Goal: Transaction & Acquisition: Purchase product/service

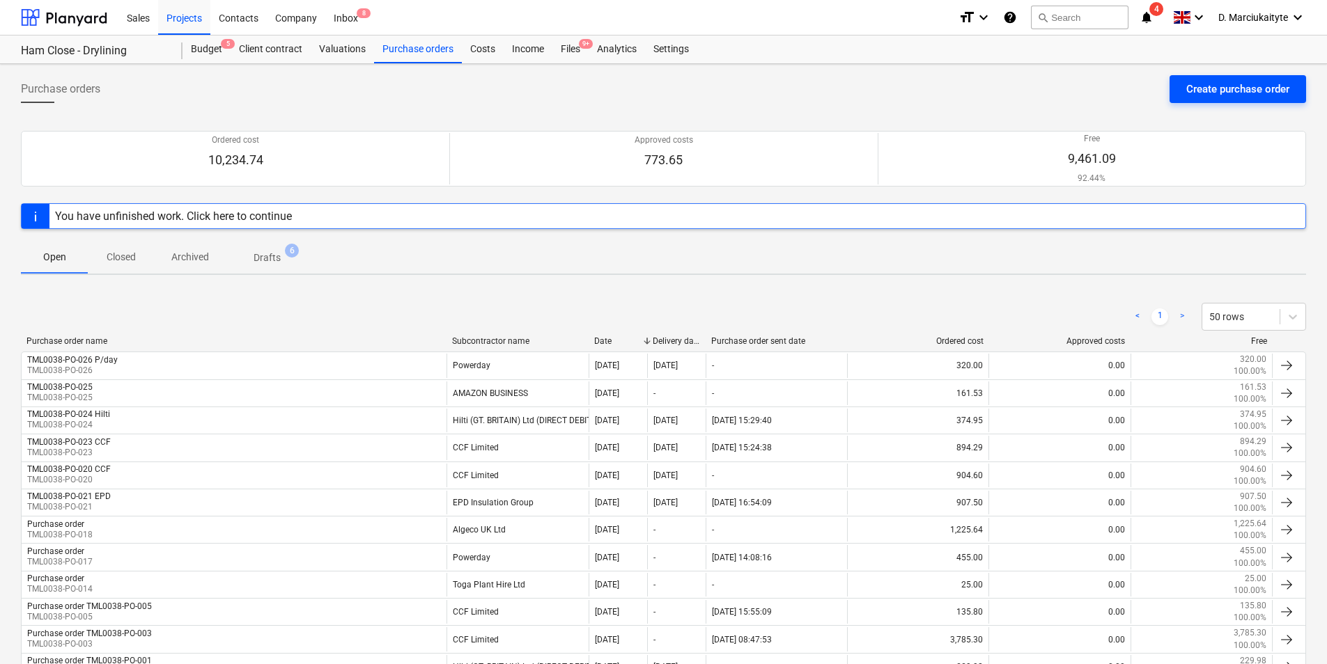
click at [1218, 88] on div "Create purchase order" at bounding box center [1237, 89] width 103 height 18
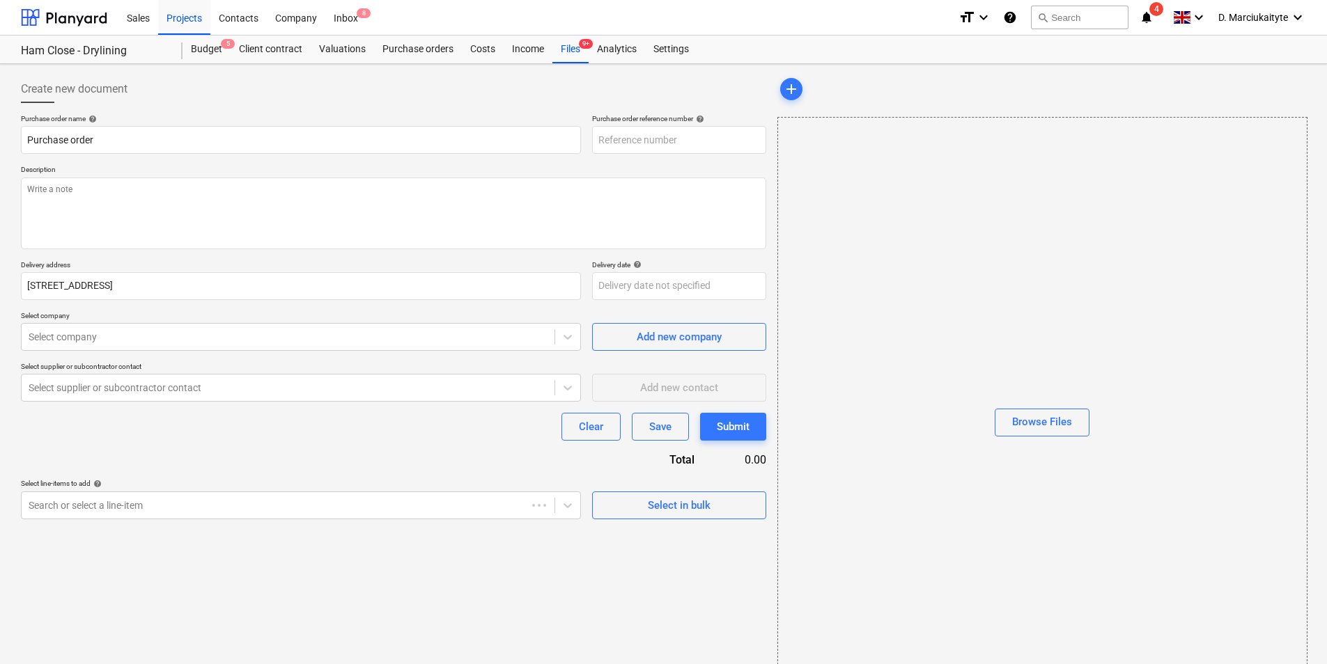
type textarea "x"
type input "TML0038-PO-030"
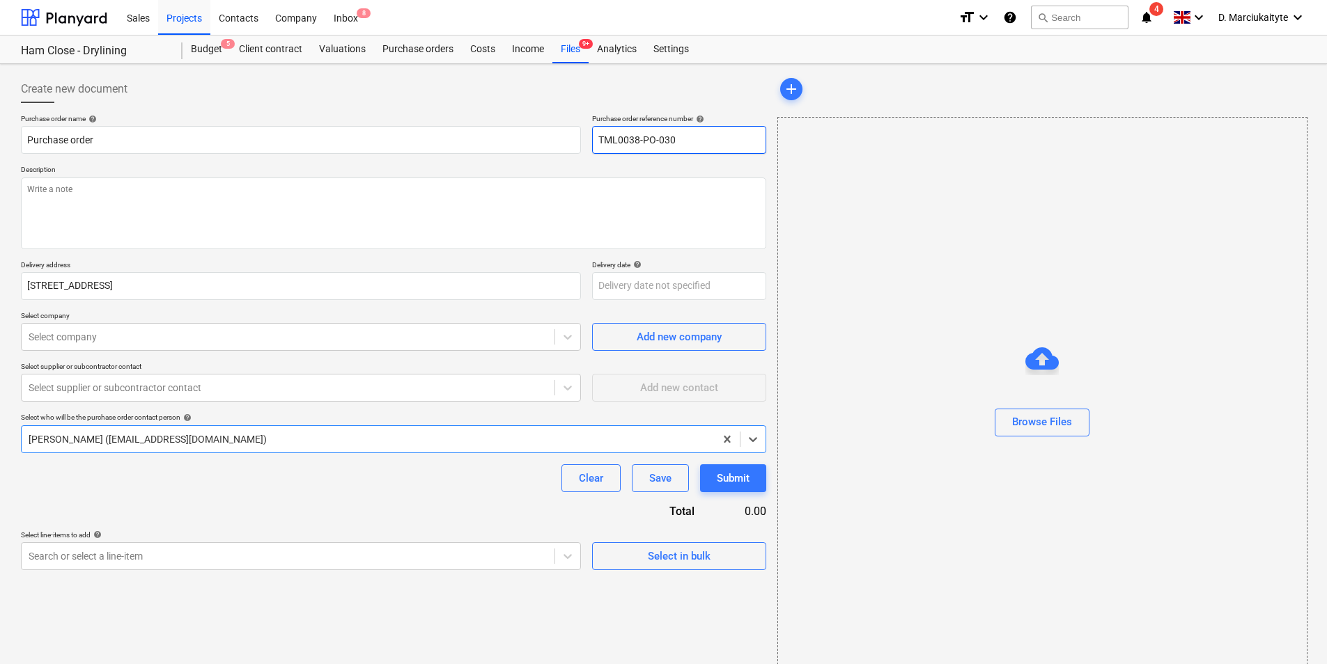
click at [686, 140] on input "TML0038-PO-030" at bounding box center [679, 140] width 174 height 28
type textarea "x"
type input "TML0038-PO-03"
type textarea "x"
type input "TML0038-PO-0"
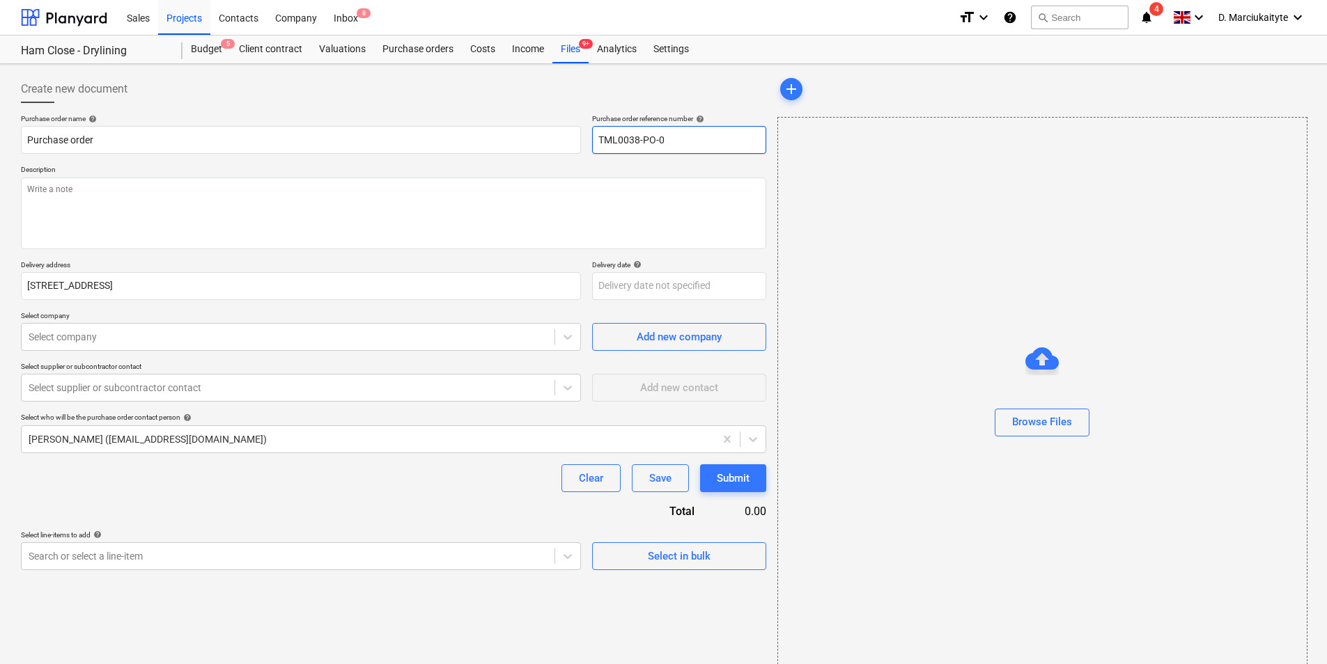
type textarea "x"
type input "TML0038-PO-02"
type textarea "x"
type input "TML0038-PO-027"
type textarea "x"
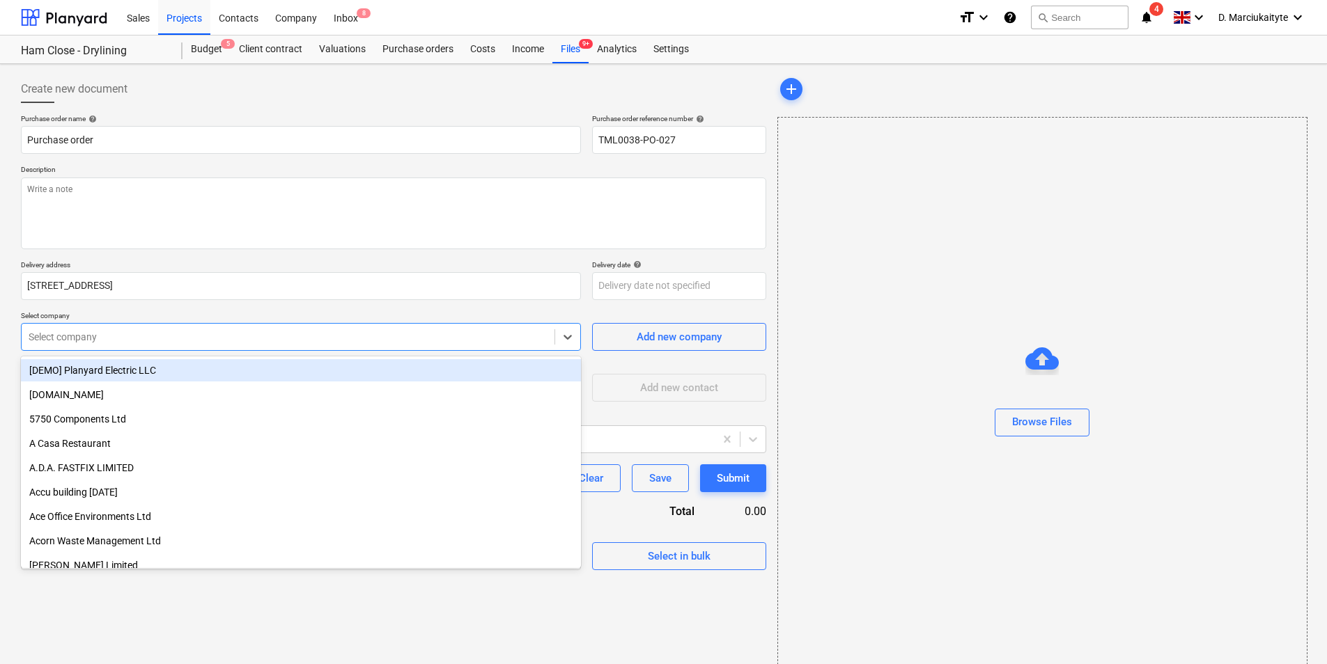
click at [192, 336] on div at bounding box center [288, 337] width 519 height 14
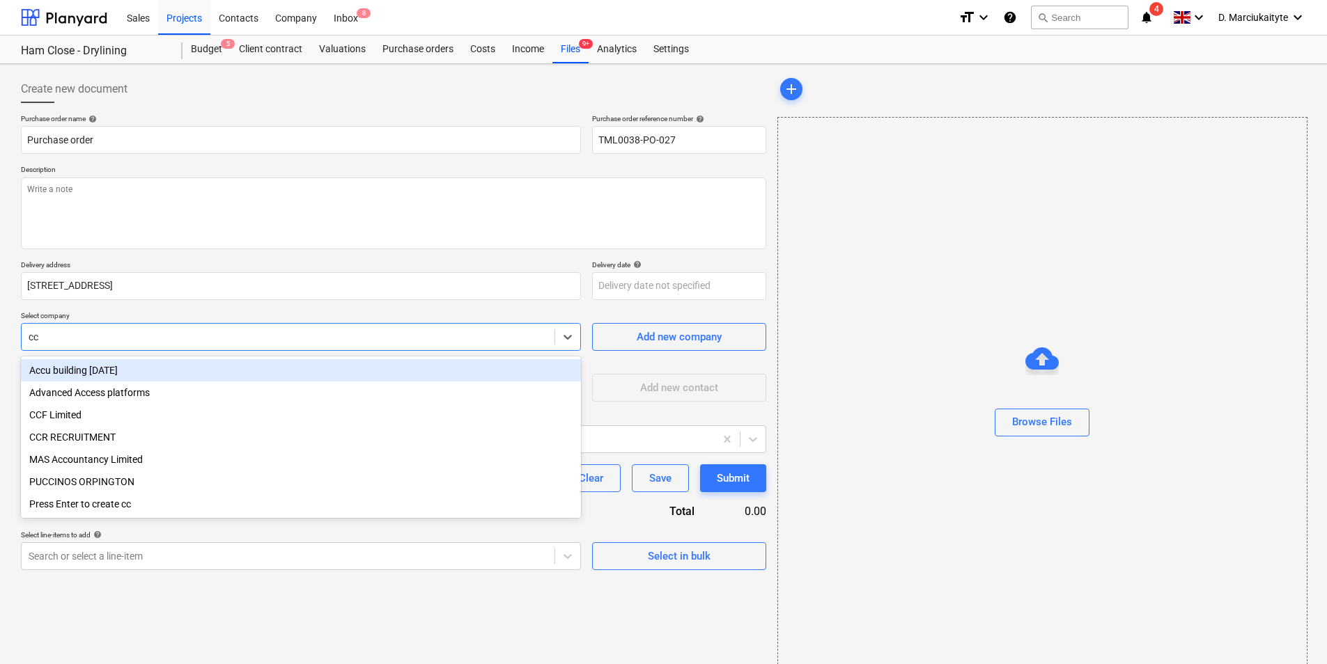
type input "ccf"
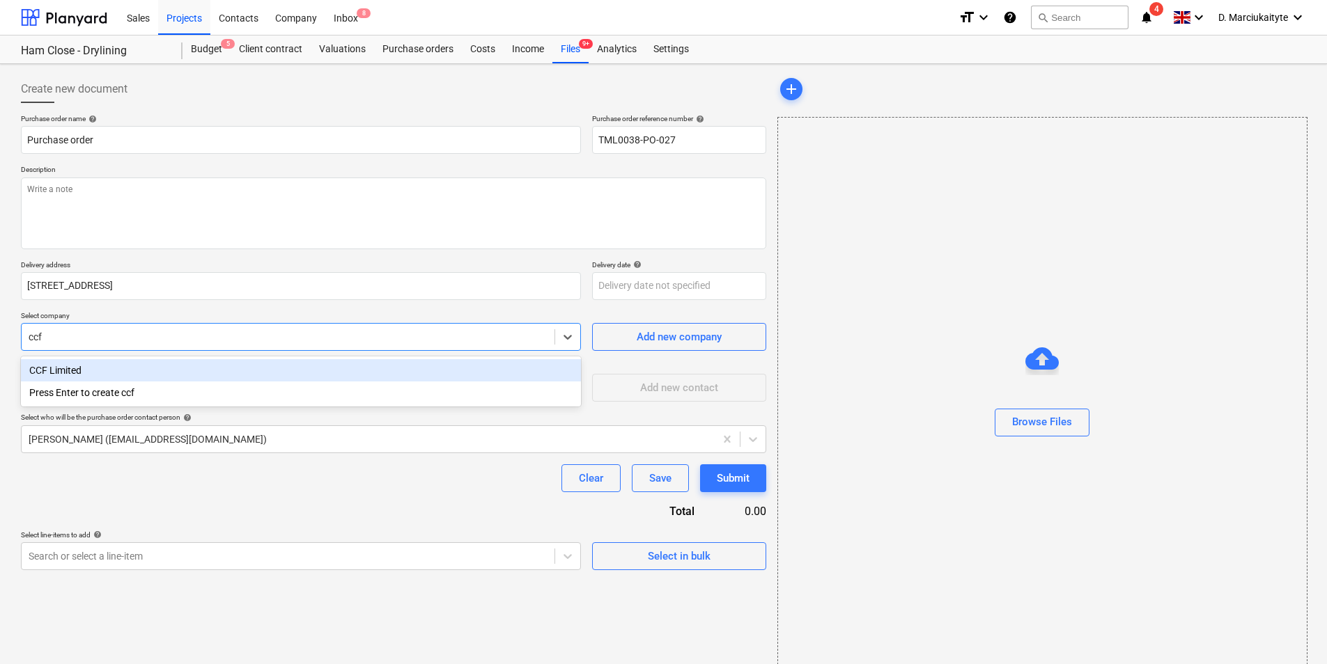
type textarea "x"
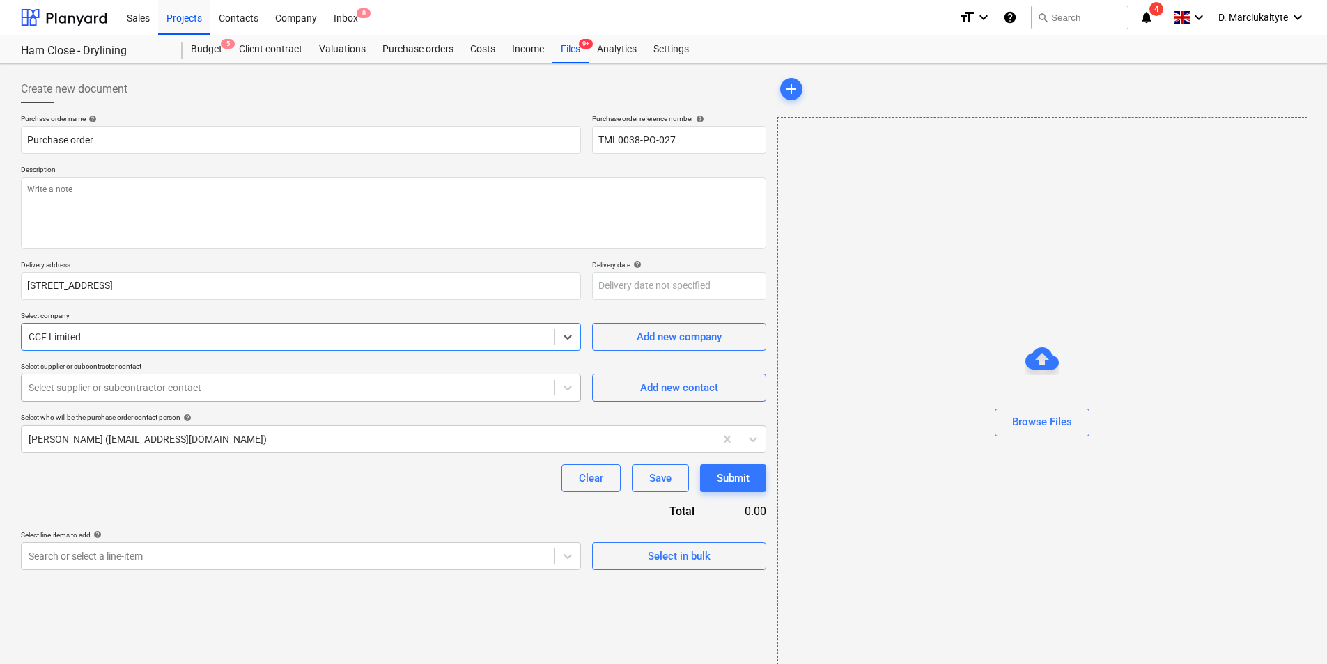
click at [210, 380] on div "Select supplier or subcontractor contact" at bounding box center [288, 388] width 533 height 20
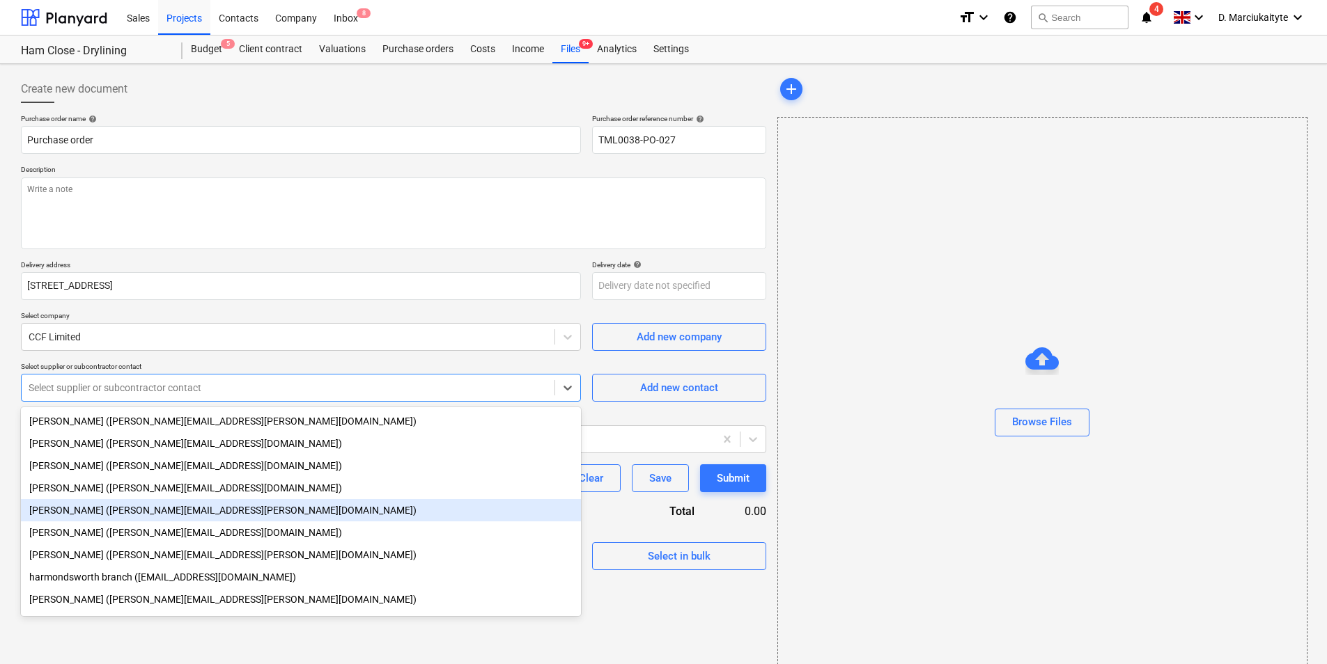
scroll to position [118, 0]
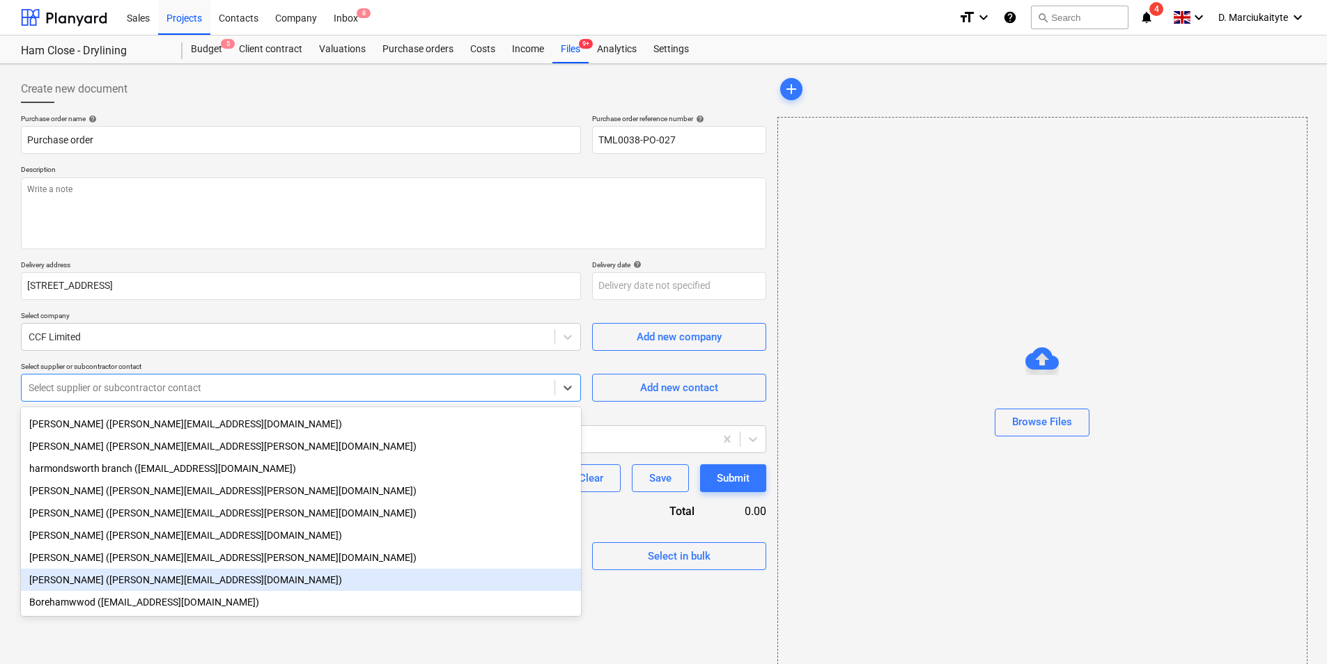
click at [100, 573] on div "[PERSON_NAME] ([PERSON_NAME][EMAIL_ADDRESS][DOMAIN_NAME])" at bounding box center [301, 580] width 560 height 22
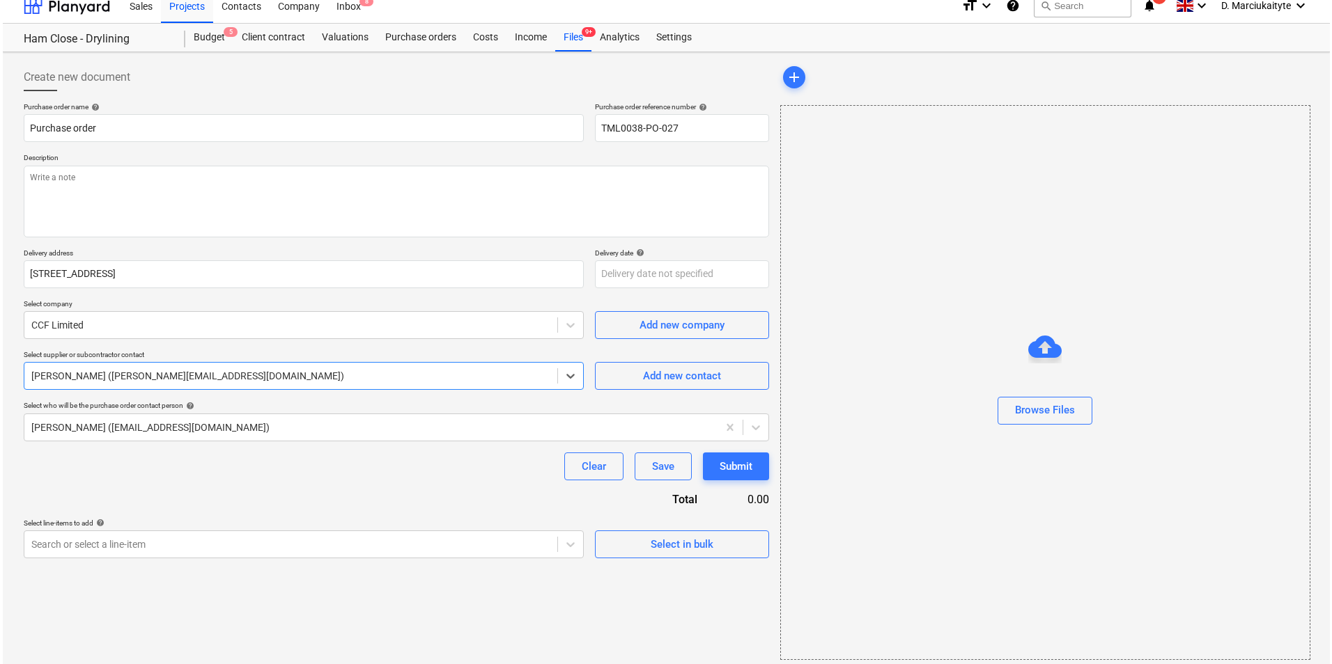
scroll to position [19, 0]
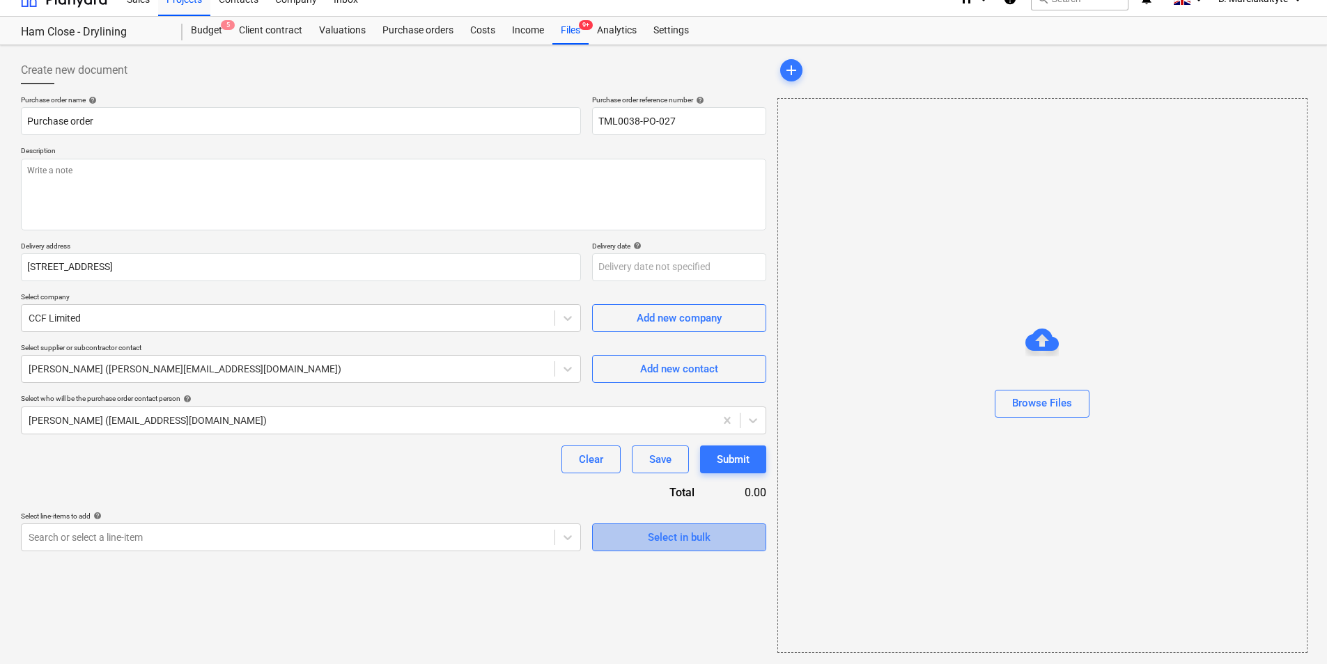
click at [655, 543] on div "Select in bulk" at bounding box center [679, 538] width 63 height 18
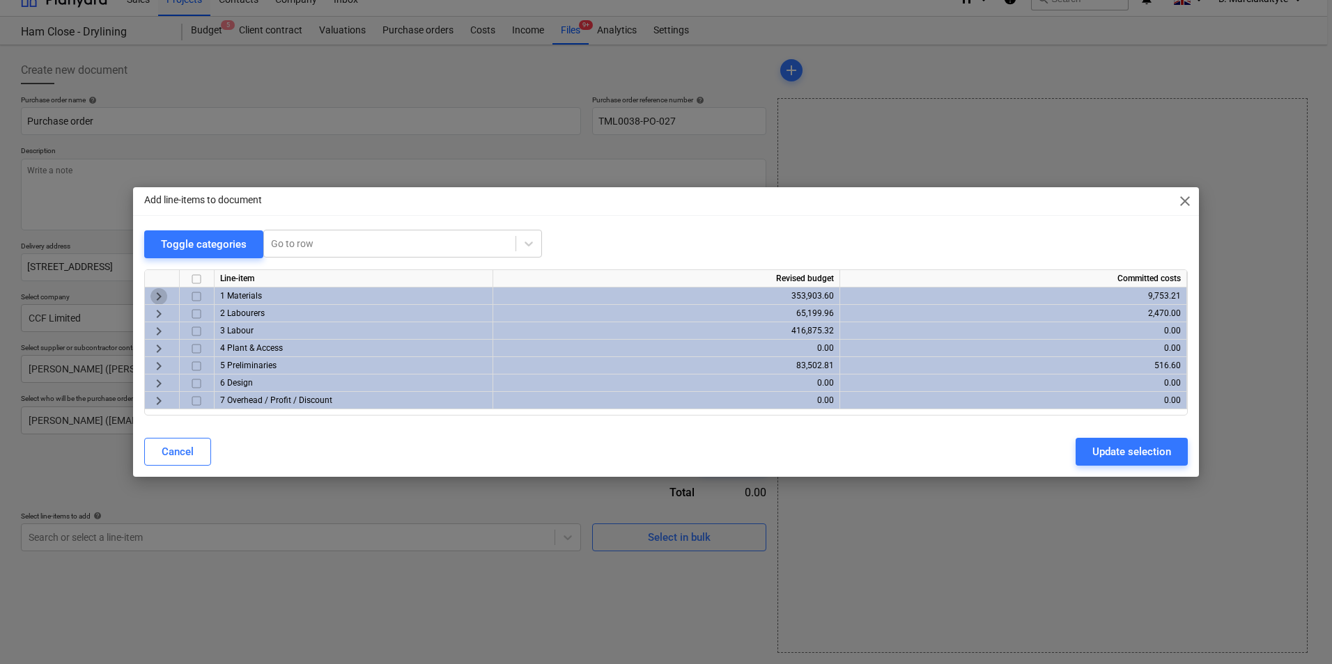
click at [162, 295] on span "keyboard_arrow_right" at bounding box center [158, 296] width 17 height 17
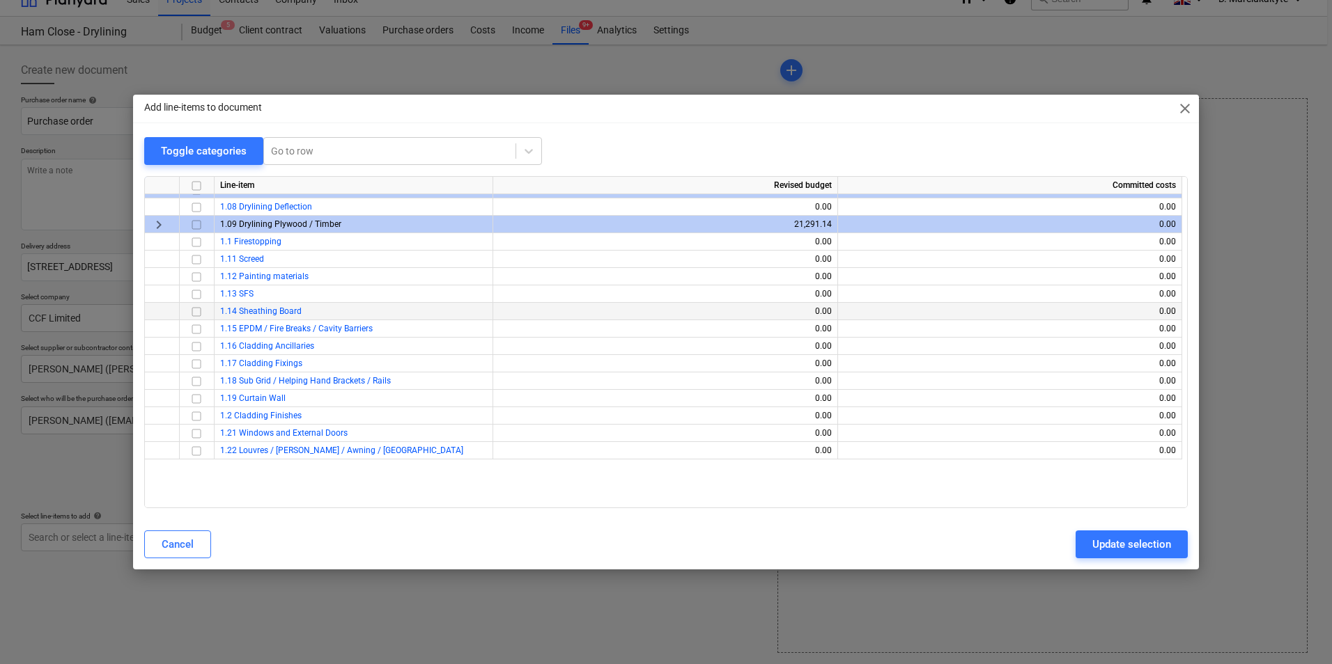
scroll to position [0, 0]
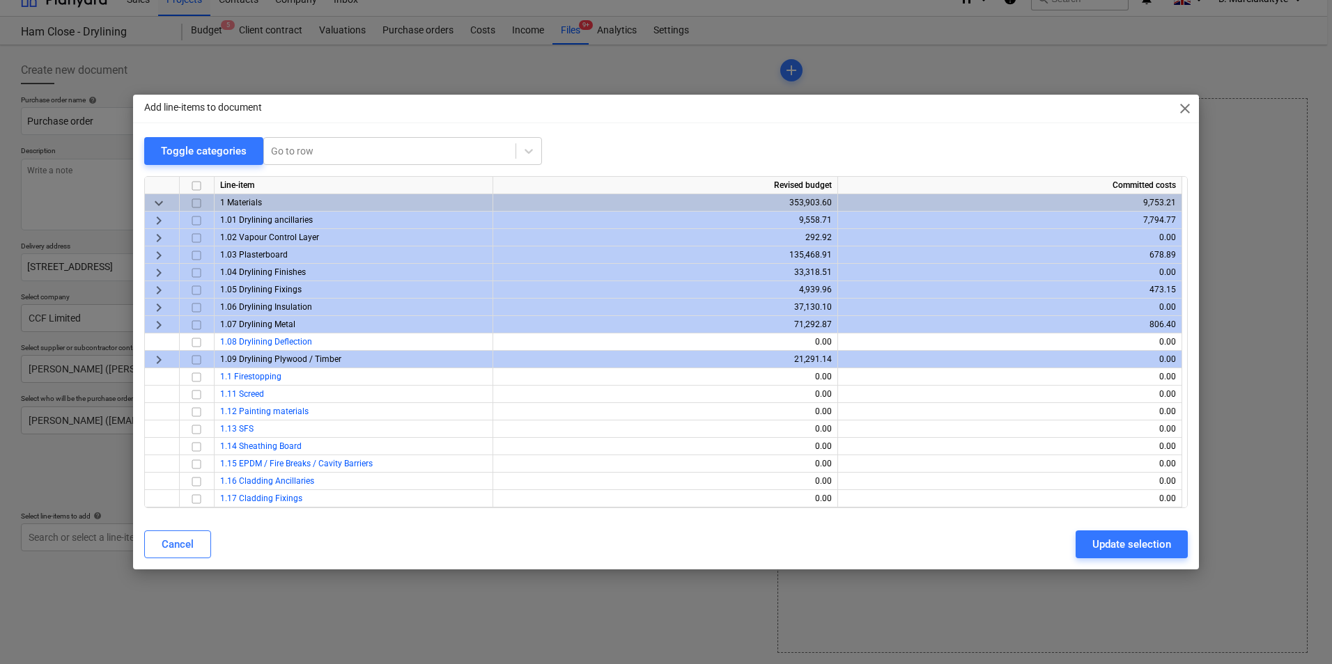
click at [162, 219] on span "keyboard_arrow_right" at bounding box center [158, 220] width 17 height 17
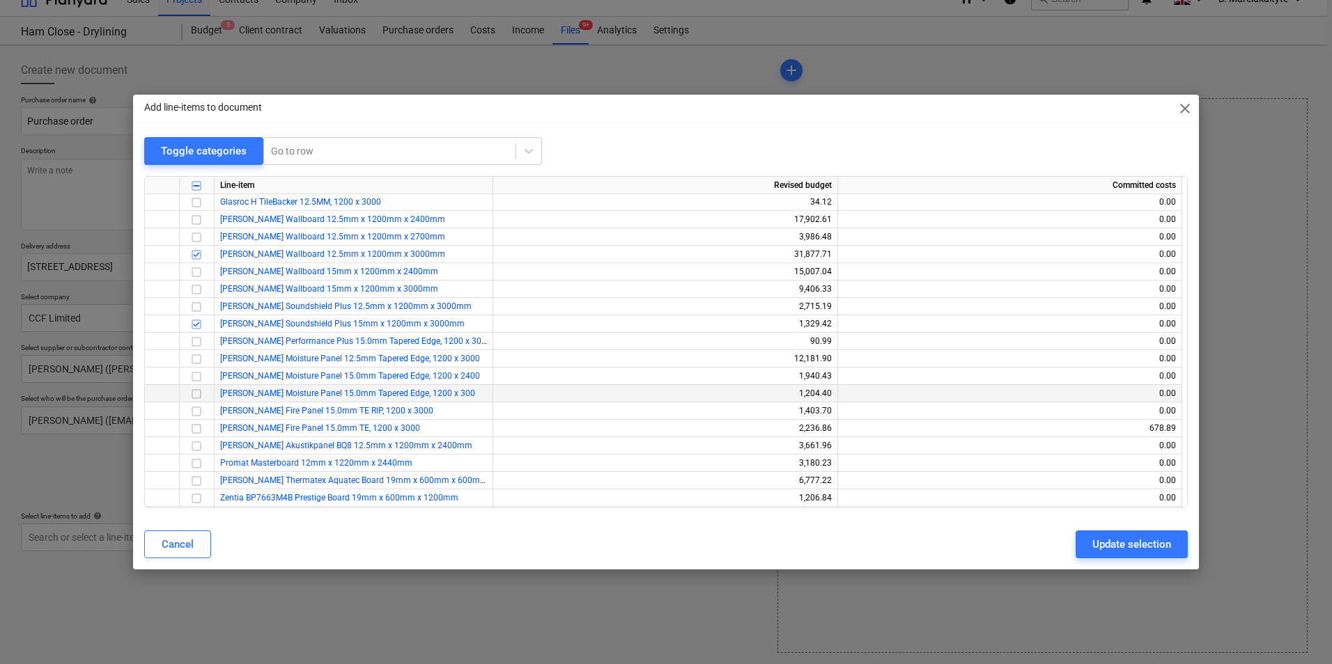
scroll to position [348, 0]
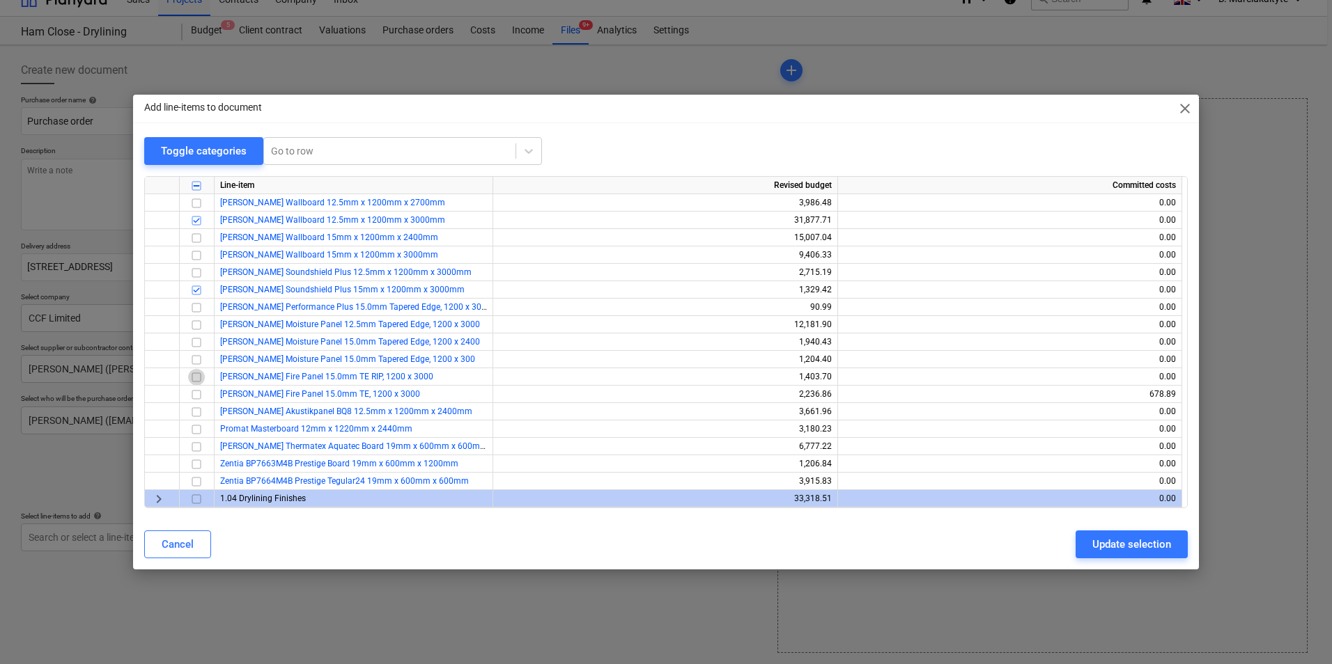
click at [193, 377] on input "checkbox" at bounding box center [196, 377] width 17 height 17
click at [201, 378] on input "checkbox" at bounding box center [196, 377] width 17 height 17
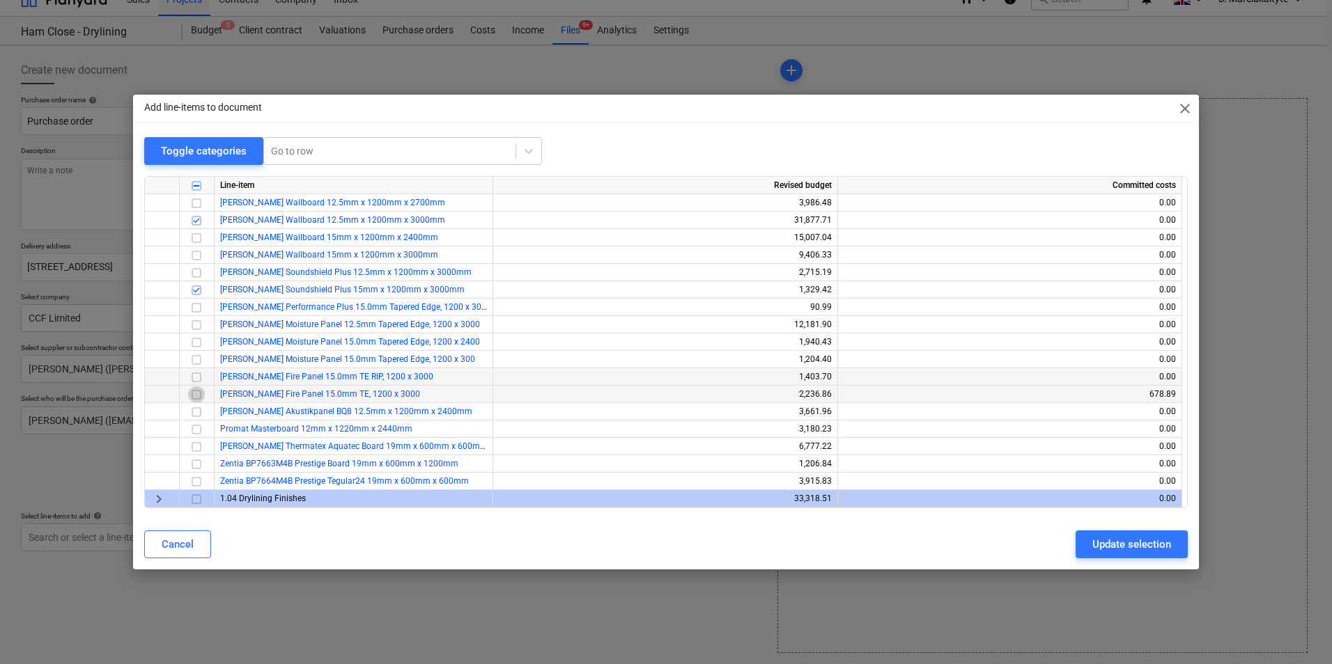
click at [194, 390] on input "checkbox" at bounding box center [196, 395] width 17 height 17
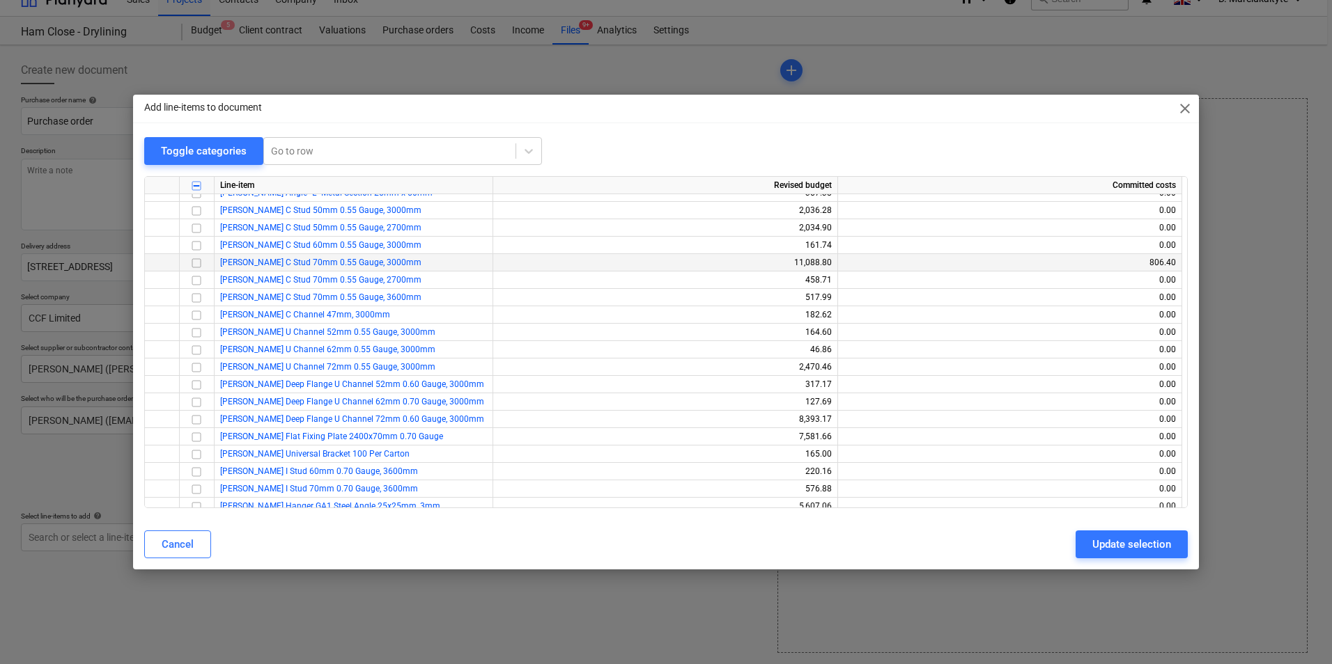
scroll to position [766, 0]
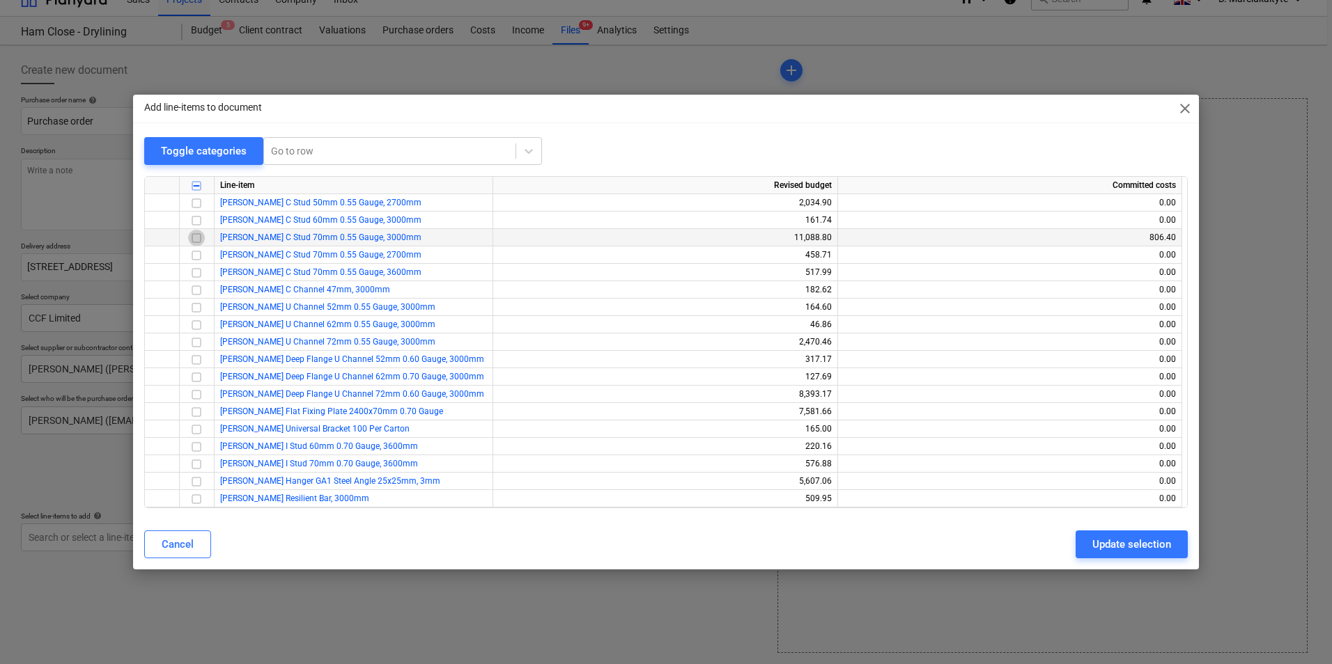
click at [194, 238] on input "checkbox" at bounding box center [196, 238] width 17 height 17
click at [199, 236] on input "checkbox" at bounding box center [196, 238] width 17 height 17
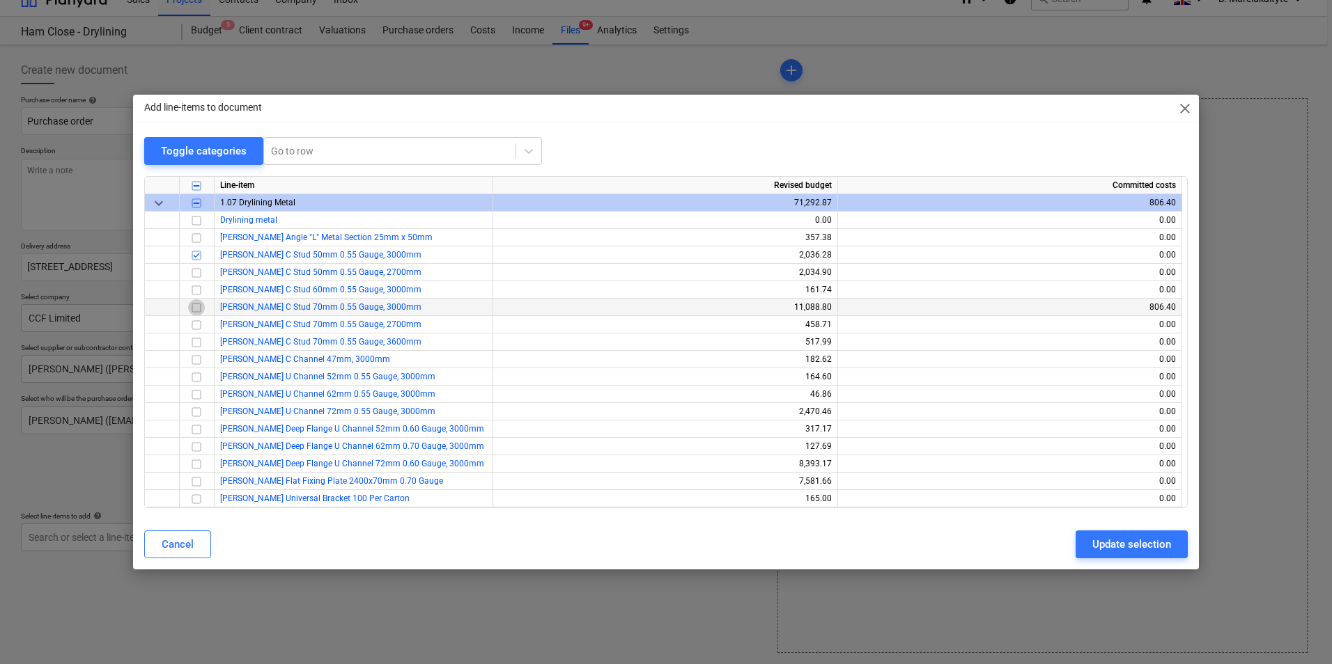
click at [197, 309] on input "checkbox" at bounding box center [196, 308] width 17 height 17
click at [196, 432] on input "checkbox" at bounding box center [196, 429] width 17 height 17
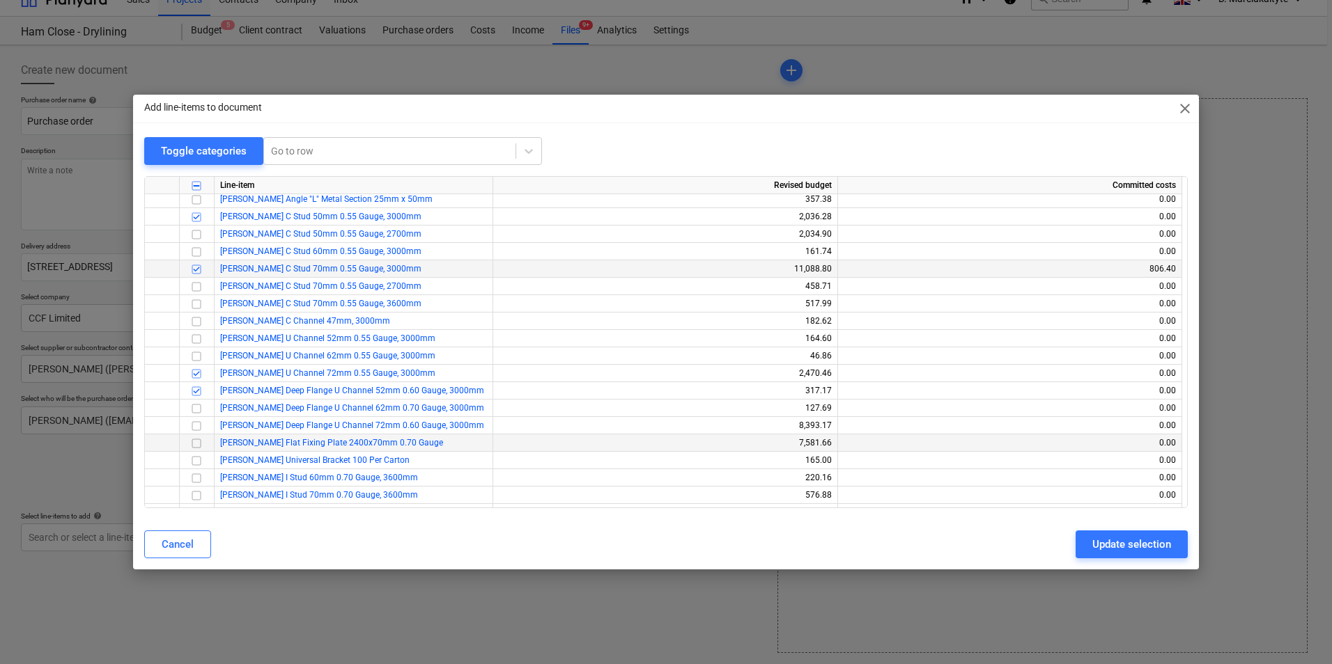
scroll to position [766, 0]
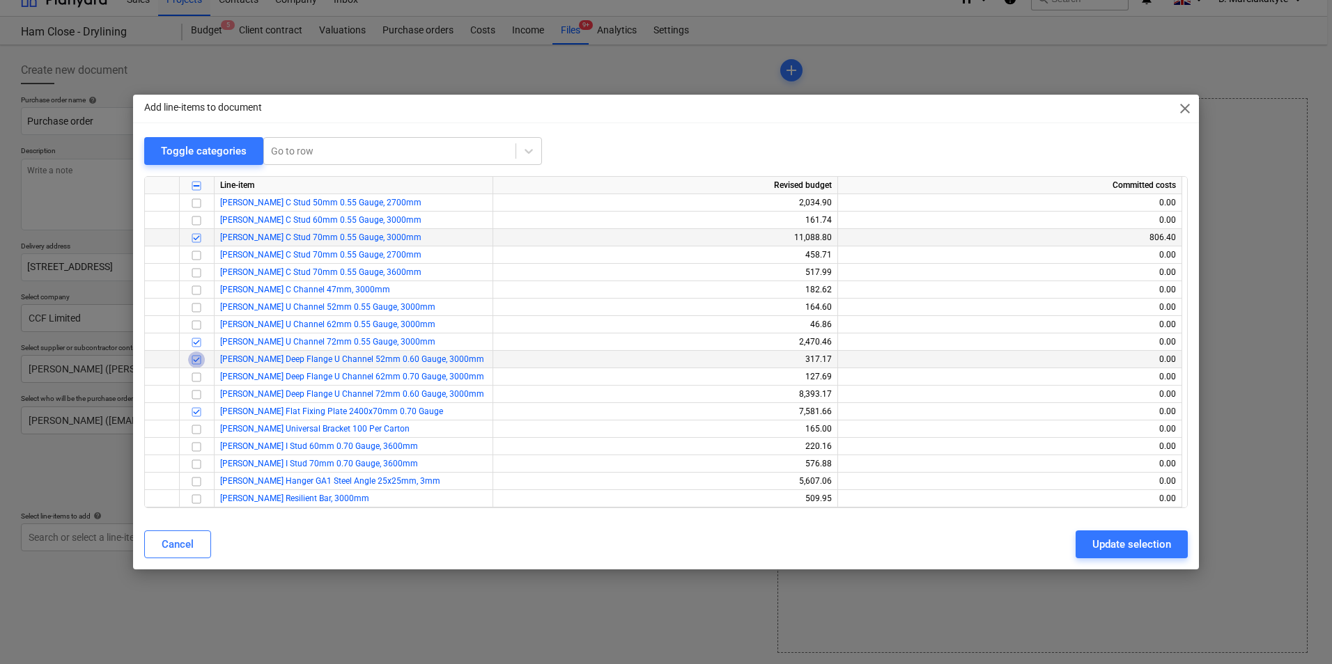
click at [199, 360] on input "checkbox" at bounding box center [196, 360] width 17 height 17
click at [197, 396] on input "checkbox" at bounding box center [196, 395] width 17 height 17
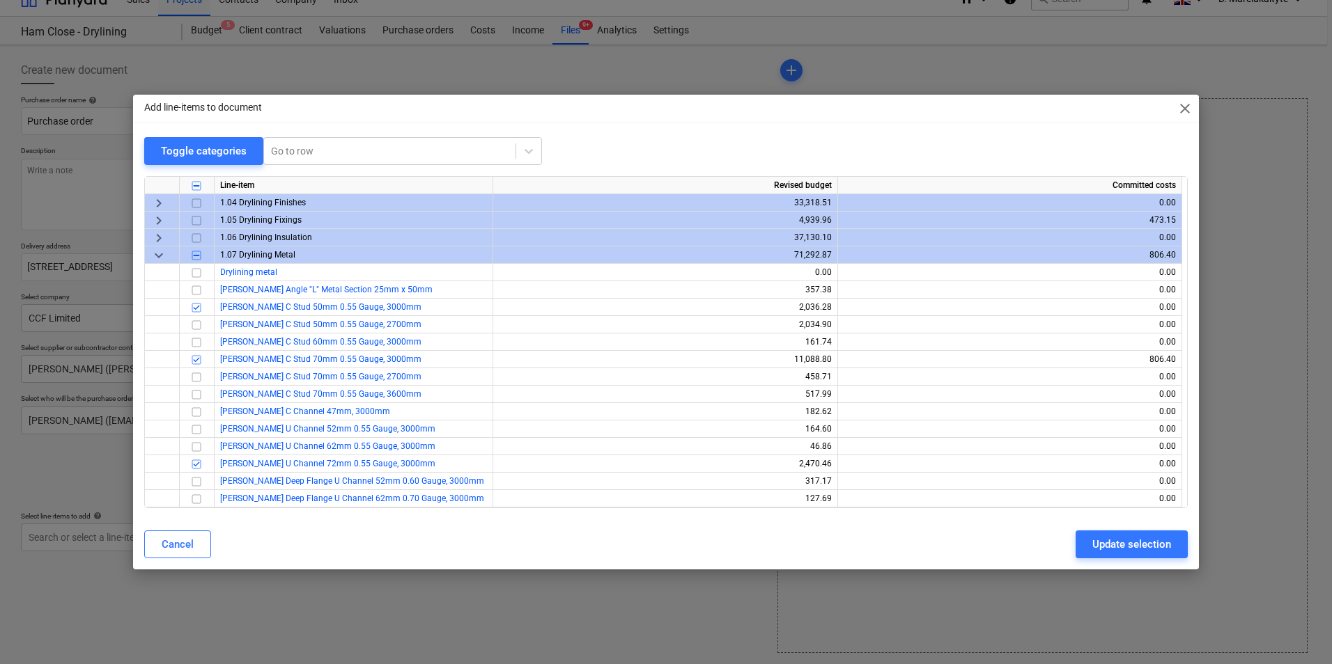
scroll to position [435, 0]
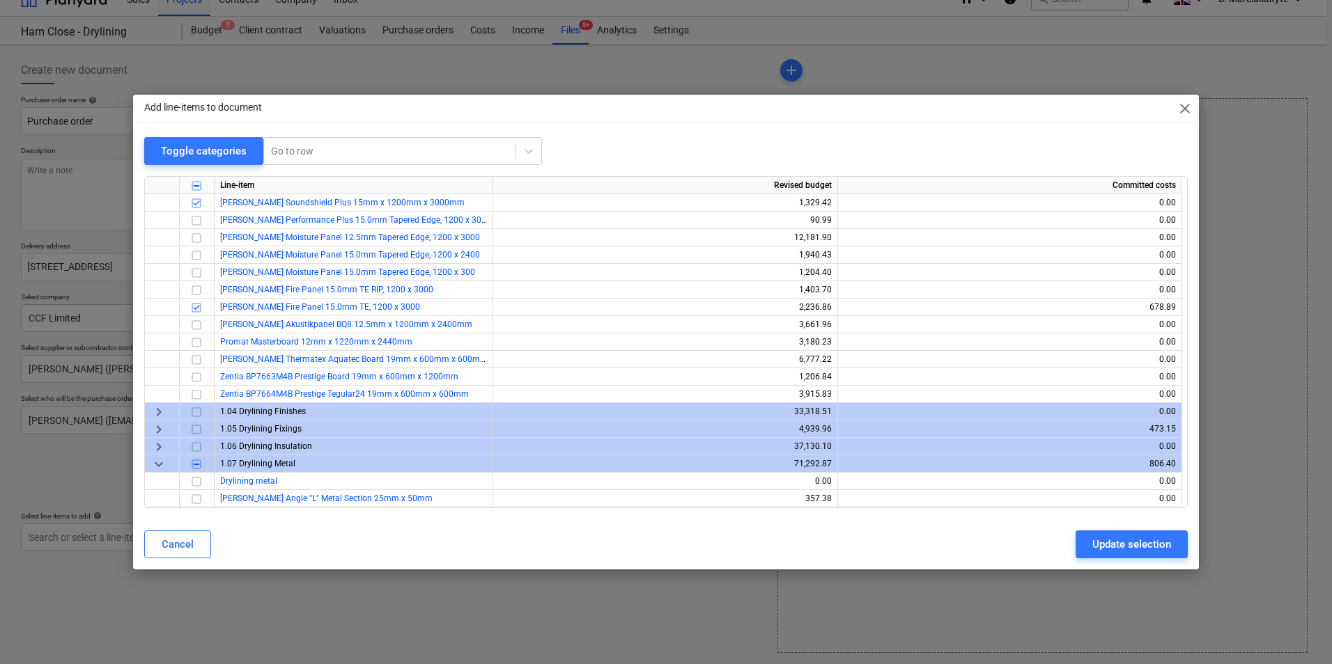
click at [158, 426] on span "keyboard_arrow_right" at bounding box center [158, 429] width 17 height 17
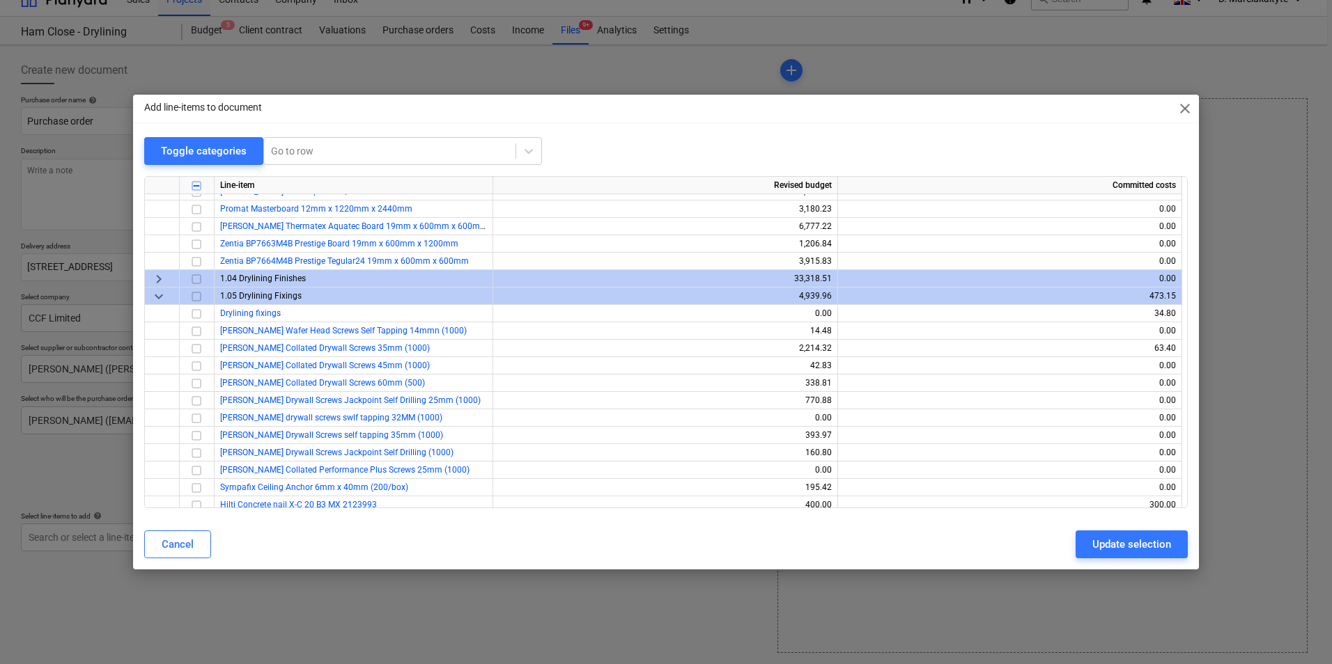
scroll to position [575, 0]
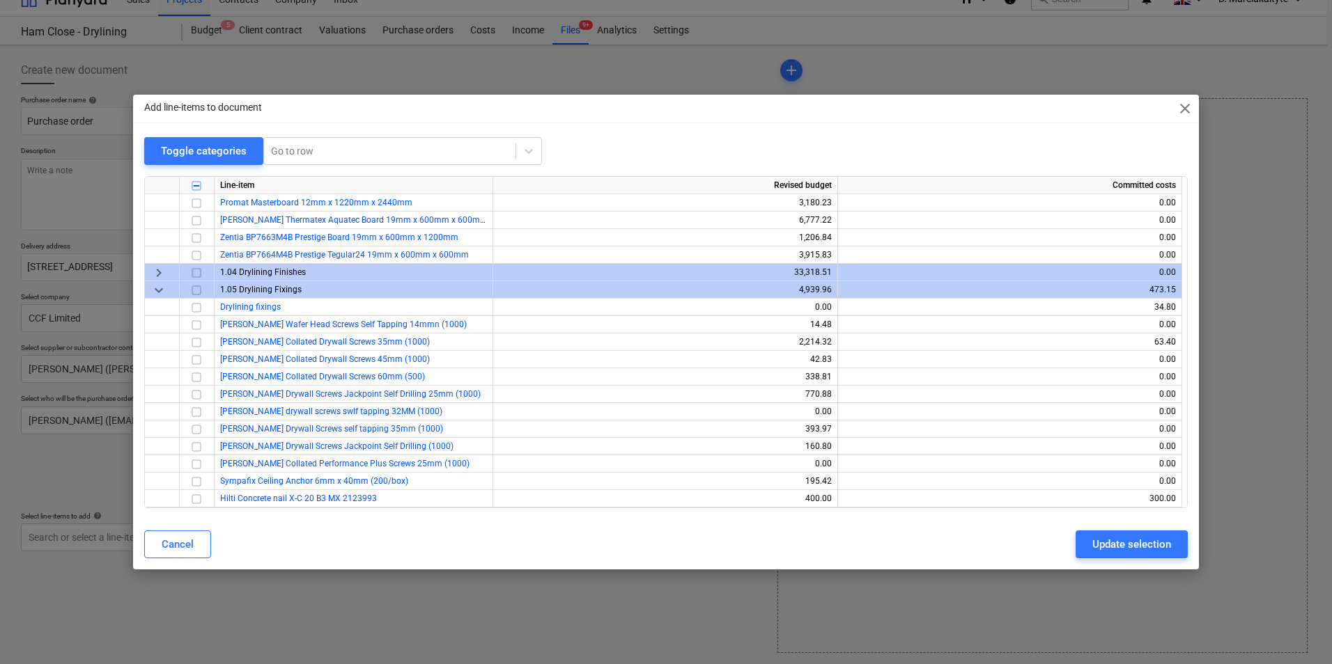
click at [159, 270] on span "keyboard_arrow_right" at bounding box center [158, 273] width 17 height 17
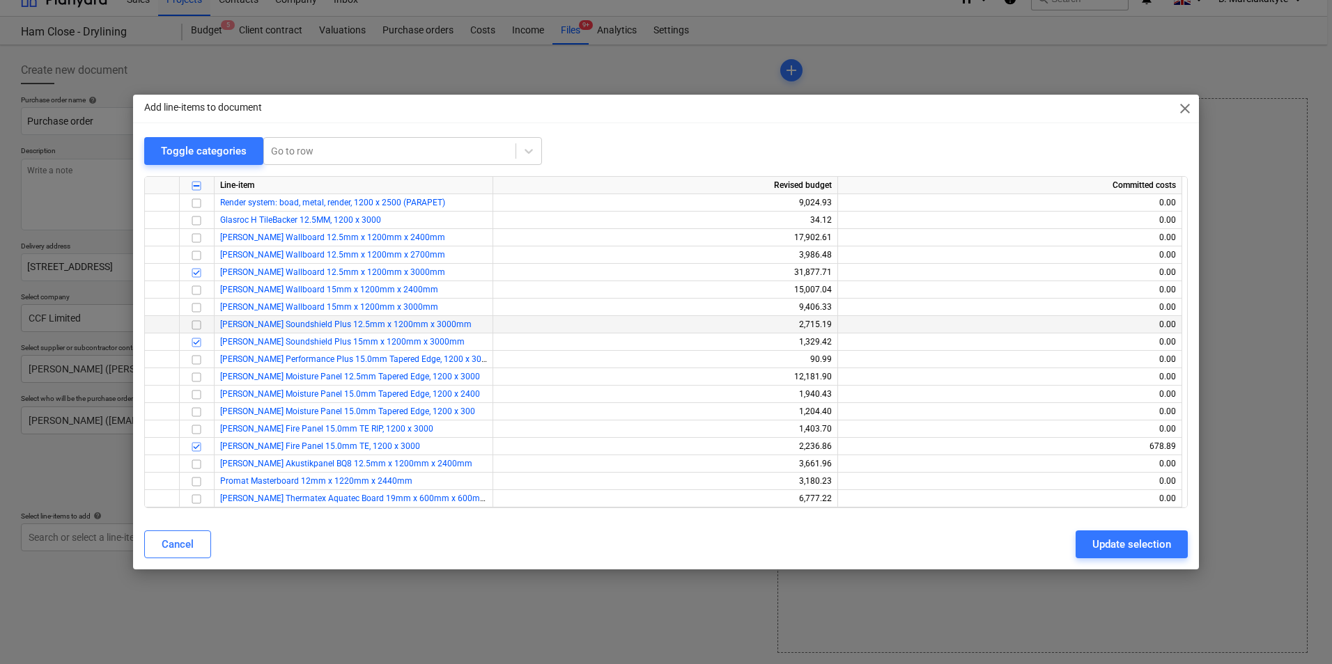
scroll to position [0, 0]
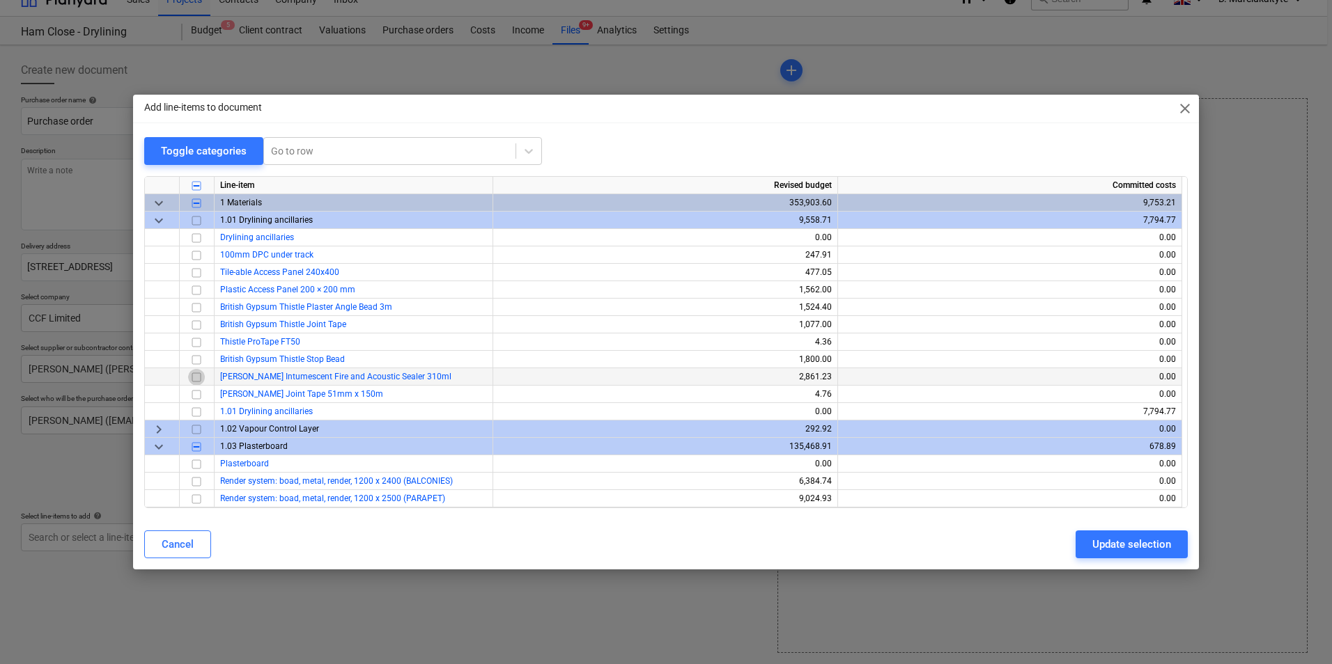
click at [194, 373] on input "checkbox" at bounding box center [196, 377] width 17 height 17
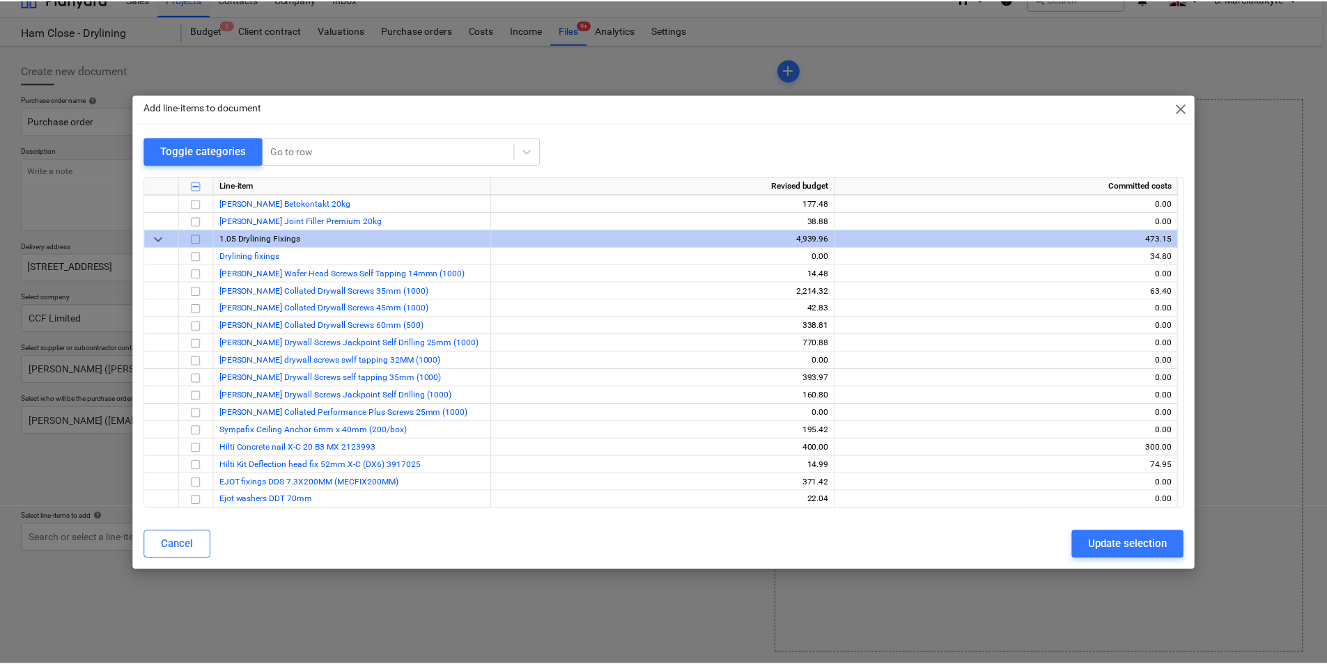
scroll to position [697, 0]
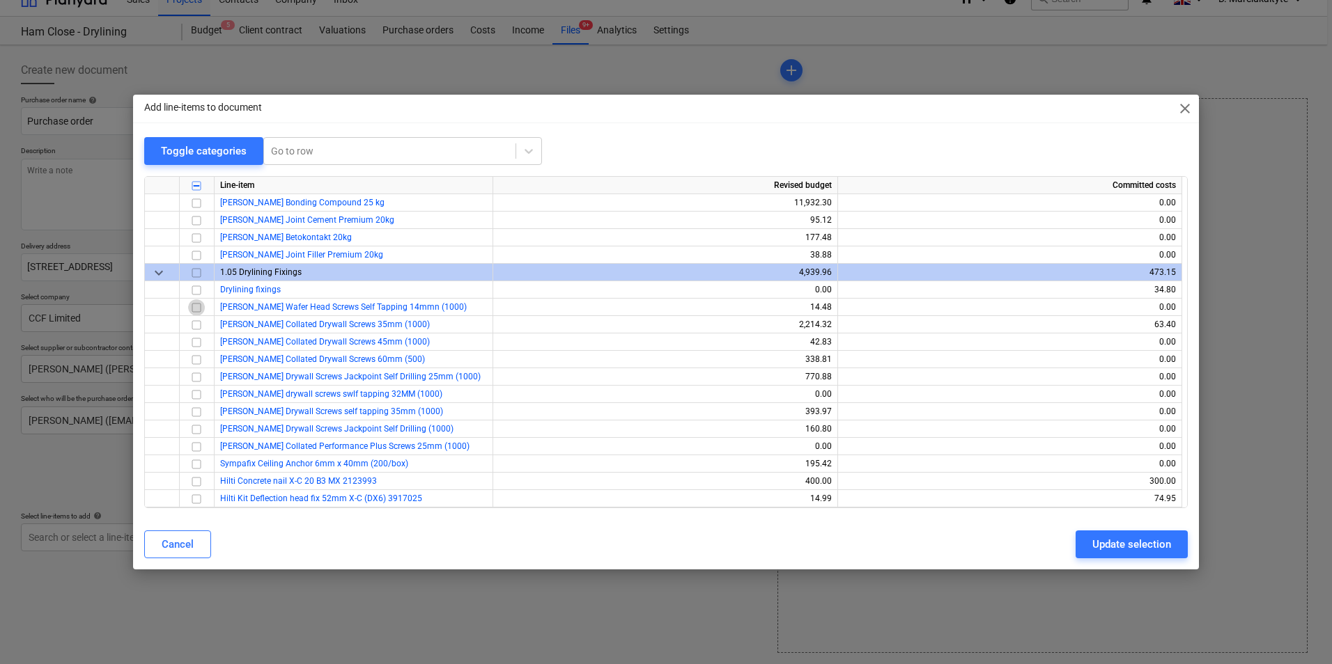
click at [201, 309] on input "checkbox" at bounding box center [196, 308] width 17 height 17
click at [192, 325] on input "checkbox" at bounding box center [196, 325] width 17 height 17
click at [193, 380] on input "checkbox" at bounding box center [196, 377] width 17 height 17
click at [1091, 531] on button "Update selection" at bounding box center [1131, 545] width 112 height 28
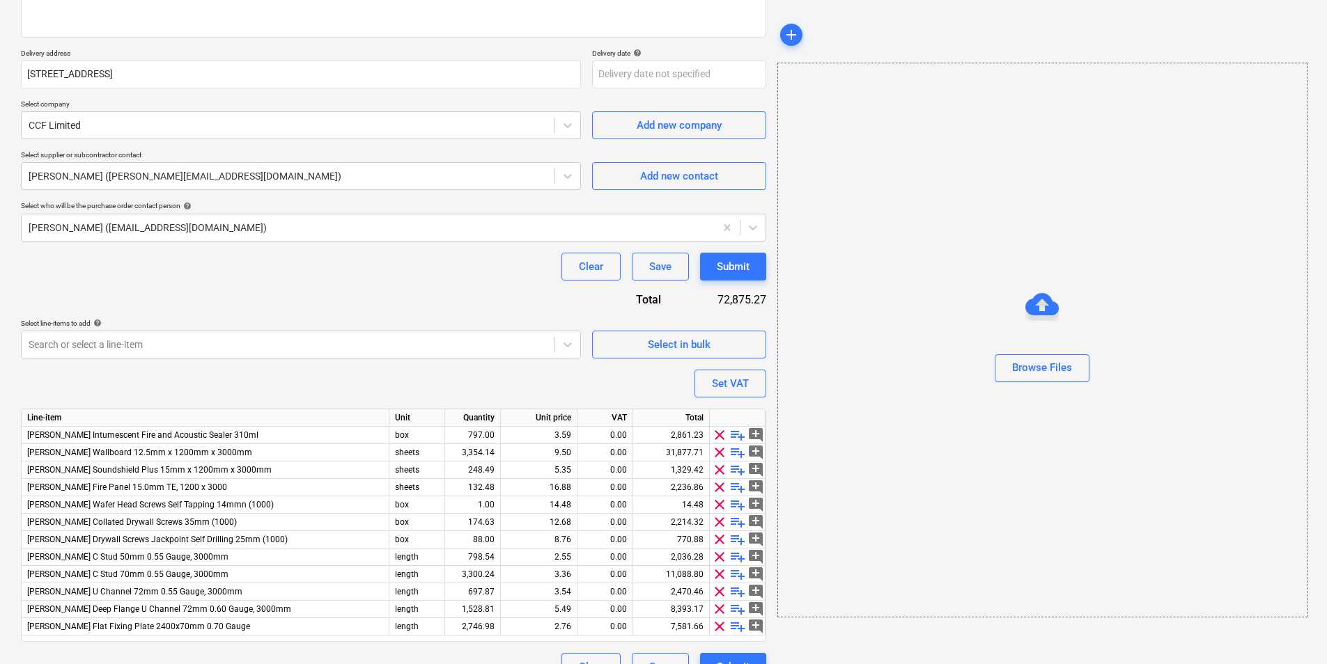
scroll to position [240, 0]
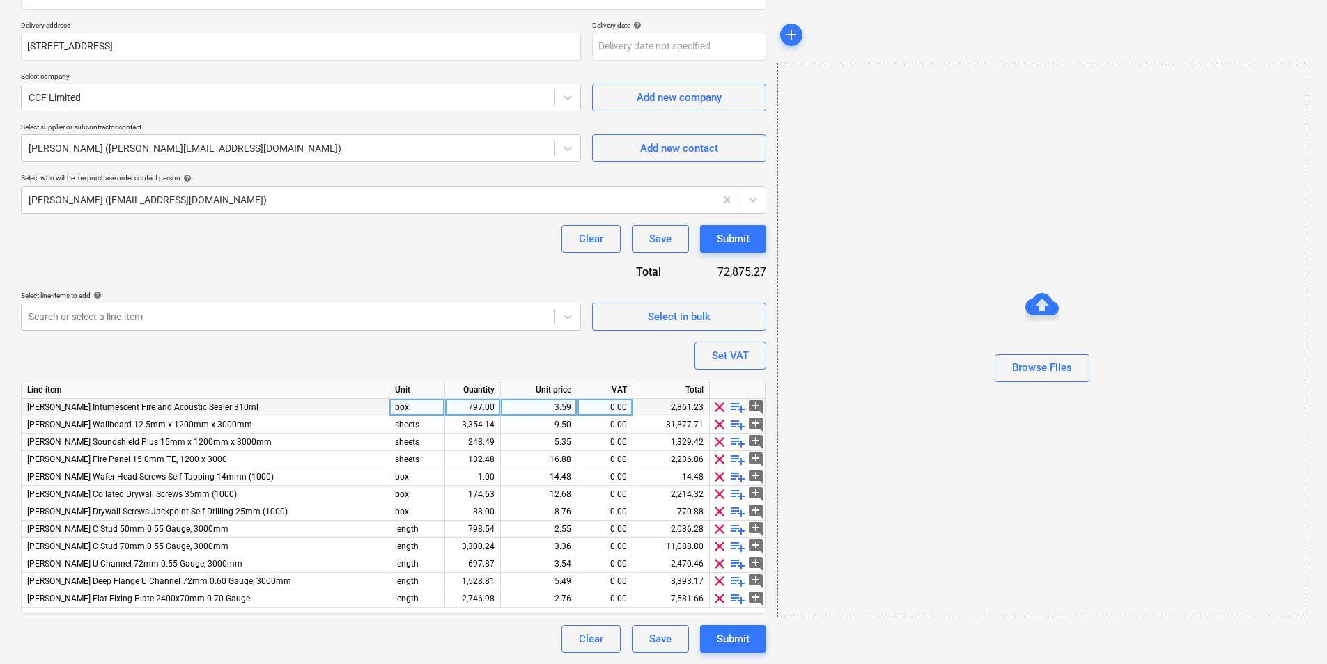
type textarea "x"
click at [616, 403] on div "0.00" at bounding box center [605, 407] width 44 height 17
type input "6"
type textarea "x"
type input "6"
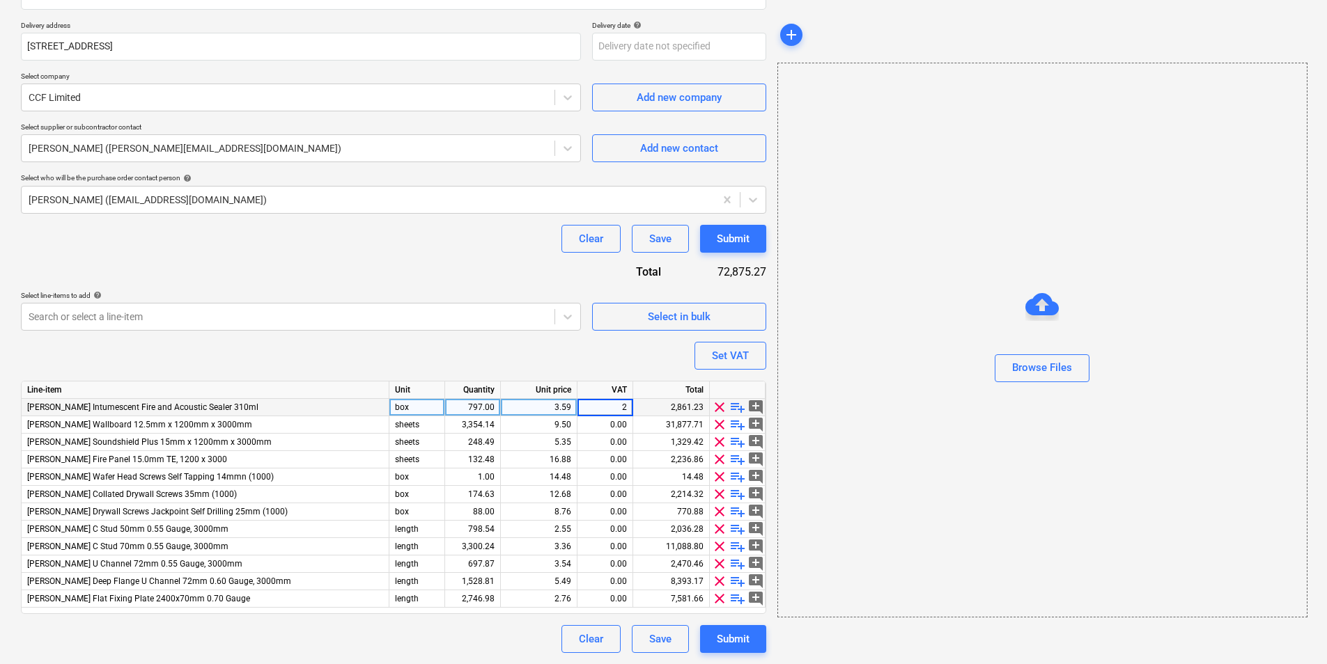
type input "20"
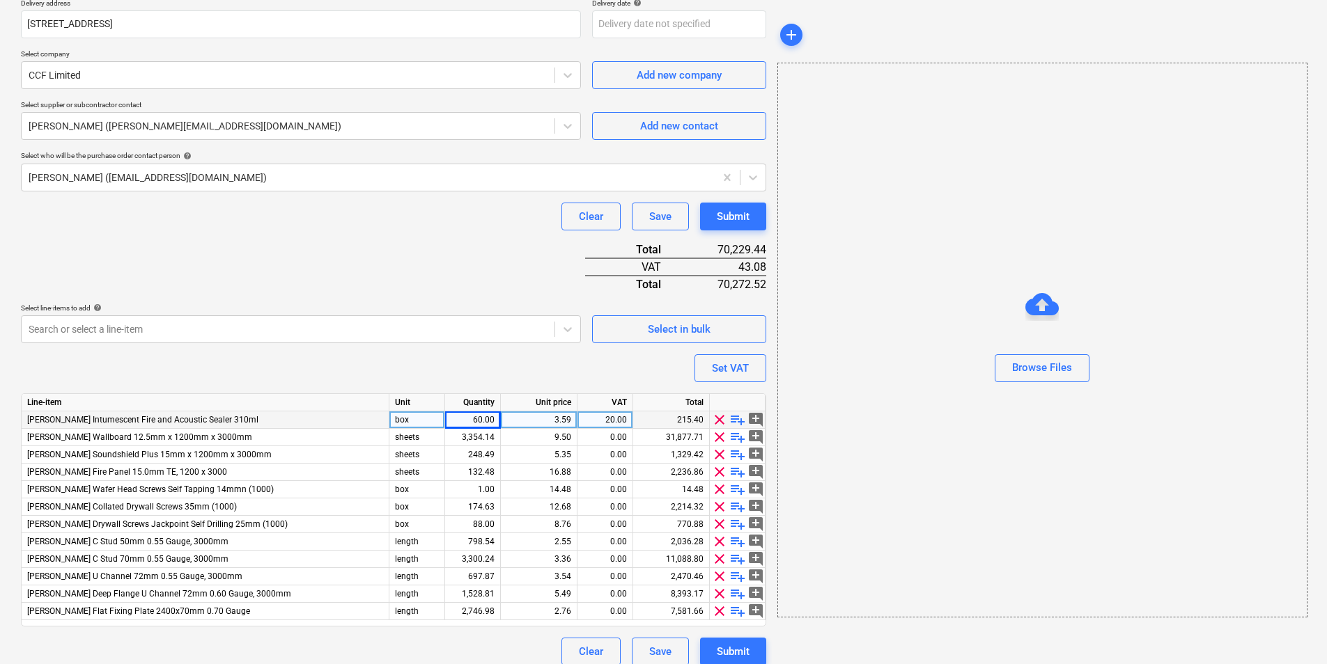
scroll to position [274, 0]
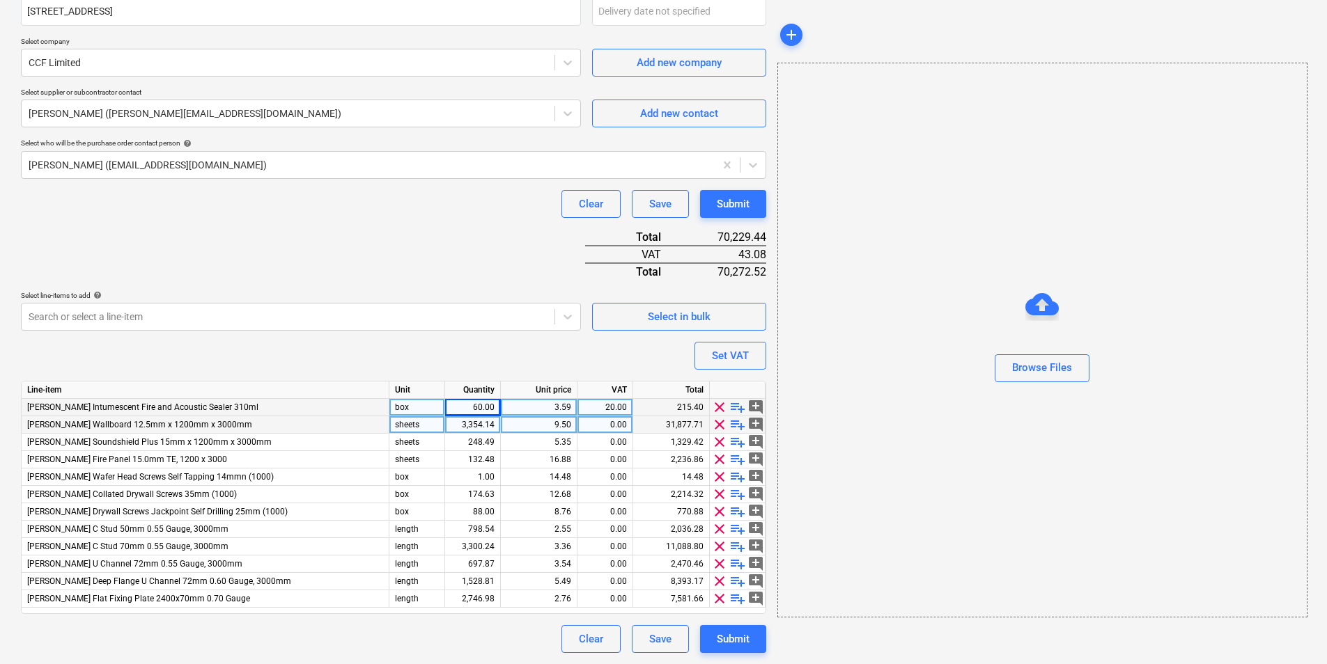
click at [459, 428] on div "3,354.14" at bounding box center [473, 425] width 44 height 17
type textarea "x"
type input "322"
type textarea "x"
click at [622, 424] on div "0.00" at bounding box center [605, 425] width 44 height 17
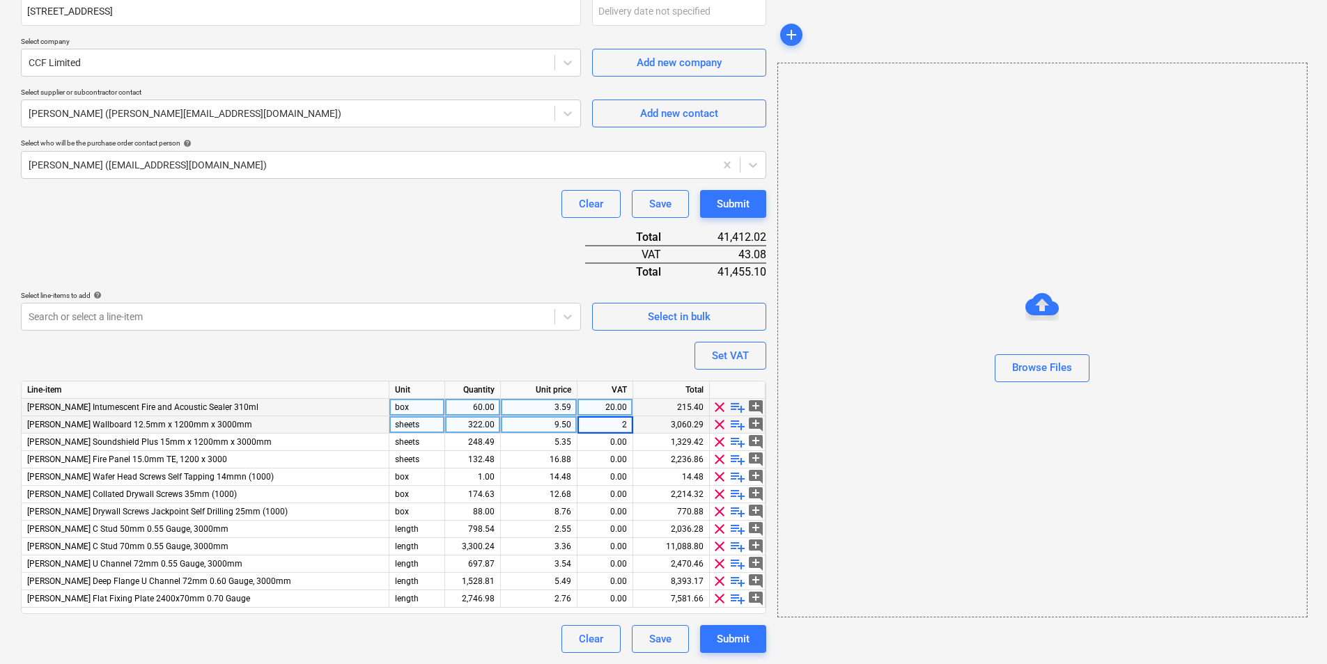
type input "20"
click at [478, 439] on div "248.49" at bounding box center [473, 442] width 44 height 17
type textarea "x"
type input "20"
type textarea "x"
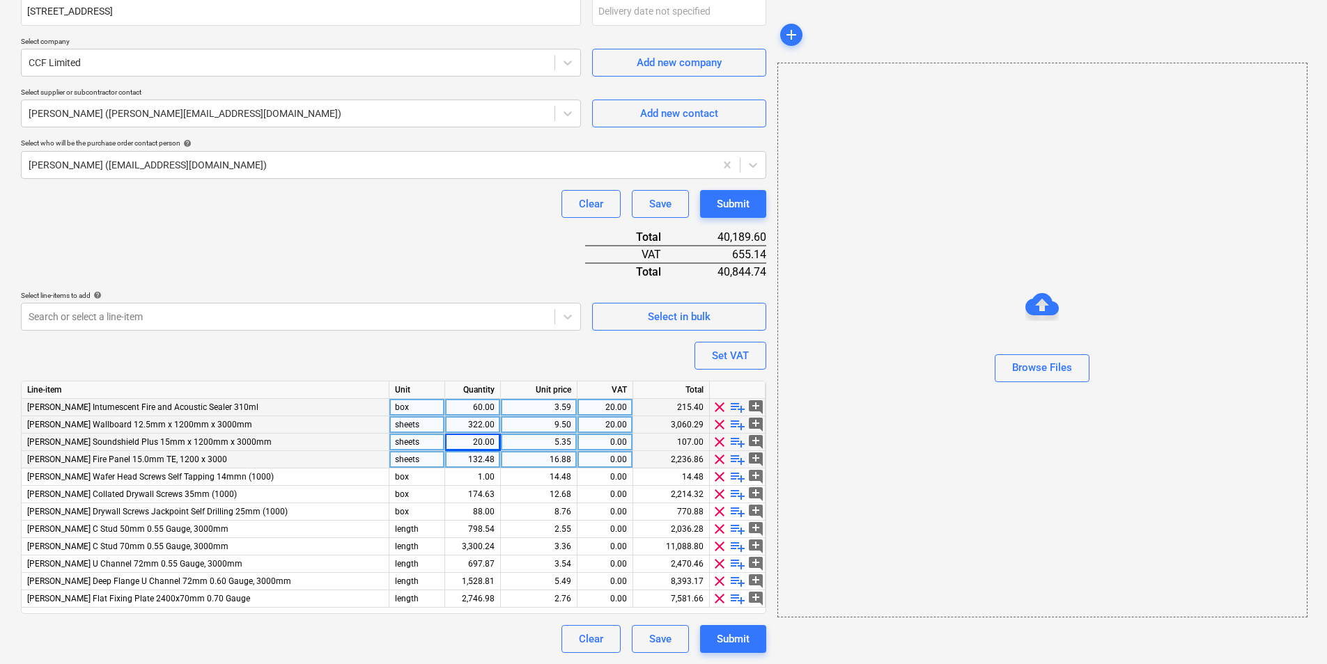
click at [474, 458] on div "132.48" at bounding box center [473, 459] width 44 height 17
type input "144"
type textarea "x"
click at [473, 529] on div "798.54" at bounding box center [473, 529] width 44 height 17
type input "90"
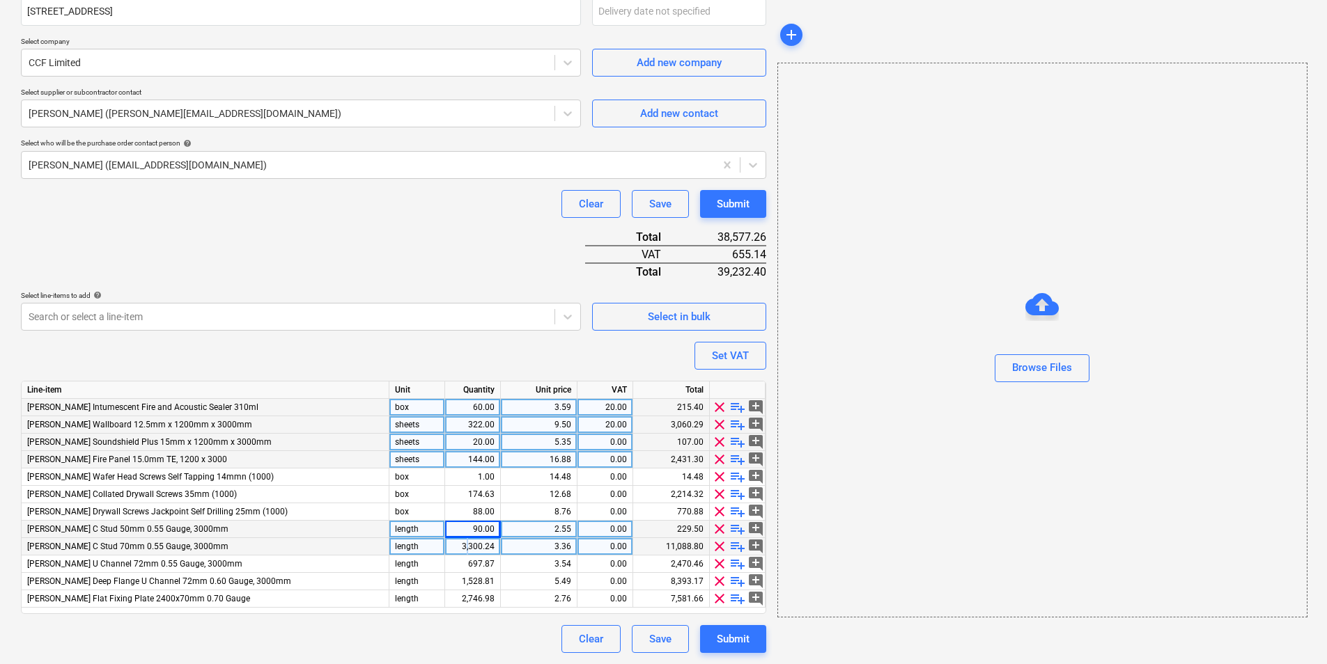
click at [468, 545] on div "3,300.24" at bounding box center [473, 546] width 44 height 17
type textarea "x"
type input "800"
type textarea "x"
click at [472, 567] on div "697.87" at bounding box center [473, 564] width 44 height 17
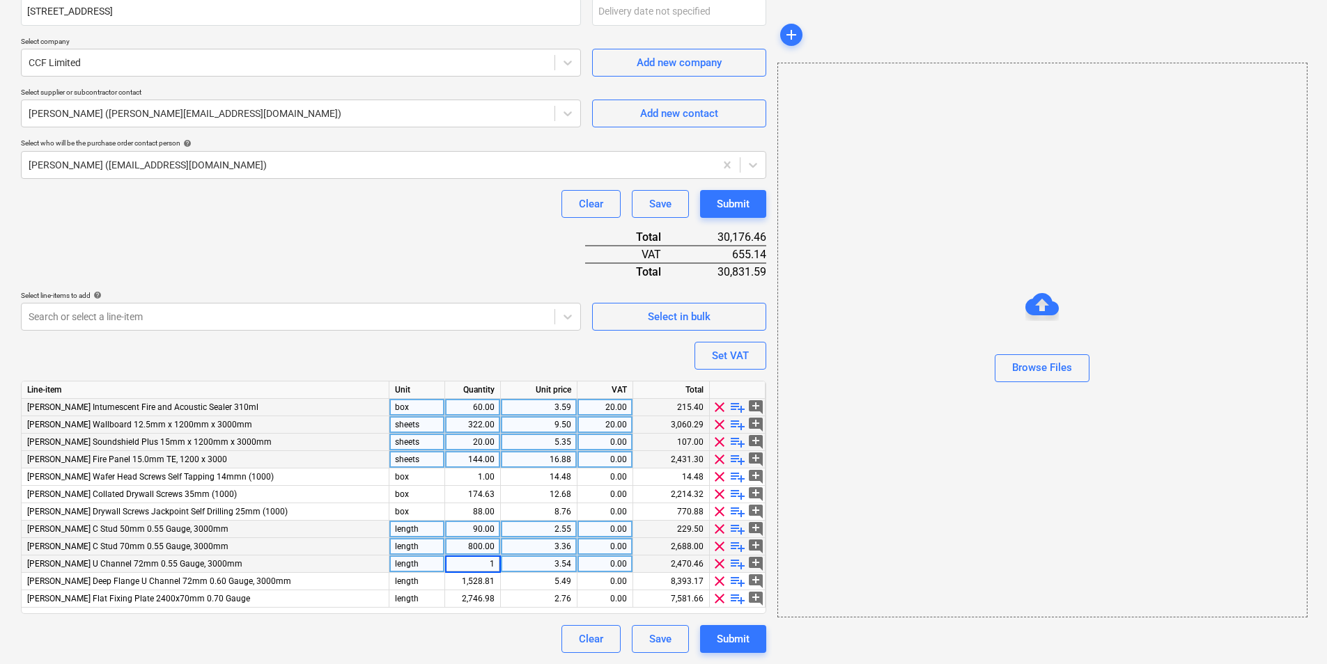
type input "12"
type textarea "x"
type input "120"
type textarea "x"
click at [486, 579] on div "1,528.81" at bounding box center [473, 581] width 44 height 17
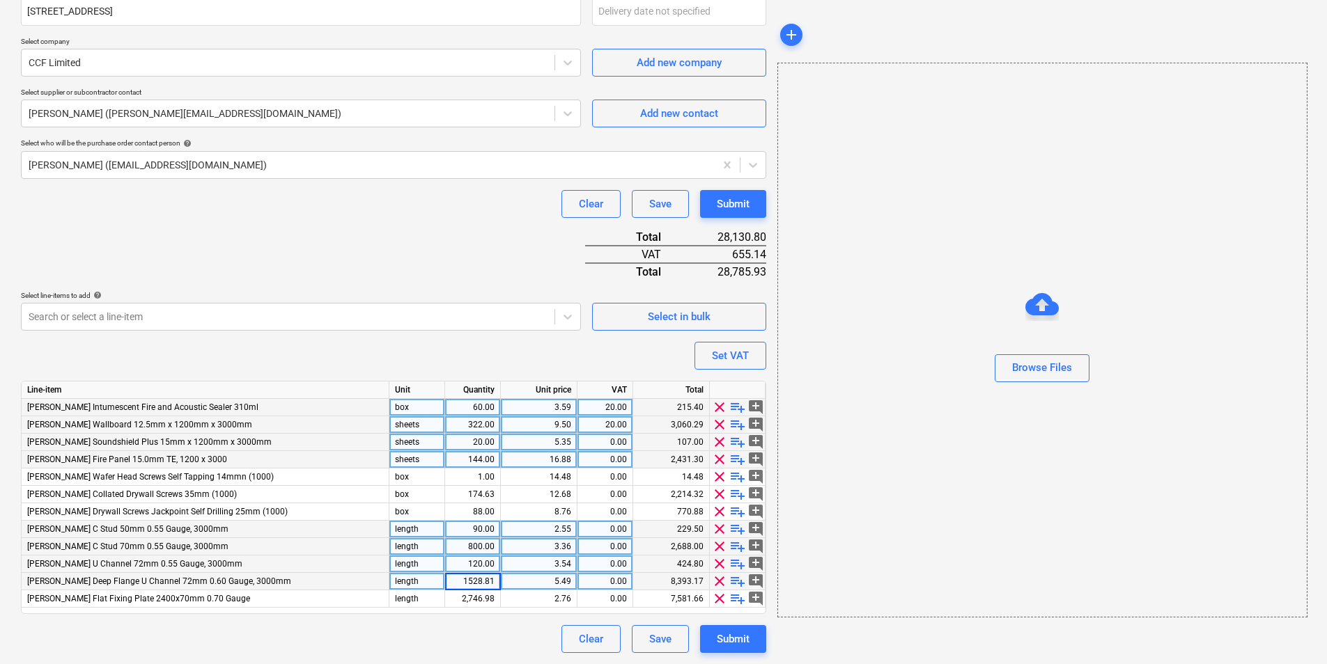
type input "1"
type textarea "x"
type input "120"
type textarea "x"
type input "200"
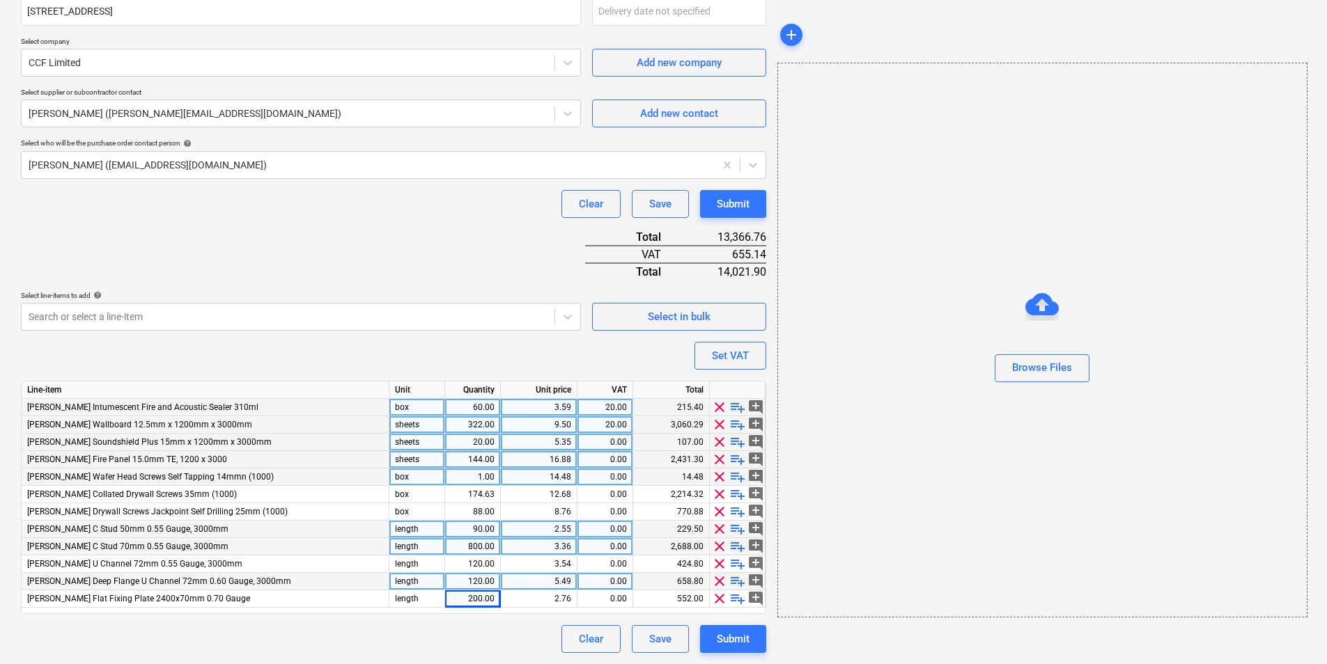
type textarea "x"
click at [488, 475] on div "1.00" at bounding box center [473, 477] width 44 height 17
type input "10"
type textarea "x"
type input "10"
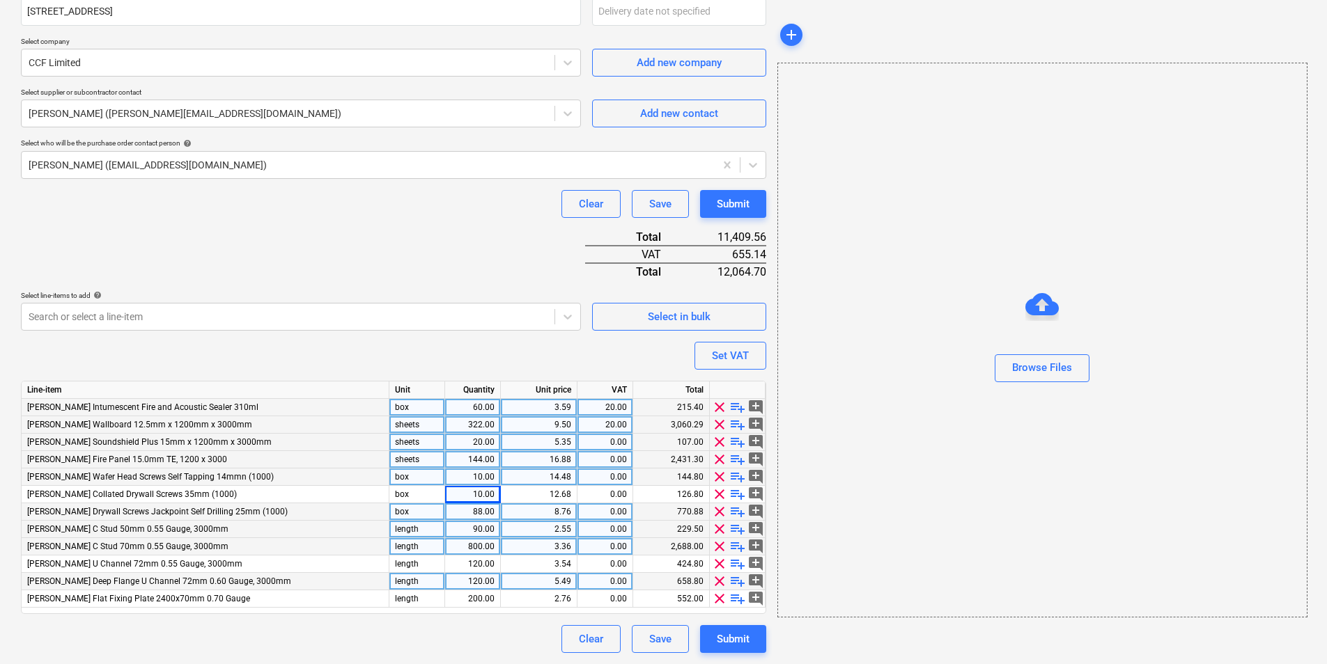
click at [473, 508] on div "88.00" at bounding box center [473, 512] width 44 height 17
type textarea "x"
type input "10"
type textarea "x"
click at [619, 438] on div "0.00" at bounding box center [605, 442] width 44 height 17
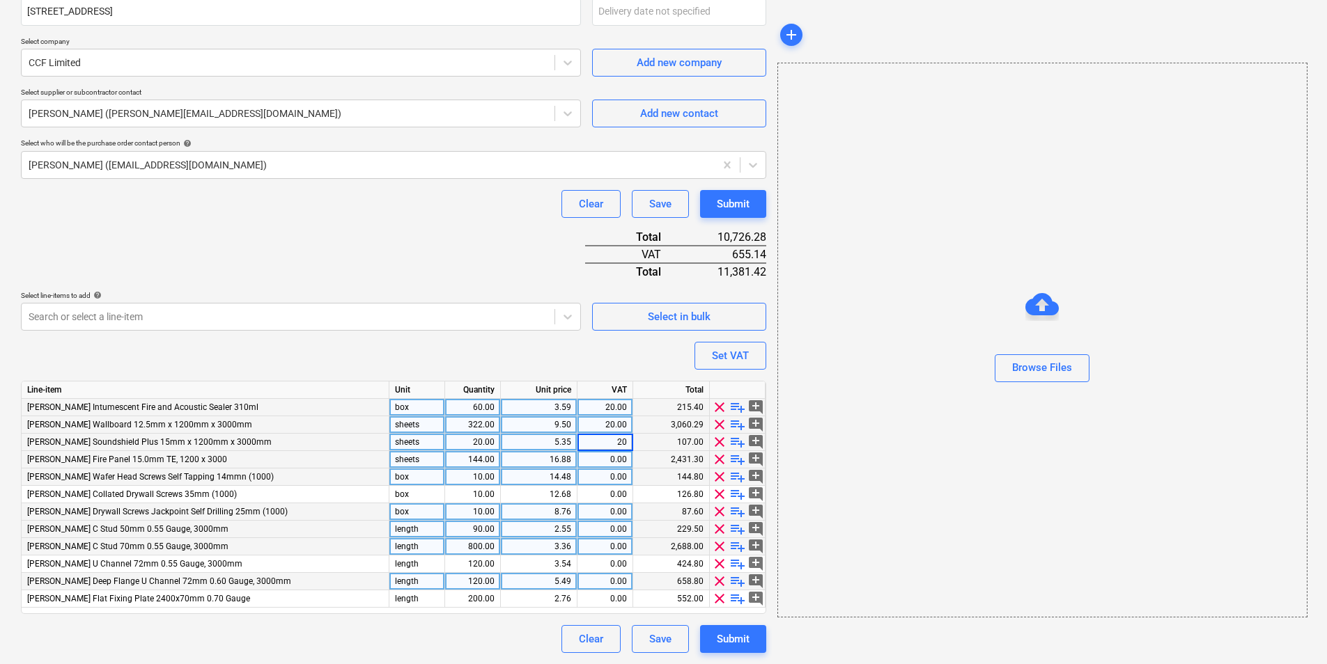
type input "200"
type textarea "x"
type input "20"
type textarea "x"
type input "20"
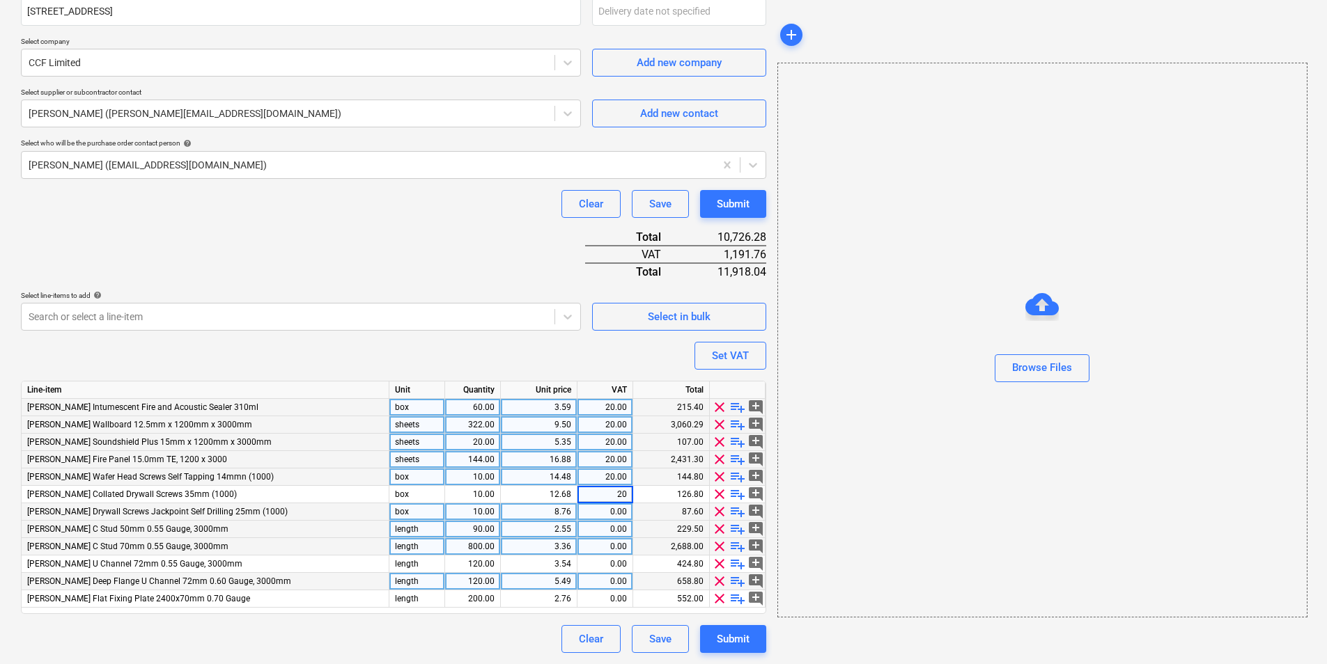
type textarea "x"
type input "20"
type textarea "x"
type input "20"
type textarea "x"
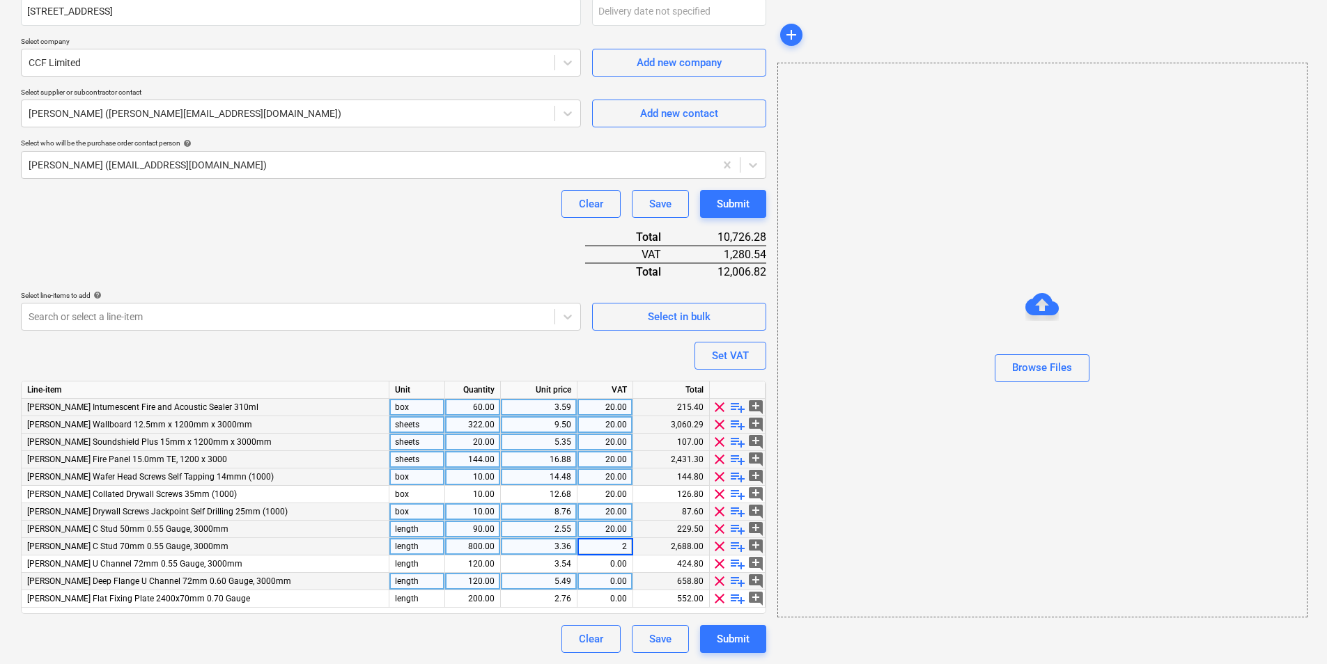
type input "20"
type textarea "x"
type input "20"
type textarea "x"
type input "20"
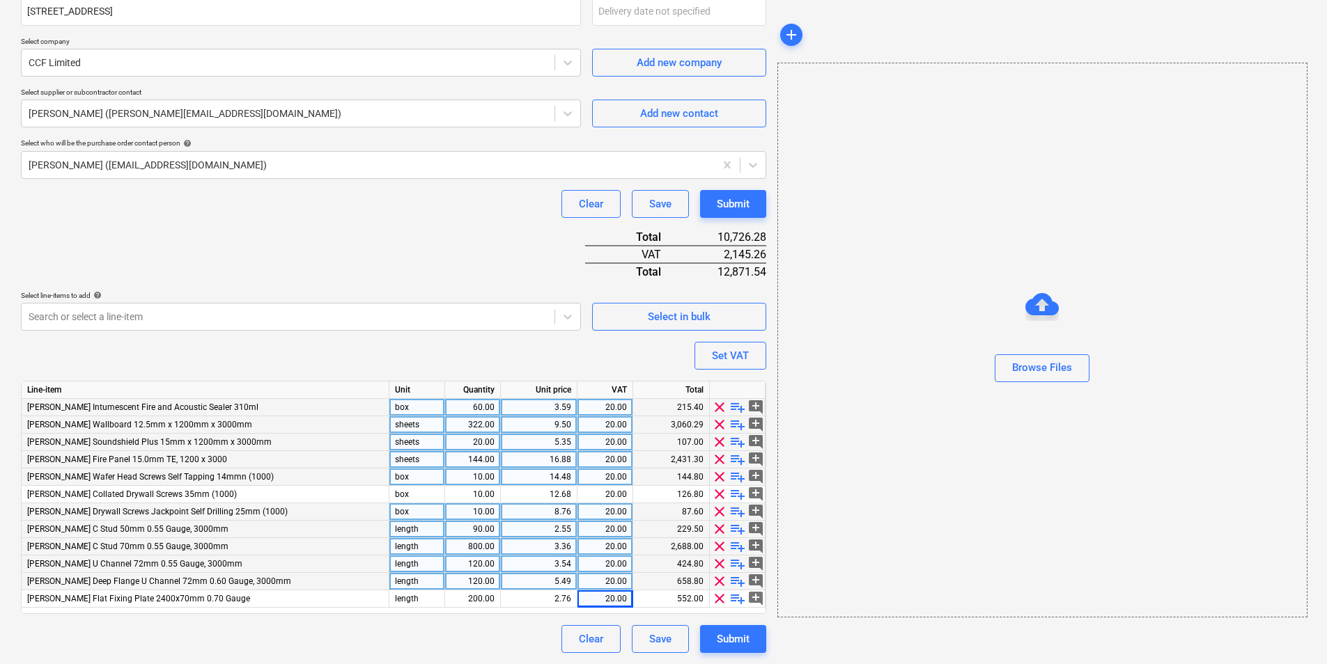
click at [539, 568] on div "3.54" at bounding box center [538, 564] width 65 height 17
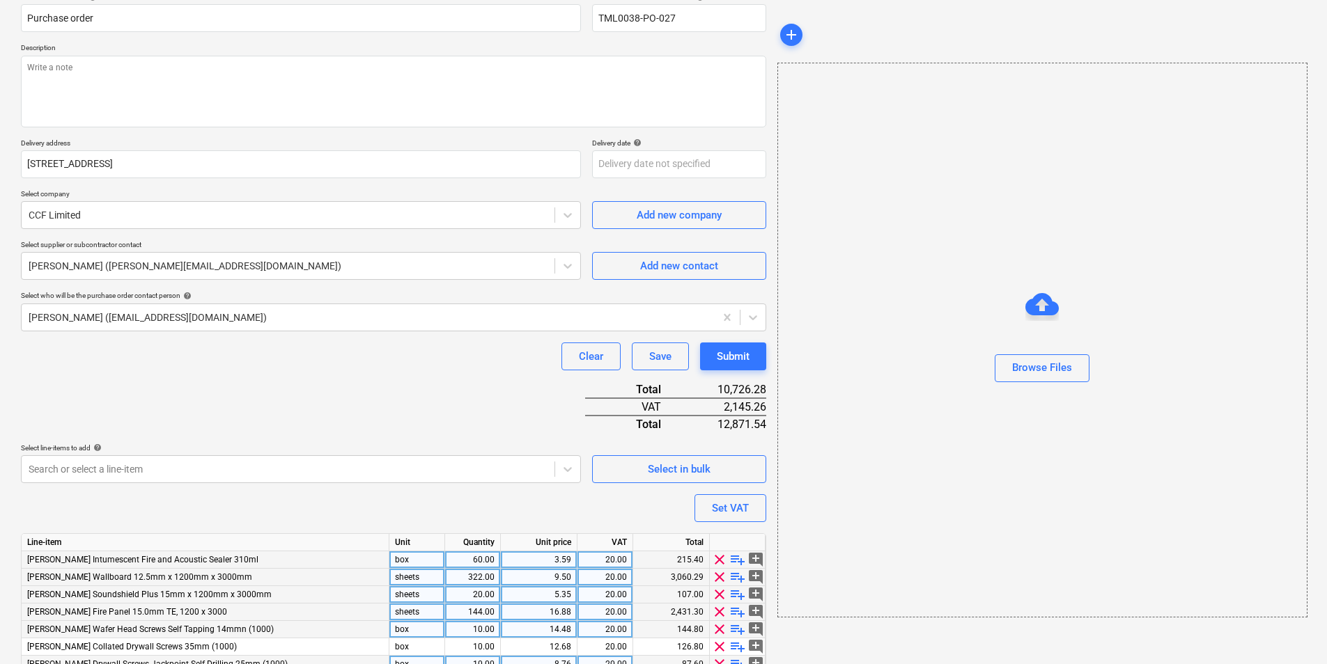
scroll to position [0, 0]
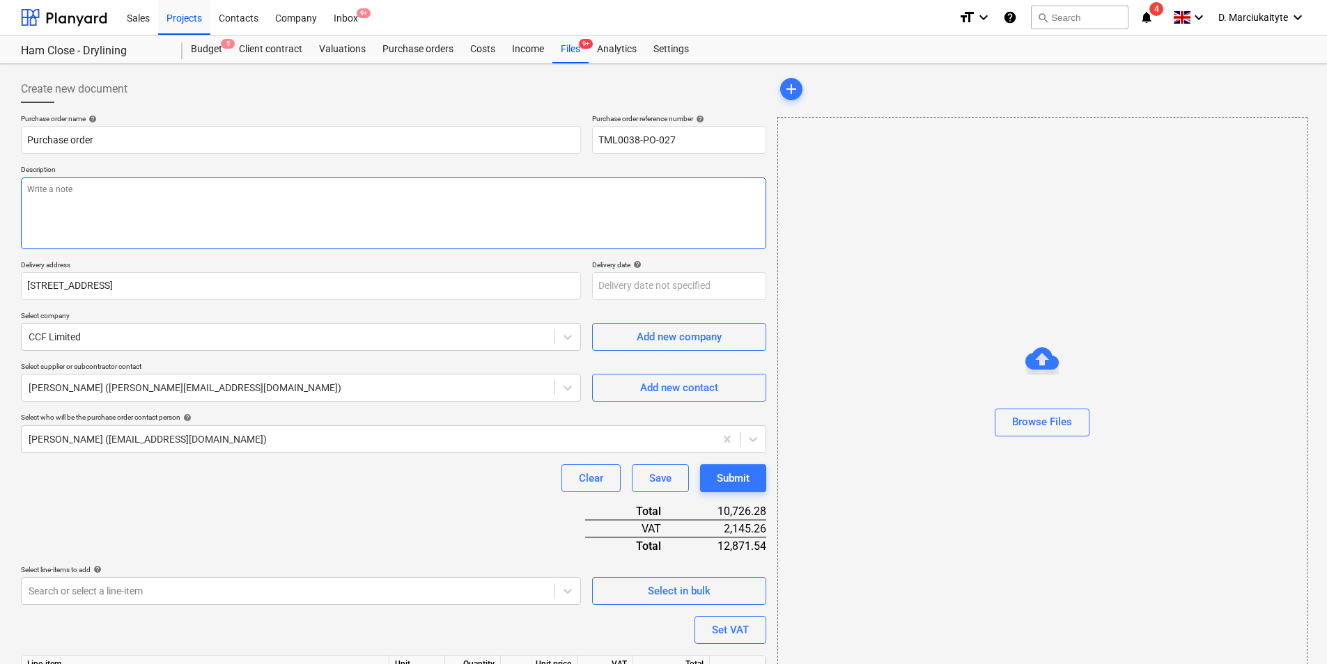
click at [297, 209] on textarea at bounding box center [393, 214] width 745 height 72
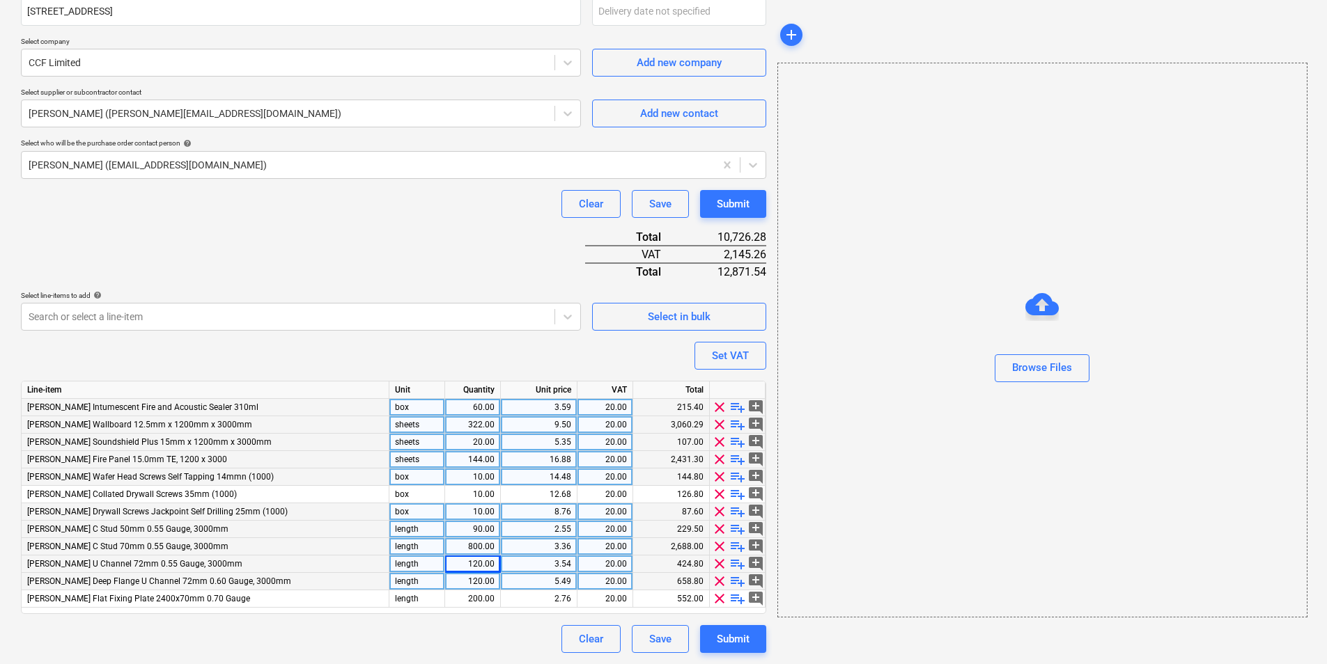
drag, startPoint x: 460, startPoint y: 244, endPoint x: 473, endPoint y: 300, distance: 57.3
click at [460, 244] on div "Purchase order name help Purchase order Purchase order reference number help TM…" at bounding box center [393, 247] width 745 height 814
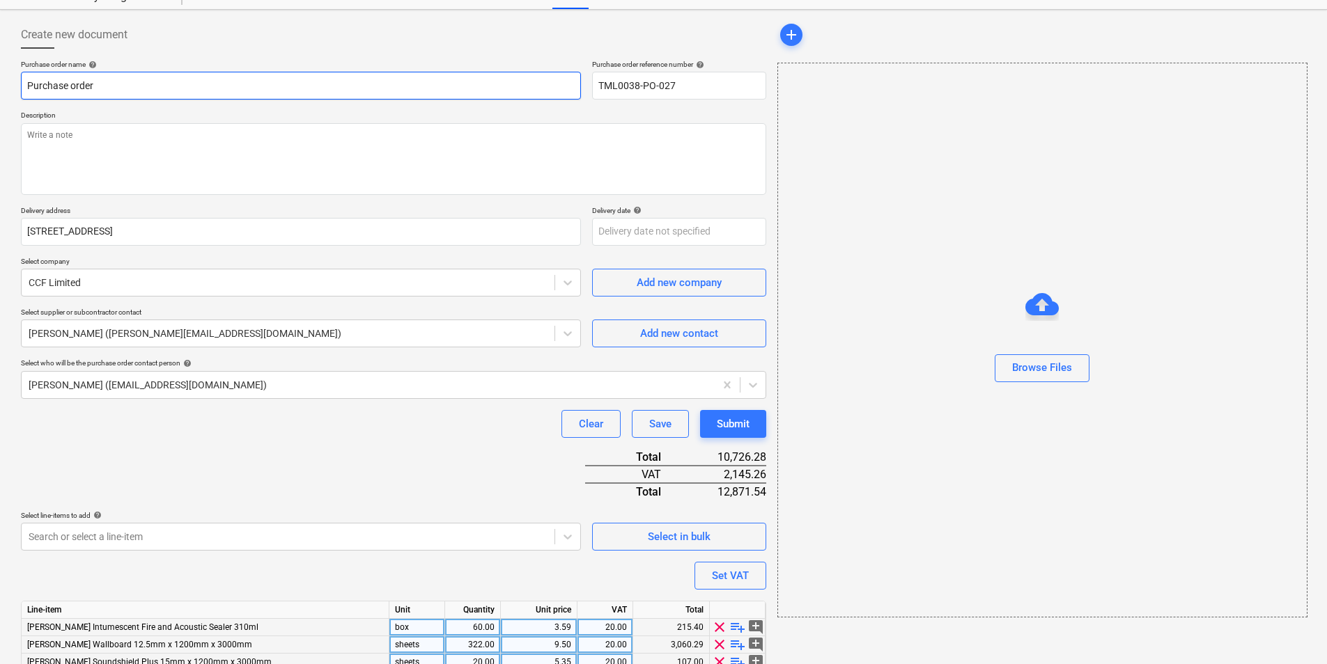
scroll to position [0, 0]
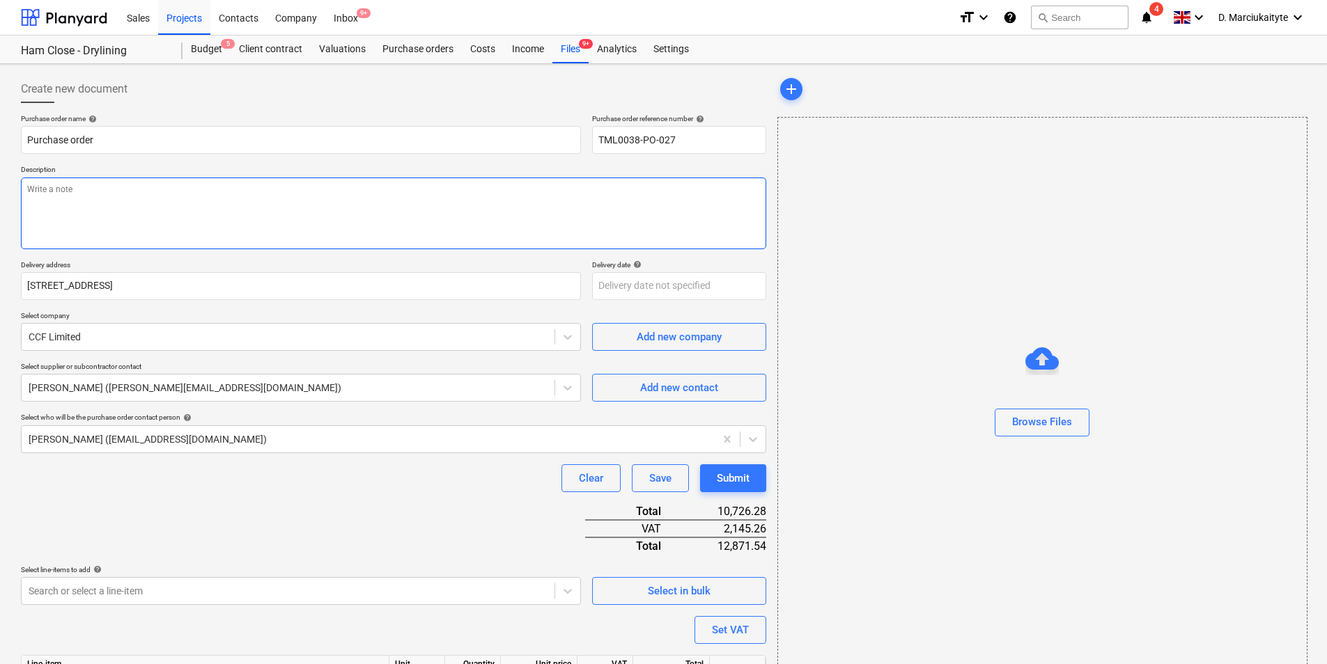
click at [192, 189] on textarea at bounding box center [393, 214] width 745 height 72
type textarea "x"
type textarea "G"
type textarea "x"
type textarea "Go"
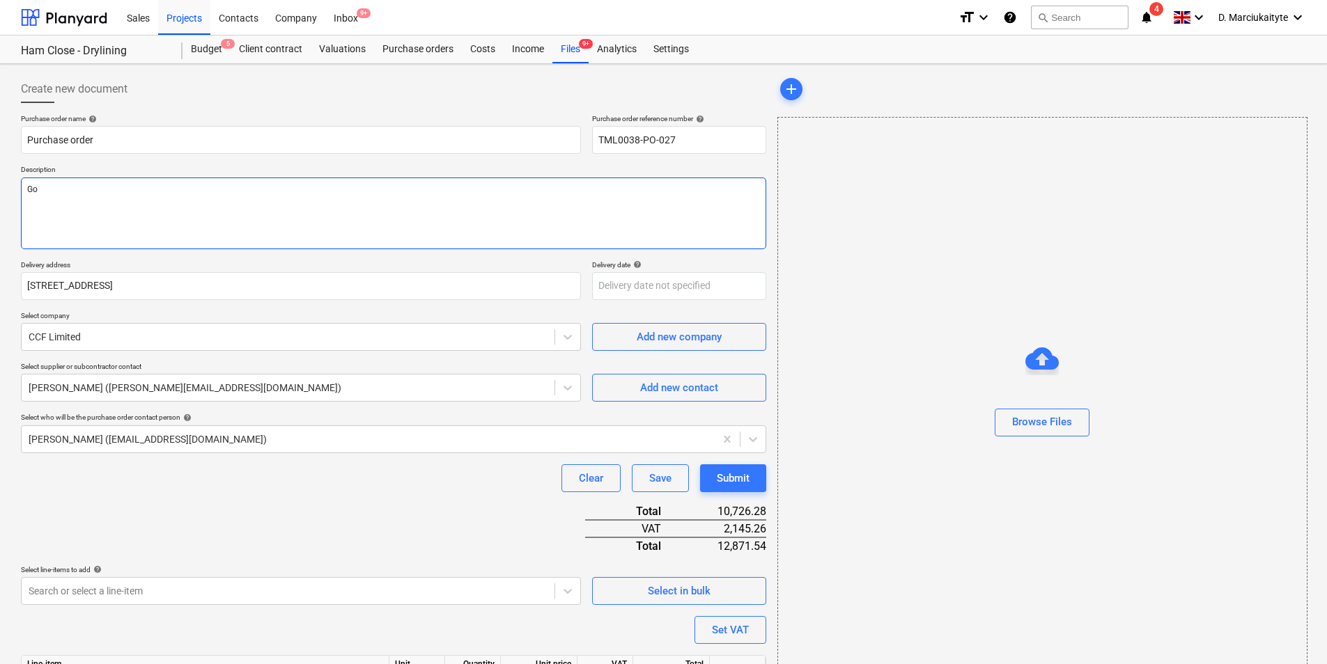
type textarea "x"
type textarea "Goo"
type textarea "x"
type textarea "Good"
type textarea "x"
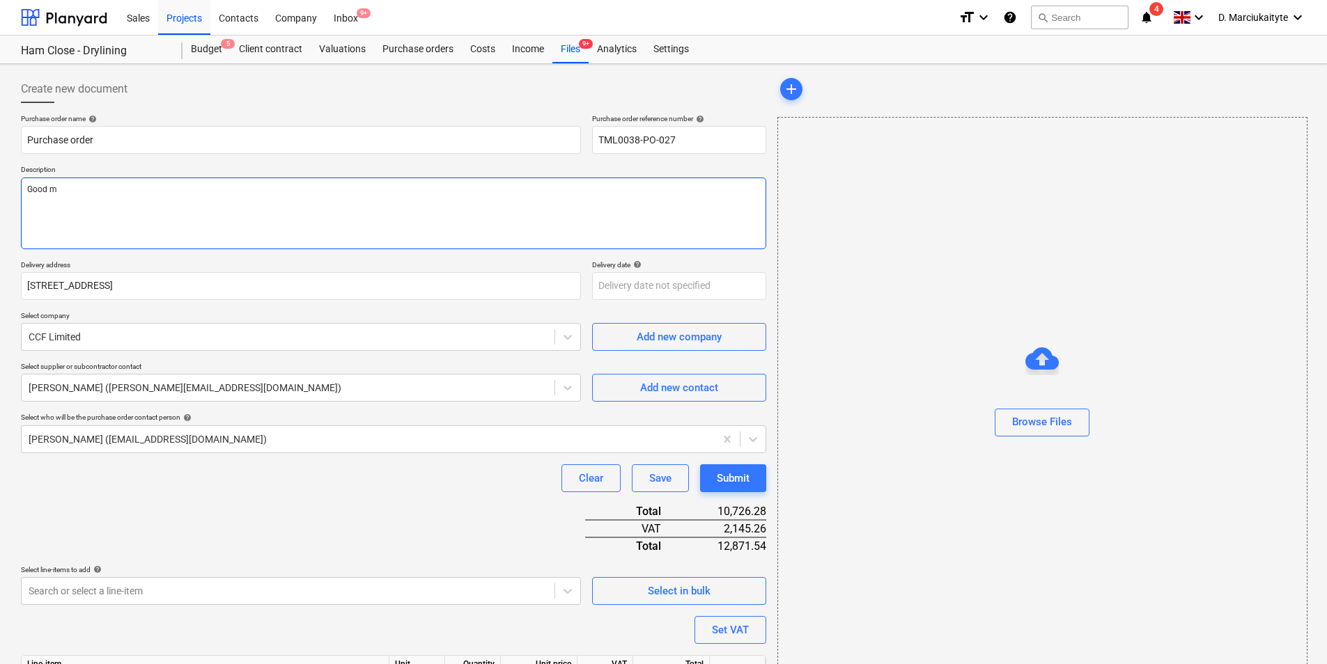
type textarea "Good mo"
type textarea "x"
type textarea "Good mor"
type textarea "x"
type textarea "Good morn"
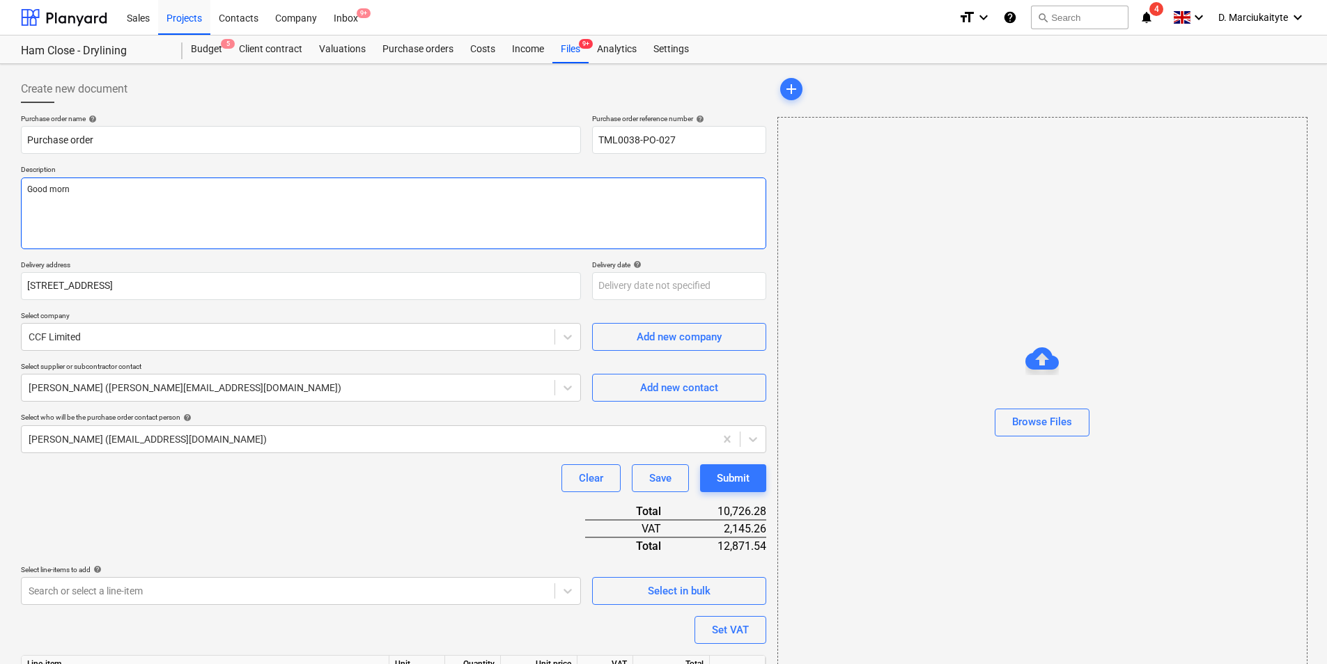
type textarea "x"
type textarea "Good morni"
type textarea "x"
type textarea "Good mornin"
type textarea "x"
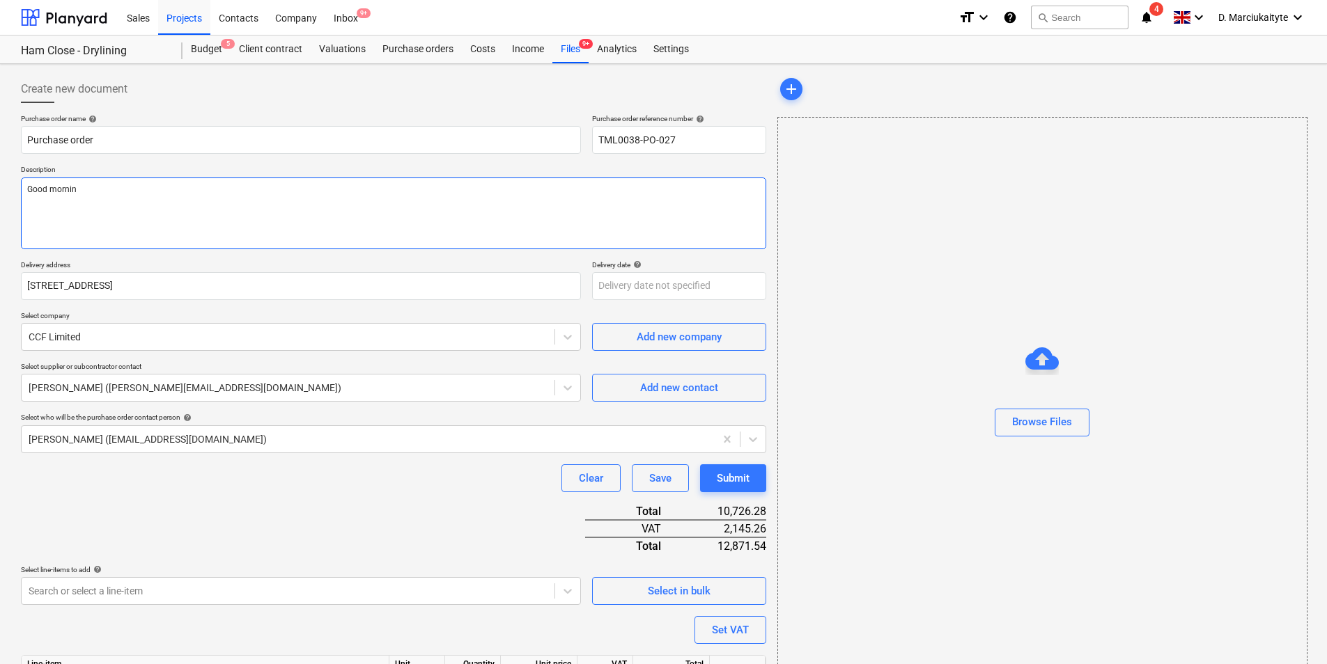
type textarea "Good morning"
type textarea "x"
type textarea "Good mornin"
type textarea "x"
type textarea "Good morni"
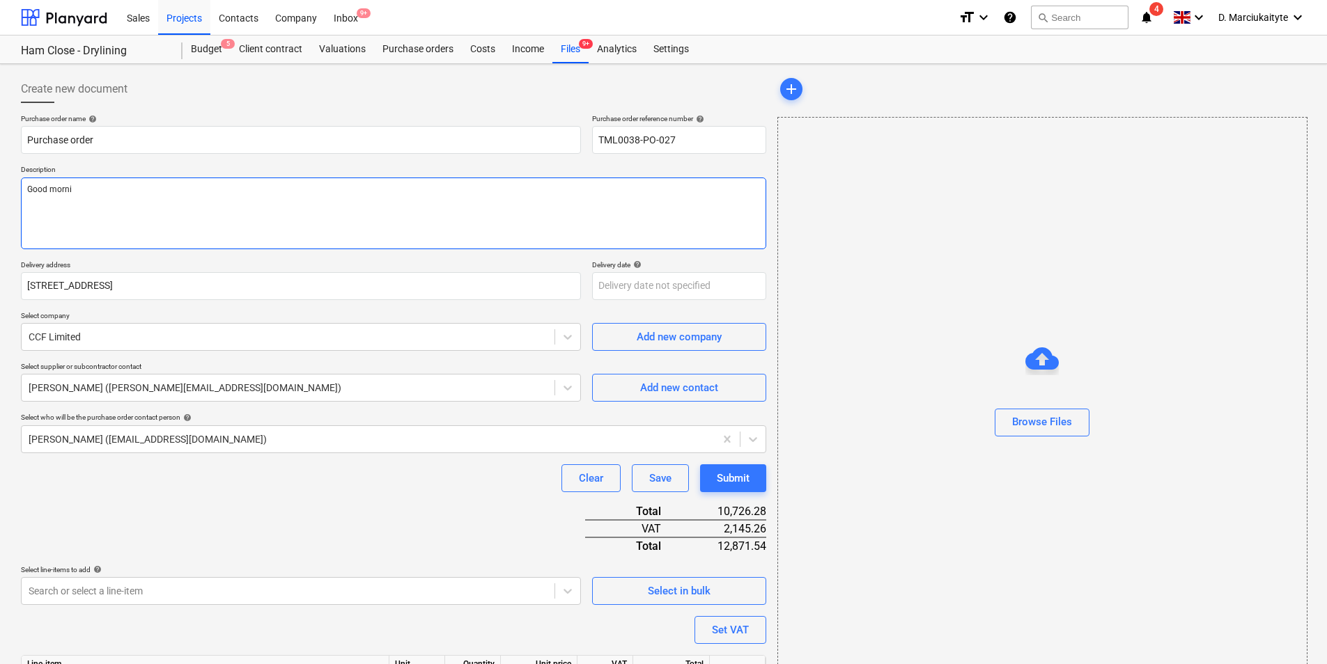
type textarea "x"
type textarea "Good morn"
type textarea "x"
type textarea "Good mor"
type textarea "x"
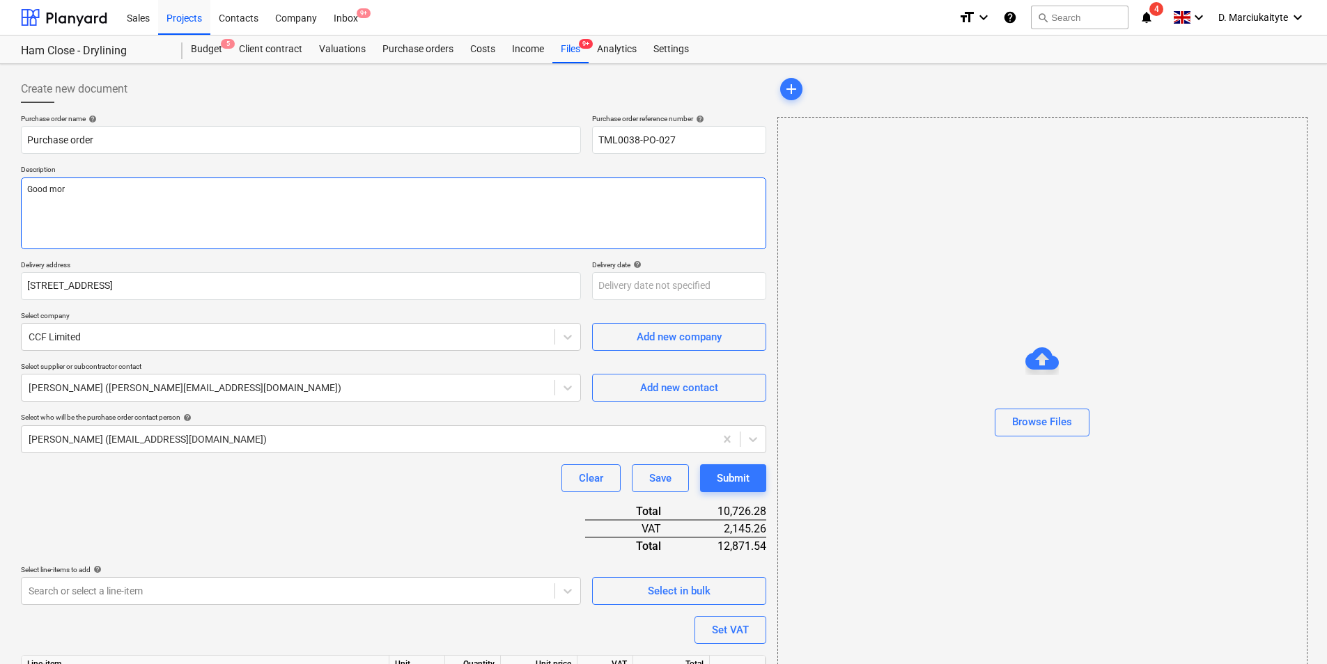
type textarea "Good morn"
type textarea "x"
type textarea "Good morni"
type textarea "x"
type textarea "Good mornin"
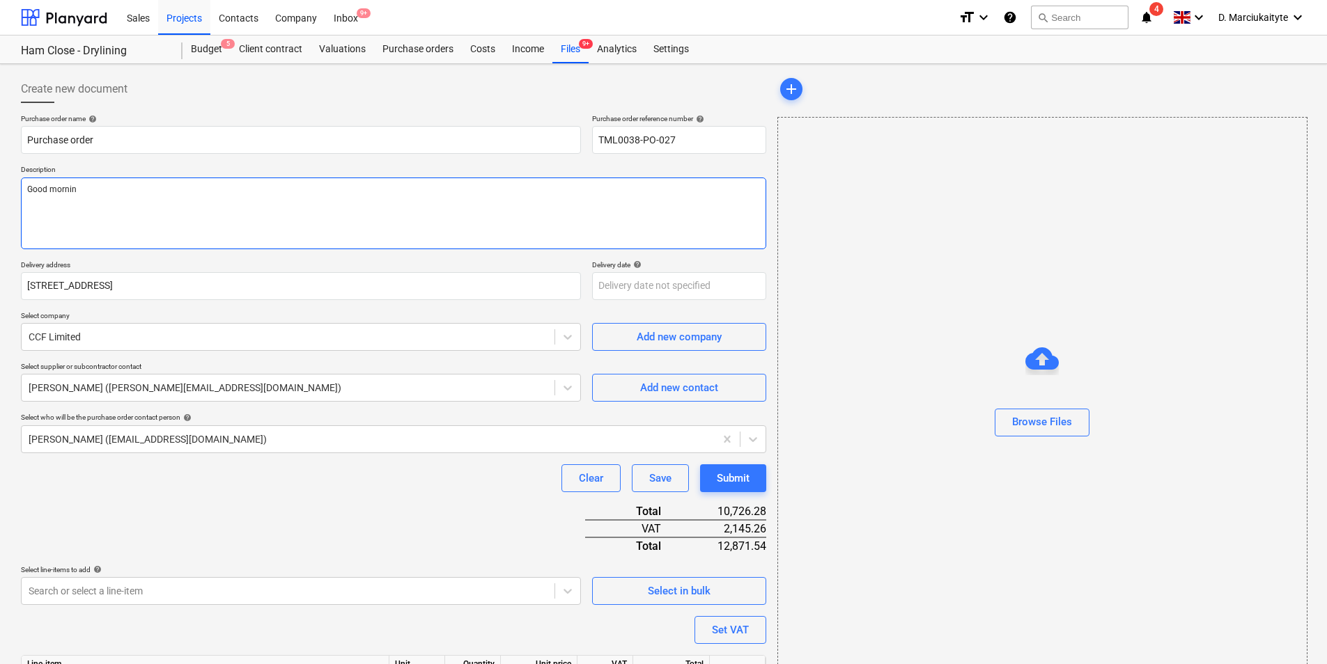
type textarea "x"
type textarea "Good morning"
type textarea "x"
type textarea "Good morning,"
type textarea "x"
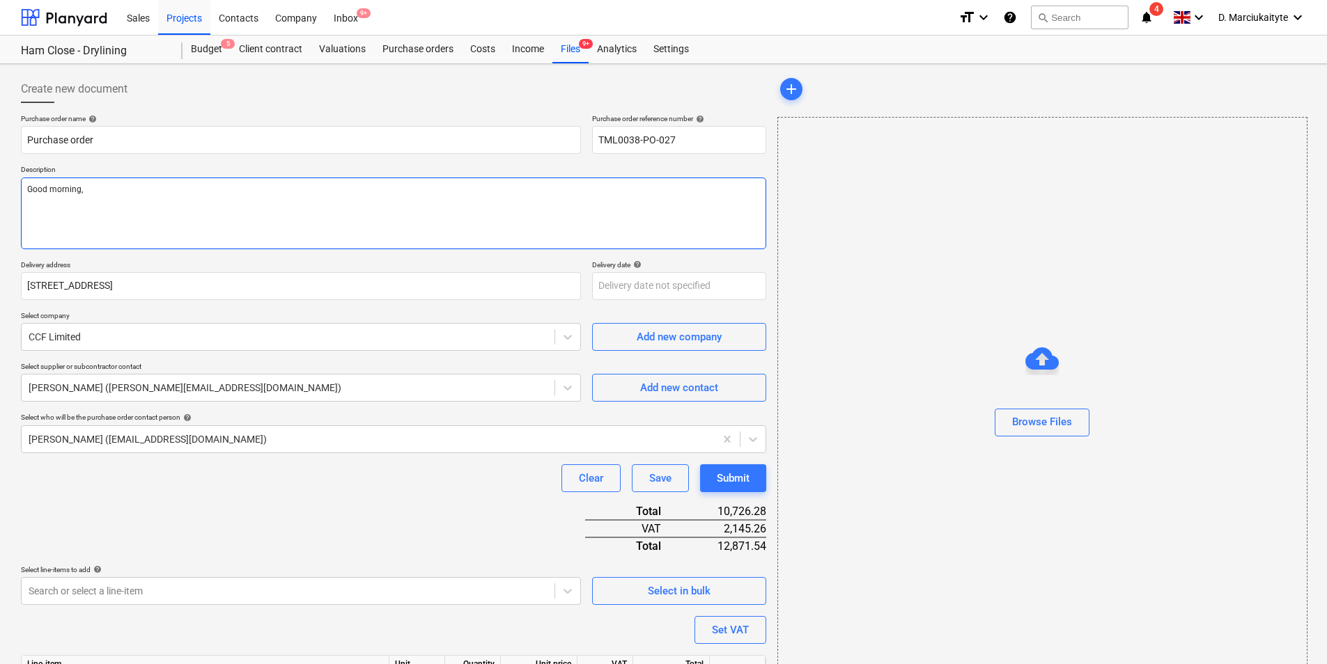
type textarea "Good morning,"
type textarea "x"
type textarea "Good morning,"
type textarea "x"
type textarea "Good morning, I"
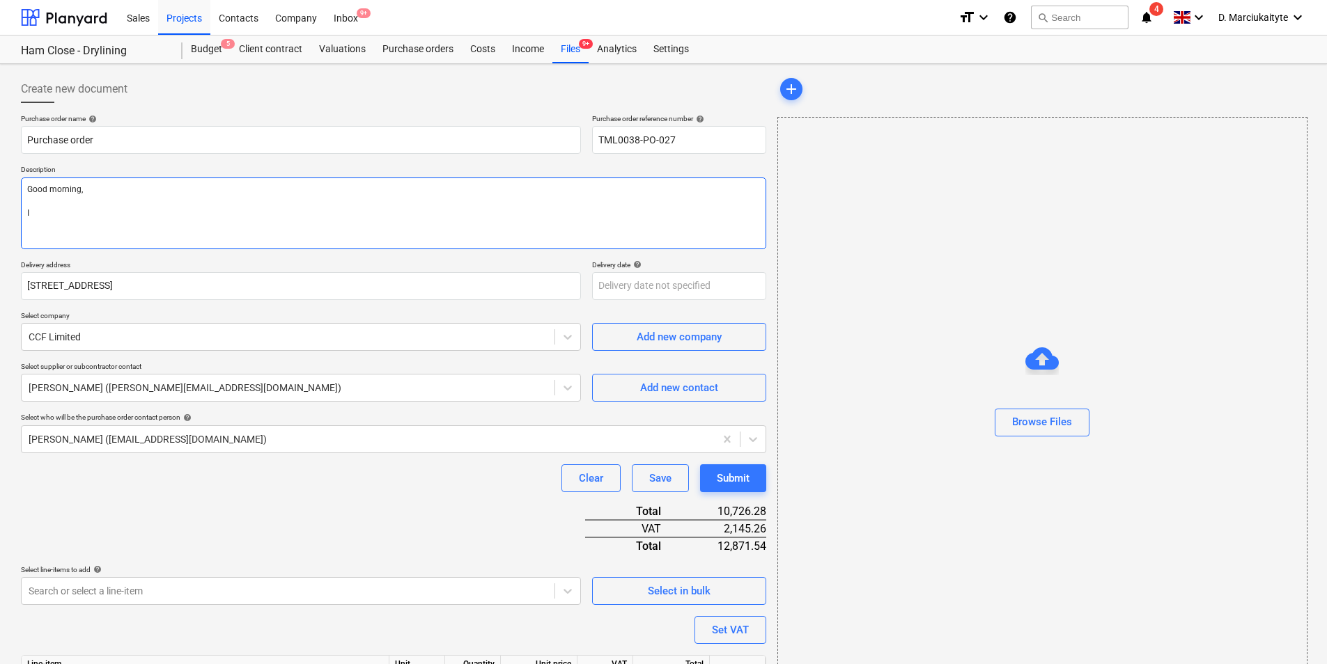
type textarea "x"
type textarea "Good morning, I"
type textarea "x"
type textarea "Good morning, I h"
type textarea "x"
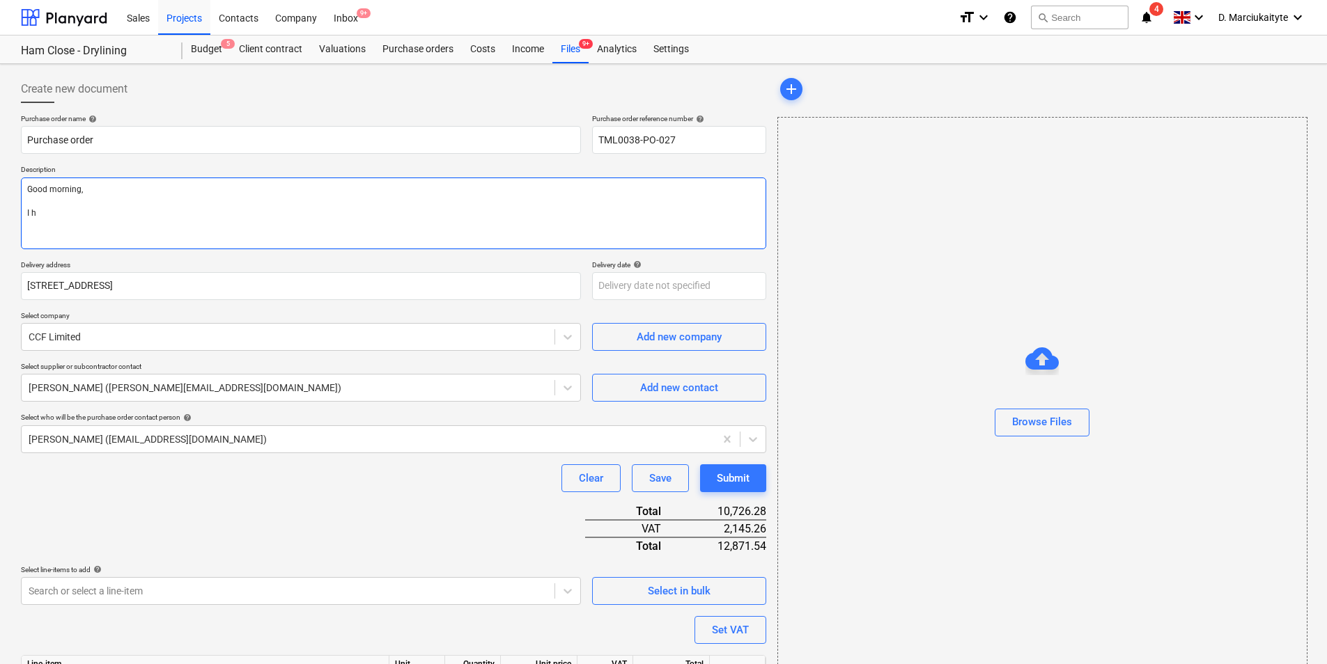
type textarea "Good morning, I ho"
type textarea "x"
type textarea "Good morning, I hop"
type textarea "x"
type textarea "Good morning, I hope"
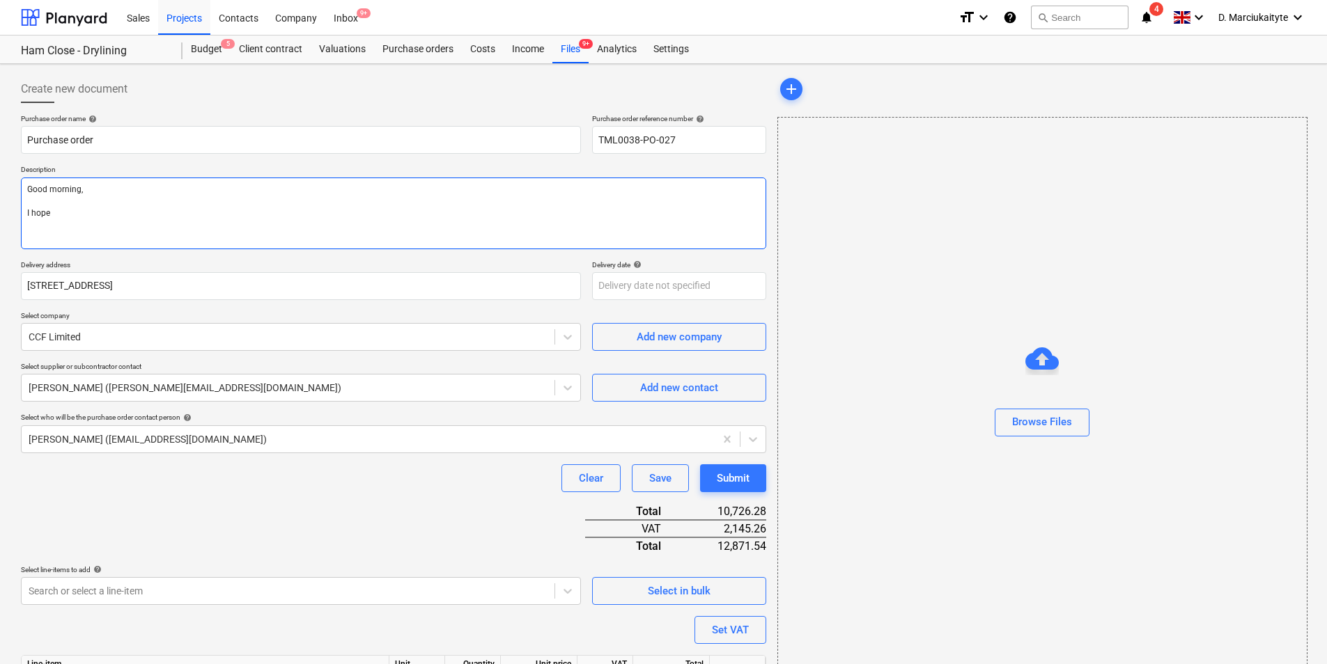
type textarea "x"
type textarea "Good morning, I hope"
type textarea "x"
type textarea "Good morning, I hope y"
type textarea "x"
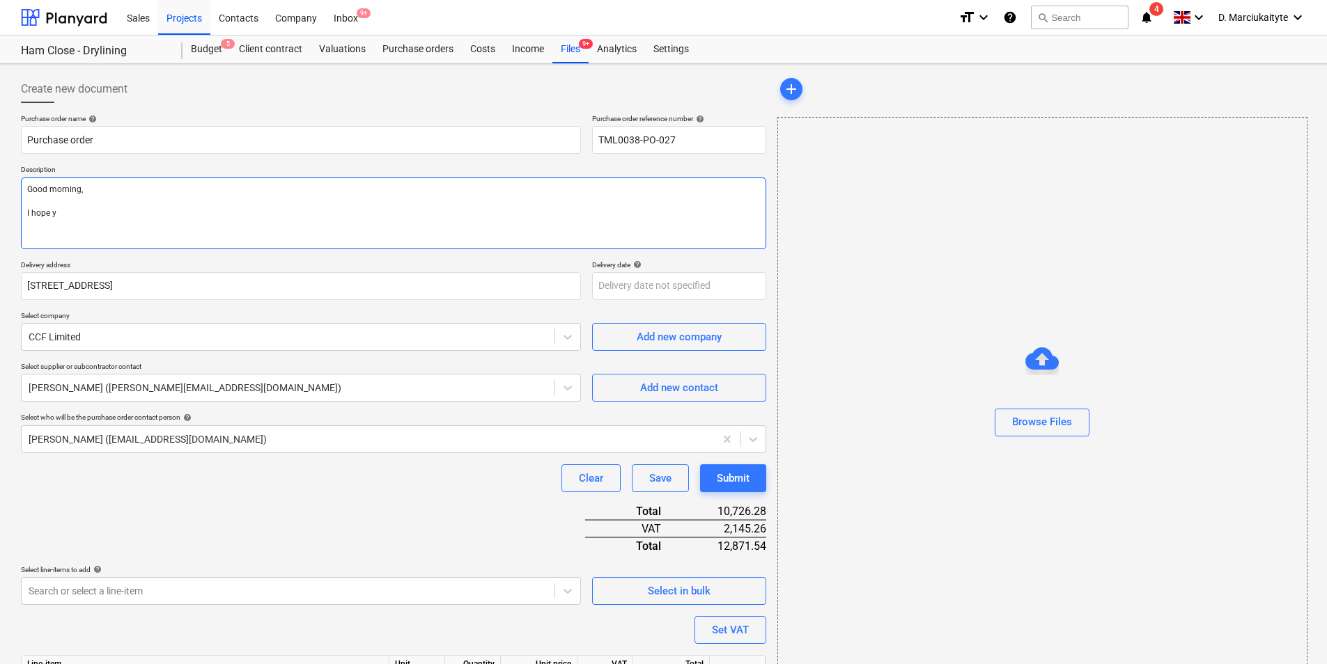
type textarea "Good morning, I hope yo"
type textarea "x"
type textarea "Good morning, I hope you"
type textarea "x"
type textarea "Good morning, I hope youa"
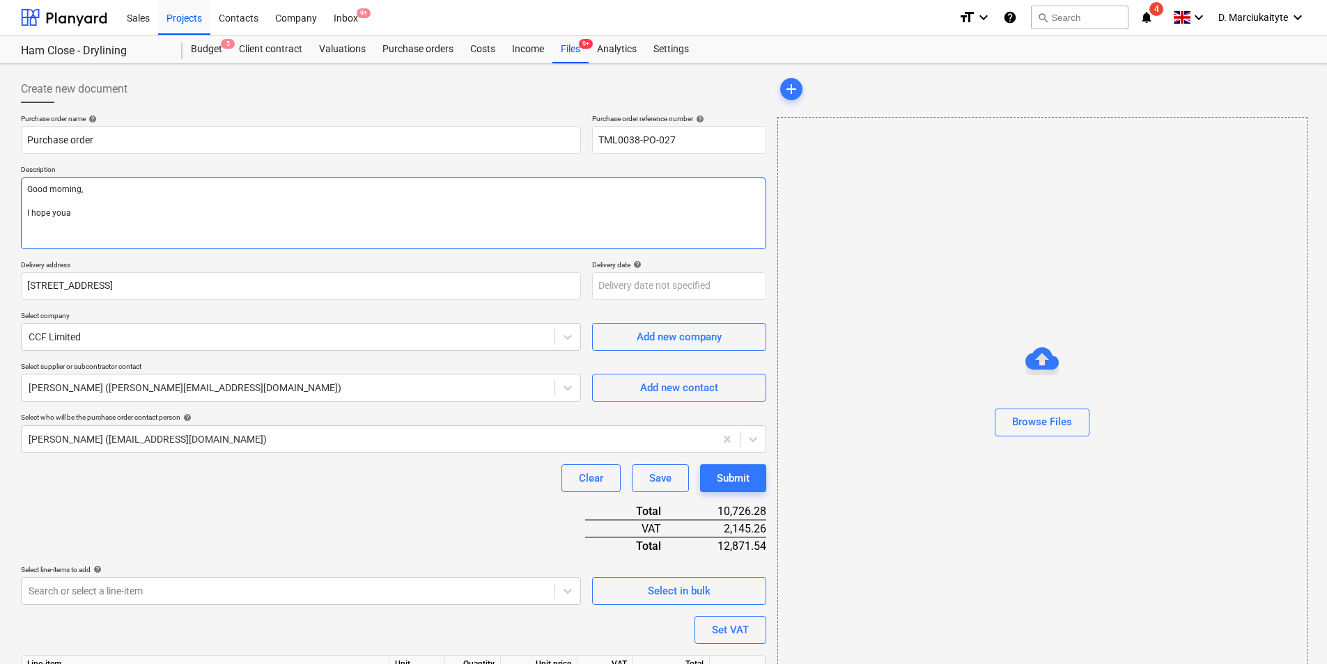
type textarea "x"
type textarea "Good morning, I hope you"
type textarea "x"
type textarea "Good morning, I hope you"
type textarea "x"
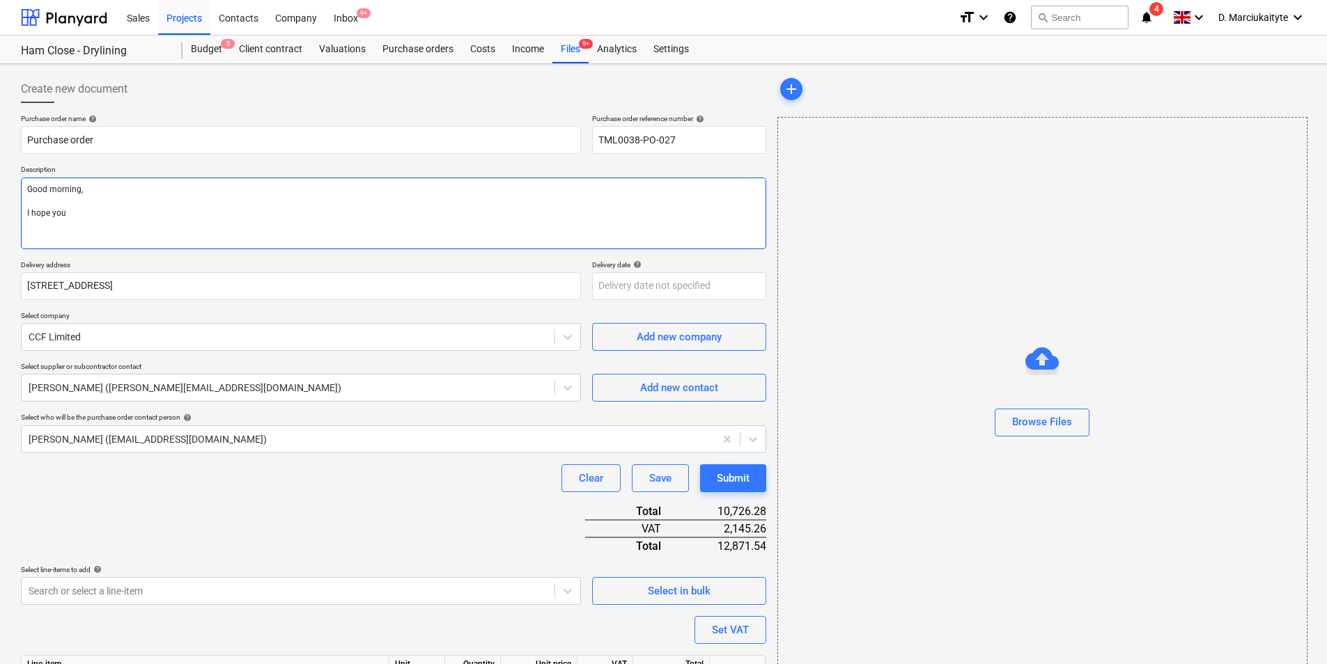
type textarea "Good morning, I hope you a"
type textarea "x"
type textarea "Good morning, I hope you ar"
type textarea "x"
type textarea "Good morning, I hope you are"
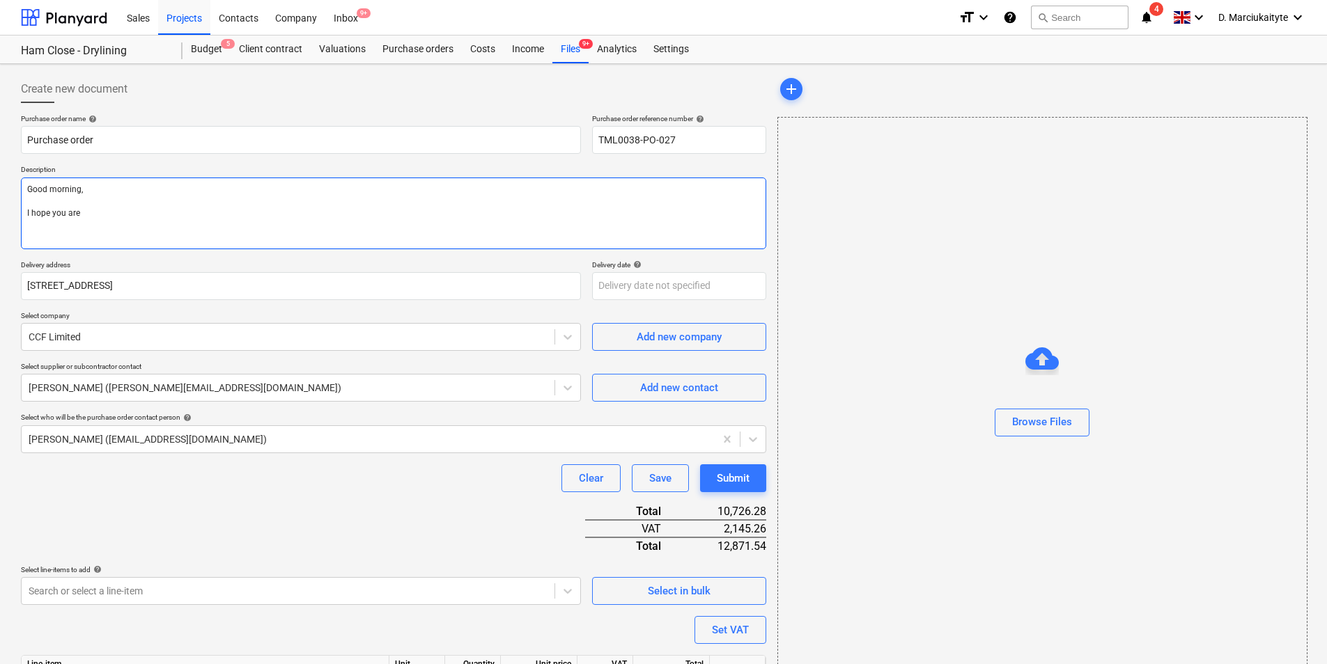
type textarea "x"
type textarea "Good morning, I hope you are"
type textarea "x"
type textarea "Good morning, I hope you are k"
type textarea "x"
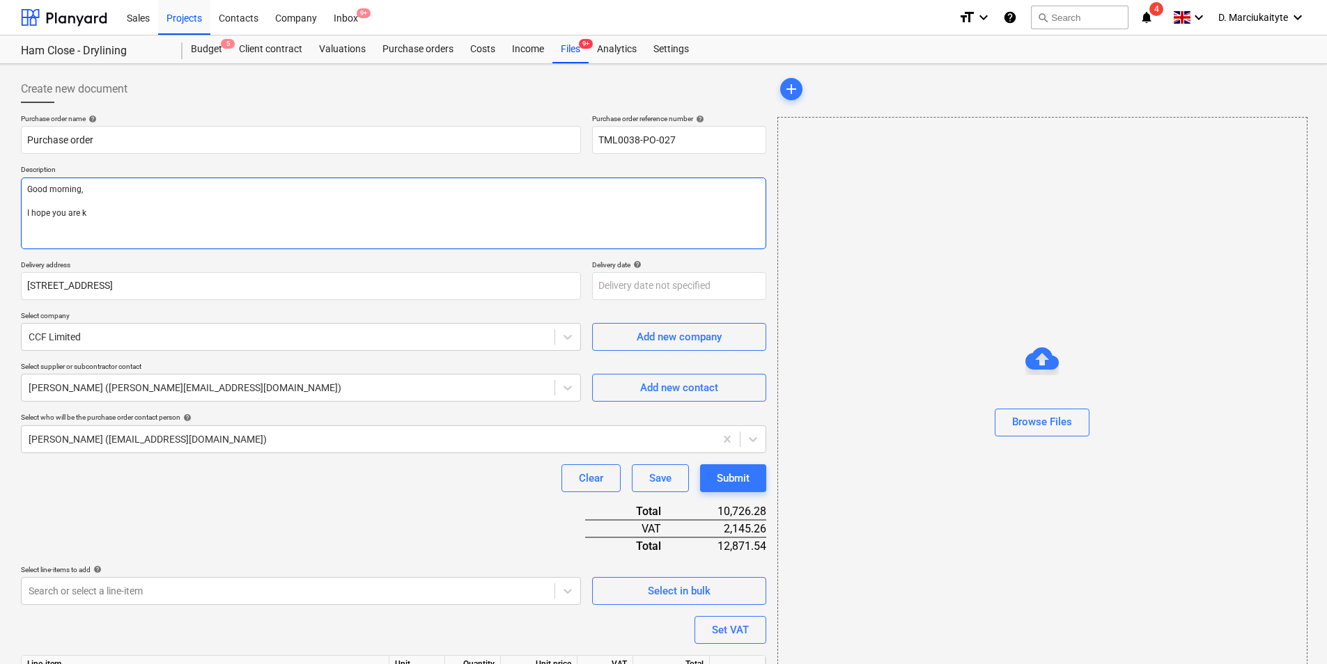
type textarea "Good morning, I hope you are ke"
type textarea "x"
type textarea "Good morning, I hope you are kee"
type textarea "x"
type textarea "Good morning, I hope you are keep"
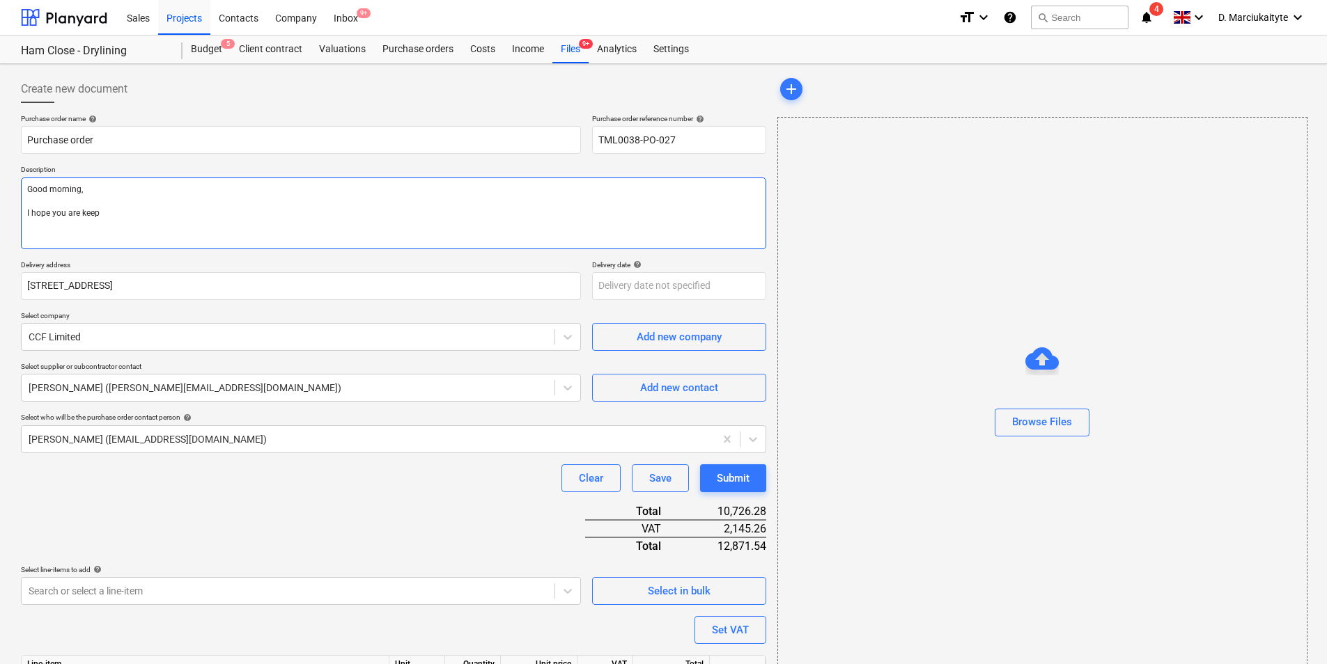
type textarea "x"
type textarea "Good morning, I hope you are keepi"
type textarea "x"
type textarea "Good morning, I hope you are keepin"
type textarea "x"
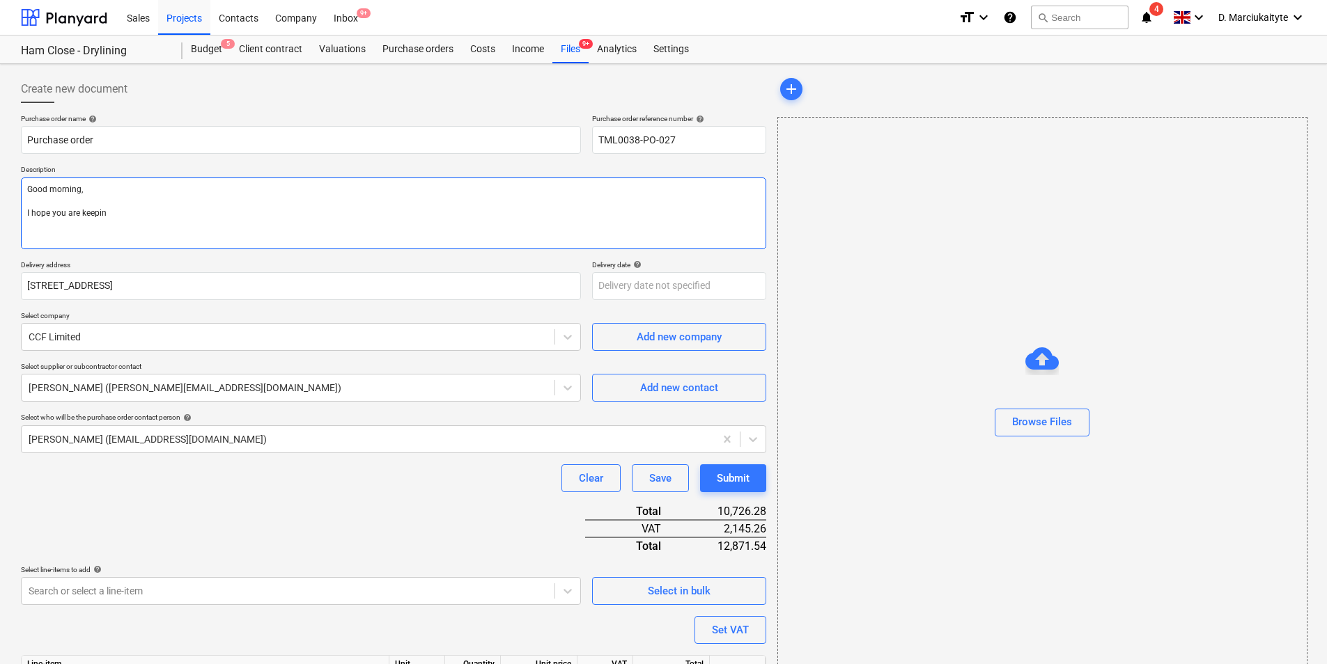
type textarea "Good morning, I hope you are keeping"
type textarea "x"
type textarea "Good morning, I hope you are keeping"
type textarea "x"
type textarea "Good morning, I hope you are keeping w"
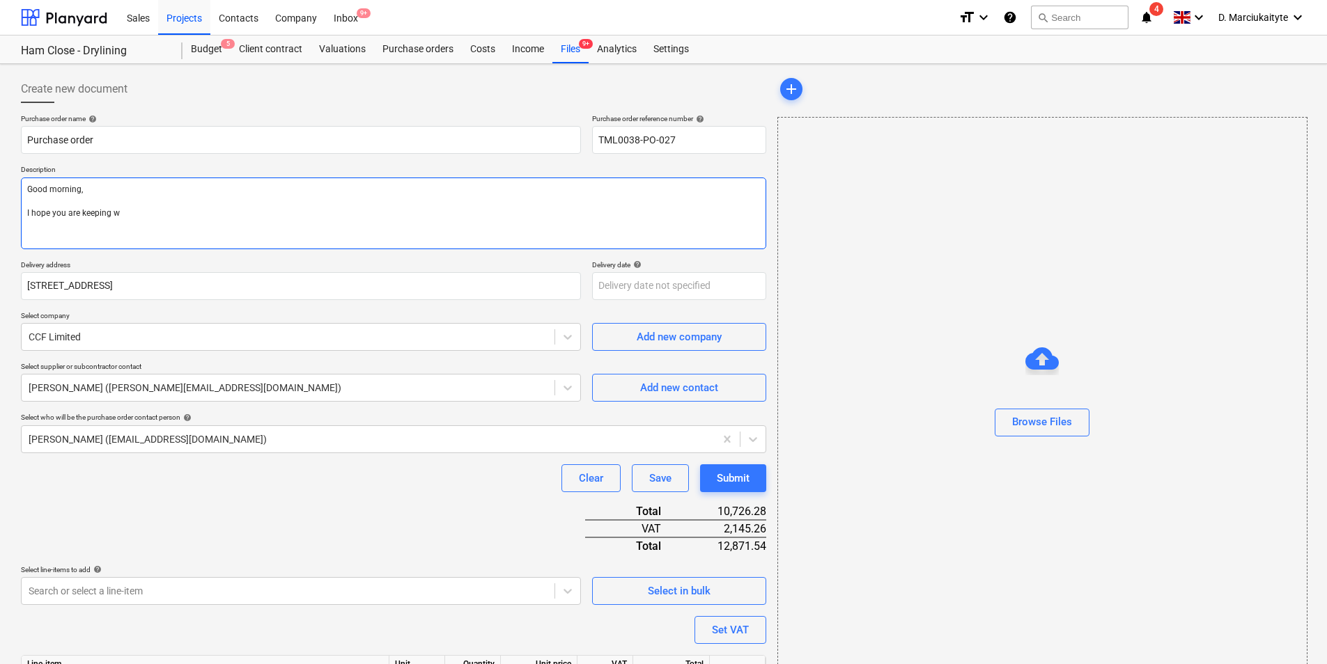
type textarea "x"
type textarea "Good morning, I hope you are keeping we"
type textarea "x"
type textarea "Good morning, I hope you are keeping wel"
type textarea "x"
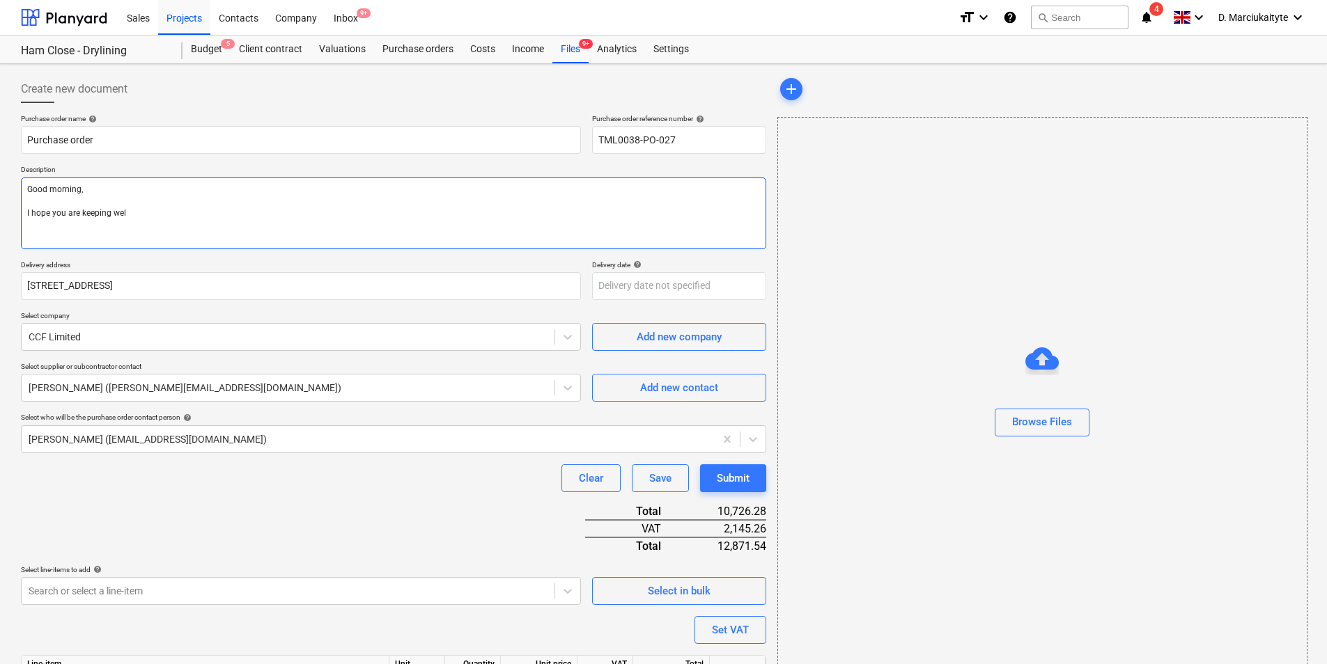
type textarea "Good morning, I hope you are keeping well"
type textarea "x"
type textarea "Good morning, I hope you are keeping well."
type textarea "x"
type textarea "Good morning, I hope you are keeping well."
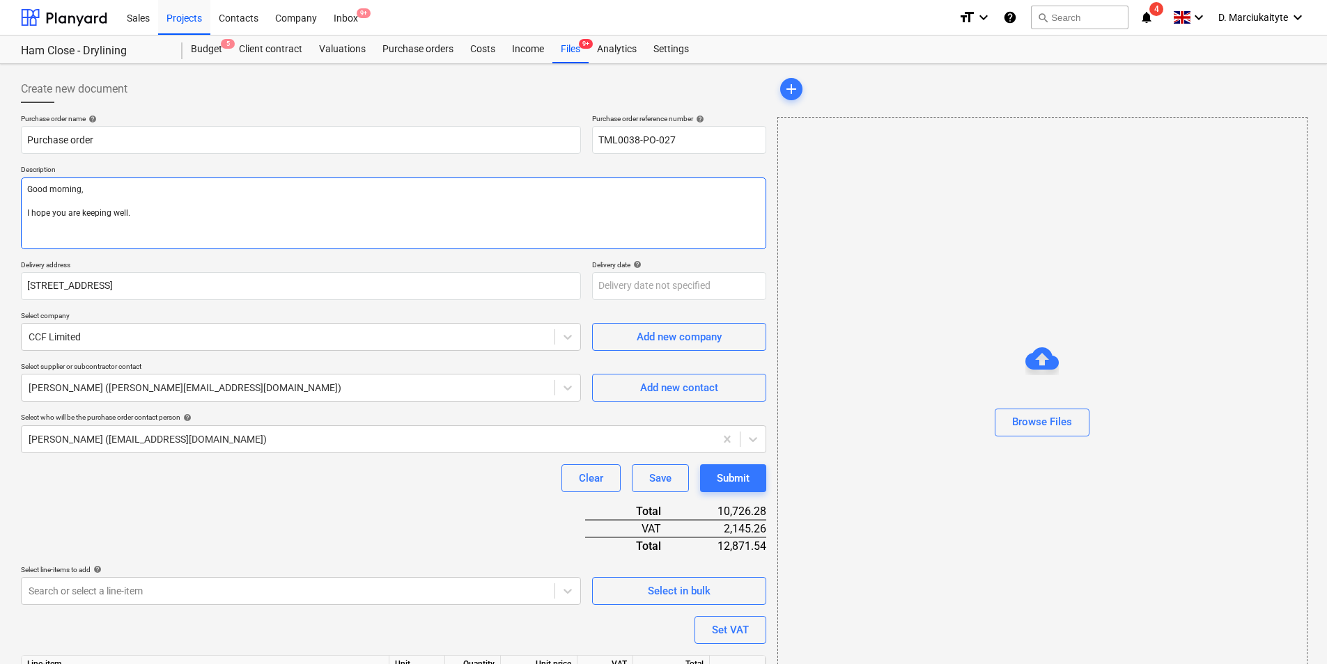
type textarea "x"
type textarea "Good morning, I hope you are keeping well. Pl"
type textarea "x"
type textarea "Good morning, I hope you are keeping well. Ple"
type textarea "x"
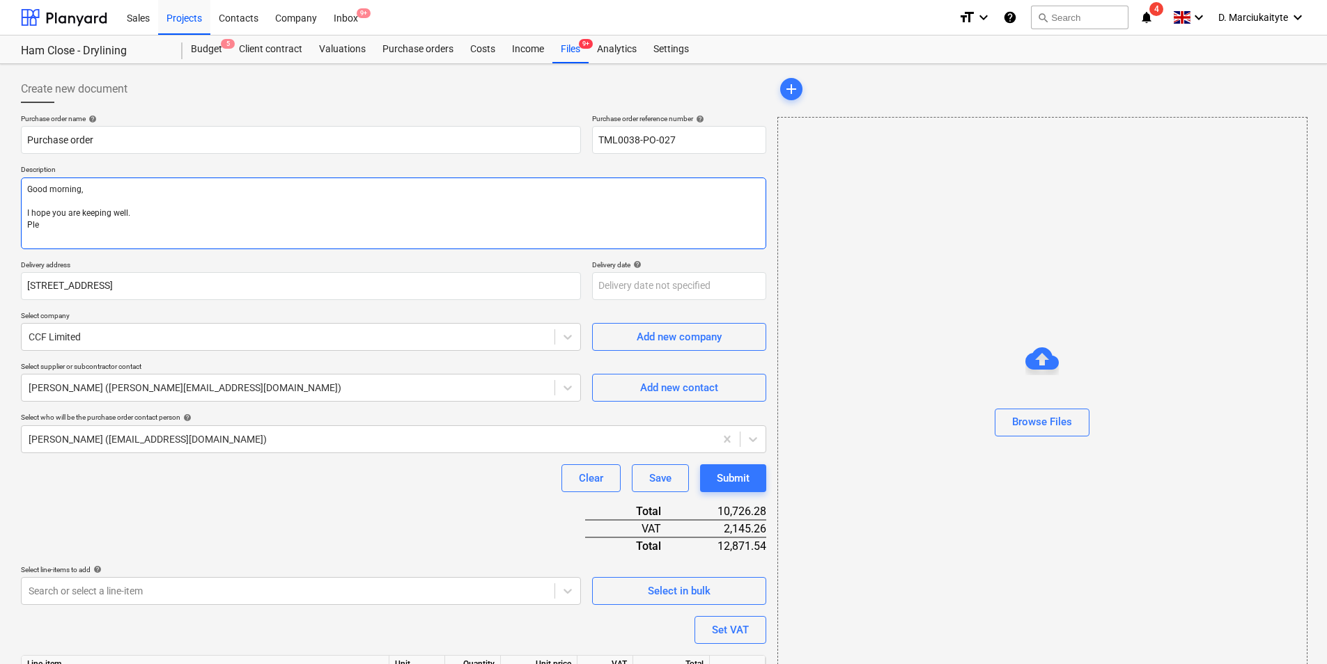
type textarea "Good morning, I hope you are keeping well. Plea"
type textarea "x"
type textarea "Good morning, I hope you are keeping well. Pleas"
type textarea "x"
type textarea "Good morning, I hope you are keeping well. Please"
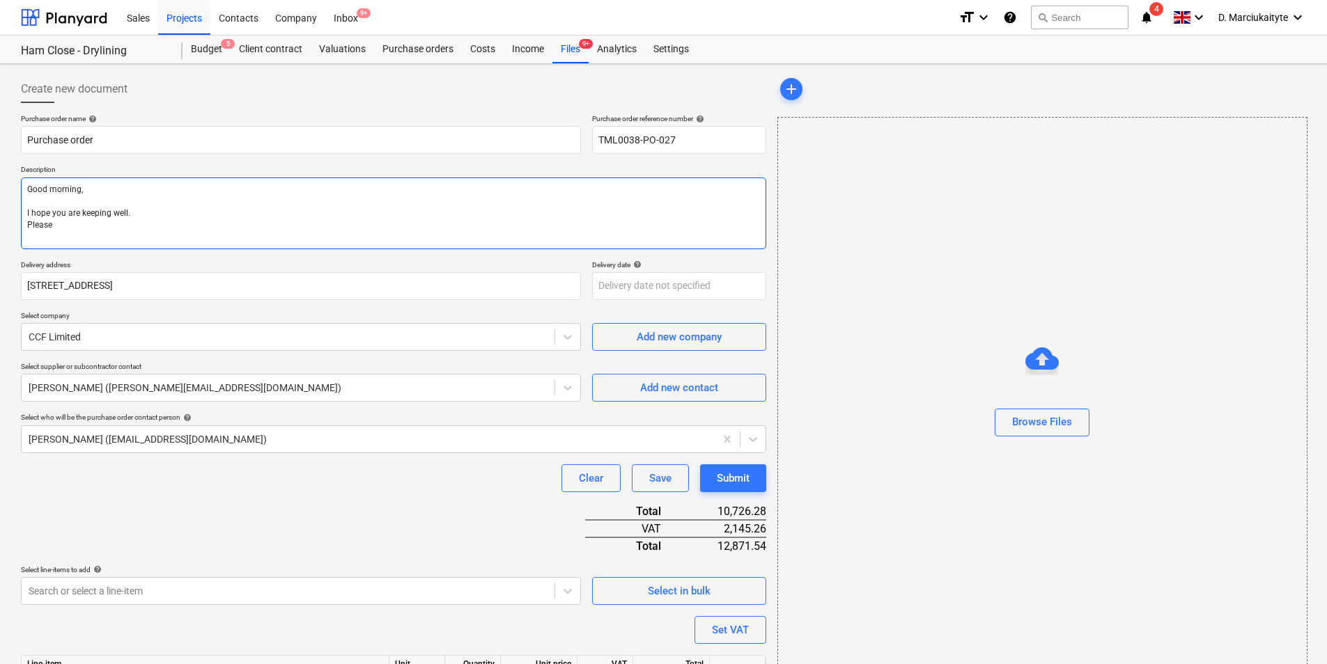
type textarea "x"
type textarea "Good morning, I hope you are keeping well. Please"
type textarea "x"
type textarea "Good morning, I hope you are keeping well. Please p"
type textarea "x"
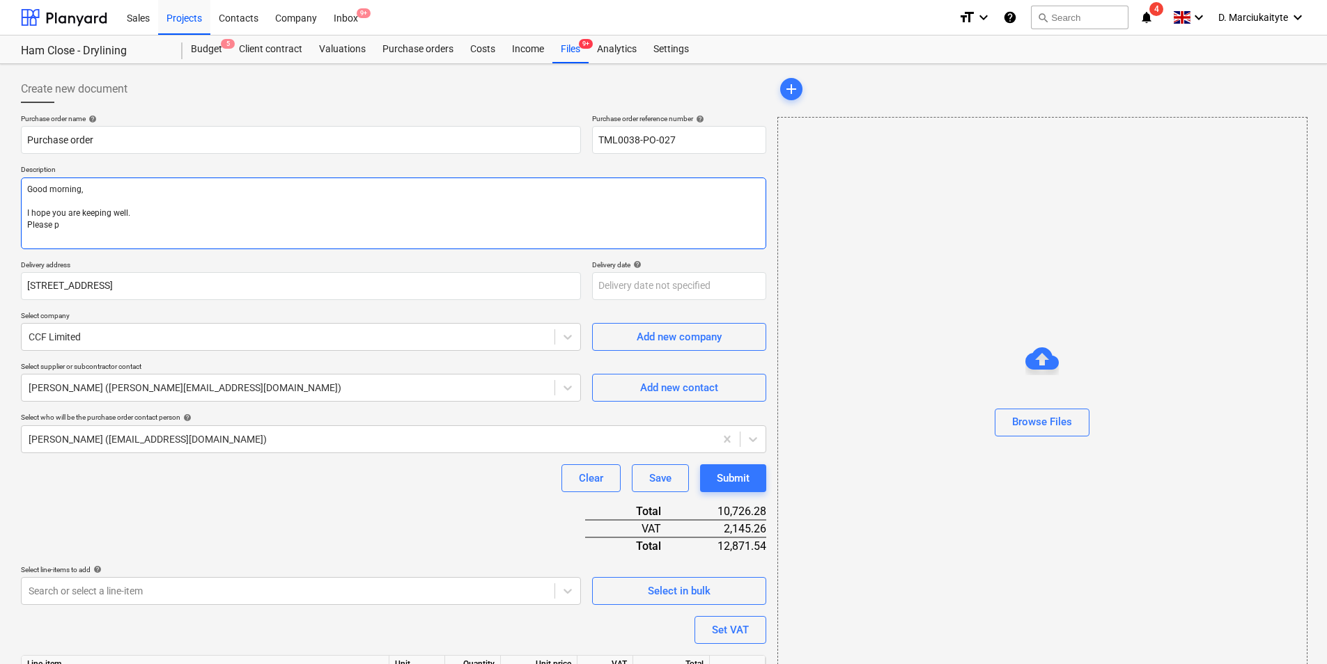
type textarea "Good morning, I hope you are keeping well. Please pr"
type textarea "x"
type textarea "Good morning, I hope you are keeping well. Please pro"
type textarea "x"
type textarea "Good morning, I hope you are keeping well. Please proc"
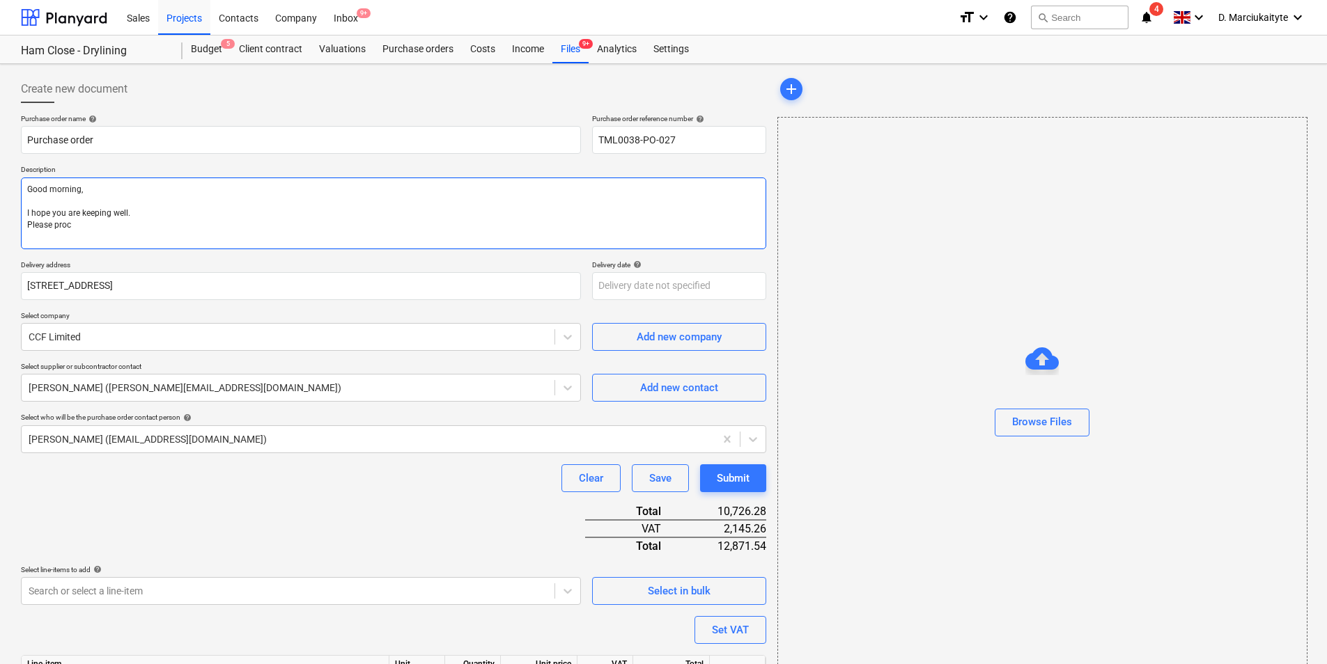
type textarea "x"
type textarea "Good morning, I hope you are keeping well. Please proce"
type textarea "x"
type textarea "Good morning, I hope you are keeping well. Please procee"
type textarea "x"
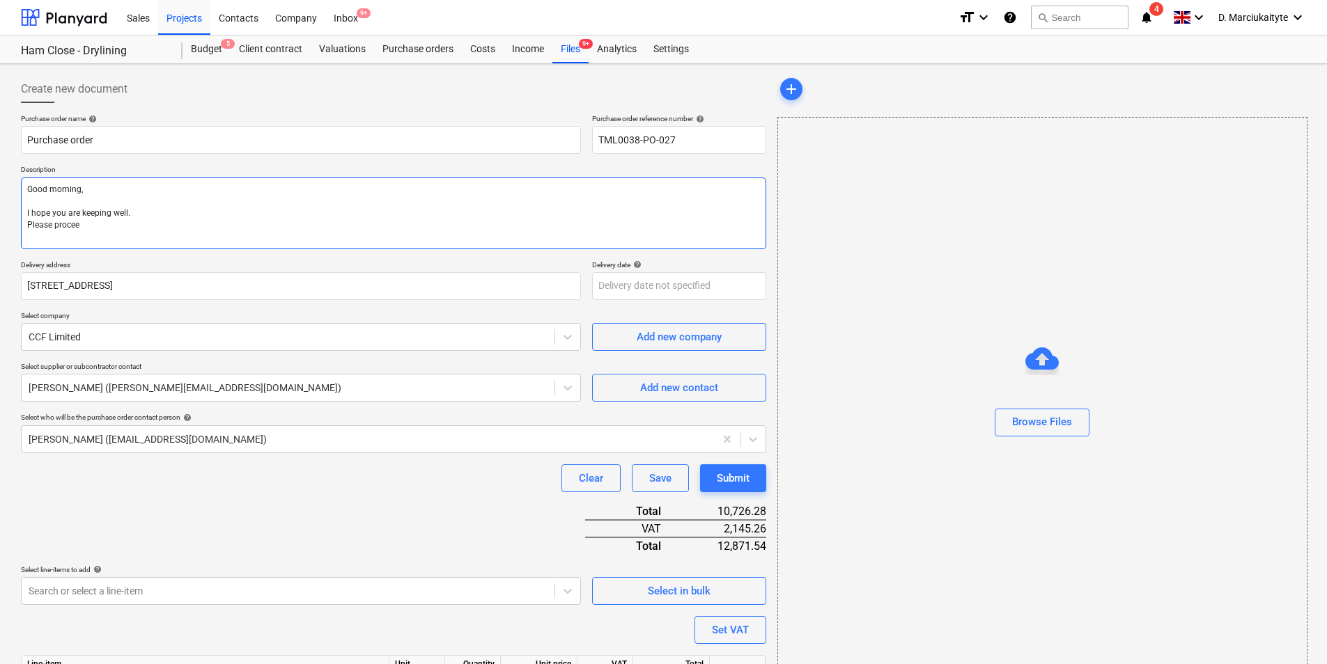
type textarea "Good morning, I hope you are keeping well. Please proceed"
type textarea "x"
type textarea "Good morning, I hope you are keeping well. Please proceed"
type textarea "x"
type textarea "Good morning, I hope you are keeping well. Please proceed w"
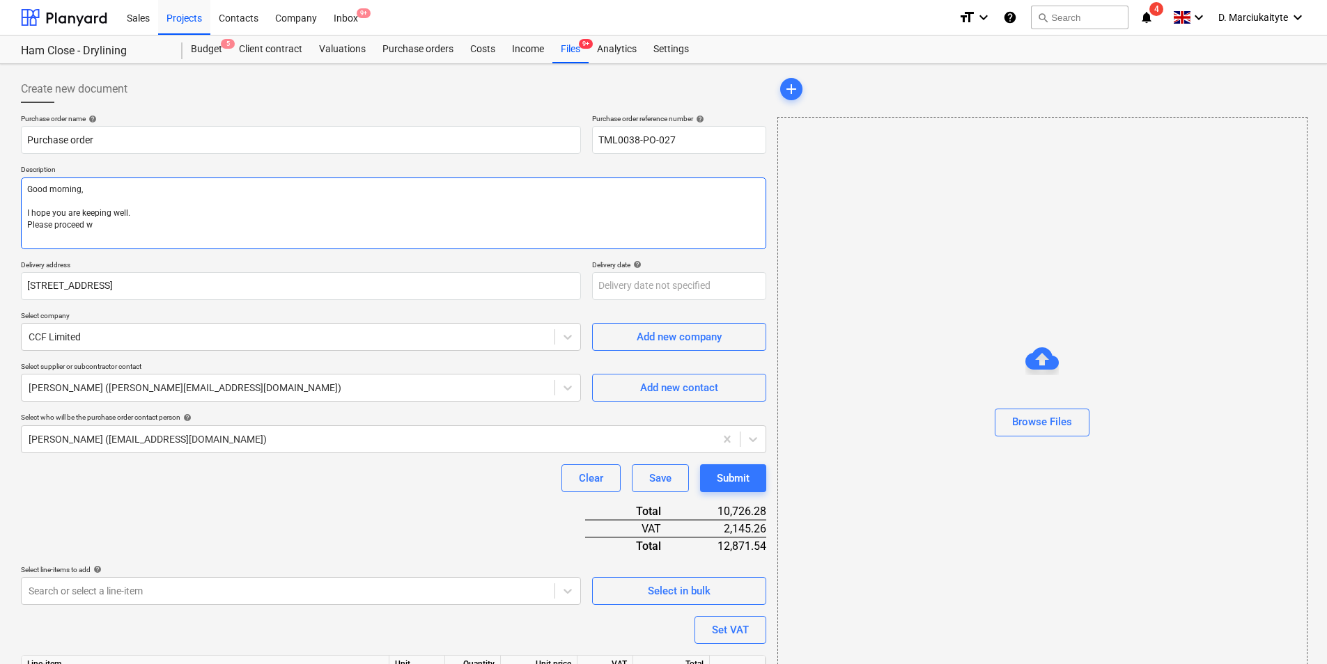
type textarea "x"
type textarea "Good morning, I hope you are keeping well. Please proceed wi"
type textarea "x"
paste textarea "Site Contact : Razvan +44 7501 645393 flatbed with a moffett required."
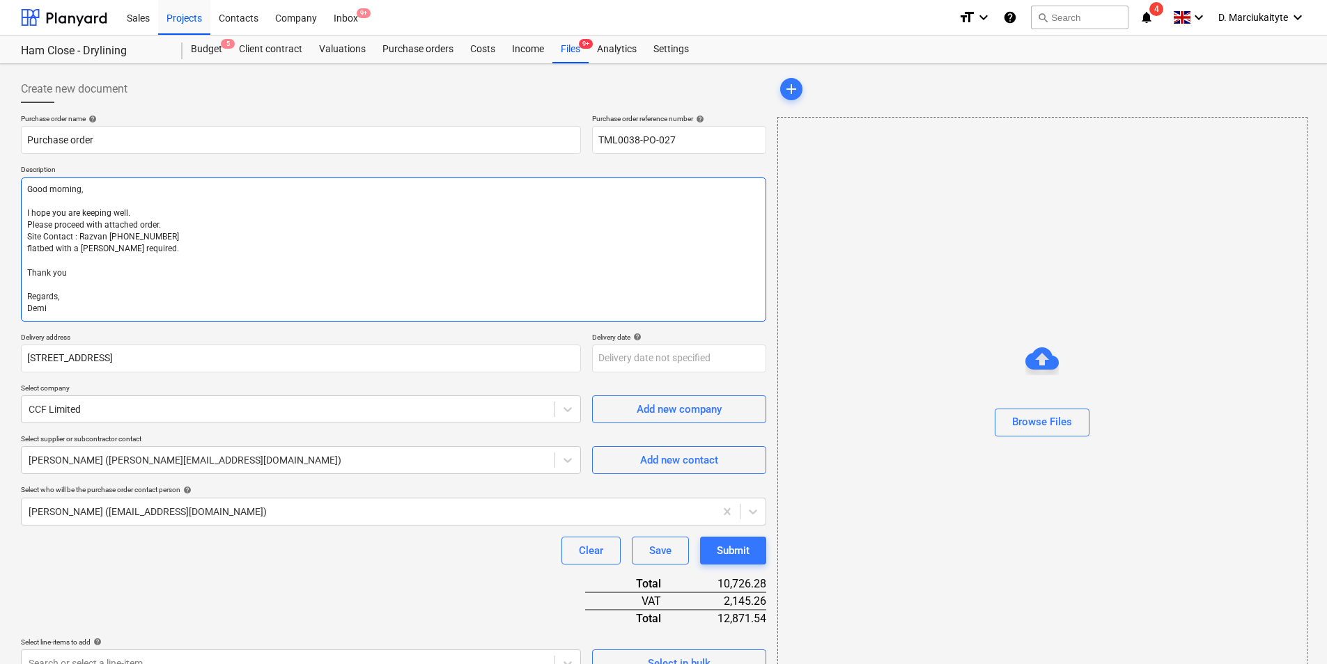
click at [93, 251] on textarea "Good morning, I hope you are keeping well. Please proceed with attached order. …" at bounding box center [393, 250] width 745 height 144
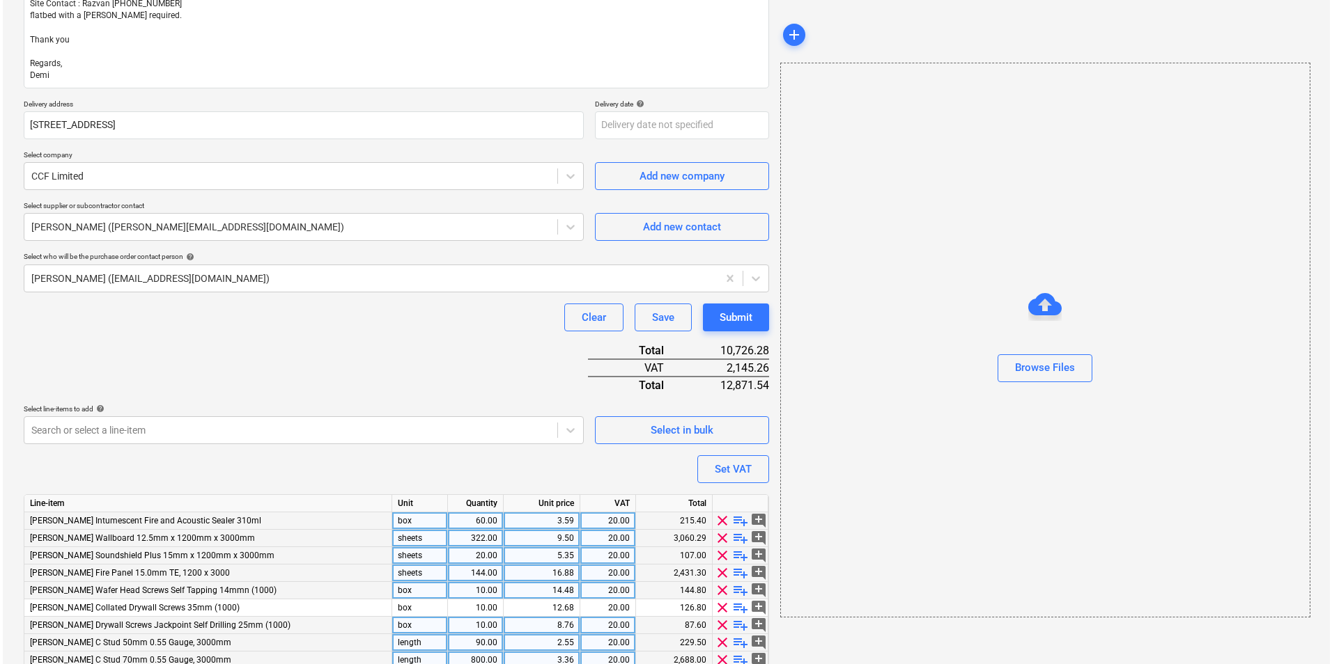
scroll to position [347, 0]
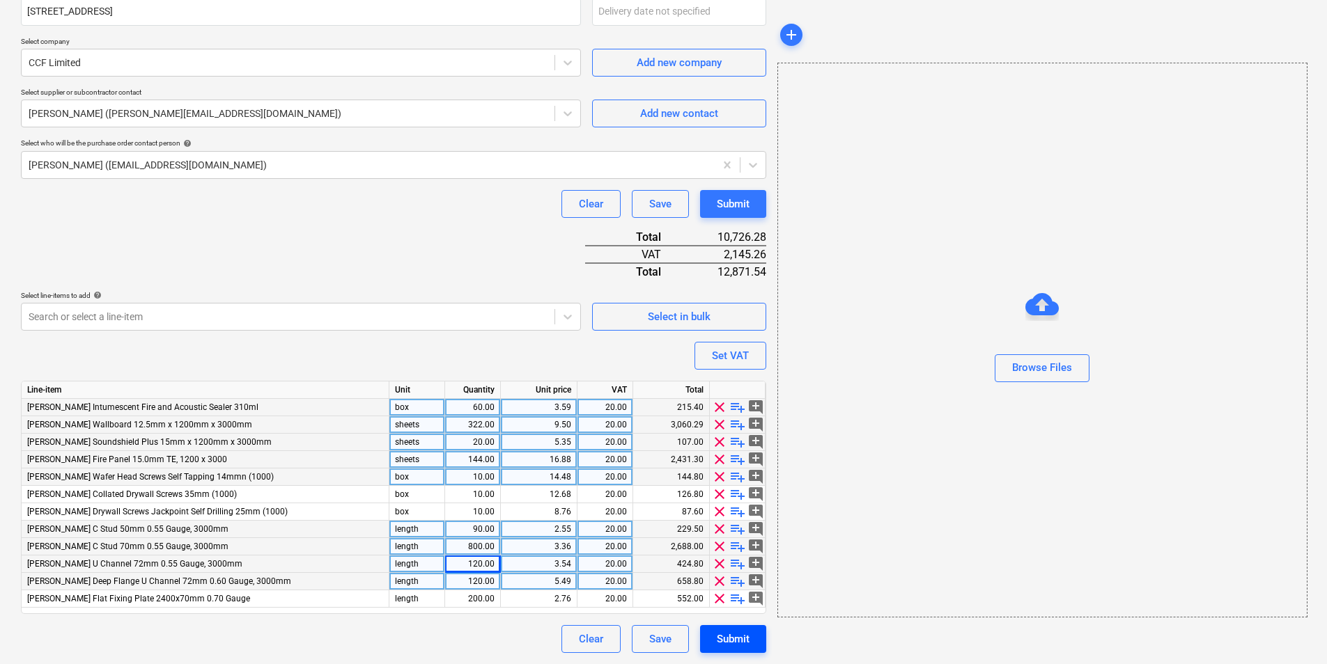
click at [761, 633] on button "Submit" at bounding box center [733, 639] width 66 height 28
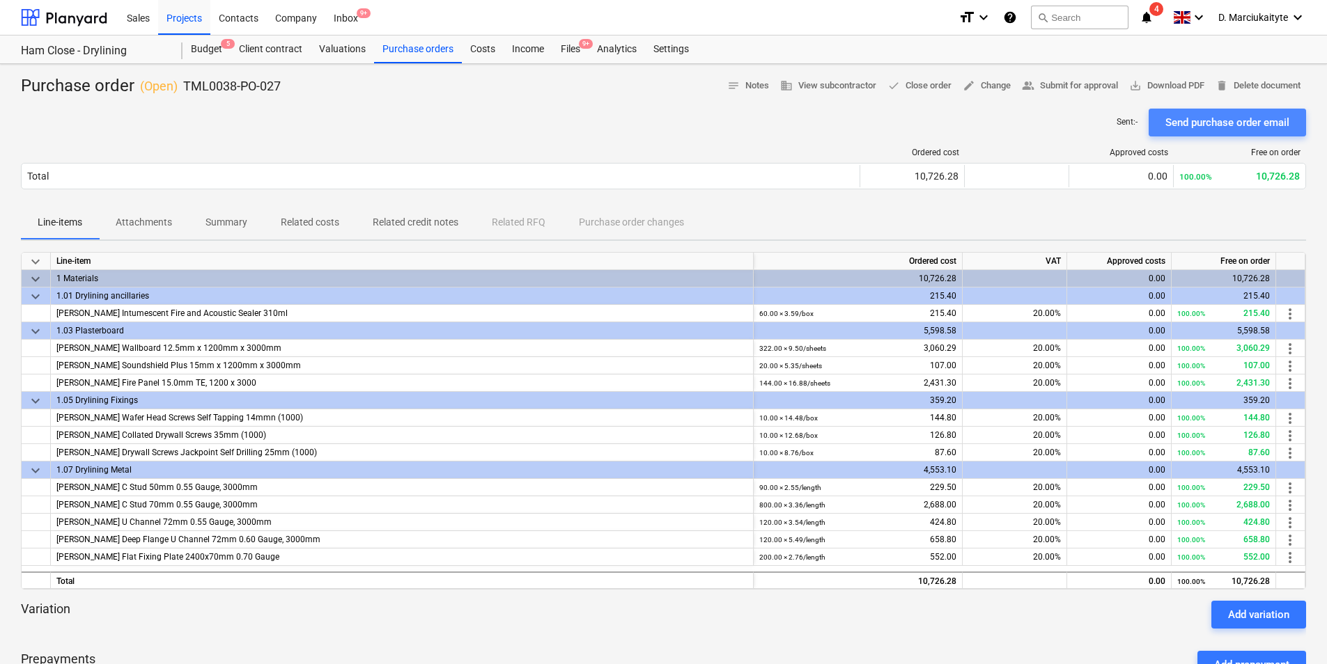
click at [1260, 119] on div "Send purchase order email" at bounding box center [1227, 123] width 124 height 18
click at [1164, 88] on span "save_alt Download PDF" at bounding box center [1166, 86] width 75 height 16
drag, startPoint x: 408, startPoint y: 49, endPoint x: 423, endPoint y: 61, distance: 18.8
click at [408, 49] on div "Purchase orders" at bounding box center [418, 50] width 88 height 28
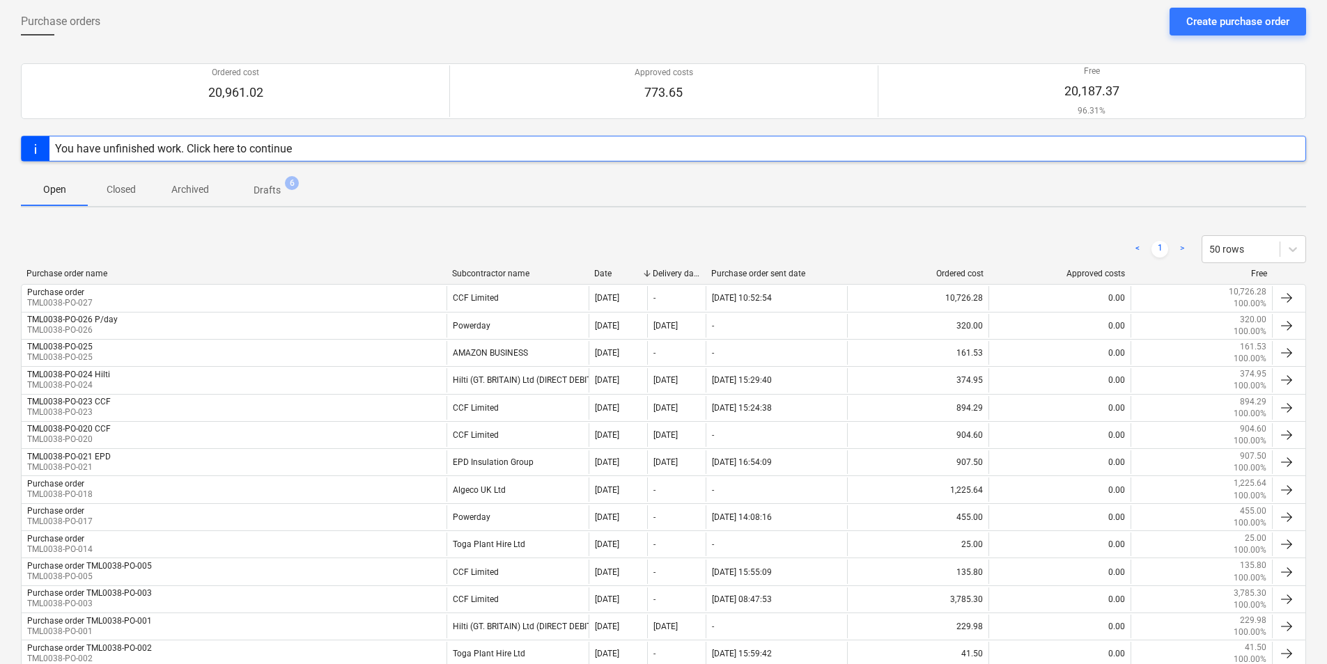
scroll to position [150, 0]
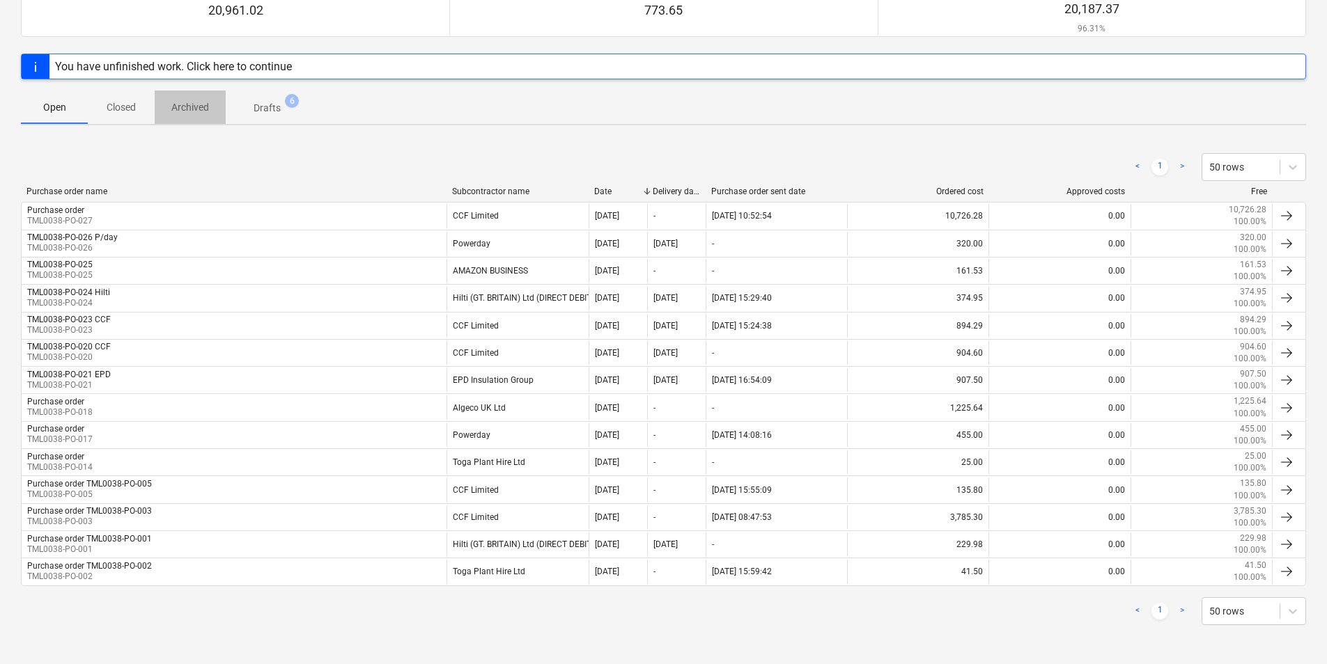
click at [171, 102] on p "Archived" at bounding box center [190, 107] width 38 height 15
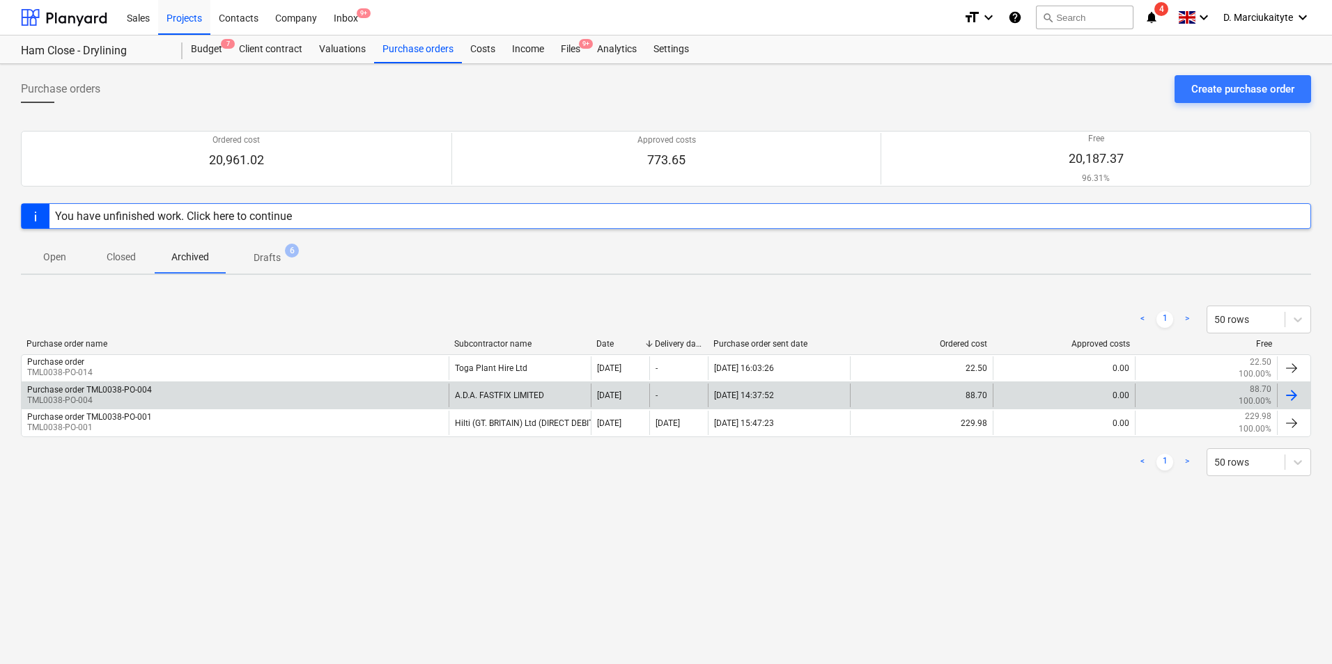
click at [380, 405] on div "Purchase order TML0038-PO-004 TML0038-PO-004" at bounding box center [235, 396] width 427 height 24
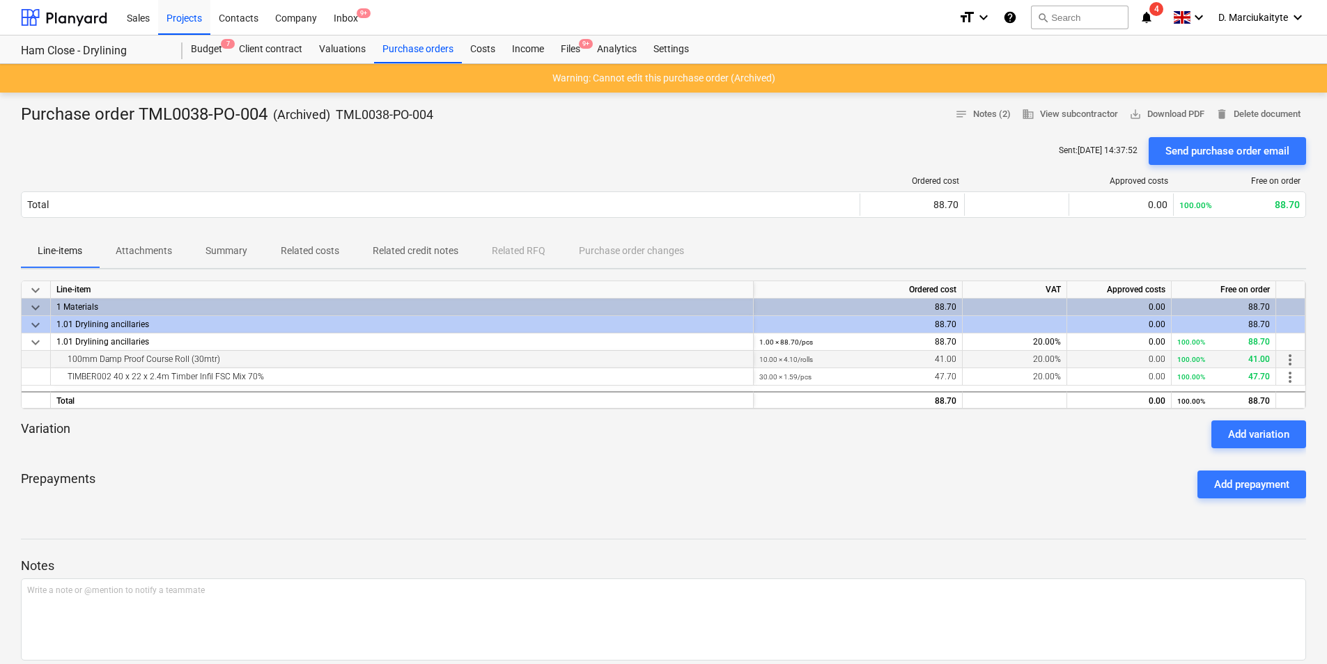
drag, startPoint x: 244, startPoint y: 362, endPoint x: 65, endPoint y: 357, distance: 179.8
click at [65, 357] on div "100mm Damp Proof Course Roll (30mtr)" at bounding box center [401, 359] width 691 height 17
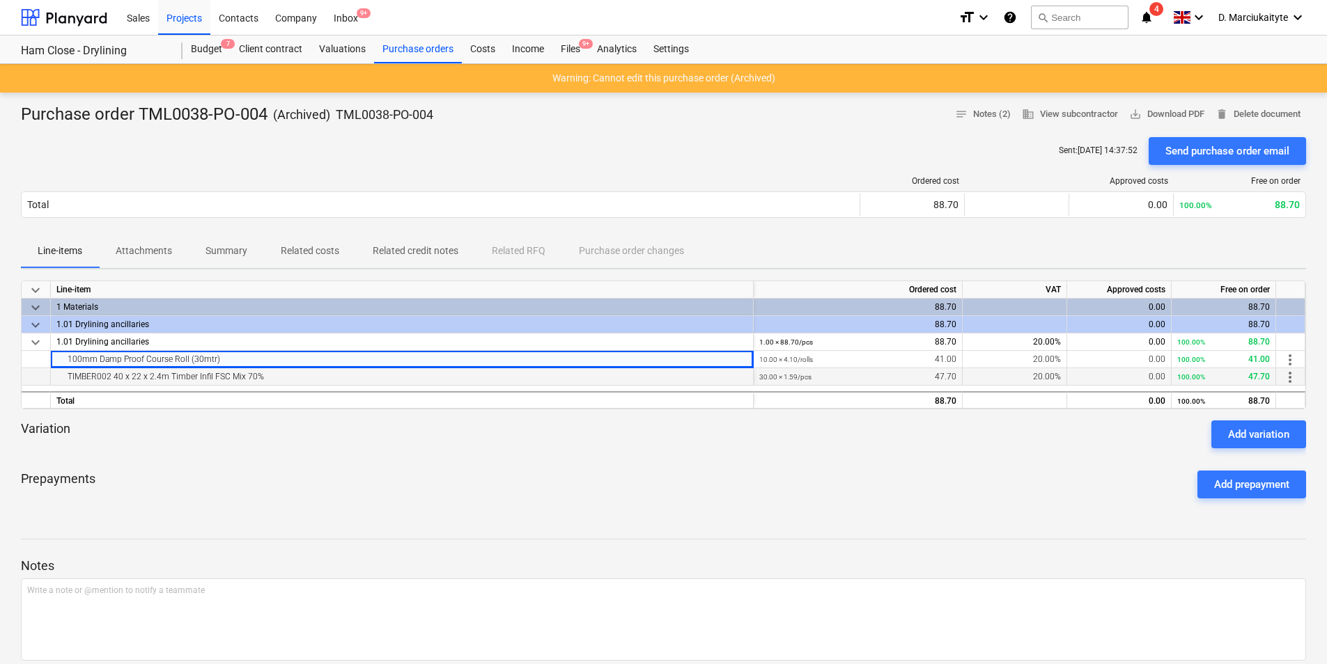
copy div "100mm Damp Proof Course Roll (30mtr)"
drag, startPoint x: 341, startPoint y: 253, endPoint x: 283, endPoint y: 249, distance: 58.6
click at [337, 251] on span "Related costs" at bounding box center [310, 251] width 92 height 23
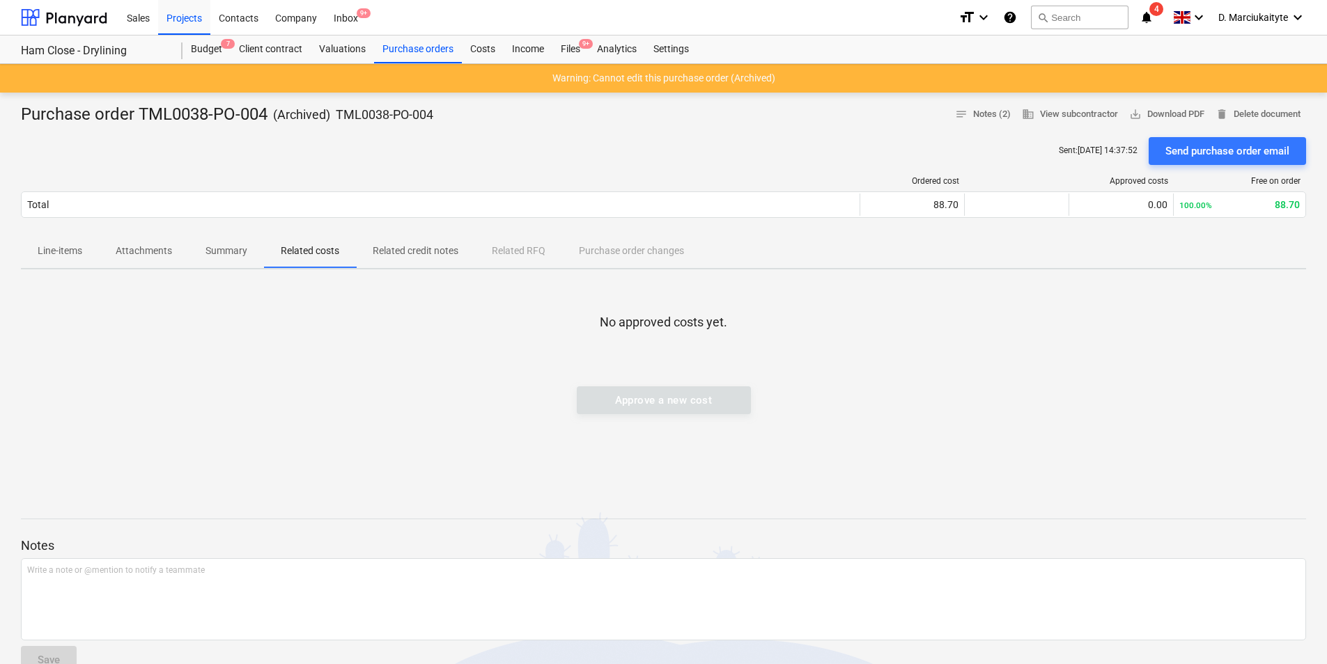
click at [149, 249] on p "Attachments" at bounding box center [144, 251] width 56 height 15
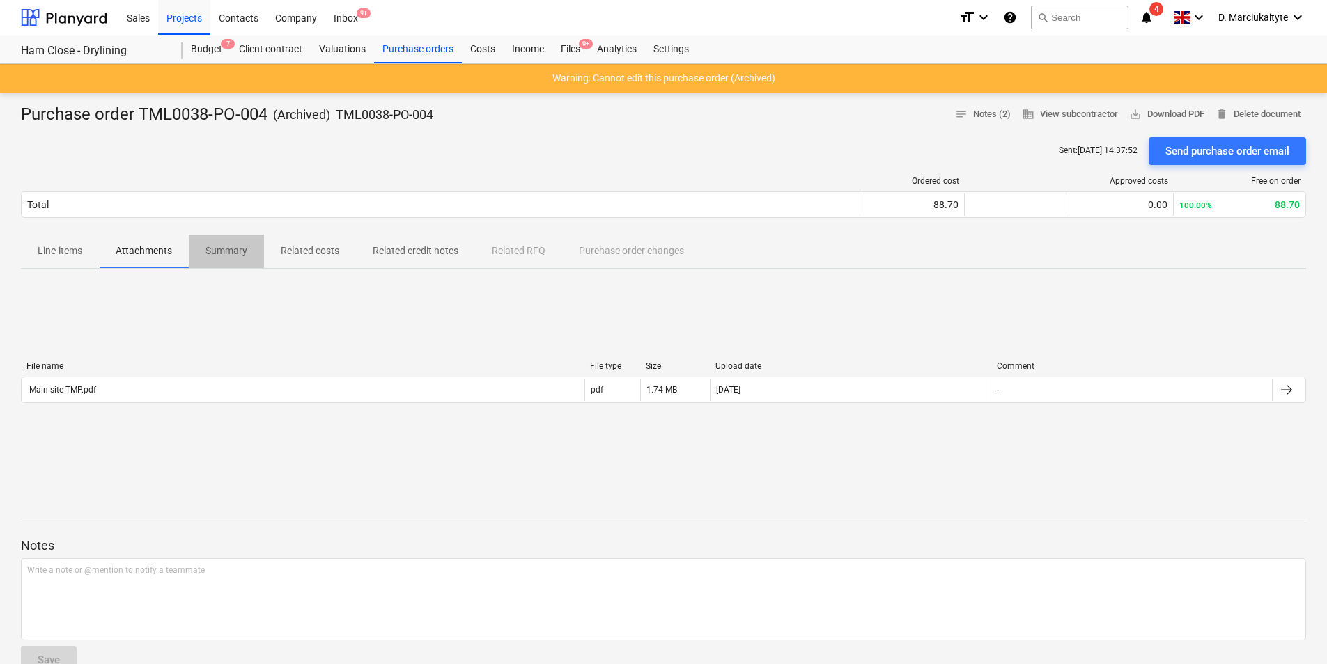
click at [238, 252] on p "Summary" at bounding box center [226, 251] width 42 height 15
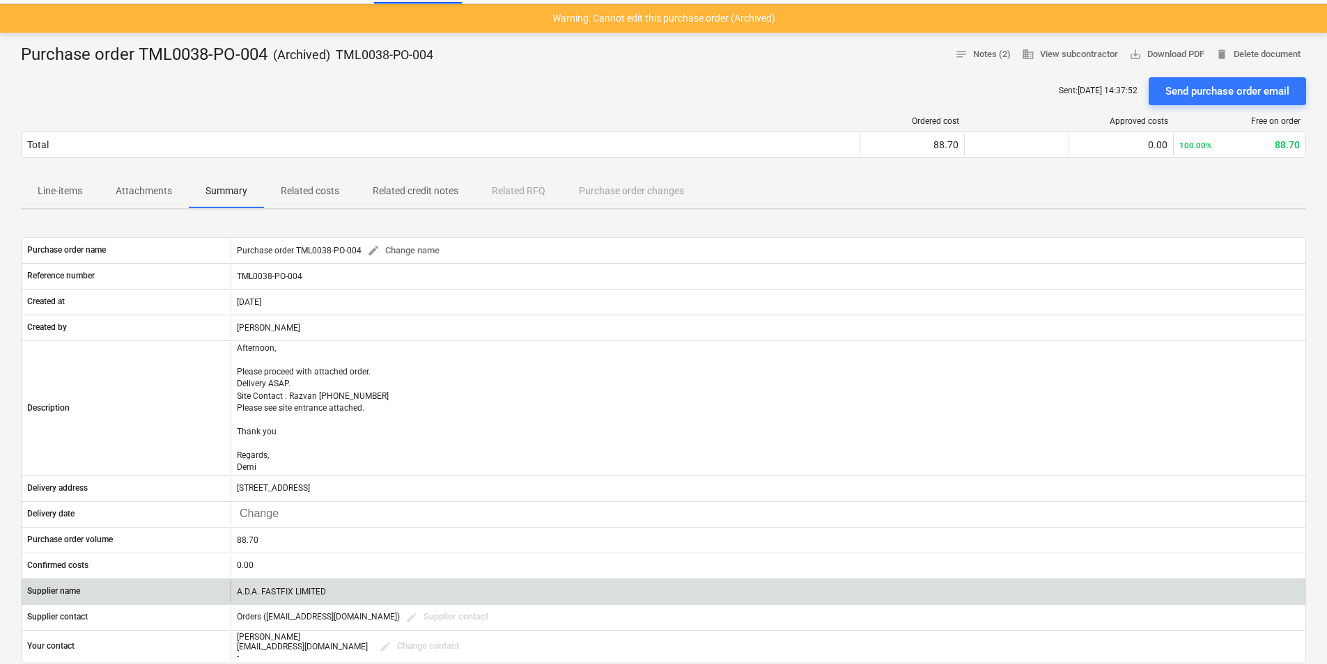
scroll to position [139, 0]
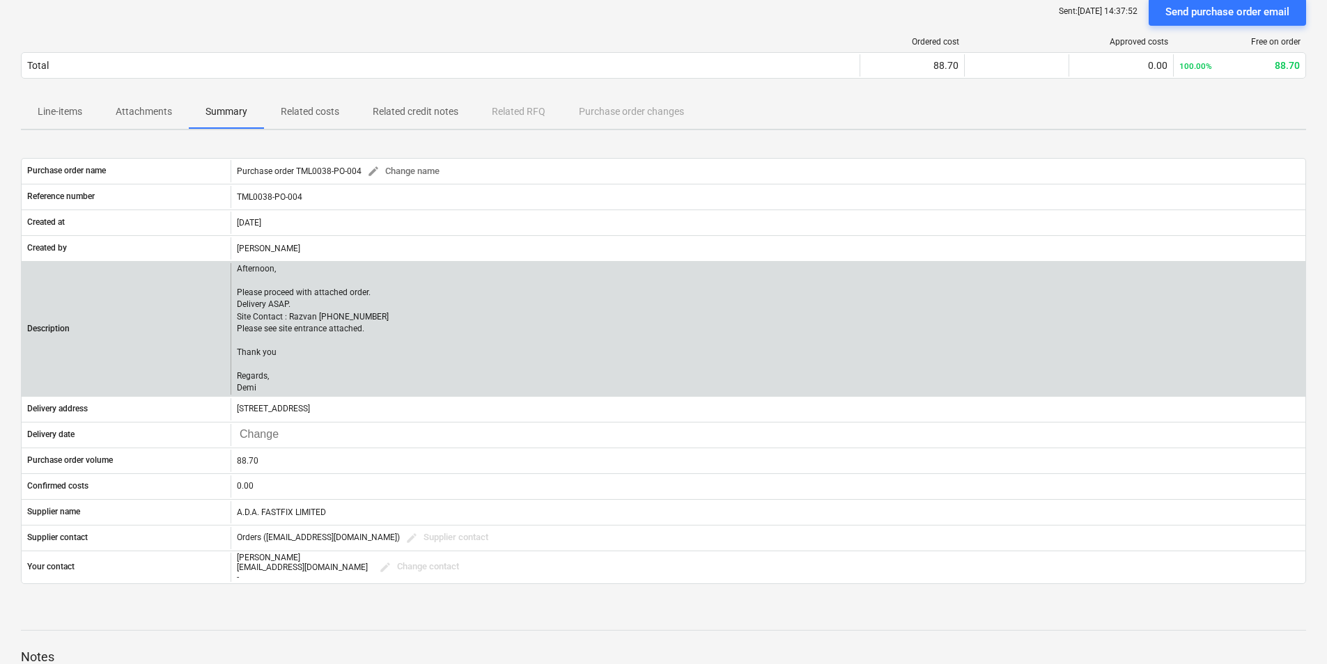
drag, startPoint x: 295, startPoint y: 386, endPoint x: 233, endPoint y: 266, distance: 134.6
click at [233, 266] on div "Afternoon, Please proceed with attached order. Delivery ASAP. Site Contact : Ra…" at bounding box center [768, 329] width 1075 height 132
copy p "Afternoon, Please proceed with attached order. Delivery ASAP. Site Contact : Ra…"
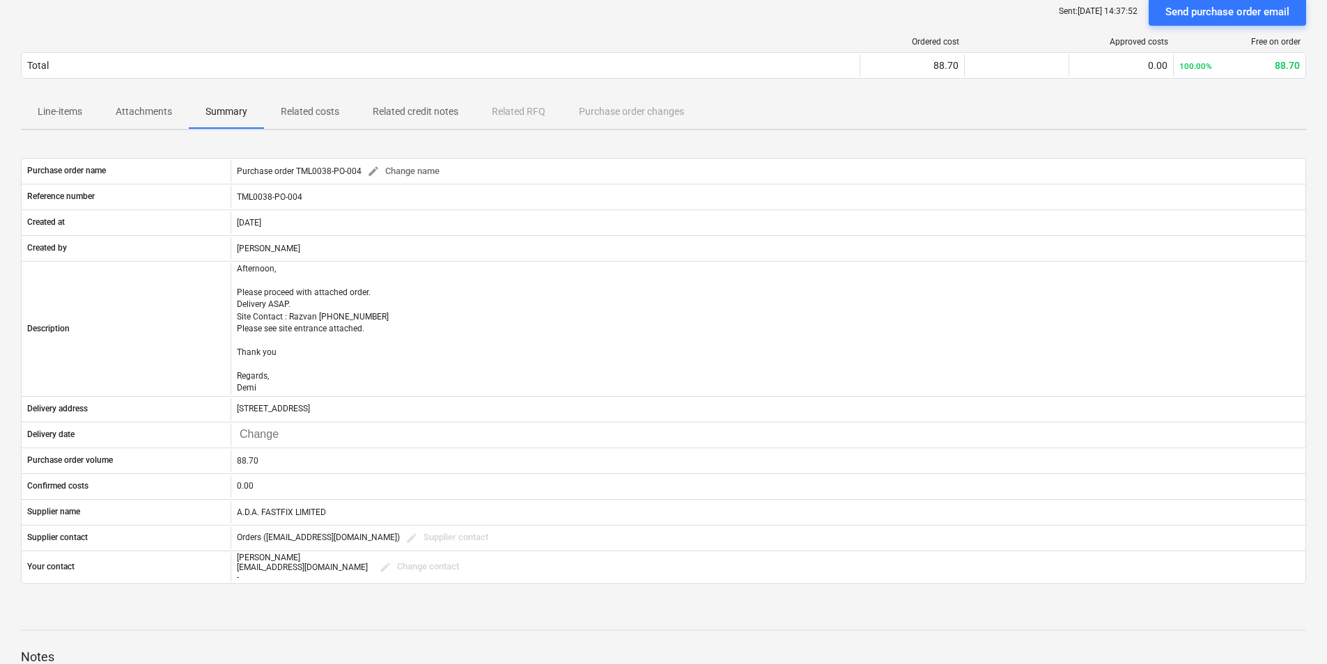
scroll to position [0, 0]
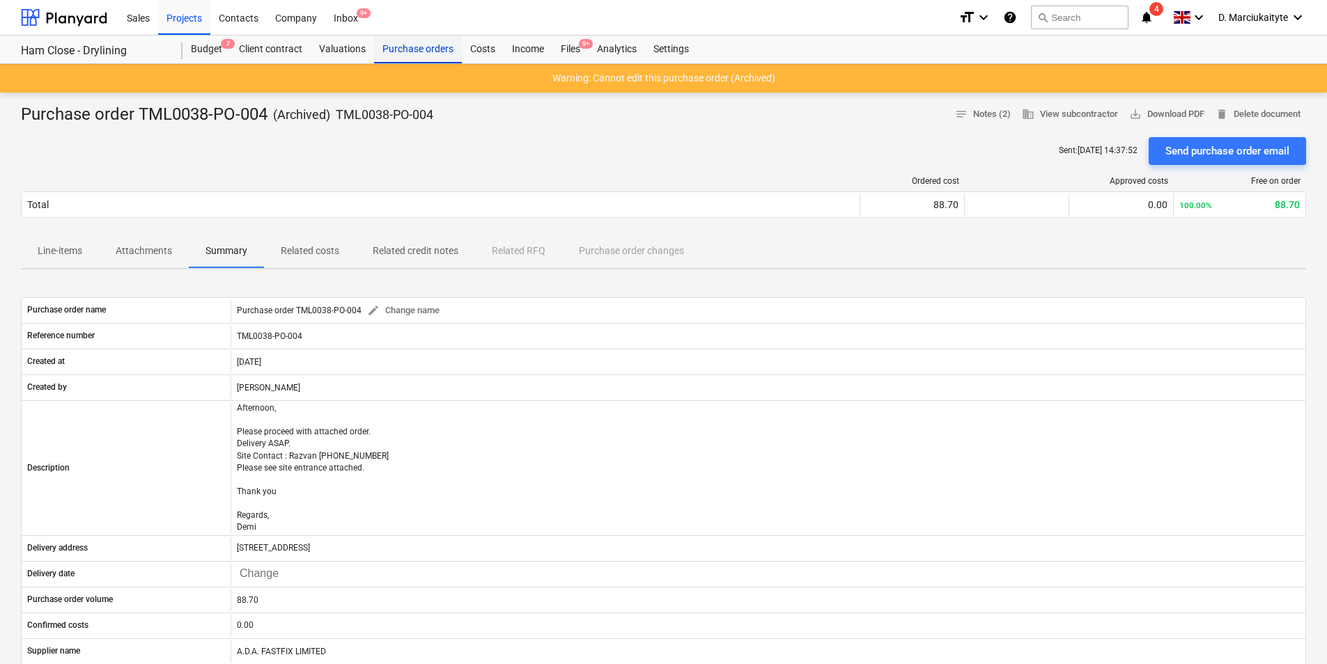
click at [444, 44] on div "Purchase orders" at bounding box center [418, 50] width 88 height 28
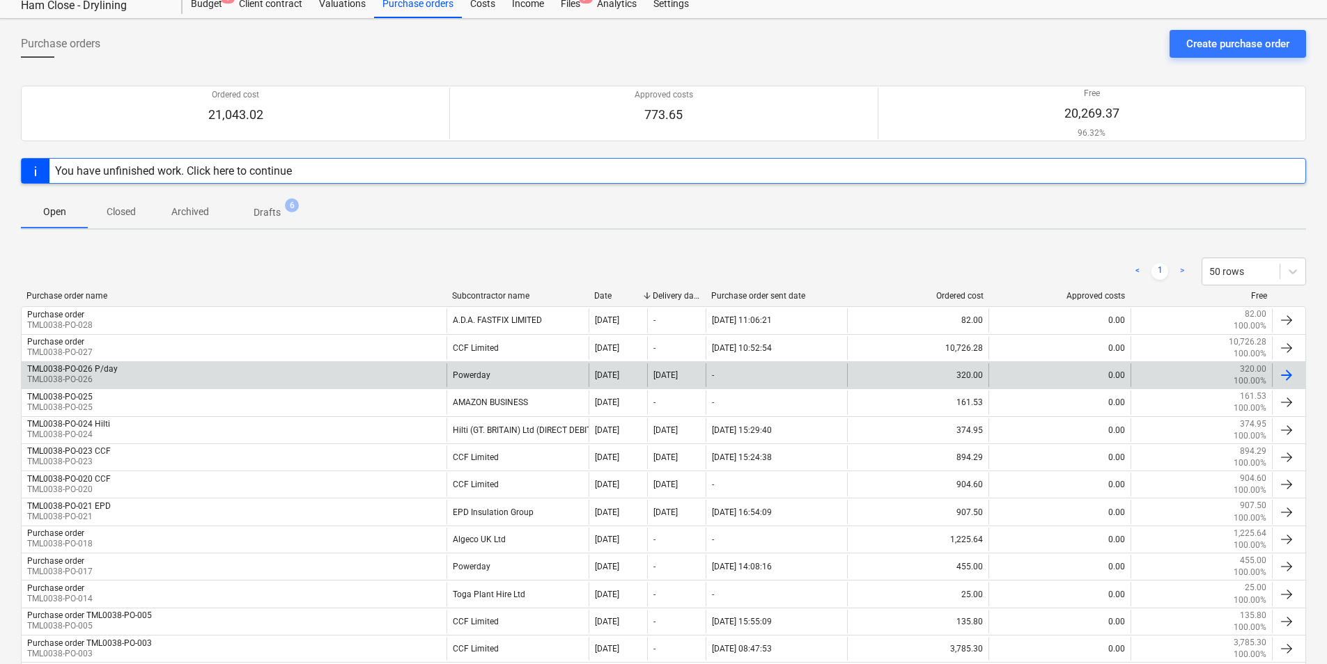
scroll to position [70, 0]
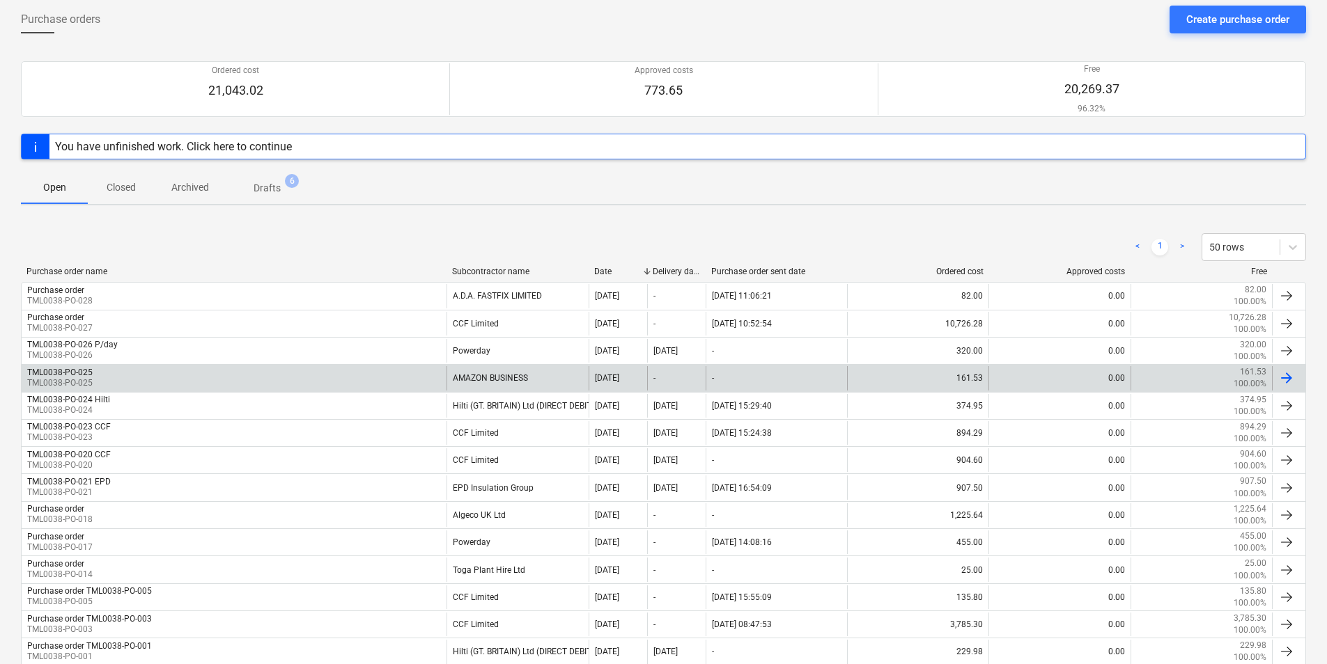
click at [528, 375] on div "AMAZON BUSINESS" at bounding box center [516, 378] width 141 height 24
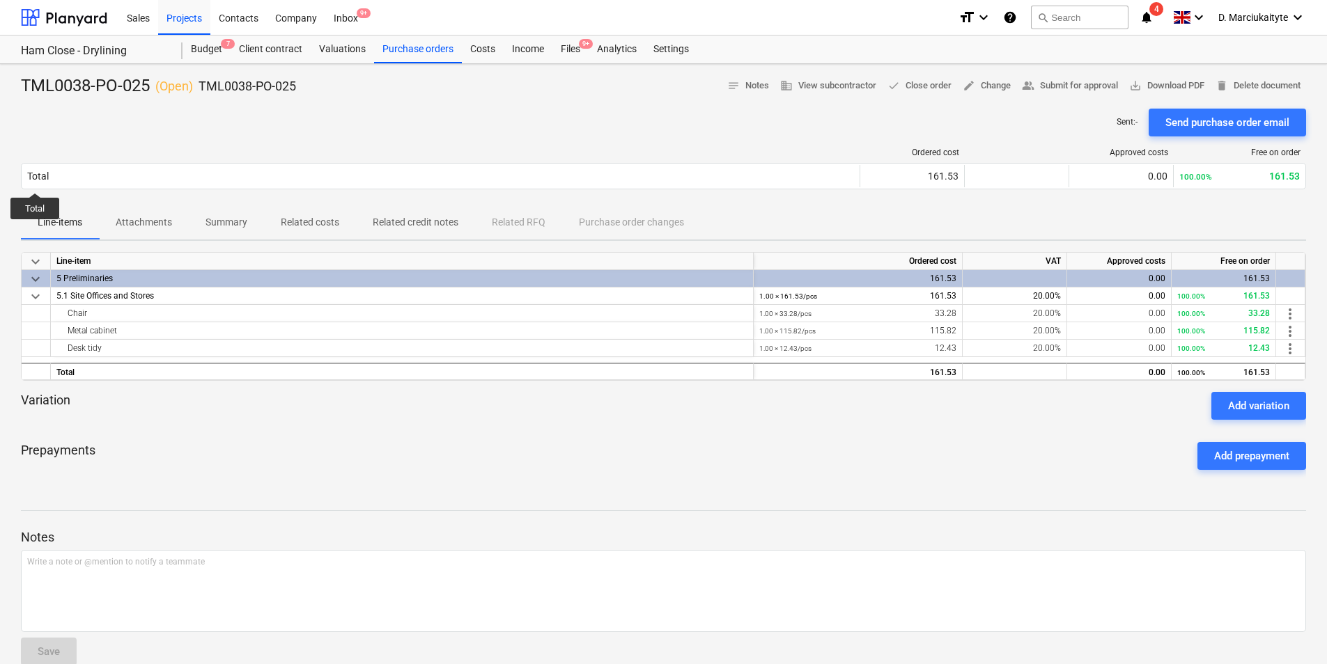
click at [318, 227] on p "Related costs" at bounding box center [310, 222] width 59 height 15
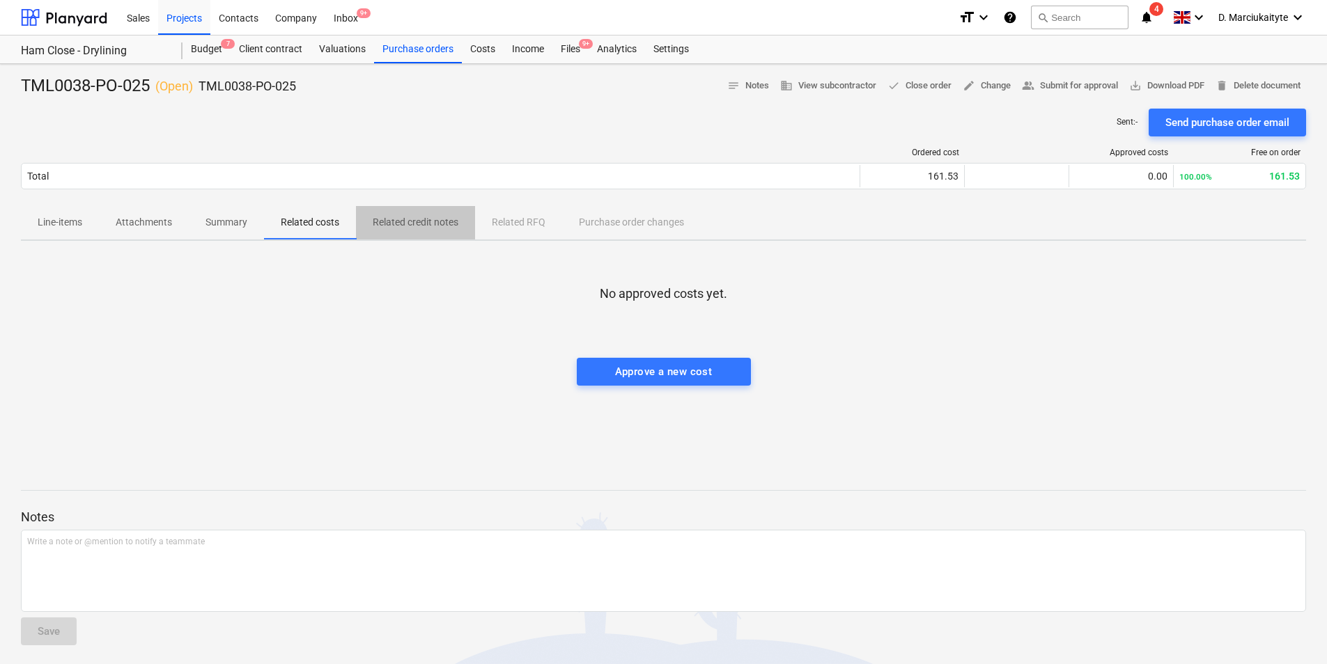
click at [407, 220] on p "Related credit notes" at bounding box center [416, 222] width 86 height 15
click at [203, 233] on span "Summary" at bounding box center [226, 222] width 75 height 23
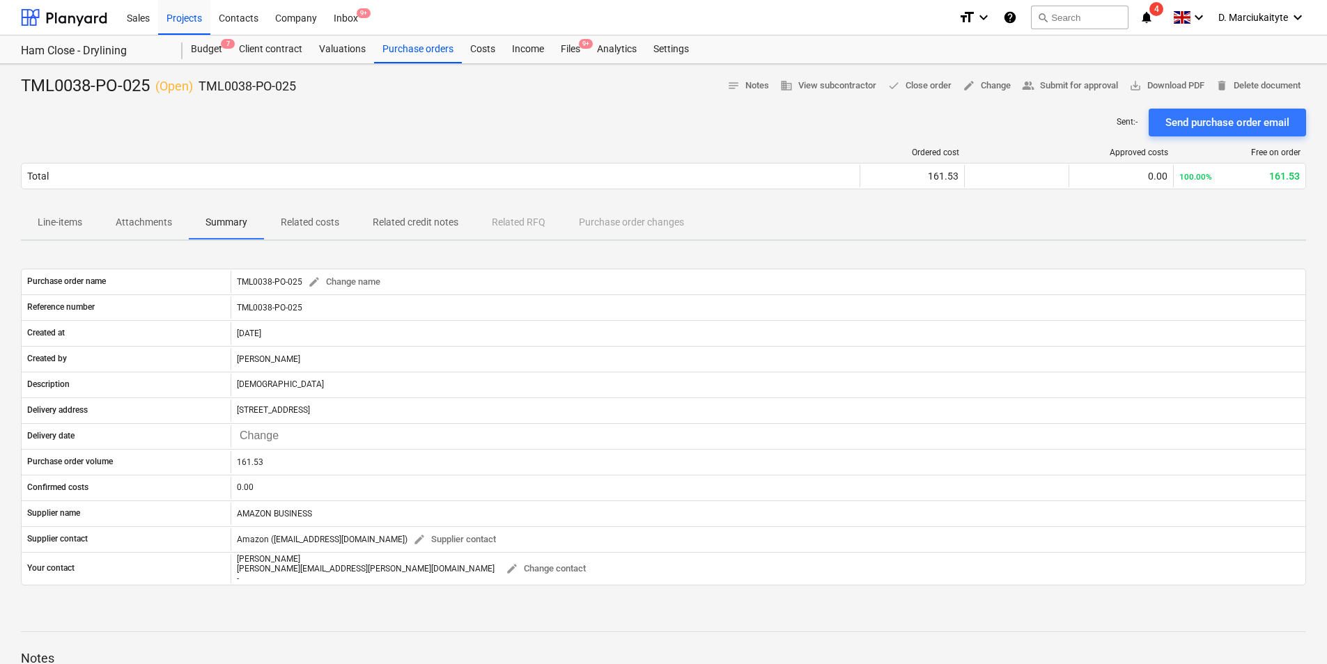
click at [131, 218] on p "Attachments" at bounding box center [144, 222] width 56 height 15
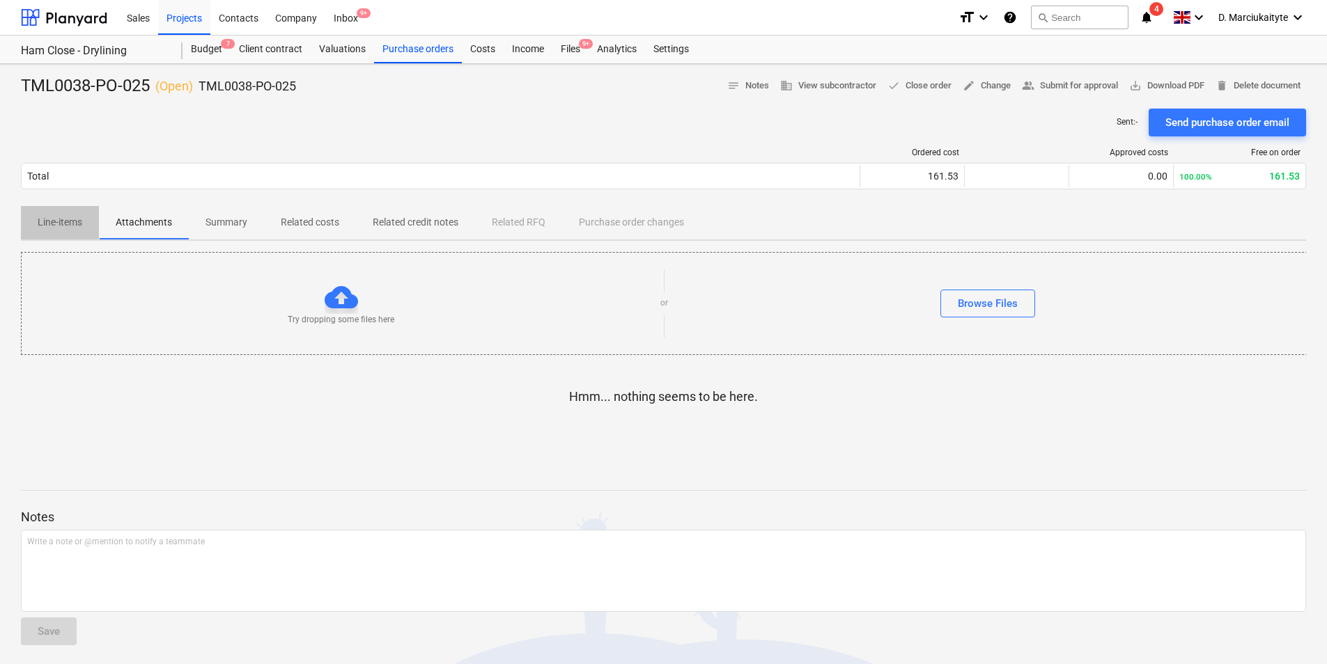
click at [45, 221] on p "Line-items" at bounding box center [60, 222] width 45 height 15
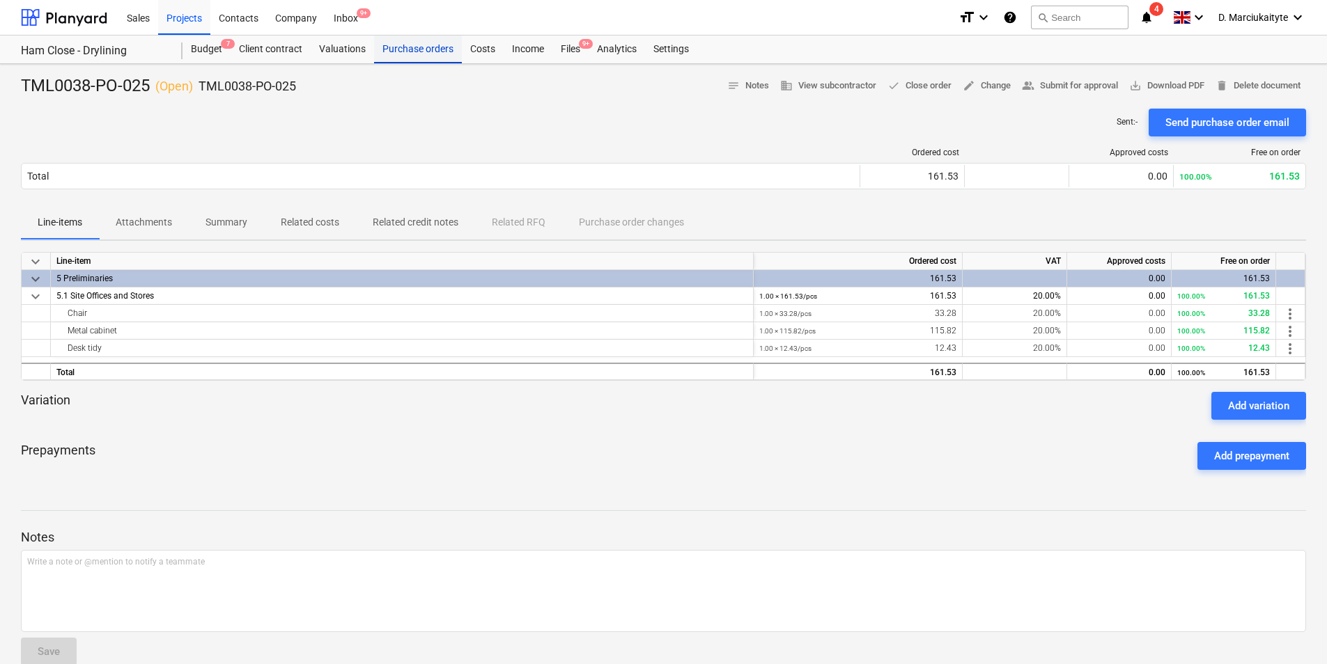
click at [429, 58] on div "Purchase orders" at bounding box center [418, 50] width 88 height 28
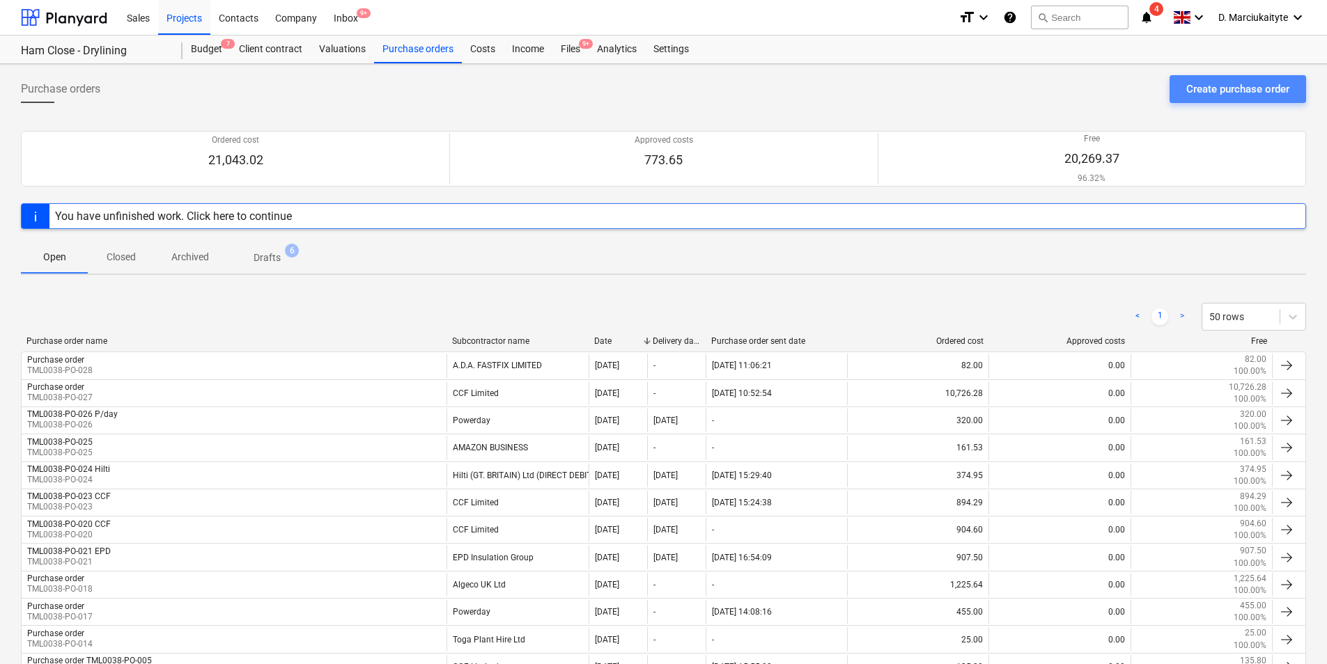
click at [1243, 100] on button "Create purchase order" at bounding box center [1237, 89] width 137 height 28
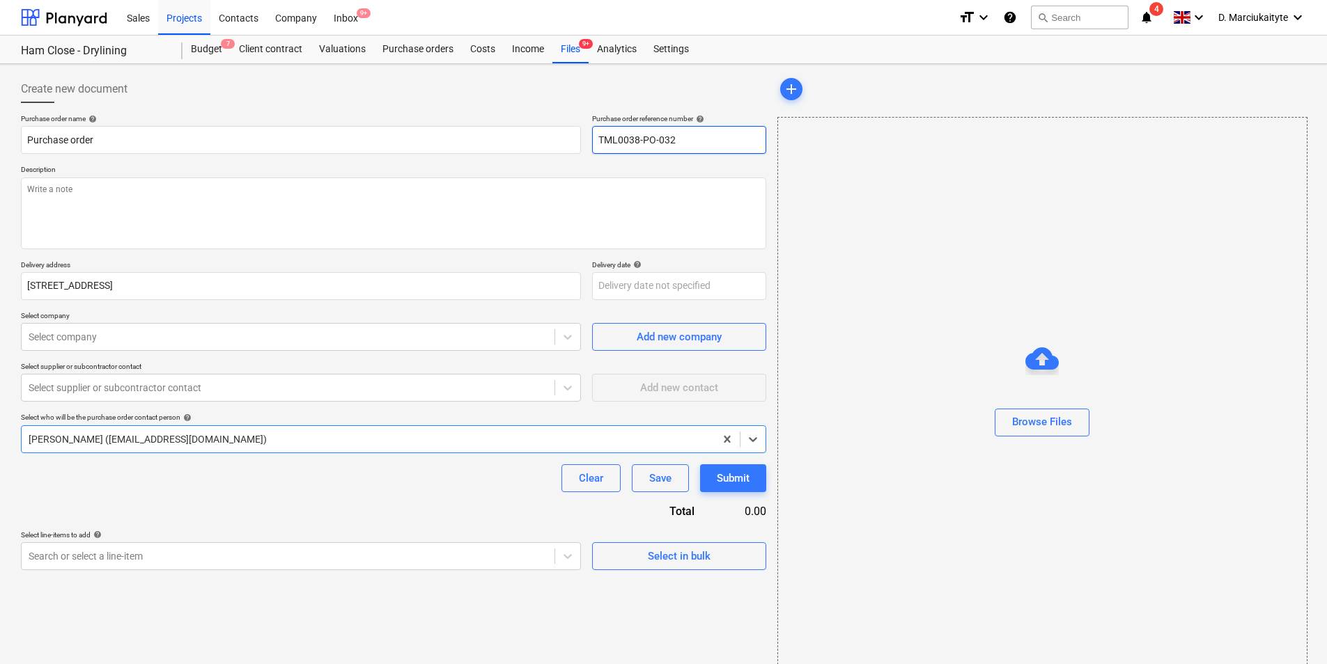
click at [698, 147] on input "TML0038-PO-032" at bounding box center [679, 140] width 174 height 28
click at [267, 199] on textarea at bounding box center [393, 214] width 745 height 72
click at [661, 559] on div "Select in bulk" at bounding box center [679, 556] width 63 height 18
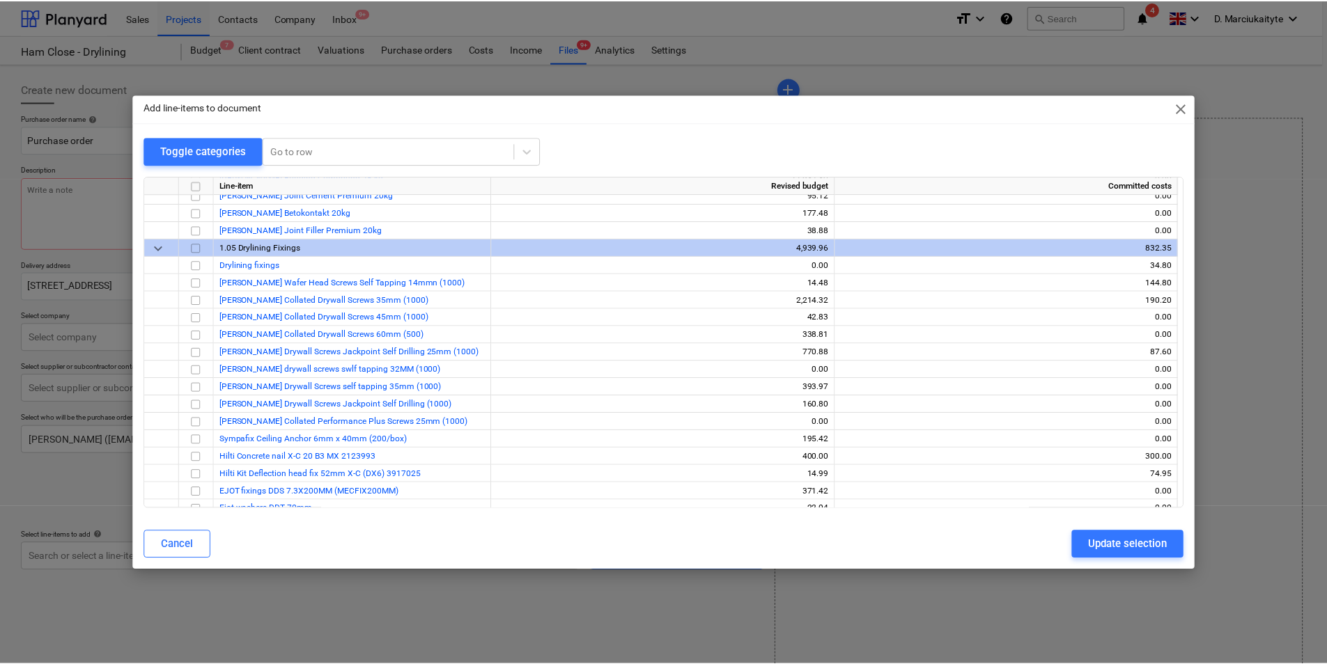
scroll to position [766, 0]
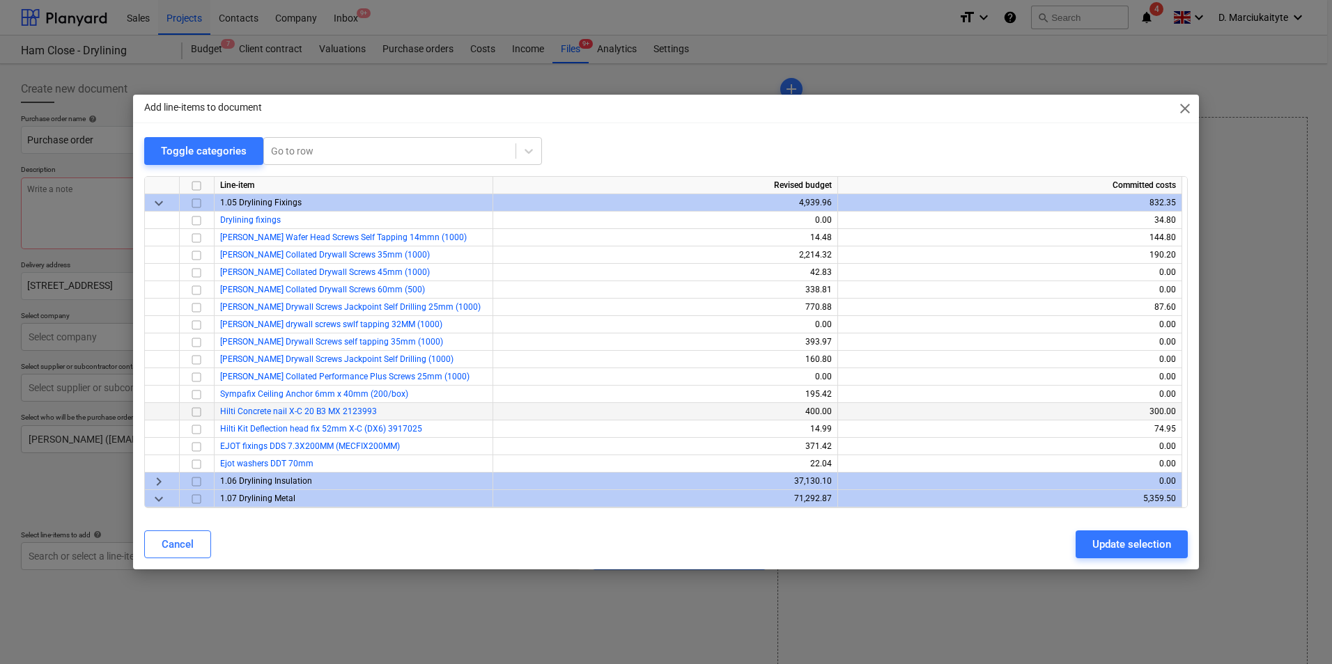
click at [193, 413] on input "checkbox" at bounding box center [196, 412] width 17 height 17
click at [193, 426] on input "checkbox" at bounding box center [196, 429] width 17 height 17
click at [1110, 544] on div "Update selection" at bounding box center [1131, 545] width 79 height 18
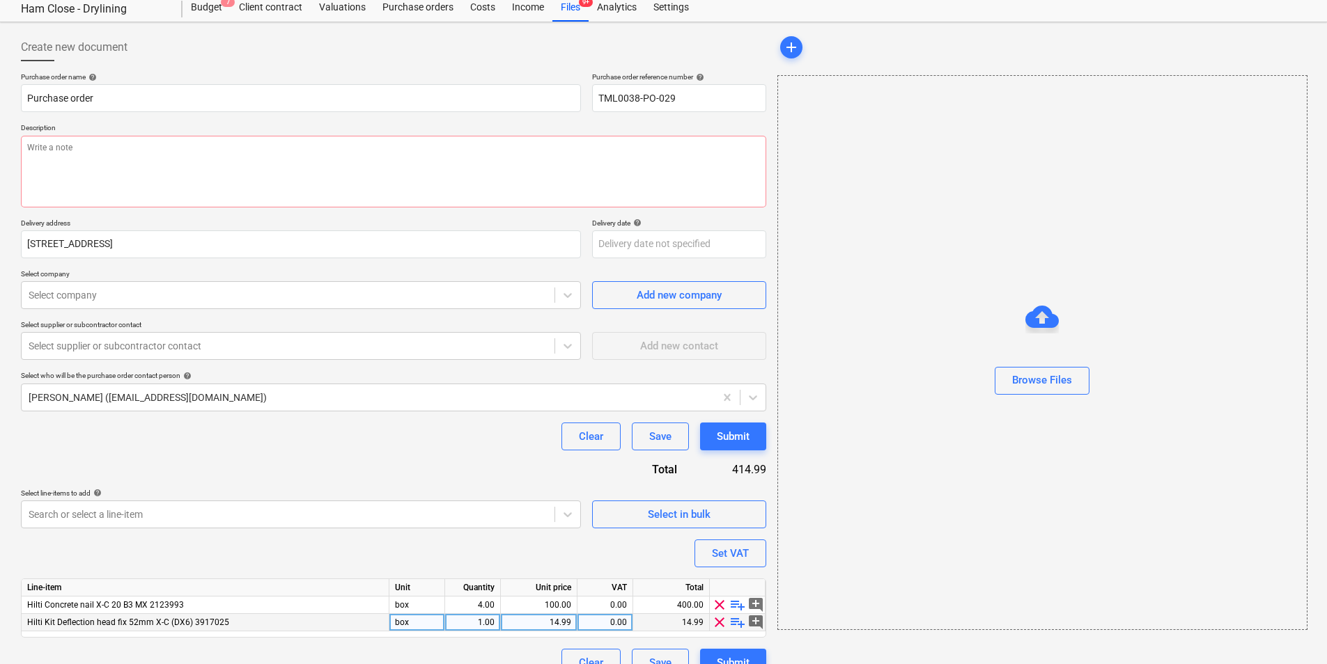
scroll to position [65, 0]
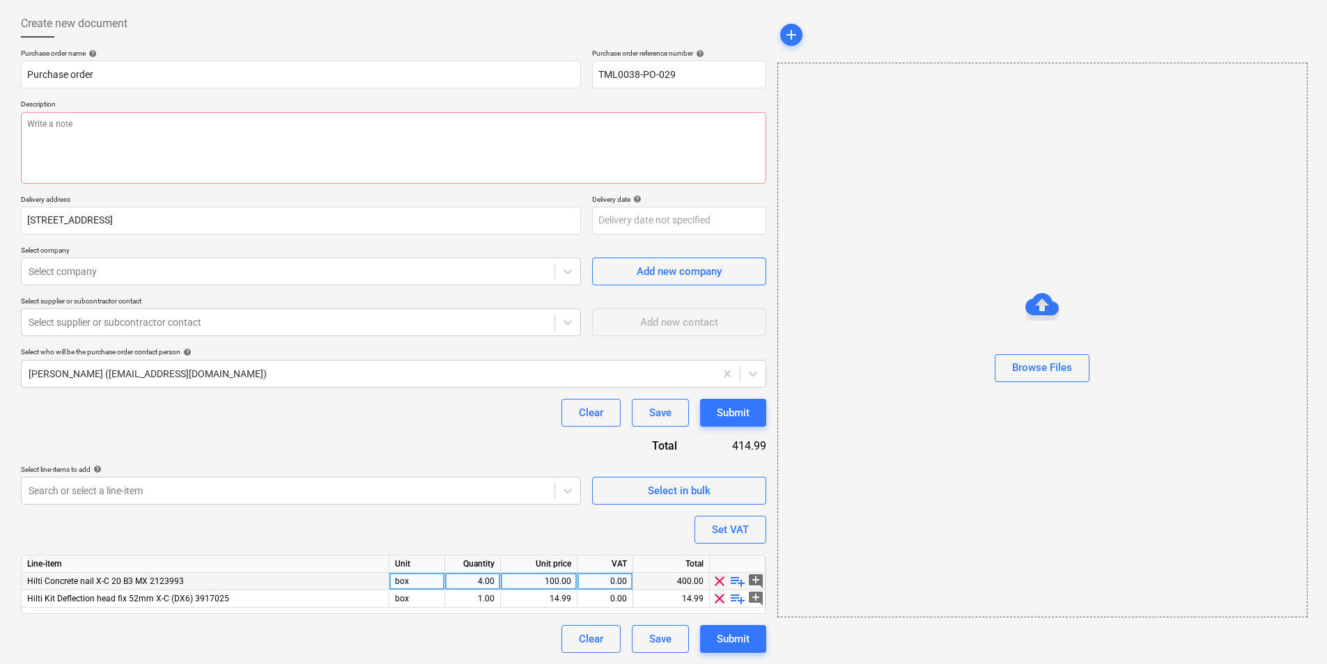
click at [481, 581] on div "4.00" at bounding box center [473, 581] width 44 height 17
click at [490, 579] on div "4.00" at bounding box center [473, 581] width 44 height 17
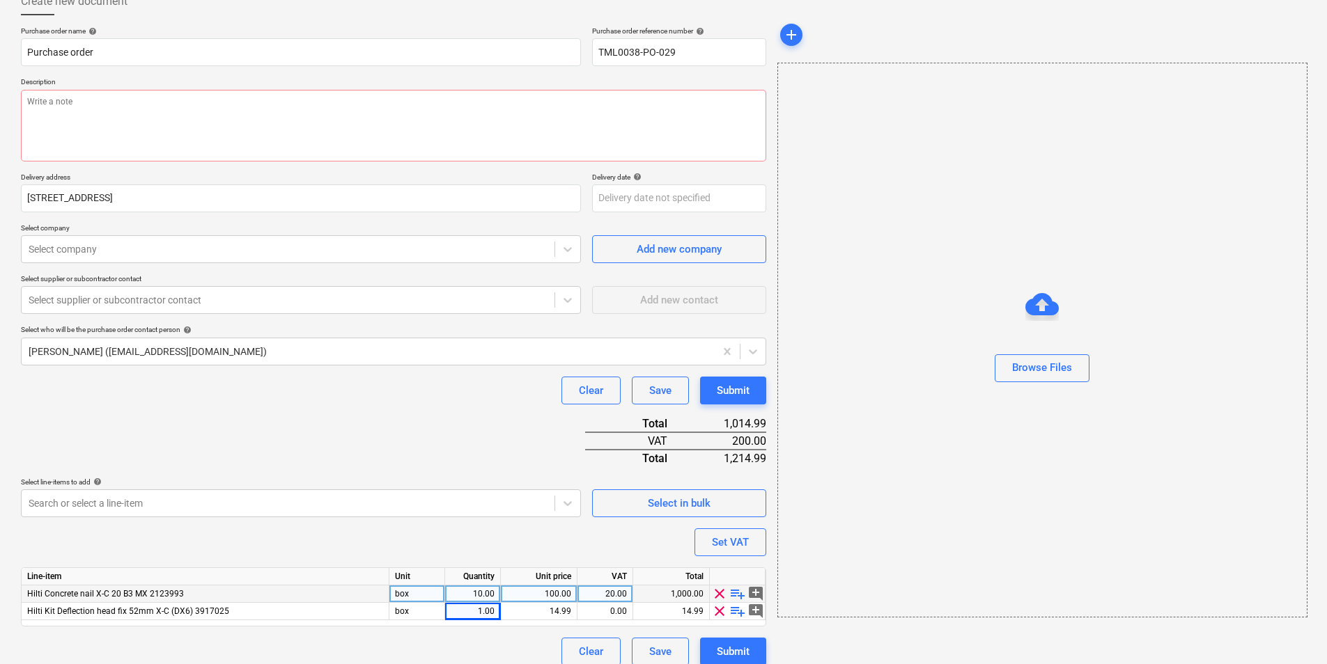
scroll to position [100, 0]
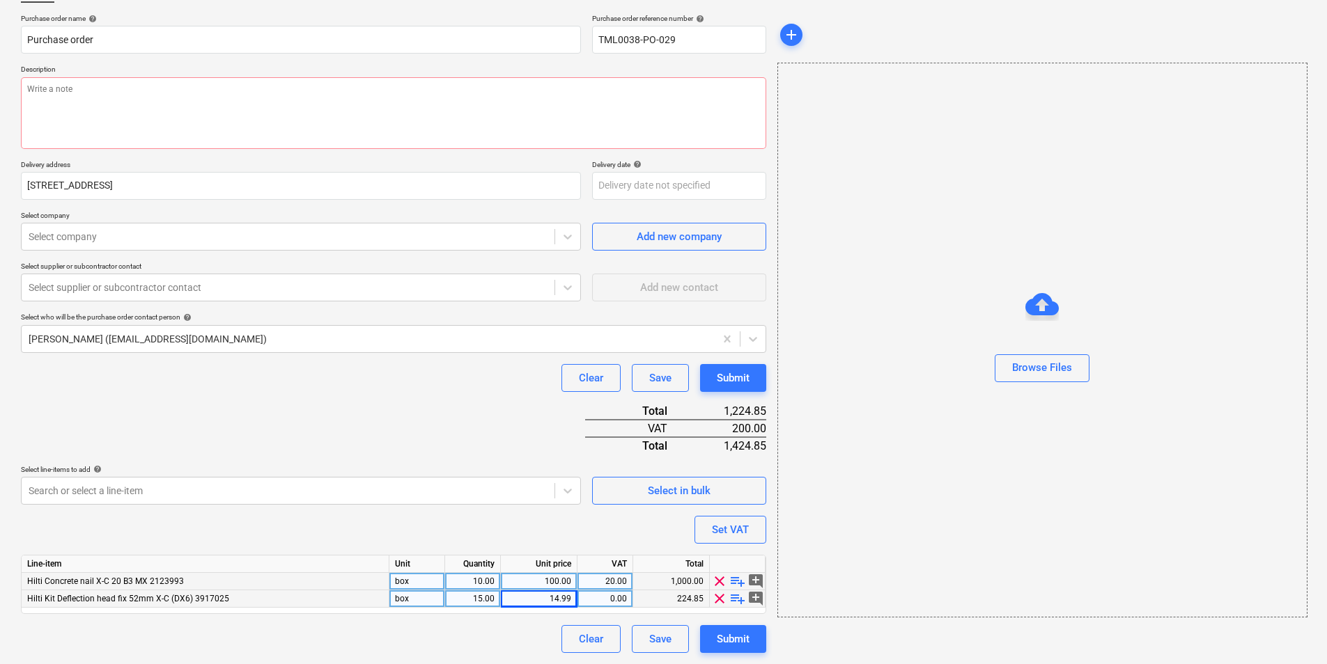
click at [602, 602] on div "0.00" at bounding box center [605, 599] width 44 height 17
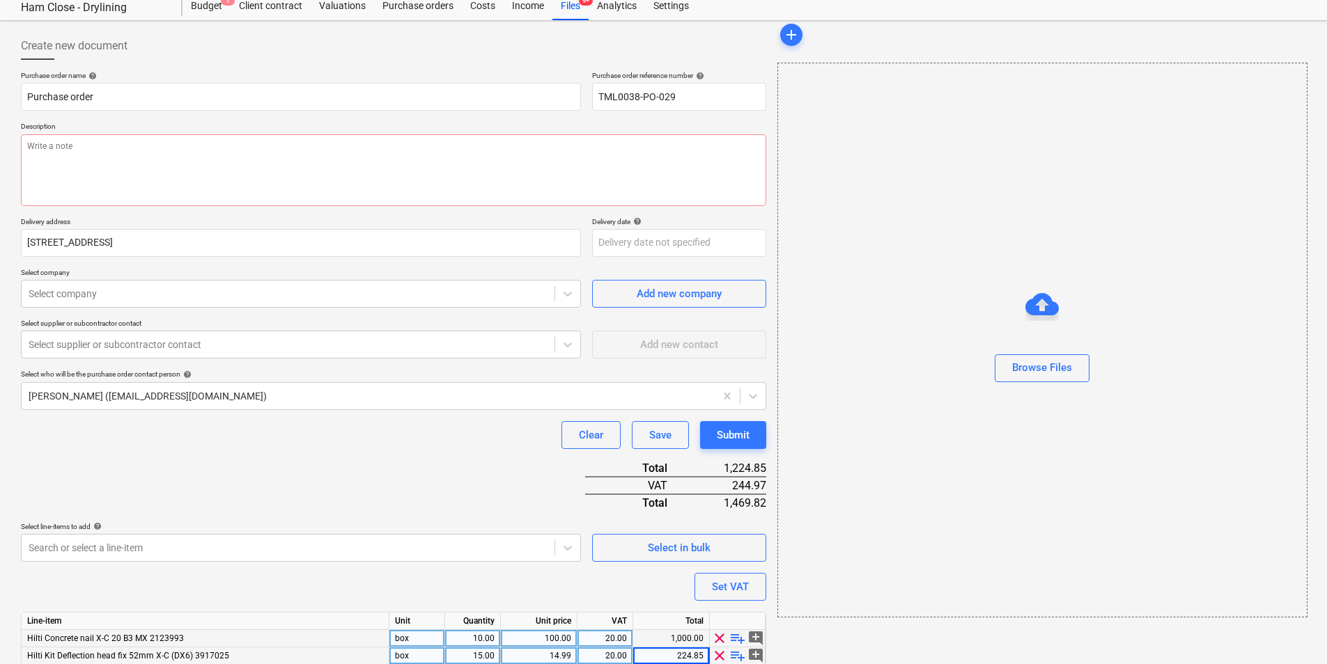
scroll to position [0, 0]
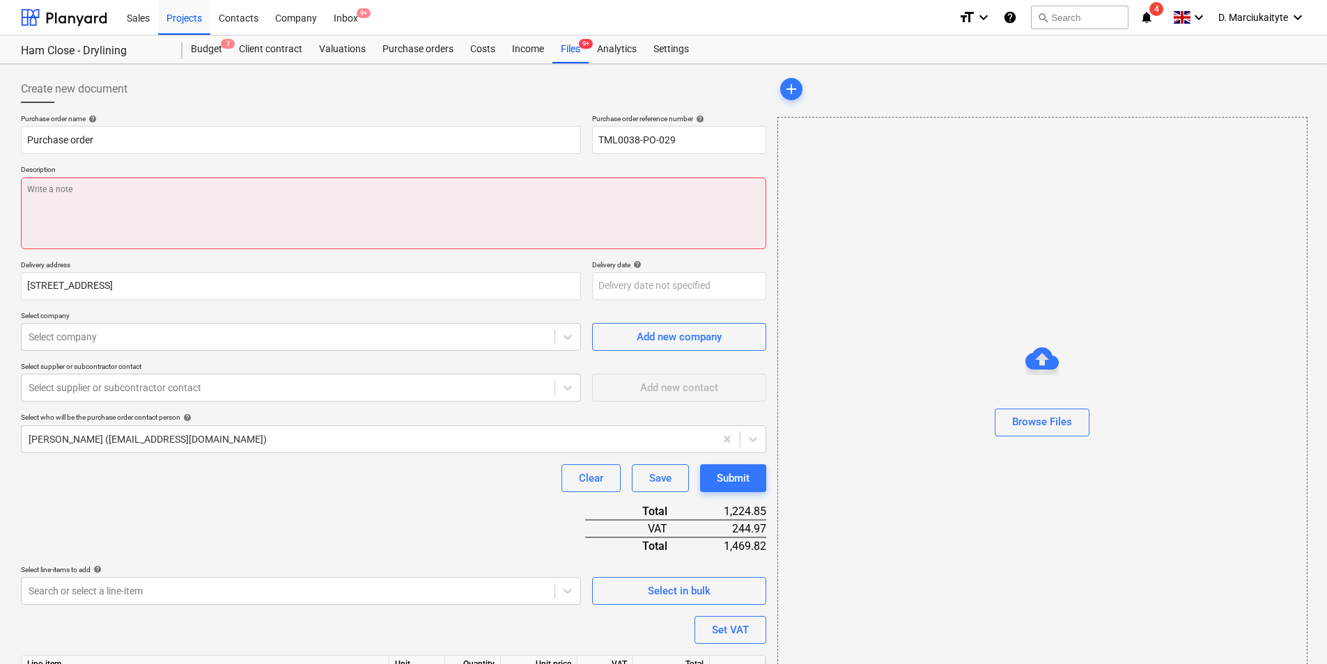
click at [288, 190] on textarea at bounding box center [393, 214] width 745 height 72
paste textarea "Site contact Razvan 07501 645393"
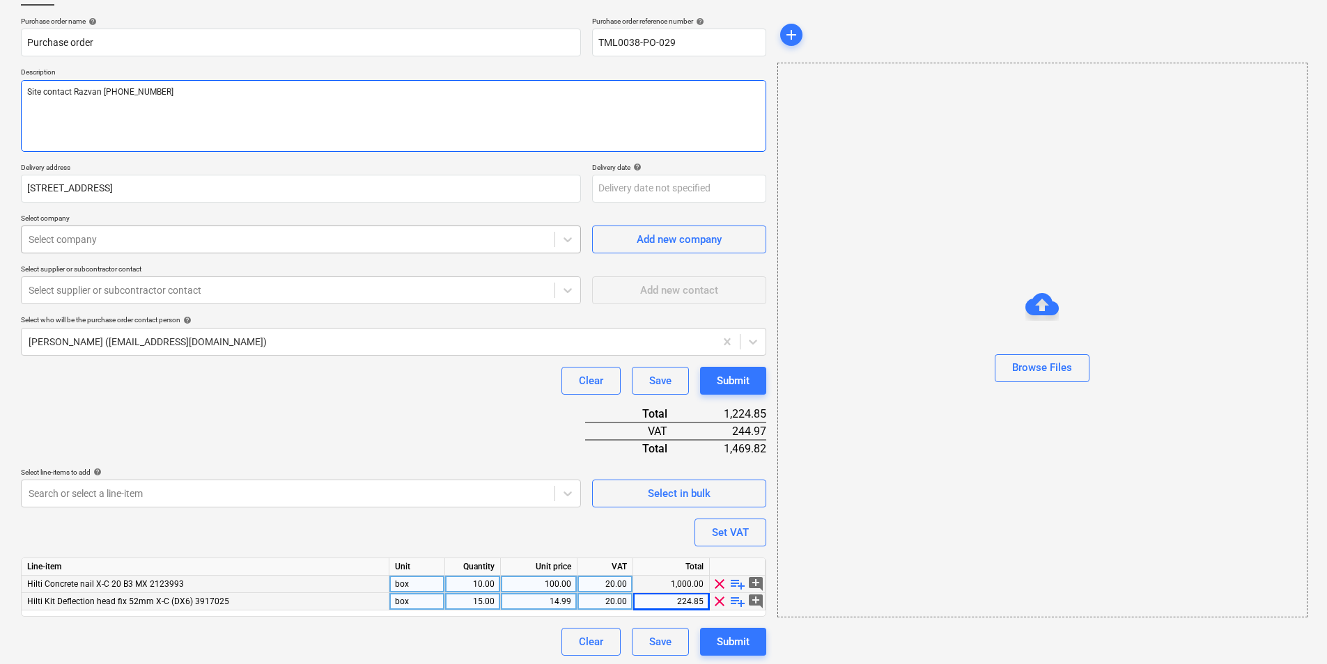
scroll to position [100, 0]
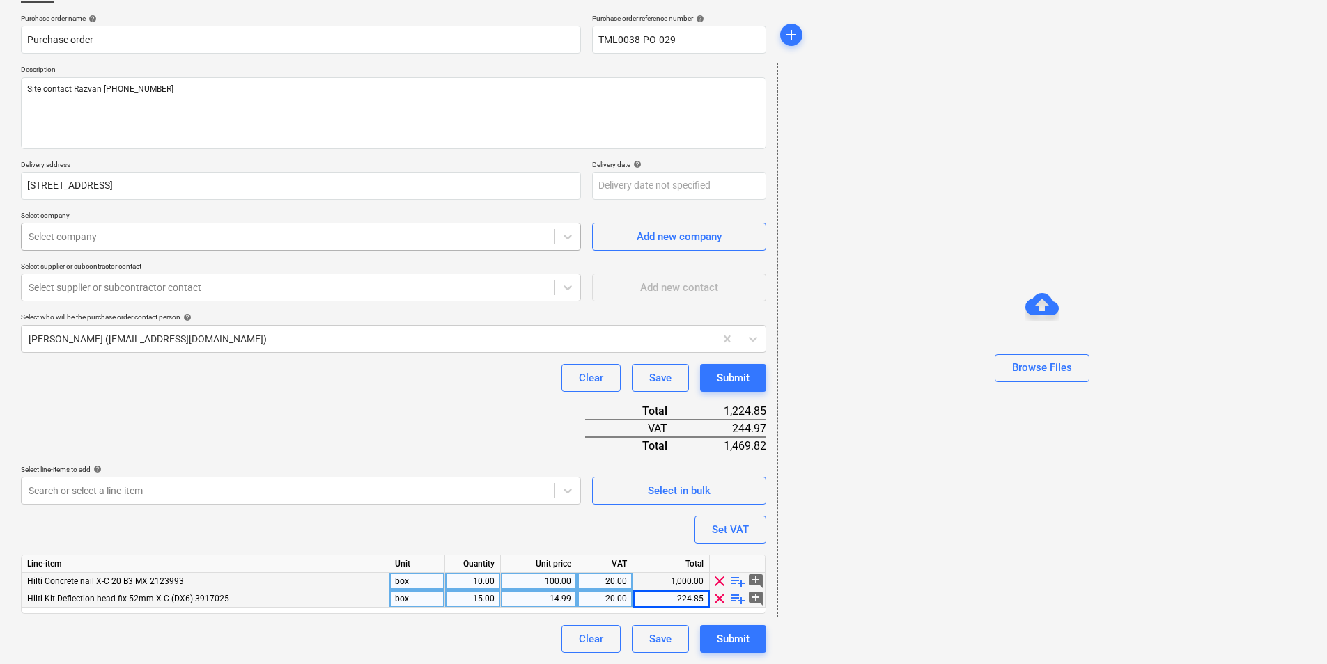
click at [173, 234] on div at bounding box center [288, 237] width 519 height 14
drag, startPoint x: 201, startPoint y: 286, endPoint x: 196, endPoint y: 297, distance: 12.2
click at [200, 286] on div at bounding box center [288, 288] width 519 height 14
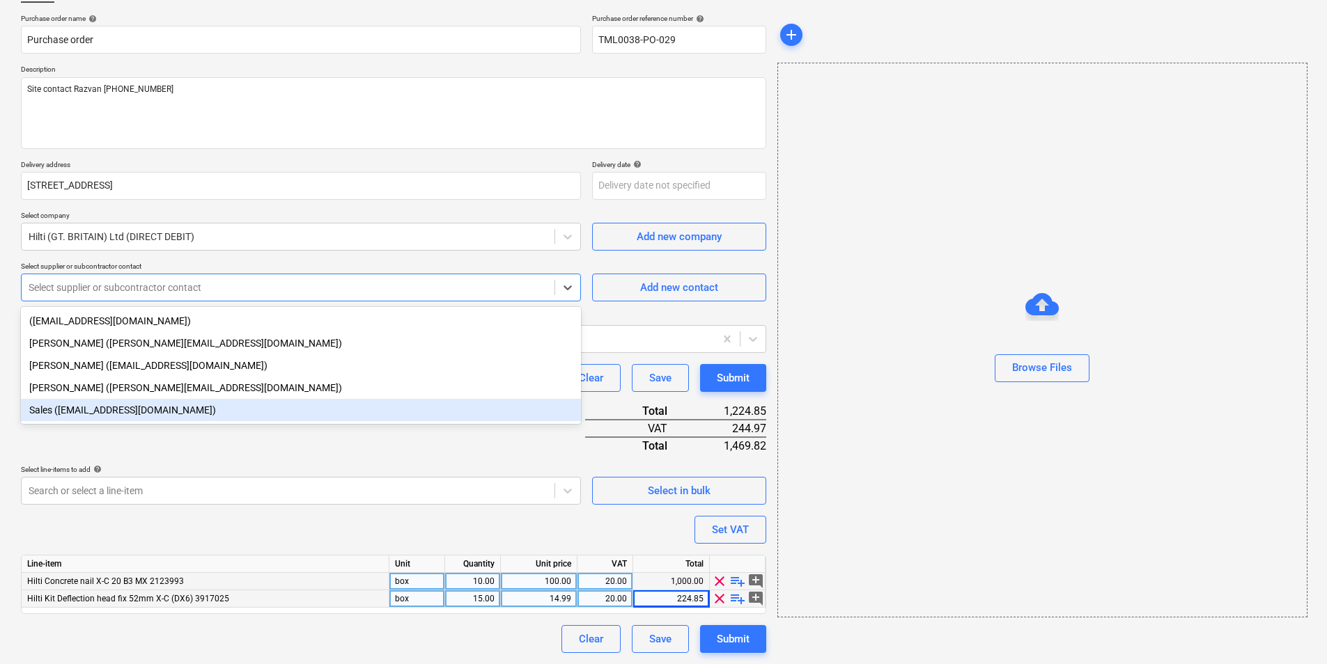
click at [106, 408] on div "Sales ([EMAIL_ADDRESS][DOMAIN_NAME])" at bounding box center [301, 410] width 560 height 22
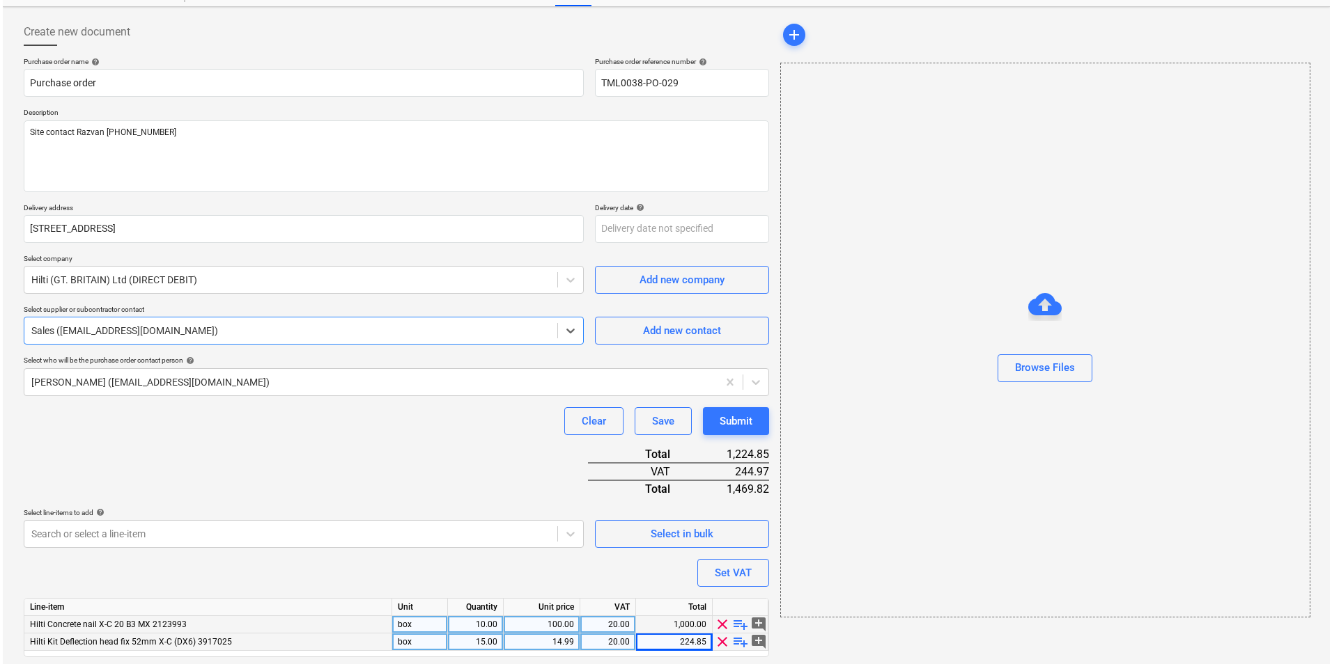
scroll to position [100, 0]
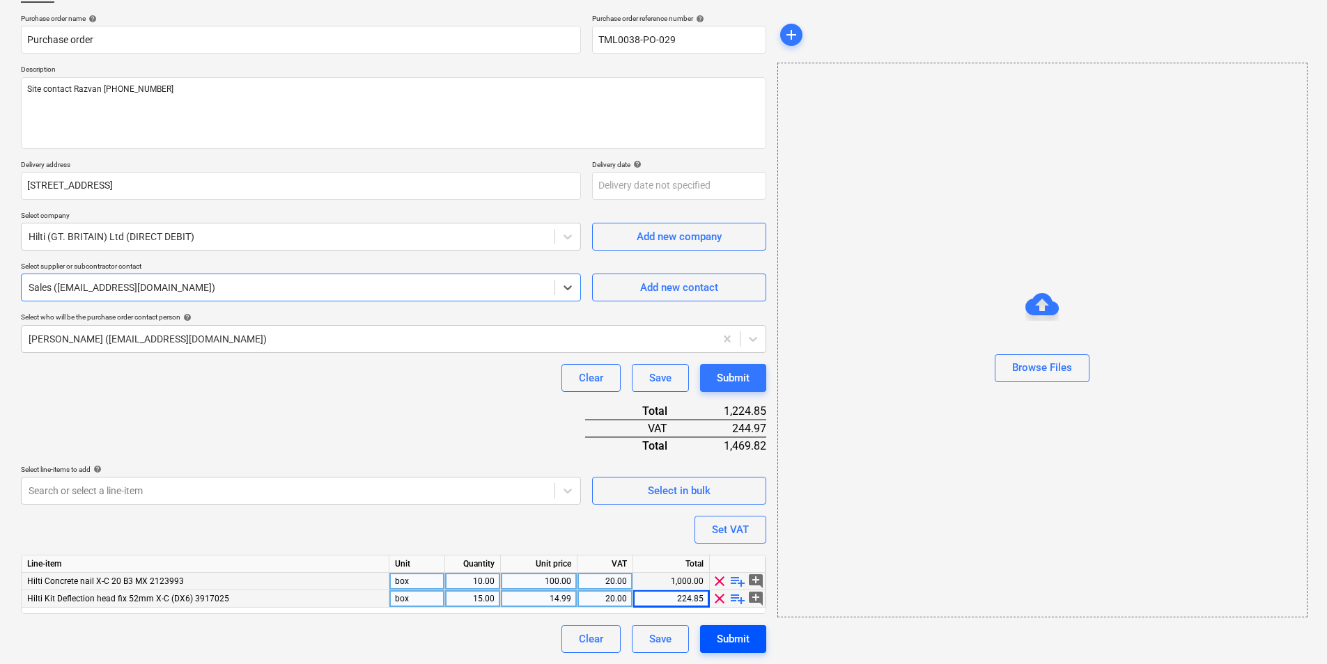
click at [717, 637] on div "Submit" at bounding box center [733, 639] width 33 height 18
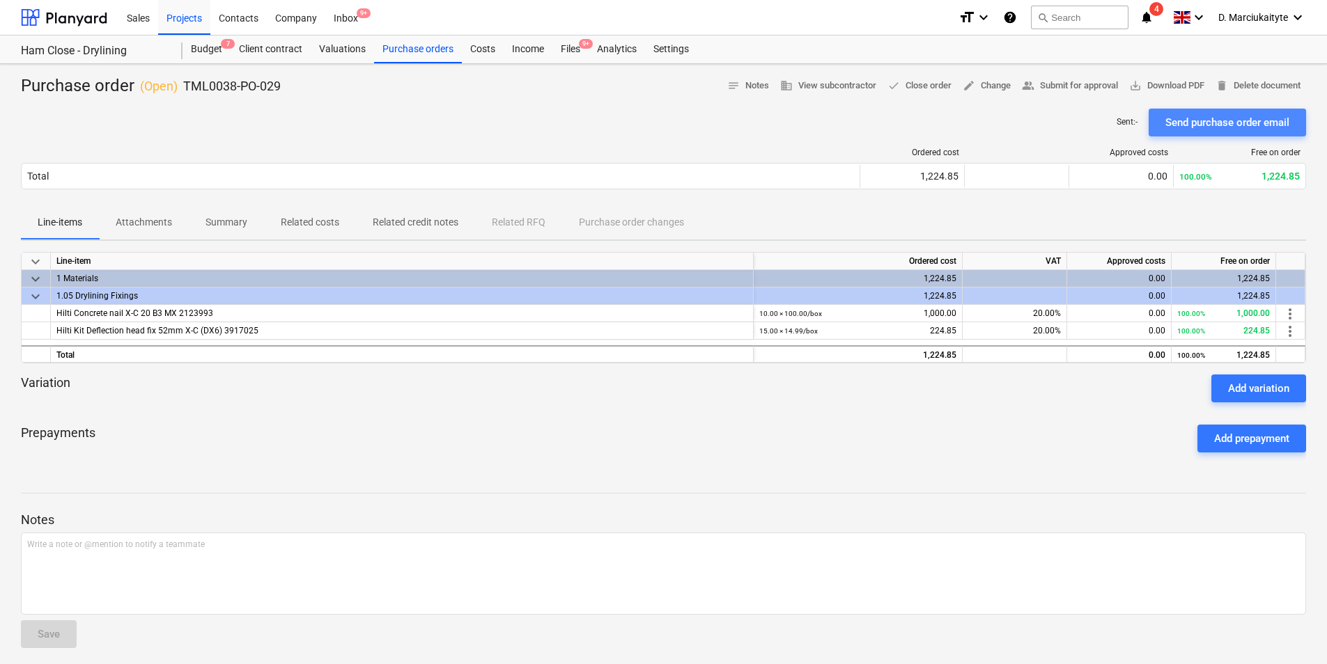
click at [1201, 118] on div "Send purchase order email" at bounding box center [1227, 123] width 124 height 18
click at [421, 45] on div "Purchase orders" at bounding box center [418, 50] width 88 height 28
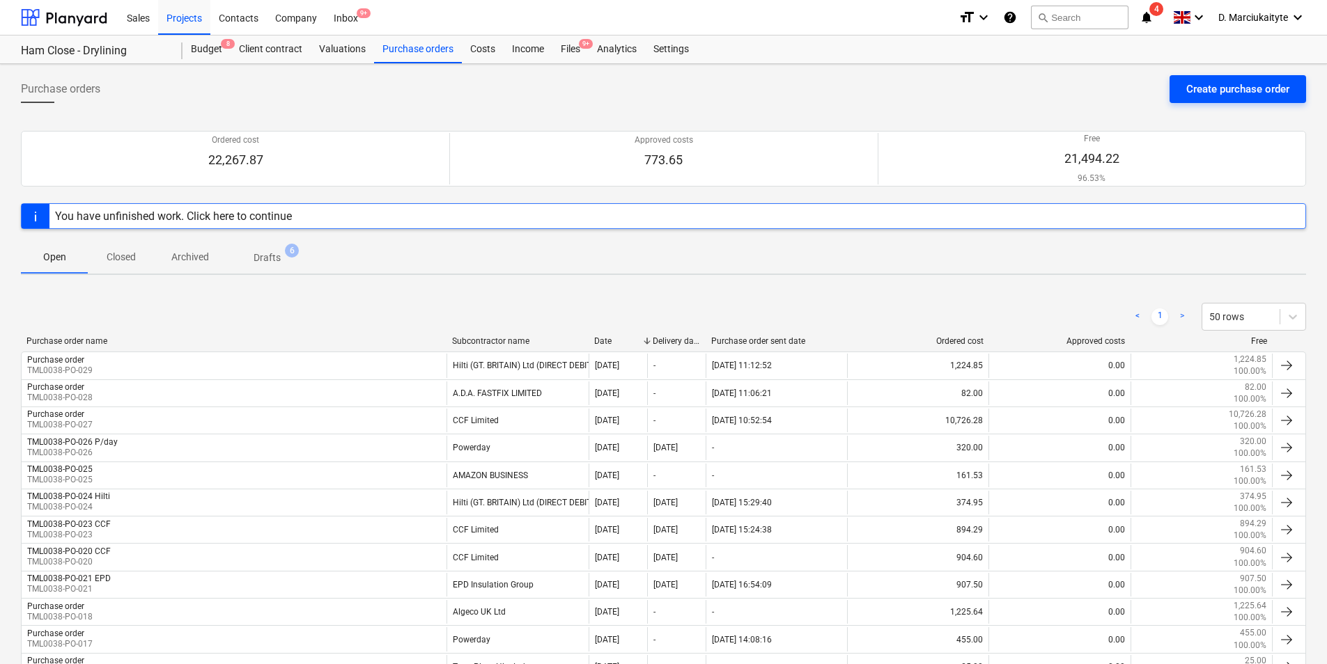
click at [1228, 93] on div "Create purchase order" at bounding box center [1237, 89] width 103 height 18
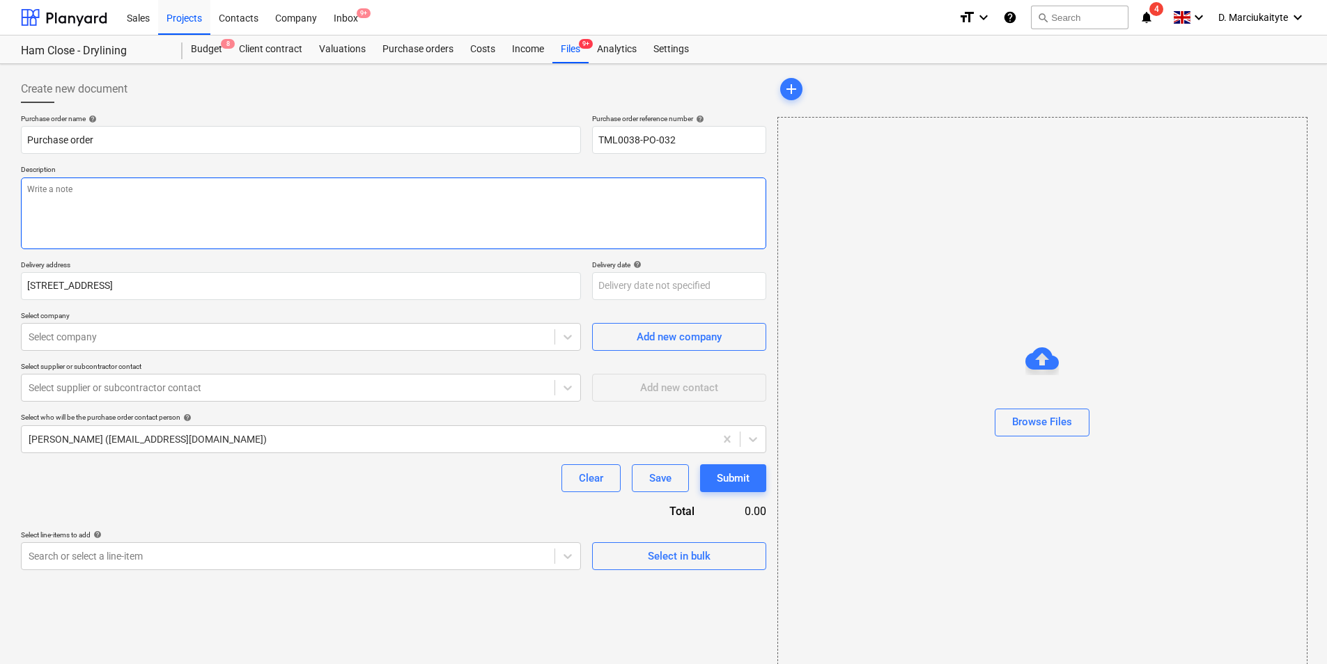
click at [156, 207] on textarea at bounding box center [393, 214] width 745 height 72
click at [442, 331] on div at bounding box center [288, 337] width 519 height 14
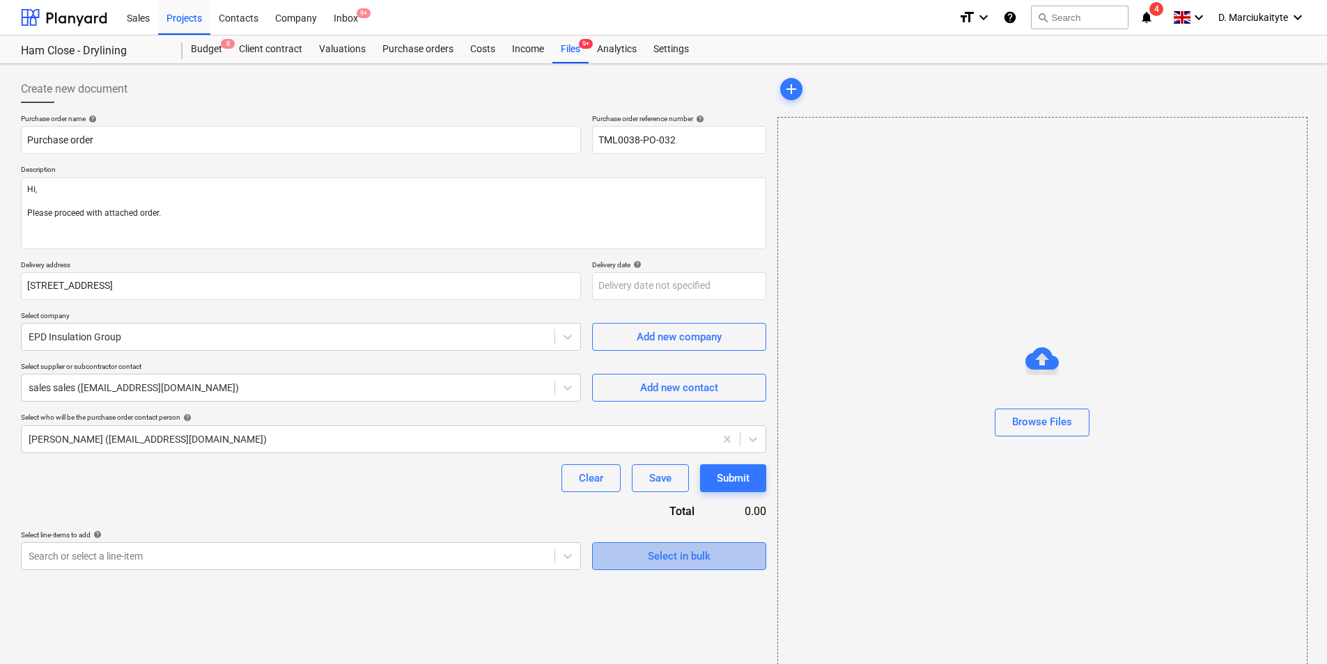
click at [729, 562] on span "Select in bulk" at bounding box center [678, 556] width 139 height 18
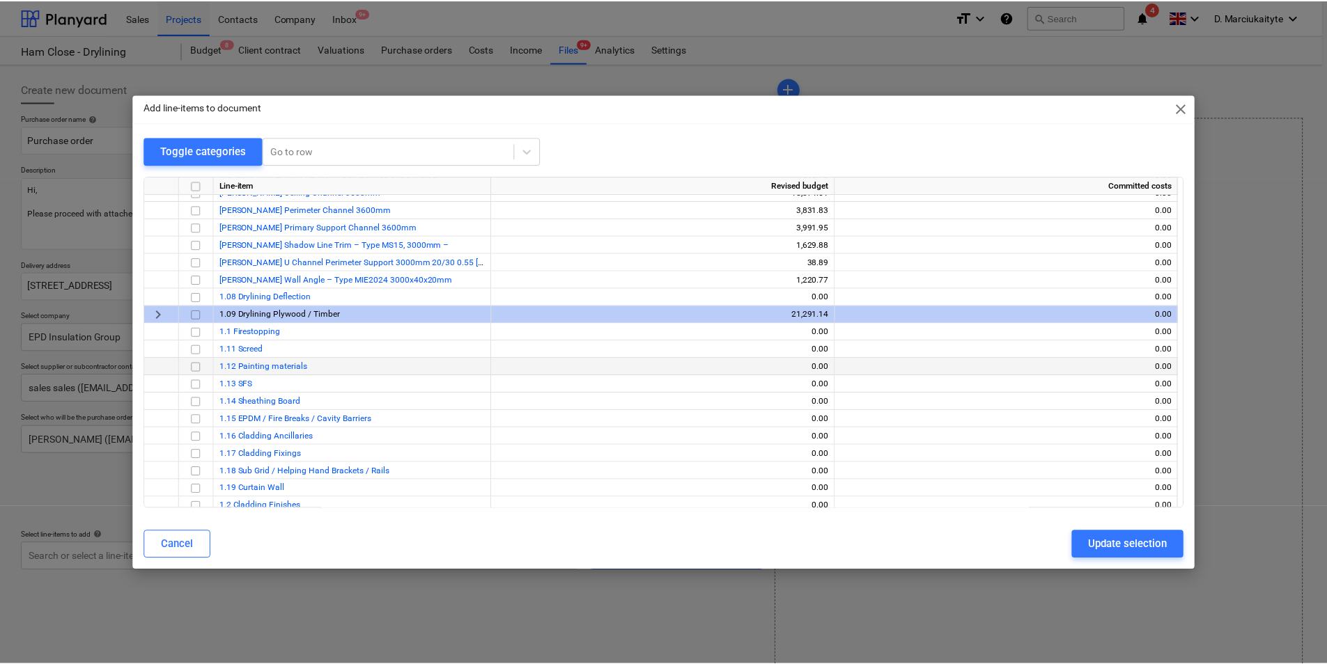
scroll to position [1532, 0]
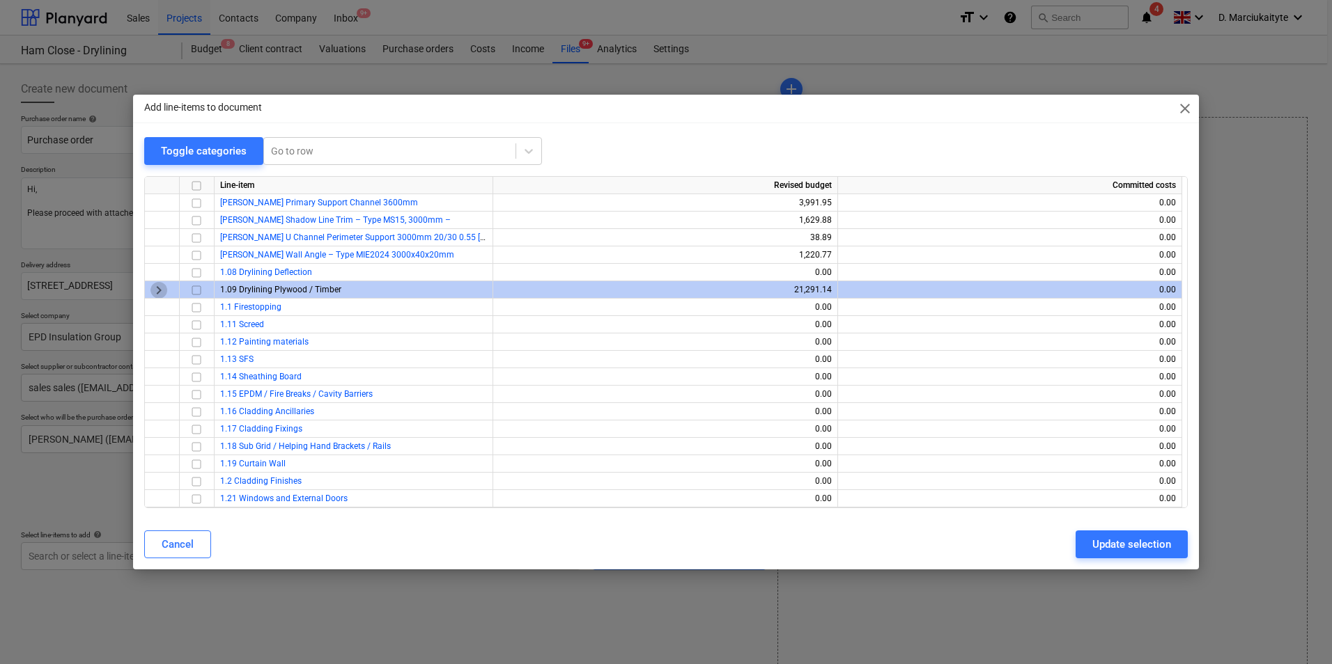
click at [154, 288] on span "keyboard_arrow_right" at bounding box center [158, 290] width 17 height 17
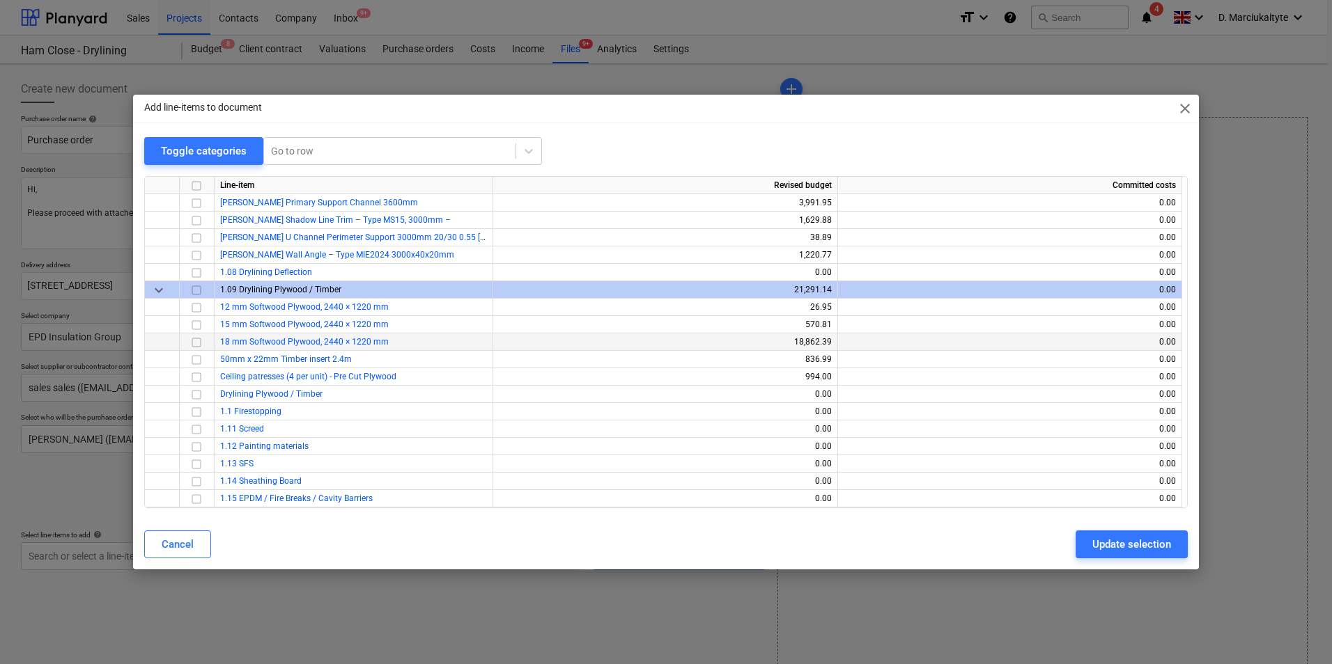
click at [194, 343] on input "checkbox" at bounding box center [196, 342] width 17 height 17
click at [196, 355] on input "checkbox" at bounding box center [196, 360] width 17 height 17
click at [1111, 547] on div "Update selection" at bounding box center [1131, 545] width 79 height 18
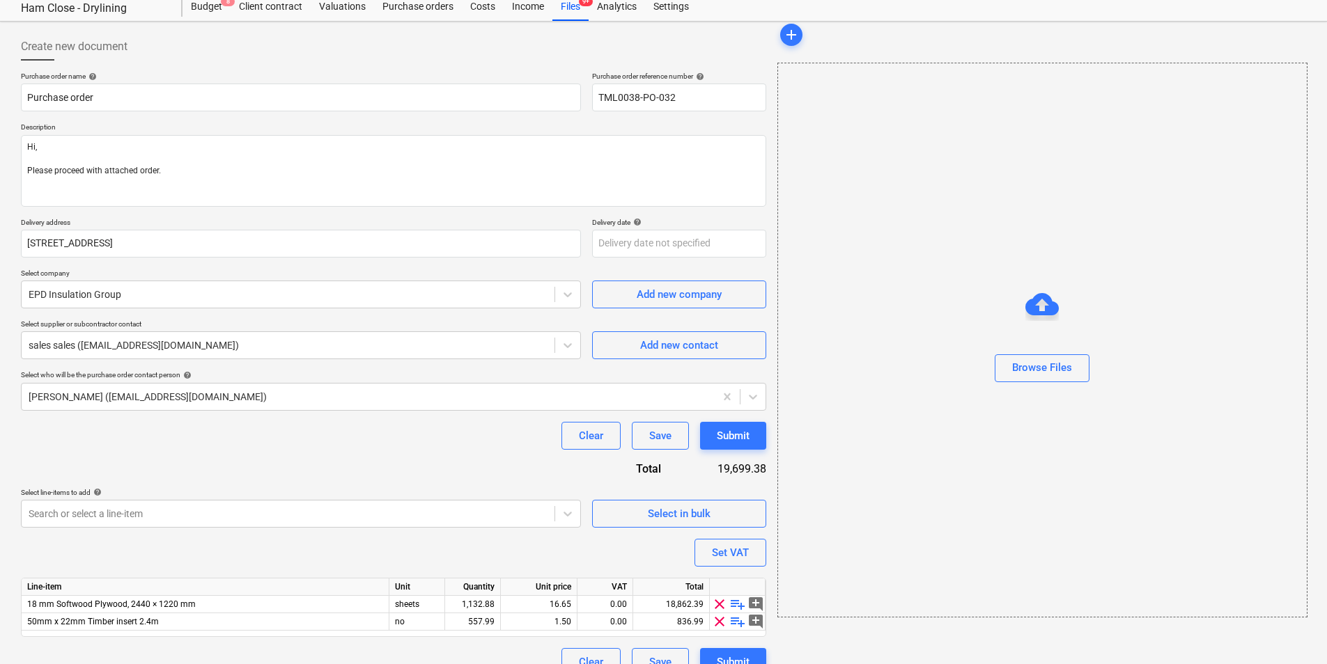
scroll to position [65, 0]
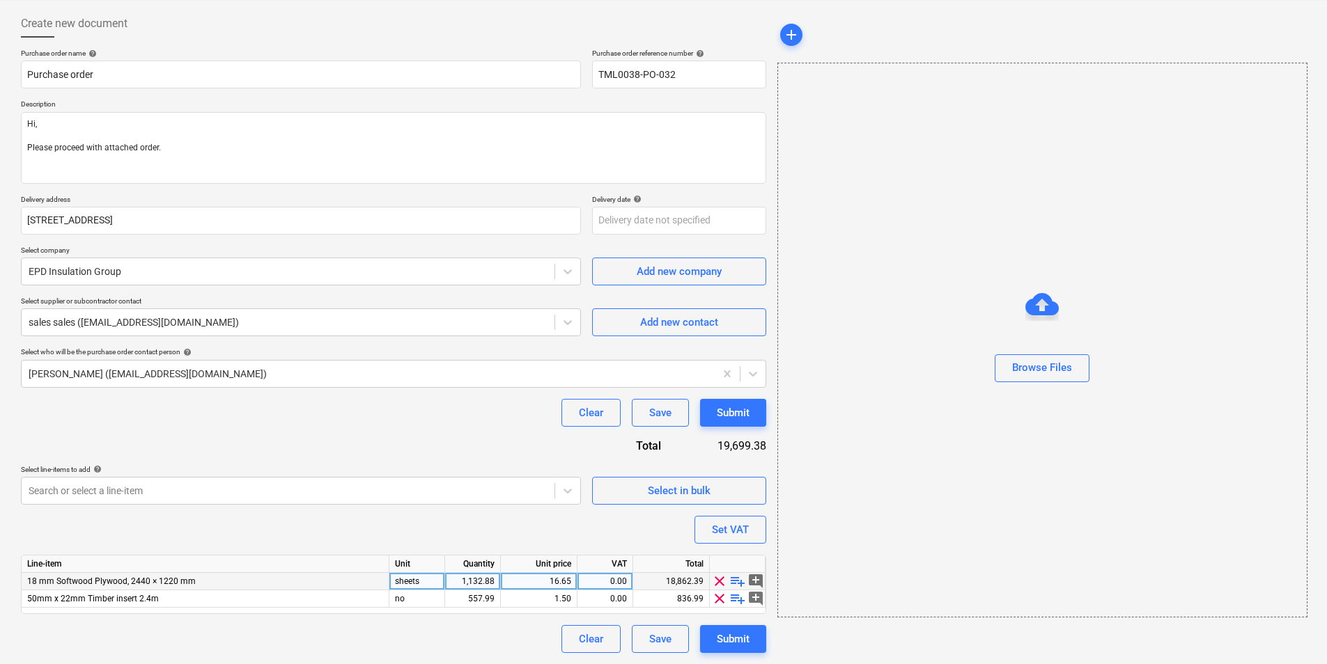
click at [469, 583] on div "1,132.88" at bounding box center [473, 581] width 44 height 17
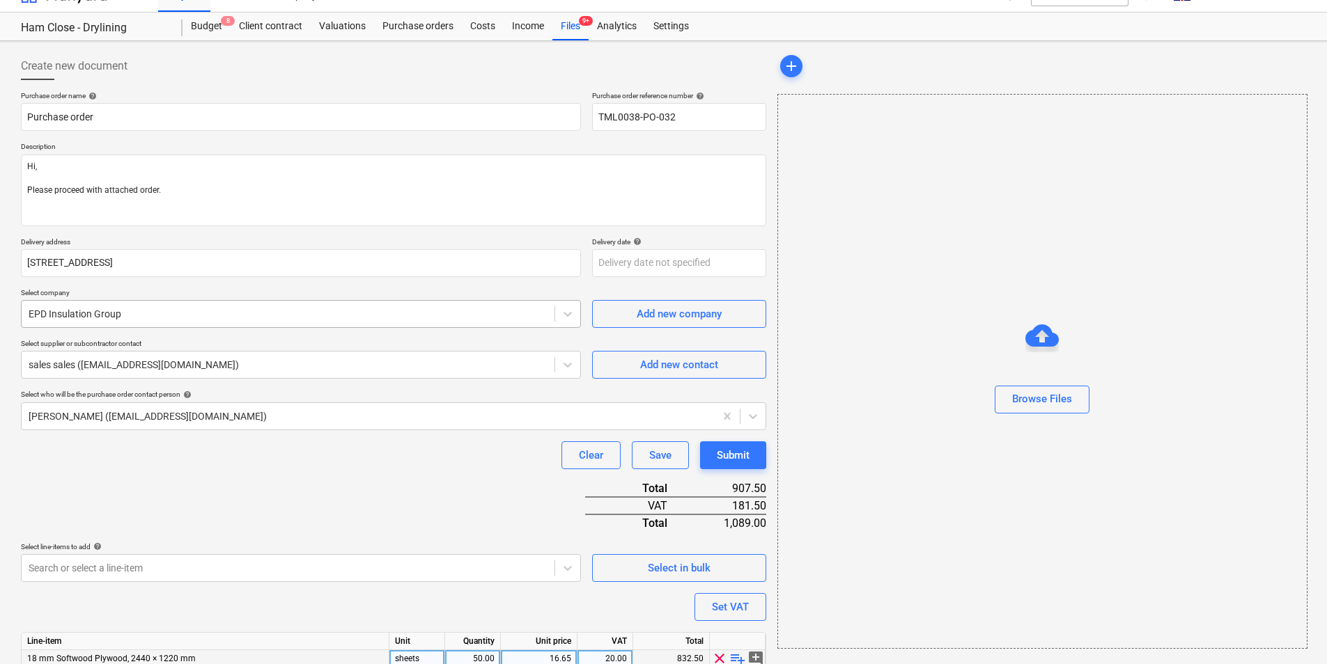
scroll to position [0, 0]
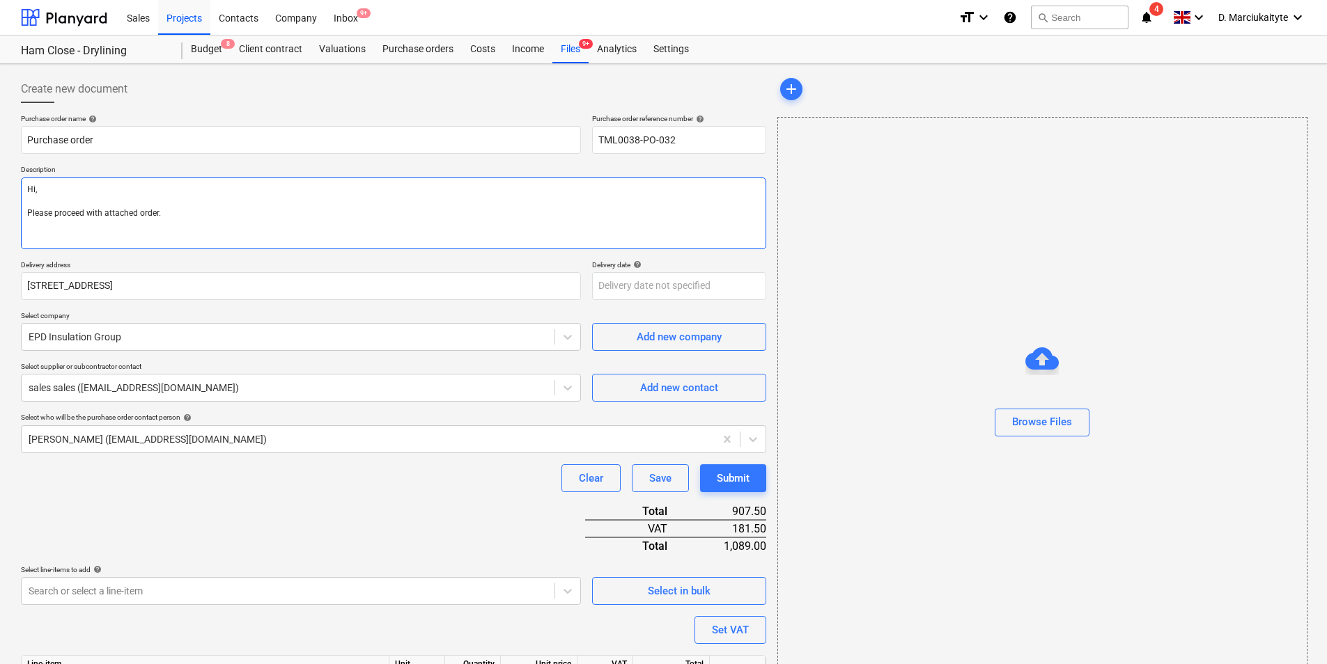
drag, startPoint x: 70, startPoint y: 228, endPoint x: 77, endPoint y: 228, distance: 7.7
click at [70, 228] on textarea "Hi, Please proceed with attached order." at bounding box center [393, 214] width 745 height 72
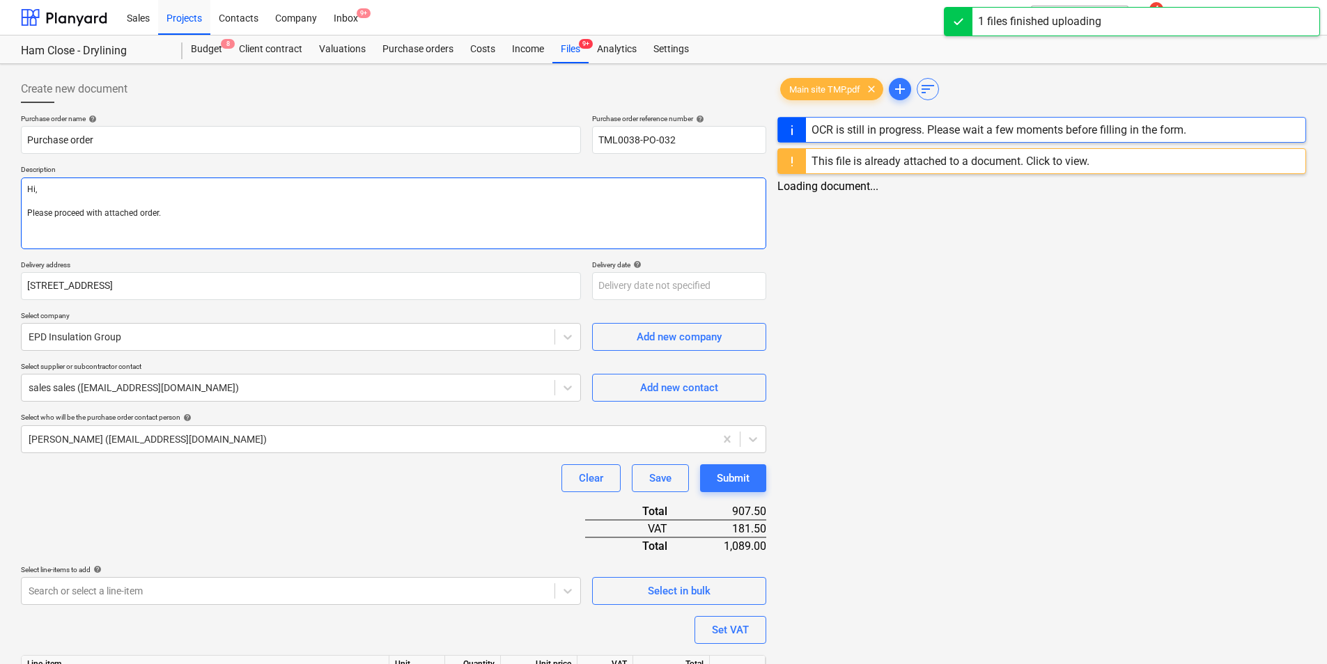
click at [204, 224] on textarea "Hi, Please proceed with attached order." at bounding box center [393, 214] width 745 height 72
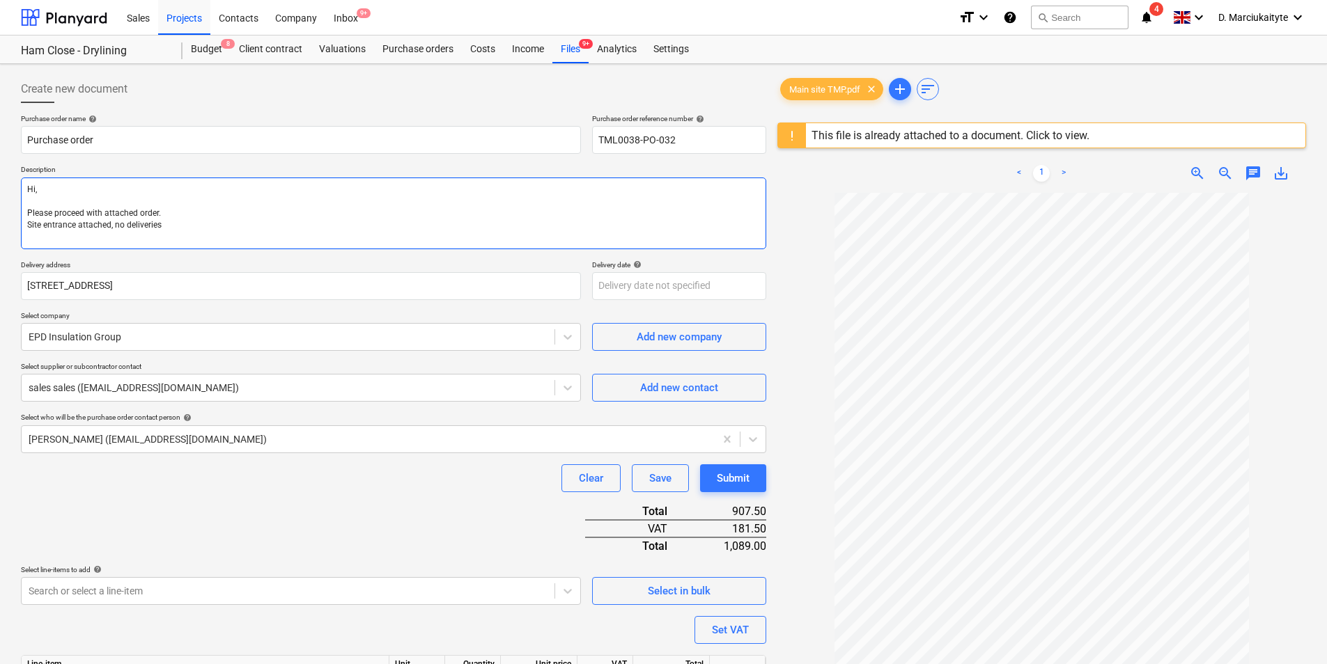
click at [199, 226] on textarea "Hi, Please proceed with attached order. Site entrance attached, no deliveries" at bounding box center [393, 214] width 745 height 72
click at [336, 231] on textarea "Hi, Please proceed with attached order. Site entrance attached, no deliveries" at bounding box center [393, 214] width 745 height 72
paste textarea "8.30-9.30 and 14.30-15.30 due to many schools nearby"
drag, startPoint x: 472, startPoint y: 229, endPoint x: 477, endPoint y: 224, distance: 7.4
click at [474, 226] on textarea "Hi, Please proceed with attached order. Site entrance attached, no deliveries 8…" at bounding box center [393, 214] width 745 height 72
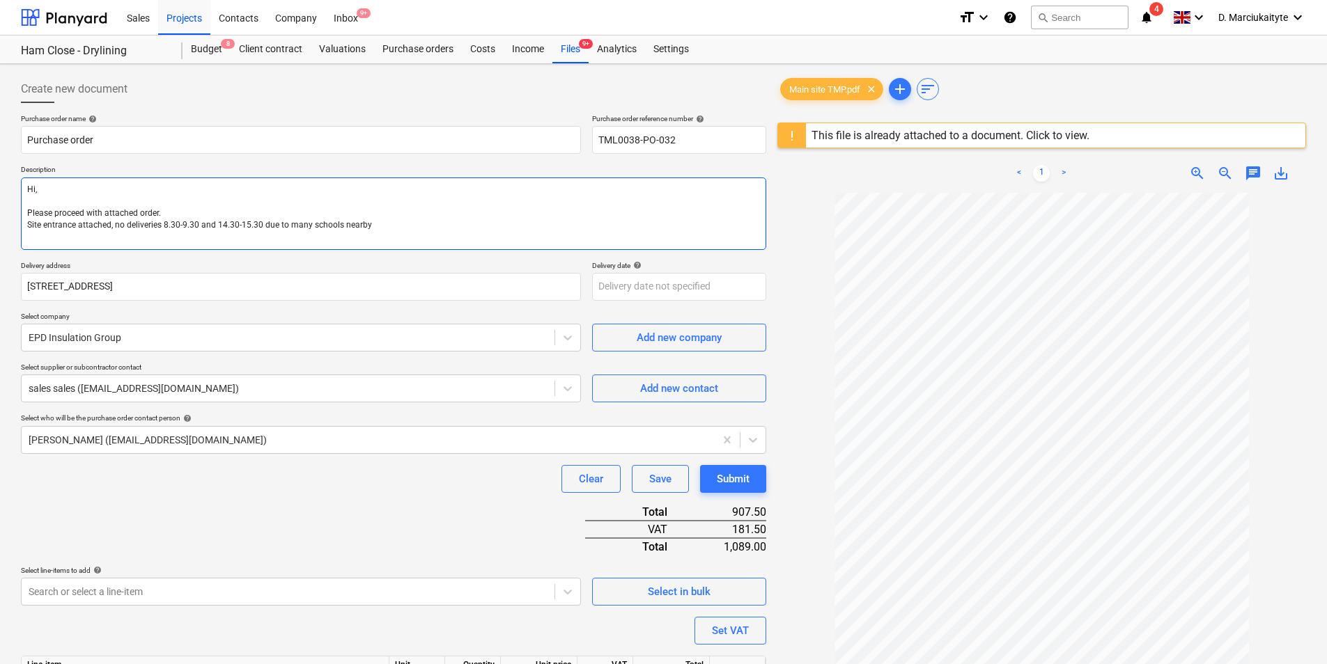
paste textarea "Site Contact : Razvan +44 7501 645393"
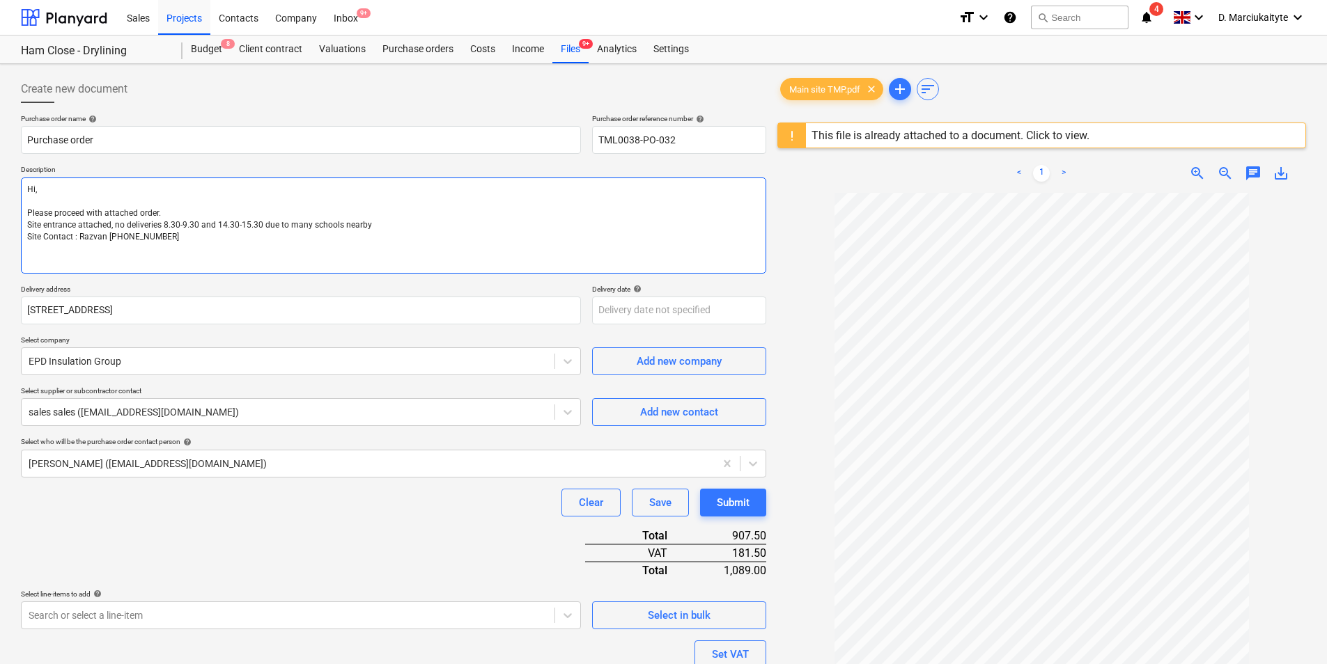
click at [98, 255] on textarea "Hi, Please proceed with attached order. Site entrance attached, no deliveries 8…" at bounding box center [393, 226] width 745 height 96
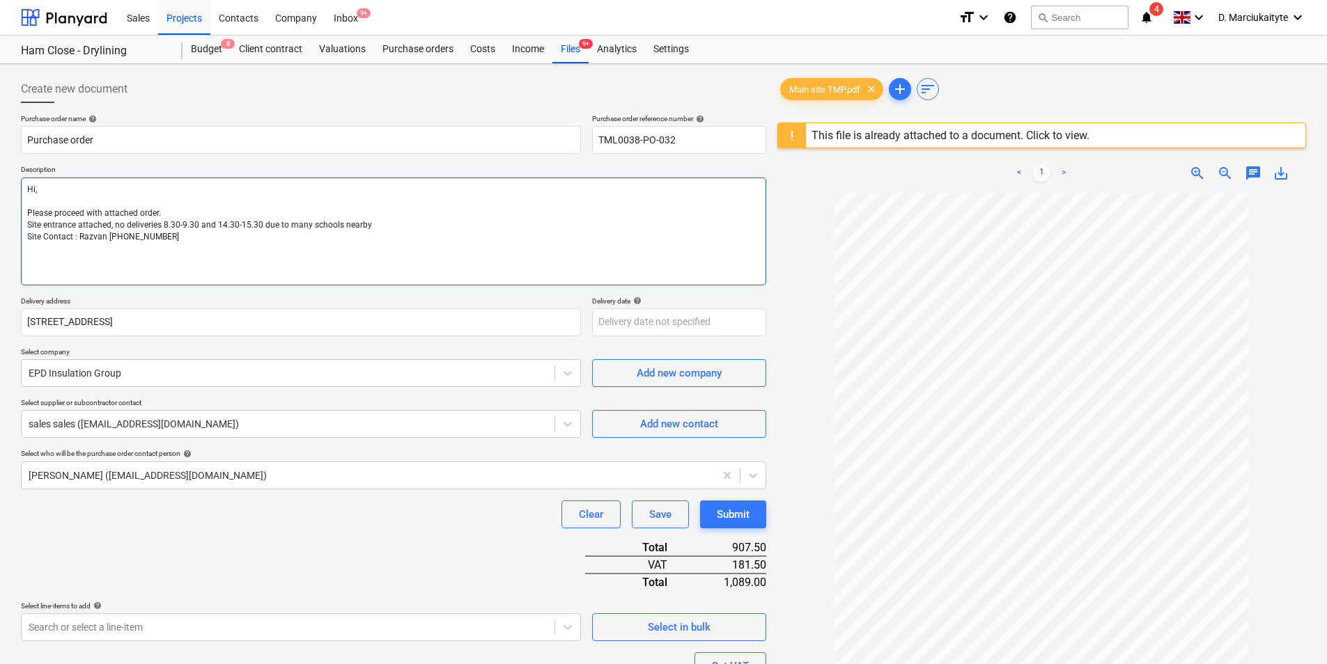
paste textarea "Good morning, I hope you are keeping well. Please proceed with attached order. …"
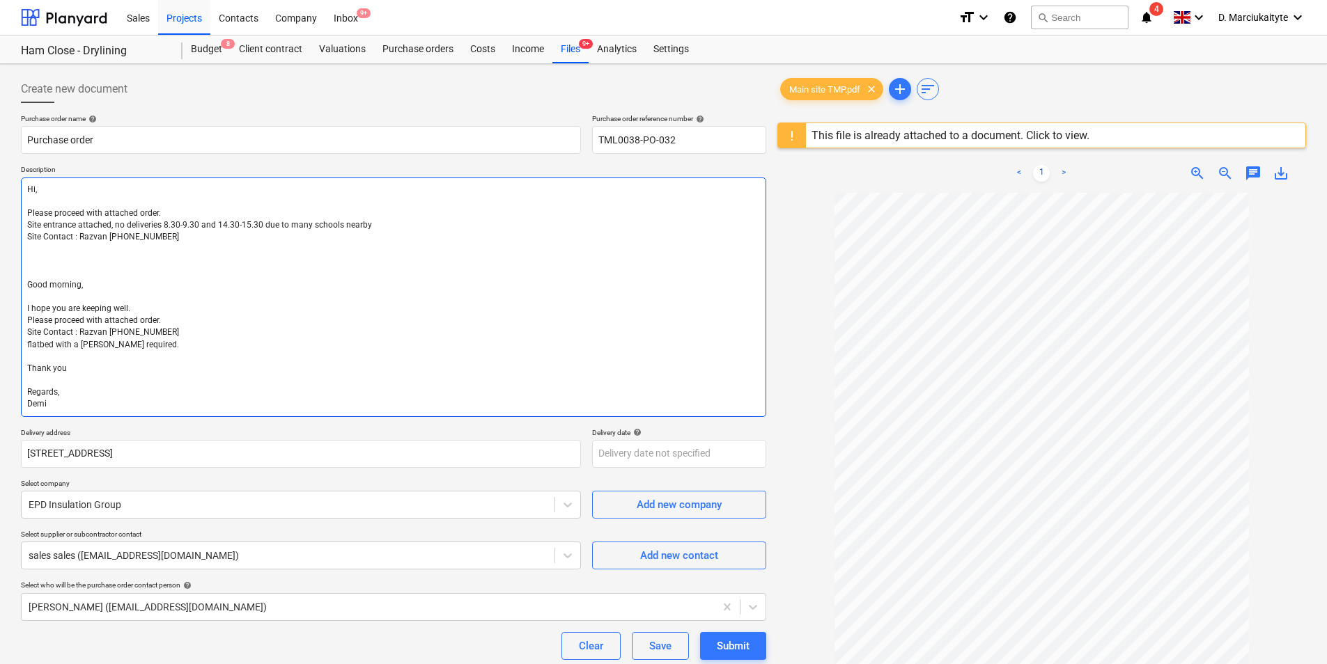
drag, startPoint x: 139, startPoint y: 348, endPoint x: 10, endPoint y: 279, distance: 146.1
click at [11, 279] on div "Create new document Purchase order name help Purchase order Purchase order refe…" at bounding box center [663, 498] width 1327 height 869
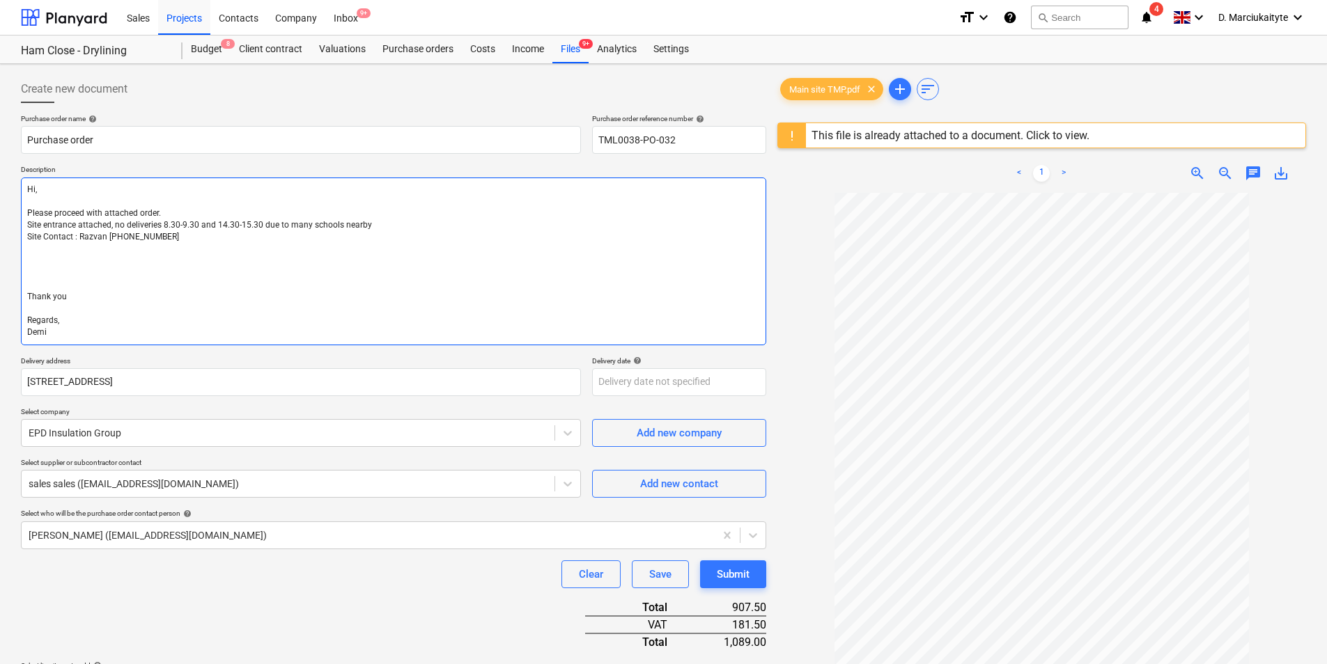
click at [72, 278] on textarea "Hi, Please proceed with attached order. Site entrance attached, no deliveries 8…" at bounding box center [393, 262] width 745 height 168
click at [64, 283] on textarea "Hi, Please proceed with attached order. Site entrance attached, no deliveries 8…" at bounding box center [393, 262] width 745 height 168
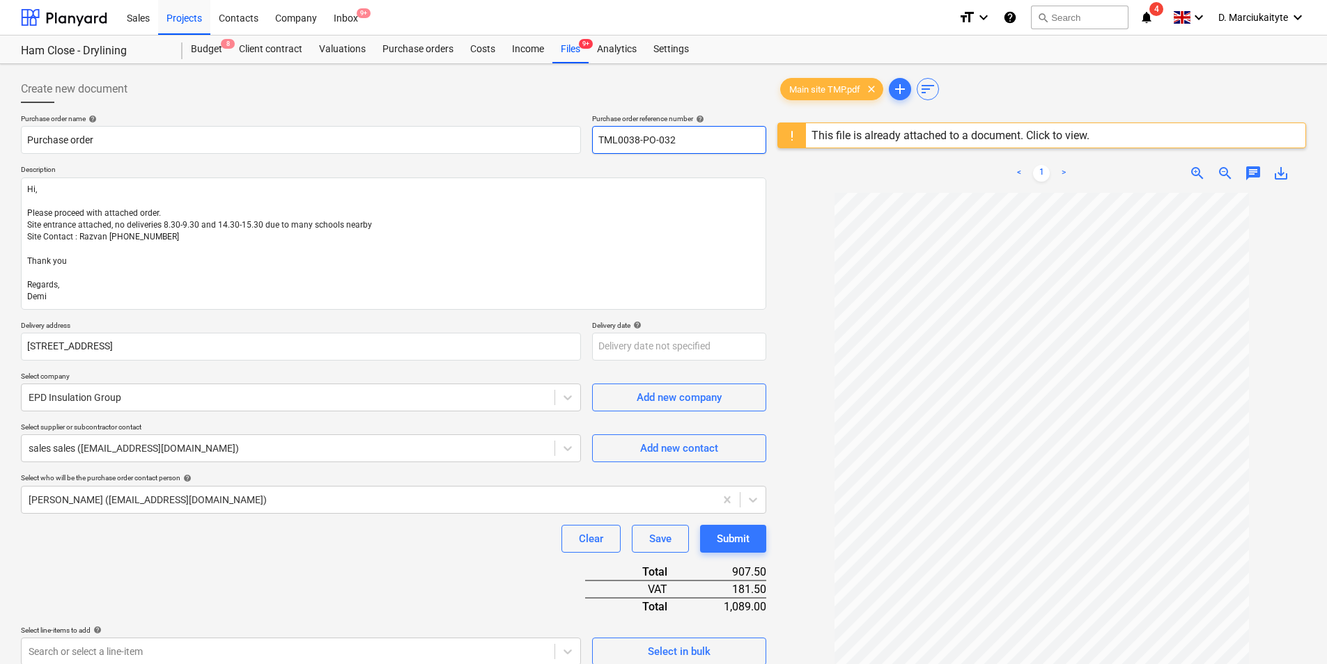
click at [686, 139] on input "TML0038-PO-032" at bounding box center [679, 140] width 174 height 28
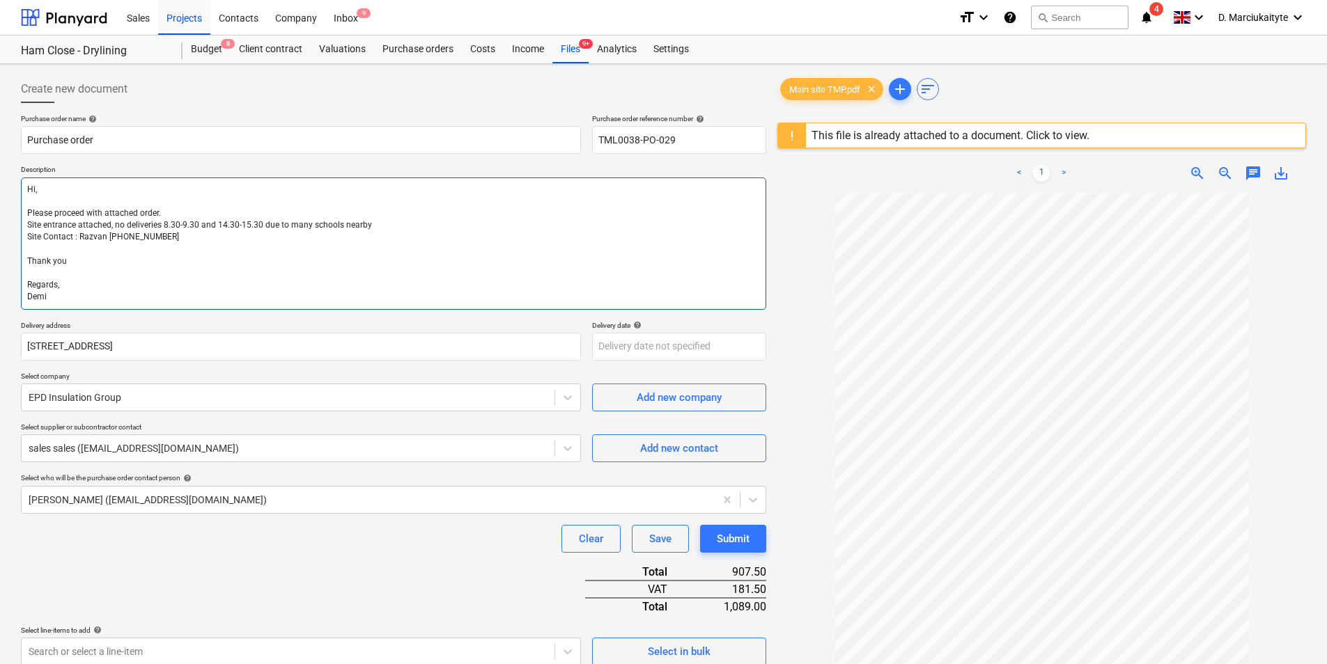
click at [691, 232] on textarea "Hi, Please proceed with attached order. Site entrance attached, no deliveries 8…" at bounding box center [393, 244] width 745 height 132
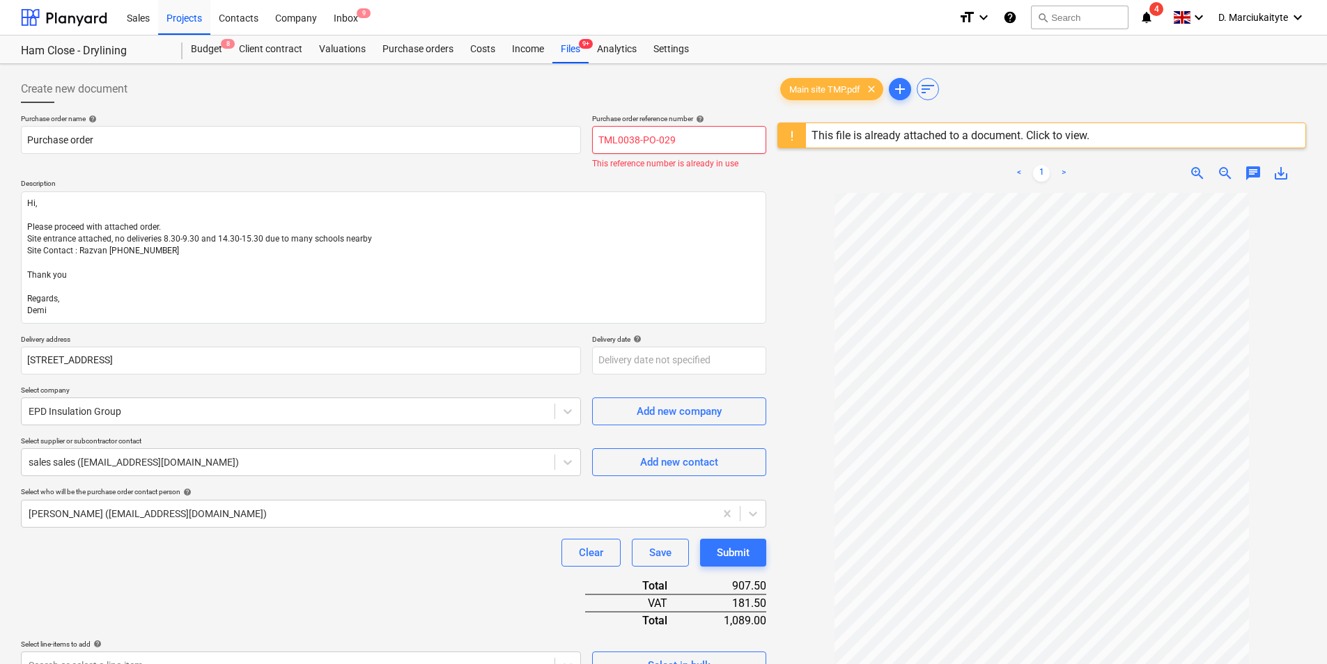
click at [701, 130] on input "TML0038-PO-029" at bounding box center [679, 140] width 174 height 28
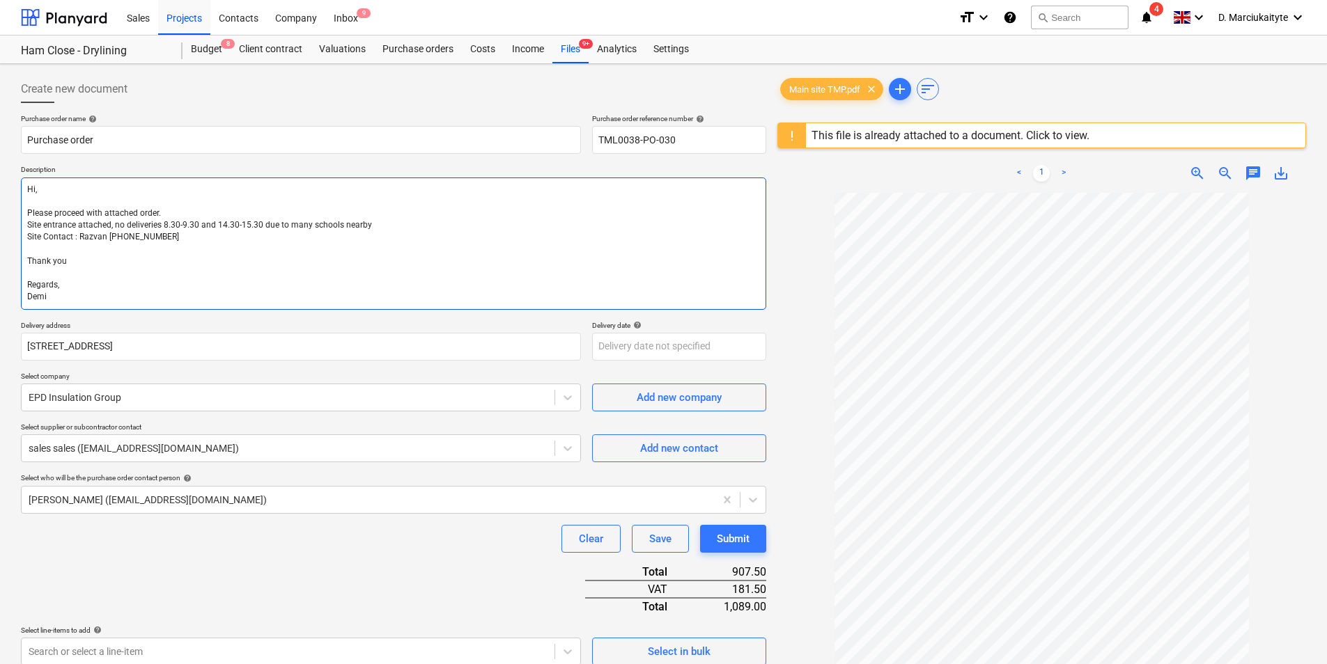
drag, startPoint x: 687, startPoint y: 255, endPoint x: 715, endPoint y: 267, distance: 30.6
click at [687, 255] on textarea "Hi, Please proceed with attached order. Site entrance attached, no deliveries 8…" at bounding box center [393, 244] width 745 height 132
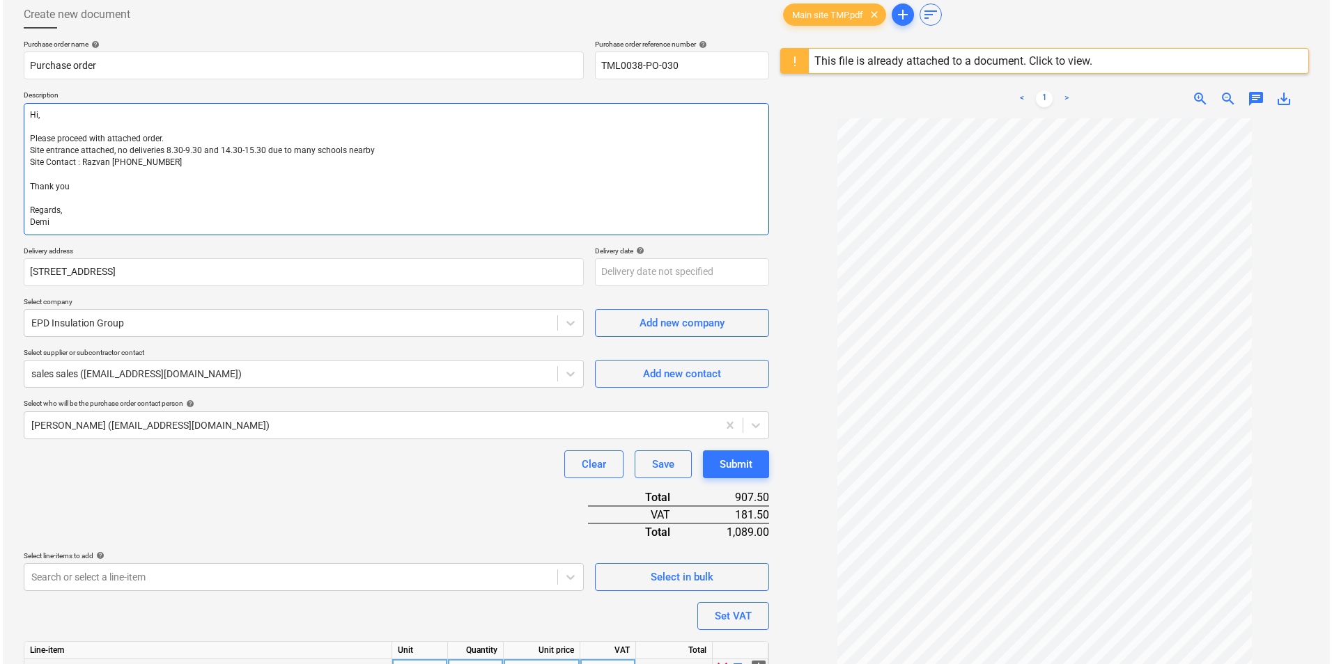
scroll to position [165, 0]
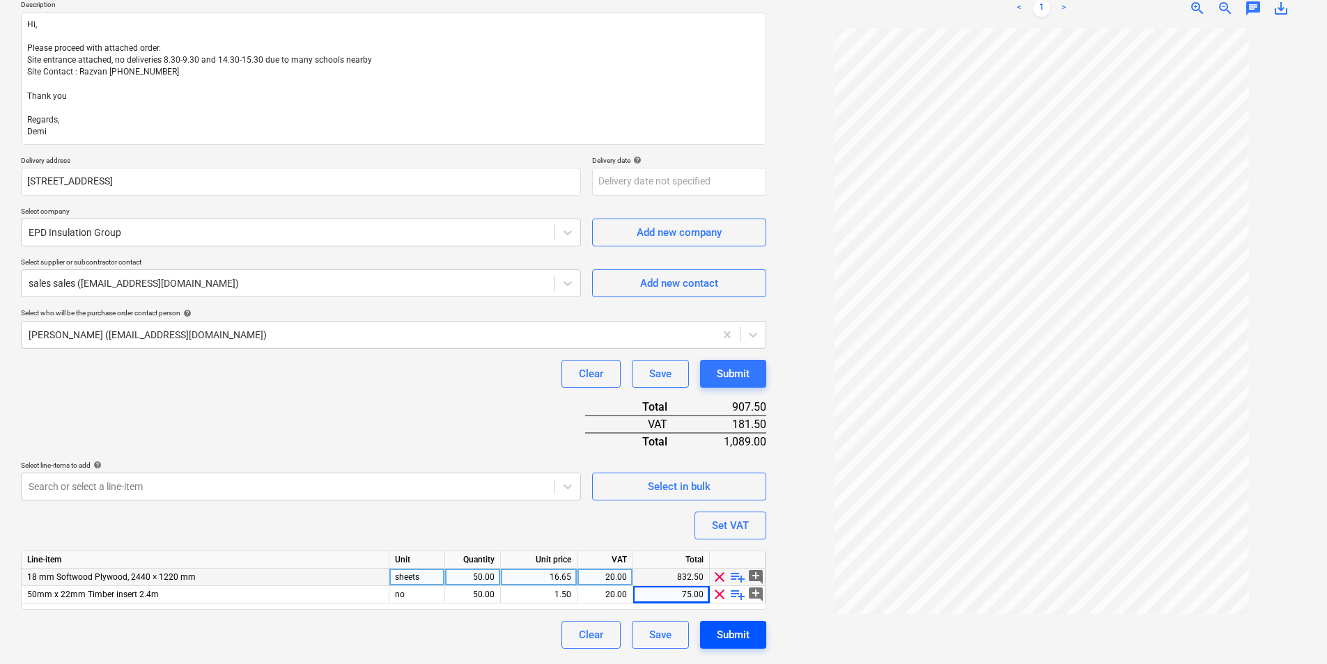
click at [745, 635] on div "Submit" at bounding box center [733, 635] width 33 height 18
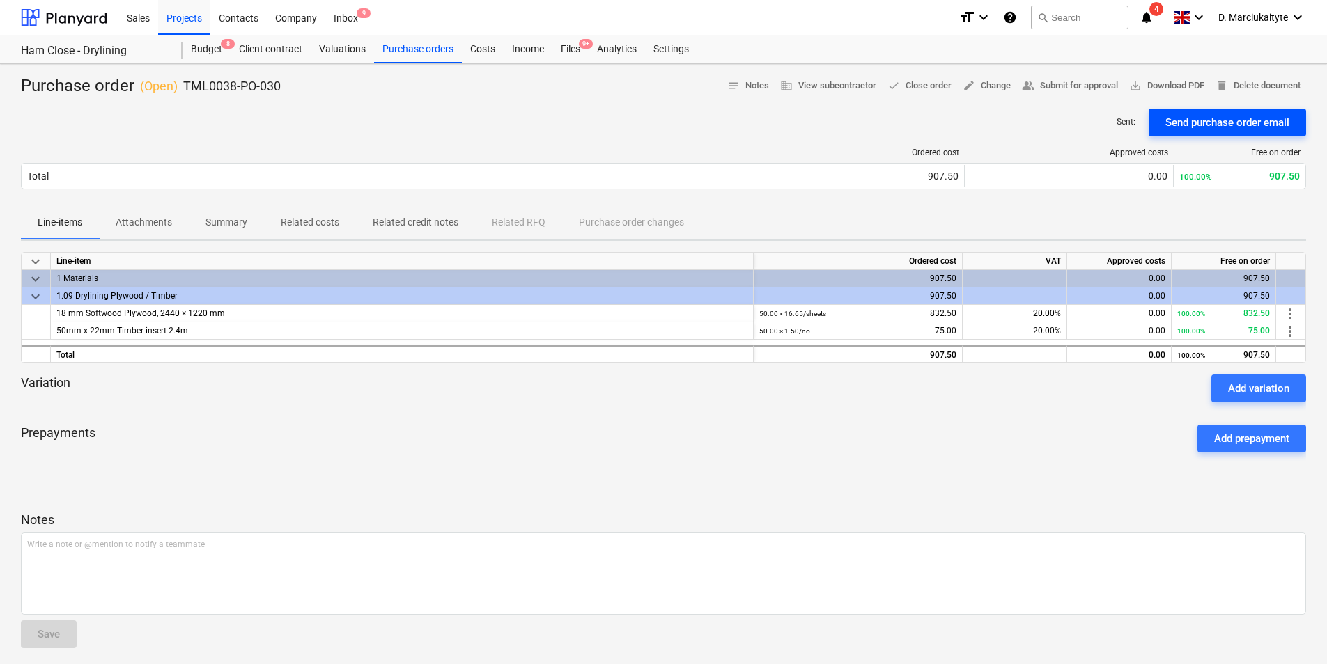
click at [1201, 120] on div "Send purchase order email" at bounding box center [1227, 123] width 124 height 18
click at [422, 55] on div "Purchase orders" at bounding box center [418, 50] width 88 height 28
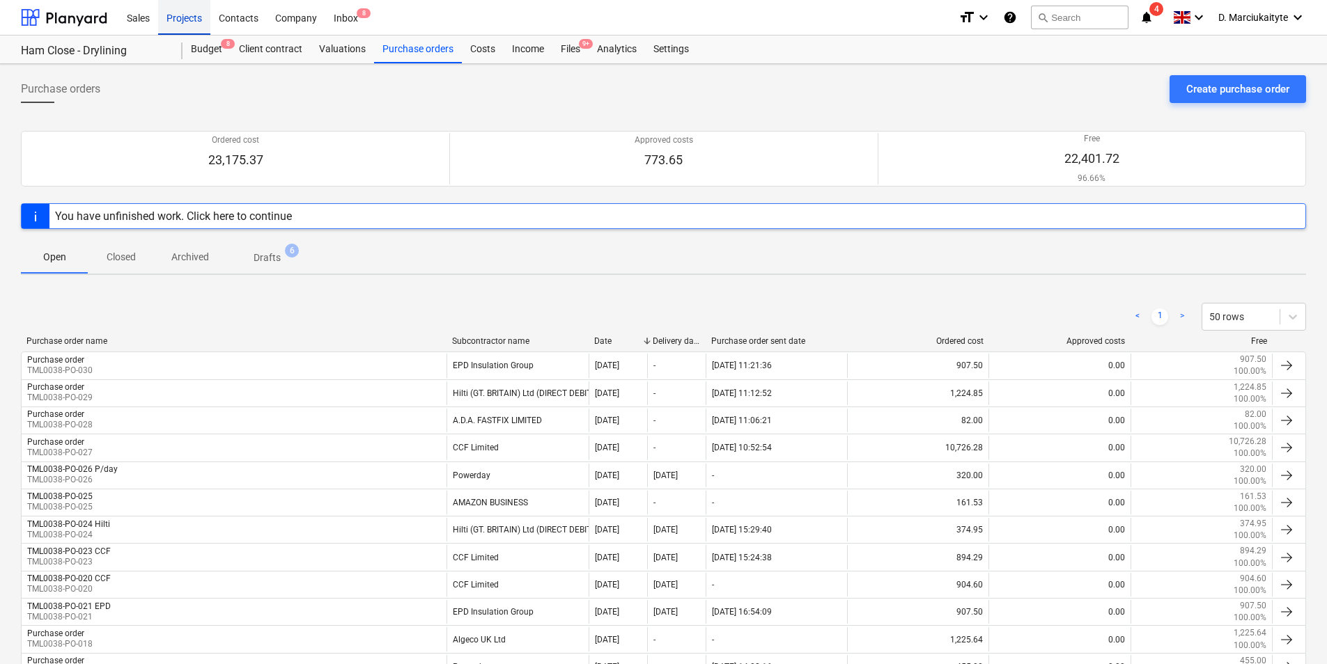
click at [175, 22] on div "Projects" at bounding box center [184, 17] width 52 height 36
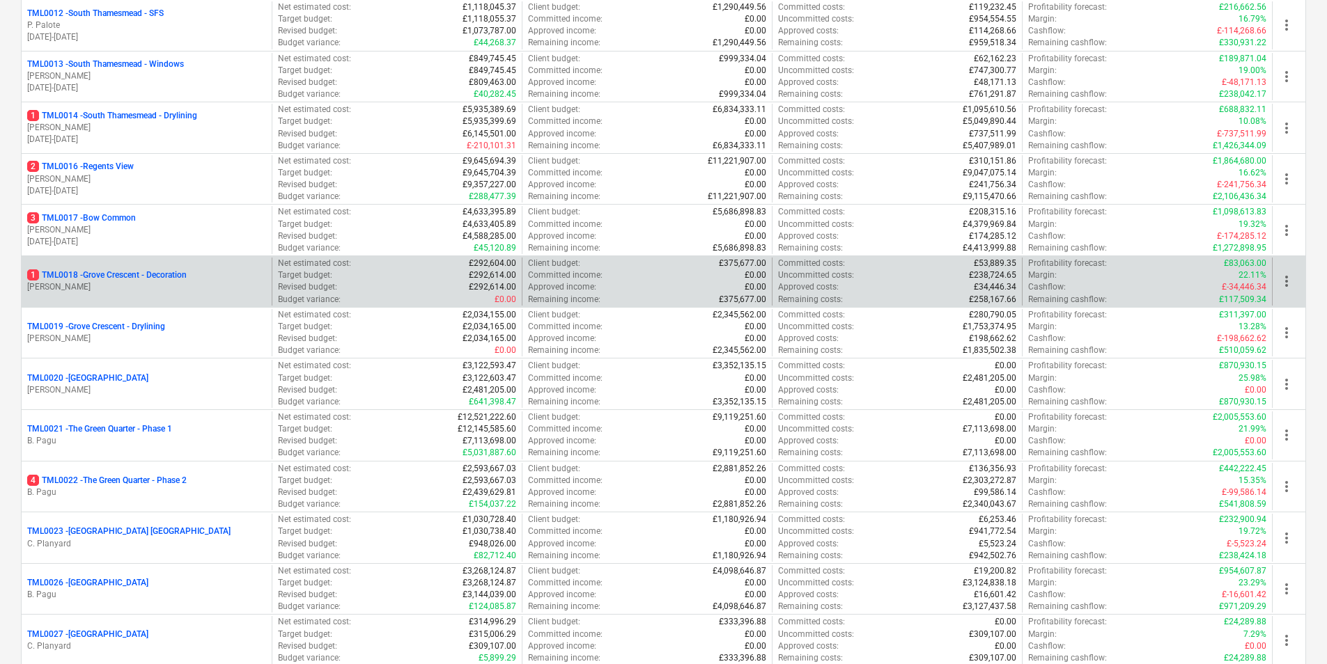
scroll to position [766, 0]
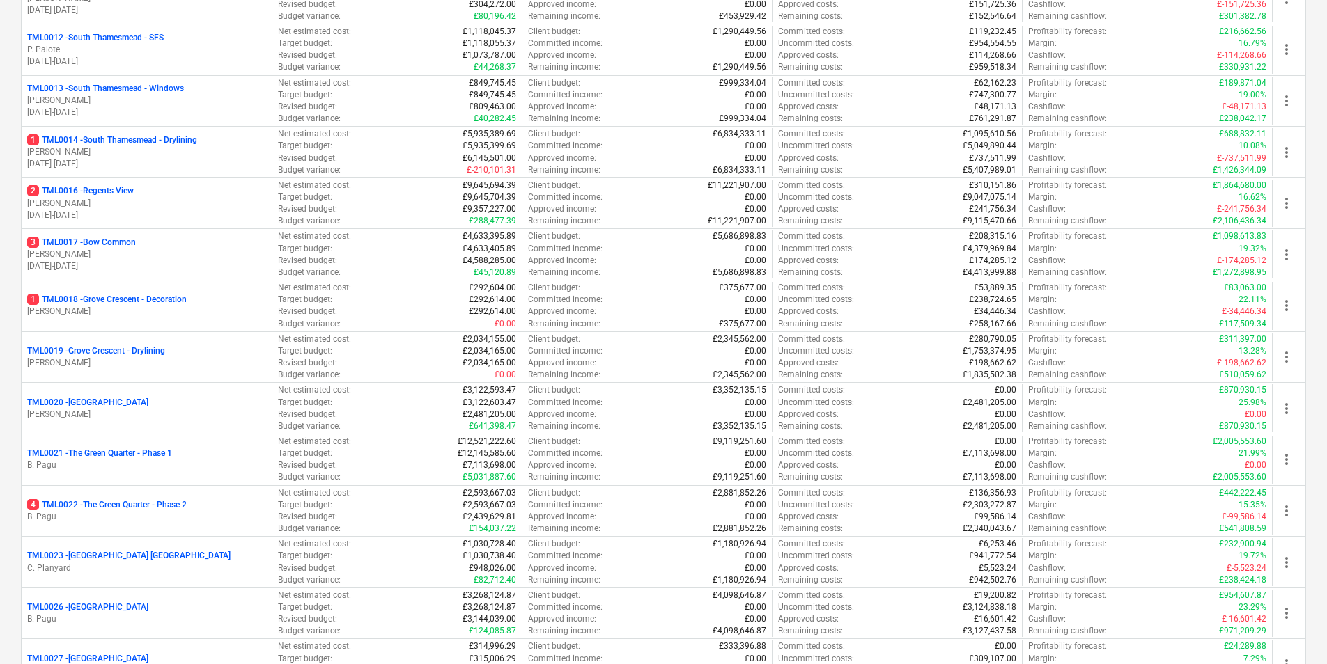
drag, startPoint x: 124, startPoint y: 156, endPoint x: 132, endPoint y: 162, distance: 10.0
click at [125, 156] on p "[PERSON_NAME]" at bounding box center [146, 152] width 239 height 12
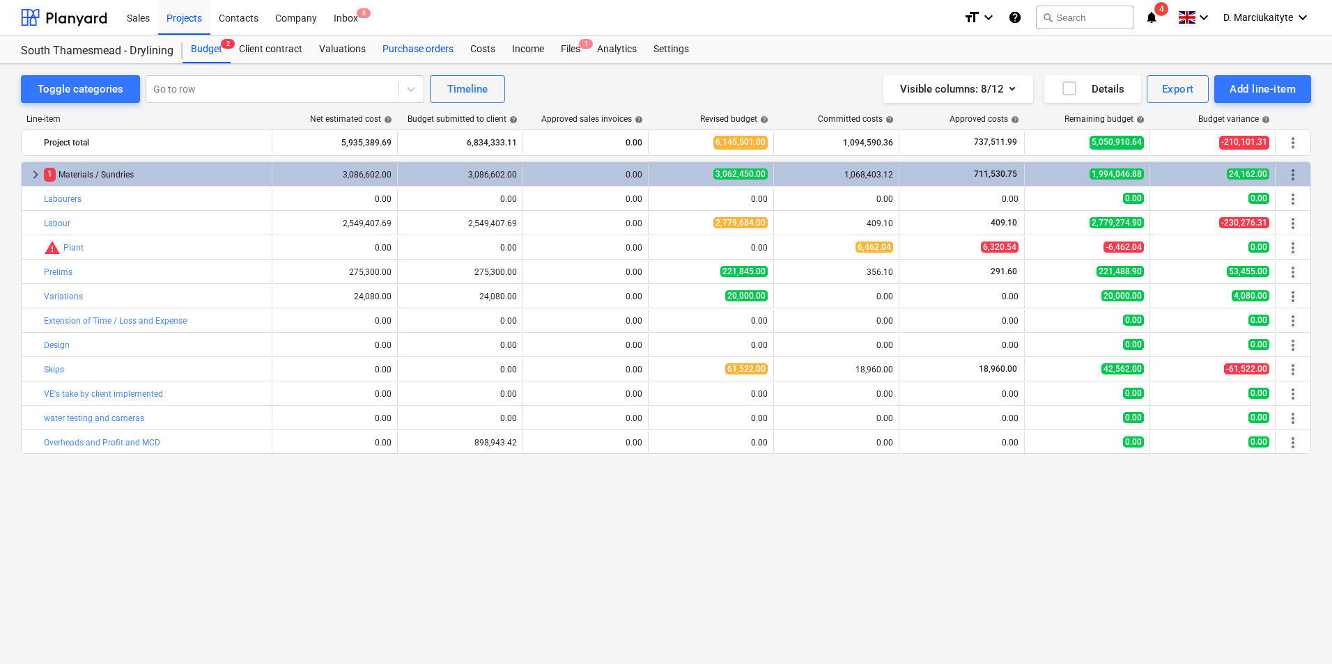
click at [426, 56] on div "Purchase orders" at bounding box center [418, 50] width 88 height 28
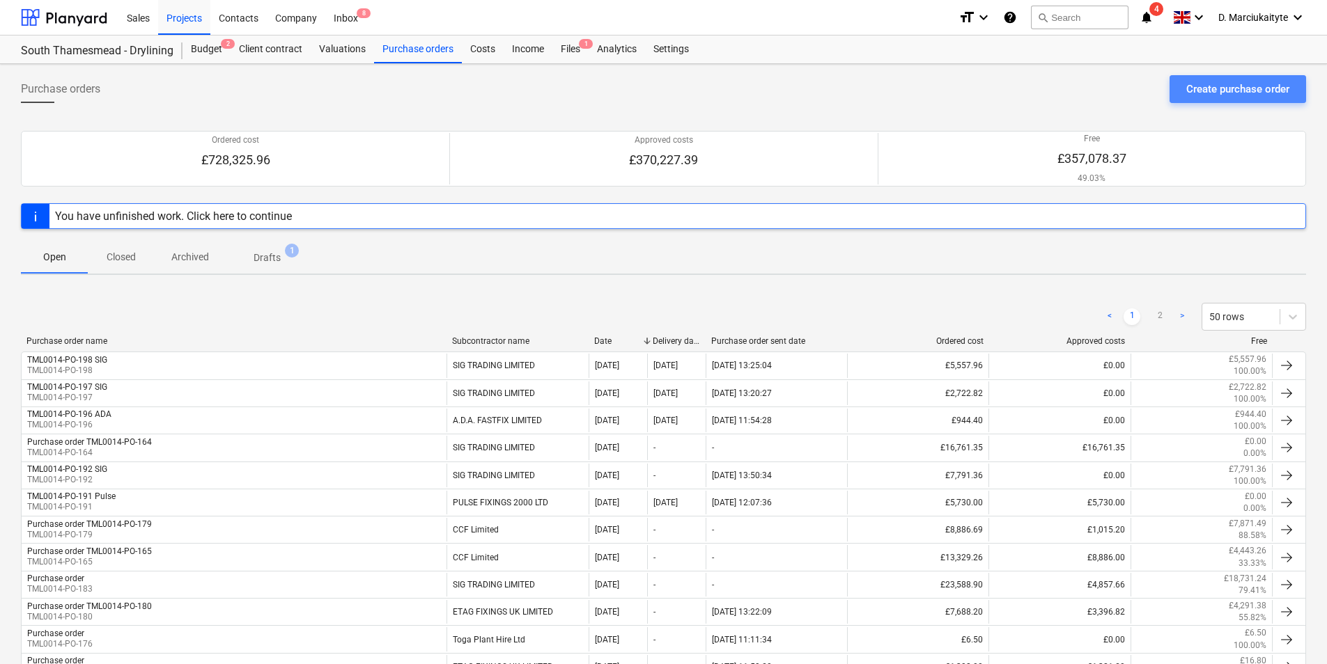
click at [1259, 79] on button "Create purchase order" at bounding box center [1237, 89] width 137 height 28
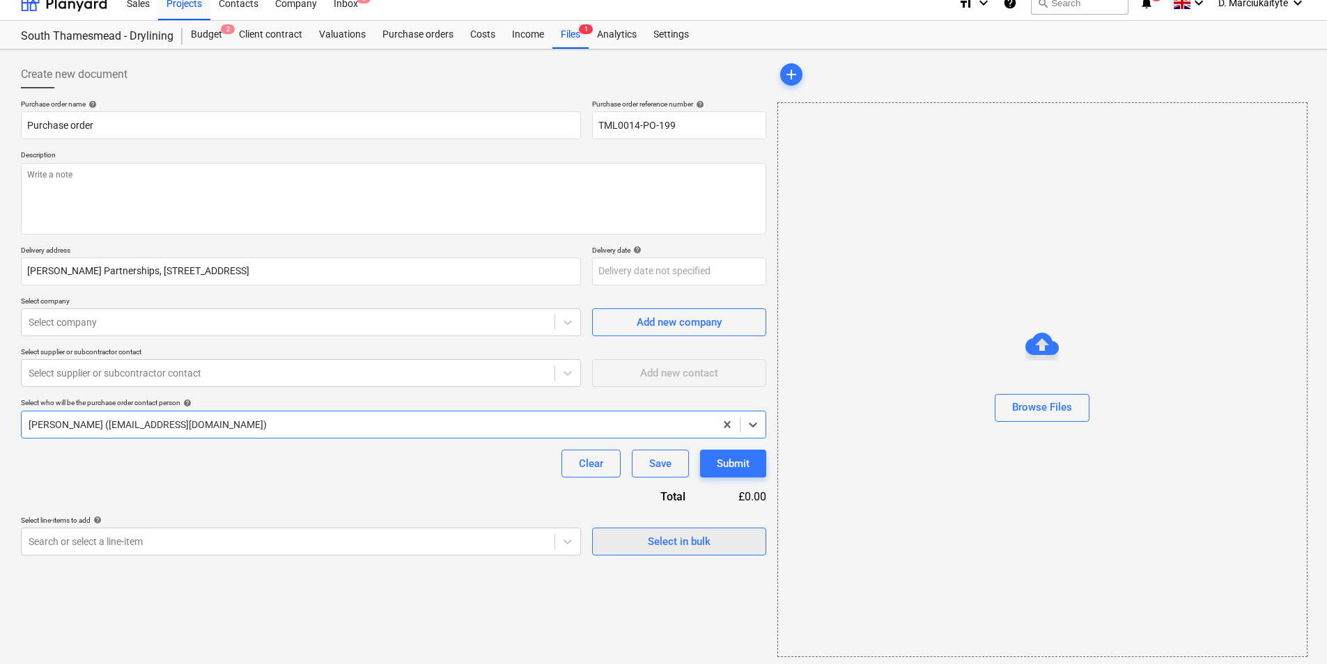
scroll to position [19, 0]
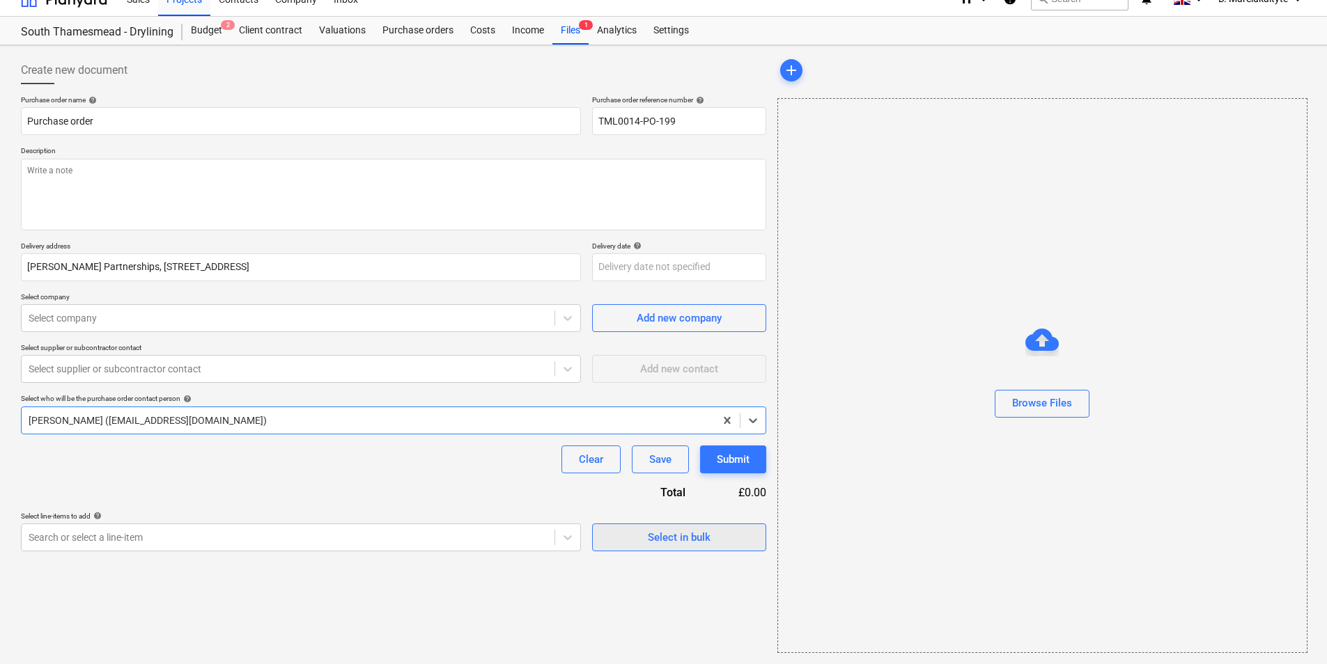
click at [696, 535] on div "Select in bulk" at bounding box center [679, 538] width 63 height 18
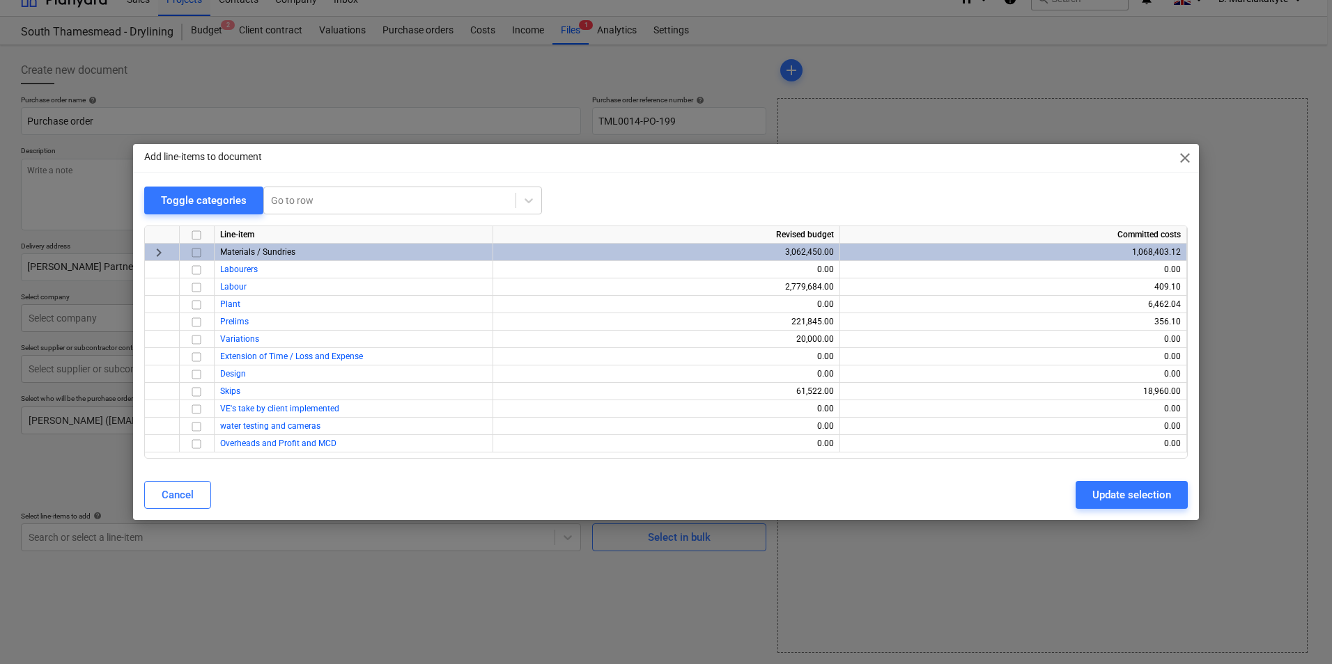
click at [190, 251] on input "checkbox" at bounding box center [196, 252] width 17 height 17
click at [1088, 499] on button "Update selection" at bounding box center [1131, 495] width 112 height 28
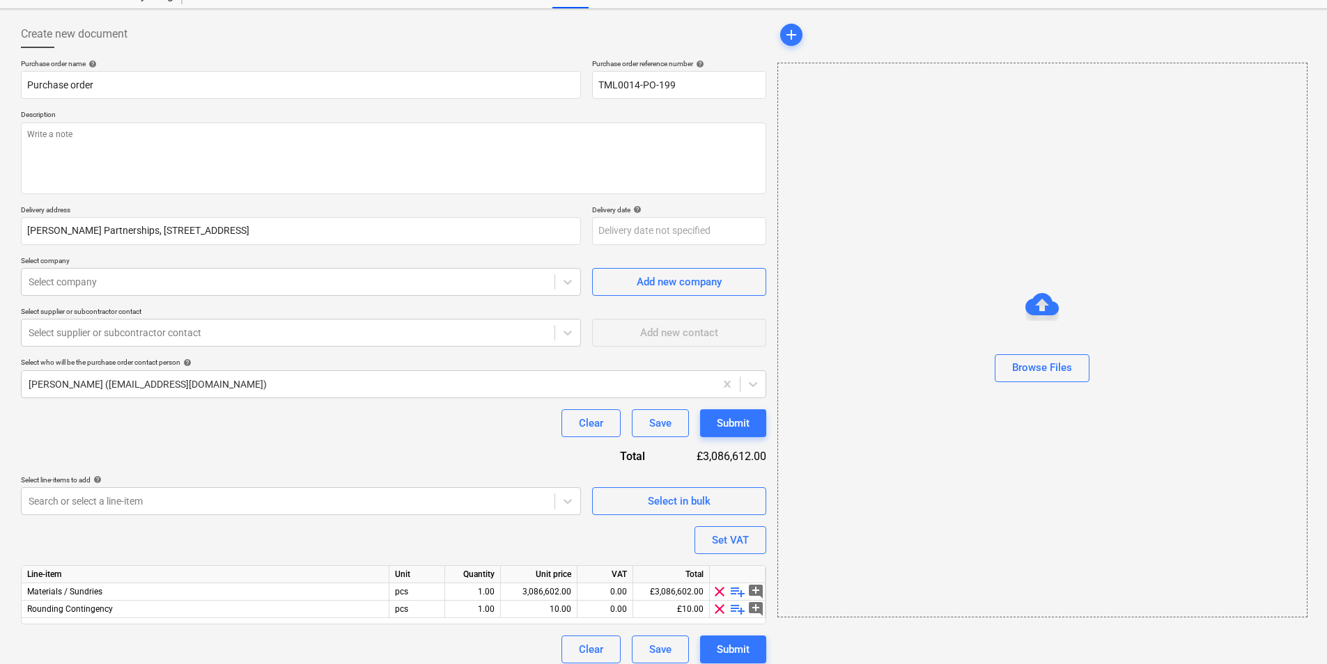
scroll to position [65, 0]
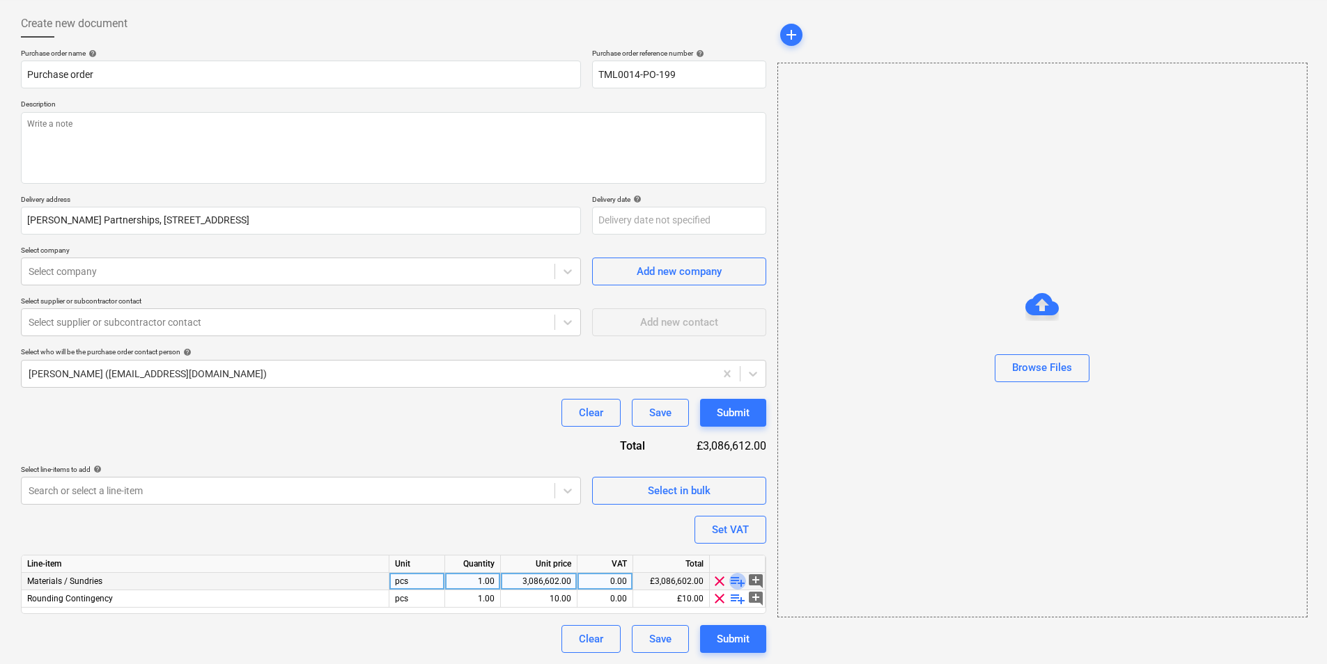
click at [738, 582] on span "playlist_add" at bounding box center [737, 581] width 17 height 17
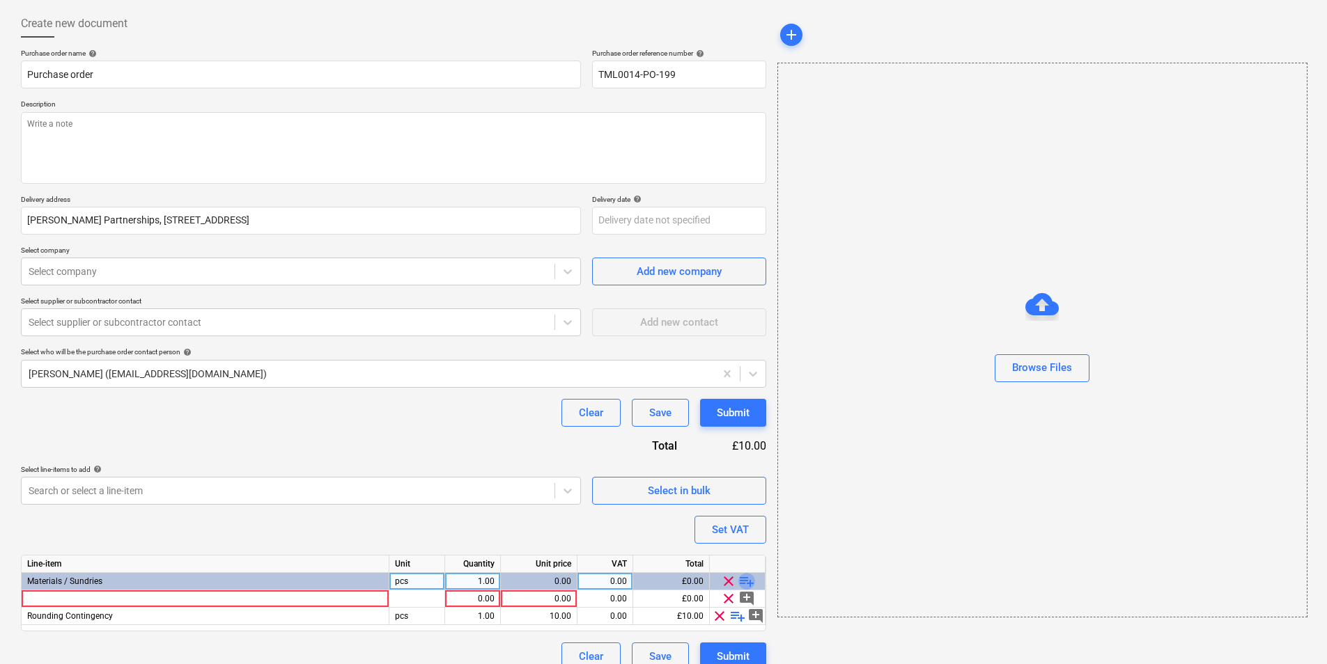
click at [738, 582] on span "playlist_add" at bounding box center [746, 581] width 17 height 17
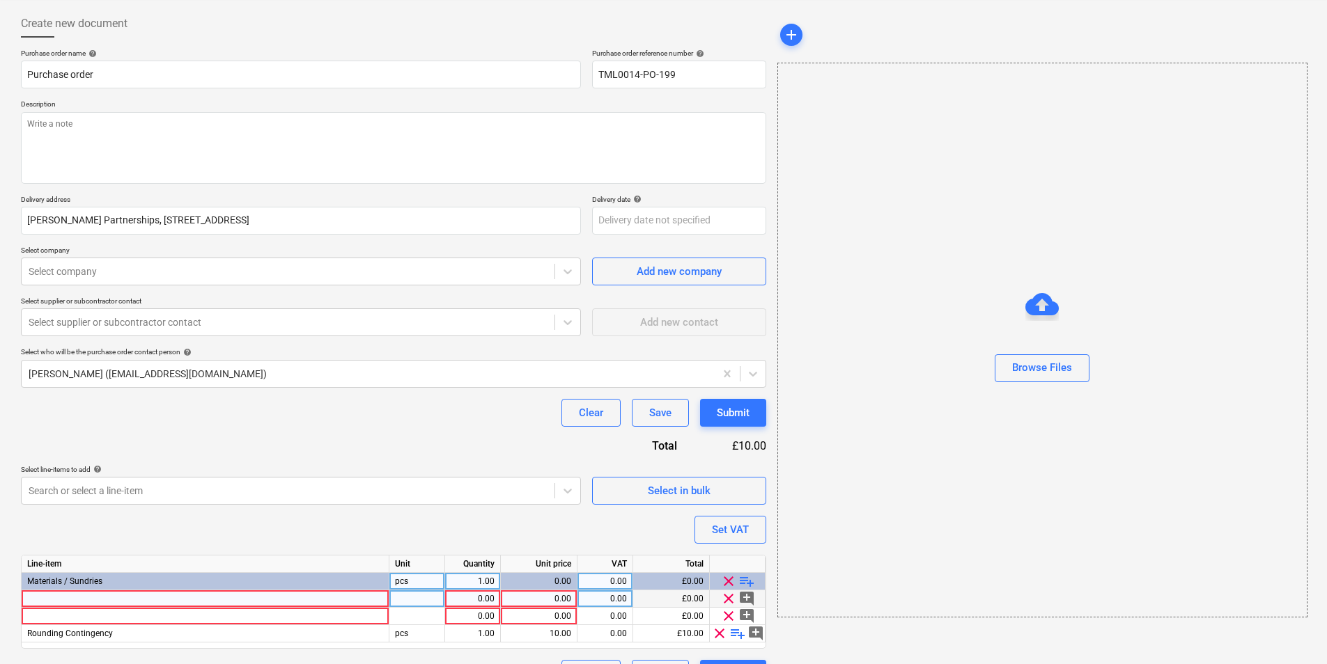
click at [283, 598] on div at bounding box center [206, 599] width 368 height 17
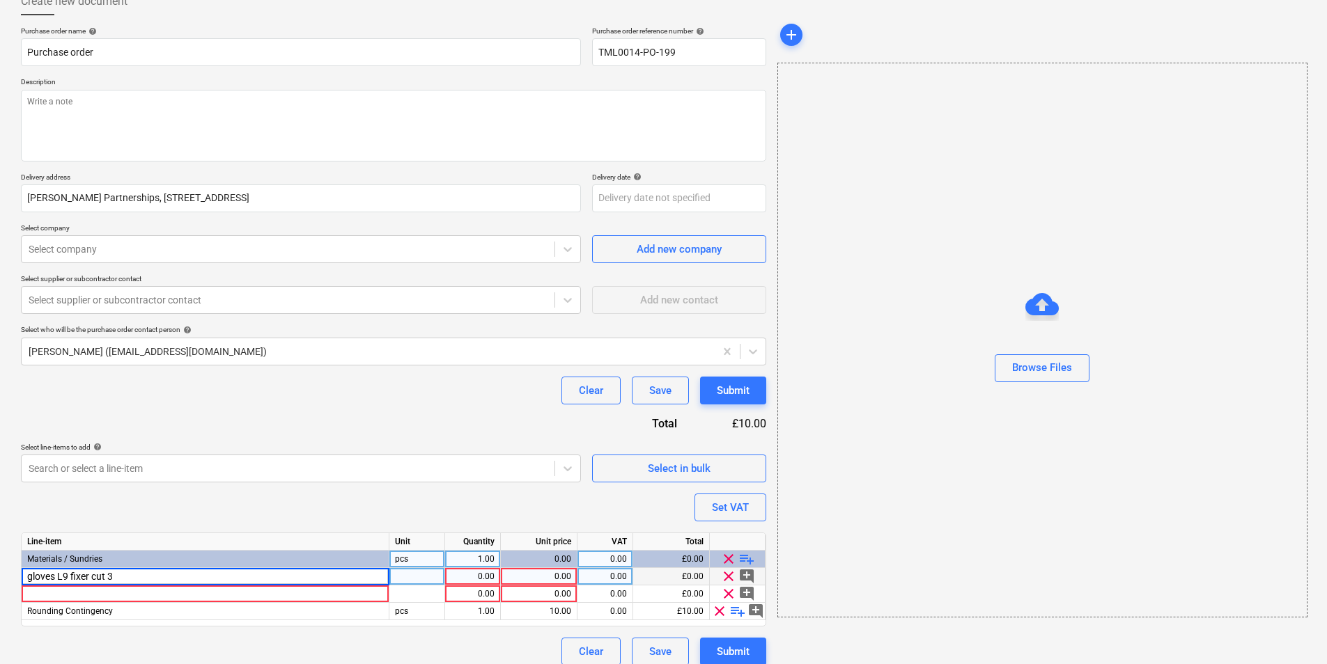
scroll to position [100, 0]
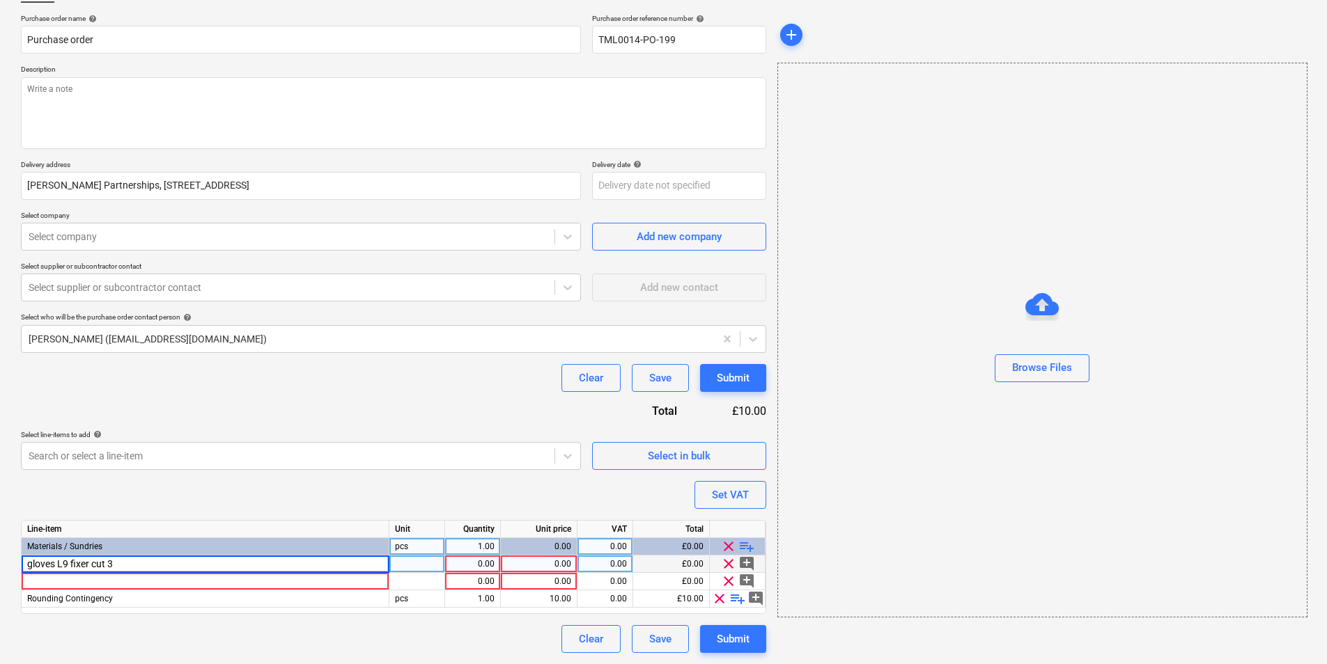
click at [421, 566] on div at bounding box center [417, 564] width 56 height 17
click at [277, 576] on div at bounding box center [206, 581] width 368 height 17
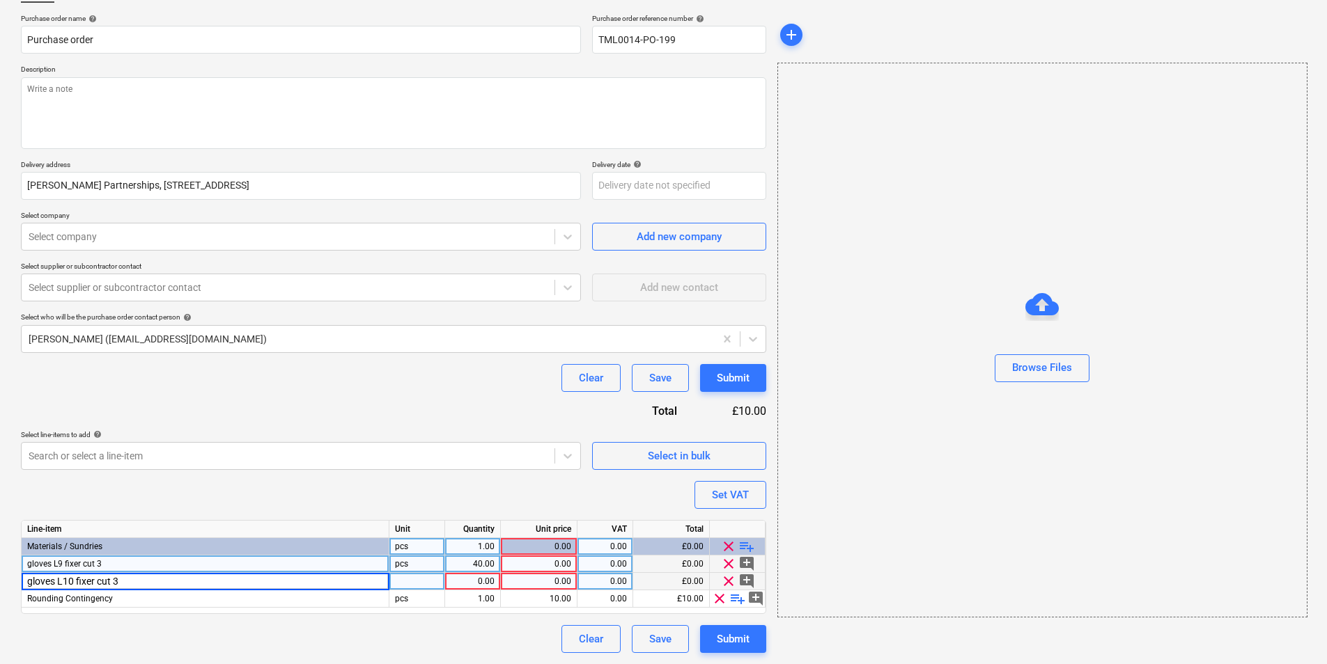
drag, startPoint x: 406, startPoint y: 585, endPoint x: 534, endPoint y: 575, distance: 127.8
click at [426, 586] on div at bounding box center [417, 581] width 56 height 17
click at [483, 580] on div "1.00" at bounding box center [473, 581] width 44 height 17
click at [747, 545] on span "playlist_add" at bounding box center [746, 546] width 17 height 17
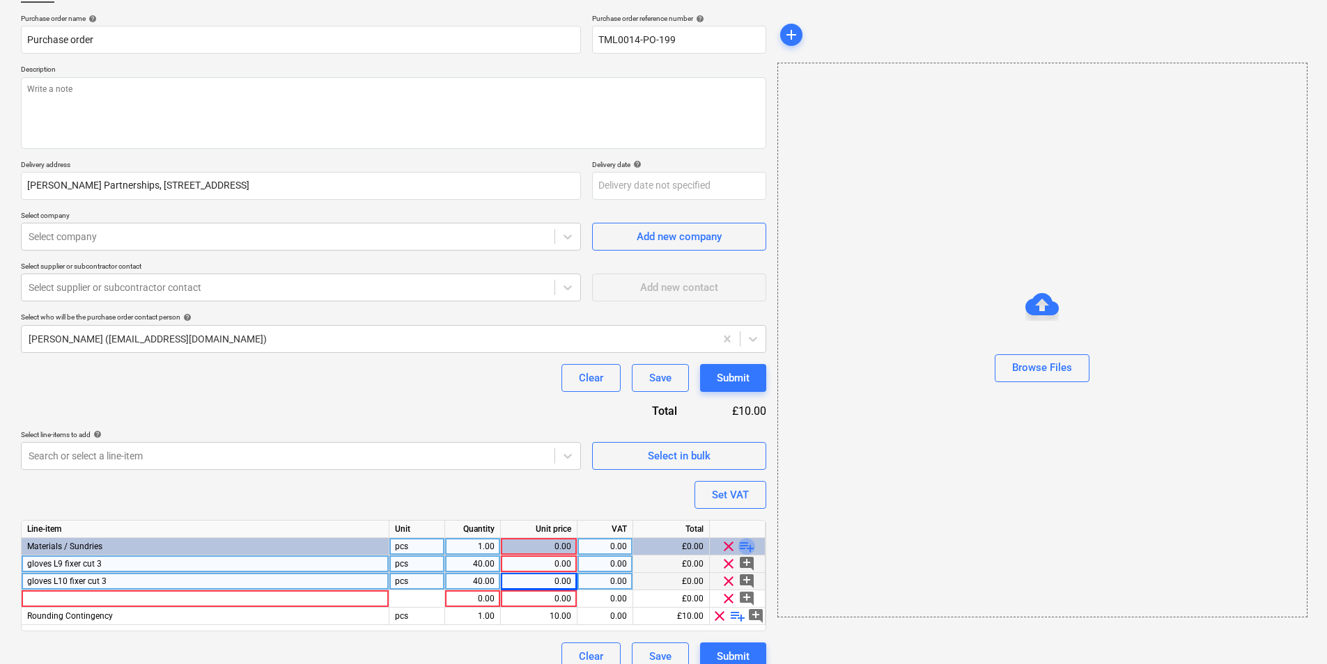
click at [746, 545] on span "playlist_add" at bounding box center [746, 546] width 17 height 17
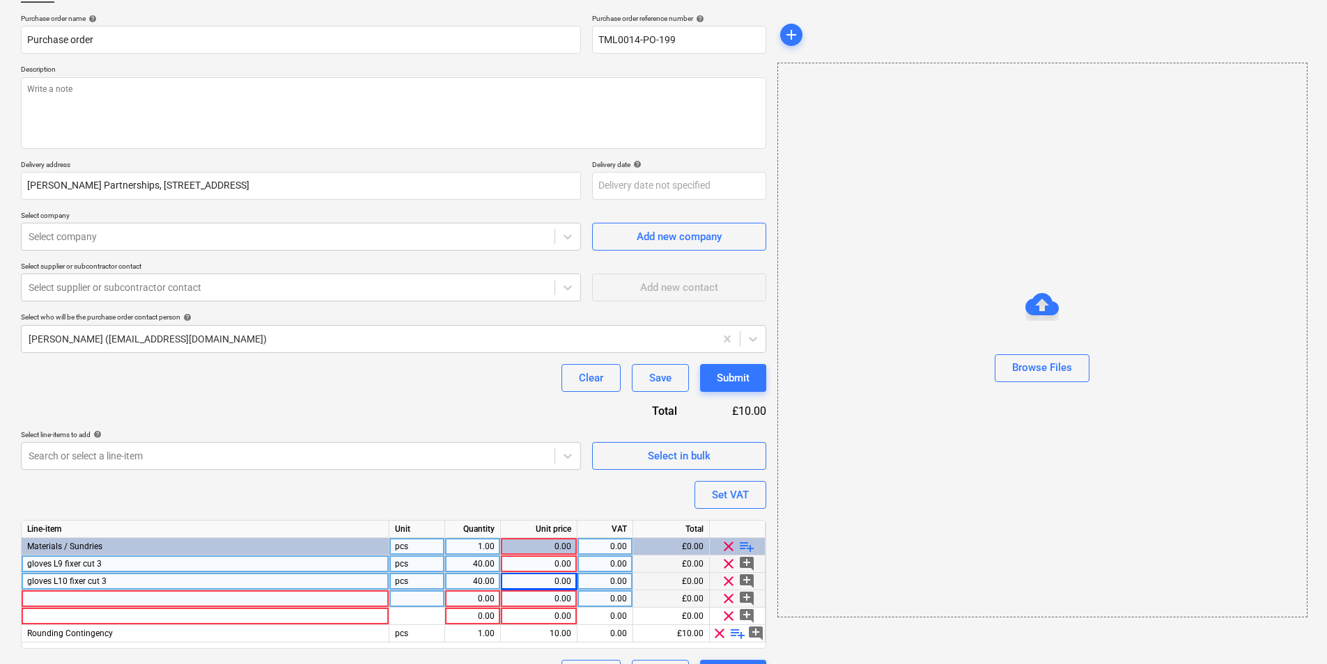
click at [211, 596] on div at bounding box center [206, 599] width 368 height 17
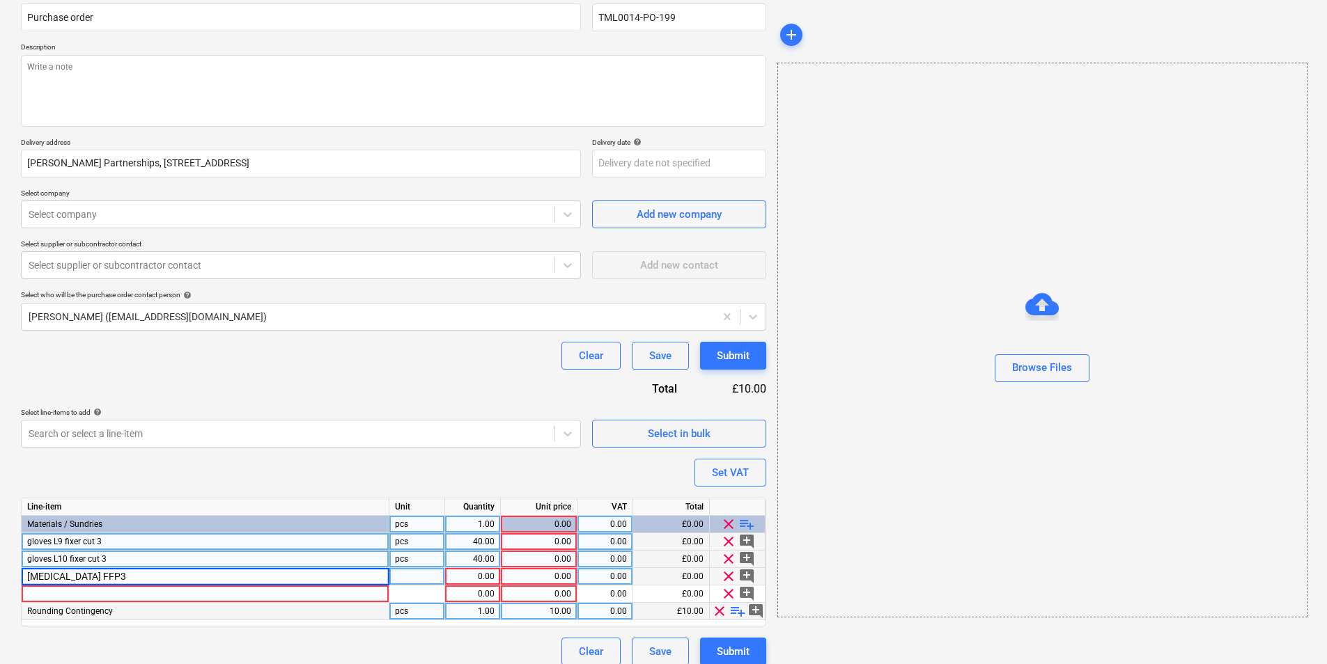
scroll to position [135, 0]
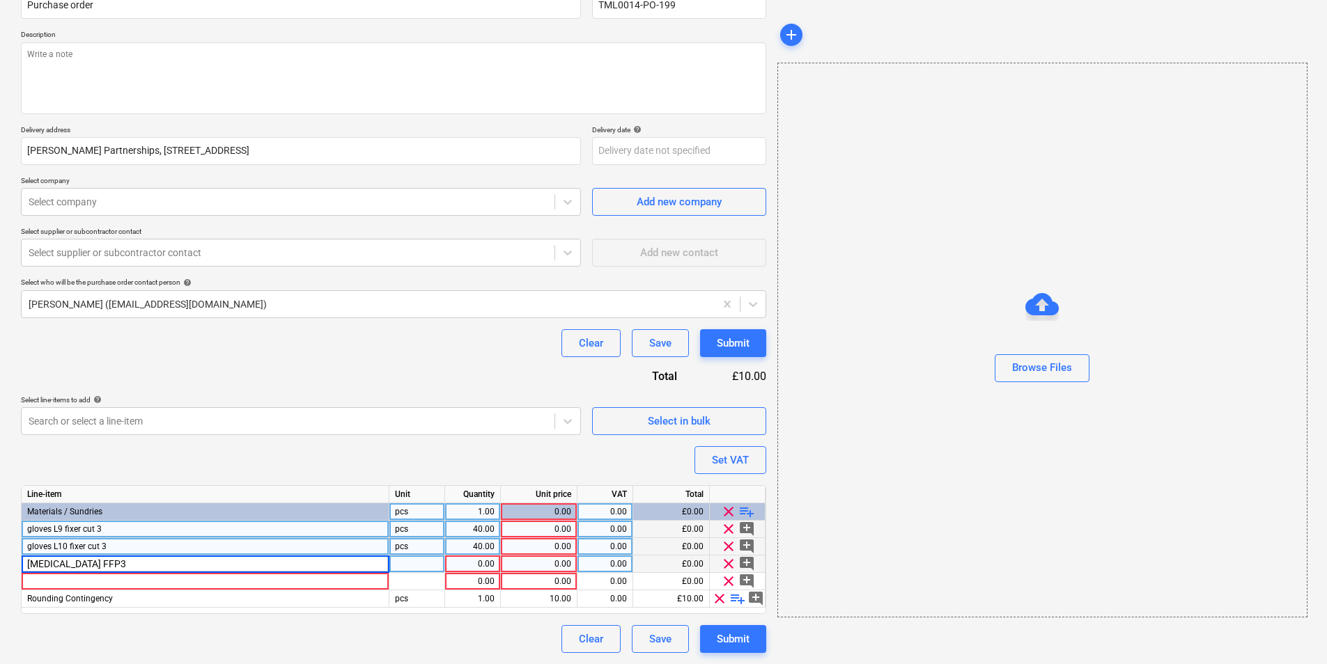
drag, startPoint x: 394, startPoint y: 553, endPoint x: 438, endPoint y: 560, distance: 45.1
click at [398, 553] on div "pcs" at bounding box center [417, 546] width 56 height 17
click at [432, 569] on div "pcs" at bounding box center [417, 564] width 56 height 17
click at [544, 561] on div "0.00" at bounding box center [538, 564] width 65 height 17
click at [130, 577] on div at bounding box center [206, 581] width 368 height 17
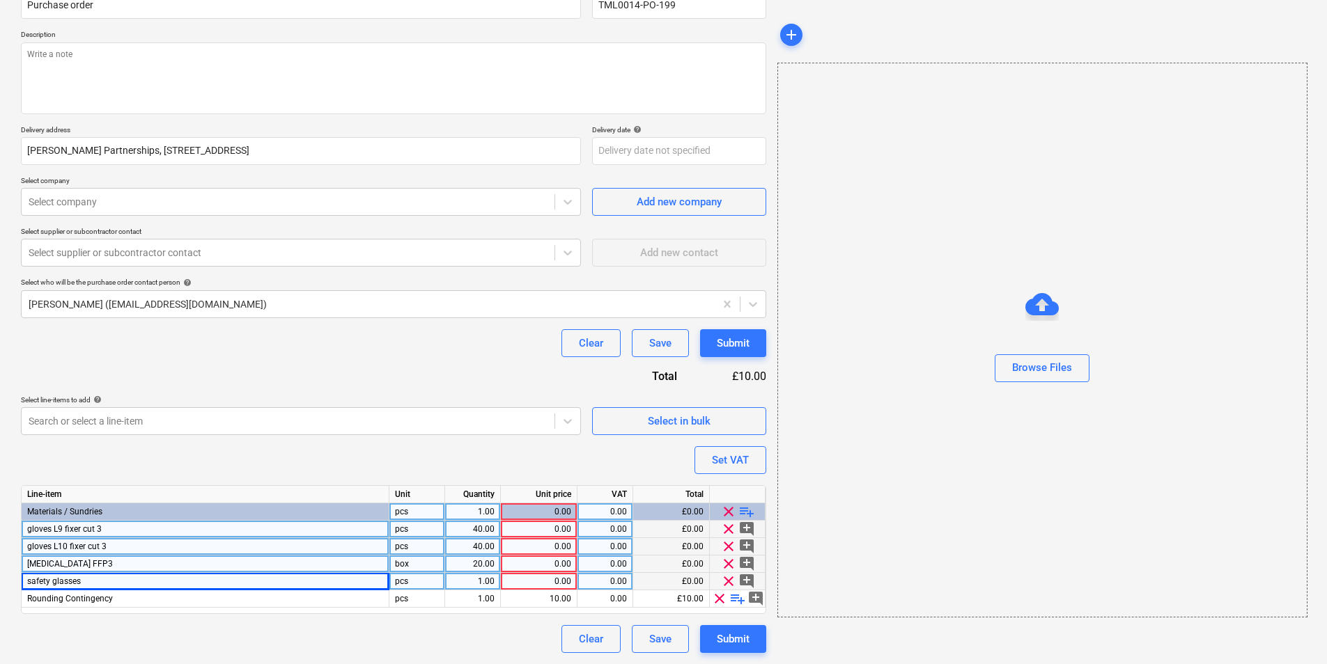
click at [430, 578] on div "pcs" at bounding box center [417, 581] width 56 height 17
click at [527, 525] on div "0.00" at bounding box center [538, 529] width 65 height 17
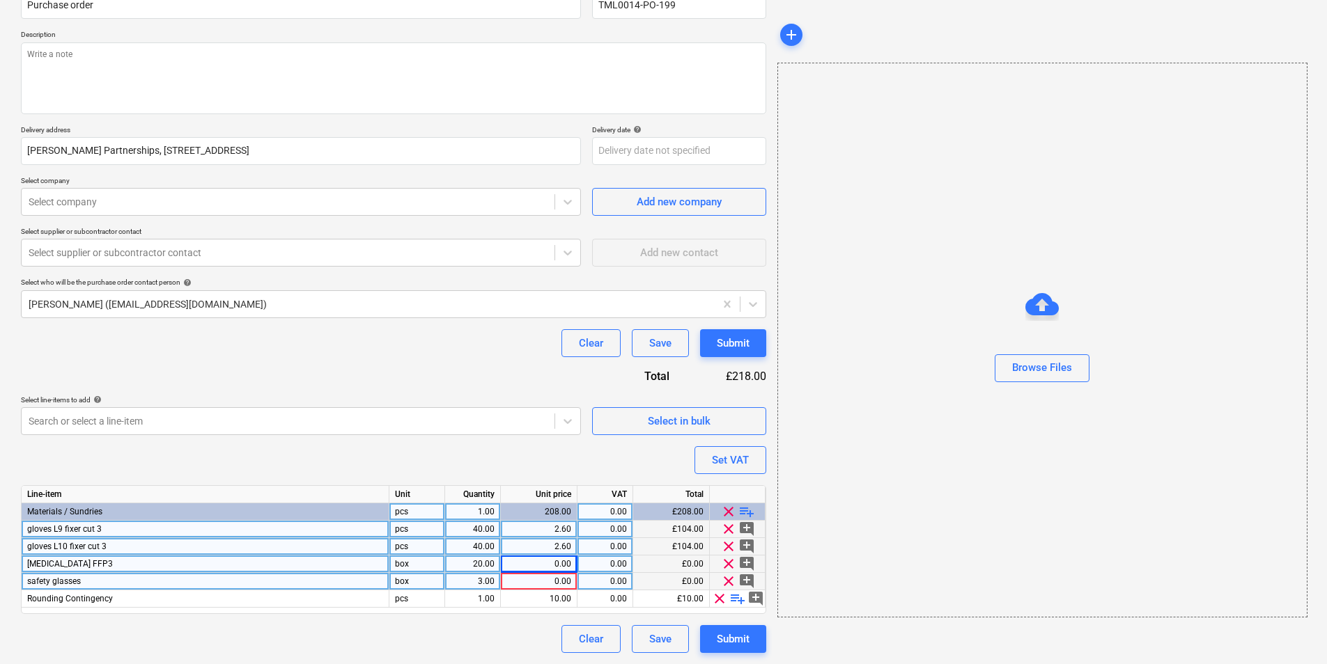
click at [559, 566] on div "0.00" at bounding box center [538, 564] width 65 height 17
click at [561, 582] on div "0.00" at bounding box center [538, 581] width 65 height 17
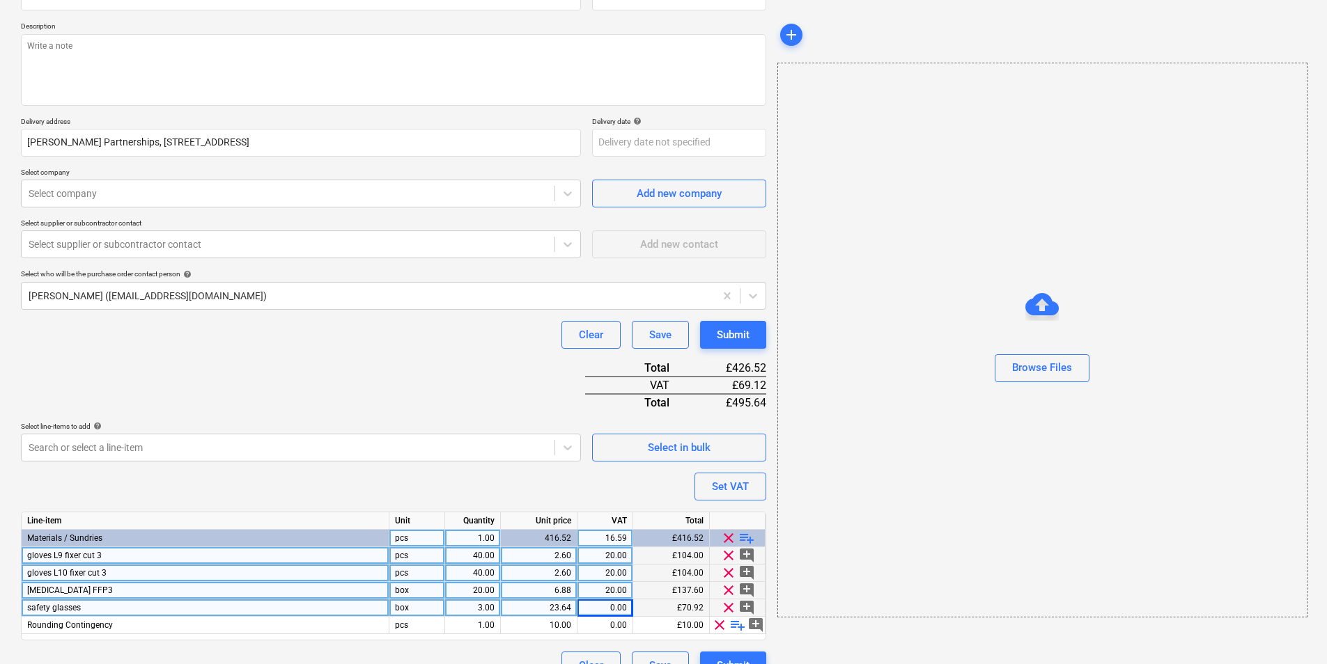
scroll to position [170, 0]
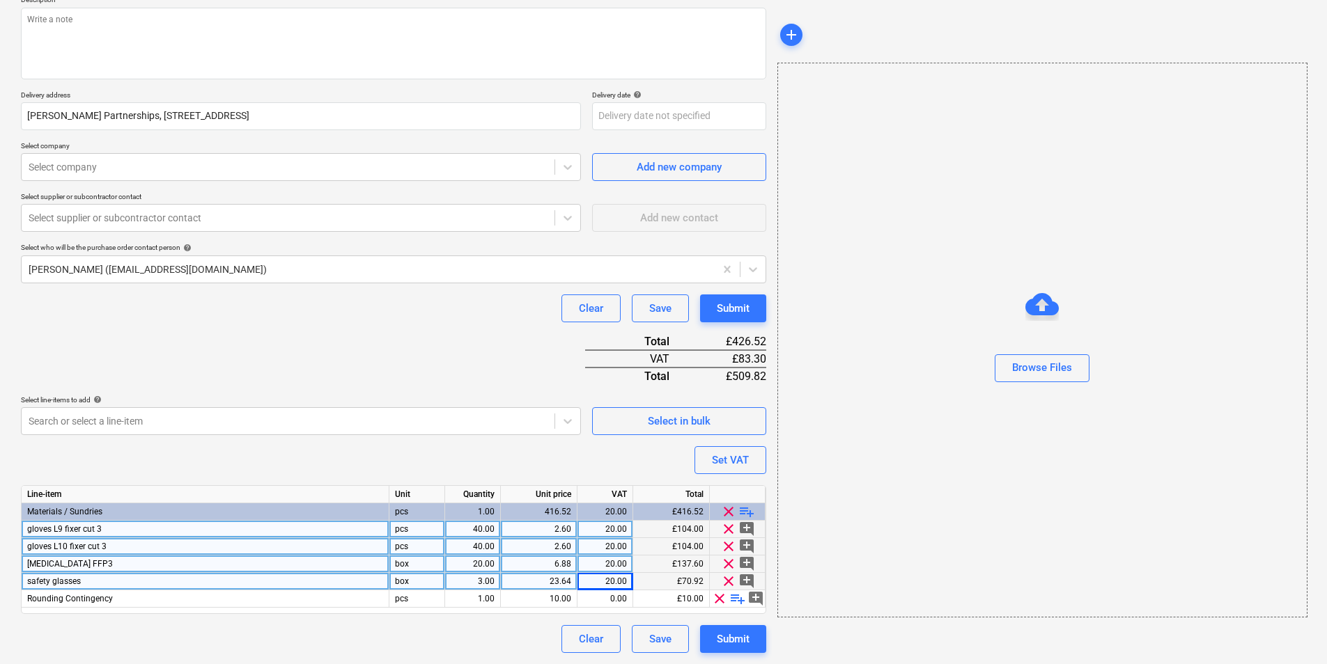
click at [717, 593] on span "clear" at bounding box center [719, 599] width 17 height 17
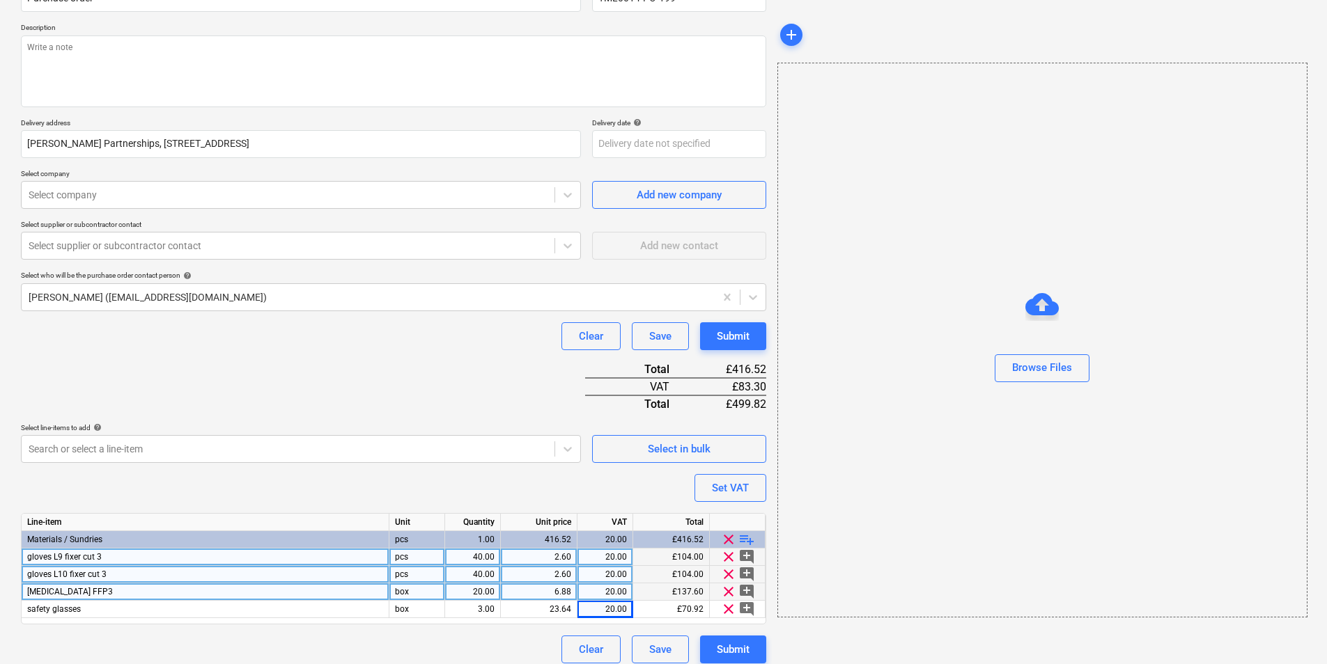
scroll to position [0, 0]
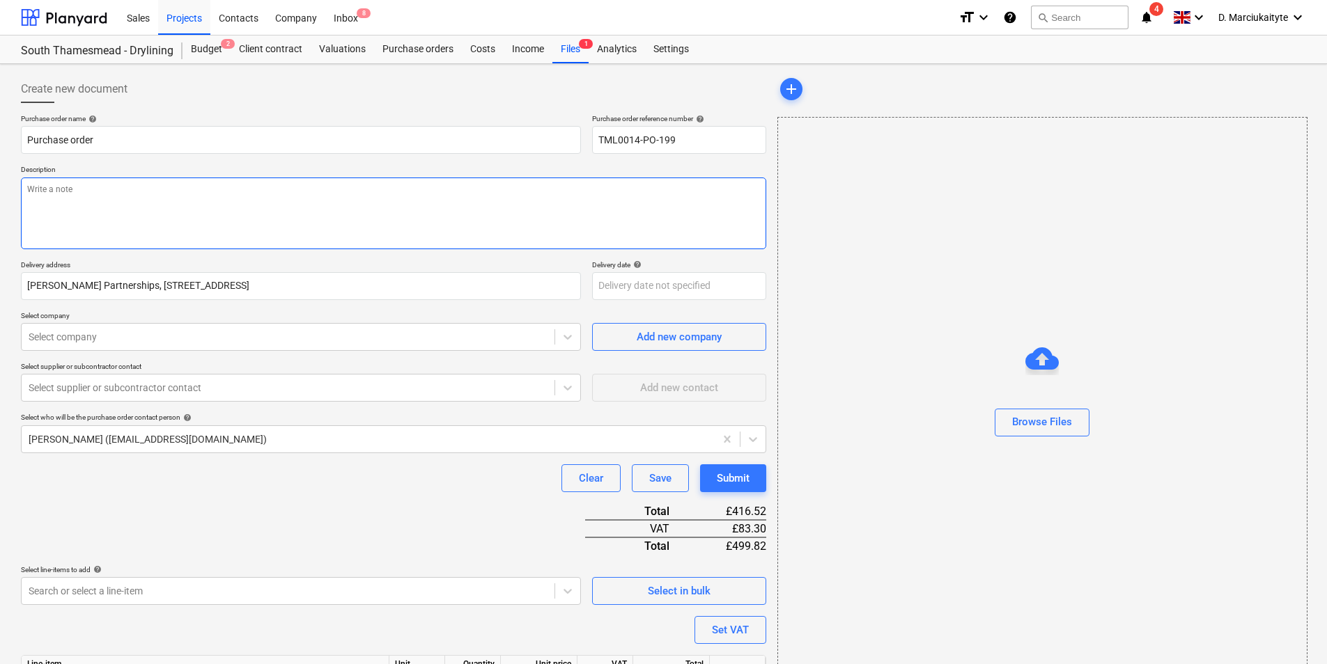
drag, startPoint x: 199, startPoint y: 214, endPoint x: 209, endPoint y: 203, distance: 14.8
click at [209, 203] on textarea at bounding box center [393, 214] width 745 height 72
click at [210, 242] on textarea "Good morning, Please proceed with attached order." at bounding box center [393, 214] width 745 height 72
paste textarea "Site contact Alex 07958 418640"
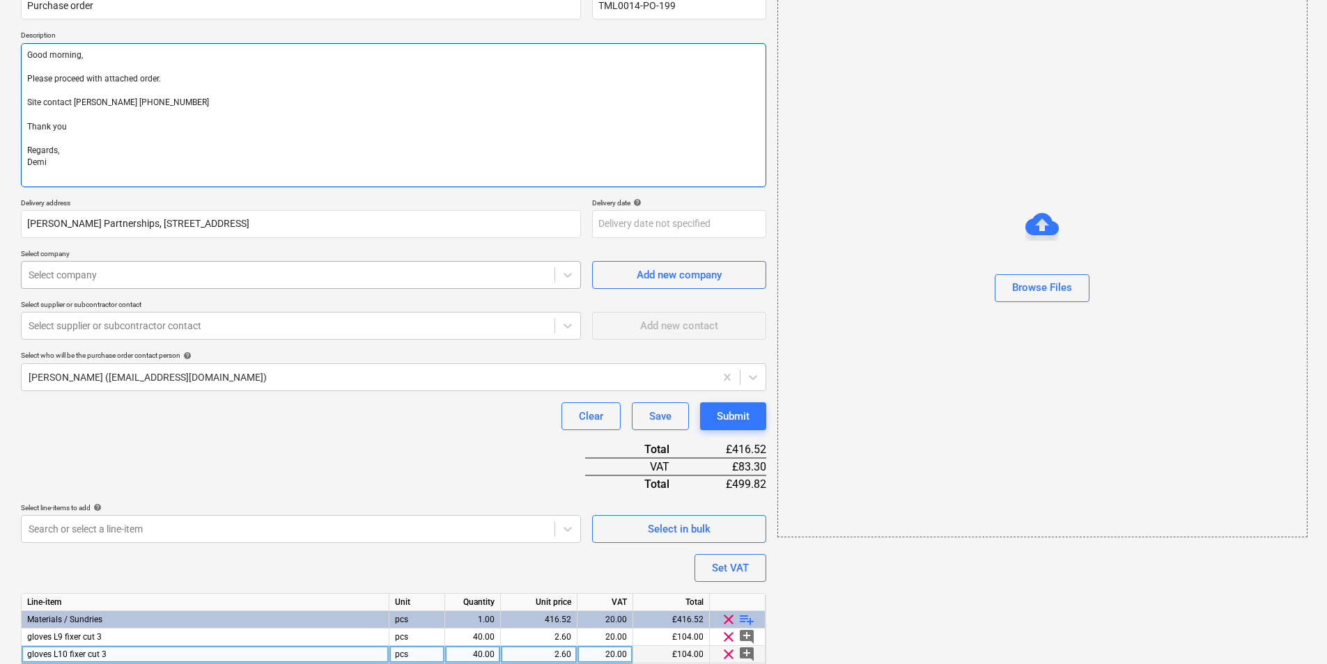
scroll to position [225, 0]
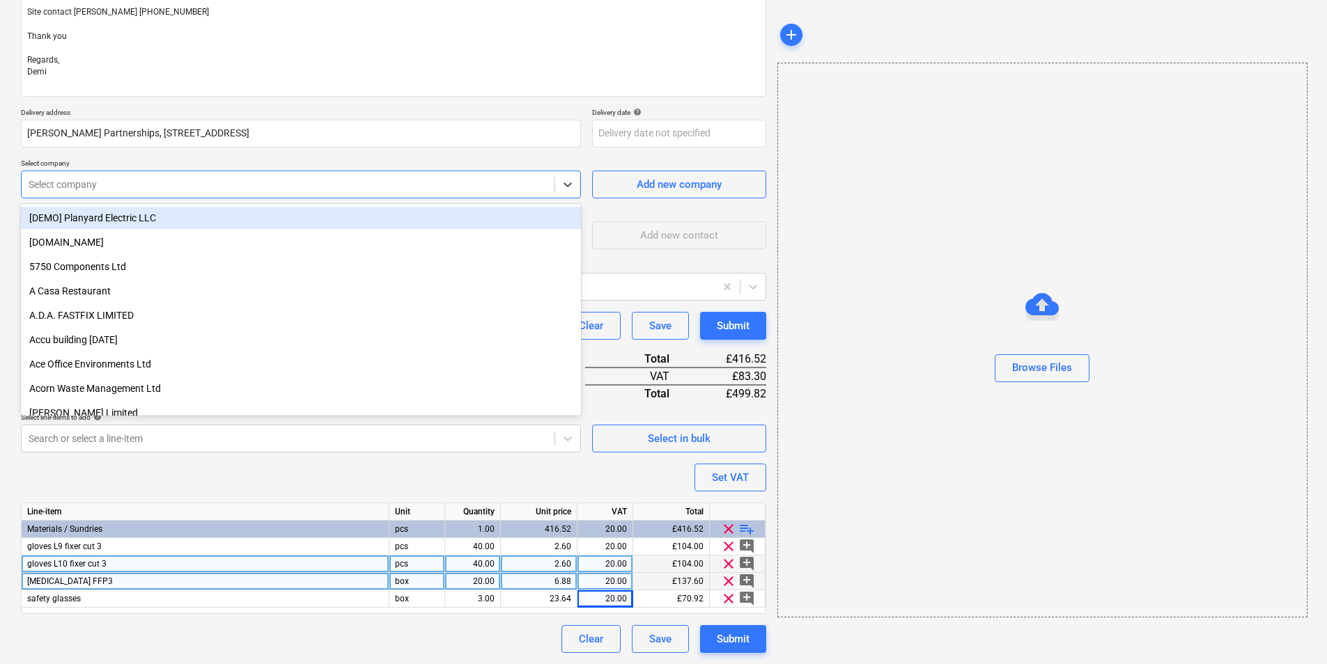
click at [267, 179] on div at bounding box center [288, 185] width 519 height 14
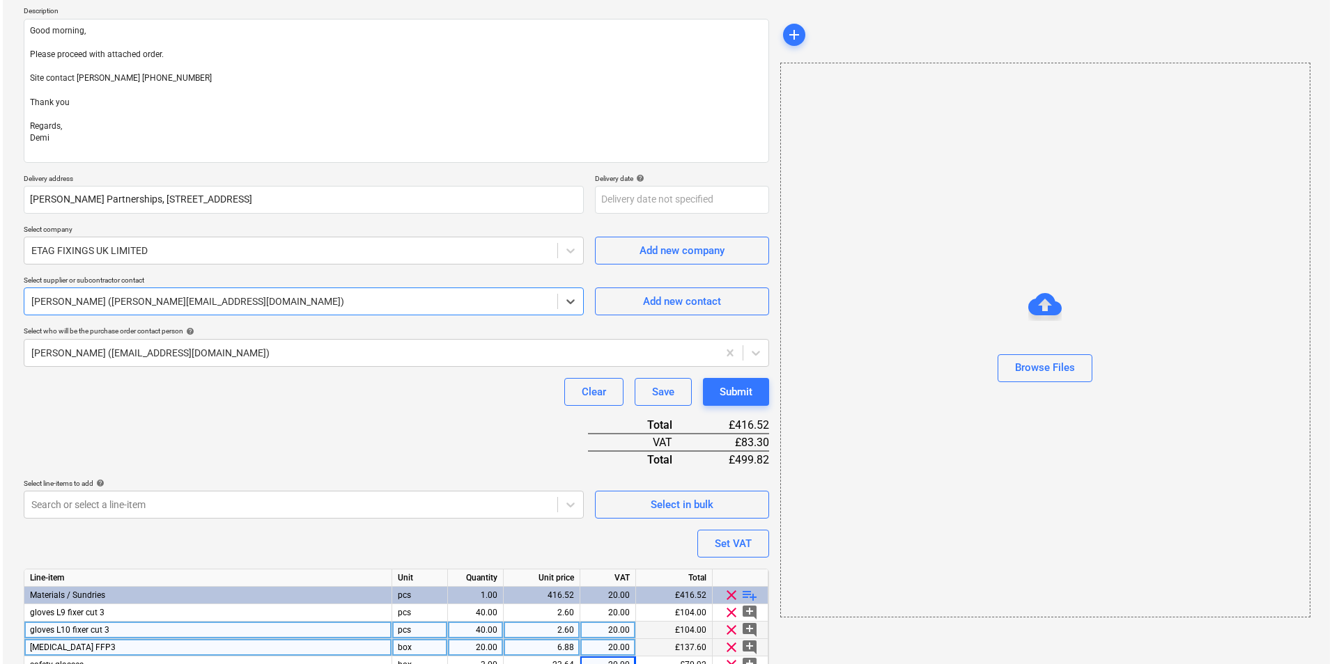
scroll to position [225, 0]
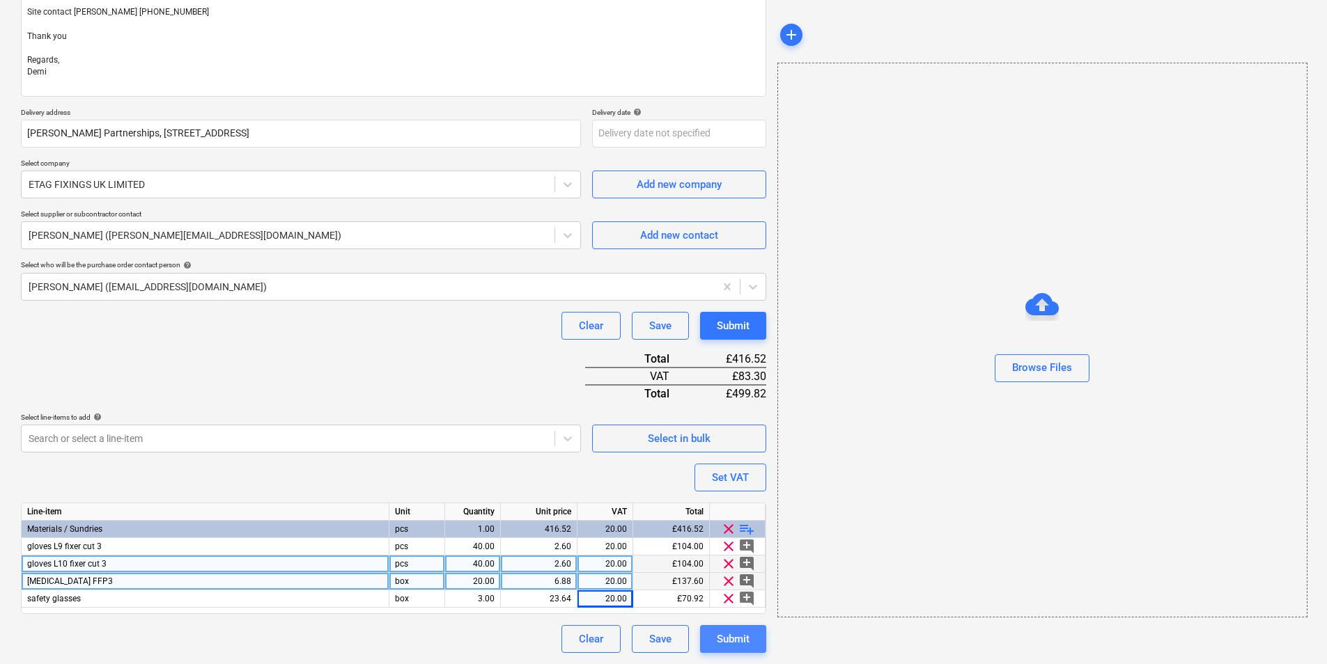
click at [738, 639] on div "Submit" at bounding box center [733, 639] width 33 height 18
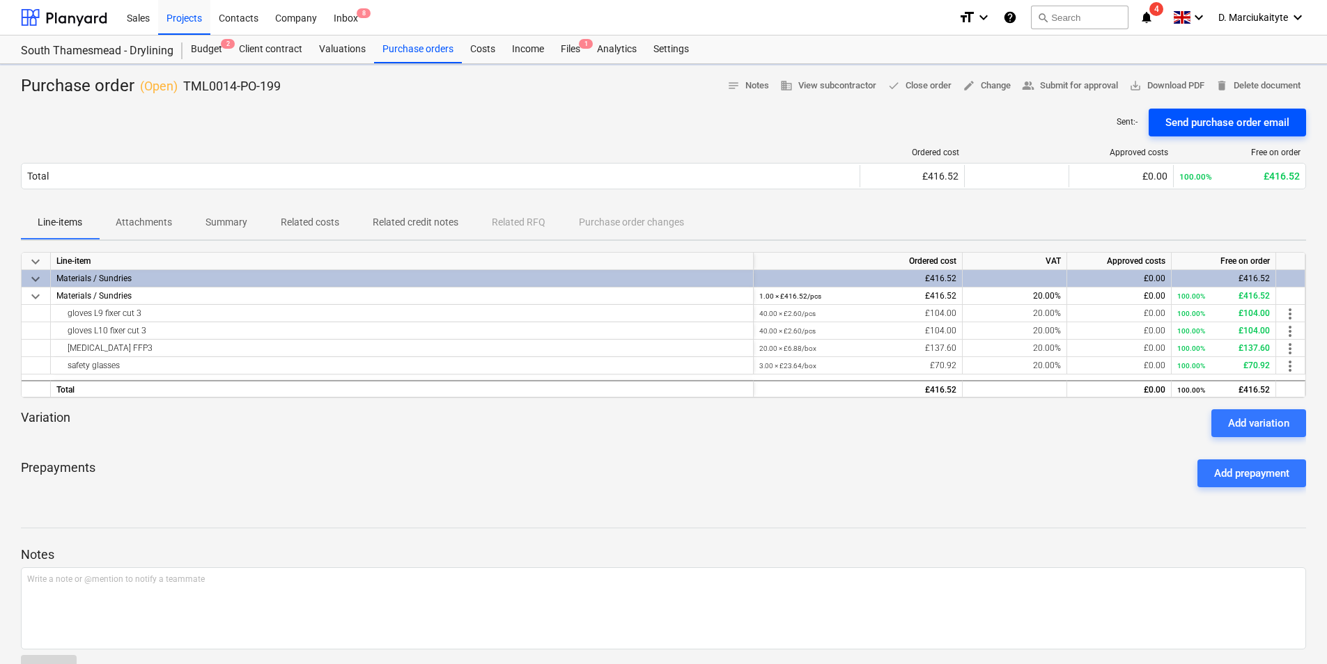
click at [1206, 123] on div "Send purchase order email" at bounding box center [1227, 123] width 124 height 18
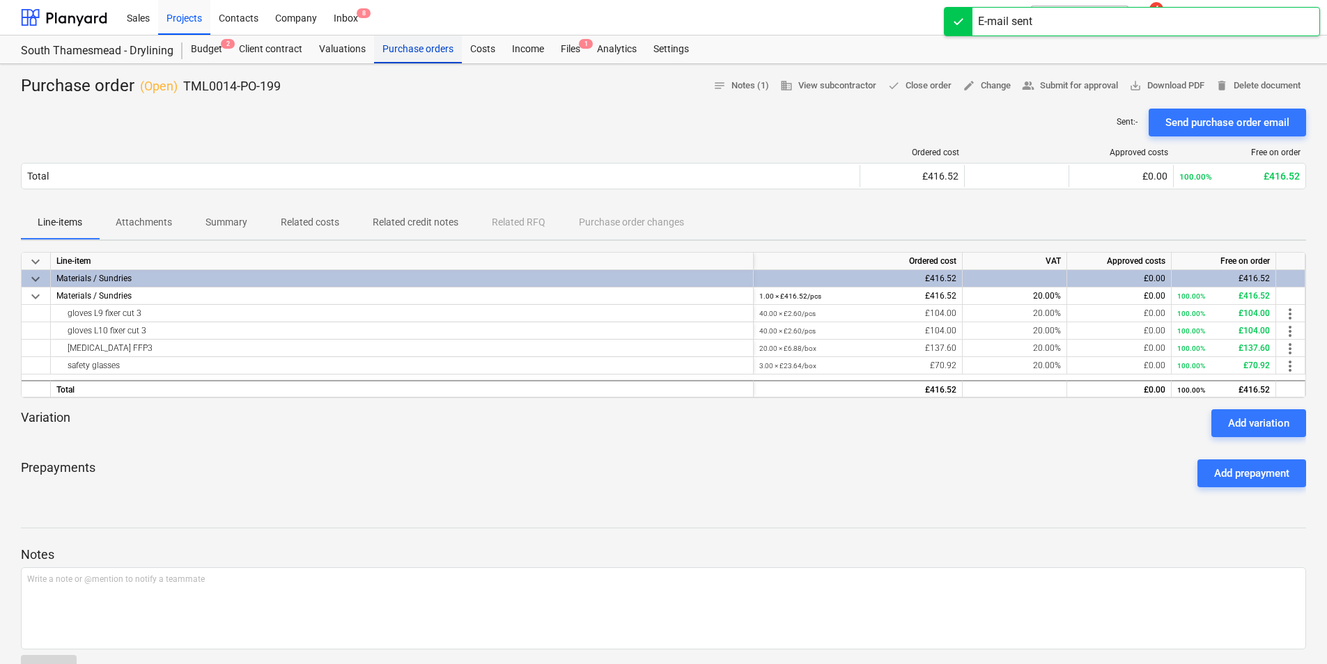
click at [415, 43] on div "Purchase orders" at bounding box center [418, 50] width 88 height 28
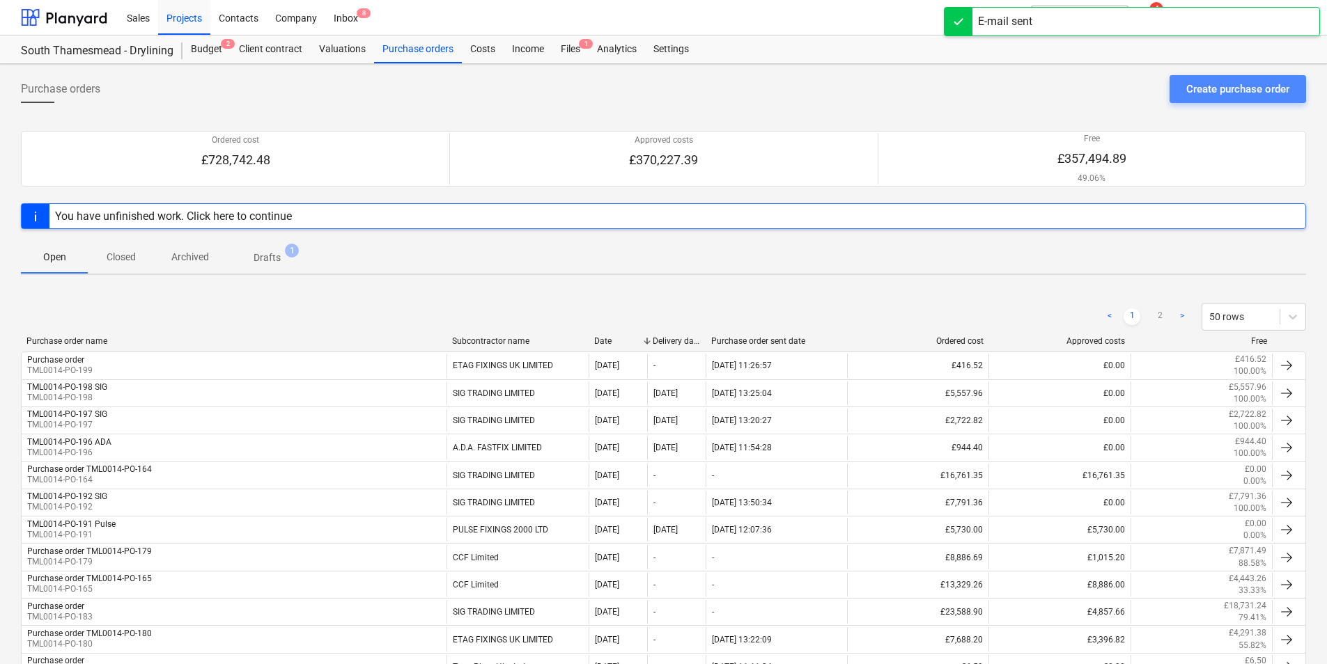
click at [1250, 89] on div "Create purchase order" at bounding box center [1237, 89] width 103 height 18
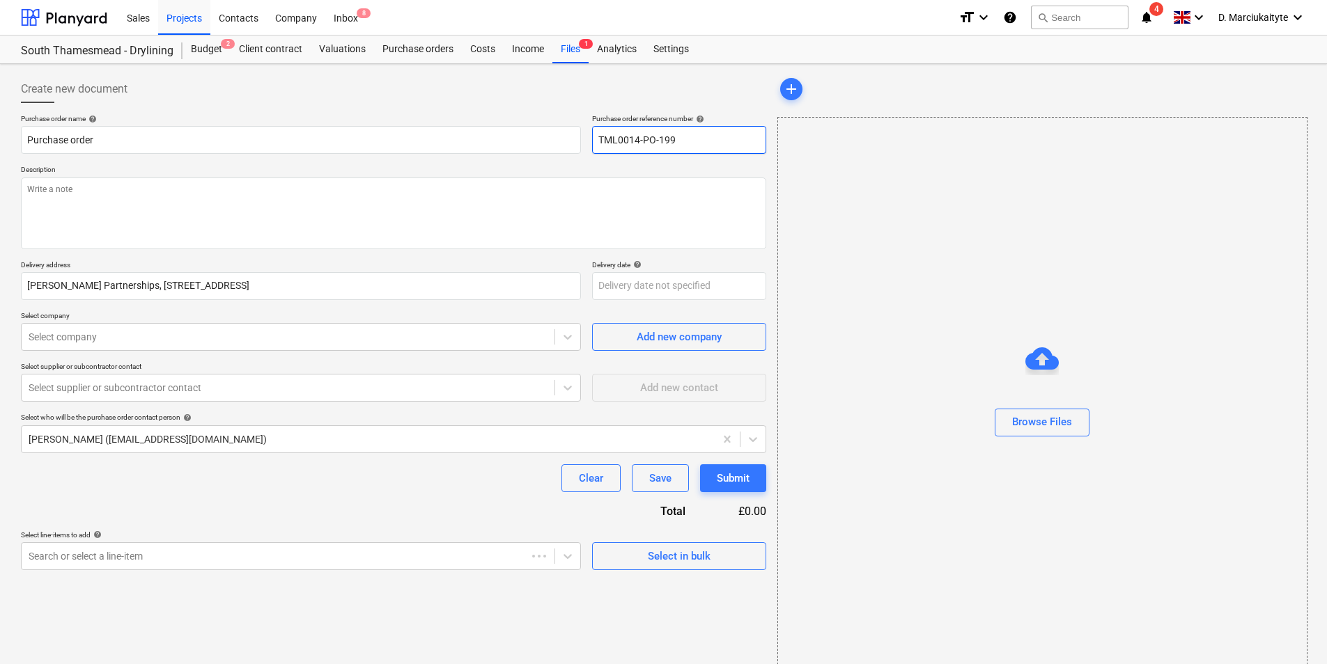
click at [697, 140] on input "TML0014-PO-199" at bounding box center [679, 140] width 174 height 28
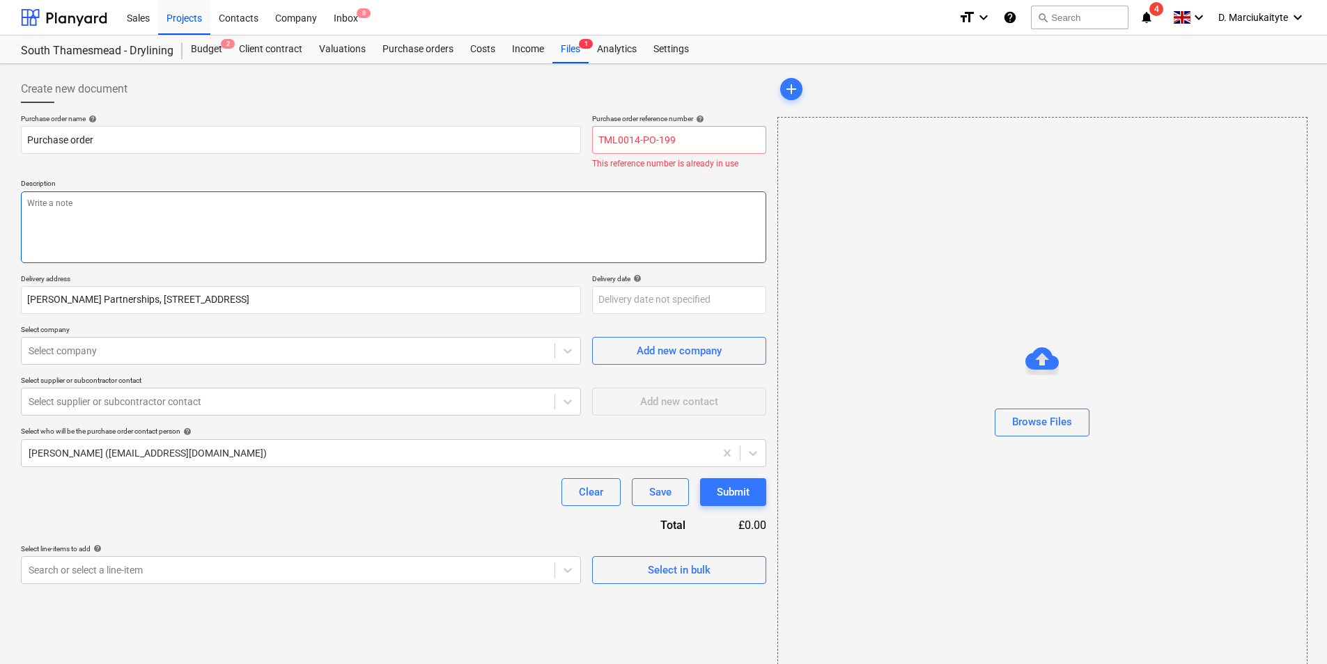
click at [309, 223] on textarea at bounding box center [393, 228] width 745 height 72
click at [752, 141] on input "TML0014-PO-199" at bounding box center [679, 140] width 174 height 28
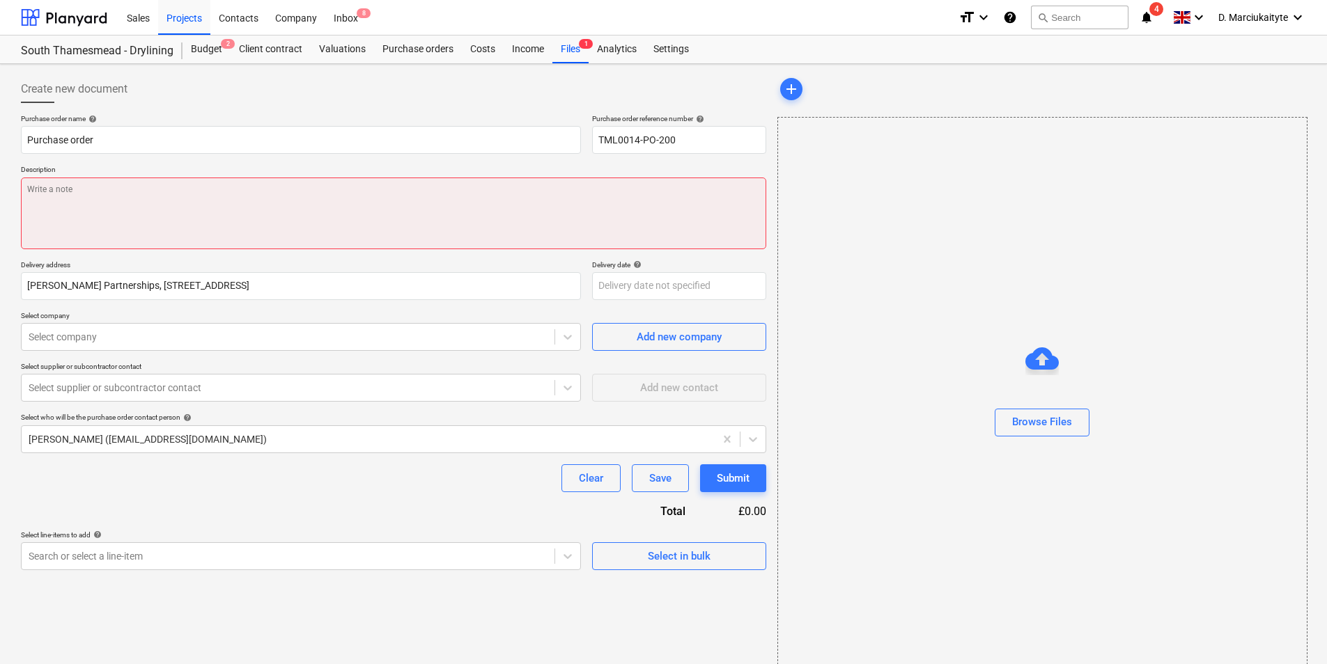
drag, startPoint x: 473, startPoint y: 221, endPoint x: 483, endPoint y: 219, distance: 9.9
click at [476, 219] on textarea at bounding box center [393, 214] width 745 height 72
click at [66, 178] on textarea at bounding box center [393, 214] width 745 height 72
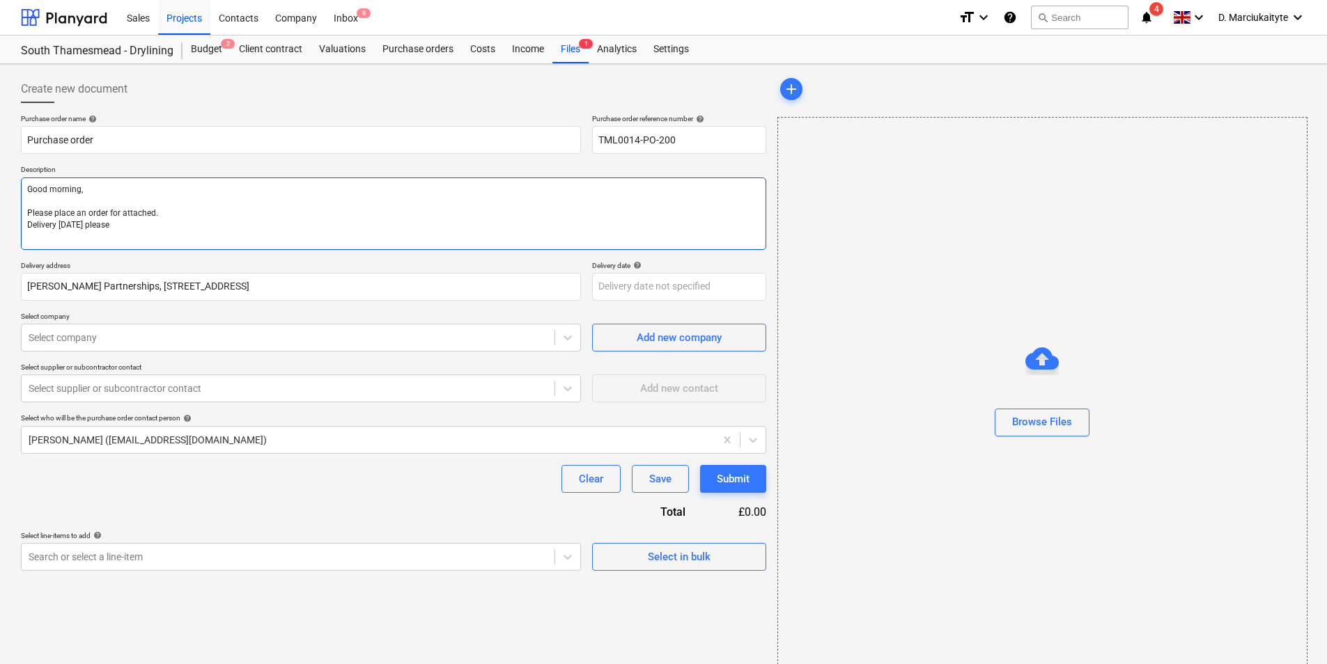
paste textarea "Site contact Alex 07958 418640"
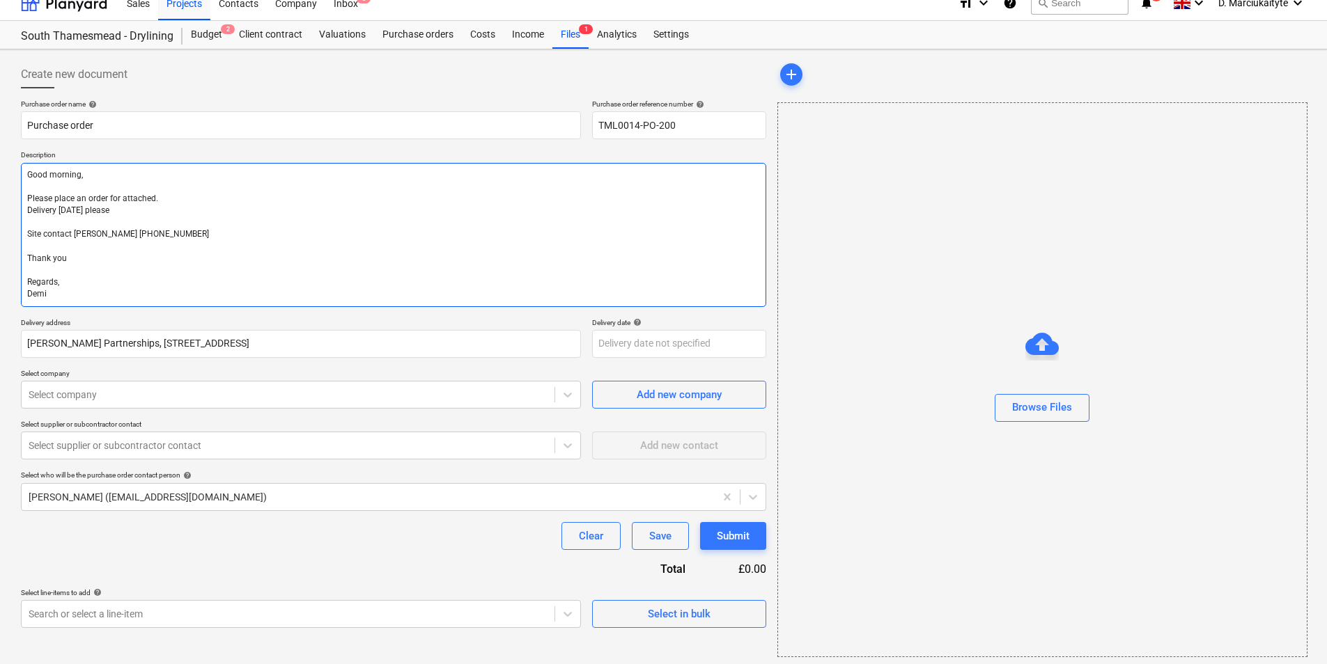
scroll to position [19, 0]
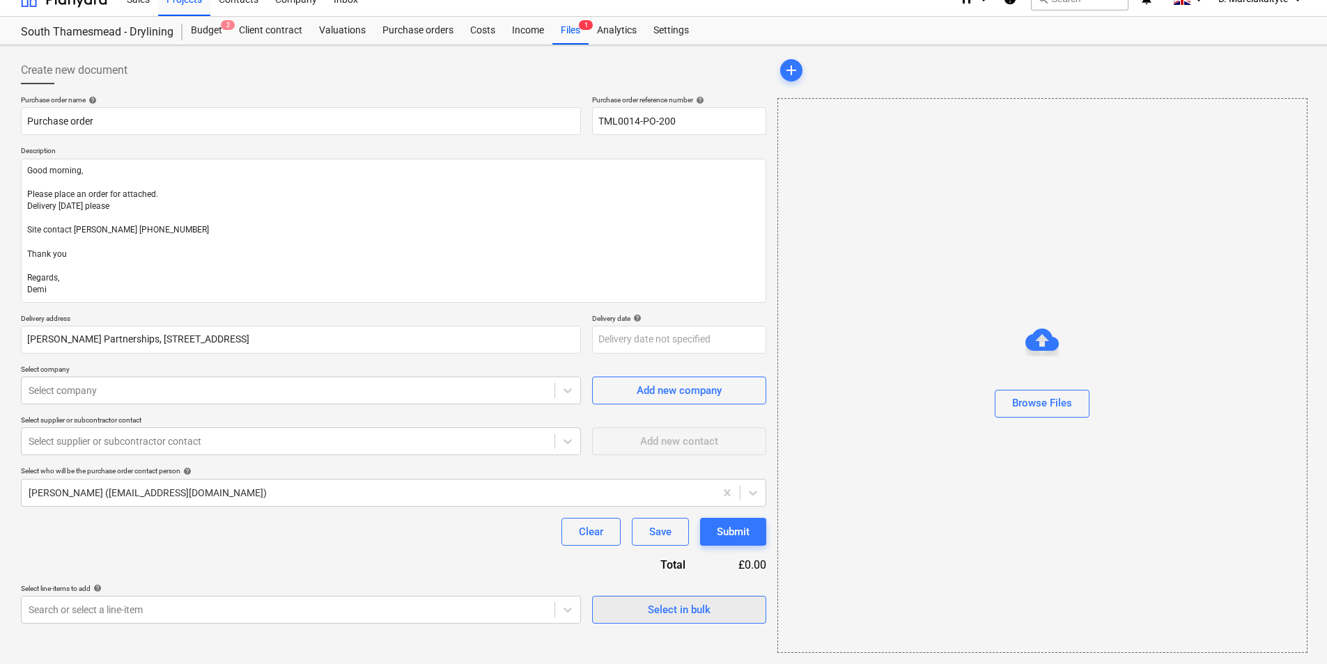
click at [637, 624] on div "Create new document Purchase order name help Purchase order Purchase order refe…" at bounding box center [393, 355] width 756 height 608
click at [658, 596] on div "Select in bulk" at bounding box center [679, 604] width 174 height 40
click at [663, 606] on div "Select in bulk" at bounding box center [679, 610] width 63 height 18
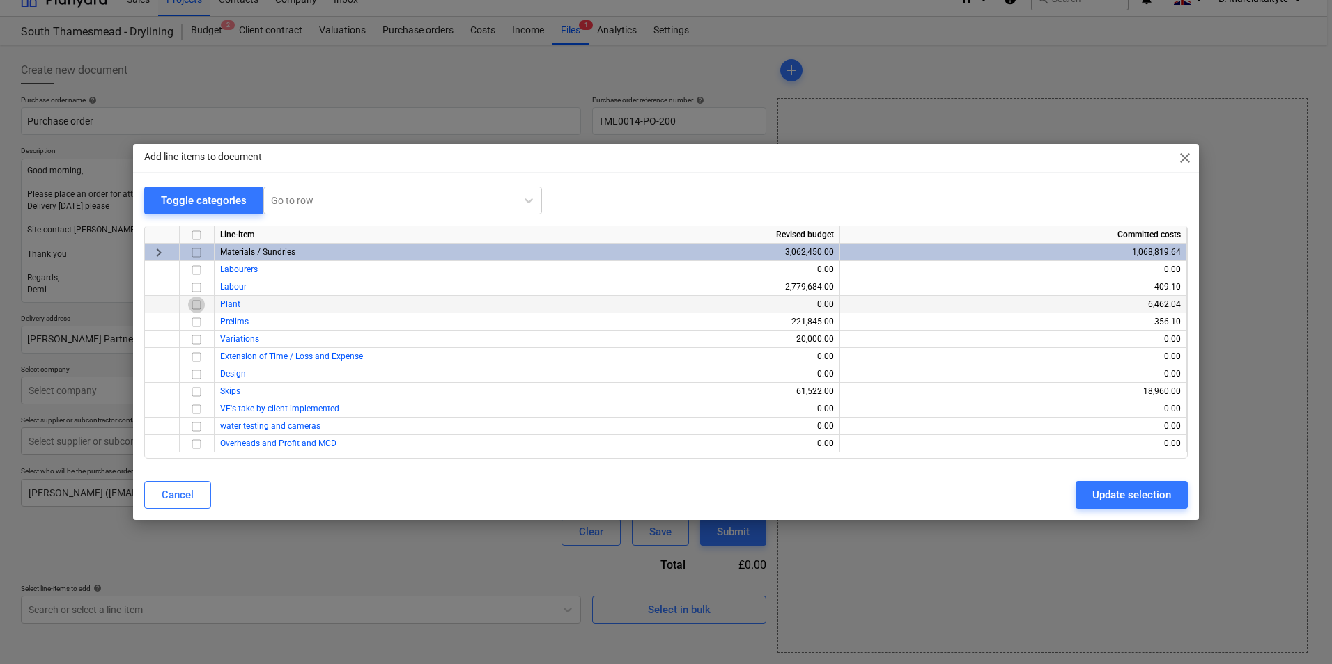
click at [196, 301] on input "checkbox" at bounding box center [196, 305] width 17 height 17
click at [1100, 498] on div "Update selection" at bounding box center [1131, 495] width 79 height 18
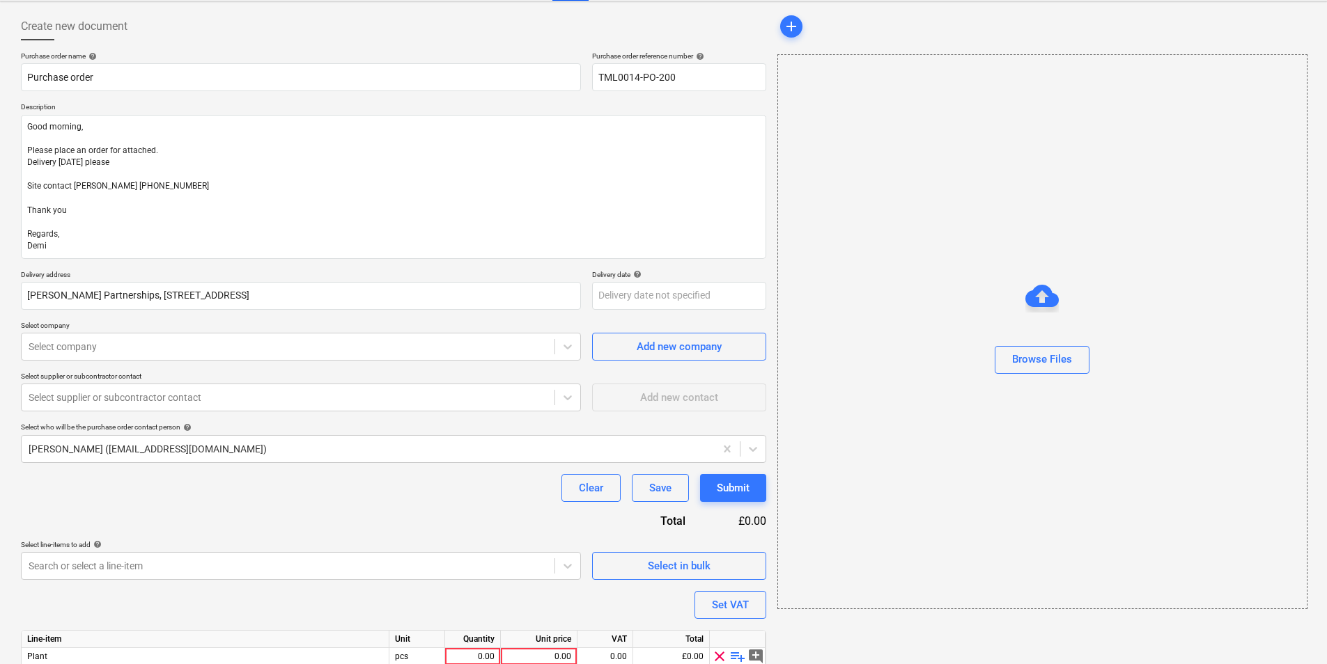
scroll to position [120, 0]
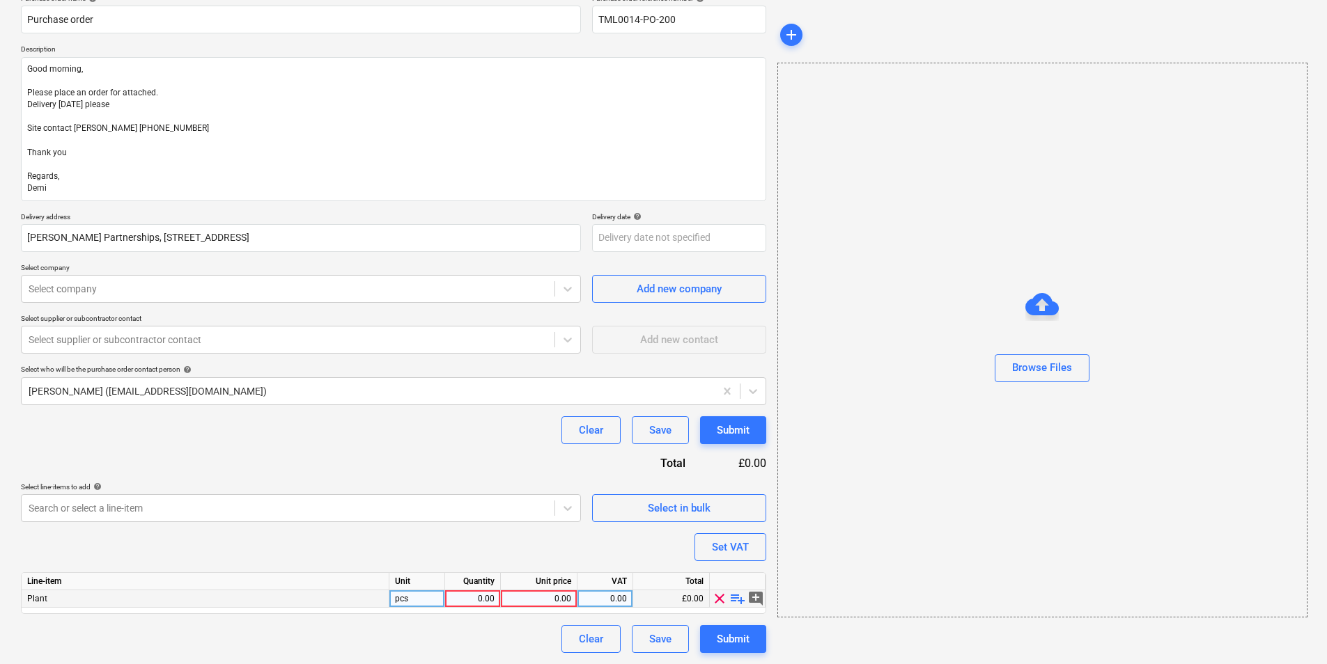
click at [259, 596] on div "Plant" at bounding box center [206, 599] width 368 height 17
click at [732, 592] on div "Line-item Unit Quantity Unit price VAT Total Plant pcs 0.00 0.00 0.00 £0.00 cle…" at bounding box center [393, 594] width 745 height 42
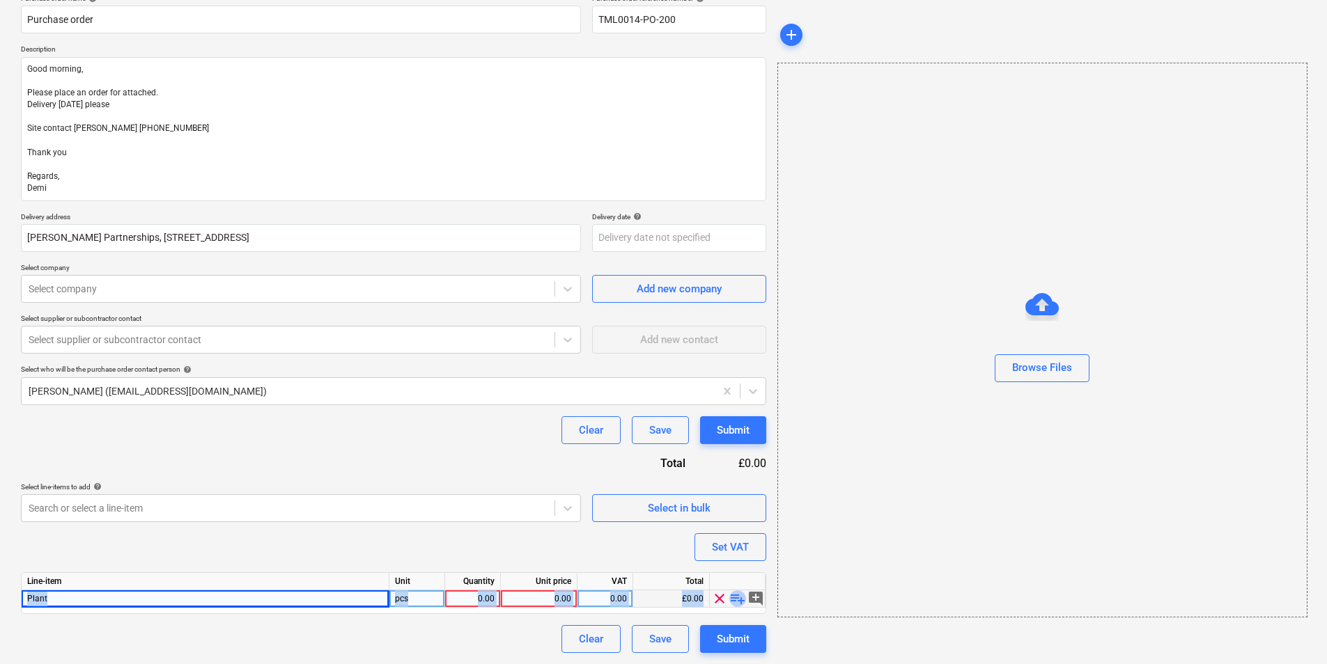
click at [734, 594] on span "playlist_add" at bounding box center [737, 599] width 17 height 17
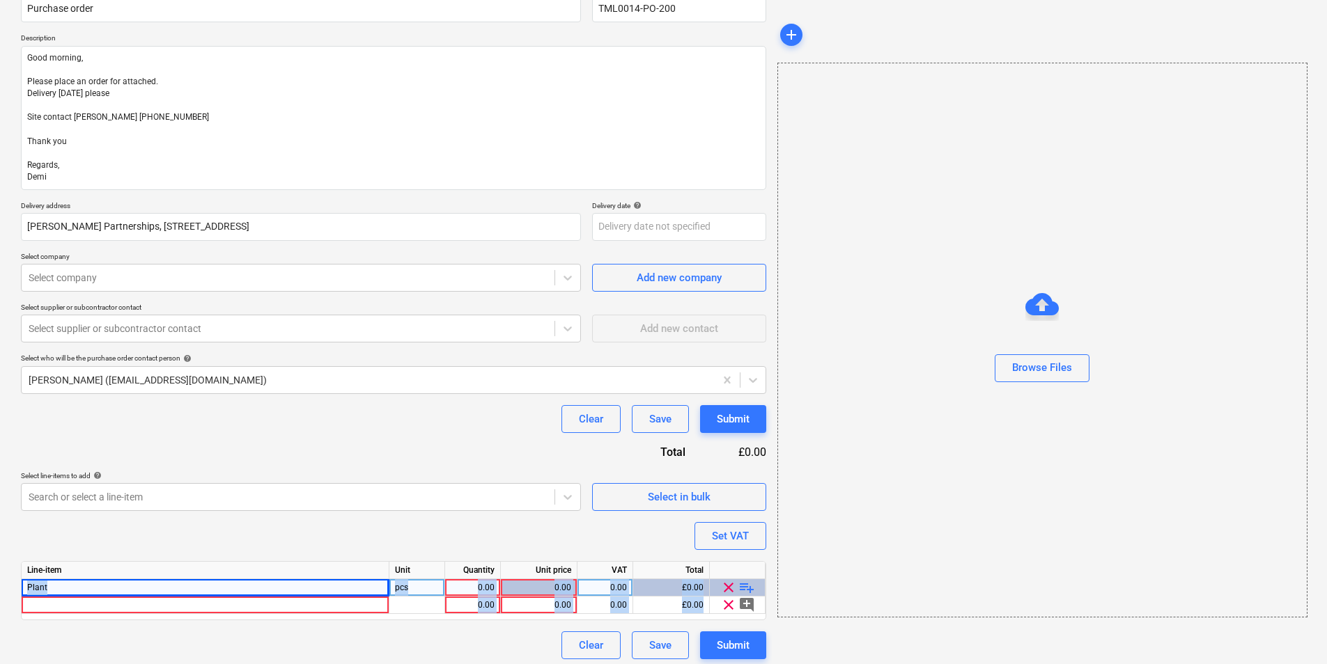
scroll to position [138, 0]
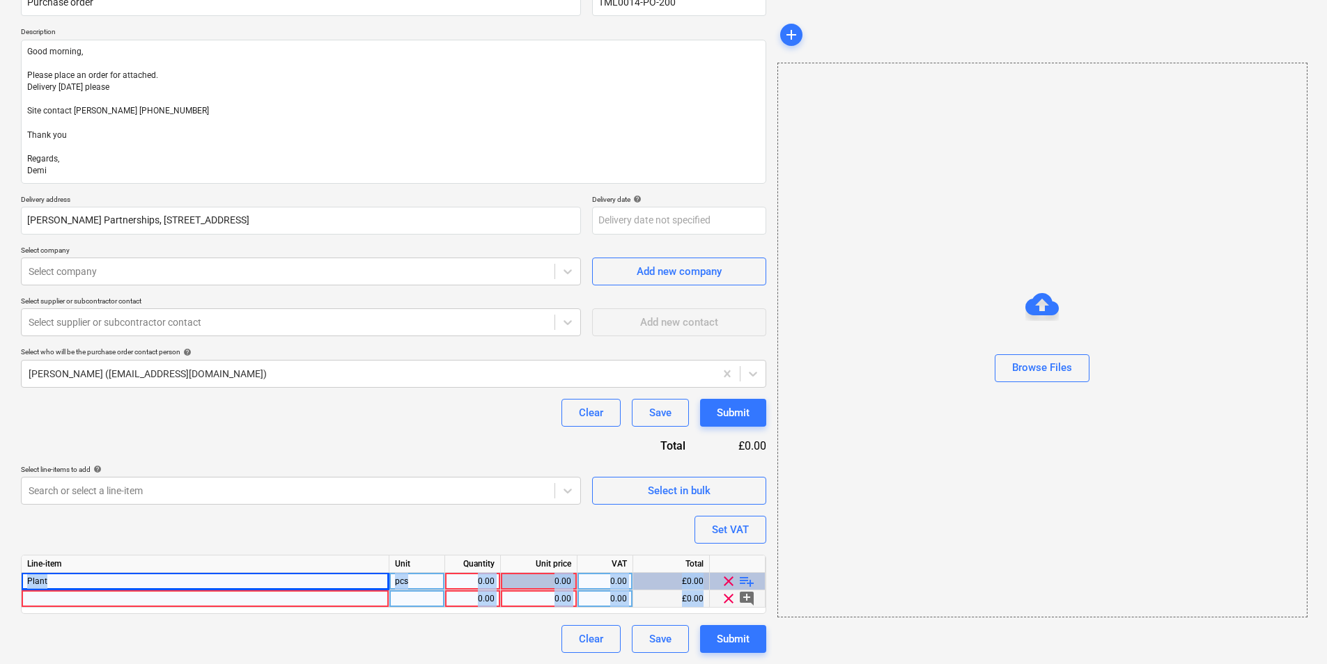
click at [288, 605] on div at bounding box center [206, 599] width 368 height 17
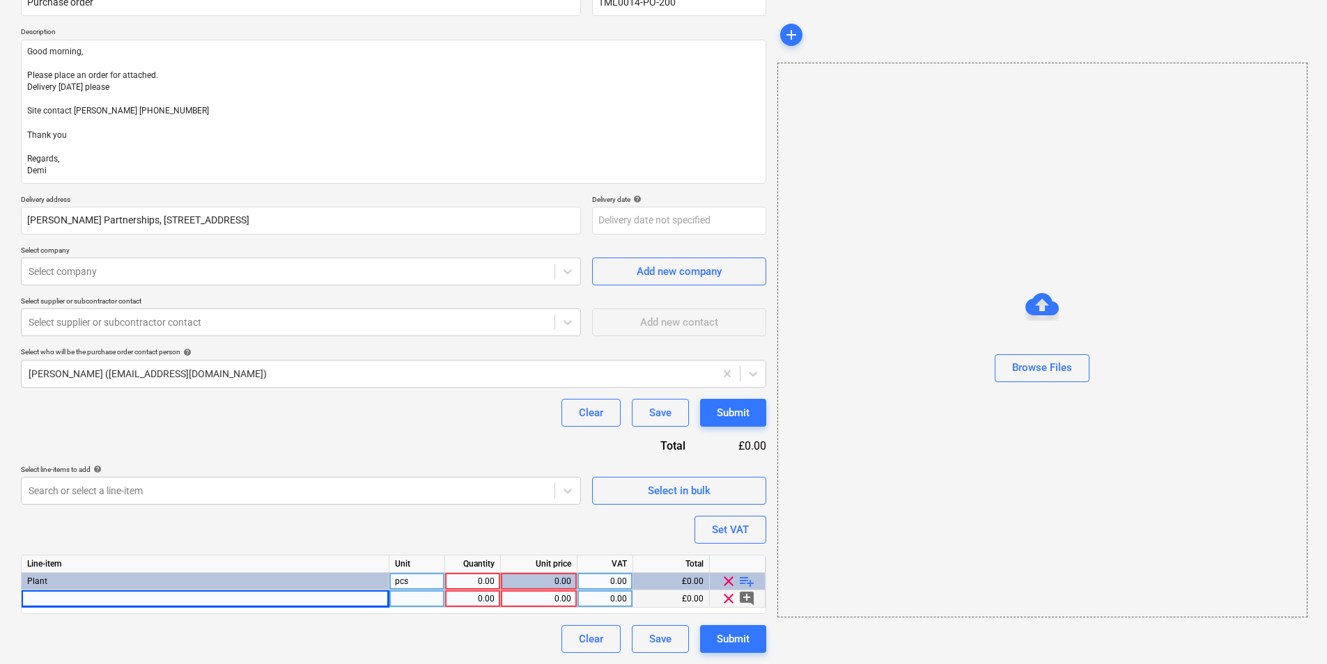
click at [179, 597] on div at bounding box center [206, 599] width 368 height 17
click at [420, 596] on div at bounding box center [417, 599] width 56 height 17
click at [571, 599] on div "0.00" at bounding box center [539, 599] width 77 height 17
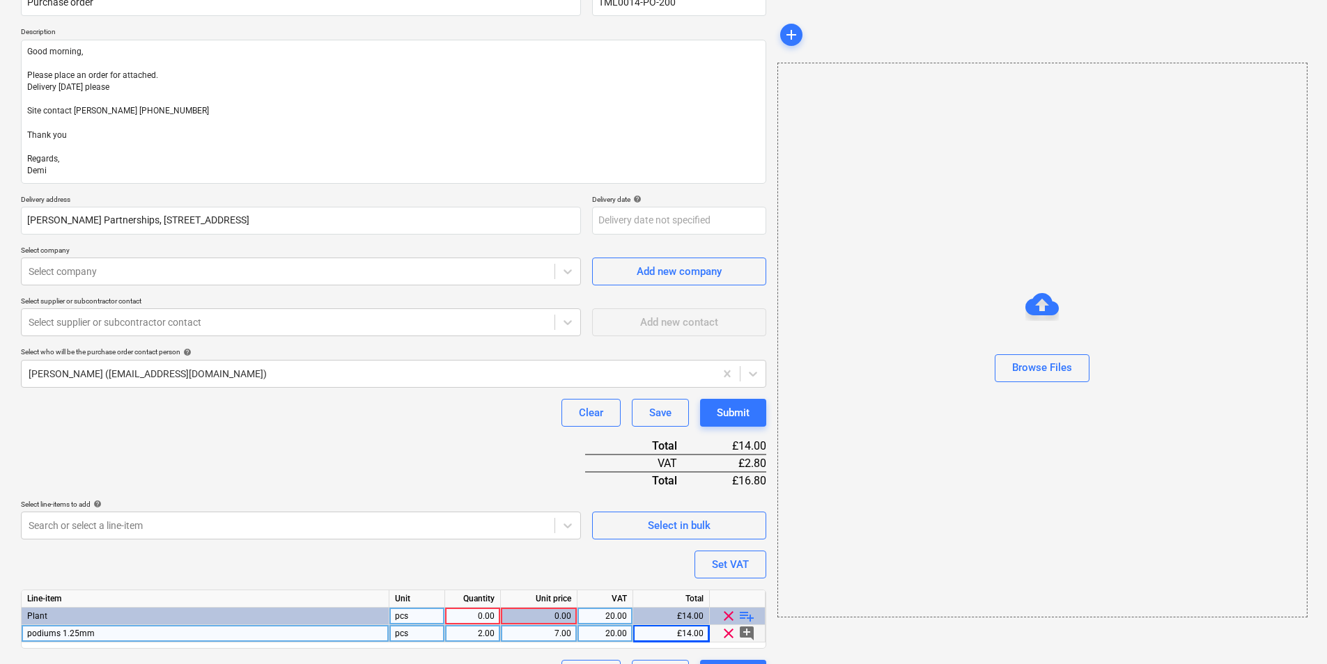
click at [466, 618] on div "0.00" at bounding box center [473, 616] width 44 height 17
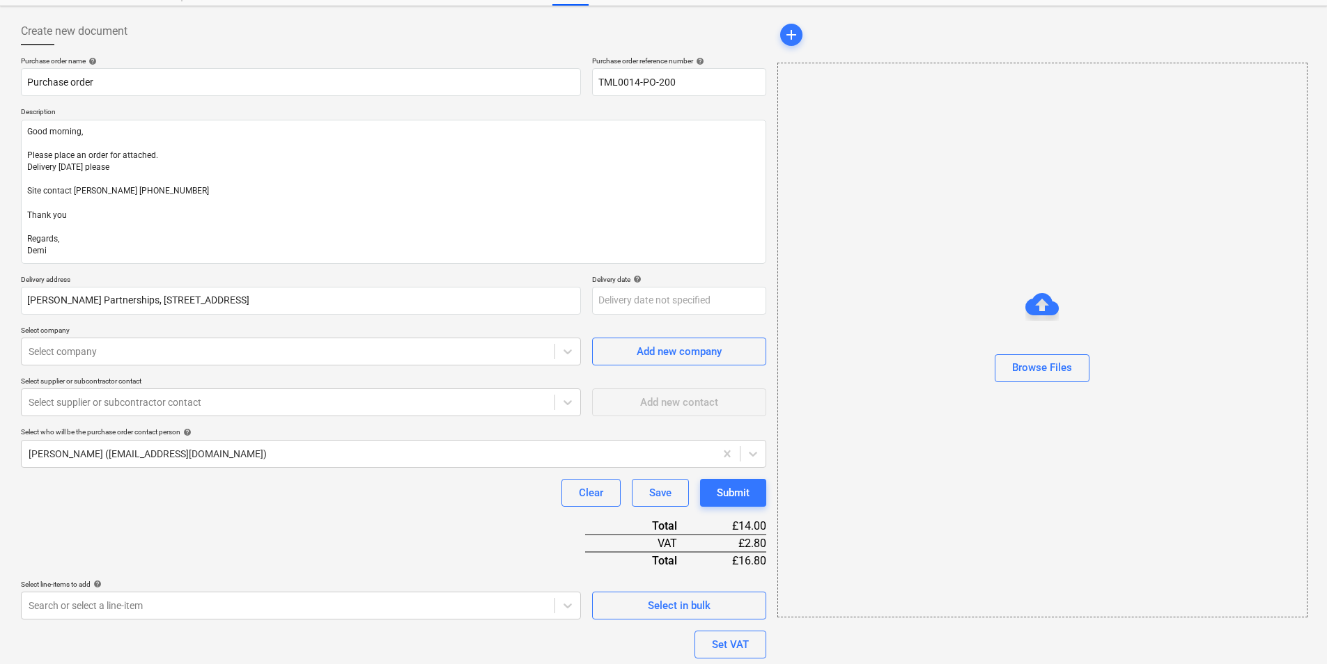
scroll to position [0, 0]
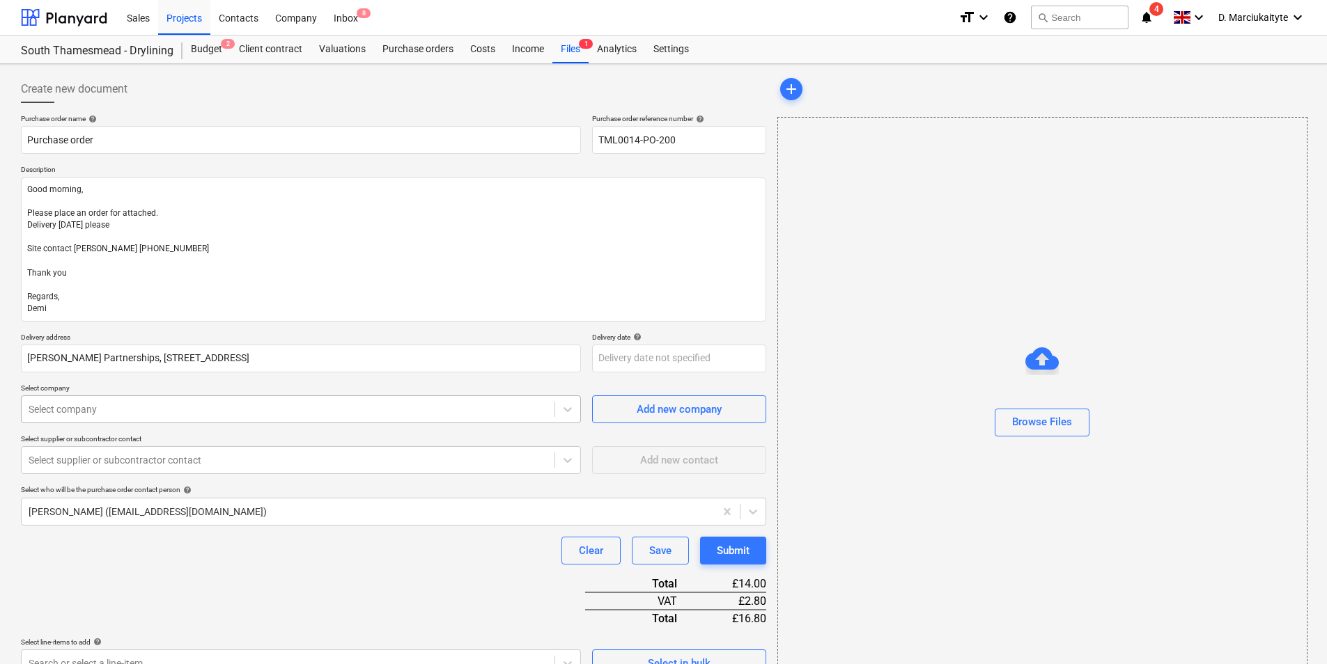
click at [155, 405] on div at bounding box center [288, 410] width 519 height 14
click at [192, 458] on div at bounding box center [288, 460] width 519 height 14
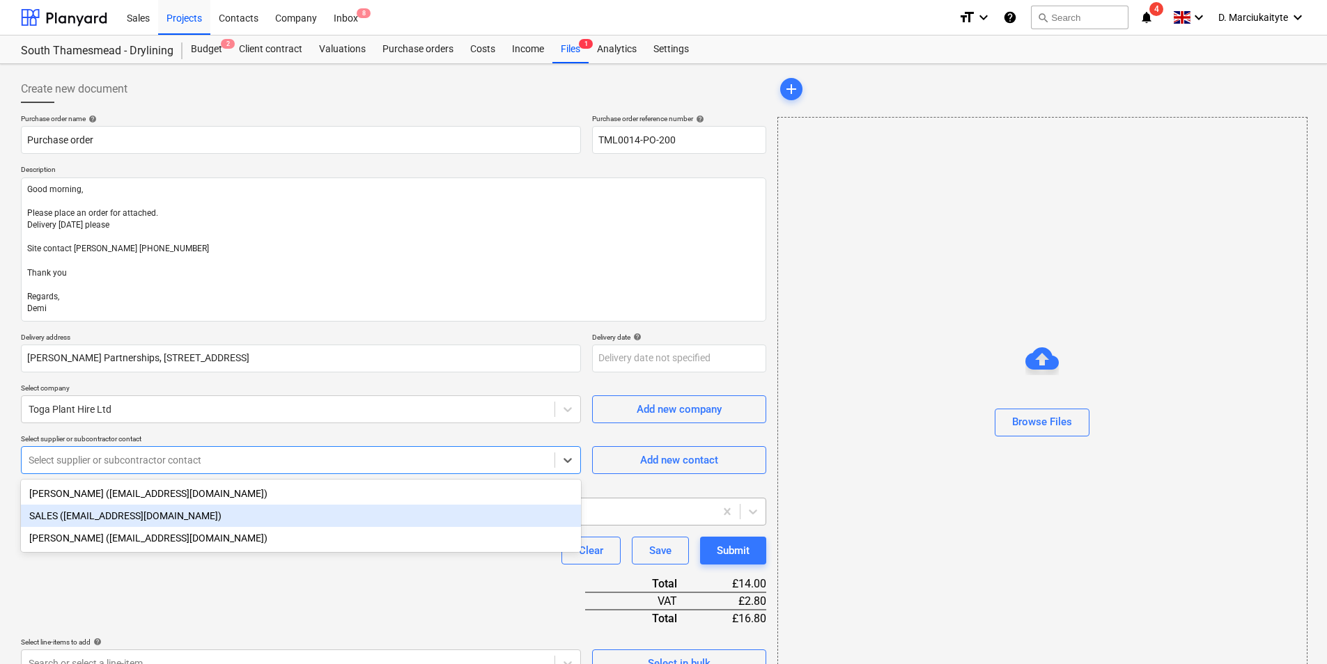
click at [201, 516] on div "SALES (salessupport@toga.co.uk)" at bounding box center [301, 516] width 560 height 22
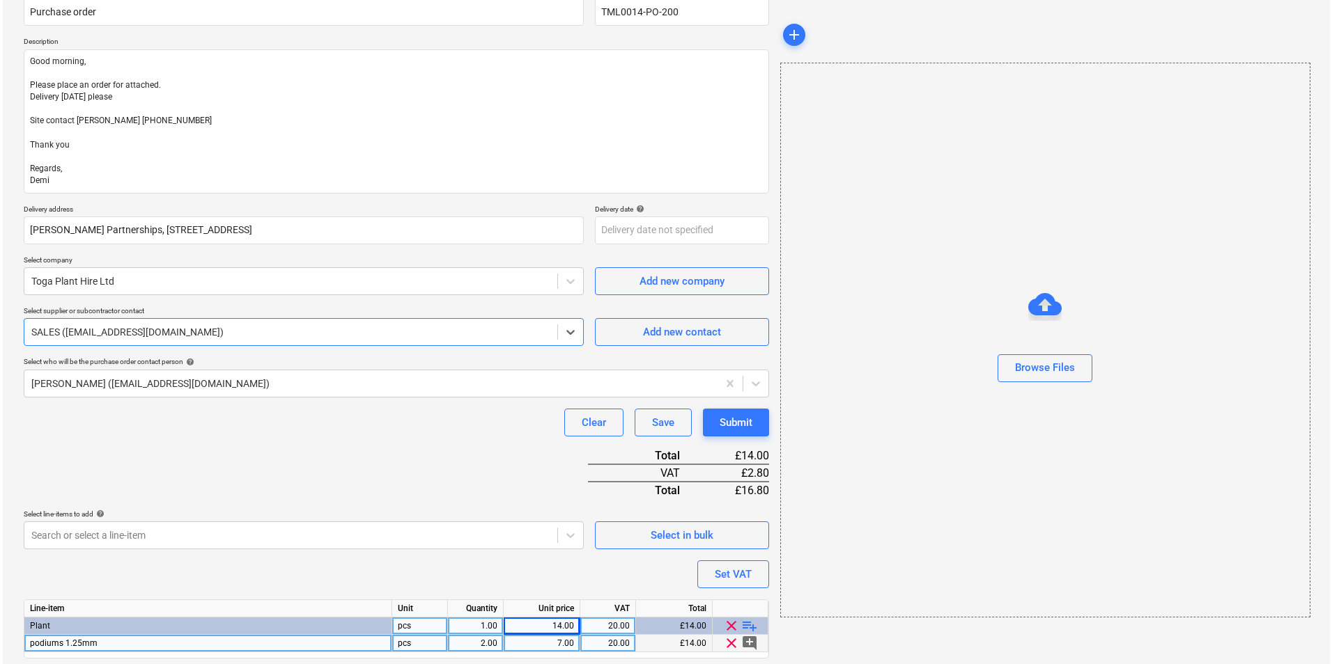
scroll to position [173, 0]
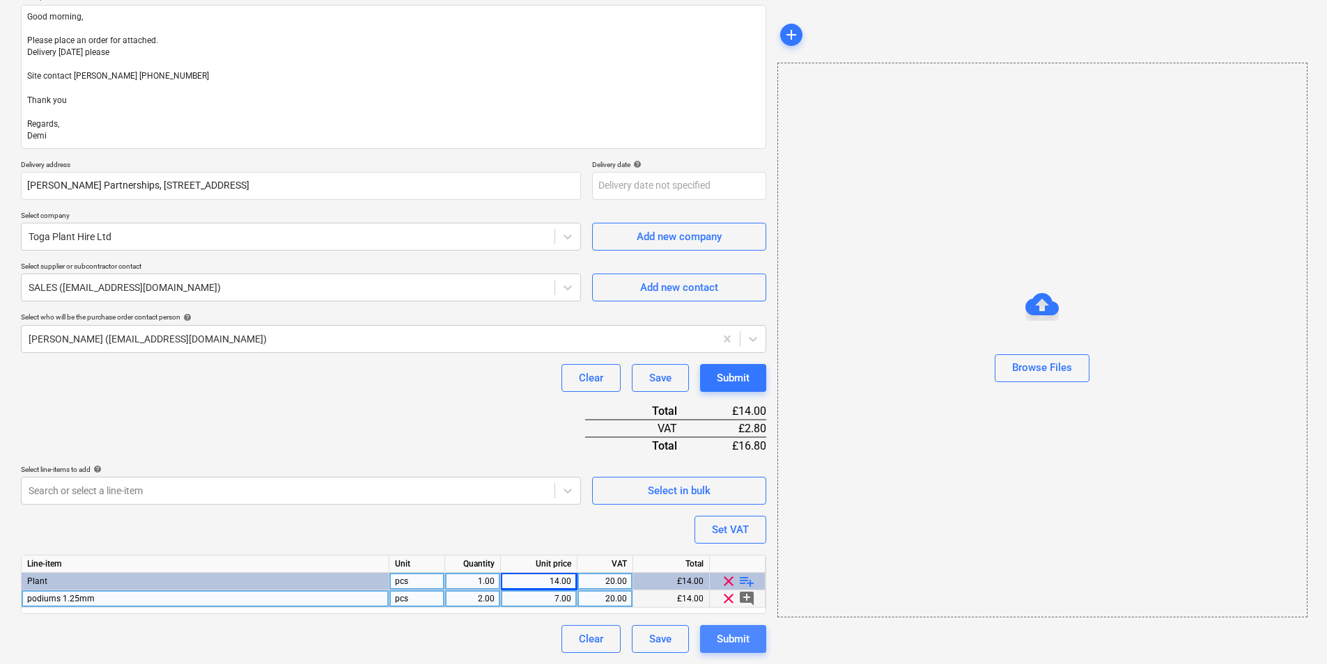
click at [740, 637] on div "Submit" at bounding box center [733, 639] width 33 height 18
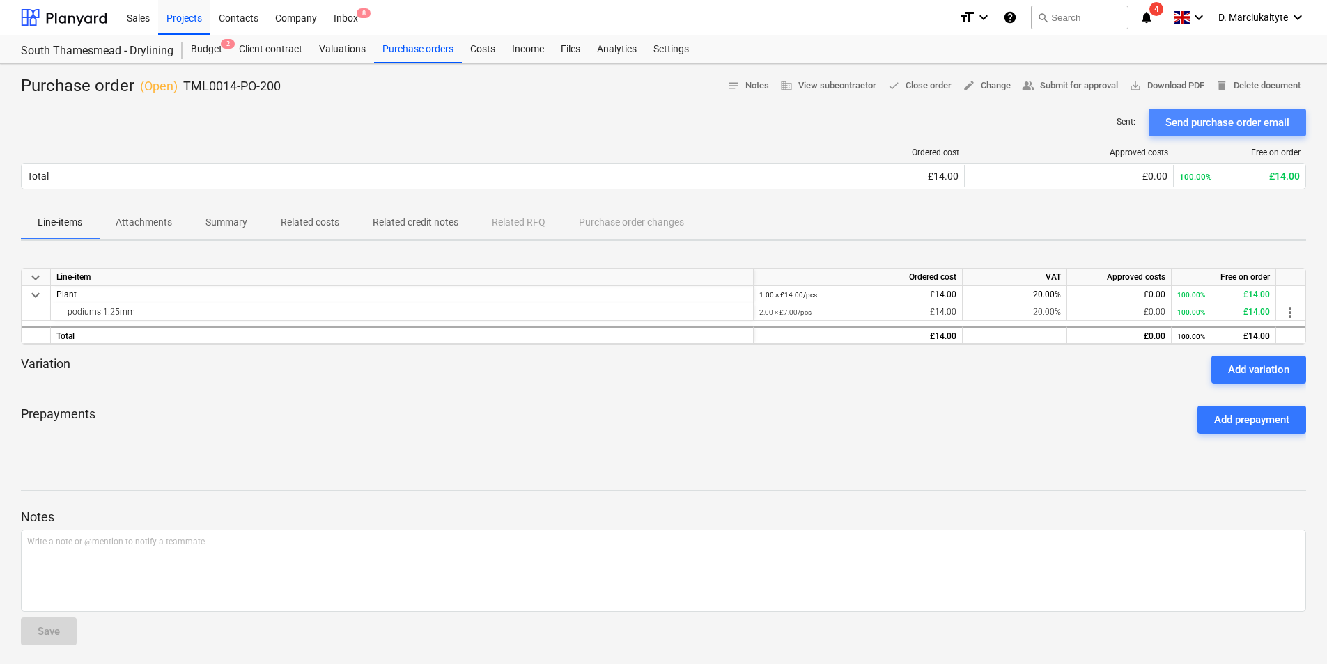
click at [1171, 120] on div "Send purchase order email" at bounding box center [1227, 123] width 124 height 18
click at [180, 17] on div "Projects" at bounding box center [184, 17] width 52 height 36
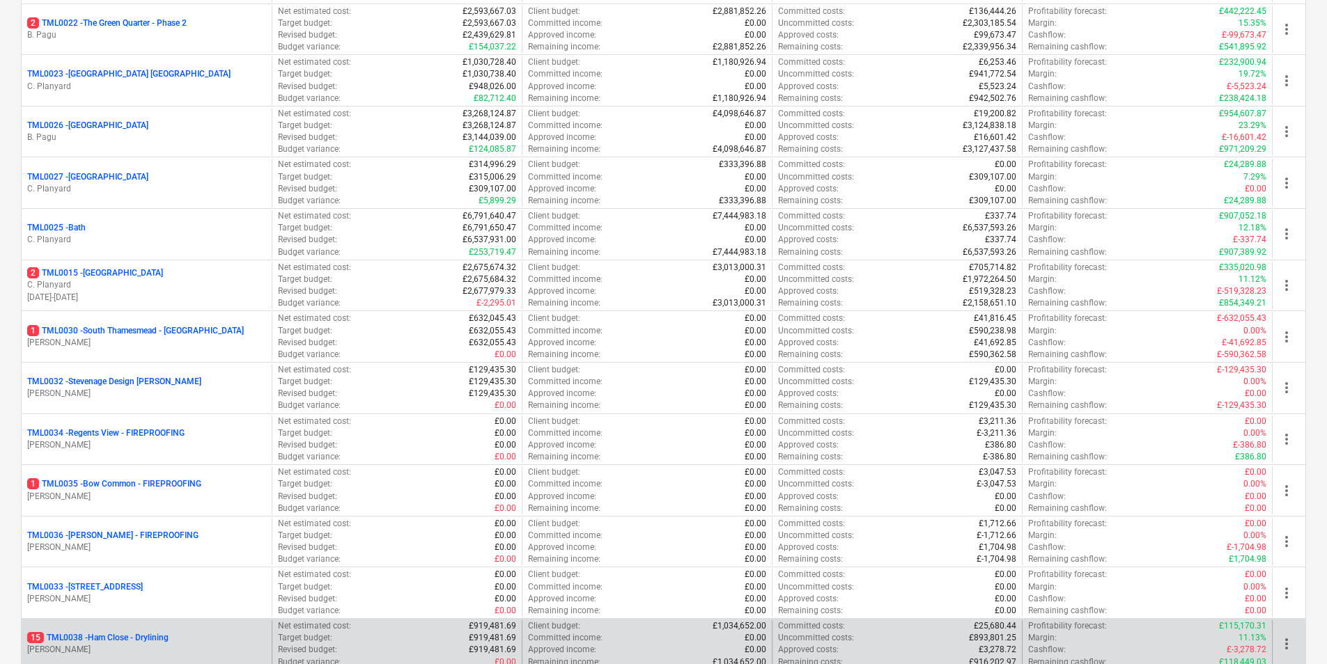
scroll to position [1366, 0]
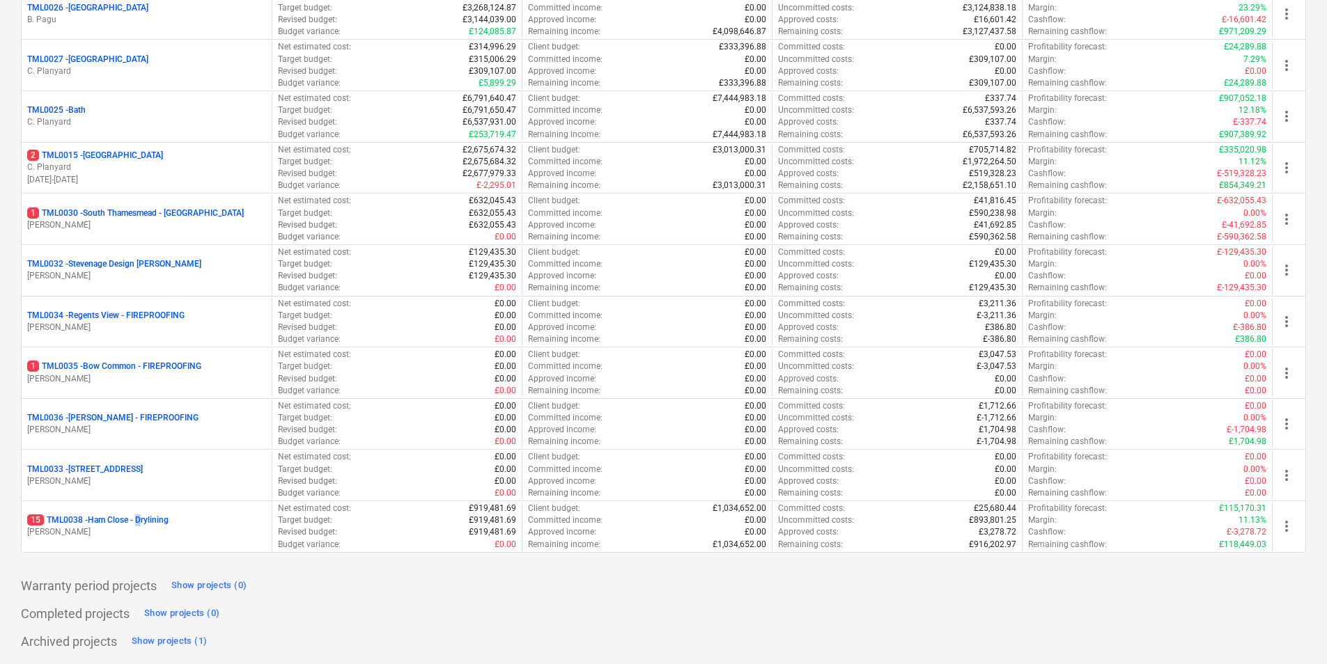
click at [144, 520] on p "15 TML0038 - Ham Close - Drylining" at bounding box center [97, 521] width 141 height 12
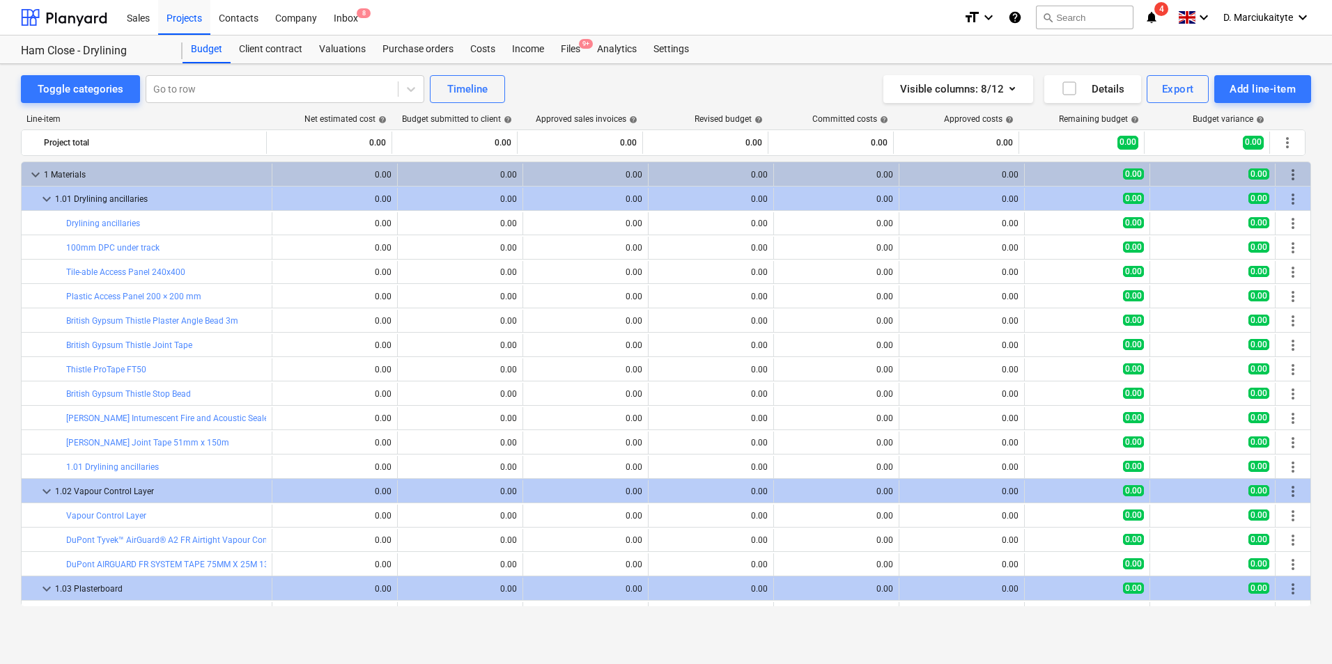
scroll to position [279, 0]
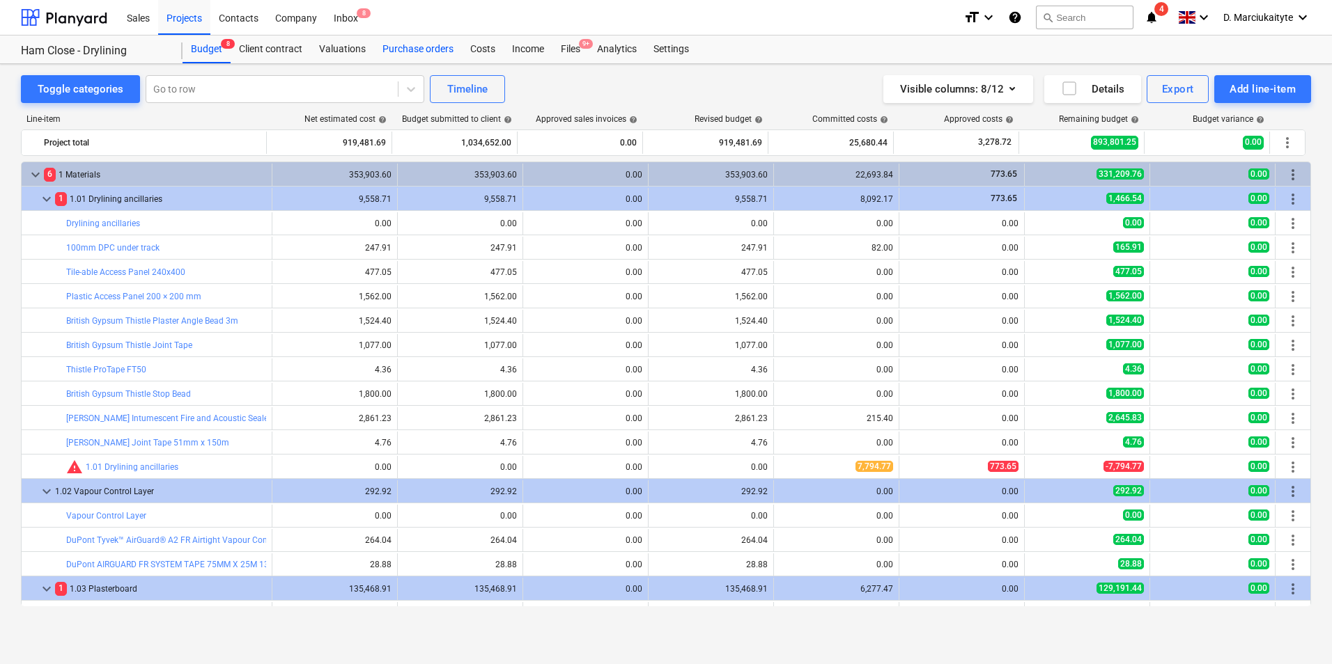
click at [424, 44] on div "Purchase orders" at bounding box center [418, 50] width 88 height 28
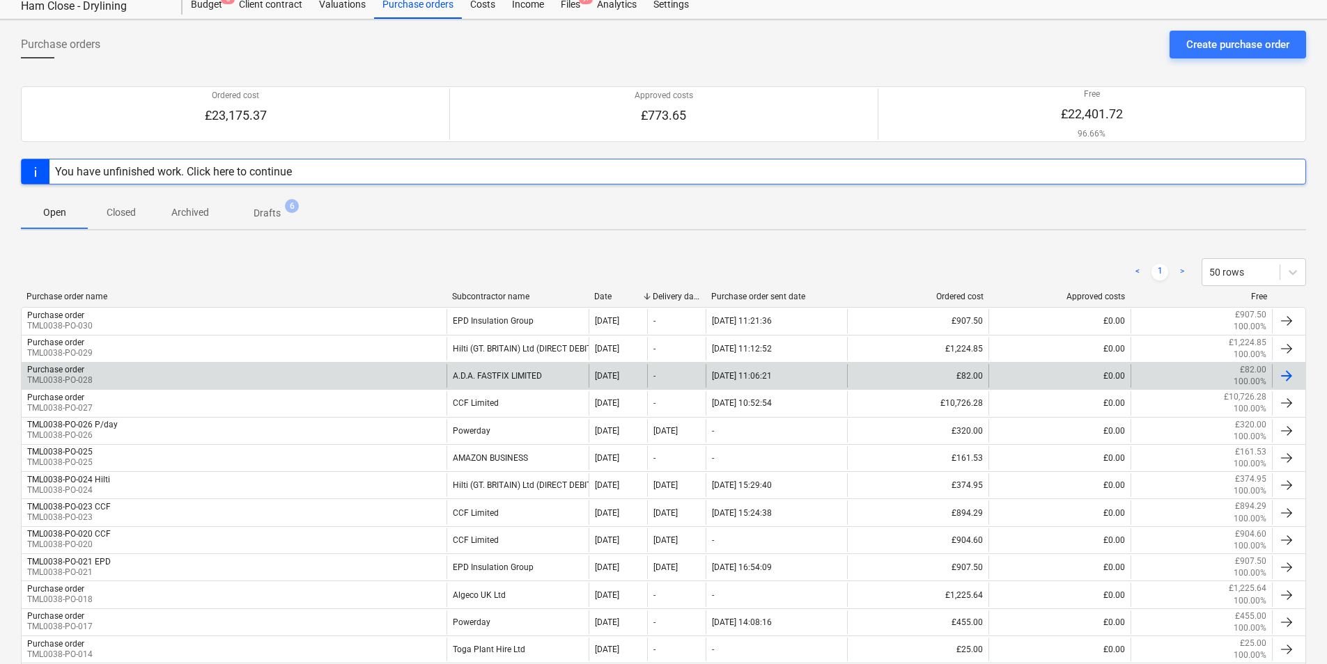
scroll to position [70, 0]
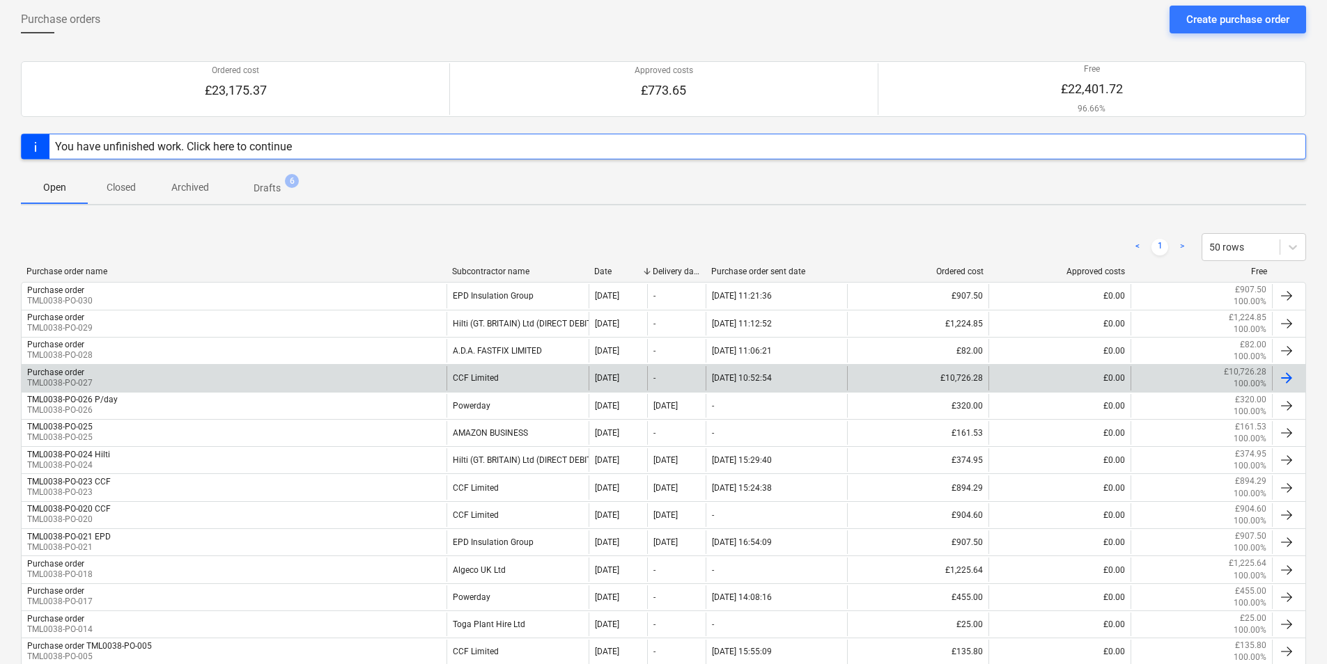
click at [243, 369] on div "Purchase order TML0038-PO-027" at bounding box center [234, 378] width 425 height 24
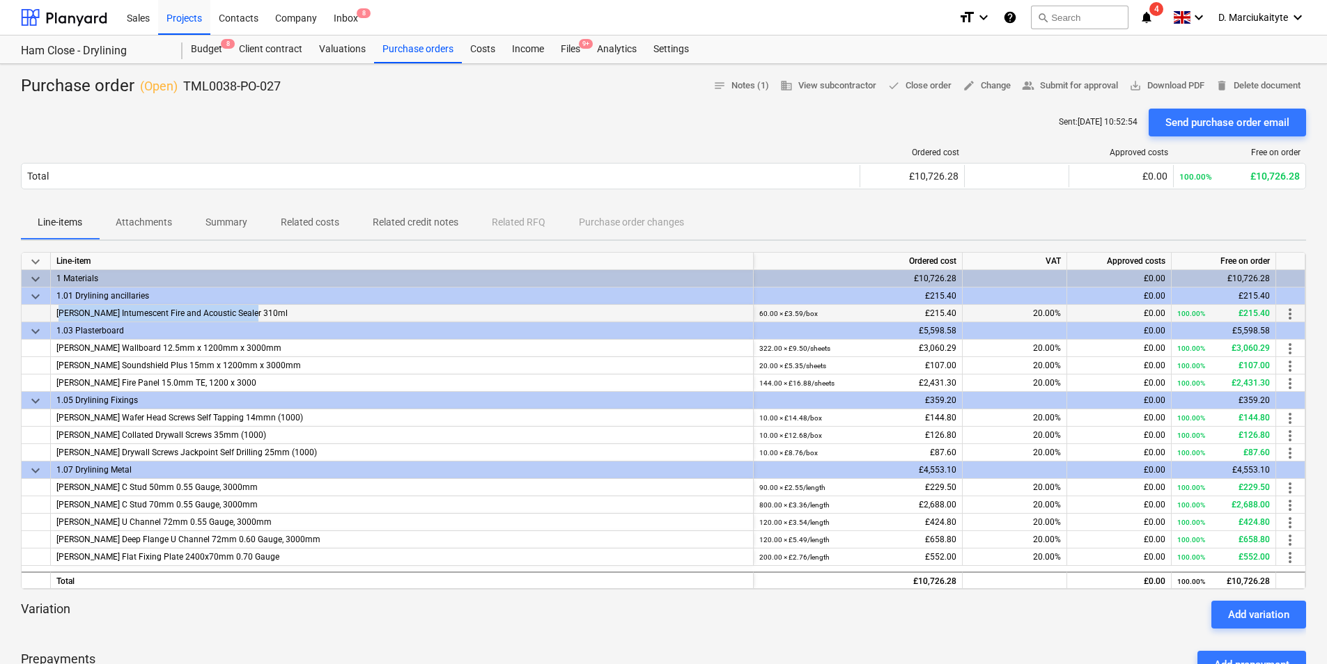
drag, startPoint x: 247, startPoint y: 311, endPoint x: 51, endPoint y: 315, distance: 196.4
click at [51, 315] on div "Knauf Intumescent Fire and Acoustic Sealer 310ml" at bounding box center [402, 313] width 703 height 17
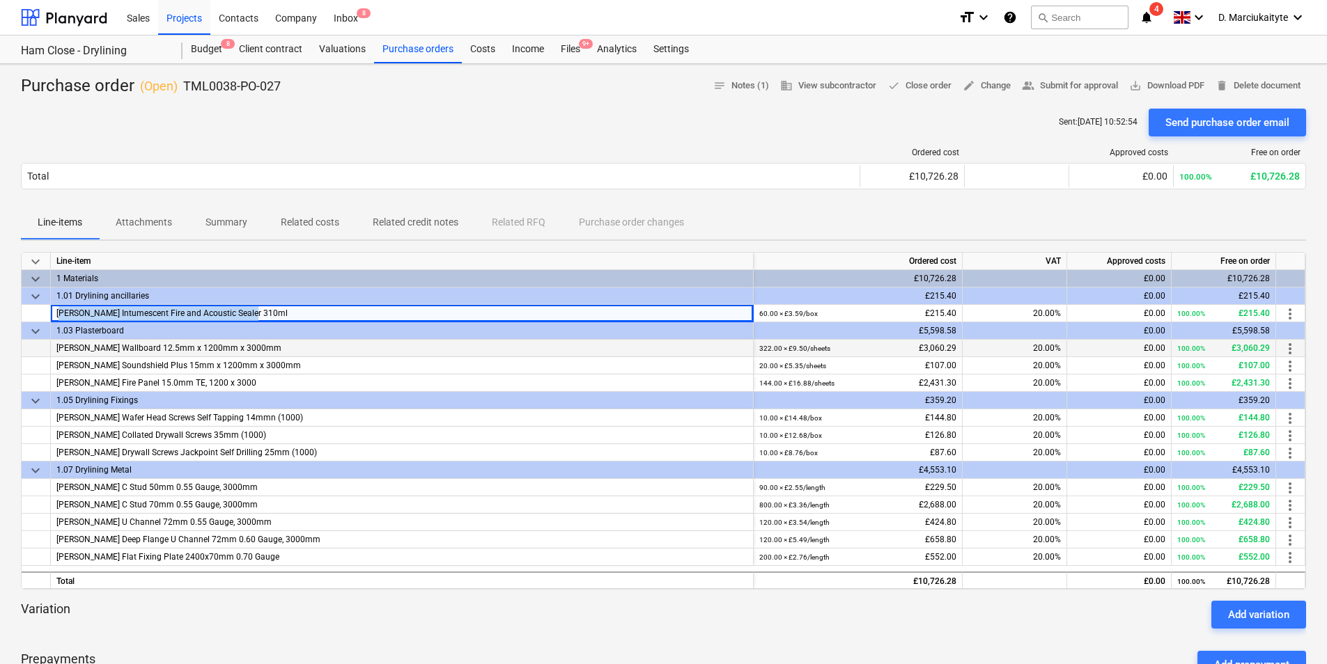
copy span "Knauf Intumescent Fire and Acoustic Sealer 310ml"
drag, startPoint x: 248, startPoint y: 348, endPoint x: 56, endPoint y: 350, distance: 192.3
click at [56, 350] on div "Knauf Wallboard 12.5mm x 1200mm x 3000mm" at bounding box center [402, 348] width 703 height 17
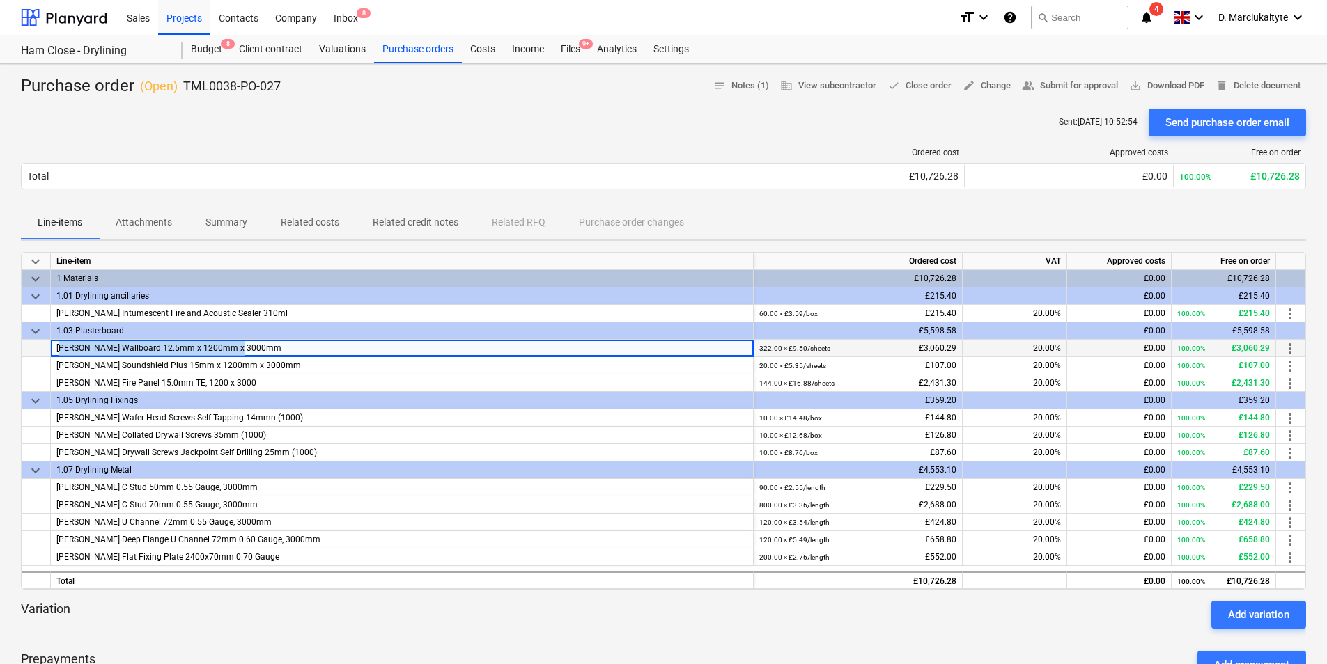
copy span "Knauf Wallboard 12.5mm x 1200mm x 3000mm"
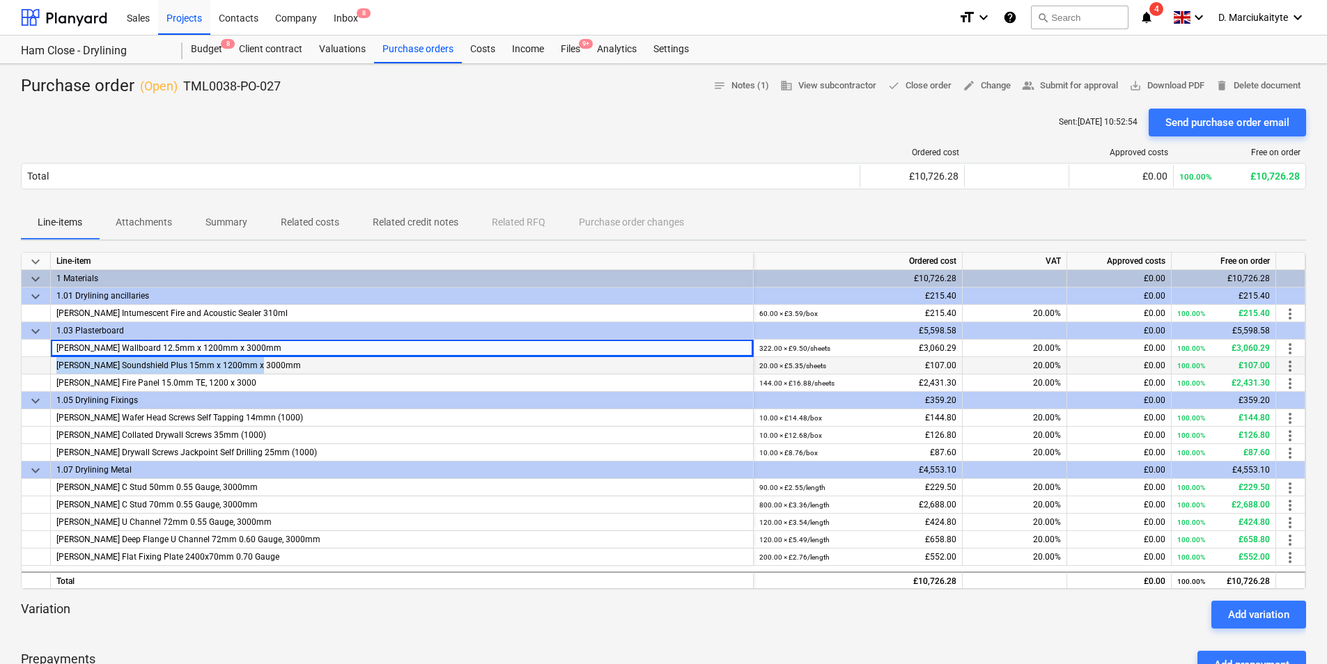
drag, startPoint x: 266, startPoint y: 366, endPoint x: 50, endPoint y: 369, distance: 215.9
click at [0, 0] on div "Knauf Soundshield Plus 15mm x 1200mm x 3000mm 20.00 × £5.35 / sheets £107.00 20…" at bounding box center [0, 0] width 0 height 0
copy div "Knauf Soundshield Plus 15mm x 1200mm x 3000mm"
click at [187, 373] on div "Knauf Soundshield Plus 15mm x 1200mm x 3000mm" at bounding box center [402, 365] width 703 height 17
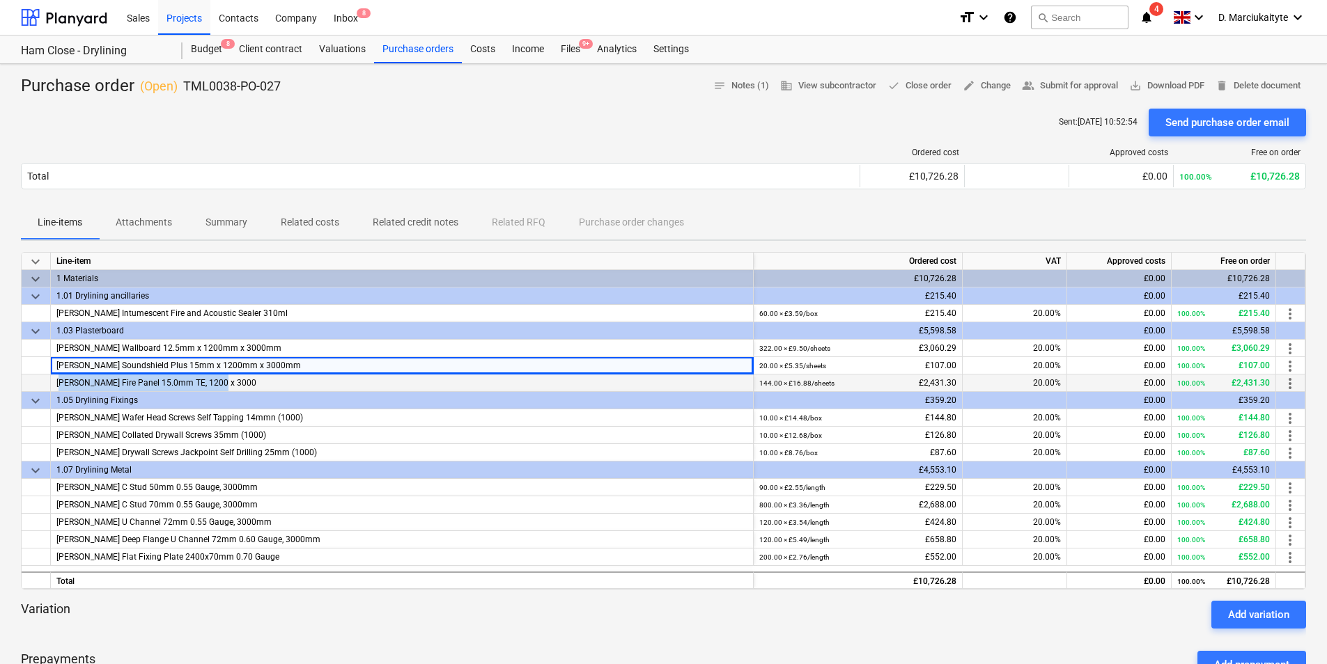
drag, startPoint x: 176, startPoint y: 383, endPoint x: 58, endPoint y: 386, distance: 118.4
click at [58, 386] on div "Knauf Fire Panel 15.0mm TE, 1200 x 3000" at bounding box center [402, 383] width 703 height 17
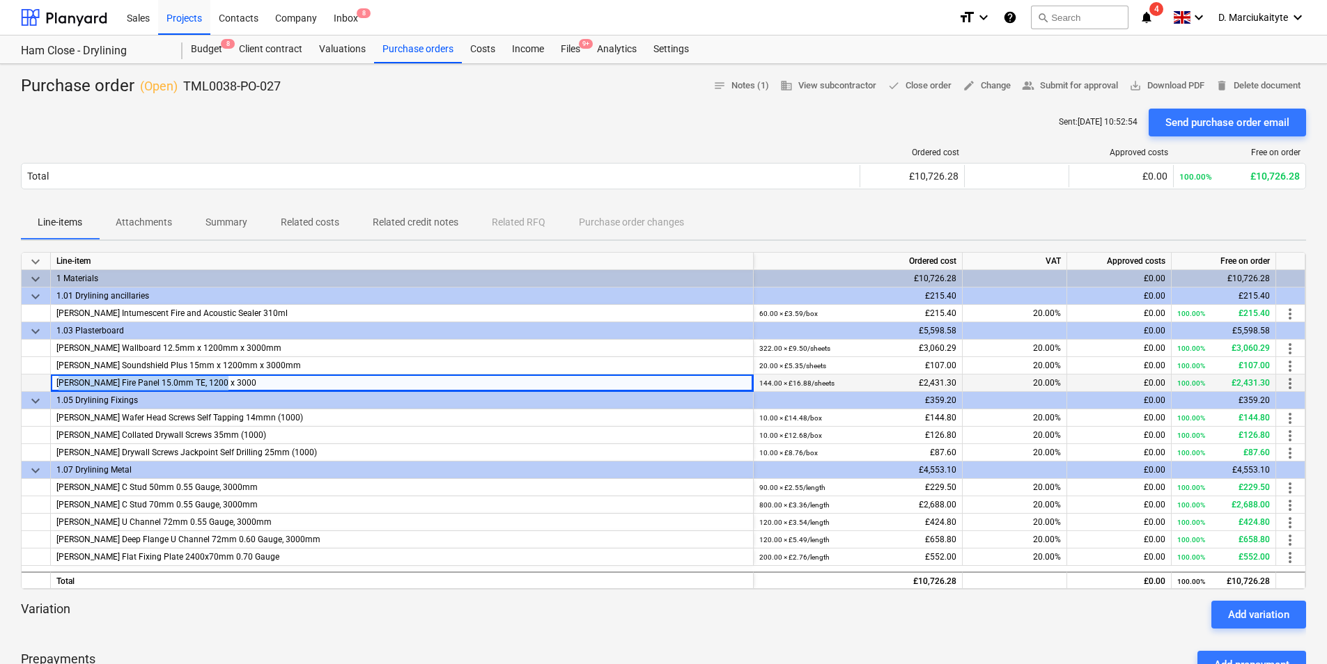
copy span "Knauf Fire Panel 15.0mm TE, 1200 x 3000"
click at [274, 417] on div "Knauf Wafer Head Screws Self Tapping 14mmn (1000)" at bounding box center [402, 418] width 703 height 17
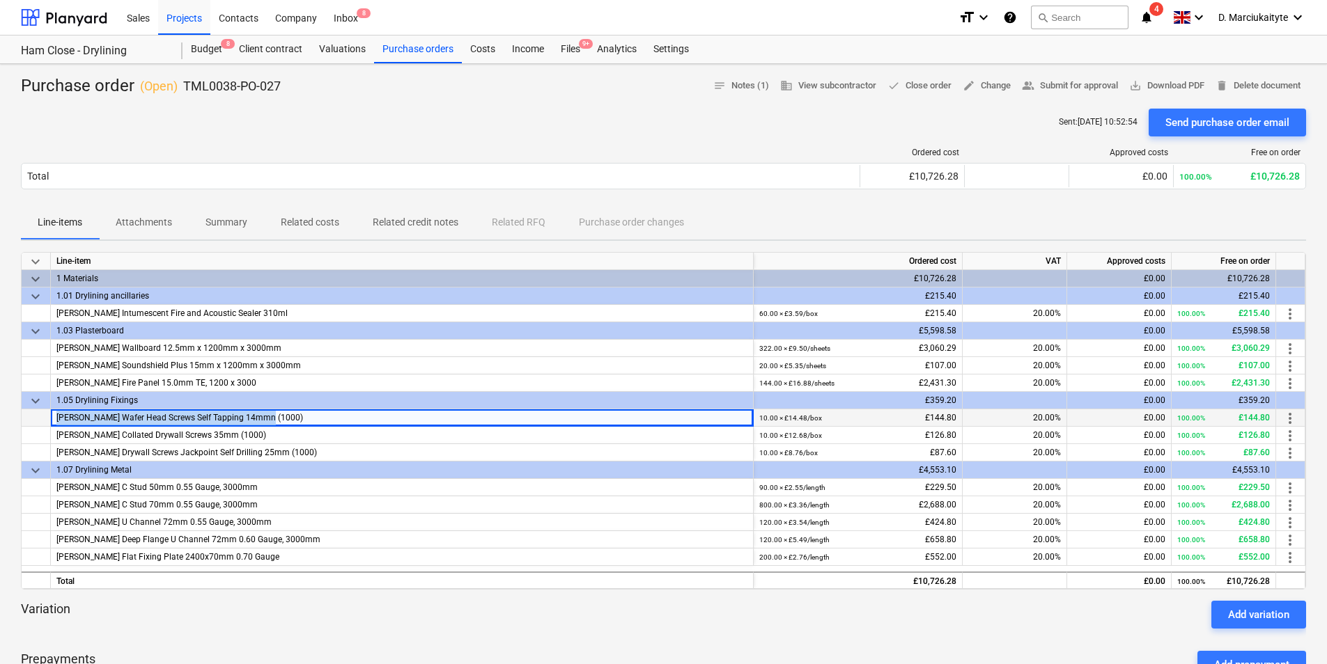
drag, startPoint x: 281, startPoint y: 419, endPoint x: 34, endPoint y: 421, distance: 246.6
click at [0, 0] on div "Knauf Wafer Head Screws Self Tapping 14mmn (1000) 10.00 × £14.48 / box £144.80 …" at bounding box center [0, 0] width 0 height 0
copy div "Knauf Wafer Head Screws Self Tapping 14mmn (1000)"
click at [260, 419] on div "Knauf Wafer Head Screws Self Tapping 14mmn (1000)" at bounding box center [402, 418] width 703 height 17
drag, startPoint x: 277, startPoint y: 419, endPoint x: 54, endPoint y: 421, distance: 223.6
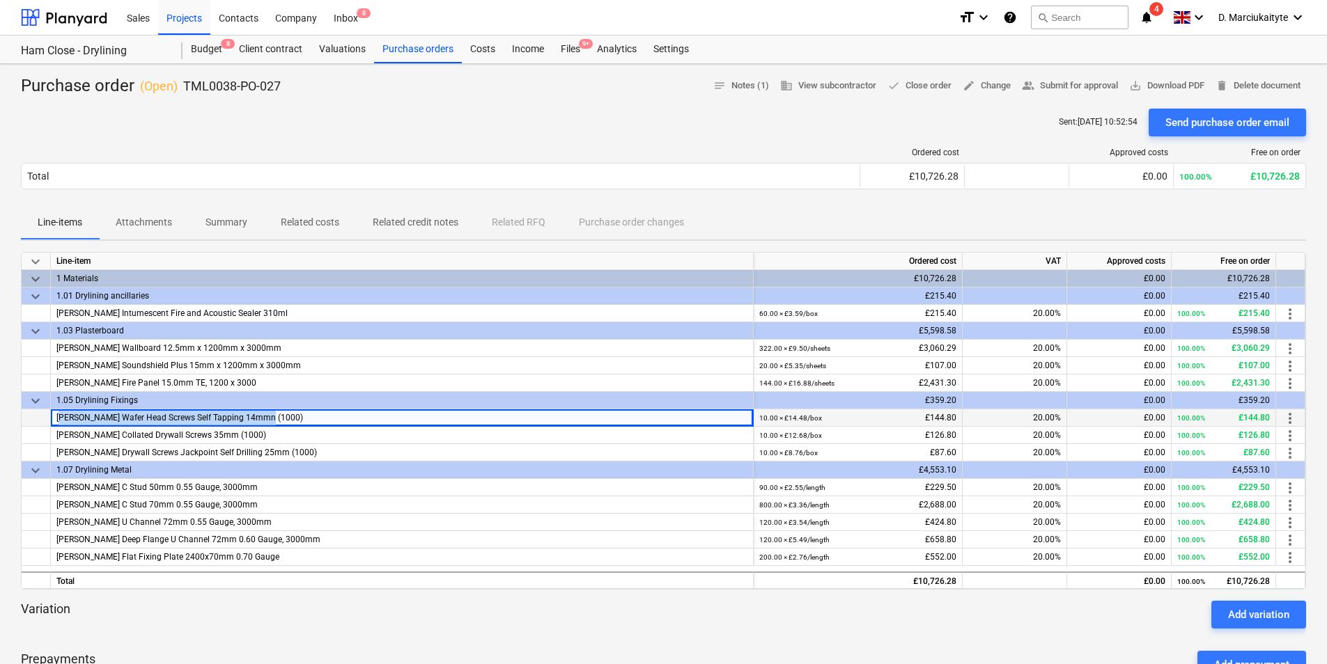
click at [54, 421] on div "Knauf Wafer Head Screws Self Tapping 14mmn (1000)" at bounding box center [402, 418] width 703 height 17
copy span "Knauf Wafer Head Screws Self Tapping 14mmn (1000)"
click at [244, 434] on div "Knauf Collated Drywall Screws 35mm (1000)" at bounding box center [402, 435] width 703 height 17
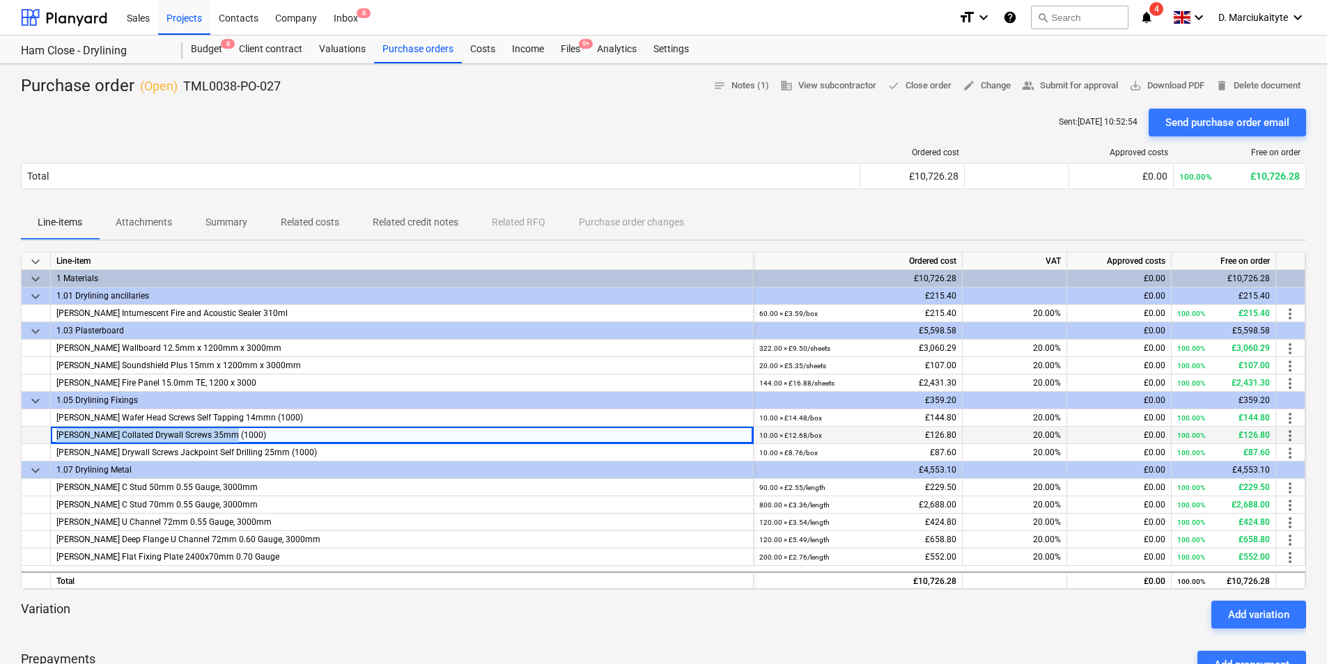
drag, startPoint x: 241, startPoint y: 431, endPoint x: 33, endPoint y: 433, distance: 207.6
click at [0, 0] on div "Knauf Collated Drywall Screws 35mm (1000) 10.00 × £12.68 / box £126.80 20.00% £…" at bounding box center [0, 0] width 0 height 0
copy div "Knauf Collated Drywall Screws 35mm (1000)"
click at [275, 449] on div "Knauf Drywall Screws Jackpoint Self Drilling 25mm (1000)" at bounding box center [402, 452] width 703 height 17
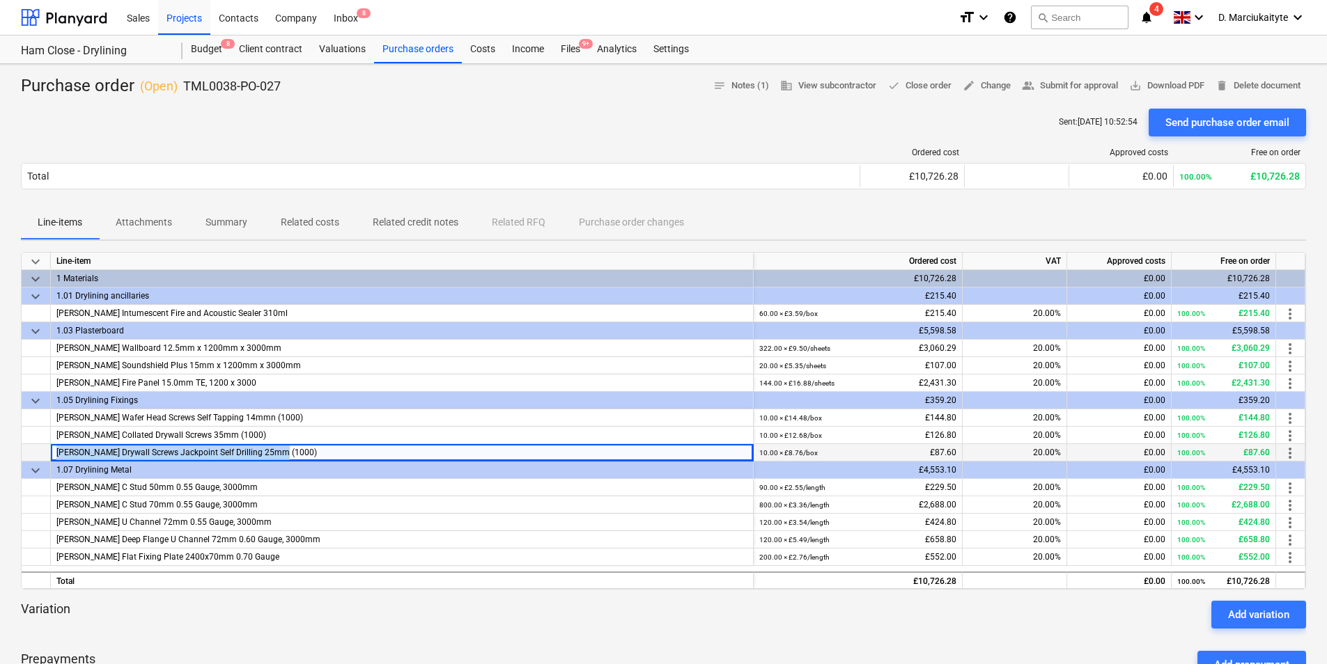
drag, startPoint x: 313, startPoint y: 454, endPoint x: 24, endPoint y: 454, distance: 289.1
click at [0, 0] on div "Knauf Drywall Screws Jackpoint Self Drilling 25mm (1000) 10.00 × £8.76 / box £8…" at bounding box center [0, 0] width 0 height 0
copy div "Knauf Drywall Screws Jackpoint Self Drilling 25mm (1000)"
click at [230, 484] on div "Knauf C Stud 50mm 0.55 Gauge, 3000mm" at bounding box center [402, 487] width 703 height 17
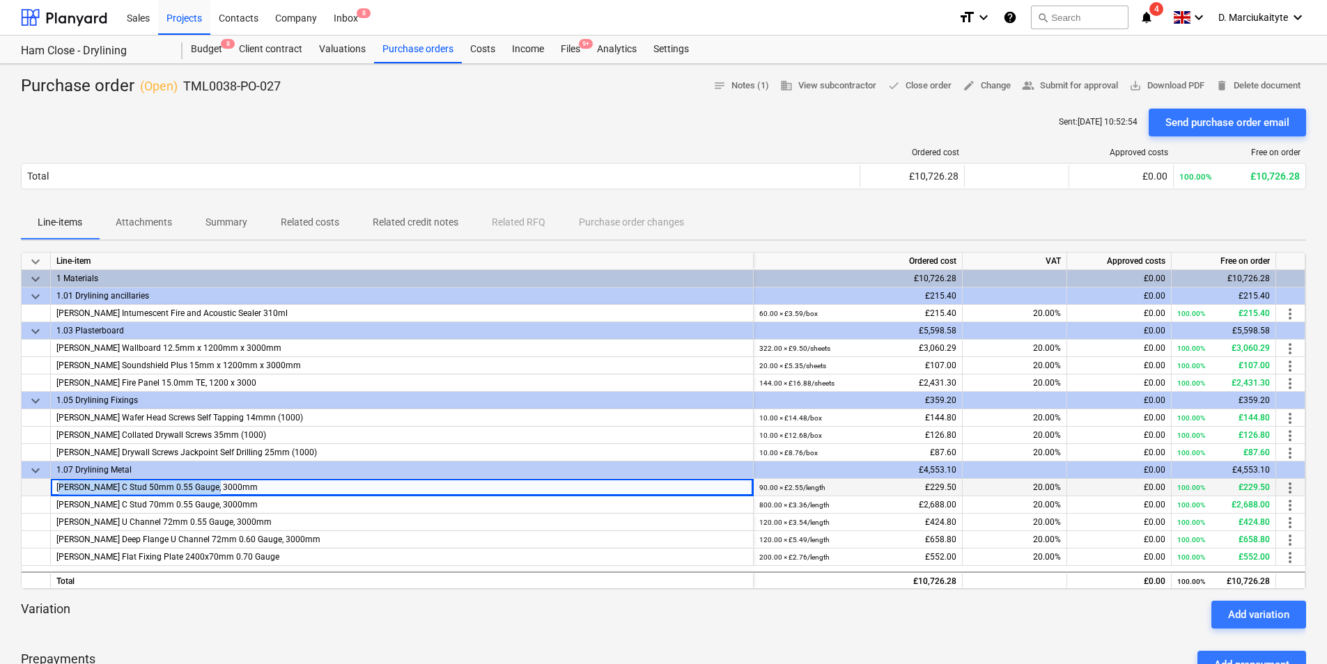
drag, startPoint x: 249, startPoint y: 488, endPoint x: 53, endPoint y: 487, distance: 196.4
click at [53, 487] on div "Knauf C Stud 50mm 0.55 Gauge, 3000mm" at bounding box center [402, 487] width 703 height 17
drag, startPoint x: 221, startPoint y: 504, endPoint x: 238, endPoint y: 502, distance: 16.1
click at [222, 504] on div "Knauf C Stud 70mm 0.55 Gauge, 3000mm" at bounding box center [402, 505] width 703 height 17
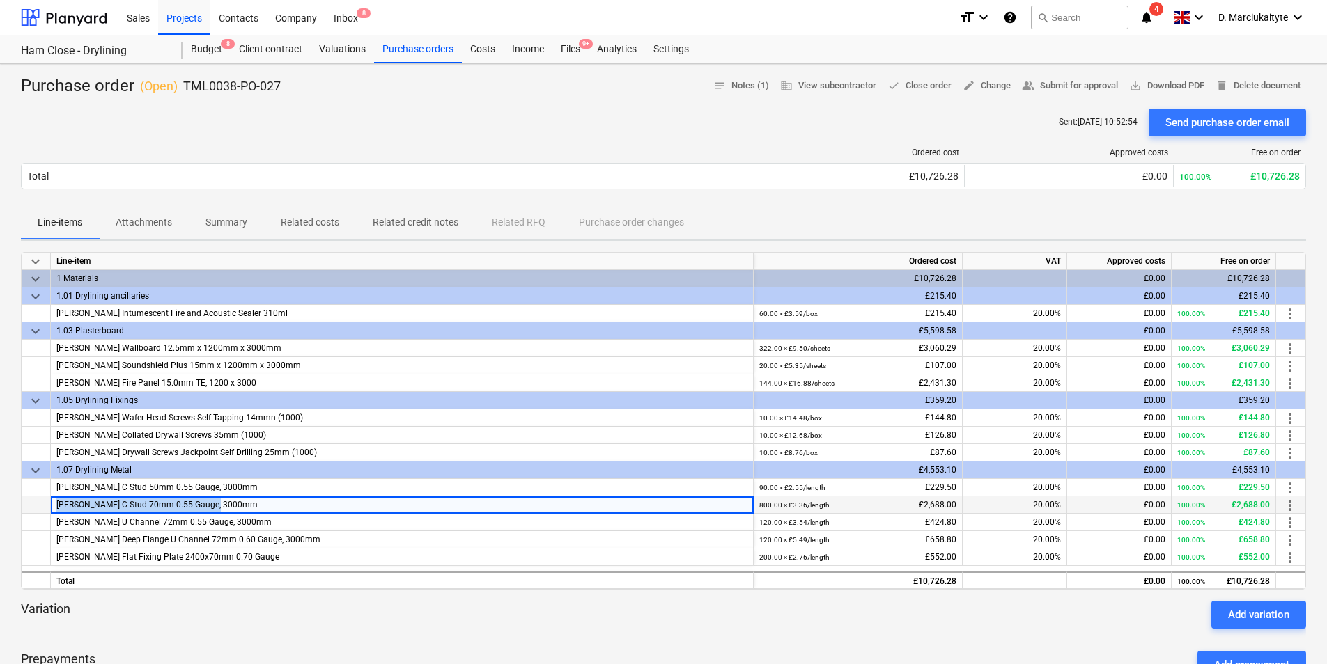
drag, startPoint x: 248, startPoint y: 505, endPoint x: 31, endPoint y: 510, distance: 216.7
click at [0, 0] on div "Knauf C Stud 70mm 0.55 Gauge, 3000mm 800.00 × £3.36 / length £2,688.00 20.00% £…" at bounding box center [0, 0] width 0 height 0
drag, startPoint x: 275, startPoint y: 519, endPoint x: 283, endPoint y: 519, distance: 7.7
click at [275, 519] on div "Knauf U Channel 72mm 0.55 Gauge, 3000mm" at bounding box center [402, 522] width 703 height 17
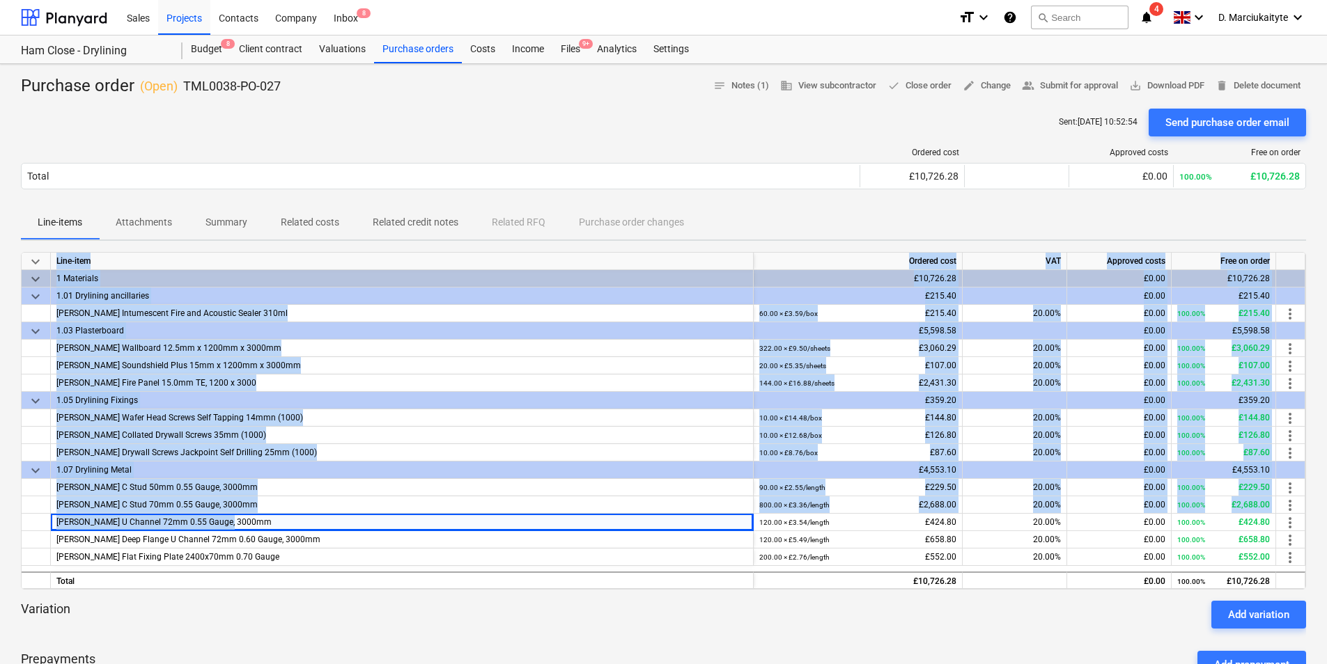
drag, startPoint x: 253, startPoint y: 529, endPoint x: 11, endPoint y: 526, distance: 241.7
click at [12, 527] on div "Purchase order ( Open ) TML0038-PO-027 notes Notes (1) business View subcontrac…" at bounding box center [663, 557] width 1327 height 986
click at [313, 528] on div "Knauf U Channel 72mm 0.55 Gauge, 3000mm" at bounding box center [402, 522] width 703 height 17
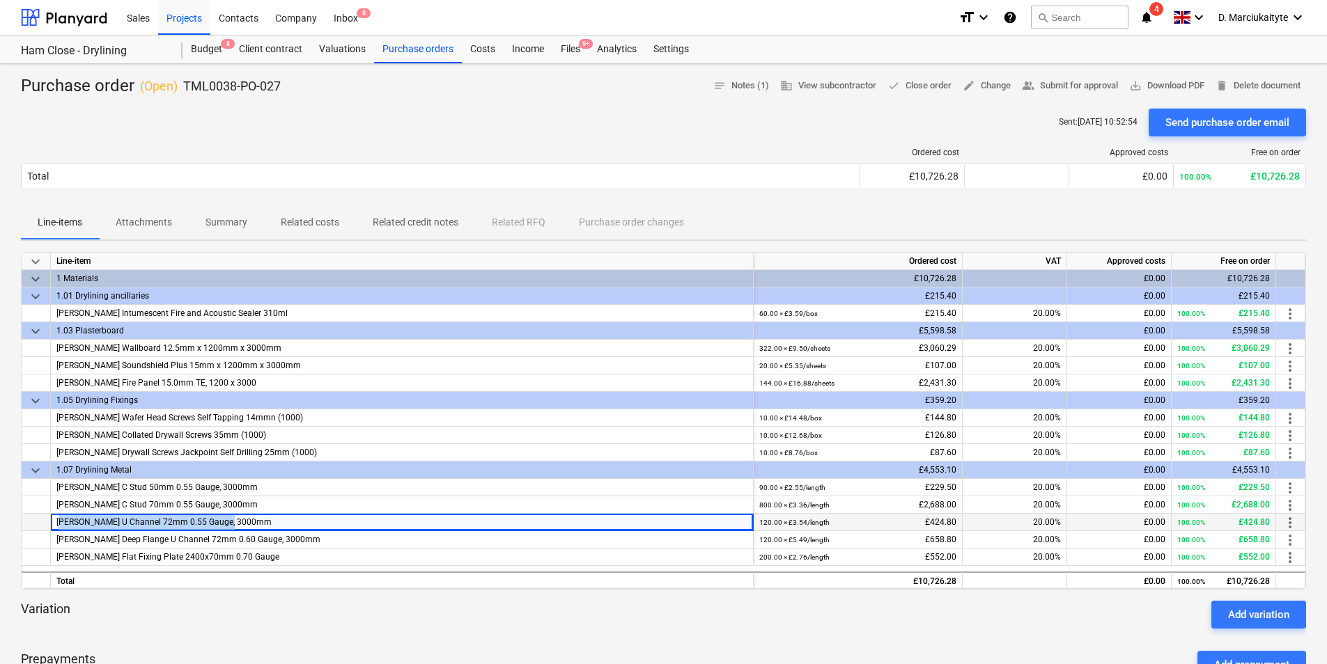
drag, startPoint x: 251, startPoint y: 524, endPoint x: 56, endPoint y: 518, distance: 195.8
click at [56, 518] on div "Knauf U Channel 72mm 0.55 Gauge, 3000mm" at bounding box center [402, 522] width 703 height 17
click at [293, 539] on div "Knauf Deep Flange U Channel 72mm 0.60 Gauge, 3000mm" at bounding box center [402, 539] width 703 height 17
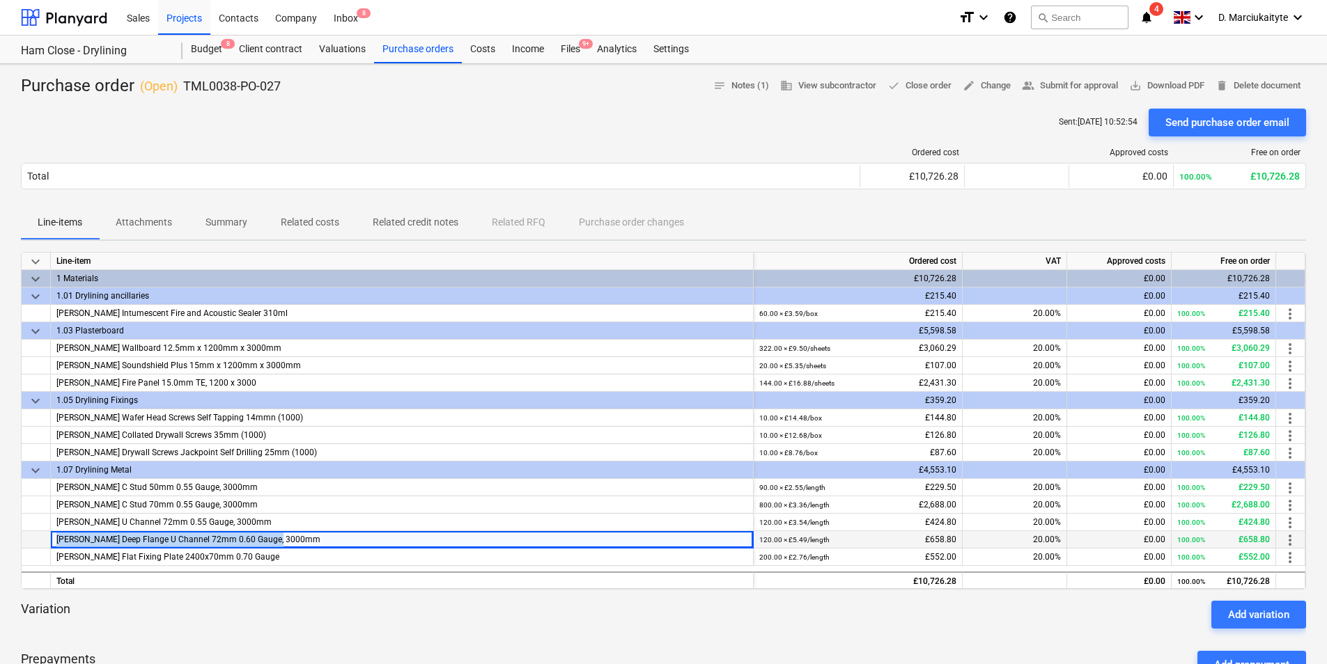
drag, startPoint x: 322, startPoint y: 539, endPoint x: 49, endPoint y: 541, distance: 272.3
click at [0, 0] on div "Knauf Deep Flange U Channel 72mm 0.60 Gauge, 3000mm 120.00 × £5.49 / length £65…" at bounding box center [0, 0] width 0 height 0
click at [249, 558] on div "Knauf Flat Fixing Plate 2400x70mm 0.70 Gauge" at bounding box center [402, 557] width 703 height 17
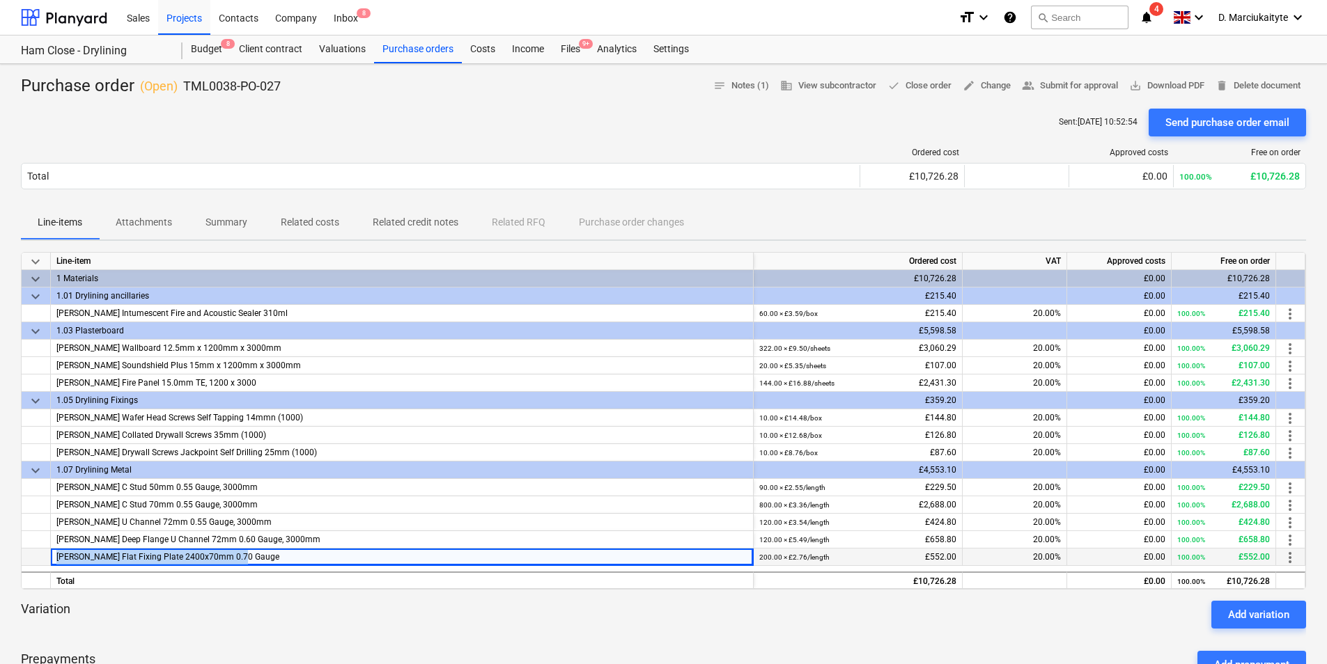
drag, startPoint x: 245, startPoint y: 559, endPoint x: 36, endPoint y: 563, distance: 209.0
click at [0, 0] on div "Knauf Flat Fixing Plate 2400x70mm 0.70 Gauge 200.00 × £2.76 / length £552.00 20…" at bounding box center [0, 0] width 0 height 0
drag, startPoint x: 292, startPoint y: 83, endPoint x: 181, endPoint y: 88, distance: 110.9
click at [181, 88] on div "Purchase order ( Open ) TML0038-PO-027 notes Notes (1) business View subcontrac…" at bounding box center [663, 86] width 1285 height 22
click at [413, 49] on div "Purchase orders" at bounding box center [418, 50] width 88 height 28
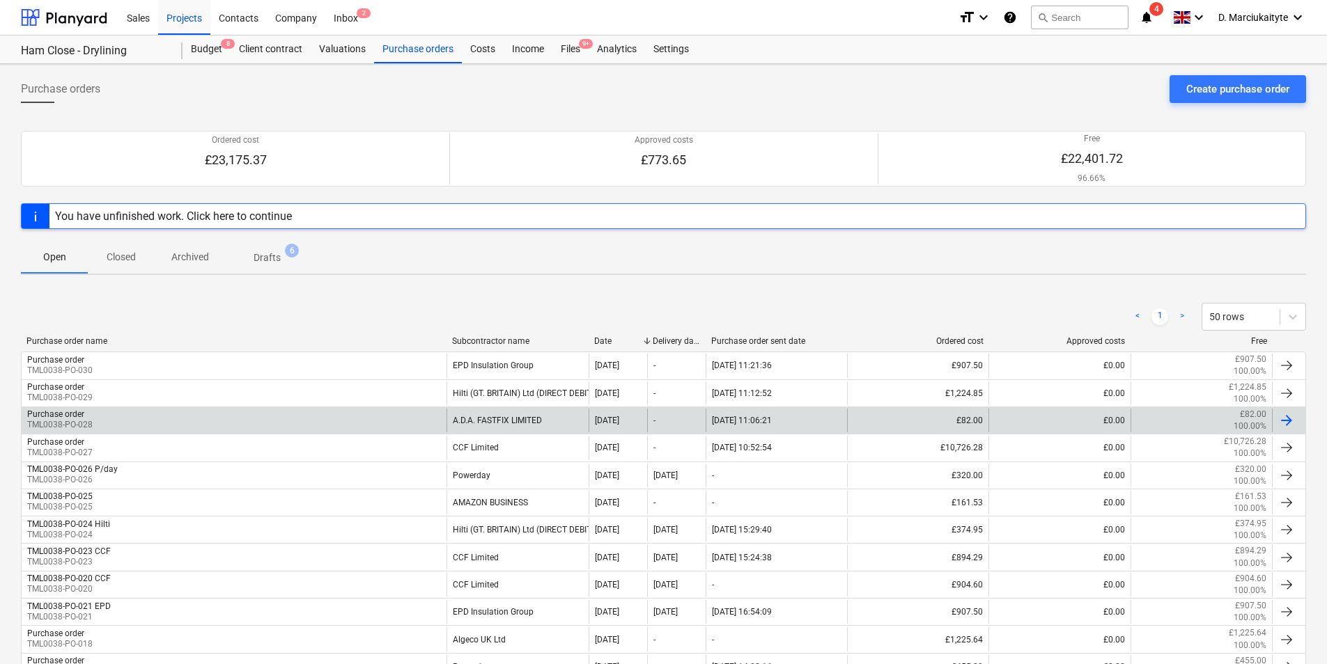
click at [400, 420] on div "Purchase order TML0038-PO-028" at bounding box center [234, 421] width 425 height 24
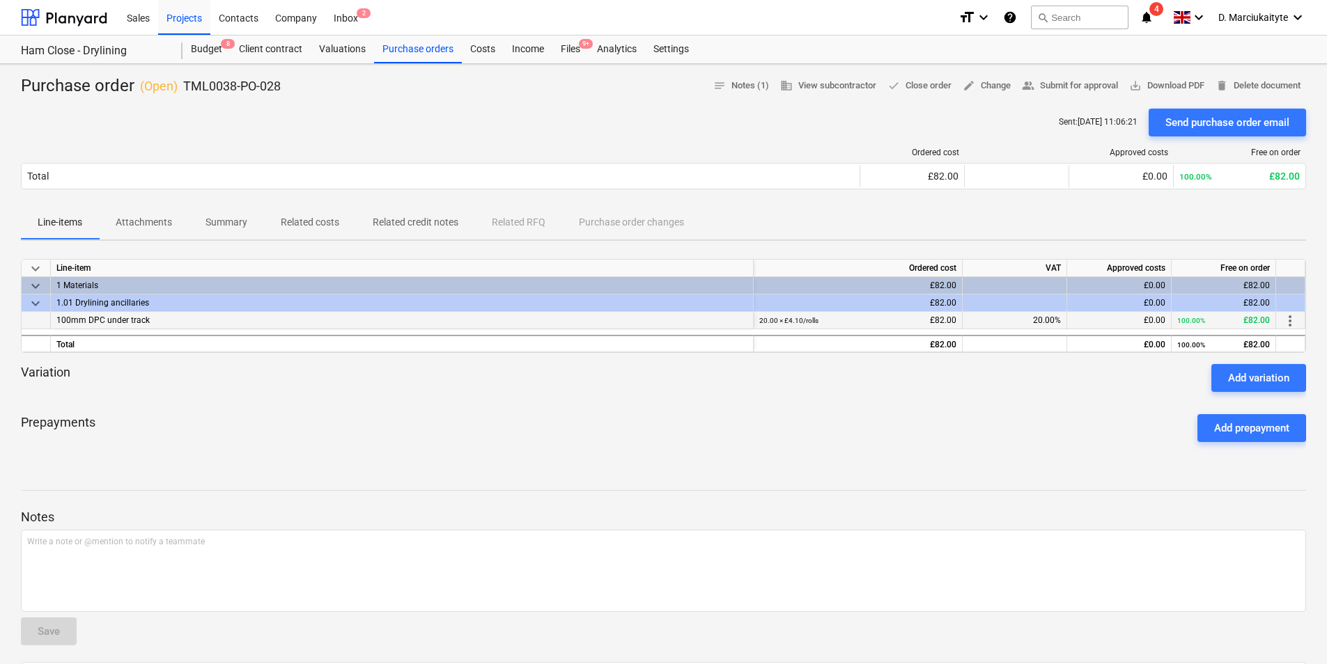
click at [173, 319] on div "100mm DPC under track" at bounding box center [402, 320] width 703 height 17
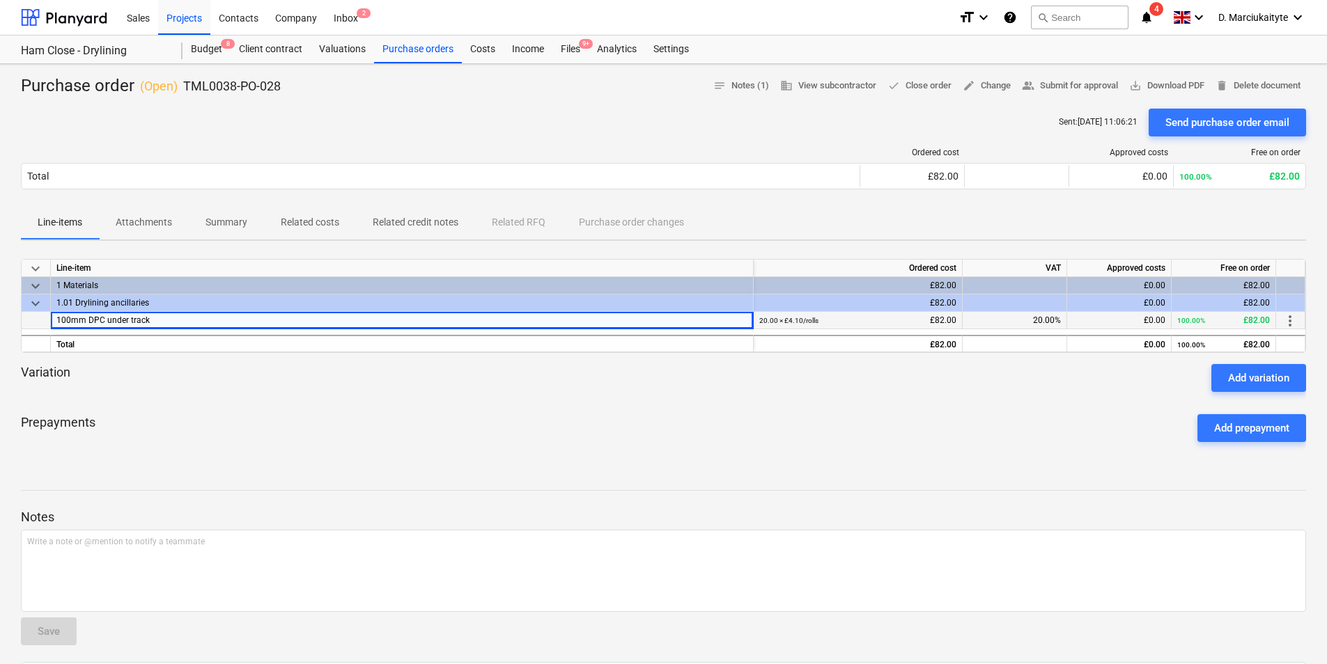
drag, startPoint x: 180, startPoint y: 318, endPoint x: 31, endPoint y: 312, distance: 149.9
click at [0, 0] on div "100mm DPC under track 20.00 × £4.10 / rolls £82.00 20.00% £0.00 100.00% £82.00 …" at bounding box center [0, 0] width 0 height 0
drag, startPoint x: 290, startPoint y: 74, endPoint x: 182, endPoint y: 84, distance: 108.5
click at [182, 84] on div "Purchase order ( Open ) TML0038-PO-028 notes Notes (1) business View subcontrac…" at bounding box center [663, 442] width 1327 height 757
drag, startPoint x: 405, startPoint y: 43, endPoint x: 435, endPoint y: 51, distance: 30.9
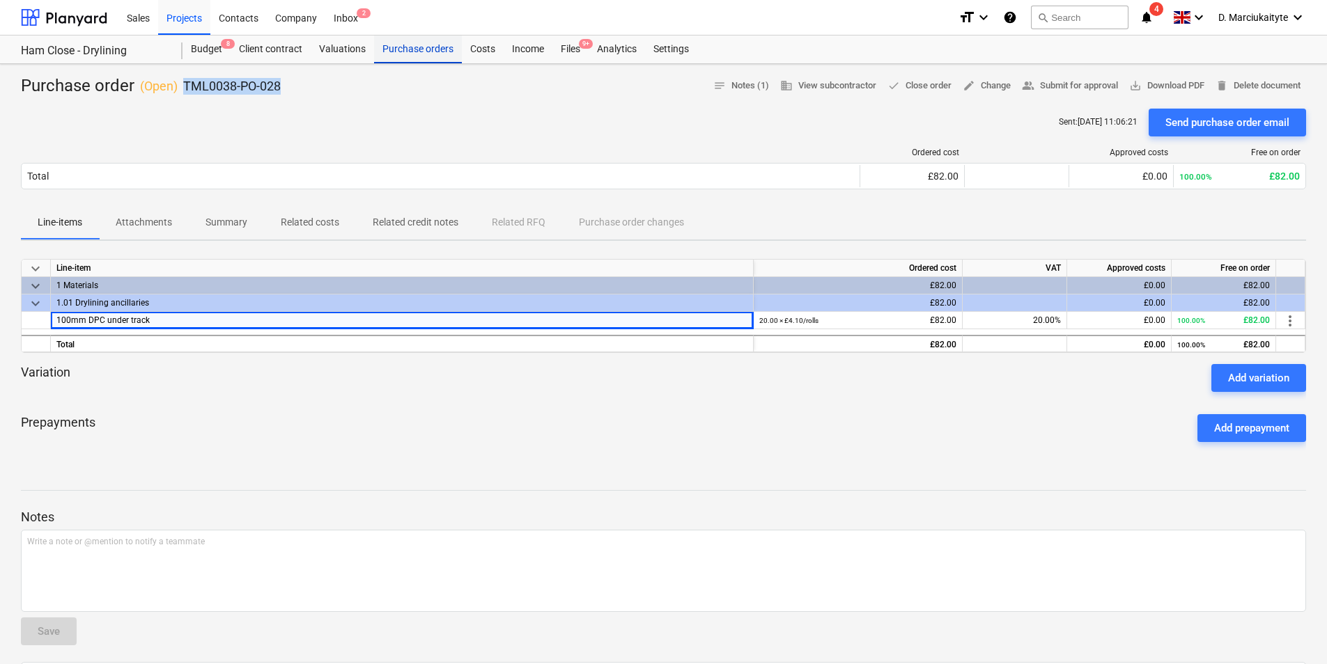
click at [406, 43] on div "Purchase orders" at bounding box center [418, 50] width 88 height 28
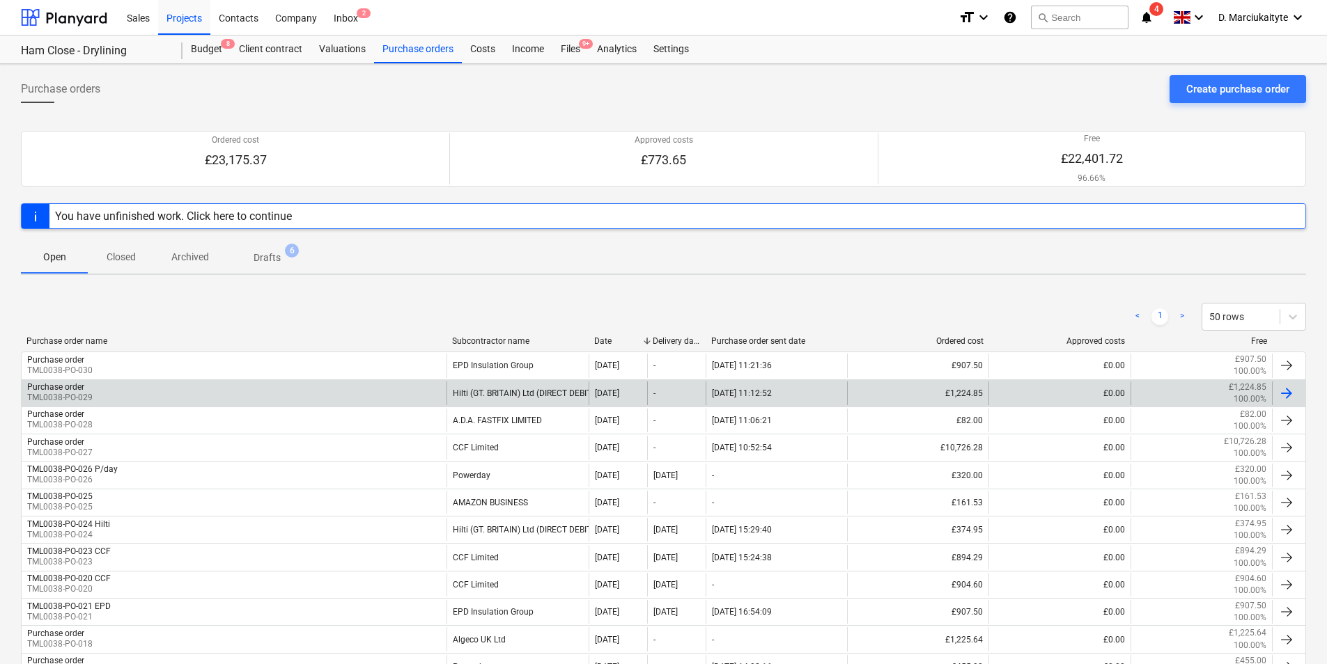
click at [310, 392] on div "Purchase order TML0038-PO-029" at bounding box center [234, 394] width 425 height 24
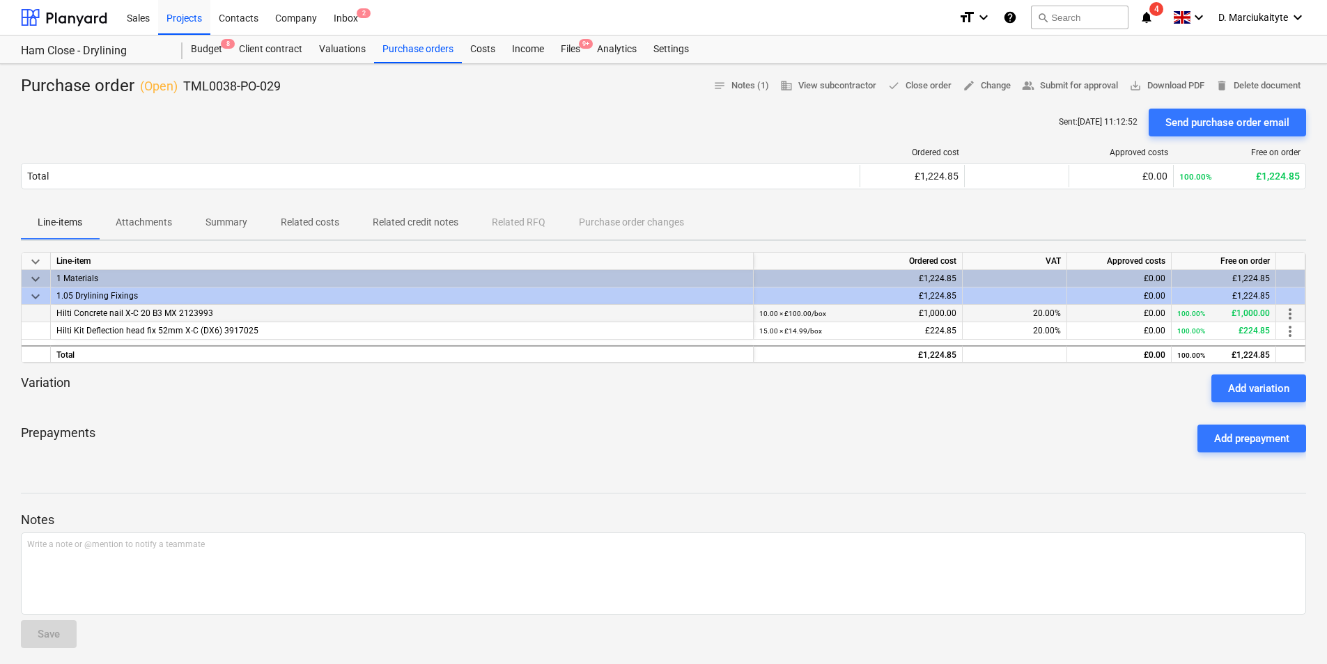
drag, startPoint x: 247, startPoint y: 307, endPoint x: 54, endPoint y: 308, distance: 192.9
click at [54, 308] on div "Hilti Concrete nail X-C 20 B3 MX 2123993" at bounding box center [402, 313] width 703 height 17
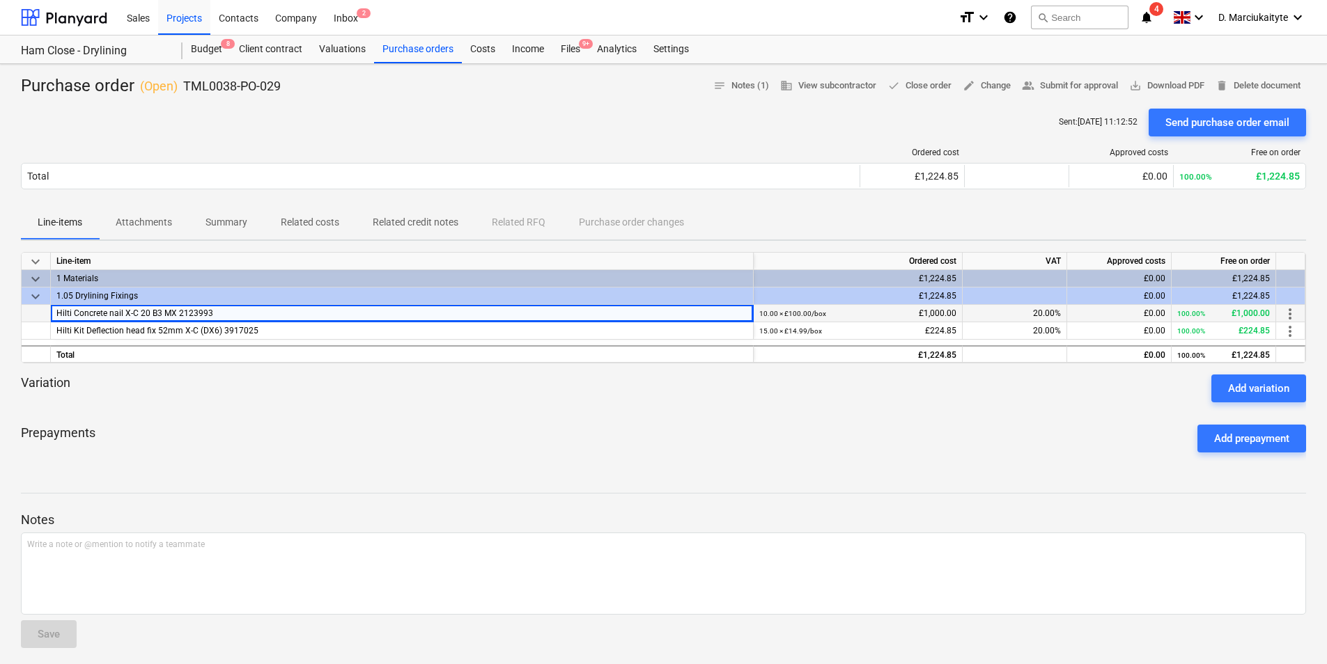
click at [311, 322] on div "Hilti Concrete nail X-C 20 B3 MX 2123993" at bounding box center [402, 313] width 703 height 17
click at [311, 329] on div "Hilti Kit Deflection head fix 52mm X-C (DX6) 3917025" at bounding box center [402, 330] width 703 height 17
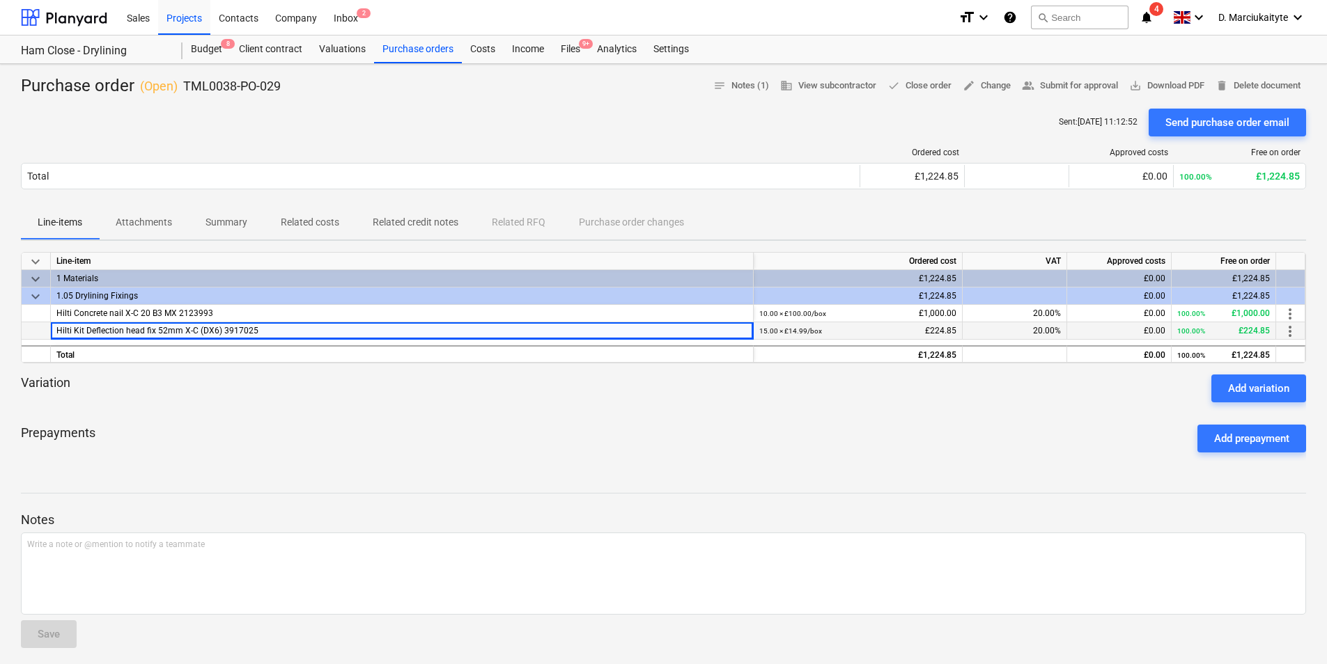
drag, startPoint x: 321, startPoint y: 331, endPoint x: 48, endPoint y: 332, distance: 273.0
click at [0, 0] on div "Hilti Kit Deflection head fix 52mm X-C (DX6) 3917025 15.00 × £14.99 / box £224.…" at bounding box center [0, 0] width 0 height 0
drag, startPoint x: 313, startPoint y: 93, endPoint x: 185, endPoint y: 85, distance: 128.4
click at [185, 85] on div "Purchase order ( Open ) TML0038-PO-029 notes Notes (1) business View subcontrac…" at bounding box center [663, 86] width 1285 height 22
click at [414, 49] on div "Purchase orders" at bounding box center [418, 50] width 88 height 28
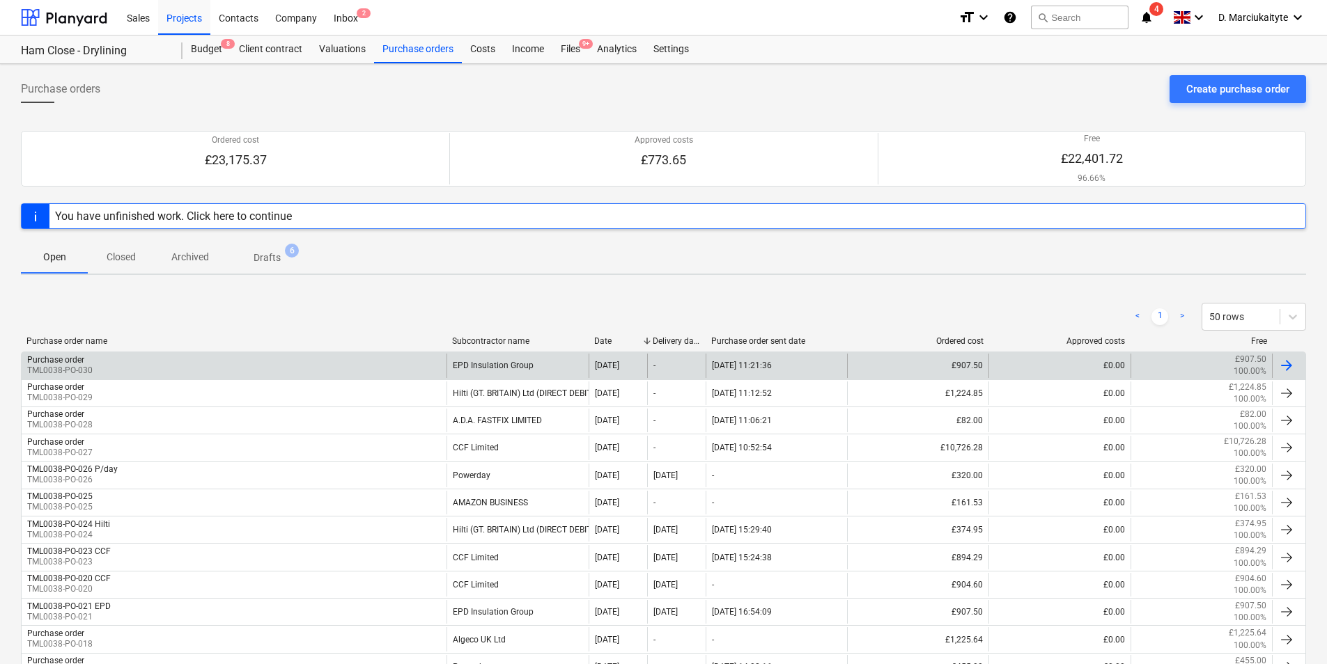
click at [368, 367] on div "Purchase order TML0038-PO-030" at bounding box center [234, 366] width 425 height 24
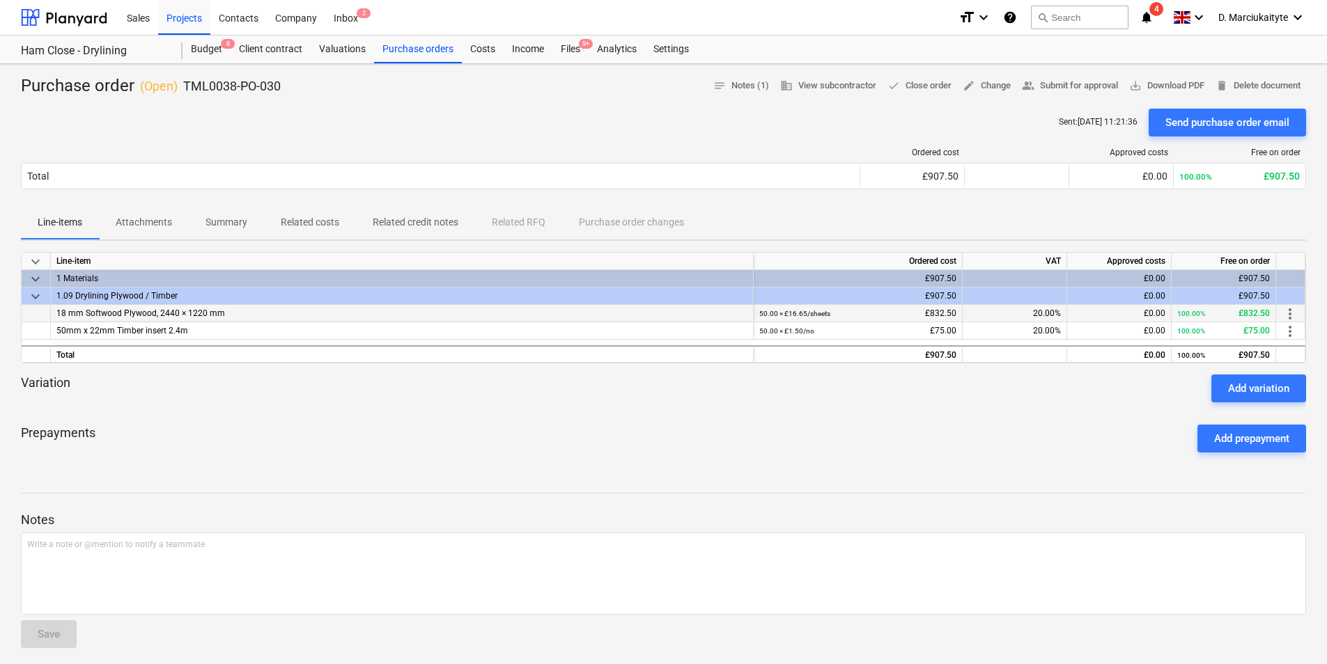
click at [274, 309] on div "18 mm Softwood Plywood, 2440 × 1220 mm" at bounding box center [402, 313] width 703 height 17
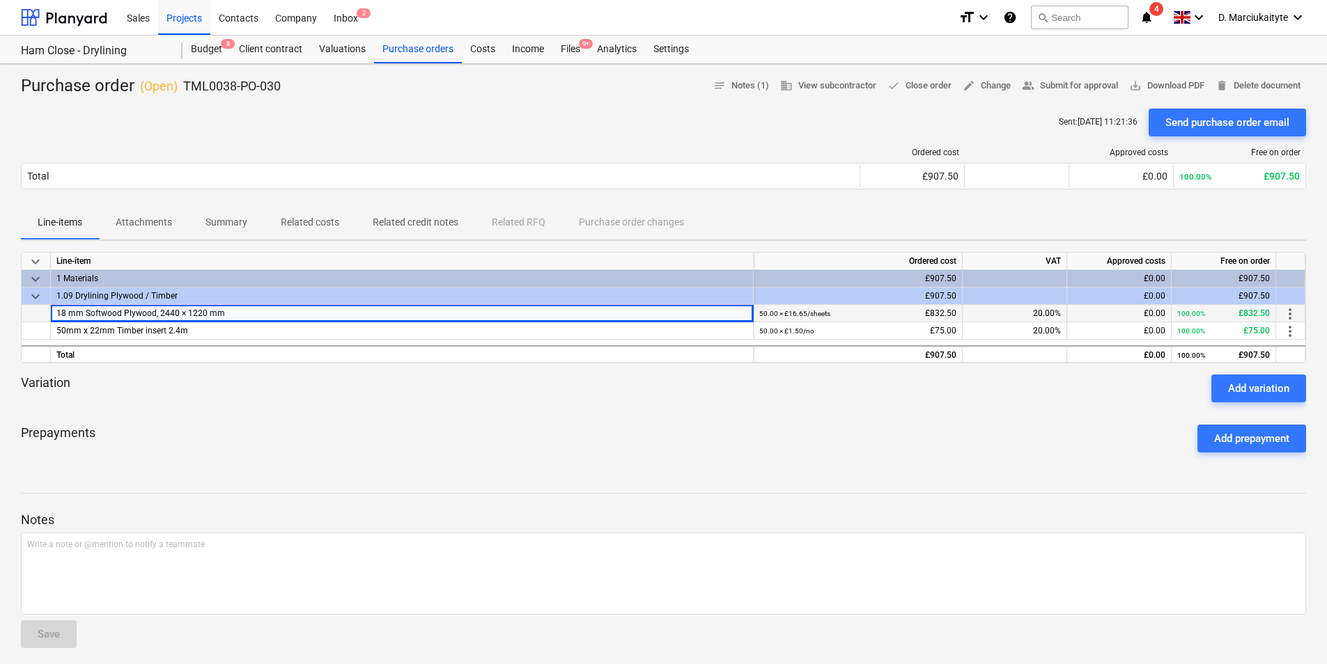
drag, startPoint x: 277, startPoint y: 313, endPoint x: 39, endPoint y: 316, distance: 237.5
click at [0, 0] on div "18 mm Softwood Plywood, 2440 × 1220 mm 50.00 × £16.65 / sheets £832.50 20.00% £…" at bounding box center [0, 0] width 0 height 0
click at [267, 339] on div "keyboard_arrow_down Line-item Ordered cost VAT Approved costs Free on order key…" at bounding box center [663, 307] width 1285 height 111
drag, startPoint x: 267, startPoint y: 339, endPoint x: 267, endPoint y: 328, distance: 11.1
click at [267, 328] on div "50mm x 22mm Timber insert 2.4m" at bounding box center [402, 330] width 703 height 17
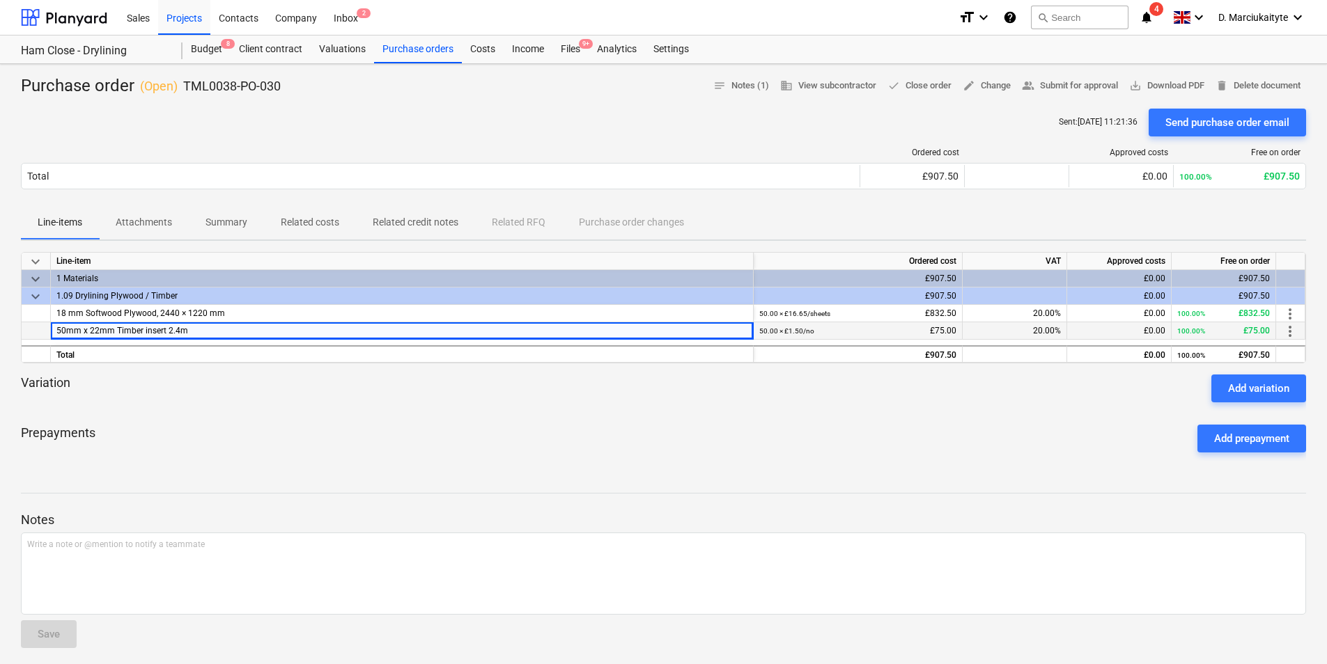
drag, startPoint x: 272, startPoint y: 332, endPoint x: 24, endPoint y: 334, distance: 247.3
click at [0, 0] on div "50mm x 22mm Timber insert 2.4m 50.00 × £1.50 / no £75.00 20.00% £0.00 100.00% £…" at bounding box center [0, 0] width 0 height 0
drag, startPoint x: 301, startPoint y: 84, endPoint x: 185, endPoint y: 83, distance: 116.3
click at [185, 83] on div "Purchase order ( Open ) TML0038-PO-030 notes Notes (1) business View subcontrac…" at bounding box center [663, 86] width 1285 height 22
click at [181, 16] on div "Projects" at bounding box center [184, 17] width 52 height 36
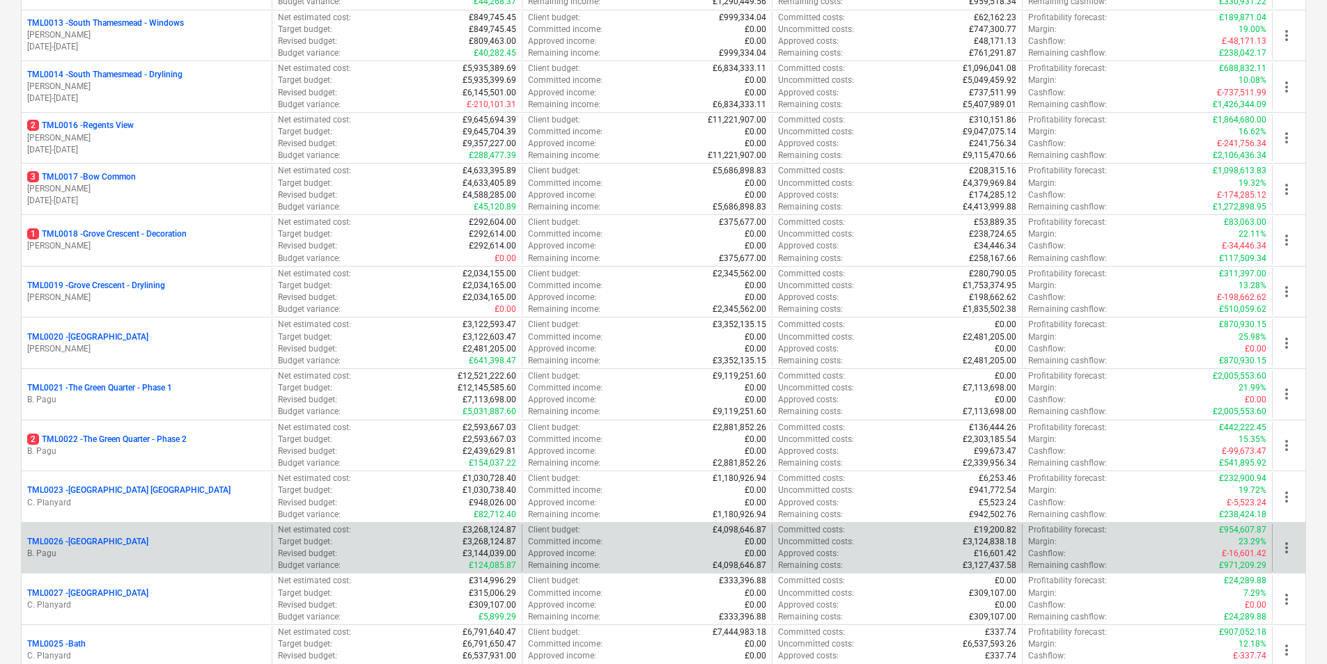
scroll to position [836, 0]
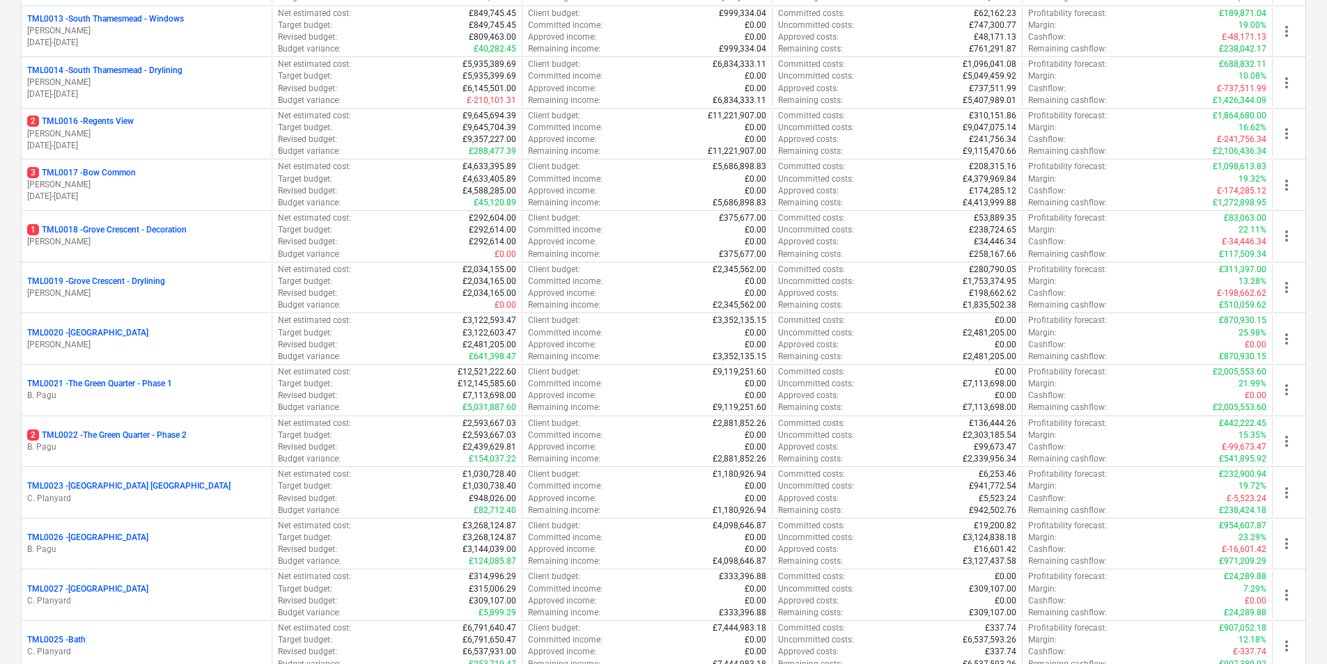
click at [116, 441] on p "2 TML0022 - The Green Quarter - Phase 2" at bounding box center [107, 436] width 160 height 12
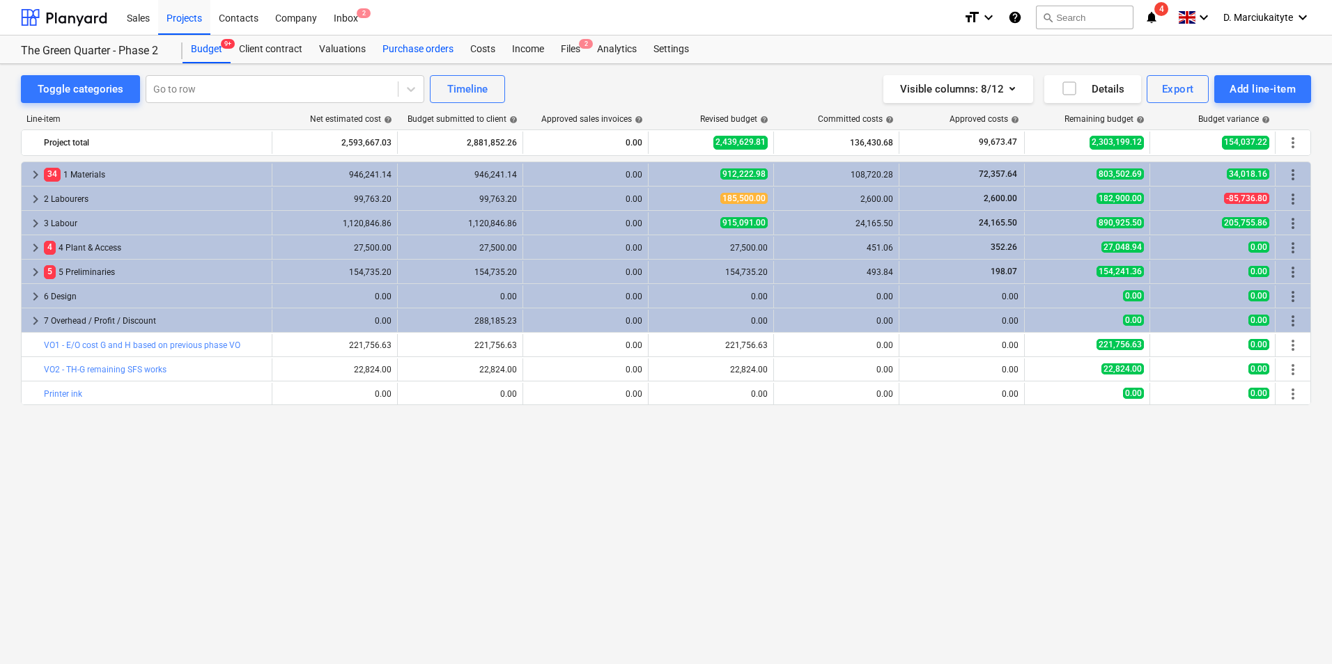
click at [409, 45] on div "Purchase orders" at bounding box center [418, 50] width 88 height 28
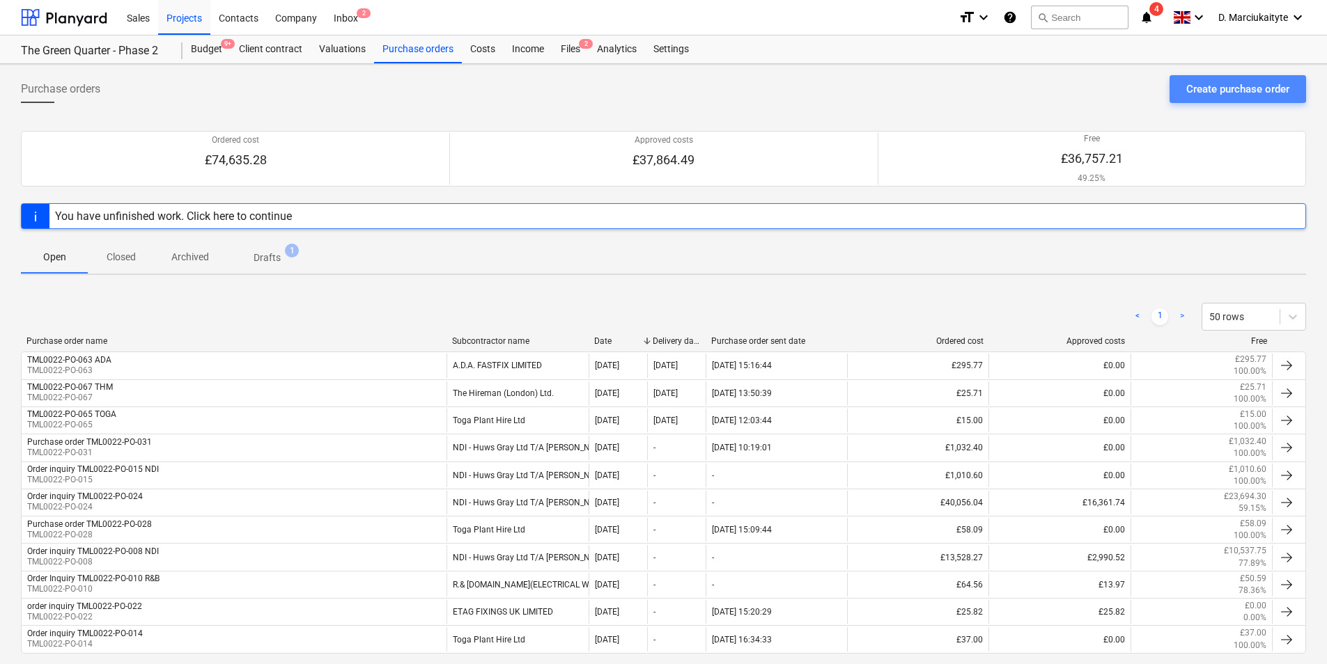
click at [1248, 93] on div "Create purchase order" at bounding box center [1237, 89] width 103 height 18
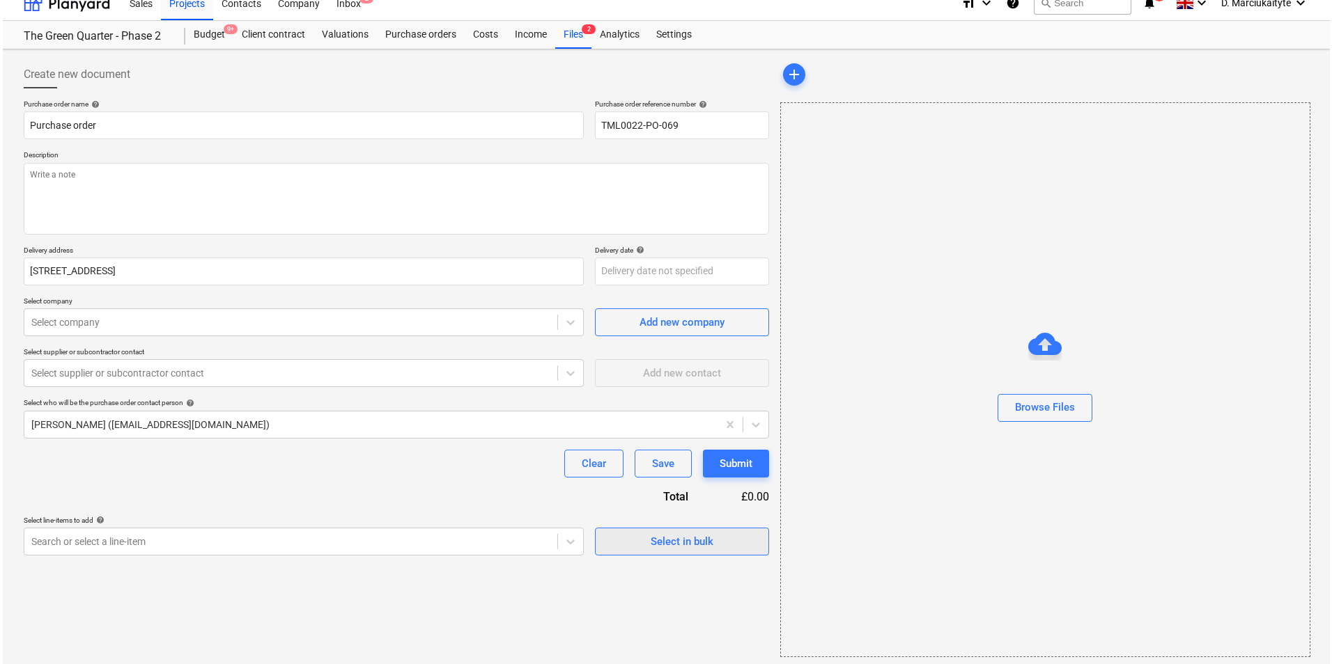
scroll to position [19, 0]
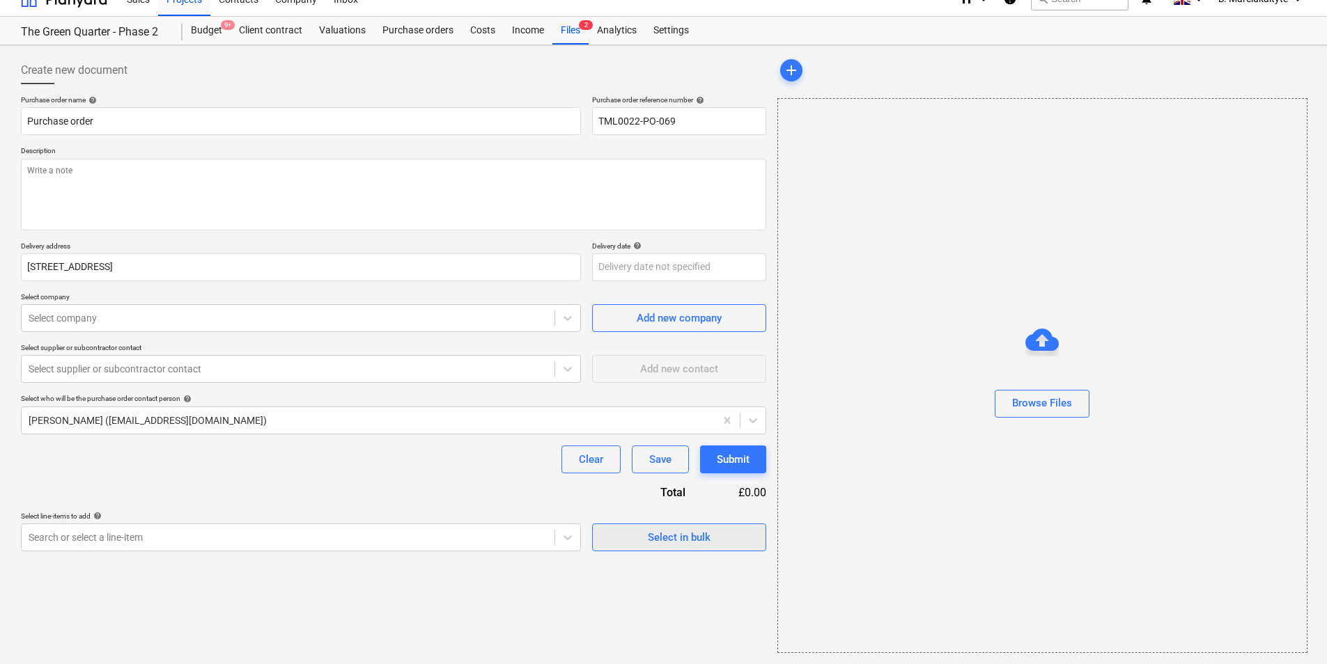
click at [652, 536] on div "Select in bulk" at bounding box center [679, 538] width 63 height 18
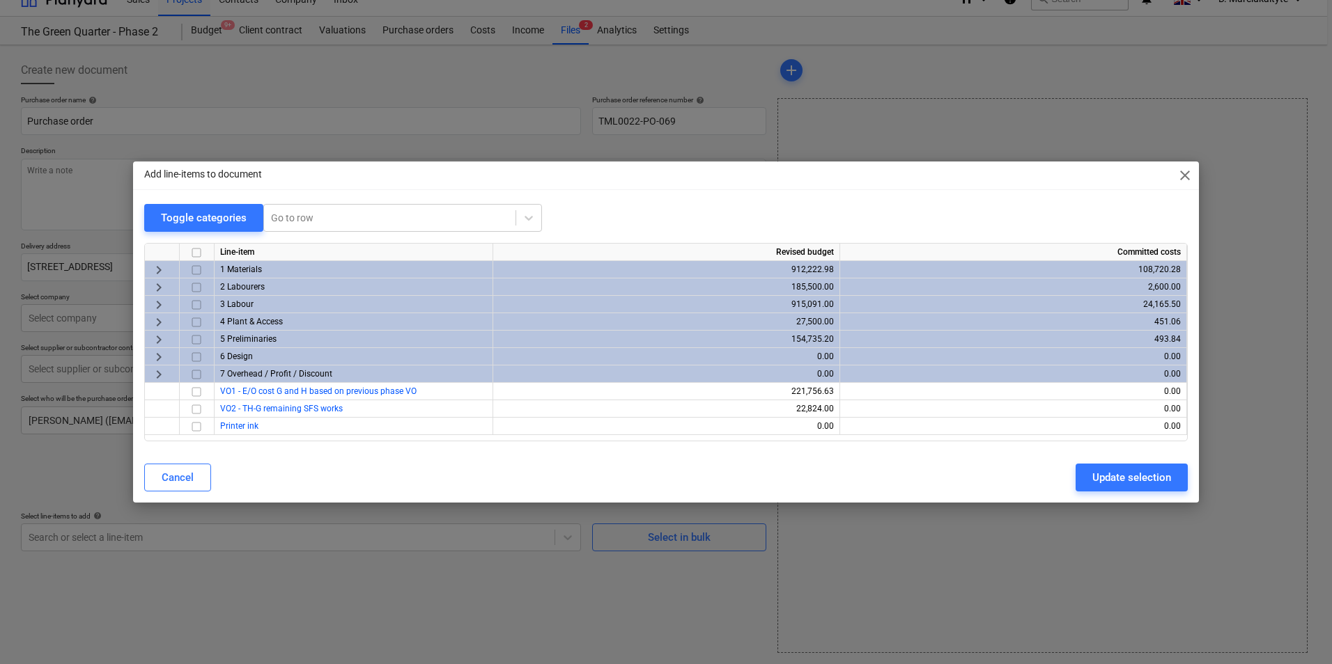
click at [158, 270] on span "keyboard_arrow_right" at bounding box center [158, 270] width 17 height 17
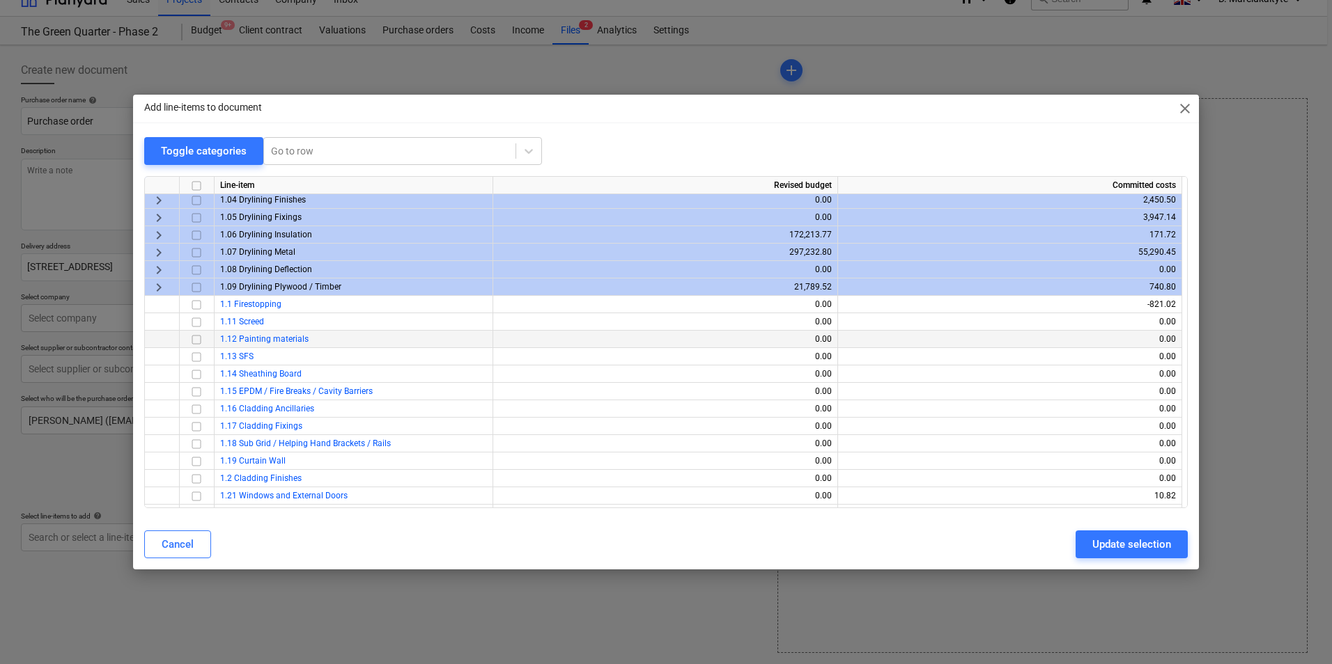
scroll to position [0, 0]
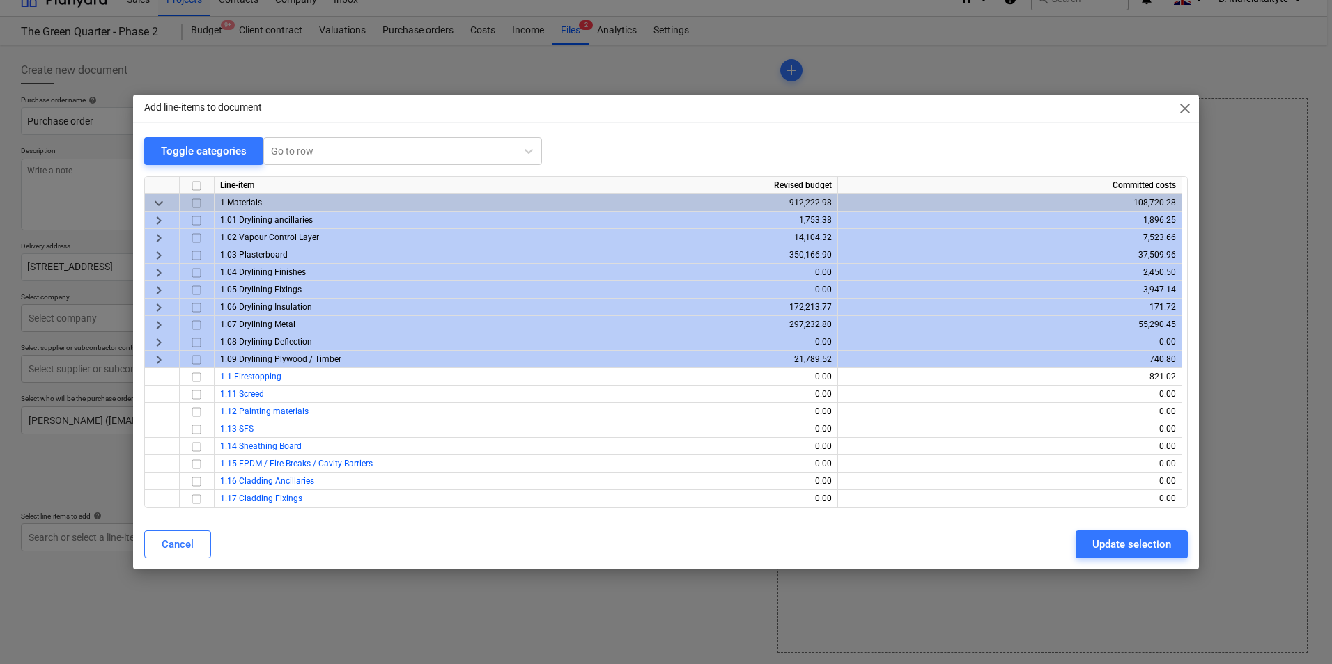
click at [156, 256] on span "keyboard_arrow_right" at bounding box center [158, 255] width 17 height 17
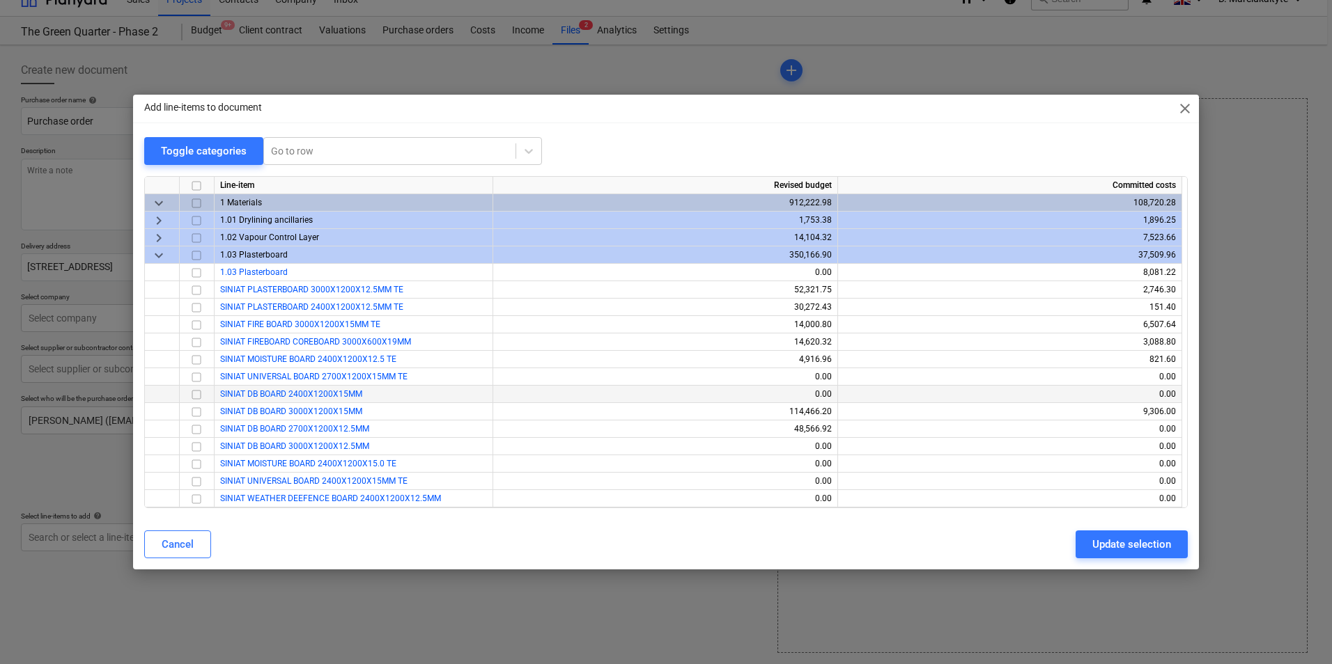
scroll to position [70, 0]
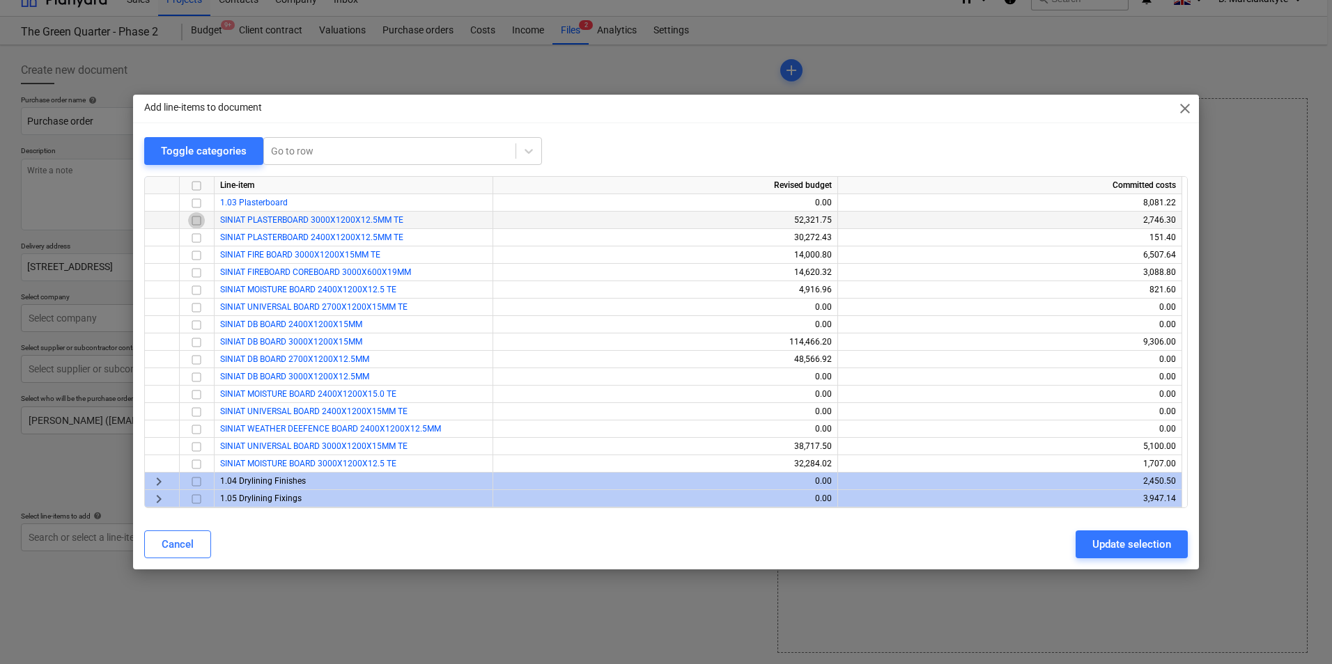
click at [199, 219] on input "checkbox" at bounding box center [196, 220] width 17 height 17
click at [194, 290] on input "checkbox" at bounding box center [196, 290] width 17 height 17
click at [192, 446] on input "checkbox" at bounding box center [196, 447] width 17 height 17
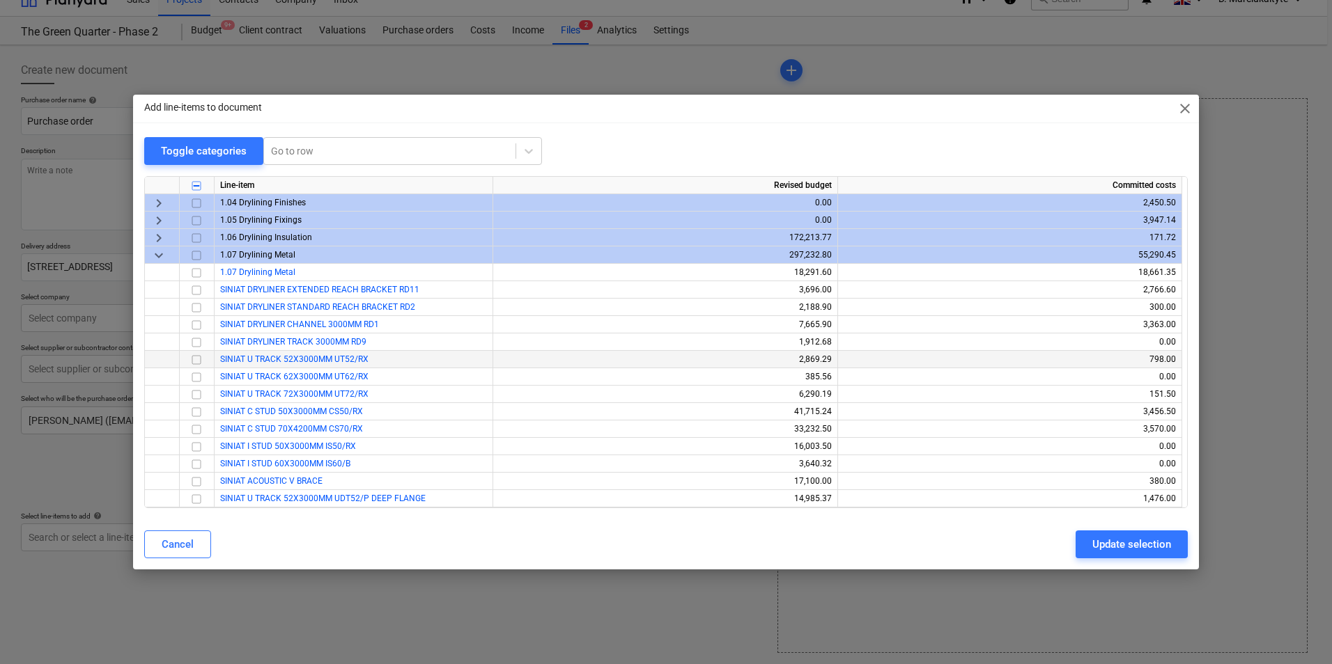
scroll to position [418, 0]
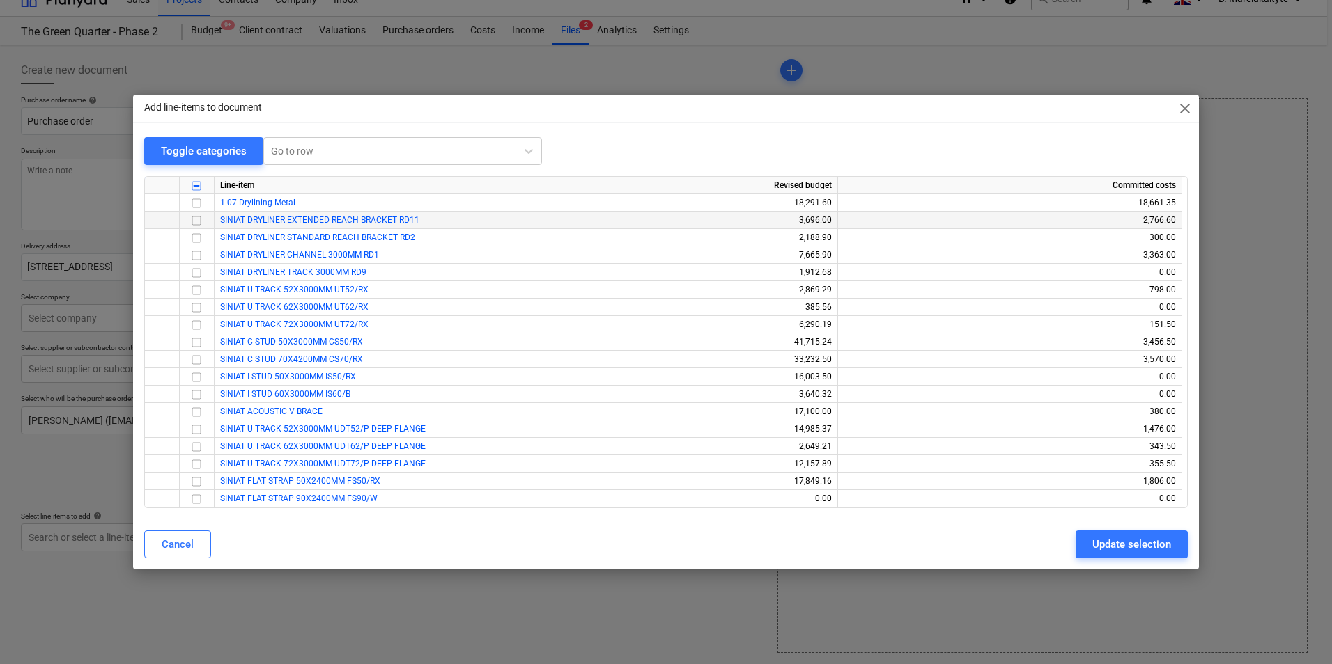
click at [196, 222] on input "checkbox" at bounding box center [196, 220] width 17 height 17
click at [196, 240] on input "checkbox" at bounding box center [196, 238] width 17 height 17
click at [194, 271] on input "checkbox" at bounding box center [196, 273] width 17 height 17
click at [196, 290] on input "checkbox" at bounding box center [196, 290] width 17 height 17
click at [196, 432] on input "checkbox" at bounding box center [196, 429] width 17 height 17
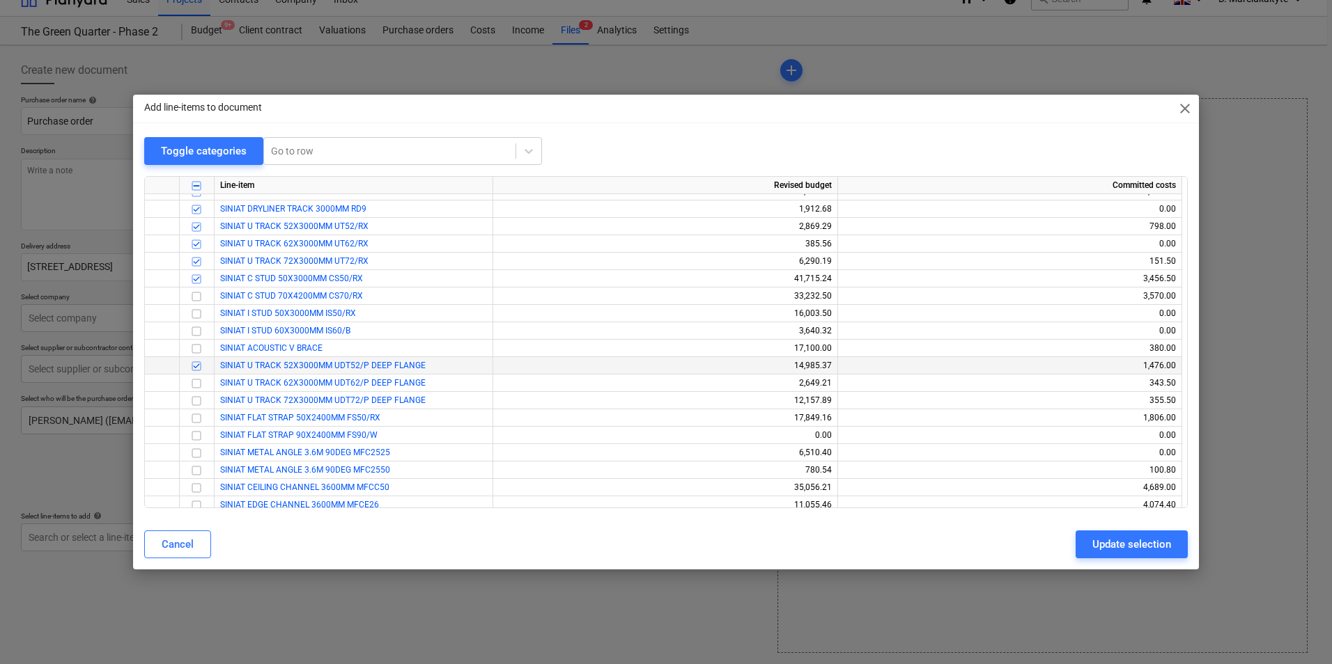
scroll to position [557, 0]
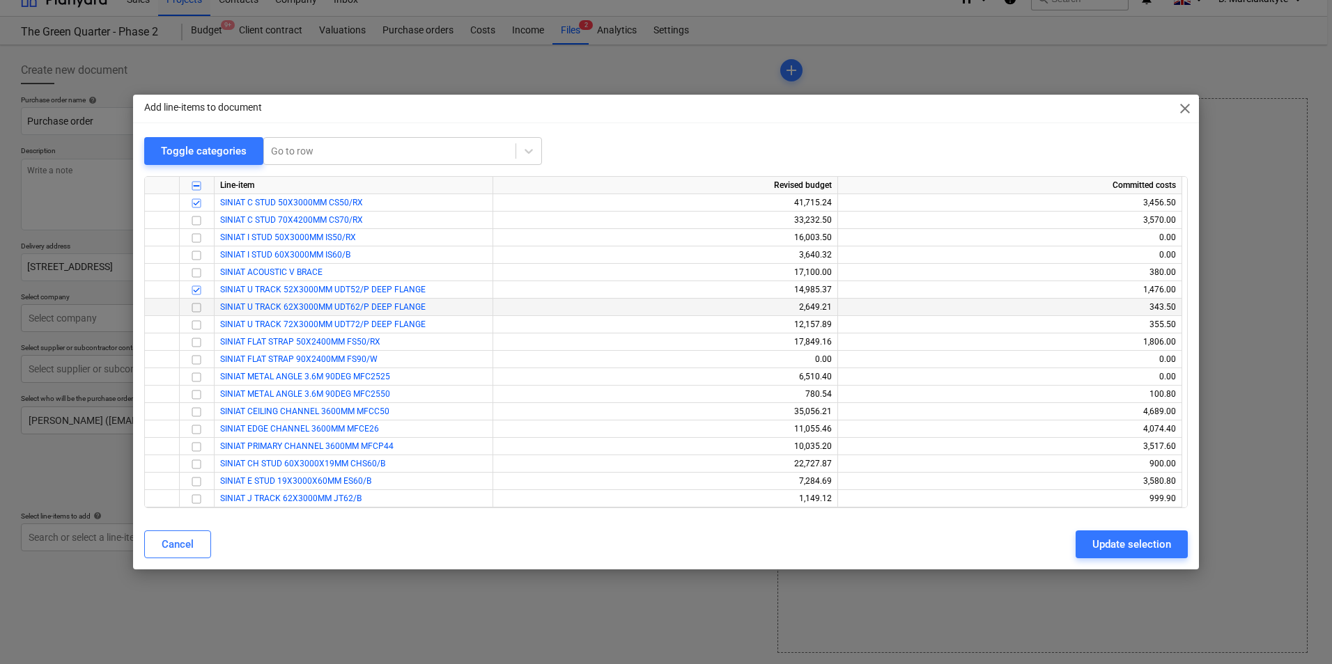
click at [199, 305] on input "checkbox" at bounding box center [196, 308] width 17 height 17
click at [199, 325] on input "checkbox" at bounding box center [196, 325] width 17 height 17
click at [194, 343] on input "checkbox" at bounding box center [196, 342] width 17 height 17
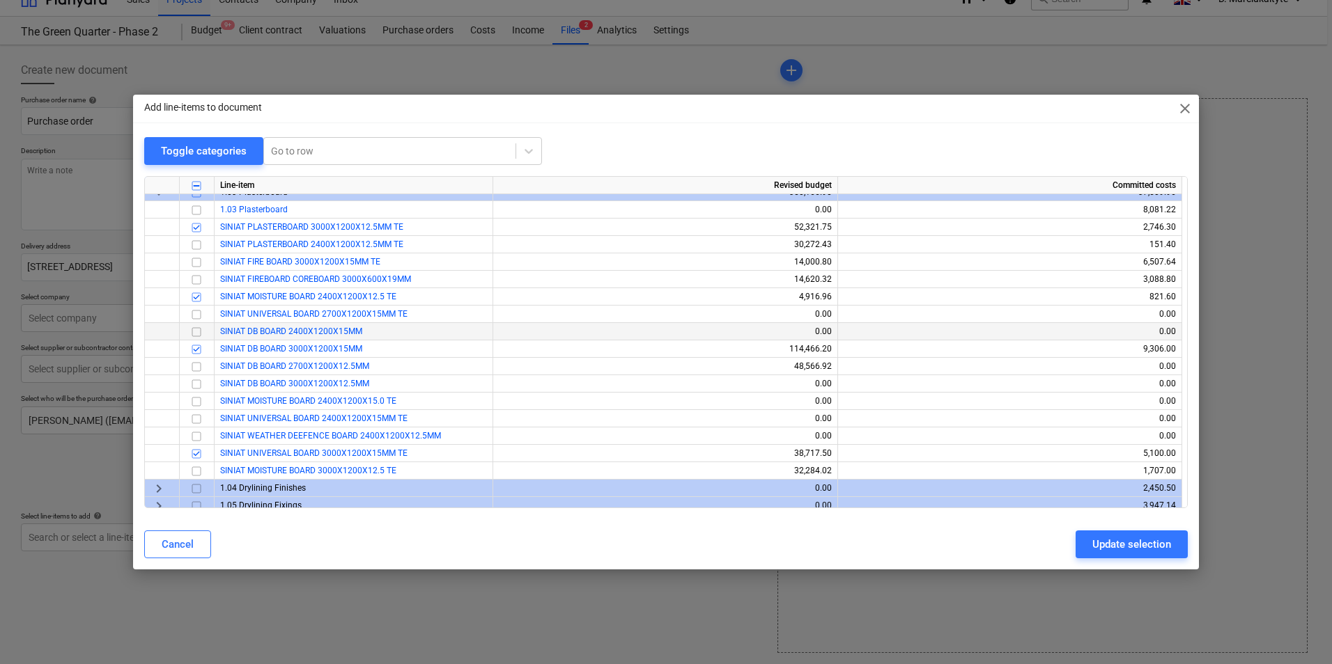
scroll to position [0, 0]
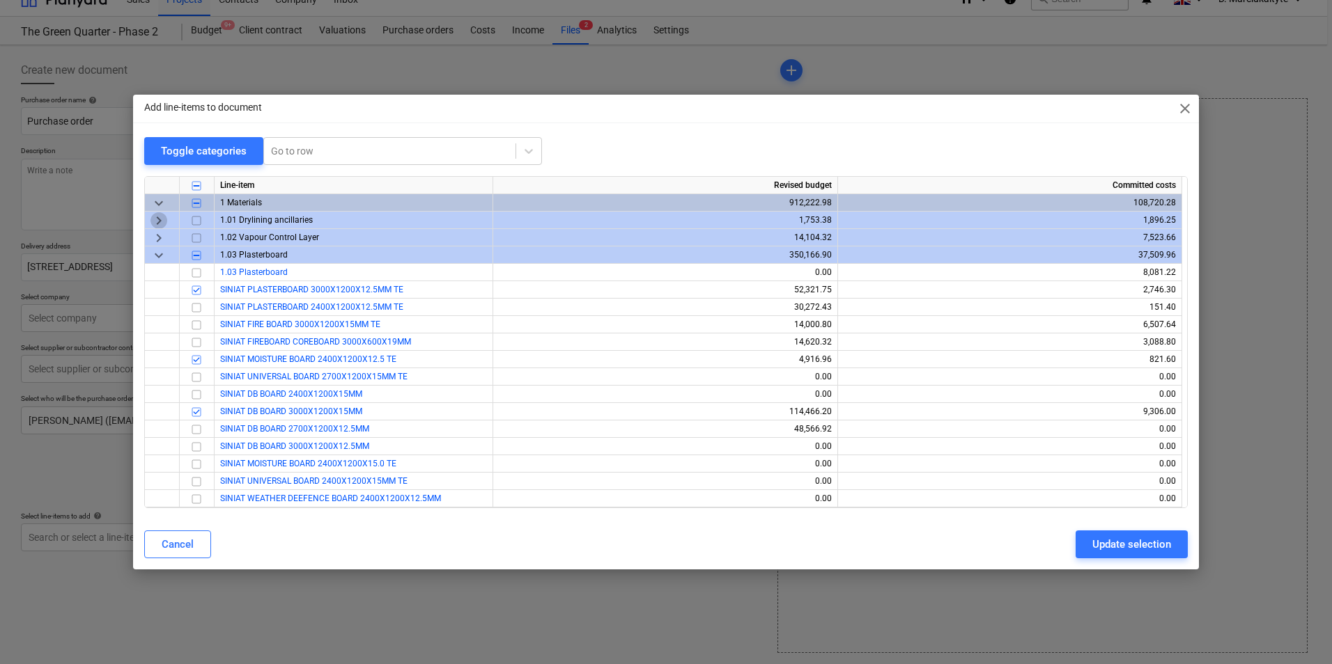
click at [159, 218] on span "keyboard_arrow_right" at bounding box center [158, 220] width 17 height 17
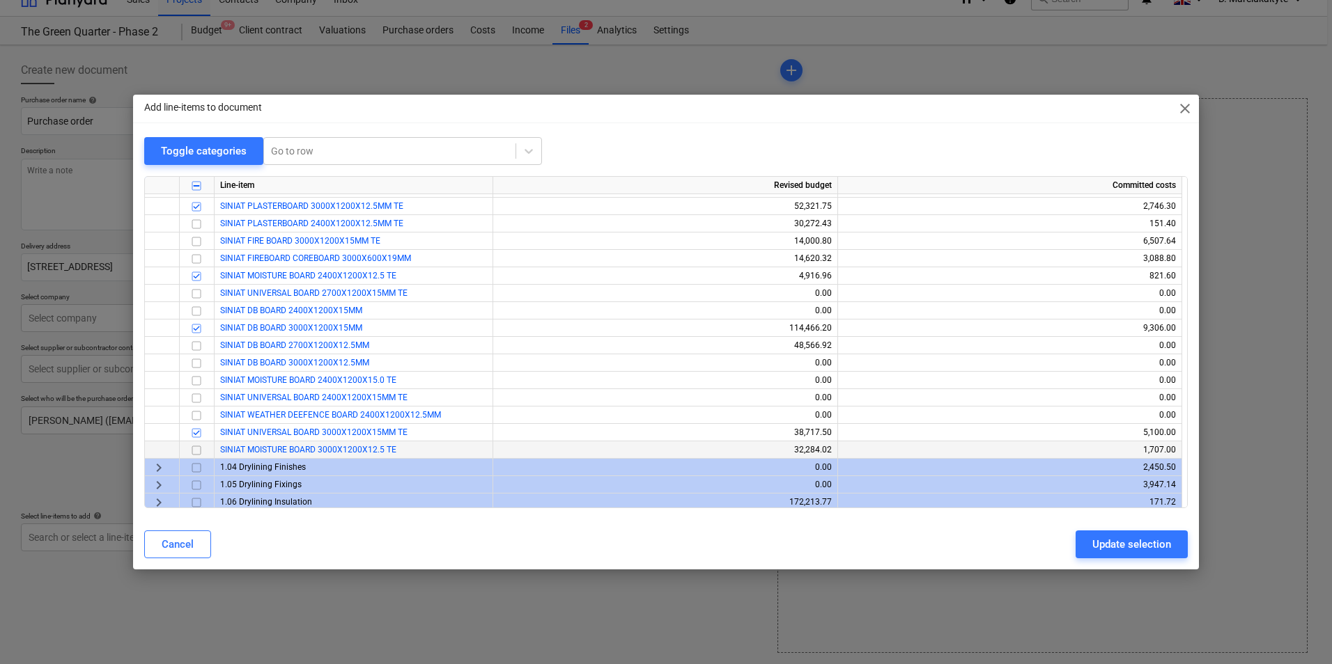
scroll to position [279, 0]
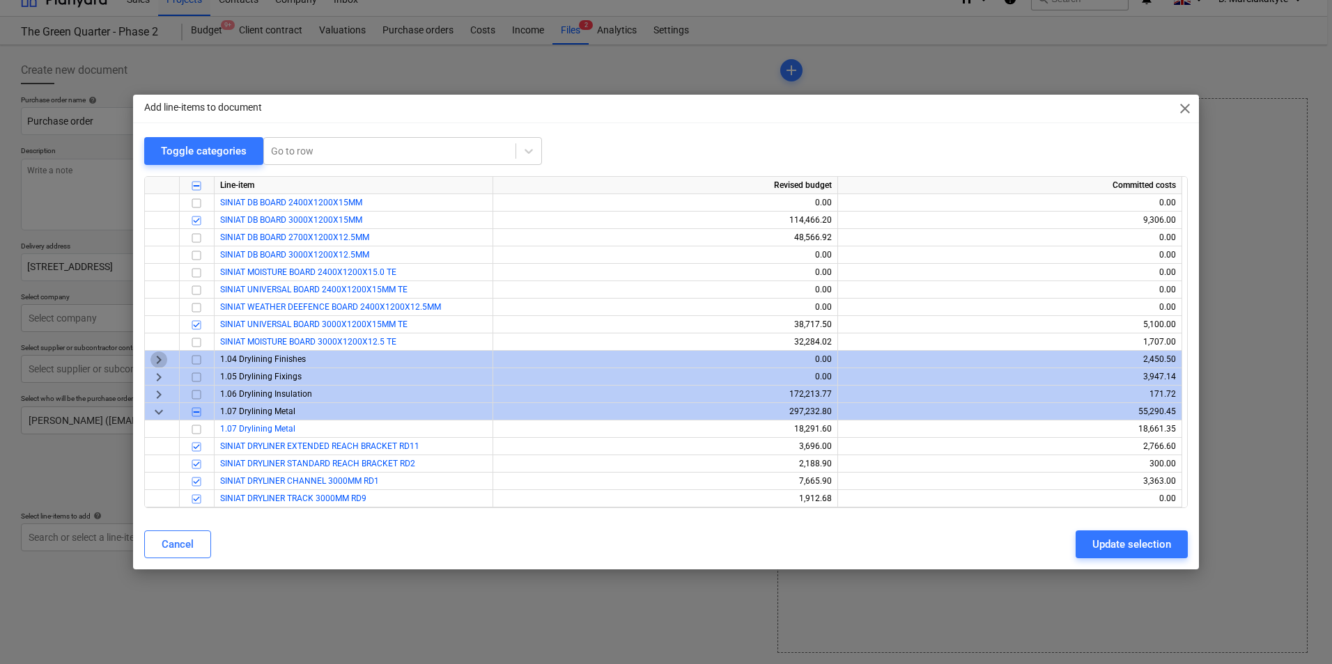
click at [163, 360] on span "keyboard_arrow_right" at bounding box center [158, 360] width 17 height 17
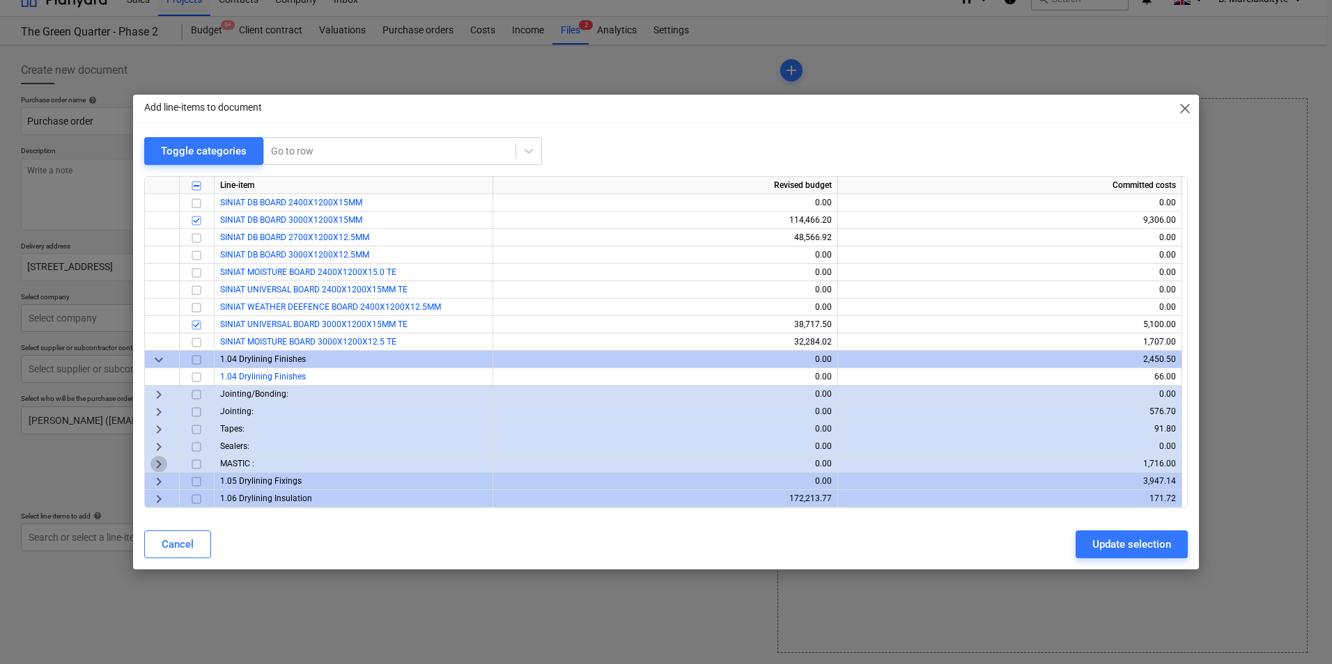
click at [152, 460] on span "keyboard_arrow_right" at bounding box center [158, 464] width 17 height 17
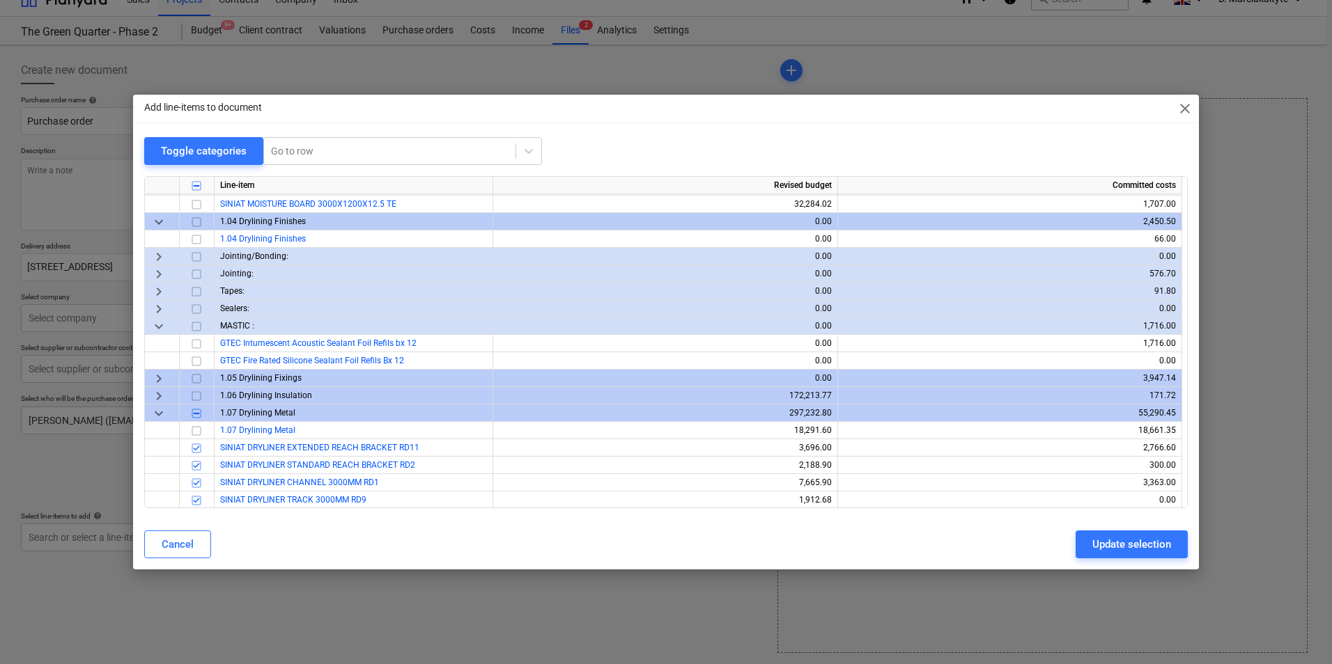
scroll to position [418, 0]
click at [195, 341] on input "checkbox" at bounding box center [196, 342] width 17 height 17
click at [149, 373] on div "keyboard_arrow_right" at bounding box center [162, 376] width 35 height 17
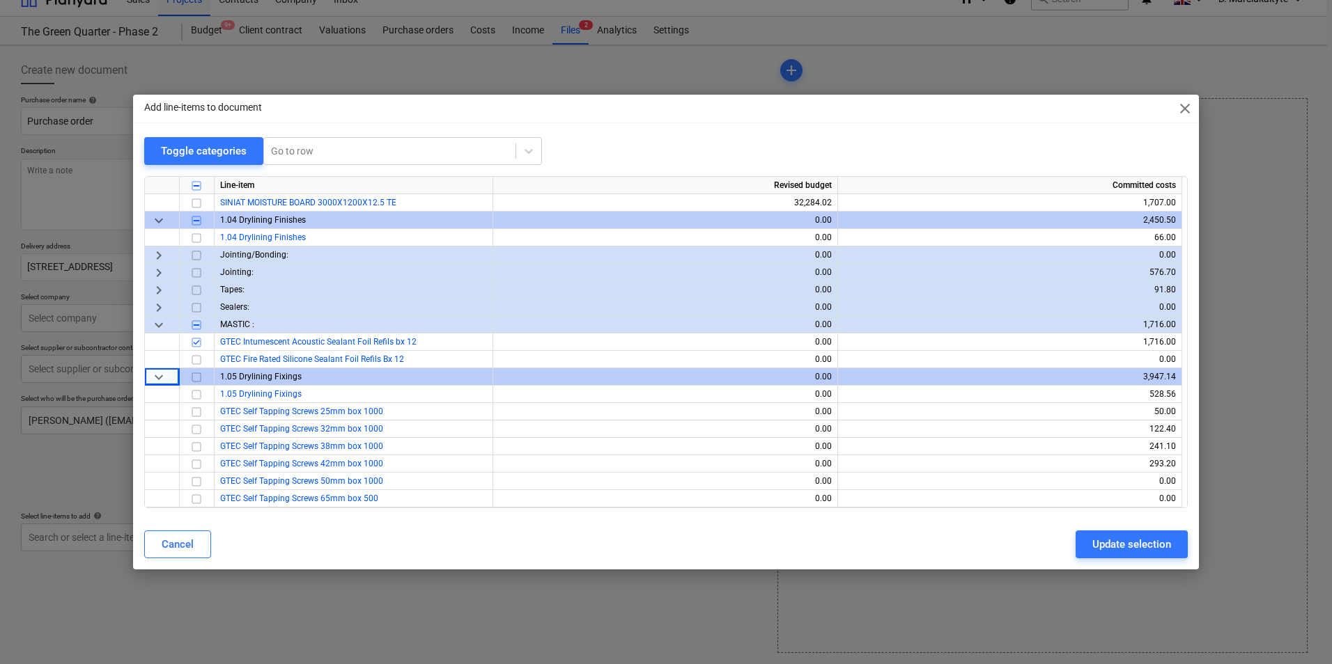
scroll to position [557, 0]
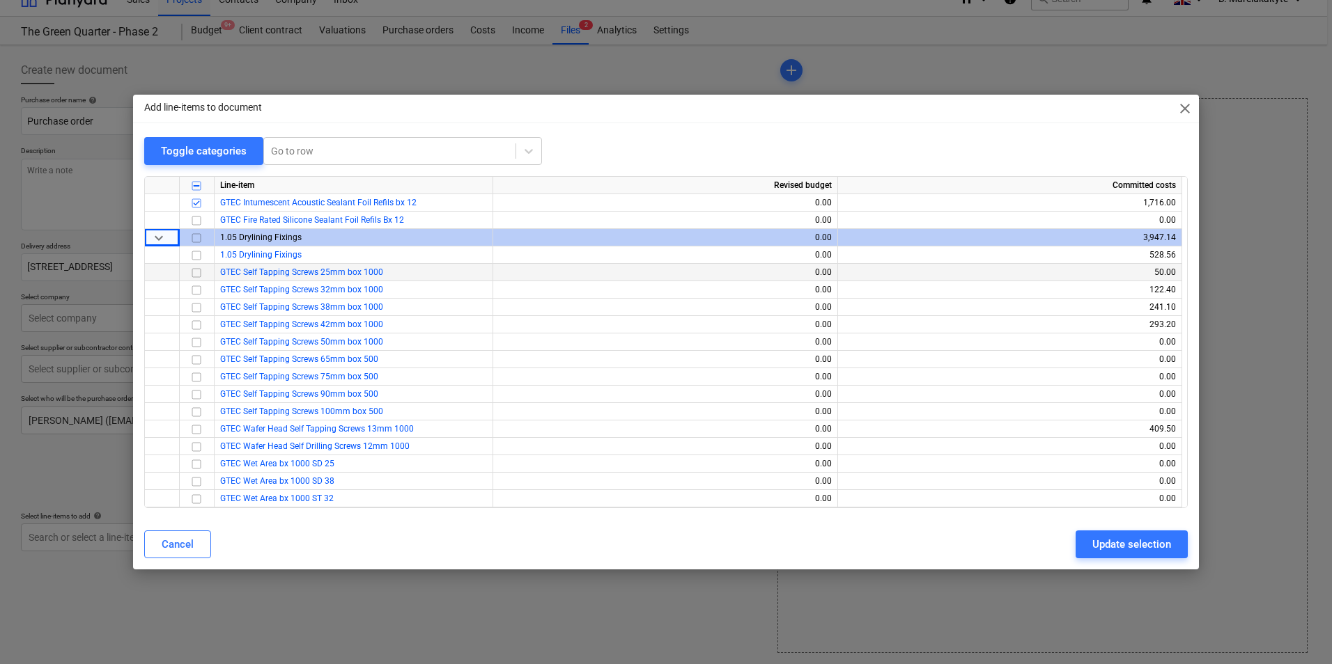
click at [194, 272] on input "checkbox" at bounding box center [196, 273] width 17 height 17
click at [195, 323] on input "checkbox" at bounding box center [196, 325] width 17 height 17
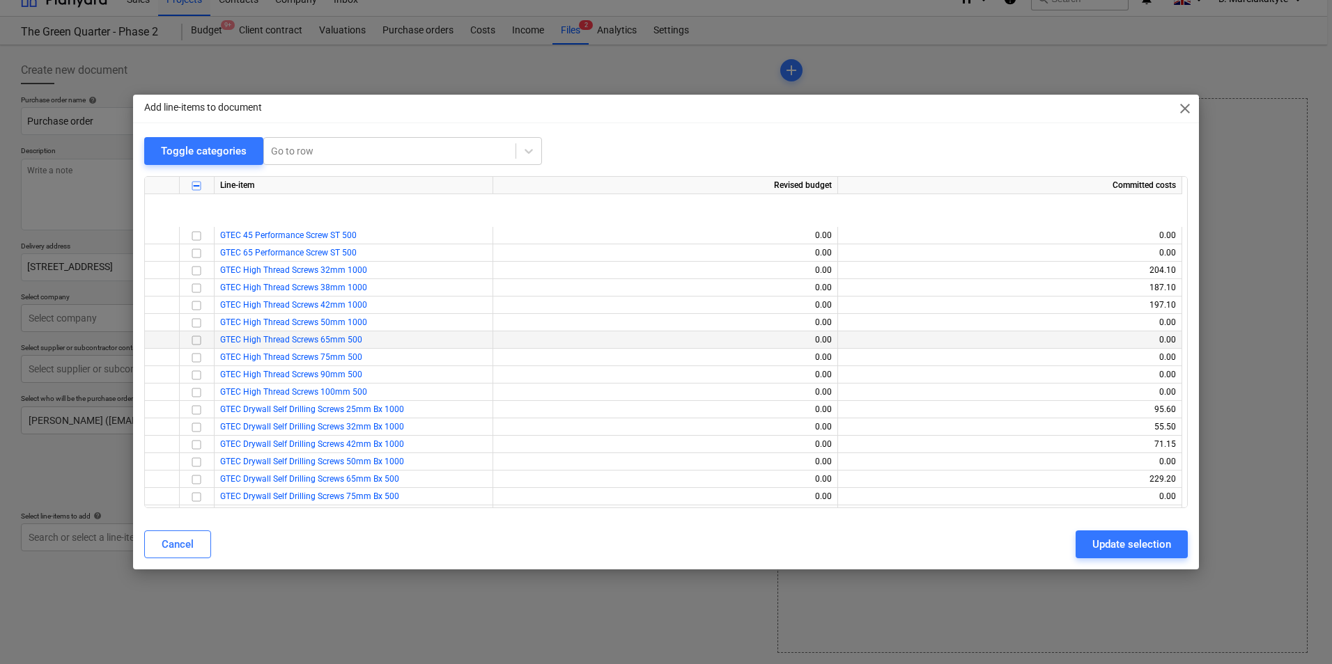
scroll to position [1045, 0]
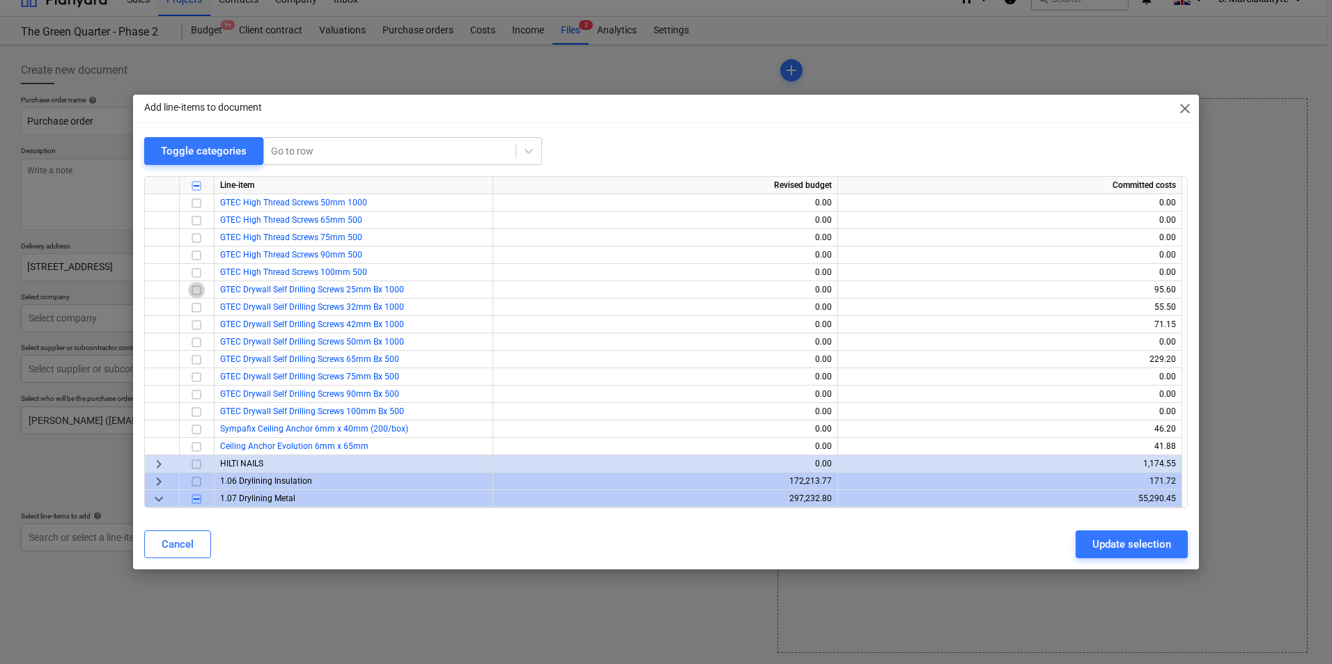
click at [194, 290] on input "checkbox" at bounding box center [196, 290] width 17 height 17
click at [195, 327] on input "checkbox" at bounding box center [196, 325] width 17 height 17
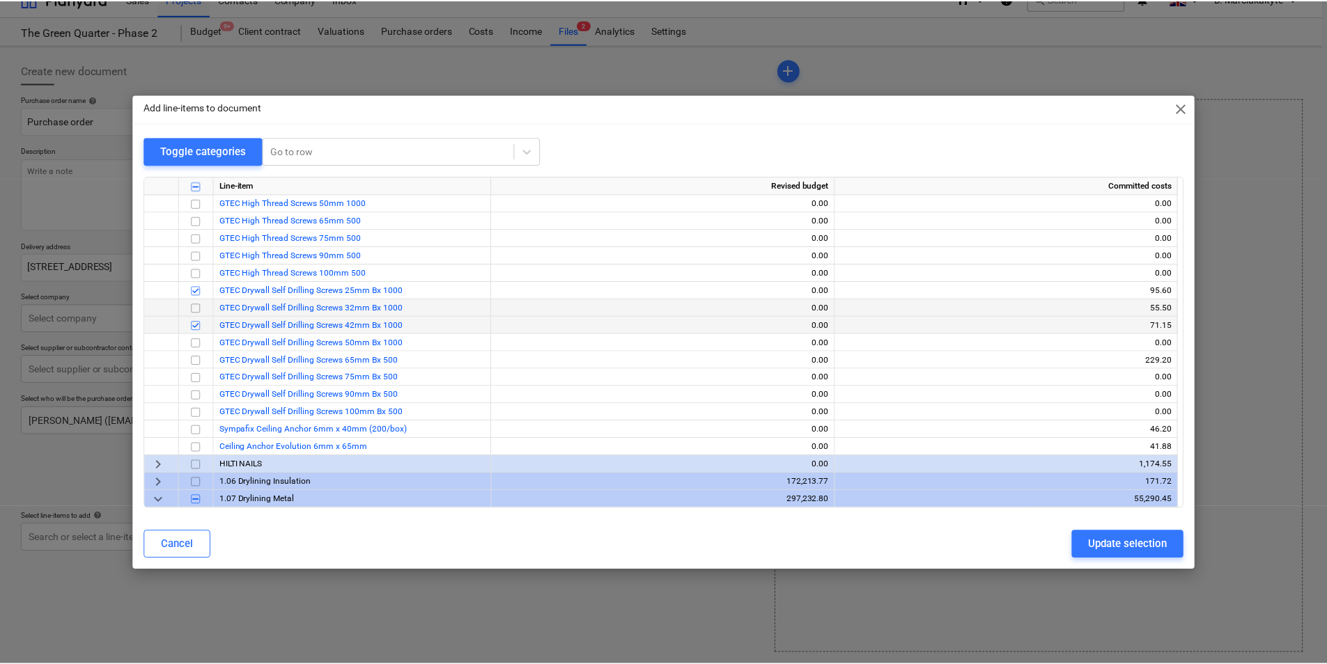
scroll to position [1393, 0]
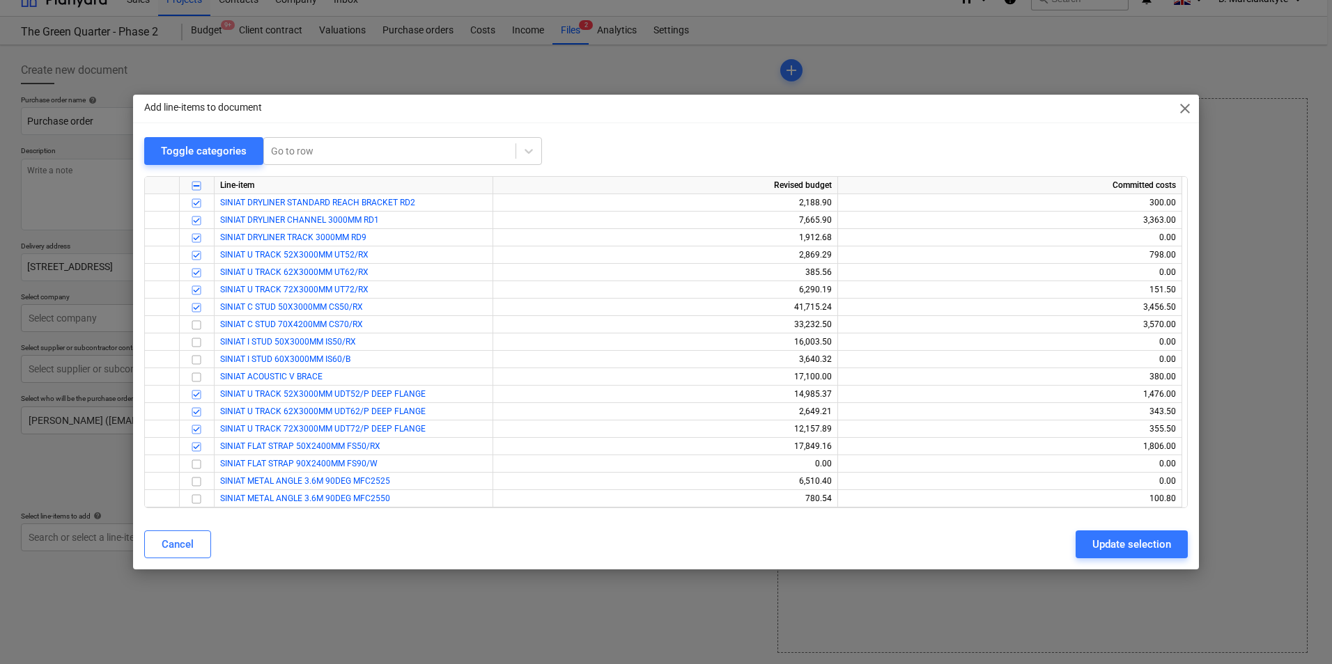
click at [1082, 529] on div "Cancel Update selection" at bounding box center [666, 544] width 1060 height 39
click at [1098, 545] on div "Update selection" at bounding box center [1131, 545] width 79 height 18
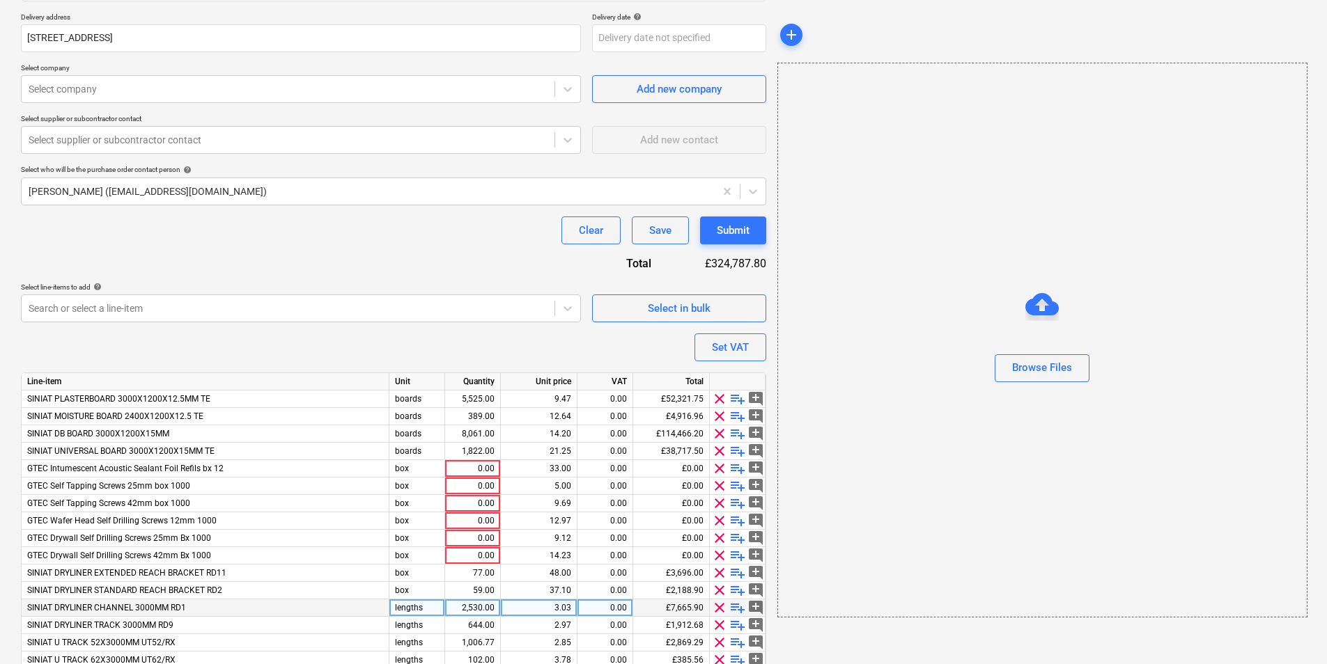
scroll to position [414, 0]
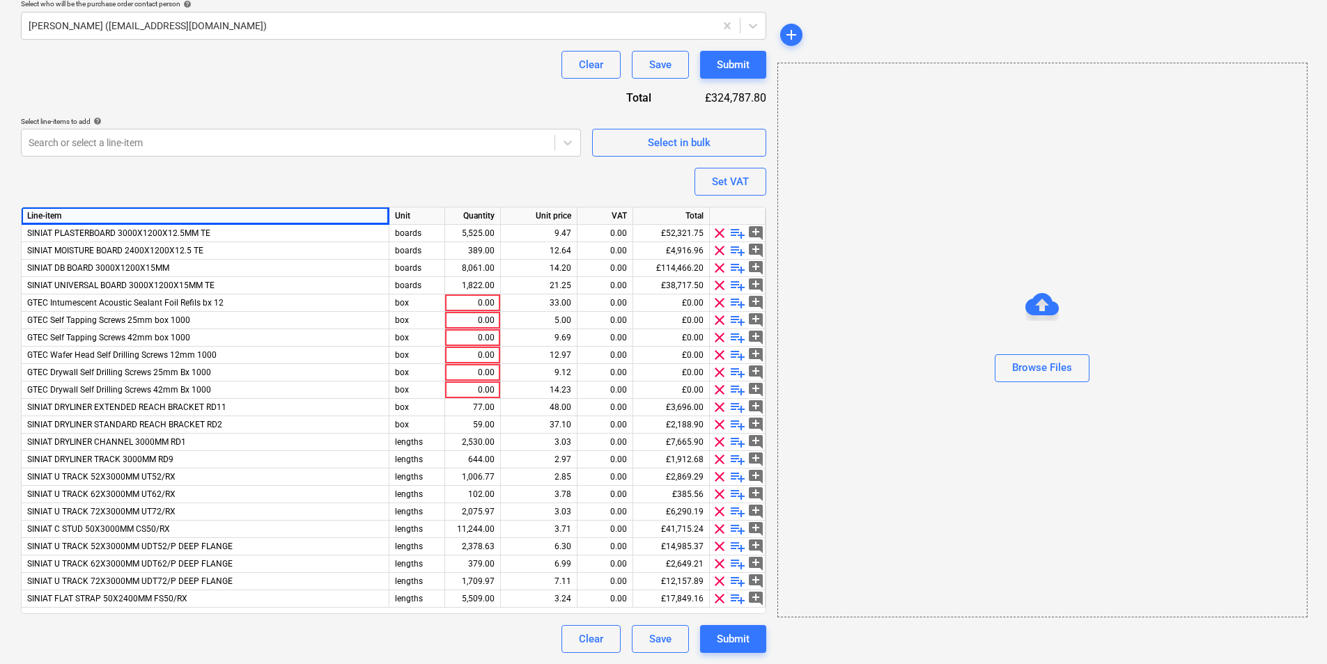
click at [54, 213] on div "Line-item" at bounding box center [206, 216] width 368 height 17
click at [740, 601] on span "playlist_add" at bounding box center [737, 599] width 17 height 17
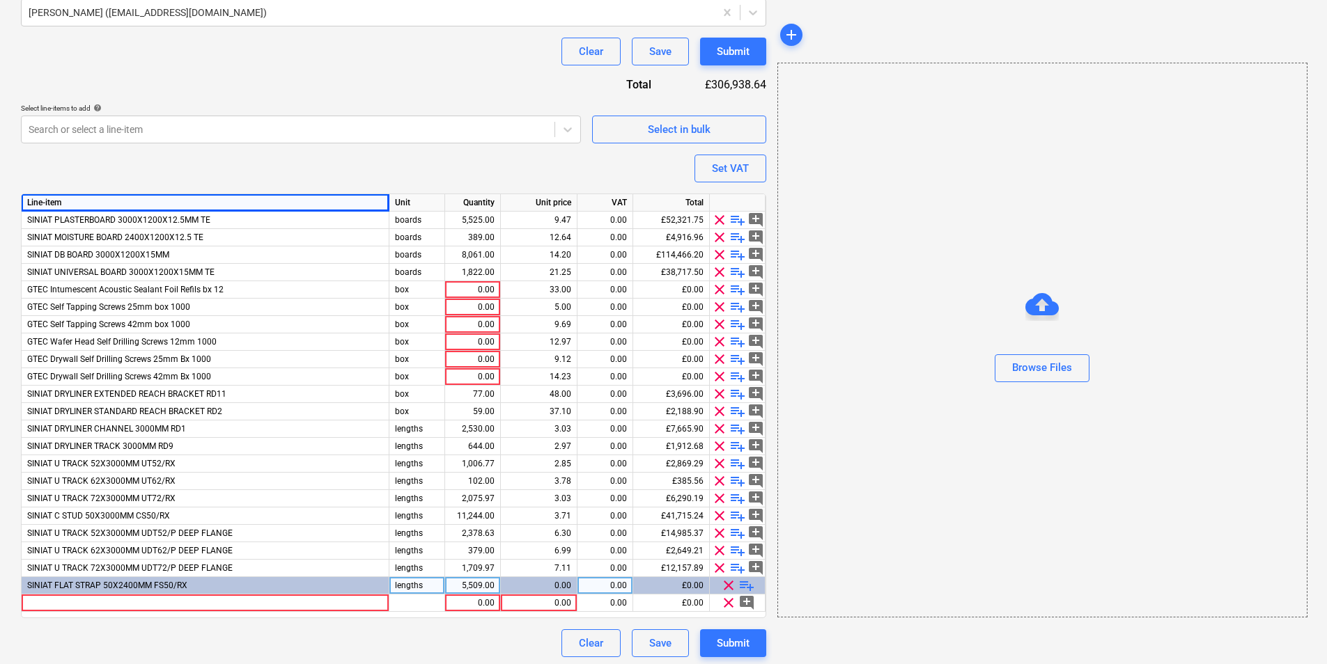
scroll to position [431, 0]
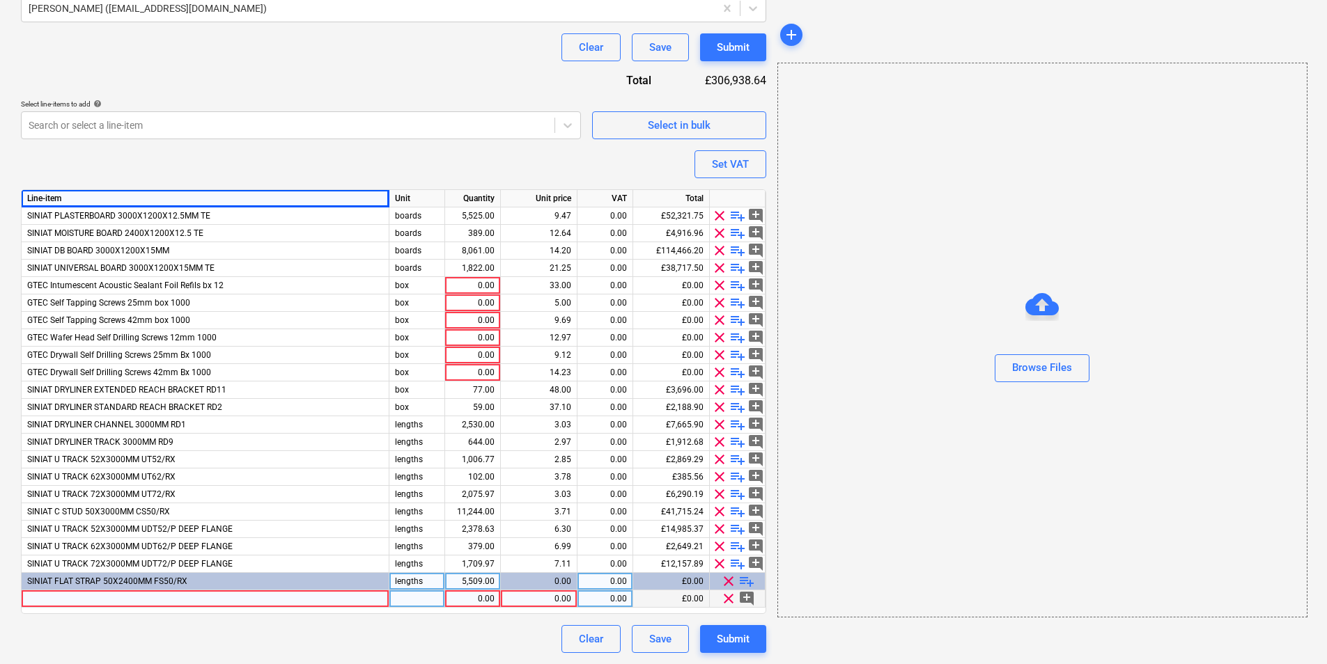
click at [729, 599] on span "clear" at bounding box center [728, 599] width 17 height 17
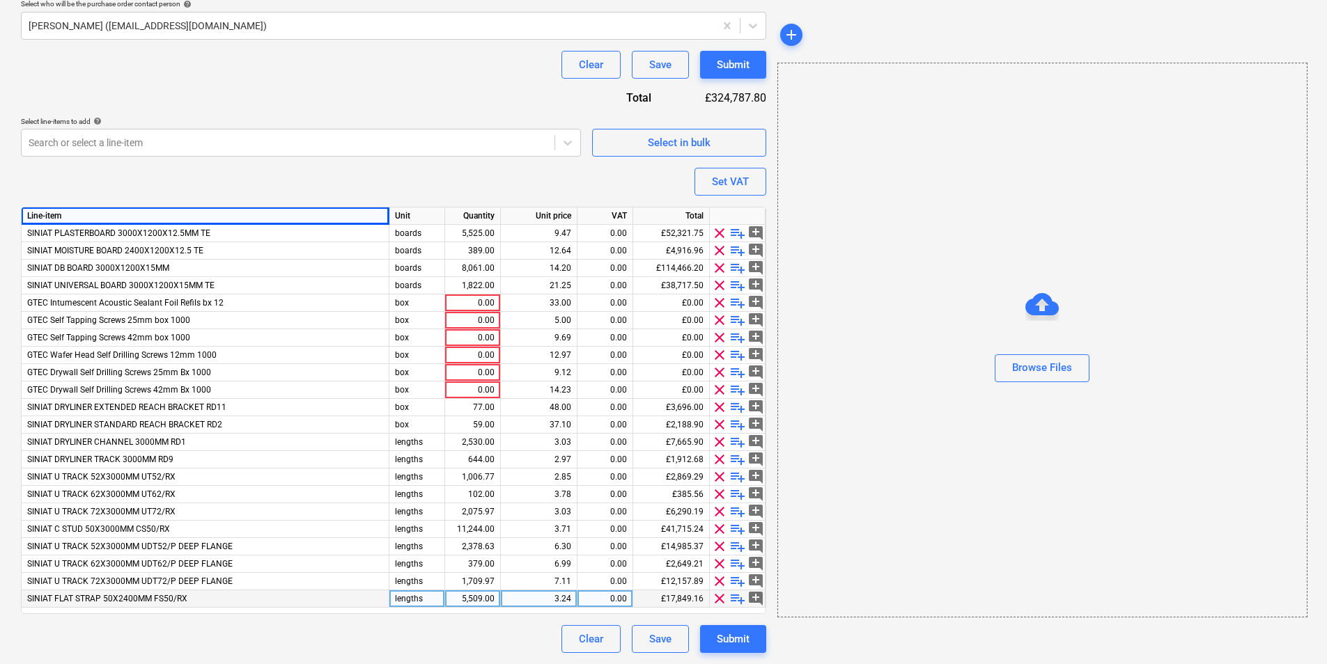
scroll to position [414, 0]
click at [759, 598] on span "add_comment" at bounding box center [755, 599] width 17 height 17
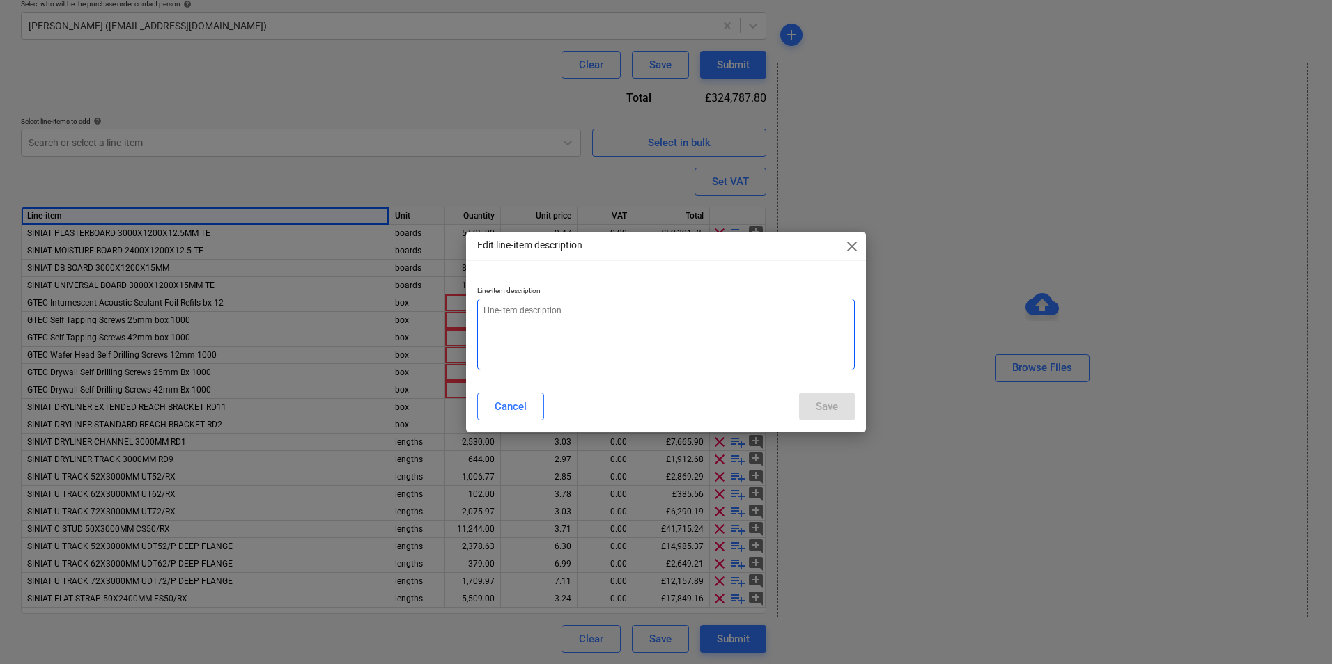
click at [527, 306] on textarea at bounding box center [666, 335] width 378 height 72
click at [806, 401] on button "Save" at bounding box center [827, 407] width 56 height 28
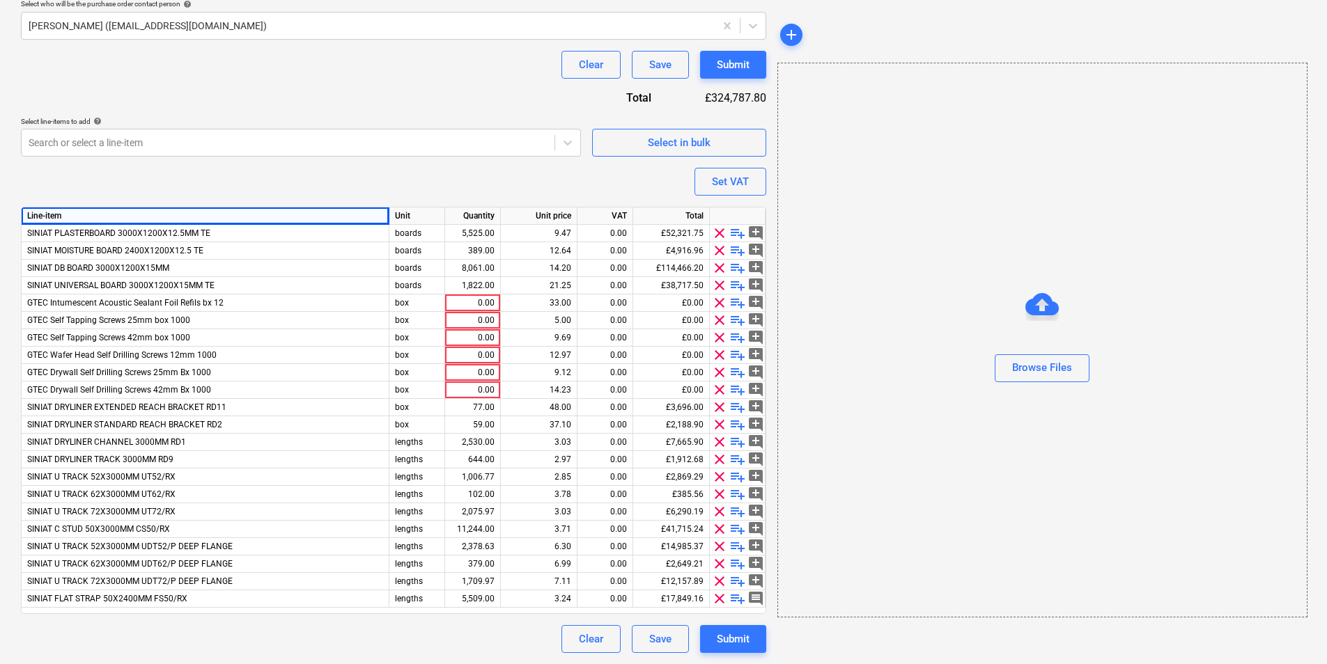
click at [707, 215] on div "Total" at bounding box center [671, 216] width 77 height 17
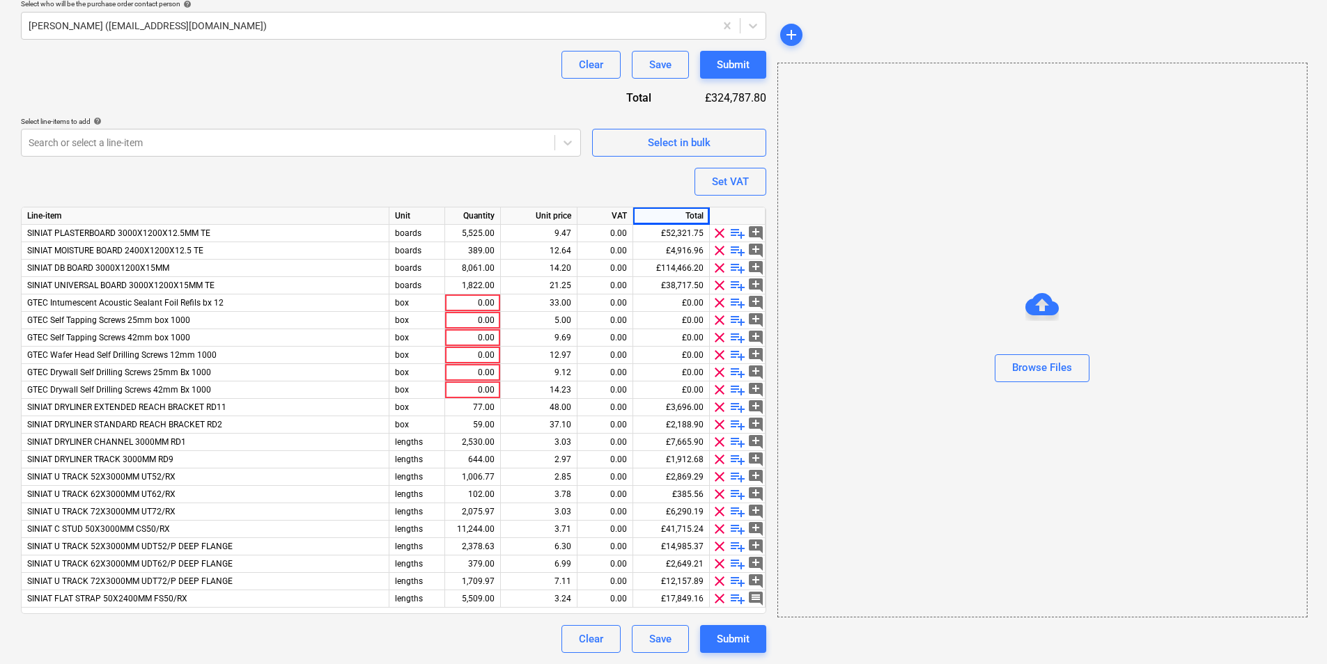
click at [306, 159] on div "Purchase order name help Purchase order Purchase order reference number help TM…" at bounding box center [393, 176] width 745 height 953
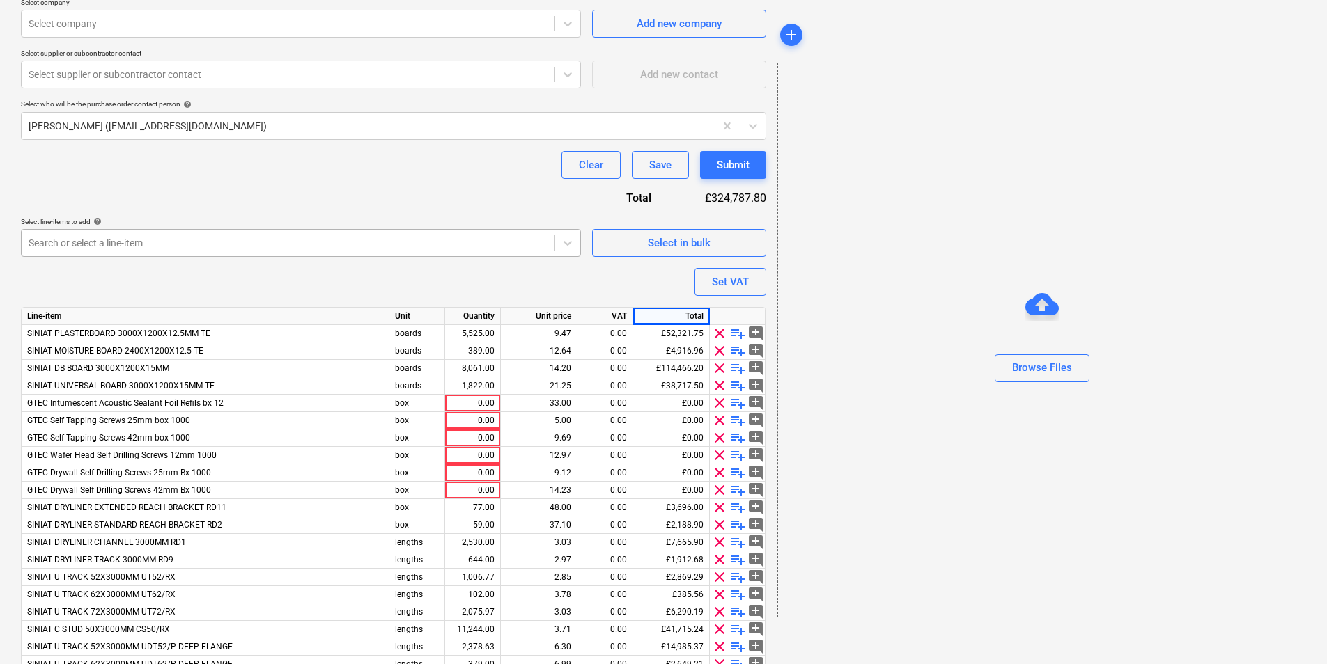
scroll to position [135, 0]
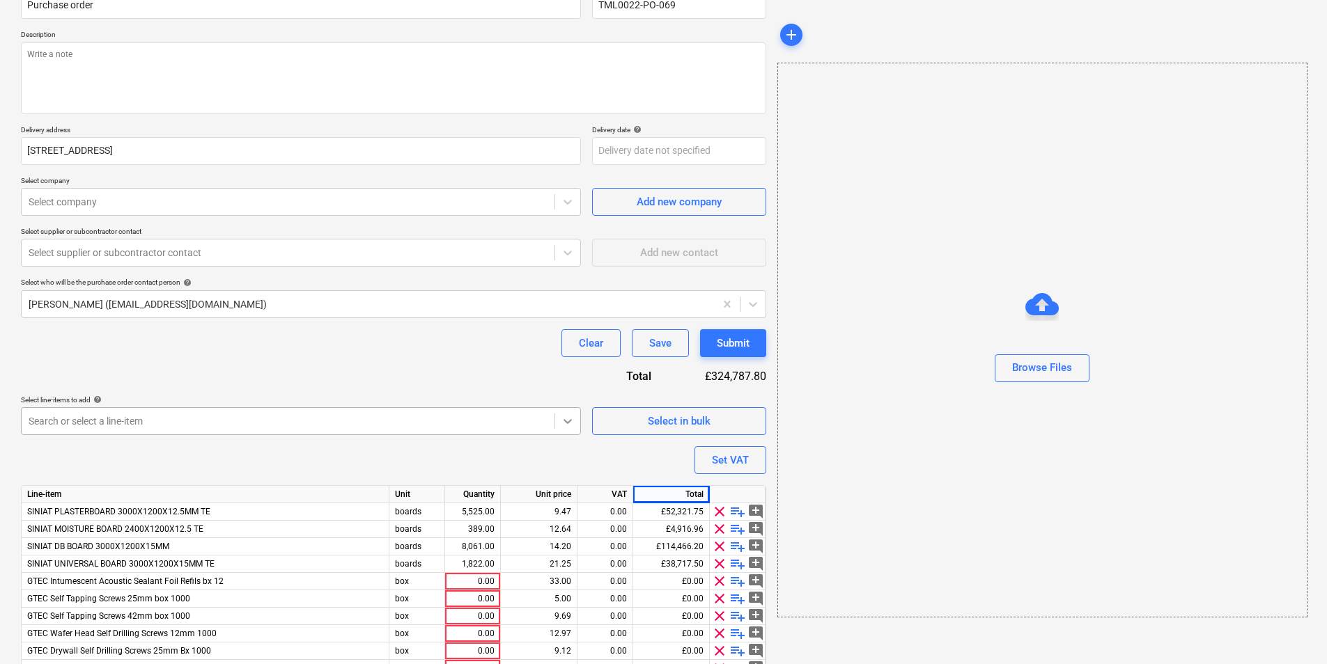
click at [568, 415] on div at bounding box center [567, 421] width 25 height 25
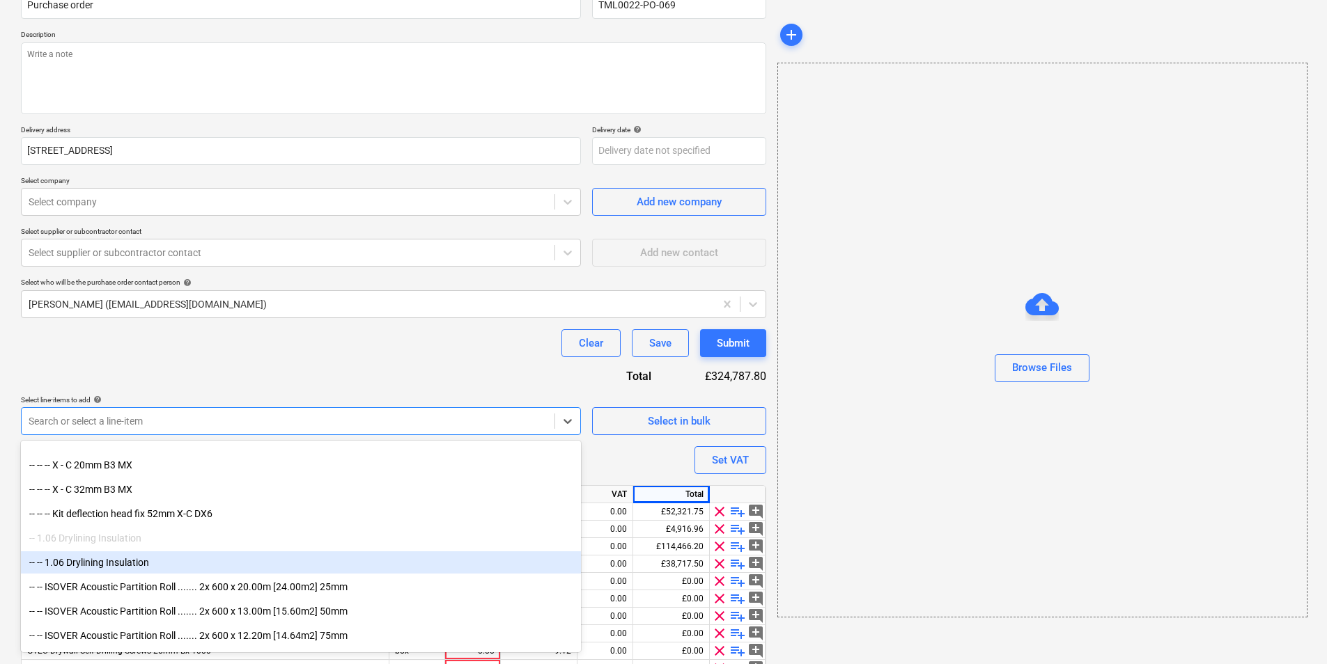
scroll to position [2368, 0]
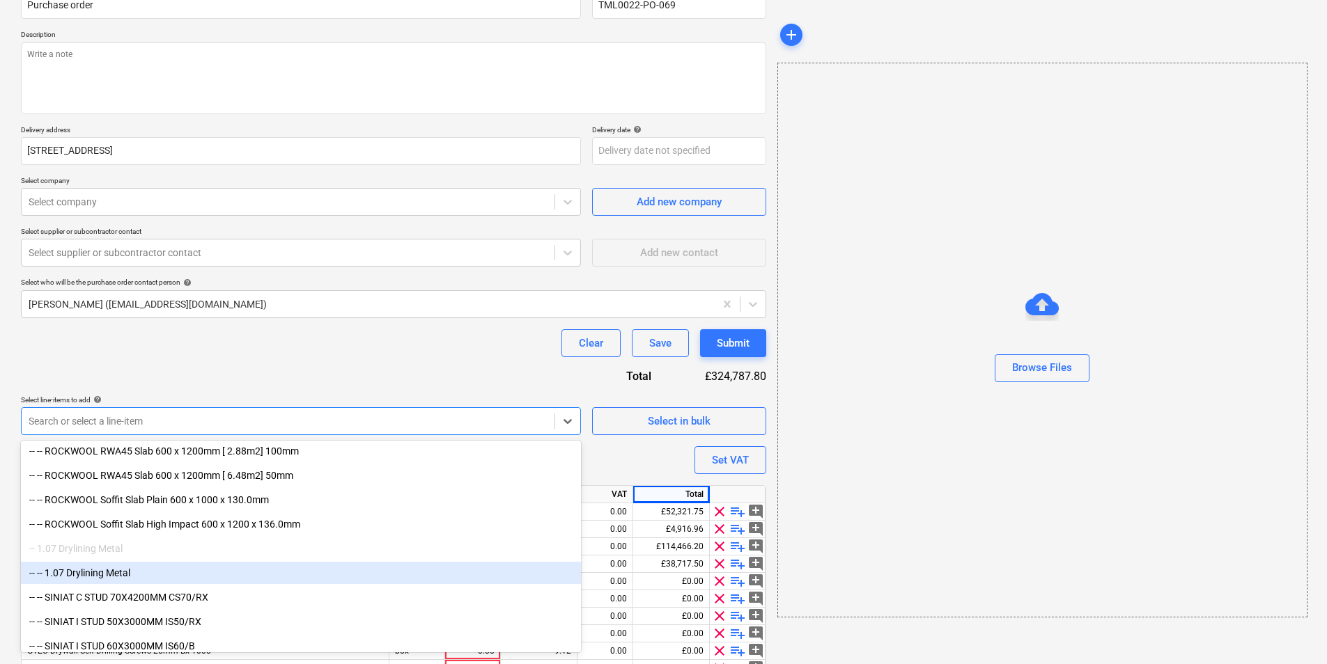
click at [126, 571] on div "-- -- 1.07 Drylining Metal" at bounding box center [301, 573] width 560 height 22
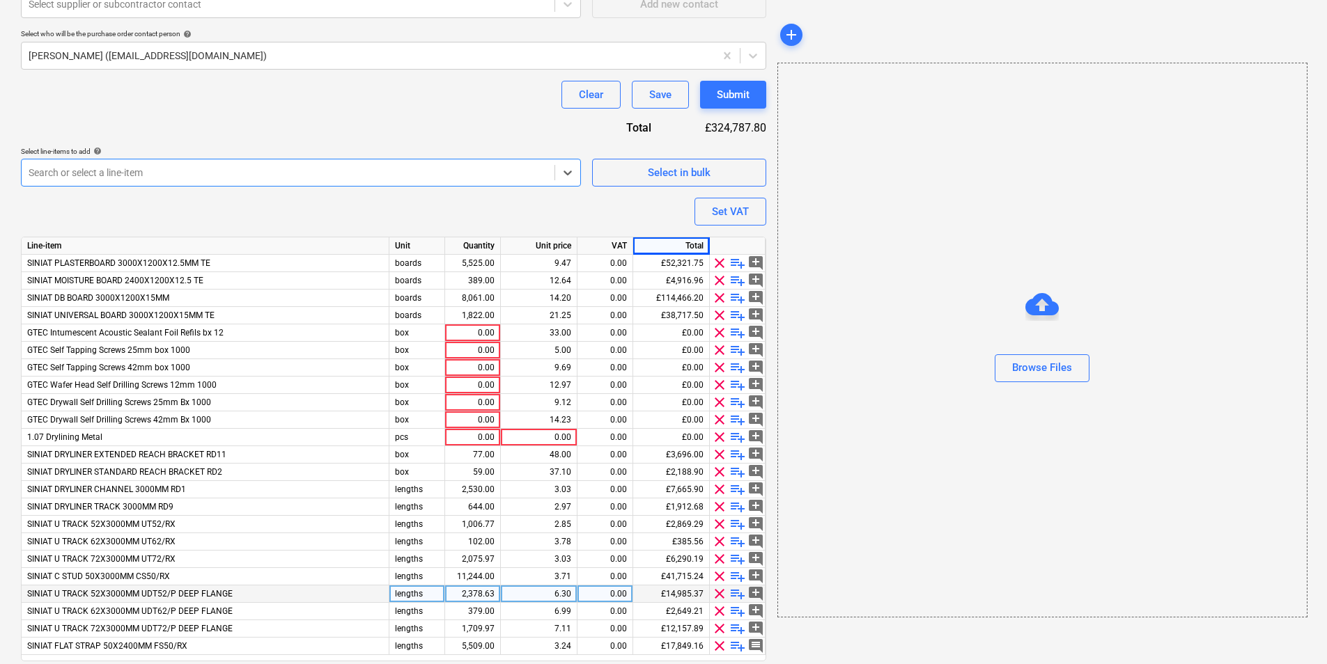
scroll to position [431, 0]
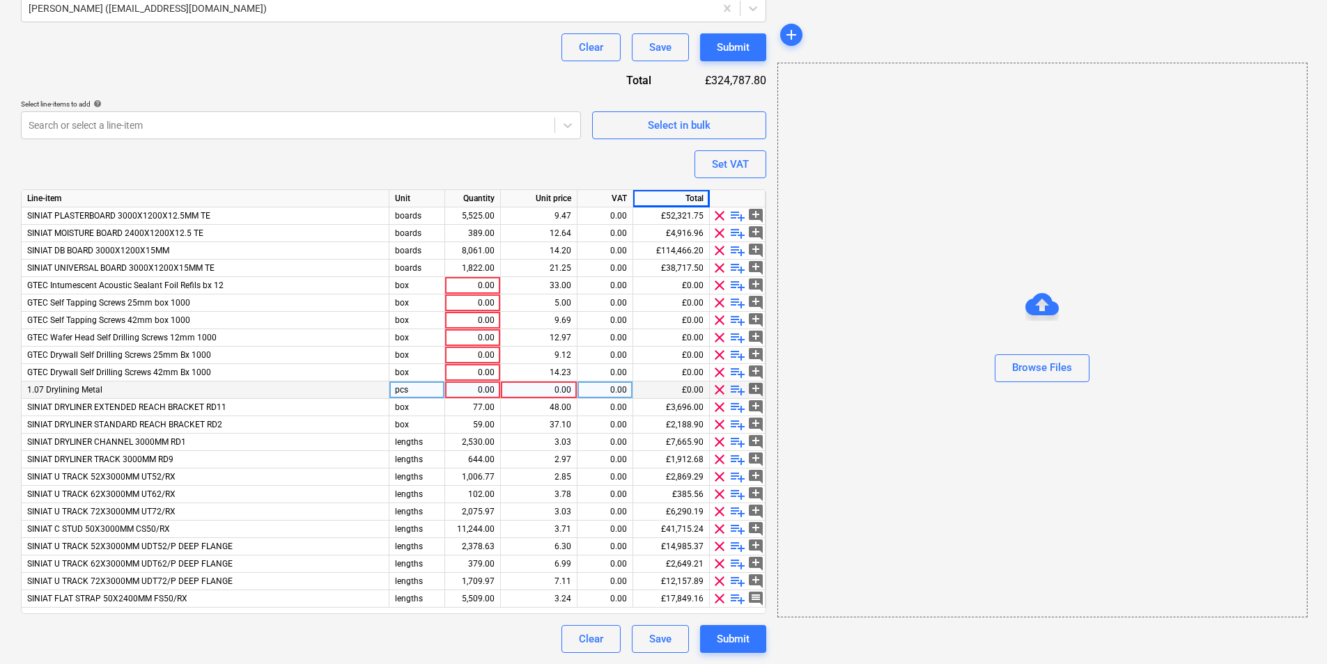
click at [157, 389] on div "1.07 Drylining Metal" at bounding box center [206, 390] width 368 height 17
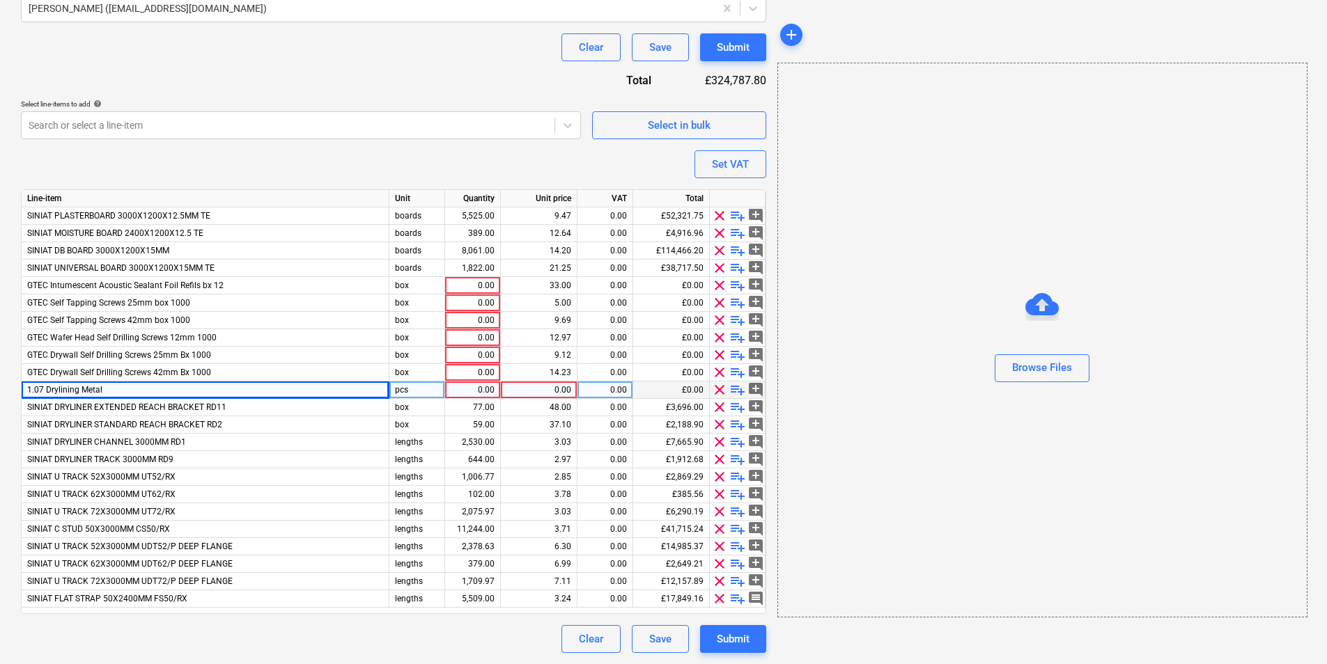
click at [733, 386] on span "playlist_add" at bounding box center [737, 390] width 17 height 17
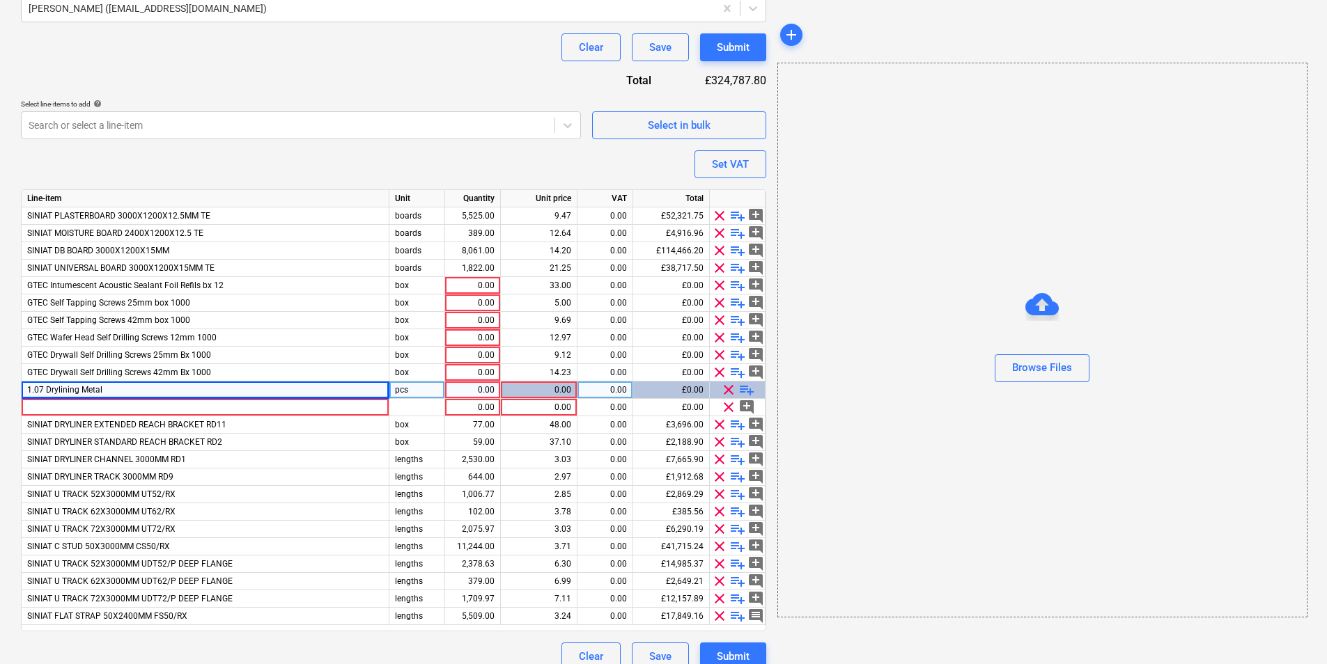
click at [750, 389] on span "playlist_add" at bounding box center [746, 390] width 17 height 17
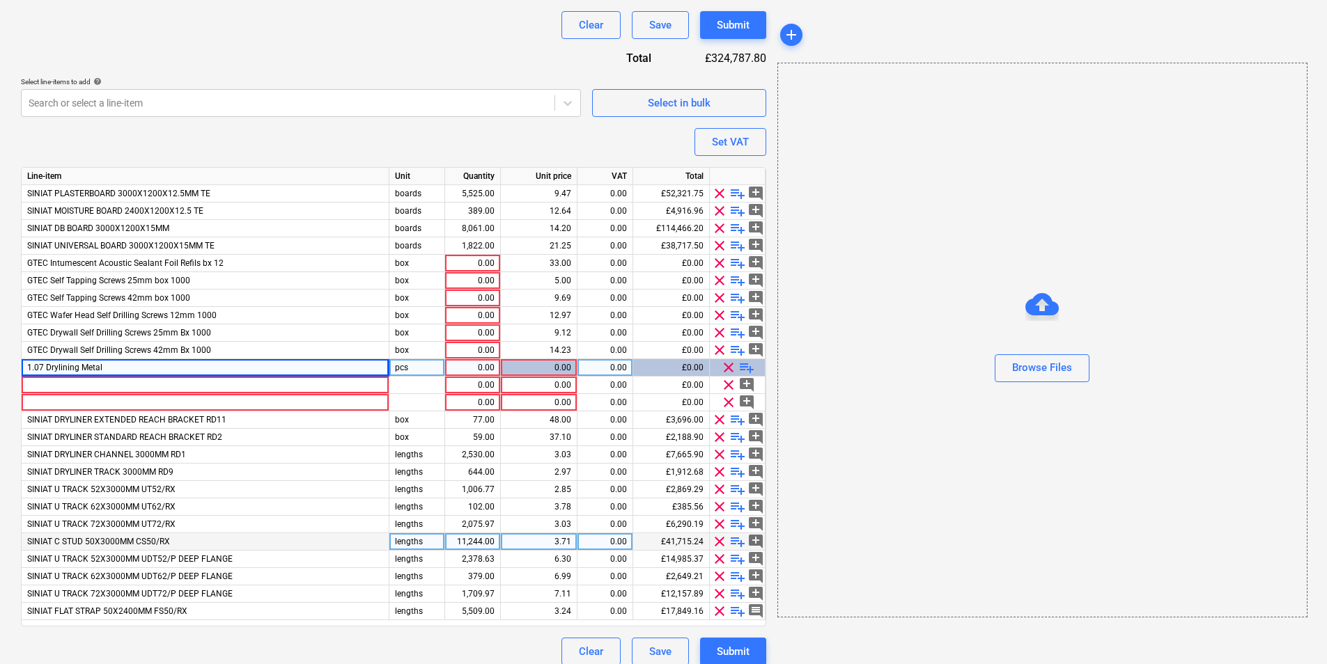
scroll to position [466, 0]
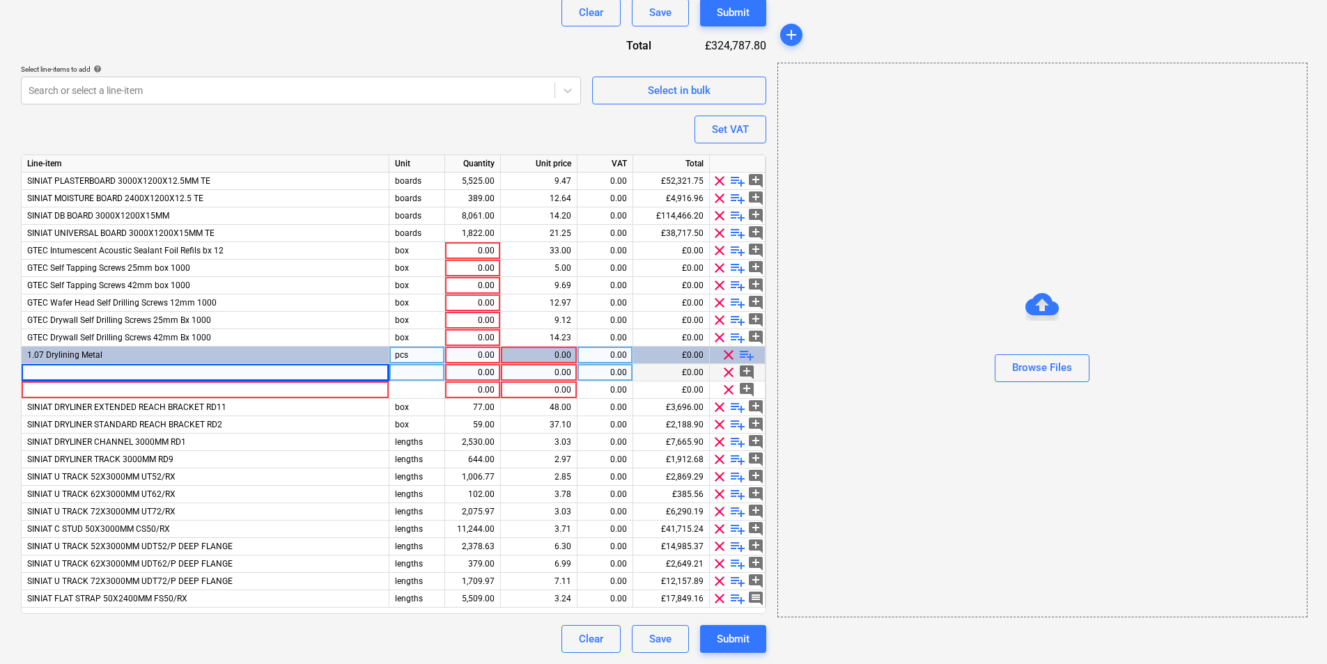
drag, startPoint x: 100, startPoint y: 378, endPoint x: 77, endPoint y: 368, distance: 25.9
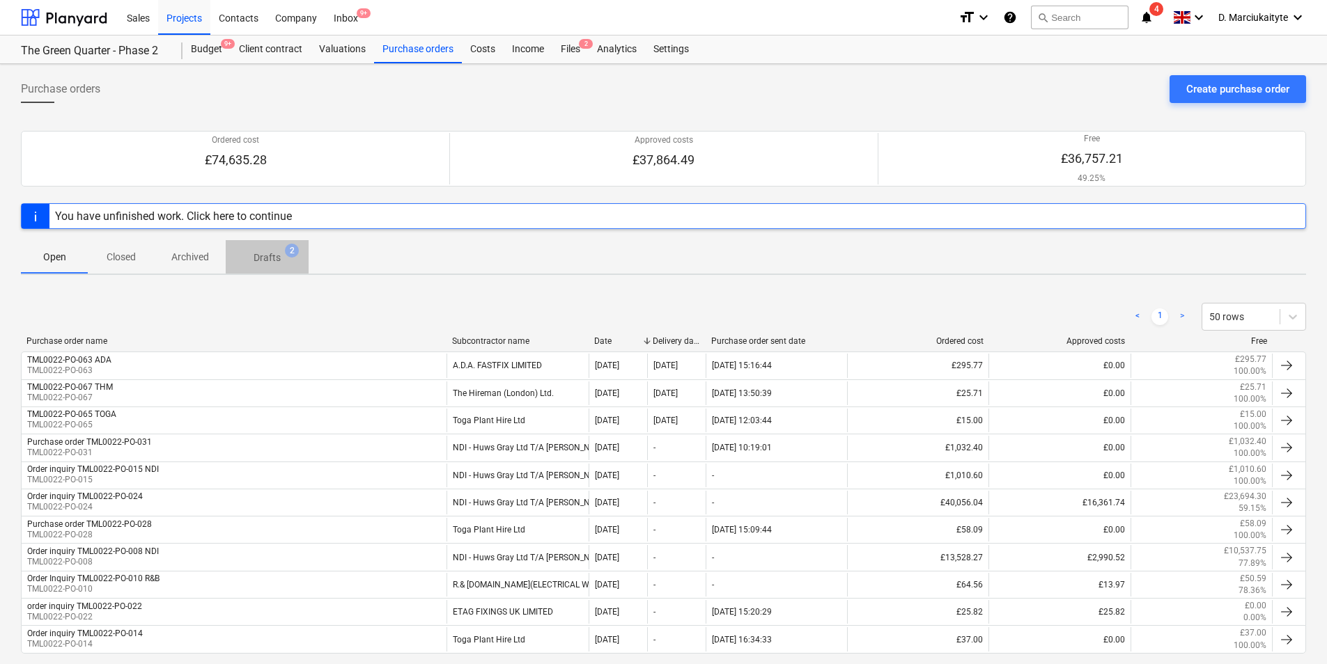
click at [279, 255] on p "Drafts" at bounding box center [267, 258] width 27 height 15
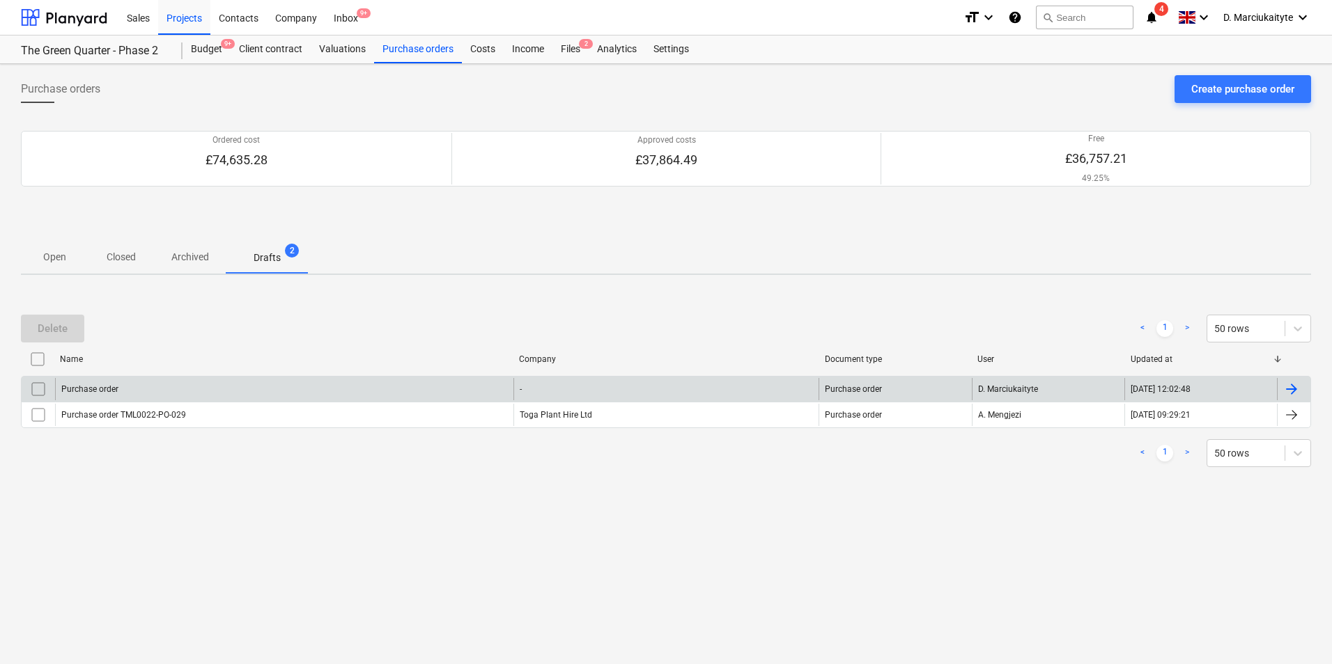
click at [189, 379] on div "Purchase order" at bounding box center [284, 389] width 458 height 22
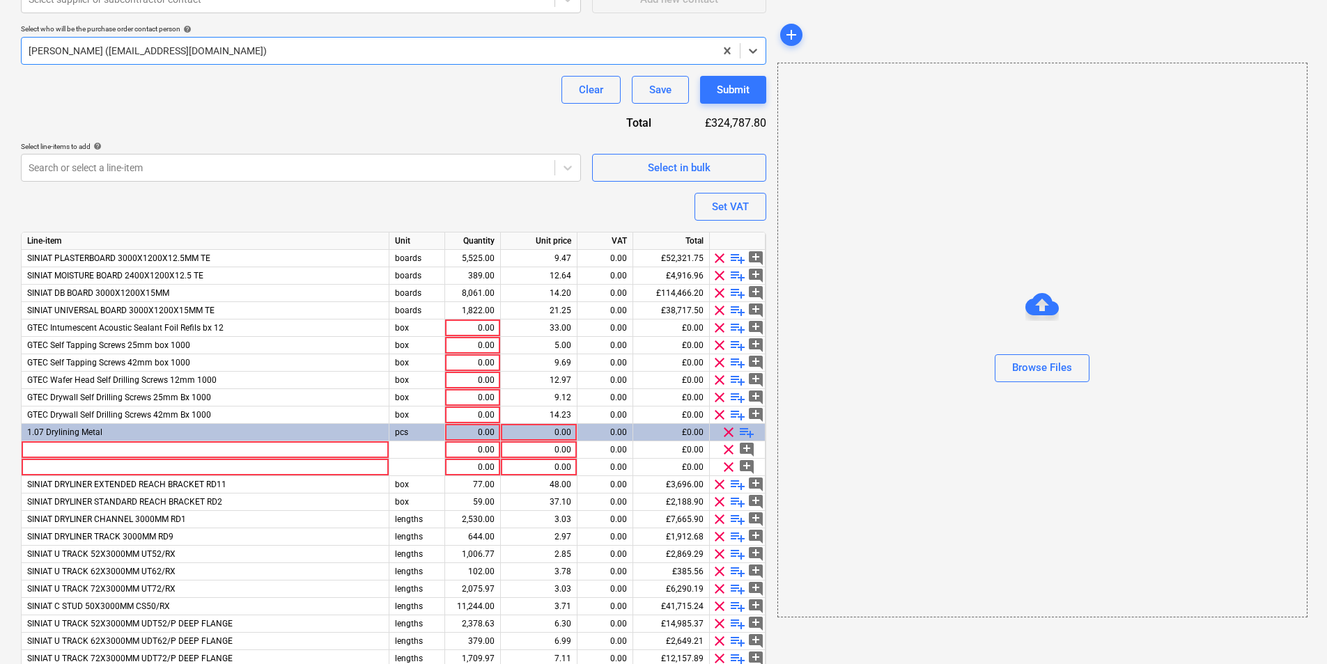
scroll to position [418, 0]
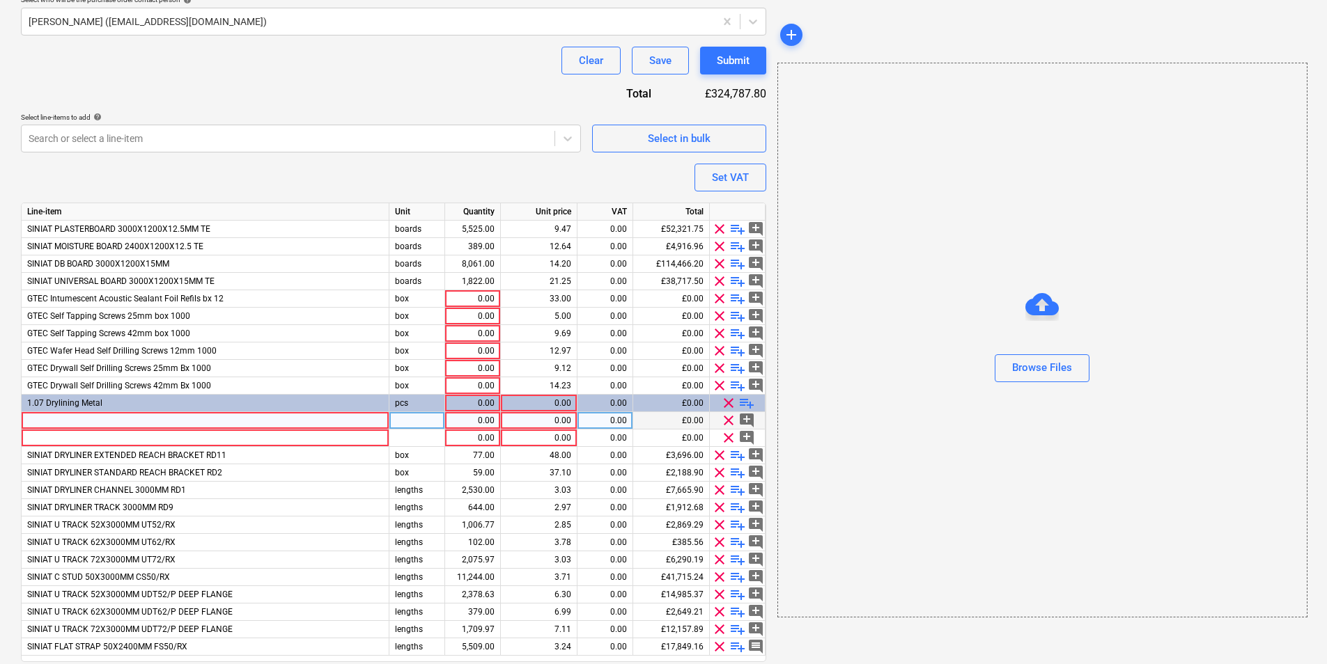
click at [204, 421] on div at bounding box center [206, 420] width 368 height 17
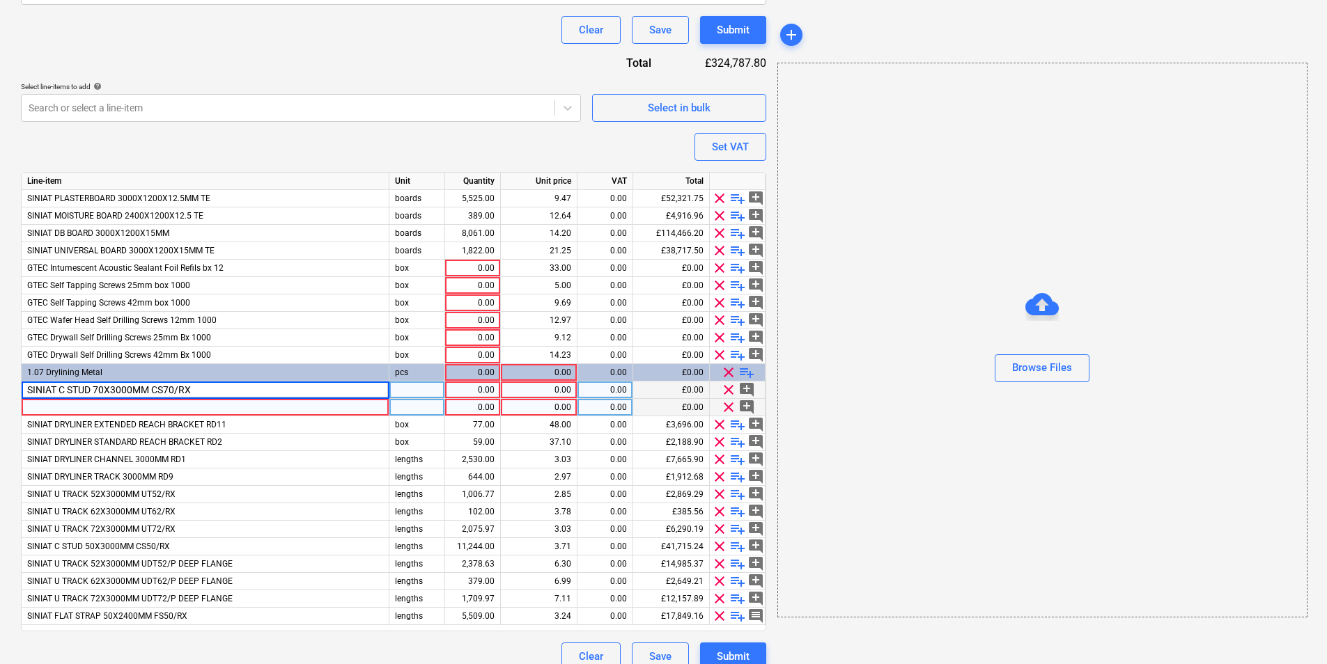
scroll to position [466, 0]
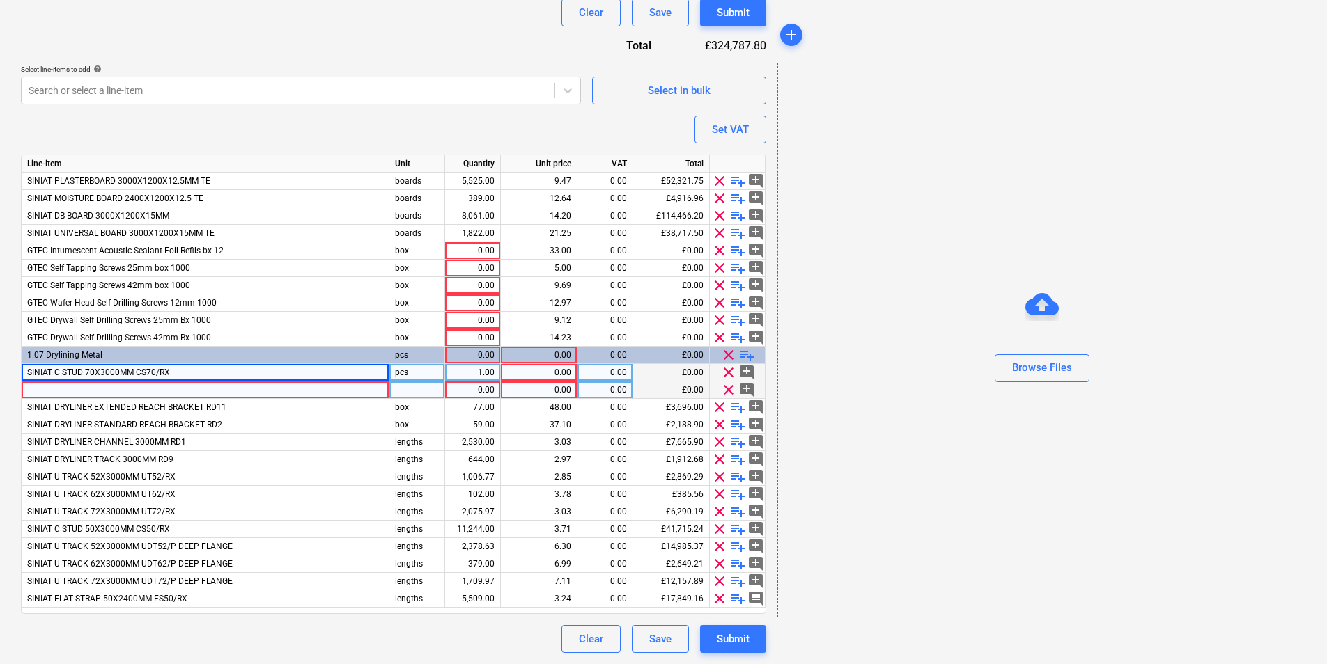
click at [254, 382] on div at bounding box center [206, 390] width 368 height 17
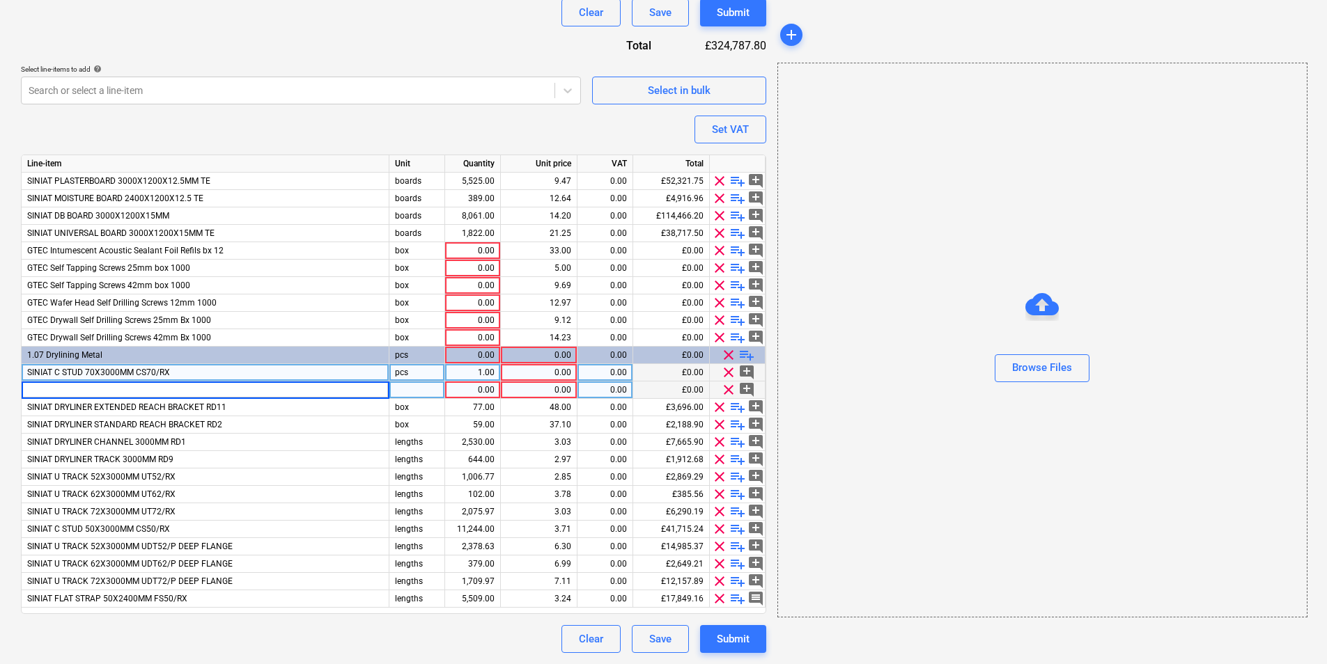
click at [256, 389] on input at bounding box center [205, 390] width 367 height 17
click at [408, 389] on div at bounding box center [417, 390] width 56 height 17
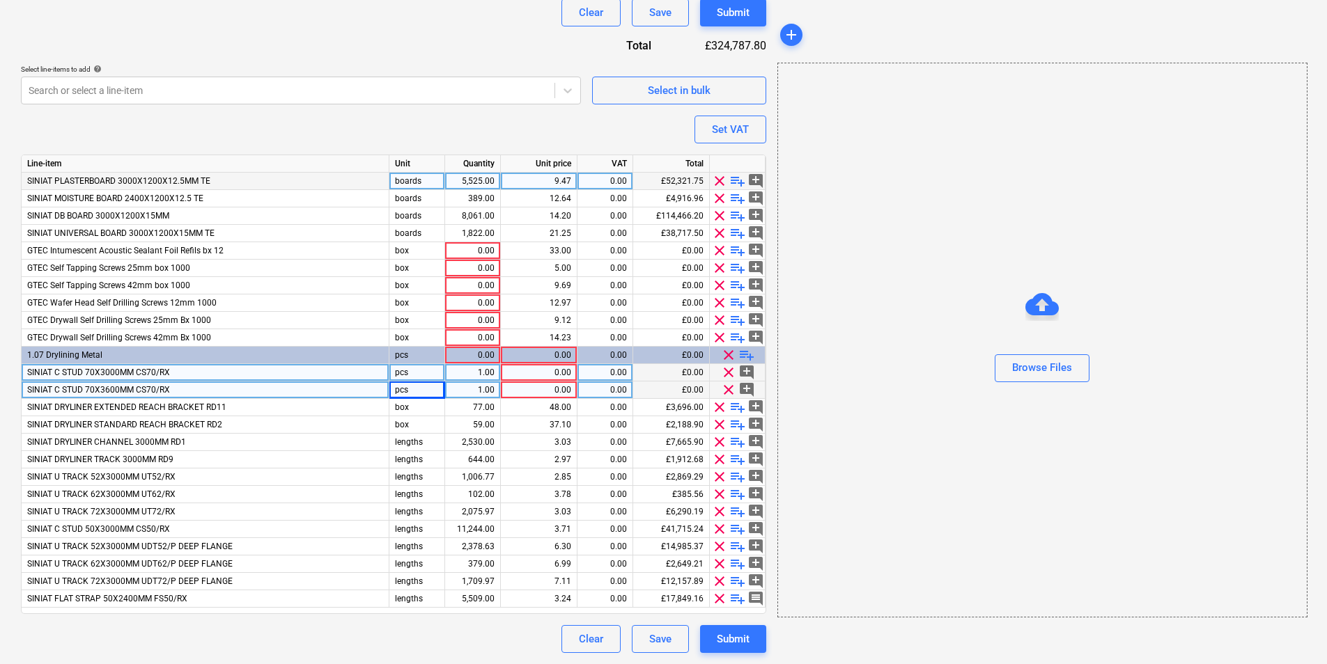
click at [484, 179] on div "5,525.00" at bounding box center [473, 181] width 44 height 17
click at [472, 195] on div "389.00" at bounding box center [473, 198] width 44 height 17
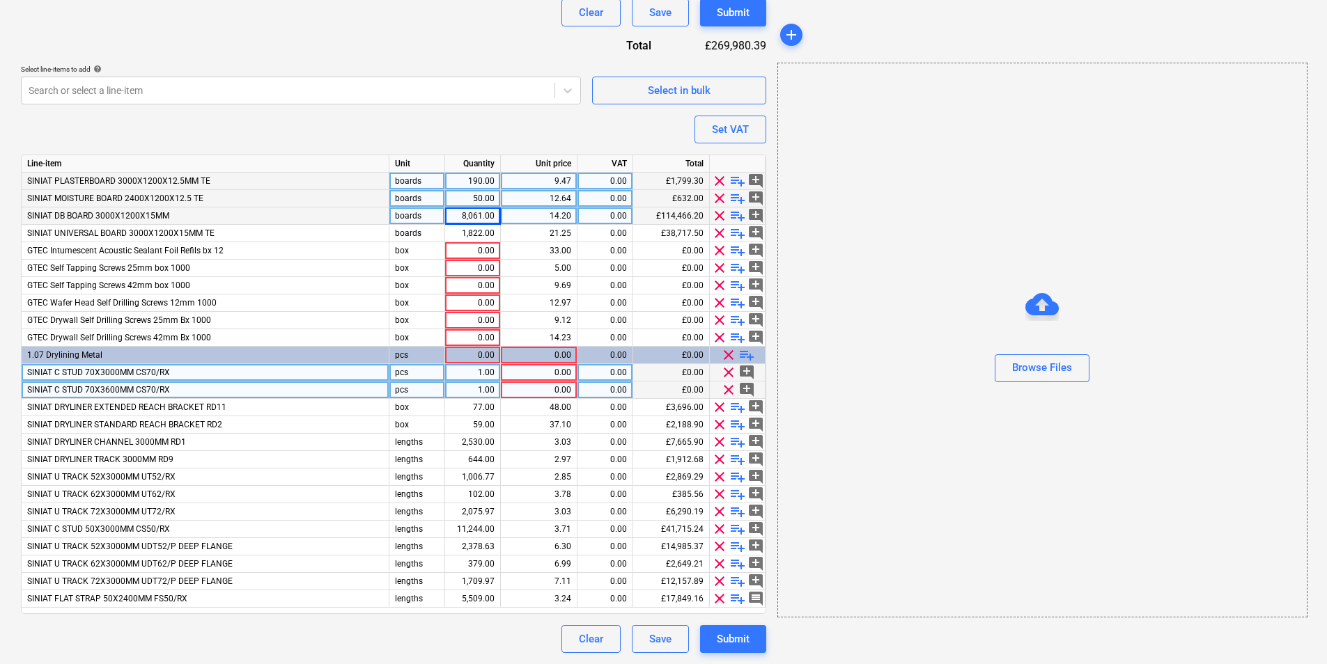
click at [470, 215] on div "8,061.00" at bounding box center [473, 216] width 44 height 17
click at [480, 233] on div "1,822.00" at bounding box center [473, 233] width 44 height 17
click at [474, 232] on div "1,822.00" at bounding box center [473, 233] width 44 height 17
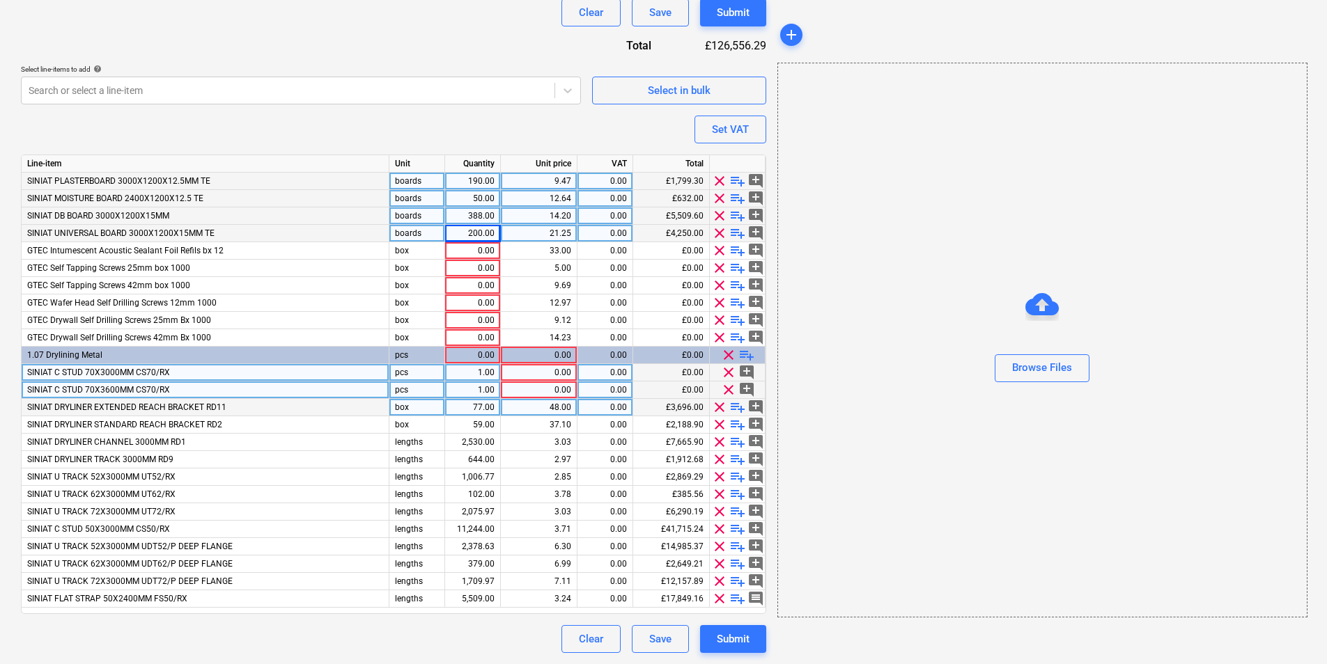
click at [467, 410] on div "77.00" at bounding box center [473, 407] width 44 height 17
click at [485, 425] on div "59.00" at bounding box center [473, 425] width 44 height 17
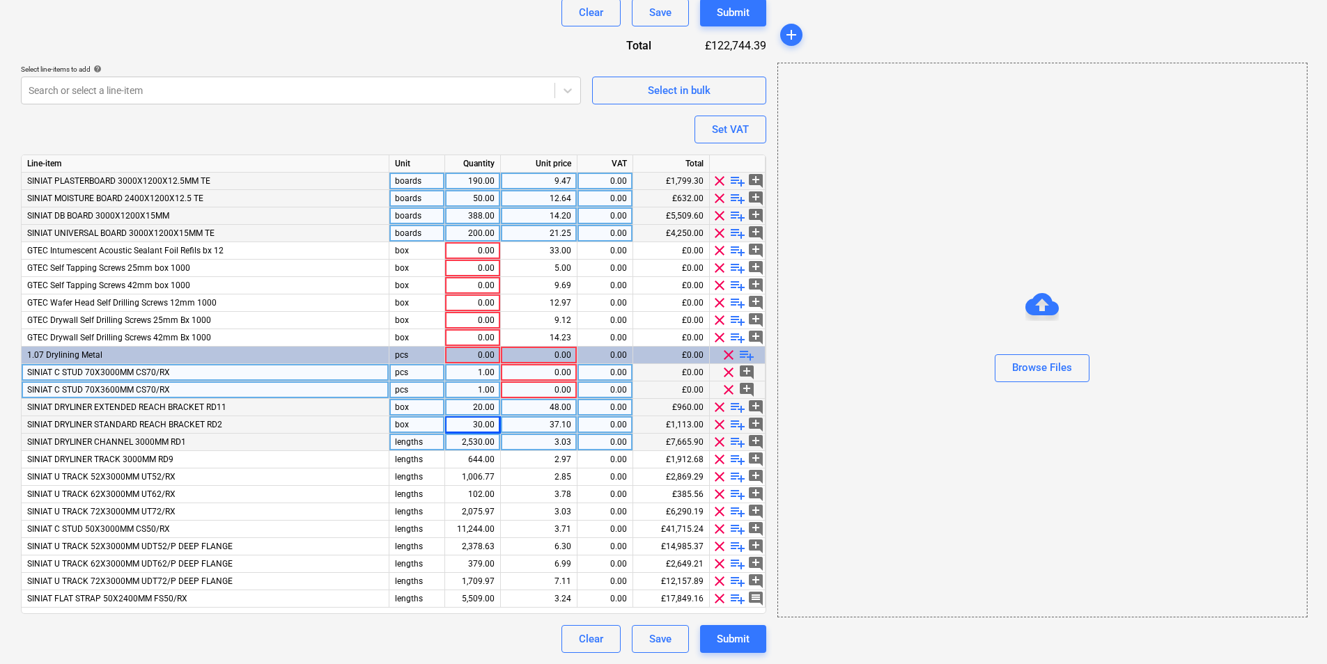
click at [472, 441] on div "2,530.00" at bounding box center [473, 442] width 44 height 17
click at [493, 459] on div "644.00" at bounding box center [473, 459] width 44 height 17
click at [484, 464] on div "644.00" at bounding box center [473, 459] width 44 height 17
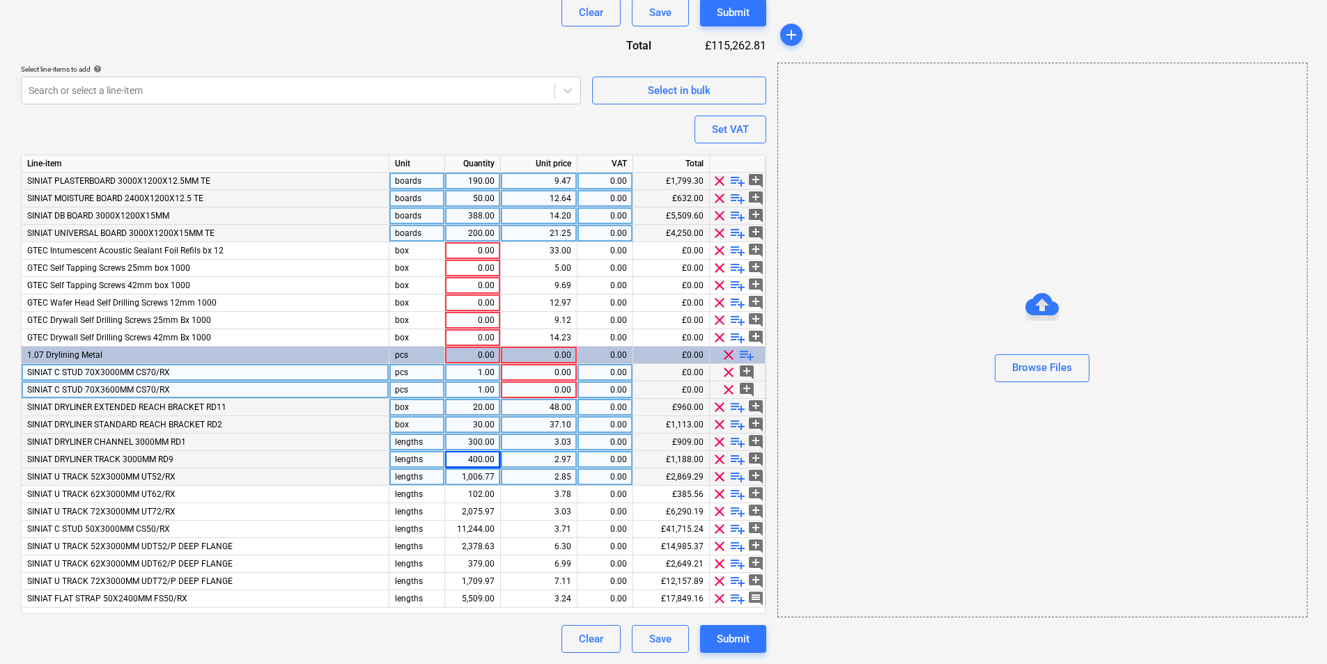
click at [485, 479] on div "1,006.77" at bounding box center [473, 477] width 44 height 17
click at [467, 494] on div "102.00" at bounding box center [473, 494] width 44 height 17
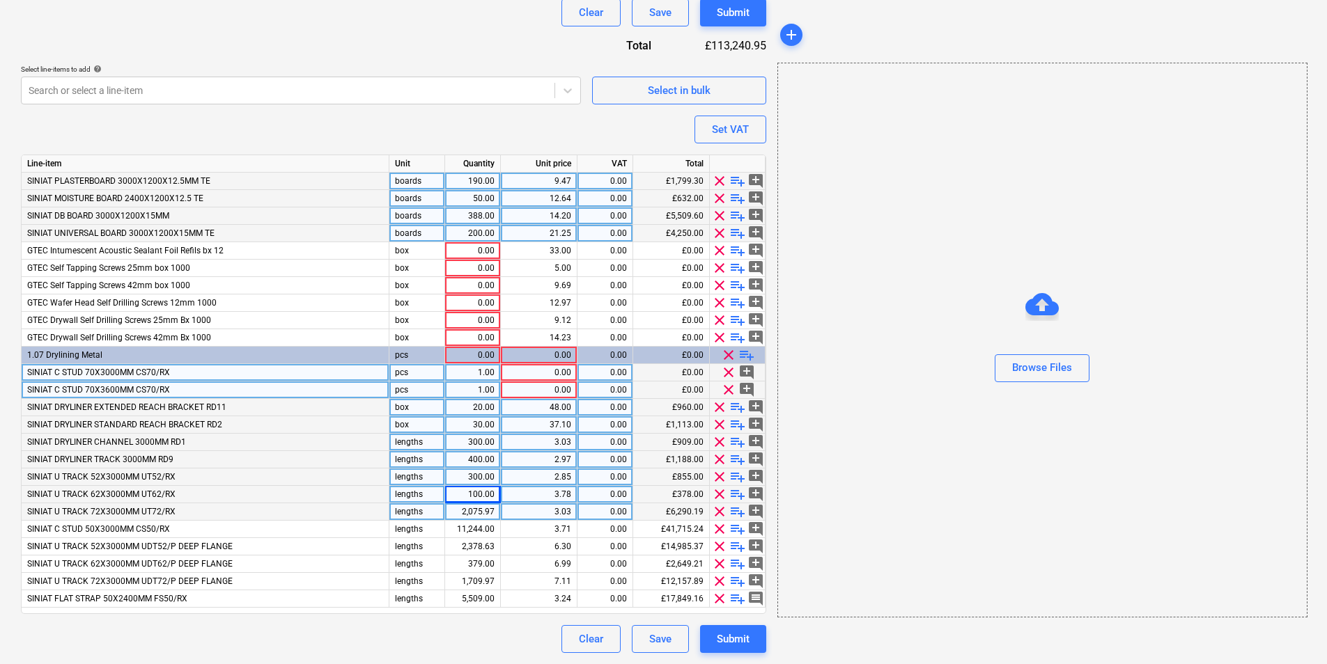
click at [467, 519] on div "2,075.97" at bounding box center [473, 512] width 44 height 17
drag, startPoint x: 47, startPoint y: 509, endPoint x: 275, endPoint y: 506, distance: 227.8
click at [275, 506] on div "SINIAT U TRACK 72X3000MM UT72/RX" at bounding box center [206, 512] width 368 height 17
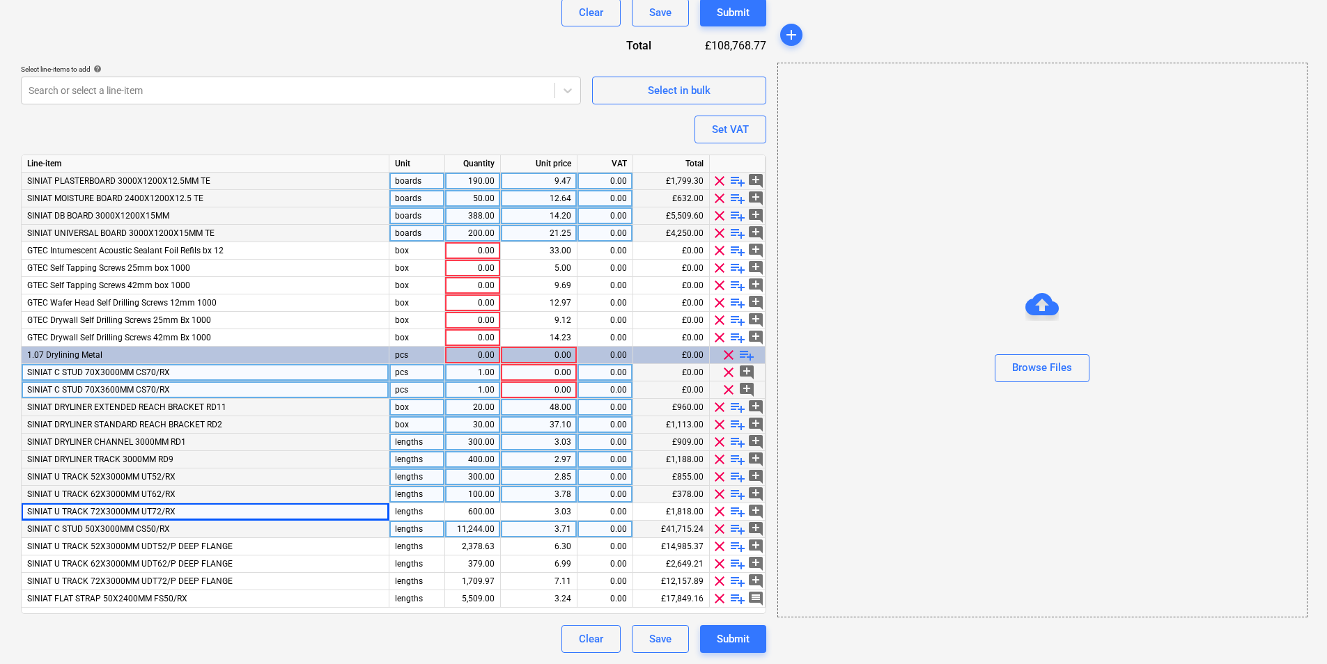
click at [139, 529] on span "SINIAT C STUD 50X3000MM CS50/RX" at bounding box center [98, 529] width 143 height 10
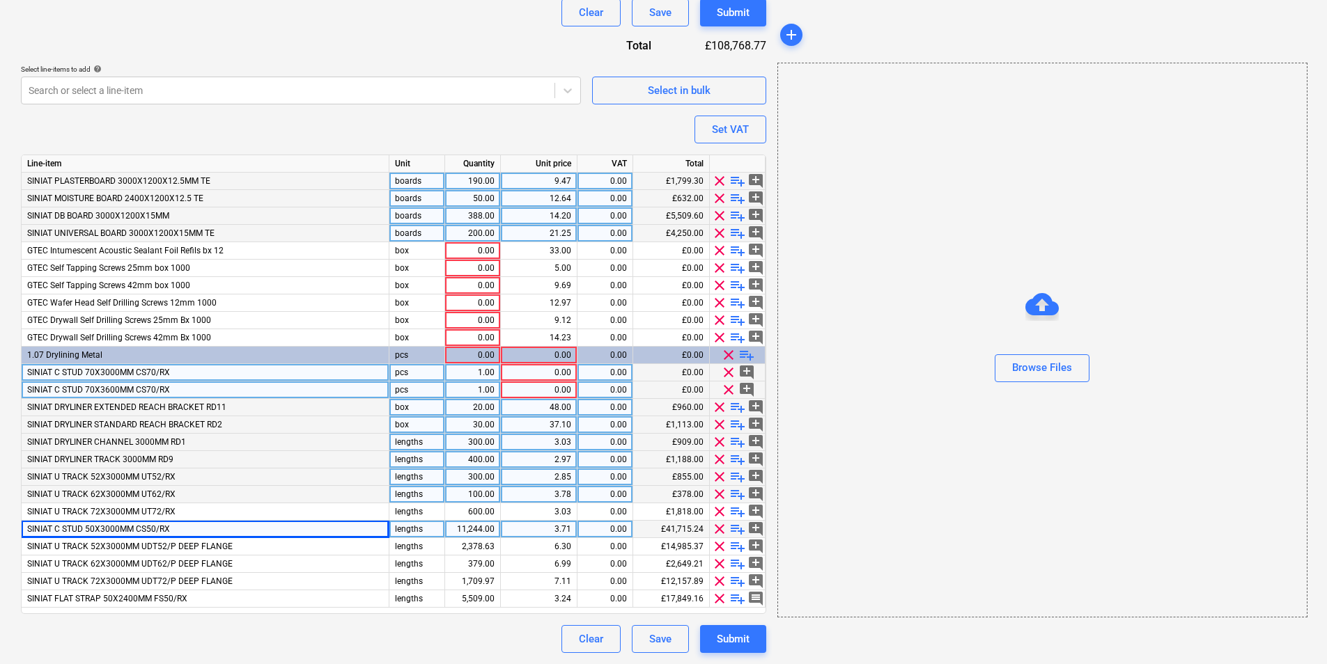
click at [483, 527] on div "11,244.00" at bounding box center [473, 529] width 44 height 17
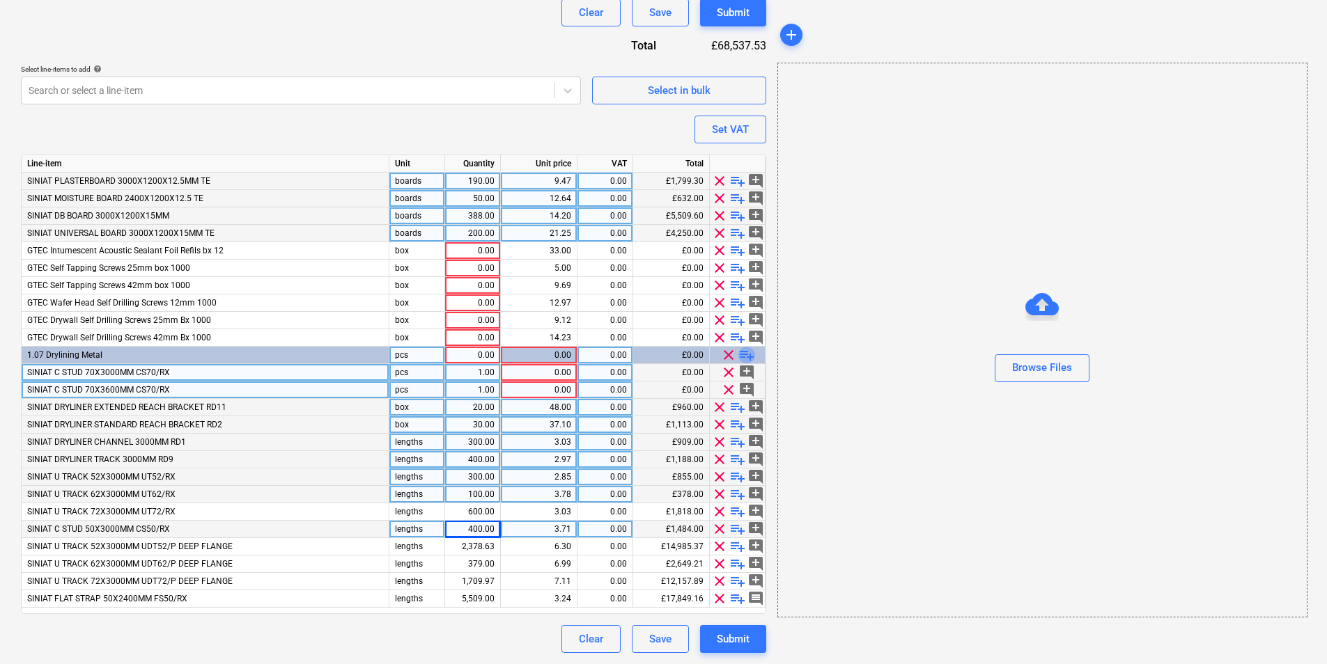
click at [748, 353] on span "playlist_add" at bounding box center [746, 355] width 17 height 17
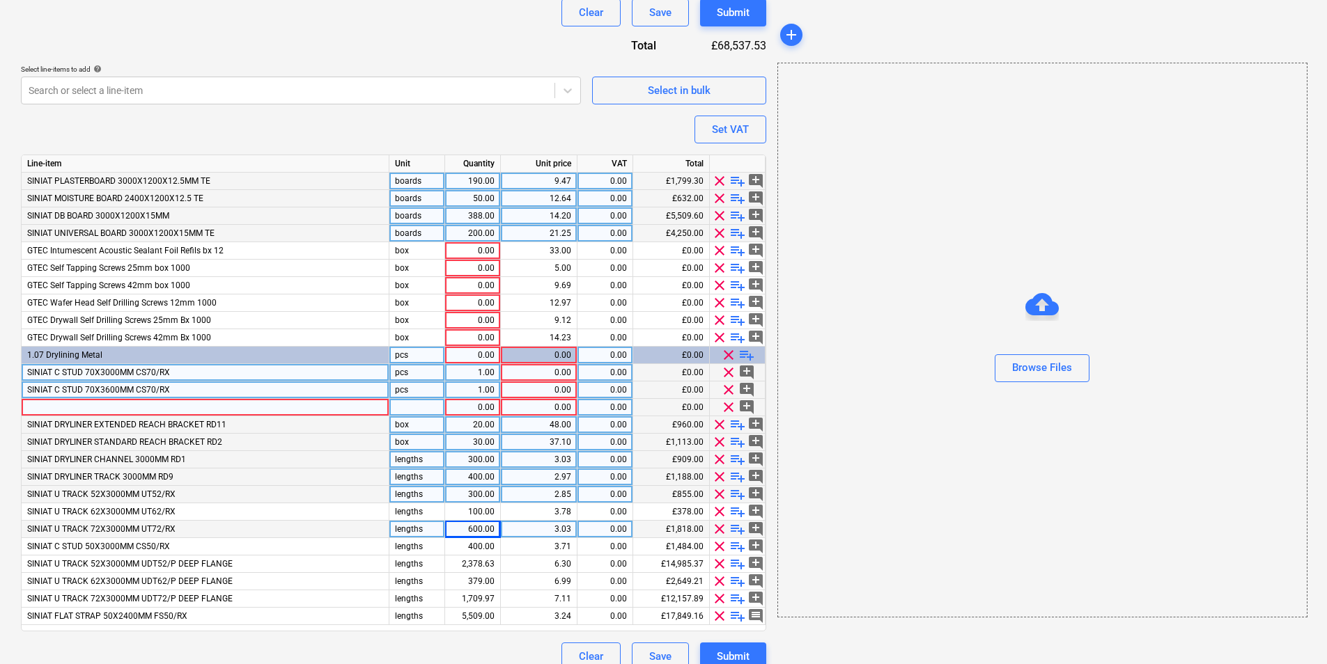
click at [729, 407] on span "clear" at bounding box center [728, 407] width 17 height 17
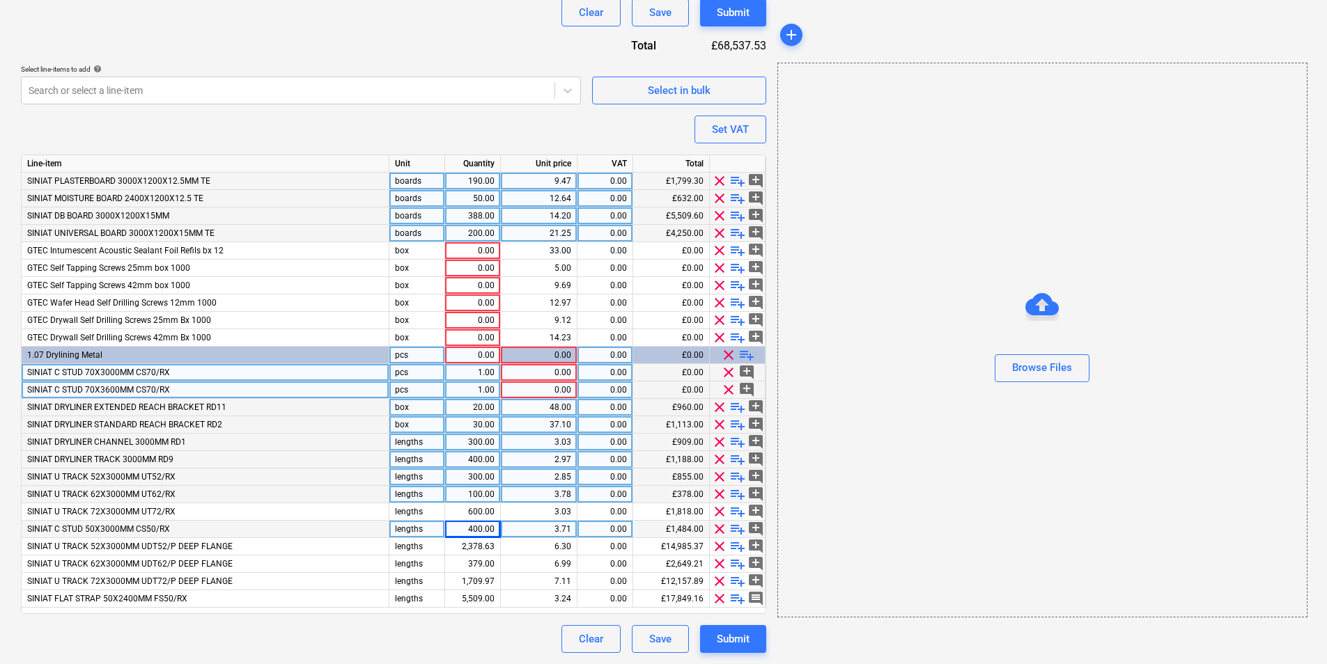
click at [485, 371] on div "1.00" at bounding box center [473, 372] width 44 height 17
click at [477, 391] on div "1.00" at bounding box center [473, 390] width 44 height 17
click at [535, 390] on div "0.00" at bounding box center [538, 390] width 65 height 17
click at [554, 371] on div "3.75" at bounding box center [538, 372] width 65 height 17
click at [570, 371] on input "3.75" at bounding box center [539, 372] width 76 height 17
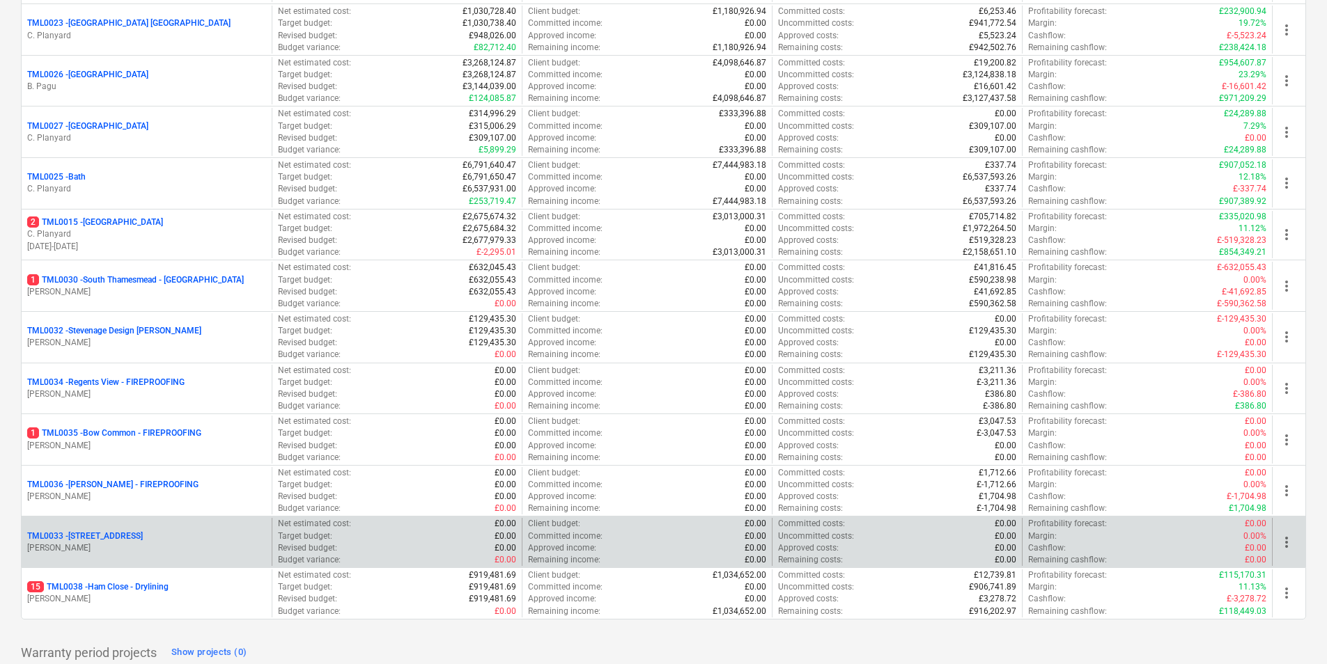
scroll to position [1366, 0]
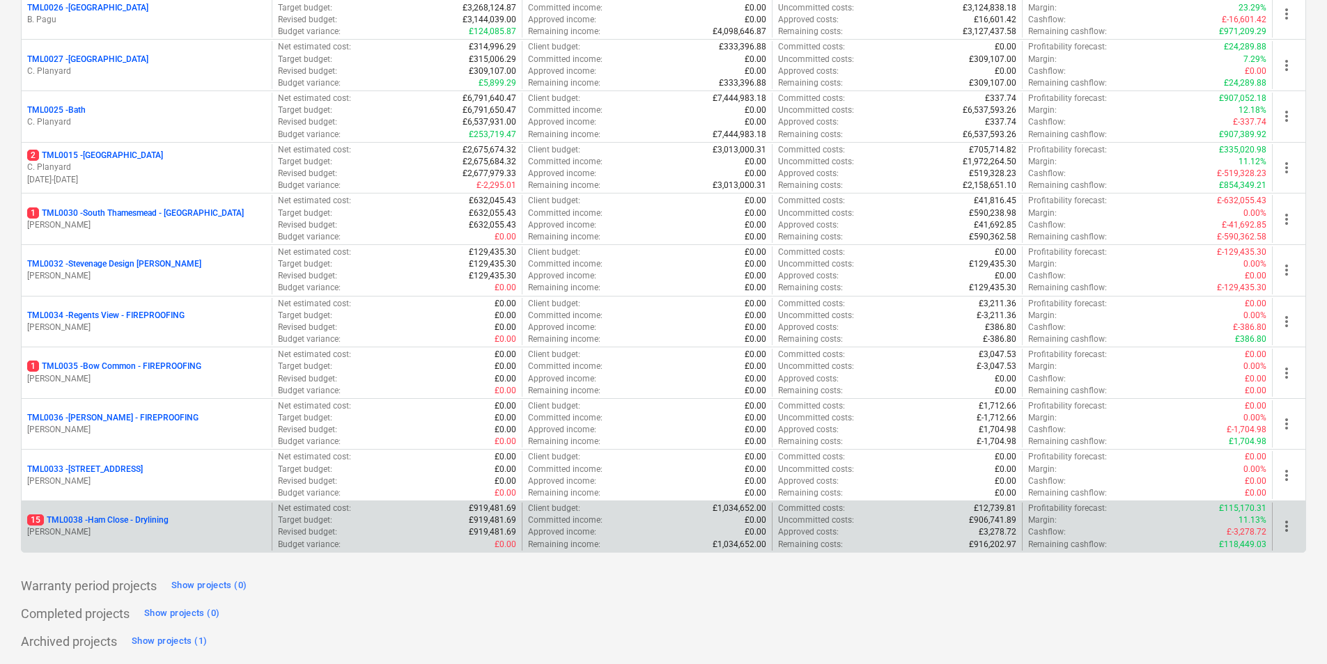
click at [121, 518] on p "15 TML0038 - Ham Close - Drylining" at bounding box center [97, 521] width 141 height 12
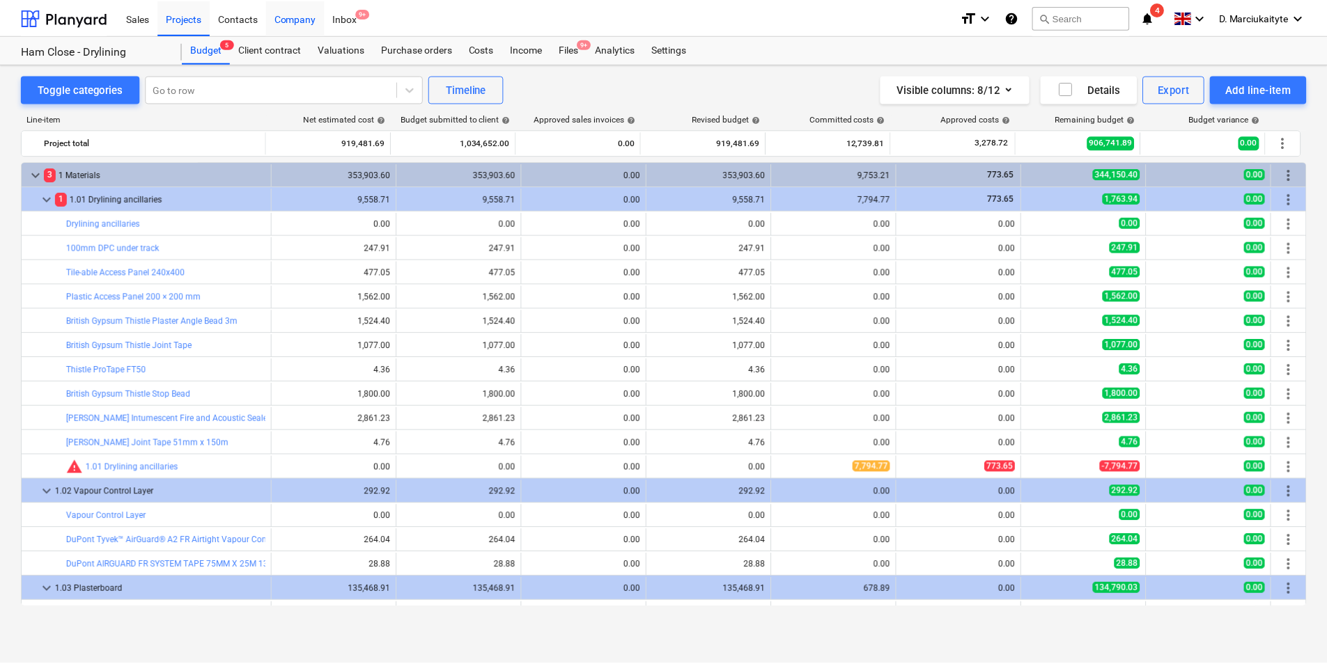
scroll to position [279, 0]
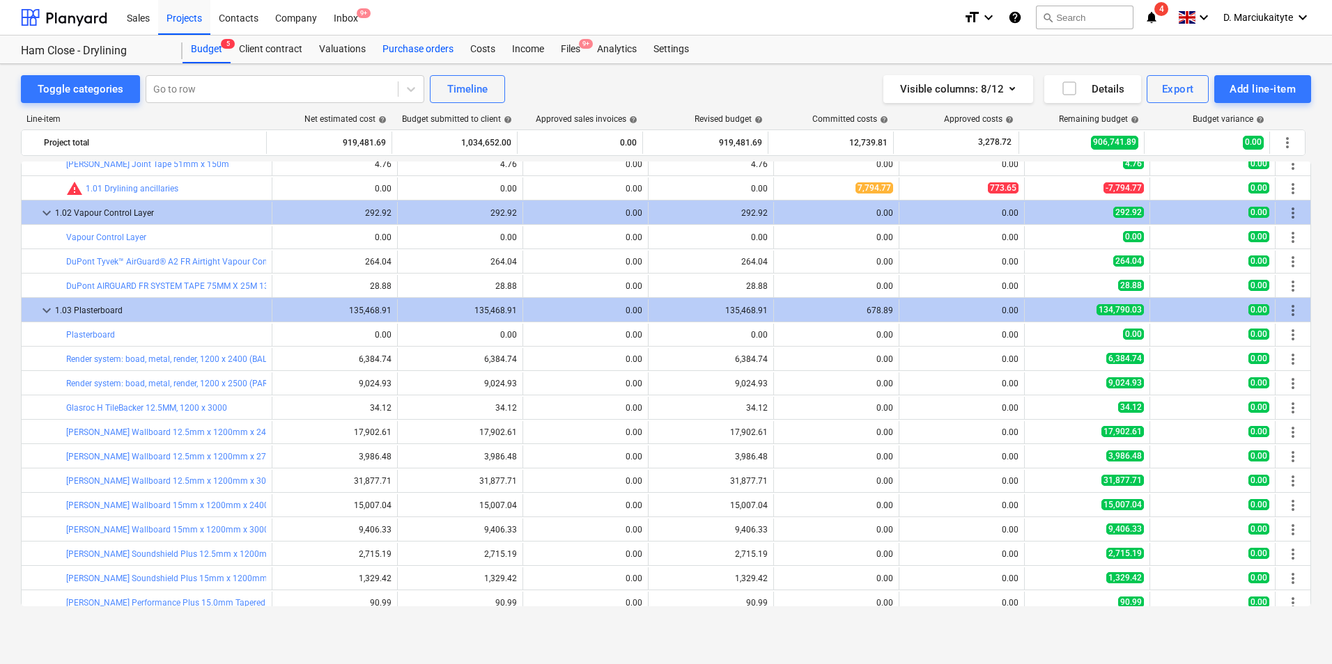
click at [400, 51] on div "Purchase orders" at bounding box center [418, 50] width 88 height 28
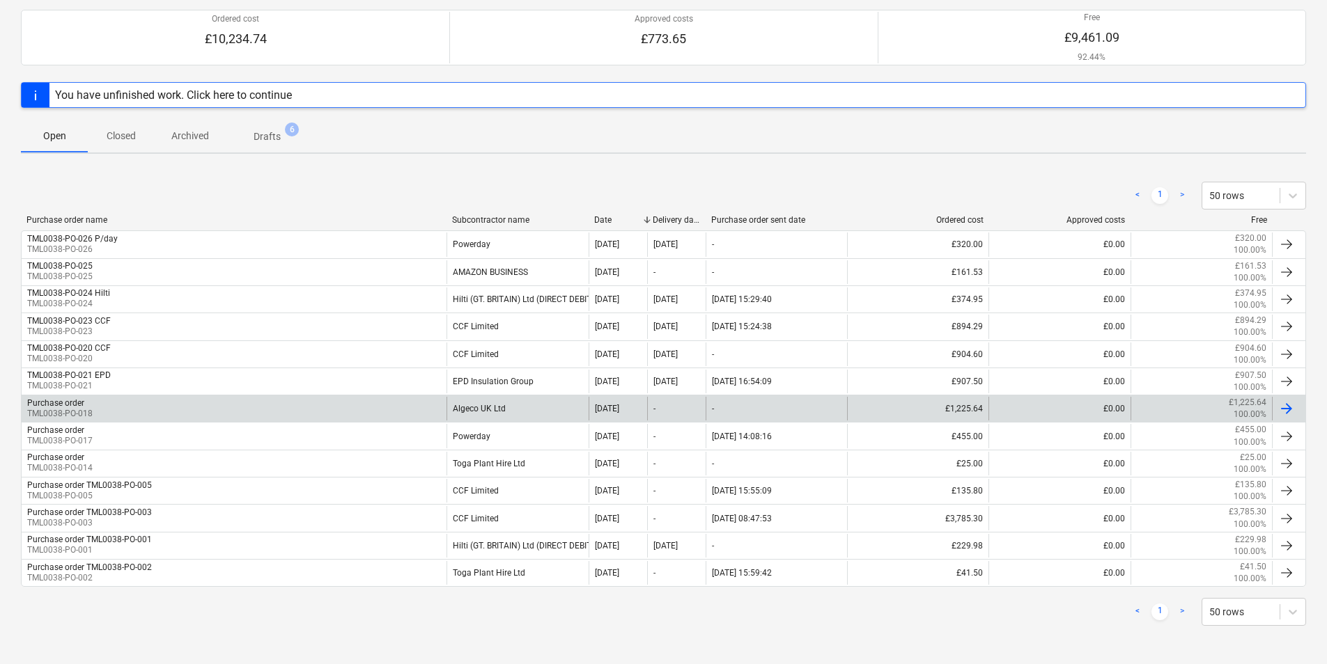
scroll to position [122, 0]
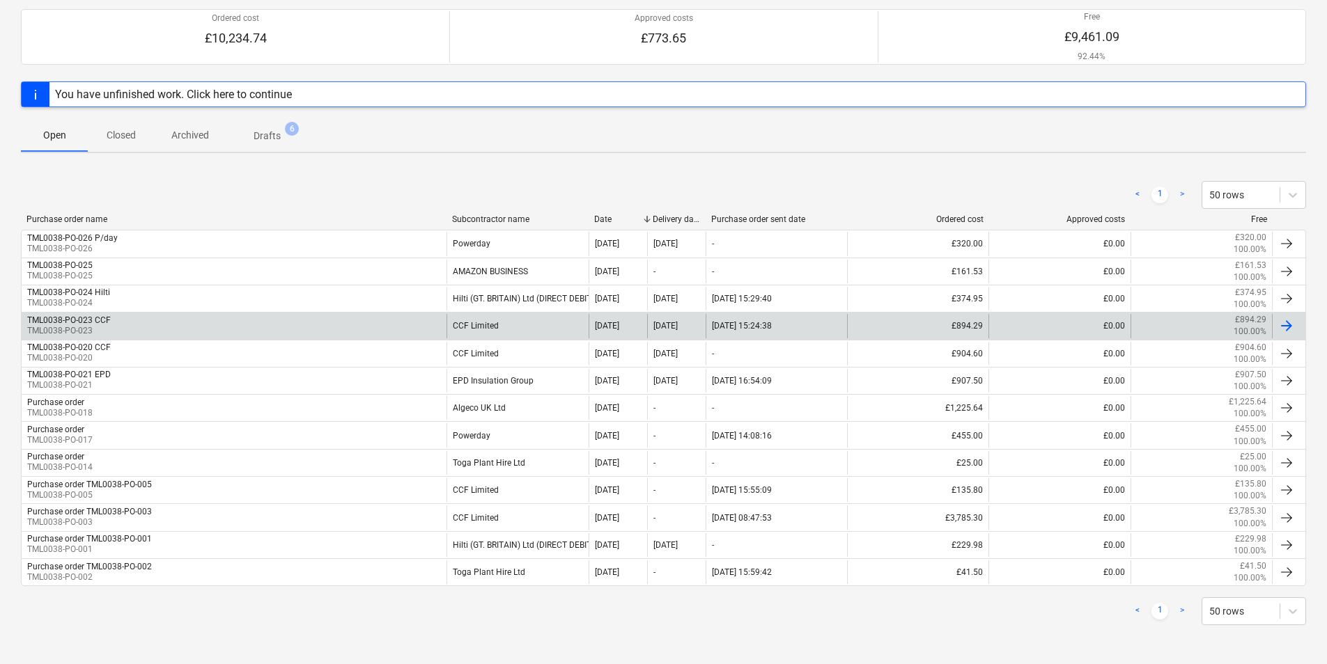
click at [429, 330] on div "TML0038-PO-023 CCF TML0038-PO-023" at bounding box center [234, 326] width 425 height 24
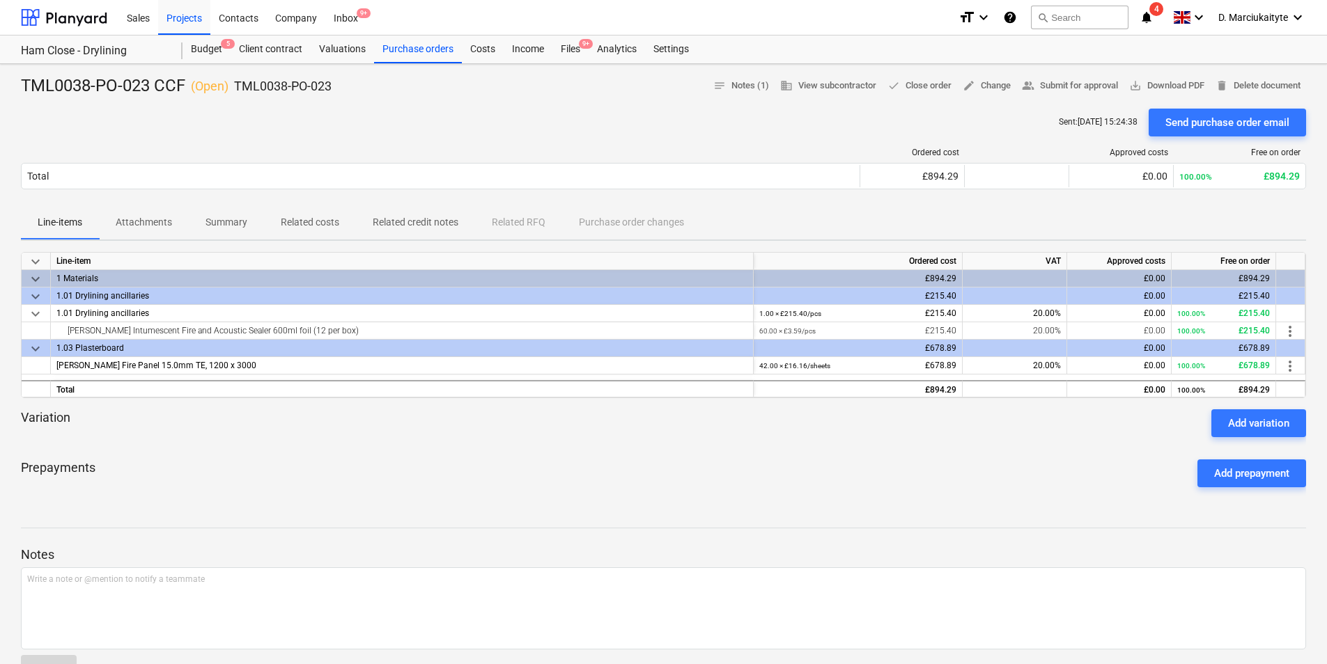
click at [242, 227] on p "Summary" at bounding box center [226, 222] width 42 height 15
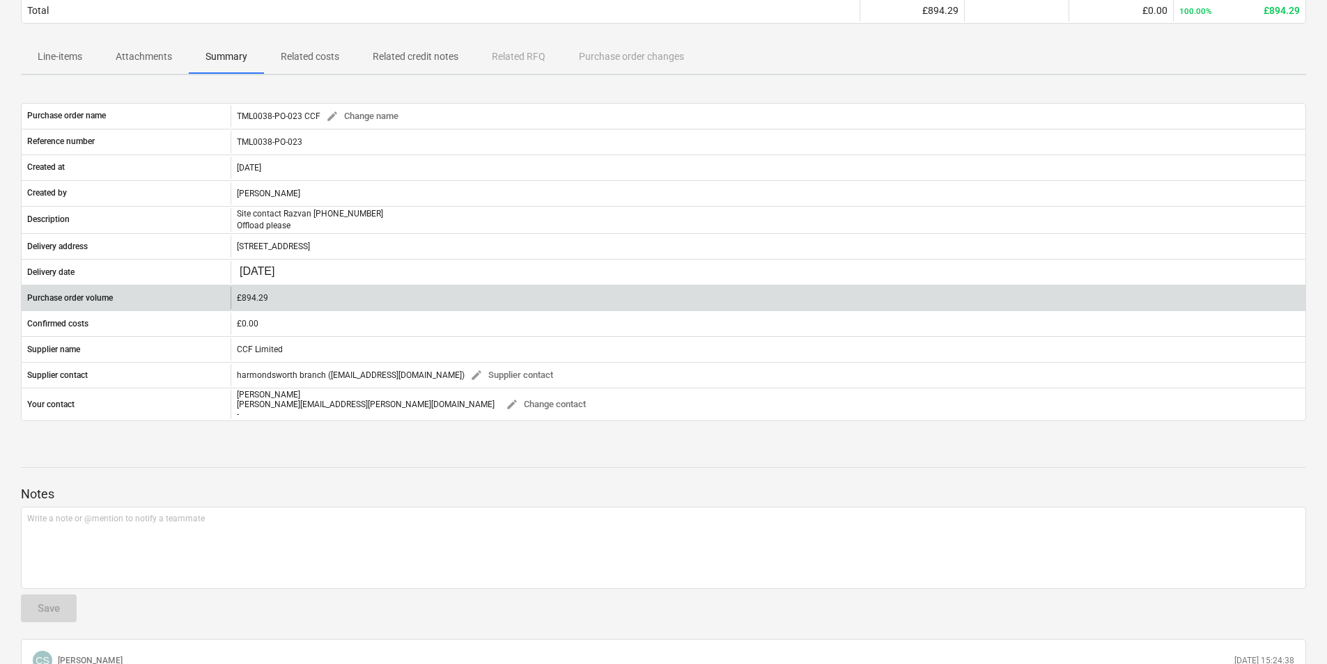
scroll to position [161, 0]
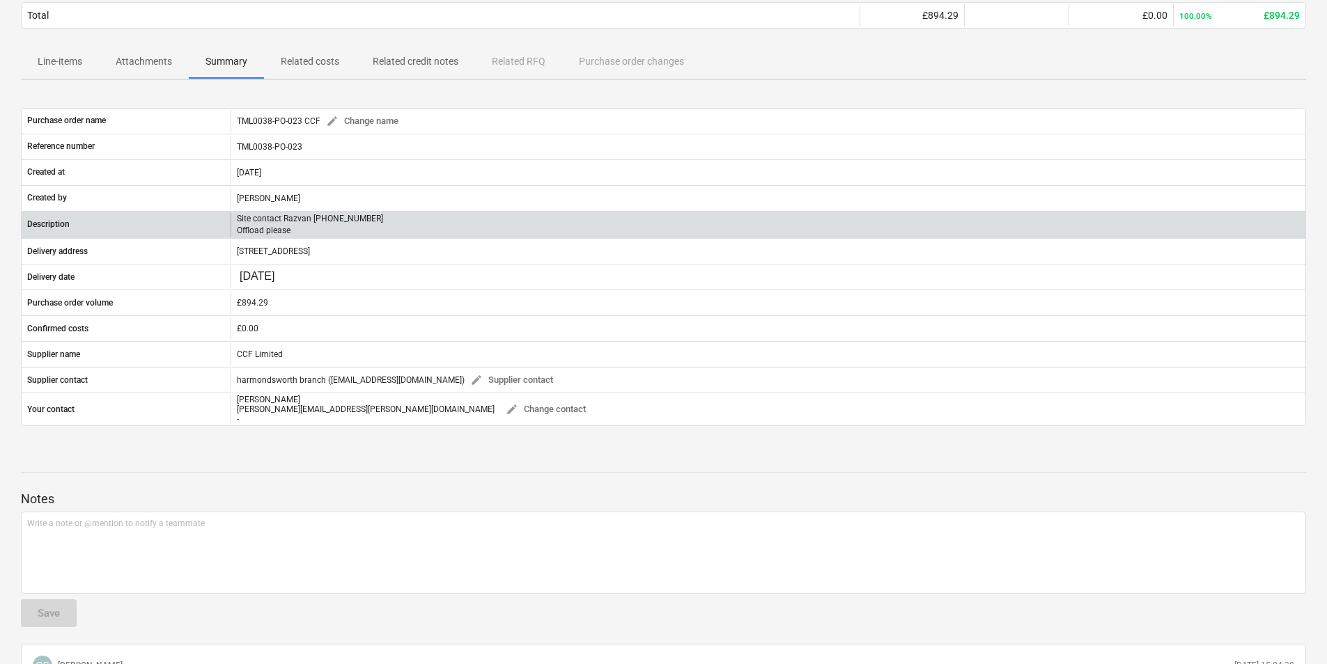
click at [293, 233] on p "Site contact Razvan 07501 645393 Offload please" at bounding box center [310, 225] width 146 height 24
click at [297, 232] on p "Site contact Razvan 07501 645393 Offload please" at bounding box center [310, 225] width 146 height 24
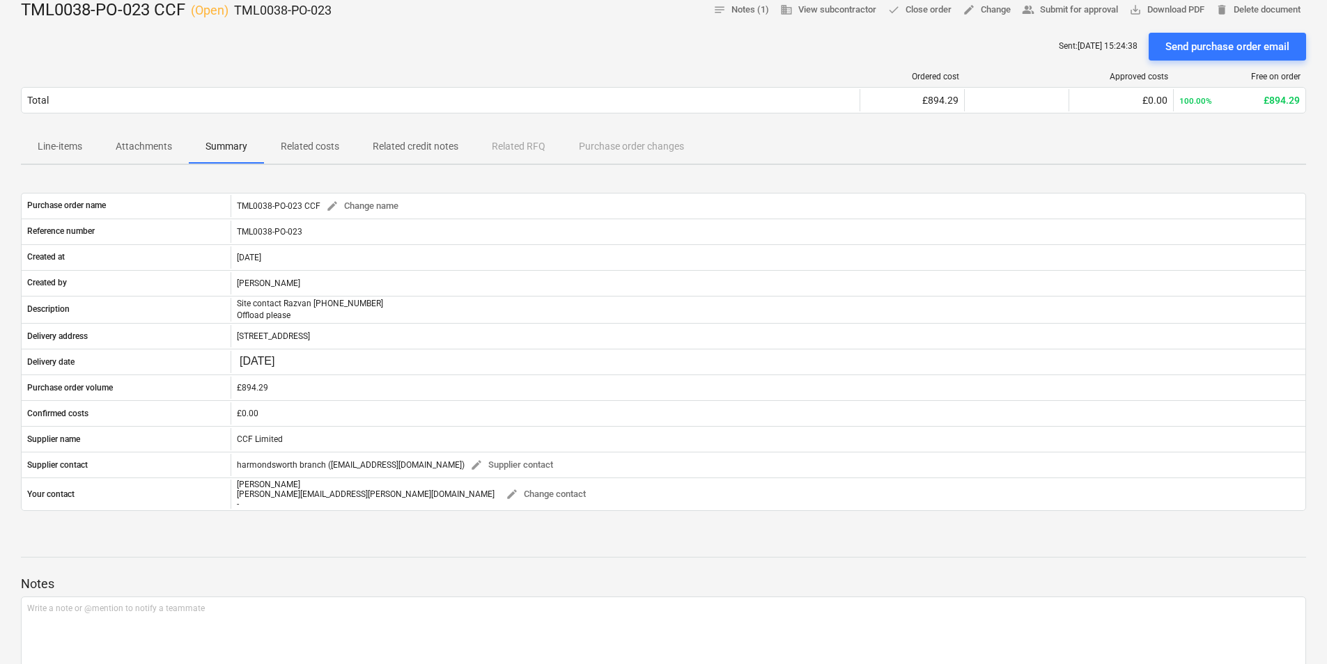
scroll to position [0, 0]
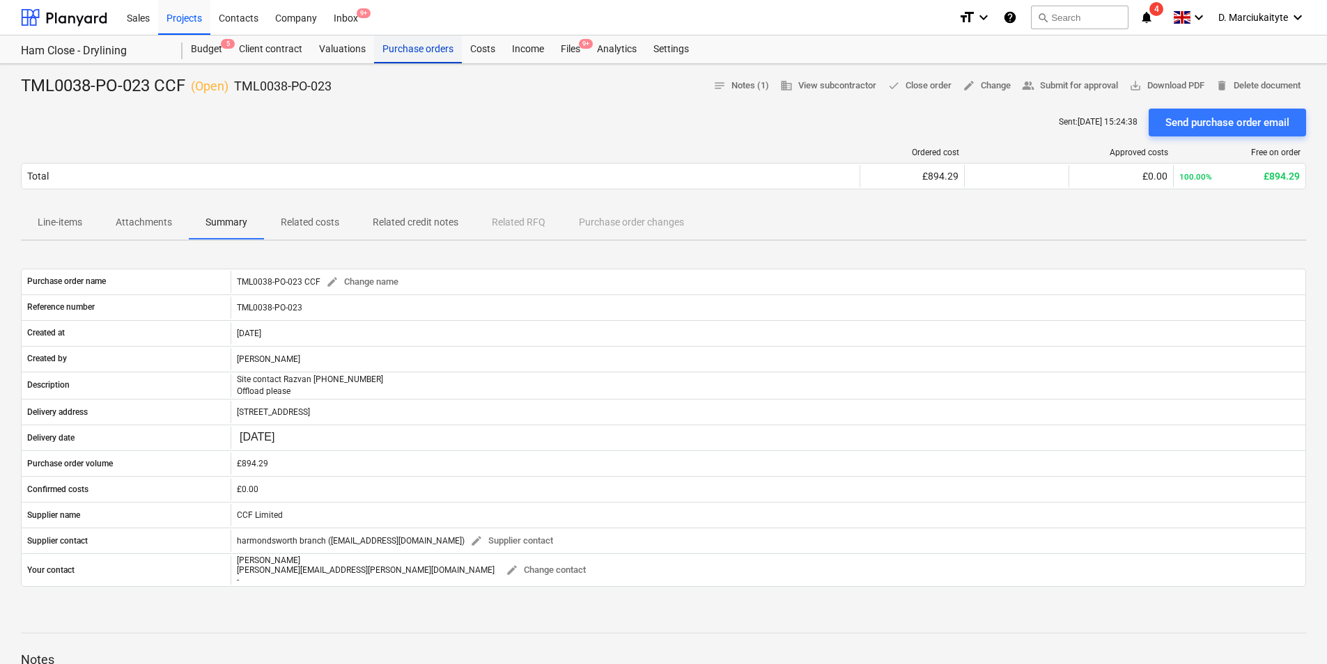
click at [438, 48] on div "Purchase orders" at bounding box center [418, 50] width 88 height 28
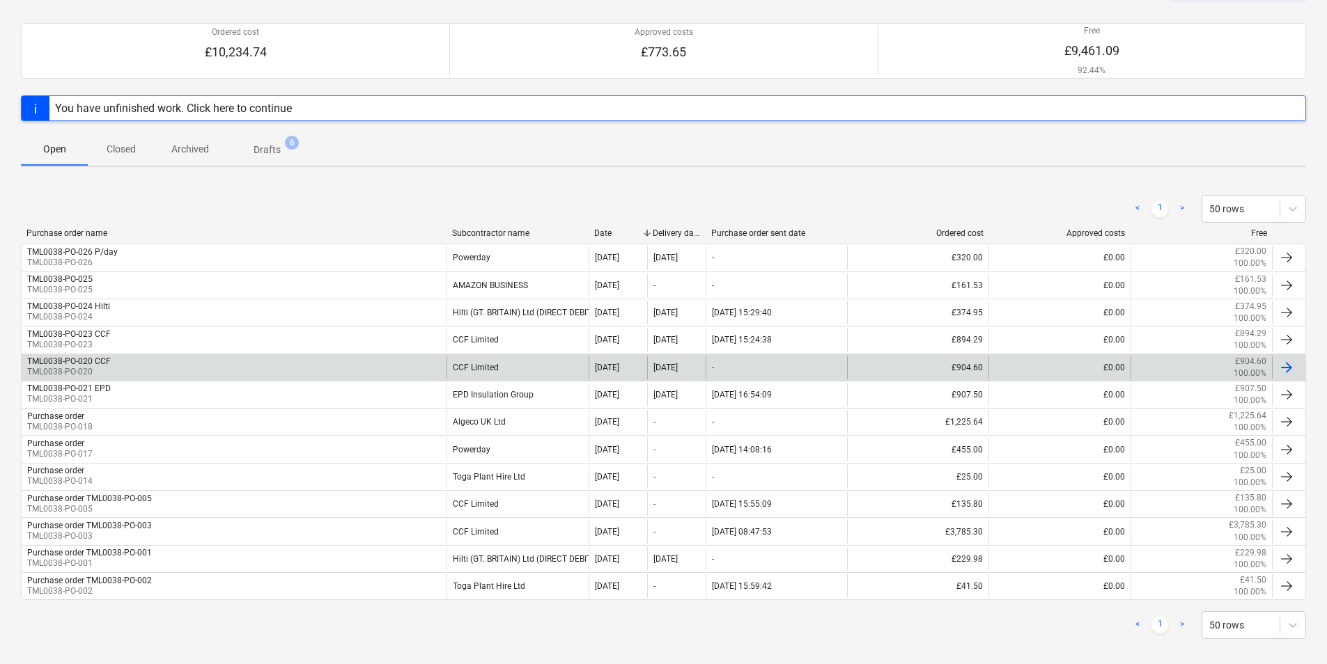
scroll to position [122, 0]
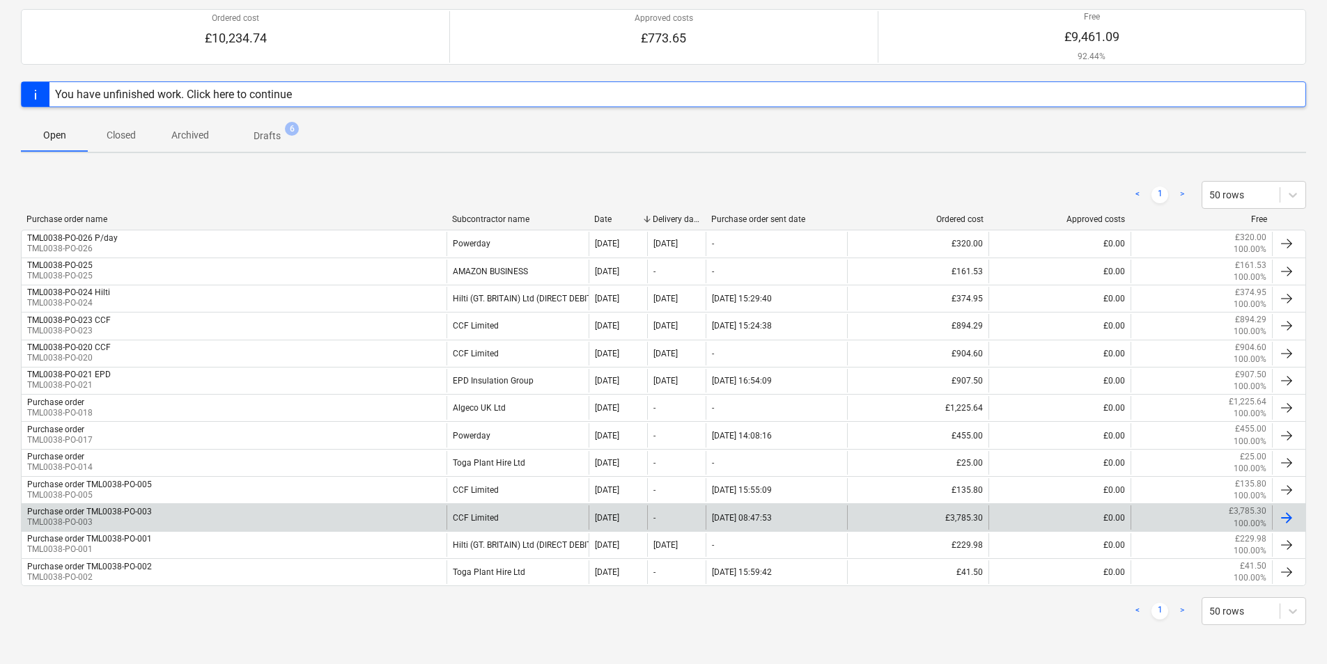
click at [442, 520] on div "Purchase order TML0038-PO-003 TML0038-PO-003" at bounding box center [234, 518] width 425 height 24
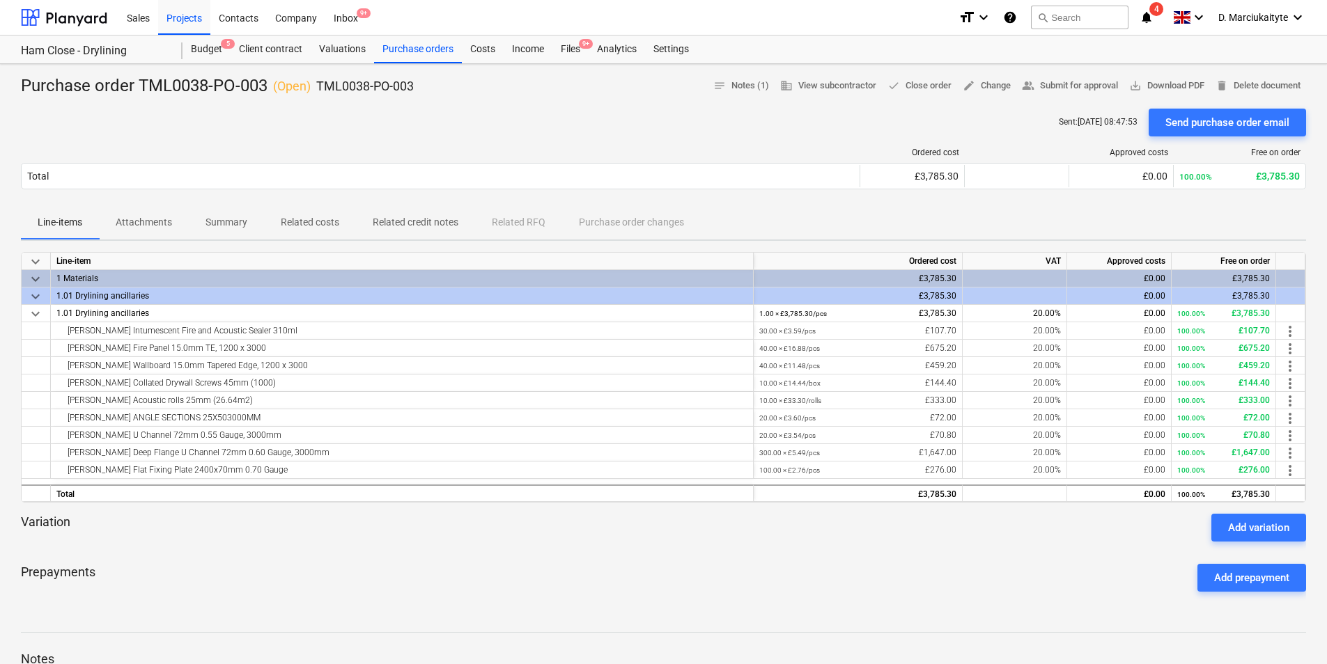
click at [243, 206] on button "Summary" at bounding box center [226, 222] width 75 height 33
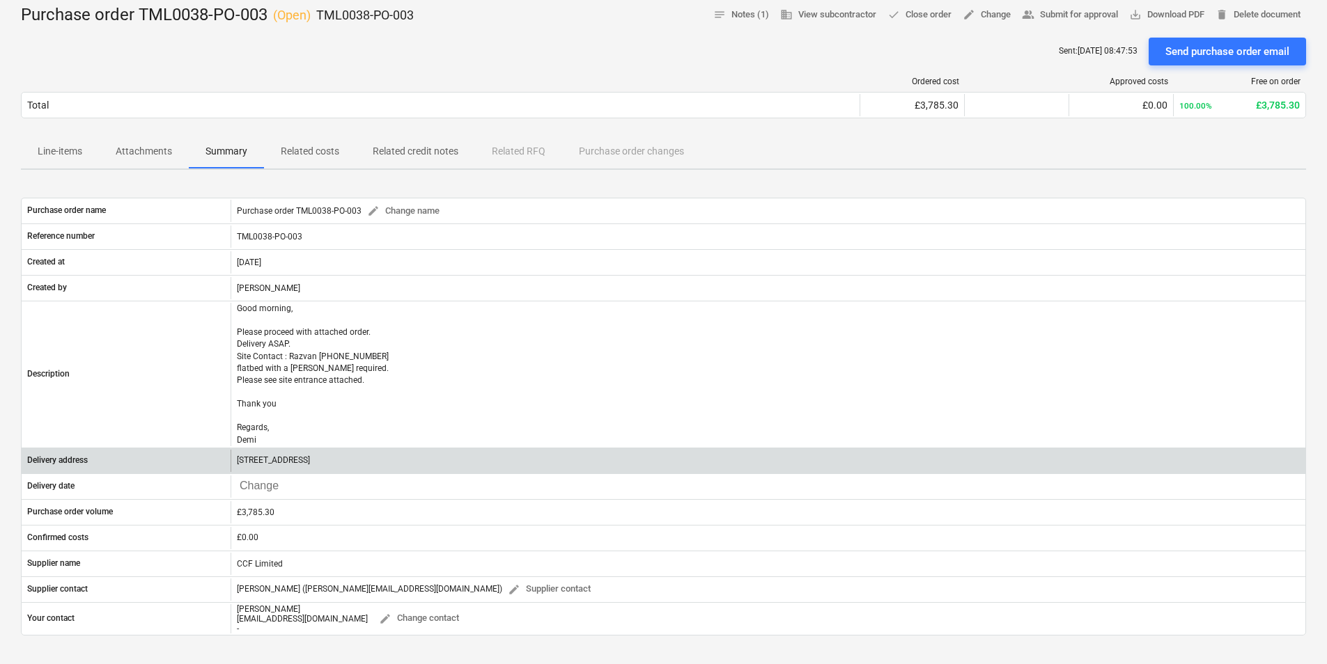
scroll to position [139, 0]
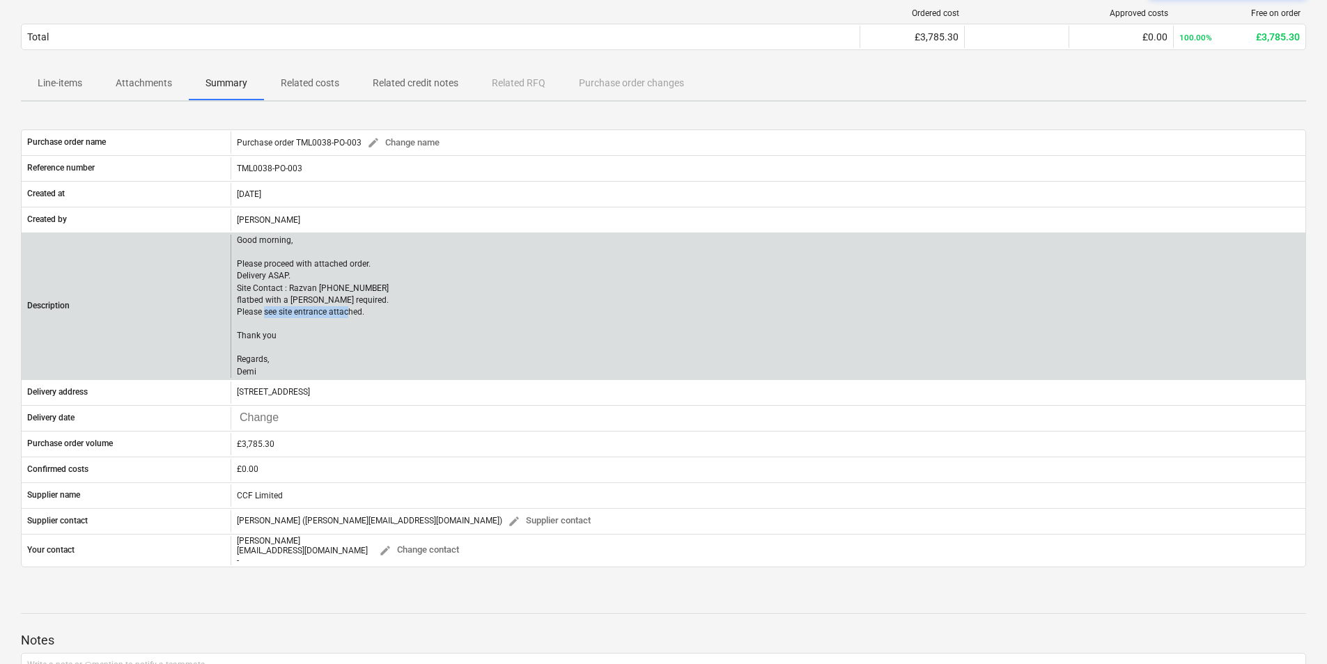
drag, startPoint x: 371, startPoint y: 316, endPoint x: 281, endPoint y: 312, distance: 89.2
click at [281, 312] on p "Good morning, Please proceed with attached order. Delivery ASAP. Site Contact :…" at bounding box center [314, 306] width 154 height 143
drag, startPoint x: 281, startPoint y: 312, endPoint x: 293, endPoint y: 345, distance: 34.8
click at [293, 345] on p "Good morning, Please proceed with attached order. Delivery ASAP. Site Contact :…" at bounding box center [314, 306] width 154 height 143
drag, startPoint x: 355, startPoint y: 299, endPoint x: 238, endPoint y: 293, distance: 117.2
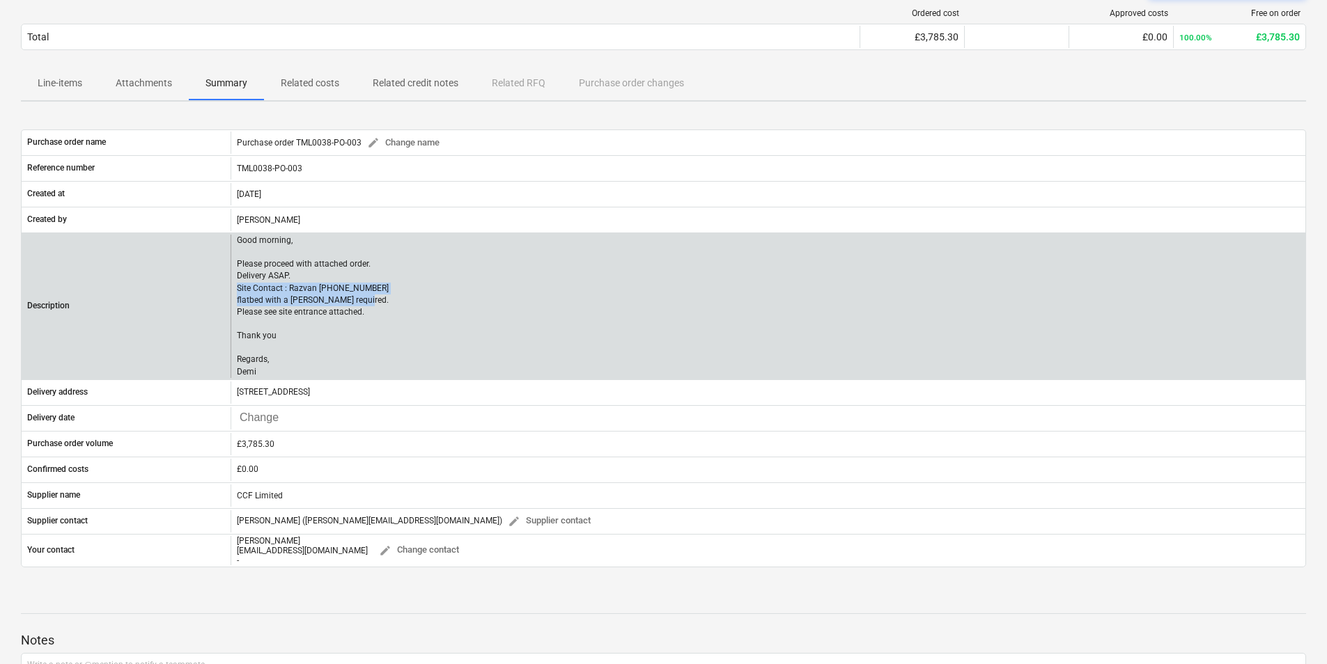
click at [238, 293] on p "Good morning, Please proceed with attached order. Delivery ASAP. Site Contact :…" at bounding box center [314, 306] width 154 height 143
copy p "Site Contact : Razvan +44 7501 645393 flatbed with a moffett required."
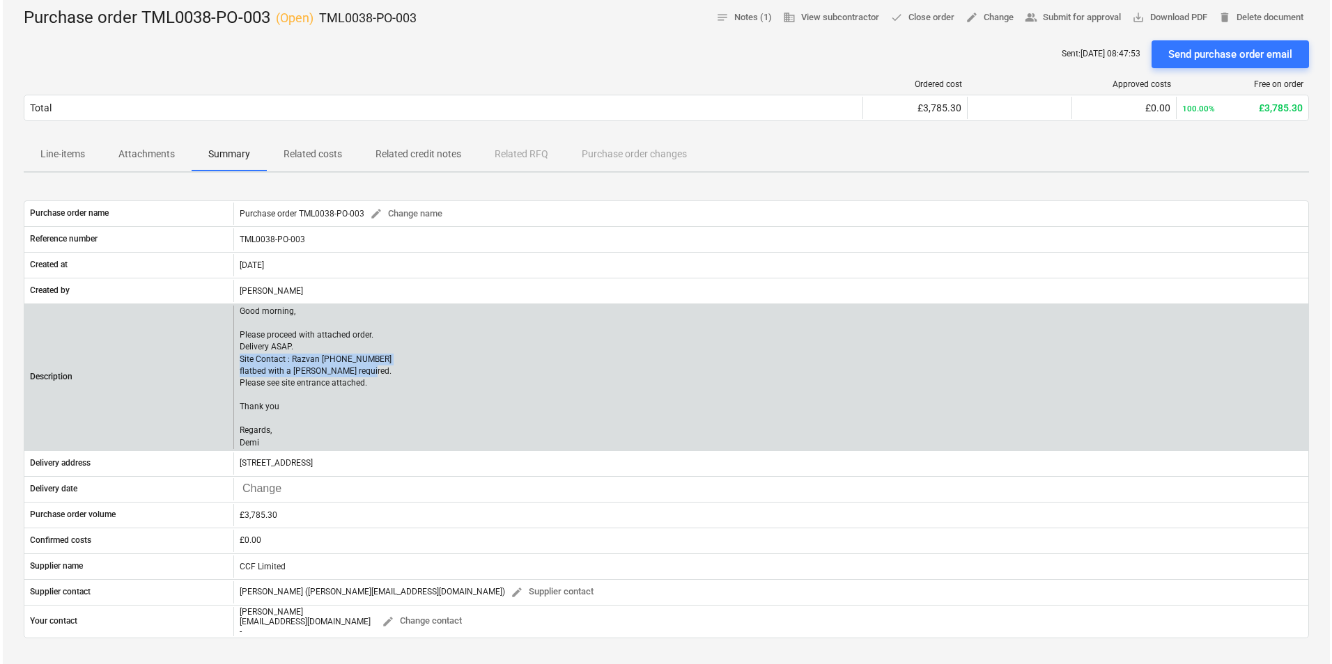
scroll to position [0, 0]
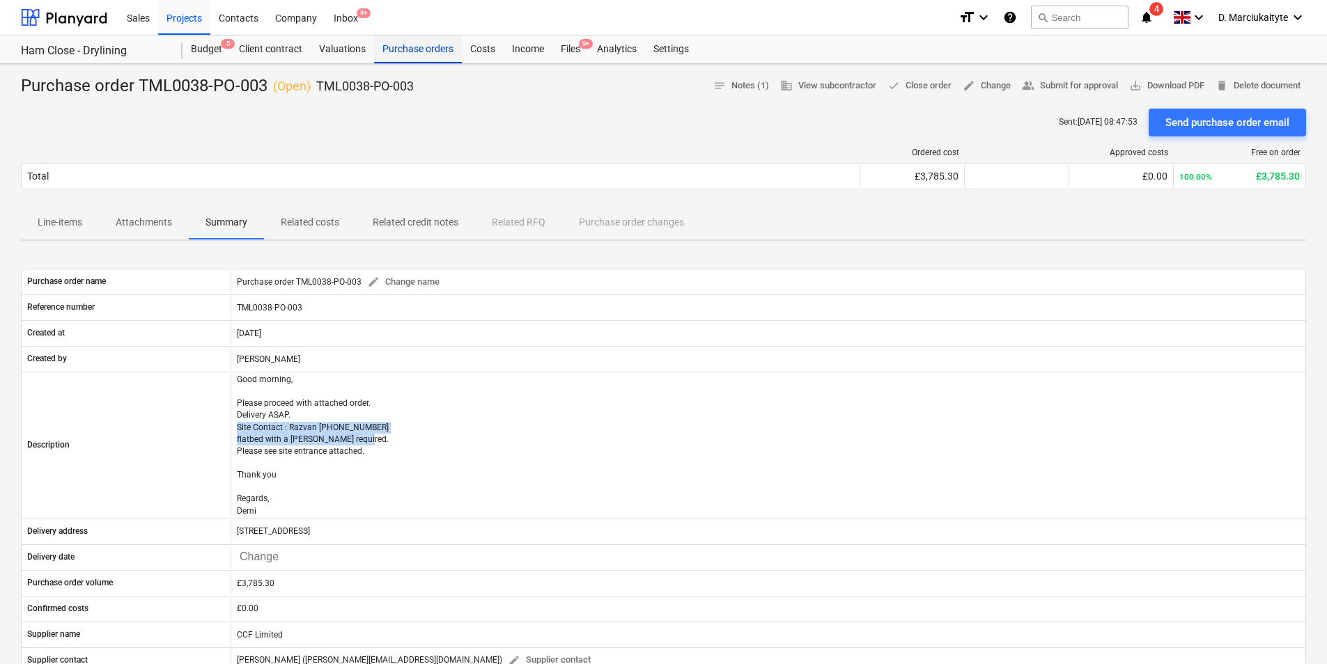
click at [421, 43] on div "Purchase orders" at bounding box center [418, 50] width 88 height 28
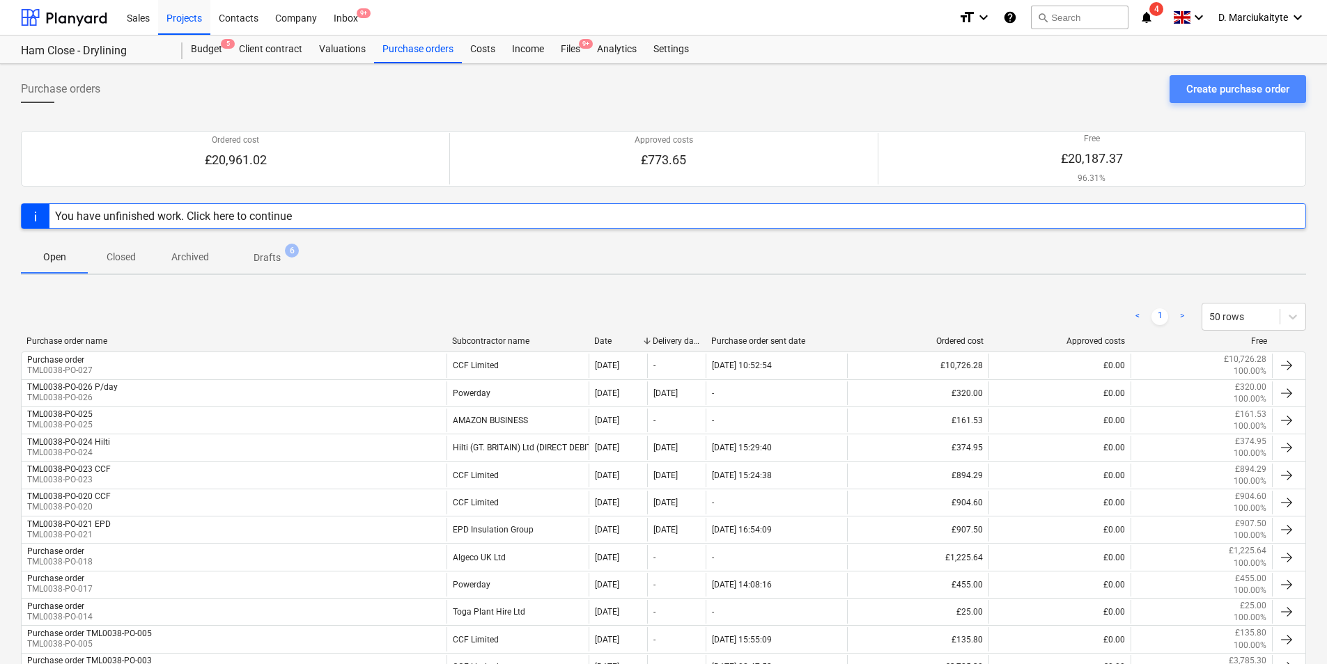
click at [1200, 88] on div "Create purchase order" at bounding box center [1237, 89] width 103 height 18
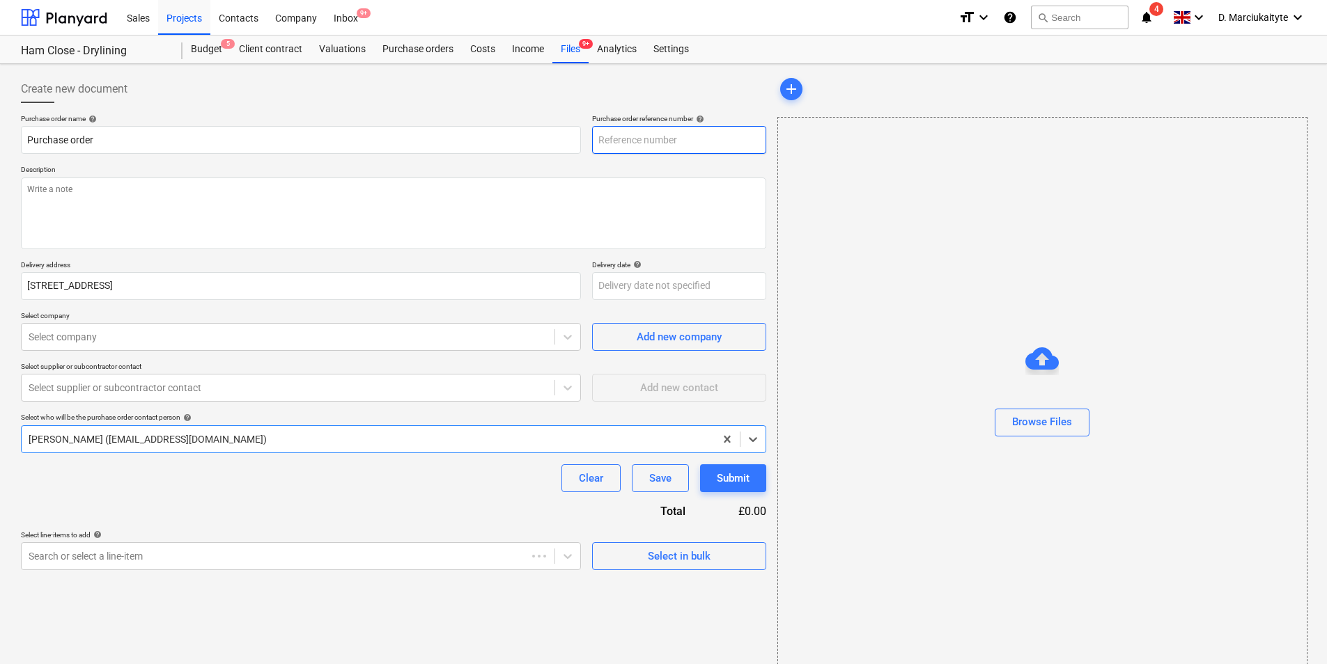
type textarea "x"
type input "TML0038-PO-031"
click at [717, 139] on input "TML0038-PO-031" at bounding box center [679, 140] width 174 height 28
type textarea "x"
type input "TML0038-PO-03"
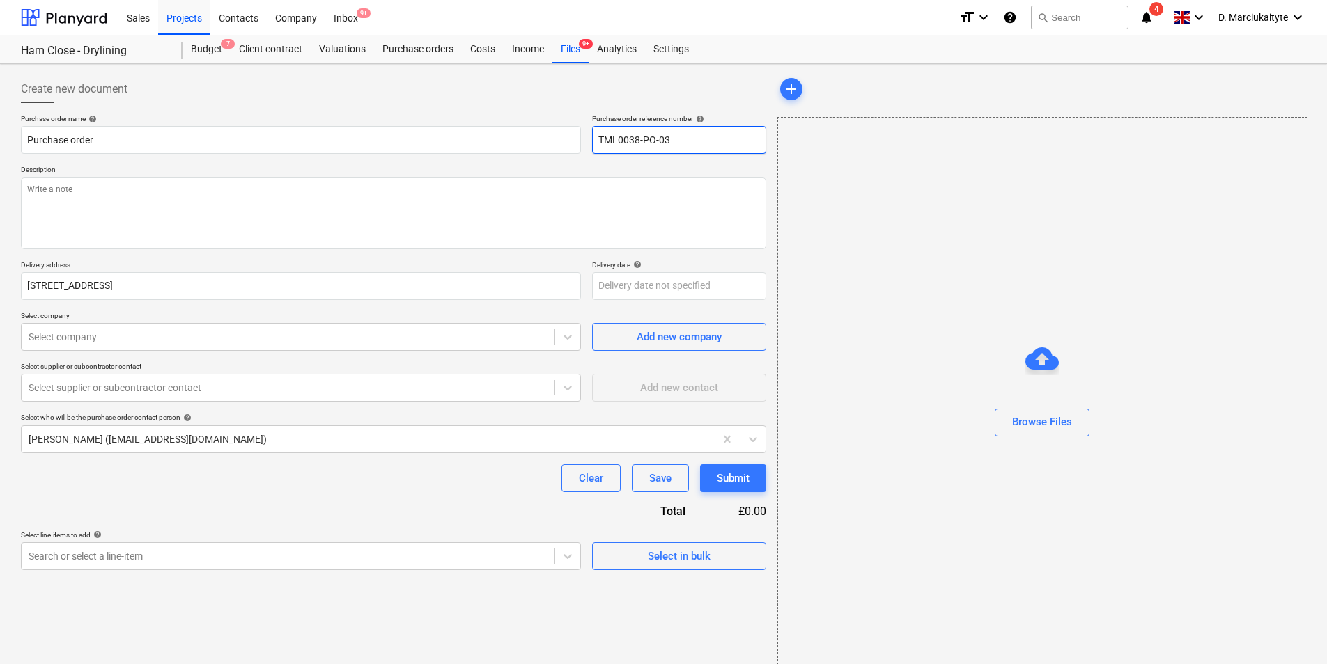
type textarea "x"
type input "TML0038-PO-0"
type textarea "x"
type input "TML0038-PO-02"
type textarea "x"
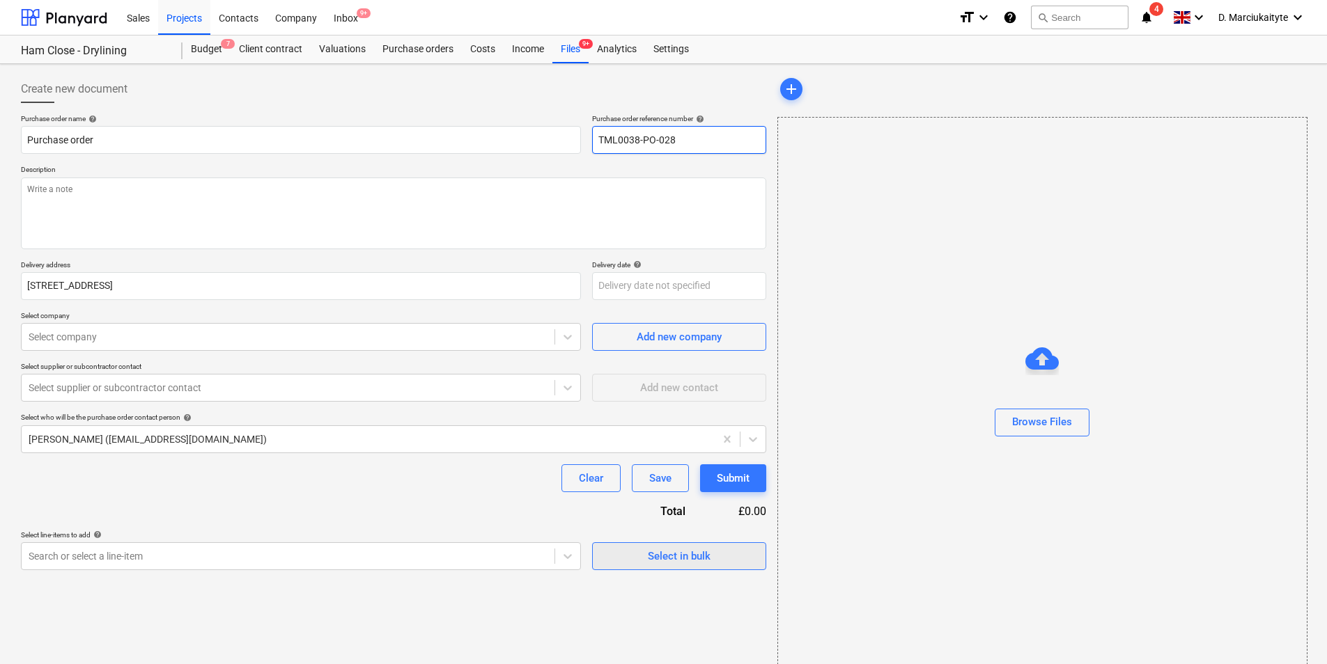
type input "TML0038-PO-028"
click at [673, 566] on button "Select in bulk" at bounding box center [679, 557] width 174 height 28
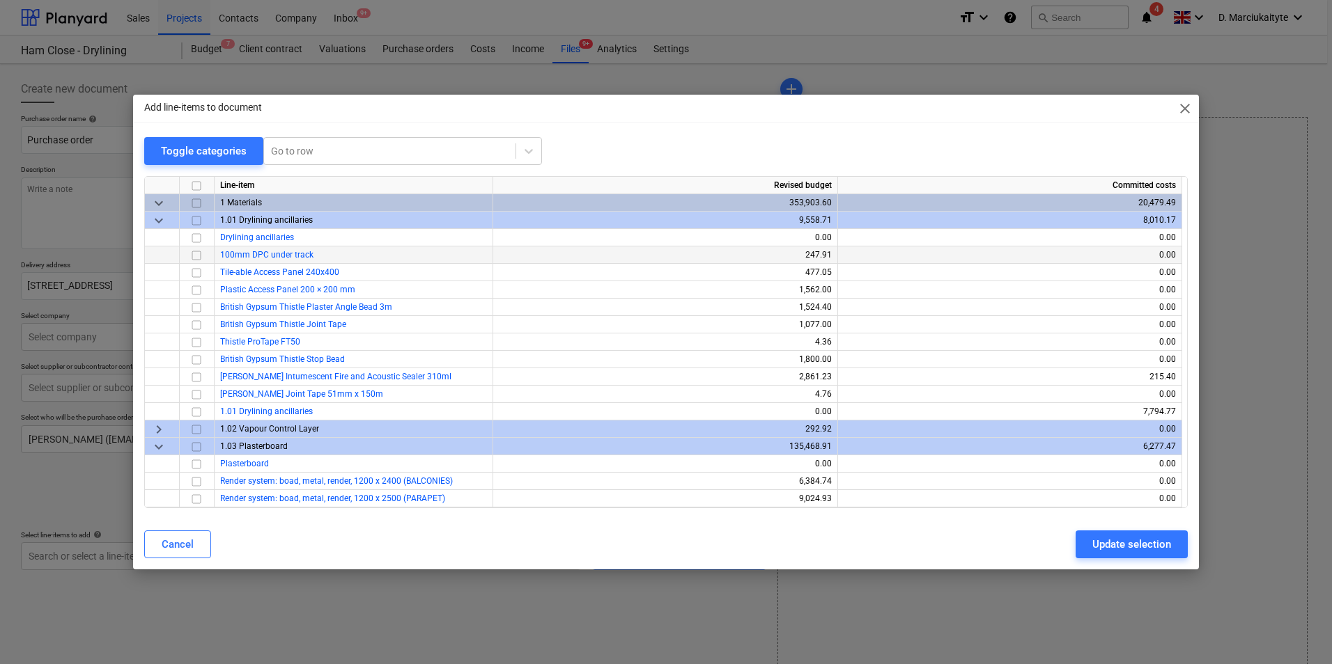
click at [198, 255] on input "checkbox" at bounding box center [196, 255] width 17 height 17
click at [1089, 540] on button "Update selection" at bounding box center [1131, 545] width 112 height 28
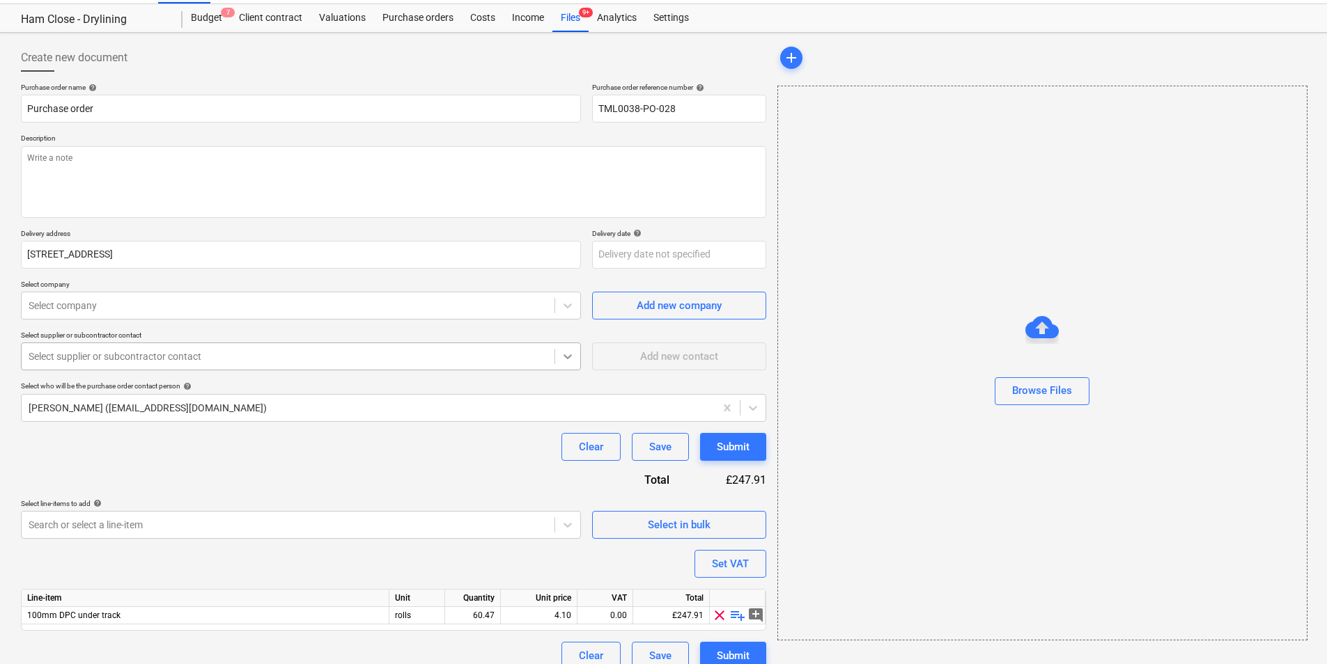
scroll to position [48, 0]
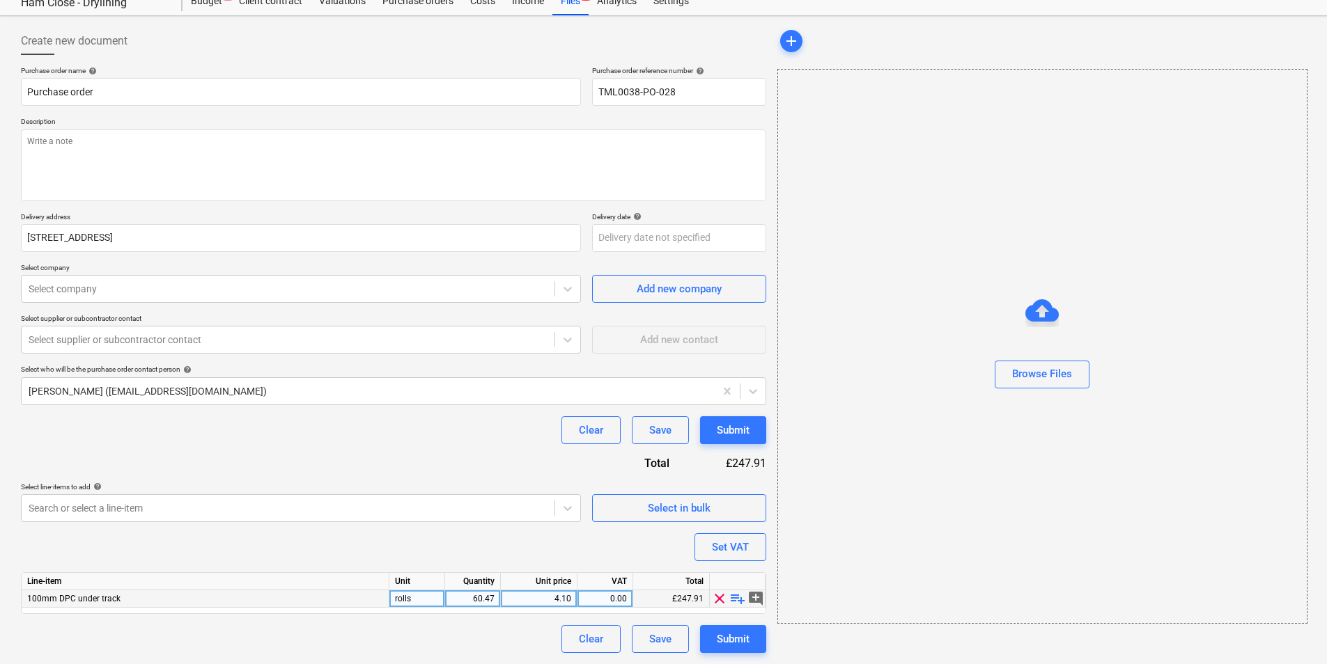
drag, startPoint x: 212, startPoint y: 589, endPoint x: 215, endPoint y: 605, distance: 15.6
click at [212, 590] on div "Line-item" at bounding box center [206, 581] width 368 height 17
click at [217, 596] on div "100mm DPC under track" at bounding box center [206, 599] width 368 height 17
click at [217, 598] on div "100mm DPC under track" at bounding box center [206, 599] width 368 height 17
click at [223, 598] on div "100mm DPC under track" at bounding box center [206, 599] width 368 height 17
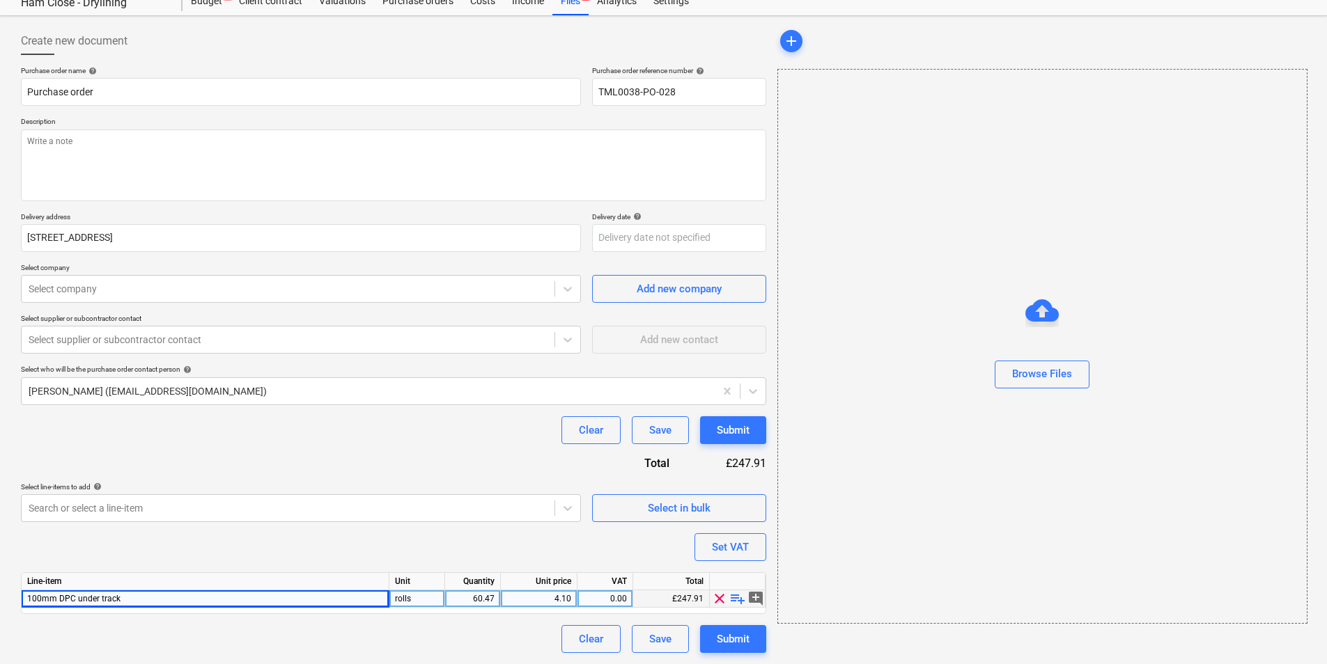
click at [469, 599] on div "60.47" at bounding box center [473, 599] width 44 height 17
type textarea "x"
click at [485, 602] on div "60.47" at bounding box center [473, 599] width 44 height 17
type input "20"
type textarea "x"
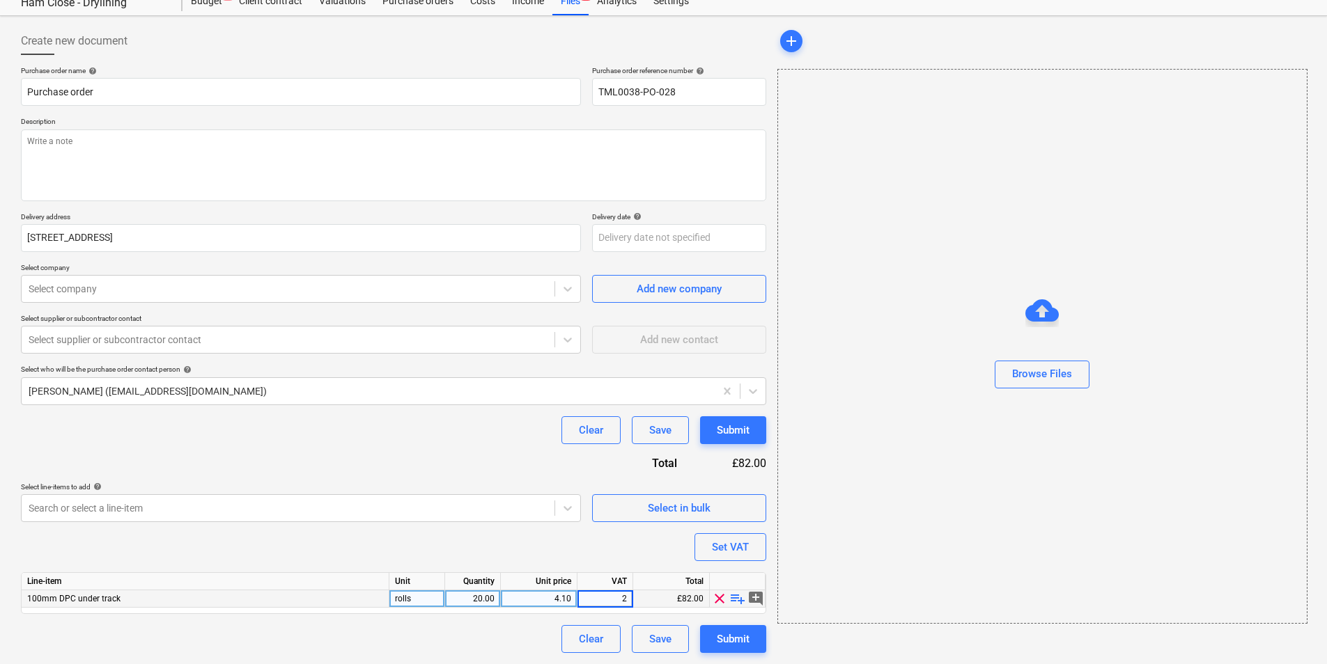
type input "20"
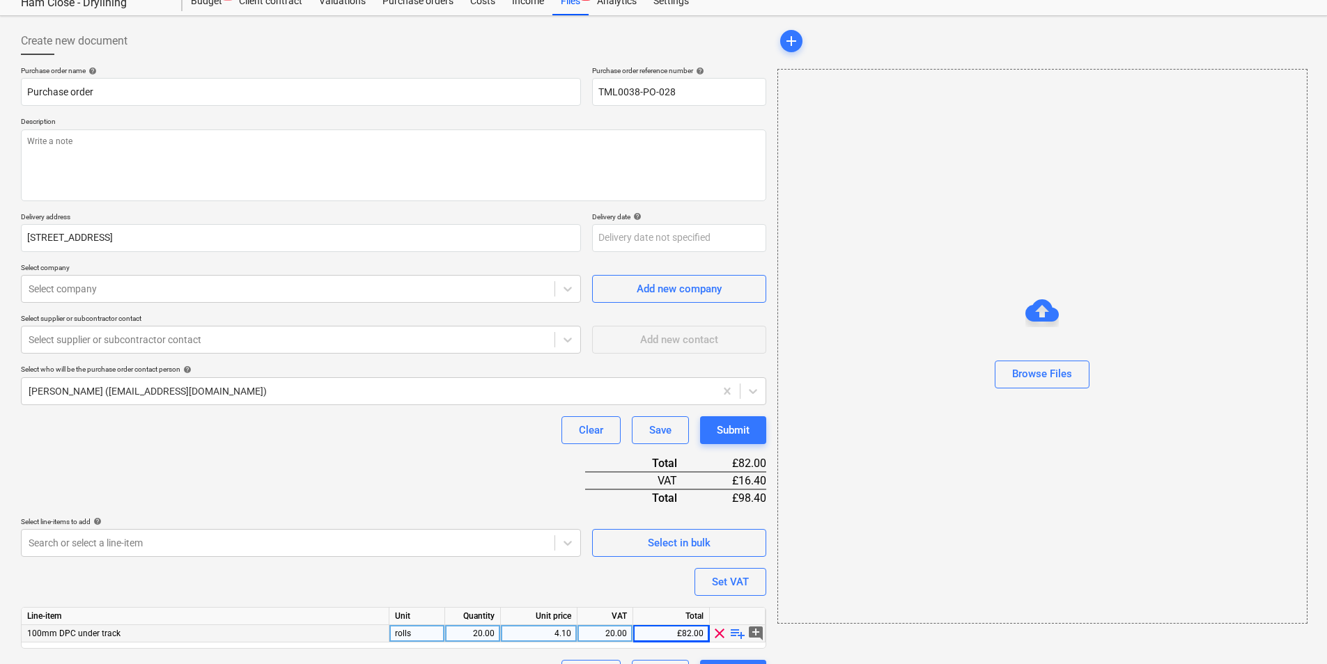
click at [179, 318] on p "Select supplier or subcontractor contact" at bounding box center [301, 320] width 560 height 12
click at [180, 279] on div "Select company" at bounding box center [288, 289] width 533 height 20
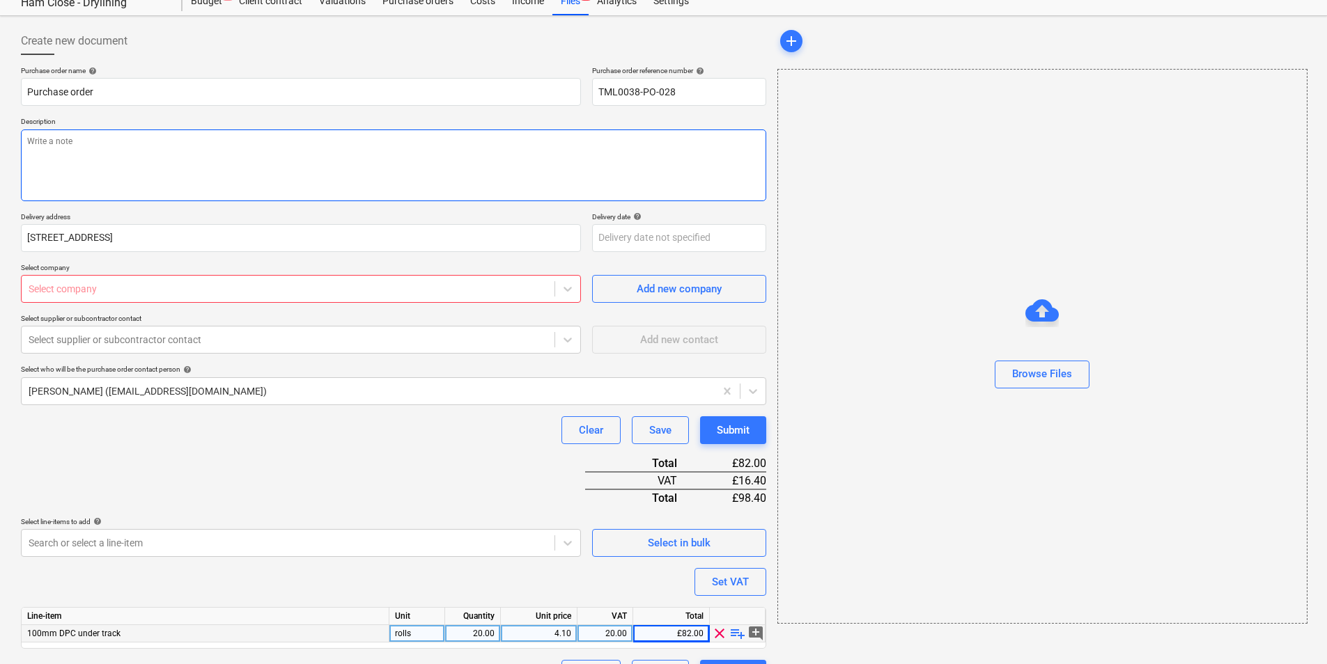
click at [265, 153] on textarea at bounding box center [393, 166] width 745 height 72
paste textarea "Afternoon, Please proceed with attached order. Delivery ASAP. Site Contact : Ra…"
type textarea "x"
type textarea "Afternoon, Please proceed with attached order. Delivery ASAP. Site Contact : Ra…"
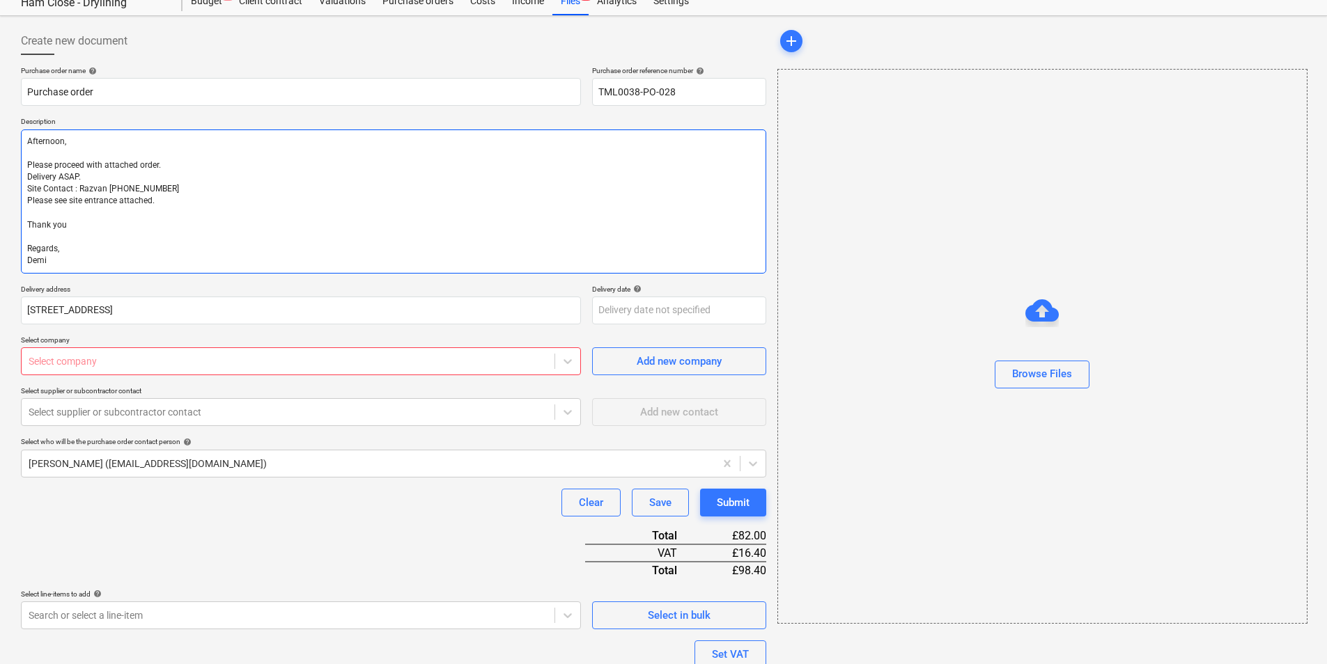
drag, startPoint x: 70, startPoint y: 136, endPoint x: 0, endPoint y: 130, distance: 69.9
click at [0, 130] on html "Sales Projects Contacts Company Inbox 9+ format_size keyboard_arrow_down help s…" at bounding box center [663, 284] width 1327 height 664
type textarea "x"
type textarea "G Please proceed with attached order. Delivery ASAP. Site Contact : Razvan +44 …"
type textarea "x"
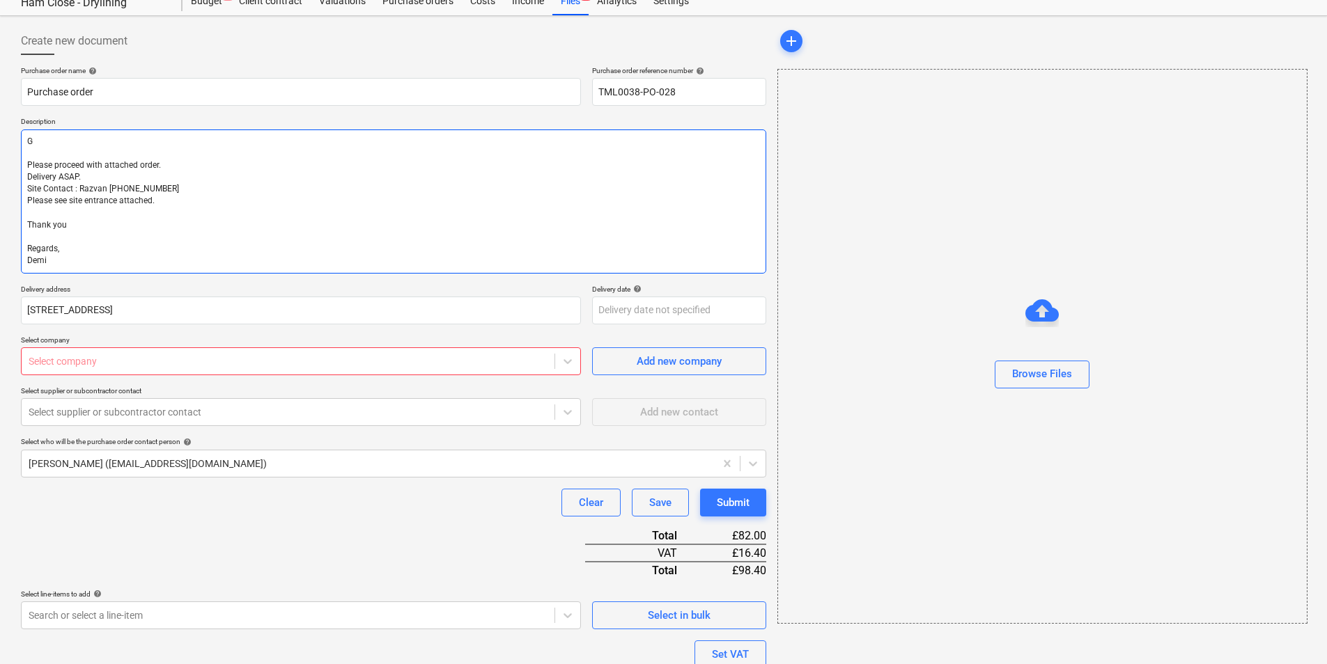
type textarea "Go Please proceed with attached order. Delivery ASAP. Site Contact : Razvan +44…"
type textarea "x"
type textarea "Goo Please proceed with attached order. Delivery ASAP. Site Contact : Razvan +4…"
type textarea "x"
type textarea "Good Please proceed with attached order. Delivery ASAP. Site Contact : Razvan +…"
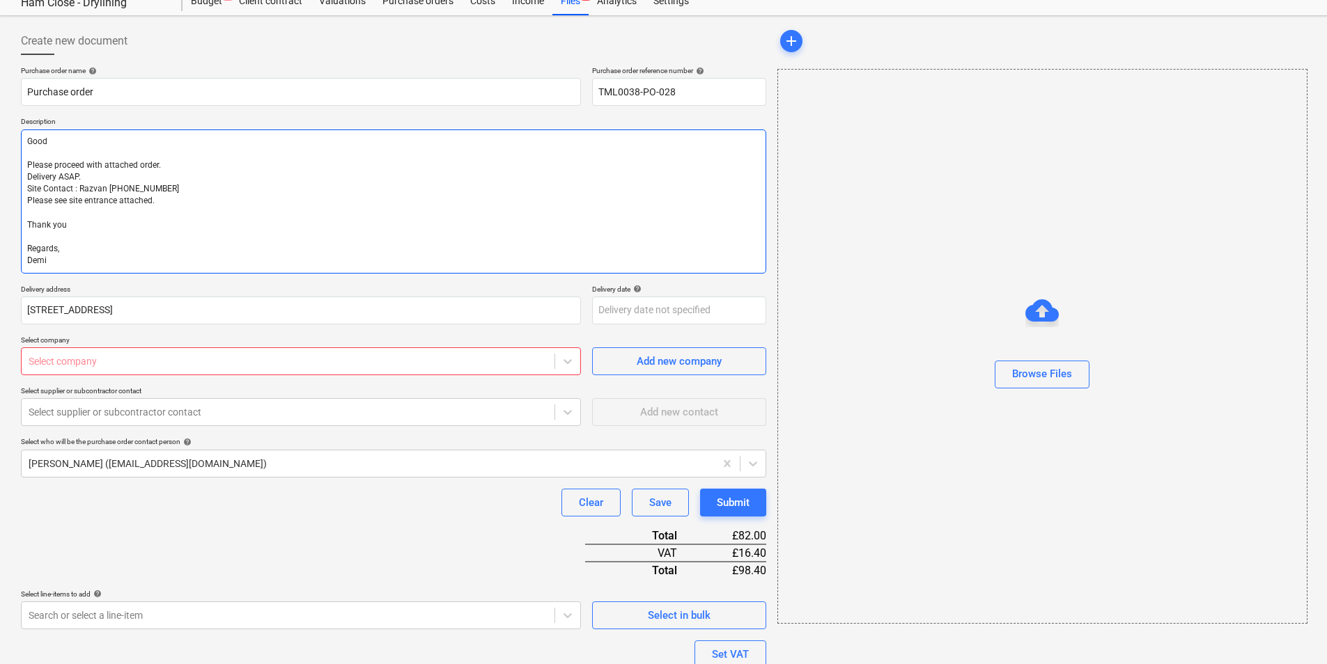
type textarea "x"
type textarea "Good Please proceed with attached order. Delivery ASAP. Site Contact : Razvan +…"
type textarea "x"
type textarea "Good m Please proceed with attached order. Delivery ASAP. Site Contact : Razvan…"
type textarea "x"
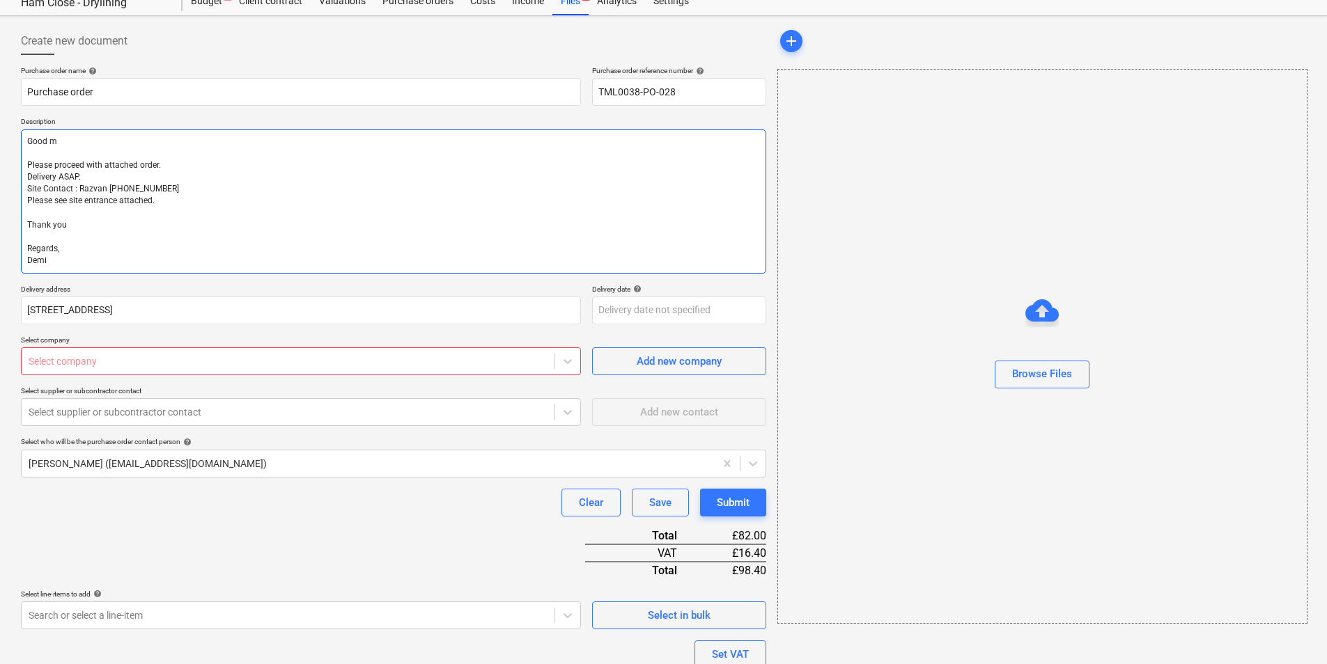
type textarea "Good mo Please proceed with attached order. Delivery ASAP. Site Contact : Razva…"
type textarea "x"
type textarea "Good mor Please proceed with attached order. Delivery ASAP. Site Contact : Razv…"
type textarea "x"
type textarea "Good morm Please proceed with attached order. Delivery ASAP. Site Contact : Raz…"
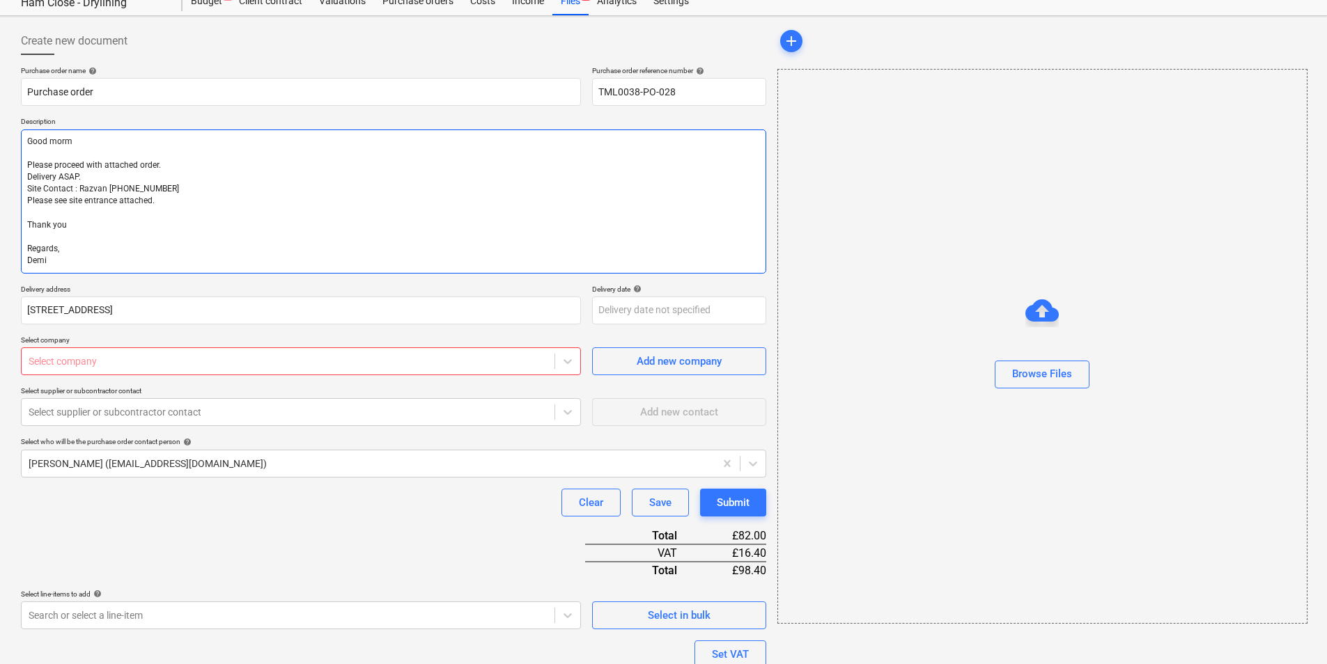
type textarea "x"
type textarea "Good mormn Please proceed with attached order. Delivery ASAP. Site Contact : Ra…"
type textarea "x"
type textarea "Good mormnin Please proceed with attached order. Delivery ASAP. Site Contact : …"
type textarea "x"
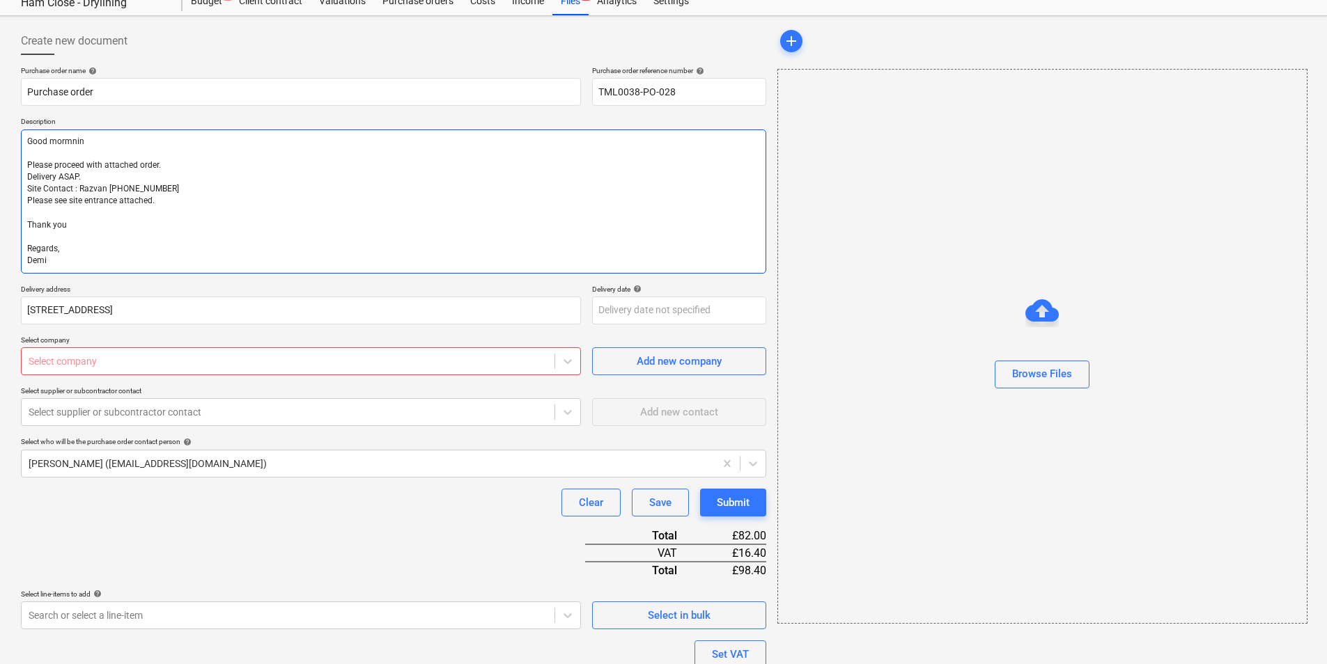
type textarea "Good mormni Please proceed with attached order. Delivery ASAP. Site Contact : R…"
type textarea "x"
type textarea "Good mormn Please proceed with attached order. Delivery ASAP. Site Contact : Ra…"
type textarea "x"
type textarea "Good morm Please proceed with attached order. Delivery ASAP. Site Contact : Raz…"
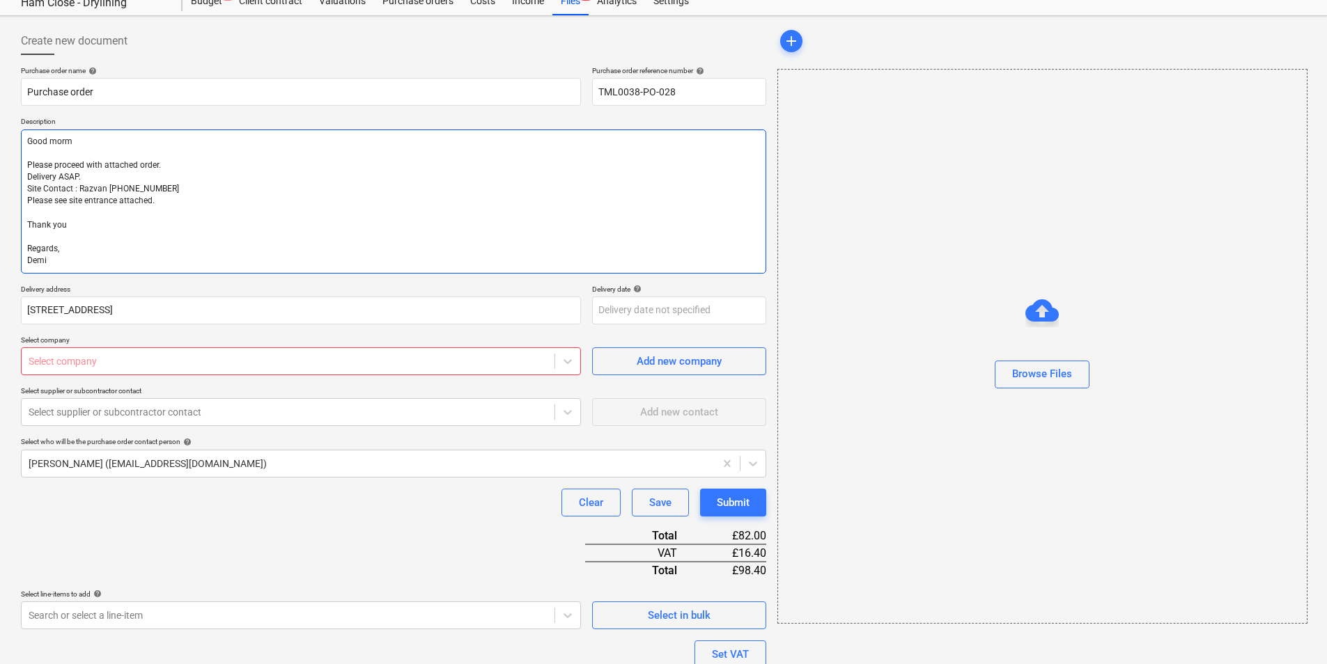
type textarea "x"
type textarea "Good mor Please proceed with attached order. Delivery ASAP. Site Contact : Razv…"
type textarea "x"
type textarea "Good mo Please proceed with attached order. Delivery ASAP. Site Contact : Razva…"
type textarea "x"
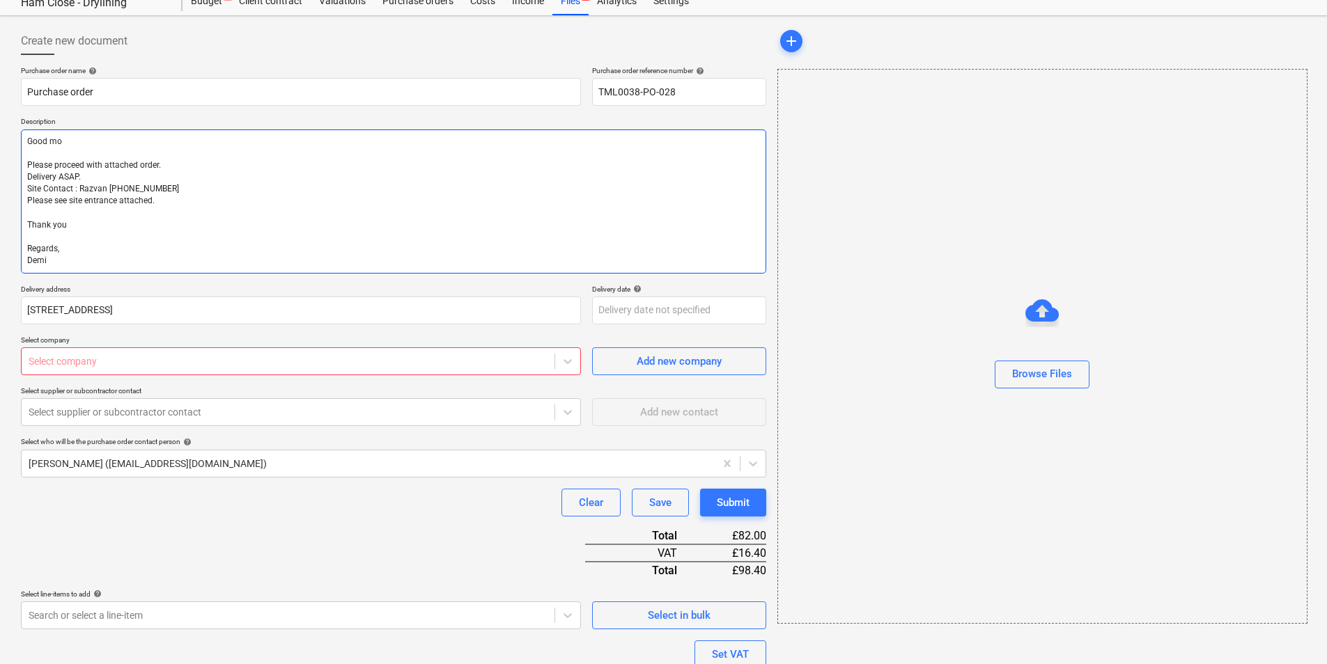
type textarea "Good mor Please proceed with attached order. Delivery ASAP. Site Contact : Razv…"
type textarea "x"
type textarea "Good morn Please proceed with attached order. Delivery ASAP. Site Contact : Raz…"
type textarea "x"
type textarea "Good morni Please proceed with attached order. Delivery ASAP. Site Contact : Ra…"
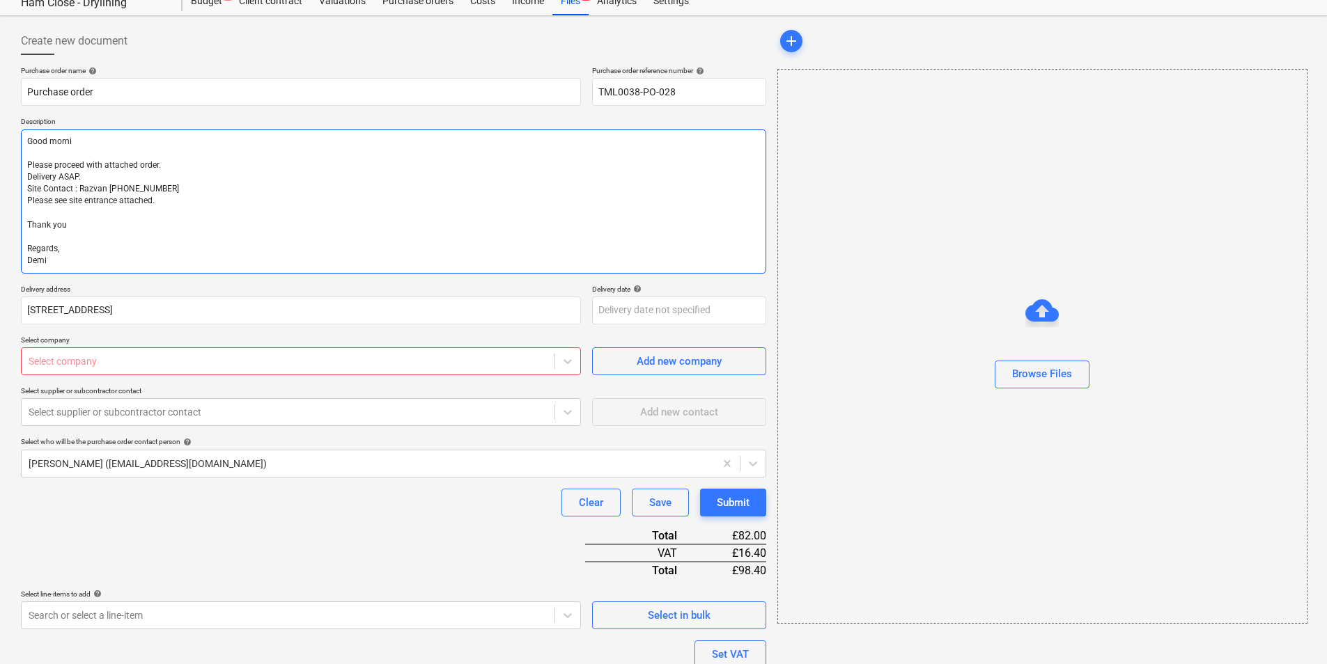
type textarea "x"
type textarea "Good mornin Please proceed with attached order. Delivery ASAP. Site Contact : R…"
type textarea "x"
type textarea "Good morning Please proceed with attached order. Delivery ASAP. Site Contact : …"
type textarea "x"
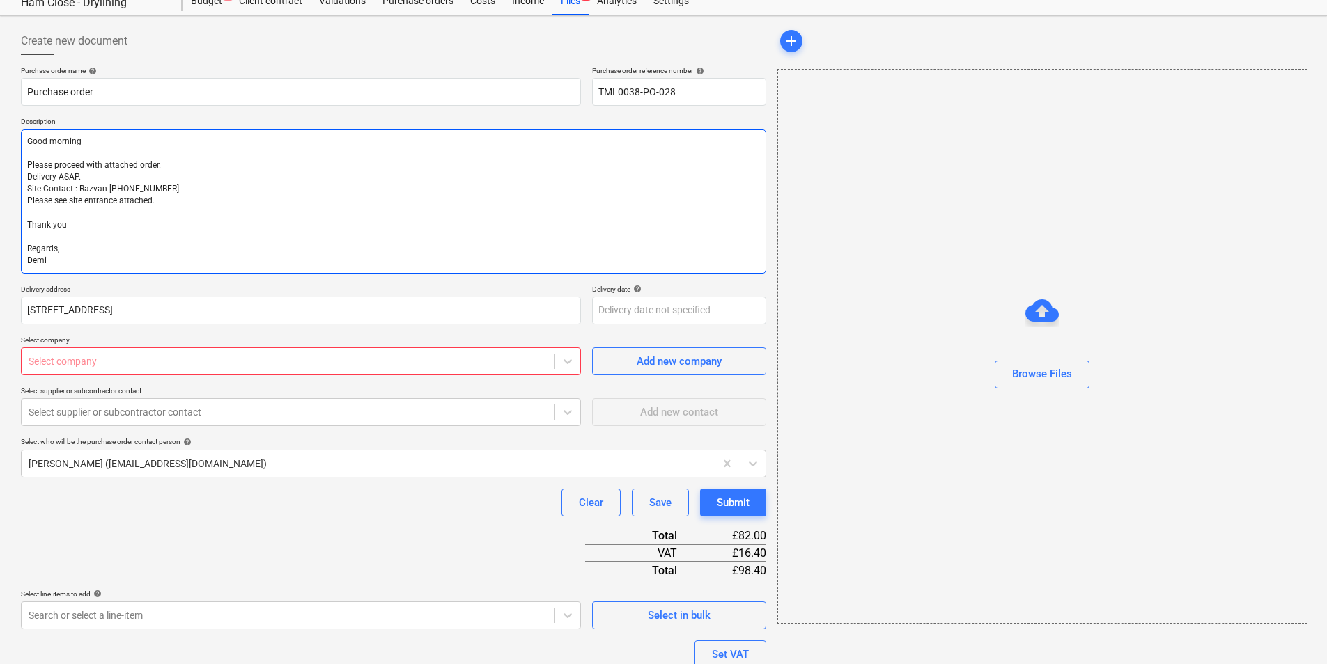
type textarea "Good morning, Please proceed with attached order. Delivery ASAP. Site Contact :…"
click at [171, 167] on textarea "Good morning, Please proceed with attached order. Delivery ASAP. Site Contact :…" at bounding box center [393, 202] width 745 height 144
drag, startPoint x: 106, startPoint y: 173, endPoint x: 22, endPoint y: 175, distance: 83.6
click at [22, 175] on textarea "Good morning, Please proceed with attached order. Delivery ASAP. Site Contact :…" at bounding box center [393, 202] width 745 height 144
type textarea "x"
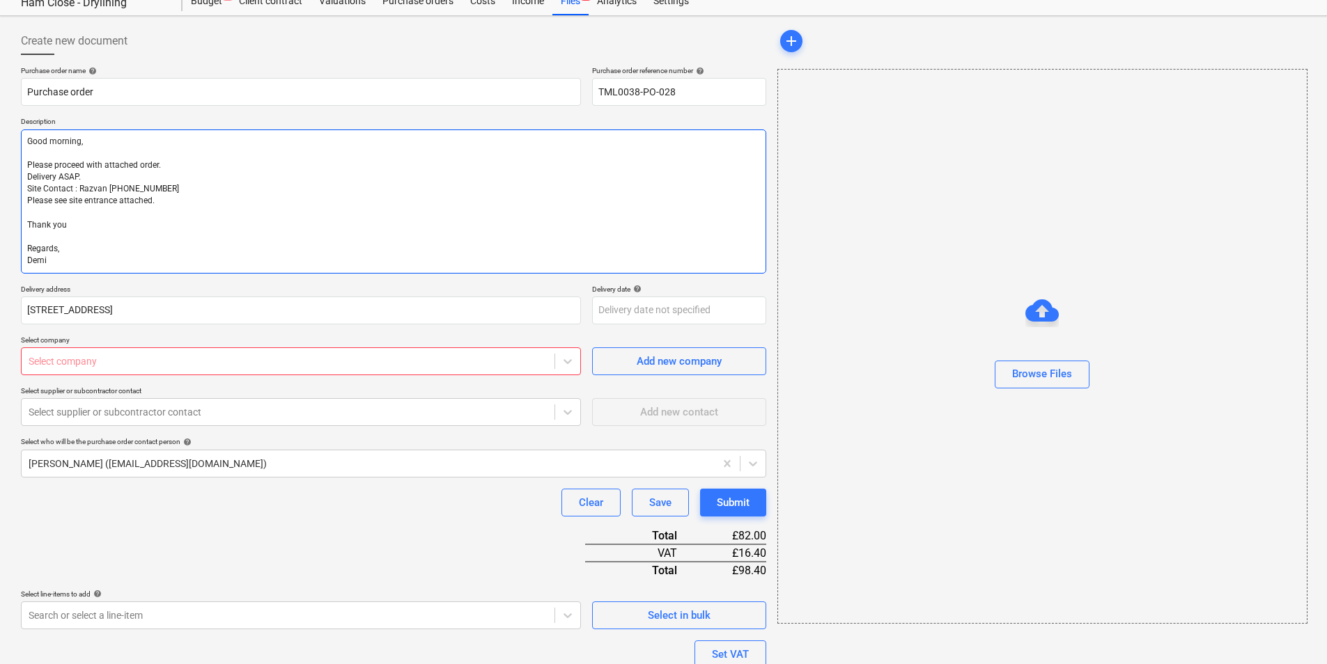
type textarea "Good morning, Please proceed with attached order. Site Contact : Razvan +44 750…"
type textarea "x"
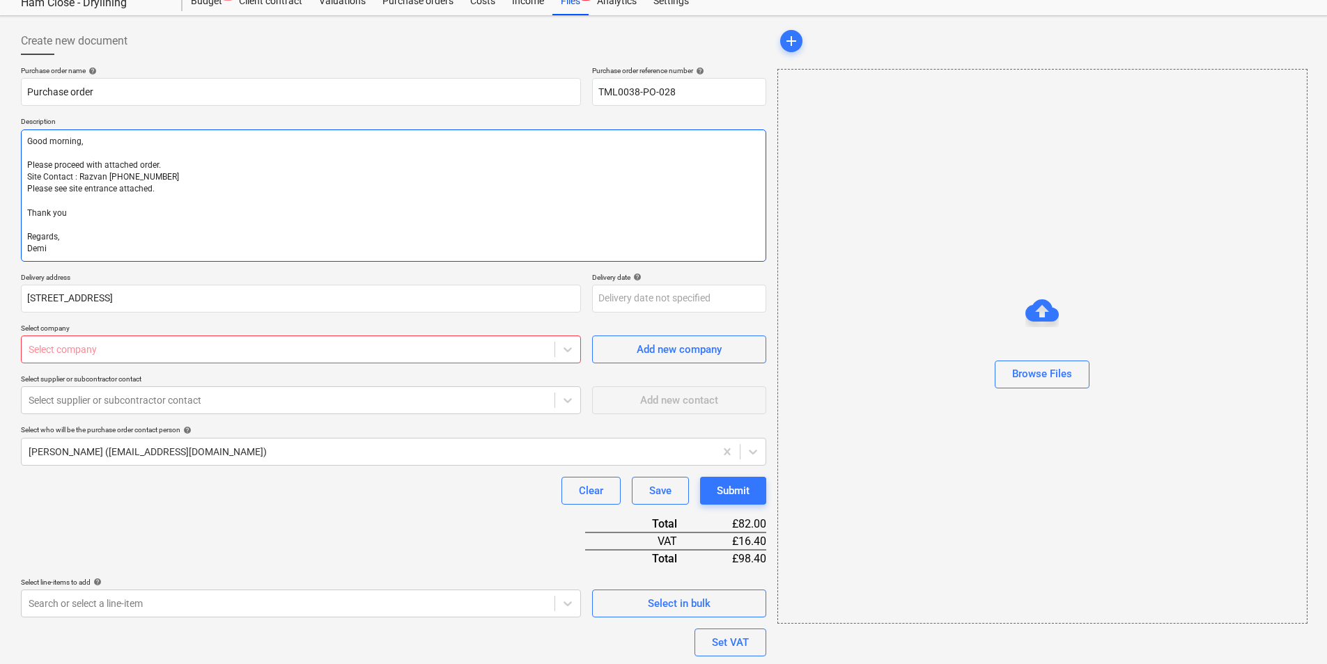
click at [171, 187] on textarea "Good morning, Please proceed with attached order. Site Contact : Razvan +44 750…" at bounding box center [393, 196] width 745 height 132
type textarea "Good morning, Please proceed with attached order. Site Contact : Razvan +44 750…"
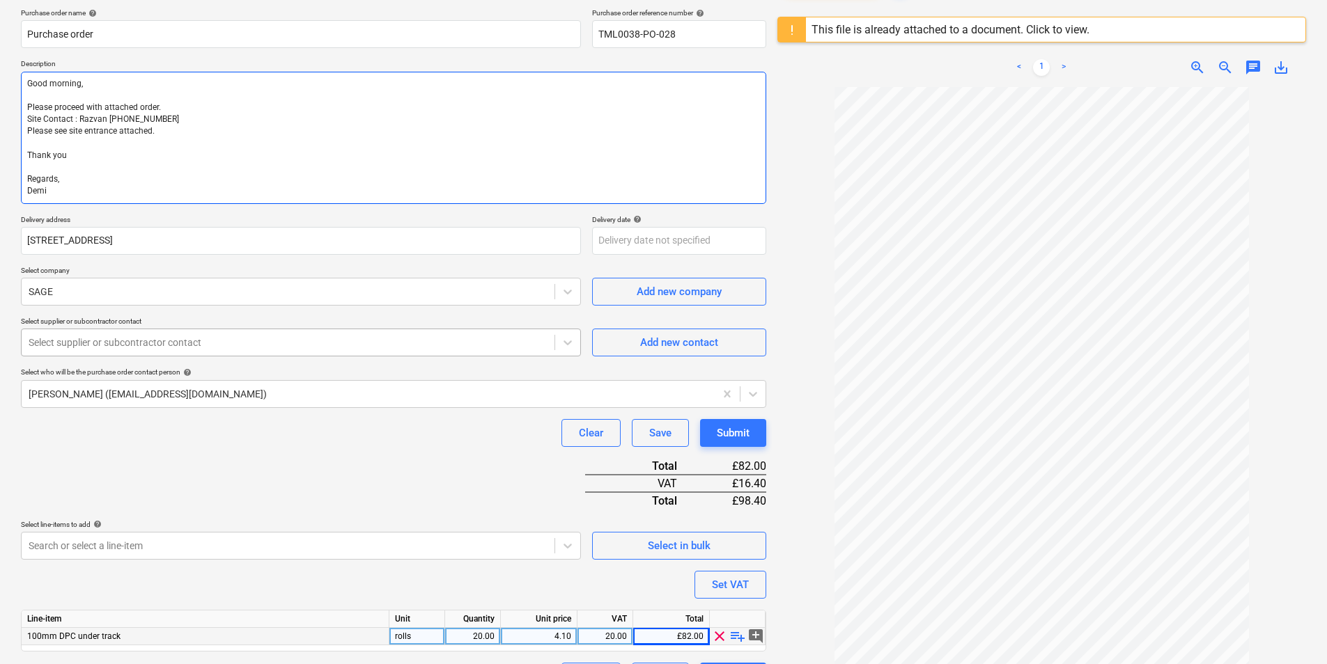
scroll to position [165, 0]
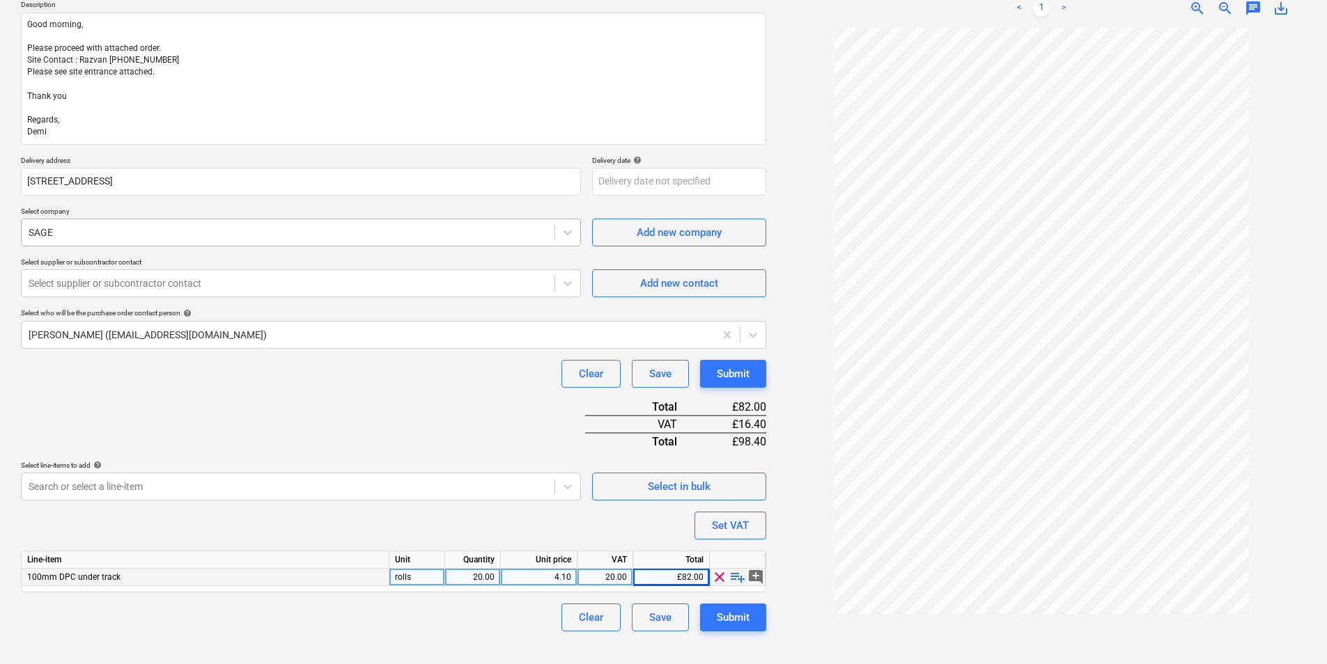
type textarea "x"
click at [201, 236] on div at bounding box center [288, 233] width 519 height 14
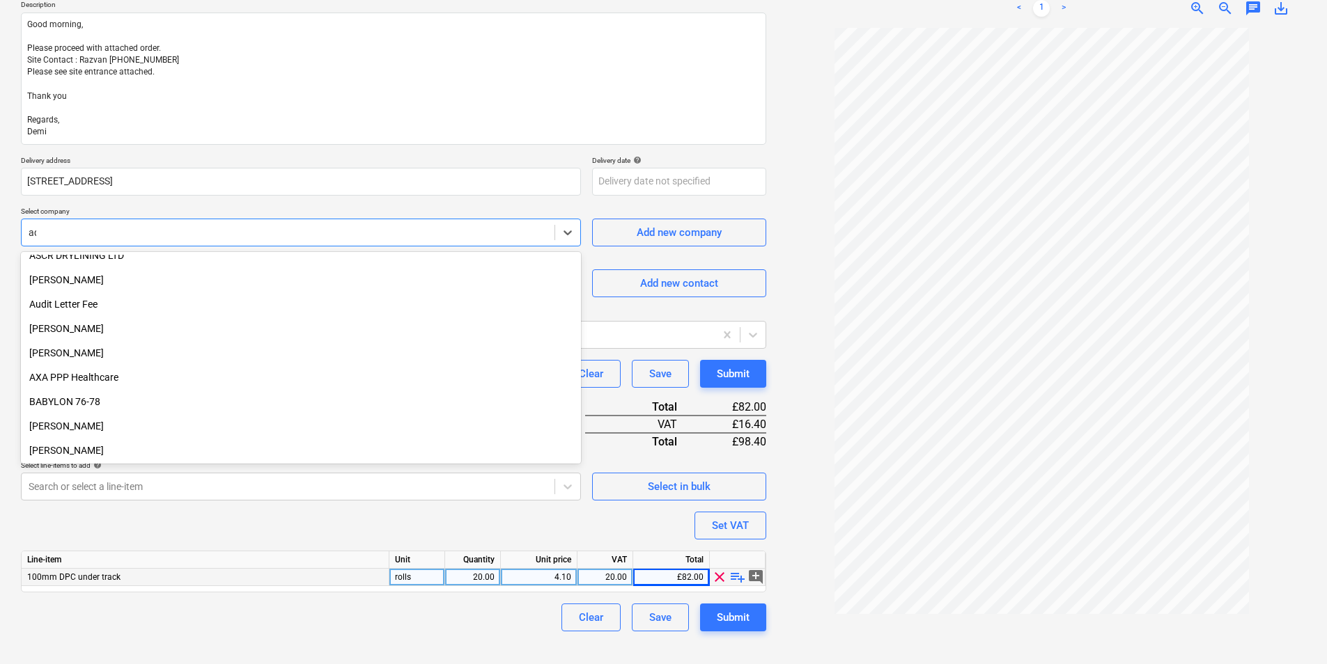
scroll to position [474, 0]
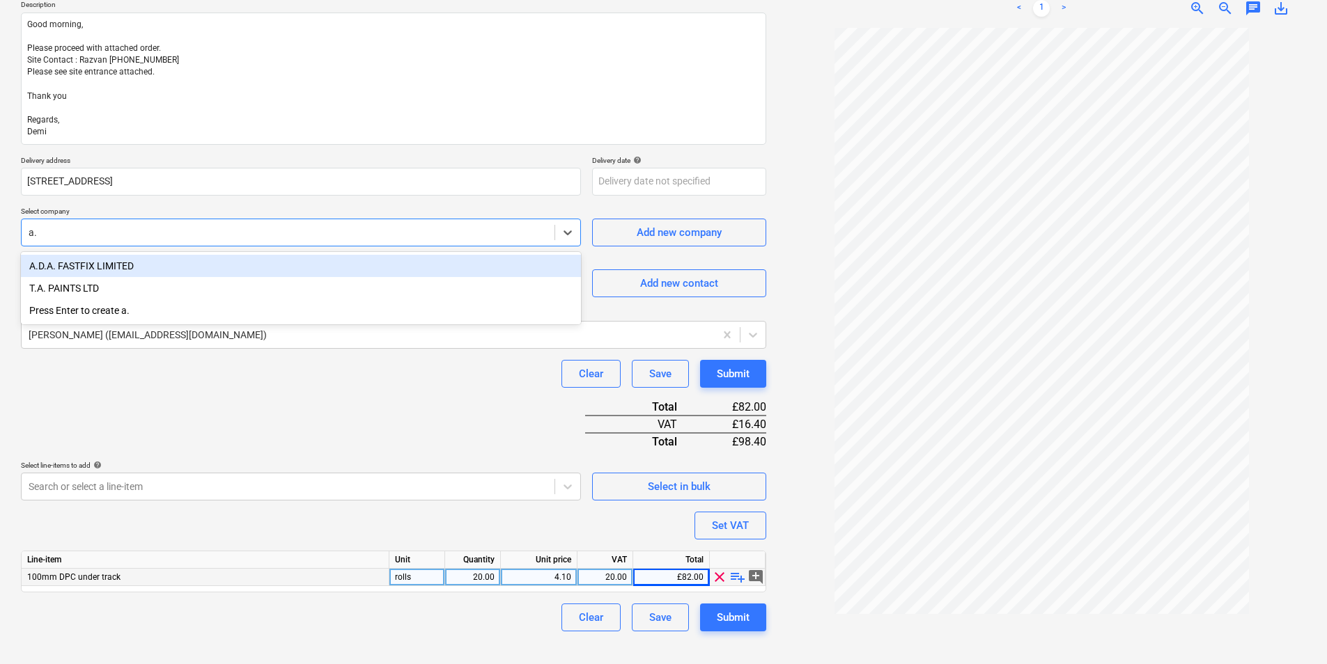
type input "a.d"
click at [220, 264] on div "A.D.A. FASTFIX LIMITED" at bounding box center [301, 266] width 560 height 22
type textarea "x"
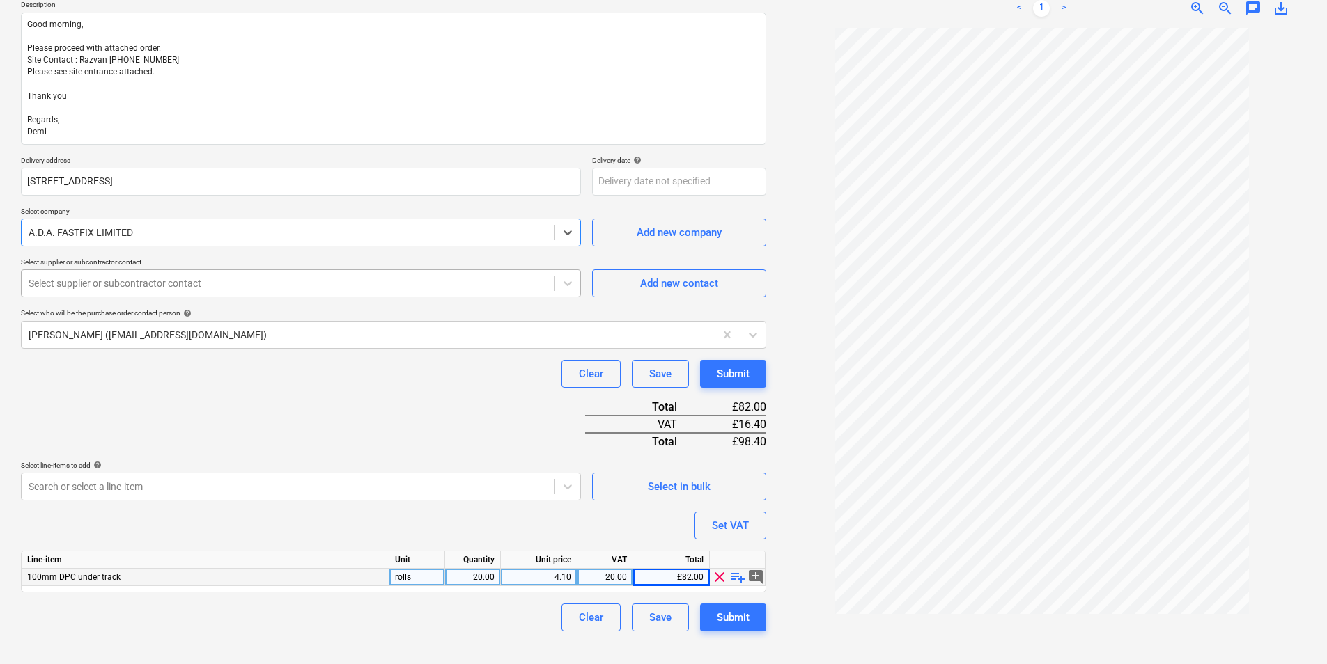
click at [185, 293] on div "Select supplier or subcontractor contact" at bounding box center [288, 284] width 533 height 20
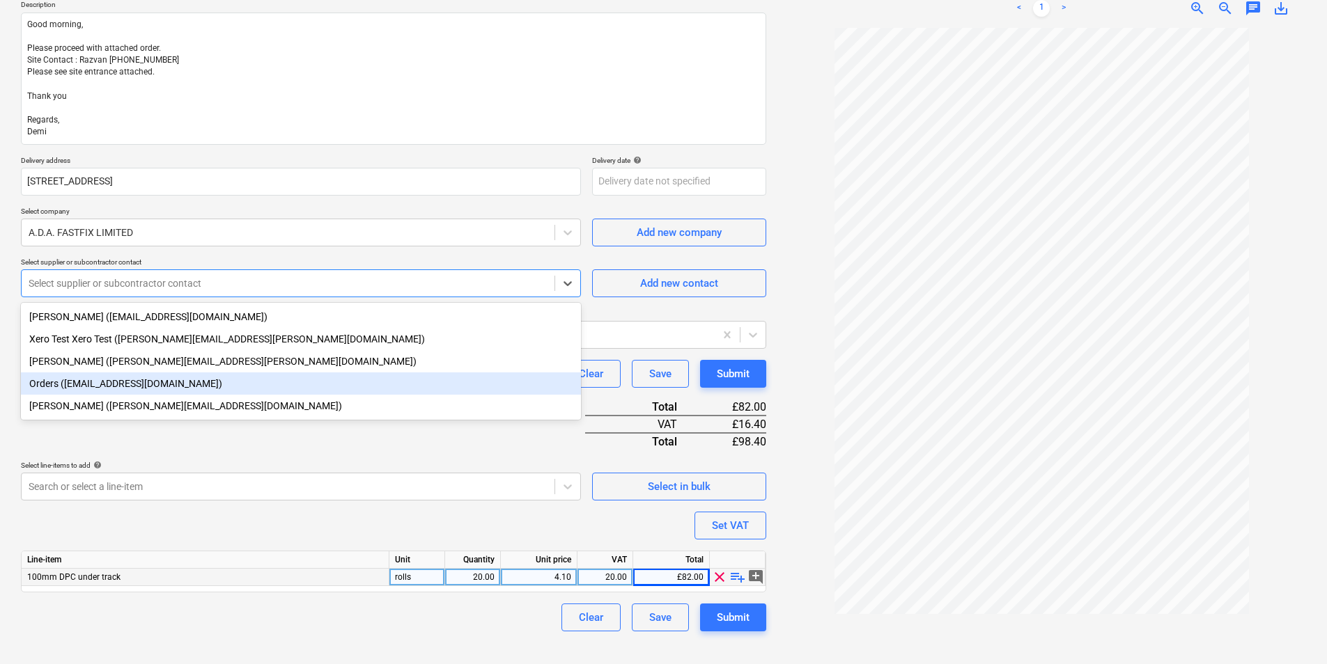
click at [162, 382] on div "Orders (orders@adafastfix.co.uk)" at bounding box center [301, 384] width 560 height 22
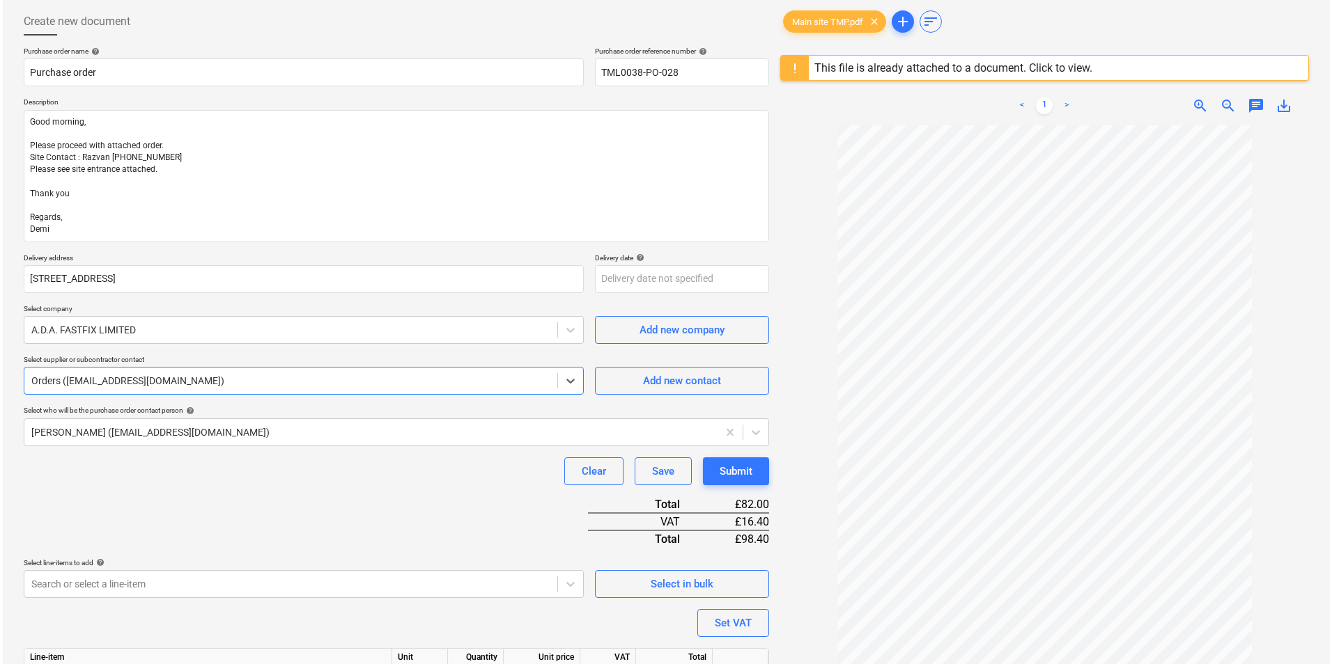
scroll to position [165, 0]
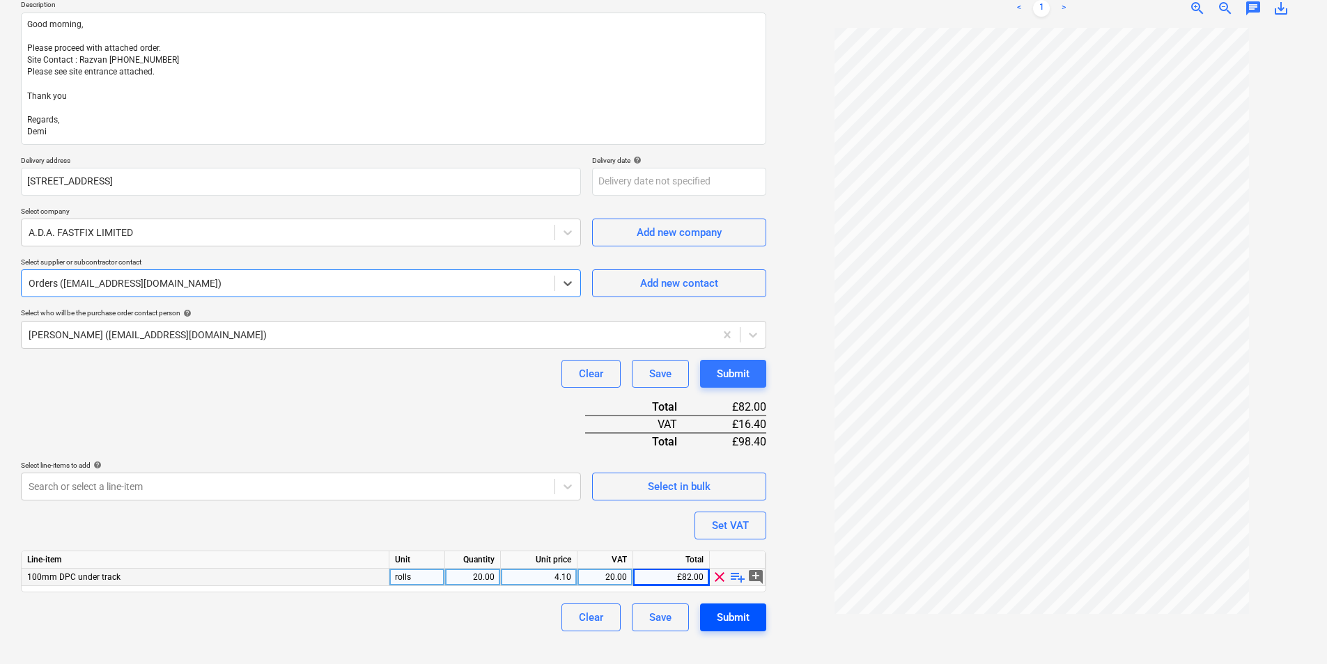
click at [722, 625] on div "Submit" at bounding box center [733, 618] width 33 height 18
type textarea "x"
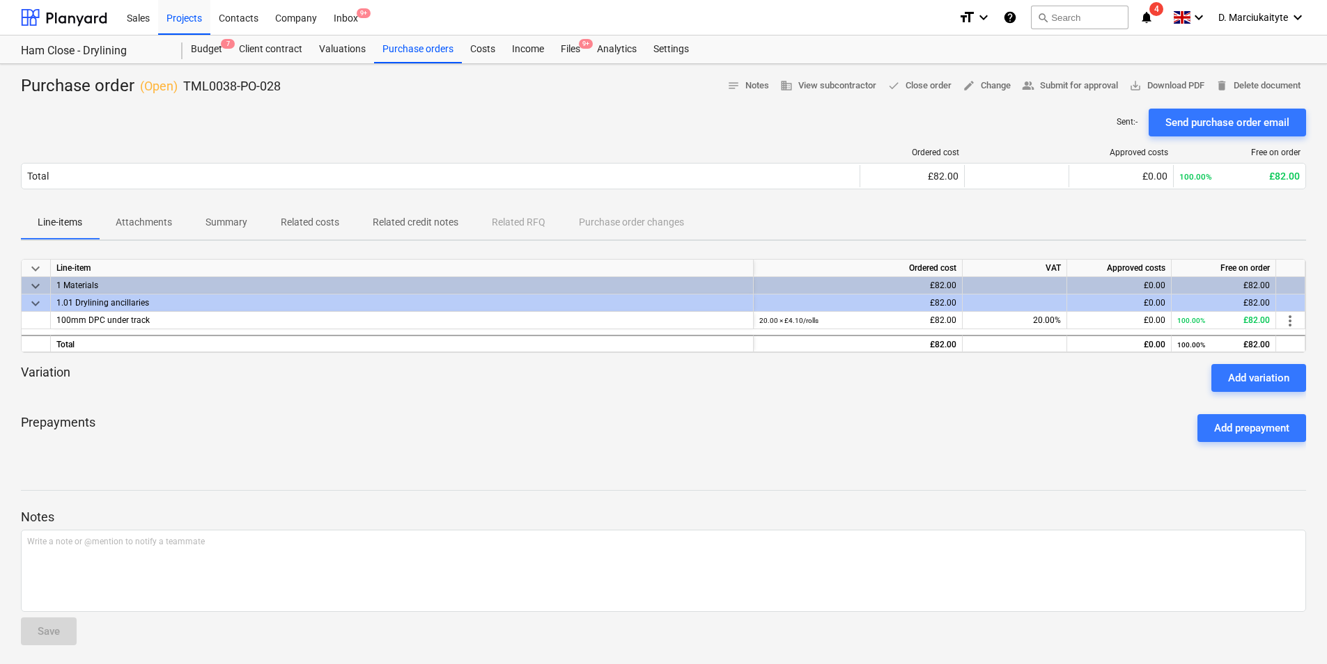
click at [1252, 107] on div at bounding box center [663, 103] width 1285 height 11
click at [1251, 118] on div "Send purchase order email" at bounding box center [1227, 123] width 124 height 18
click at [430, 49] on div "Purchase orders" at bounding box center [418, 50] width 88 height 28
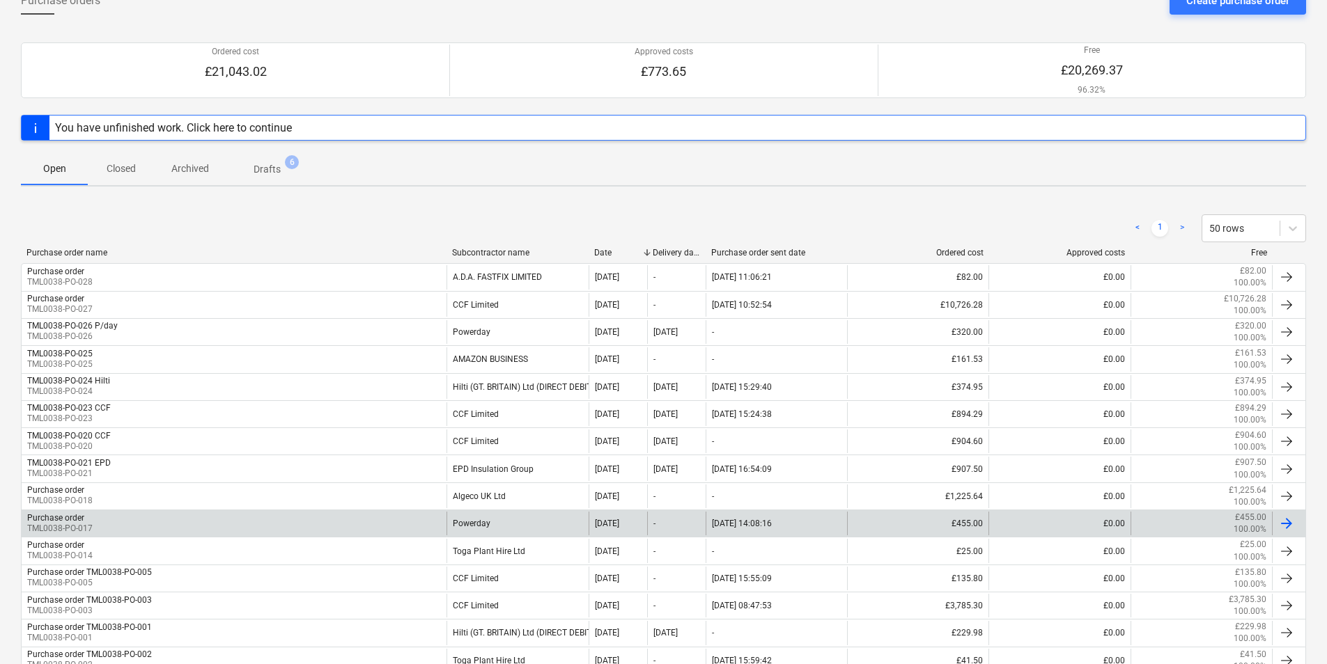
scroll to position [177, 0]
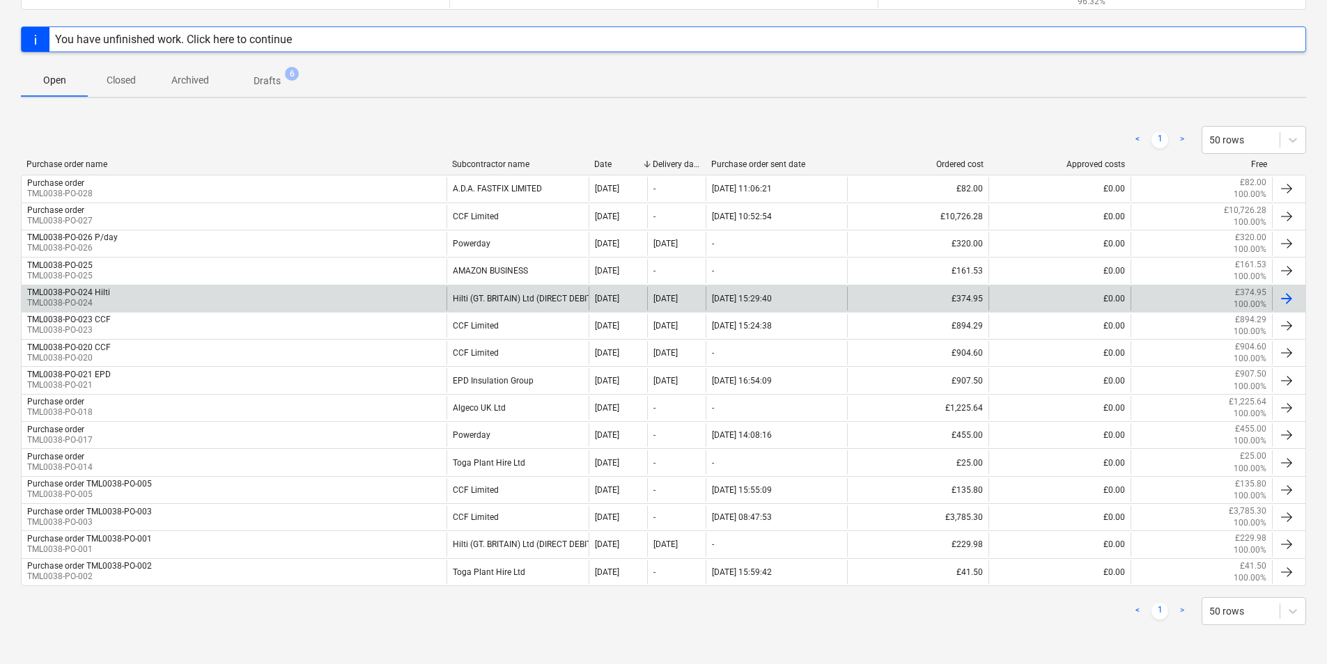
click at [132, 300] on div "TML0038-PO-024 Hilti TML0038-PO-024" at bounding box center [234, 299] width 425 height 24
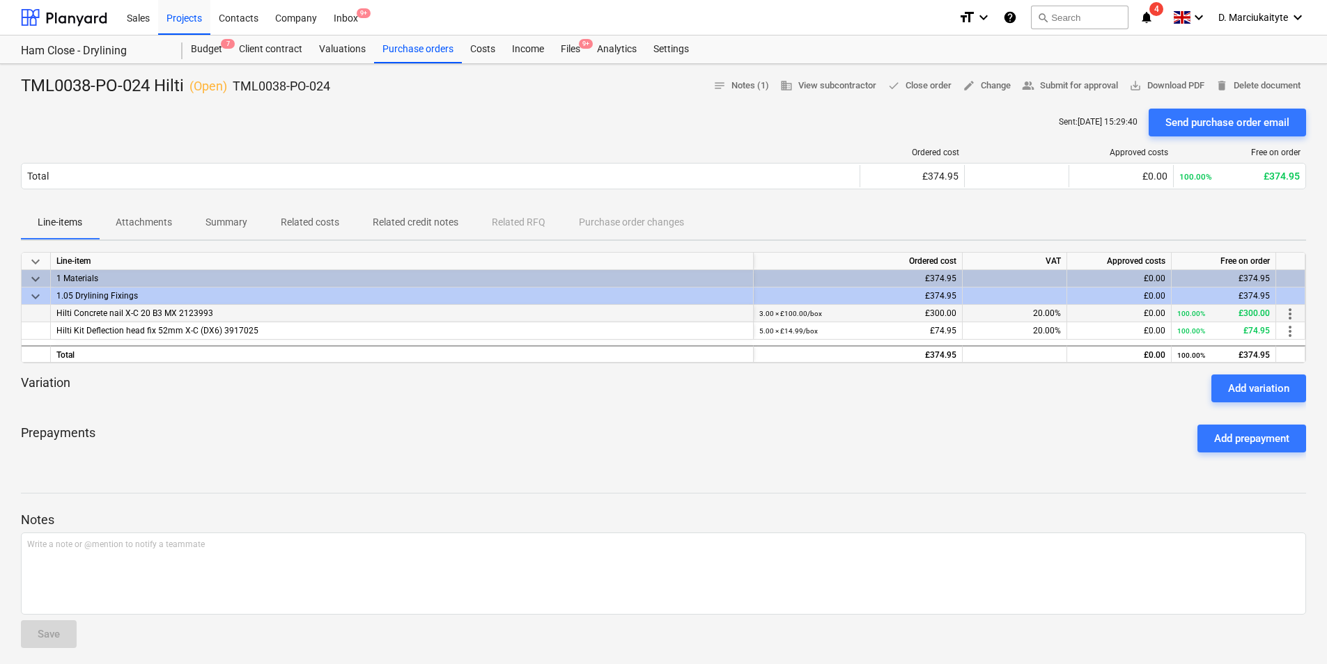
drag, startPoint x: 227, startPoint y: 310, endPoint x: 47, endPoint y: 318, distance: 179.9
click at [0, 0] on div "Hilti Concrete nail X-C 20 B3 MX 2123993 3.00 × £100.00 / box £300.00 20.00% £0…" at bounding box center [0, 0] width 0 height 0
copy div "Hilti Concrete nail X-C 20 B3 MX 2123993"
click at [247, 210] on button "Summary" at bounding box center [226, 222] width 75 height 33
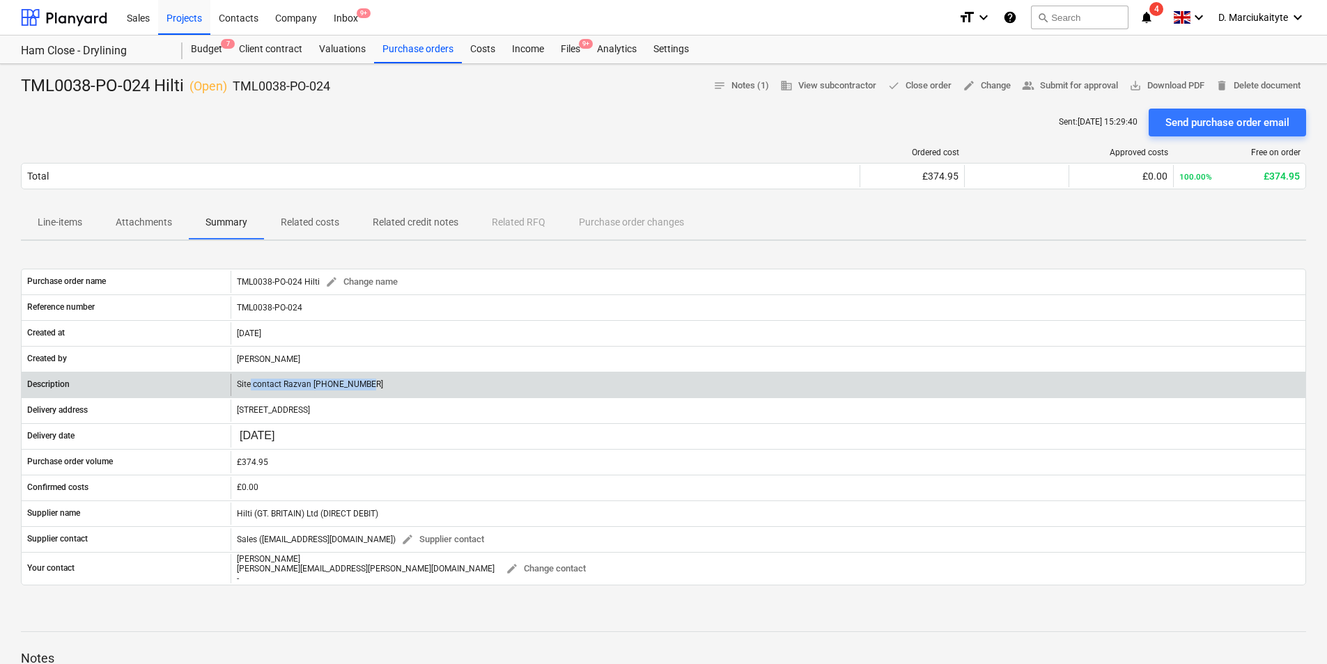
drag, startPoint x: 384, startPoint y: 381, endPoint x: 250, endPoint y: 384, distance: 133.8
click at [250, 384] on div "Site contact Razvan 07501 645393" at bounding box center [768, 385] width 1075 height 22
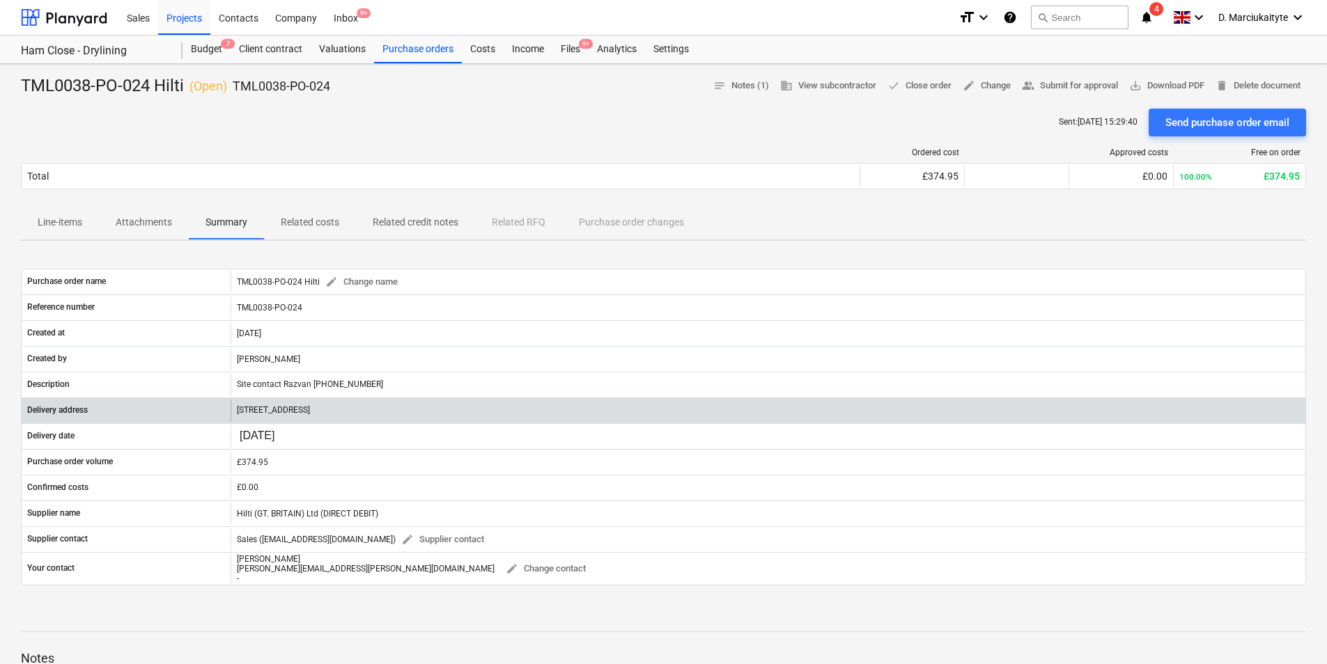
drag, startPoint x: 250, startPoint y: 384, endPoint x: 410, endPoint y: 409, distance: 162.0
click at [412, 410] on div "Ham Close, Richmond, TW10 7PL" at bounding box center [768, 411] width 1075 height 22
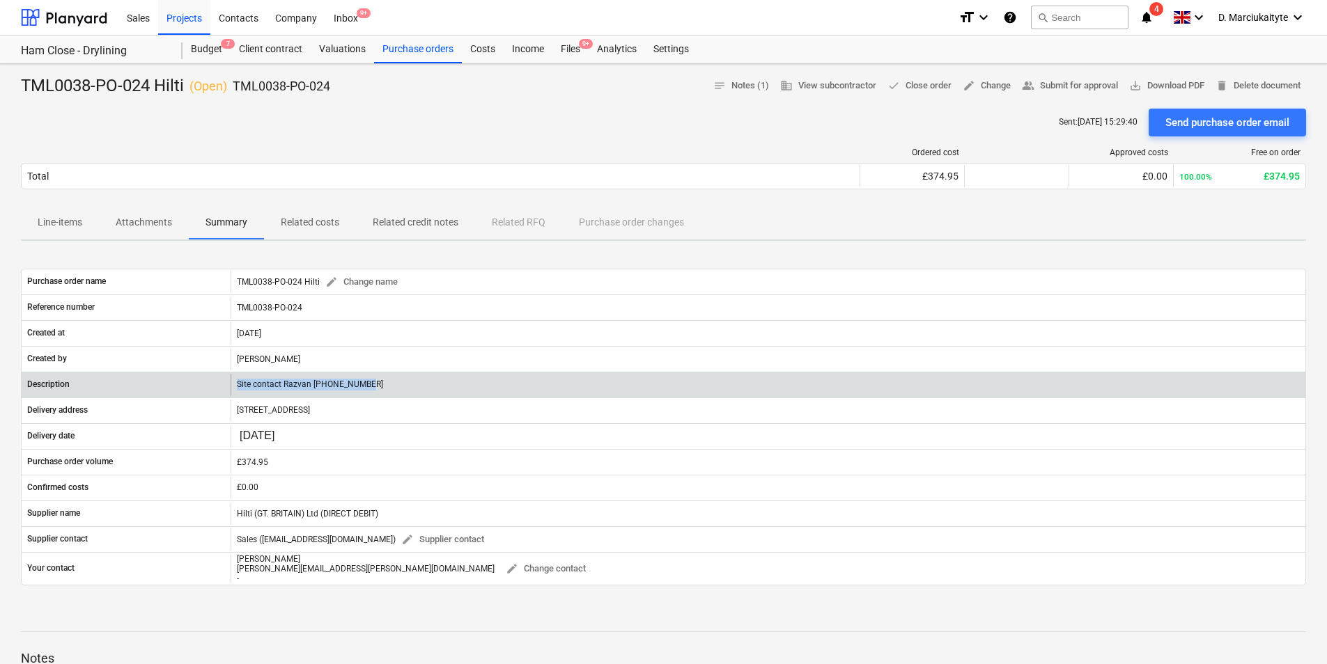
drag, startPoint x: 385, startPoint y: 380, endPoint x: 199, endPoint y: 375, distance: 186.7
click at [199, 375] on div "Description Site contact Razvan 07501 645393" at bounding box center [664, 385] width 1284 height 22
copy div "Site contact Razvan 07501 645393"
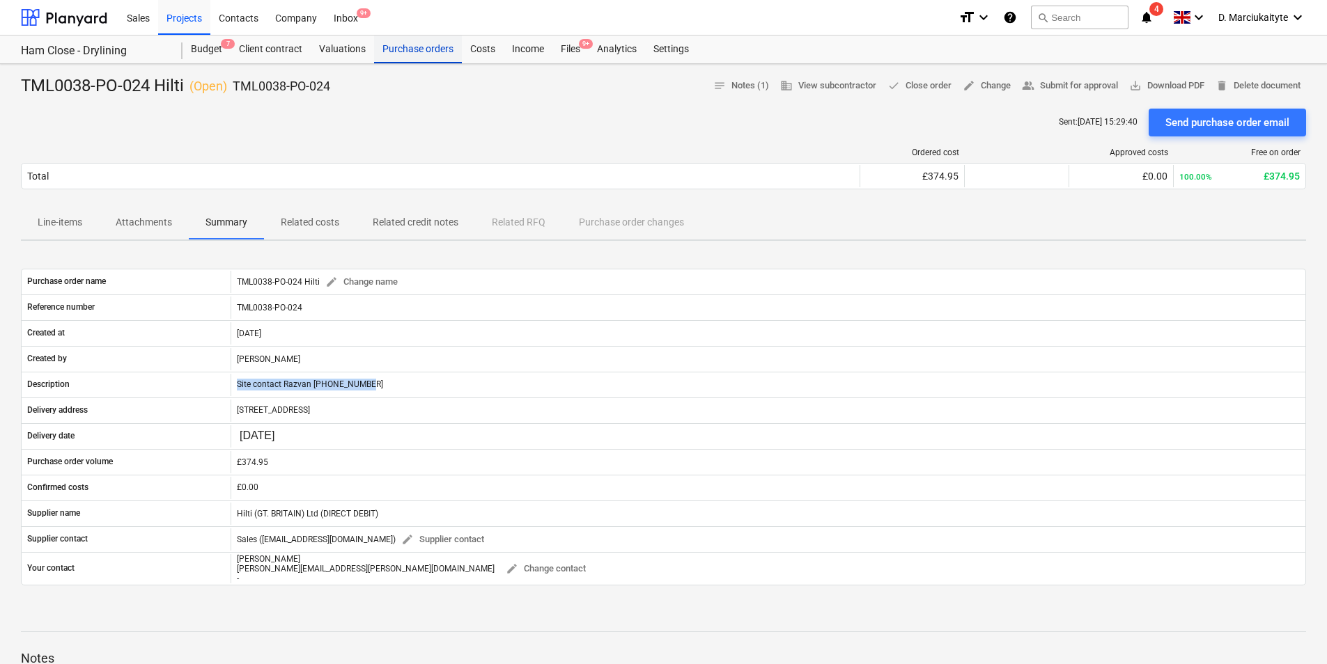
click at [422, 43] on div "Purchase orders" at bounding box center [418, 50] width 88 height 28
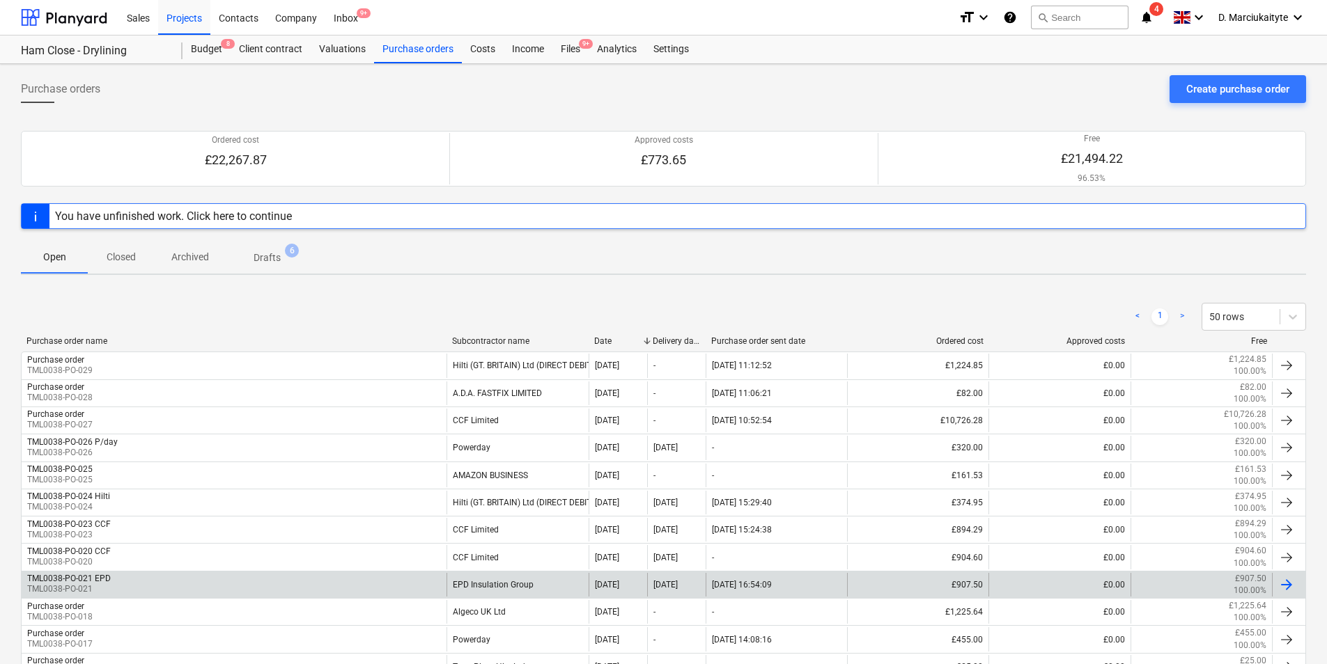
click at [138, 584] on div "TML0038-PO-021 EPD TML0038-PO-021" at bounding box center [234, 585] width 425 height 24
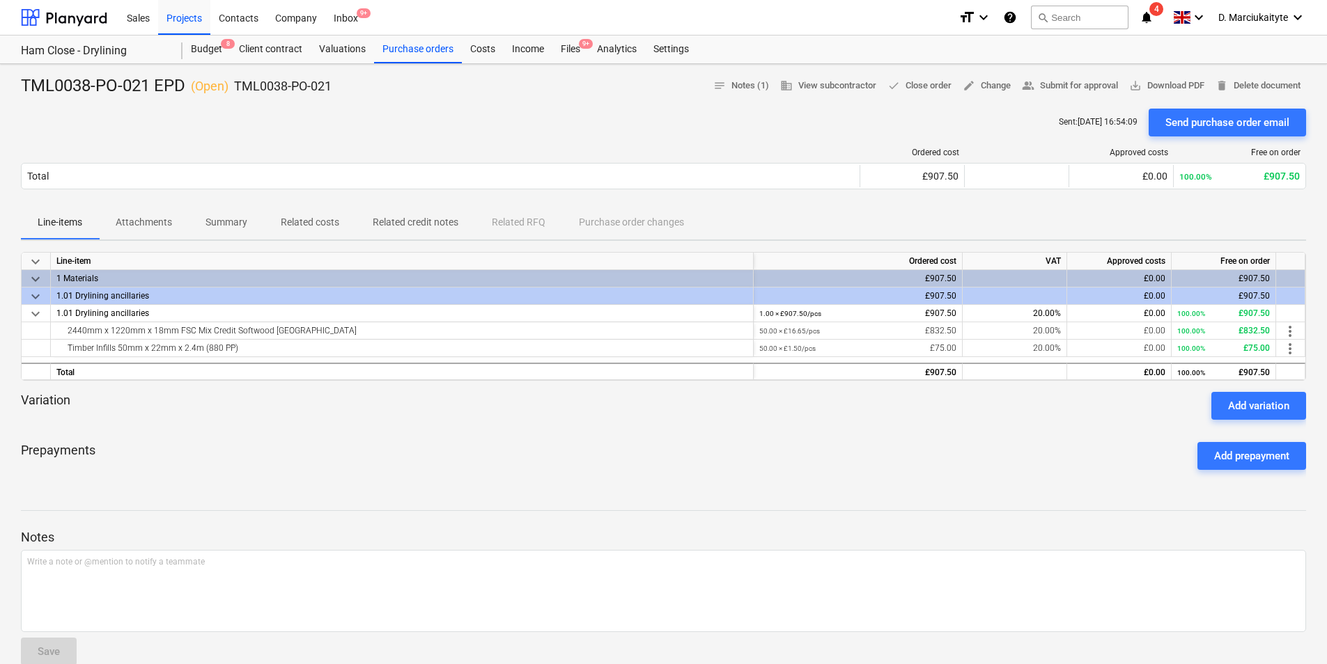
click at [189, 221] on span "Summary" at bounding box center [226, 222] width 75 height 23
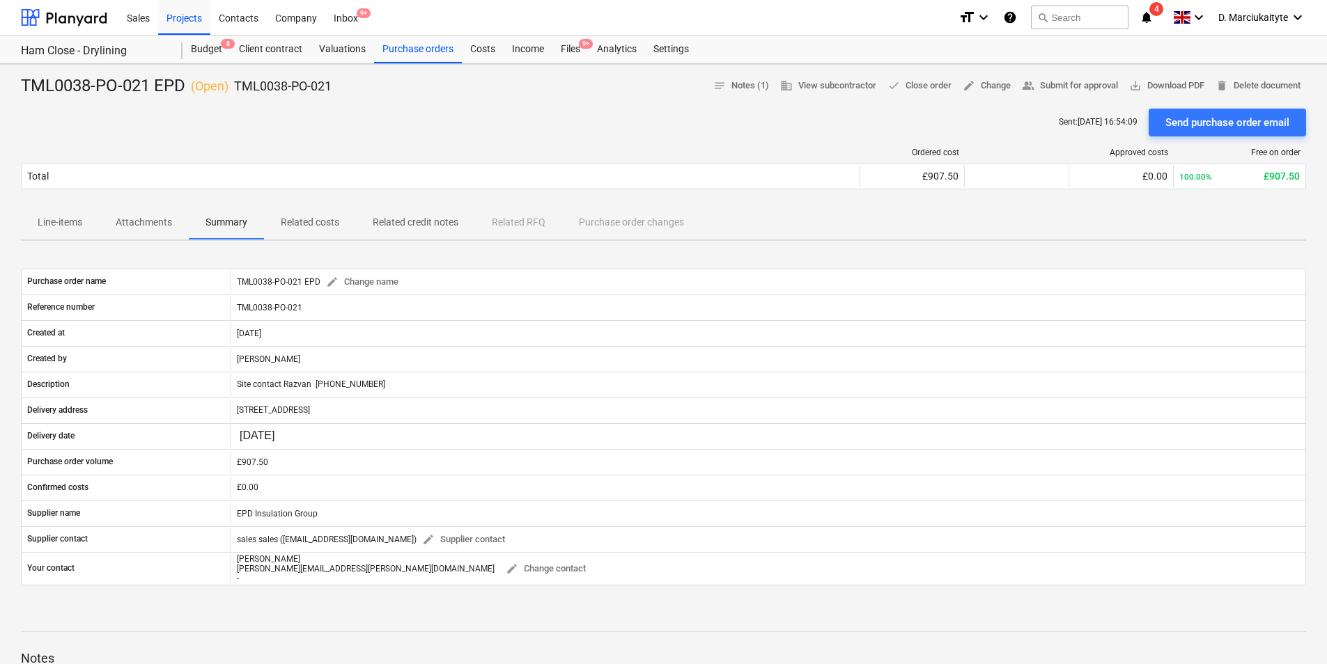
click at [42, 226] on p "Line-items" at bounding box center [60, 222] width 45 height 15
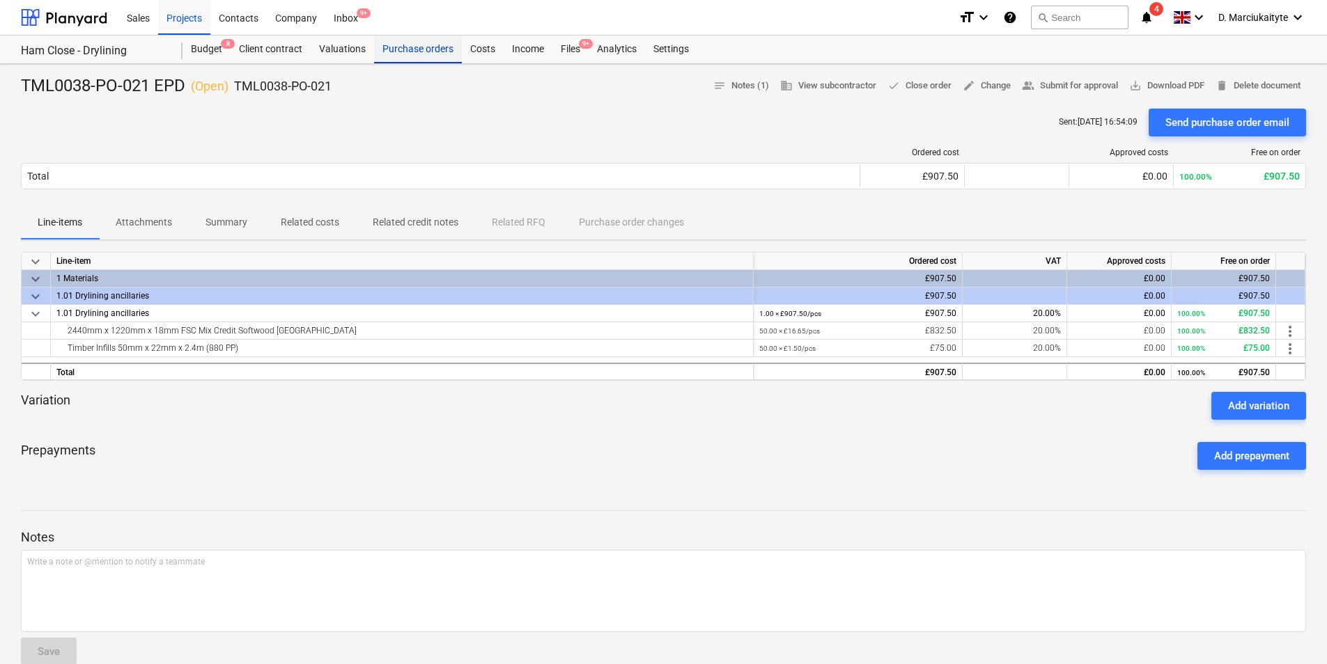
click at [410, 49] on div "Purchase orders" at bounding box center [418, 50] width 88 height 28
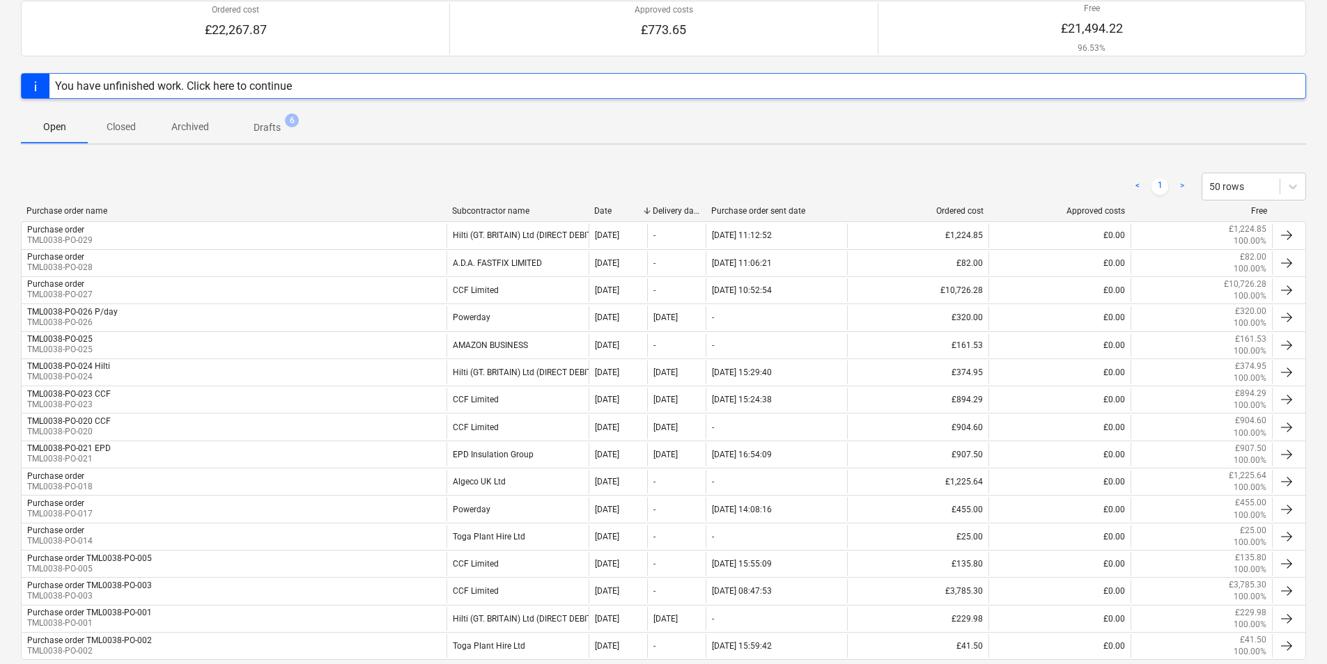
scroll to position [65, 0]
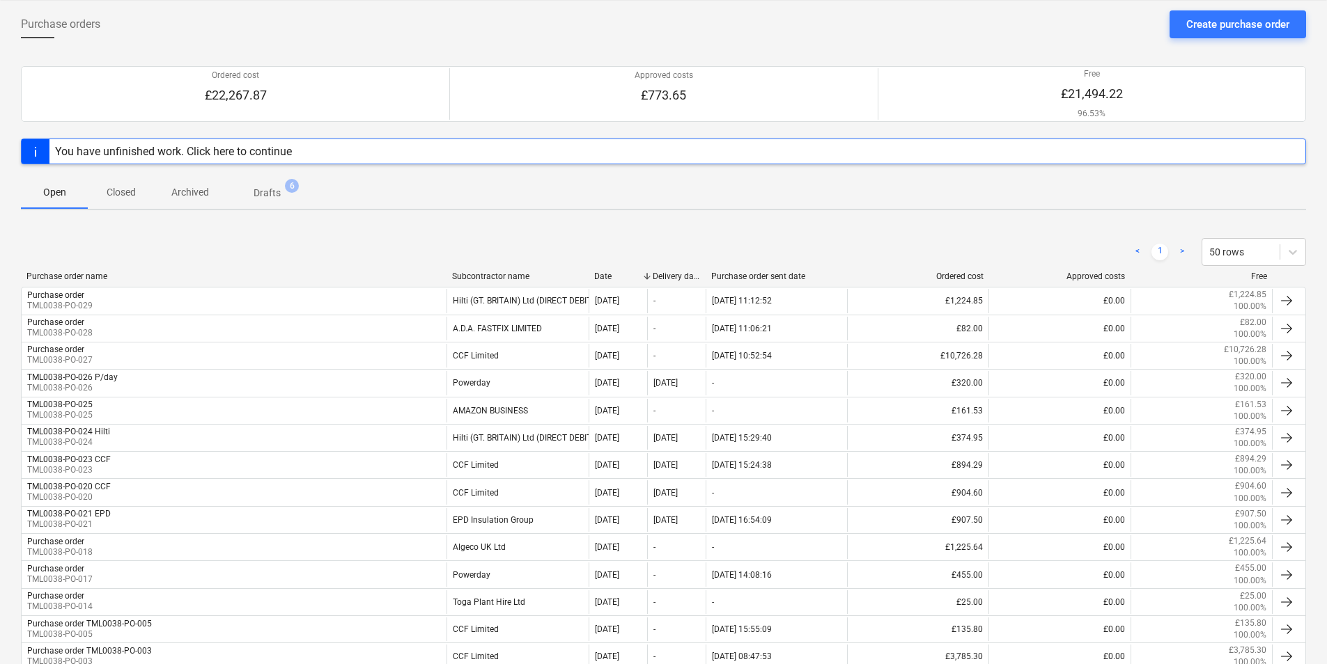
click at [198, 192] on p "Archived" at bounding box center [190, 192] width 38 height 15
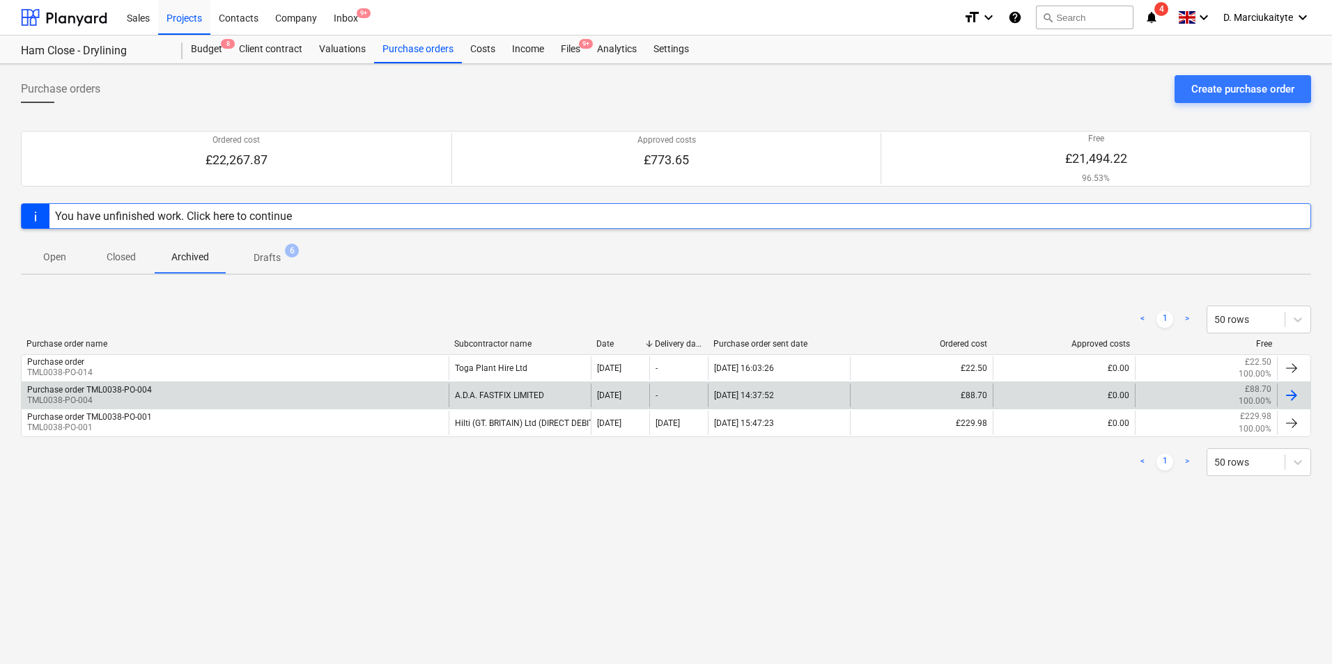
click at [215, 407] on div "Purchase order TML0038-PO-004 TML0038-PO-004" at bounding box center [235, 396] width 427 height 24
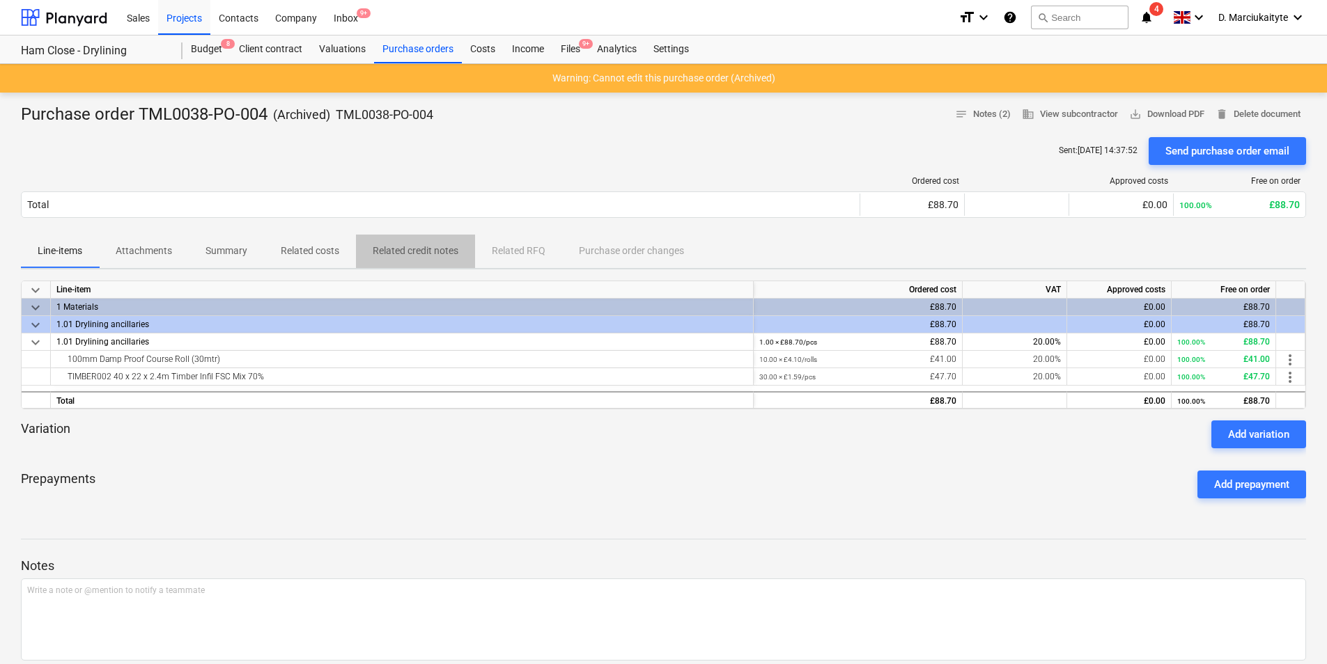
click at [418, 249] on p "Related credit notes" at bounding box center [416, 251] width 86 height 15
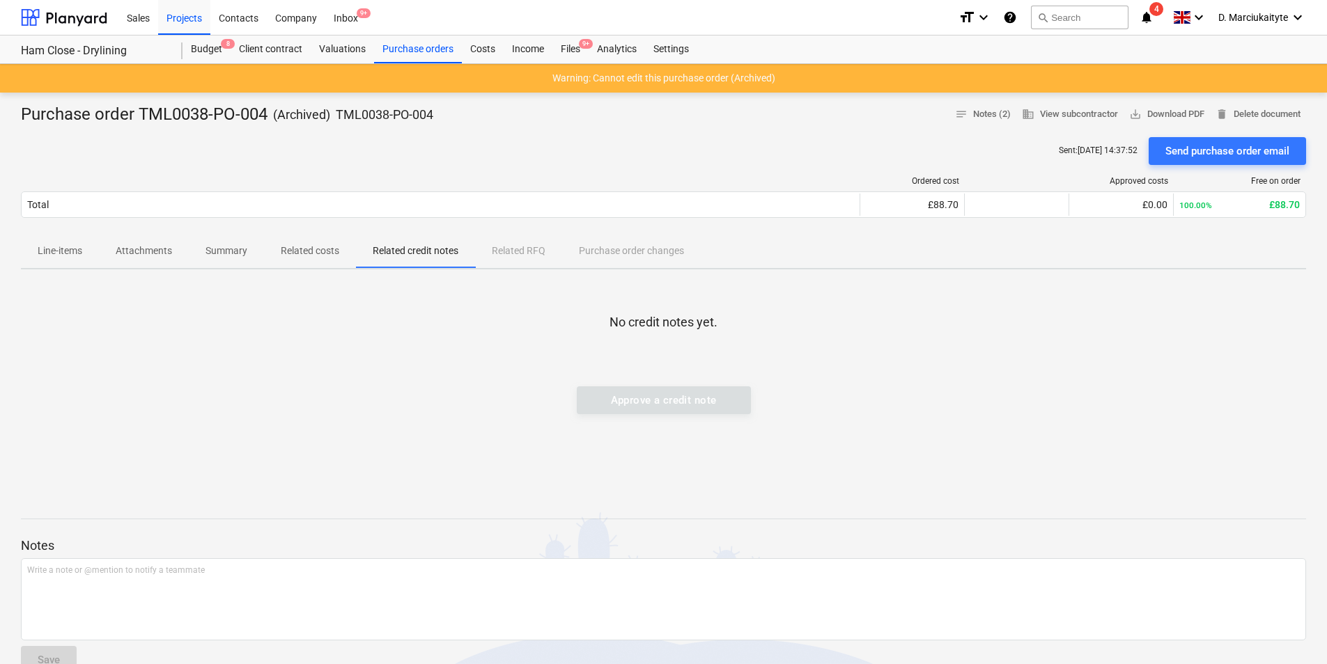
click at [303, 246] on p "Related costs" at bounding box center [310, 251] width 59 height 15
click at [194, 249] on span "Summary" at bounding box center [226, 251] width 75 height 23
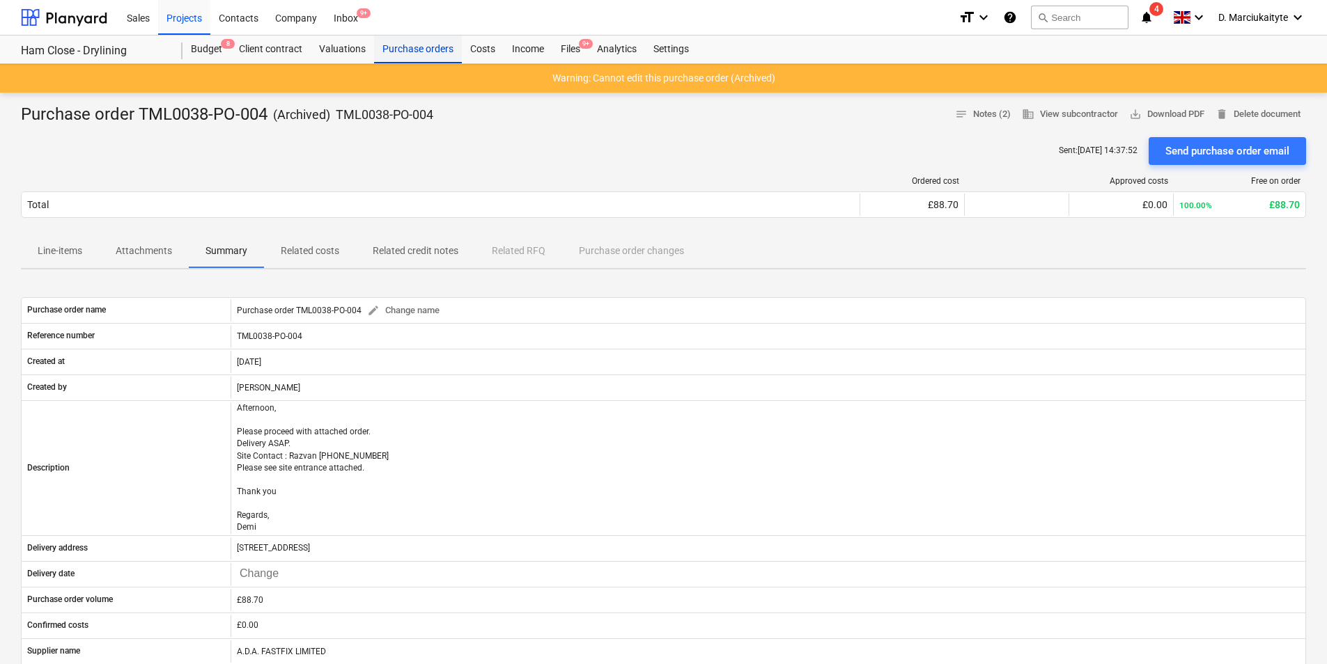
click at [391, 49] on div "Purchase orders" at bounding box center [418, 50] width 88 height 28
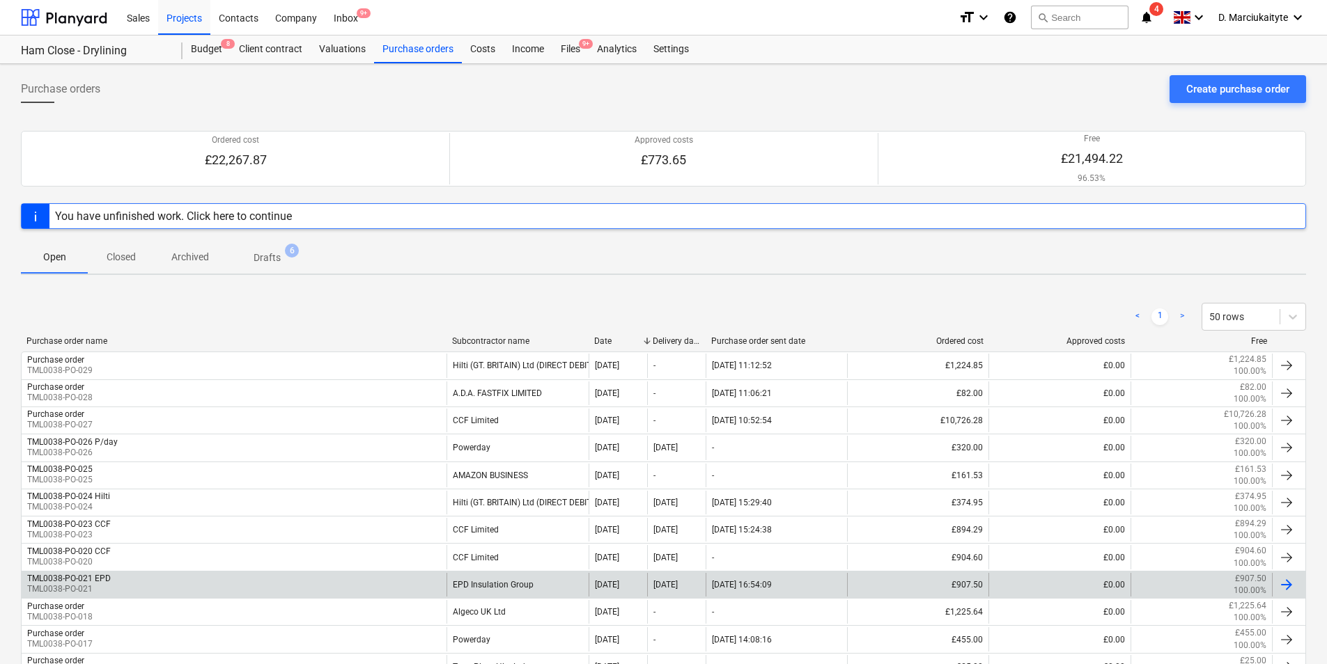
scroll to position [204, 0]
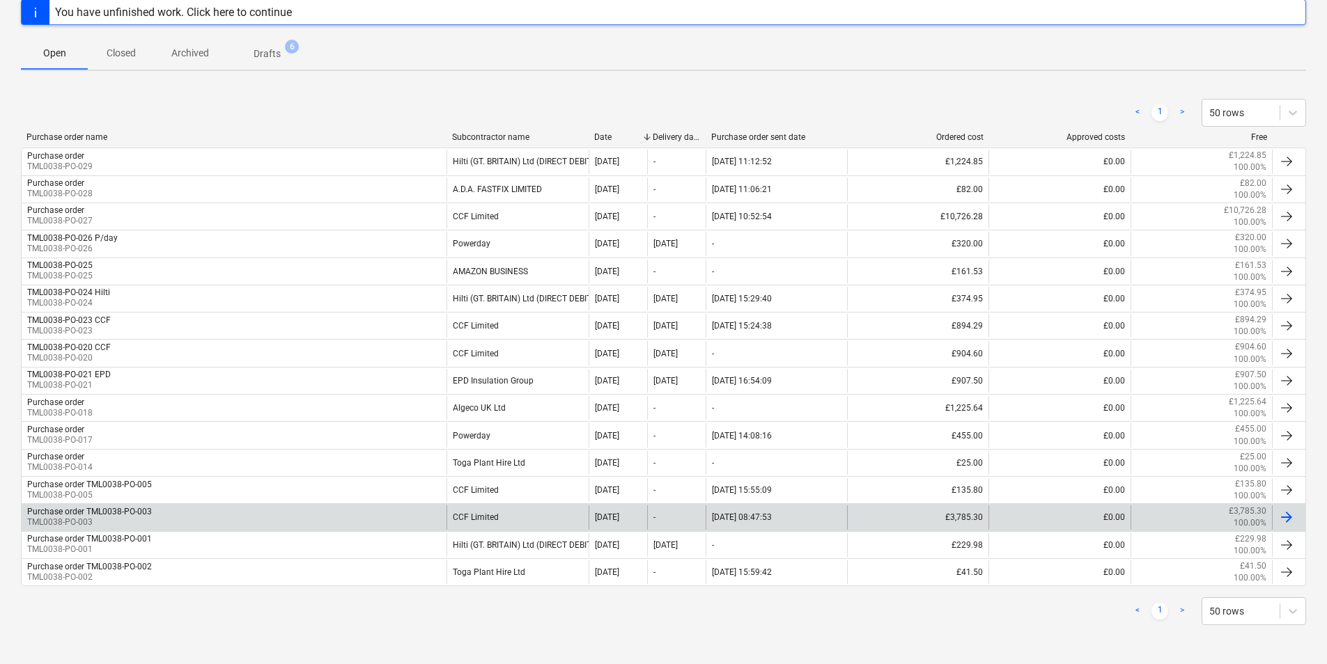
click at [366, 520] on div "Purchase order TML0038-PO-003 TML0038-PO-003" at bounding box center [234, 518] width 425 height 24
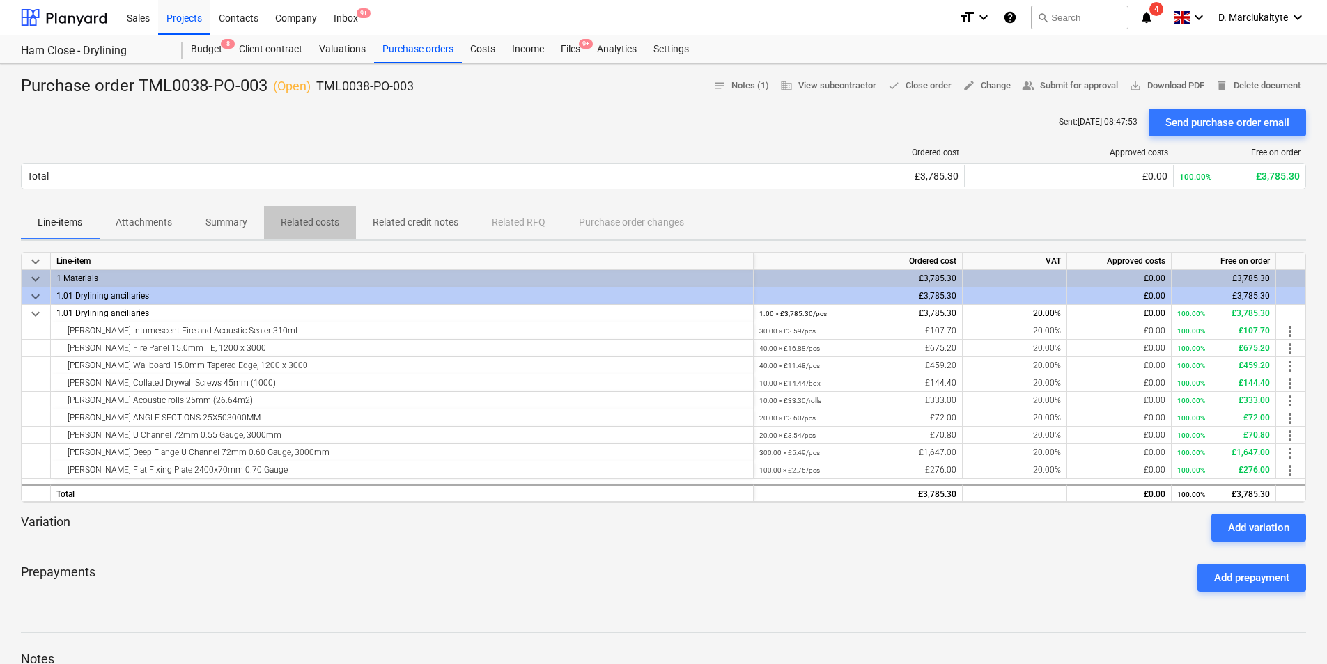
click at [297, 226] on p "Related costs" at bounding box center [310, 222] width 59 height 15
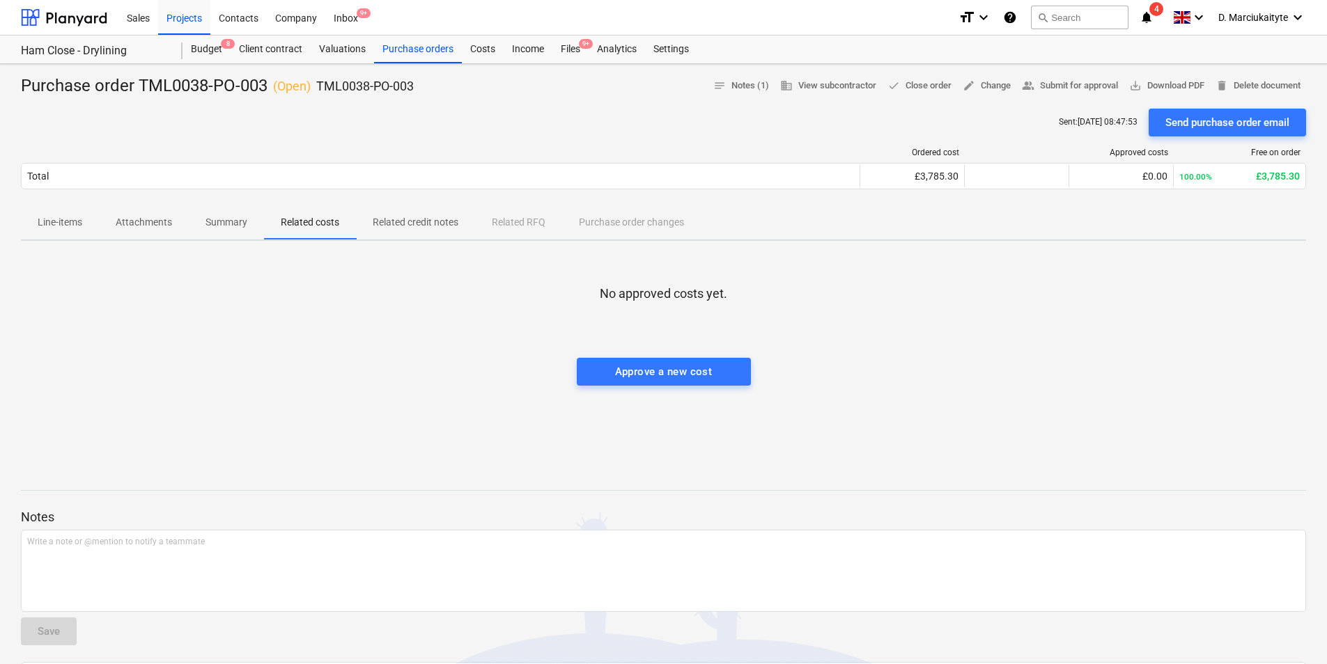
click at [199, 221] on span "Summary" at bounding box center [226, 222] width 75 height 23
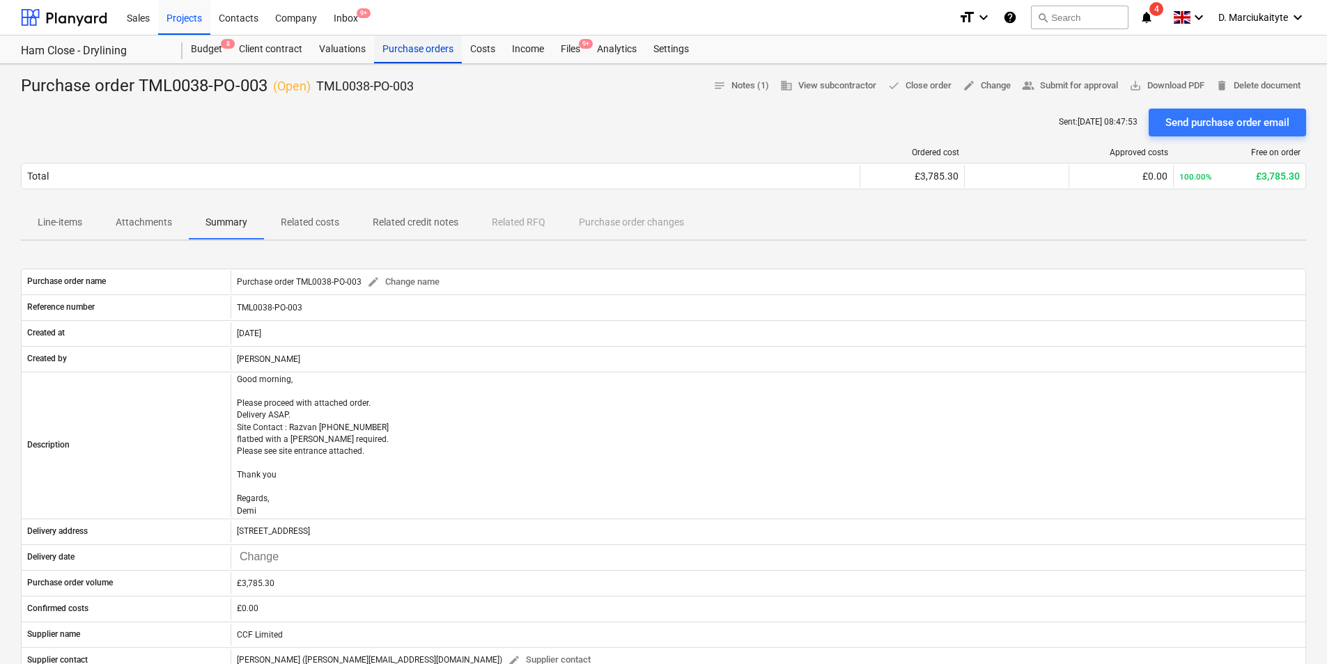
drag, startPoint x: 438, startPoint y: 41, endPoint x: 431, endPoint y: 48, distance: 9.9
click at [437, 41] on div "Purchase orders" at bounding box center [418, 50] width 88 height 28
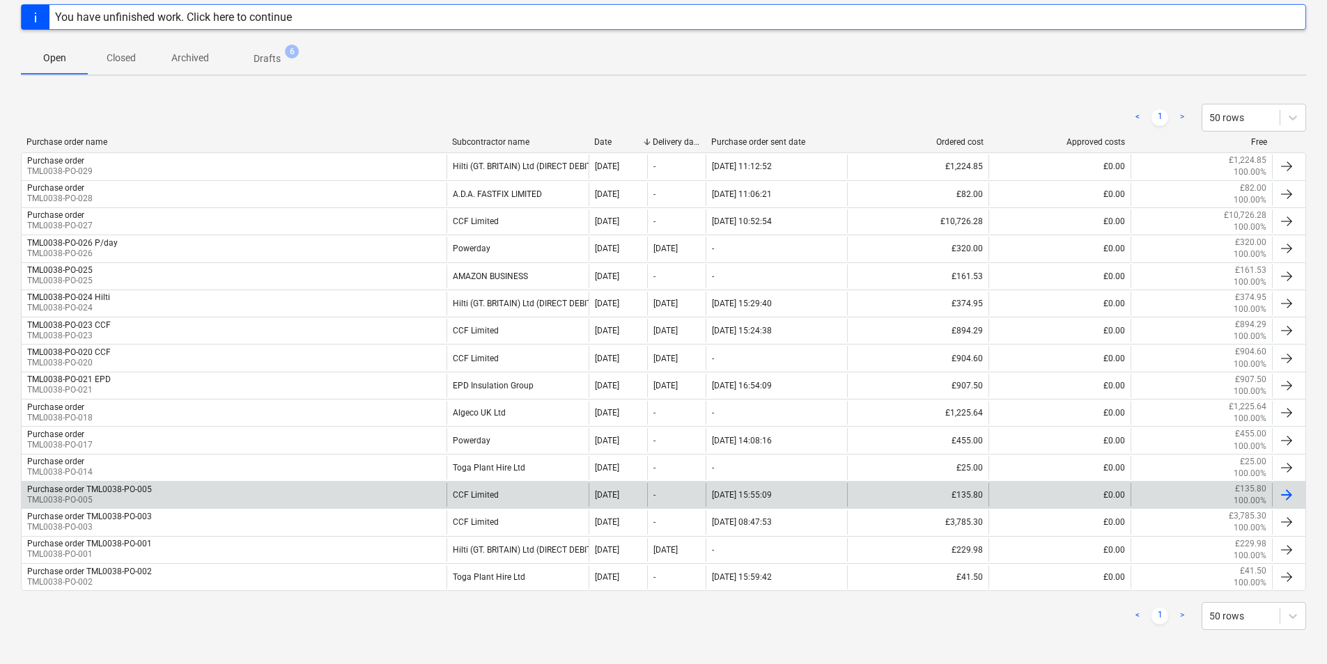
scroll to position [204, 0]
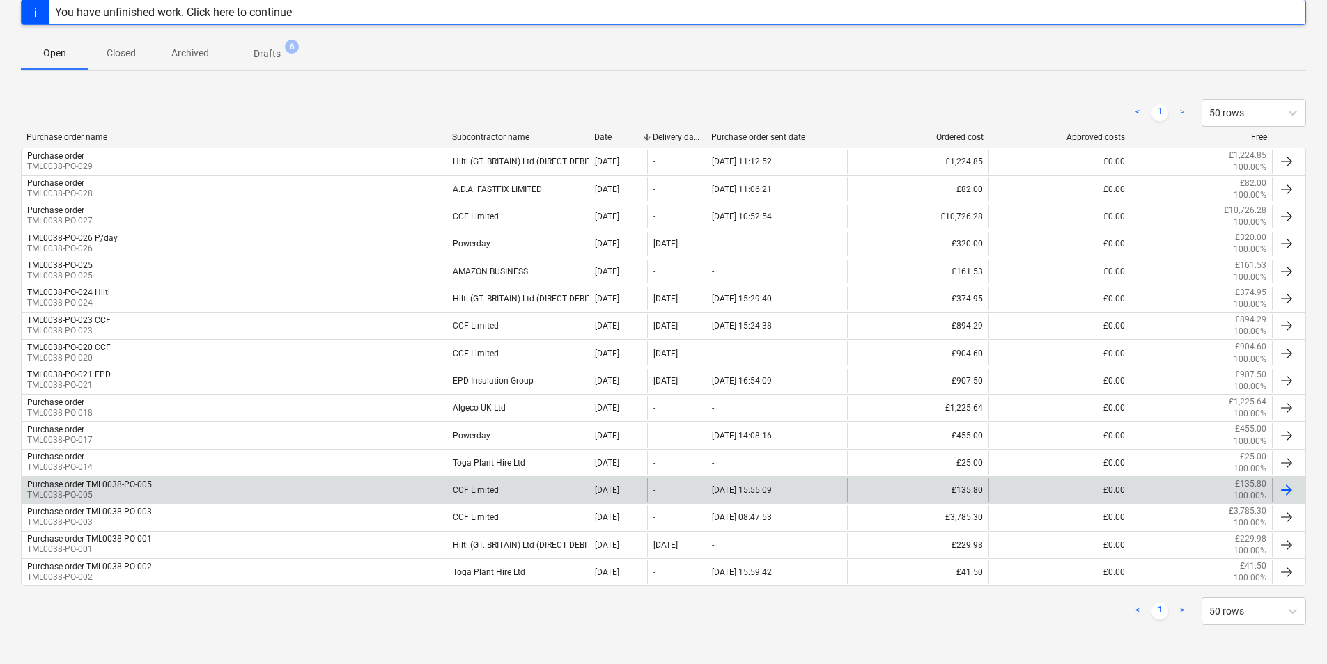
click at [454, 476] on div "Purchase order TML0038-PO-005 TML0038-PO-005 CCF Limited 17 Sep 2025 - 17.09.20…" at bounding box center [663, 489] width 1285 height 27
click at [364, 483] on div "Purchase order TML0038-PO-005 TML0038-PO-005" at bounding box center [234, 491] width 425 height 24
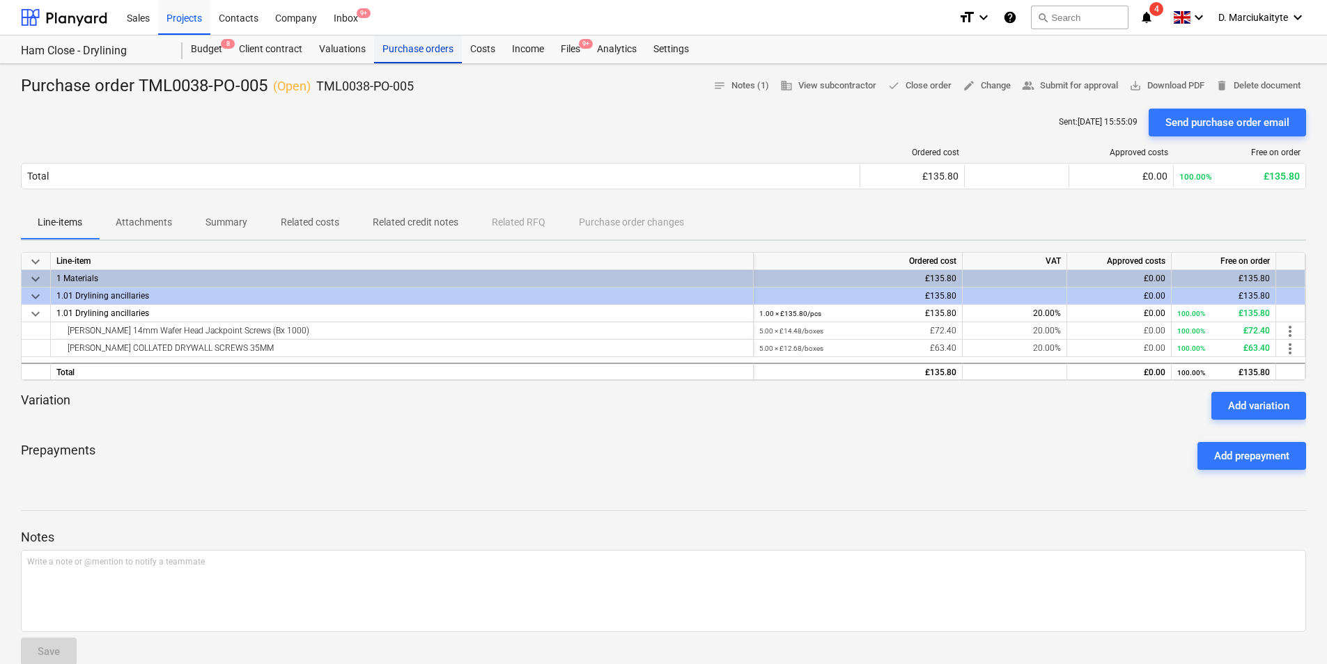
click at [424, 40] on div "Purchase orders" at bounding box center [418, 50] width 88 height 28
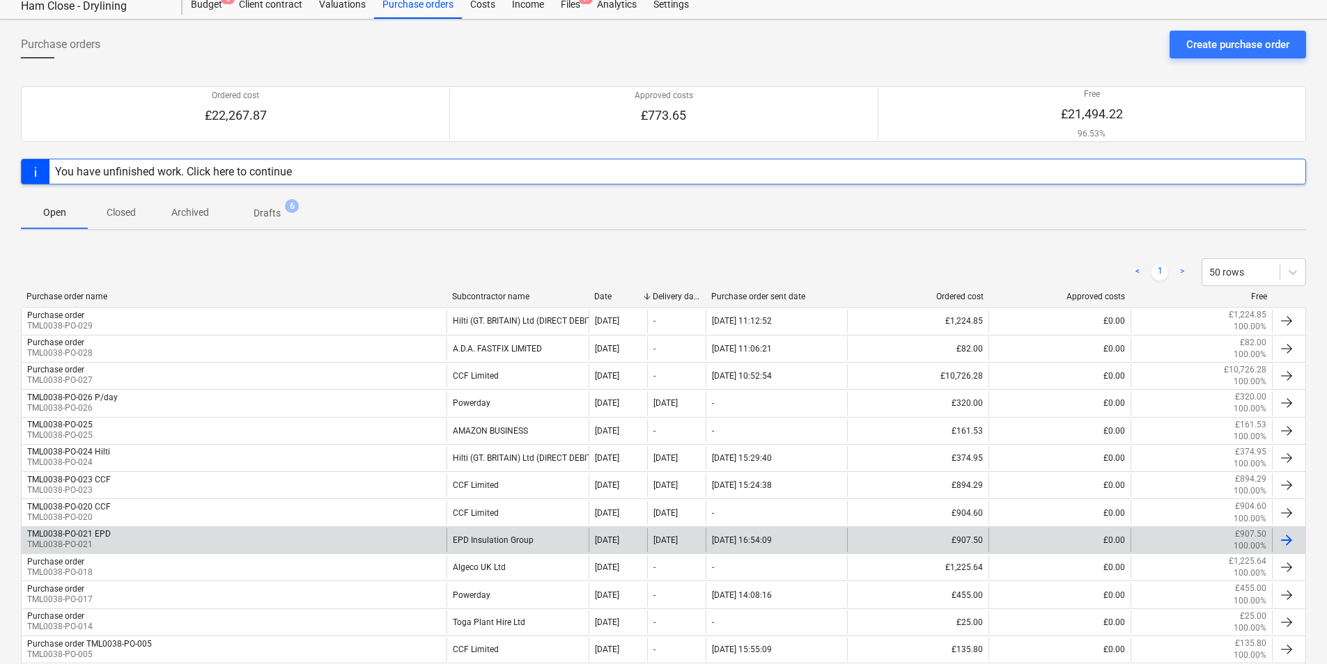
scroll to position [70, 0]
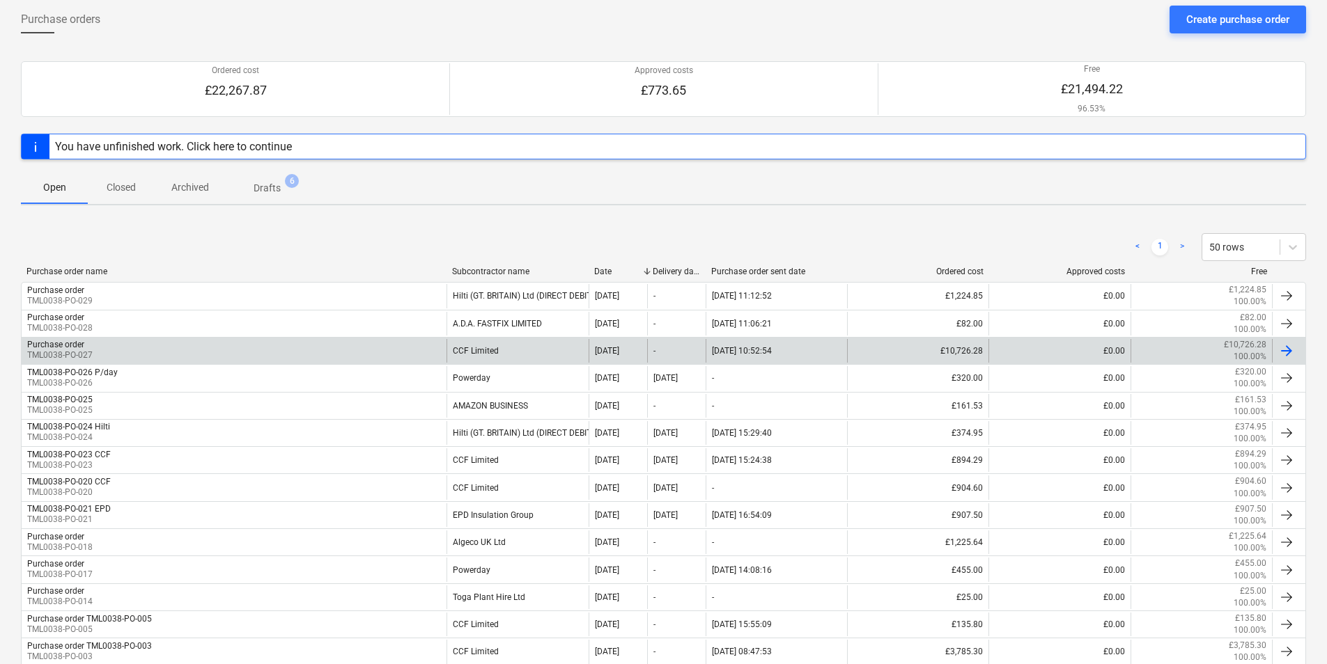
click at [364, 355] on div "Purchase order TML0038-PO-027" at bounding box center [234, 351] width 425 height 24
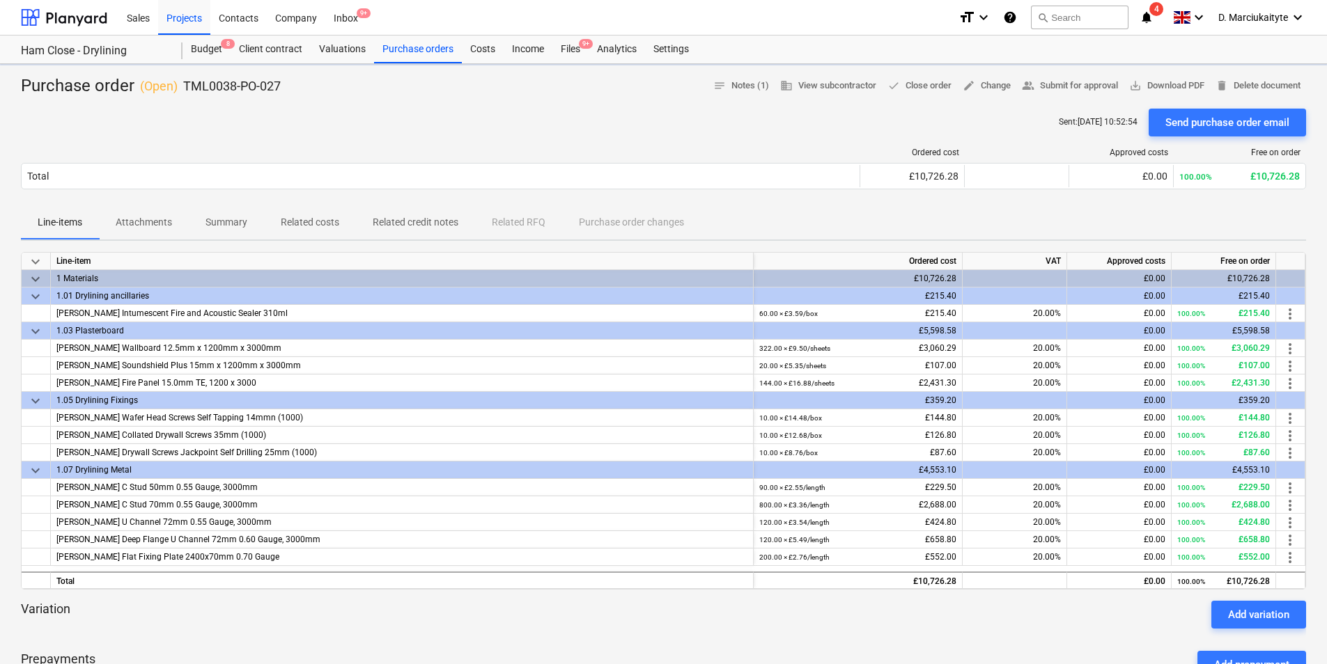
click at [215, 226] on p "Summary" at bounding box center [226, 222] width 42 height 15
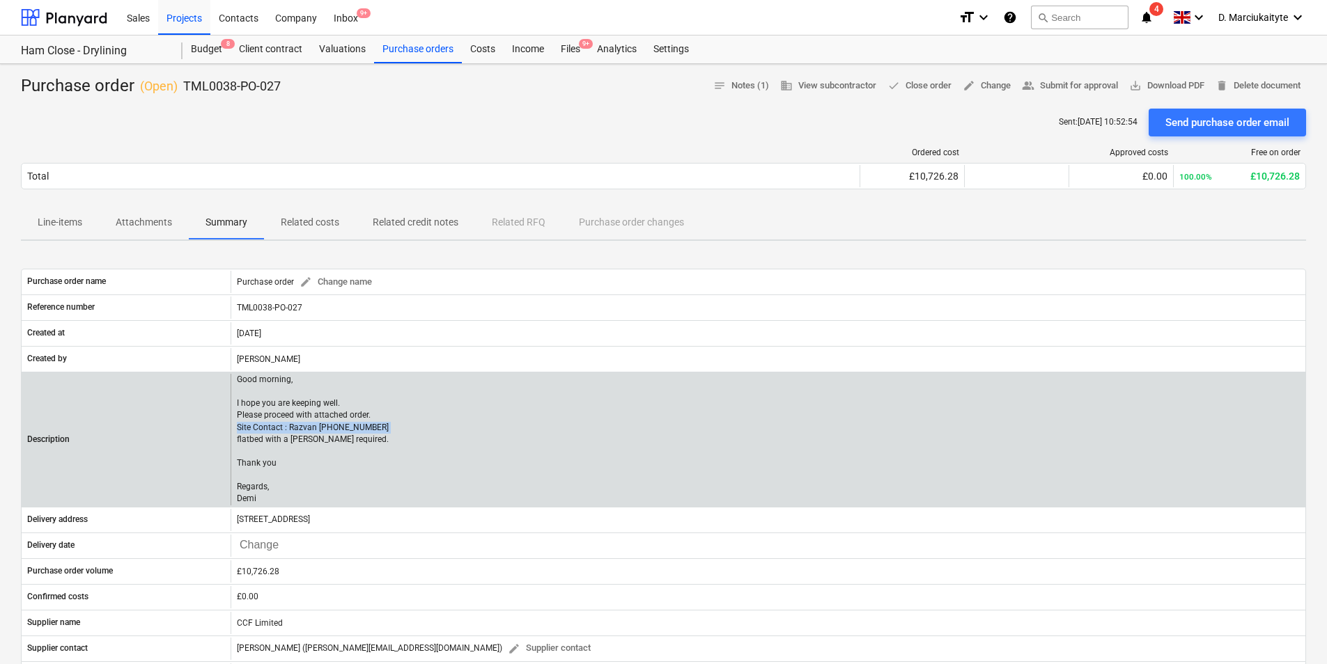
drag, startPoint x: 370, startPoint y: 429, endPoint x: 234, endPoint y: 431, distance: 135.8
click at [234, 431] on div "Good morning, I hope you are keeping well. Please proceed with attached order. …" at bounding box center [768, 440] width 1075 height 132
copy p "Site Contact : Razvan +44 7501 645393"
drag, startPoint x: 260, startPoint y: 500, endPoint x: 227, endPoint y: 463, distance: 49.8
click at [230, 463] on div "Description Good morning, I hope you are keeping well. Please proceed with atta…" at bounding box center [664, 440] width 1284 height 132
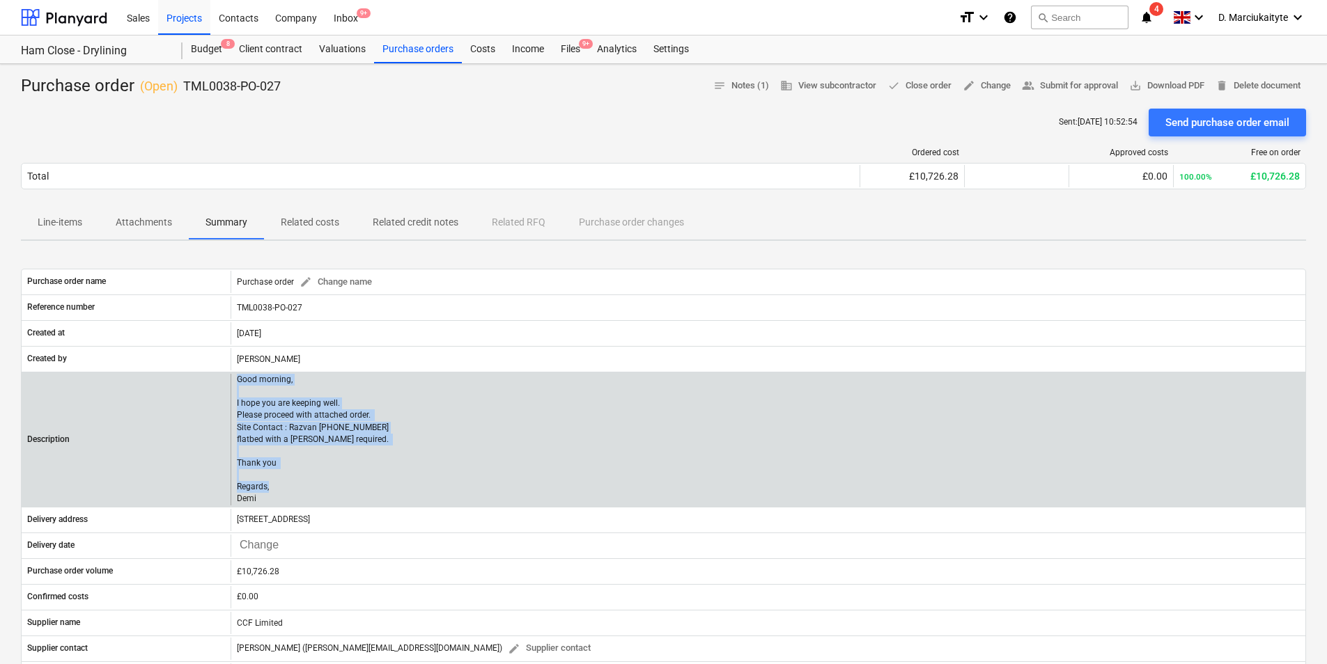
copy div "Good morning, I hope you are keeping well. Please proceed with attached order. …"
drag, startPoint x: 452, startPoint y: 405, endPoint x: 468, endPoint y: 379, distance: 30.9
click at [453, 405] on div "Good morning, I hope you are keeping well. Please proceed with attached order. …" at bounding box center [768, 440] width 1075 height 132
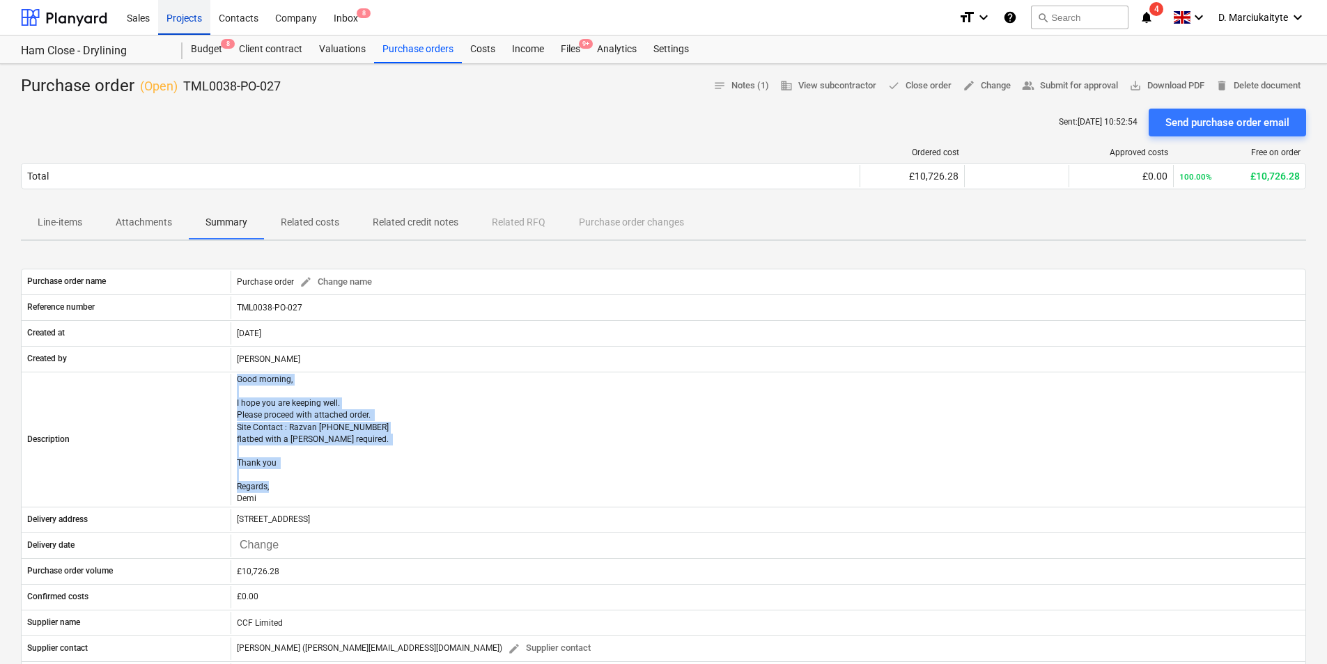
click at [189, 14] on div "Projects" at bounding box center [184, 17] width 52 height 36
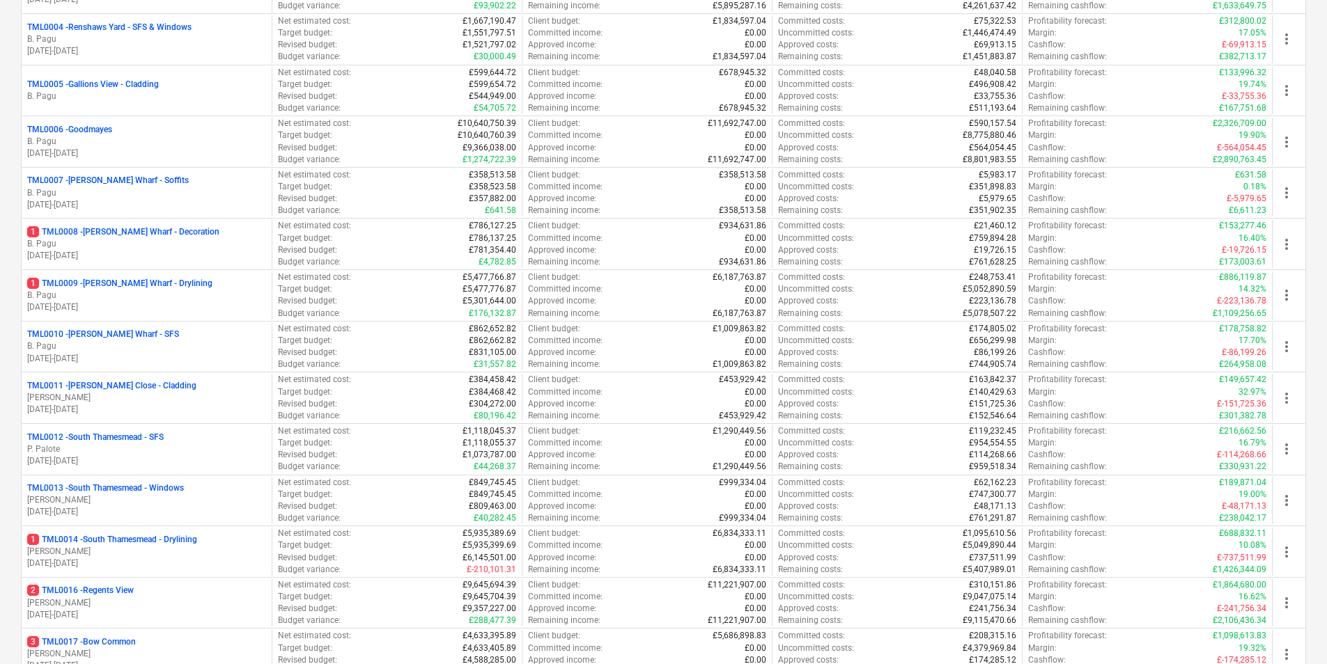
scroll to position [557, 0]
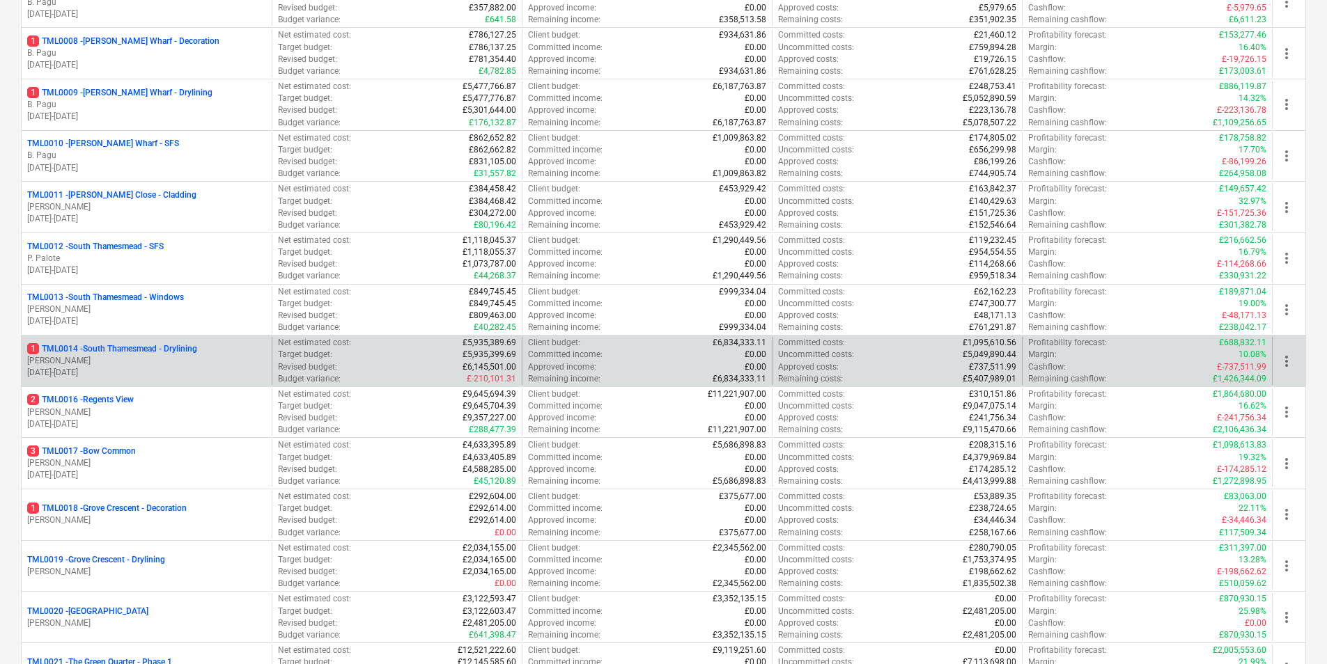
click at [163, 340] on div "1 TML0014 - South Thamesmead - Drylining M. Tomlinson 06.01.2025 - 07.09.2026" at bounding box center [147, 361] width 250 height 48
click at [164, 355] on p "[PERSON_NAME]" at bounding box center [146, 361] width 239 height 12
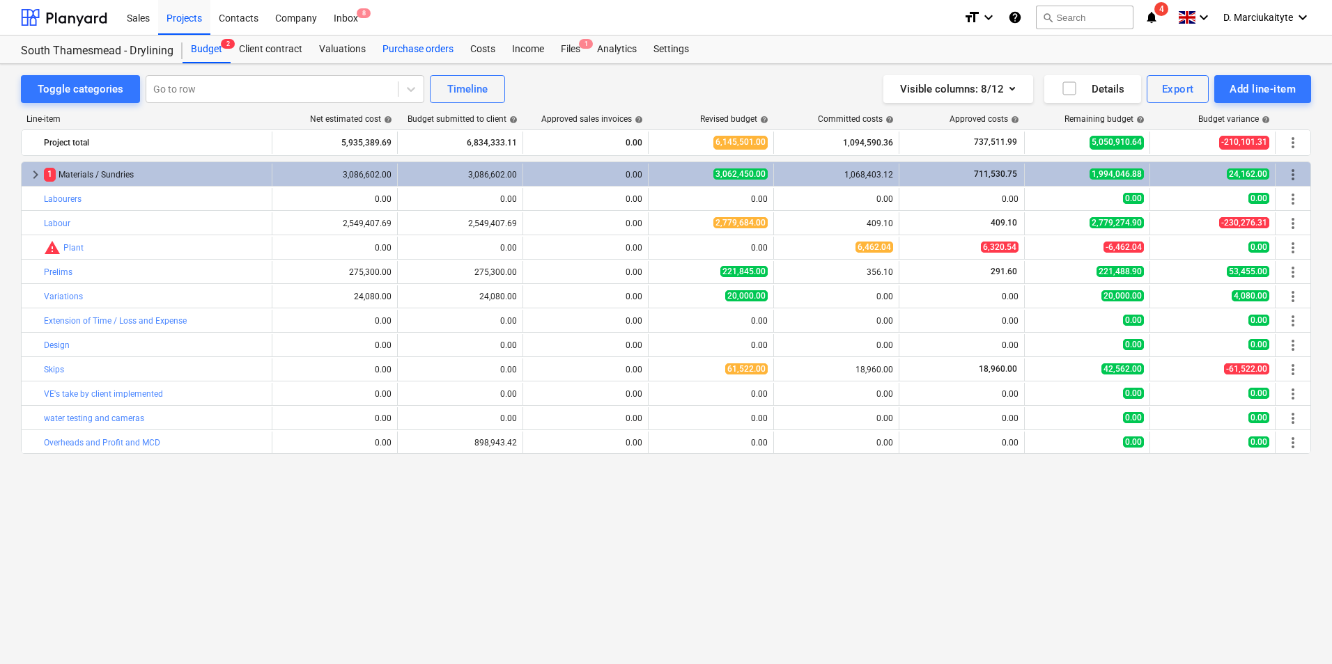
click at [428, 47] on div "Purchase orders" at bounding box center [418, 50] width 88 height 28
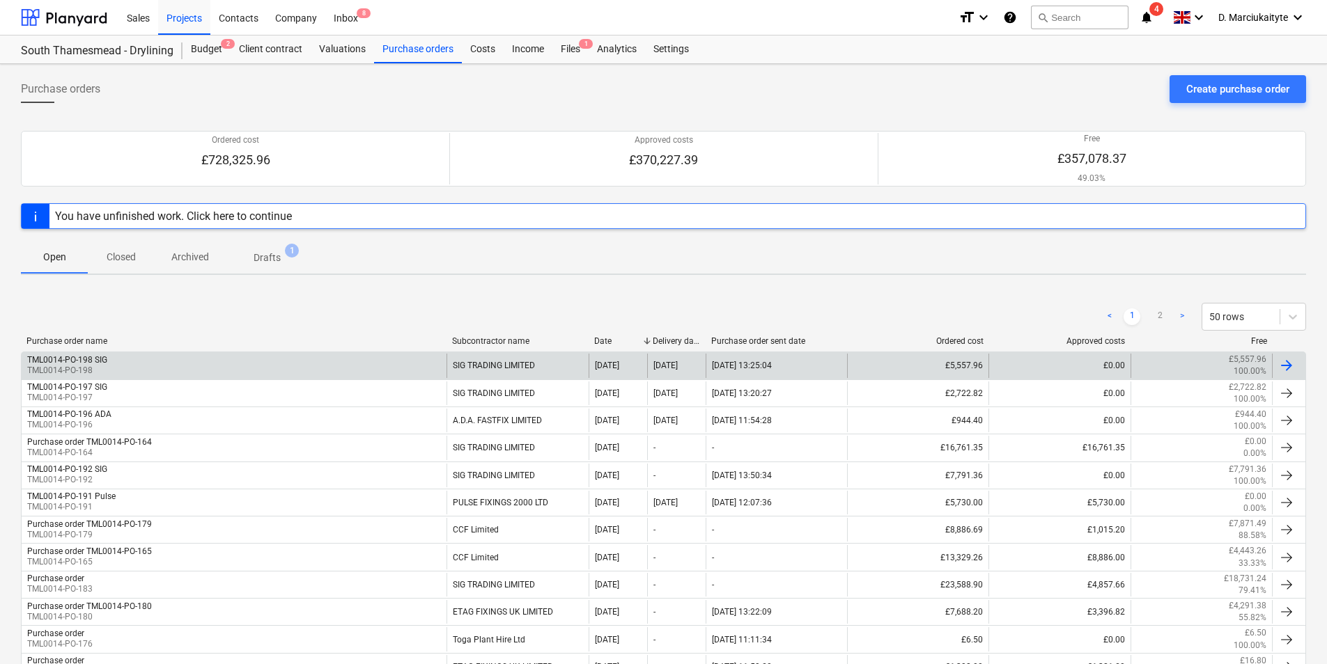
click at [413, 368] on div "TML0014-PO-198 SIG TML0014-PO-198" at bounding box center [234, 366] width 425 height 24
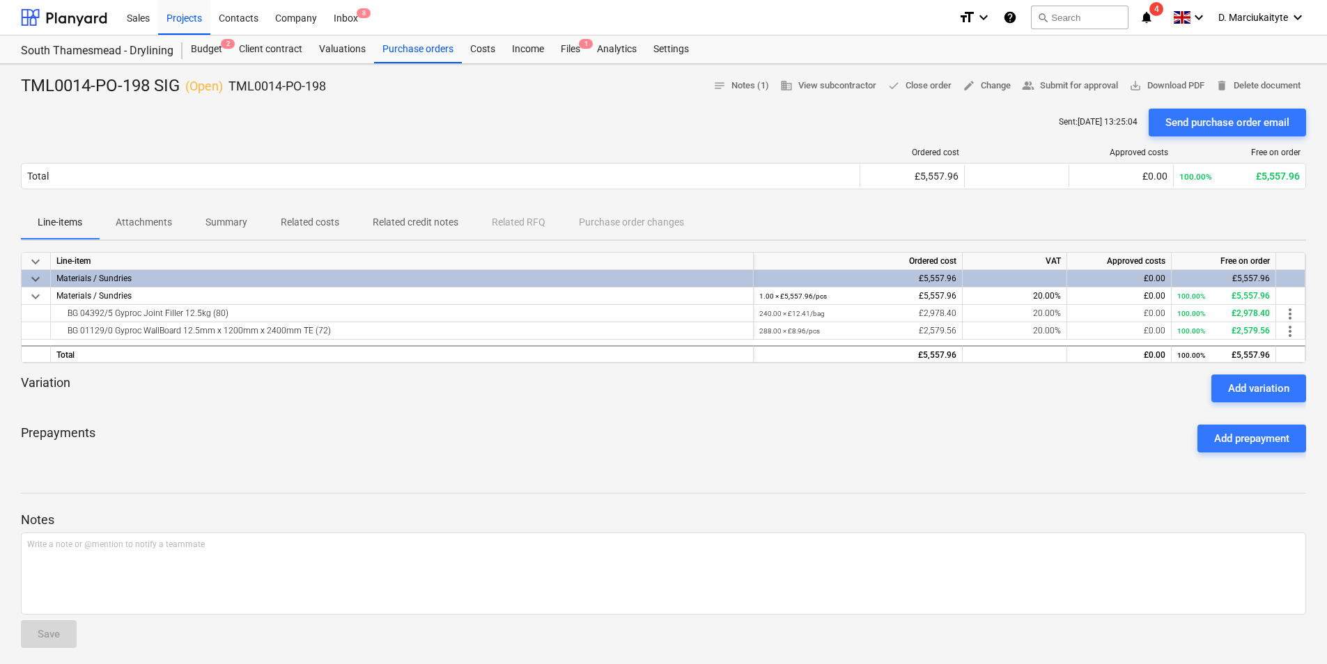
click at [237, 220] on p "Summary" at bounding box center [226, 222] width 42 height 15
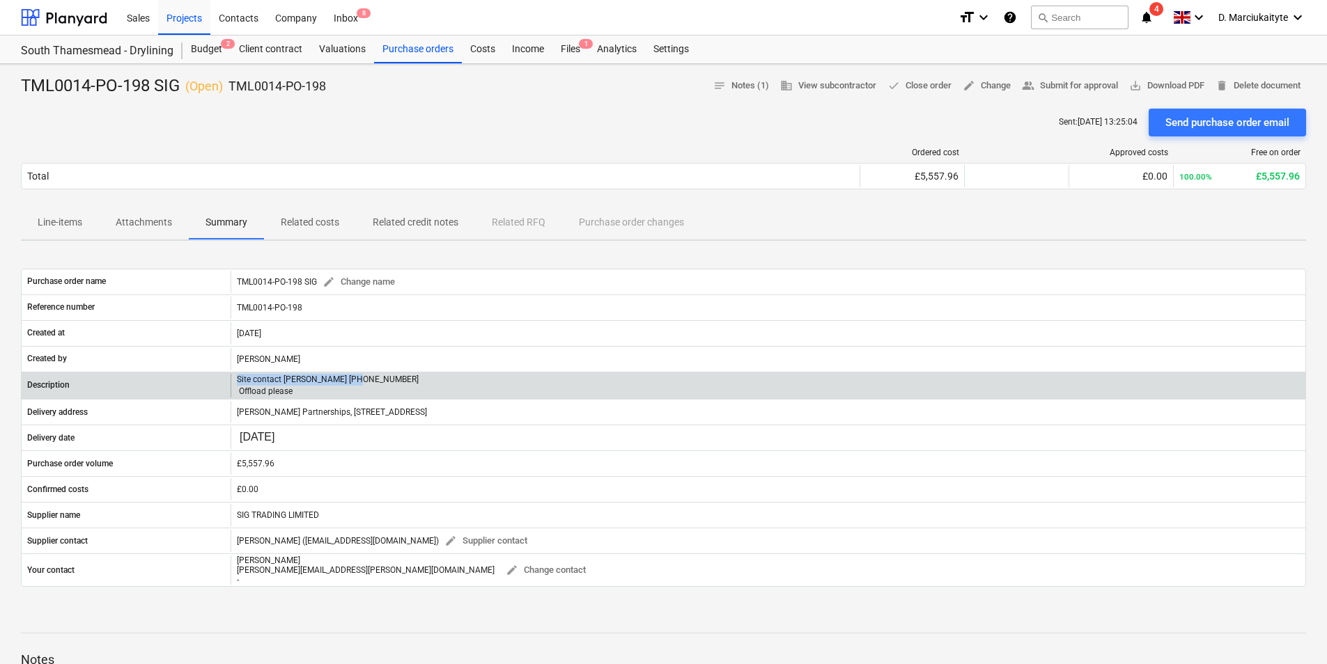
drag, startPoint x: 357, startPoint y: 377, endPoint x: 226, endPoint y: 379, distance: 131.7
click at [226, 379] on div "Description Site contact Alex 07958 418640 Offload please" at bounding box center [664, 386] width 1284 height 24
copy div "Site contact Alex 07958 418640"
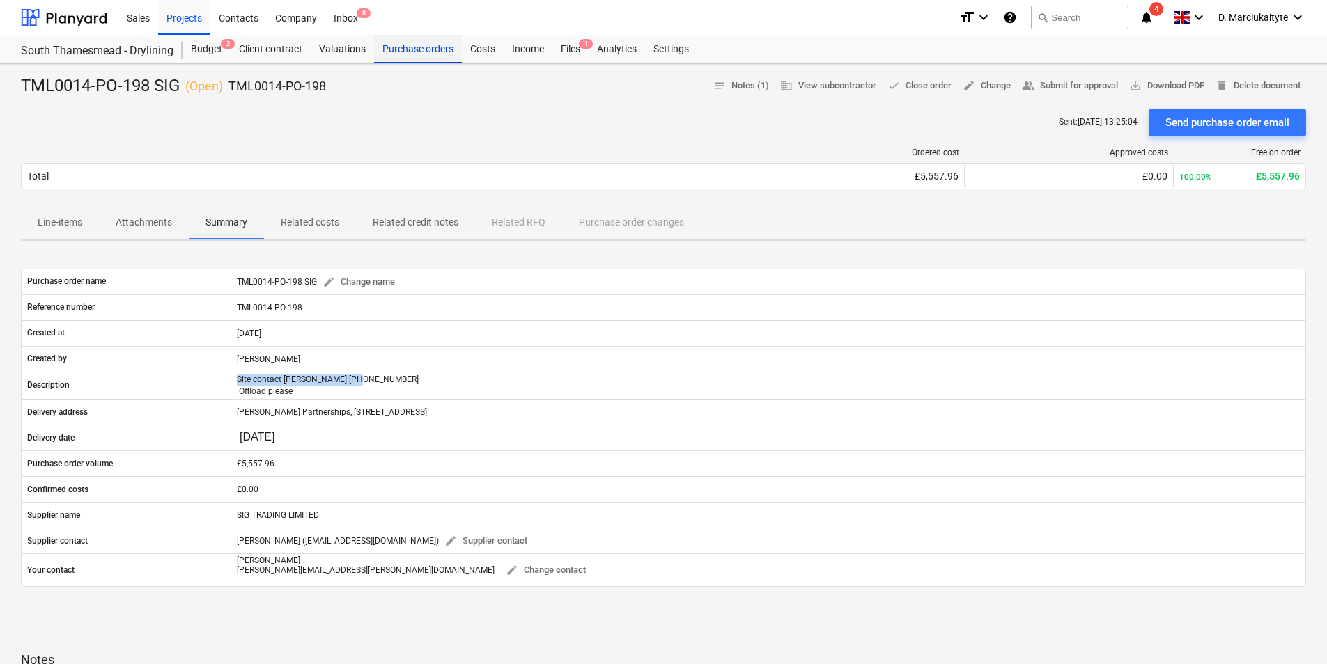
click at [439, 54] on div "Purchase orders" at bounding box center [418, 50] width 88 height 28
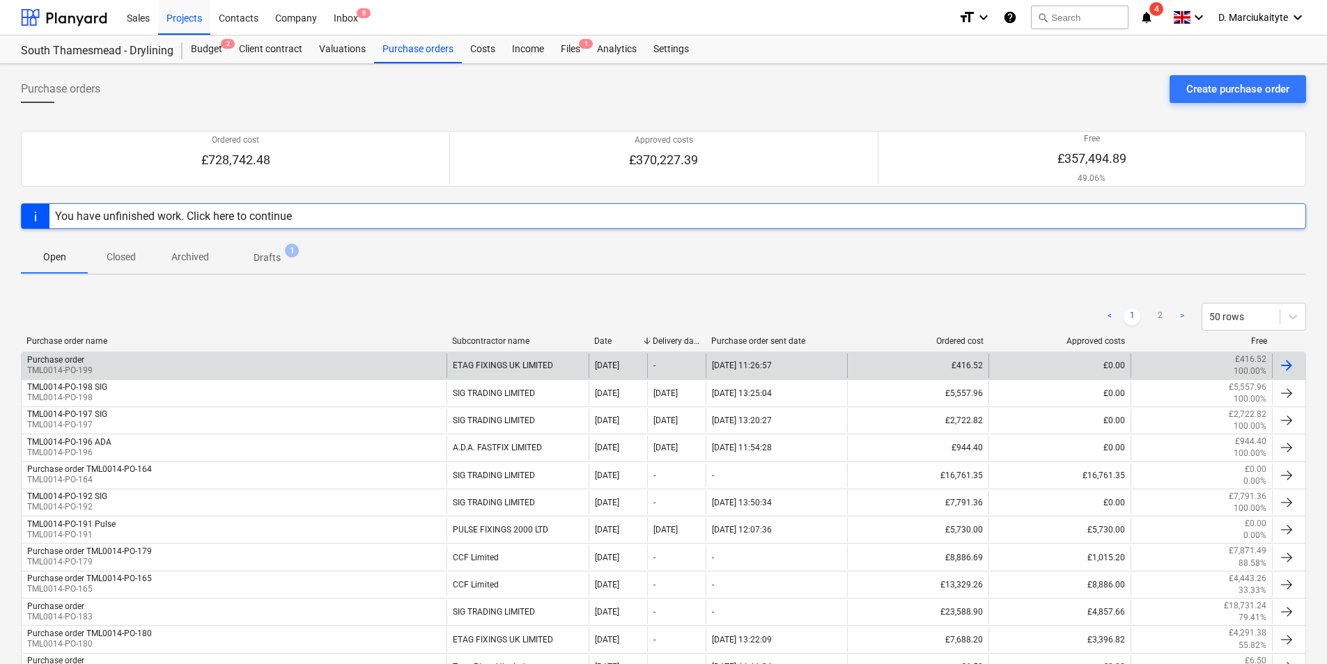
click at [300, 361] on div "Purchase order TML0014-PO-199" at bounding box center [234, 366] width 425 height 24
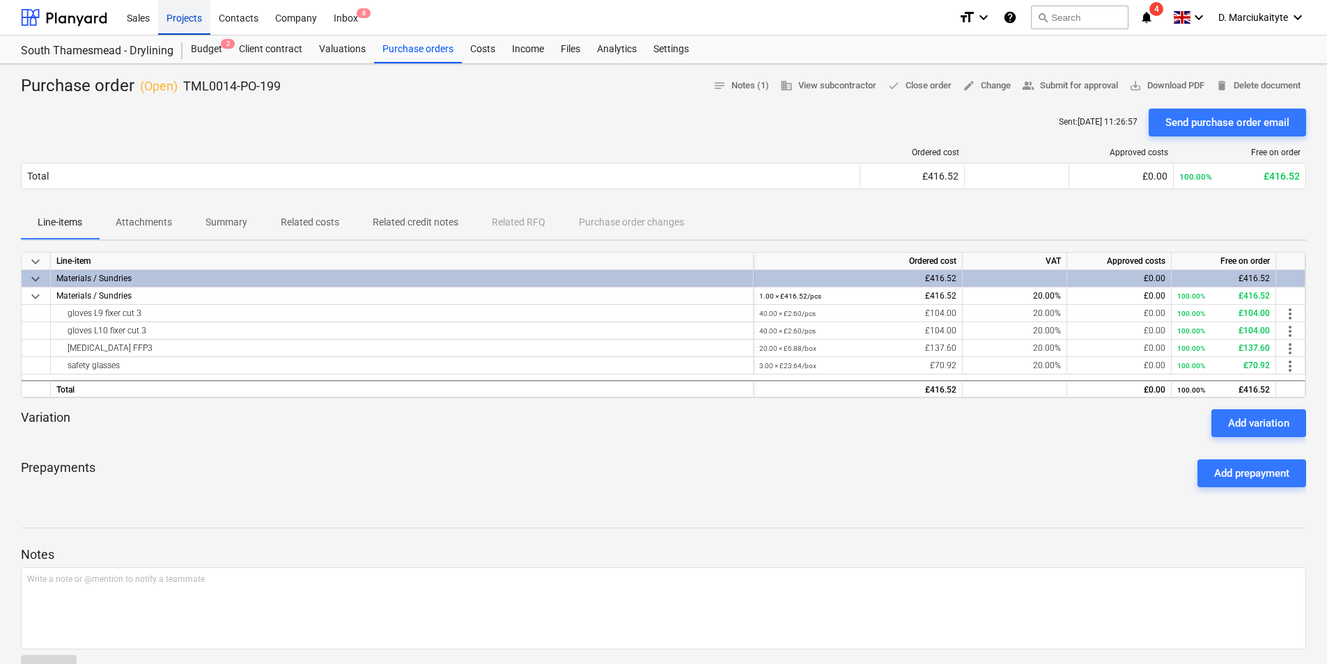
click at [183, 17] on div "Projects" at bounding box center [184, 17] width 52 height 36
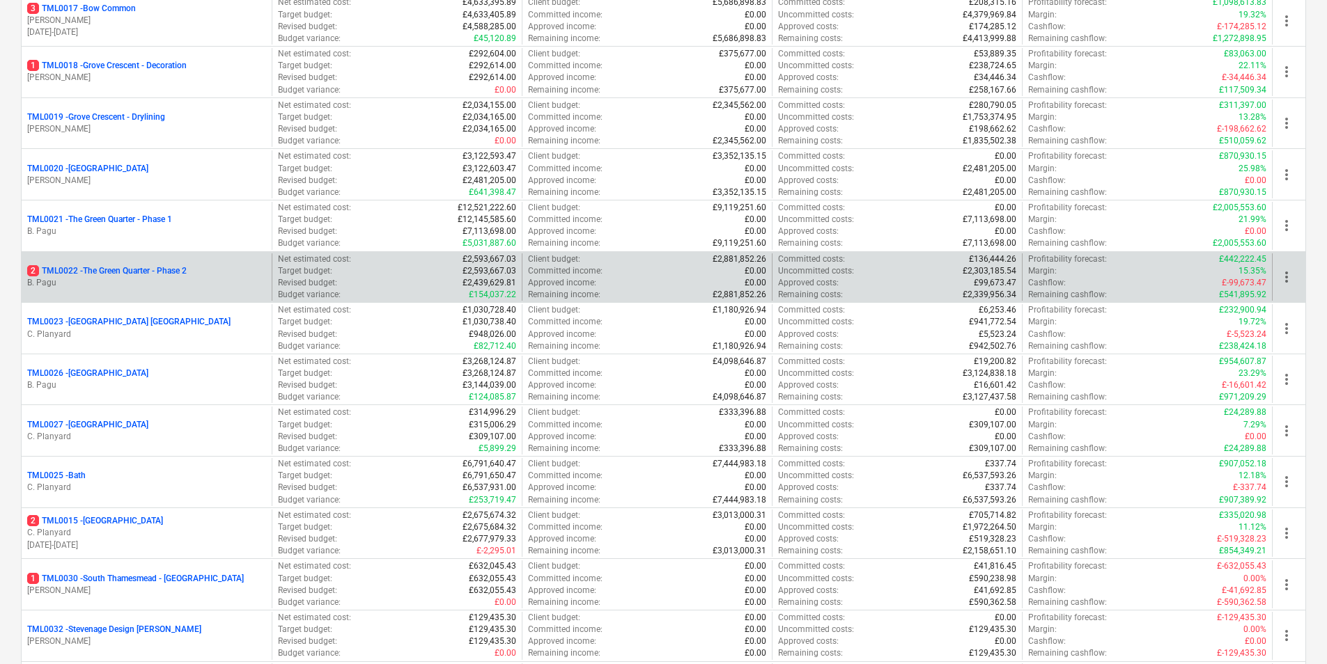
scroll to position [975, 0]
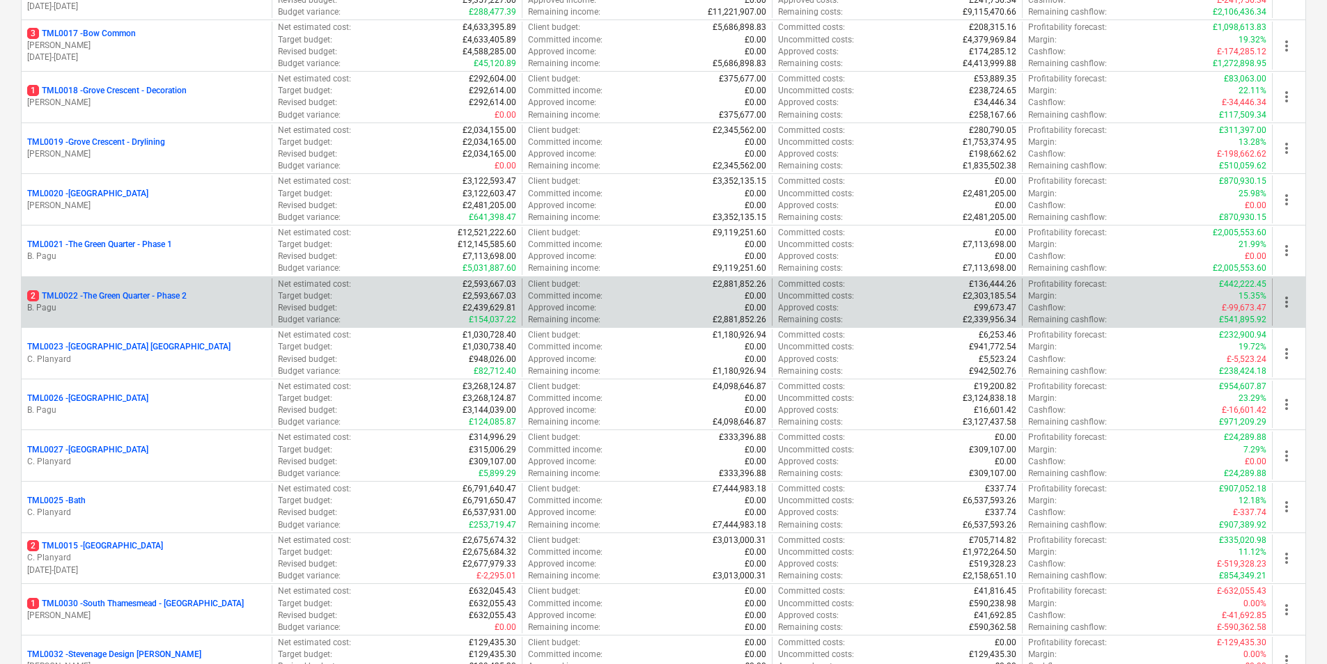
click at [199, 292] on div "2 TML0022 - The Green Quarter - Phase 2" at bounding box center [146, 296] width 239 height 12
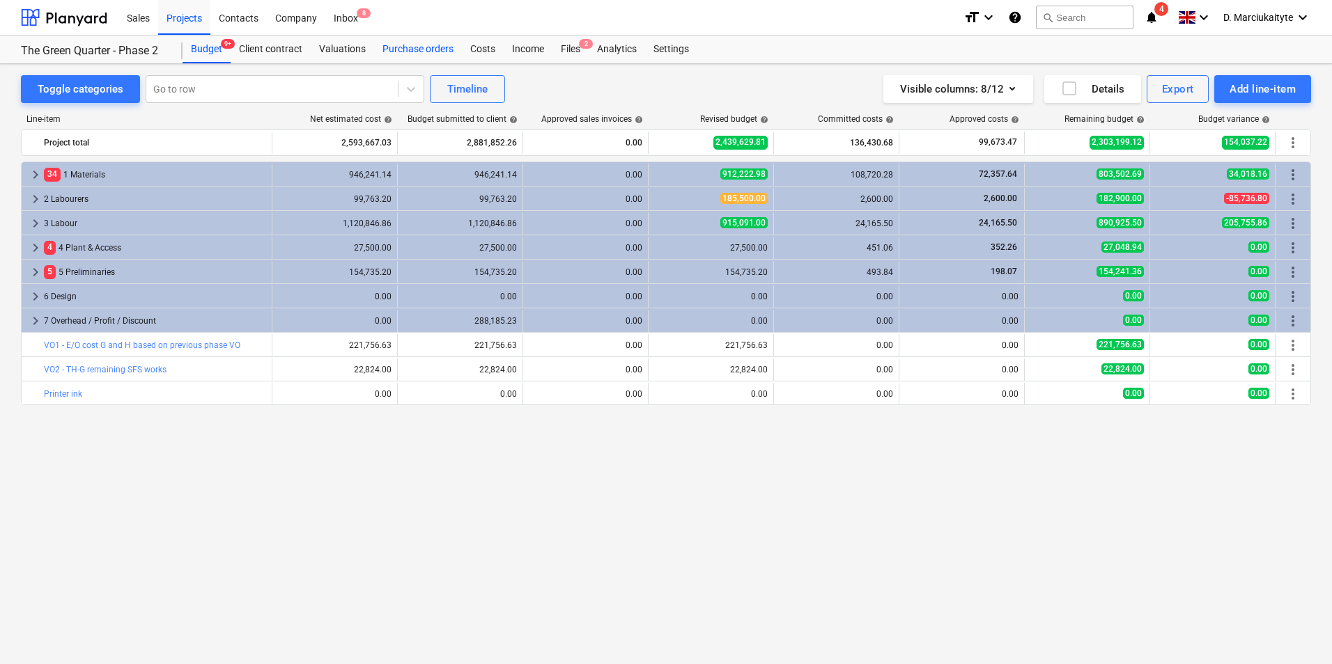
click at [413, 47] on div "Purchase orders" at bounding box center [418, 50] width 88 height 28
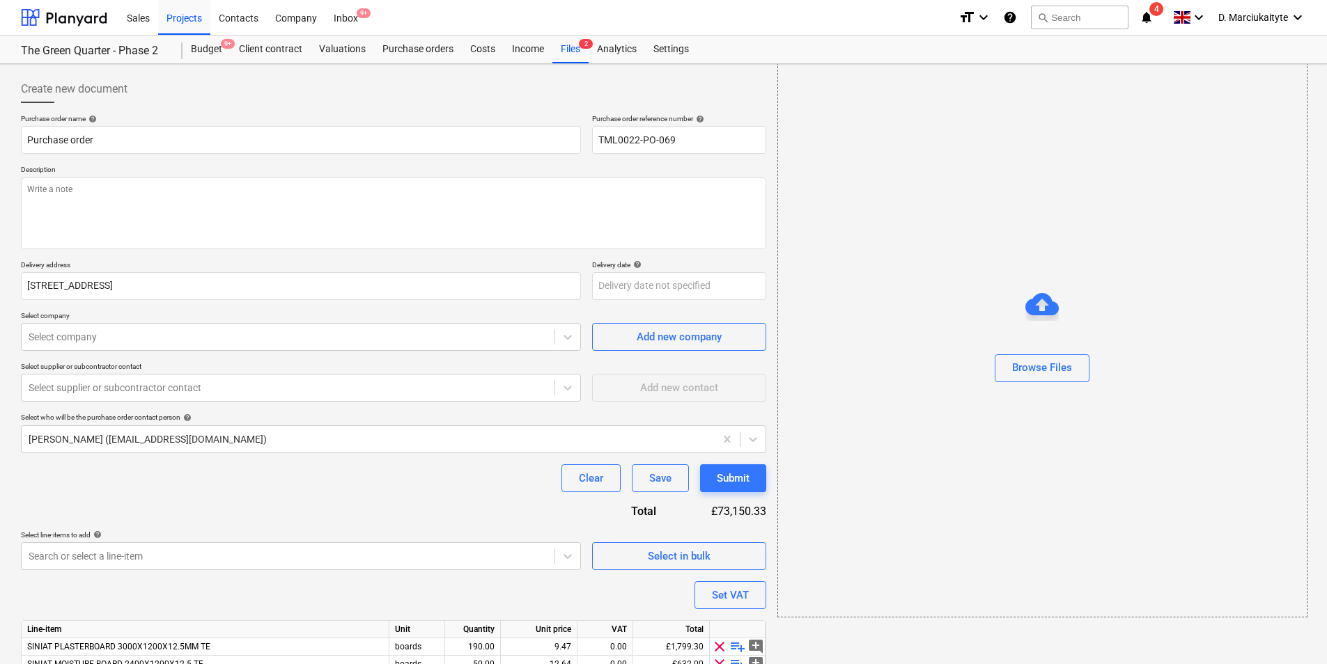
scroll to position [466, 0]
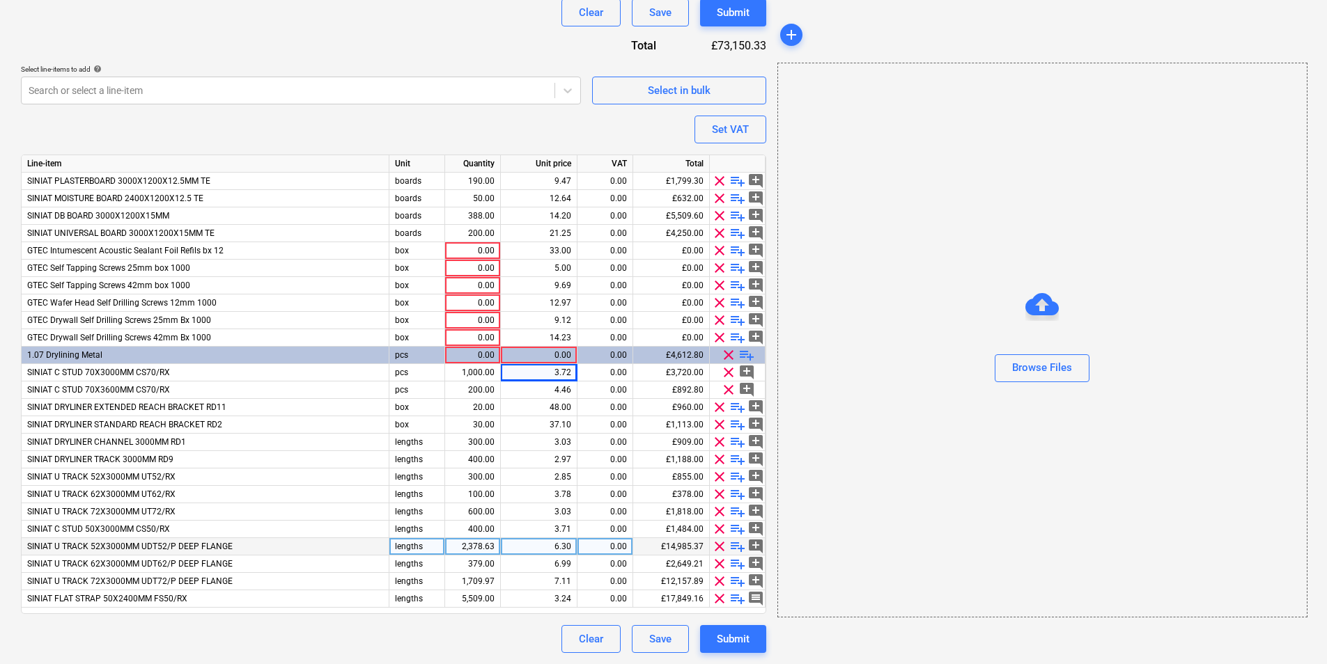
click at [470, 548] on div "2,378.63" at bounding box center [473, 546] width 44 height 17
type textarea "x"
type input "300"
type textarea "x"
type input "100"
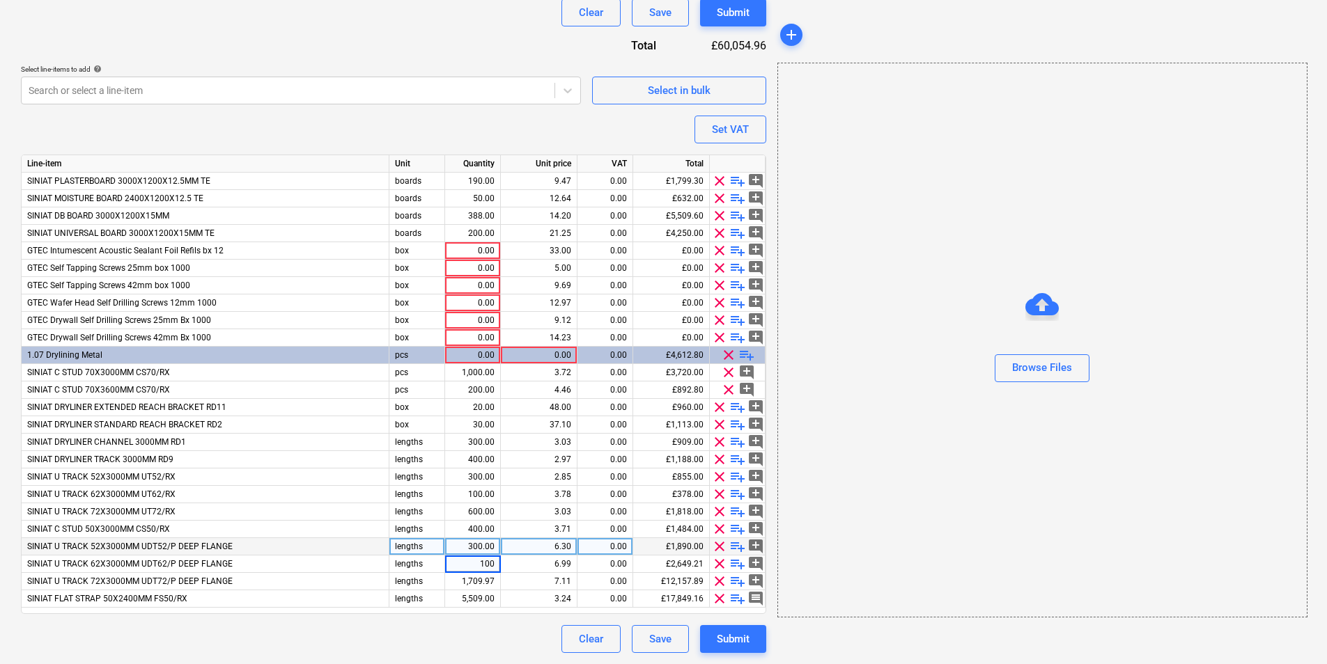
type textarea "x"
type input "500"
type textarea "x"
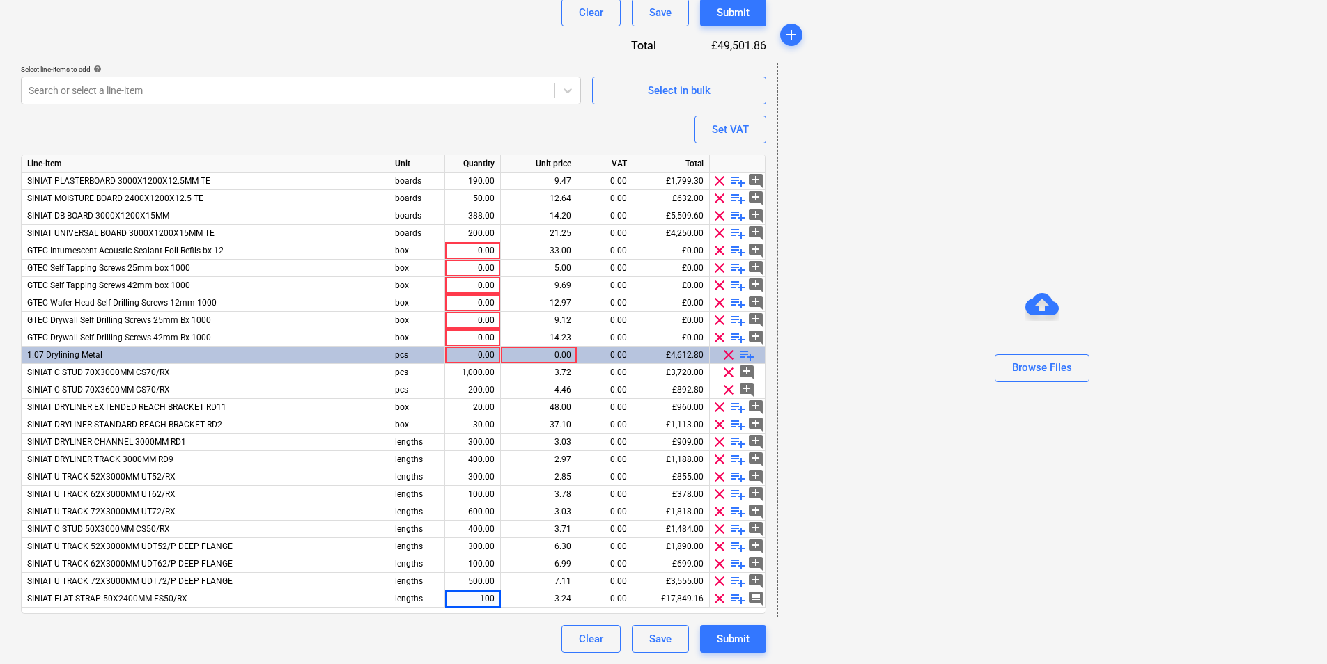
type input "1000"
click at [476, 250] on div "0.00" at bounding box center [473, 250] width 44 height 17
type textarea "x"
type input "1"
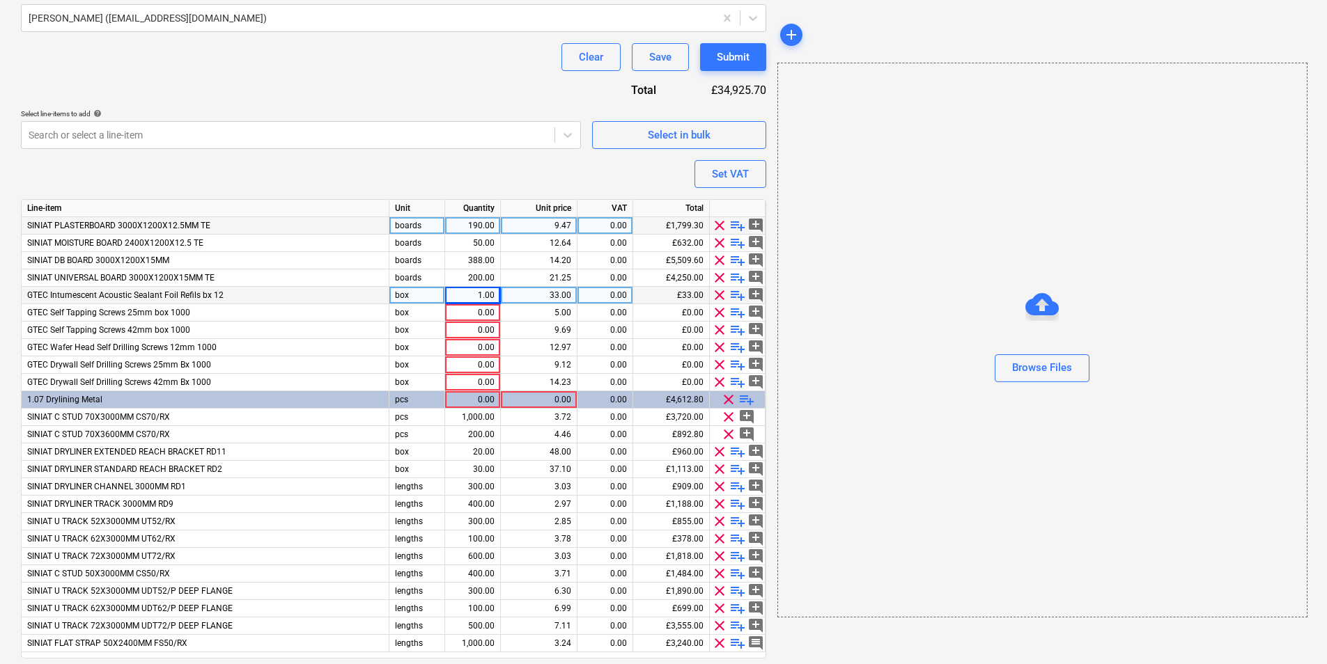
scroll to position [396, 0]
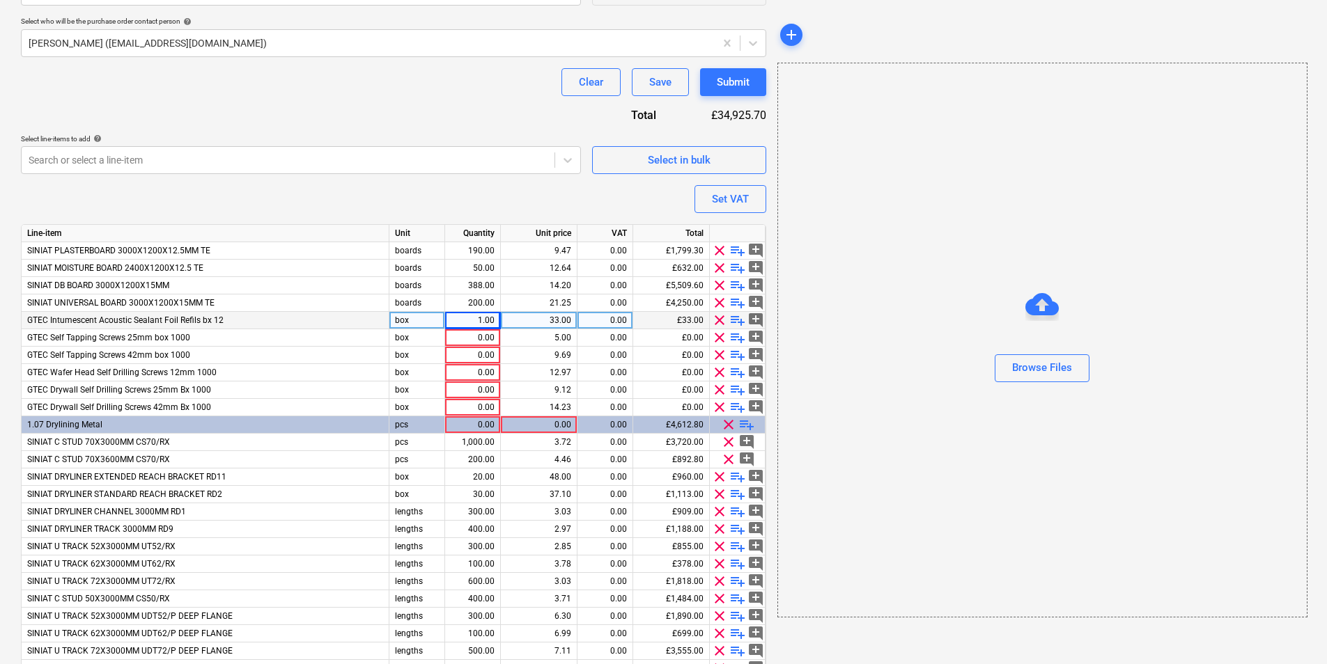
type textarea "x"
click at [464, 323] on div "1.00" at bounding box center [473, 320] width 44 height 17
type input "75"
click at [466, 341] on div "0.00" at bounding box center [473, 337] width 44 height 17
type textarea "x"
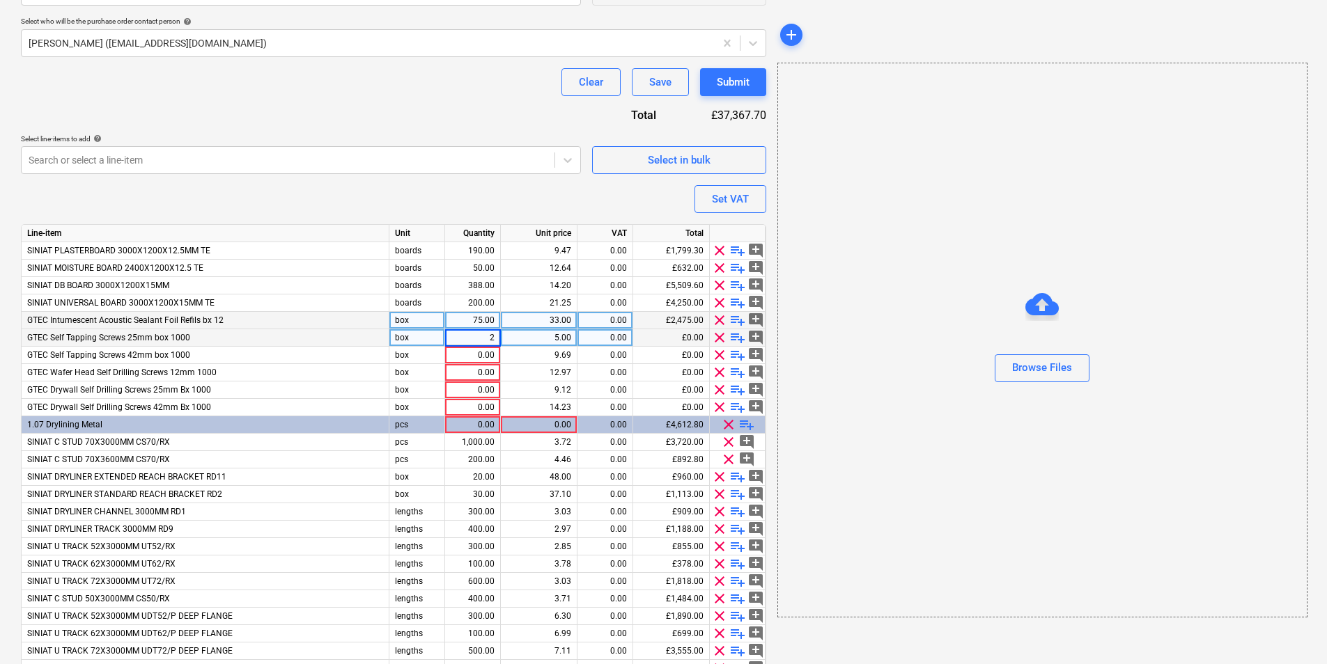
type input "20"
click at [479, 348] on div "0.00" at bounding box center [473, 355] width 44 height 17
type textarea "x"
type input "10"
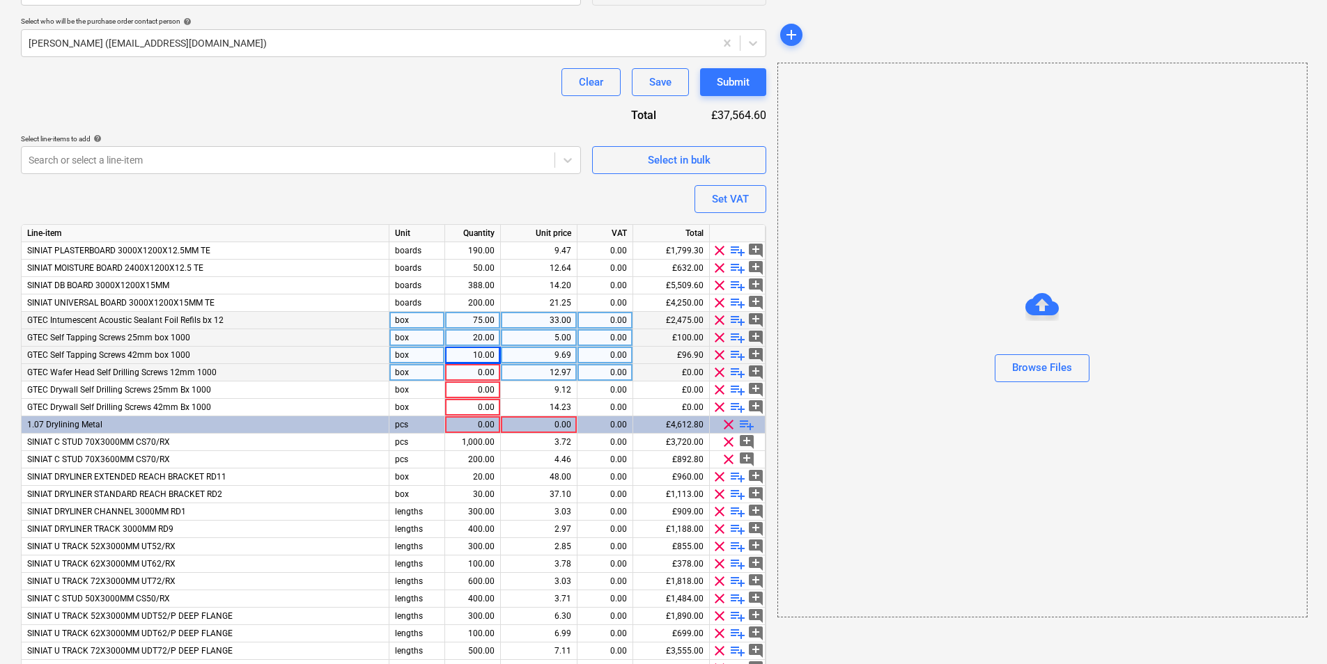
drag, startPoint x: 409, startPoint y: 373, endPoint x: 421, endPoint y: 373, distance: 12.5
click at [421, 373] on div "box" at bounding box center [417, 372] width 56 height 17
click at [495, 373] on div "0.00" at bounding box center [473, 372] width 56 height 17
type textarea "x"
type input "20"
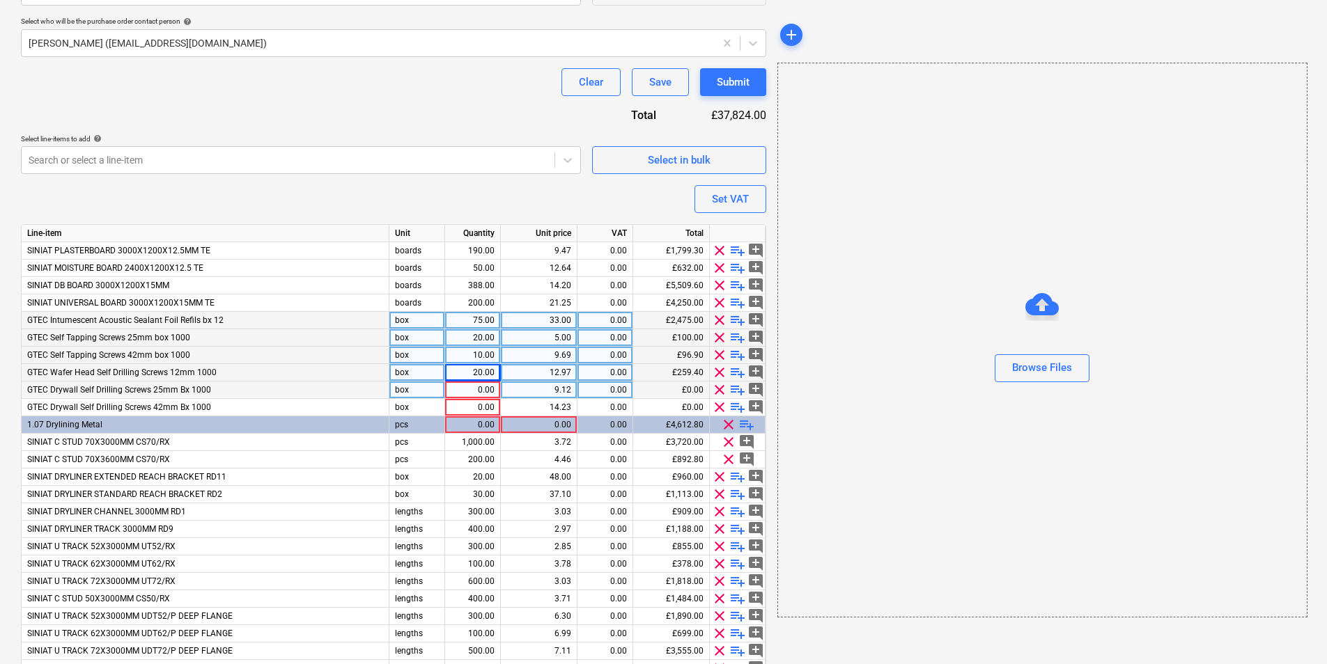
click at [479, 389] on div "0.00" at bounding box center [473, 390] width 44 height 17
type textarea "x"
type input "10"
type textarea "x"
type input "10"
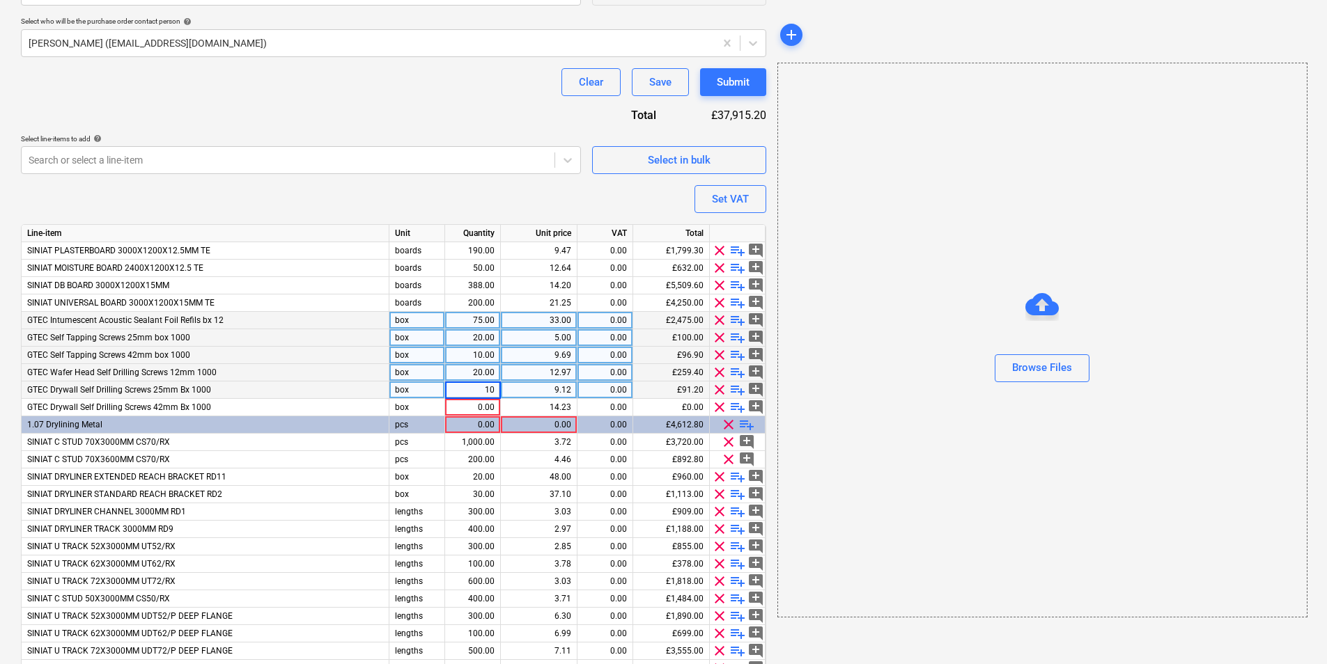
type textarea "x"
type input "10"
type textarea "x"
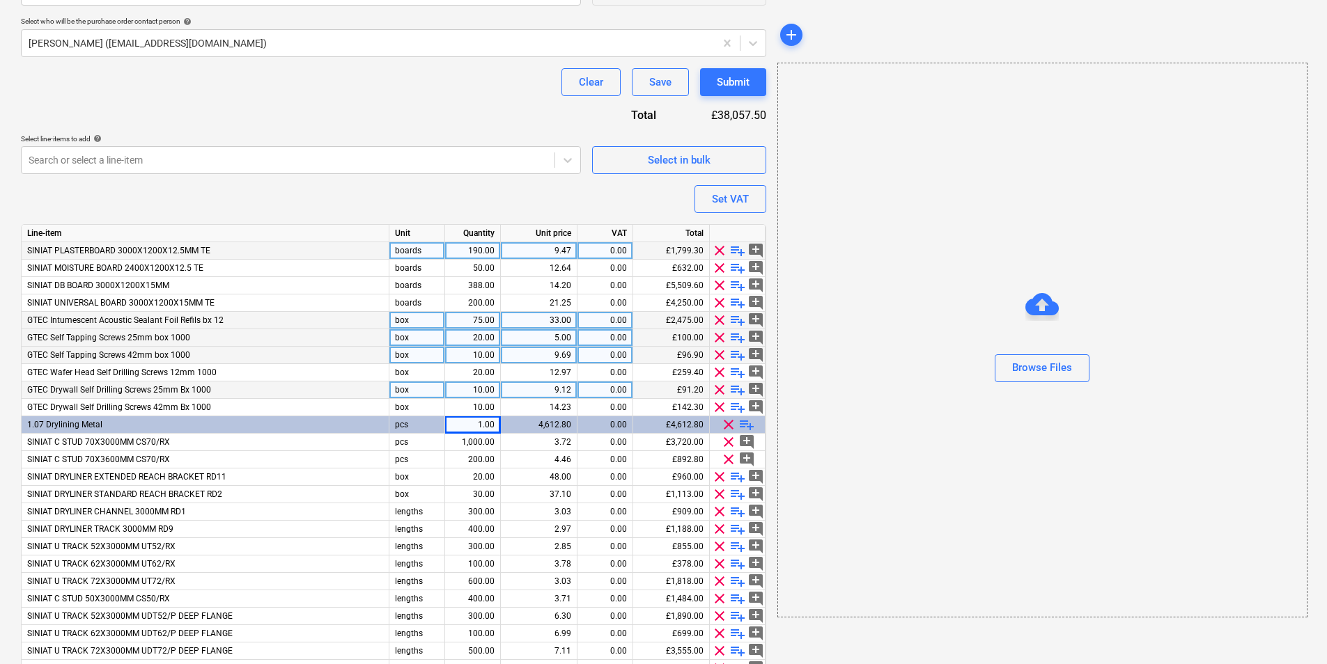
click at [622, 253] on div "0.00" at bounding box center [605, 250] width 44 height 17
type input "20"
type textarea "x"
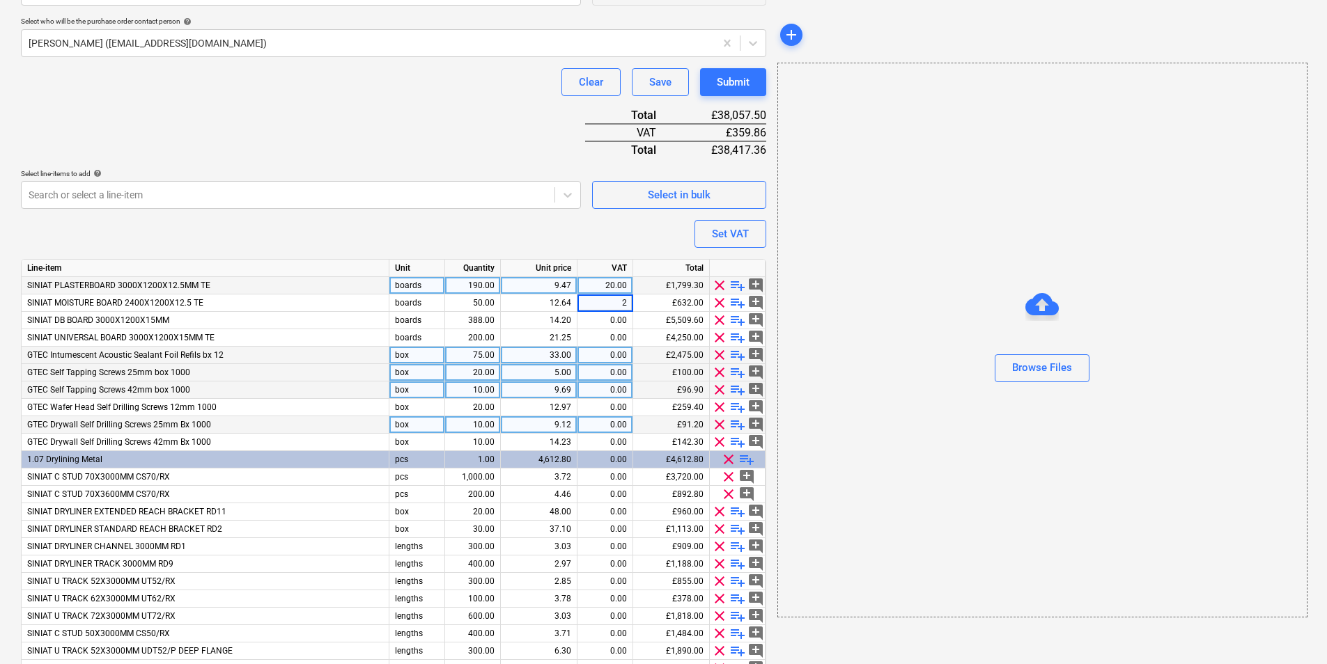
type input "20"
type textarea "x"
type input "20"
type textarea "x"
type input "20"
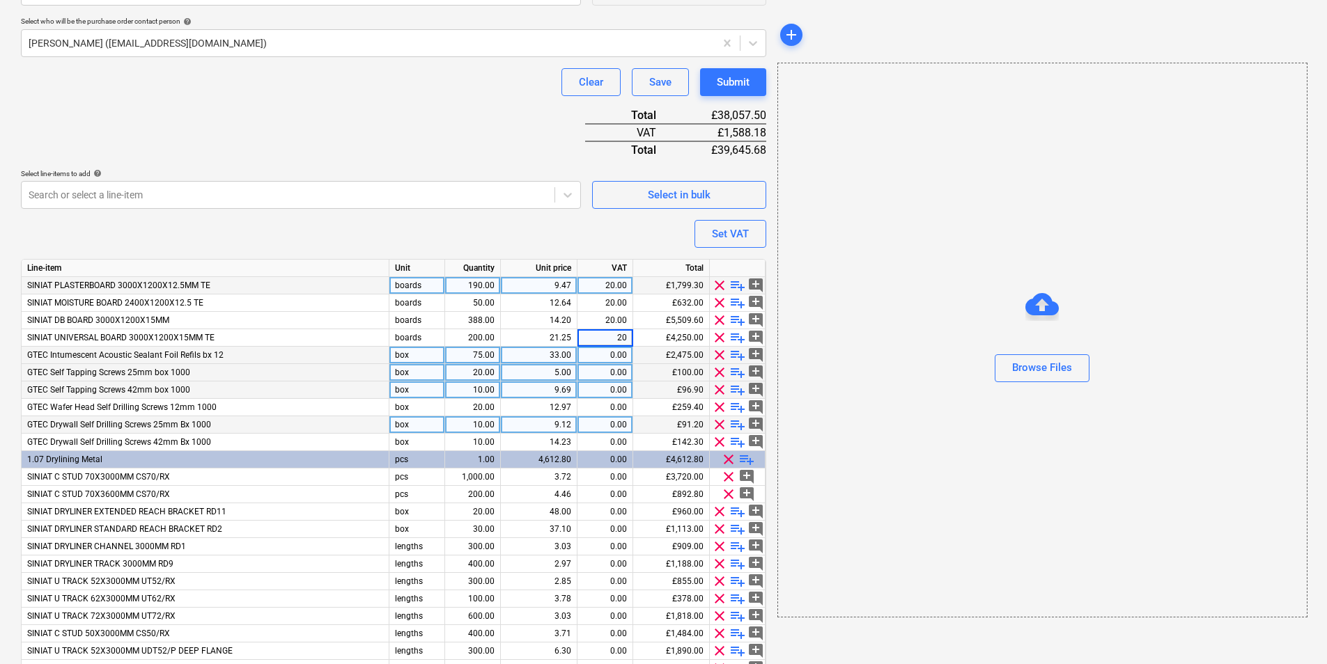
type textarea "x"
type input "20"
type textarea "x"
type input "020"
type textarea "x"
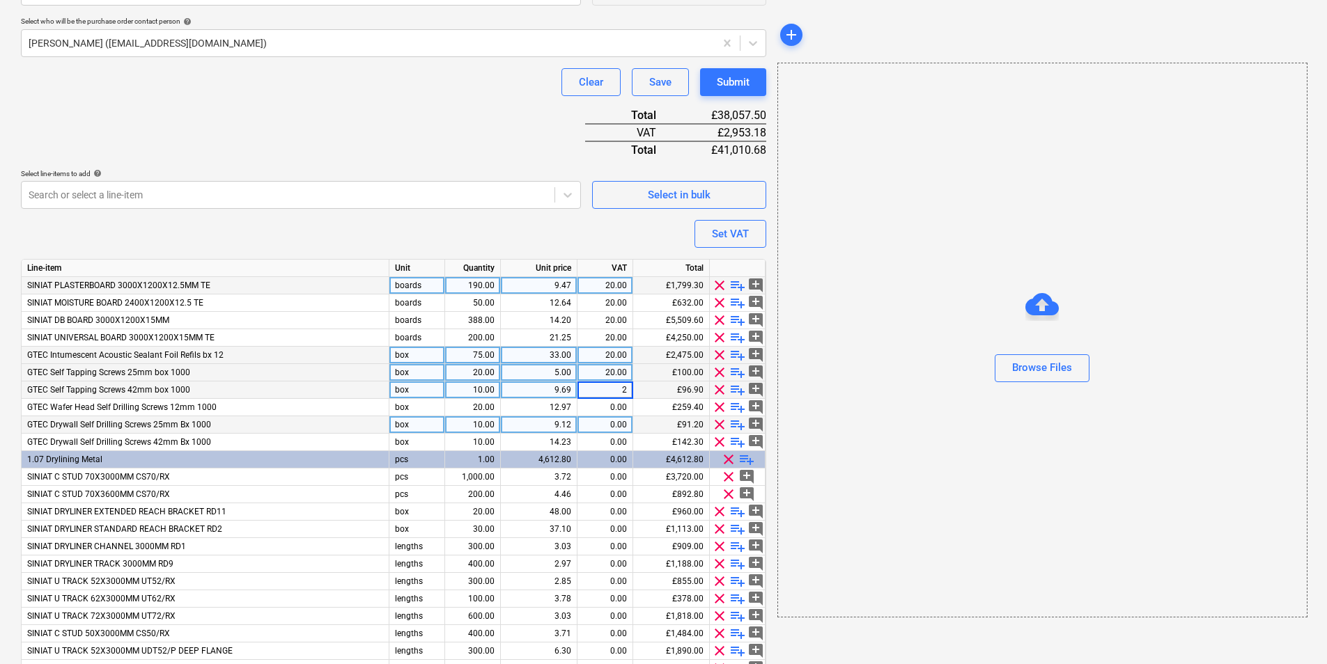
type input "20"
type textarea "x"
type input "20"
type textarea "x"
type input "20"
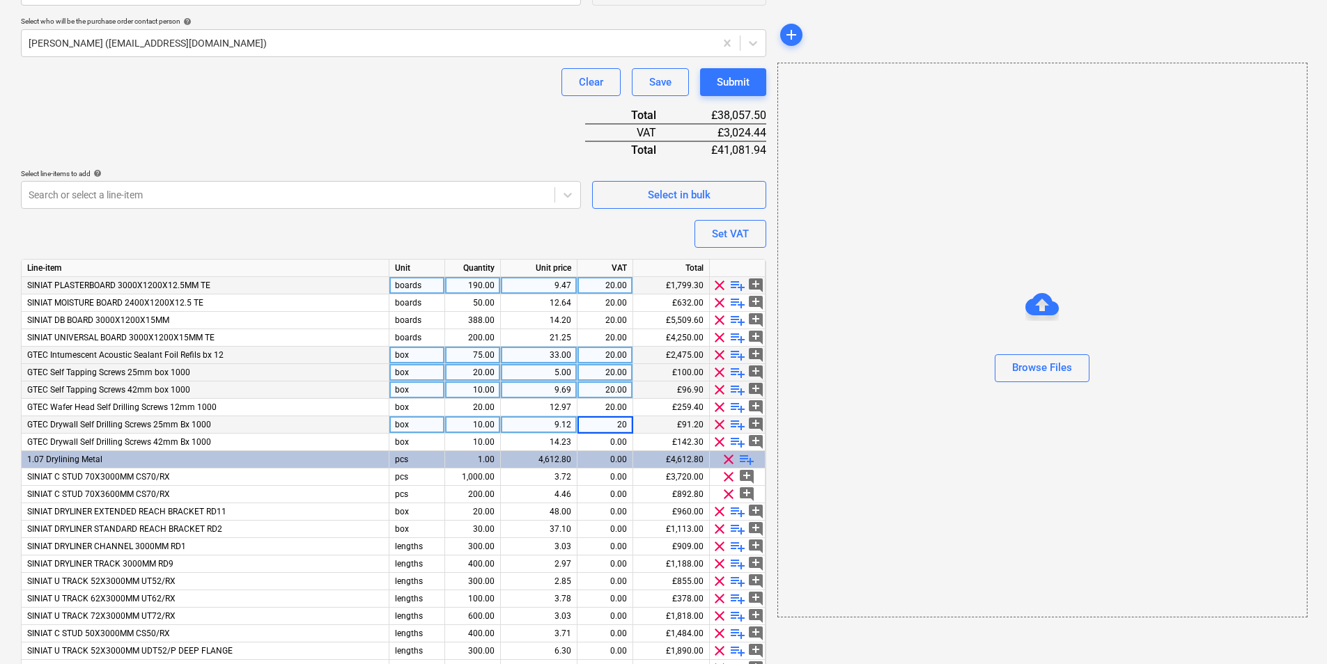
type textarea "x"
type input "20"
type textarea "x"
type input "20"
type textarea "x"
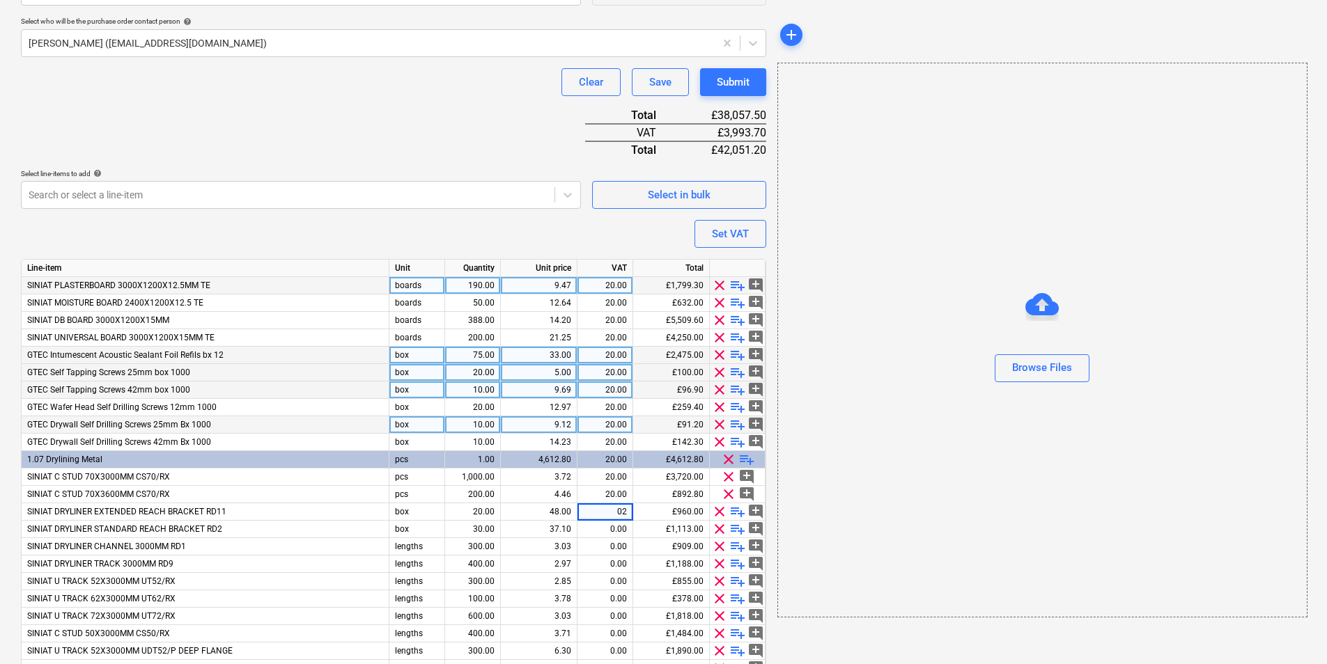
type input "020"
type textarea "x"
type input "202"
type textarea "x"
type input "020"
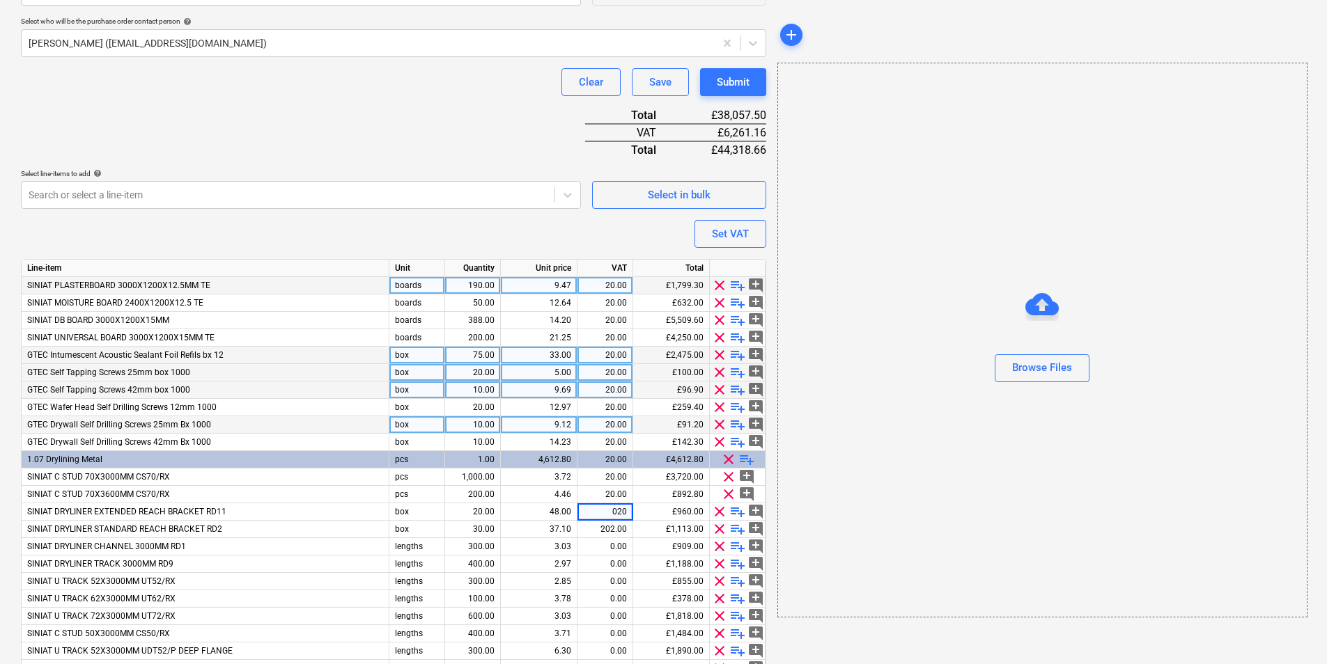
type textarea "x"
type input "20"
type textarea "x"
type input "20"
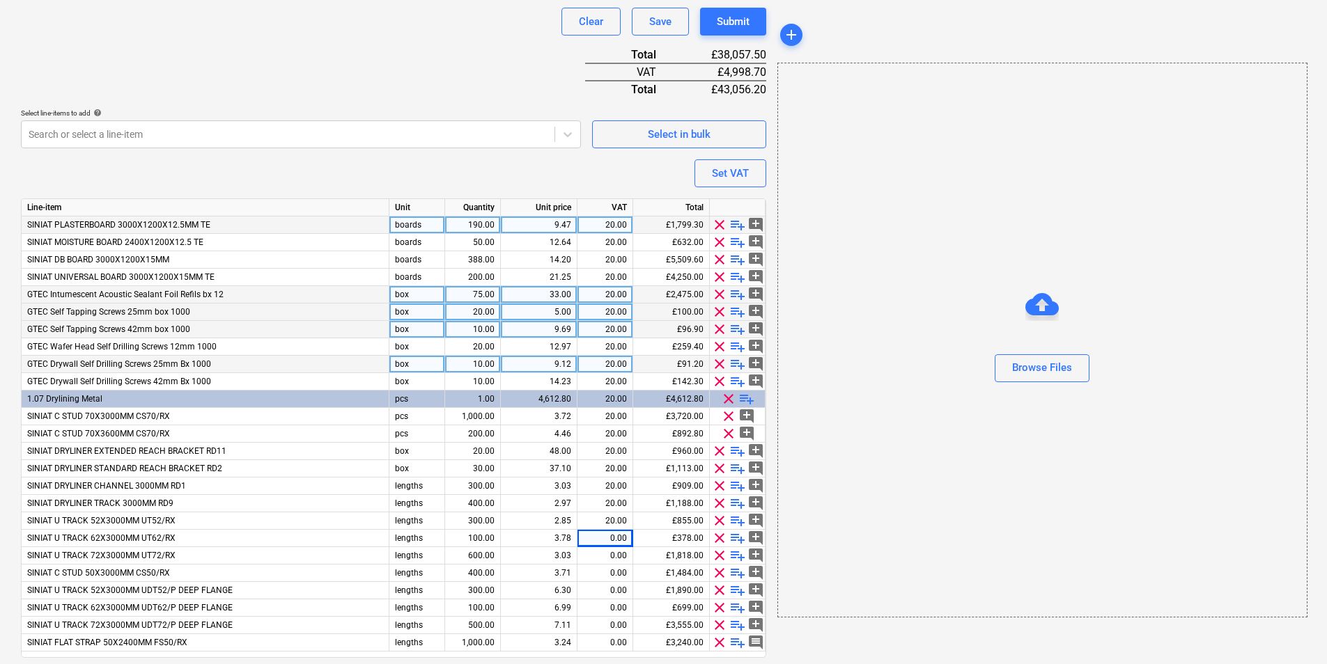
scroll to position [501, 0]
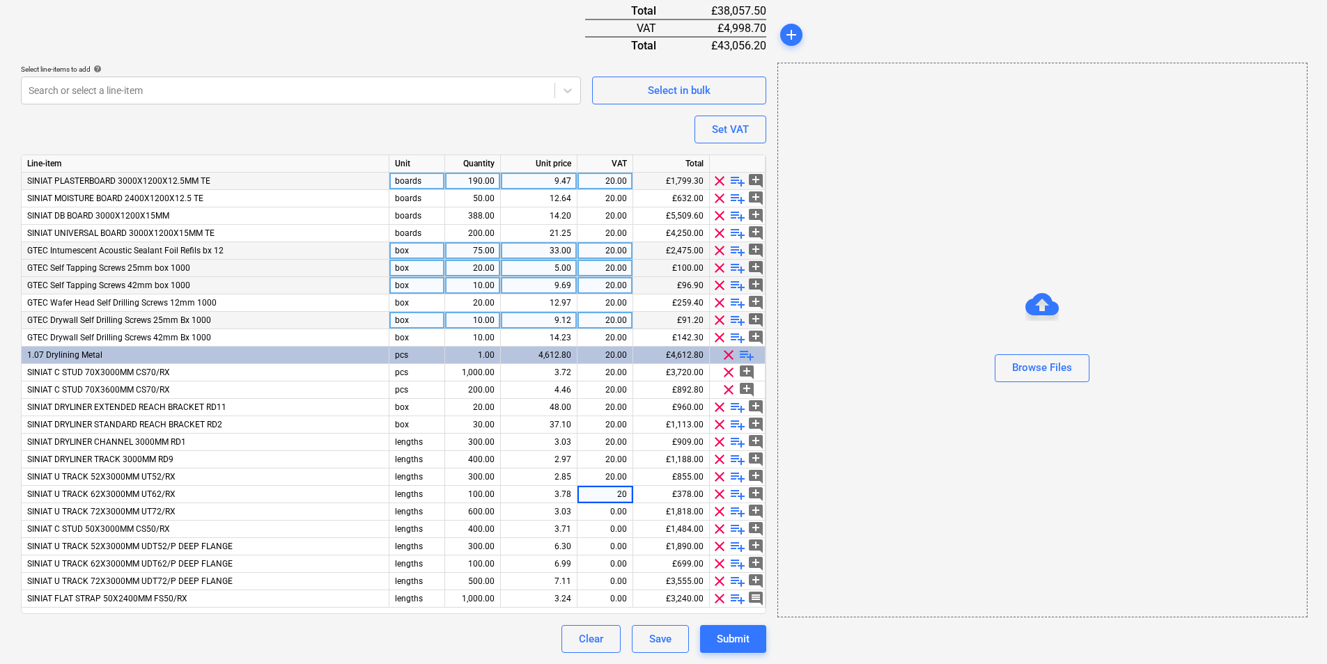
type textarea "x"
type input "20"
type textarea "x"
type input "20"
type textarea "x"
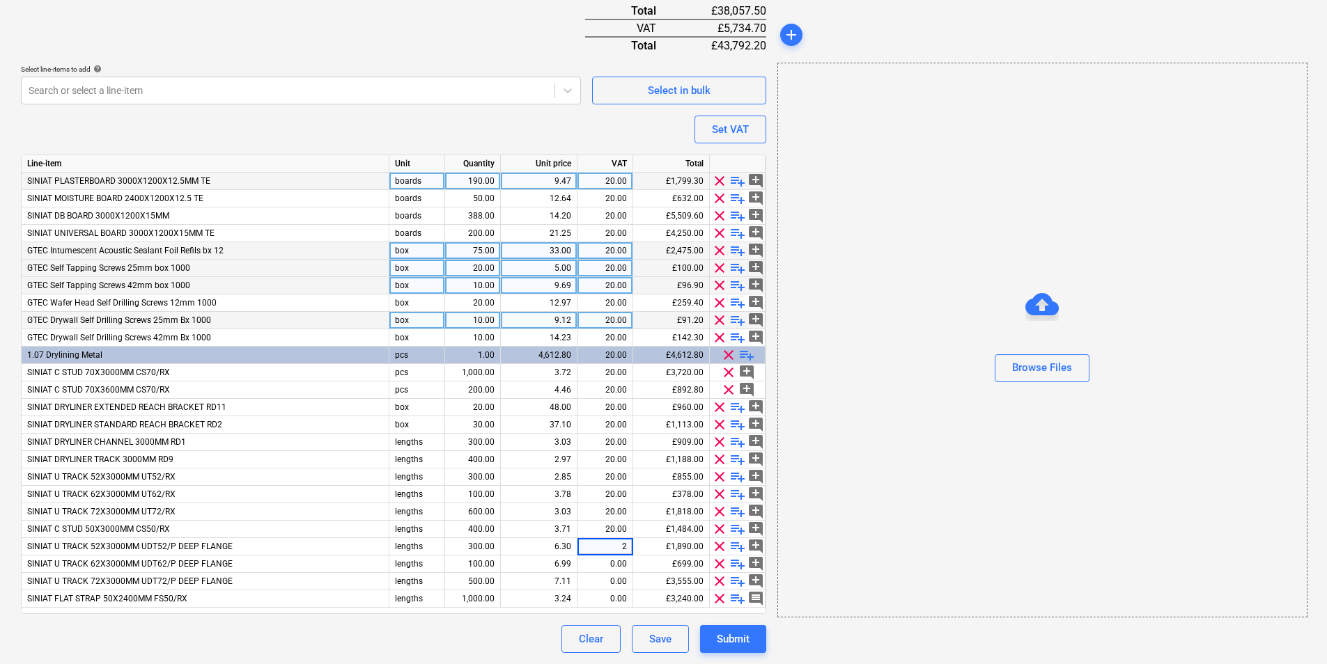
type input "20"
type textarea "x"
type input "20"
type textarea "x"
type input "20"
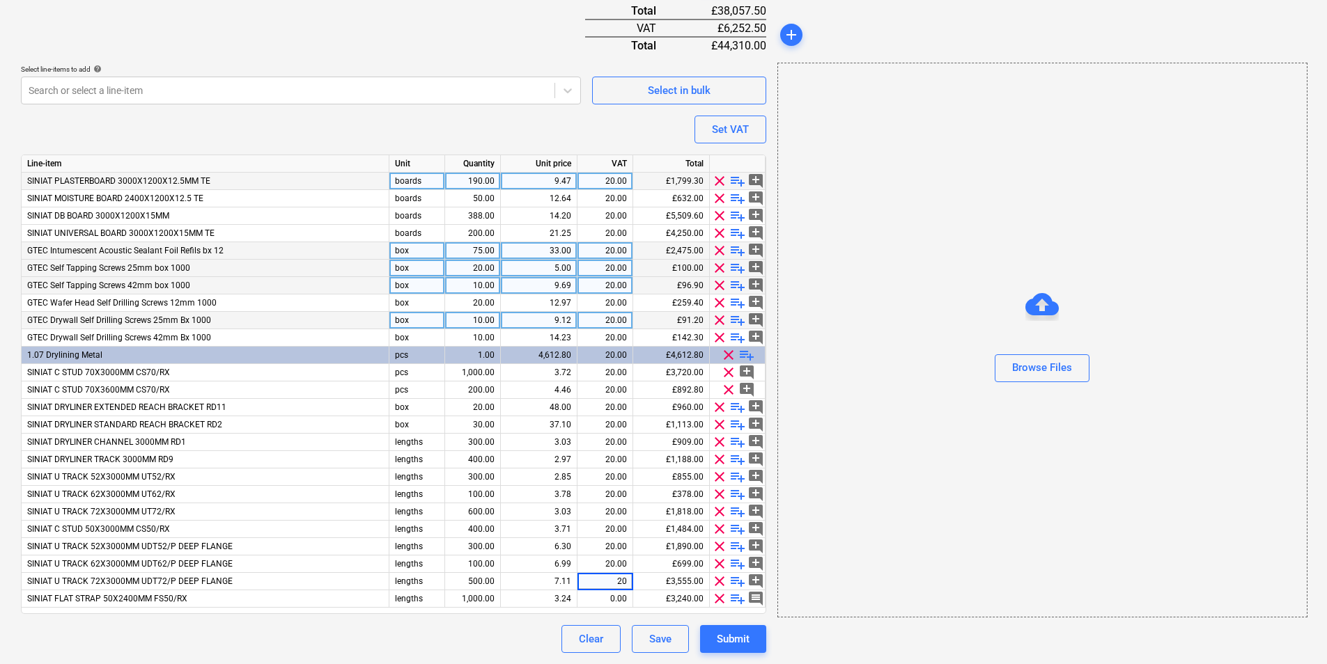
type textarea "x"
type input "20"
type textarea "x"
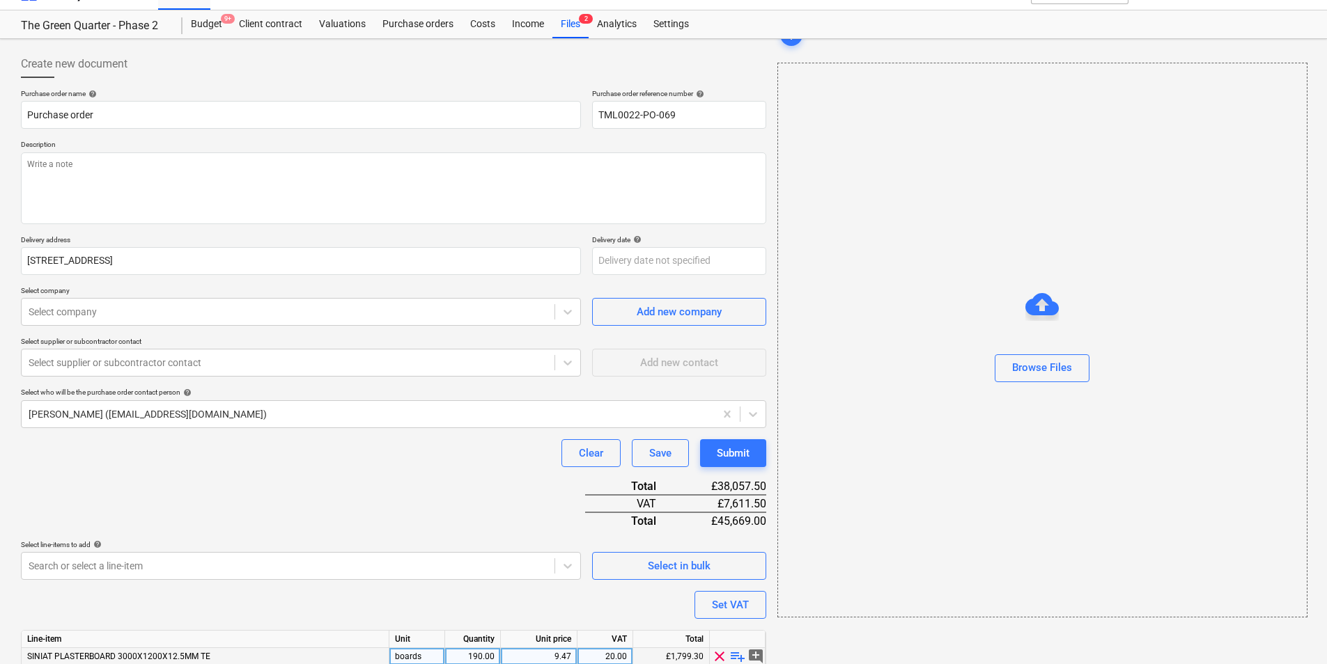
scroll to position [13, 0]
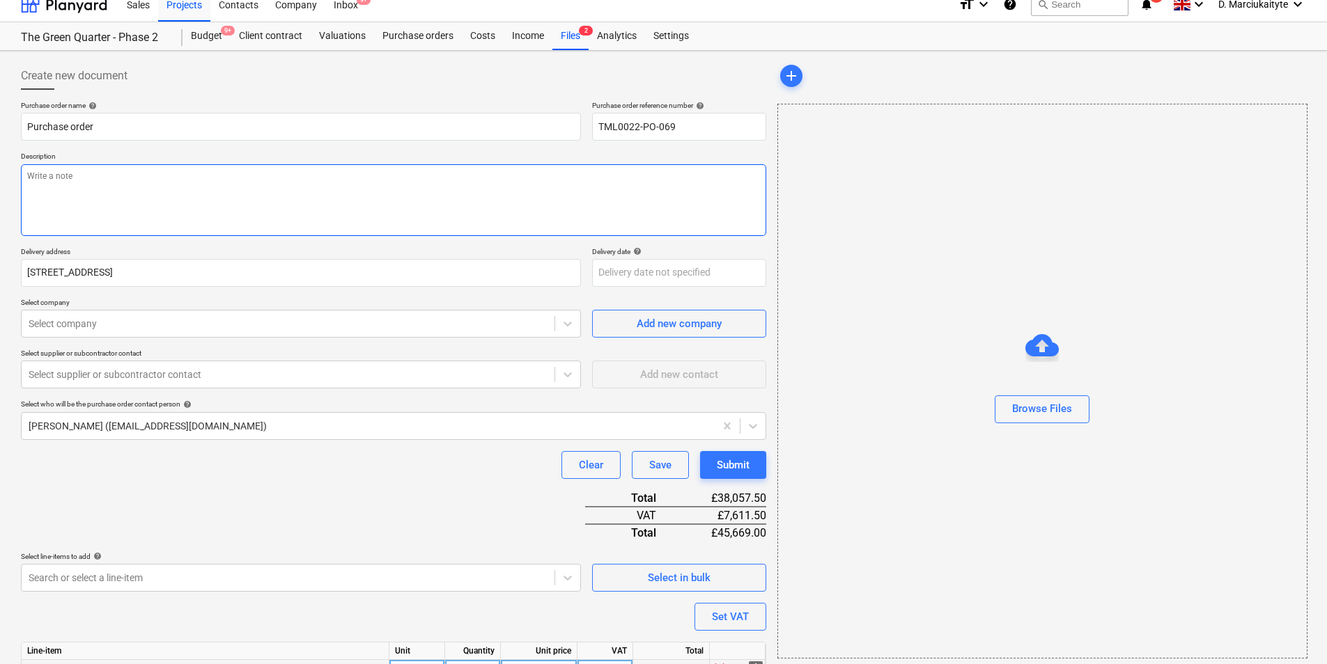
click at [144, 203] on textarea at bounding box center [393, 200] width 745 height 72
type textarea "G"
type textarea "x"
type textarea "Go"
type textarea "x"
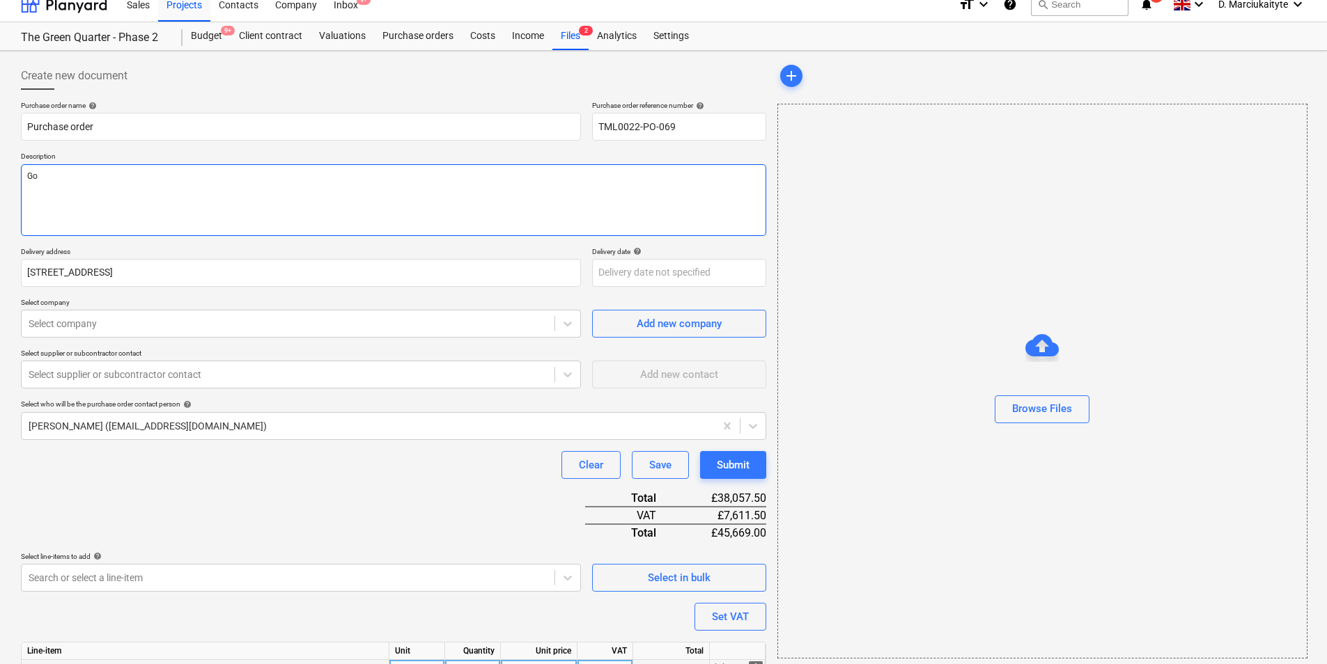
type textarea "Goo"
type textarea "x"
type textarea "Good"
type textarea "x"
type textarea "Good"
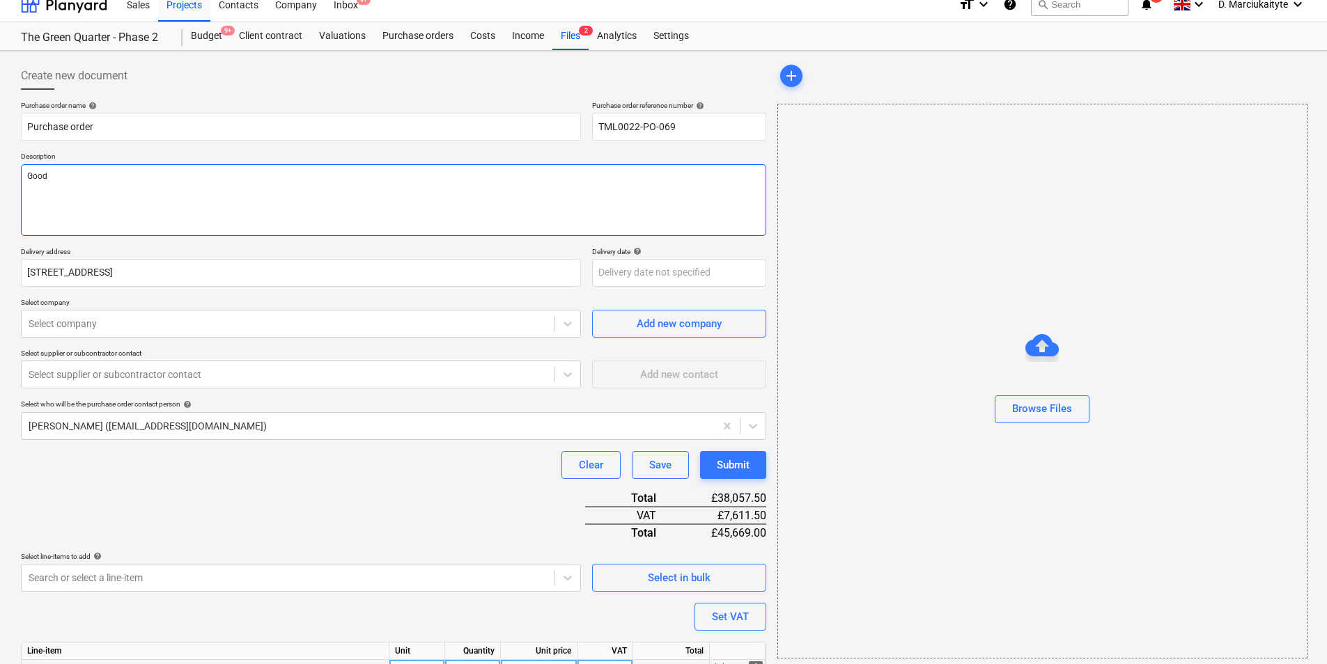
type textarea "x"
type textarea "Good a"
type textarea "x"
type textarea "Good af"
type textarea "x"
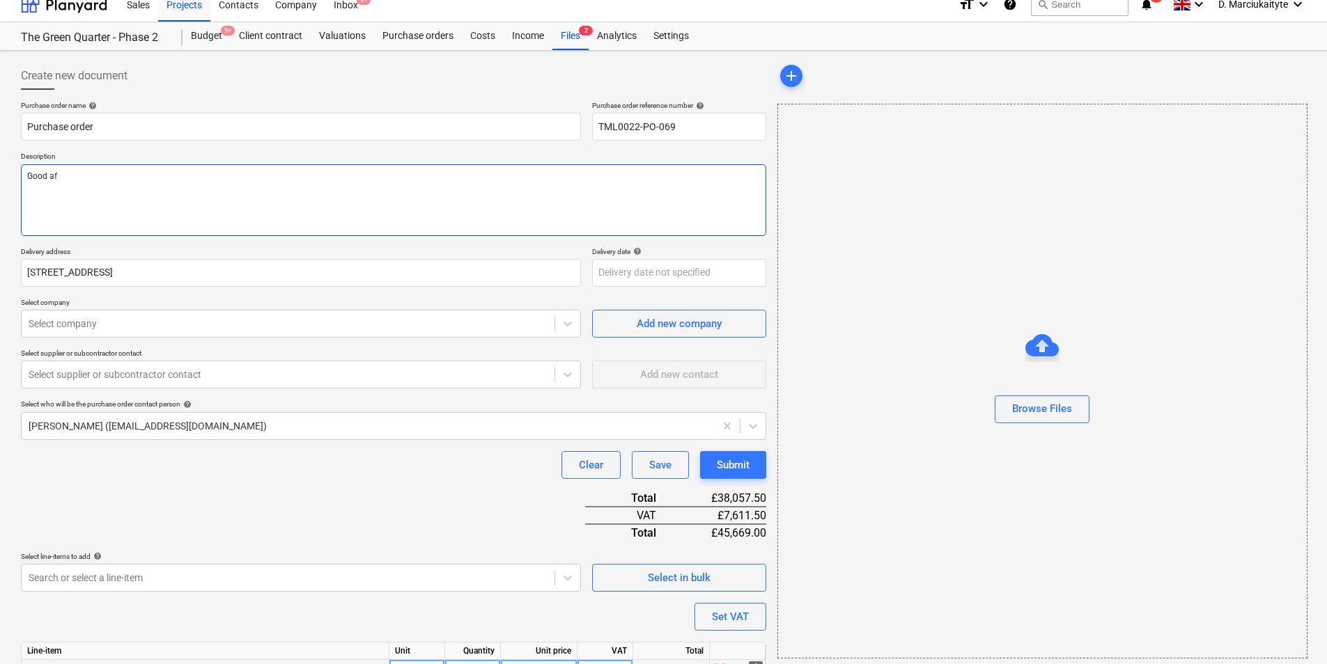
type textarea "Good aft"
type textarea "x"
type textarea "Good afte"
type textarea "x"
type textarea "Good after"
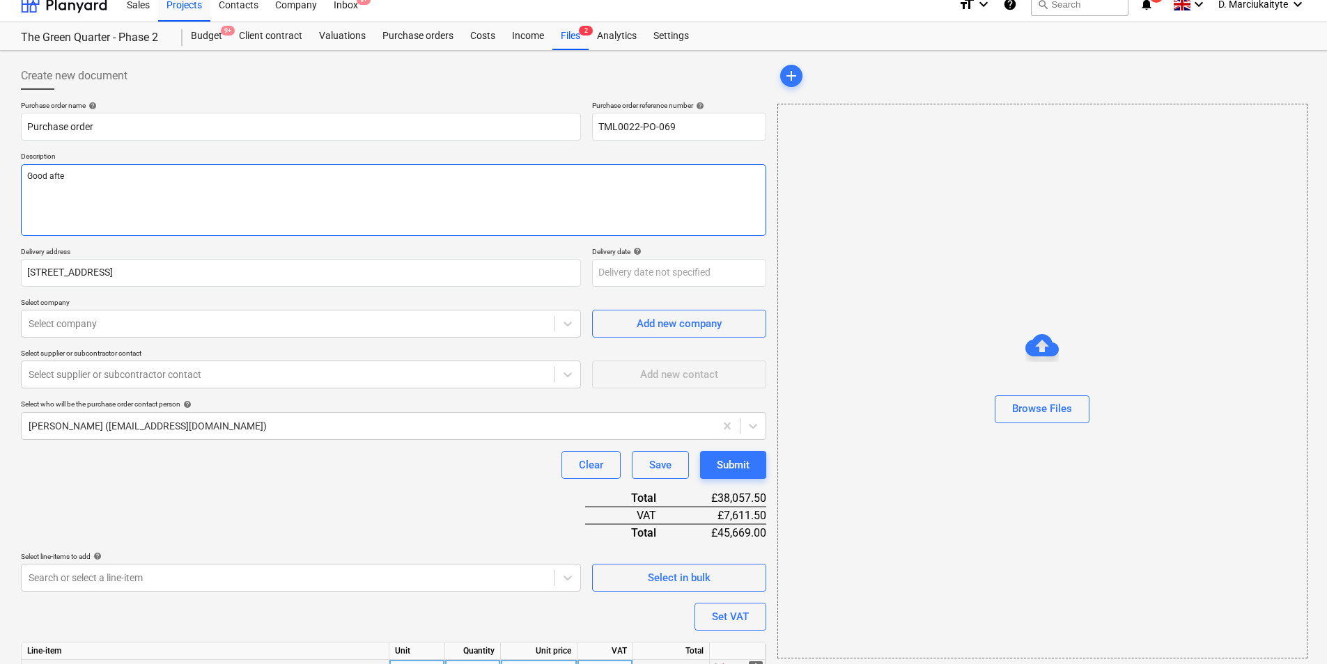
type textarea "x"
type textarea "Good afterm"
type textarea "x"
type textarea "Good after"
type textarea "x"
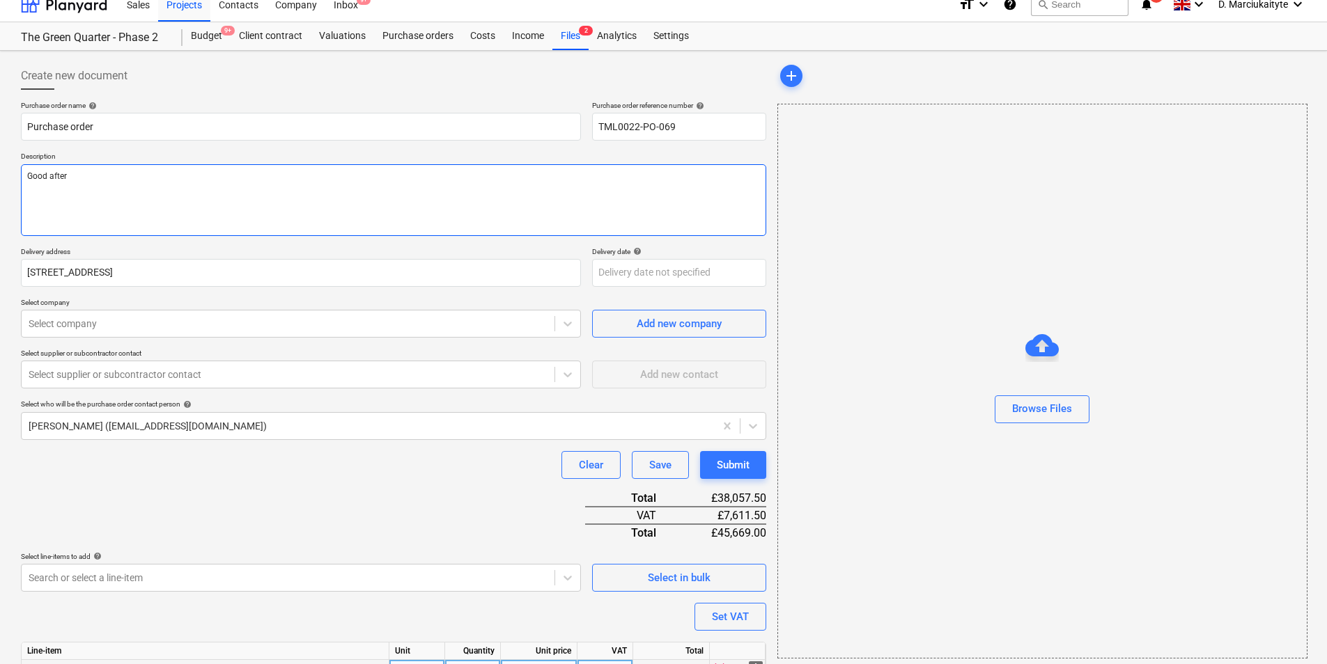
type textarea "Good aftero"
type textarea "x"
type textarea "Good afteroo"
type textarea "x"
type textarea "Good afteroon"
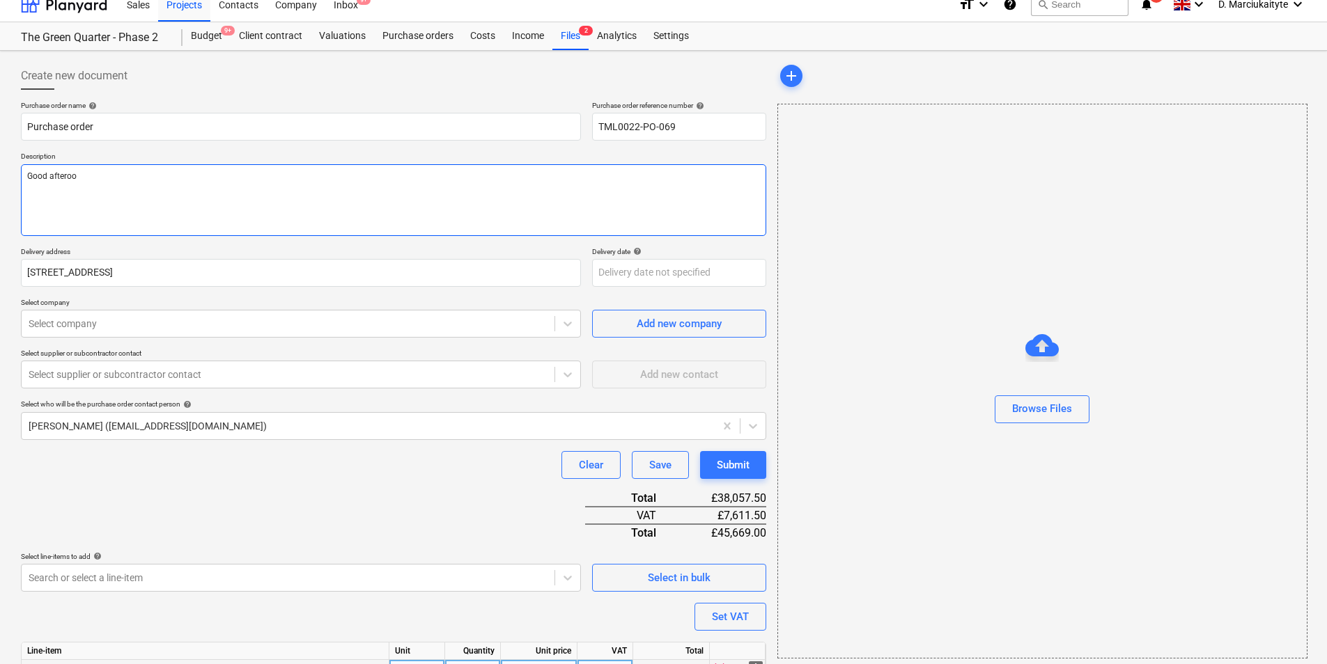
type textarea "x"
type textarea "Good afteroon."
type textarea "x"
type textarea "Good afteroon"
type textarea "x"
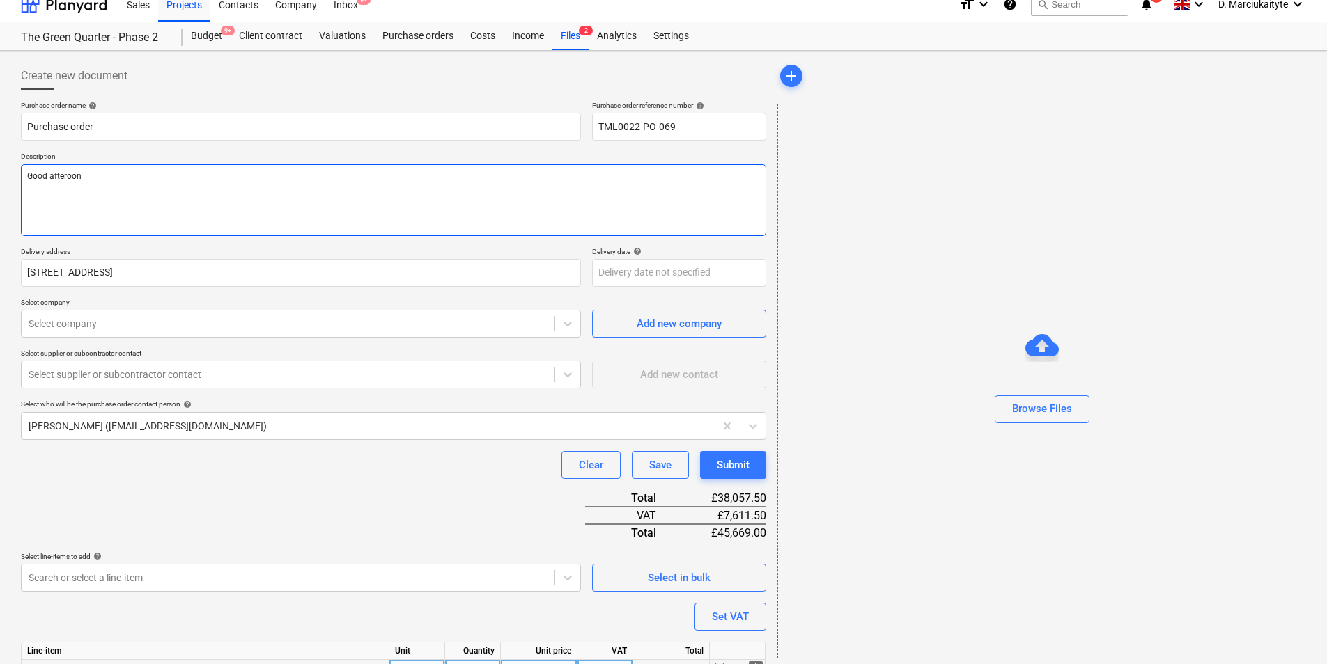
type textarea "Good afteroo"
type textarea "x"
type textarea "Good aftero"
type textarea "x"
type textarea "Good after"
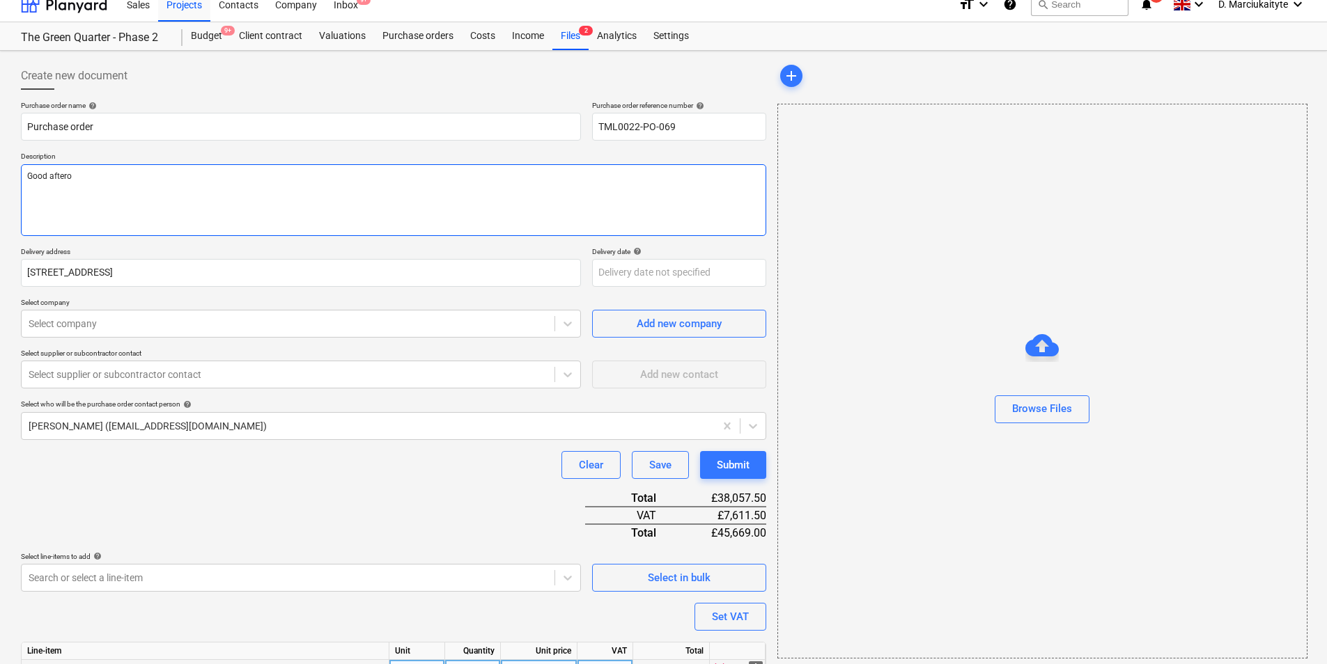
type textarea "x"
type textarea "Good afte"
type textarea "x"
type textarea "Good aft"
type textarea "x"
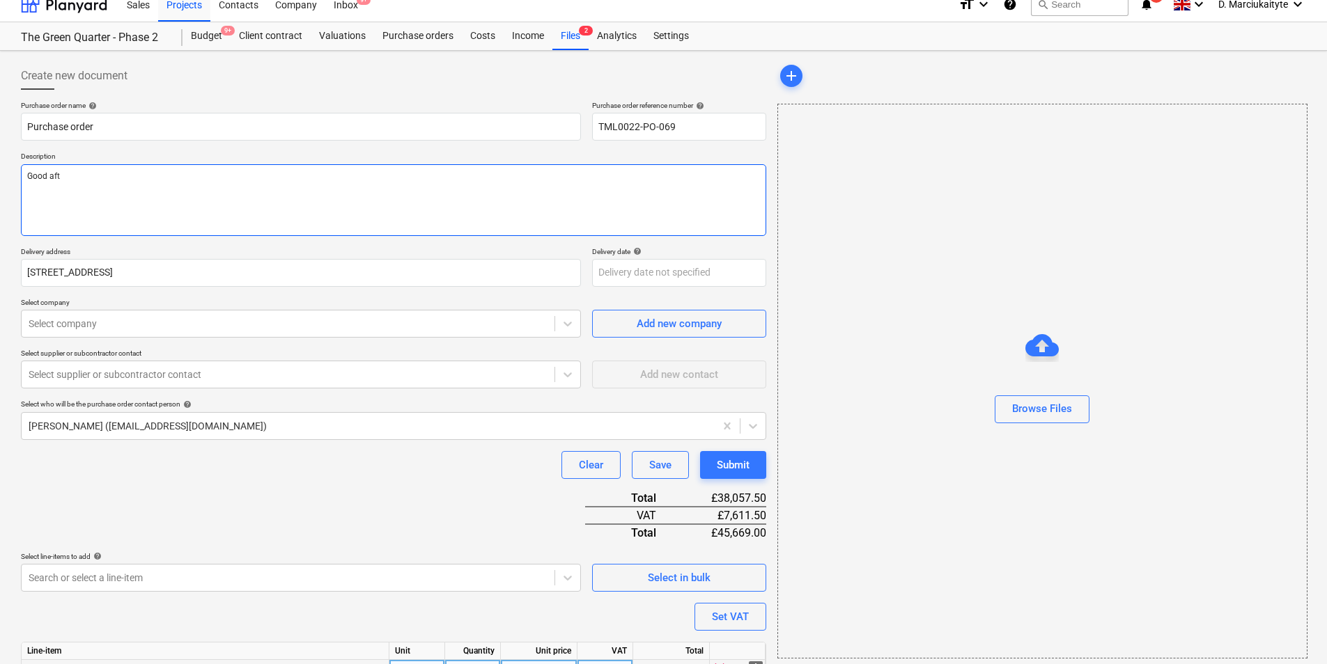
type textarea "Good afte"
type textarea "x"
type textarea "Good after"
type textarea "x"
type textarea "Good aftern"
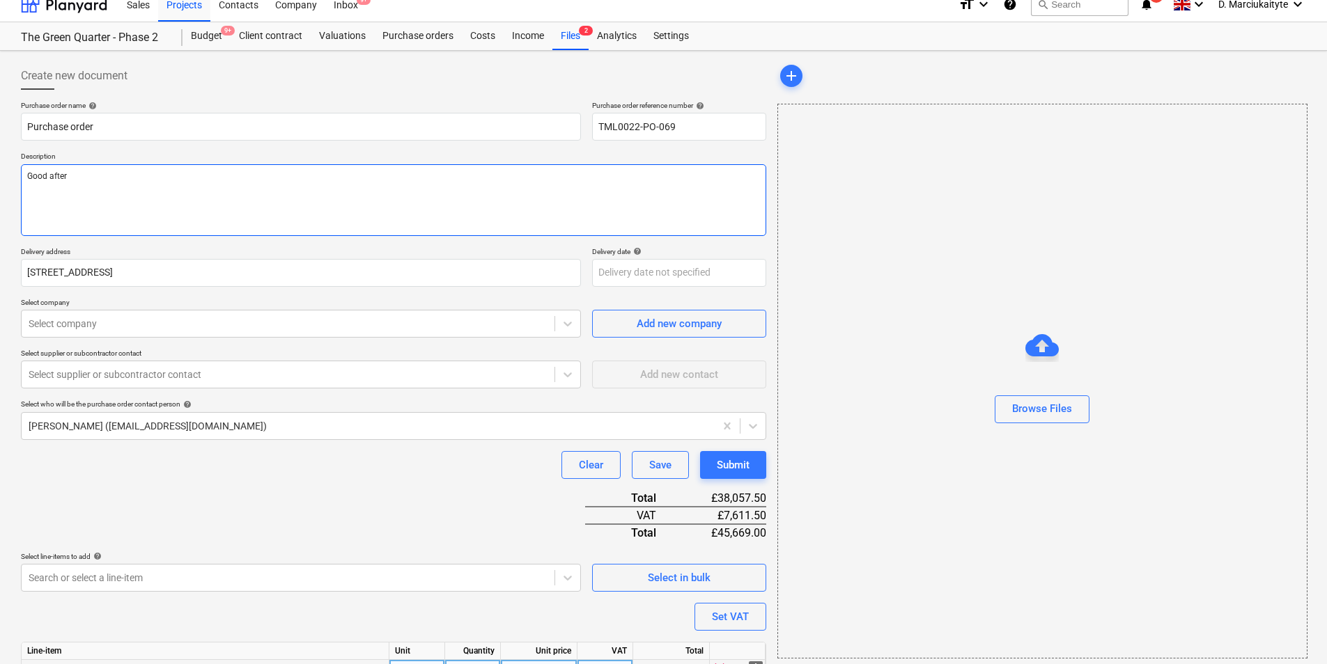
type textarea "x"
type textarea "Good afterno"
type textarea "x"
type textarea "Good afternoo"
type textarea "x"
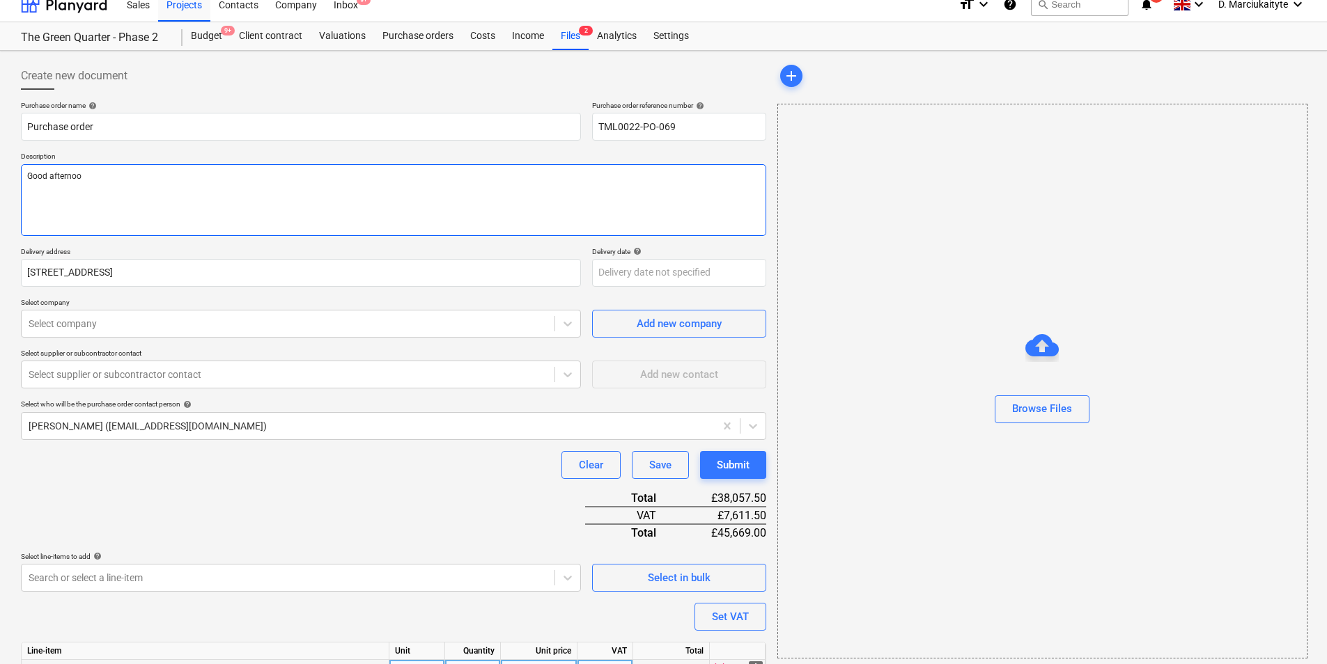
type textarea "Good afternoon"
type textarea "x"
type textarea "Good afternoon,"
type textarea "x"
type textarea "Good afternoon,"
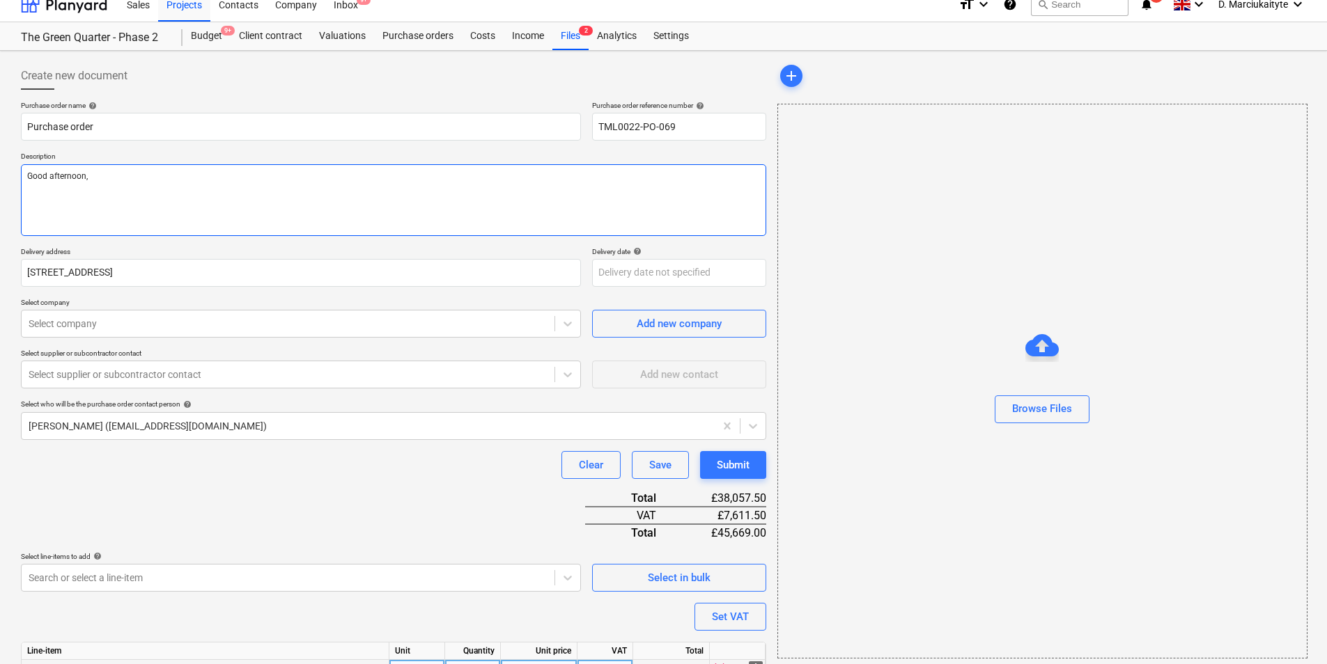
type textarea "x"
type textarea "Good afternoon,"
type textarea "x"
type textarea "Good afternoon, P"
type textarea "x"
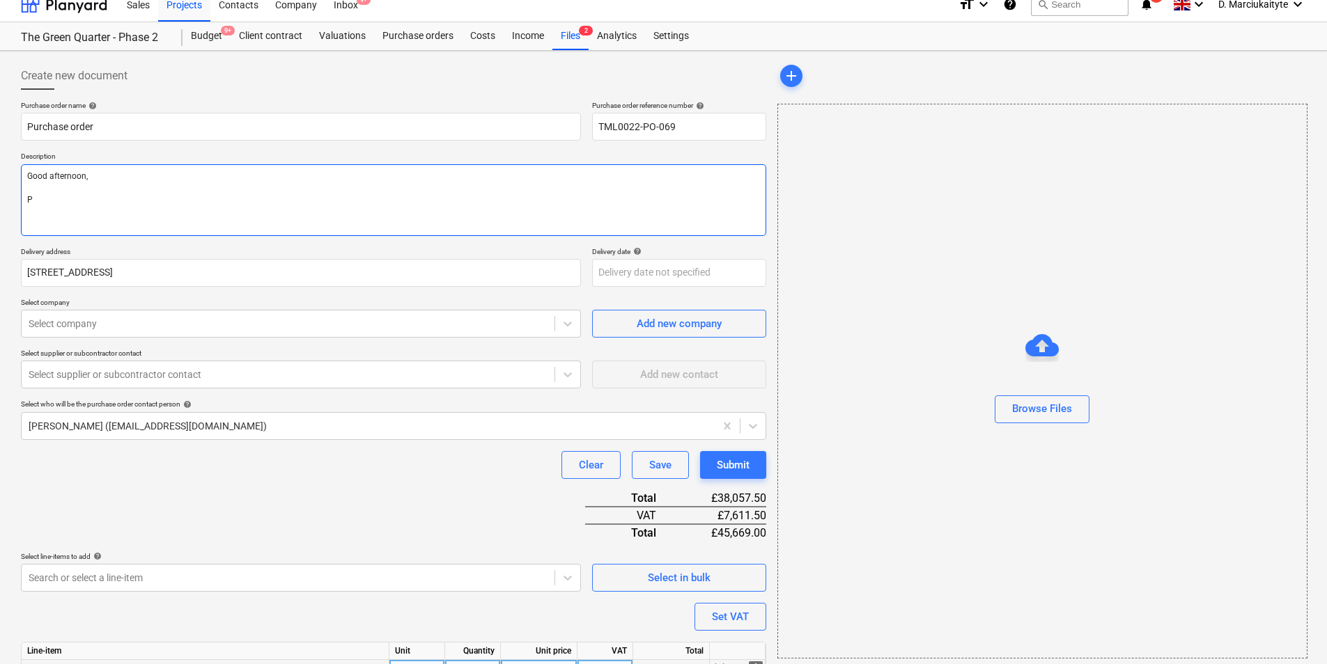
type textarea "Good afternoon, Pl"
type textarea "x"
type textarea "Good afternoon, Ple"
type textarea "x"
type textarea "Good afternoon, [GEOGRAPHIC_DATA]"
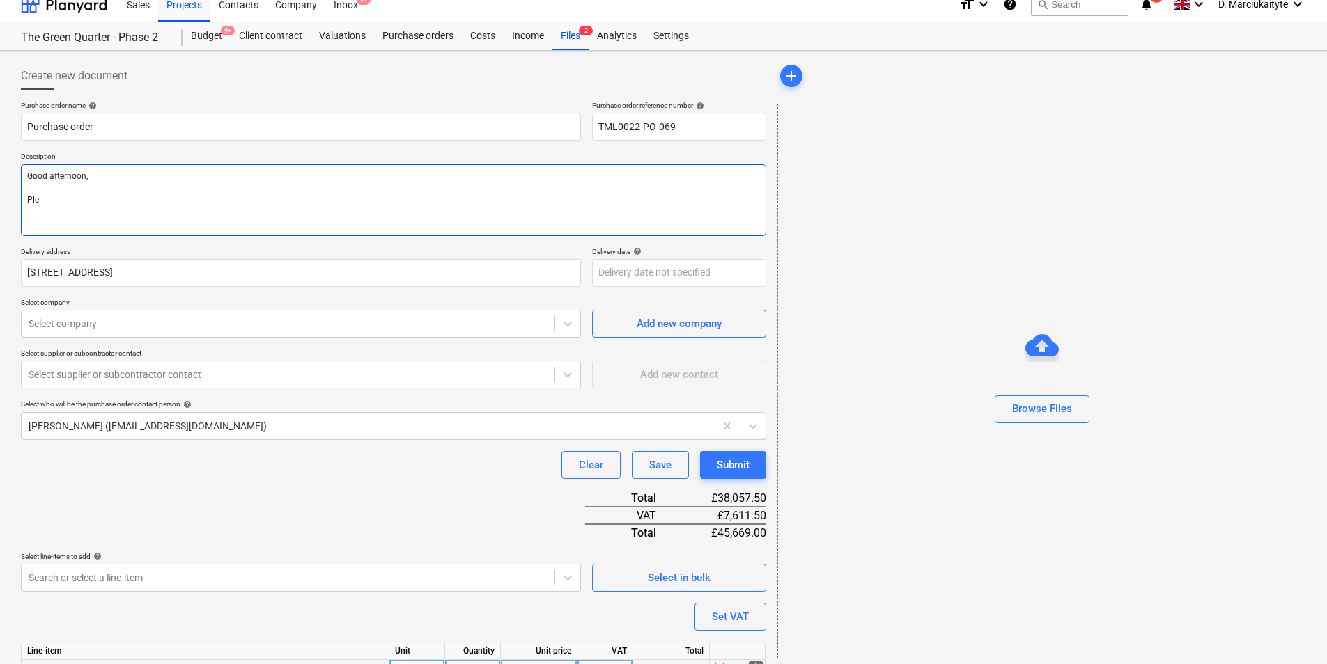
type textarea "x"
type textarea "Good afternoon, Pleas"
type textarea "x"
type textarea "Good afternoon, Please"
type textarea "x"
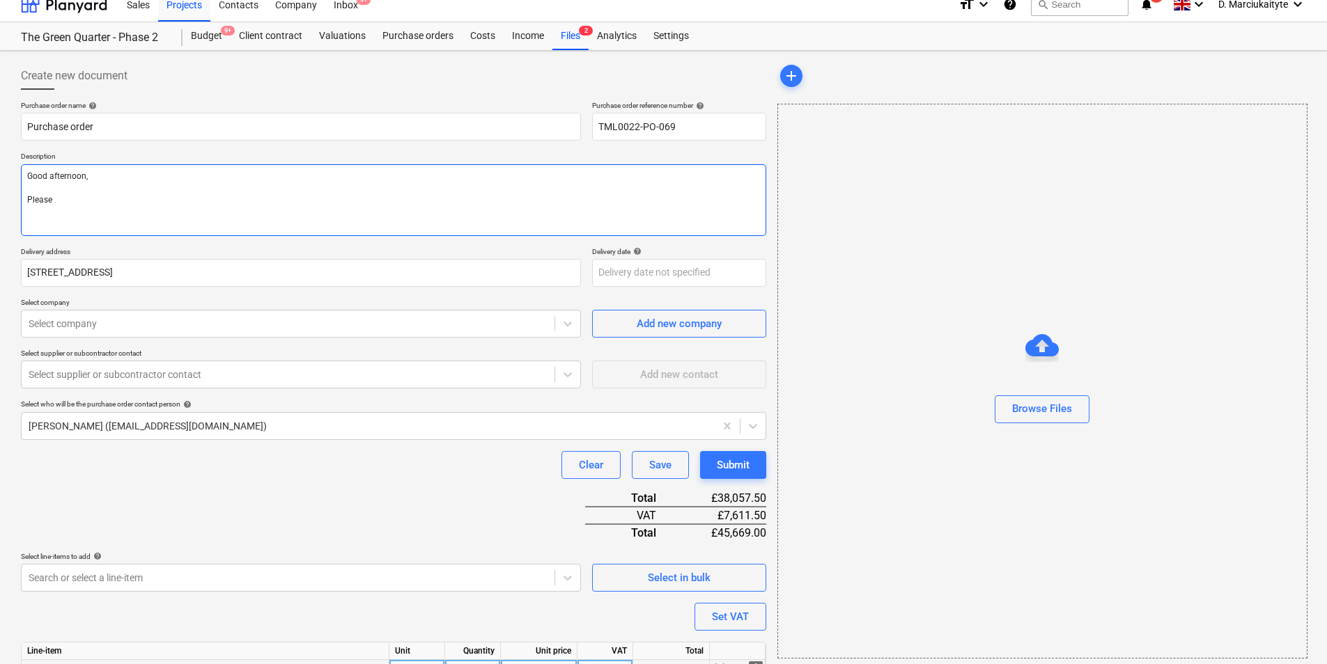
type textarea "Good afternoon, Please"
type textarea "x"
type textarea "Good afternoon, Please p"
type textarea "x"
type textarea "Good afternoon, Please pr"
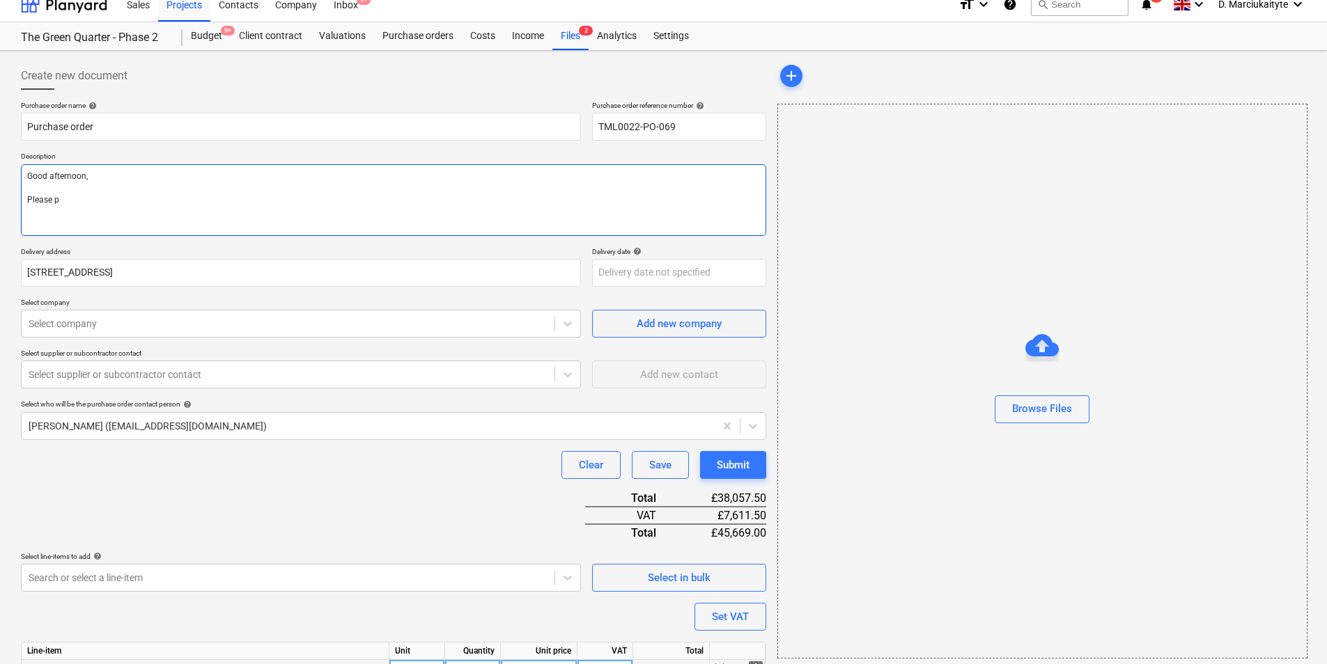
type textarea "x"
type textarea "Good afternoon, Please pro"
type textarea "x"
type textarea "Good afternoon, Please proc"
type textarea "x"
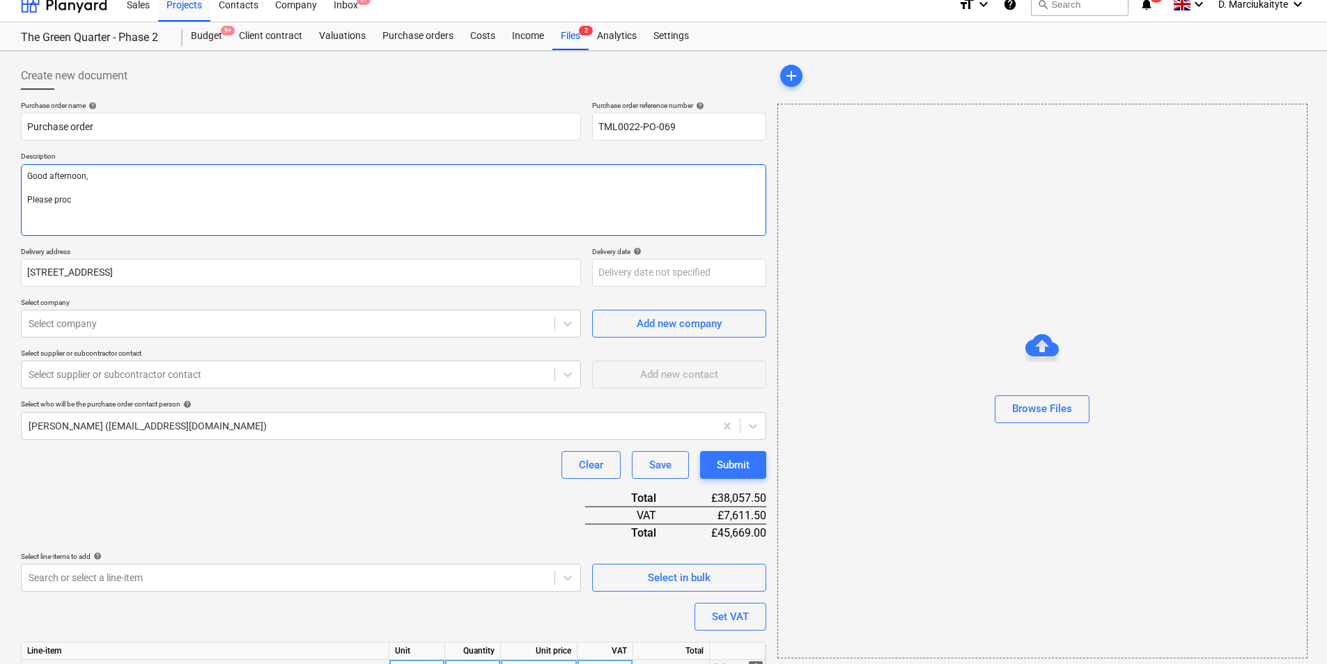
type textarea "Good afternoon, Please proce"
type textarea "x"
type textarea "Good afternoon, Please procee"
type textarea "x"
type textarea "Good afternoon, Please proceed"
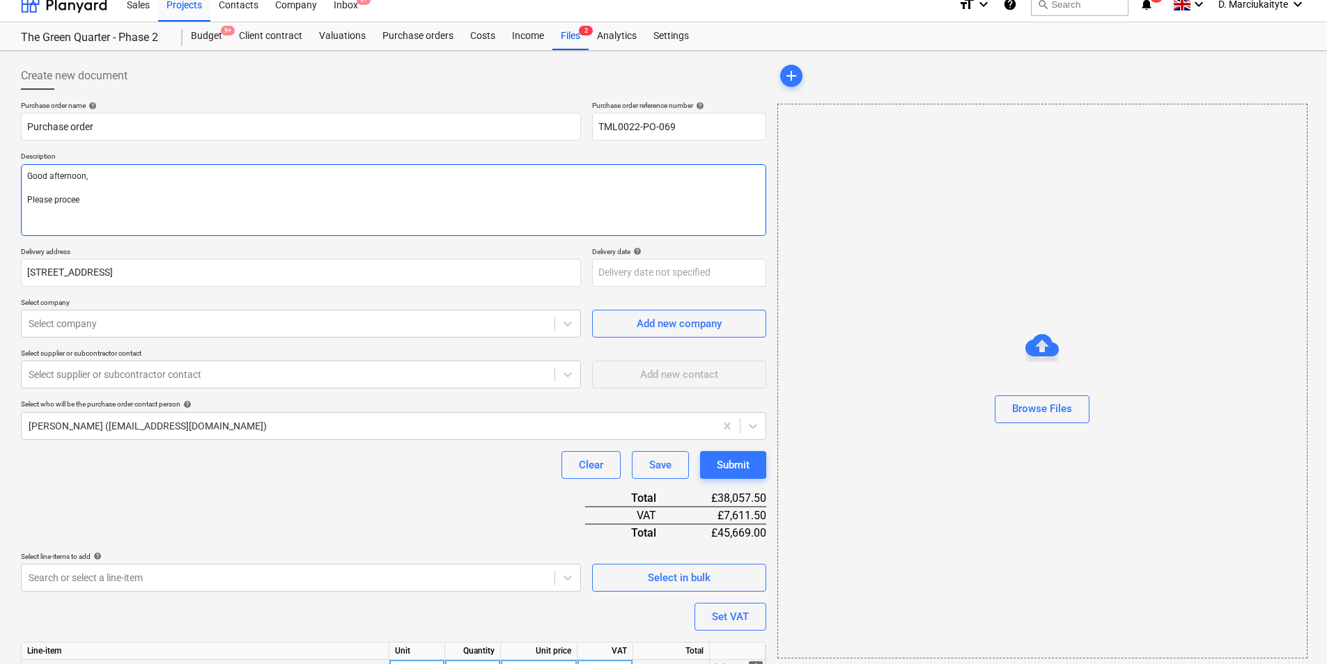
type textarea "x"
type textarea "Good afternoon, Please proceed"
type textarea "x"
type textarea "Good afternoon, Please proceed w"
type textarea "x"
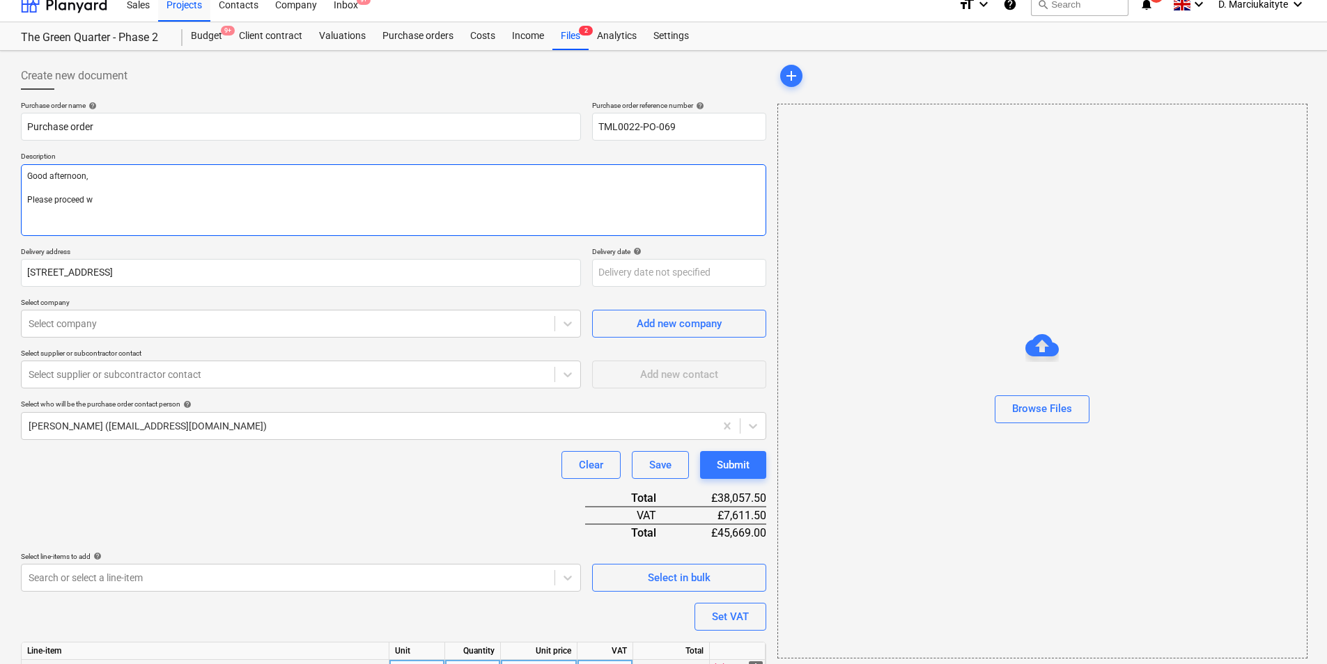
type textarea "Good afternoon, Please proceed wi"
type textarea "x"
type textarea "Good afternoon, Please proceed wit"
type textarea "x"
type textarea "Good afternoon, Please proceed with"
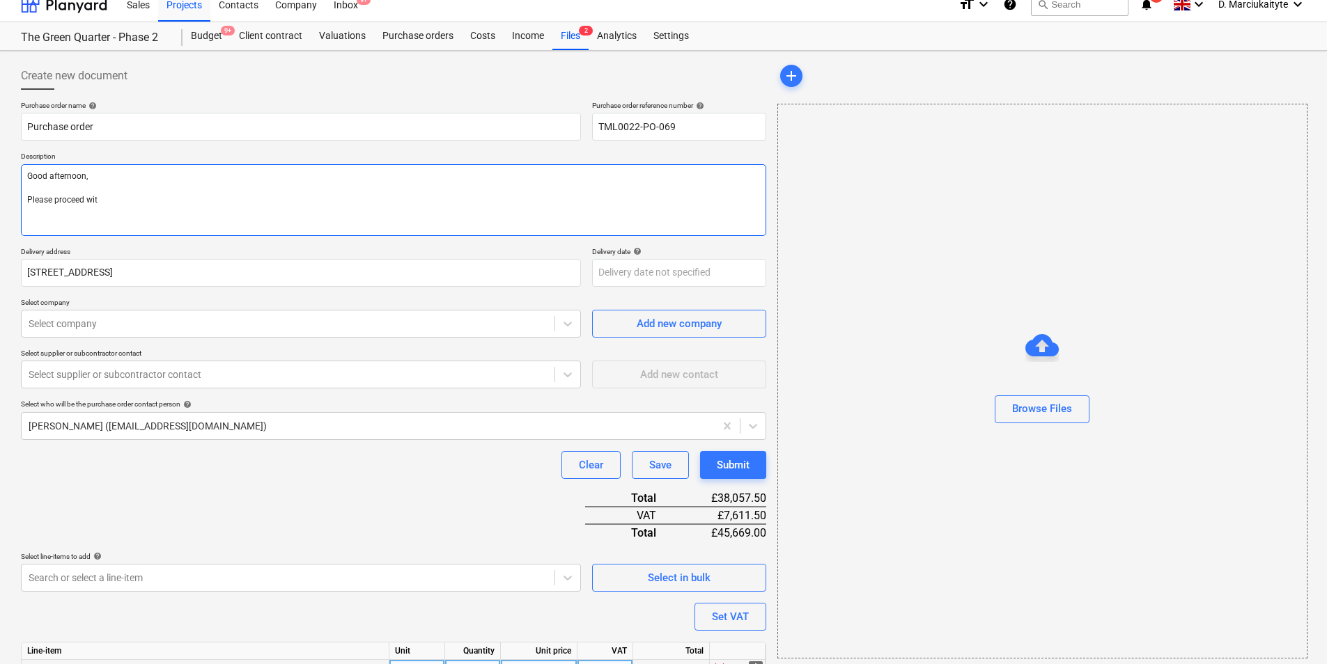
type textarea "x"
type textarea "Good afternoon, Please proceed with"
type textarea "x"
type textarea "Good afternoon, Please proceed with aqt"
type textarea "x"
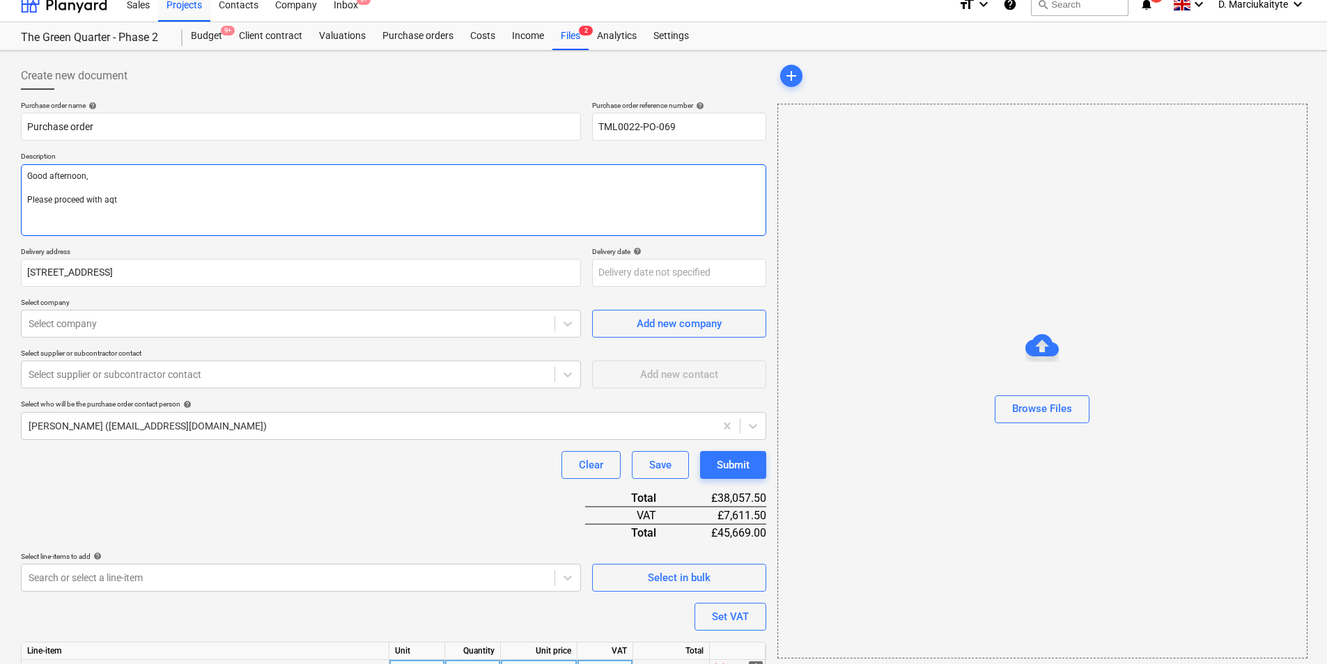
type textarea "Good afternoon, Please proceed with aqtt"
type textarea "x"
type textarea "Good afternoon, Please proceed with aqtta"
type textarea "x"
type textarea "Good afternoon, Please proceed with aqttac"
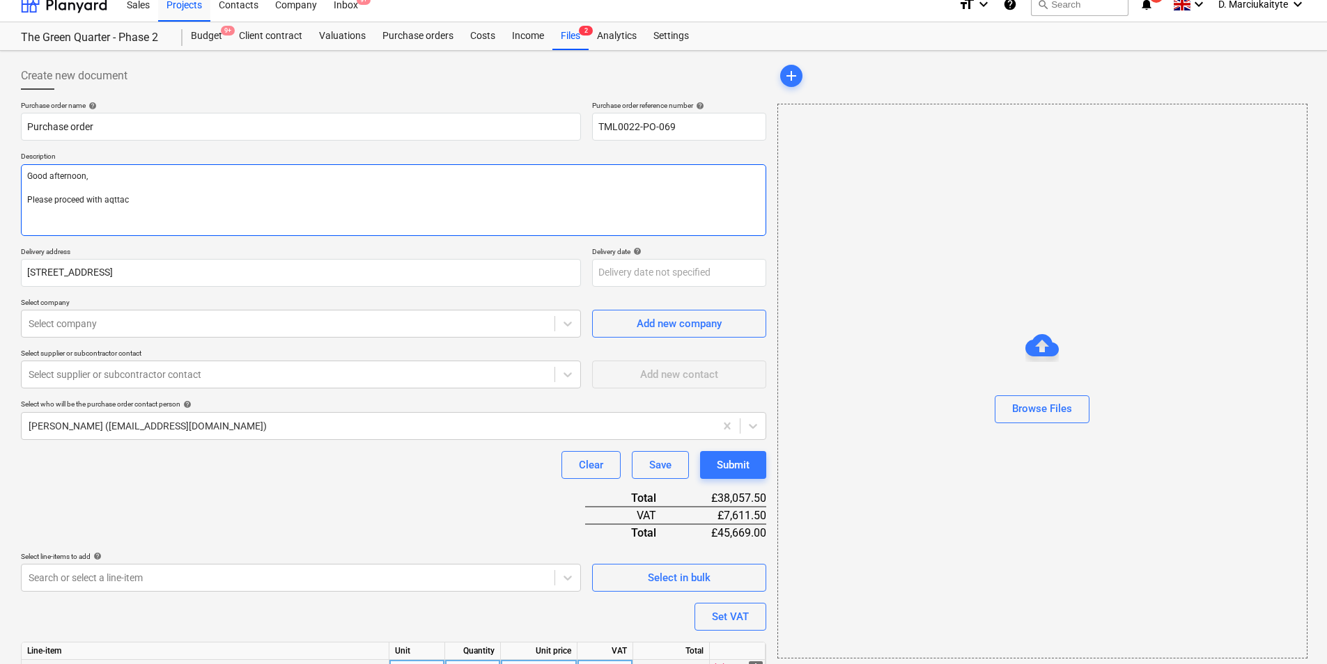
type textarea "x"
type textarea "Good afternoon, Please proceed with aqttach"
type textarea "x"
type textarea "Good afternoon, Please proceed with aqttache"
type textarea "x"
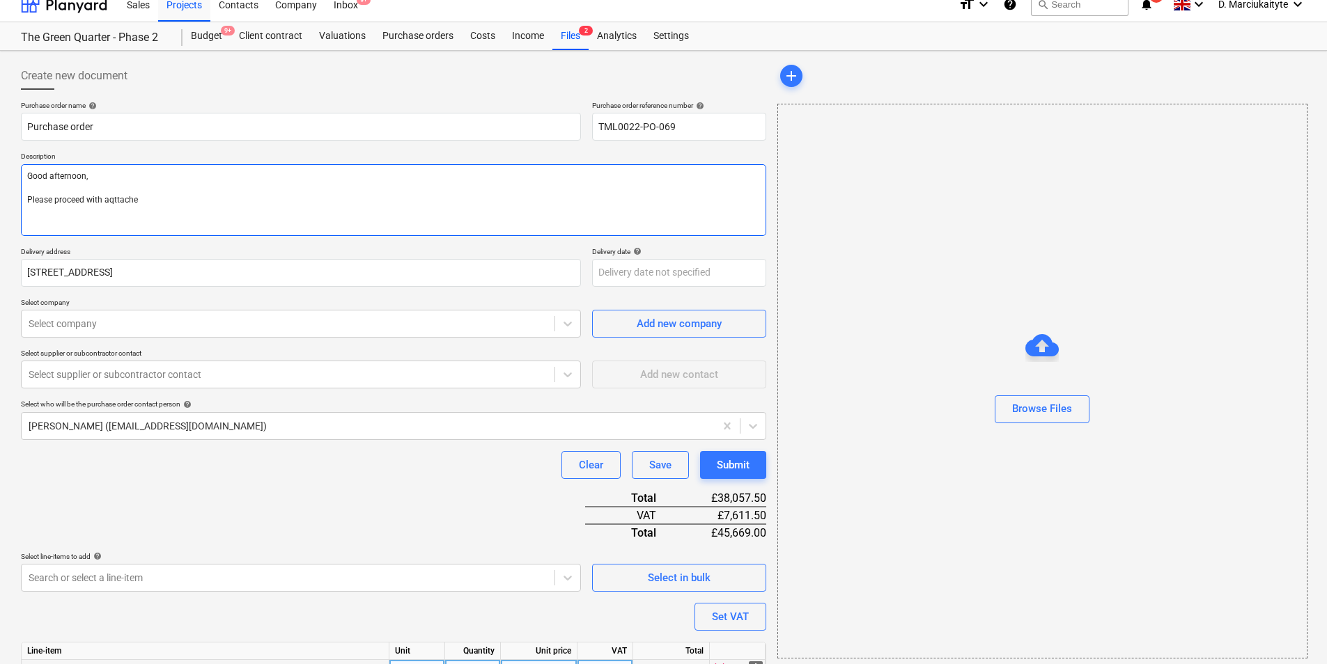
type textarea "Good afternoon, Please proceed with aqttached"
type textarea "x"
type textarea "Good afternoon, Please proceed with aqttached"
type textarea "x"
type textarea "Good afternoon, Please proceed with aqttached"
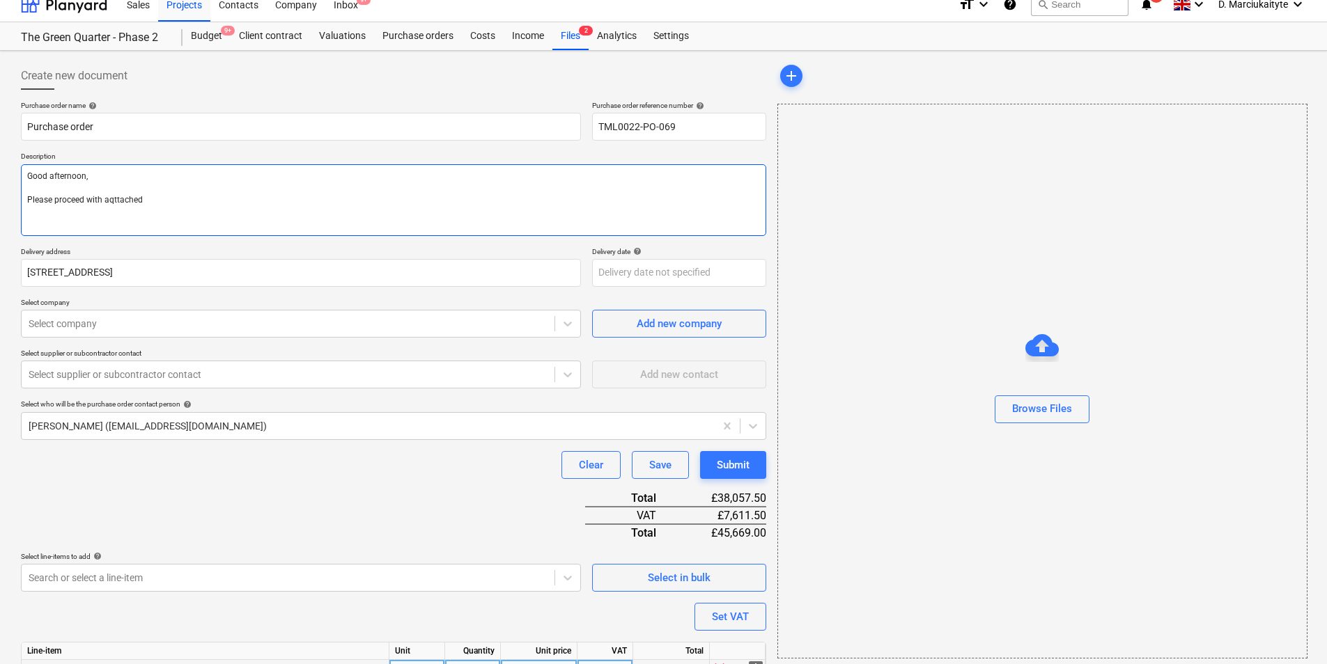
type textarea "x"
type textarea "Good afternoon, Please proceed with aqttache"
type textarea "x"
type textarea "Good afternoon, Please proceed with aqttach"
type textarea "x"
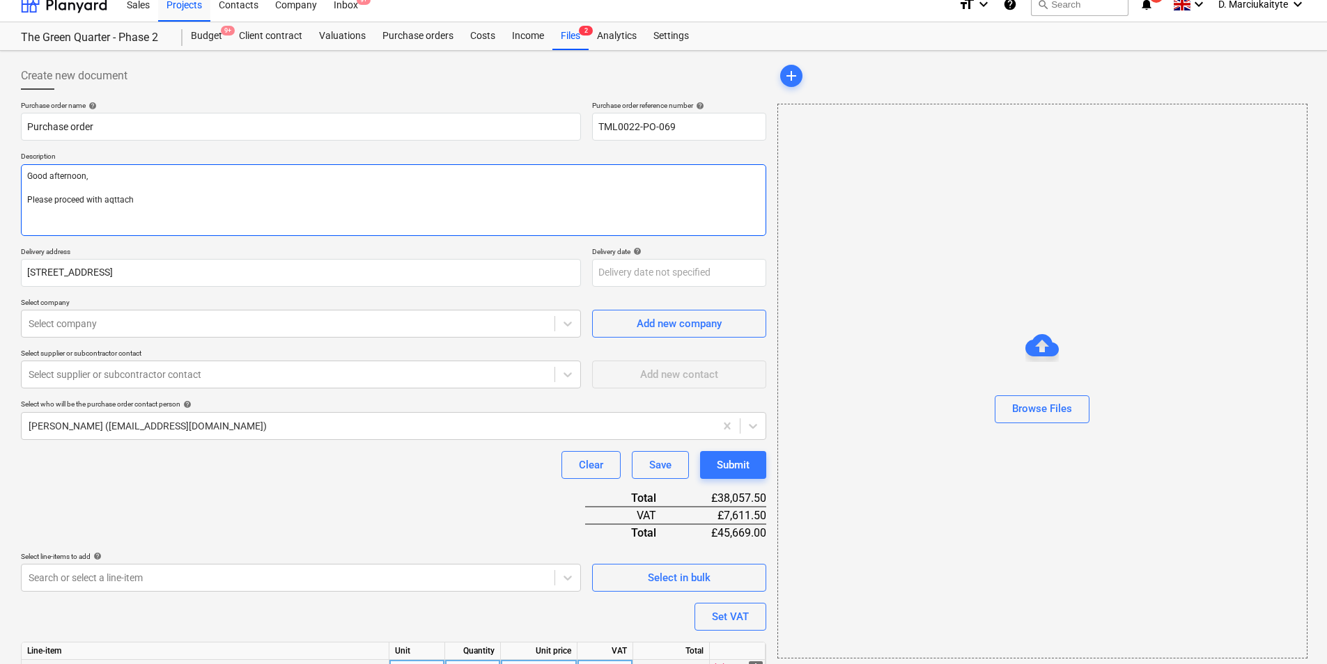
type textarea "Good afternoon, Please proceed with aqttac"
type textarea "x"
type textarea "Good afternoon, Please proceed with aqtta"
type textarea "x"
type textarea "Good afternoon, Please proceed with aqtt"
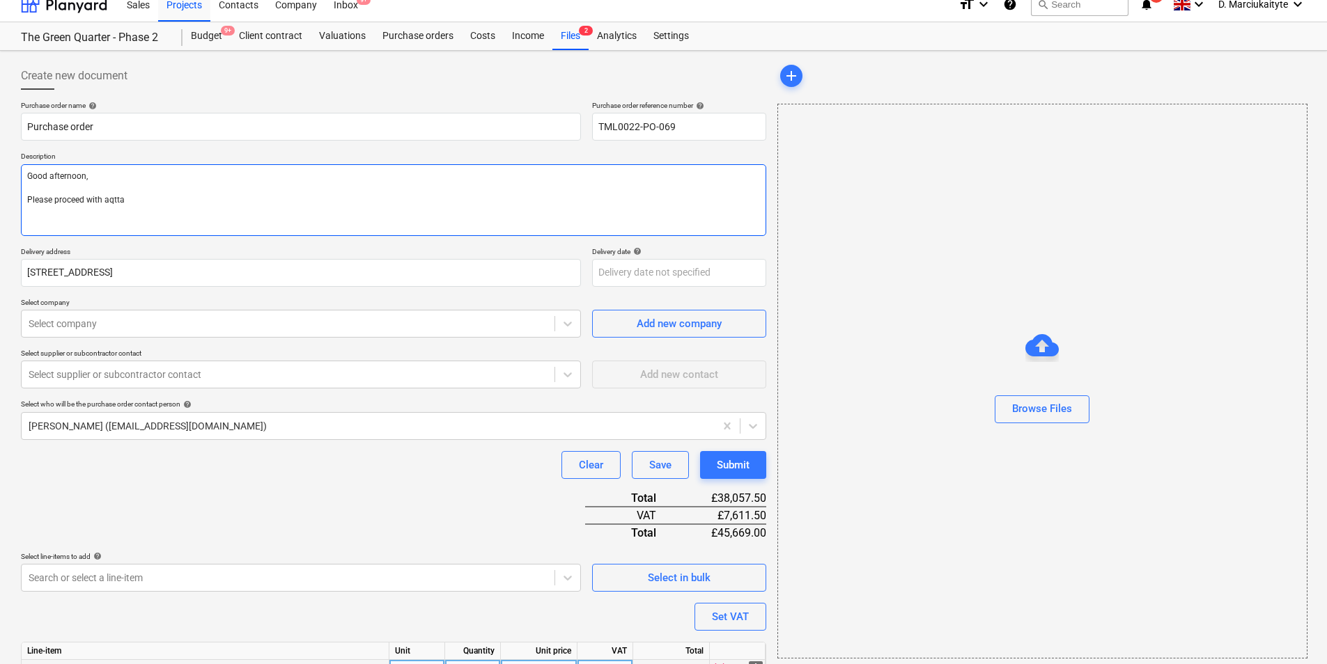
type textarea "x"
type textarea "Good afternoon, Please proceed with aqt"
click at [88, 222] on textarea "Good afternoon, Please proceed with attached order delivery asap please." at bounding box center [393, 200] width 745 height 72
paste textarea "Site Contact: Dave – 07789 077947 Please call the site manager 10 minutes prior…"
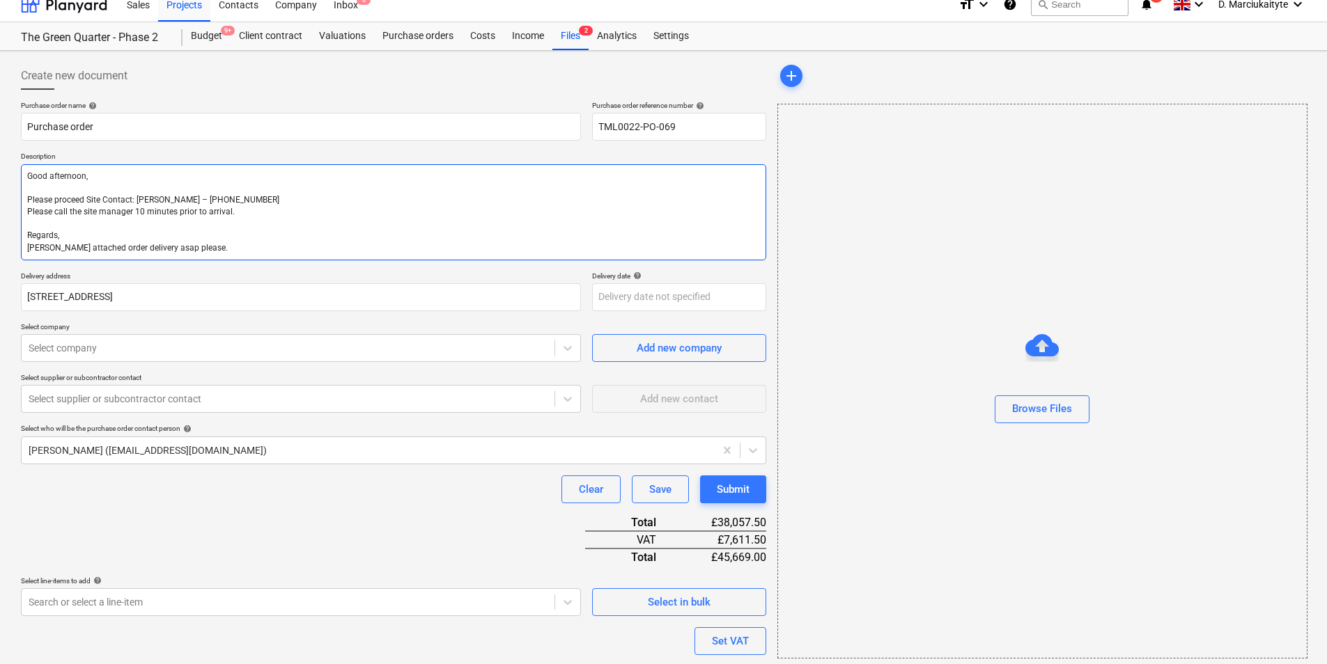
drag, startPoint x: 247, startPoint y: 212, endPoint x: 27, endPoint y: 198, distance: 219.8
click at [27, 198] on textarea "Good afternoon, Please proceed Site Contact: Dave – 07789 077947 Please call th…" at bounding box center [393, 212] width 745 height 96
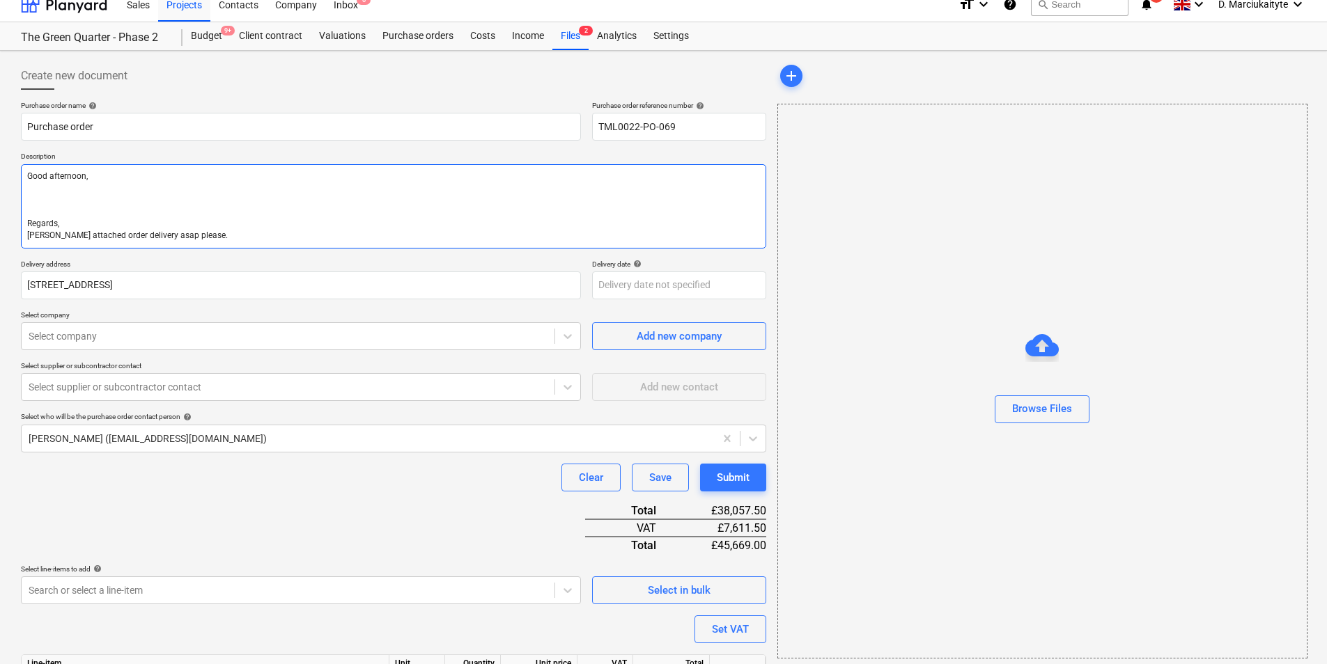
paste textarea "Site Contact: Dave – 07789 077947 Please call the site manager 10 minutes prior…"
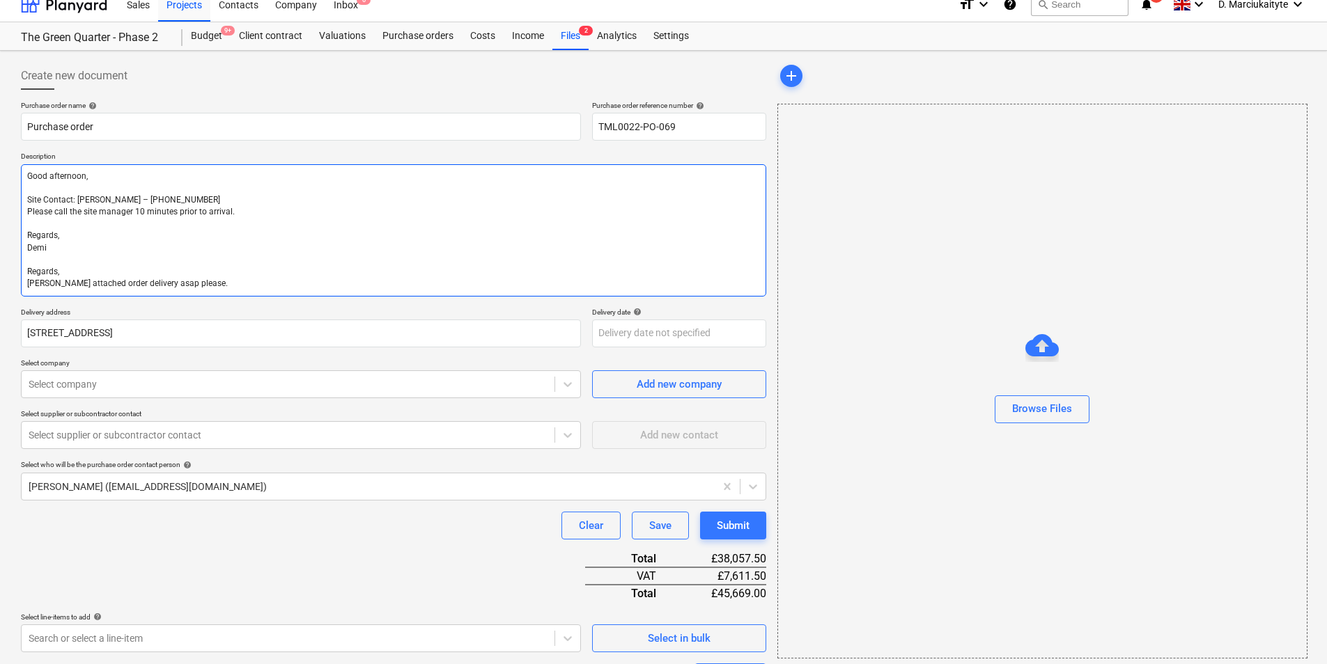
click at [114, 191] on textarea "Good afternoon, Site Contact: Dave – 07789 077947 Please call the site manager …" at bounding box center [393, 230] width 745 height 132
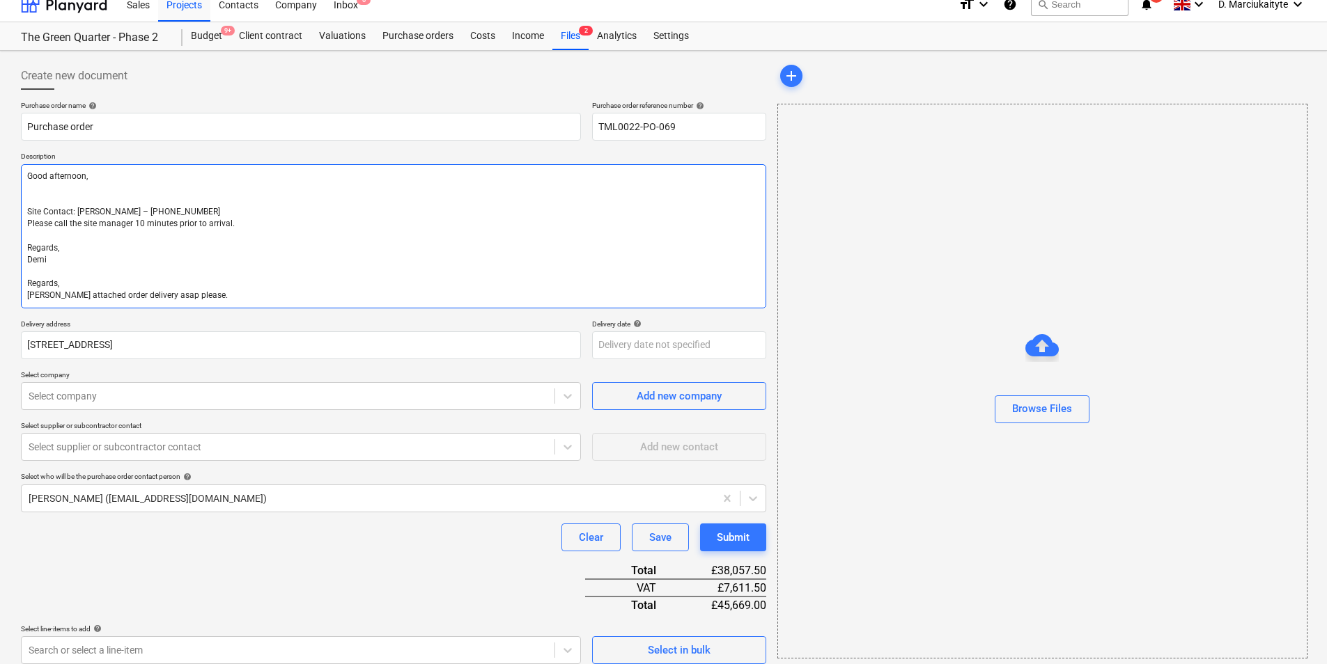
drag, startPoint x: 150, startPoint y: 187, endPoint x: 146, endPoint y: 195, distance: 9.3
click at [149, 187] on textarea "Good afternoon, Site Contact: Dave – 07789 077947 Please call the site manager …" at bounding box center [393, 236] width 745 height 144
click at [145, 196] on textarea "Good afternoon, Site Contact: Dave – 07789 077947 Please call the site manager …" at bounding box center [393, 236] width 745 height 144
paste textarea "Please place an order for the attached items."
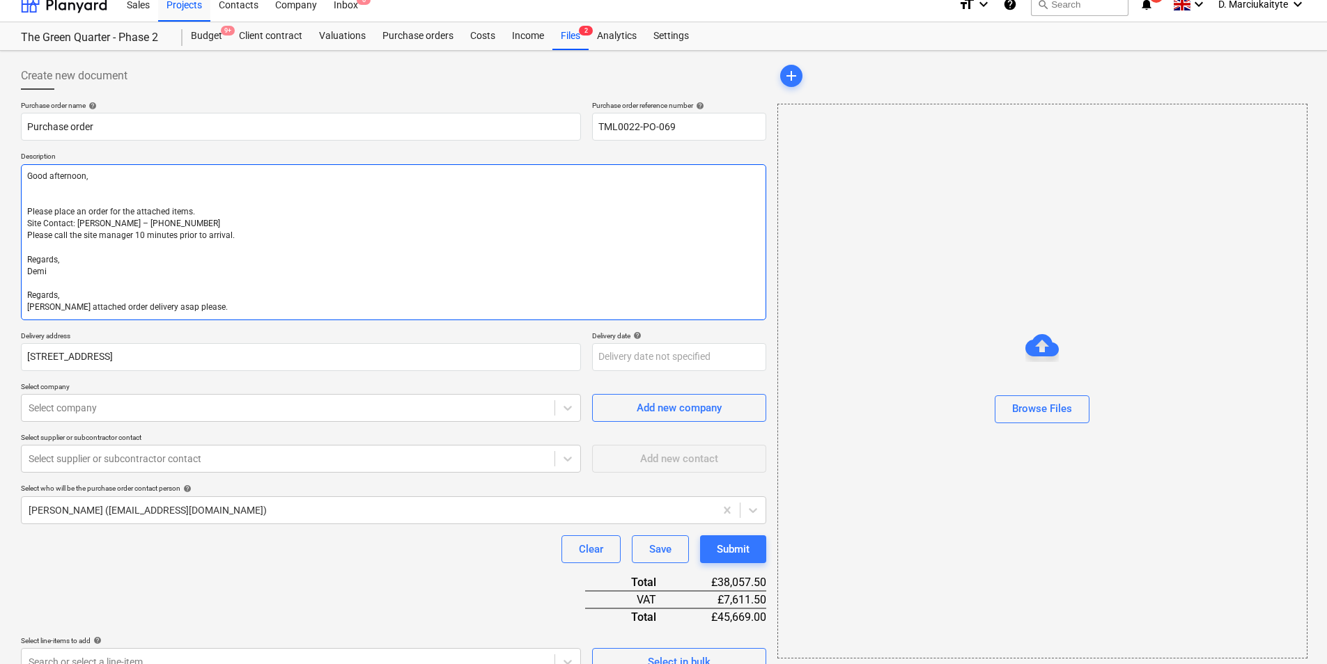
drag, startPoint x: 151, startPoint y: 306, endPoint x: -3, endPoint y: 304, distance: 154.0
click at [0, 304] on html "This website stores cookies on your computer. These cookies are used to collect…" at bounding box center [663, 319] width 1327 height 664
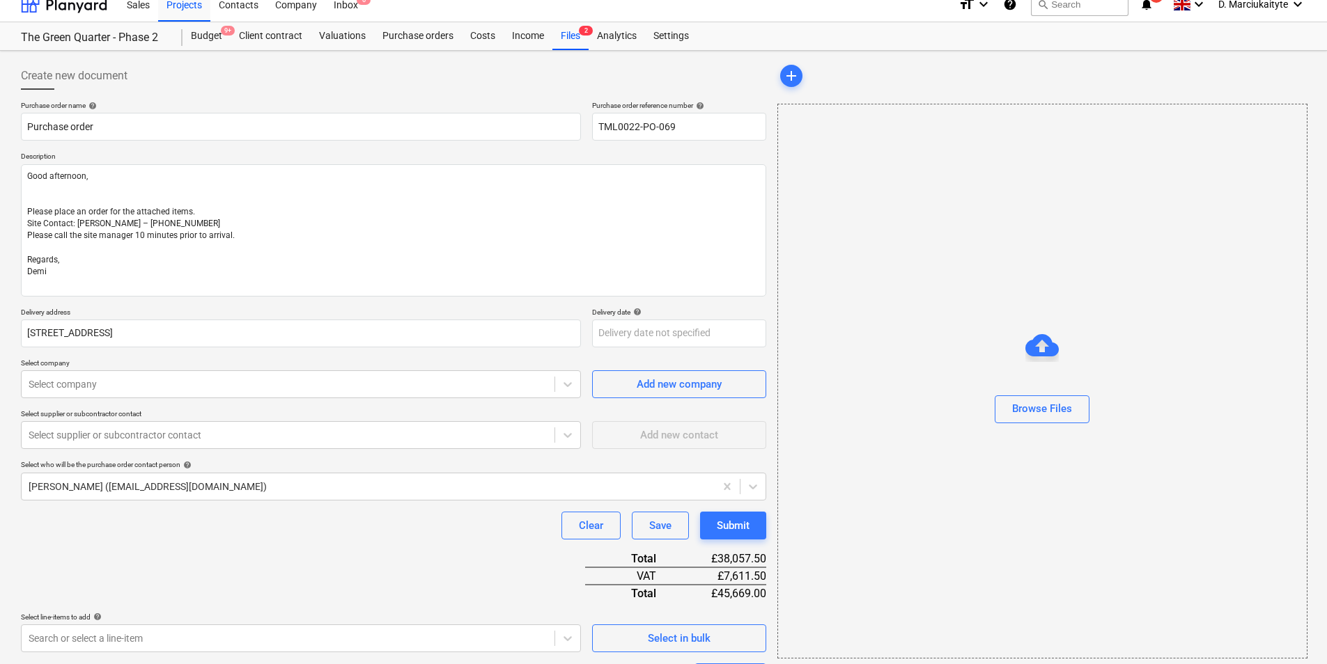
click at [116, 370] on p "Select company" at bounding box center [301, 365] width 560 height 12
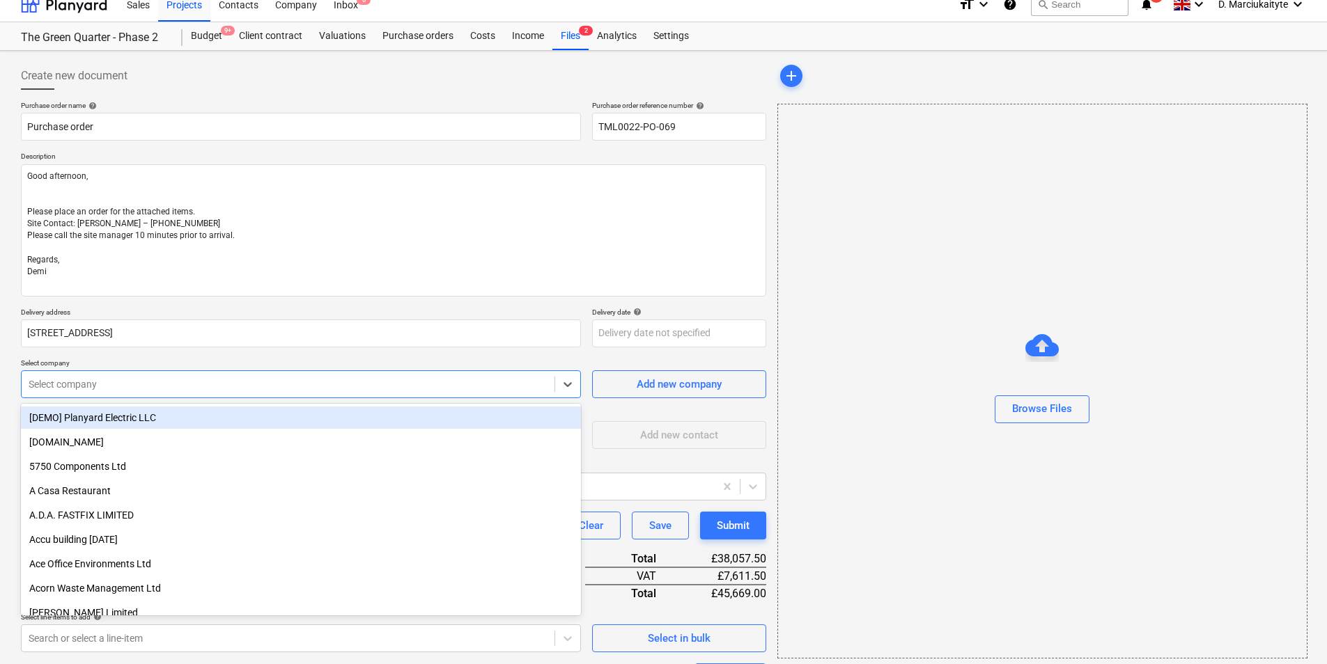
drag, startPoint x: 114, startPoint y: 377, endPoint x: 114, endPoint y: 385, distance: 8.4
click at [114, 380] on div at bounding box center [288, 385] width 519 height 14
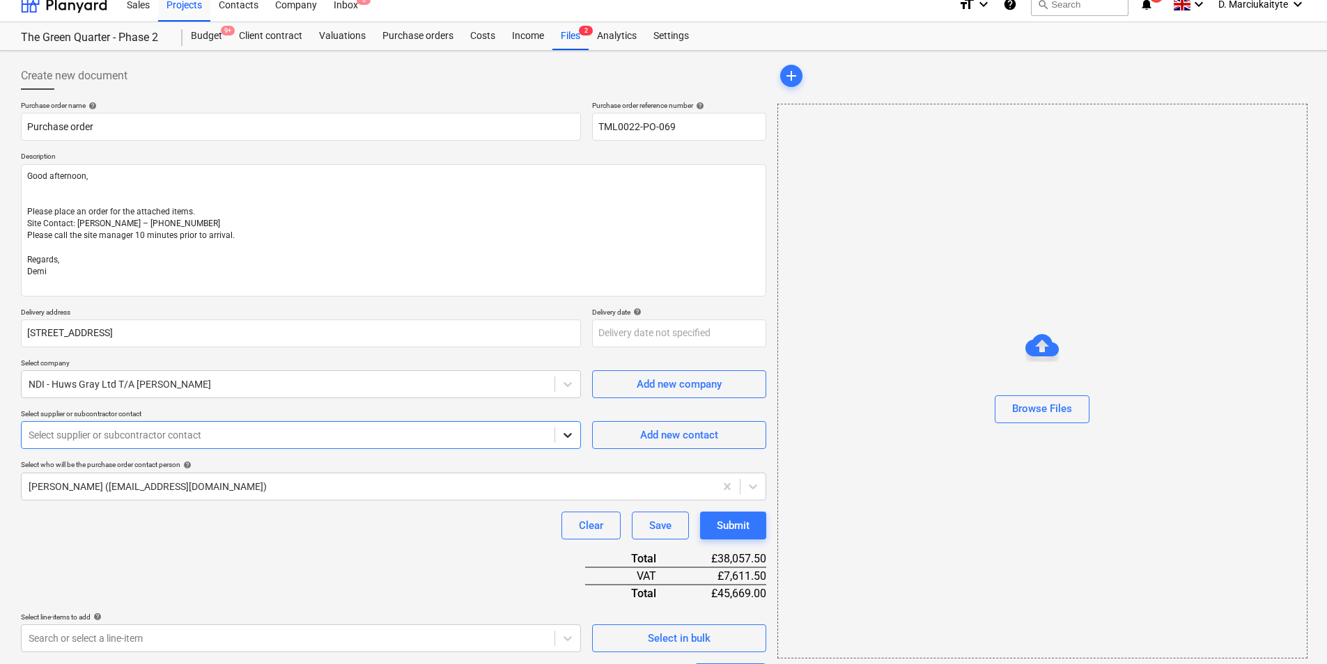
click at [569, 431] on icon at bounding box center [568, 435] width 14 height 14
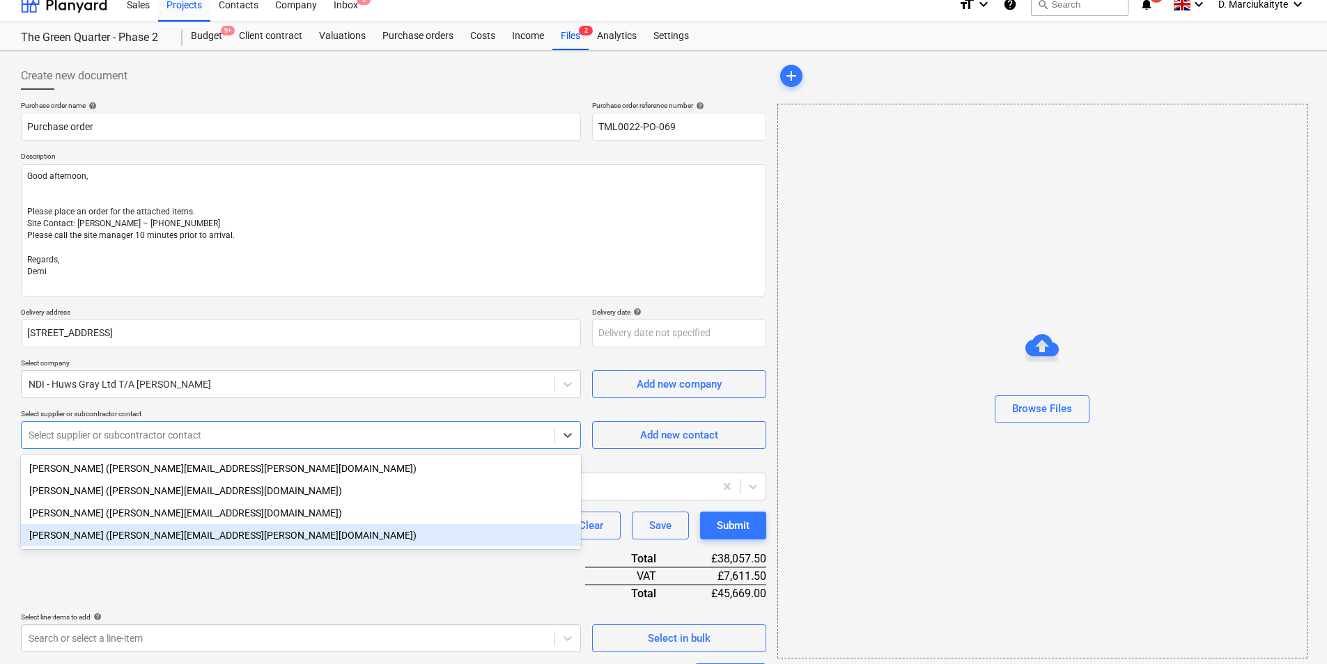
click at [123, 527] on div "[PERSON_NAME] ([PERSON_NAME][EMAIL_ADDRESS][PERSON_NAME][DOMAIN_NAME])" at bounding box center [301, 535] width 560 height 22
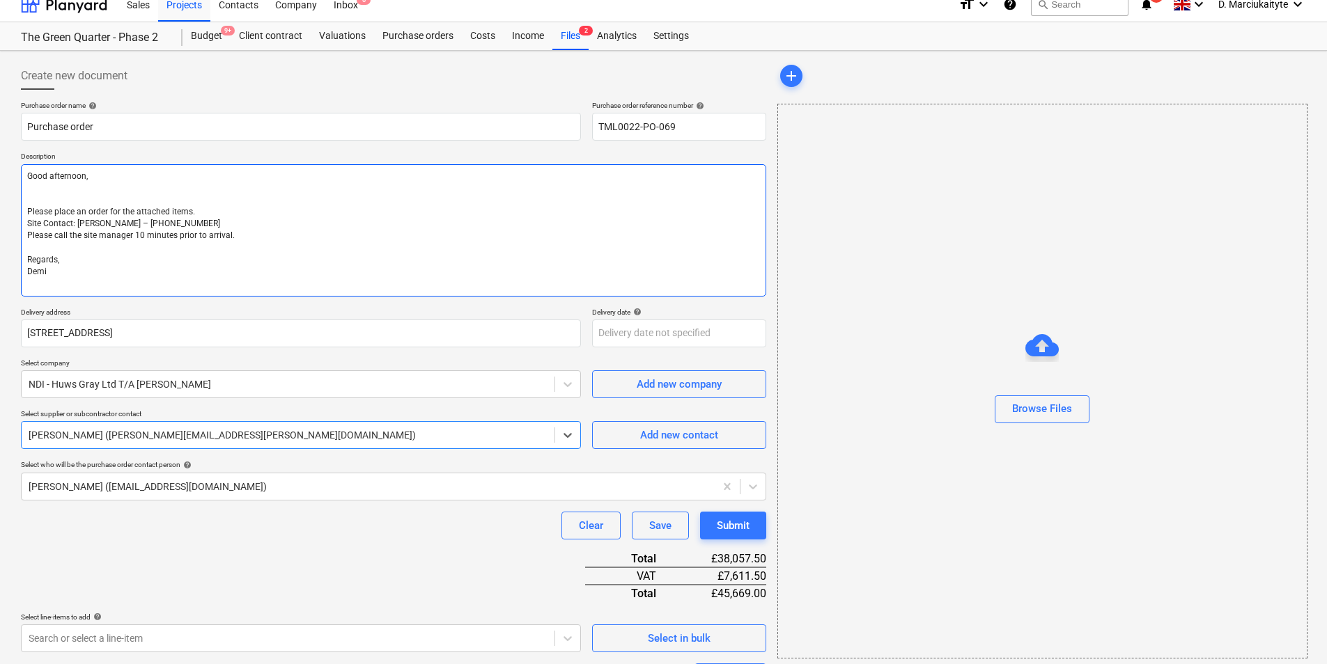
click at [297, 235] on textarea "Good afternoon, Please place an order for the attached items. Site Contact: Dav…" at bounding box center [393, 230] width 745 height 132
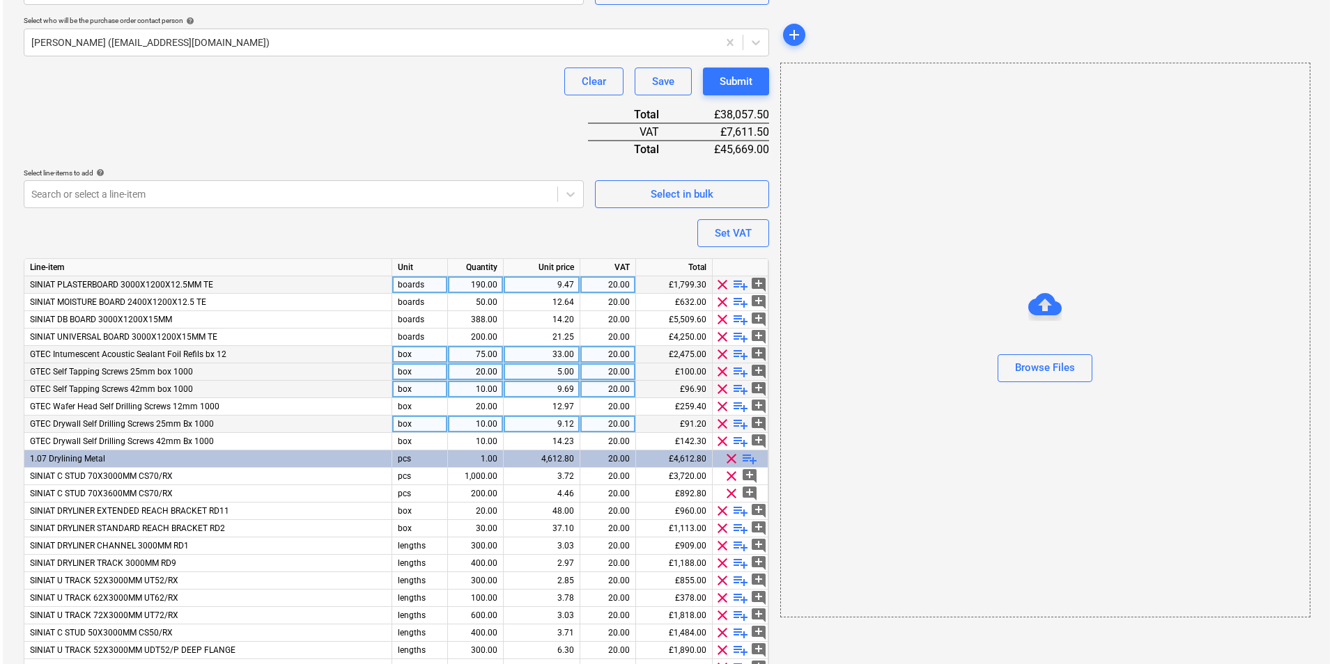
scroll to position [585, 0]
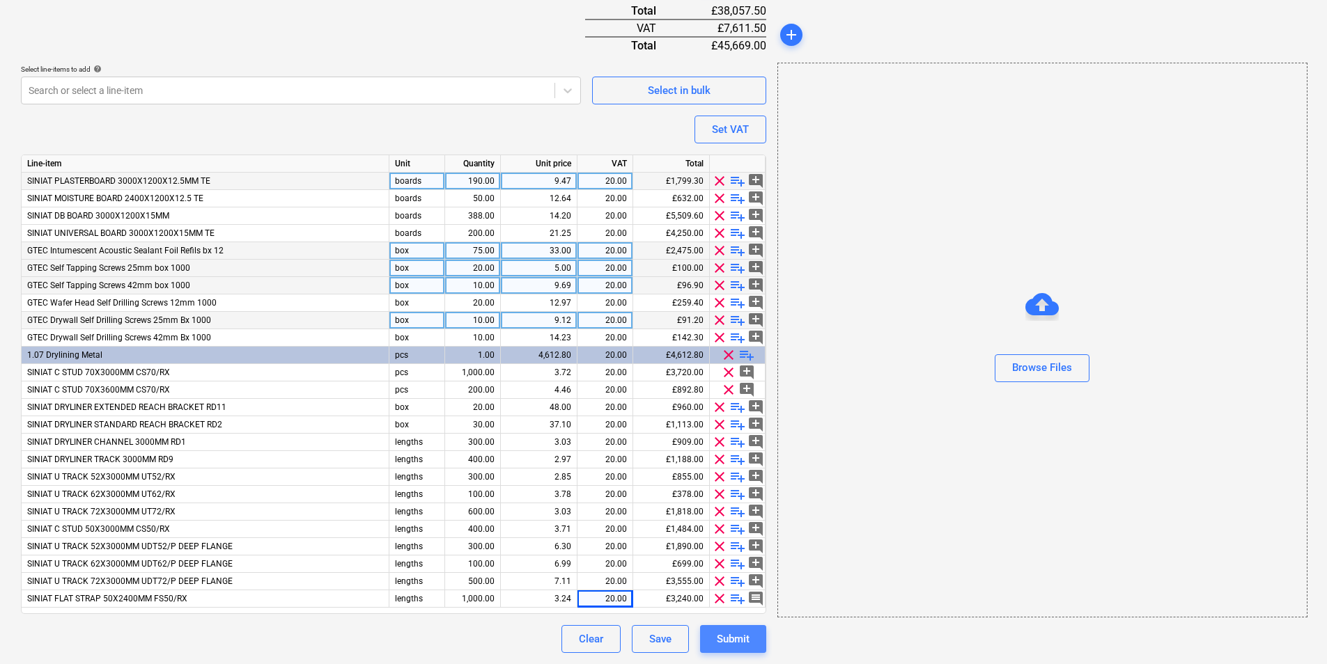
click at [724, 645] on div "Submit" at bounding box center [733, 639] width 33 height 18
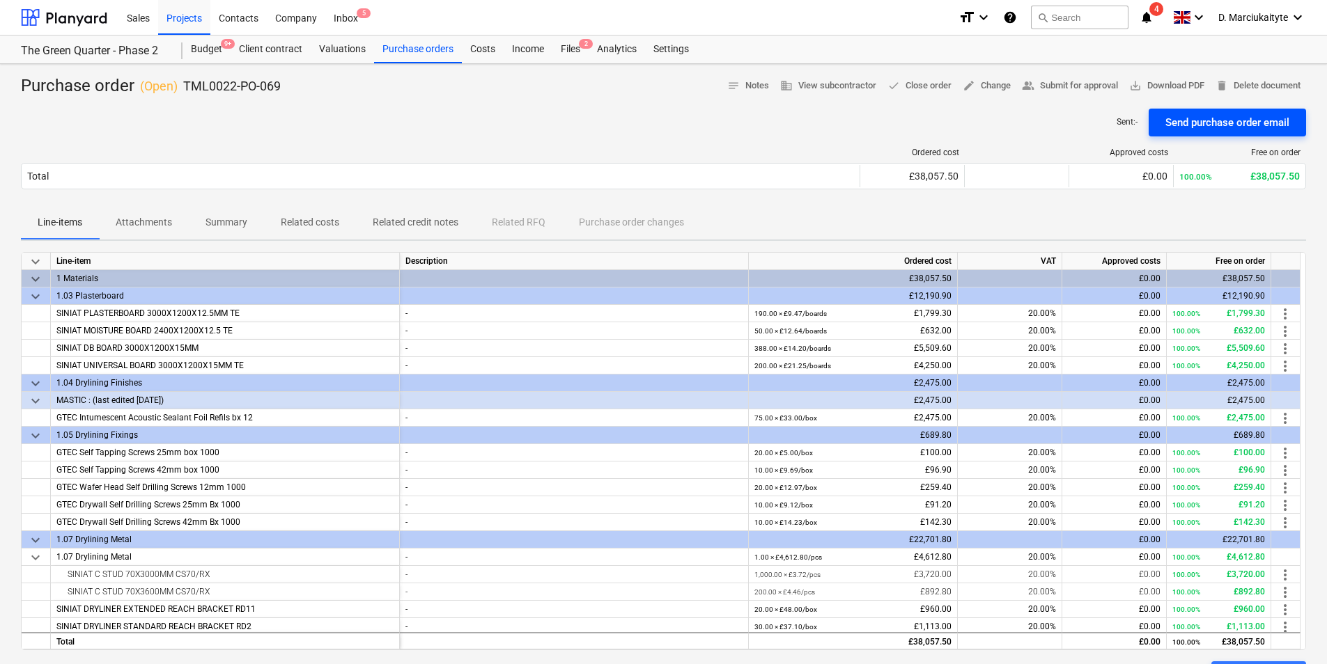
click at [1214, 123] on div "Send purchase order email" at bounding box center [1227, 123] width 124 height 18
click at [438, 38] on div "Purchase orders" at bounding box center [418, 50] width 88 height 28
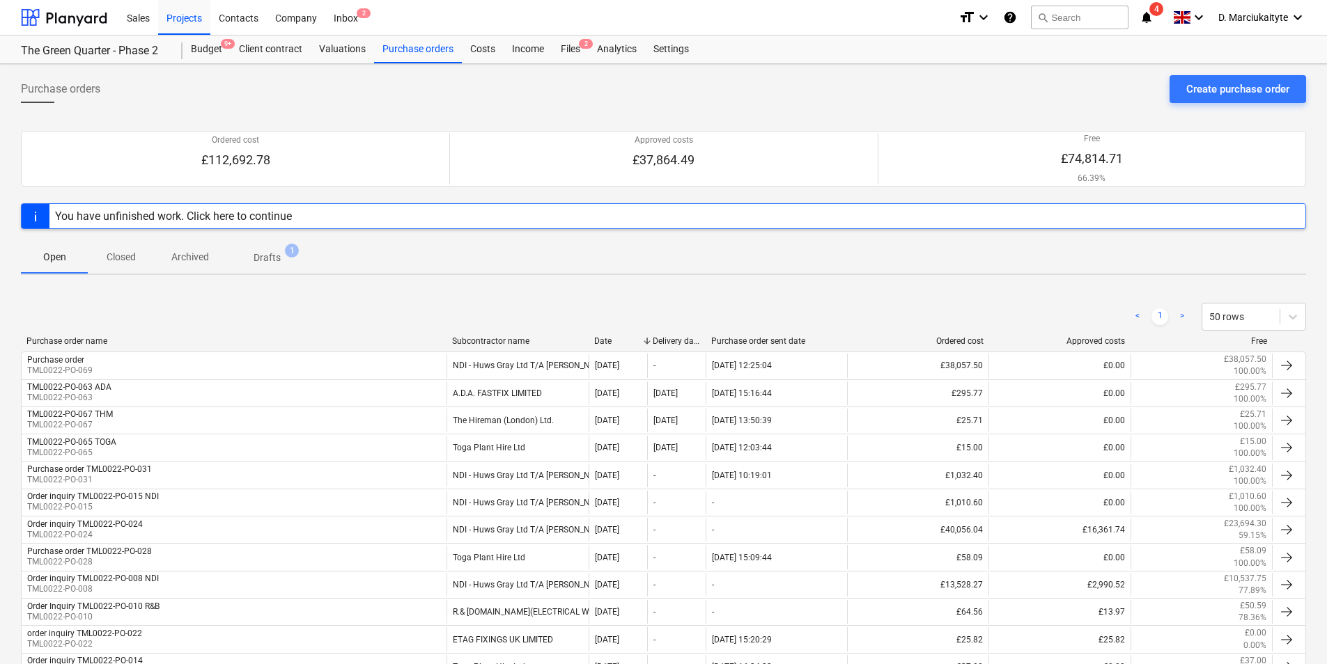
click at [1228, 72] on div "Purchase orders Create purchase order Ordered cost £112,692.78 Approved costs £…" at bounding box center [663, 411] width 1327 height 695
click at [1227, 83] on div "Create purchase order" at bounding box center [1237, 89] width 103 height 18
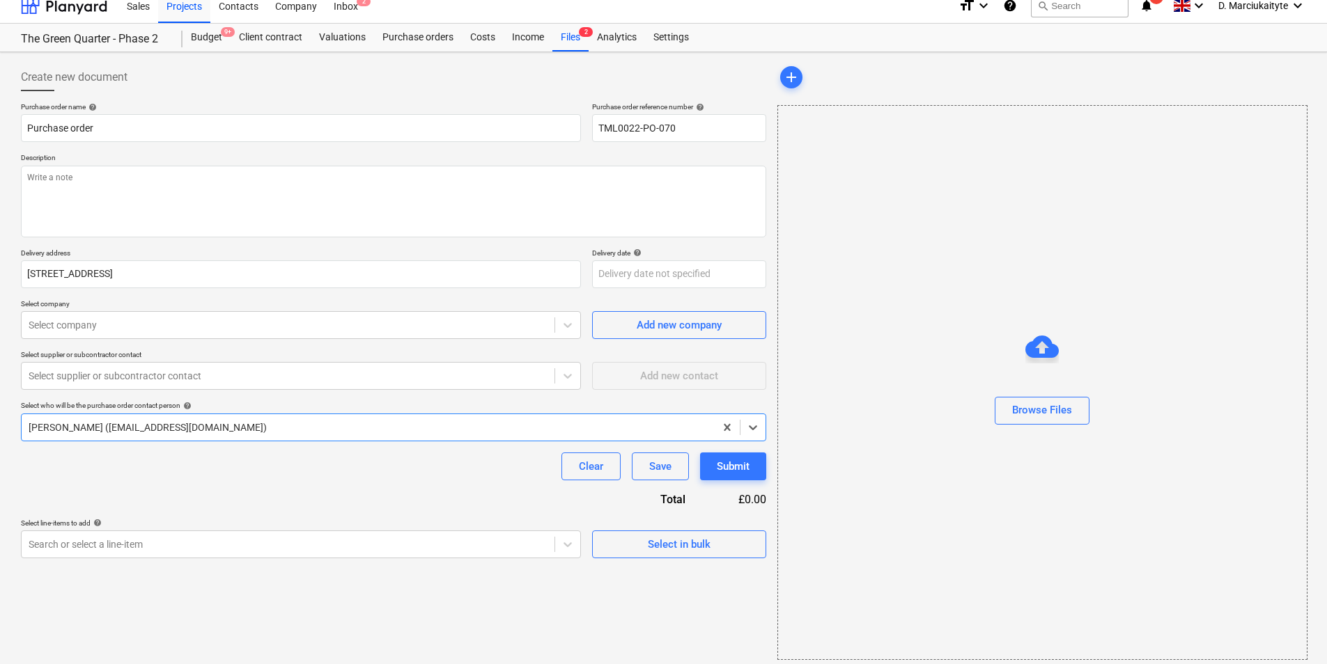
scroll to position [19, 0]
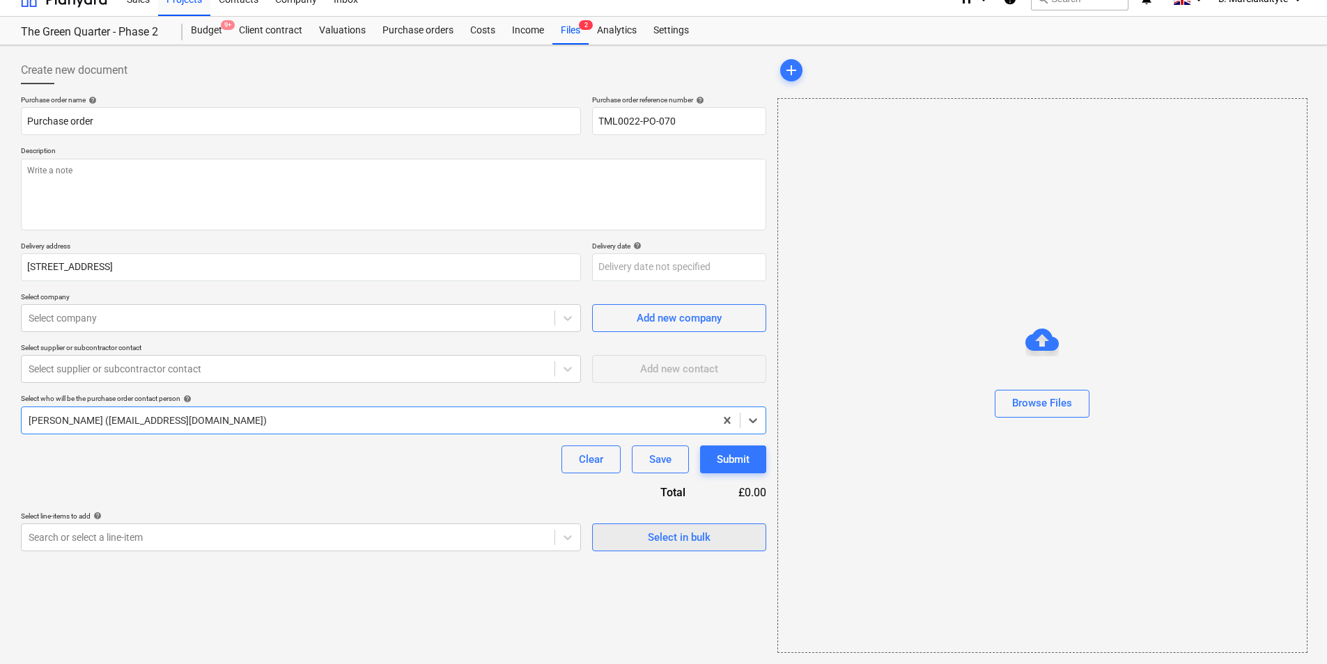
click at [658, 533] on div "Select in bulk" at bounding box center [679, 538] width 63 height 18
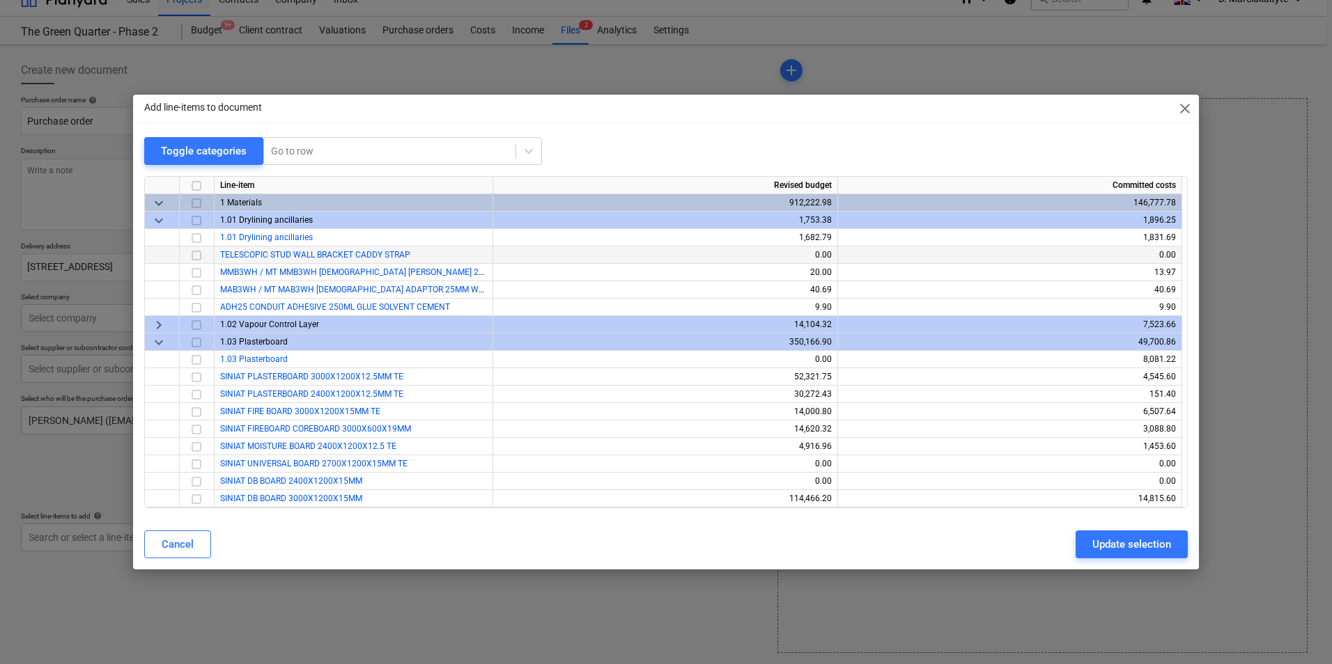
click at [199, 260] on input "checkbox" at bounding box center [196, 255] width 17 height 17
click at [199, 275] on input "checkbox" at bounding box center [196, 273] width 17 height 17
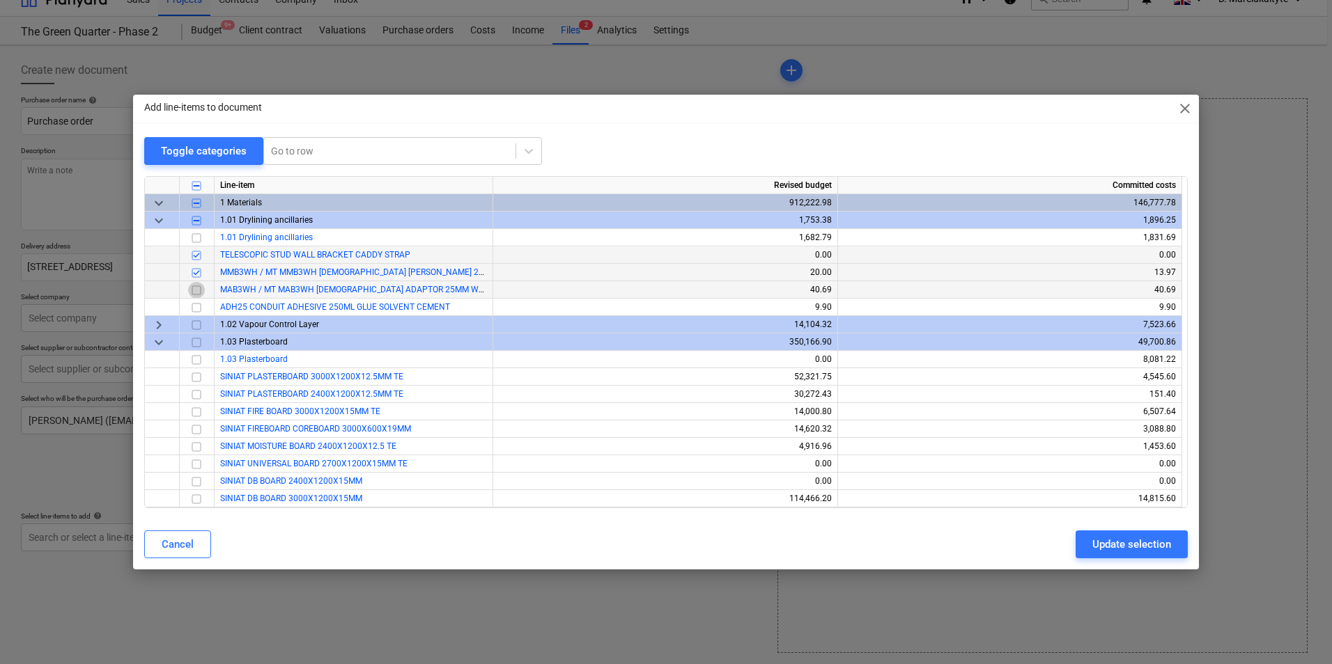
click at [196, 288] on input "checkbox" at bounding box center [196, 290] width 17 height 17
click at [195, 304] on input "checkbox" at bounding box center [196, 308] width 17 height 17
click at [1082, 538] on button "Update selection" at bounding box center [1131, 545] width 112 height 28
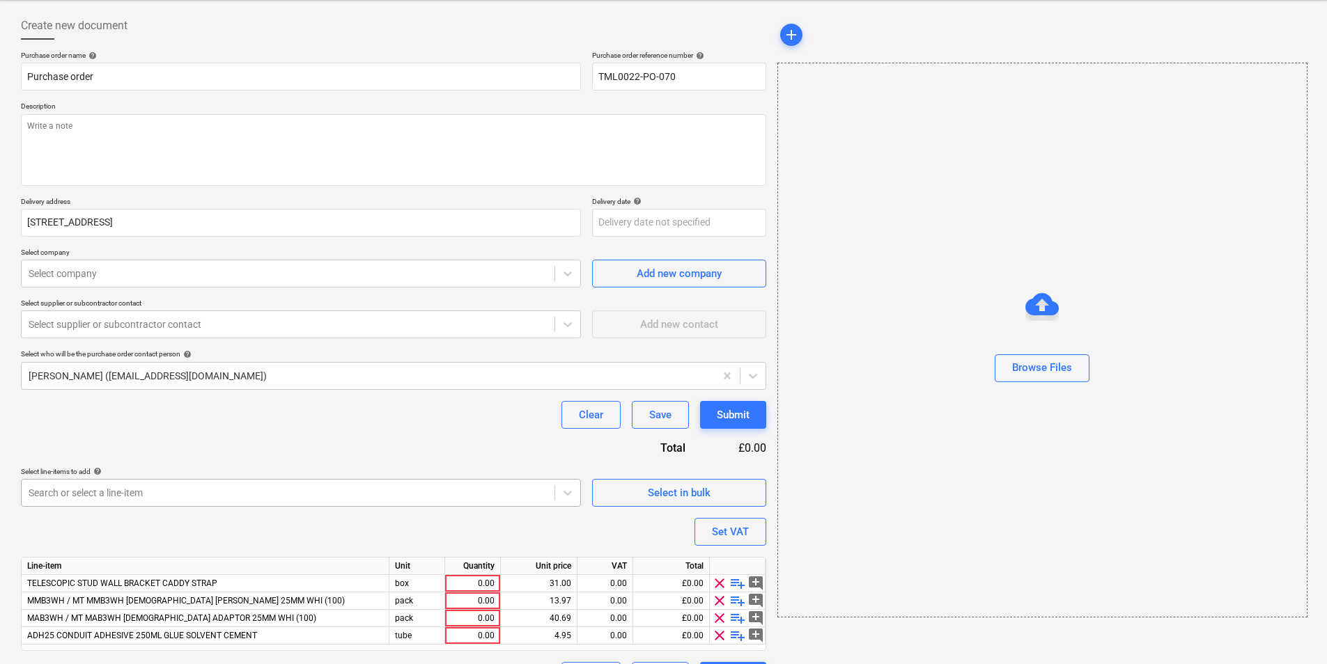
scroll to position [100, 0]
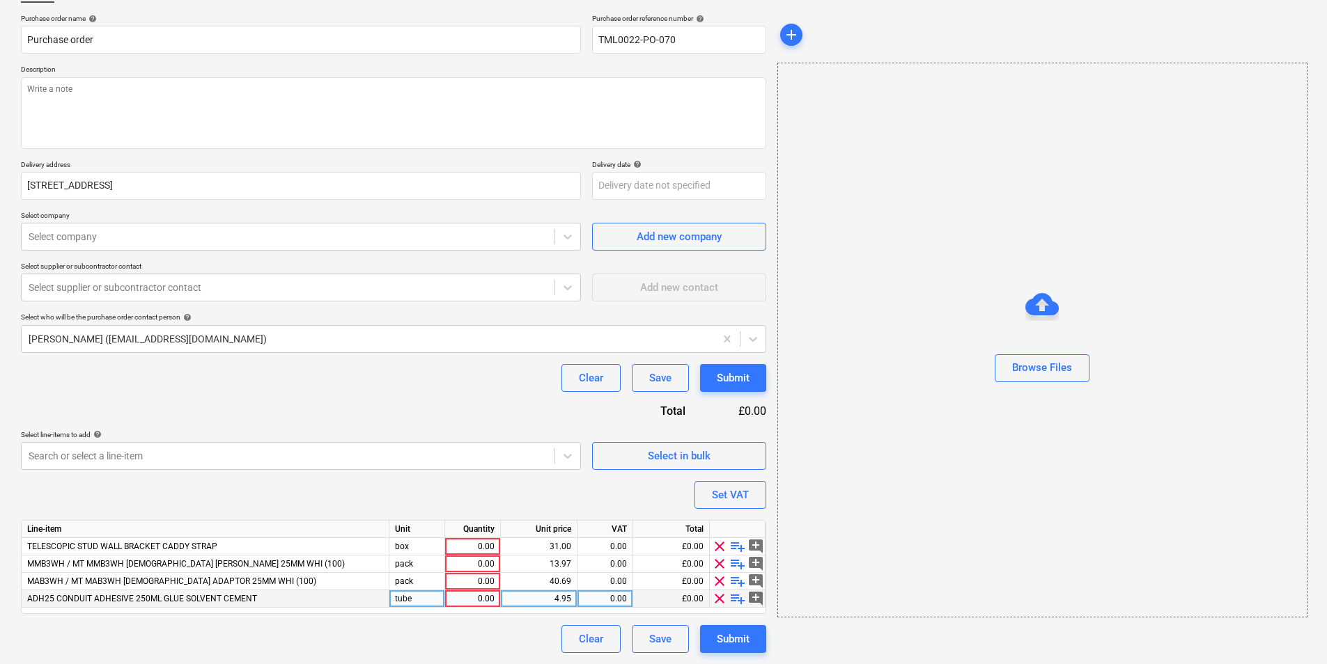
click at [476, 598] on div "0.00" at bounding box center [473, 599] width 44 height 17
click at [485, 577] on div "0.00" at bounding box center [473, 581] width 44 height 17
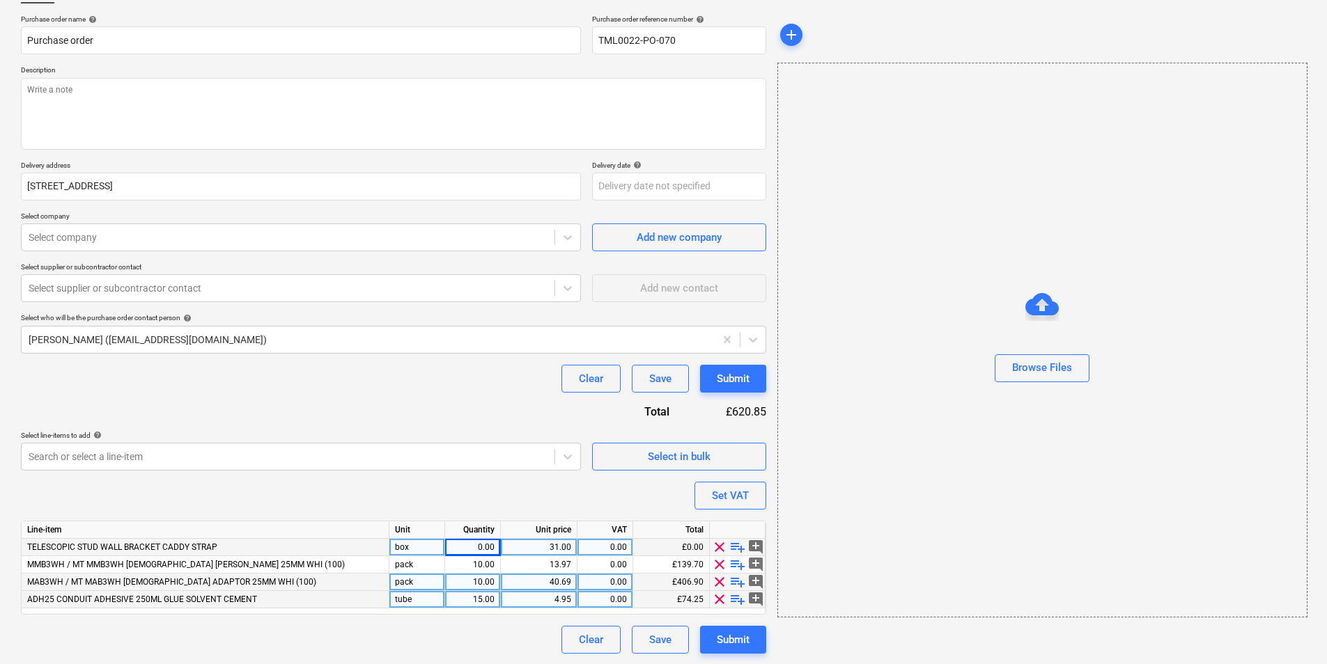
click at [483, 545] on div "0.00" at bounding box center [473, 547] width 44 height 17
click at [619, 544] on div "0.00" at bounding box center [605, 547] width 44 height 17
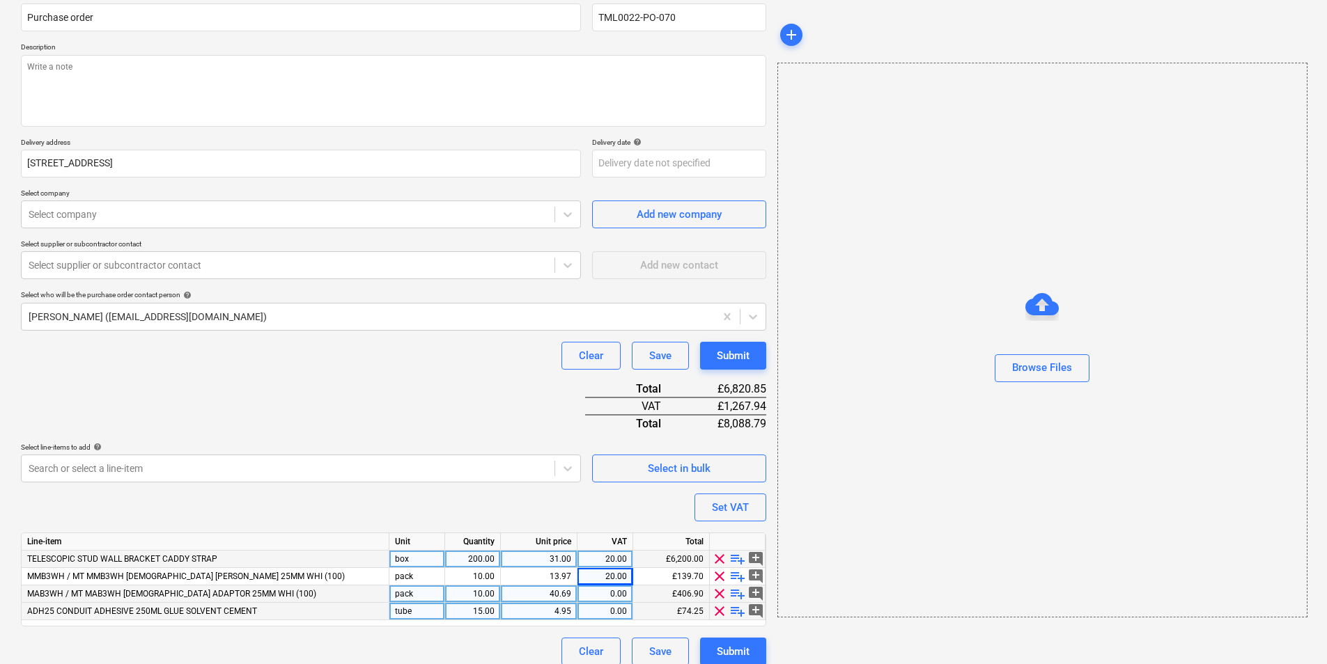
scroll to position [135, 0]
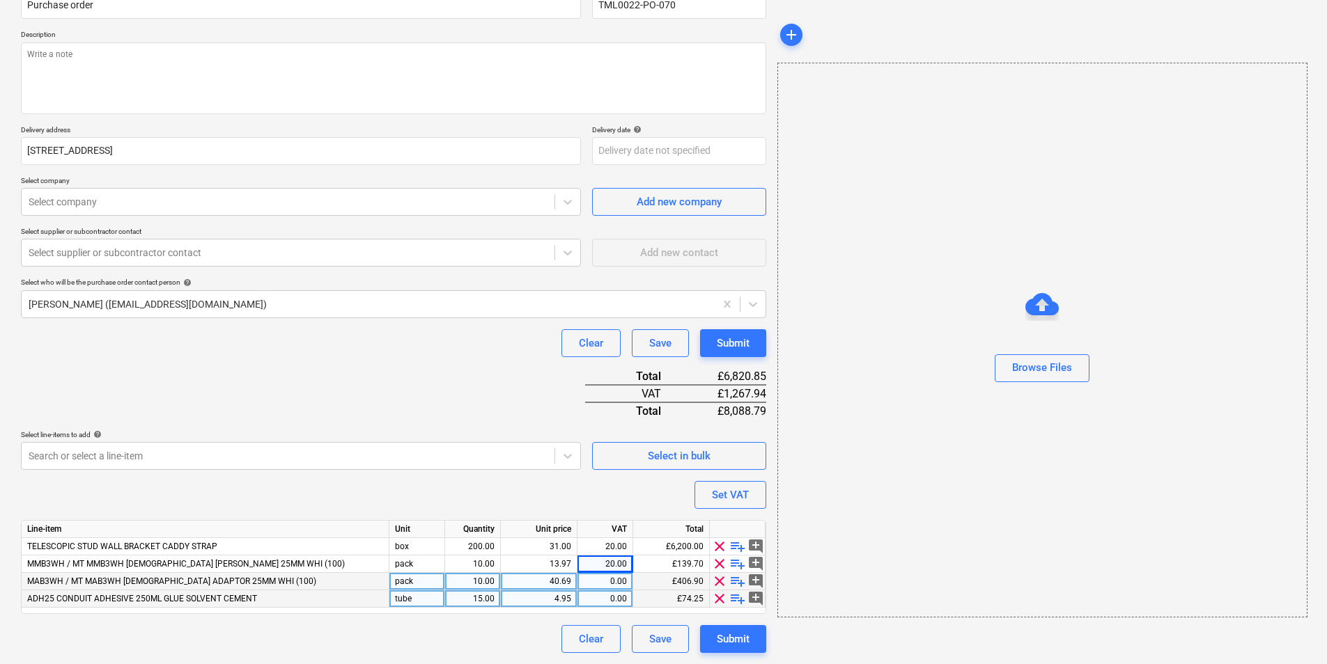
click at [630, 580] on div "0.00" at bounding box center [605, 581] width 56 height 17
click at [619, 600] on div "0.00" at bounding box center [605, 599] width 44 height 17
click at [478, 546] on div "200.00" at bounding box center [473, 546] width 44 height 17
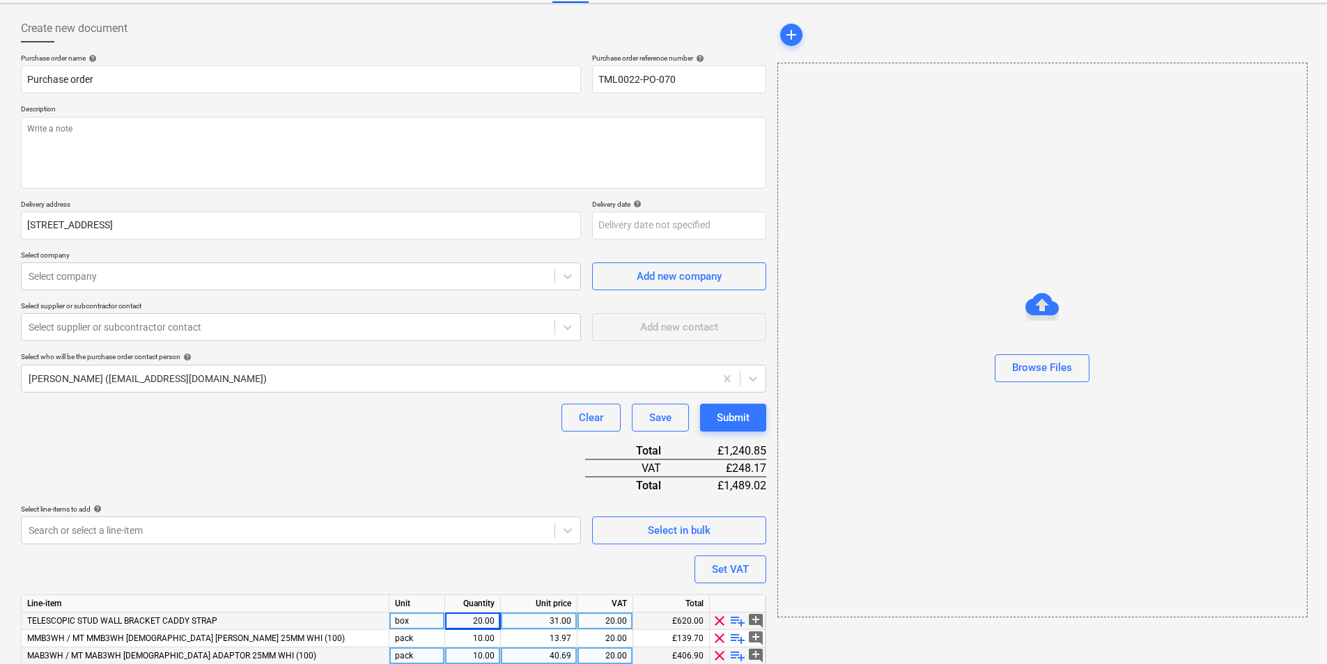
scroll to position [0, 0]
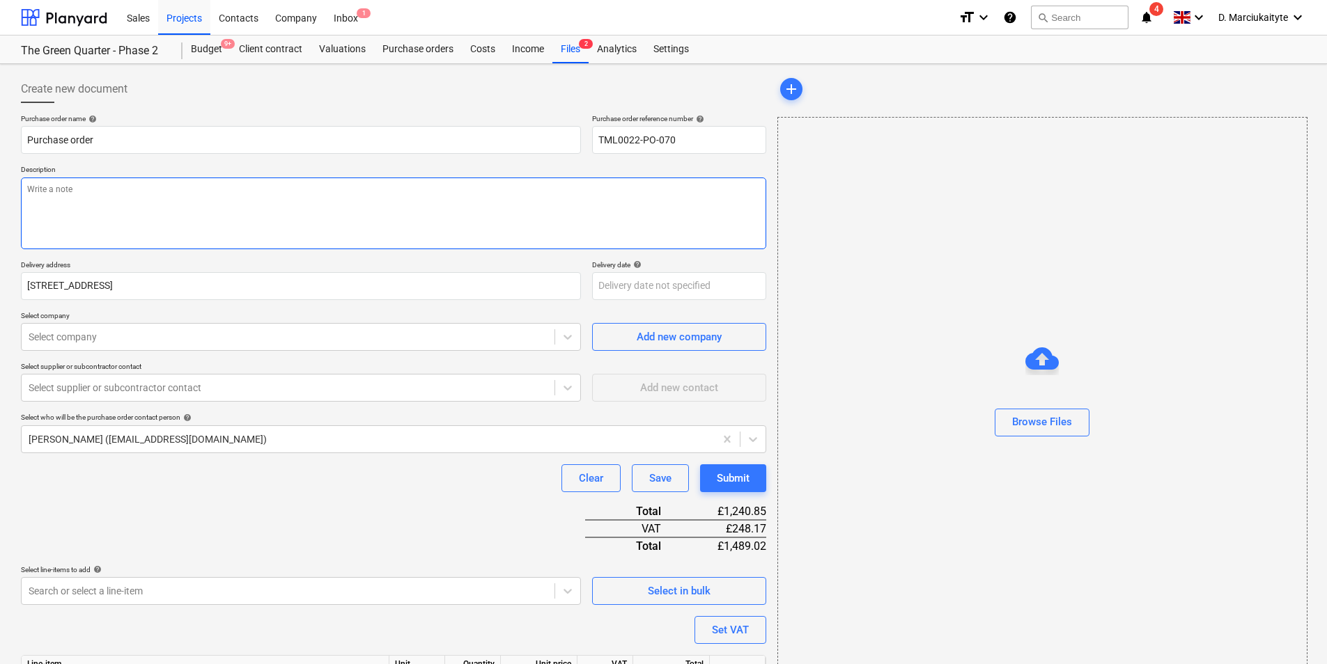
drag, startPoint x: 104, startPoint y: 173, endPoint x: 105, endPoint y: 181, distance: 7.7
click at [104, 175] on p "Description" at bounding box center [393, 171] width 745 height 12
click at [108, 203] on textarea at bounding box center [393, 214] width 745 height 72
paste textarea "Good afternoon, Please place an order for the attached items. Site Contact: [PE…"
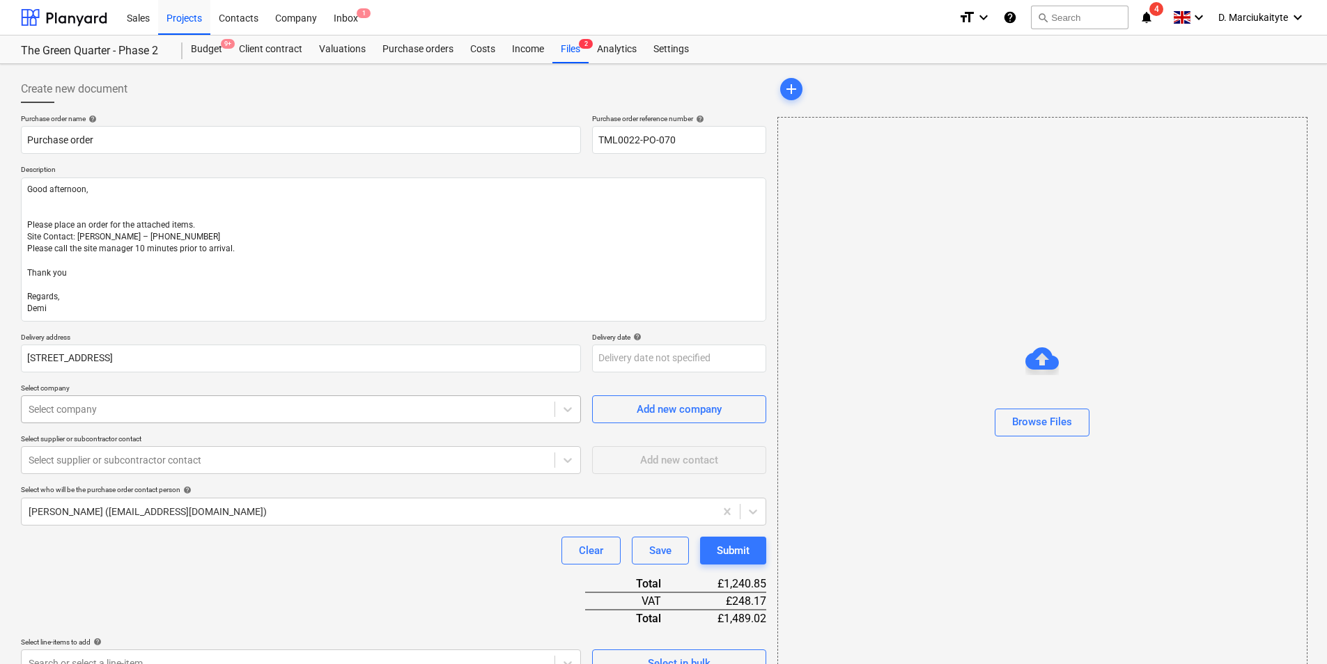
click at [201, 403] on div at bounding box center [288, 410] width 519 height 14
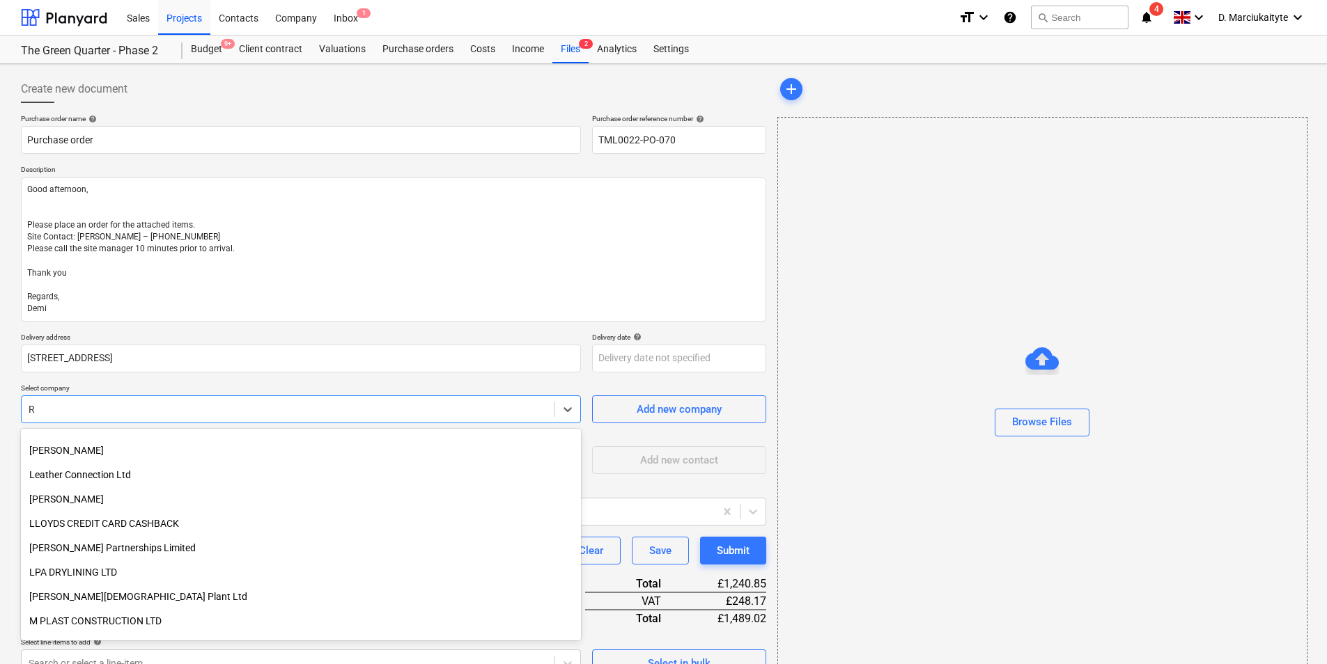
scroll to position [4527, 0]
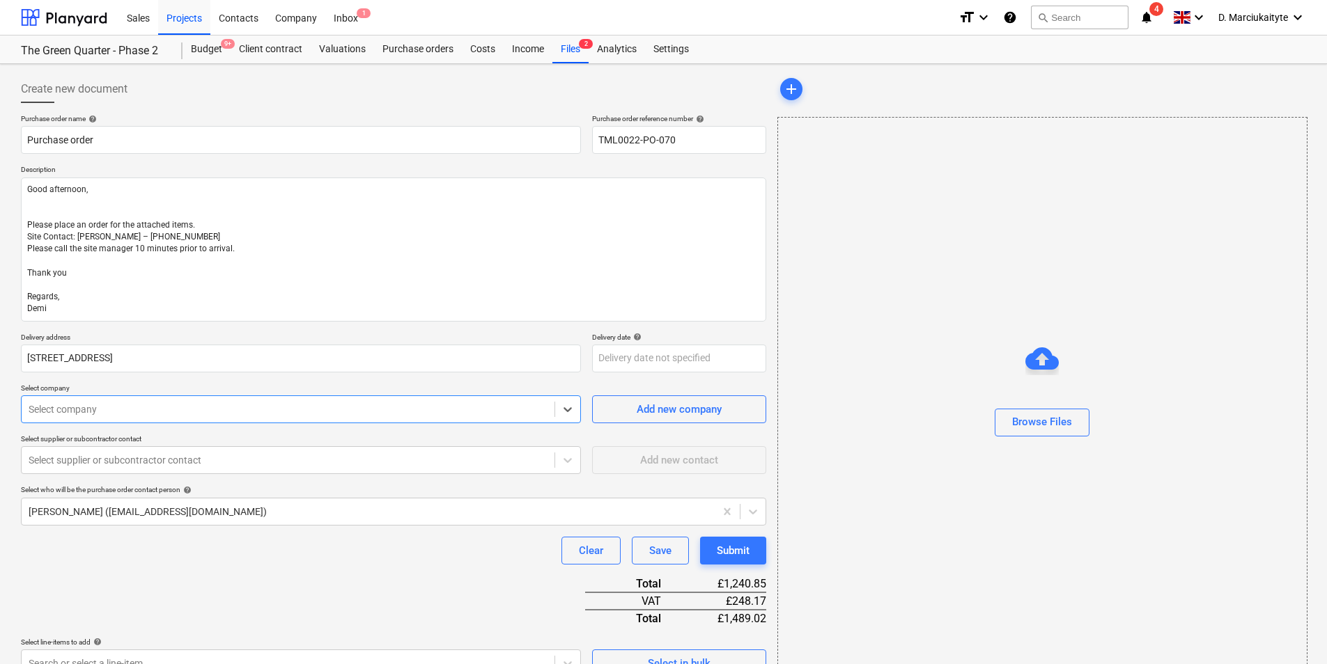
drag, startPoint x: 36, startPoint y: 414, endPoint x: -3, endPoint y: 412, distance: 38.3
click at [0, 412] on html "This website stores cookies on your computer. These cookies are used to collect…" at bounding box center [663, 332] width 1327 height 664
click at [182, 481] on div "Purchase order name help Purchase order Purchase order reference number help TM…" at bounding box center [393, 487] width 745 height 747
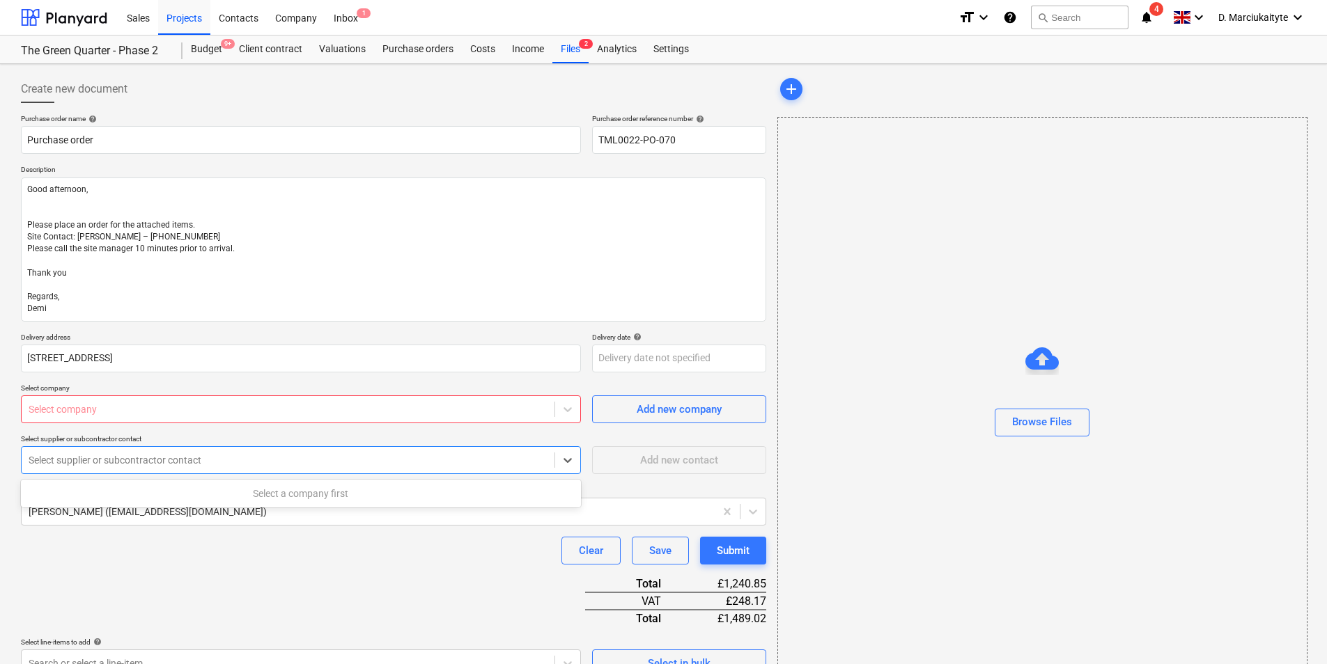
click at [181, 468] on div "Select supplier or subcontractor contact" at bounding box center [288, 461] width 533 height 20
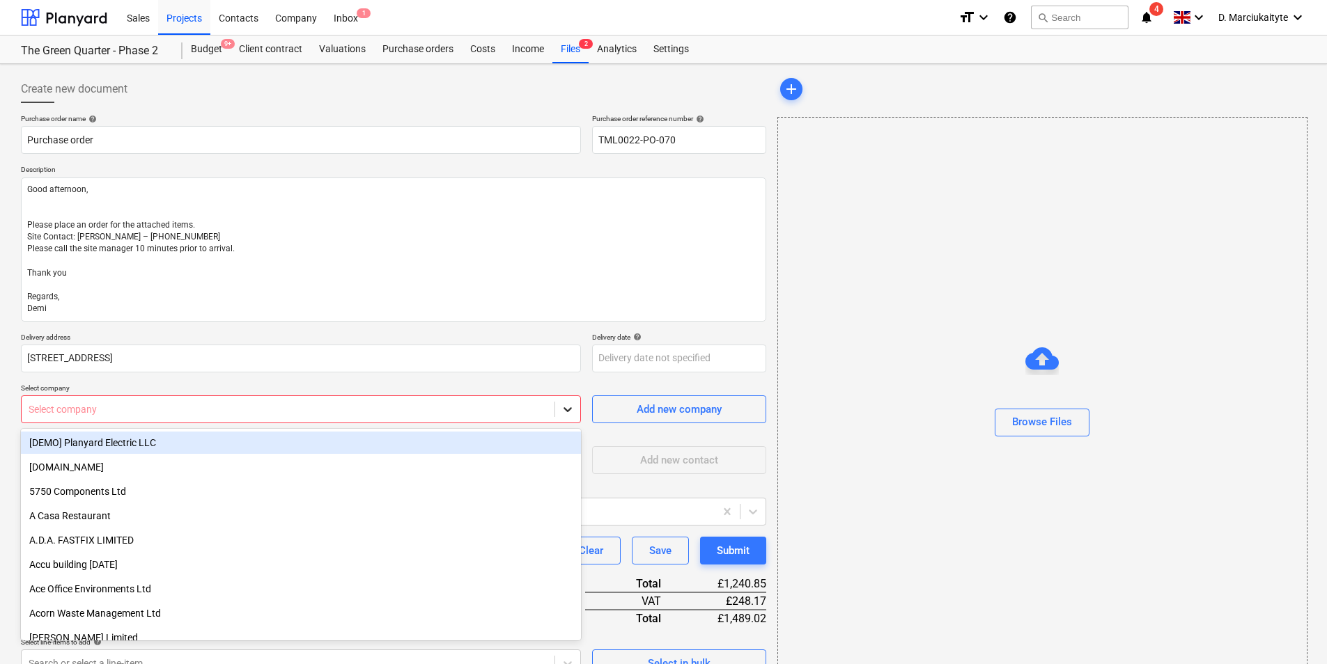
click at [570, 413] on icon at bounding box center [568, 410] width 14 height 14
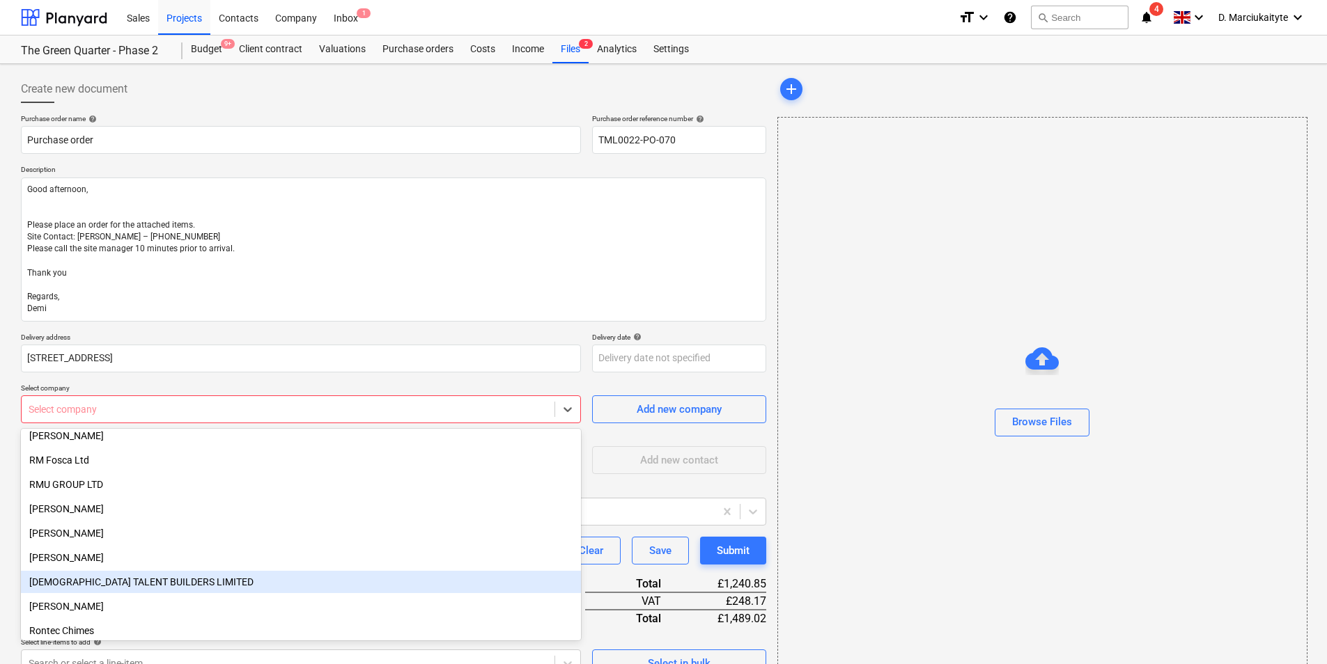
scroll to position [9410, 0]
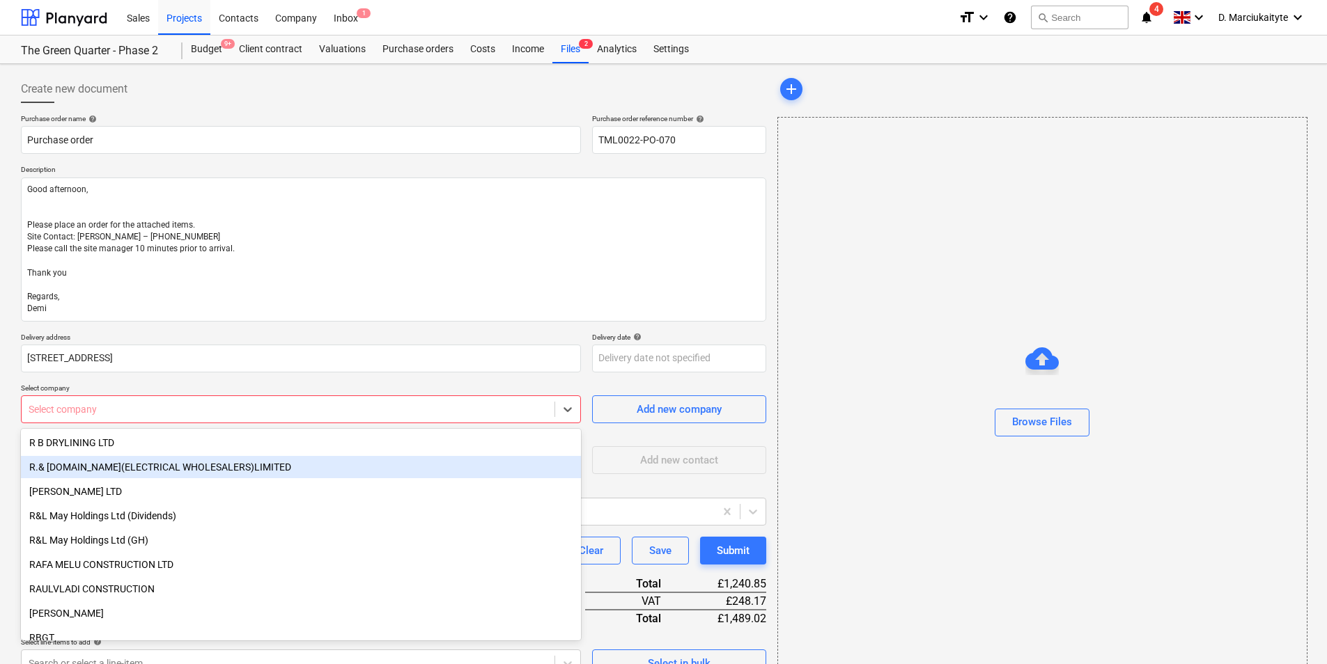
click at [231, 468] on div "R.& [DOMAIN_NAME](ELECTRICAL WHOLESALERS)LIMITED" at bounding box center [301, 467] width 560 height 22
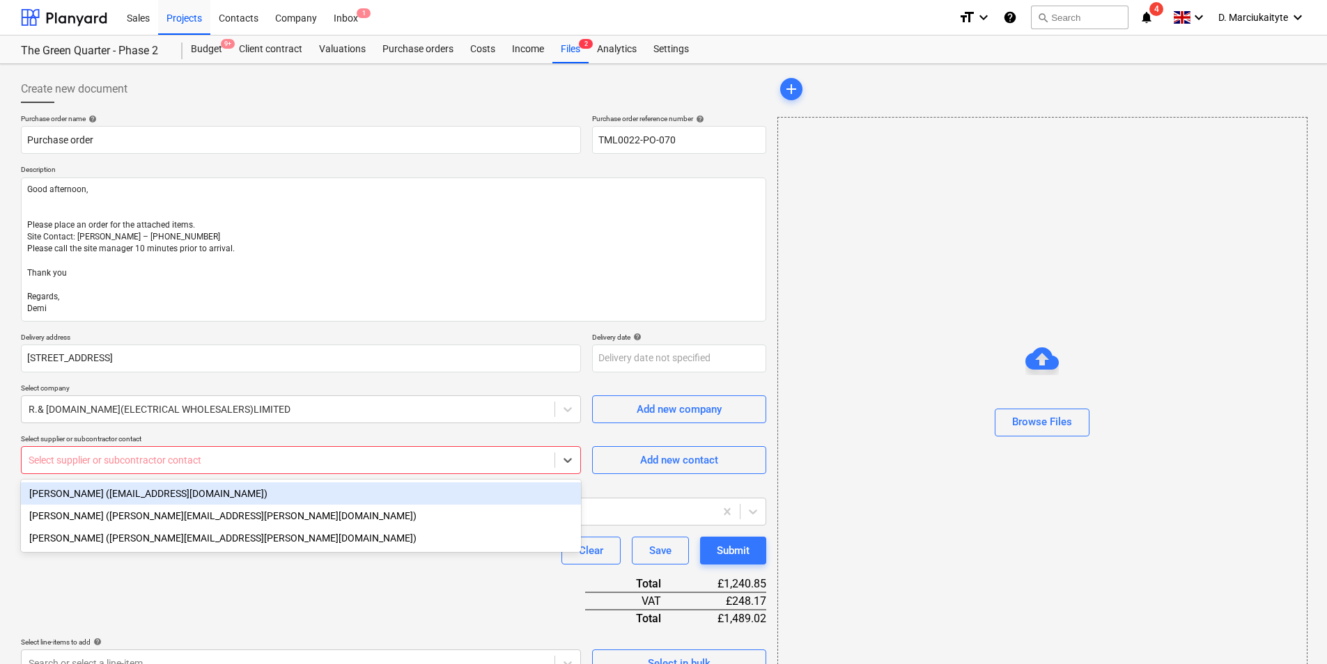
click at [247, 457] on div at bounding box center [288, 460] width 519 height 14
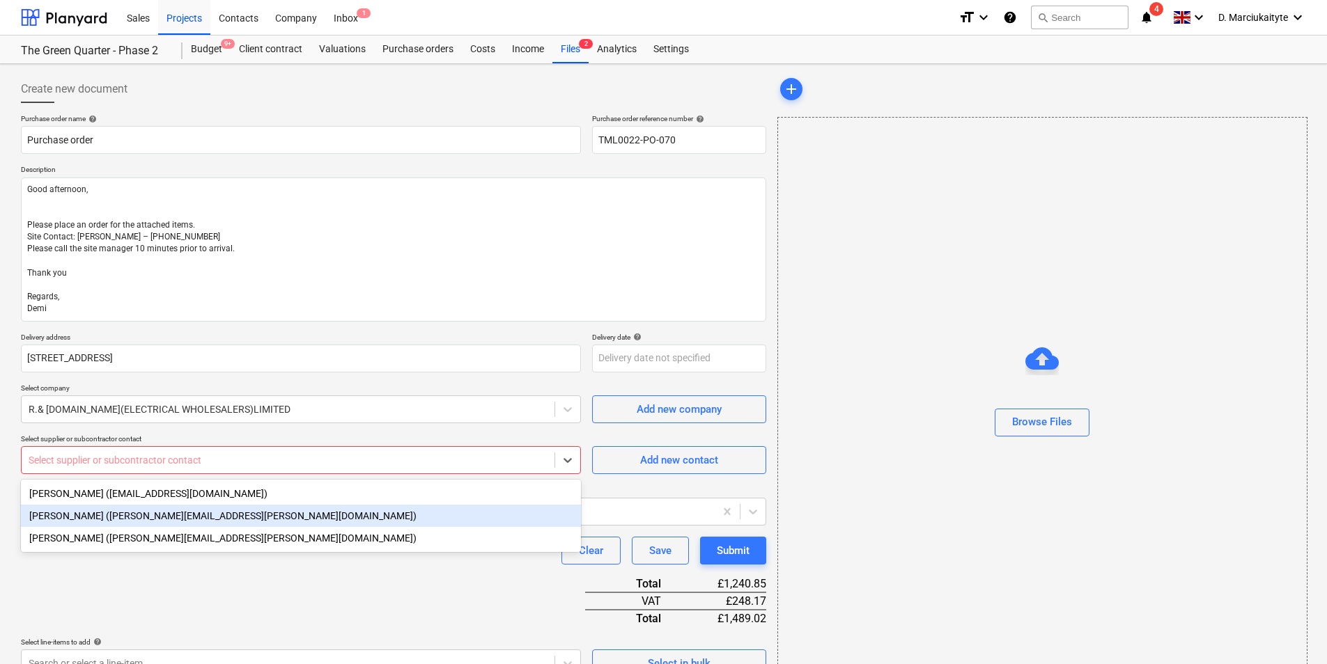
click at [149, 515] on div "Domenic Raffe (domenic.raffa@rbstar.co.uk)" at bounding box center [301, 516] width 560 height 22
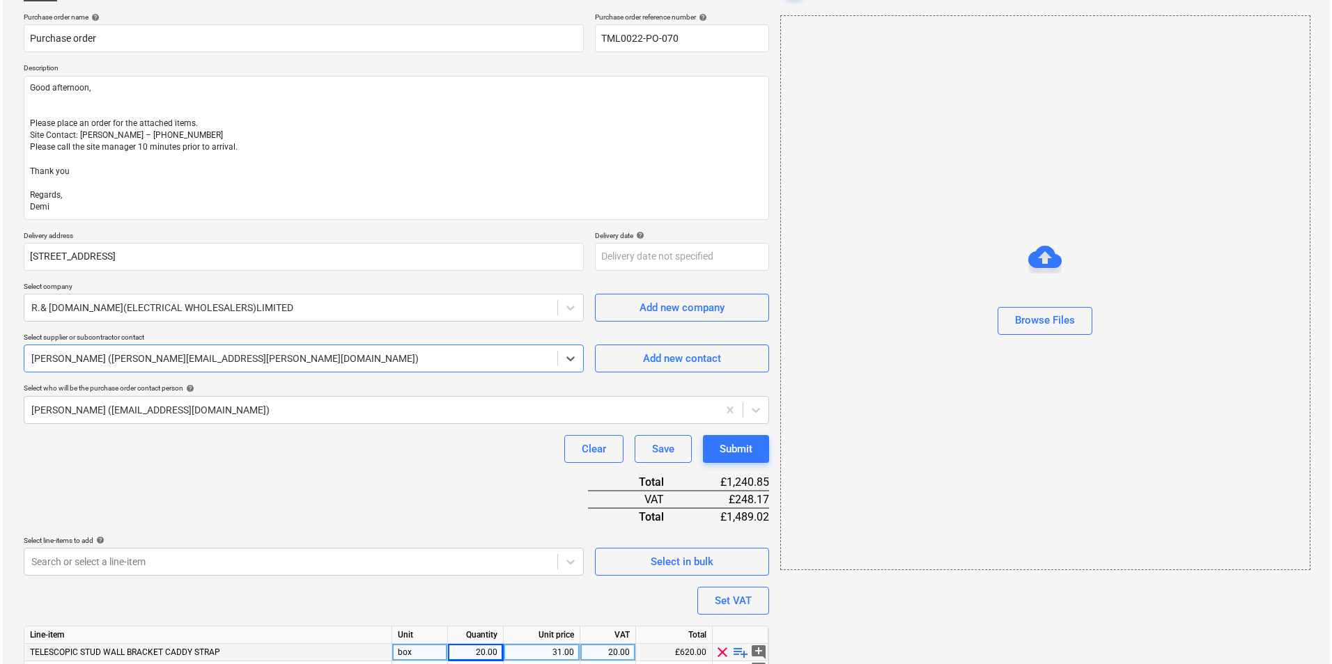
scroll to position [208, 0]
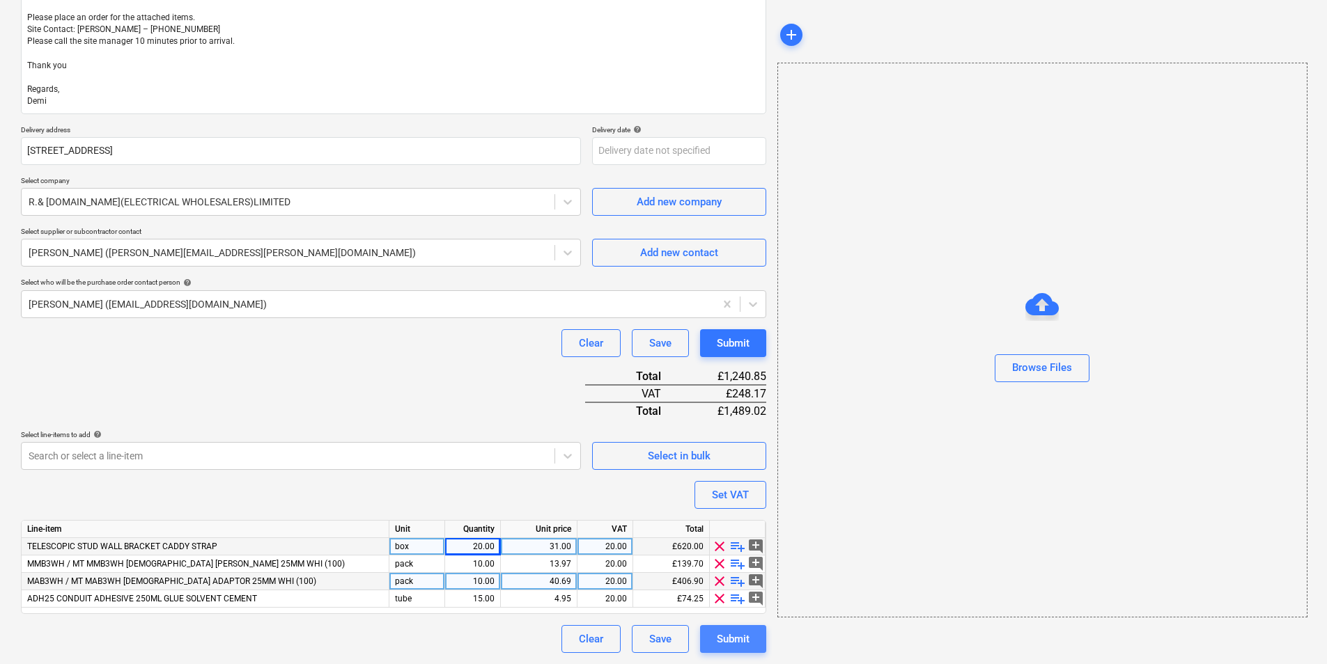
click at [735, 637] on div "Submit" at bounding box center [733, 639] width 33 height 18
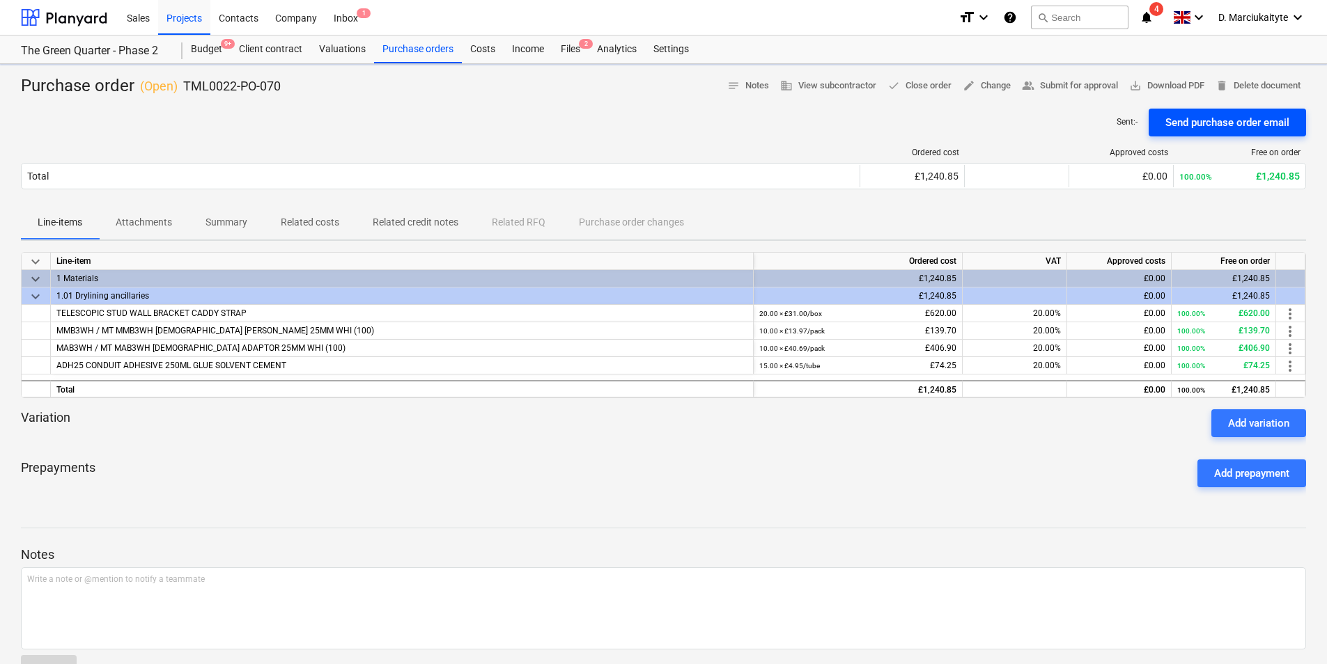
click at [1199, 123] on div "Send purchase order email" at bounding box center [1227, 123] width 124 height 18
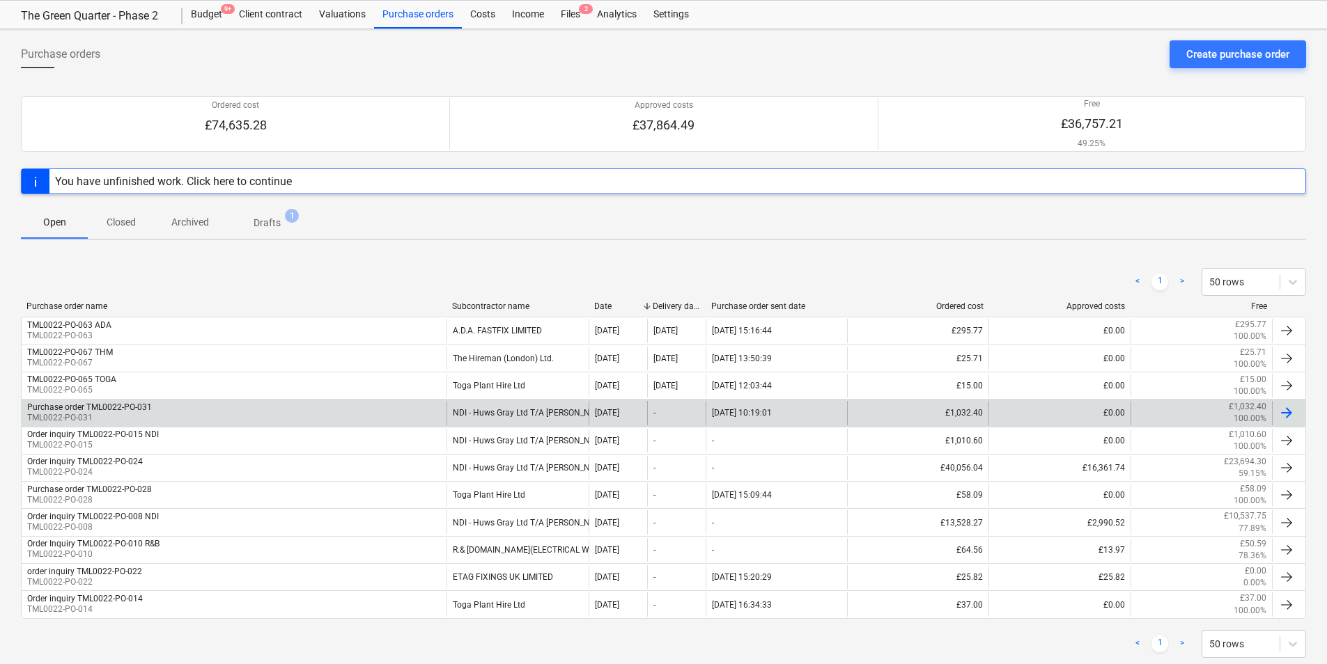
scroll to position [68, 0]
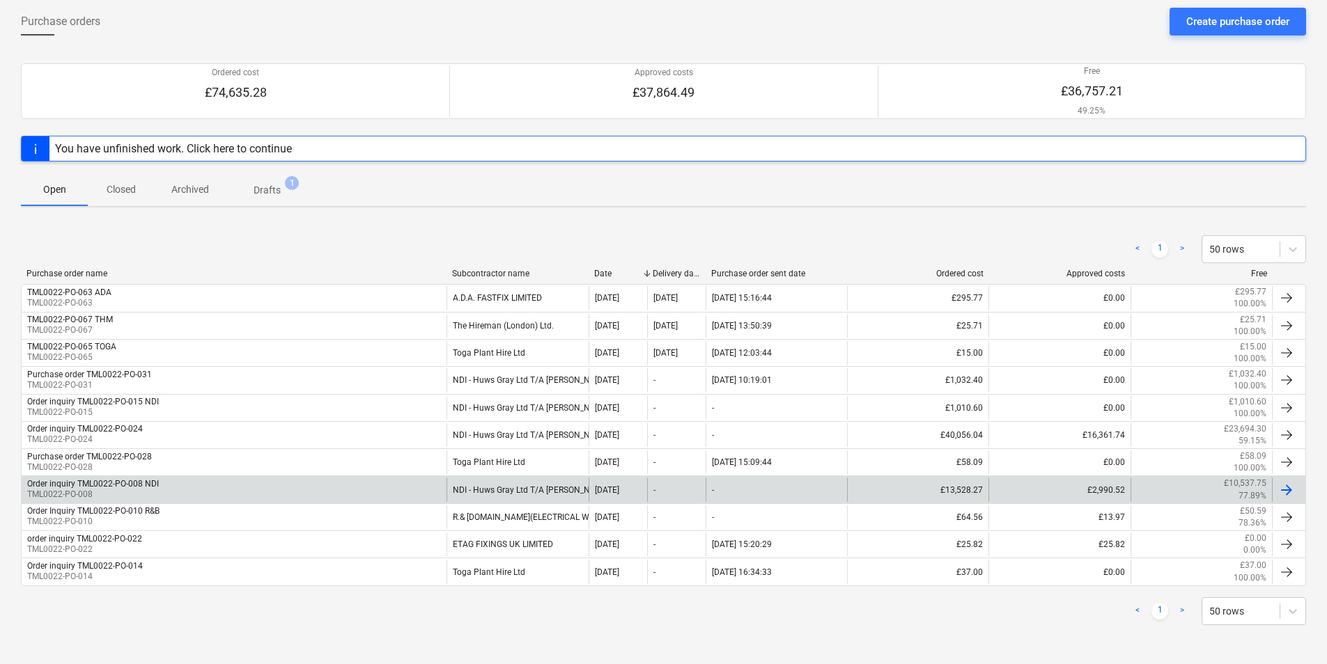
click at [366, 484] on div "Order inquiry TML0022-PO-008 NDI TML0022-PO-008" at bounding box center [234, 490] width 425 height 24
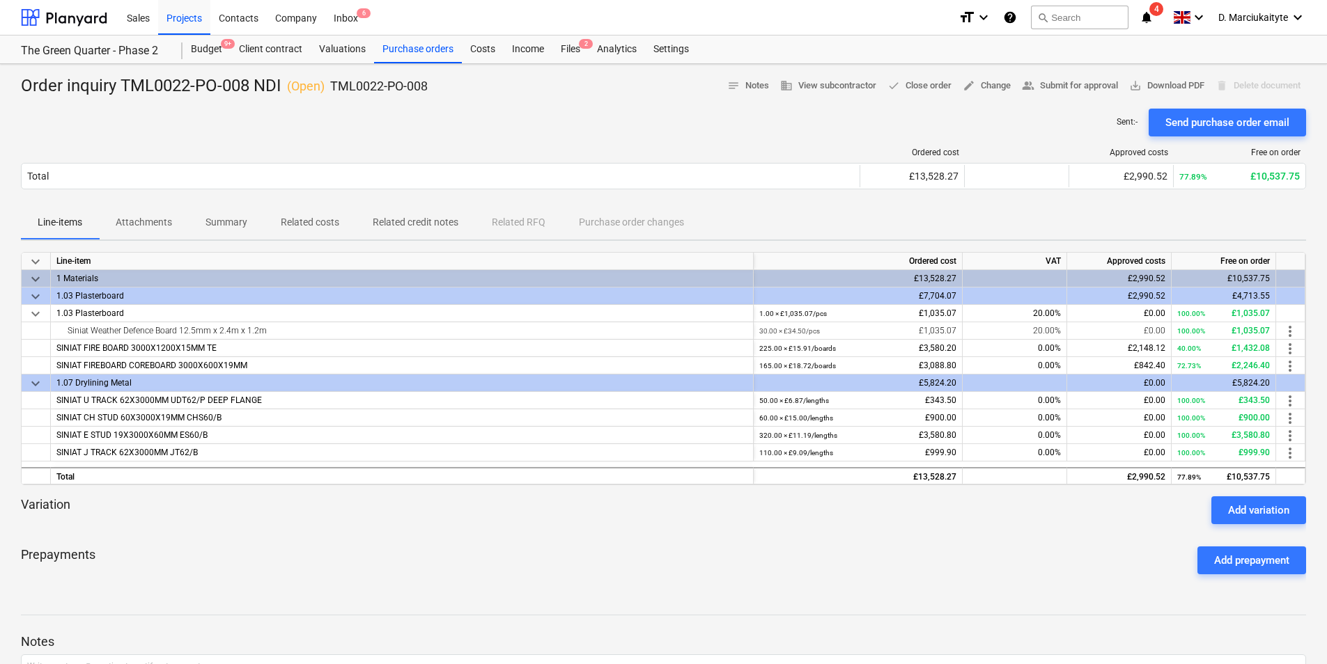
drag, startPoint x: 193, startPoint y: 230, endPoint x: 204, endPoint y: 224, distance: 12.5
click at [194, 229] on span "Summary" at bounding box center [226, 222] width 75 height 23
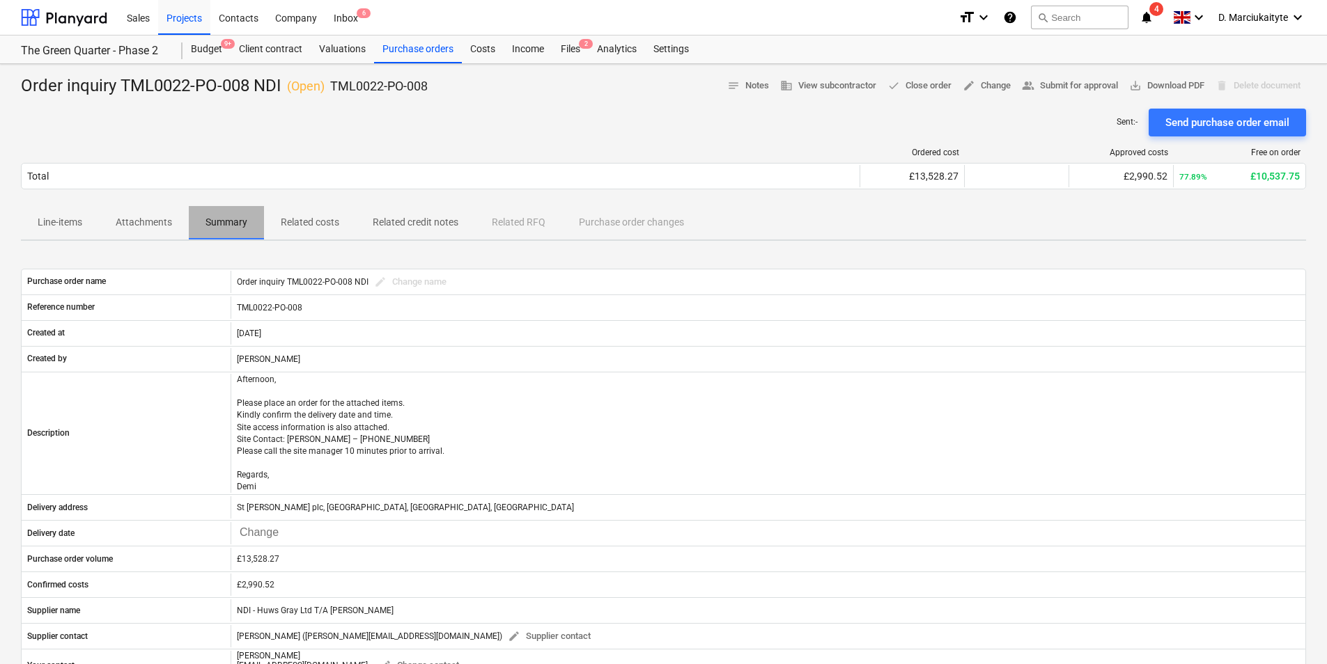
click at [242, 218] on p "Summary" at bounding box center [226, 222] width 42 height 15
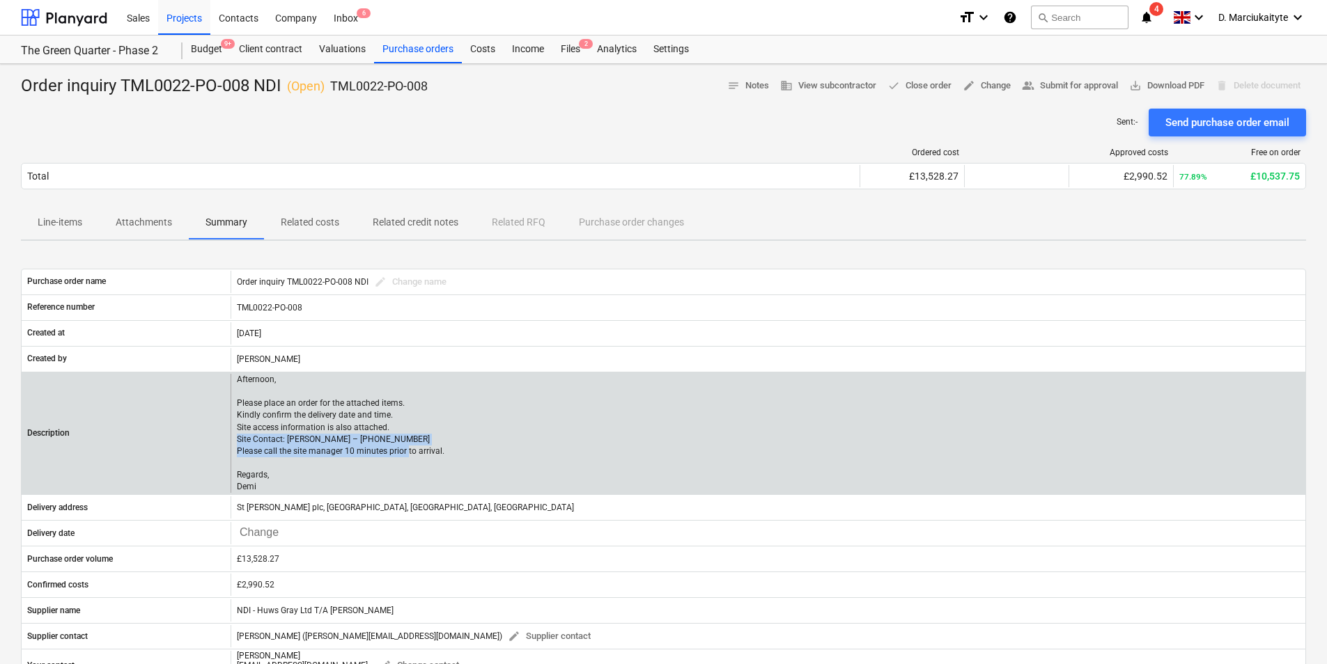
drag, startPoint x: 451, startPoint y: 453, endPoint x: 234, endPoint y: 441, distance: 217.0
click at [234, 441] on div "Afternoon, Please place an order for the attached items. Kindly confirm the del…" at bounding box center [768, 434] width 1075 height 120
drag, startPoint x: 234, startPoint y: 441, endPoint x: 260, endPoint y: 483, distance: 49.5
click at [260, 482] on p "Afternoon, Please place an order for the attached items. Kindly confirm the del…" at bounding box center [341, 434] width 208 height 120
drag, startPoint x: 270, startPoint y: 488, endPoint x: 237, endPoint y: 437, distance: 59.9
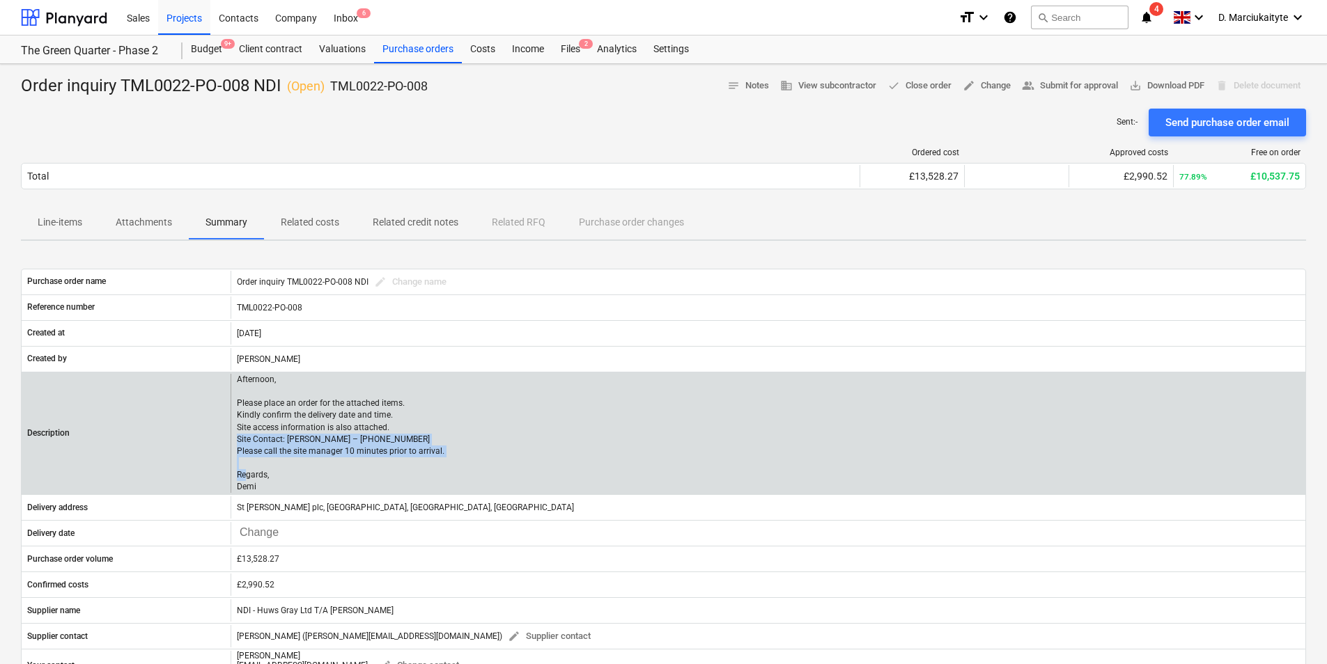
click at [237, 437] on p "Afternoon, Please place an order for the attached items. Kindly confirm the del…" at bounding box center [341, 434] width 208 height 120
copy p "Site Contact: Dave – 07789 077947 Please call the site manager 10 minutes prior…"
click at [333, 407] on p "Afternoon, Please place an order for the attached items. Kindly confirm the del…" at bounding box center [341, 434] width 208 height 120
drag, startPoint x: 333, startPoint y: 407, endPoint x: 405, endPoint y: 403, distance: 72.5
click at [405, 403] on p "Afternoon, Please place an order for the attached items. Kindly confirm the del…" at bounding box center [341, 434] width 208 height 120
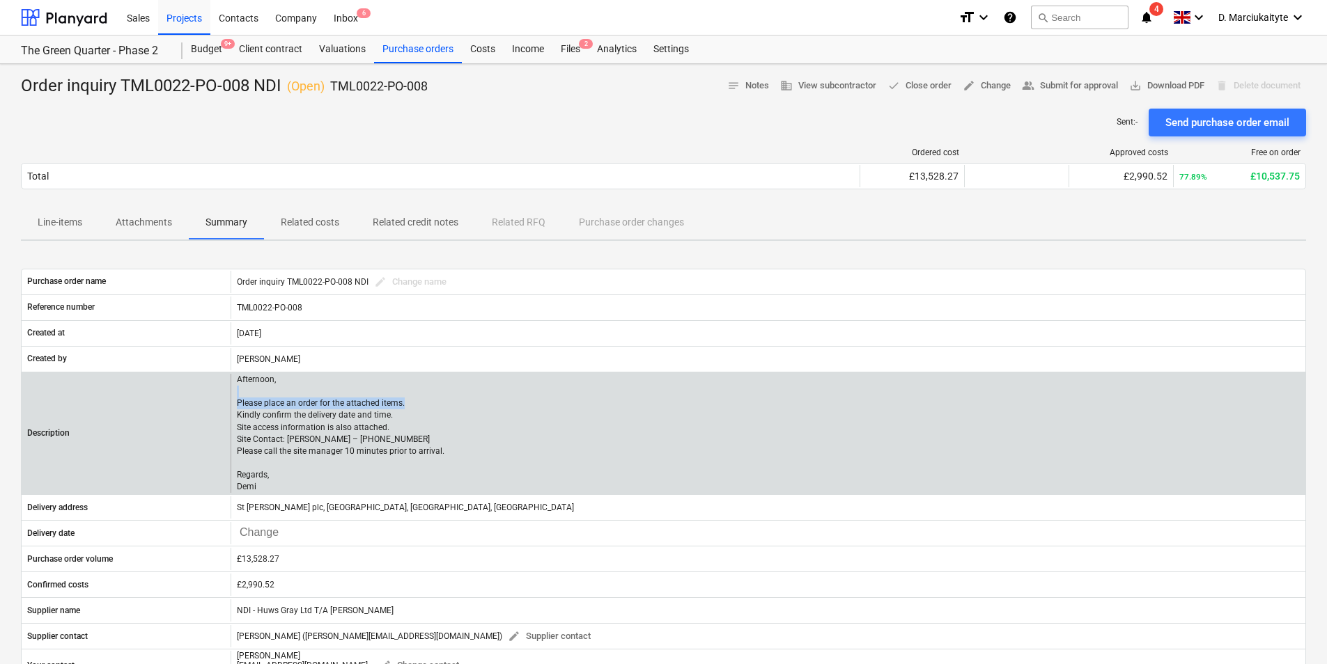
drag, startPoint x: 422, startPoint y: 403, endPoint x: 240, endPoint y: 395, distance: 182.6
click at [240, 395] on p "Afternoon, Please place an order for the attached items. Kindly confirm the del…" at bounding box center [341, 434] width 208 height 120
copy p "Please place an order for the attached items."
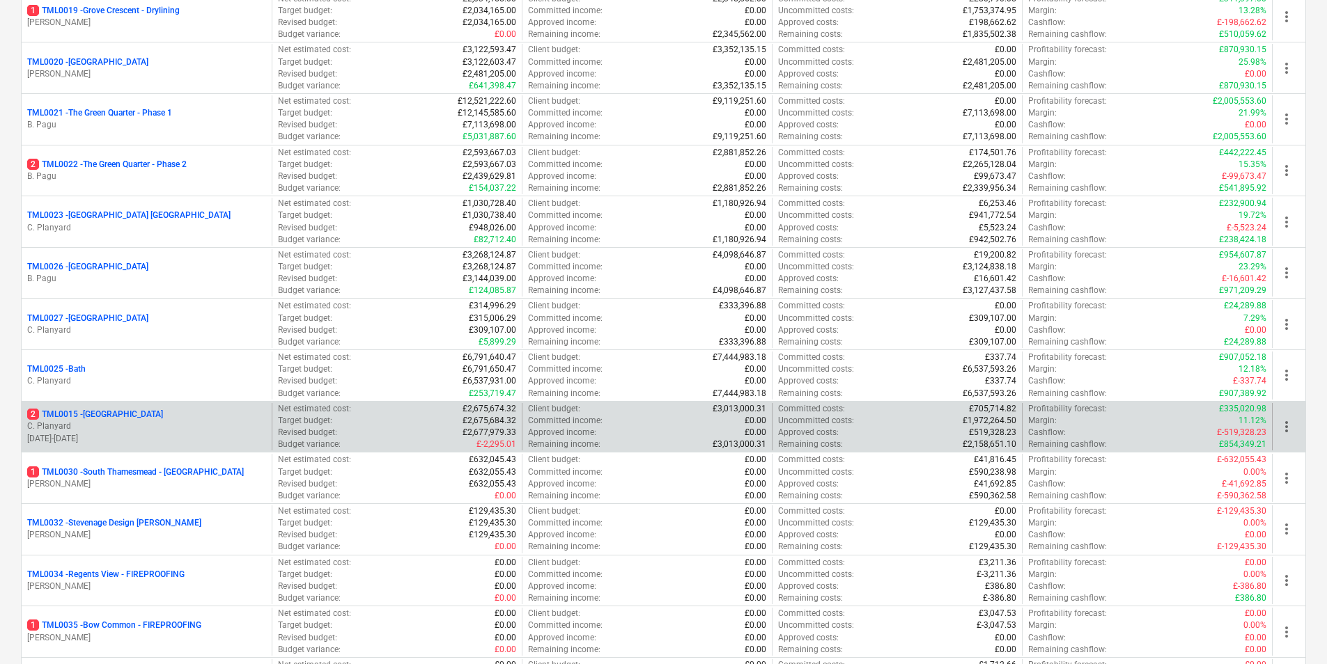
scroll to position [1114, 0]
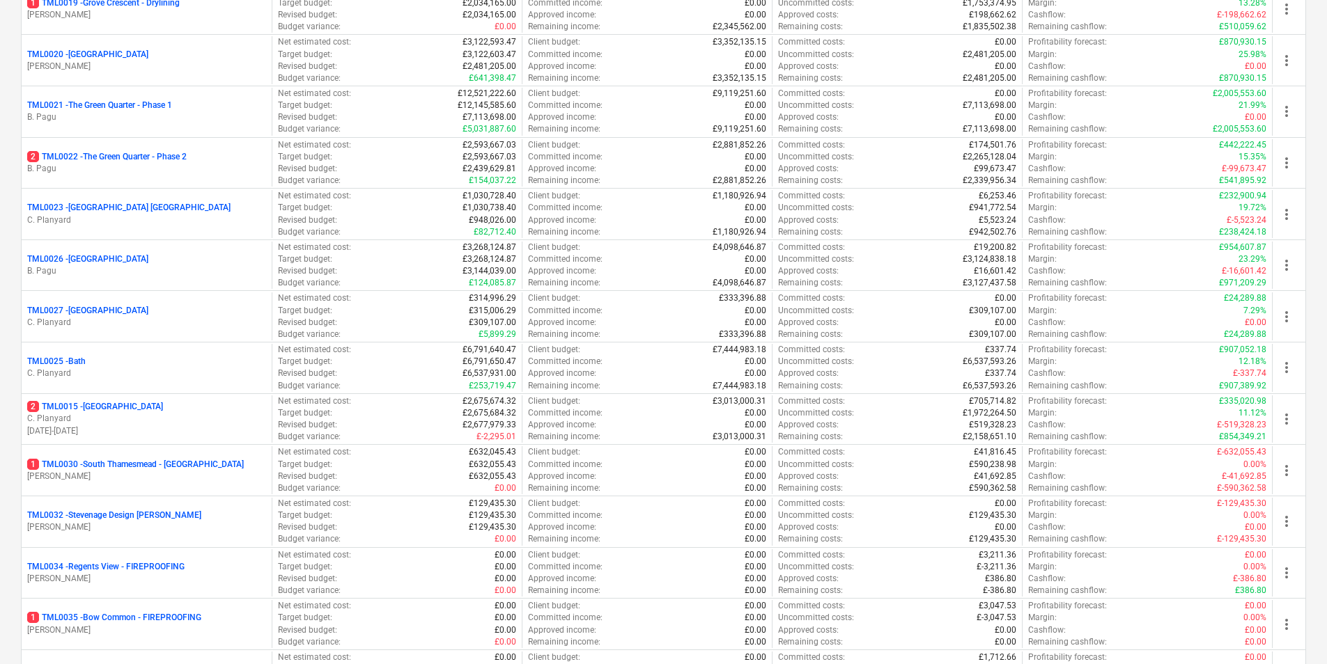
drag, startPoint x: 110, startPoint y: 171, endPoint x: 128, endPoint y: 169, distance: 18.3
click at [111, 171] on p "B. Pagu" at bounding box center [146, 169] width 239 height 12
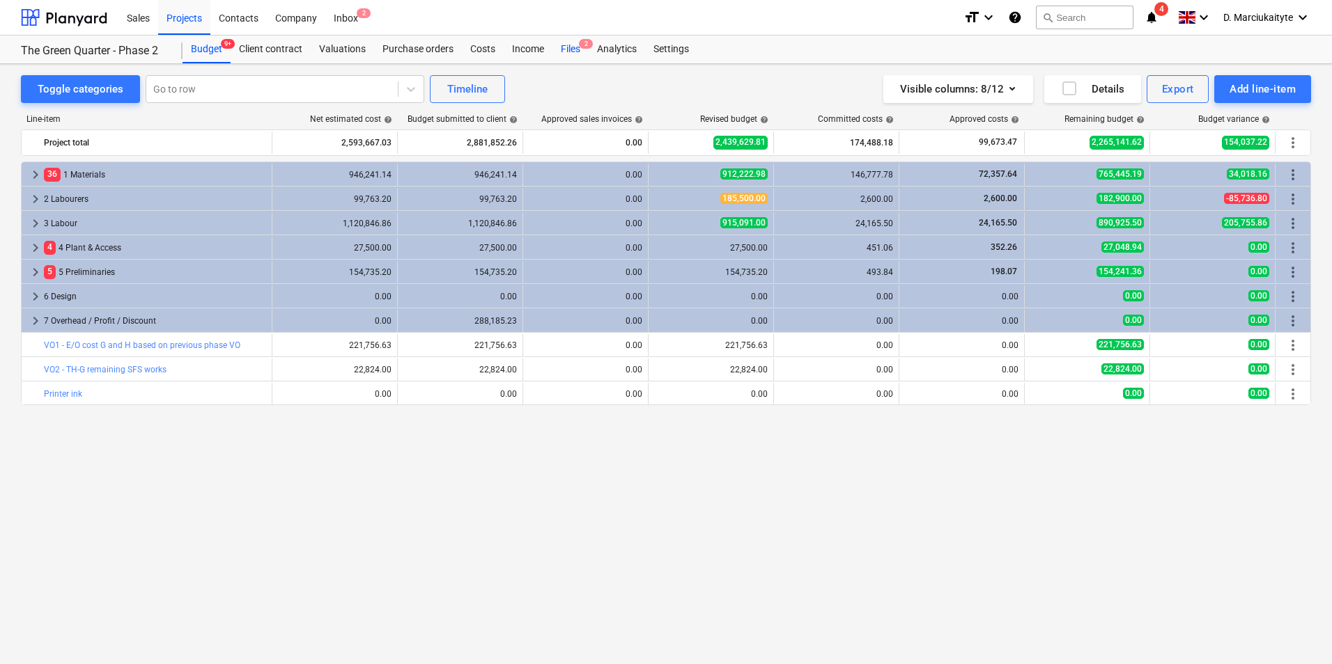
click at [558, 47] on div "Files 2" at bounding box center [570, 50] width 36 height 28
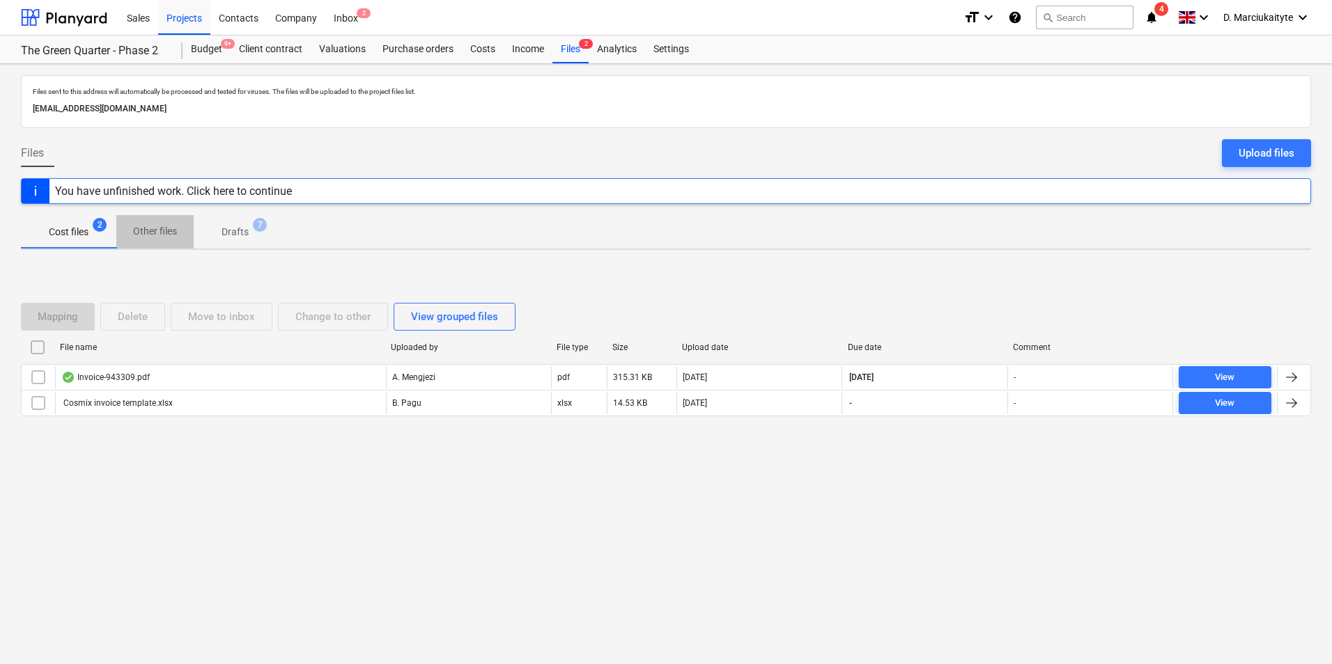
click at [145, 241] on span "Other files" at bounding box center [154, 231] width 77 height 23
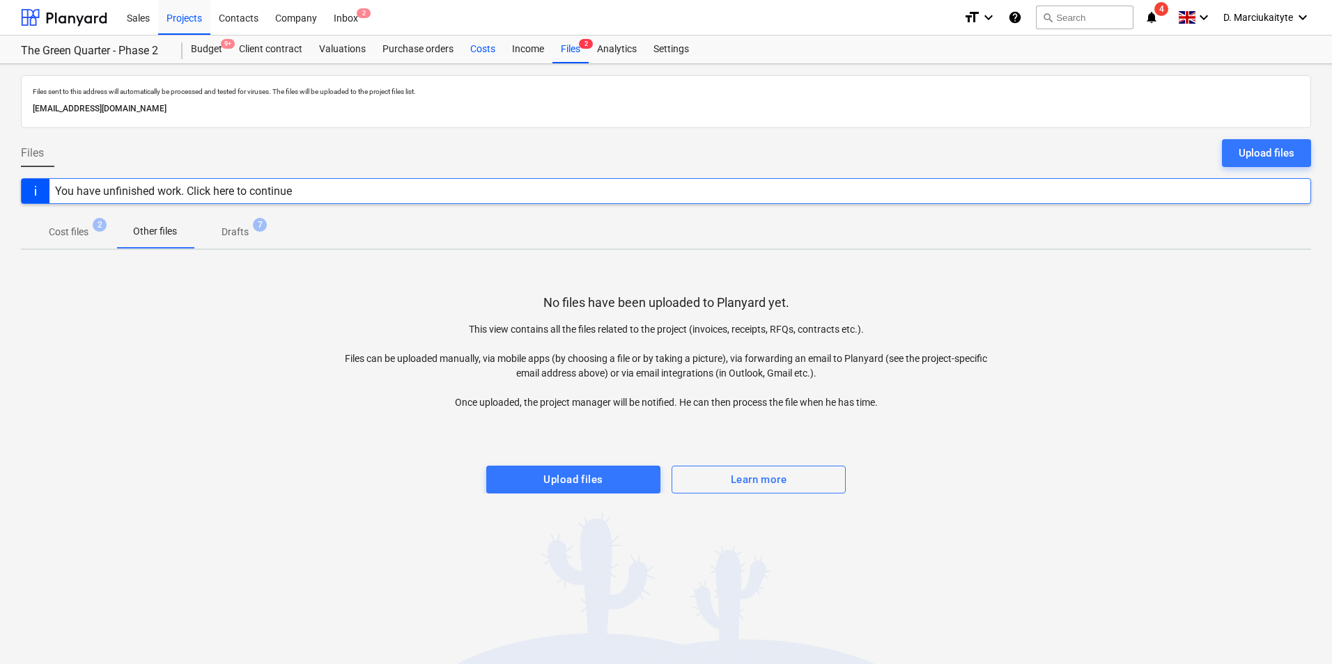
click at [481, 52] on div "Costs" at bounding box center [483, 50] width 42 height 28
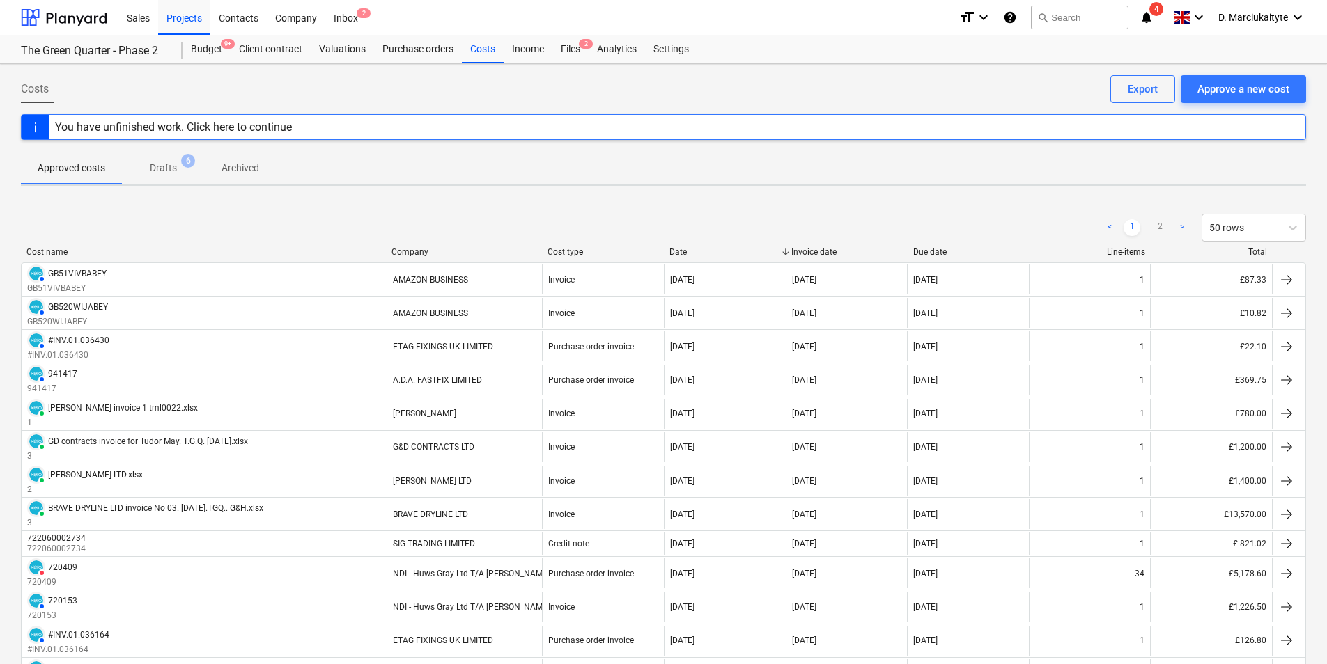
click at [410, 247] on div "< 1 2 > 50 rows" at bounding box center [663, 227] width 1285 height 39
click at [416, 253] on div "Company" at bounding box center [463, 252] width 145 height 10
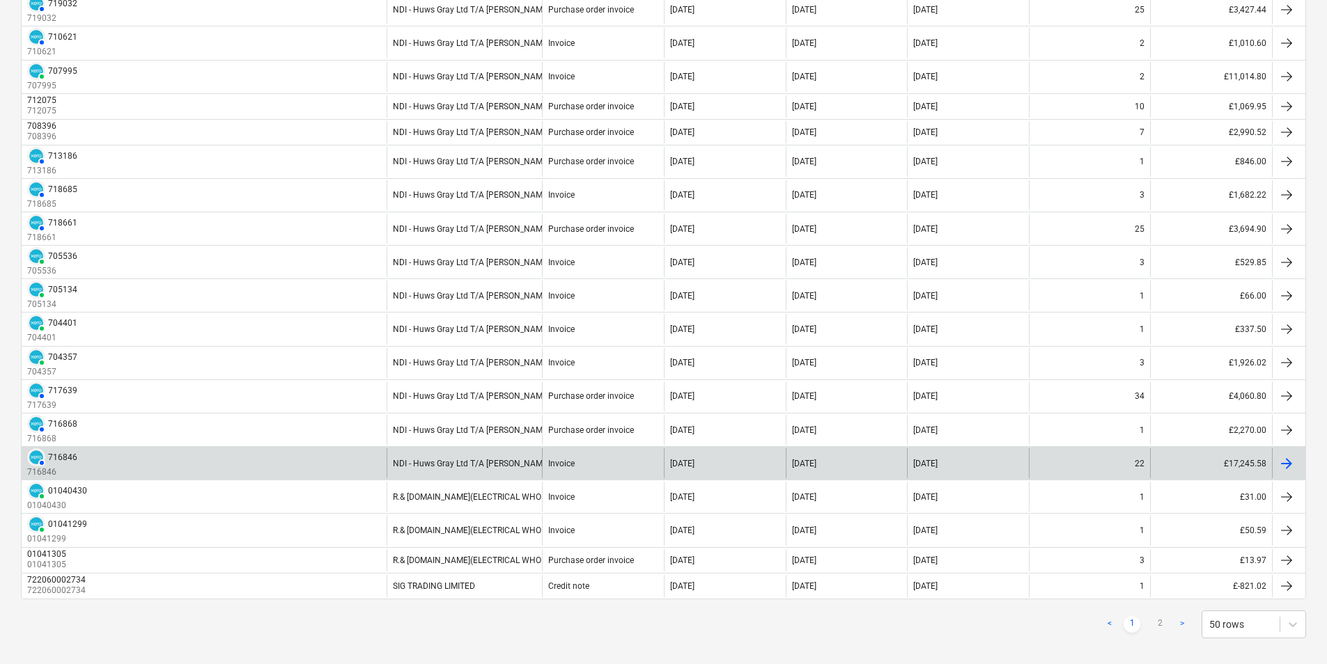
scroll to position [1292, 0]
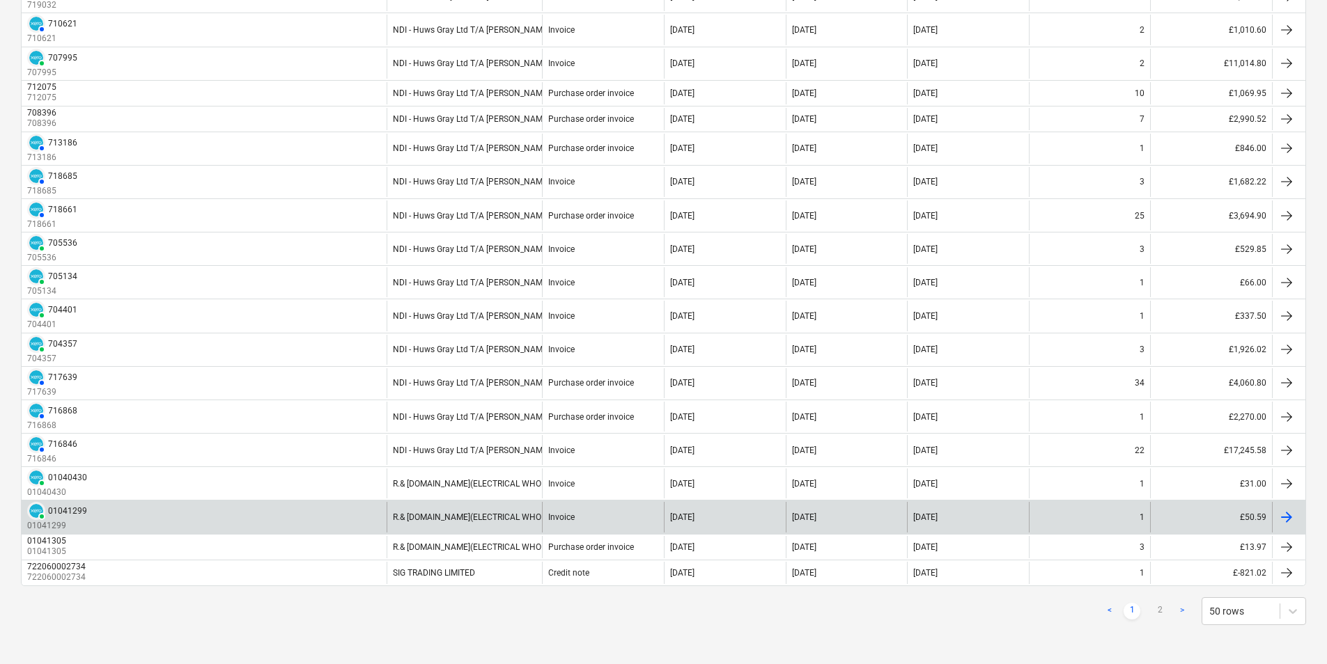
click at [446, 509] on div "R.& [DOMAIN_NAME](ELECTRICAL WHOLESALERS)LIMITED" at bounding box center [465, 517] width 156 height 30
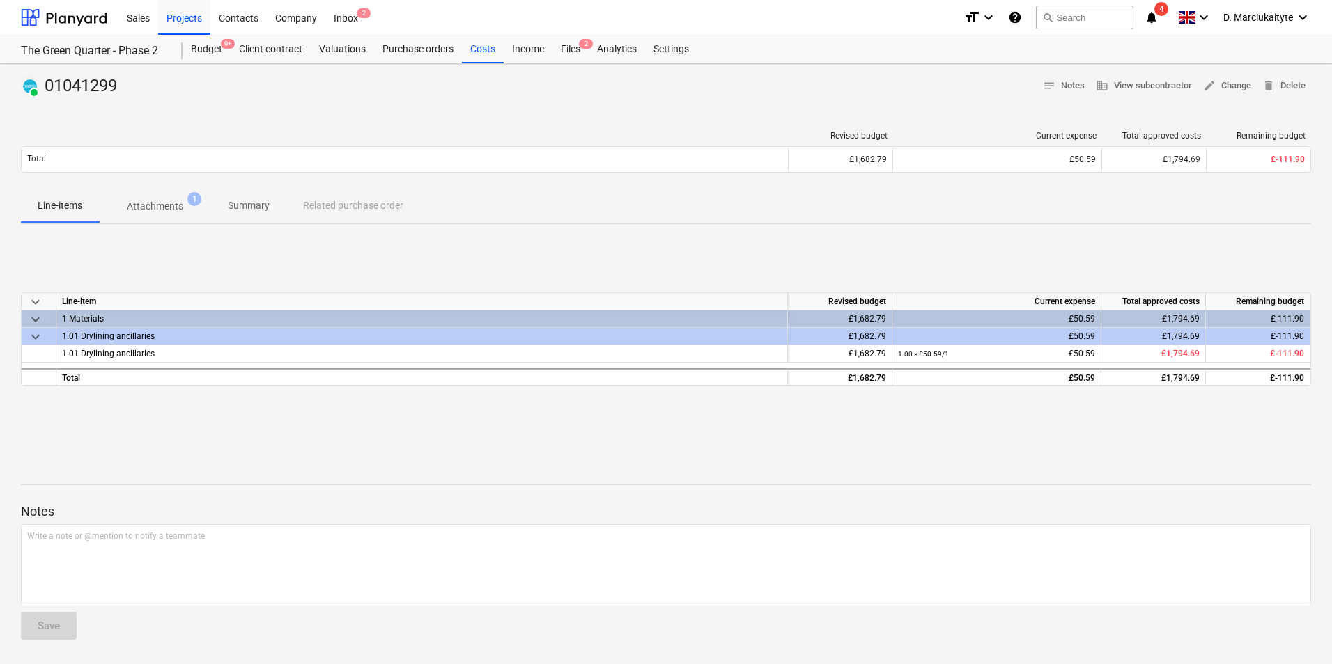
click at [151, 195] on span "Attachments 1" at bounding box center [155, 206] width 112 height 25
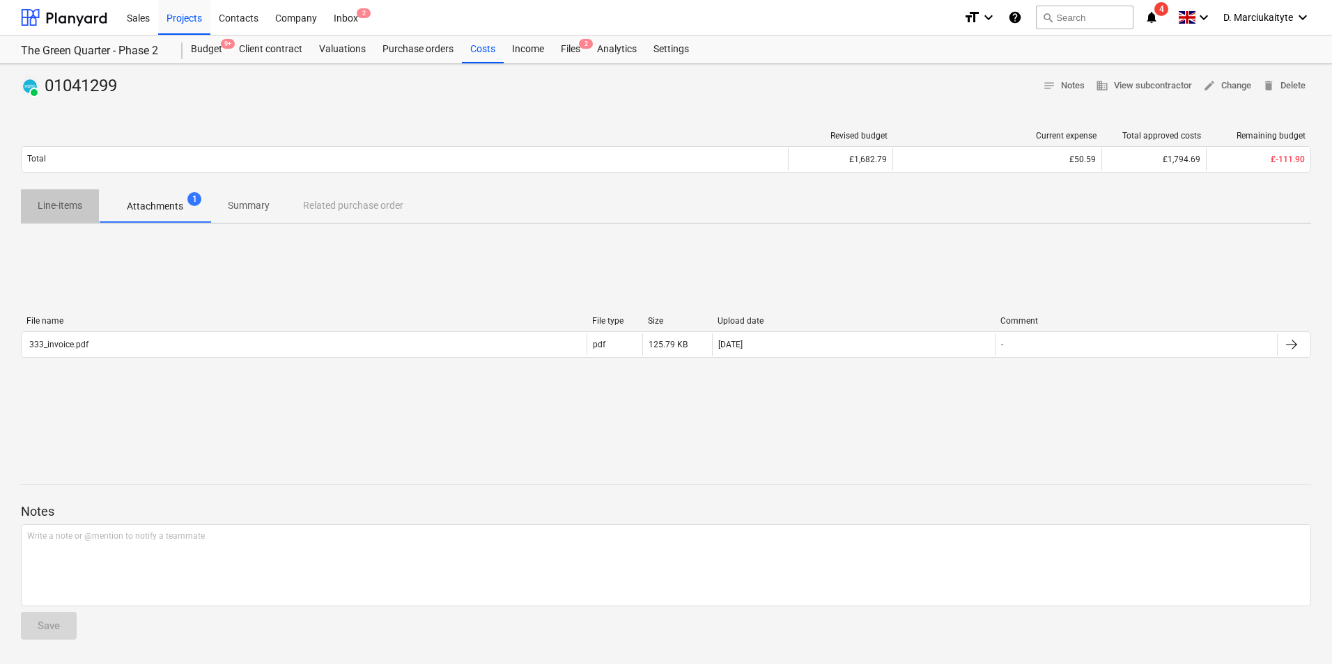
click at [62, 203] on p "Line-items" at bounding box center [60, 206] width 45 height 15
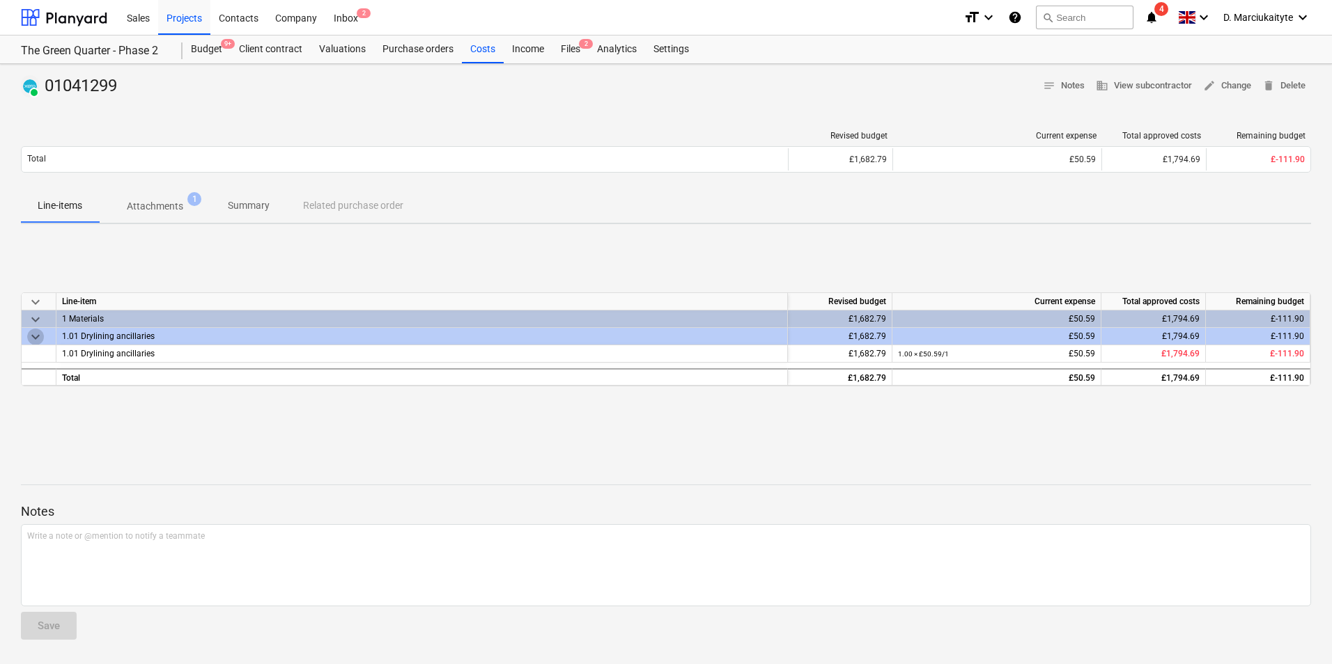
click at [38, 338] on span "keyboard_arrow_down" at bounding box center [35, 337] width 17 height 17
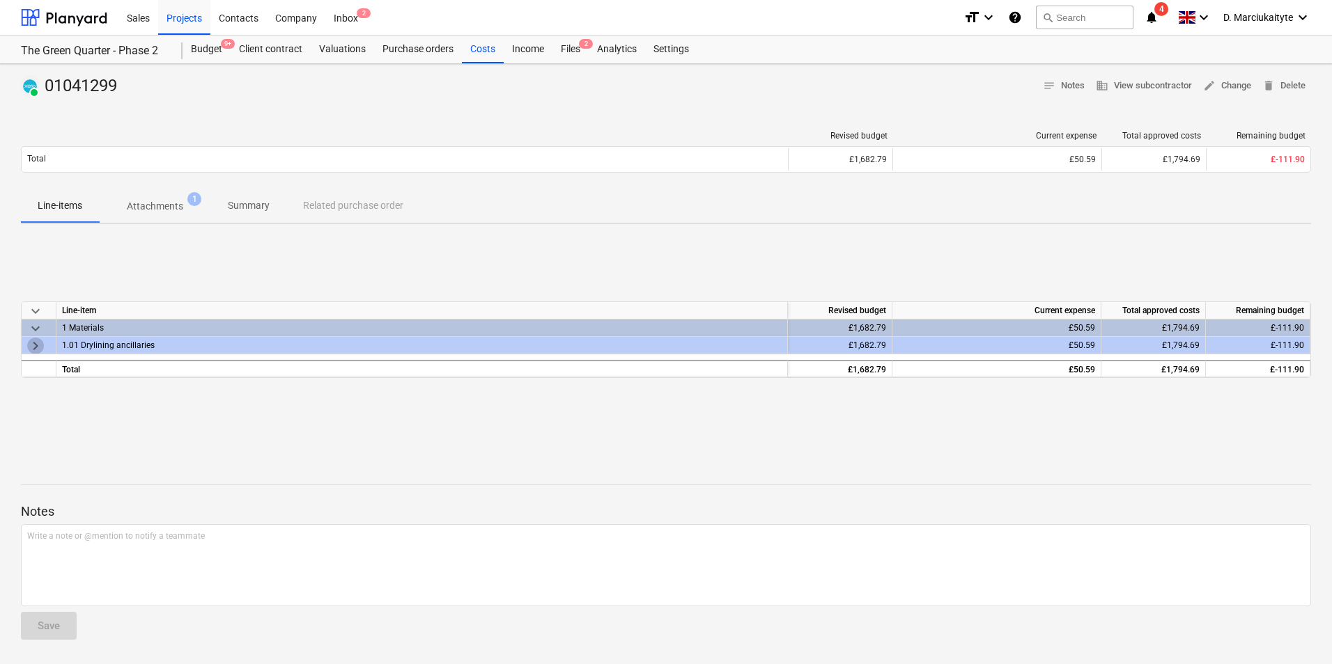
click at [36, 347] on span "keyboard_arrow_right" at bounding box center [35, 346] width 17 height 17
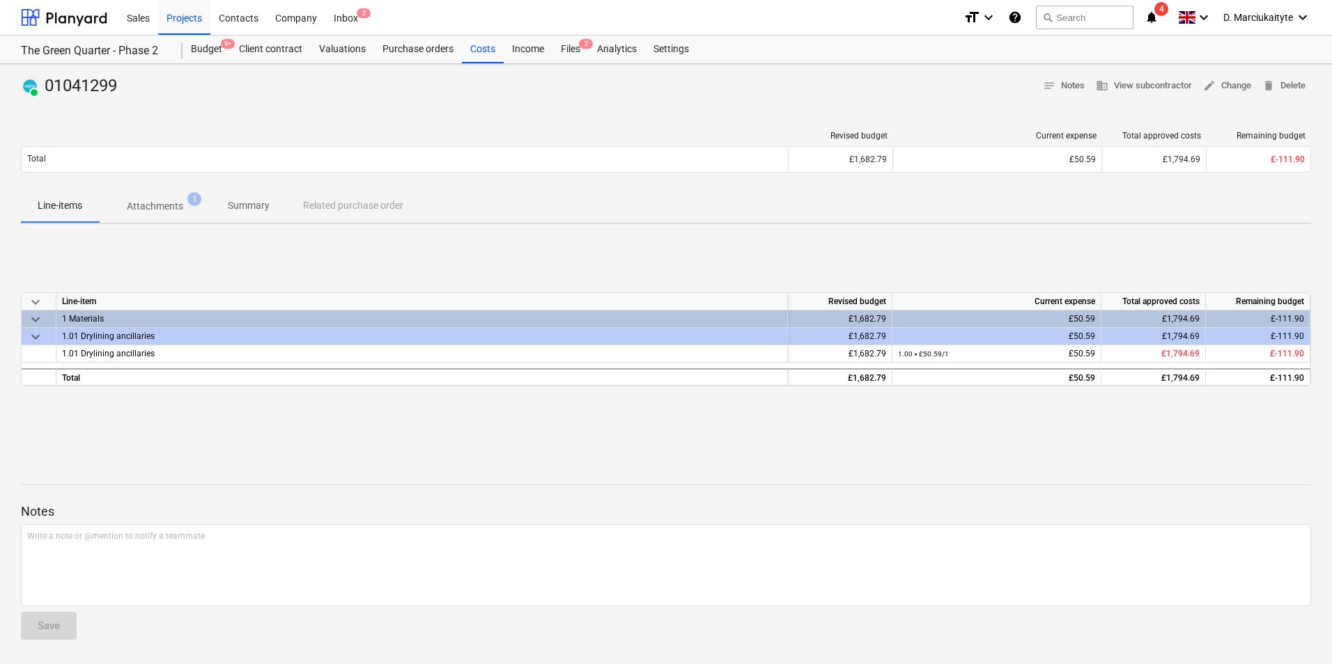
click at [164, 211] on p "Attachments" at bounding box center [155, 206] width 56 height 15
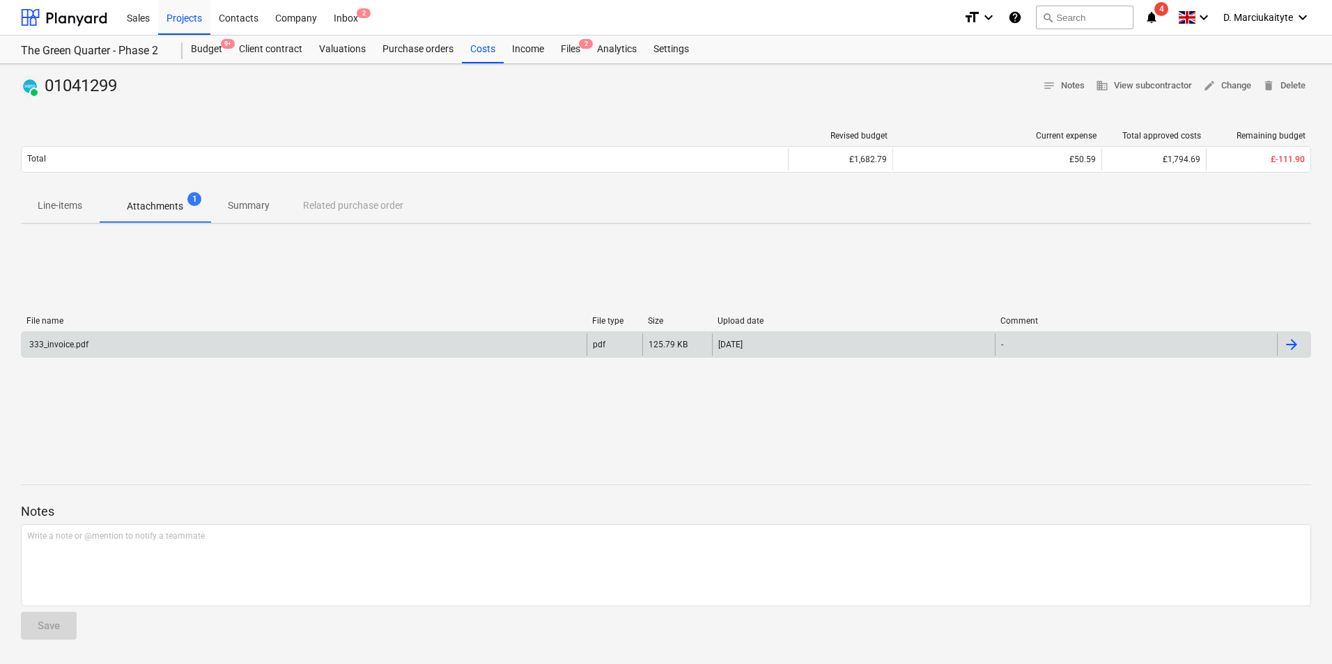
click at [264, 345] on div "333_invoice.pdf" at bounding box center [304, 345] width 565 height 22
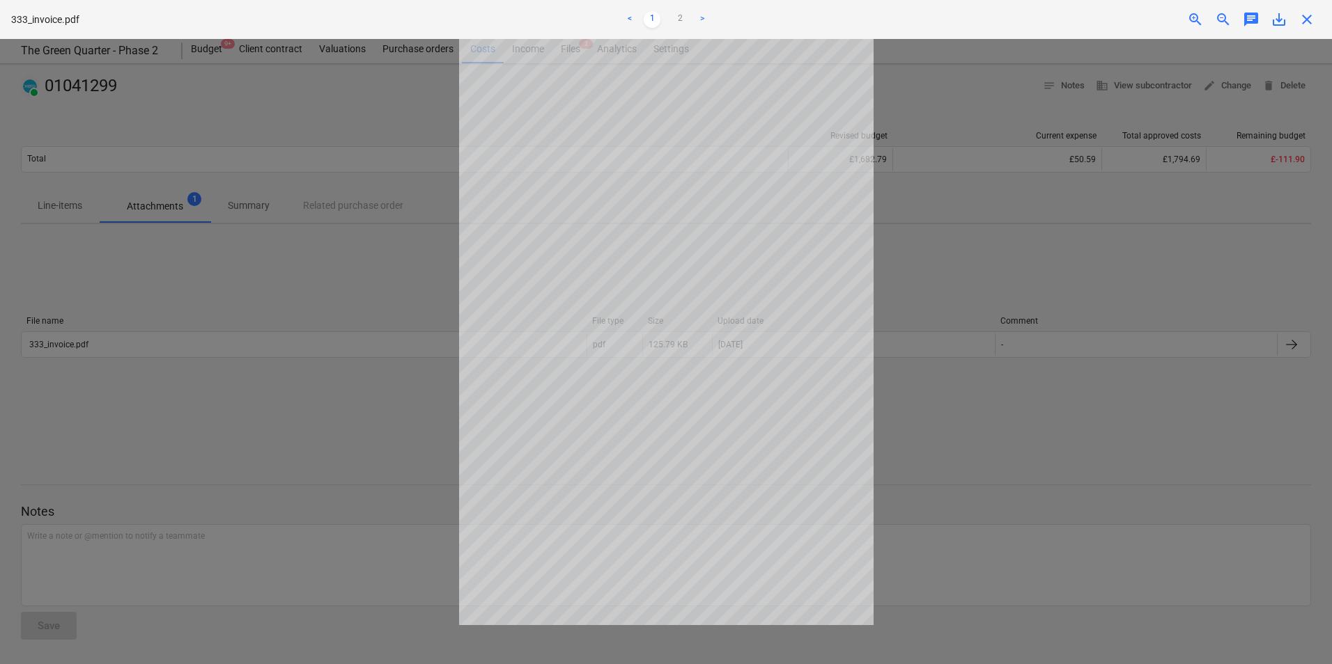
click at [1302, 16] on span "close" at bounding box center [1306, 19] width 17 height 17
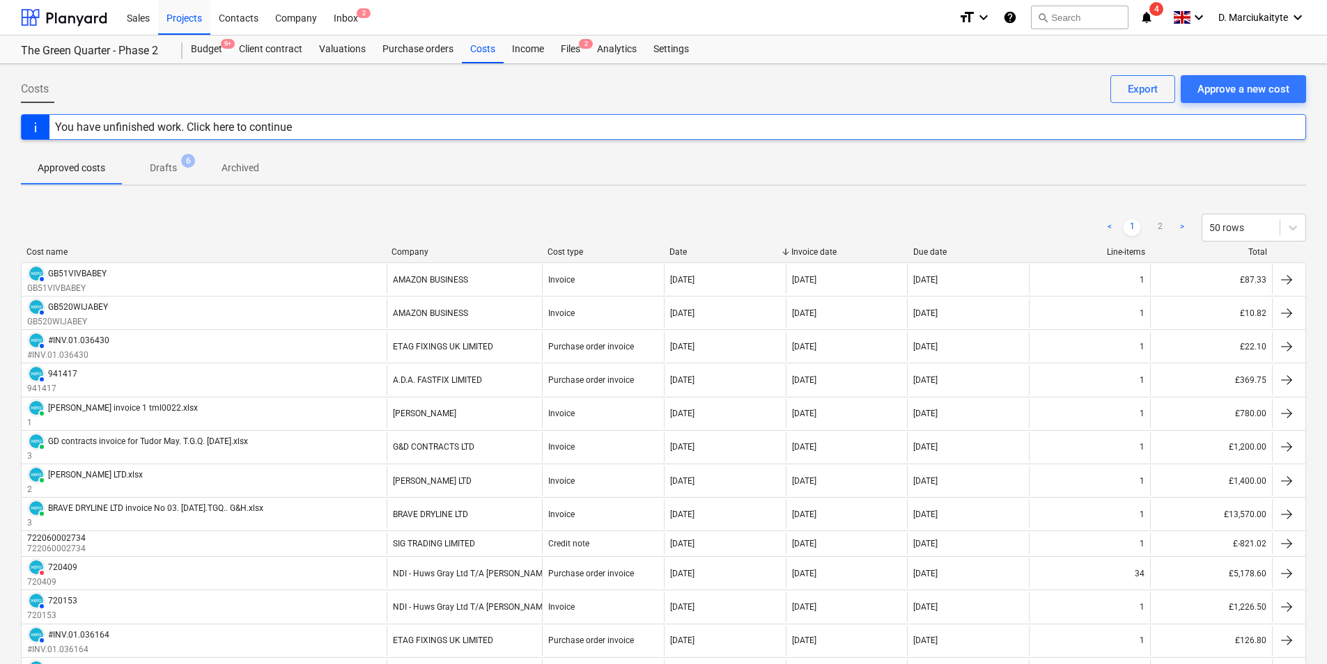
click at [407, 248] on div "Company" at bounding box center [463, 252] width 145 height 10
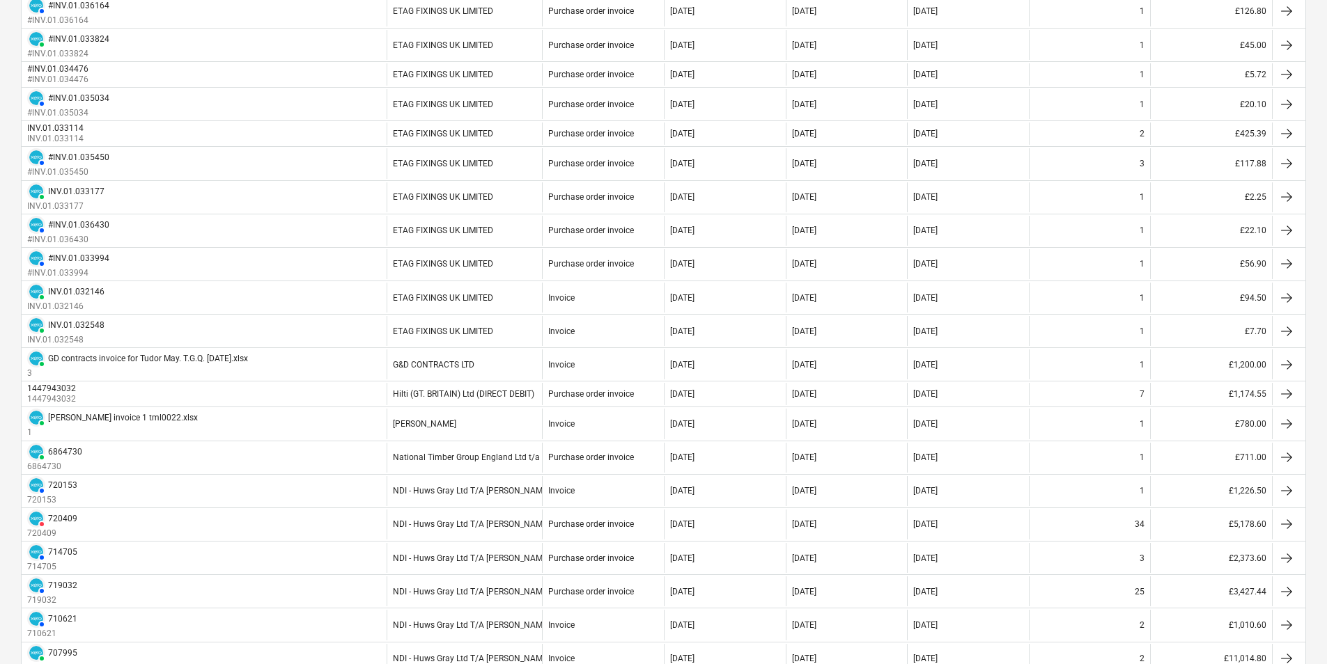
scroll to position [1292, 0]
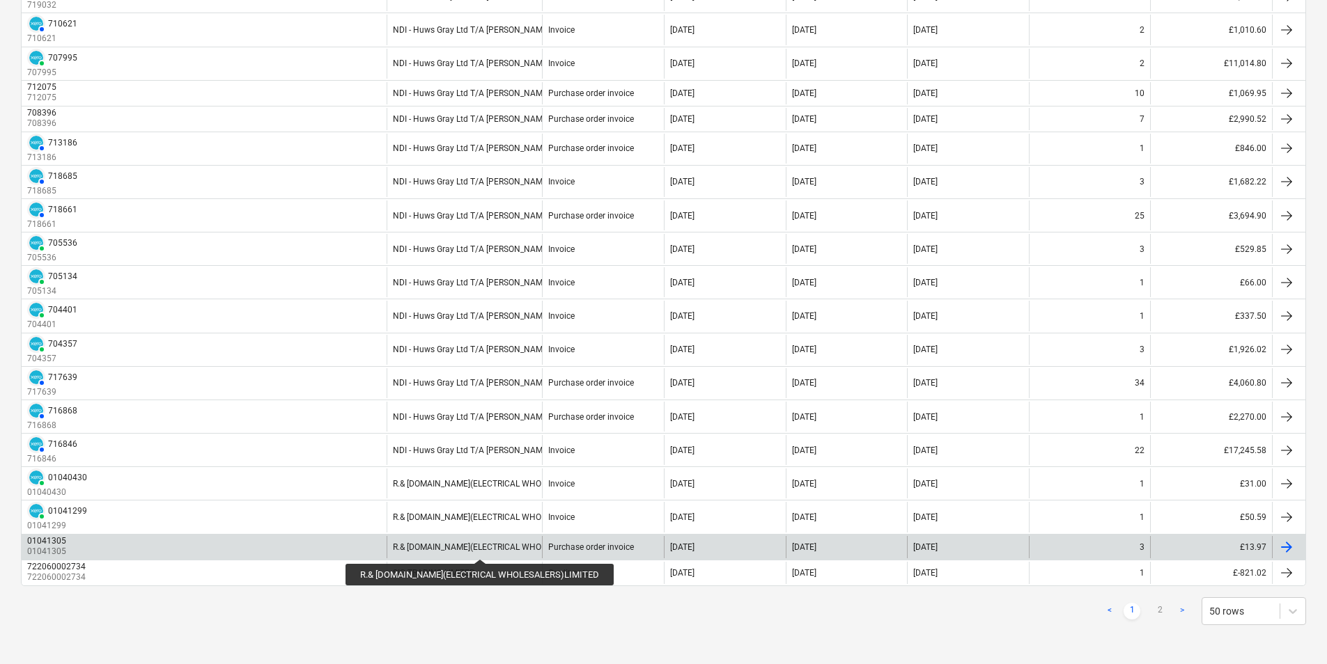
click at [461, 547] on div "R.& [DOMAIN_NAME](ELECTRICAL WHOLESALERS)LIMITED" at bounding box center [503, 548] width 220 height 10
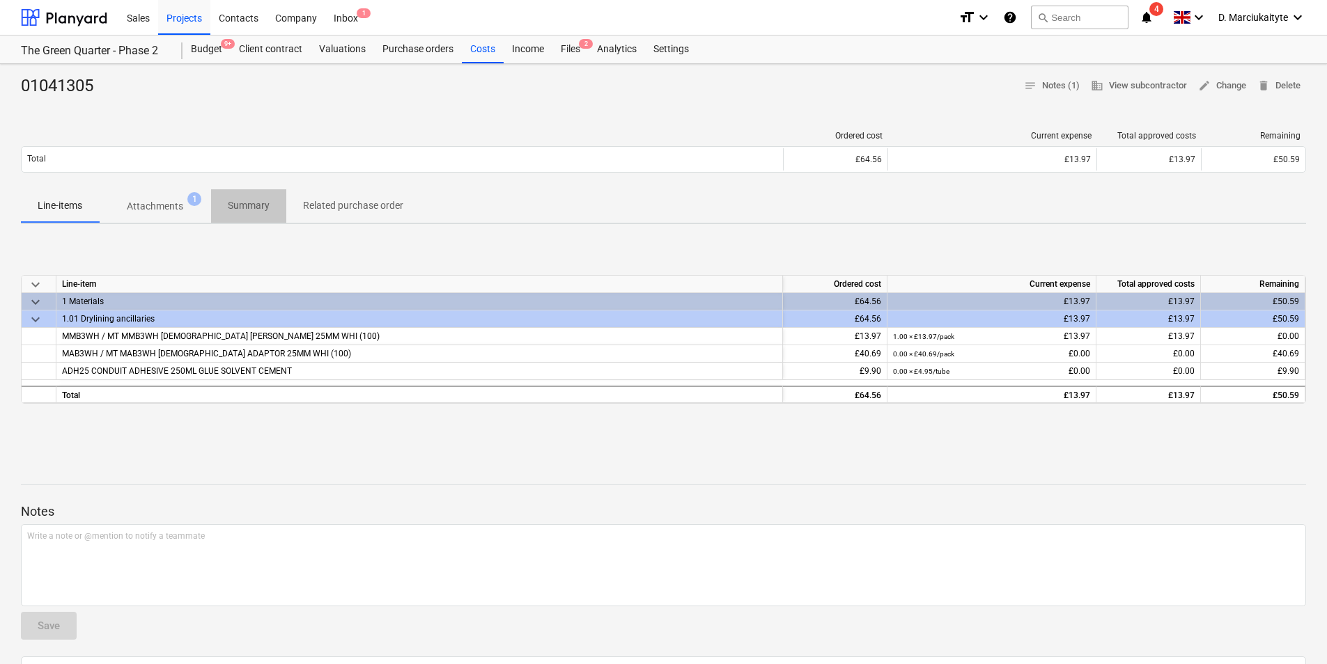
click at [250, 205] on p "Summary" at bounding box center [249, 206] width 42 height 15
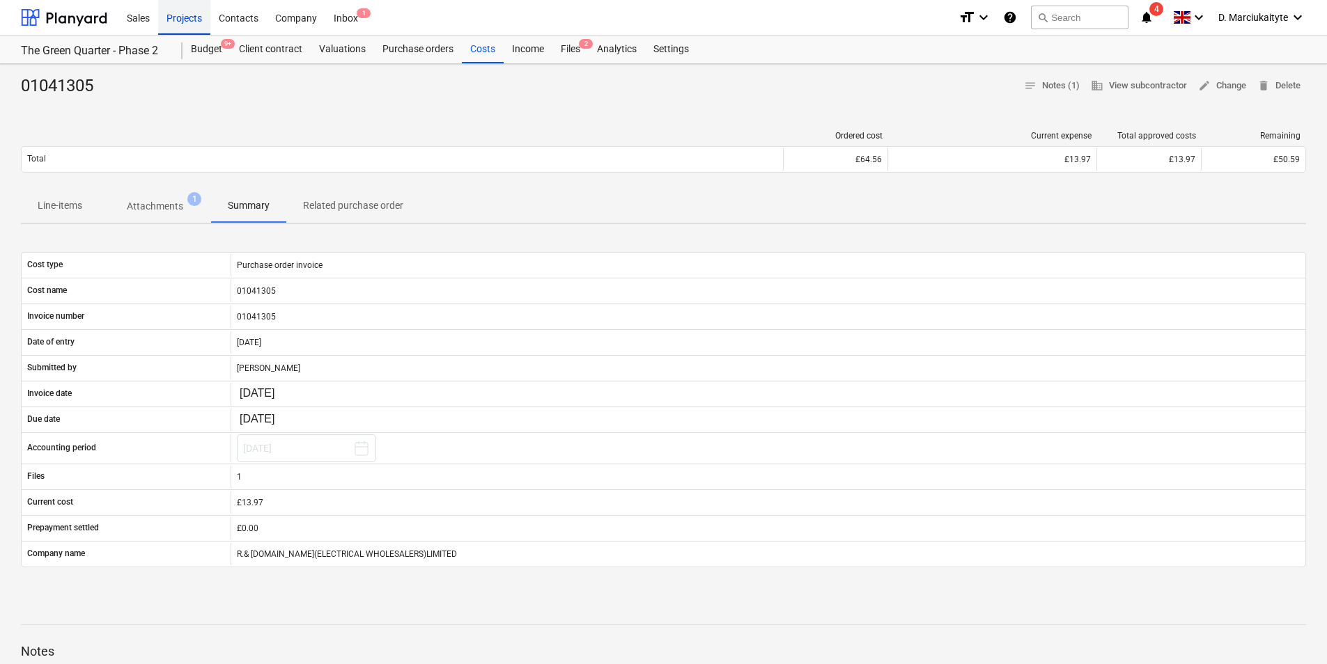
click at [181, 17] on div "Projects" at bounding box center [184, 17] width 52 height 36
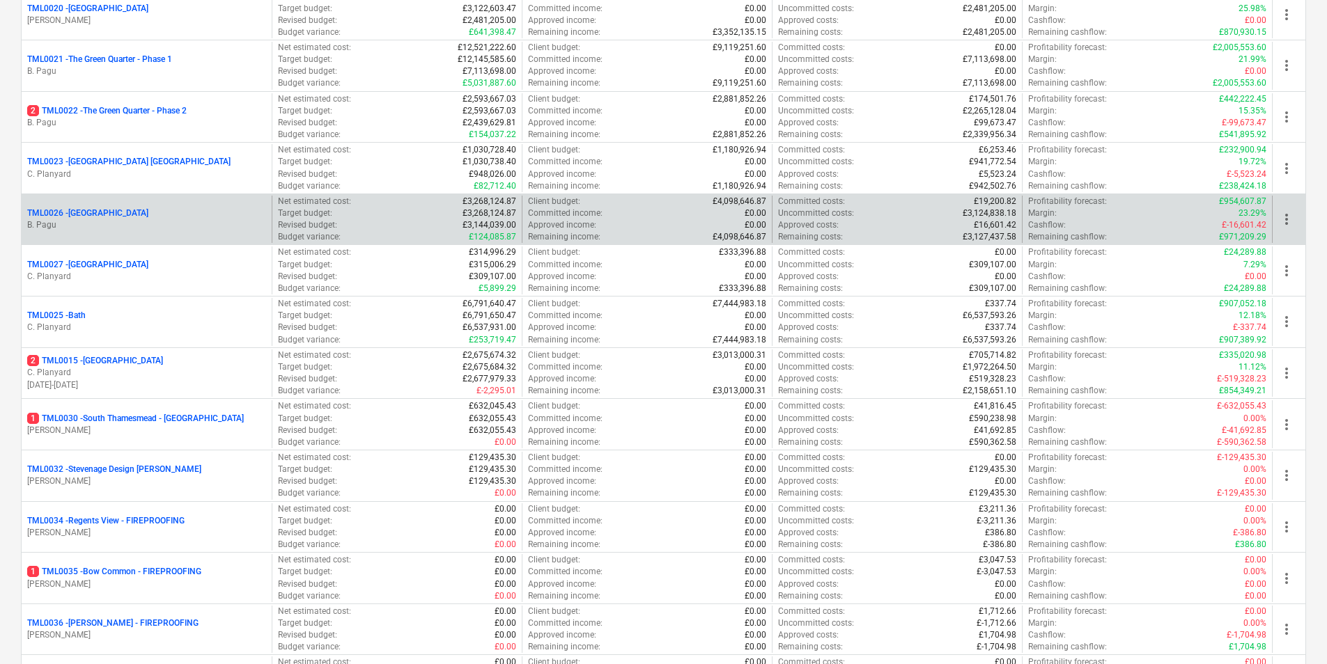
scroll to position [1157, 0]
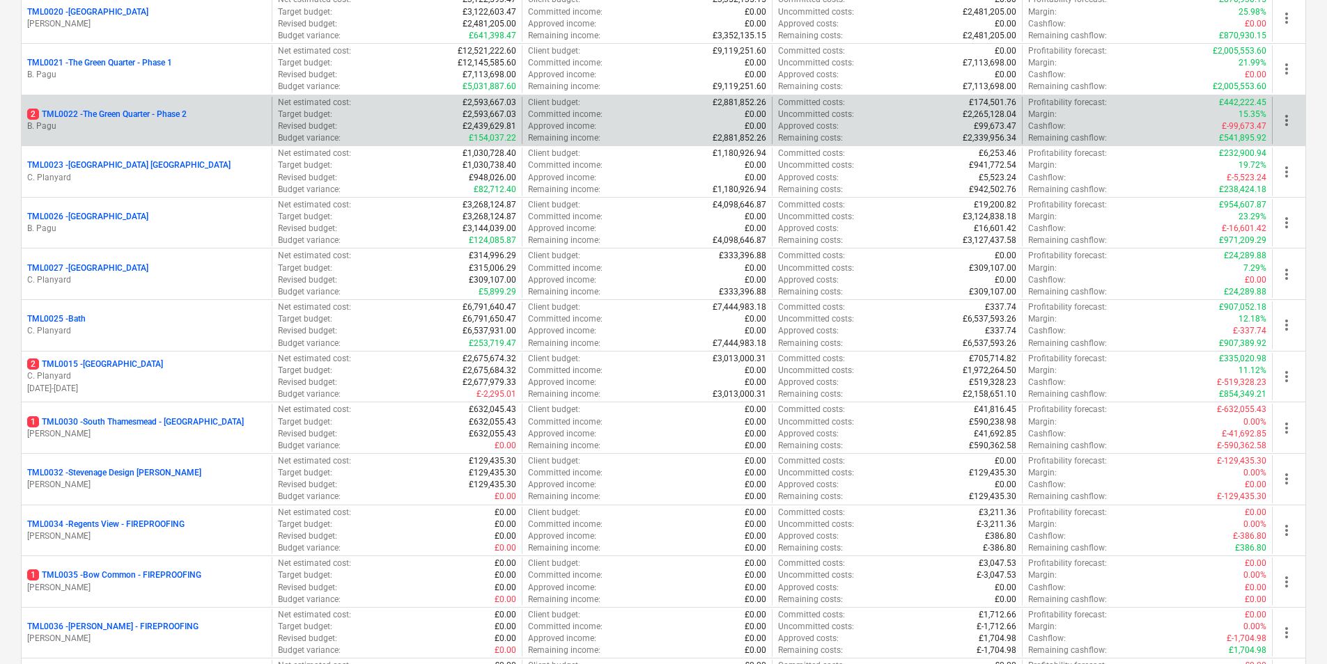
click at [115, 110] on p "2 TML0022 - The Green Quarter - Phase 2" at bounding box center [107, 115] width 160 height 12
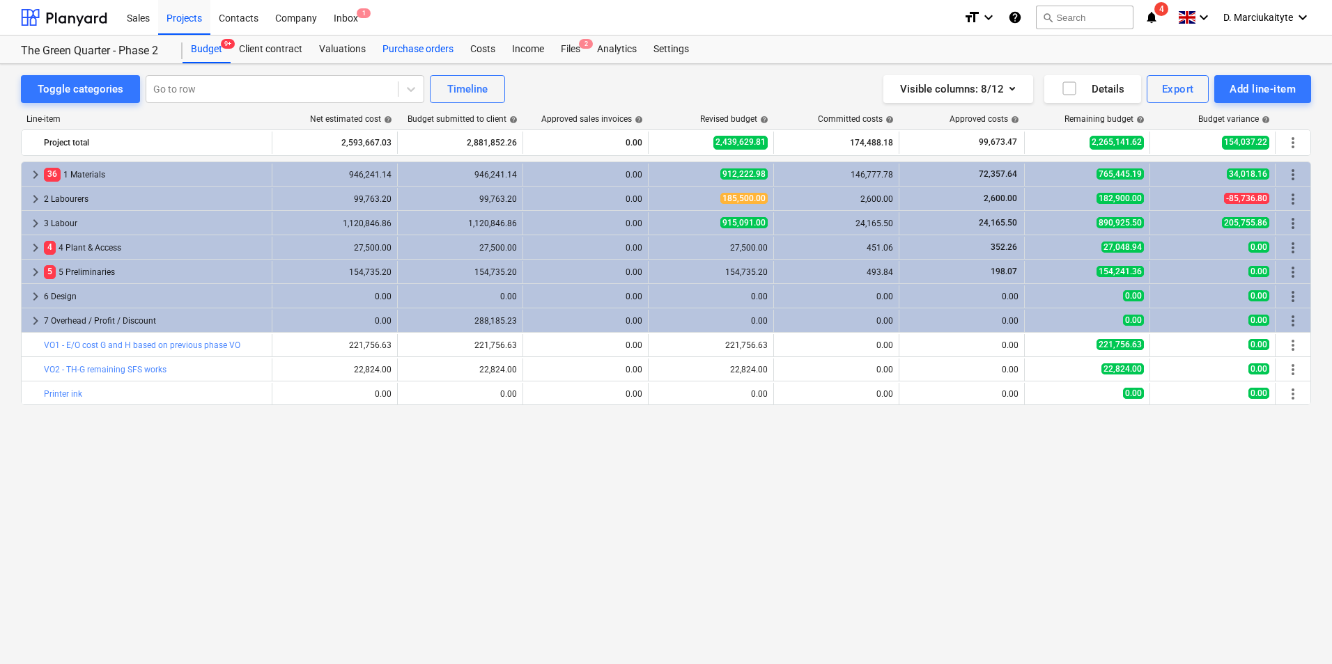
click at [427, 49] on div "Purchase orders" at bounding box center [418, 50] width 88 height 28
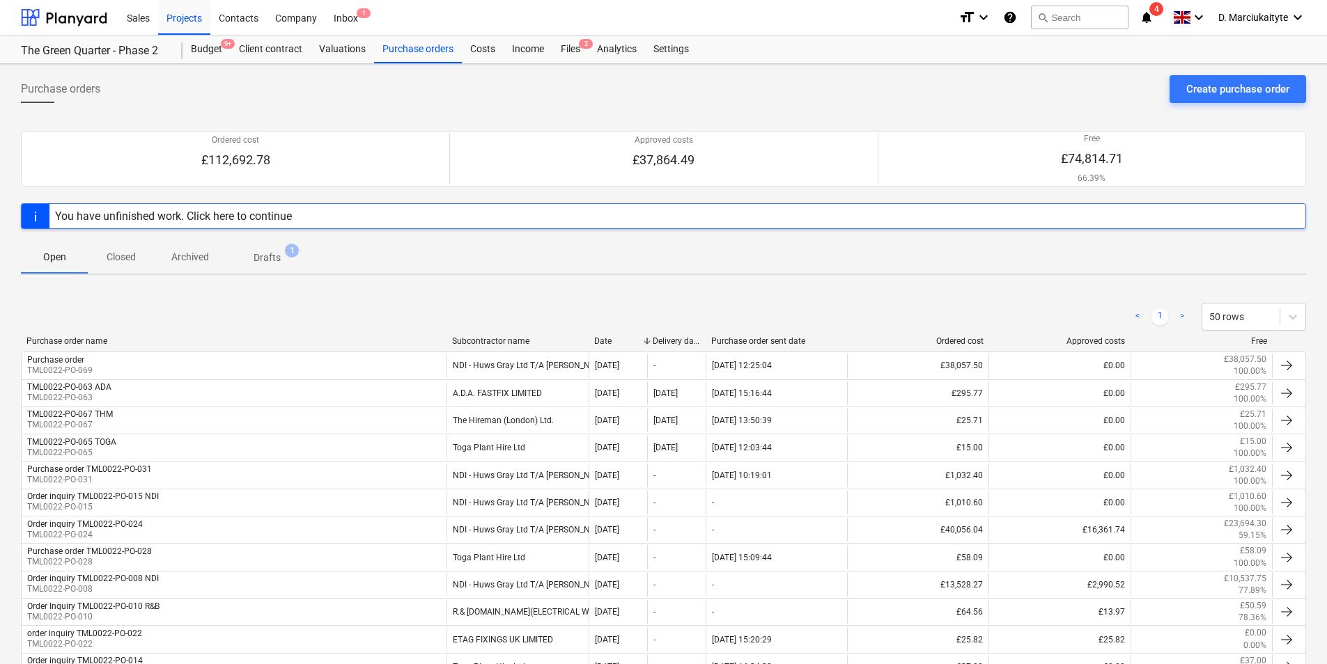
click at [125, 258] on p "Closed" at bounding box center [120, 257] width 33 height 15
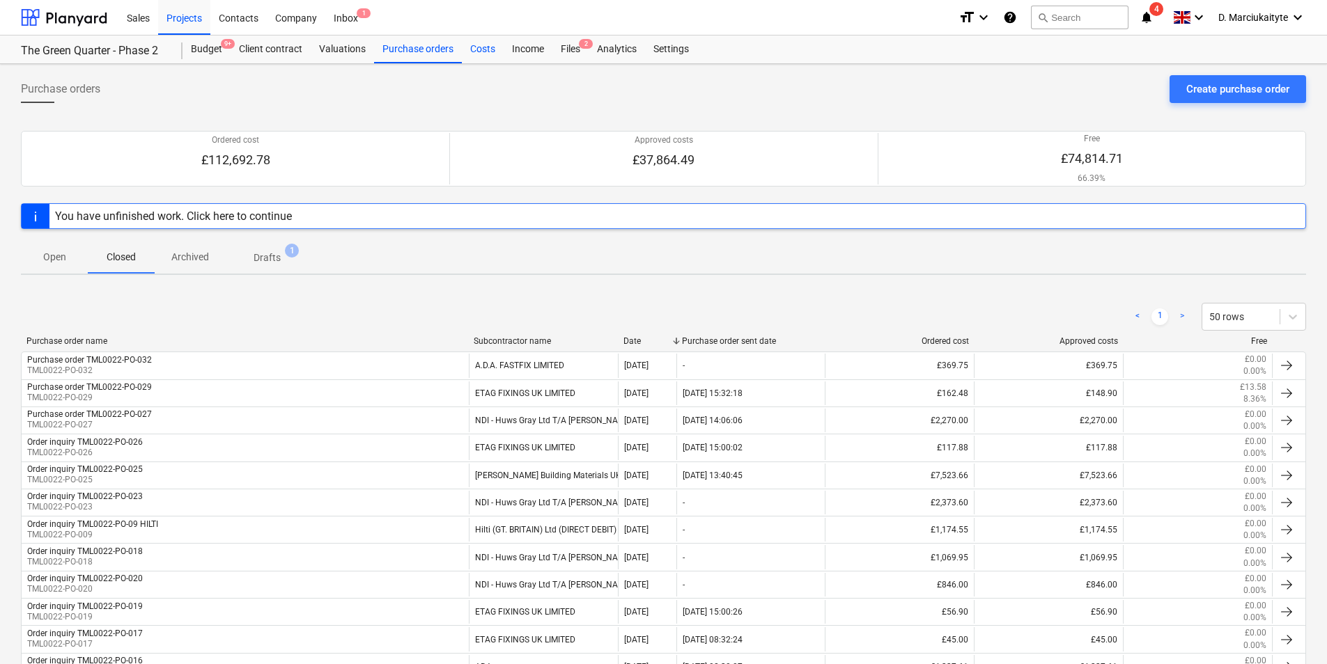
click at [476, 49] on div "Costs" at bounding box center [483, 50] width 42 height 28
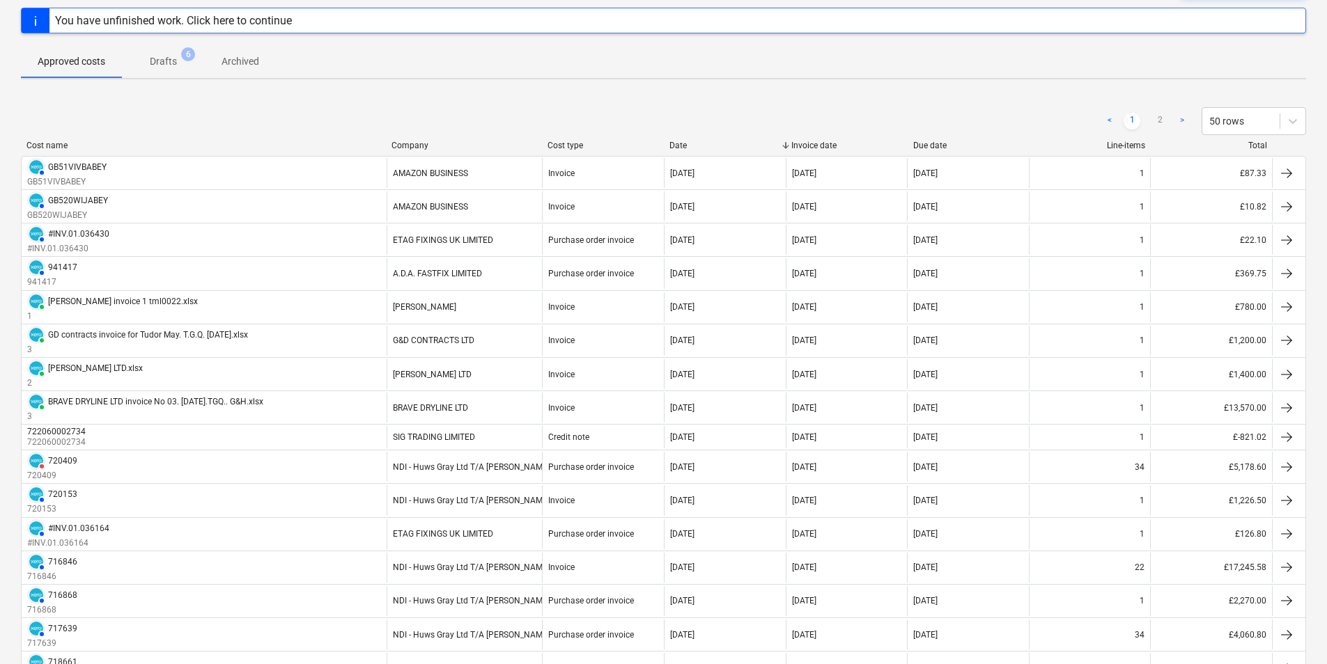
scroll to position [38, 0]
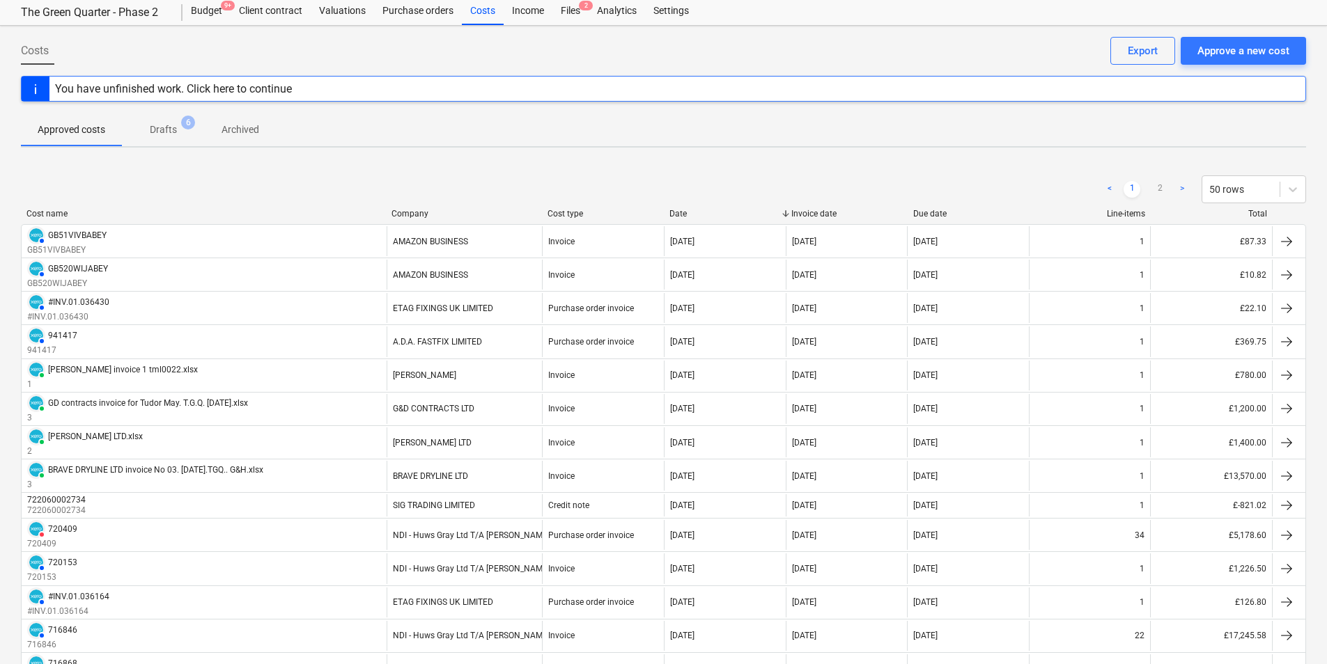
drag, startPoint x: 414, startPoint y: 215, endPoint x: 428, endPoint y: 455, distance: 240.0
click at [414, 216] on div "Company" at bounding box center [463, 214] width 145 height 10
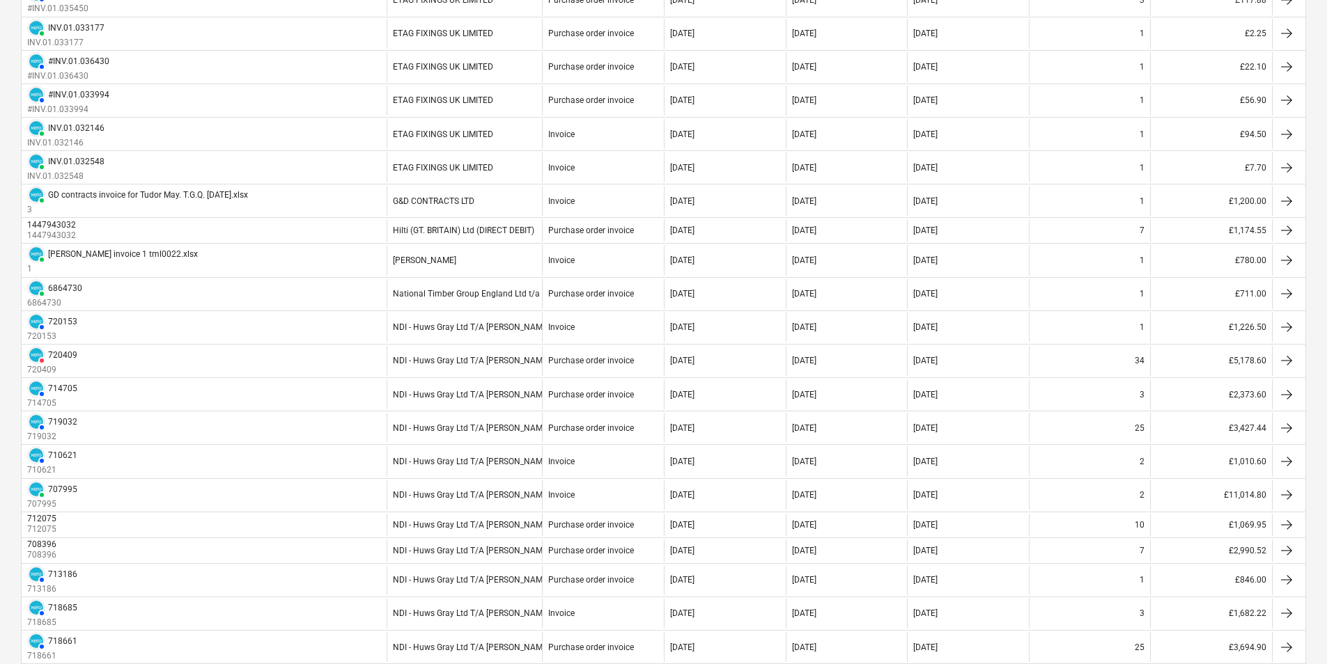
scroll to position [1292, 0]
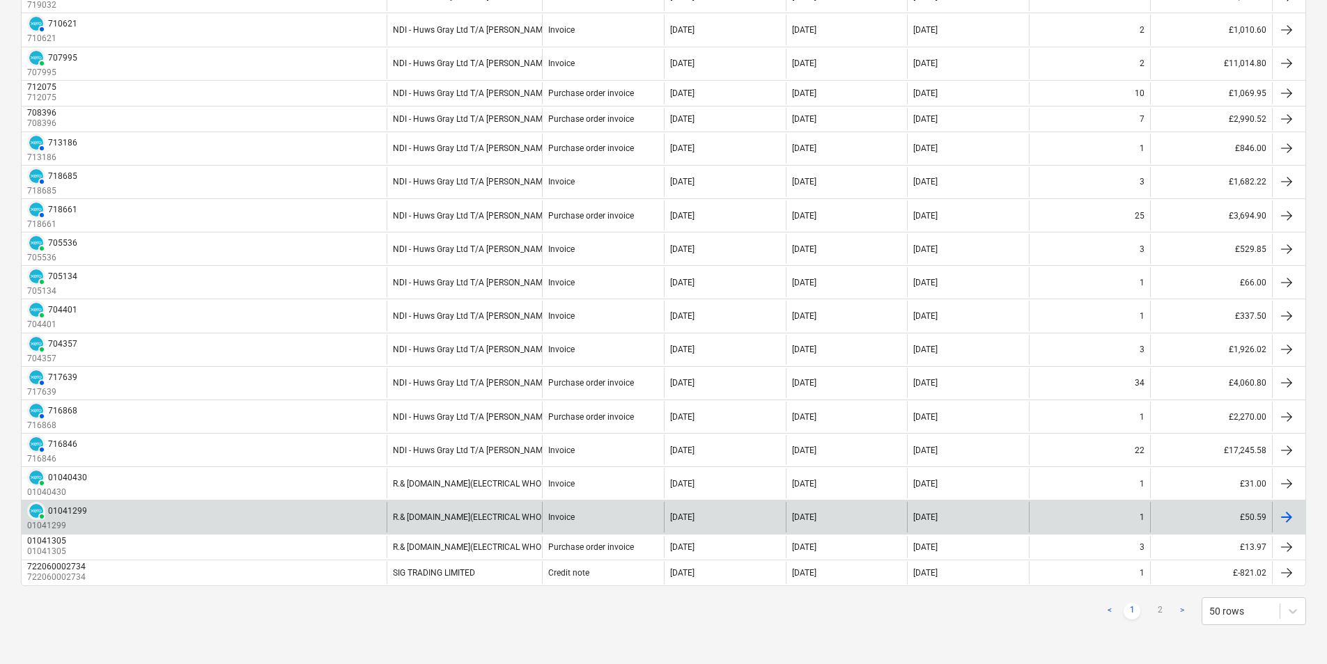
click at [300, 515] on div "PAID 01041299 01041299" at bounding box center [204, 517] width 365 height 30
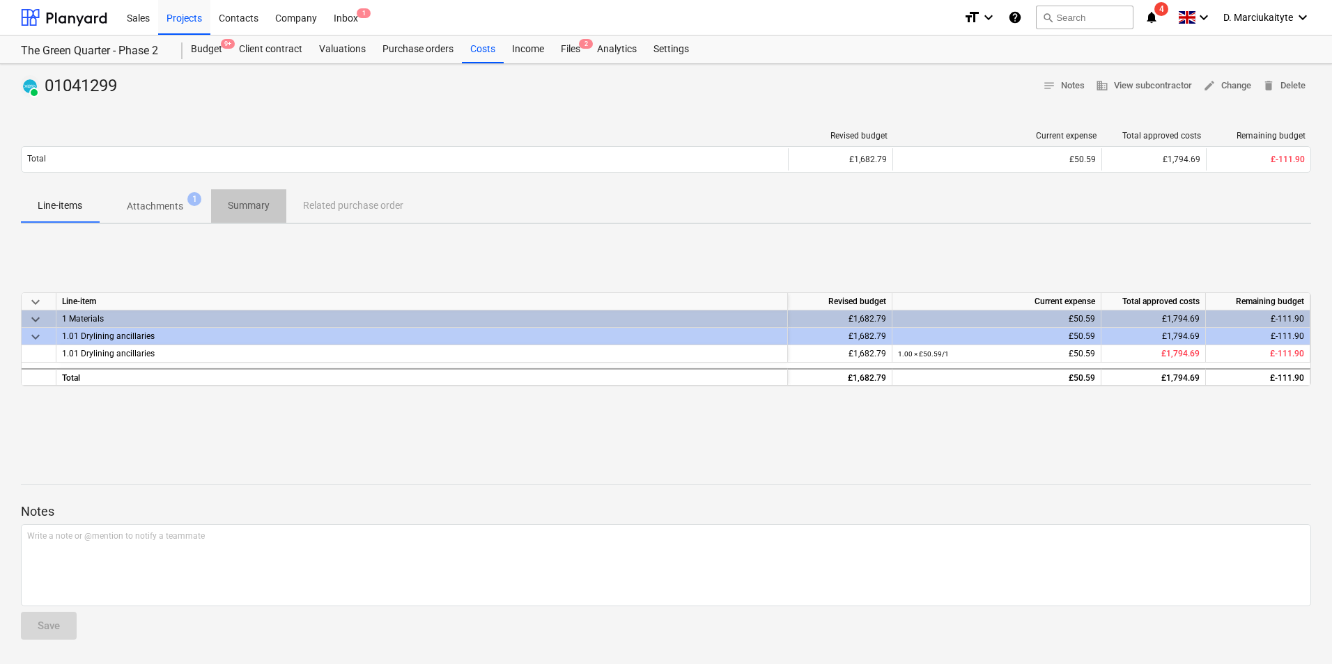
click at [231, 204] on p "Summary" at bounding box center [249, 206] width 42 height 15
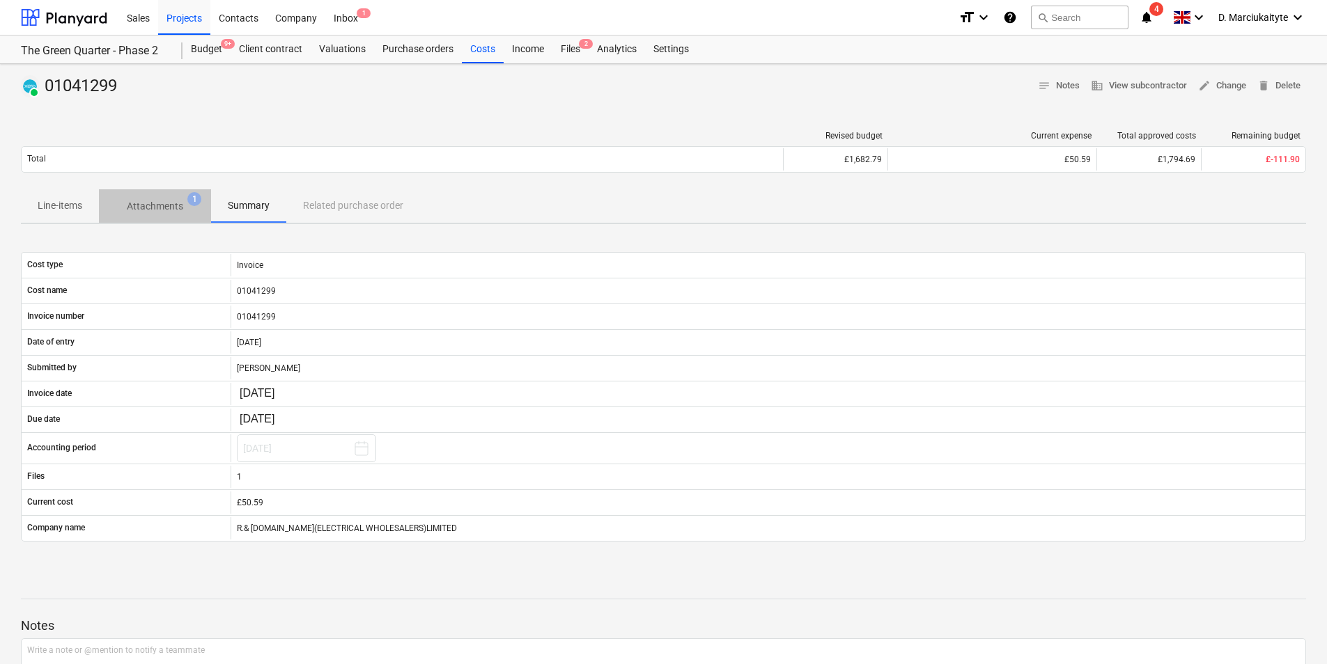
click at [171, 196] on span "Attachments 1" at bounding box center [155, 206] width 112 height 25
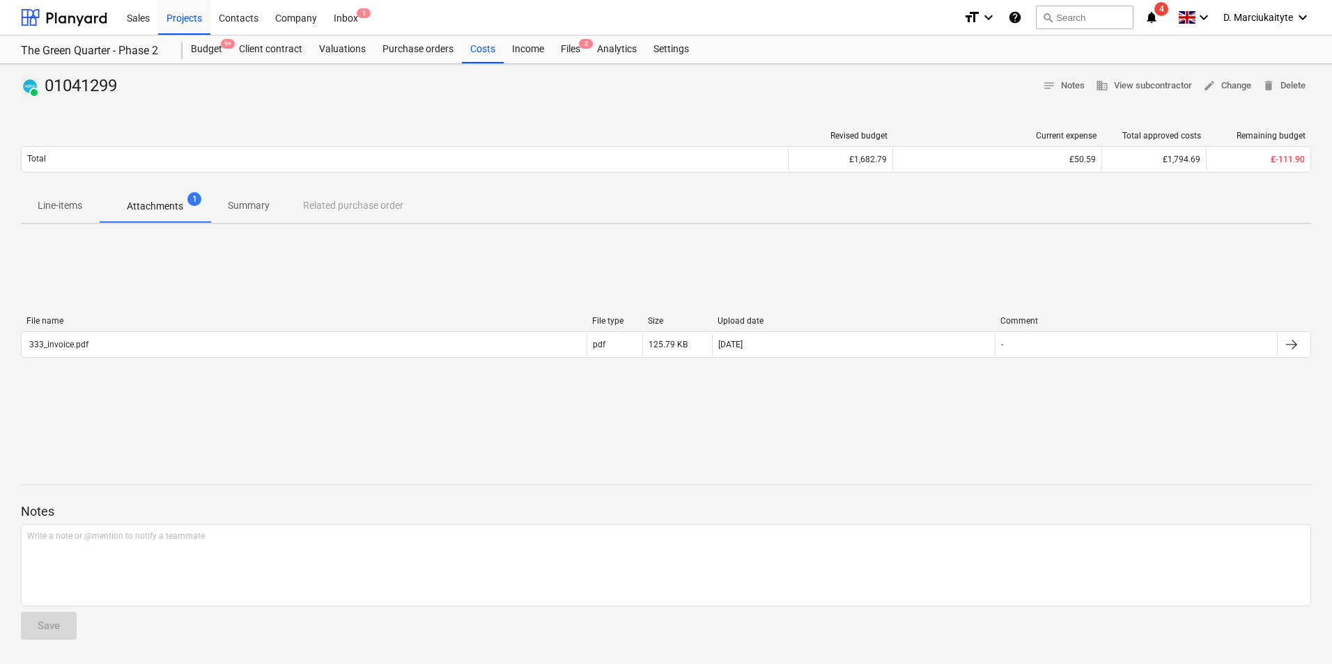
click at [66, 201] on p "Line-items" at bounding box center [60, 206] width 45 height 15
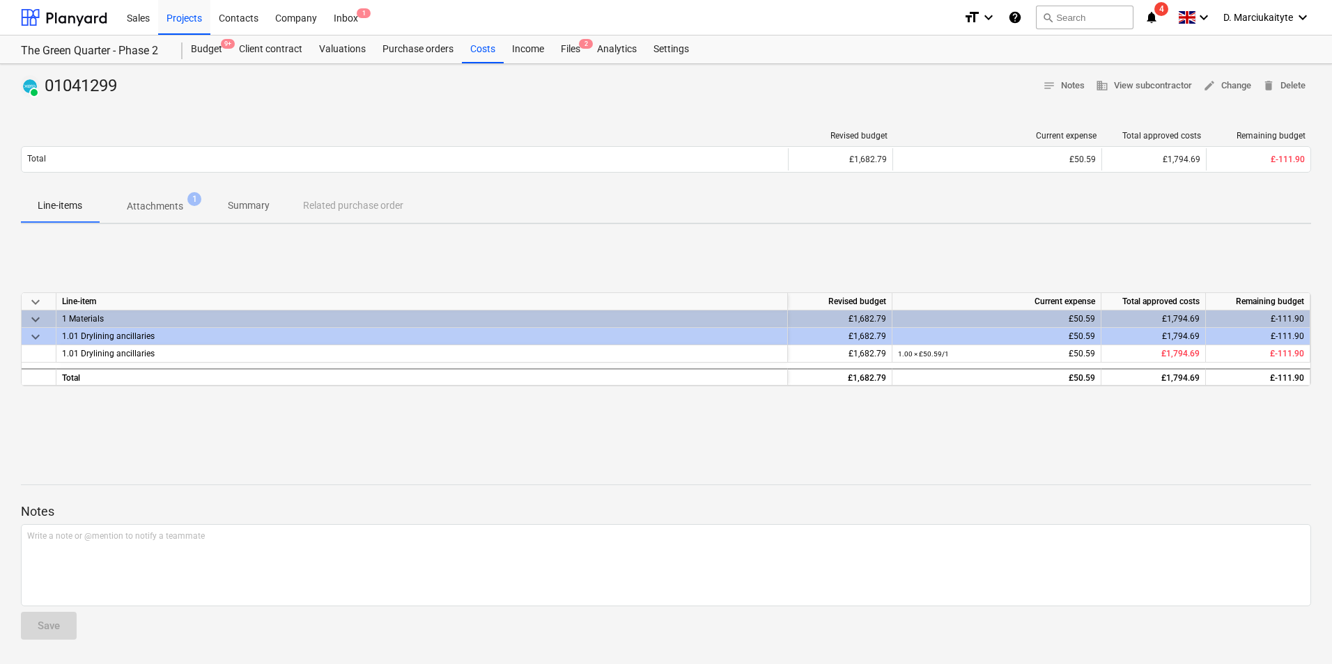
click at [345, 208] on div "Line-items Attachments 1 Summary Related purchase order" at bounding box center [666, 205] width 1290 height 33
click at [349, 210] on div "Line-items Attachments 1 Summary Related purchase order" at bounding box center [666, 205] width 1290 height 33
drag, startPoint x: 246, startPoint y: 212, endPoint x: 249, endPoint y: 201, distance: 12.3
click at [246, 212] on p "Summary" at bounding box center [249, 206] width 42 height 15
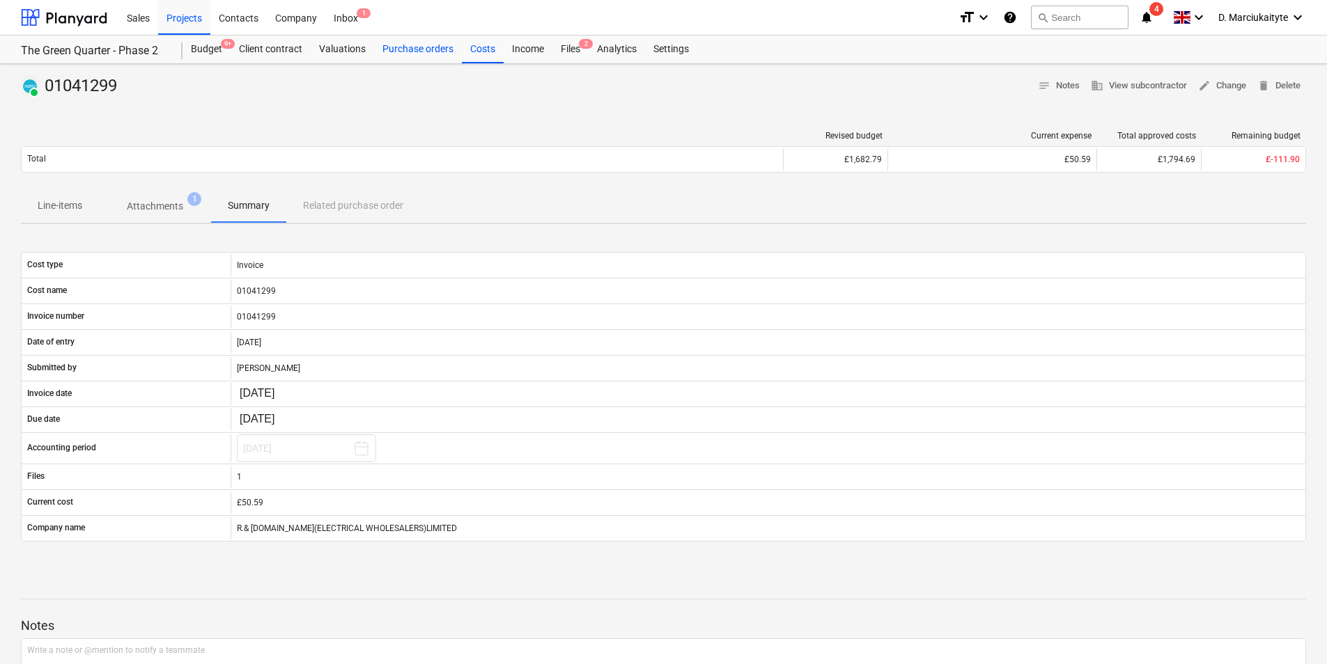
click at [414, 48] on div "Purchase orders" at bounding box center [418, 50] width 88 height 28
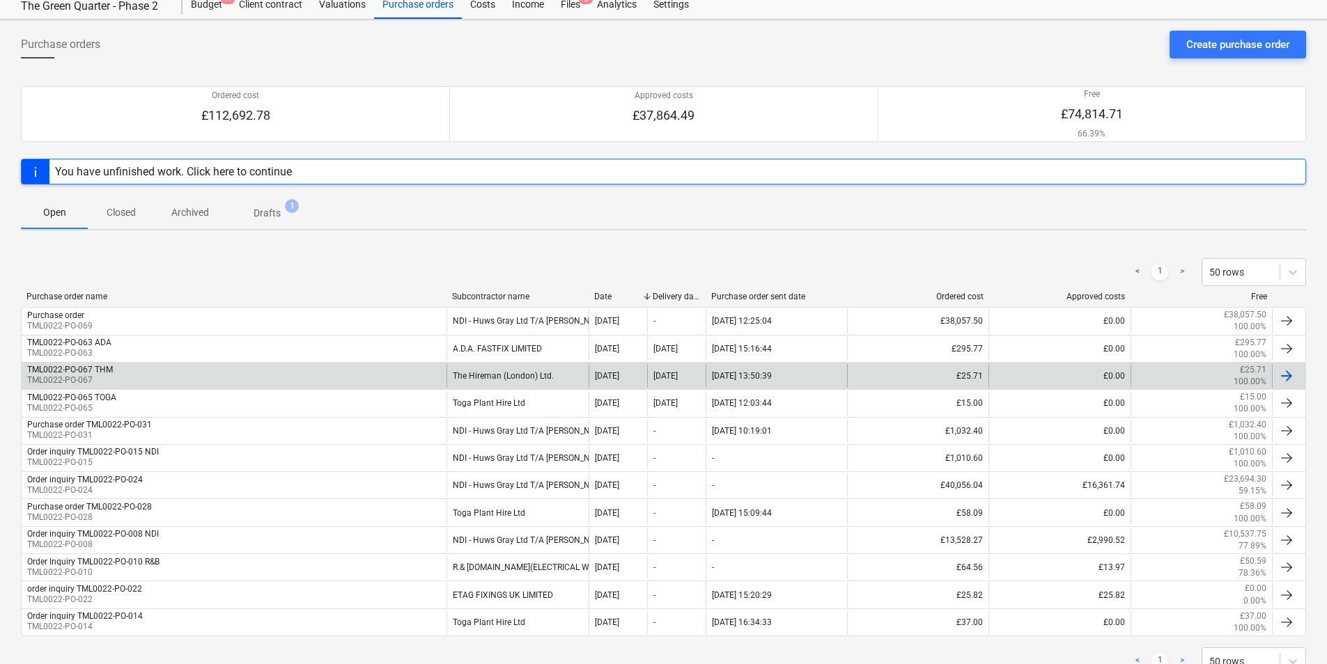
scroll to position [70, 0]
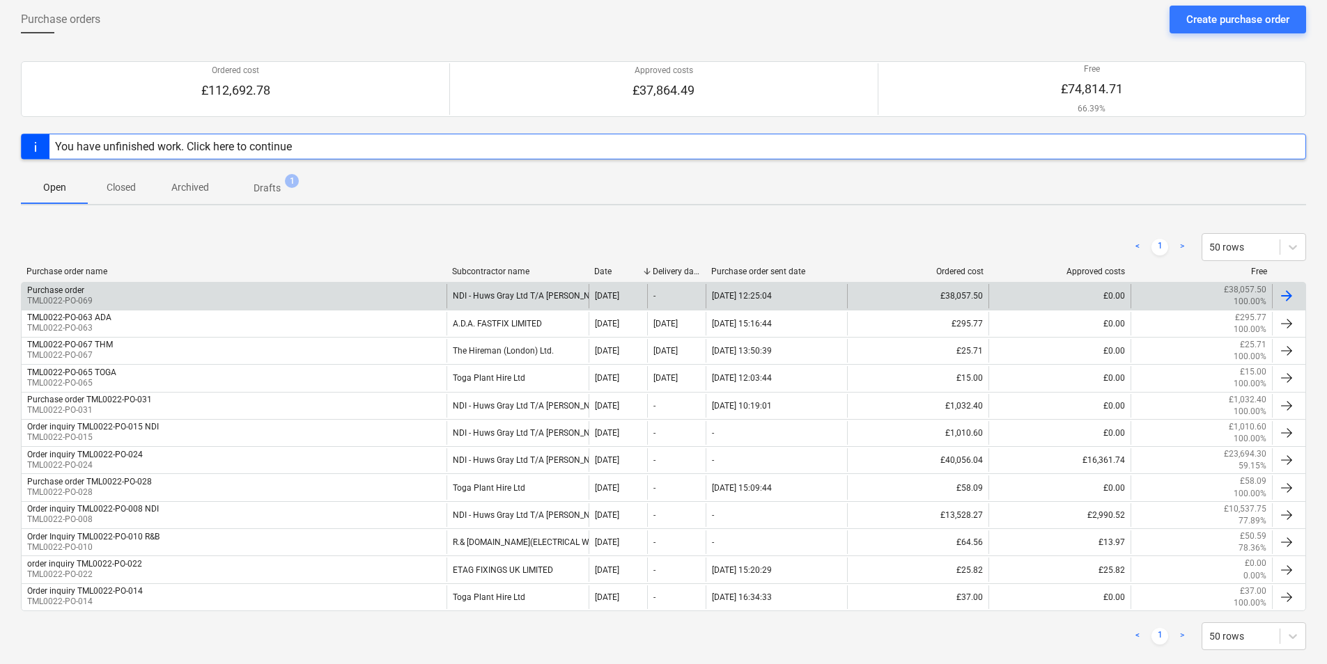
click at [361, 297] on div "Purchase order TML0022-PO-069" at bounding box center [234, 296] width 425 height 24
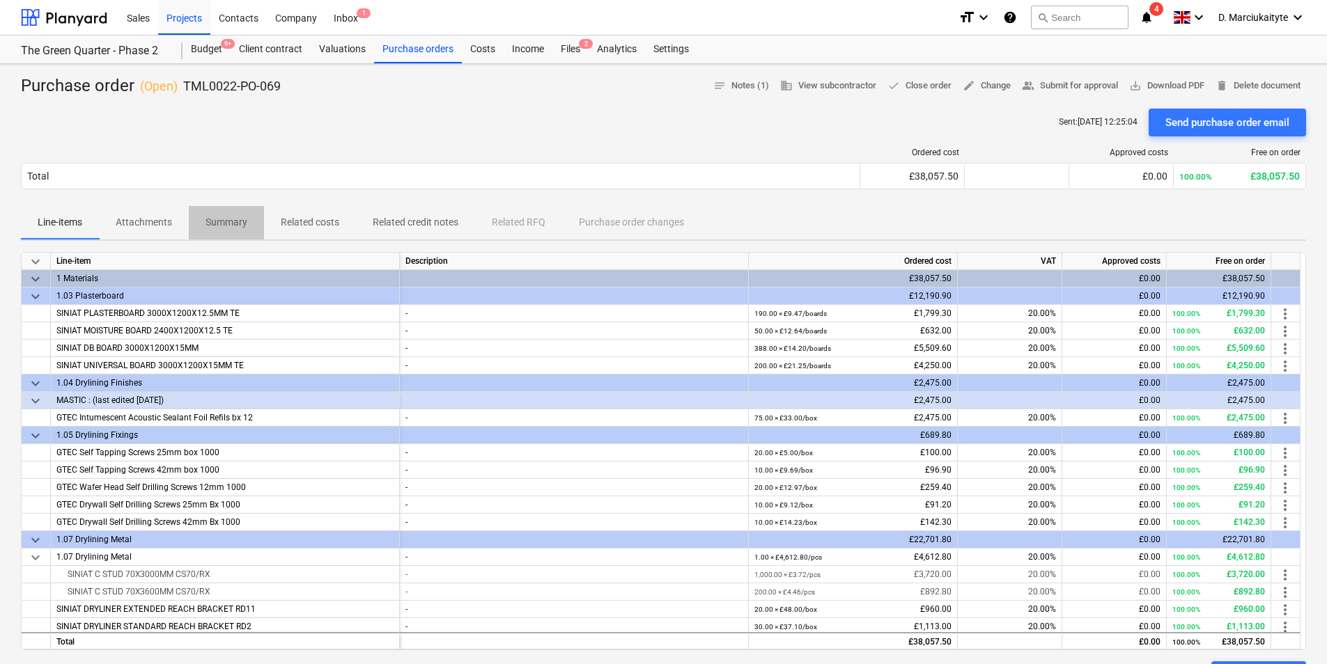
click at [226, 226] on p "Summary" at bounding box center [226, 222] width 42 height 15
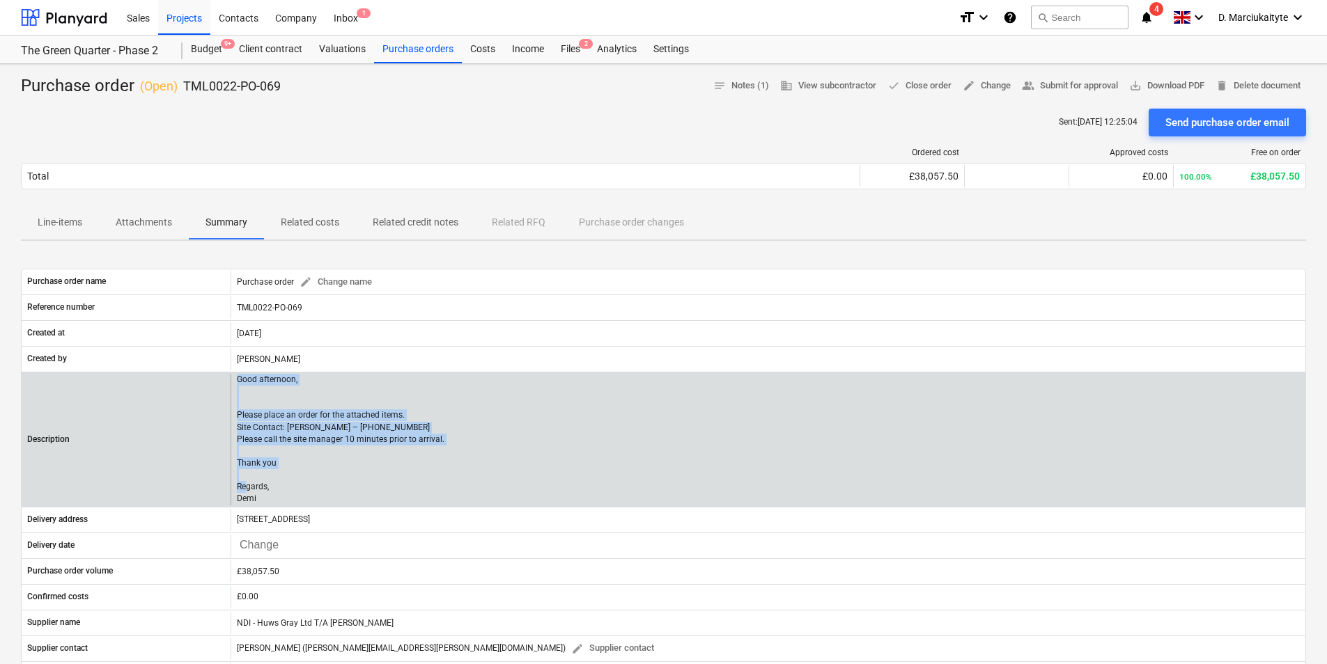
drag, startPoint x: 274, startPoint y: 500, endPoint x: 235, endPoint y: 377, distance: 129.3
click at [235, 377] on div "Good afternoon, Please place an order for the attached items. Site Contact: [PE…" at bounding box center [768, 440] width 1075 height 132
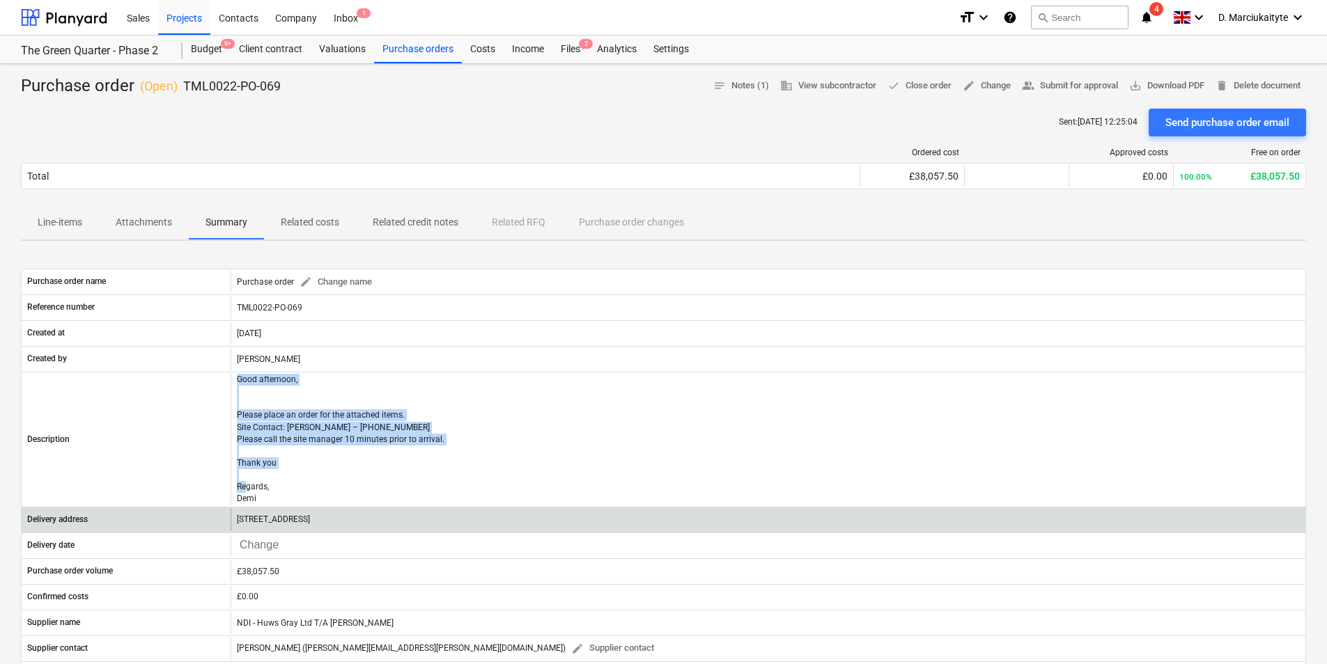
copy p "Good afternoon, Please place an order for the attached items. Site Contact: [PE…"
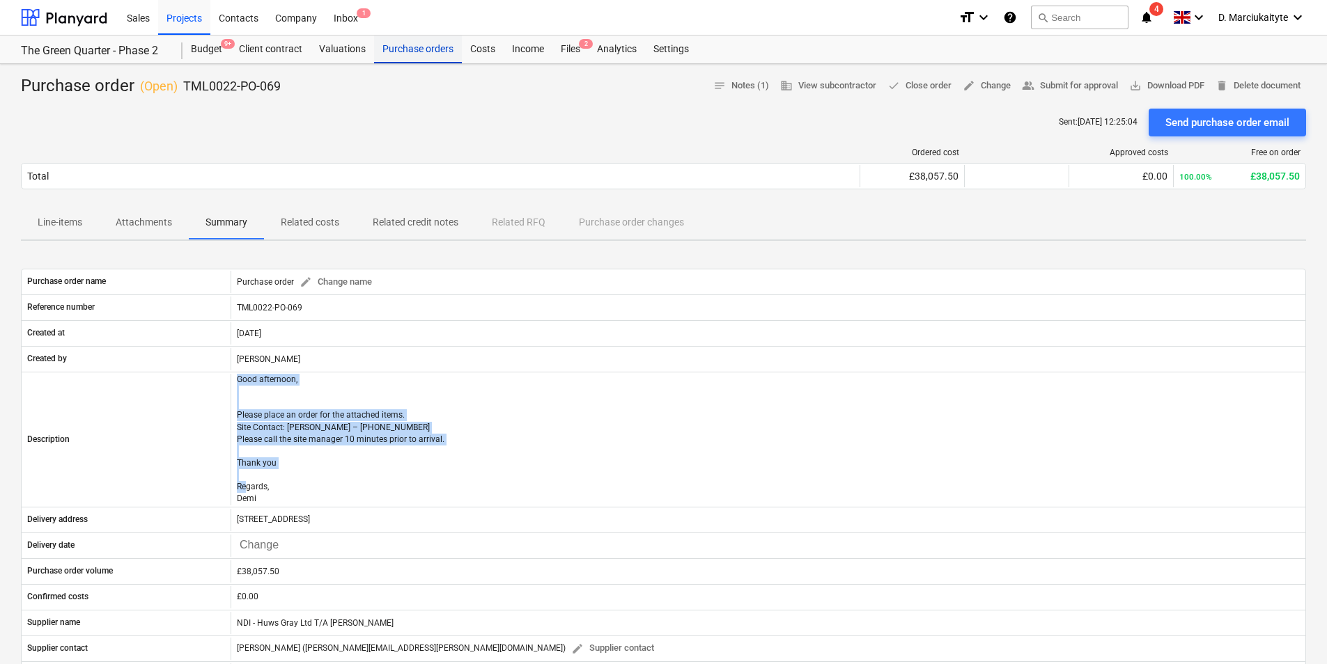
click at [423, 51] on div "Purchase orders" at bounding box center [418, 50] width 88 height 28
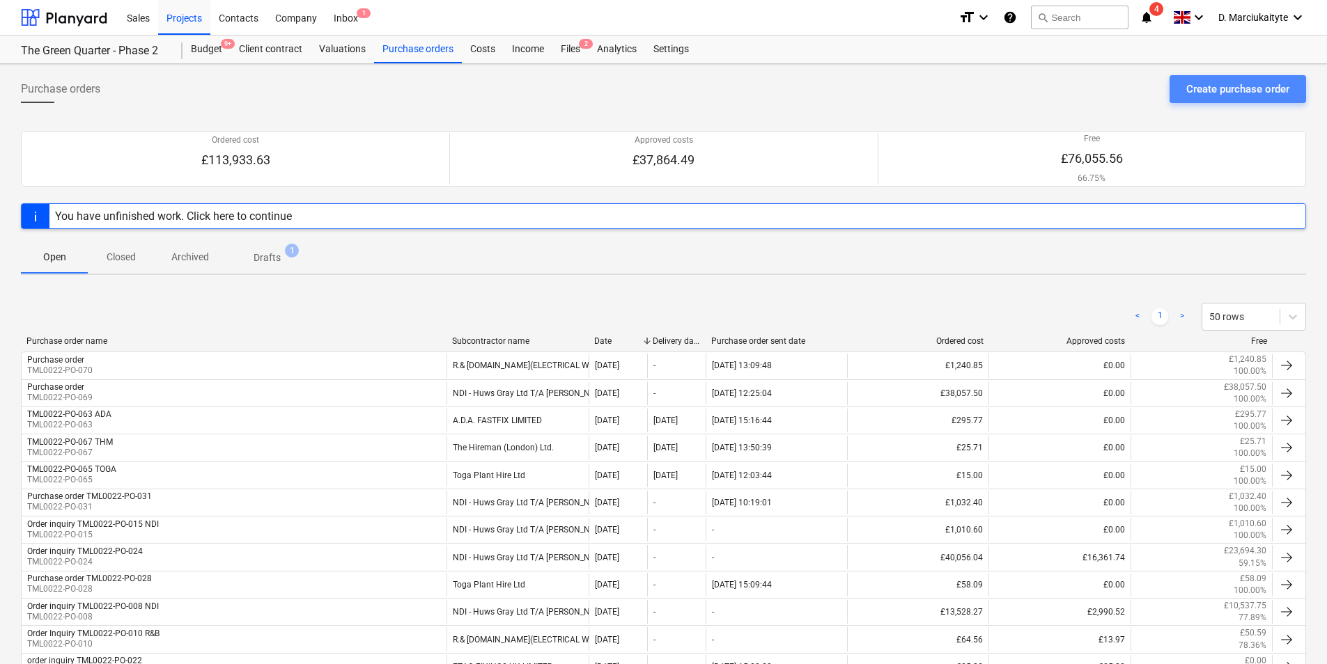
click at [1220, 82] on div "Create purchase order" at bounding box center [1237, 89] width 103 height 18
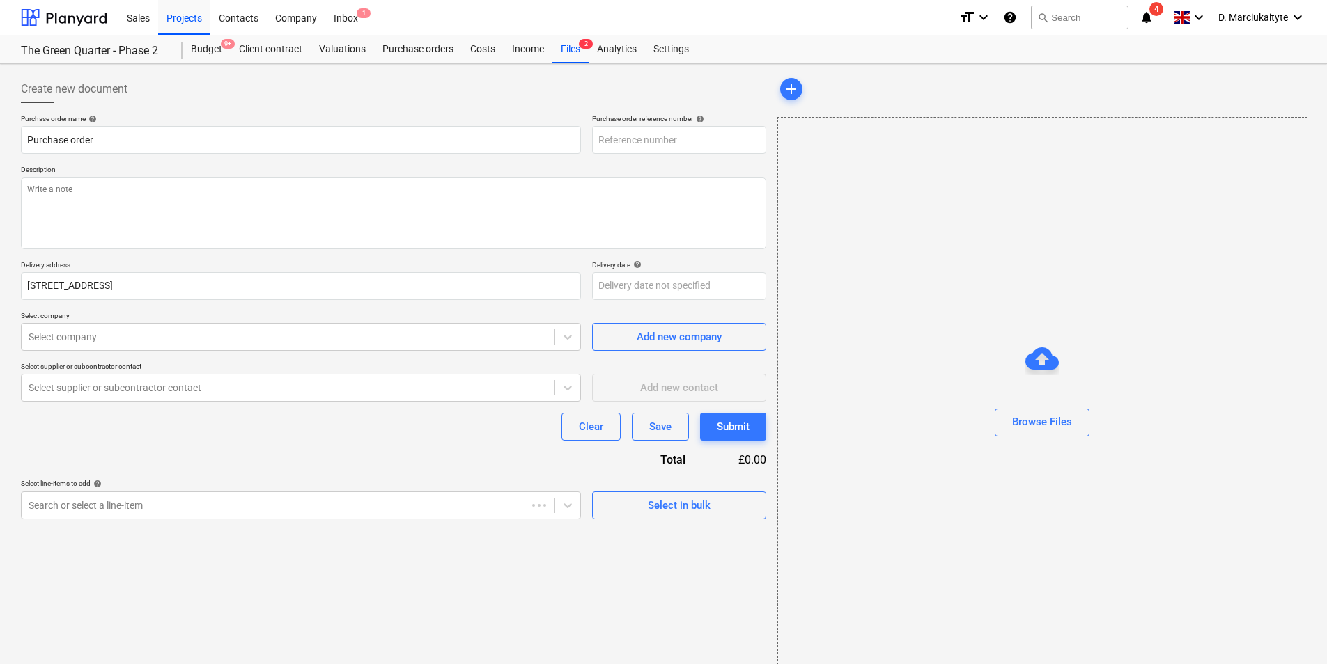
type textarea "x"
type input "TML0022-PO-071"
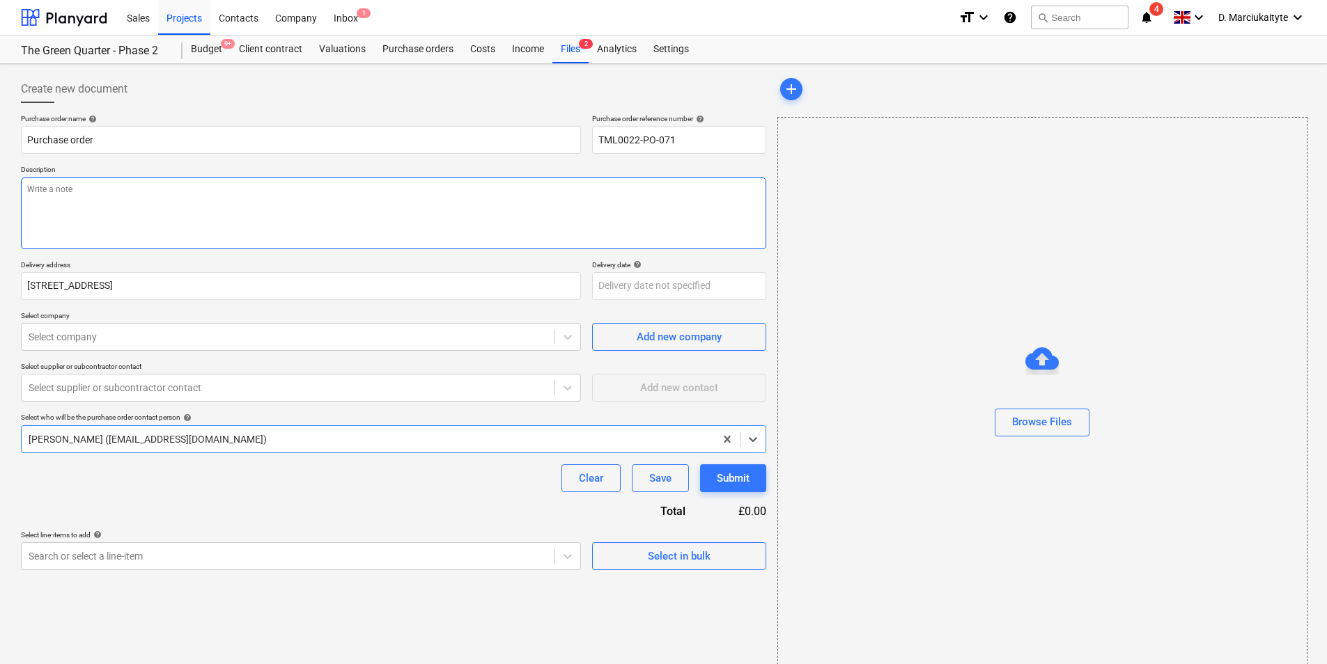
click at [295, 203] on textarea at bounding box center [393, 214] width 745 height 72
type textarea "x"
type textarea "G"
type textarea "x"
type textarea "Go"
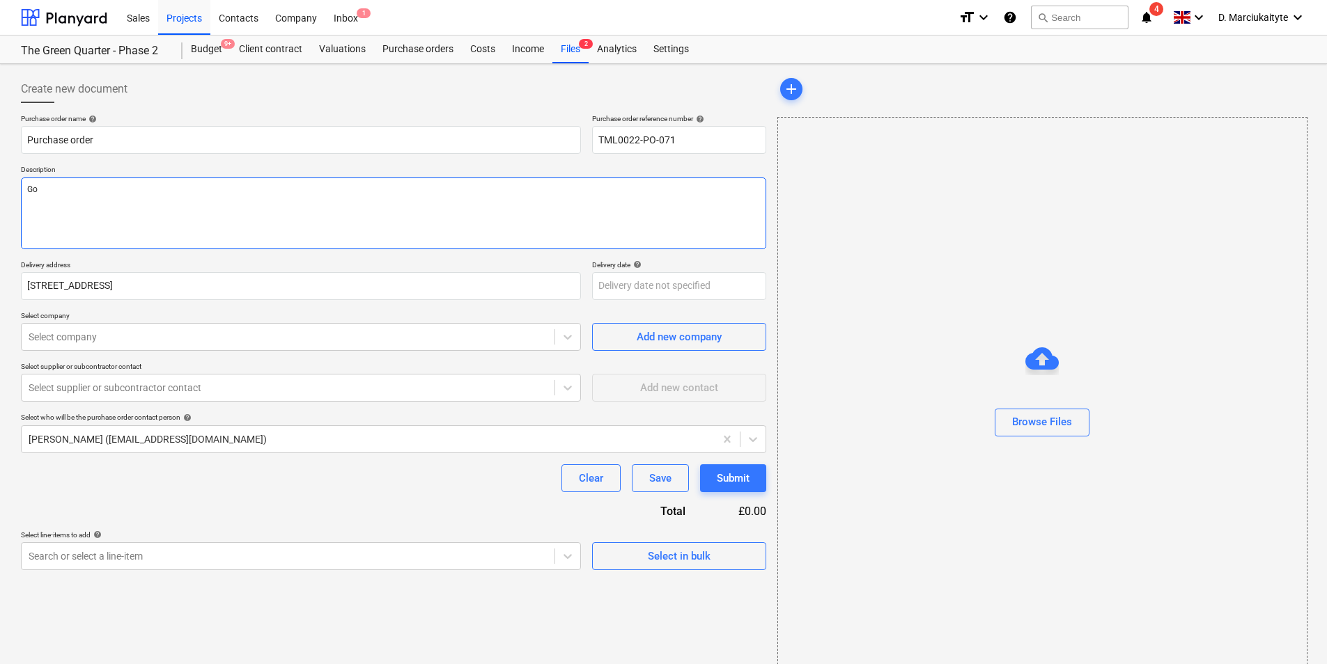
type textarea "x"
type textarea "Goo"
type textarea "x"
type textarea "Good"
type textarea "x"
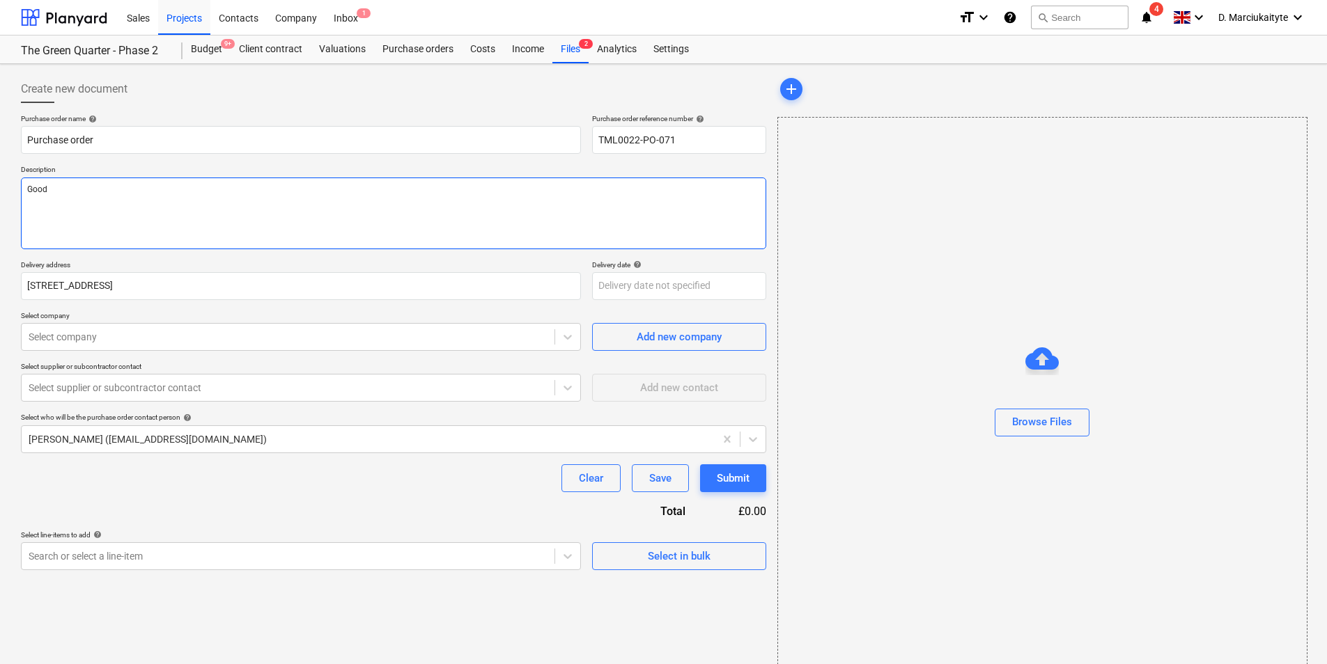
type textarea "Good"
type textarea "x"
type textarea "Good a"
type textarea "x"
type textarea "Good af"
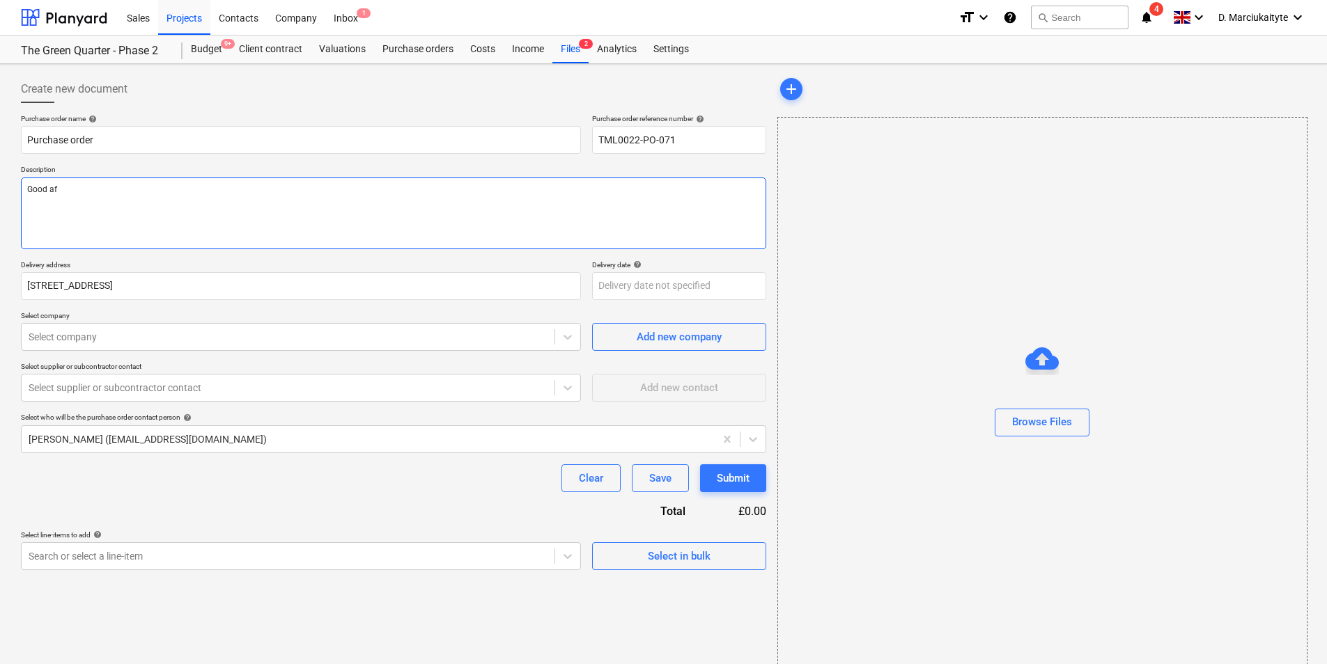
type textarea "x"
type textarea "Good aft"
type textarea "x"
type textarea "Good aft6e"
type textarea "x"
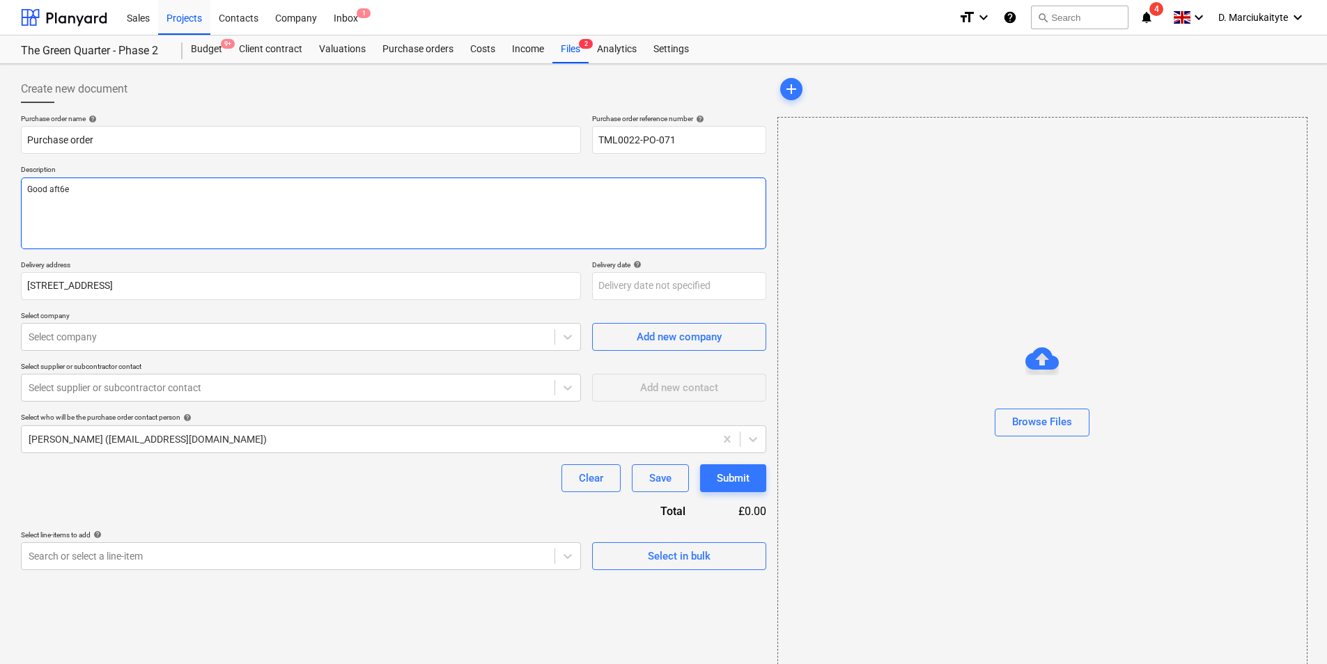
type textarea "Good aft6er"
type textarea "x"
type textarea "Good aft6e"
type textarea "x"
type textarea "Good aft6"
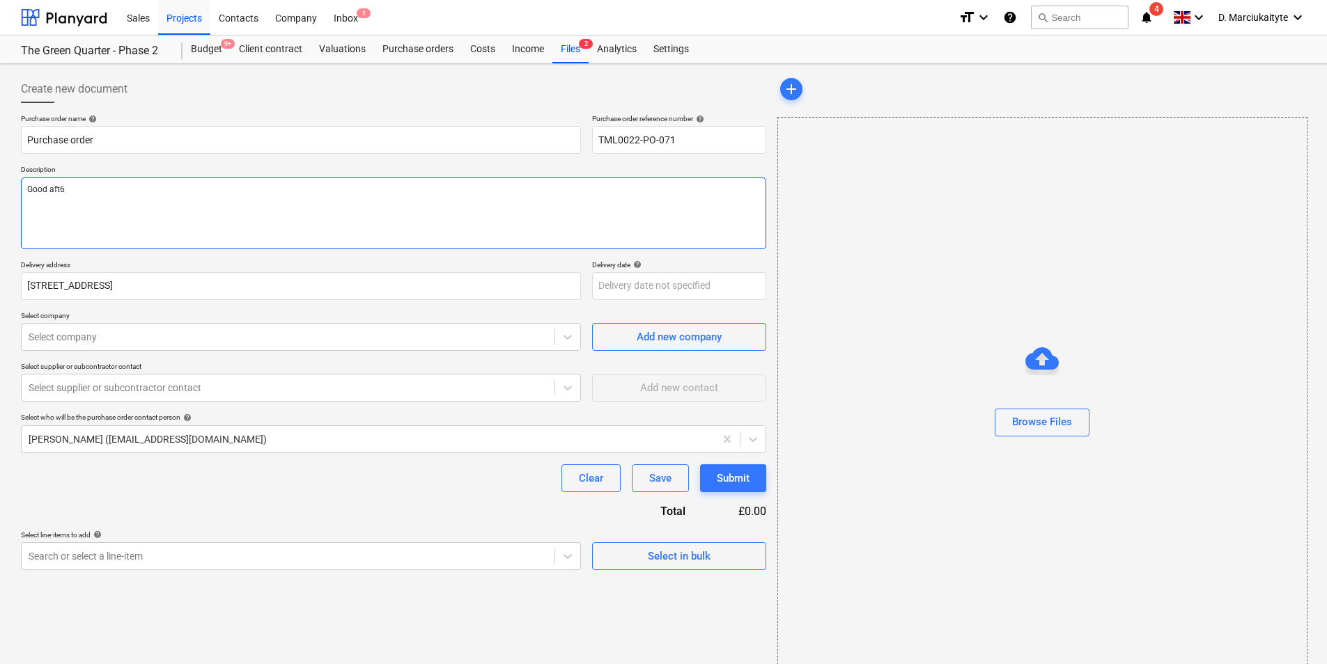
type textarea "x"
type textarea "Good aft"
type textarea "x"
type textarea "Good af"
type textarea "x"
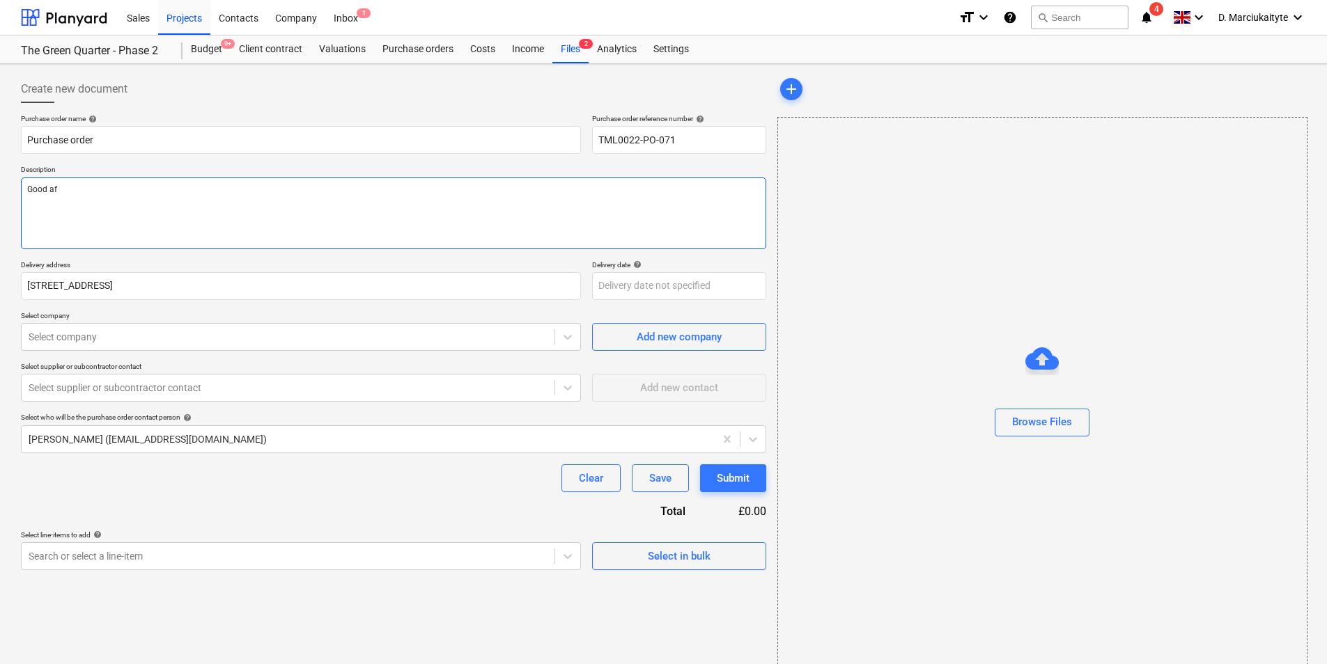
type textarea "Good aft"
type textarea "x"
type textarea "Good afte"
type textarea "x"
type textarea "Good after"
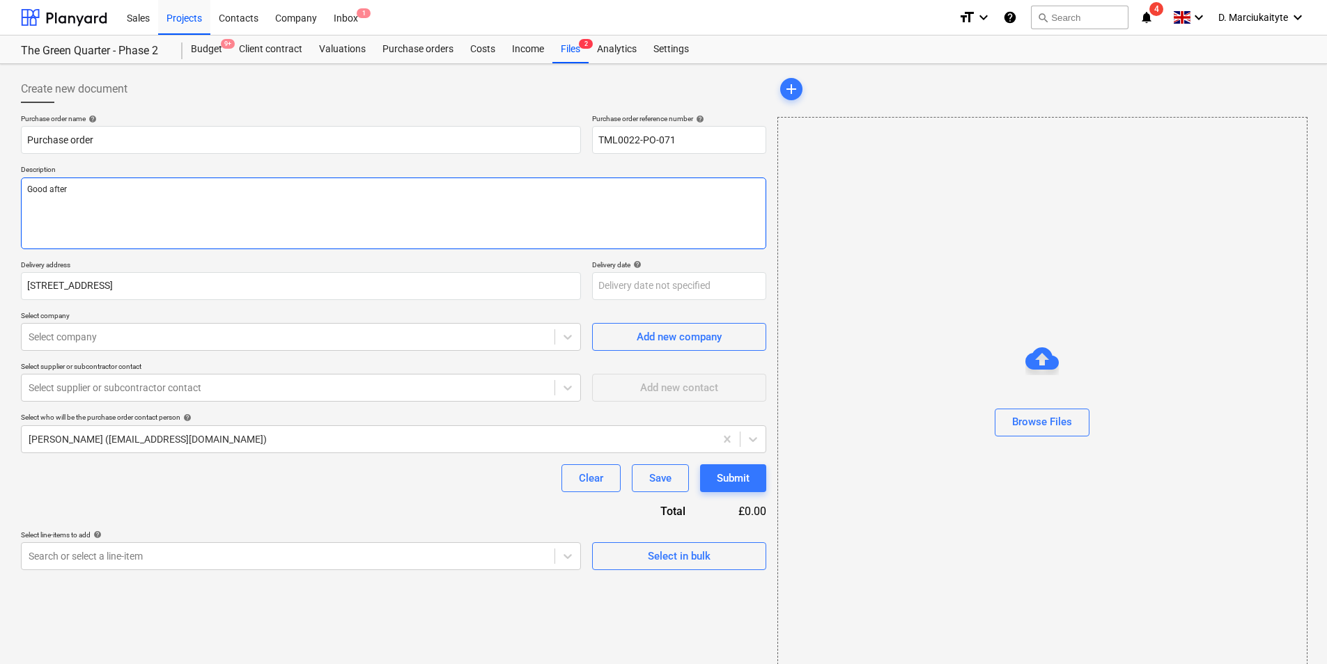
type textarea "x"
type textarea "Good aftern"
type textarea "x"
type textarea "Good afterno"
type textarea "x"
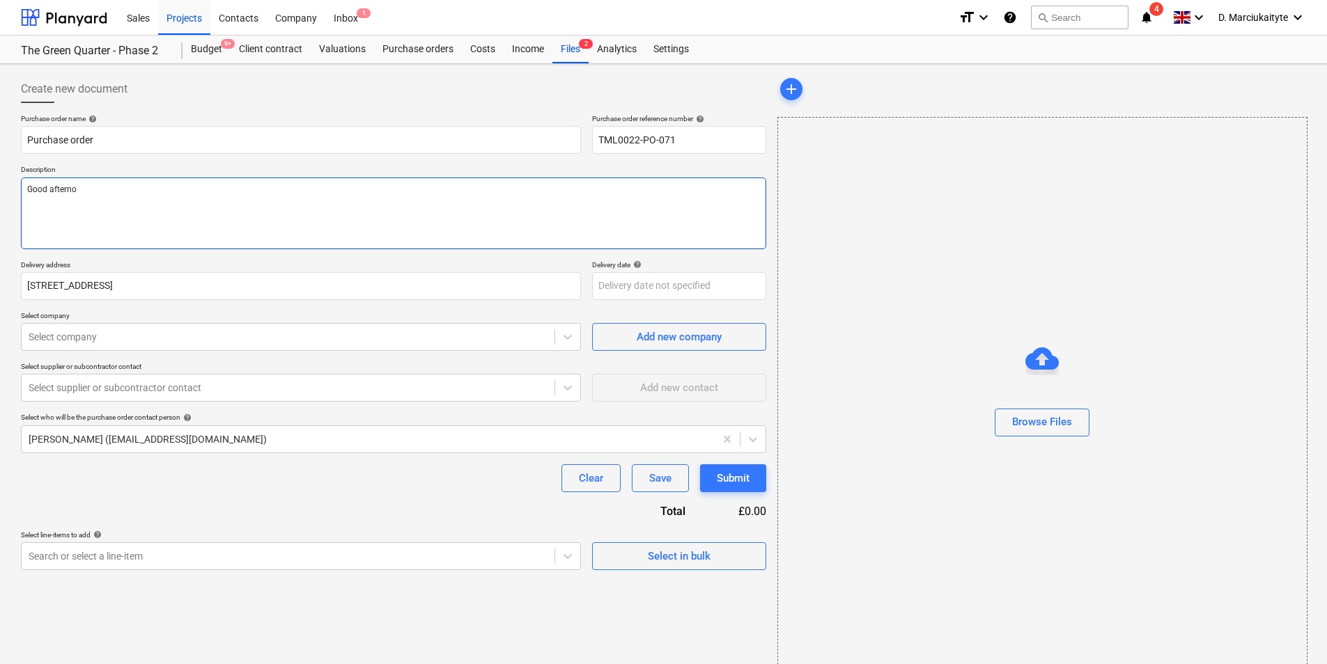
type textarea "Good afternoo"
type textarea "x"
type textarea "Good afternoon"
type textarea "x"
type textarea "Good afternoon,"
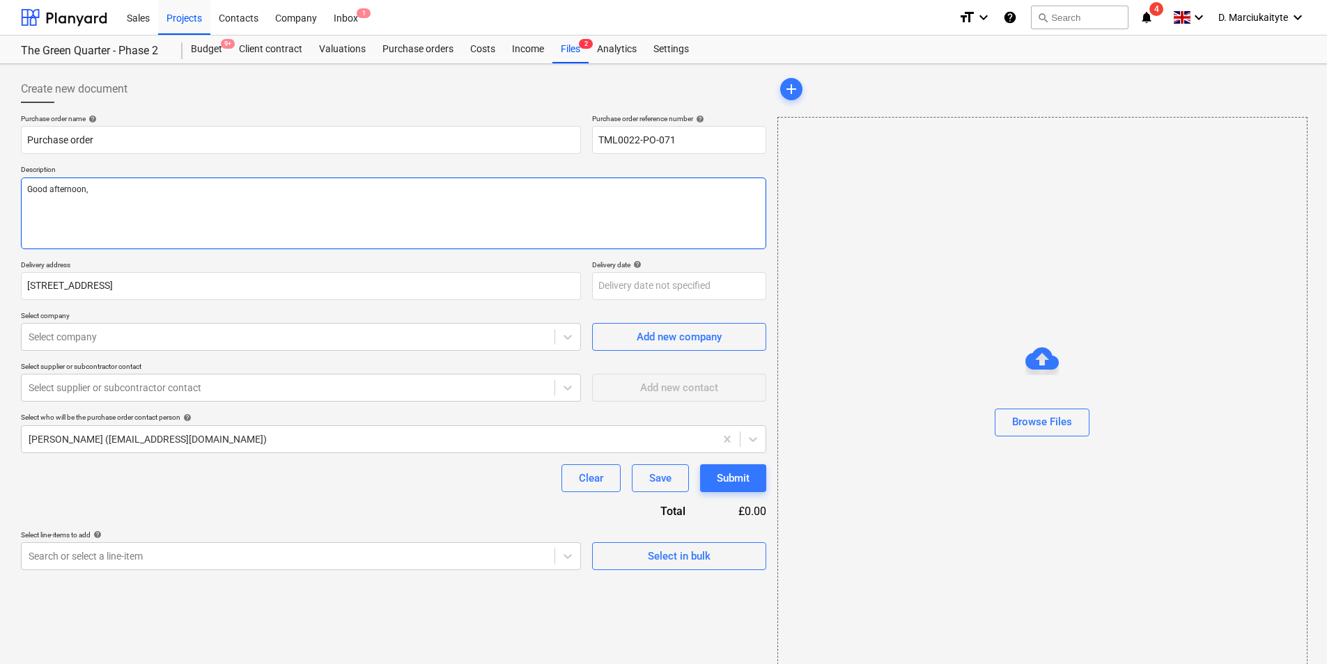
type textarea "x"
type textarea "Good afternoon,"
type textarea "x"
type textarea "Good afternoon,"
type textarea "x"
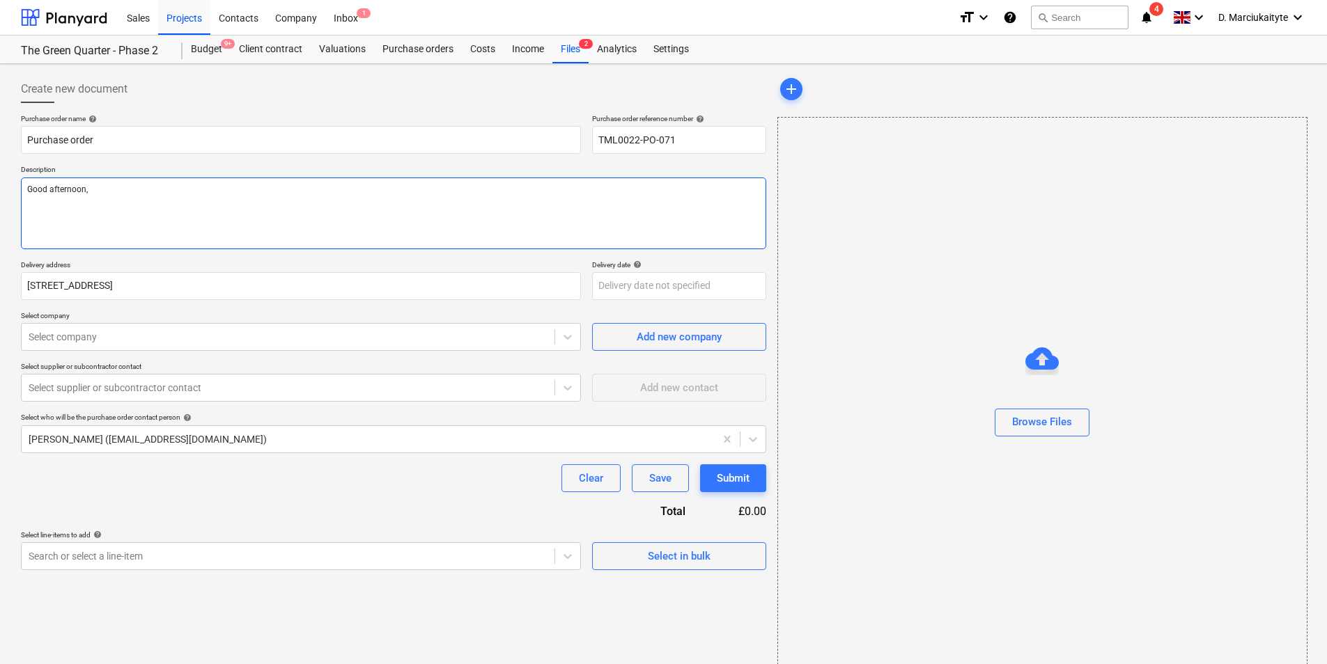
type textarea "Good afternoon, P"
type textarea "x"
type textarea "Good afternoon, Pl"
type textarea "x"
type textarea "Good afternoon, Ple"
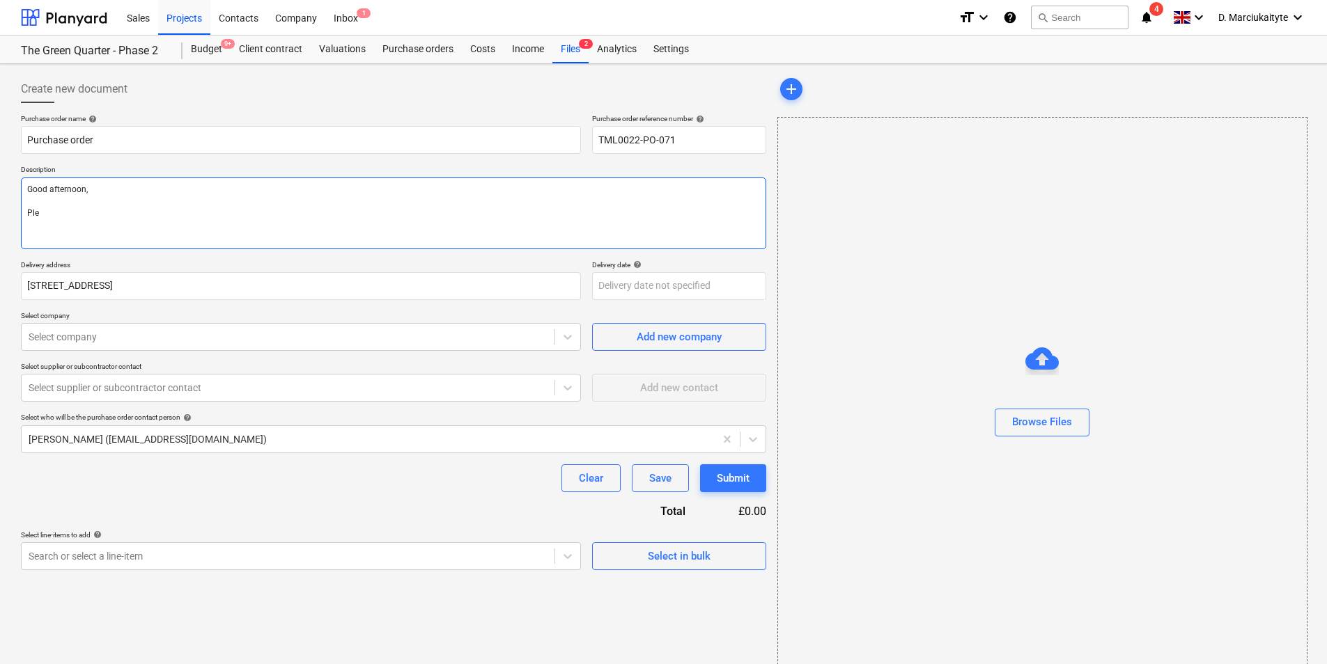
type textarea "x"
type textarea "Good afternoon, [GEOGRAPHIC_DATA]"
type textarea "x"
type textarea "Good afternoon, Pleas"
type textarea "x"
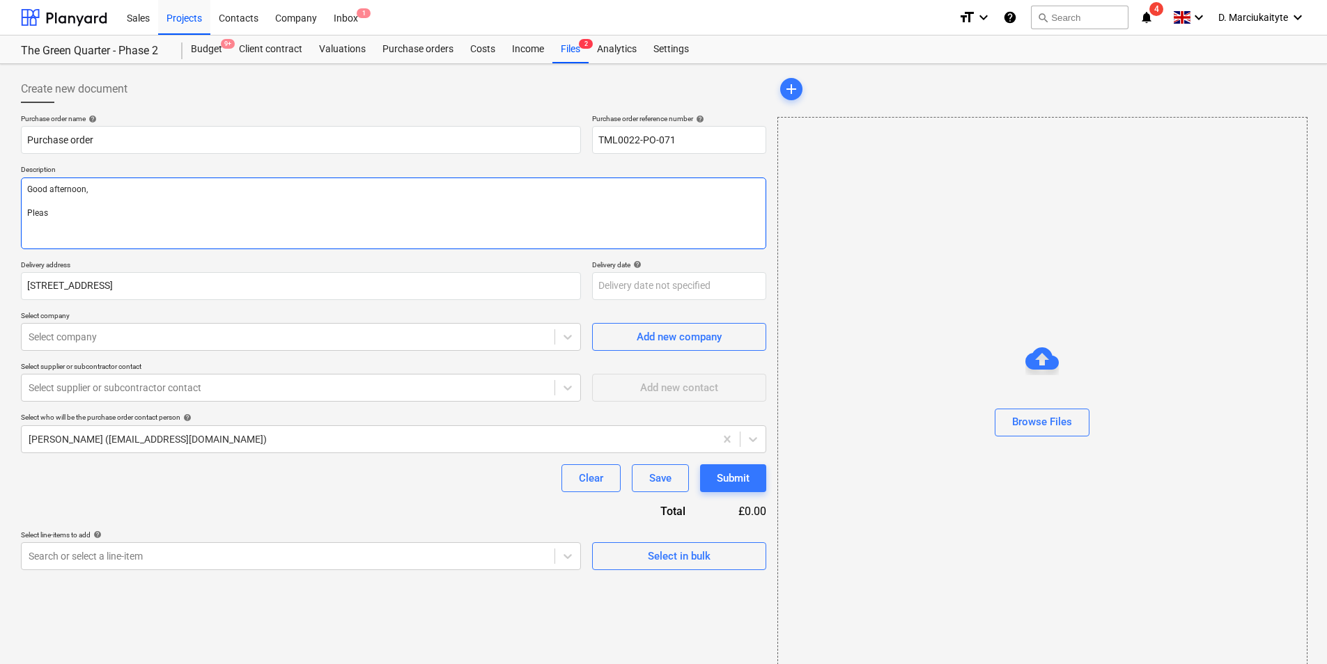
type textarea "Good afternoon, Please"
type textarea "x"
type textarea "Good afternoon, Please"
type textarea "x"
type textarea "Good afternoon, Please p"
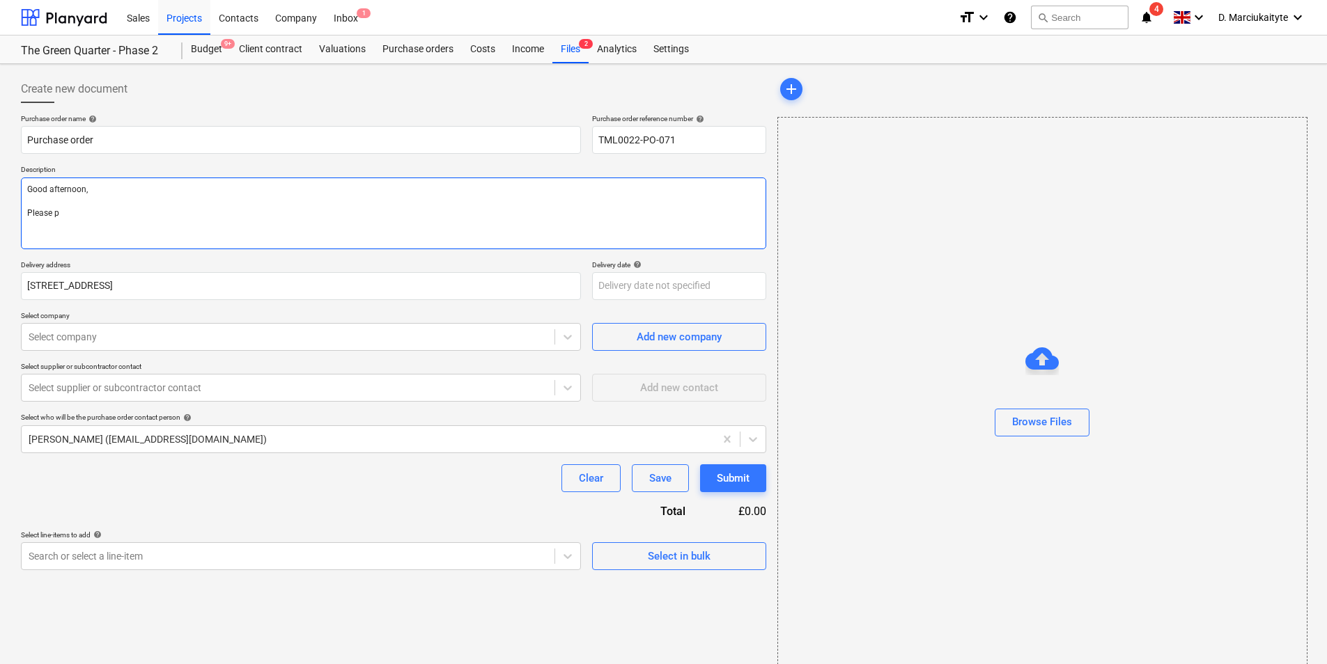
type textarea "x"
type textarea "Good afternoon, Please po"
type textarea "x"
type textarea "Good afternoon, Please p"
type textarea "x"
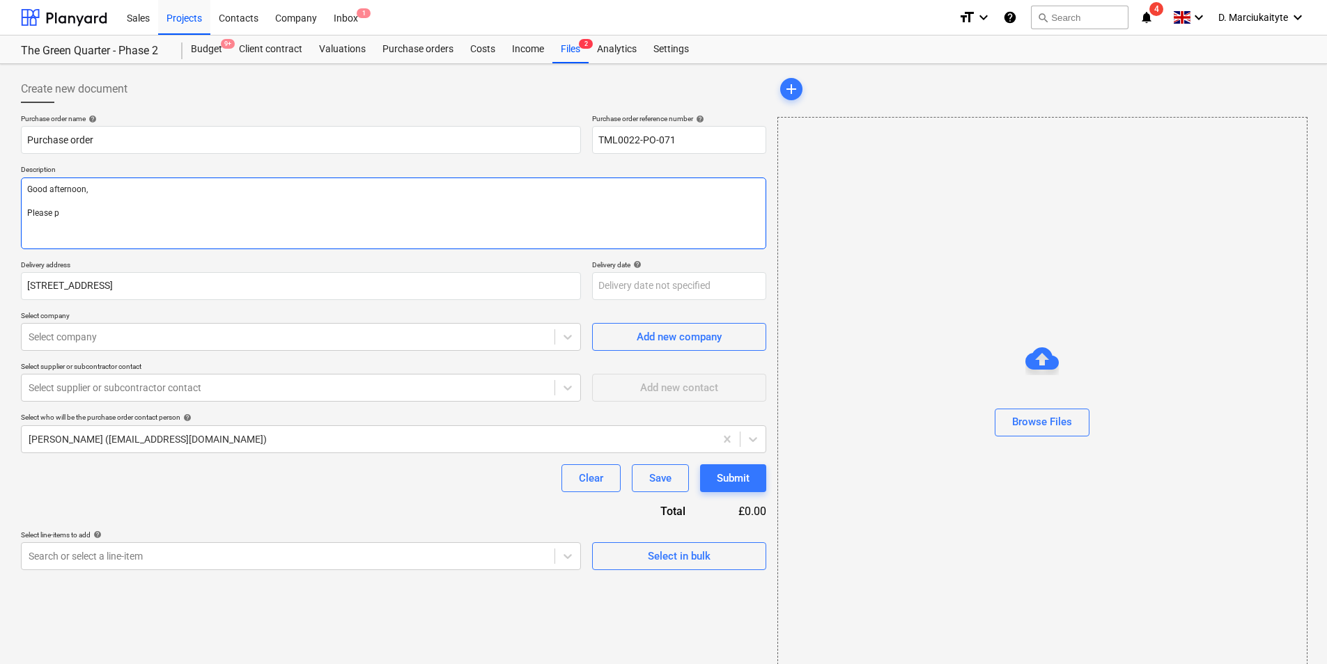
type textarea "Good afternoon, Please pr"
type textarea "x"
type textarea "Good afternoon, Please pro"
type textarea "x"
type textarea "Good afternoon, Please proc"
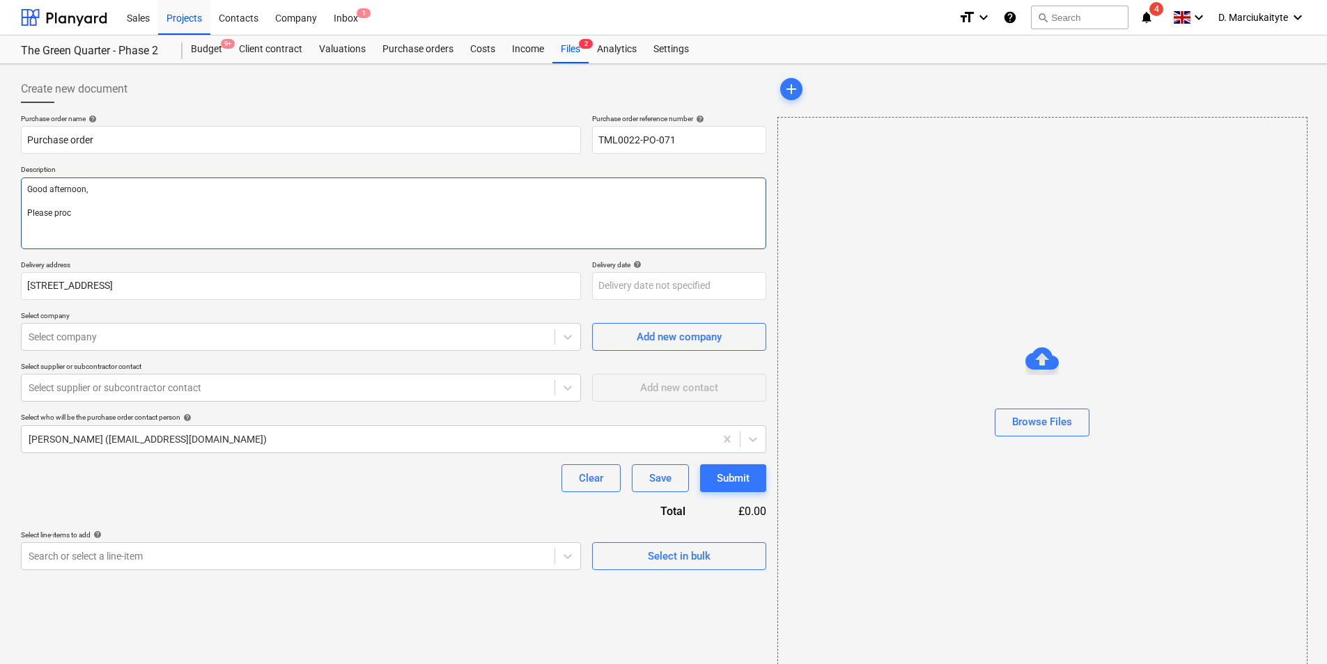
type textarea "x"
type textarea "Good afternoon, Please proce"
type textarea "x"
type textarea "Good afternoon, Please procee"
type textarea "x"
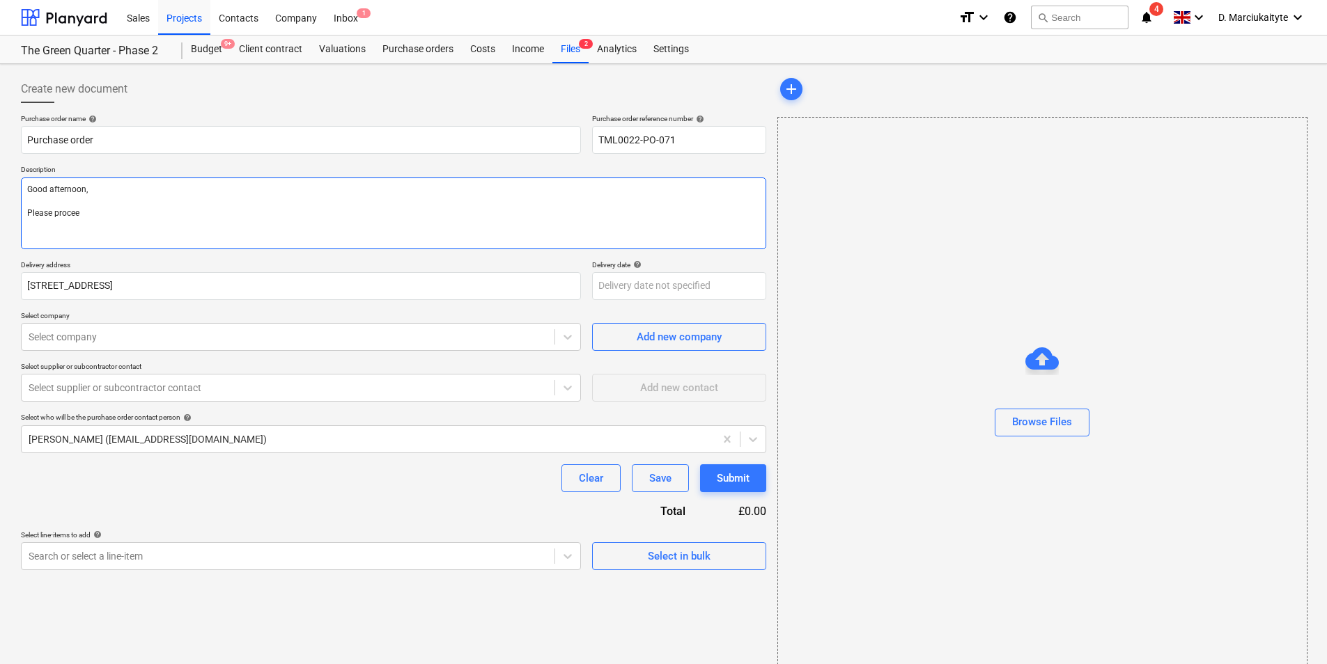
type textarea "Good afternoon, Please proceed"
type textarea "x"
type textarea "Good afternoon, Please proceed"
type textarea "x"
type textarea "Good afternoon, Please proceed w"
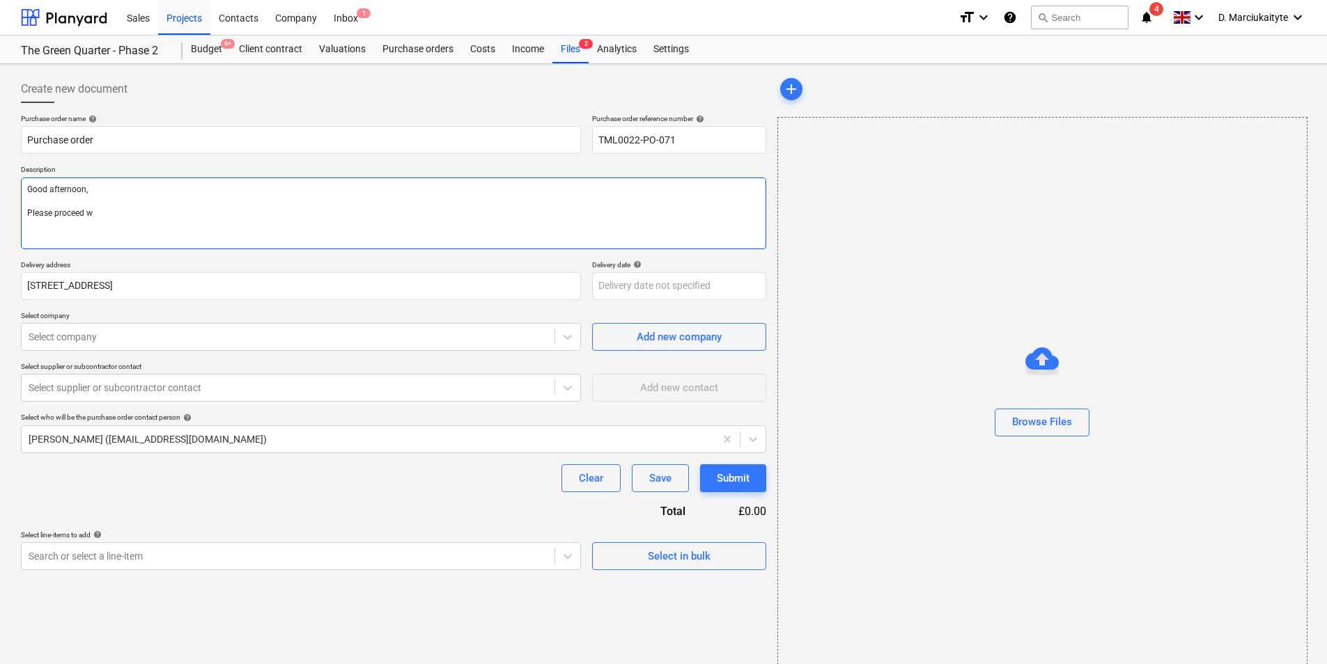
type textarea "x"
type textarea "Good afternoon, Please proceed wi"
type textarea "x"
type textarea "Good afternoon, Please proceed wio"
type textarea "x"
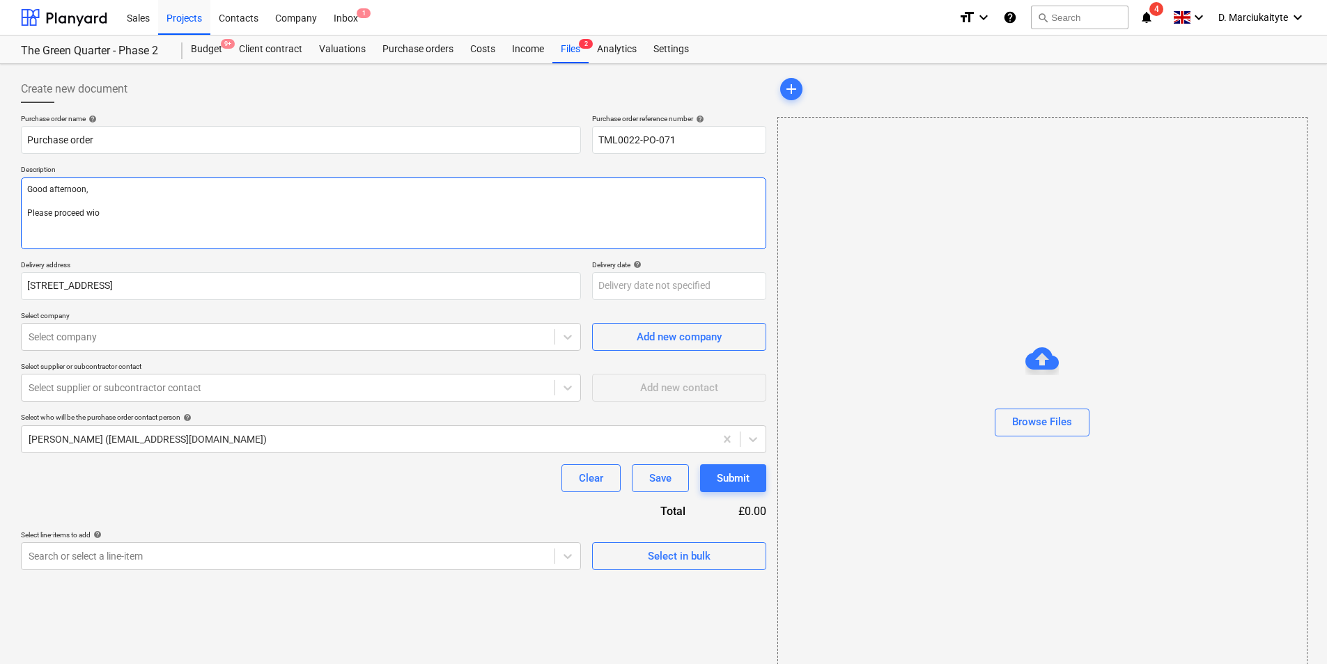
type textarea "Good afternoon, Please proceed wi"
type textarea "x"
type textarea "Good afternoon, Please proceed wit"
type textarea "x"
type textarea "Good afternoon, Please proceed with"
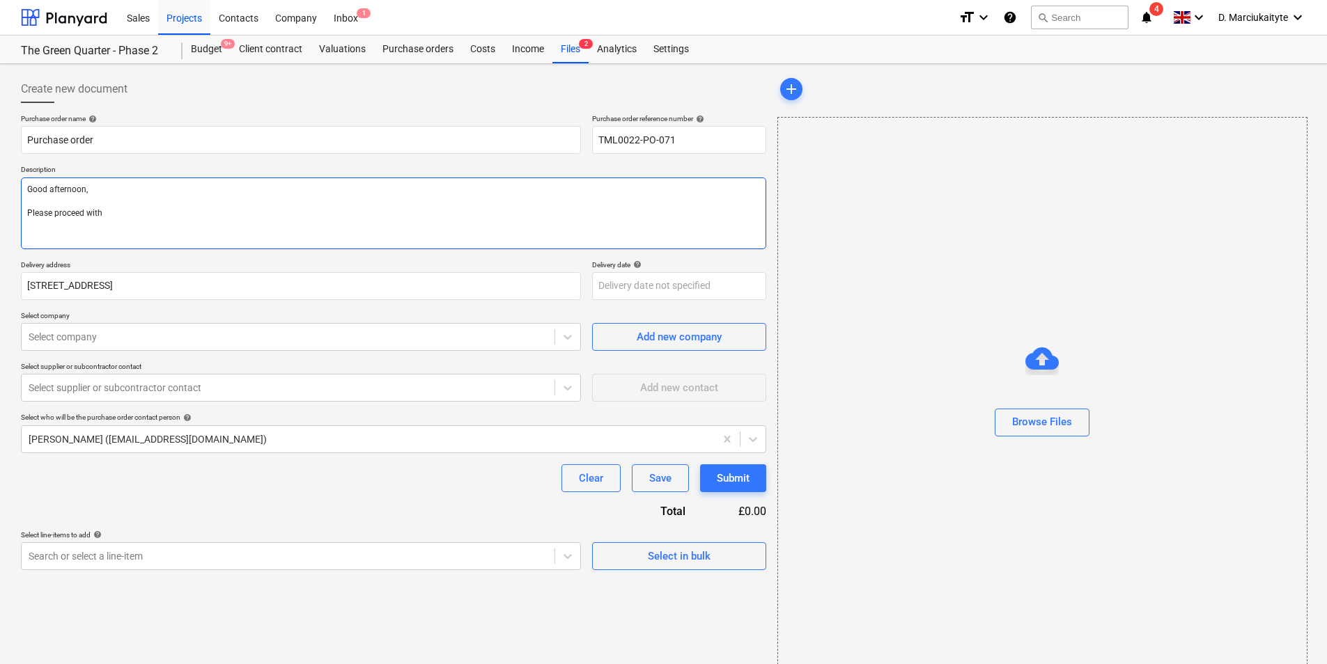
type textarea "x"
type textarea "Good afternoon, Please proceed with"
type textarea "x"
type textarea "Good afternoon, Please proceed with a"
type textarea "x"
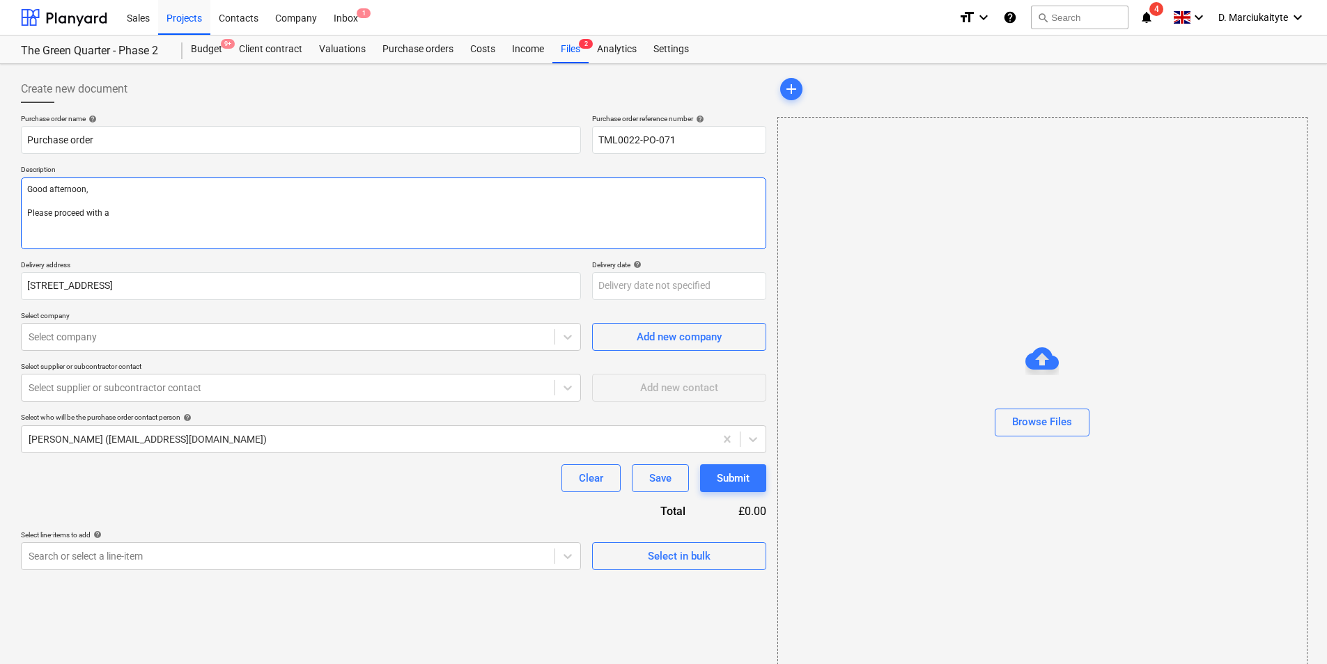
type textarea "Good afternoon, Please proceed with at"
type textarea "x"
type textarea "Good afternoon, Please proceed with atta"
type textarea "x"
type textarea "Good afternoon, Please proceed with attac"
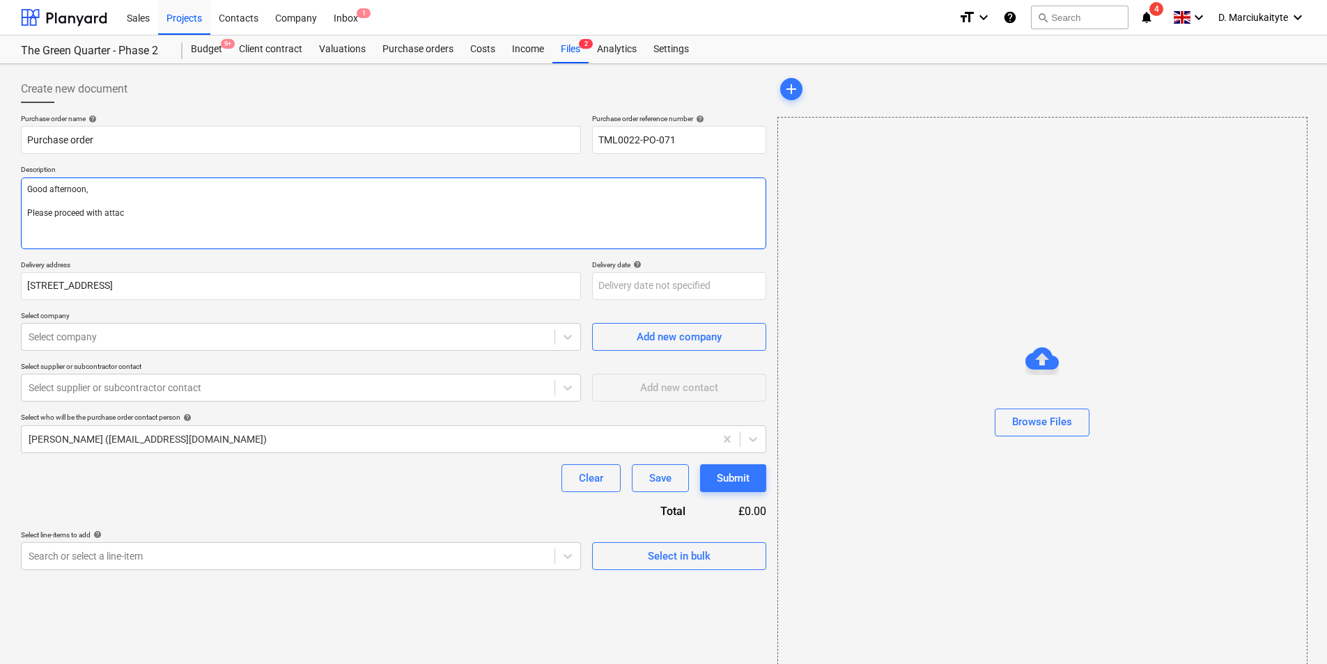
type textarea "x"
type textarea "Good afternoon, Please proceed with attach"
type textarea "x"
type textarea "Good afternoon, Please proceed with attache"
type textarea "x"
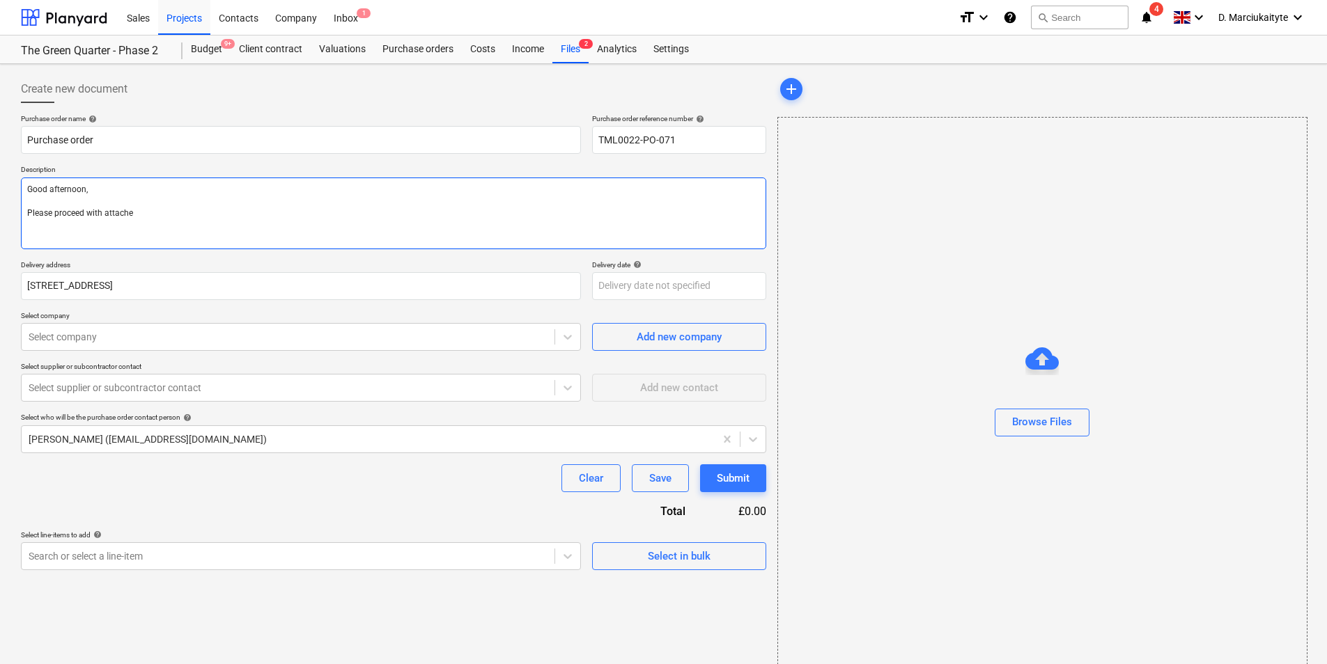
type textarea "Good afternoon, Please proceed with attached"
type textarea "x"
type textarea "Good afternoon, Please proceed with attached"
type textarea "x"
type textarea "Good afternoon, Please proceed with attached o"
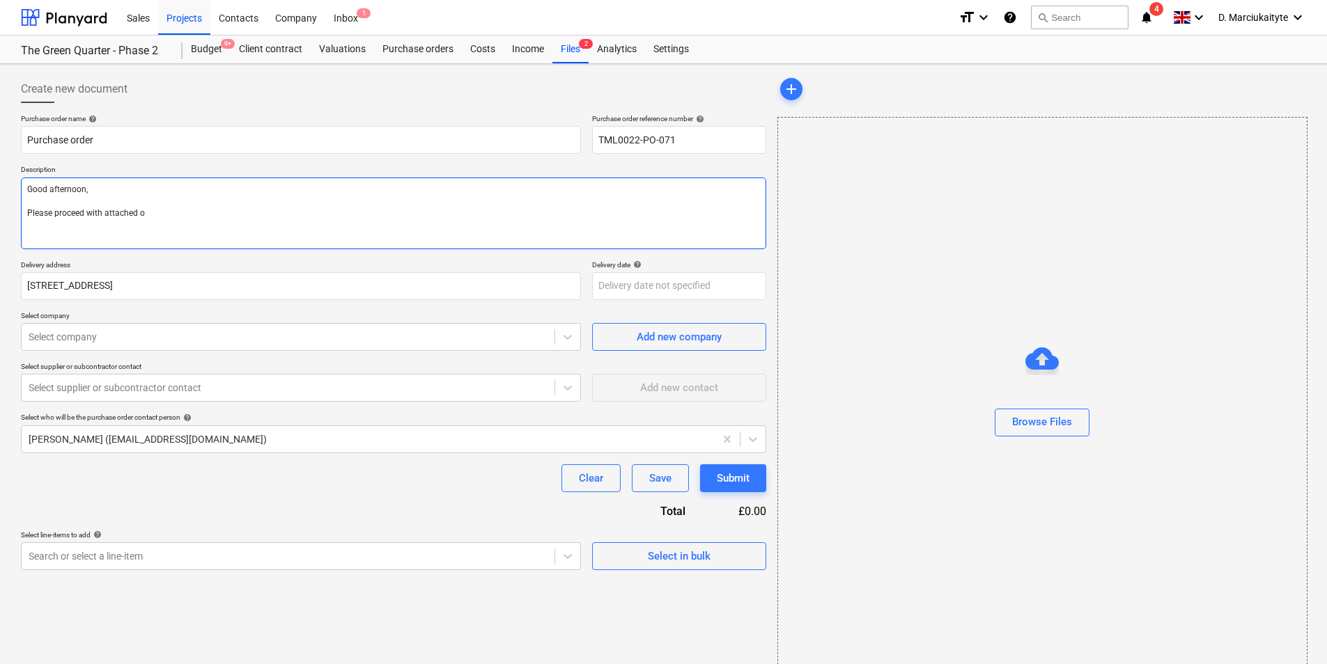
type textarea "x"
type textarea "Good afternoon, Please proceed with attached or"
type textarea "x"
type textarea "Good afternoon, Please proceed with attached ord"
type textarea "x"
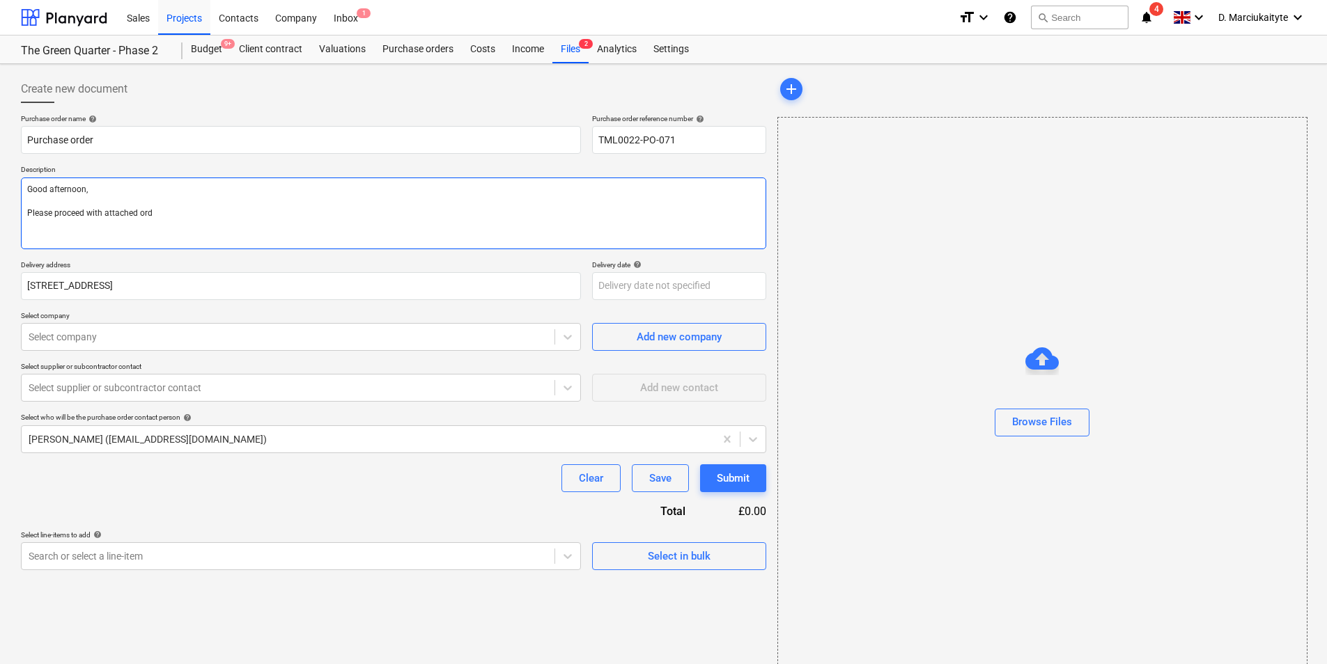
type textarea "Good afternoon, Please proceed with attached orde"
type textarea "x"
type textarea "Good afternoon, Please proceed with attached order"
type textarea "x"
type textarea "Good afternoon, Please proceed with attached order"
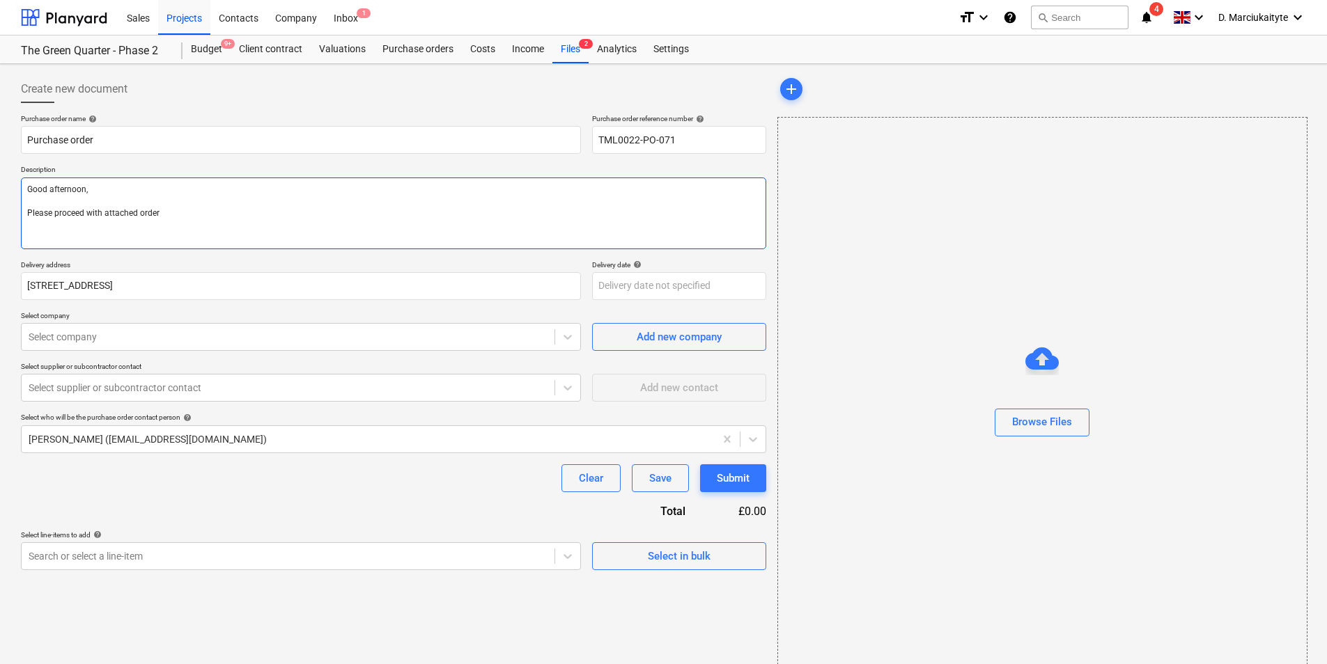
type textarea "x"
type textarea "Good afternoon, Please proceed with attached order"
type textarea "x"
type textarea "Good afternoon, Please proceed with attached order"
type textarea "x"
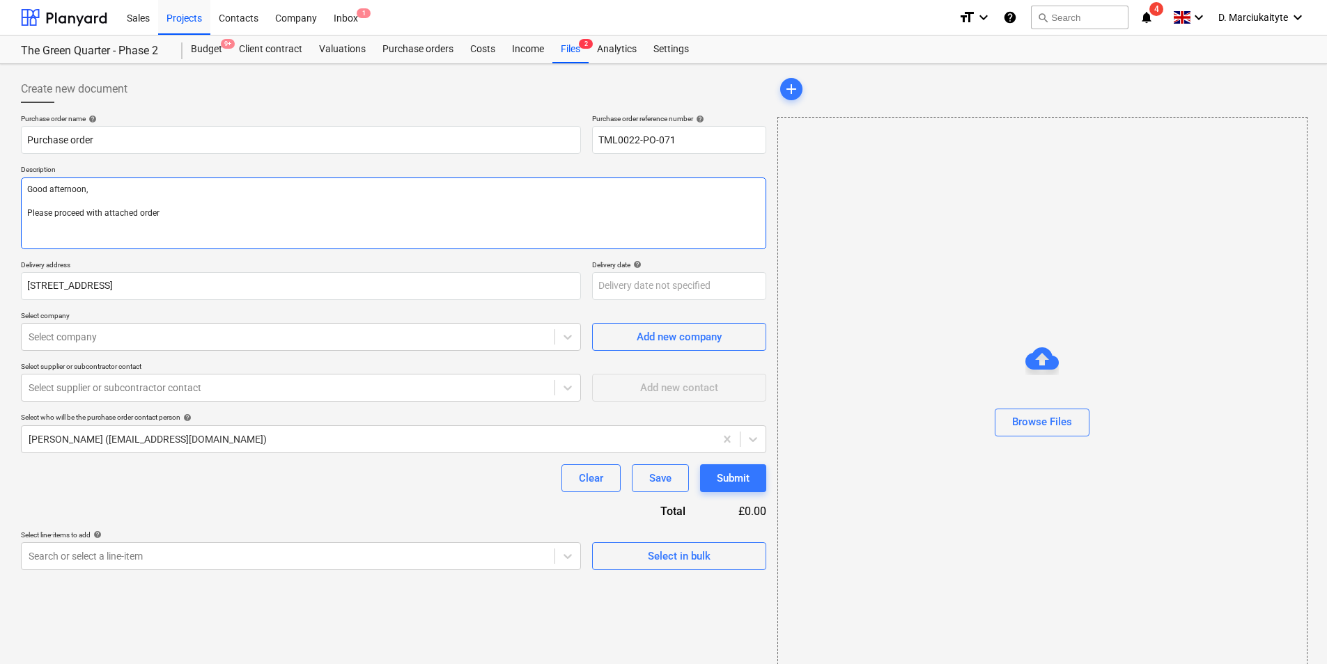
type textarea "Good afternoon, Please proceed with attached order ."
type textarea "x"
type textarea "Good afternoon, Please proceed with attached order"
type textarea "x"
type textarea "Good afternoon, Please proceed with attached order"
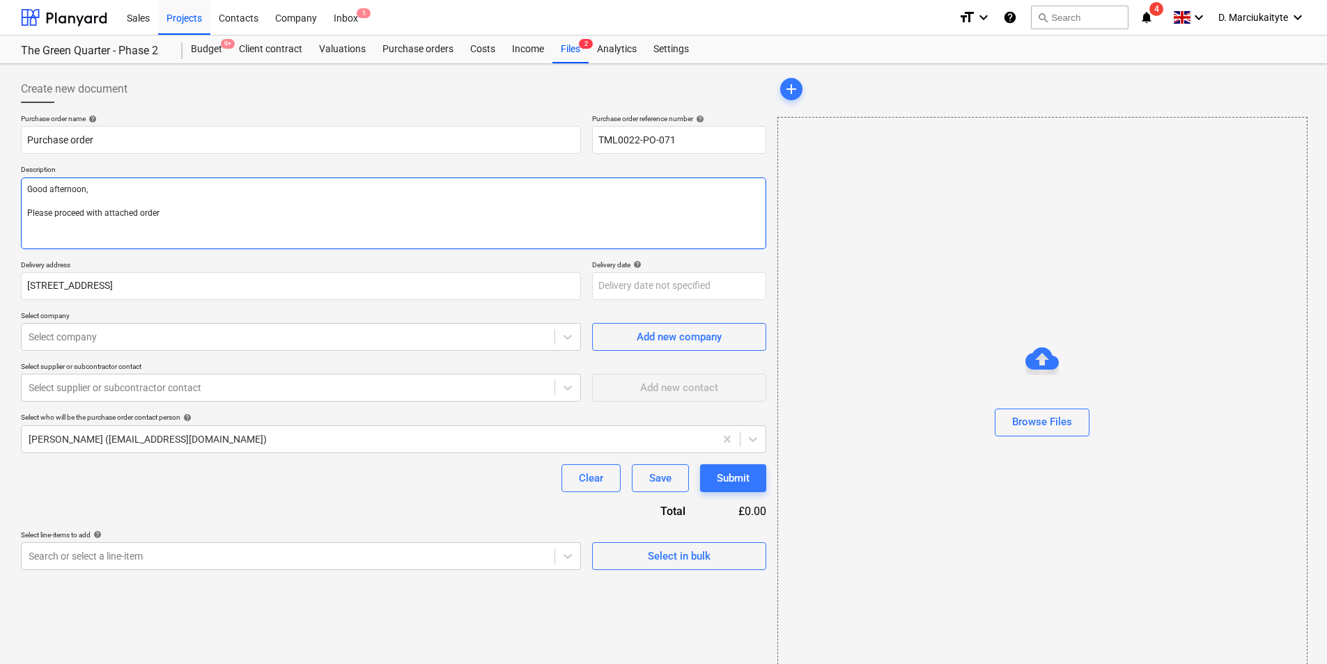
type textarea "x"
type textarea "Good afternoon, Please proceed with attached order."
type textarea "x"
type textarea "Good afternoon, Please proceed with attached order."
type textarea "x"
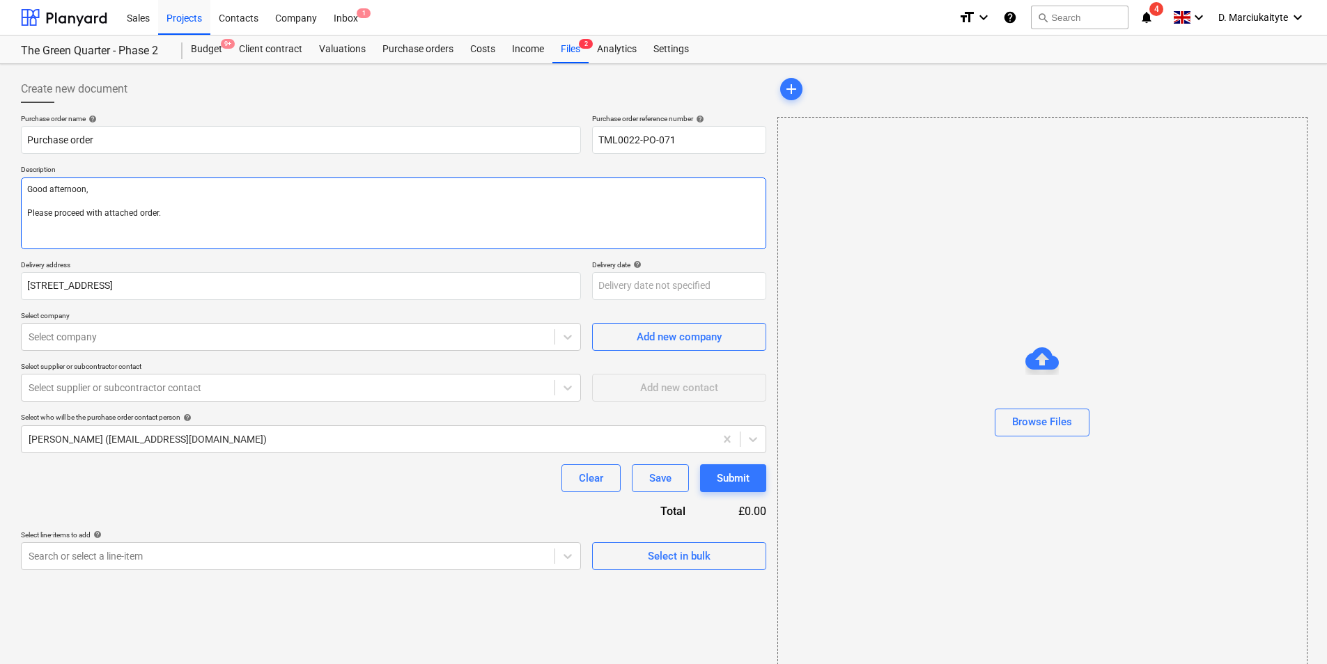
type textarea "Good afternoon, Please proceed with attached order."
type textarea "x"
type textarea "Good afternoon, Please proceed with attached order."
type textarea "x"
type textarea "Good afternoon, Please proceed with attached order. D"
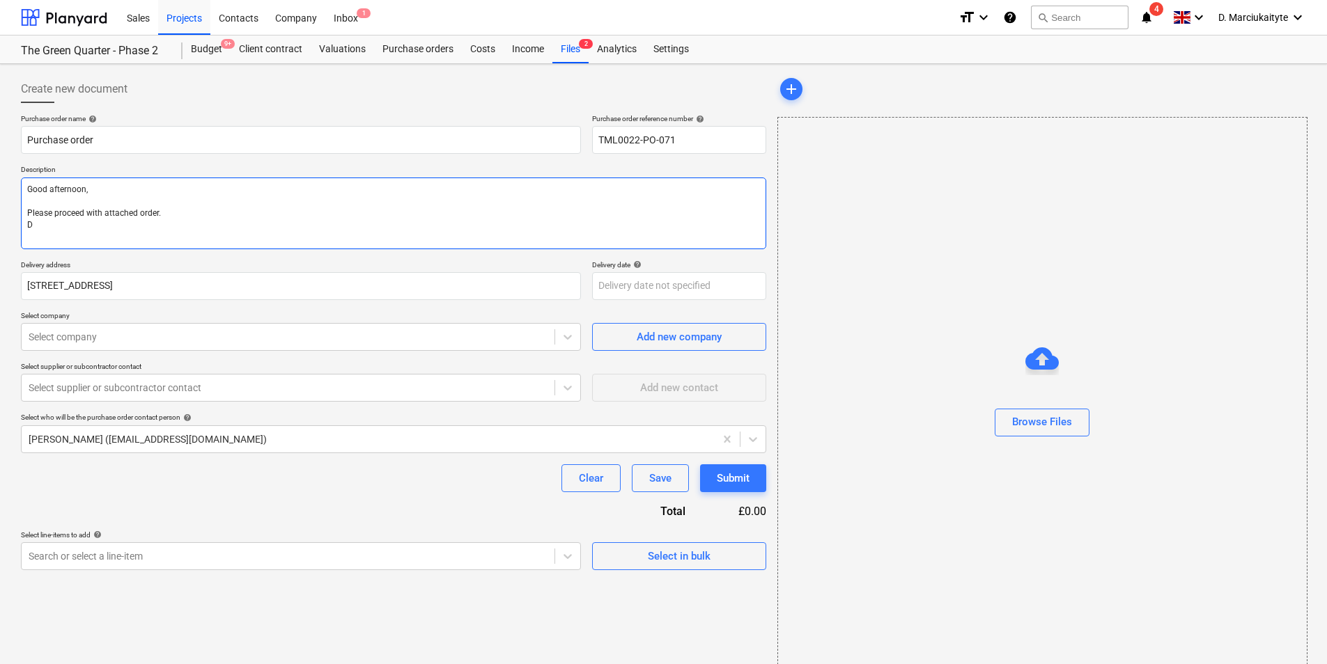
type textarea "x"
type textarea "Good afternoon, Please proceed with attached order. De"
type textarea "x"
type textarea "Good afternoon, Please proceed with attached order. Del"
type textarea "x"
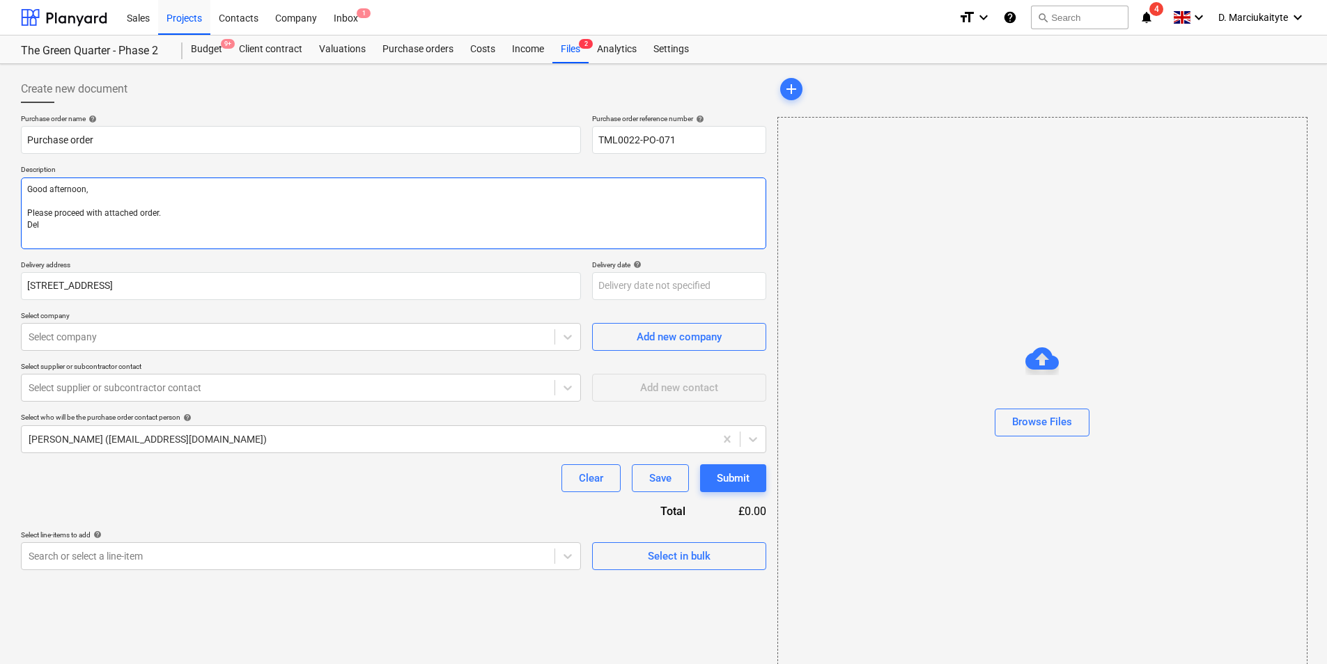
type textarea "Good afternoon, Please proceed with attached order. Deli"
type textarea "x"
type textarea "Good afternoon, Please proceed with attached order. [GEOGRAPHIC_DATA]"
type textarea "x"
type textarea "Good afternoon, Please proceed with attached order. Delive"
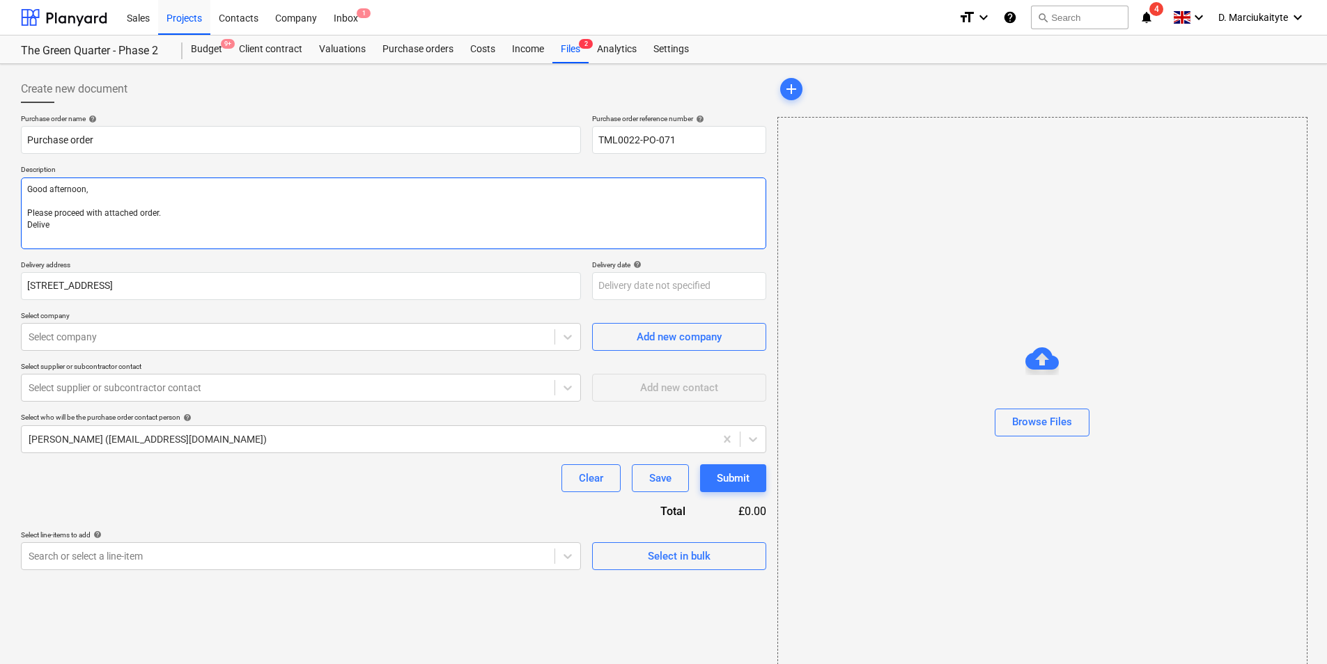
type textarea "x"
type textarea "Good afternoon, Please proceed with attached order. Deliver"
type textarea "x"
type textarea "Good afternoon, Please proceed with attached order. Delivery"
type textarea "x"
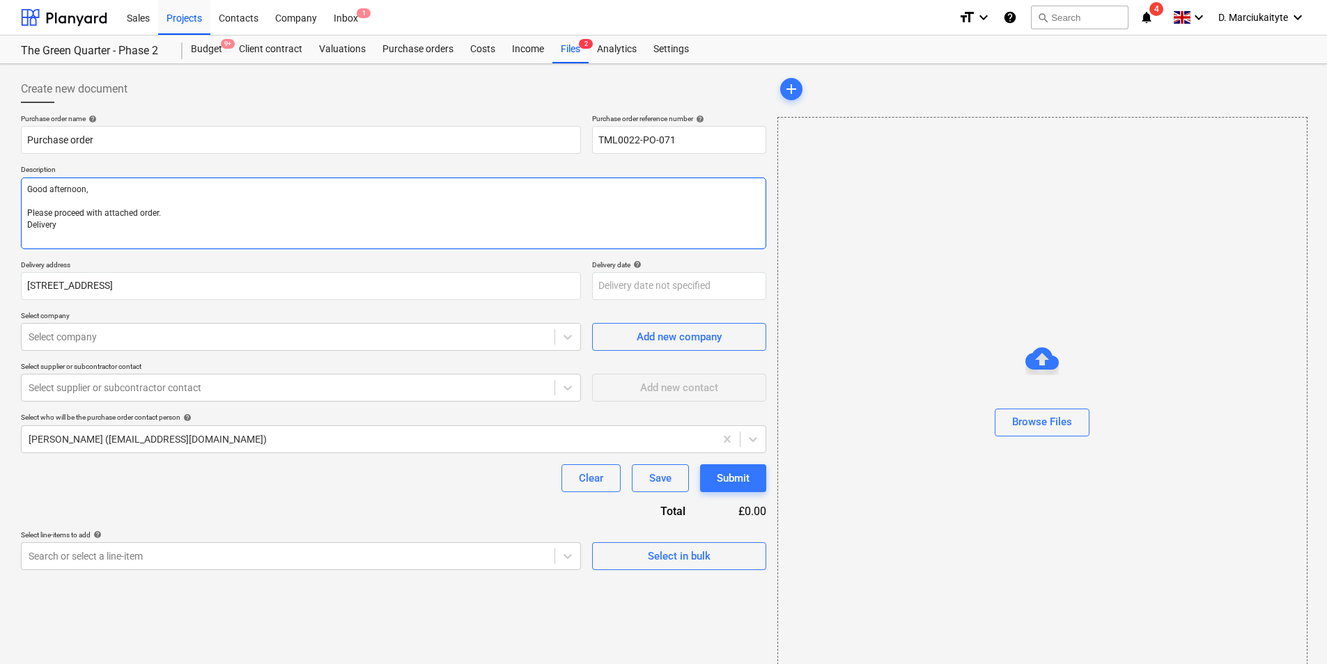
type textarea "Good afternoon, Please proceed with attached order. Delivery"
type textarea "x"
type textarea "Good afternoon, Please proceed with attached order. Delivery"
type textarea "x"
type textarea "Good afternoon, Please proceed with attached order. Deliver"
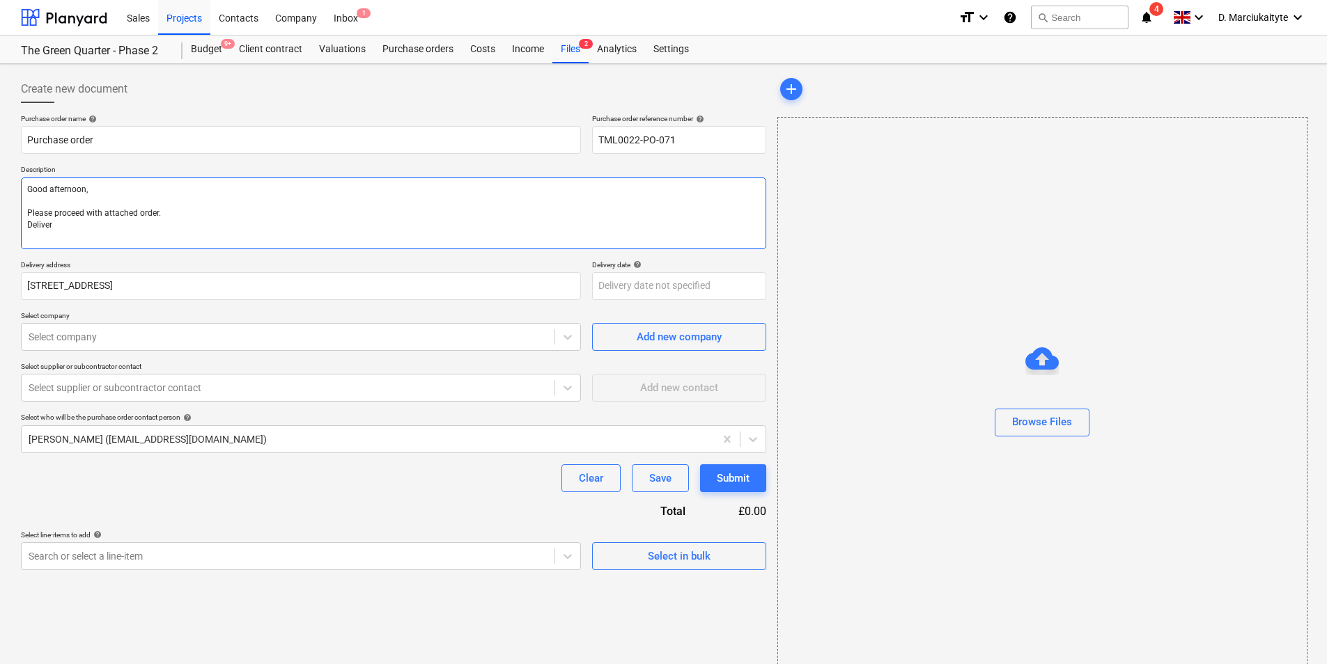
type textarea "x"
type textarea "Good afternoon, Please proceed with attached order. Delive"
type textarea "x"
type textarea "Good afternoon, Please proceed with attached order. [GEOGRAPHIC_DATA]"
type textarea "x"
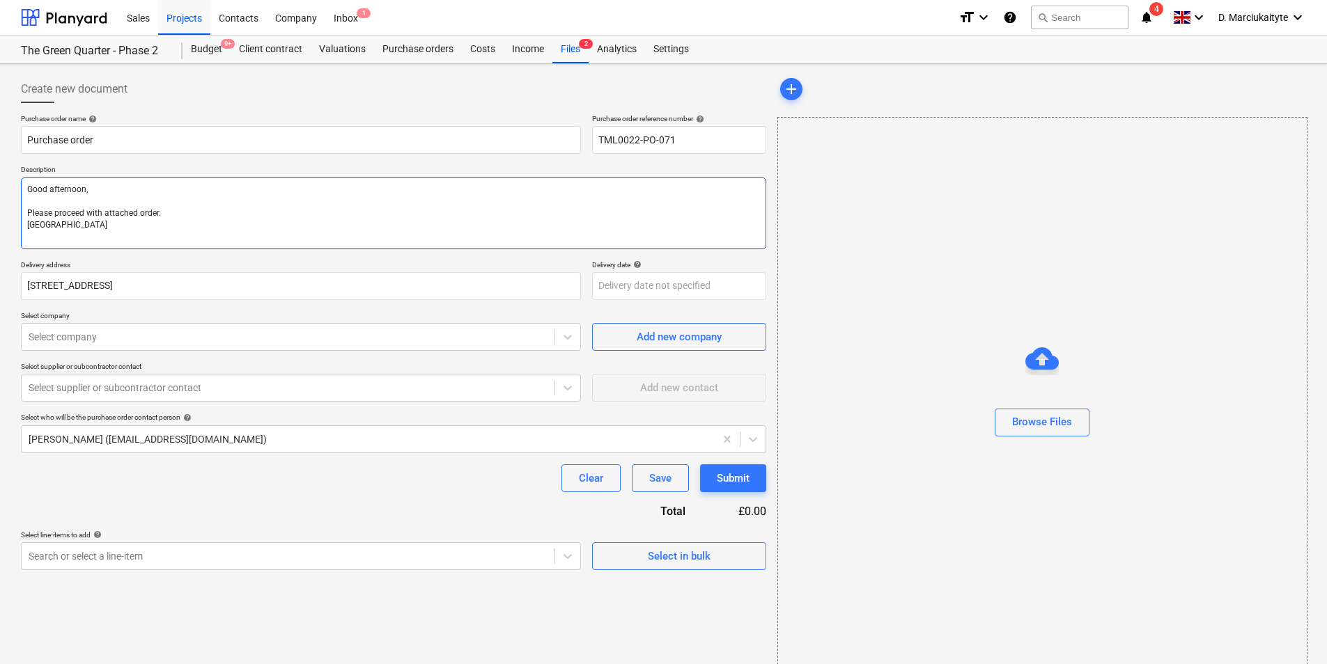
type textarea "Good afternoon, Please proceed with attached order. Deli"
type textarea "x"
type textarea "Good afternoon, Please proceed with attached order. Del"
type textarea "x"
type textarea "Good afternoon, Please proceed with attached order. De"
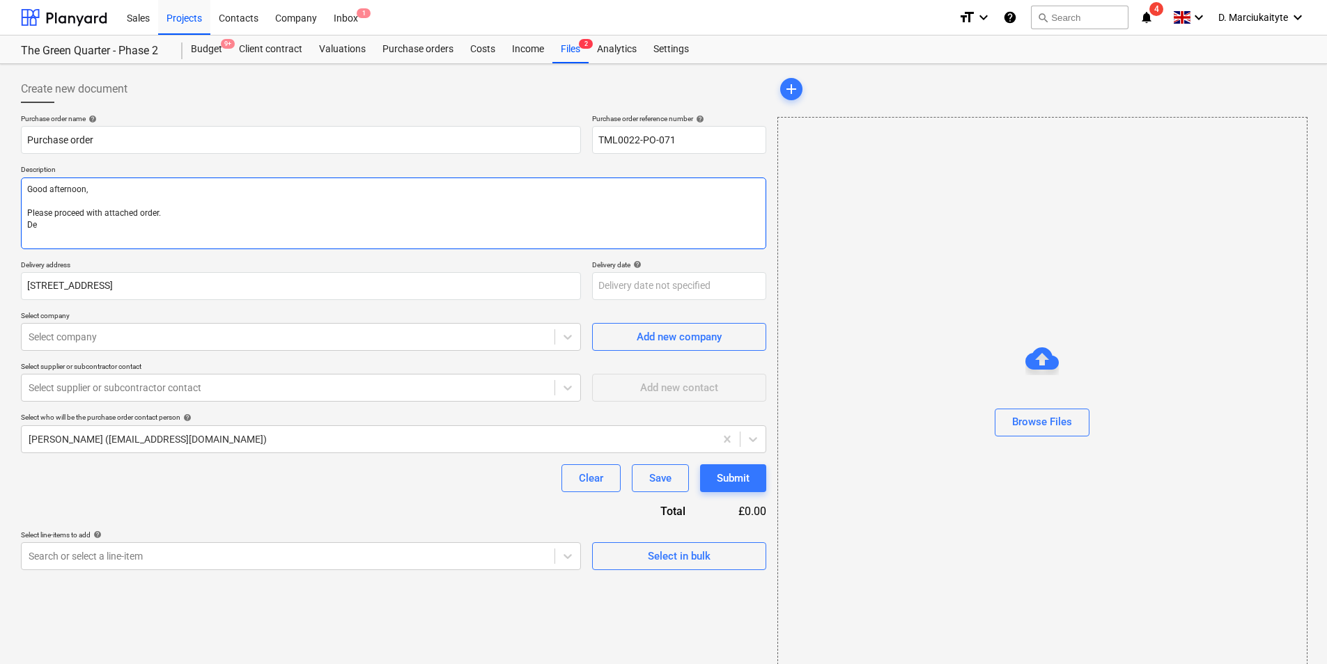
type textarea "x"
type textarea "Good afternoon, Please proceed with attached order. D"
type textarea "x"
type textarea "Good afternoon, Please proceed with attached order."
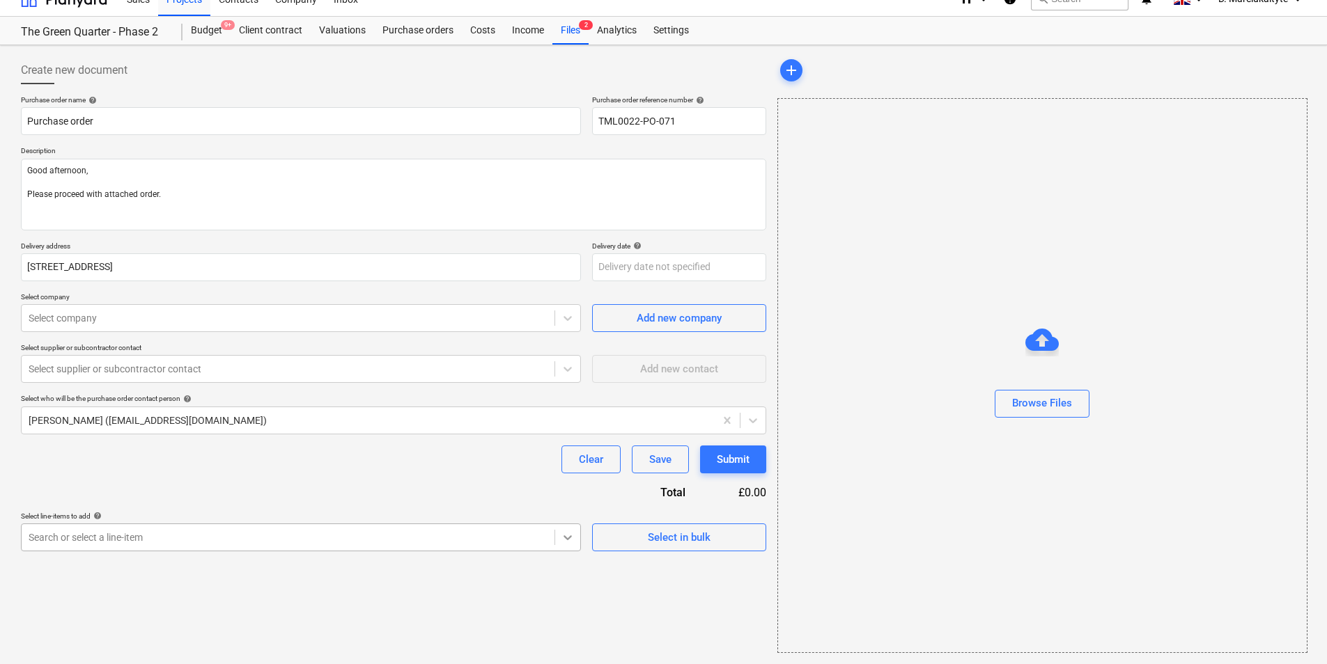
scroll to position [123, 0]
click at [570, 534] on body "Sales Projects Contacts Company Inbox 1 format_size keyboard_arrow_down help se…" at bounding box center [663, 313] width 1327 height 664
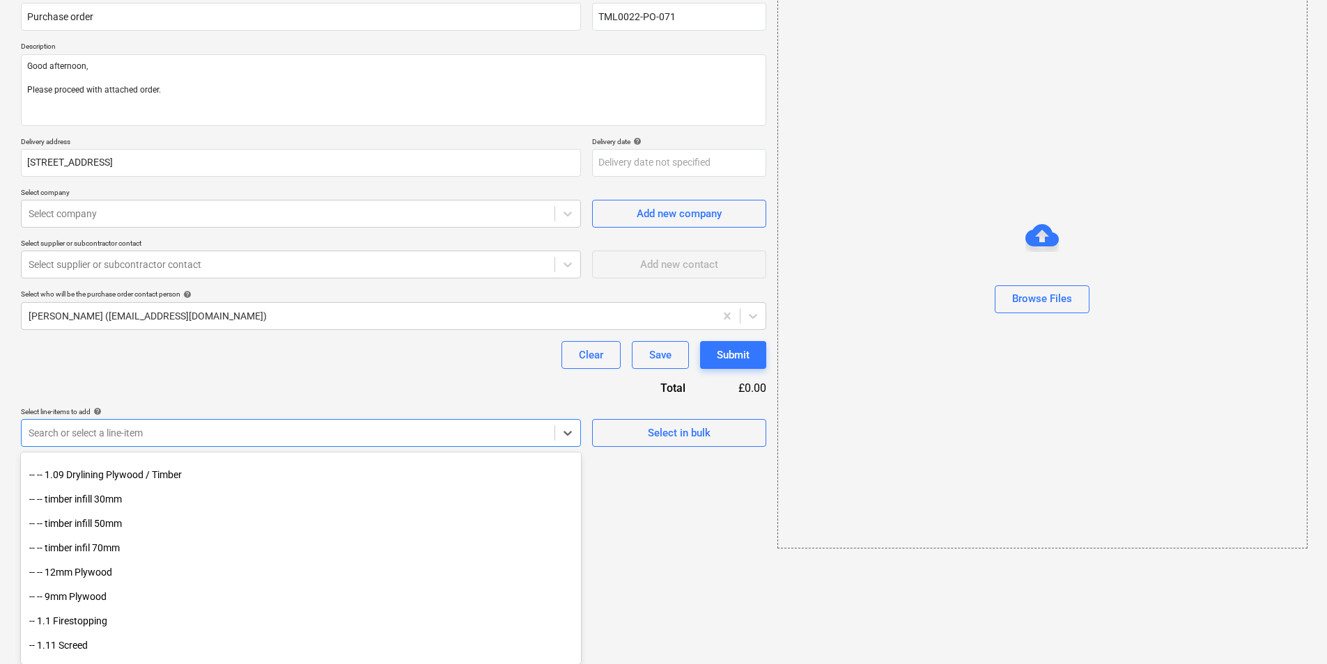
scroll to position [3413, 0]
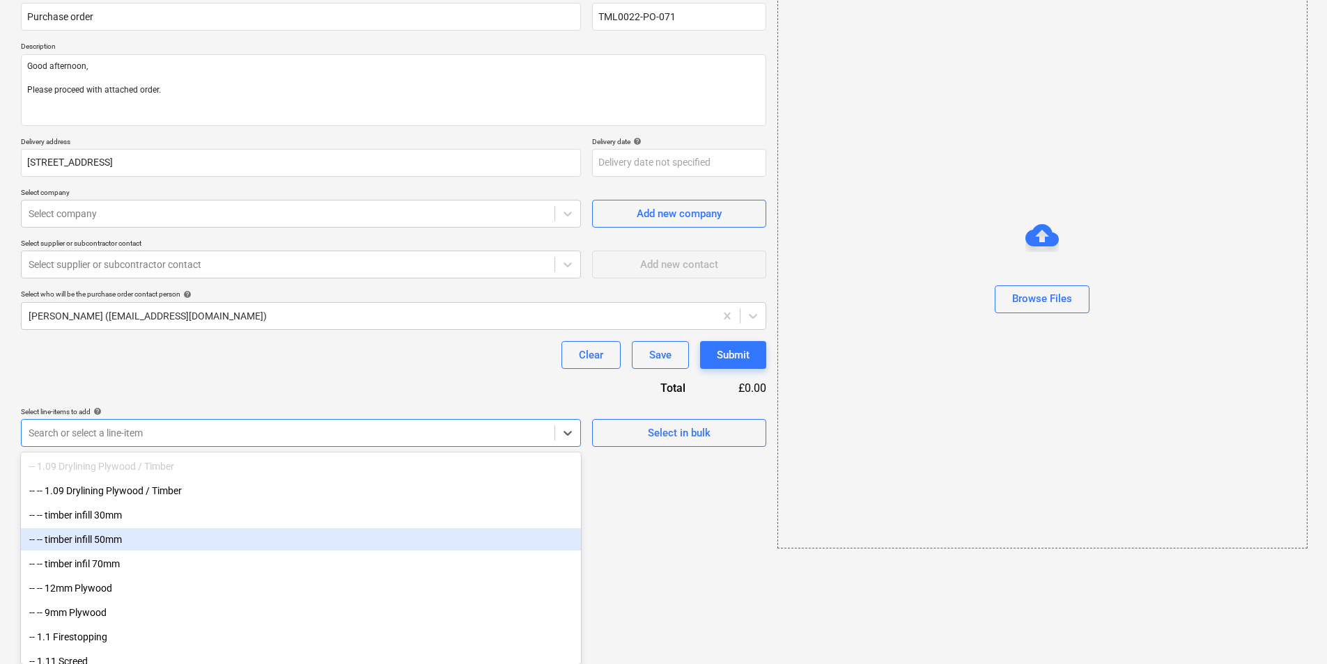
click at [85, 540] on div "-- -- timber infill 50mm" at bounding box center [301, 540] width 560 height 22
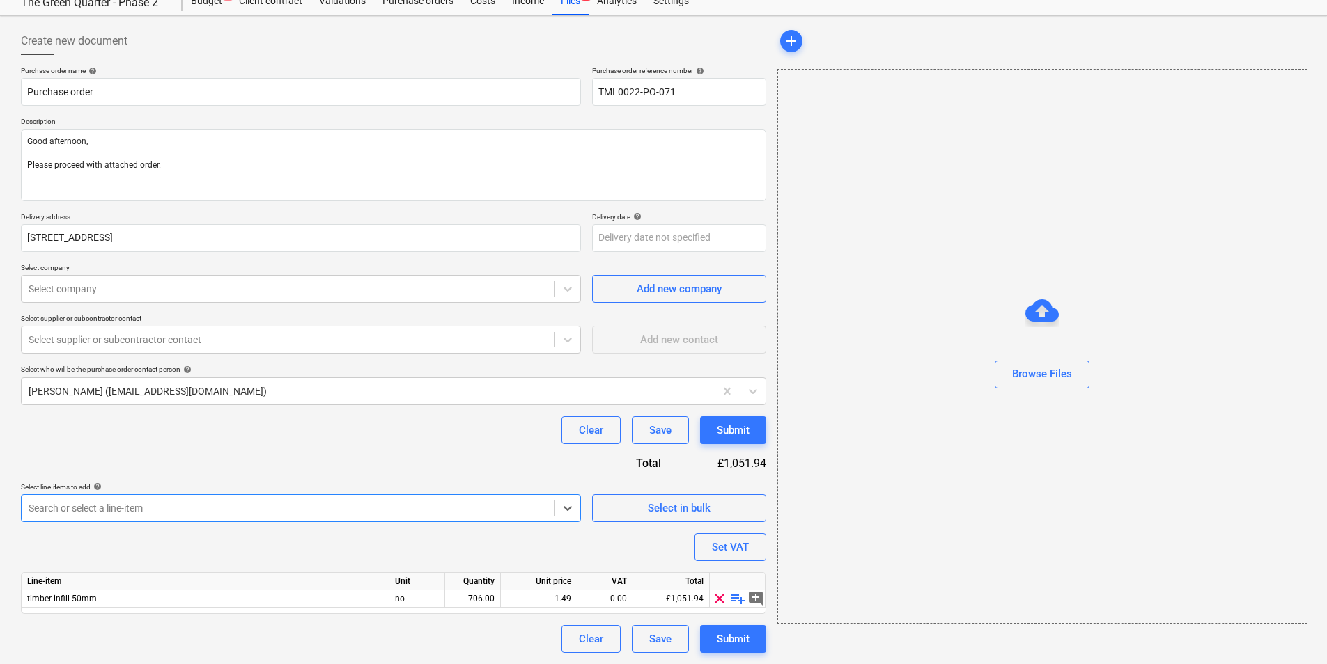
scroll to position [48, 0]
type textarea "x"
click at [566, 596] on div "1.49" at bounding box center [538, 599] width 65 height 17
click at [102, 594] on div "timber infill 50mm" at bounding box center [206, 599] width 368 height 17
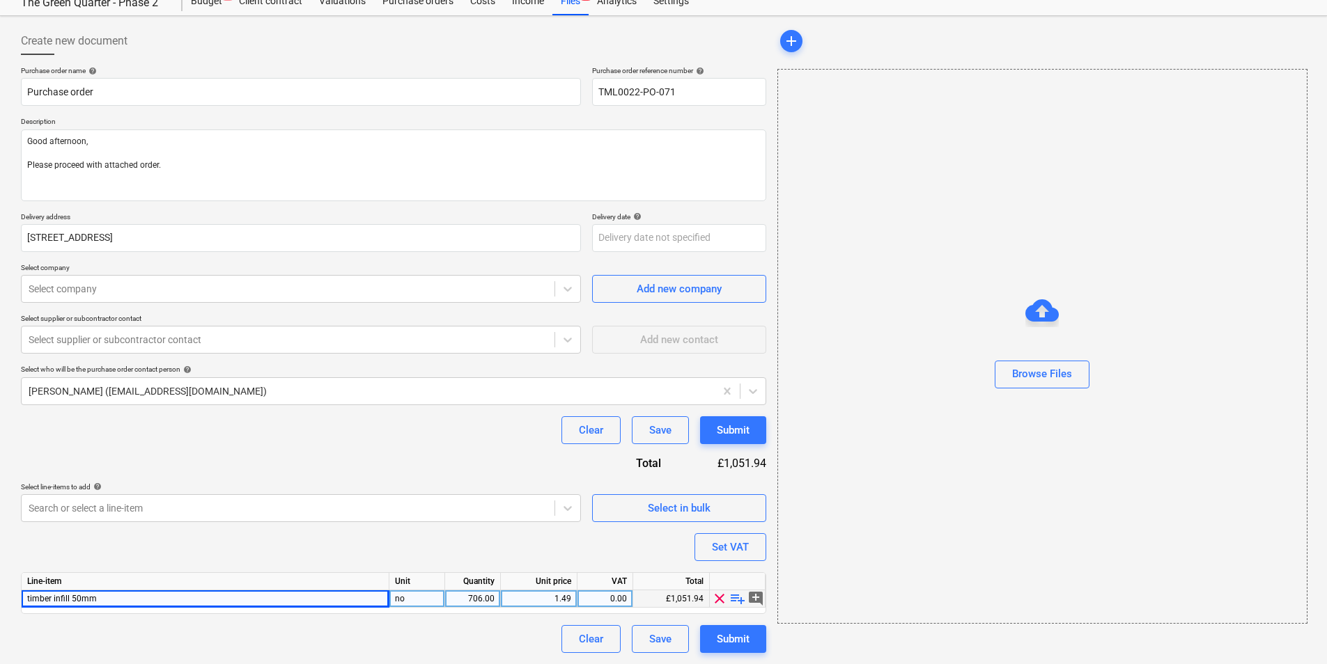
click at [474, 595] on div "706.00" at bounding box center [473, 599] width 44 height 17
type input "1"
type input "100"
type textarea "x"
type input "1.19"
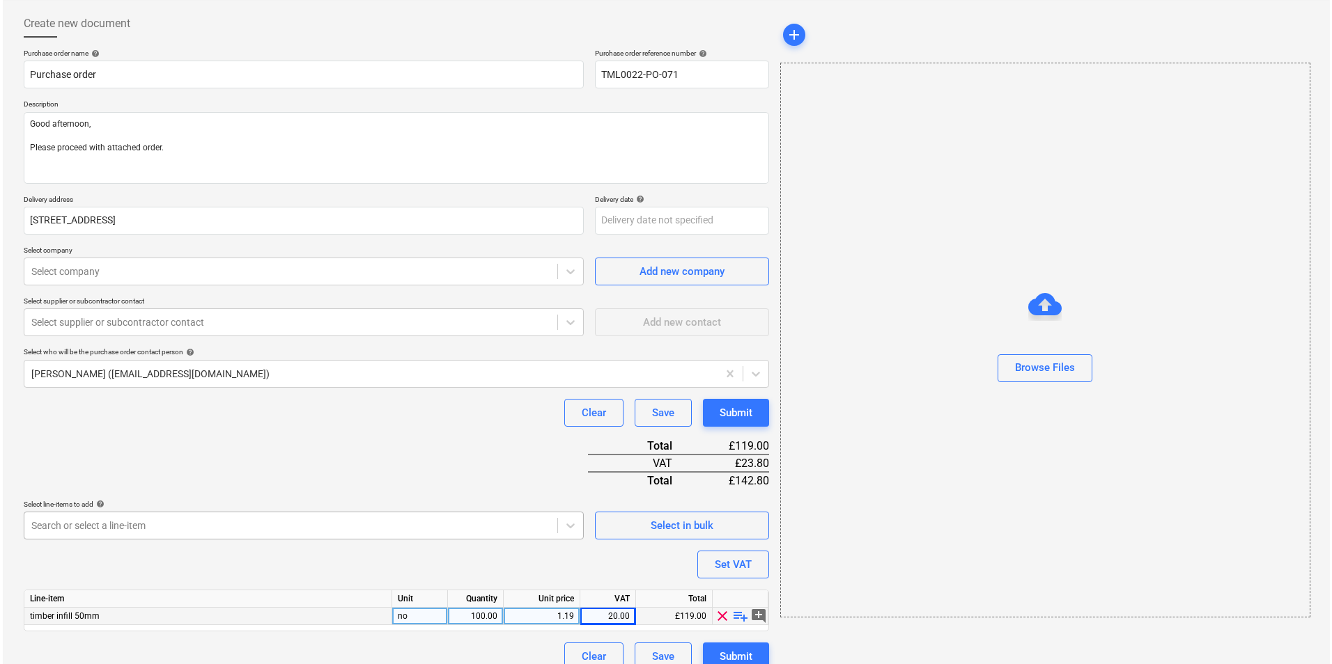
scroll to position [83, 0]
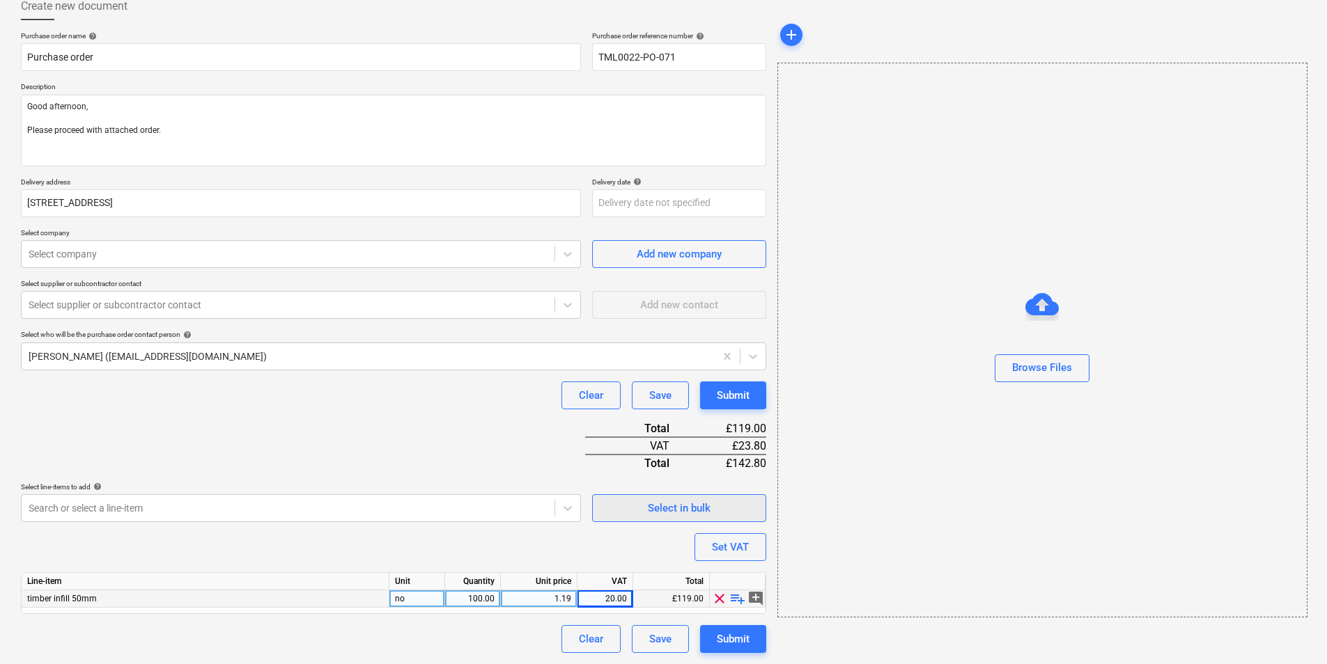
click at [693, 499] on div "Select in bulk" at bounding box center [679, 508] width 63 height 18
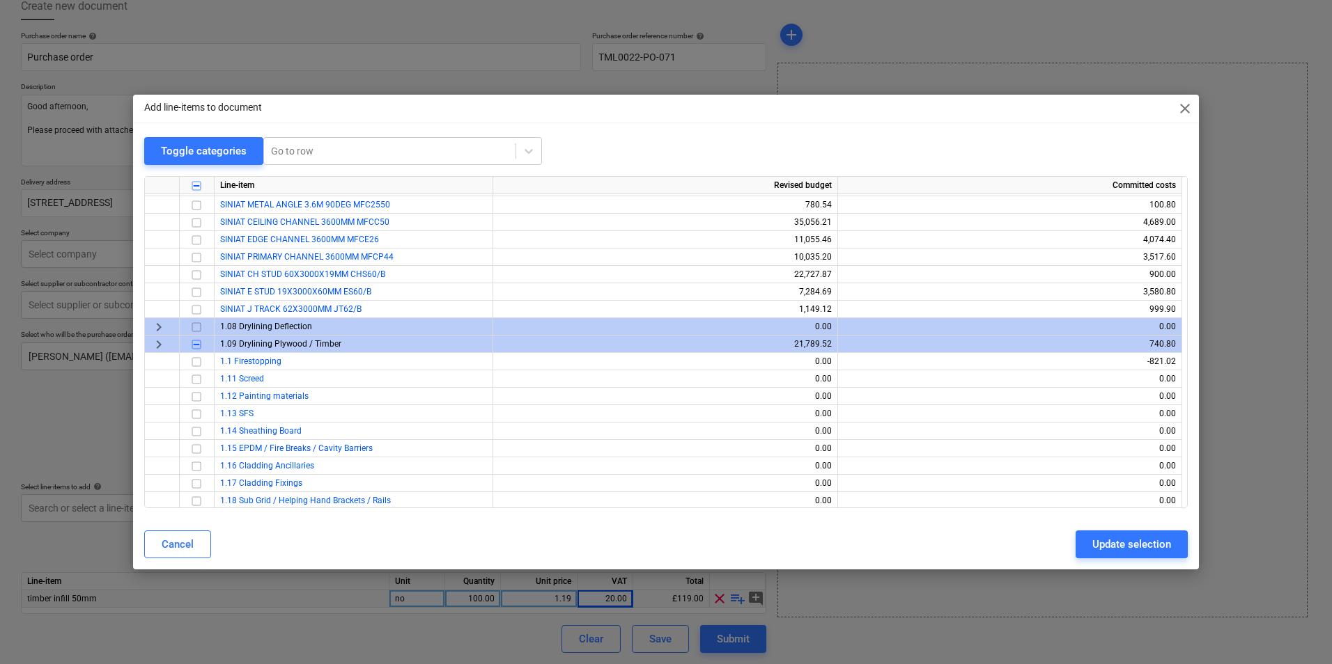
scroll to position [1689, 0]
click at [155, 341] on span "keyboard_arrow_right" at bounding box center [158, 342] width 17 height 17
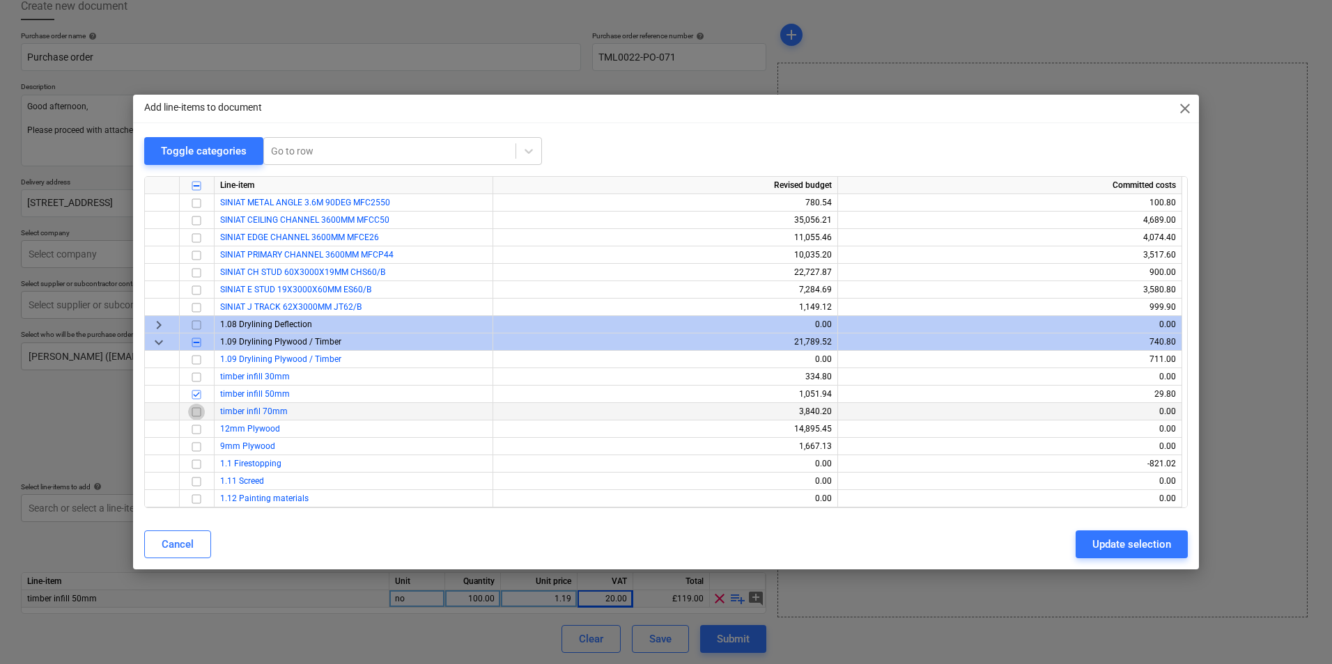
click at [199, 412] on input "checkbox" at bounding box center [196, 412] width 17 height 17
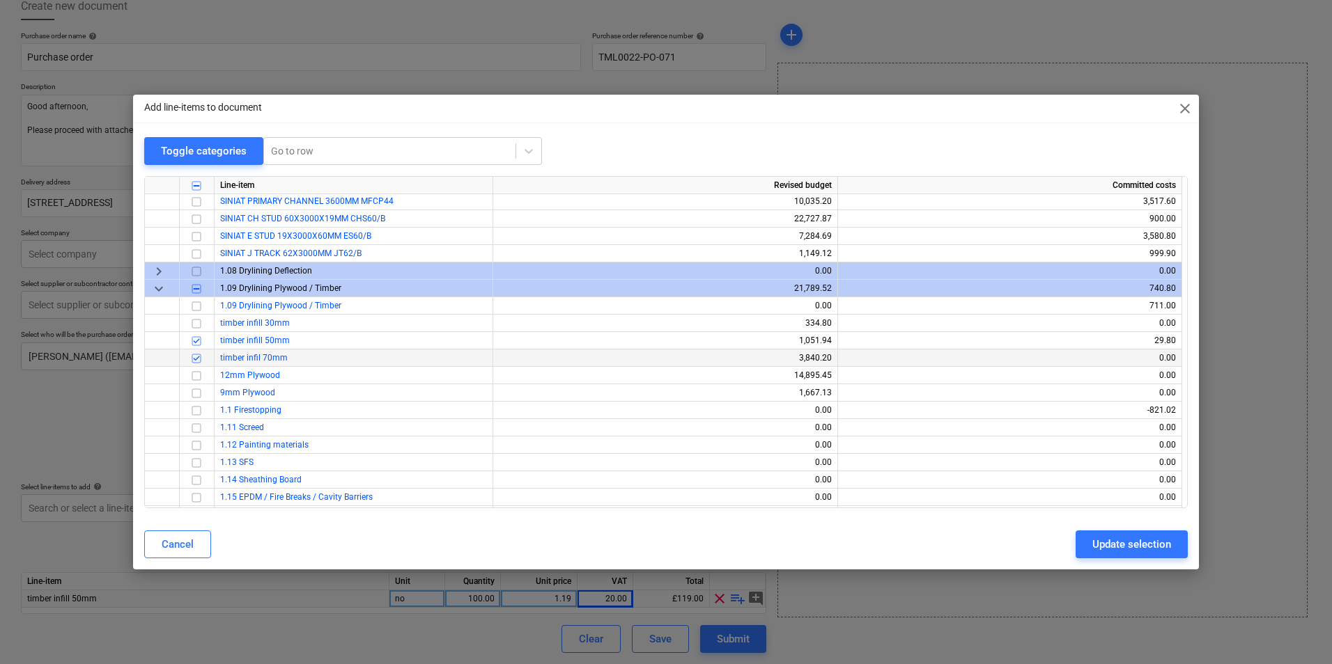
scroll to position [1759, 0]
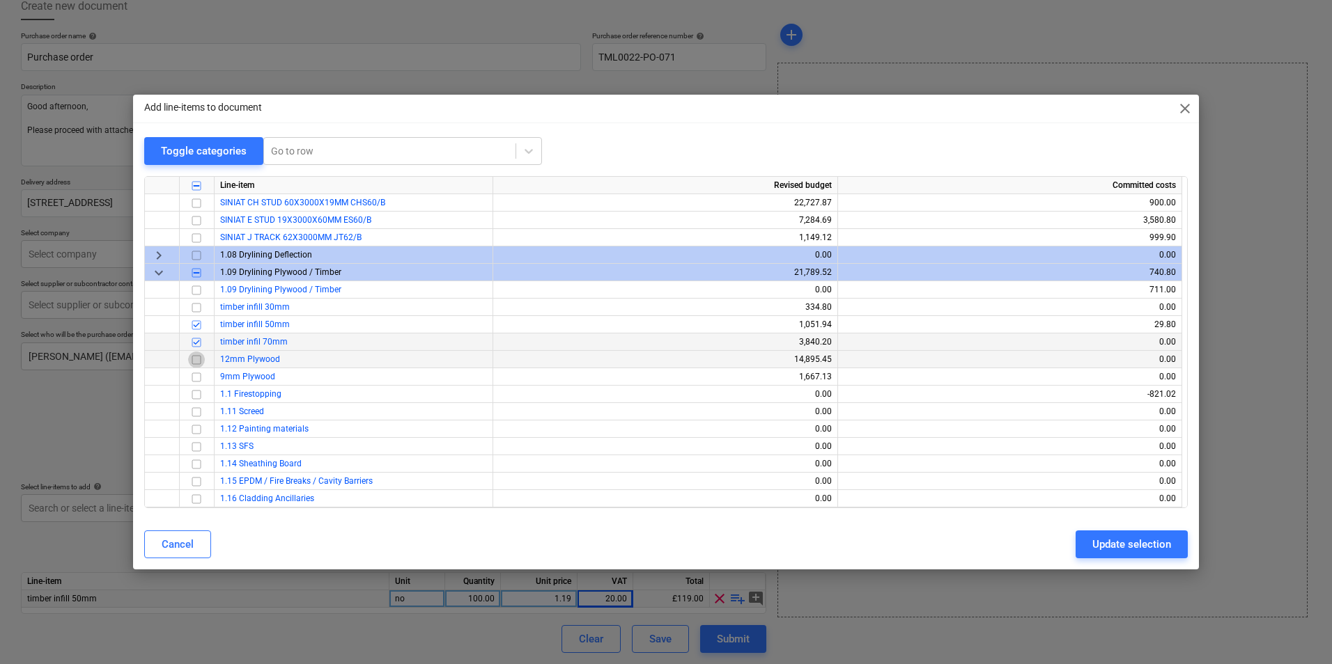
click at [193, 359] on input "checkbox" at bounding box center [196, 360] width 17 height 17
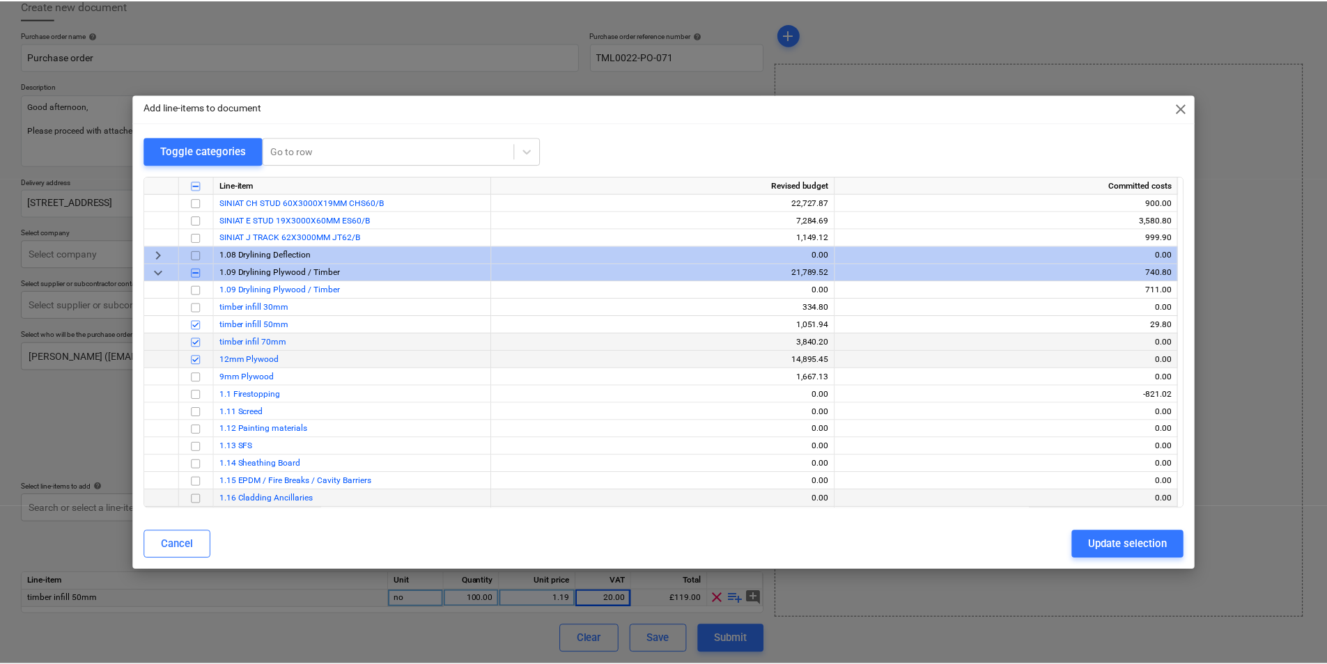
scroll to position [1828, 0]
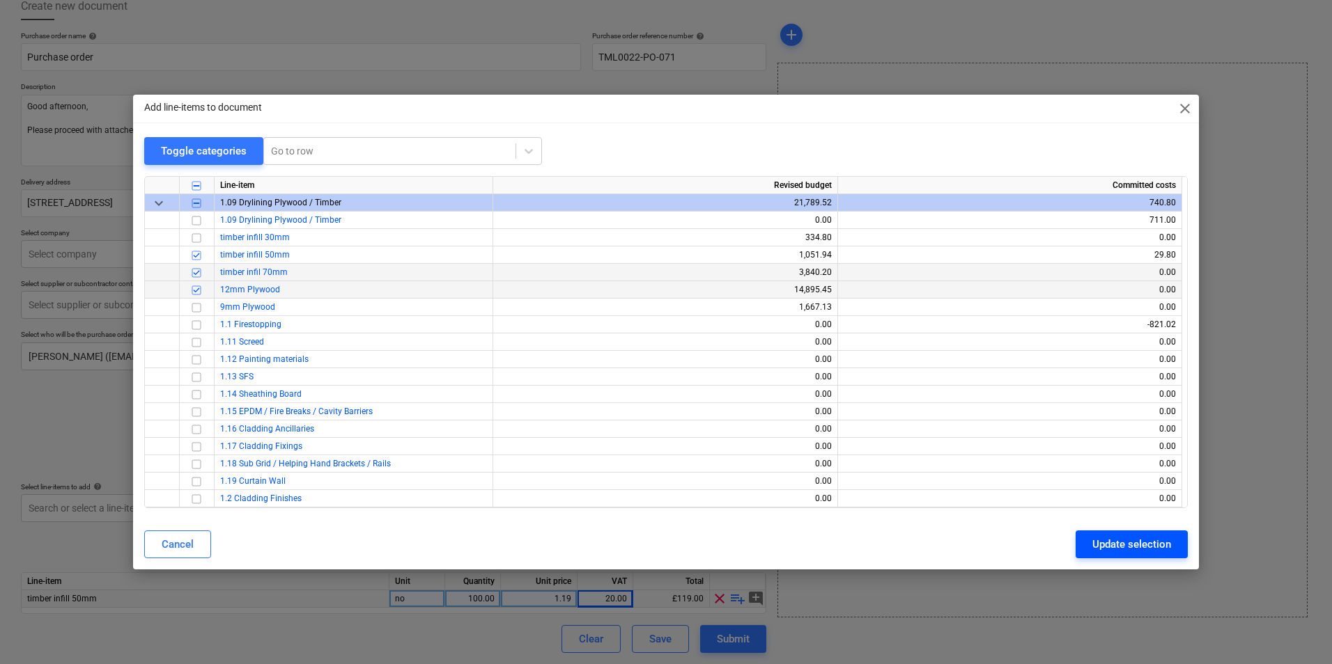
click at [1115, 541] on div "Update selection" at bounding box center [1131, 545] width 79 height 18
type textarea "x"
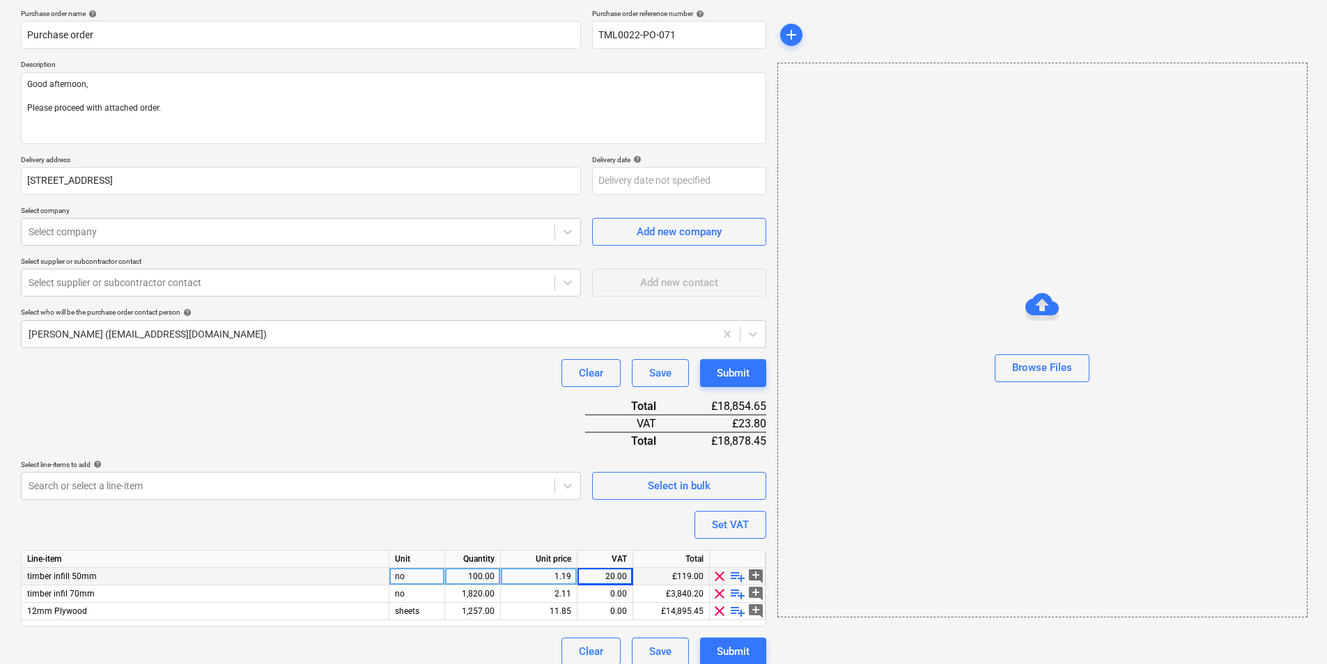
scroll to position [118, 0]
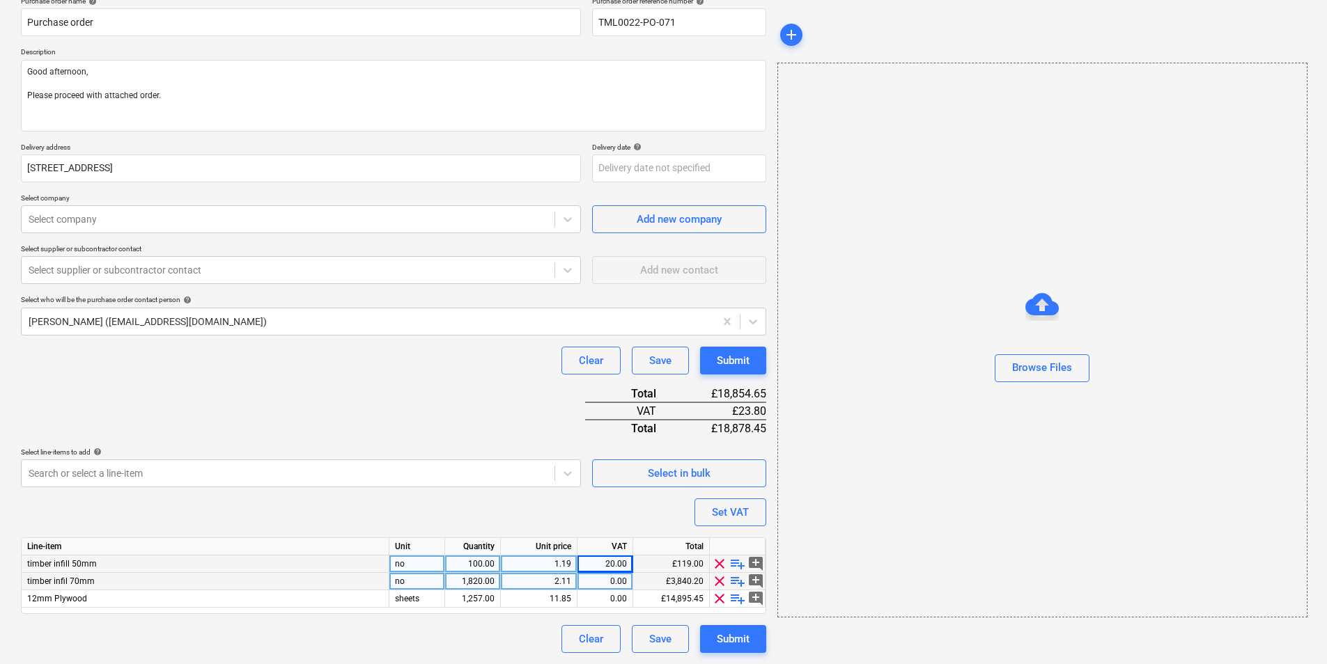
click at [467, 582] on div "1,820.00" at bounding box center [473, 581] width 44 height 17
type input "100"
type textarea "x"
type input "1.80"
type textarea "x"
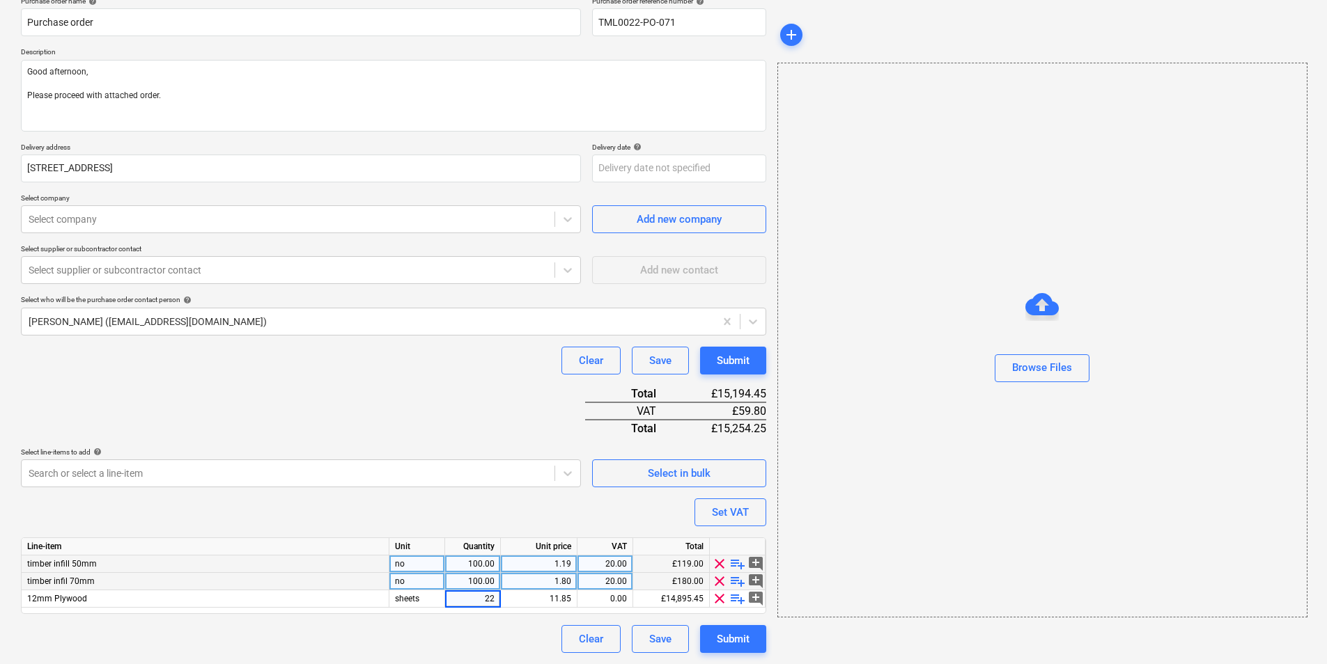
type input "225"
type textarea "x"
type input "10.67"
type textarea "x"
type input "20"
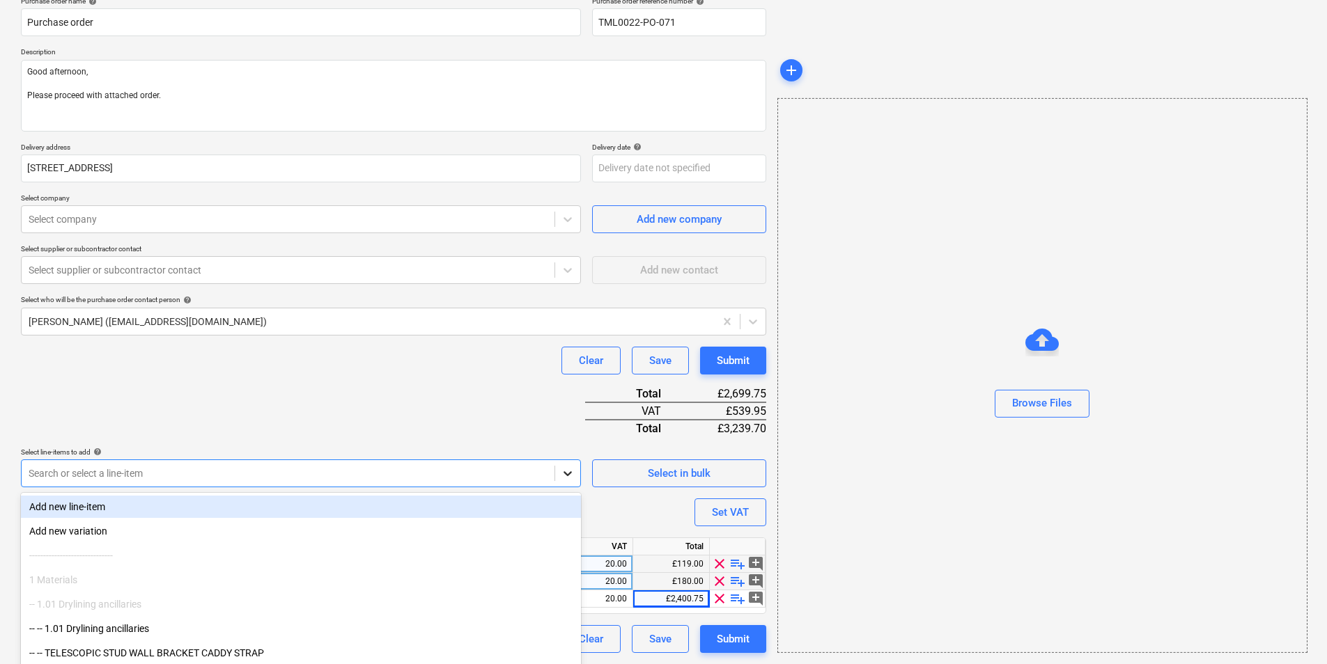
click at [563, 472] on body "Sales Projects Contacts Company Inbox 1 format_size keyboard_arrow_down help se…" at bounding box center [663, 214] width 1327 height 664
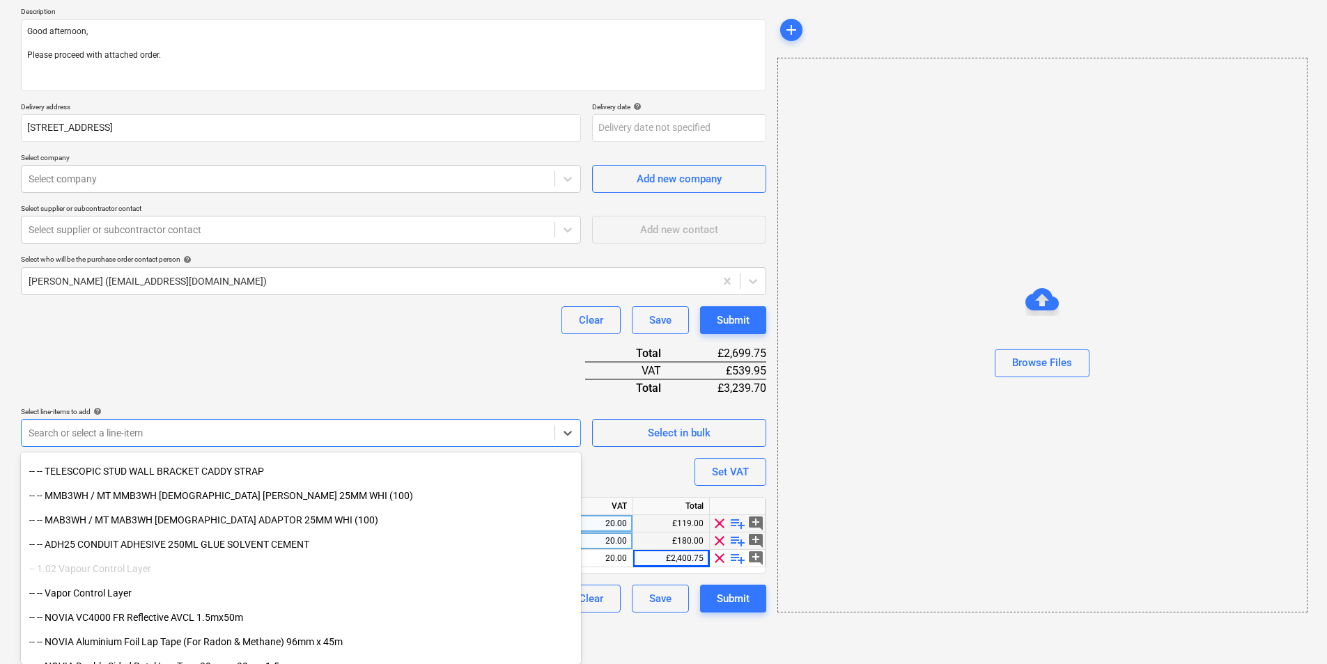
scroll to position [115, 0]
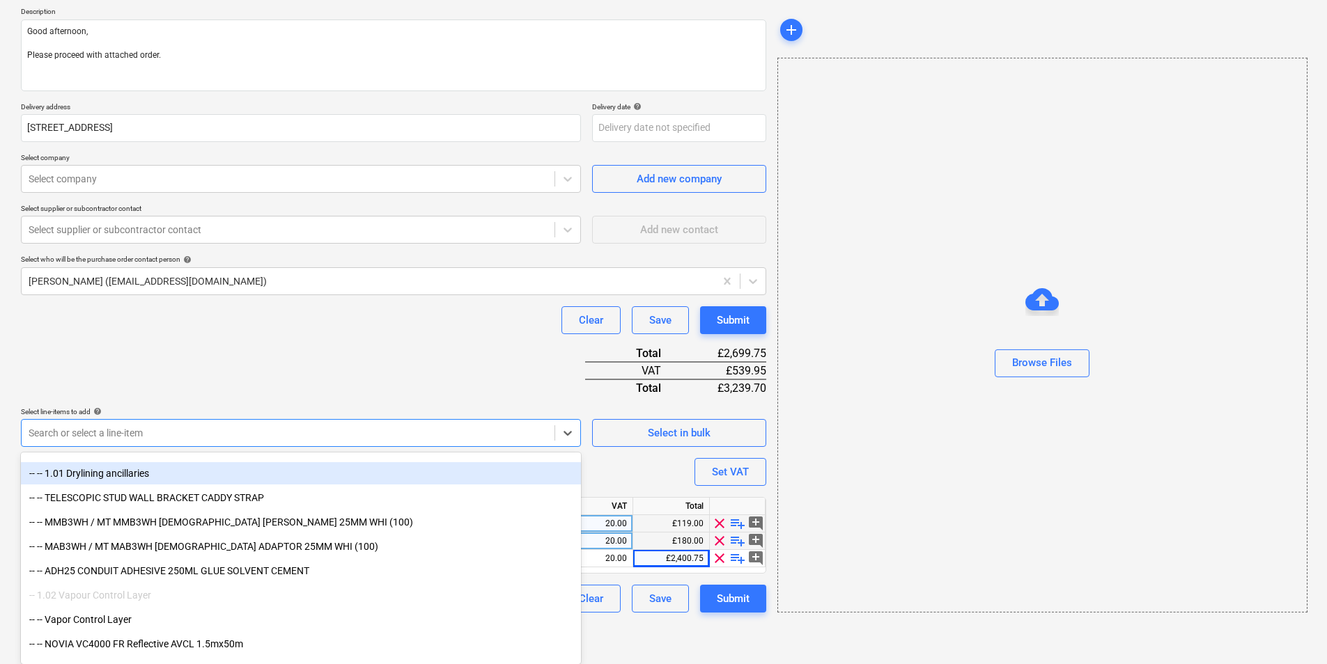
click at [327, 364] on div "Purchase order name help Purchase order Purchase order reference number help TM…" at bounding box center [393, 284] width 745 height 657
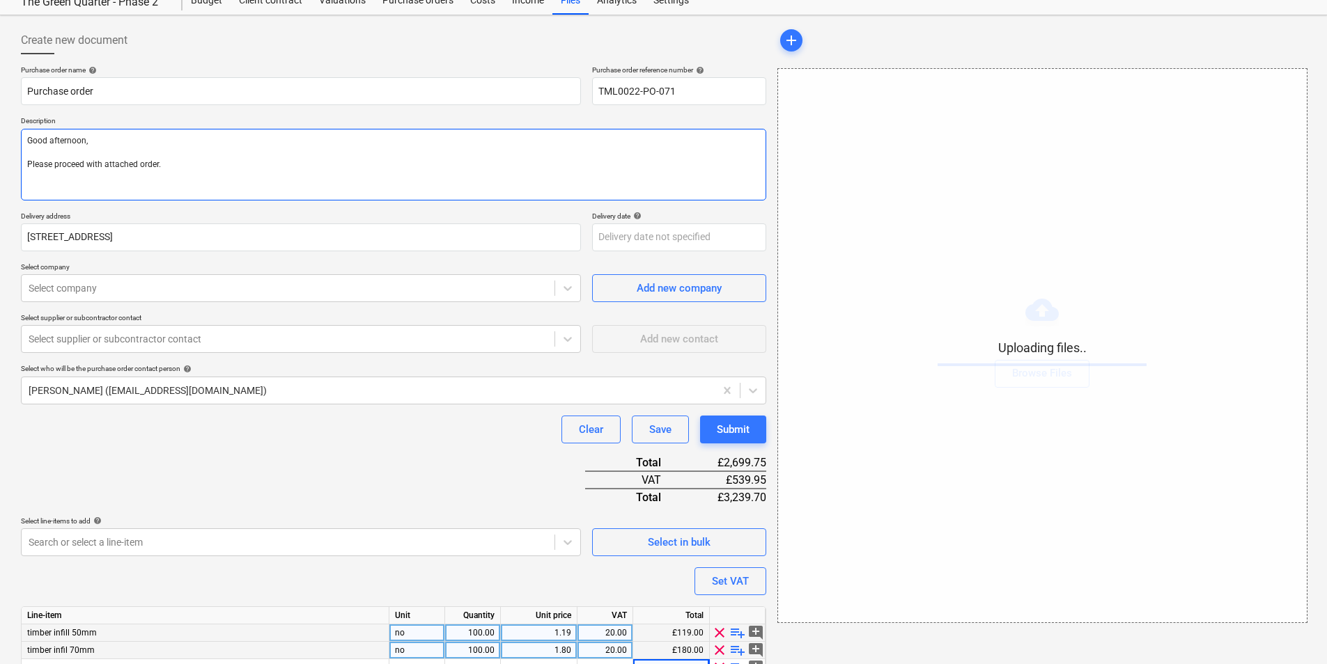
scroll to position [48, 0]
click at [176, 179] on textarea "Good afternoon, Please proceed with attached order." at bounding box center [393, 166] width 745 height 72
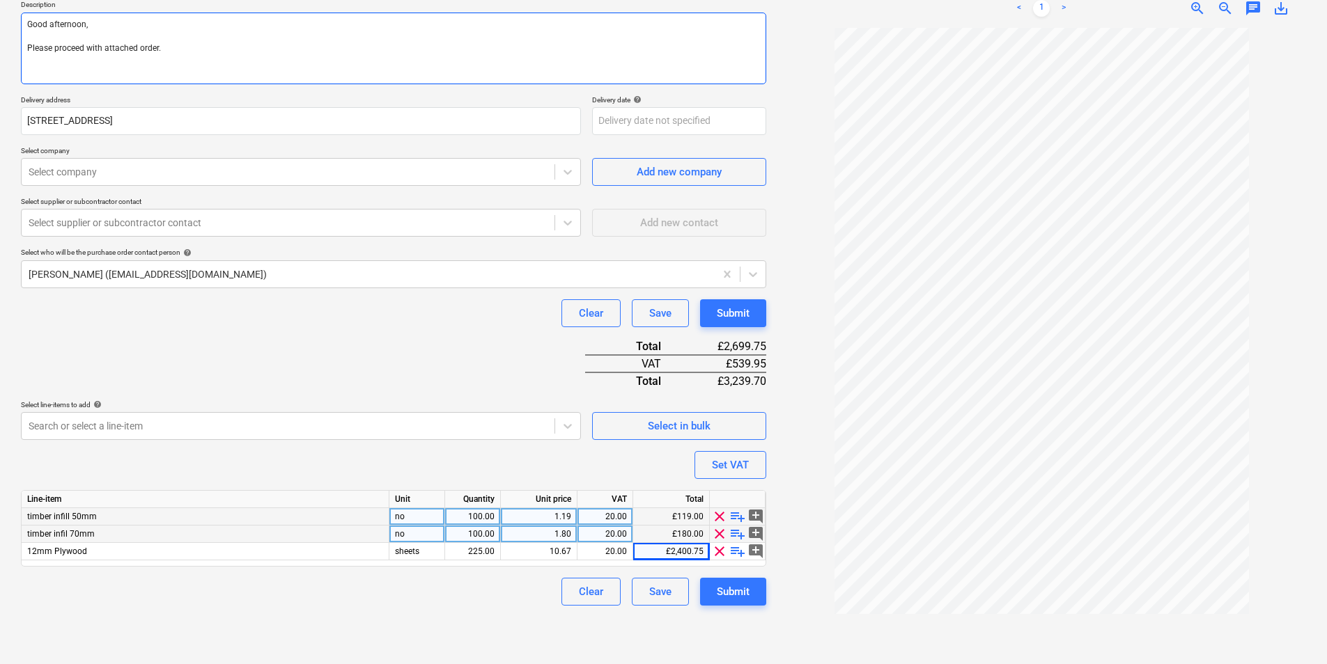
scroll to position [70, 0]
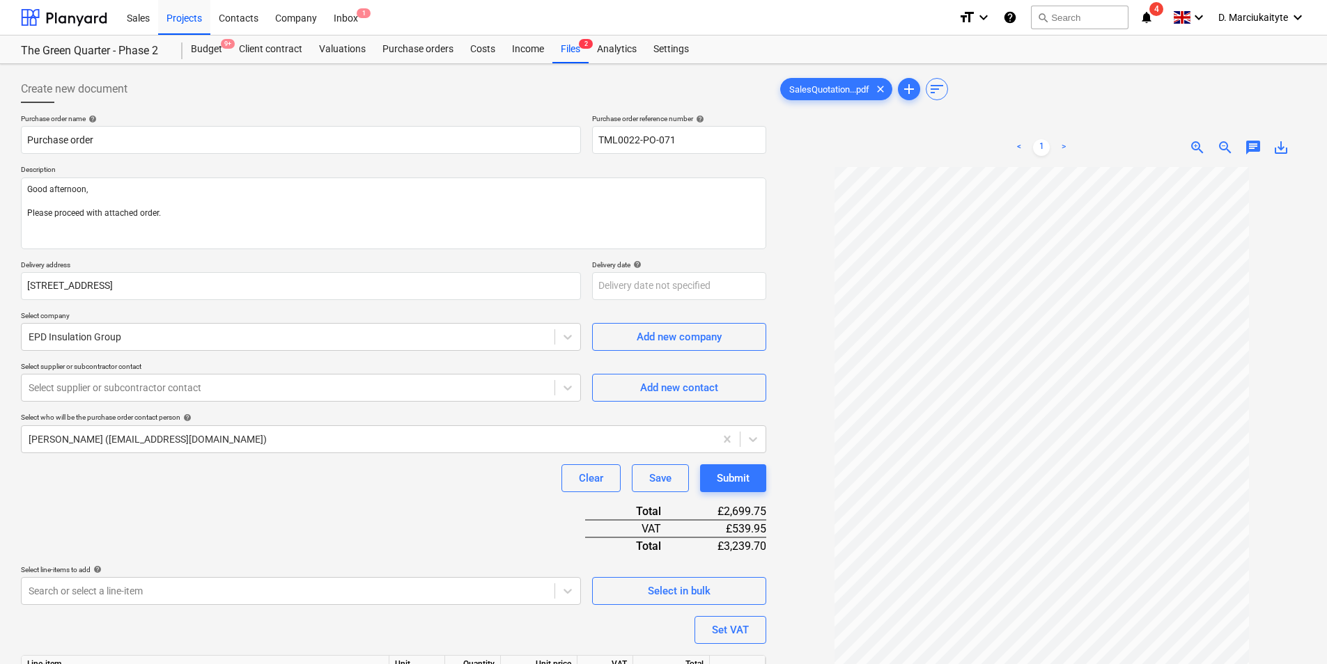
click at [598, 267] on div "Delivery date help" at bounding box center [679, 264] width 174 height 9
click at [151, 240] on textarea "Good afternoon, Please proceed with attached order." at bounding box center [393, 214] width 745 height 72
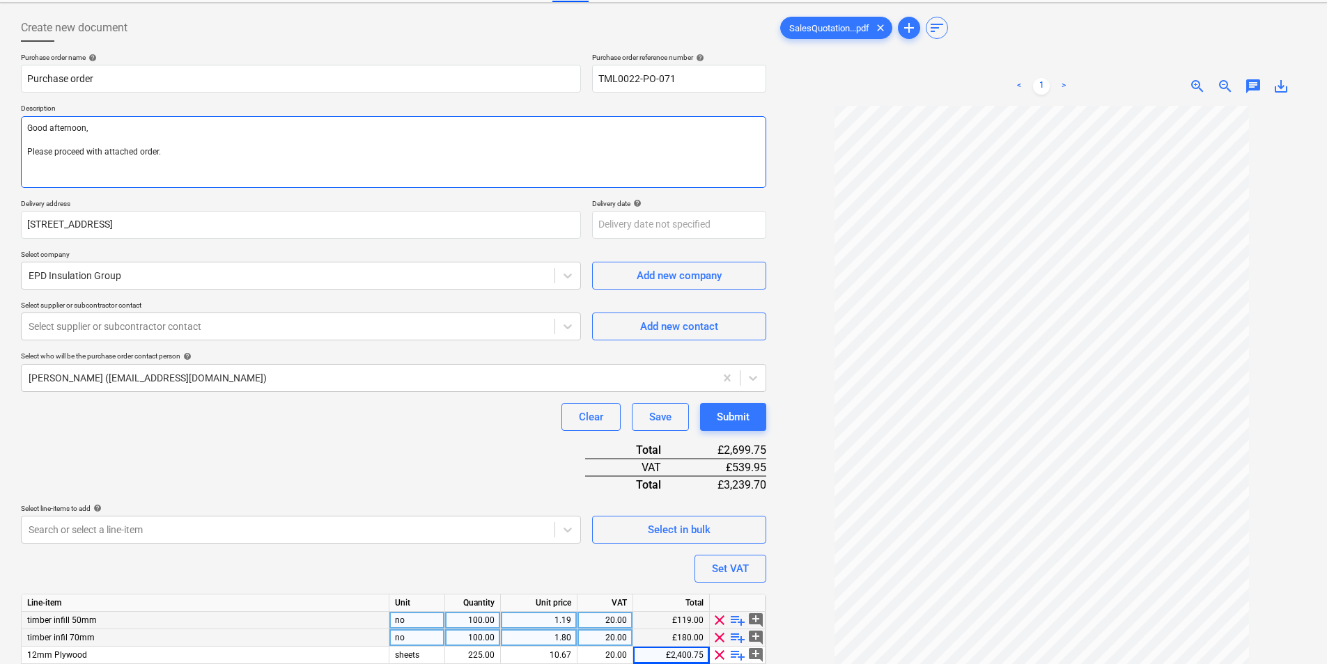
scroll to position [139, 0]
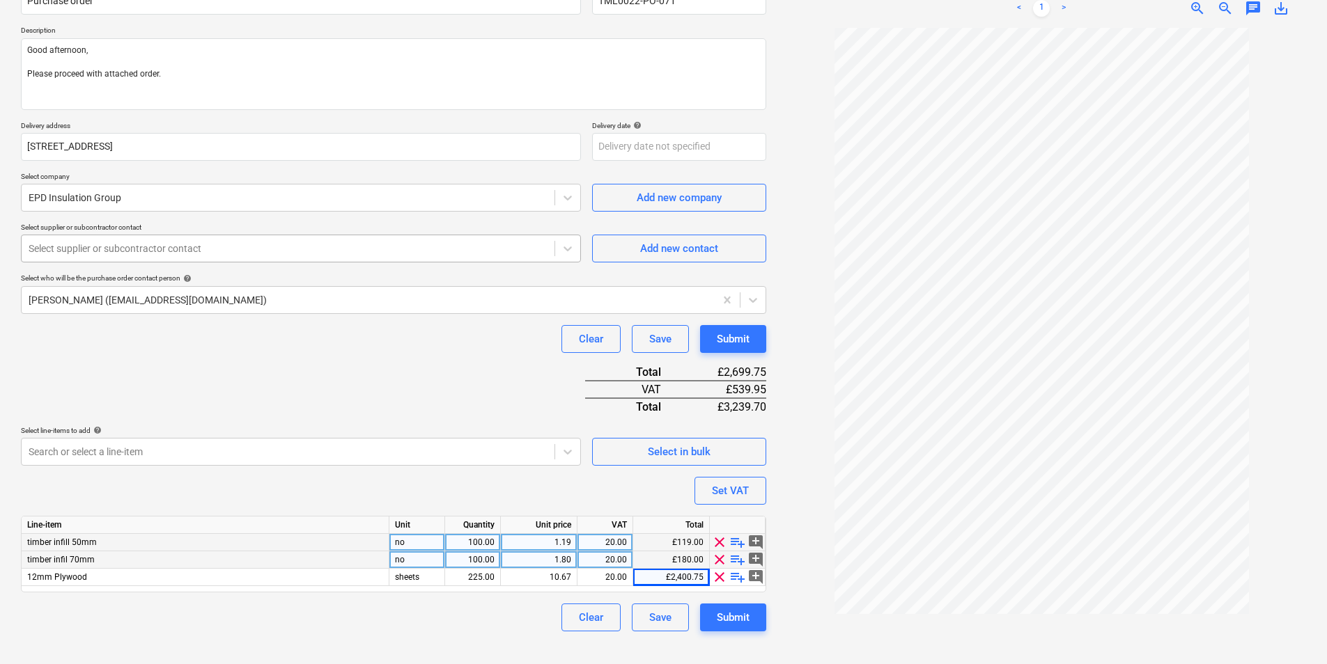
click at [488, 251] on div at bounding box center [288, 249] width 519 height 14
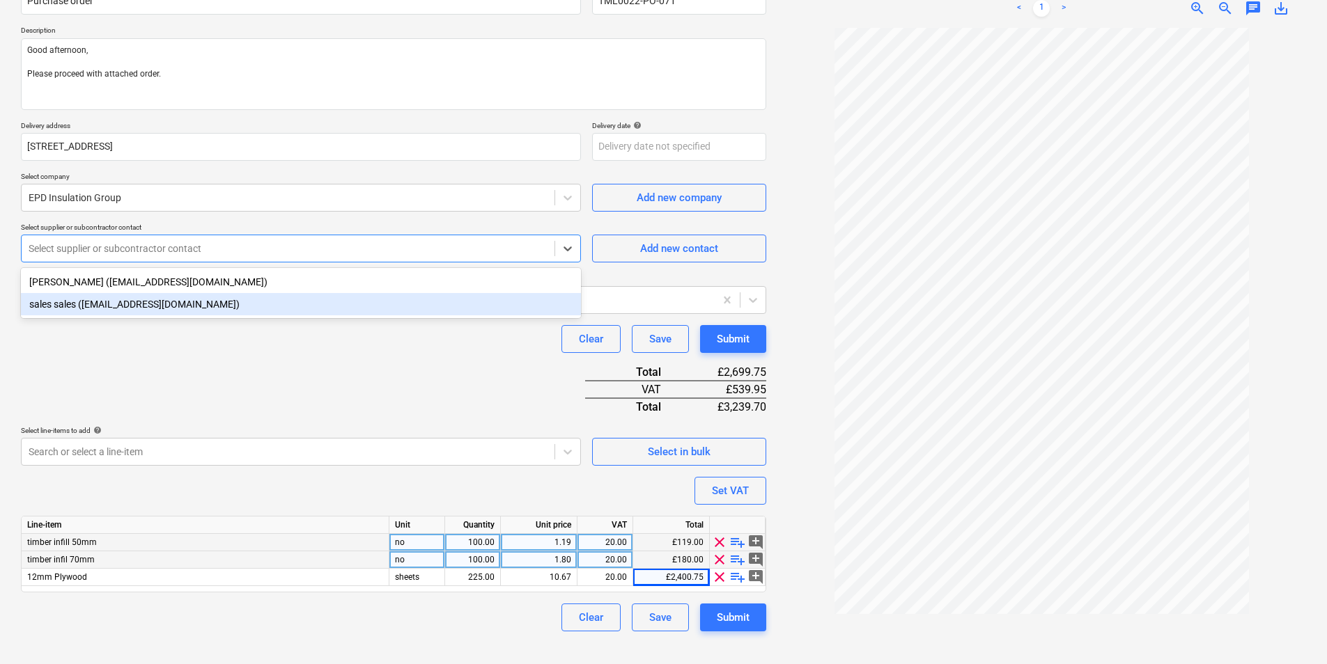
click at [299, 310] on div "sales sales ([EMAIL_ADDRESS][DOMAIN_NAME])" at bounding box center [301, 304] width 560 height 22
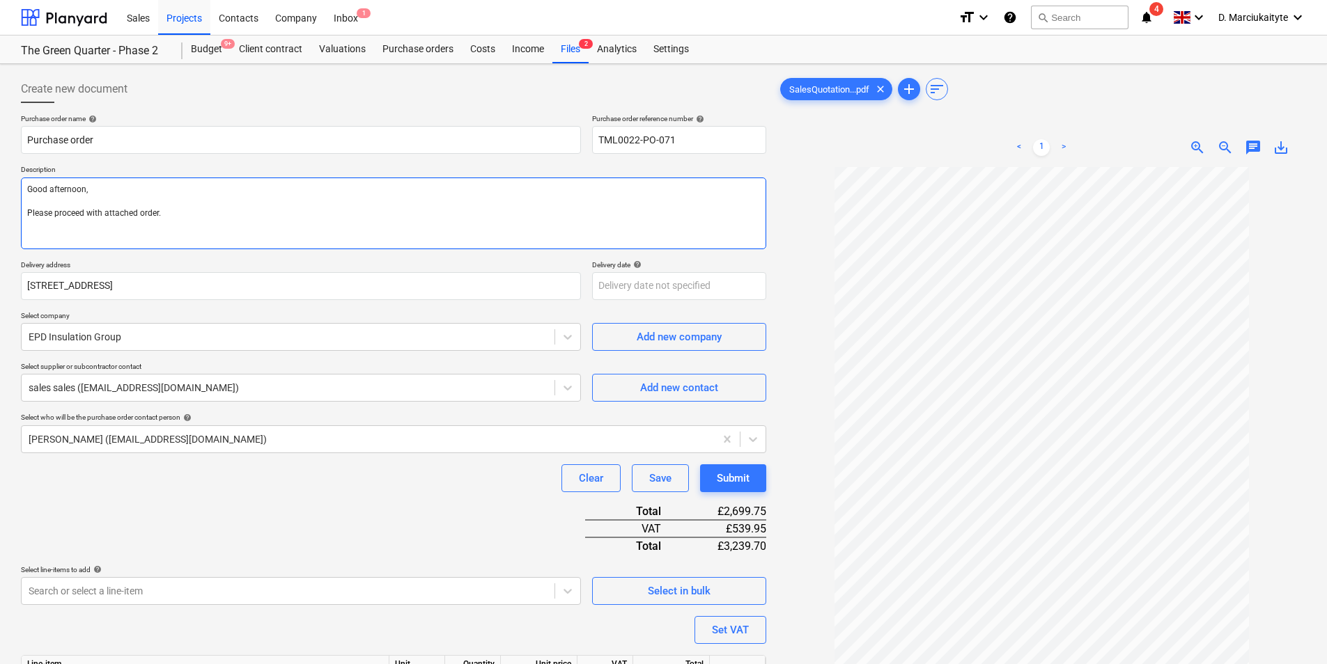
click at [306, 207] on textarea "Good afternoon, Please proceed with attached order." at bounding box center [393, 214] width 745 height 72
click at [292, 224] on textarea "Good afternoon, Please proceed with attached order." at bounding box center [393, 214] width 745 height 72
paste textarea "Site Contact: [PERSON_NAME] – [PHONE_NUMBER] Please call the site manager 10 mi…"
type textarea "x"
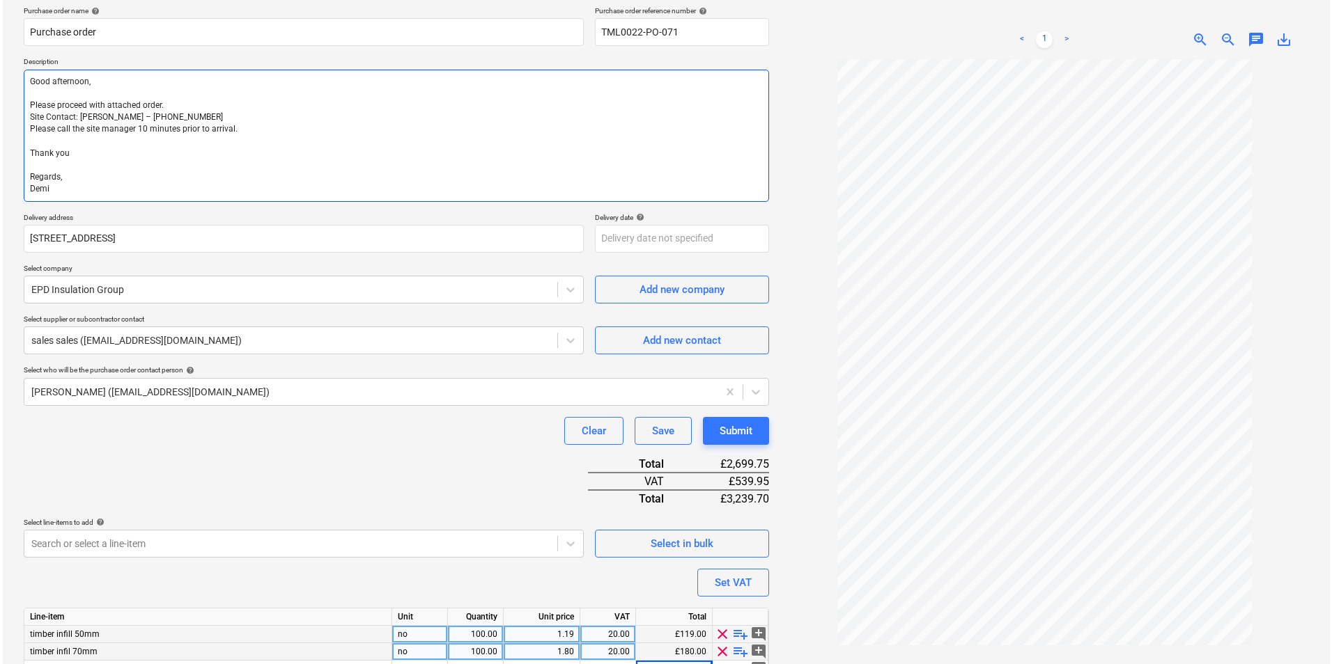
scroll to position [178, 0]
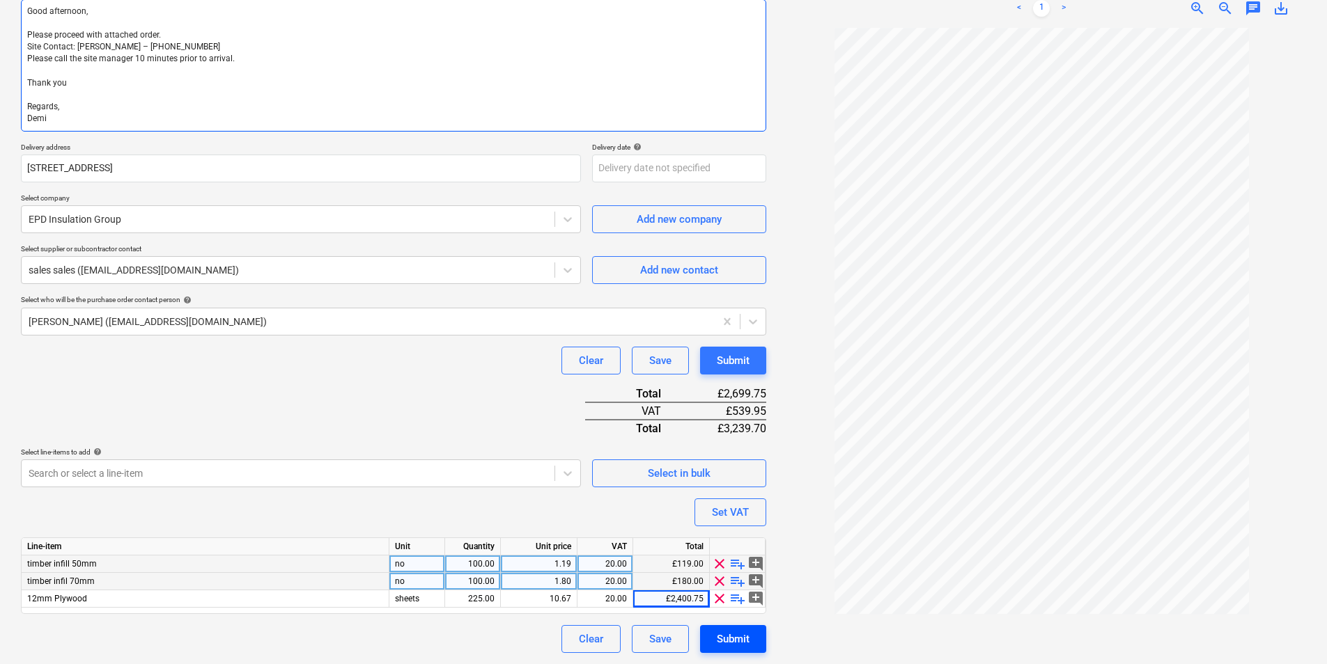
type textarea "Good afternoon, Please proceed with attached order. Site Contact: [PERSON_NAME]…"
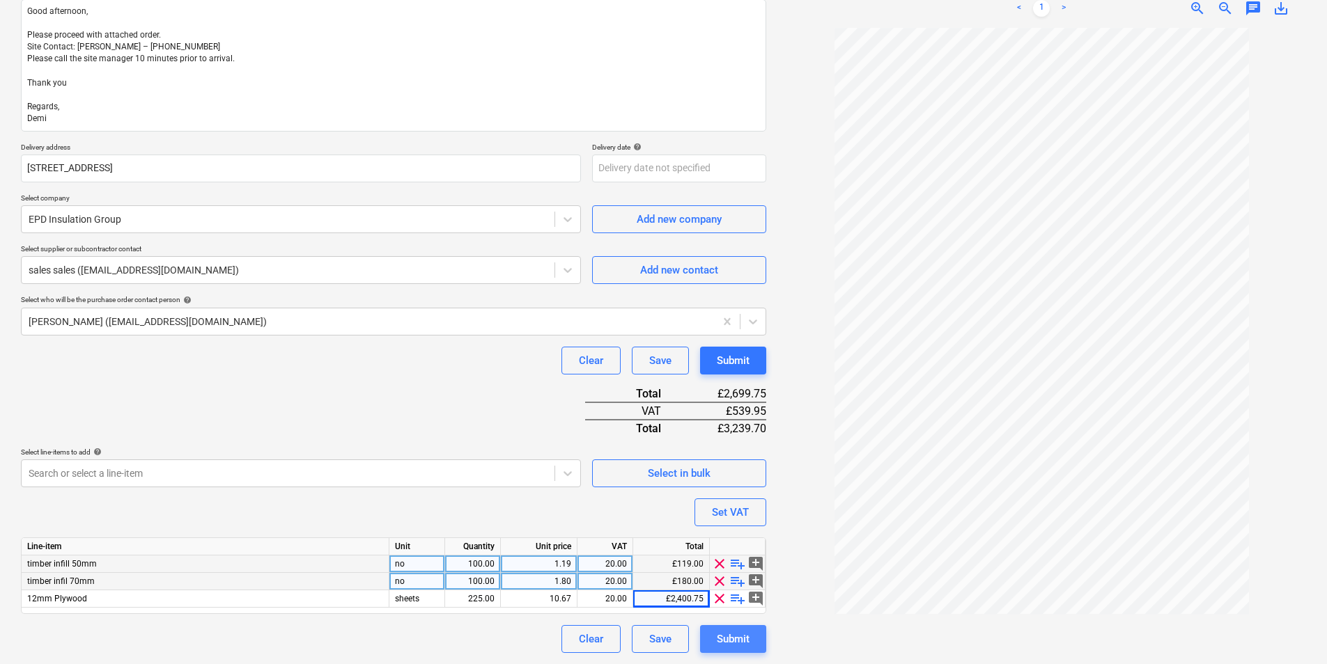
click at [740, 642] on div "Submit" at bounding box center [733, 639] width 33 height 18
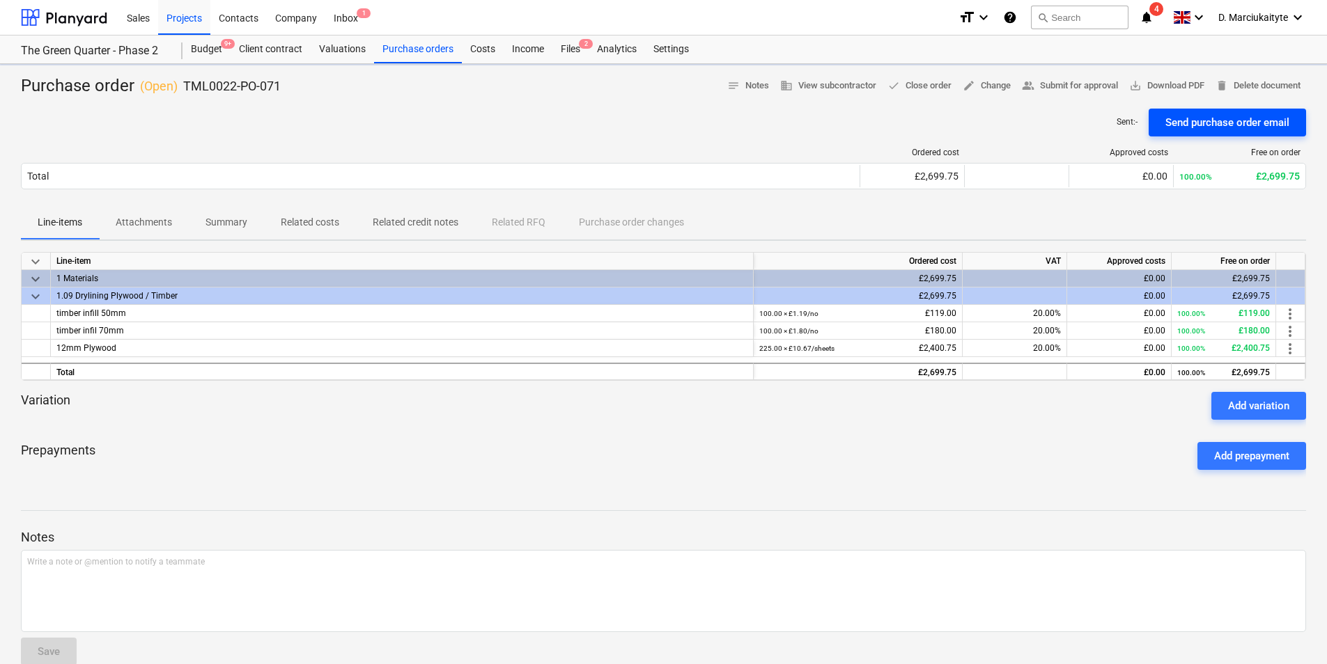
click at [1220, 114] on div "Send purchase order email" at bounding box center [1227, 123] width 124 height 18
drag, startPoint x: 412, startPoint y: 56, endPoint x: 438, endPoint y: 46, distance: 27.6
click at [411, 55] on div "Purchase orders" at bounding box center [418, 50] width 88 height 28
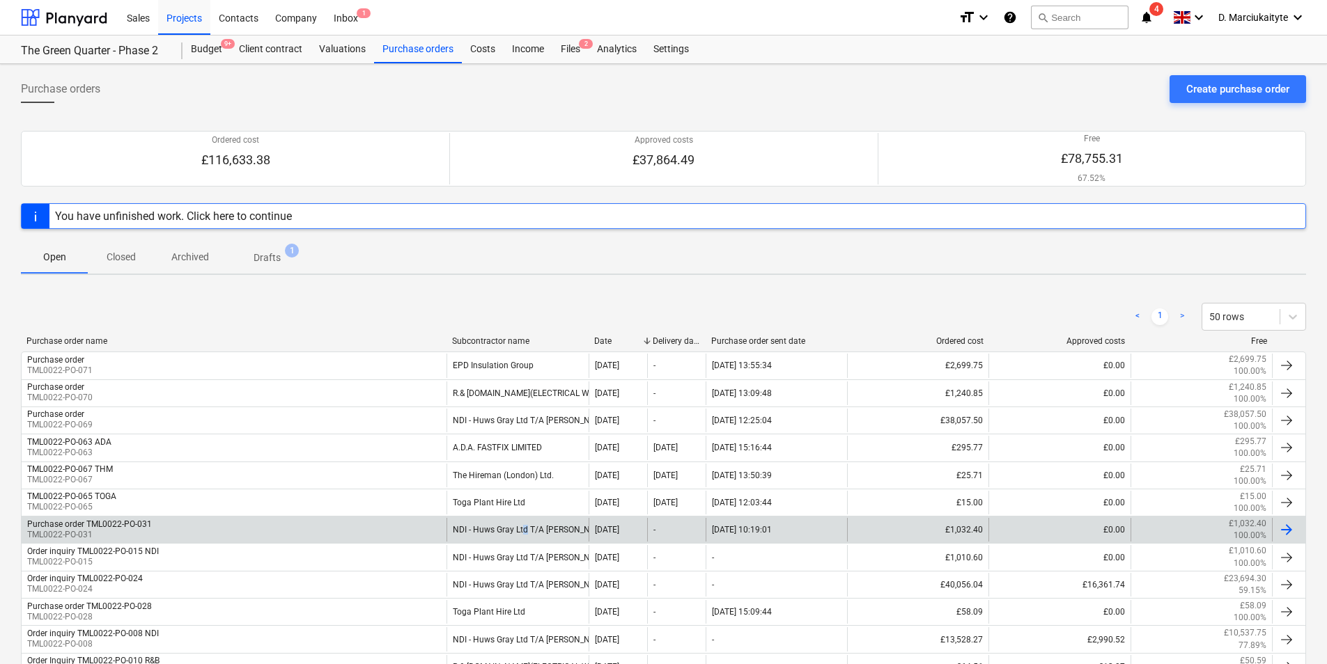
click at [525, 531] on div "NDI - Huws Gray Ltd T/A [PERSON_NAME]" at bounding box center [516, 530] width 141 height 24
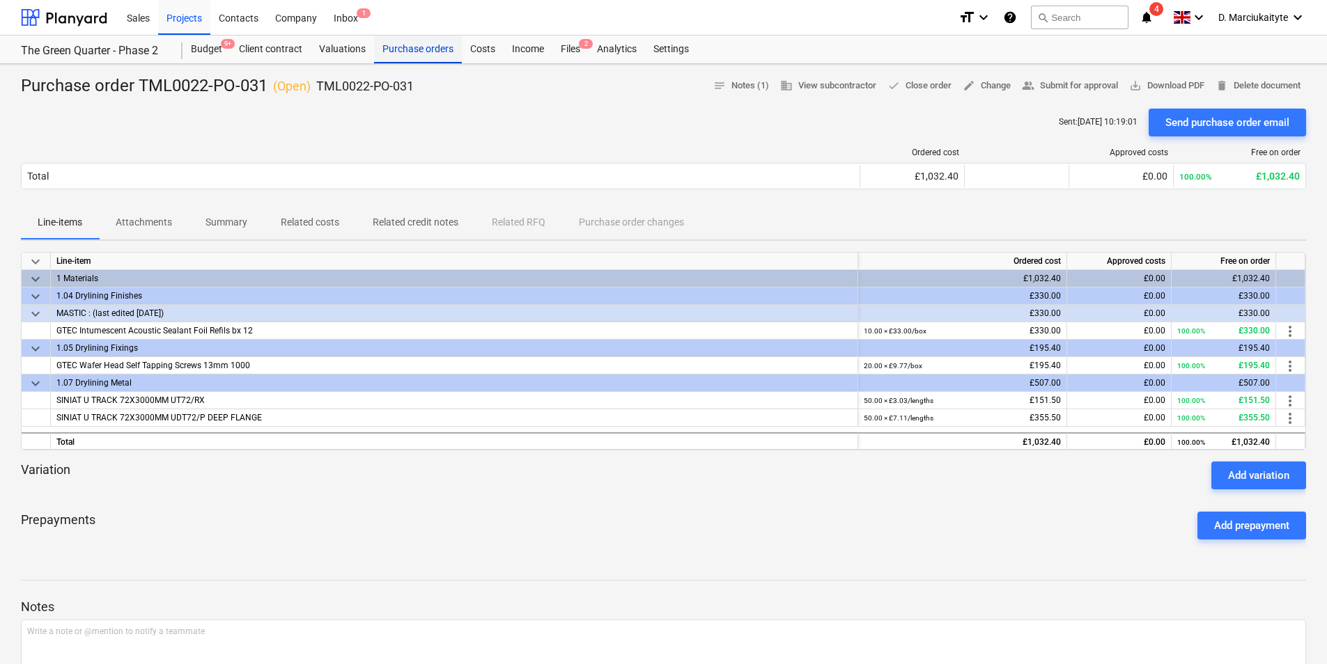
click at [420, 49] on div "Purchase orders" at bounding box center [418, 50] width 88 height 28
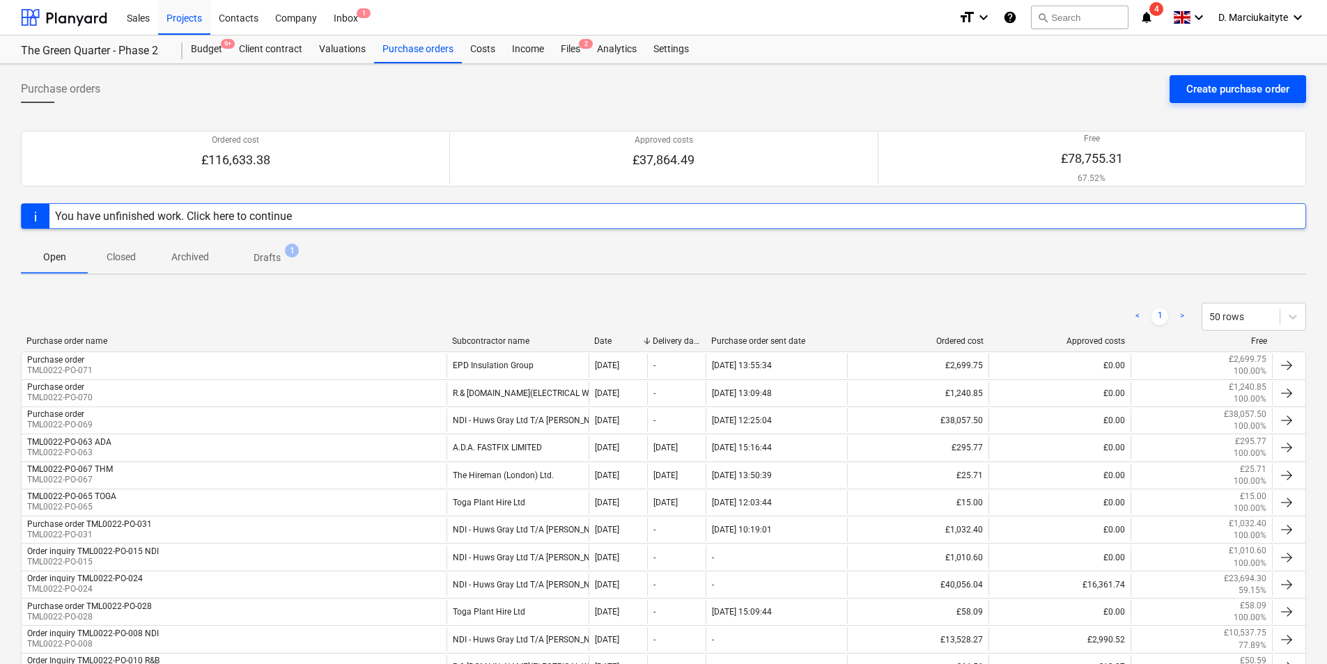
click at [1215, 90] on div "Create purchase order" at bounding box center [1237, 89] width 103 height 18
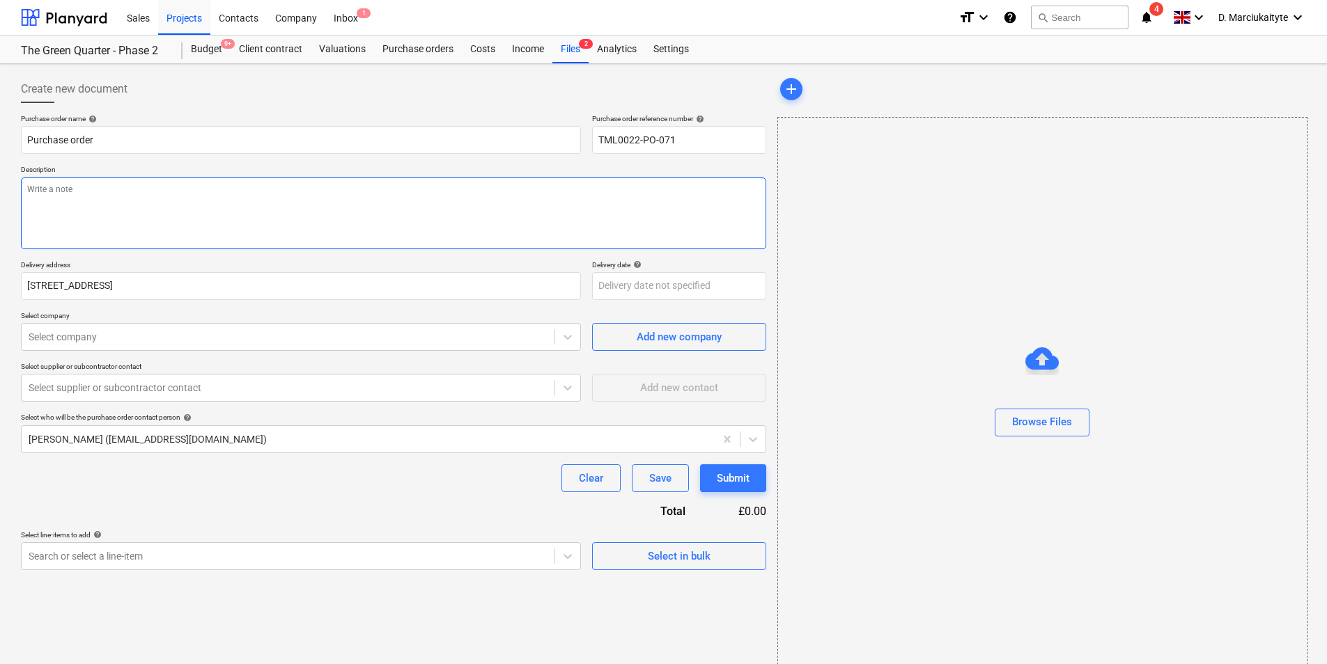
click at [277, 212] on textarea at bounding box center [393, 214] width 745 height 72
paste textarea "Site Contact: [PERSON_NAME] – [PHONE_NUMBER] Please call the site manager 10 mi…"
type textarea "x"
type textarea "Site Contact: [PERSON_NAME] – [PHONE_NUMBER] Please call the site manager 10 mi…"
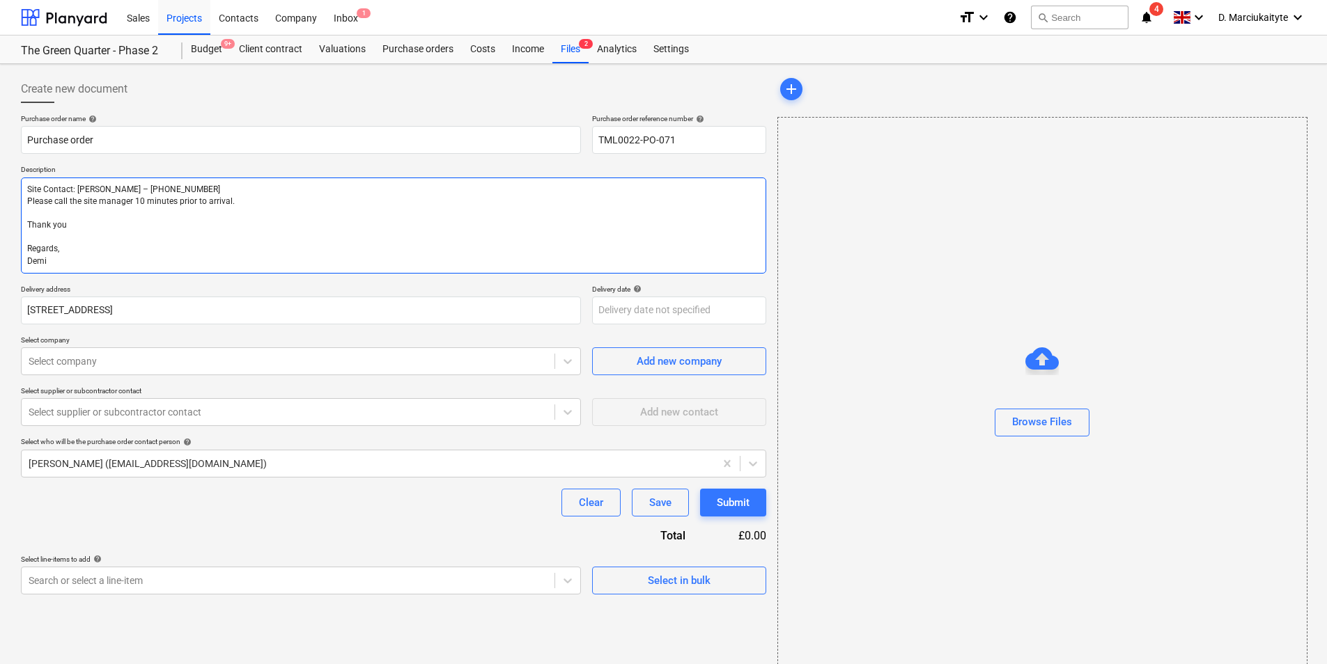
click at [26, 187] on textarea "Site Contact: [PERSON_NAME] – [PHONE_NUMBER] Please call the site manager 10 mi…" at bounding box center [393, 226] width 745 height 96
type textarea "x"
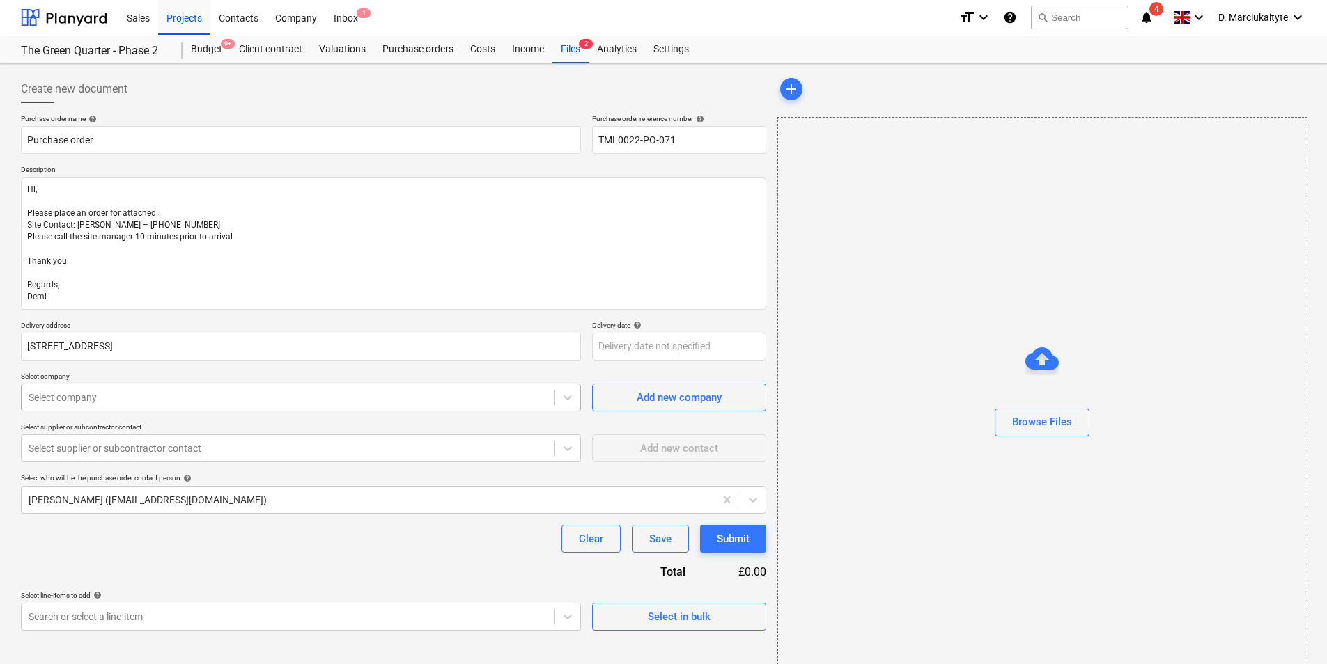
click at [236, 400] on div at bounding box center [288, 398] width 519 height 14
click at [297, 445] on div at bounding box center [288, 449] width 519 height 14
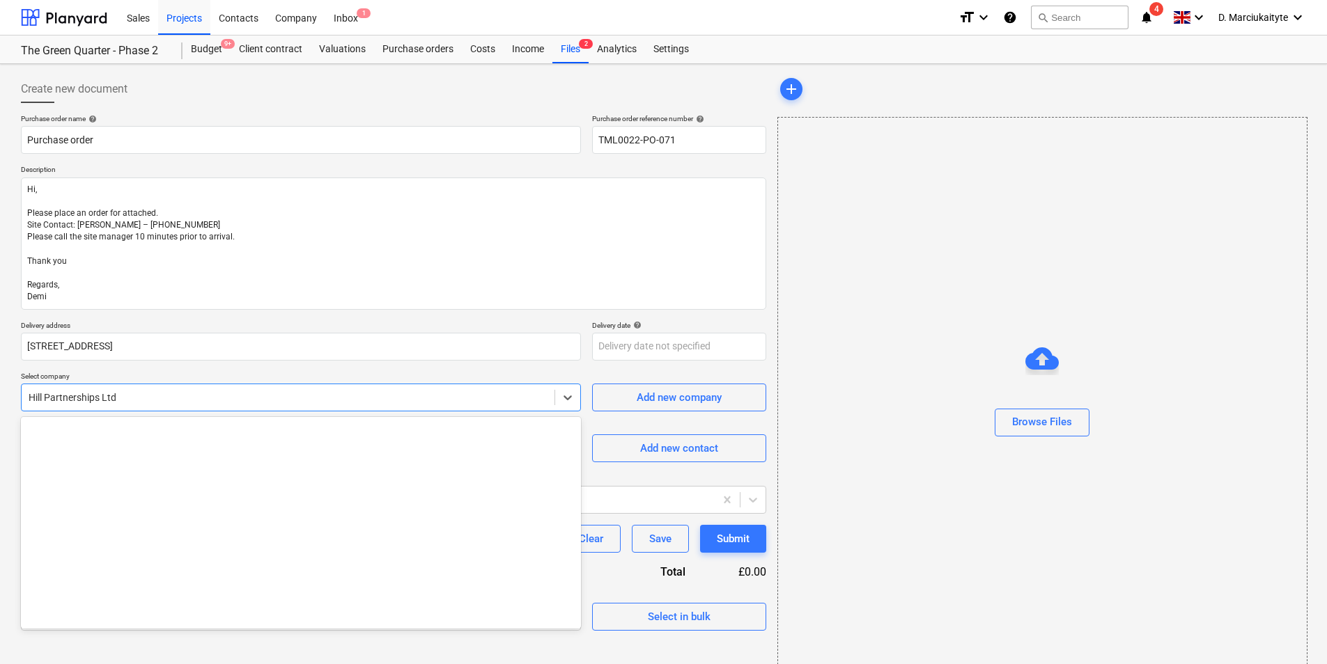
drag, startPoint x: 120, startPoint y: 403, endPoint x: 455, endPoint y: 318, distance: 345.6
click at [126, 403] on div at bounding box center [288, 398] width 519 height 14
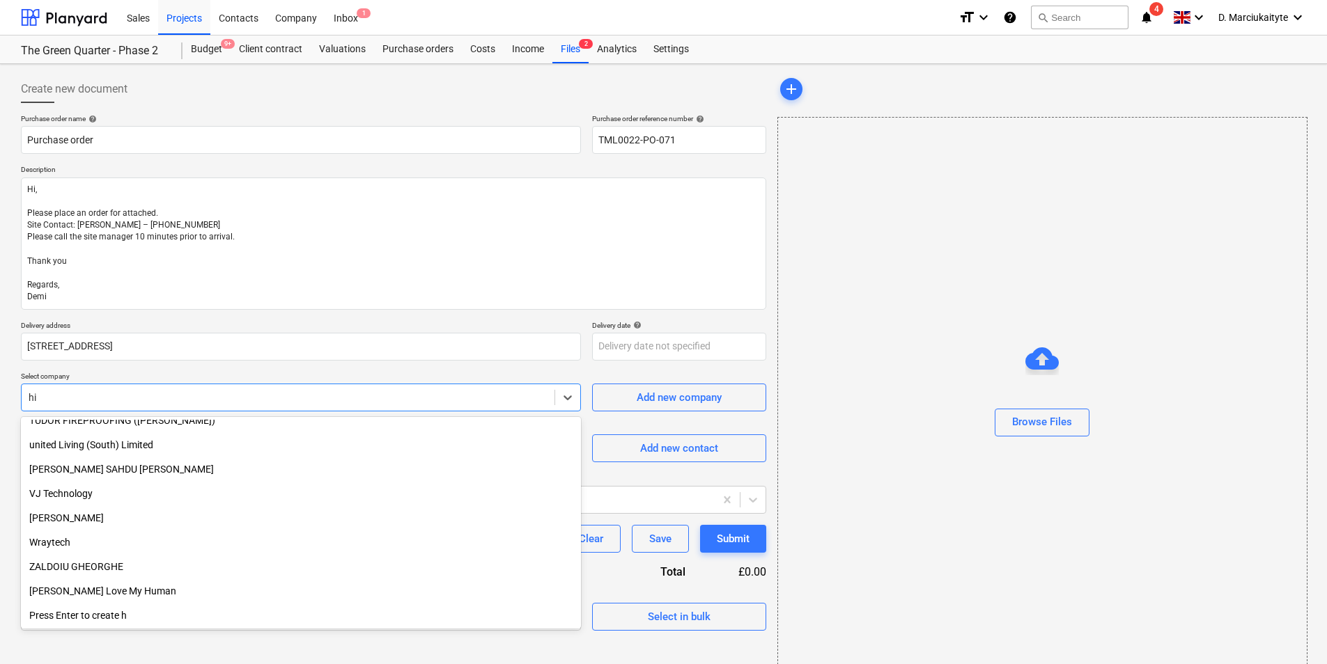
scroll to position [571, 0]
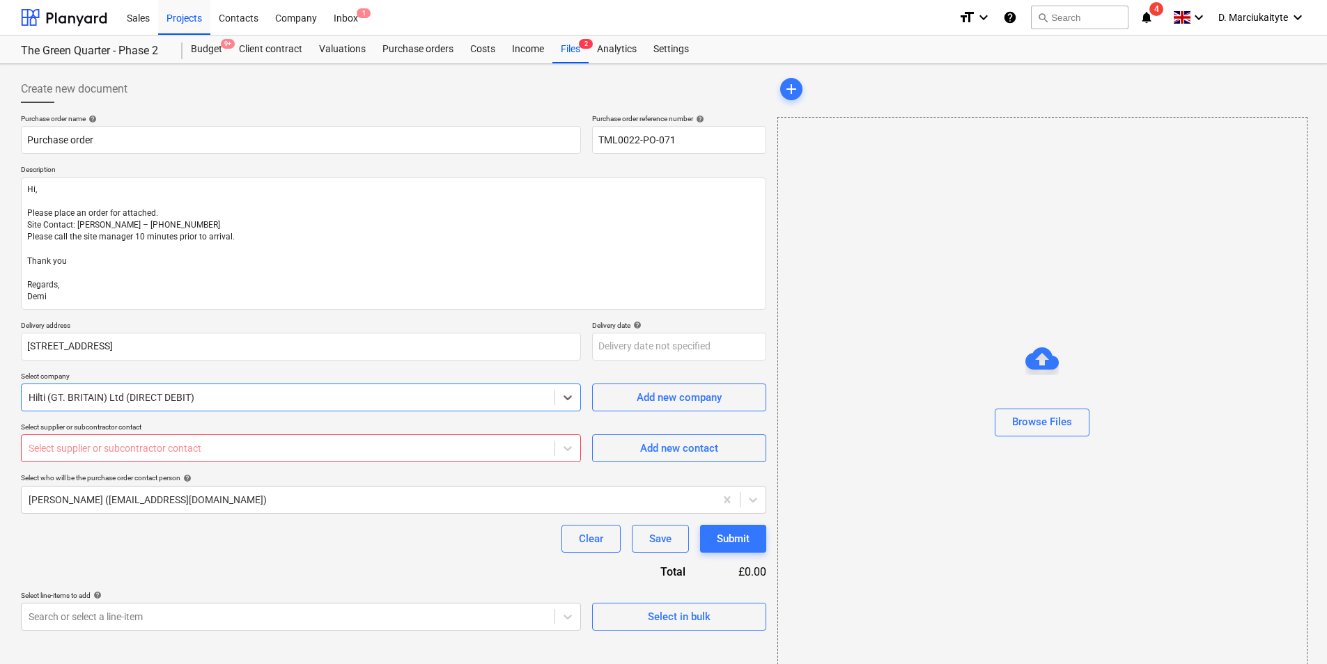
click at [340, 454] on div at bounding box center [288, 449] width 519 height 14
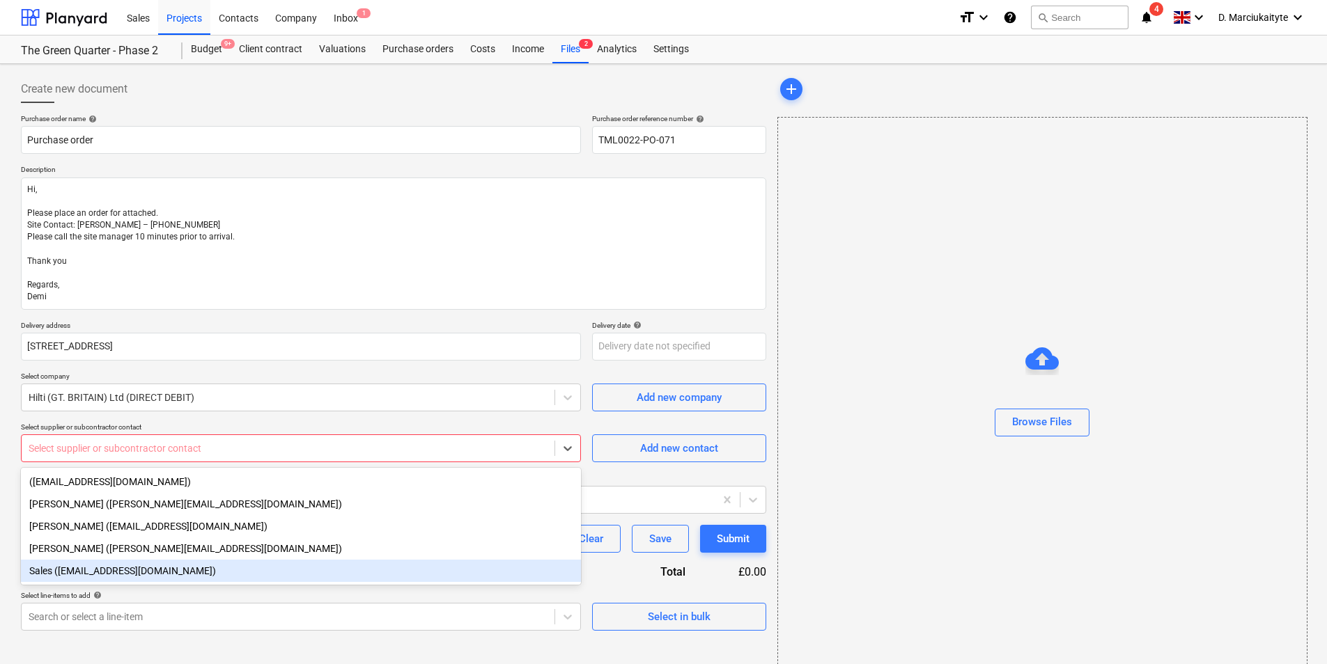
click at [164, 570] on div "Sales ([EMAIL_ADDRESS][DOMAIN_NAME])" at bounding box center [301, 571] width 560 height 22
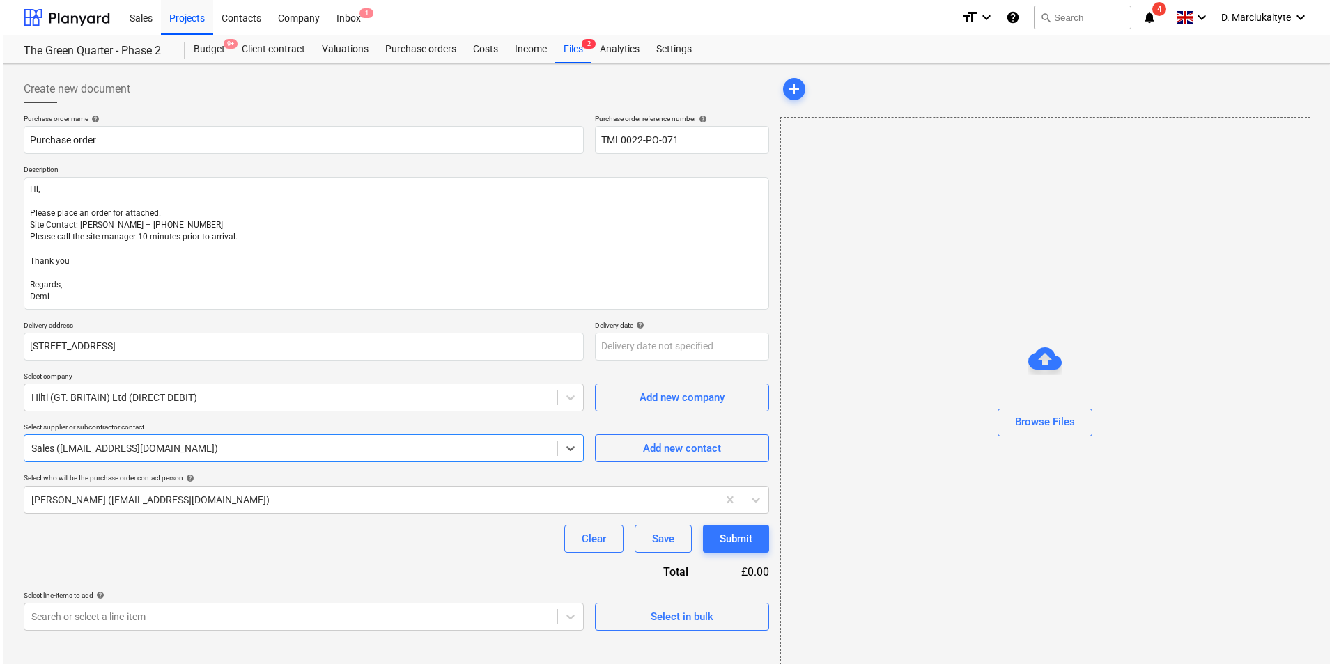
scroll to position [19, 0]
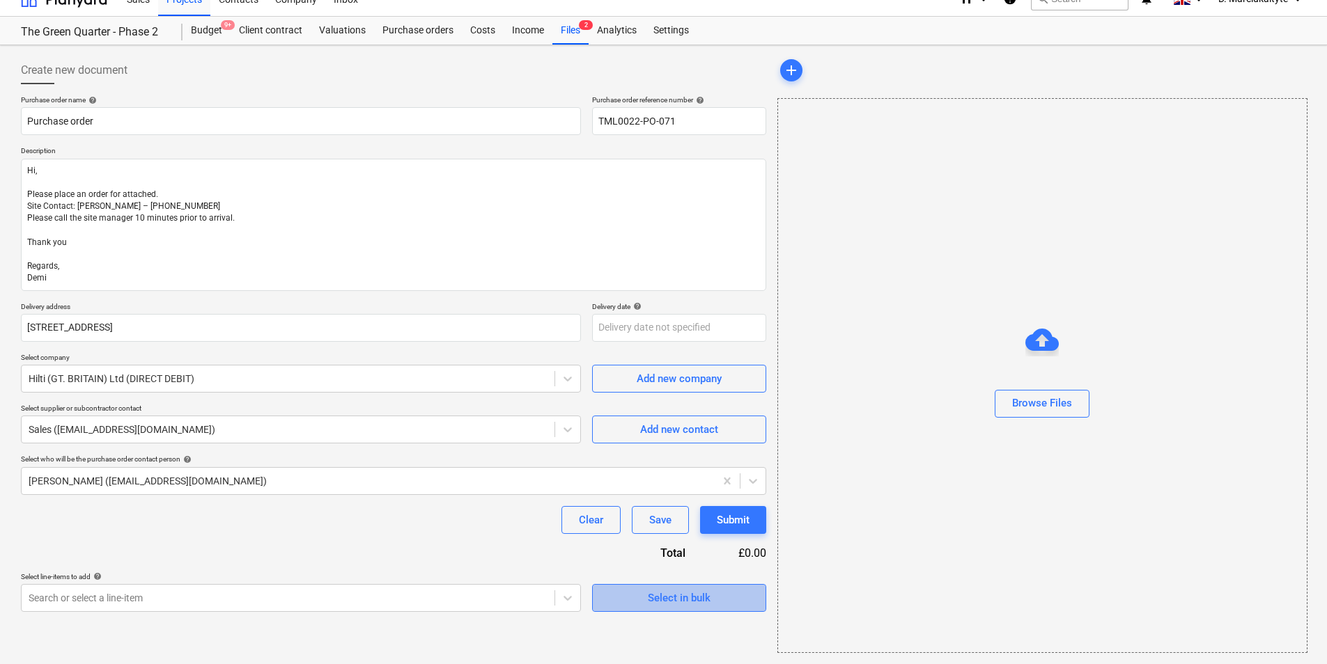
click at [652, 600] on div "Select in bulk" at bounding box center [679, 598] width 63 height 18
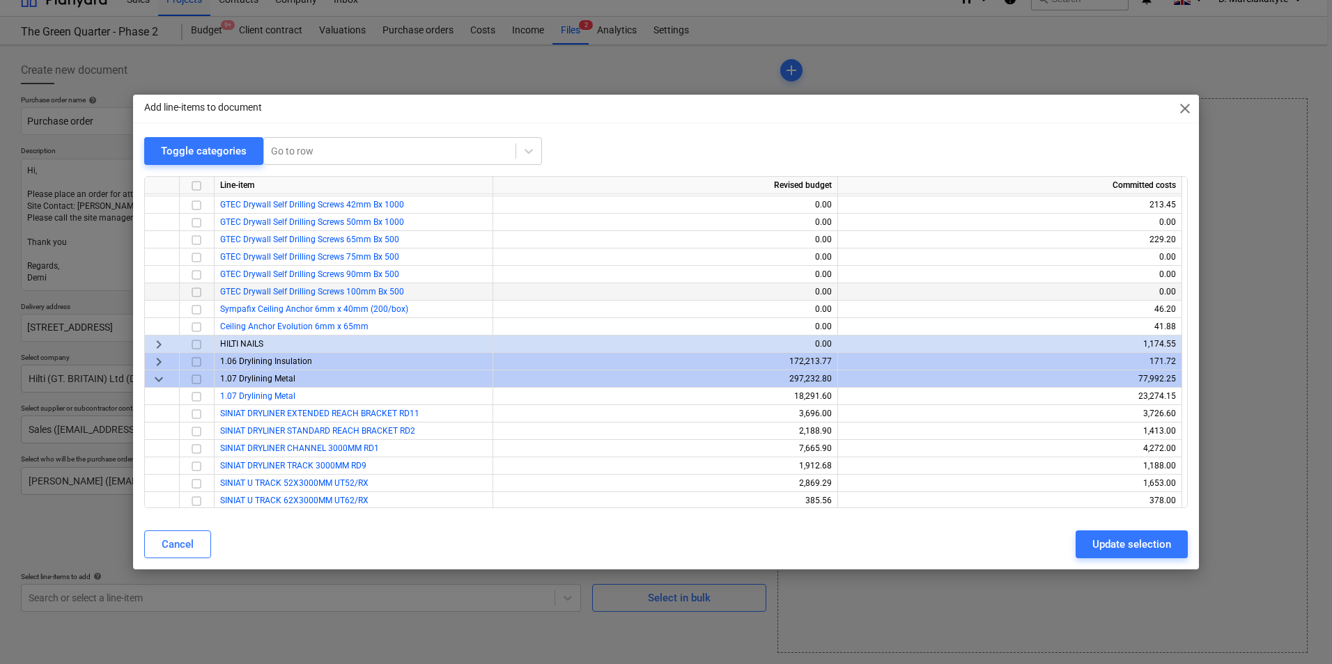
scroll to position [1184, 0]
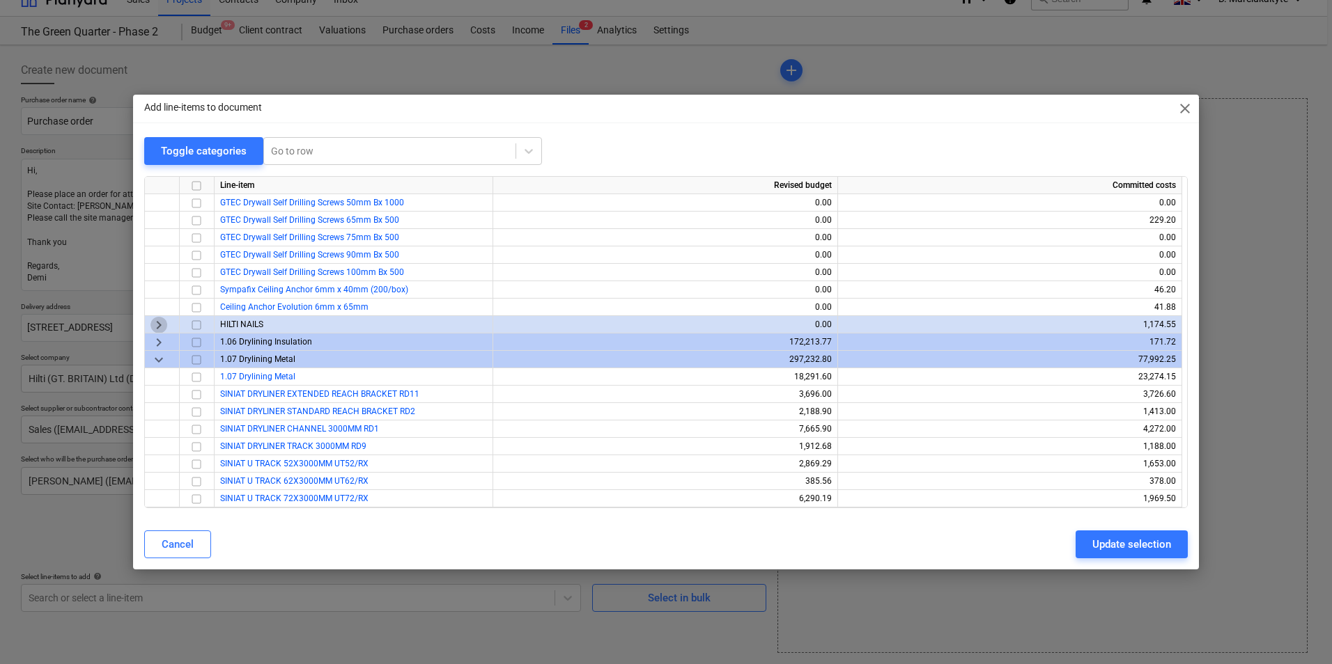
click at [162, 322] on span "keyboard_arrow_right" at bounding box center [158, 325] width 17 height 17
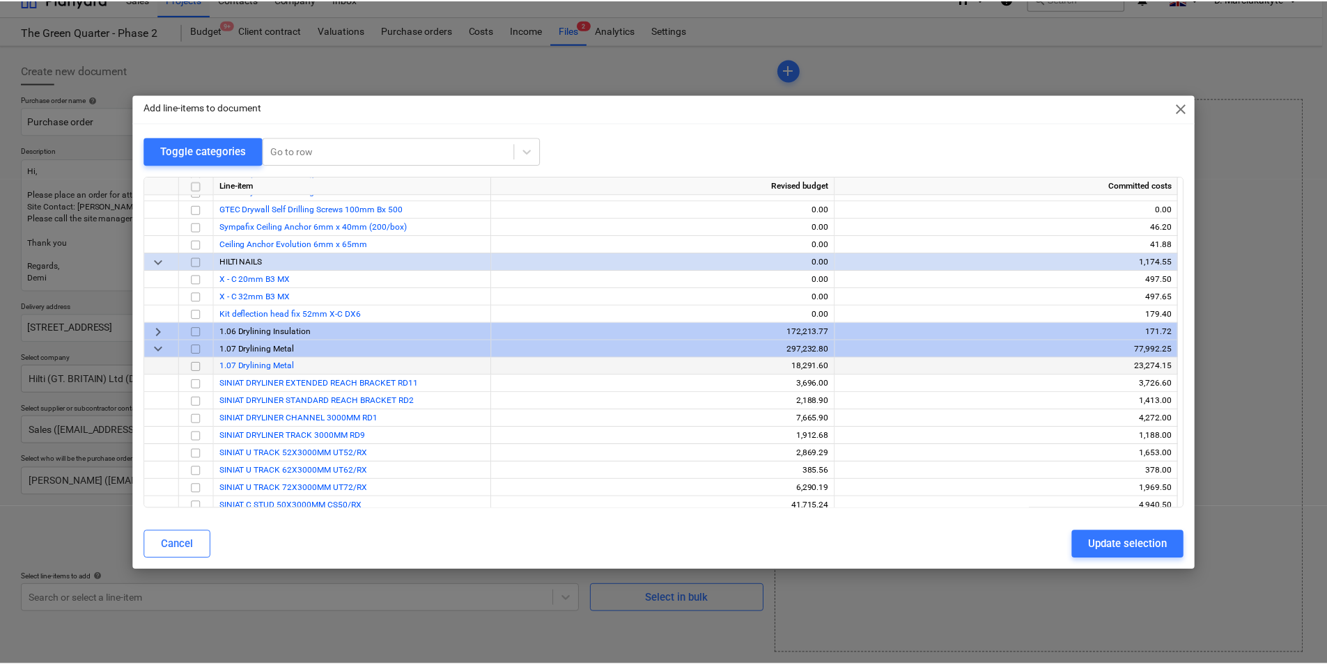
scroll to position [1254, 0]
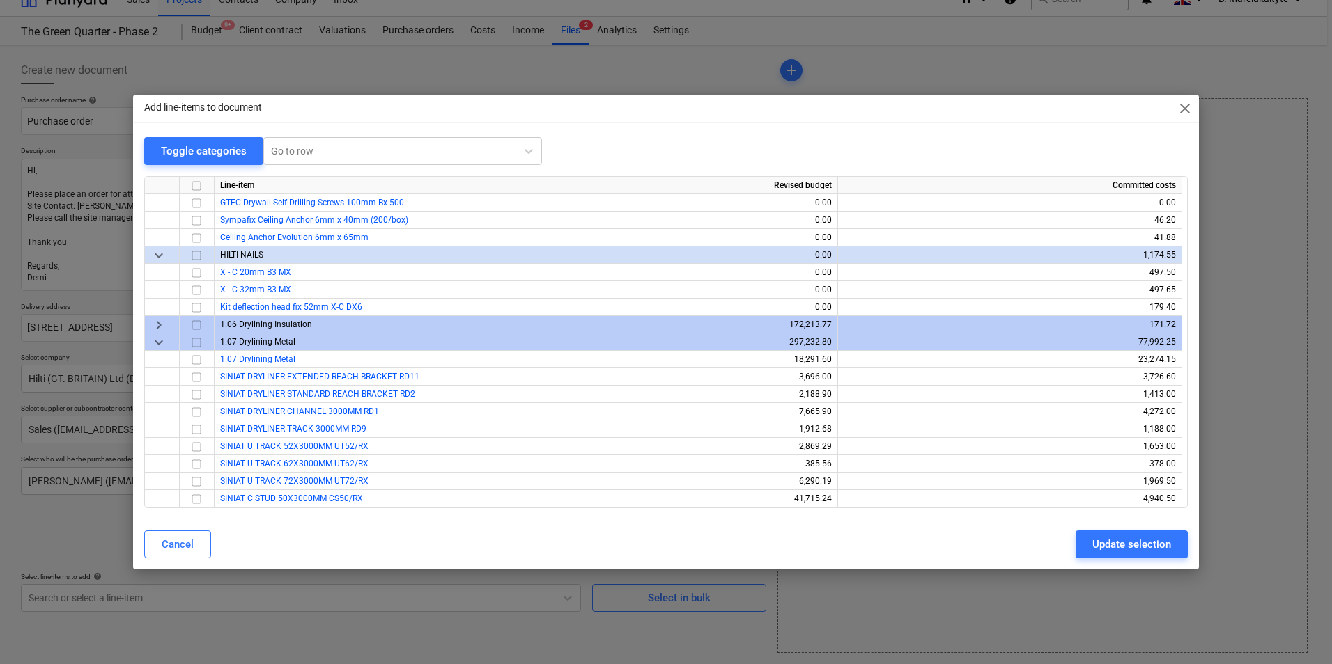
click at [200, 256] on input "checkbox" at bounding box center [196, 255] width 17 height 17
click at [198, 254] on input "checkbox" at bounding box center [196, 255] width 17 height 17
click at [195, 255] on input "checkbox" at bounding box center [196, 255] width 17 height 17
drag, startPoint x: 1089, startPoint y: 541, endPoint x: 1043, endPoint y: 543, distance: 46.0
click at [1089, 540] on button "Update selection" at bounding box center [1131, 545] width 112 height 28
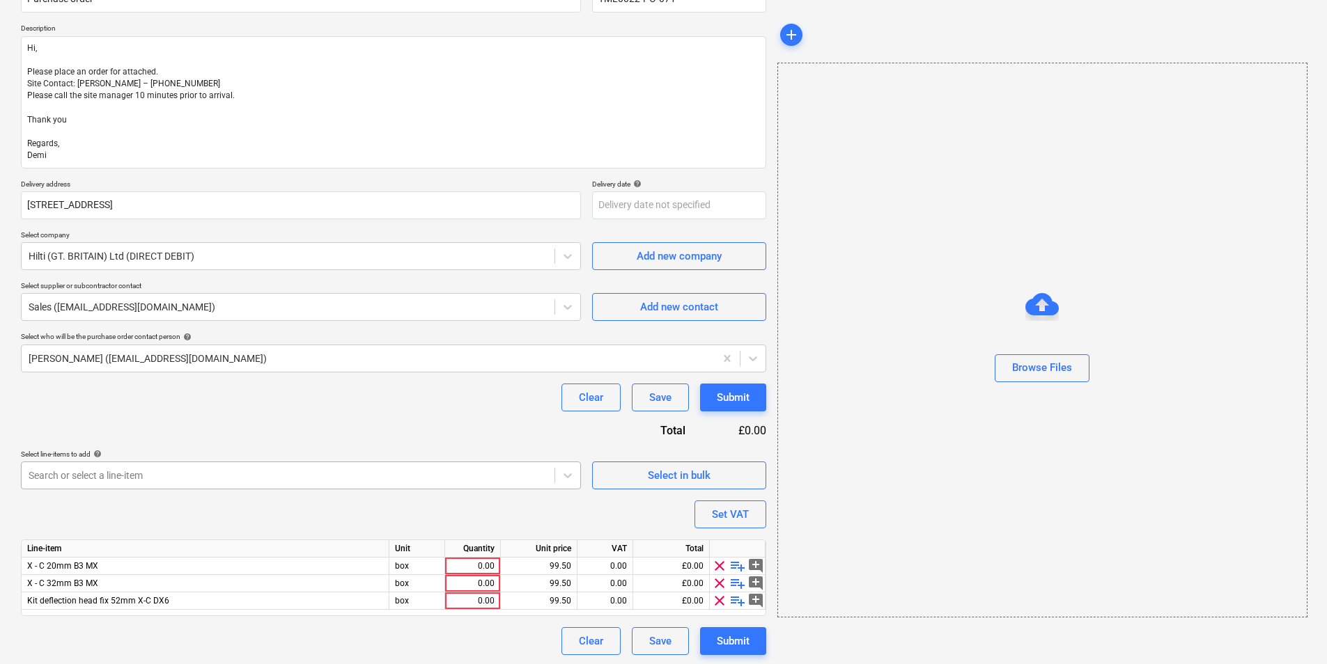
scroll to position [143, 0]
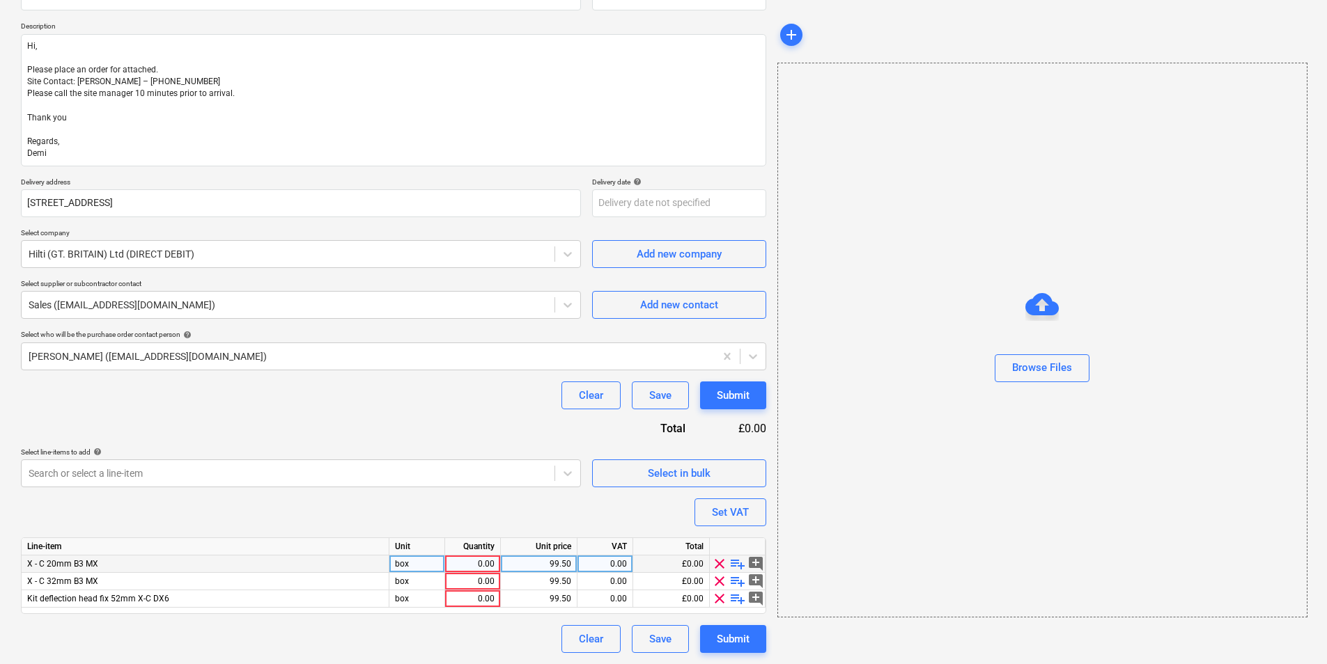
click at [241, 562] on div "X - C 20mm B3 MX" at bounding box center [206, 564] width 368 height 17
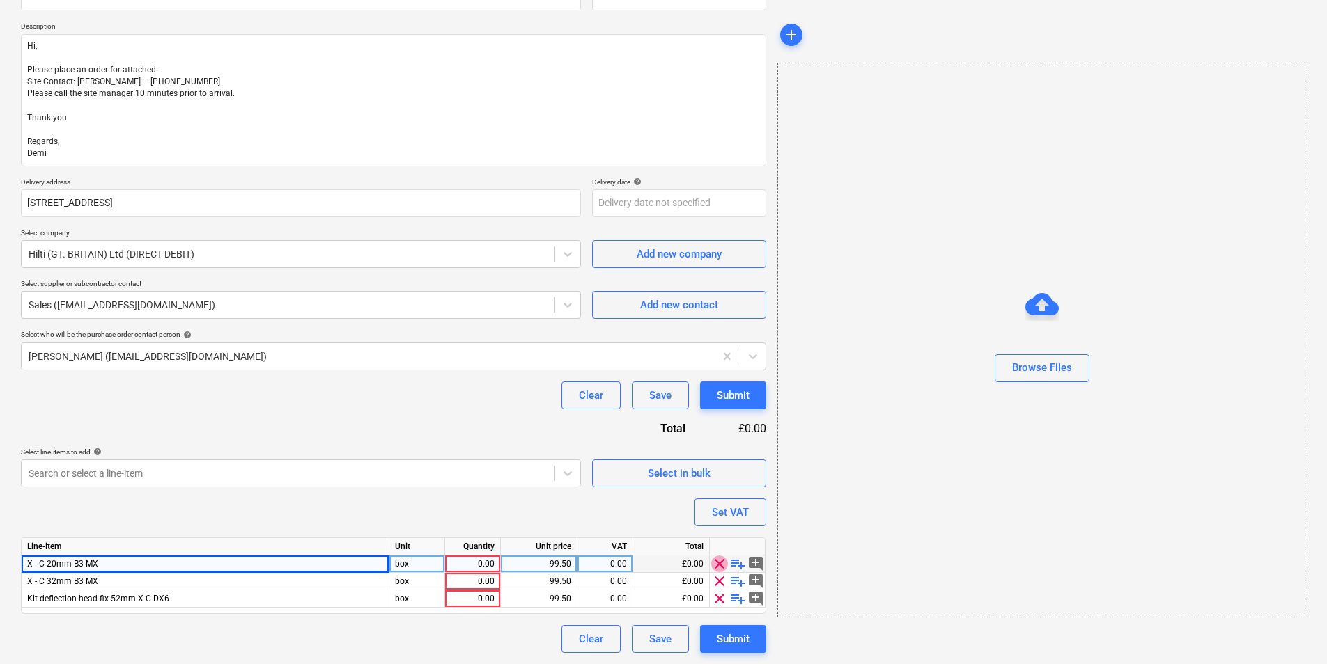
click at [717, 562] on span "clear" at bounding box center [719, 564] width 17 height 17
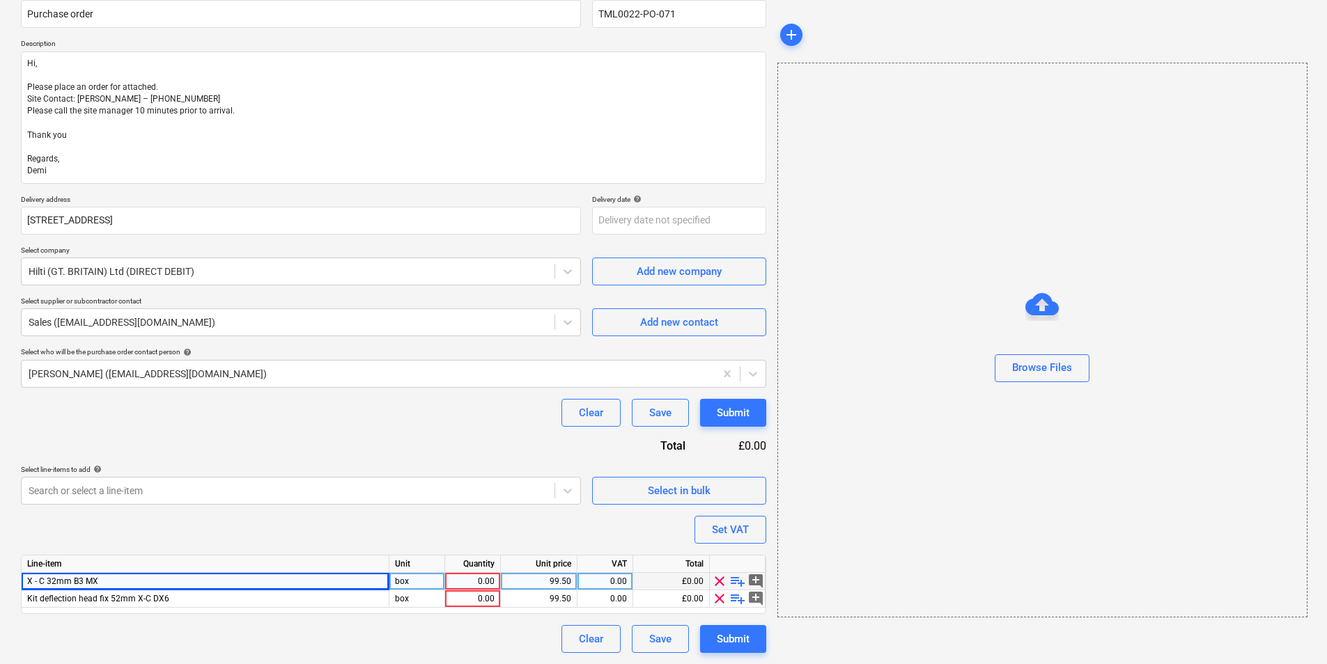
click at [717, 562] on div at bounding box center [738, 564] width 56 height 17
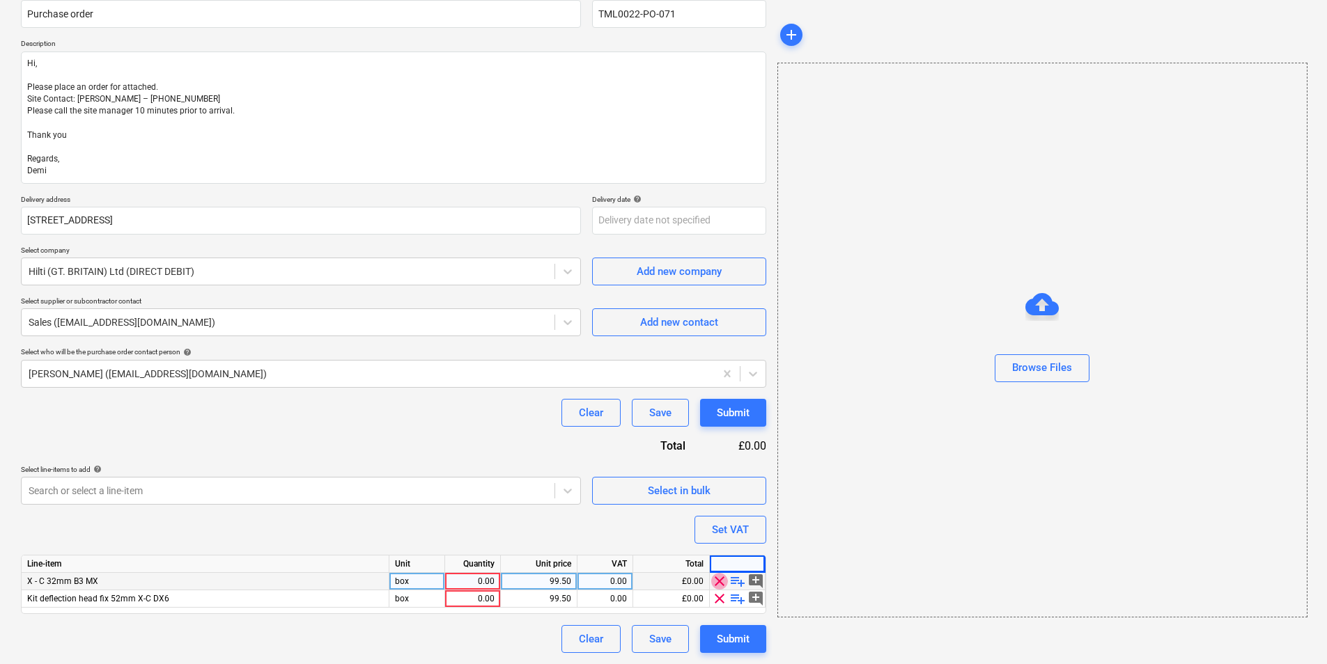
click at [716, 581] on span "clear" at bounding box center [719, 581] width 17 height 17
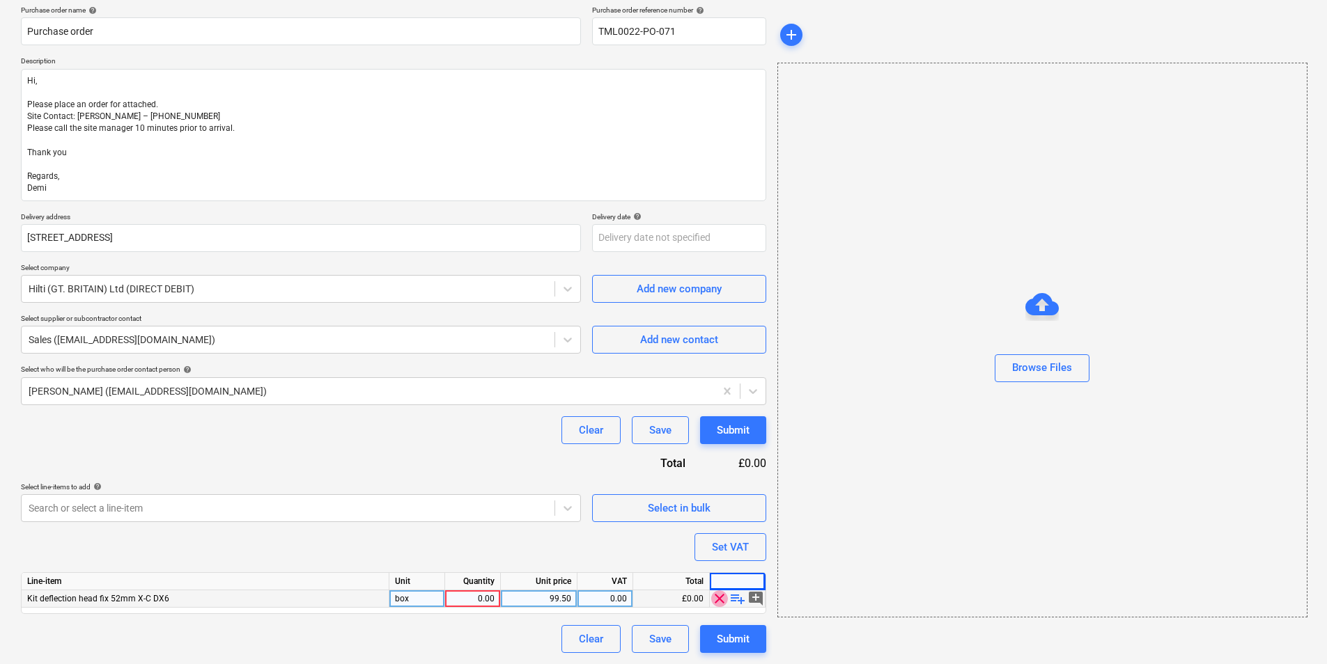
click at [718, 603] on span "clear" at bounding box center [719, 599] width 17 height 17
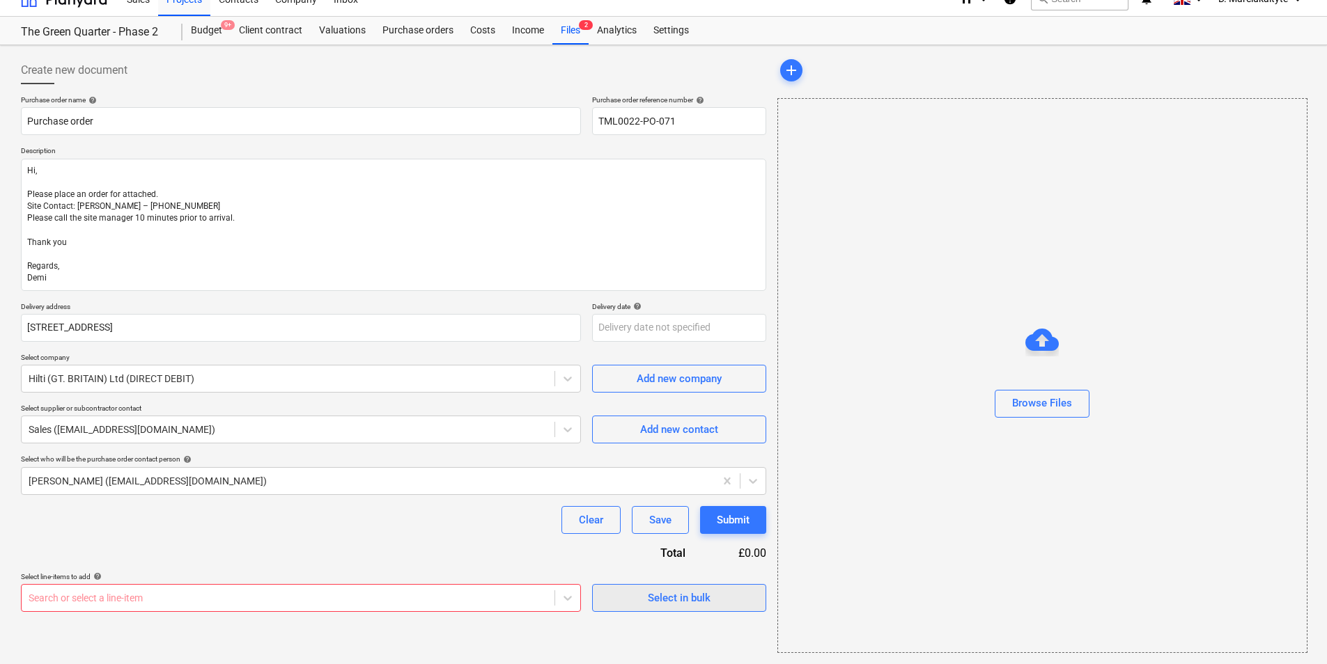
click at [687, 605] on div "Select in bulk" at bounding box center [679, 598] width 63 height 18
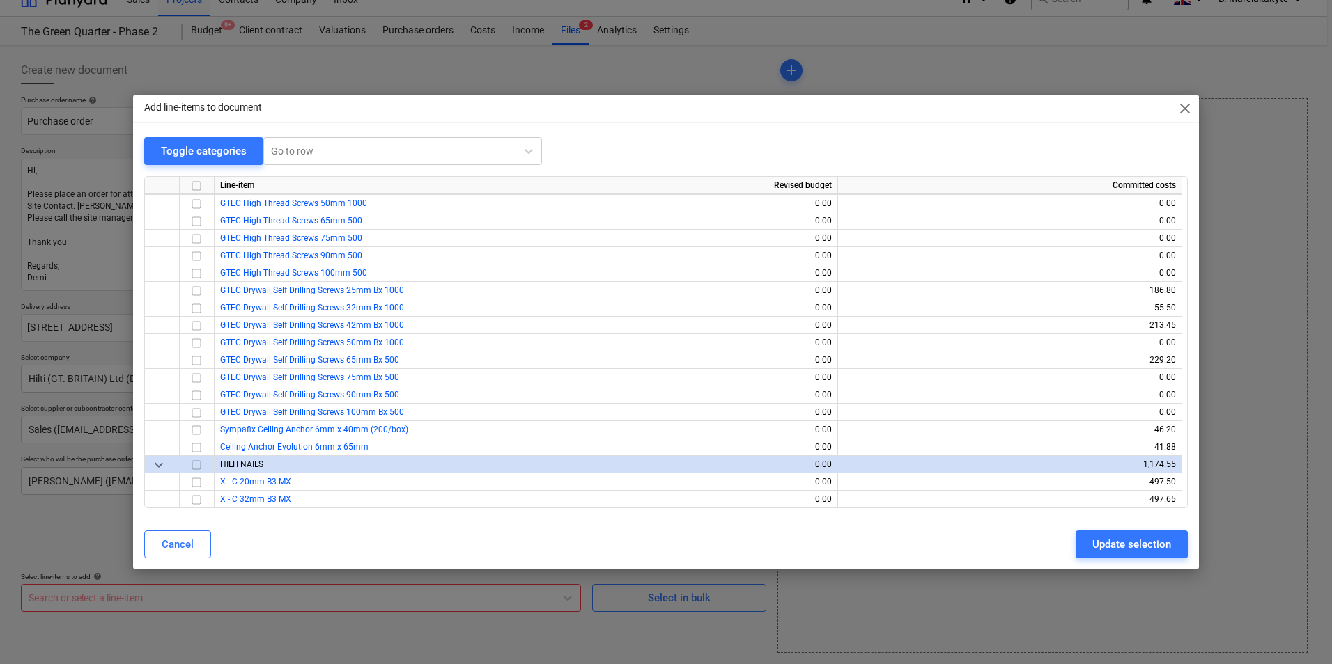
scroll to position [1045, 0]
click at [191, 465] on input "checkbox" at bounding box center [196, 464] width 17 height 17
click at [201, 464] on input "checkbox" at bounding box center [196, 464] width 17 height 17
click at [158, 458] on span "keyboard_arrow_down" at bounding box center [158, 464] width 17 height 17
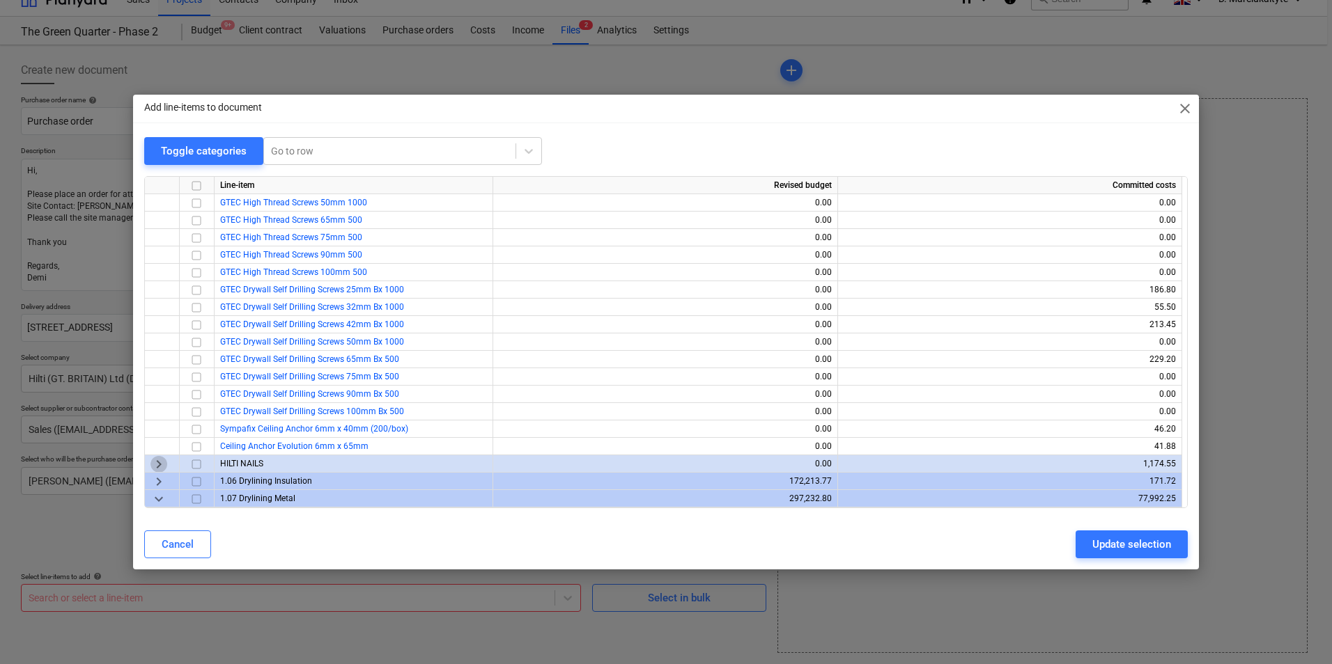
click at [160, 458] on span "keyboard_arrow_right" at bounding box center [158, 464] width 17 height 17
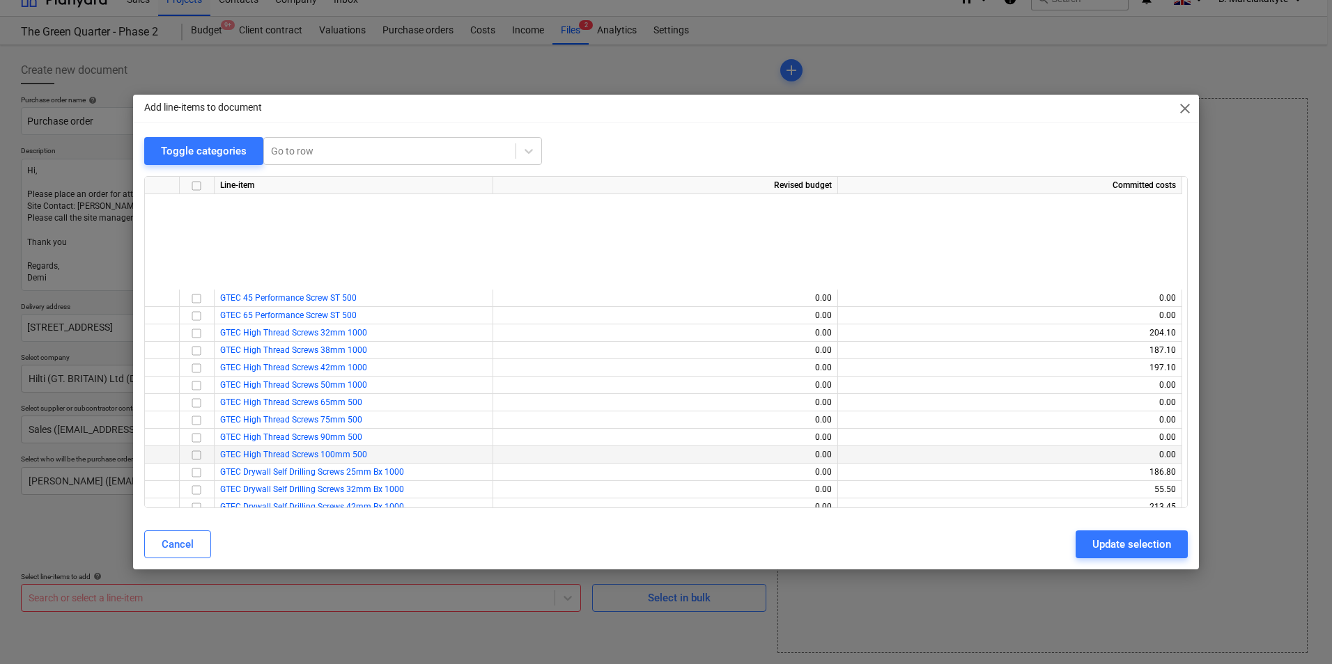
scroll to position [557, 0]
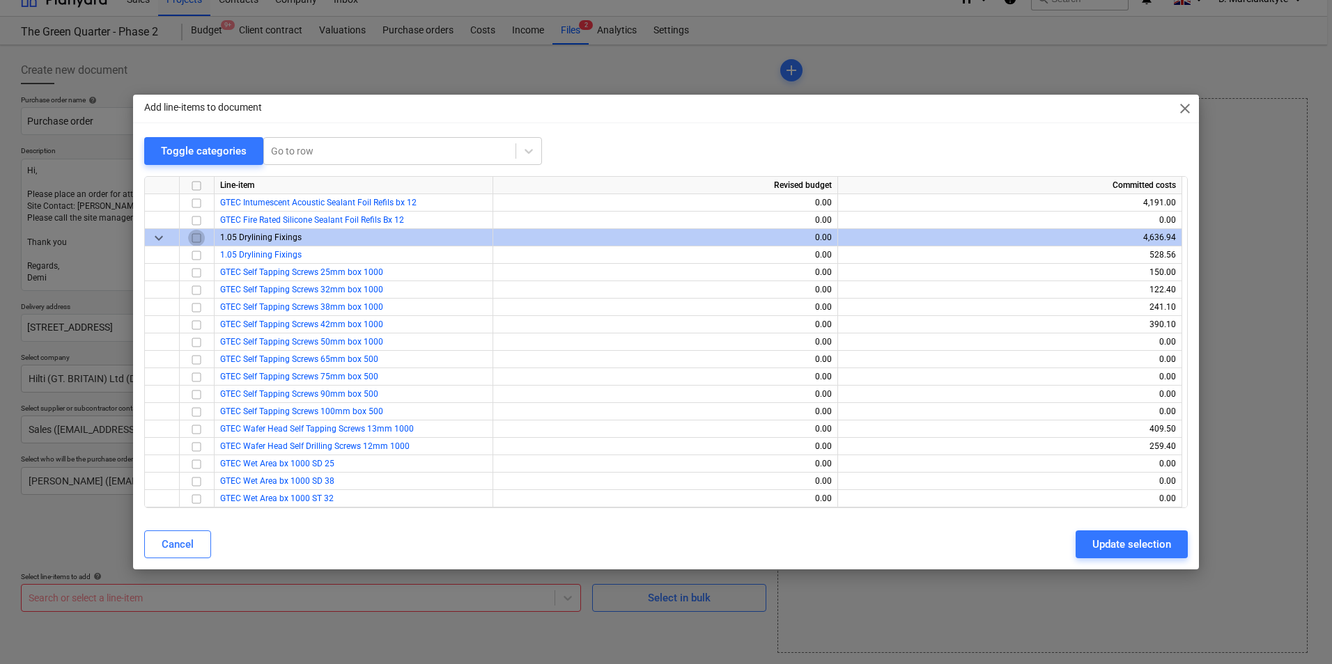
click at [194, 238] on input "checkbox" at bounding box center [196, 238] width 17 height 17
click at [191, 236] on input "checkbox" at bounding box center [196, 238] width 17 height 17
click at [200, 253] on input "checkbox" at bounding box center [196, 255] width 17 height 17
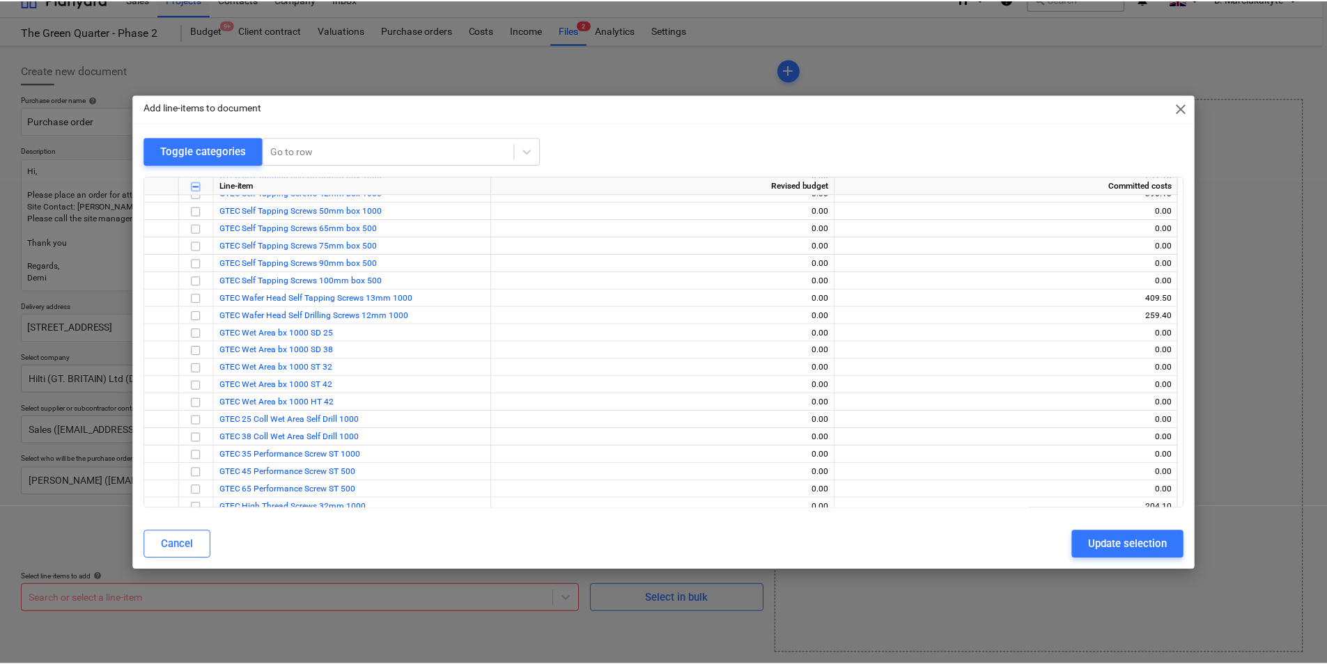
scroll to position [836, 0]
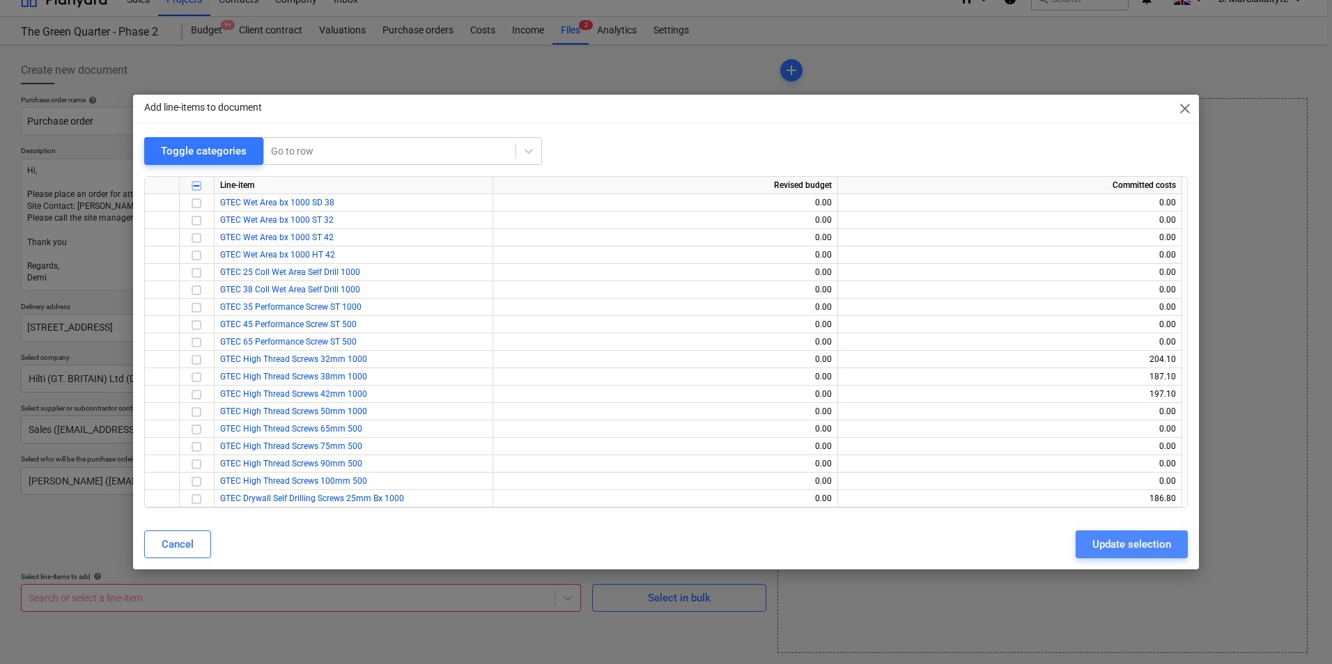
click at [1102, 531] on button "Update selection" at bounding box center [1131, 545] width 112 height 28
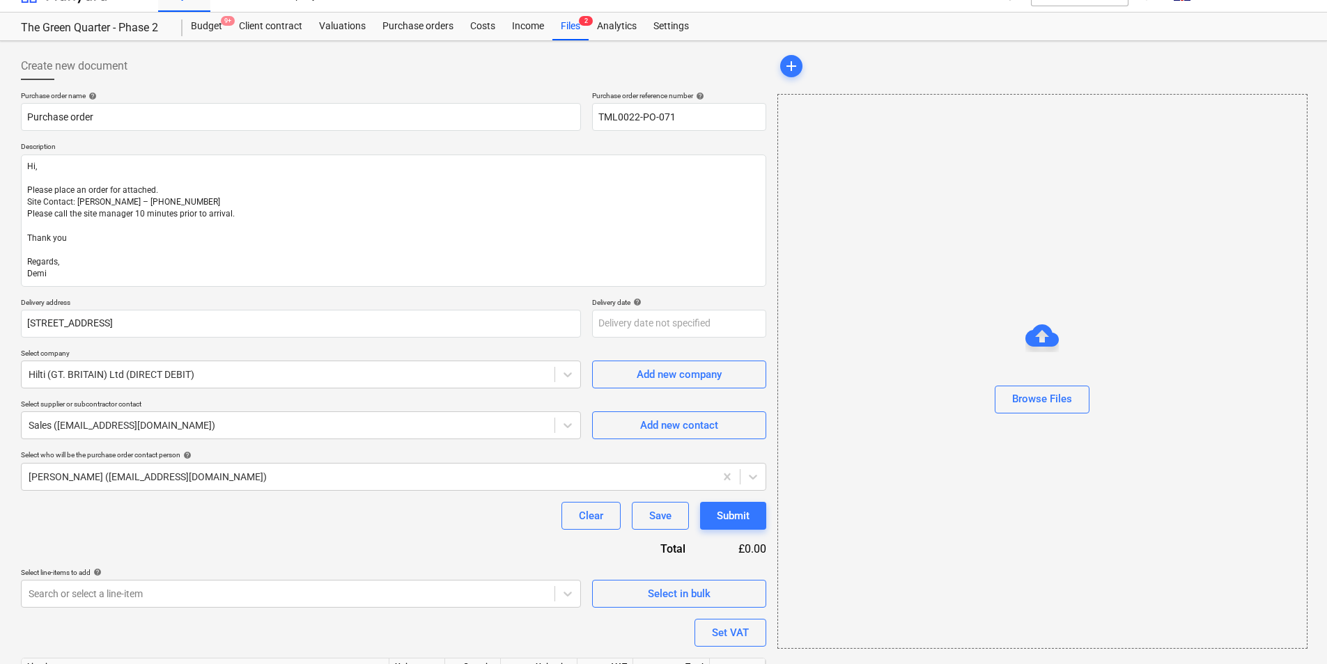
scroll to position [109, 0]
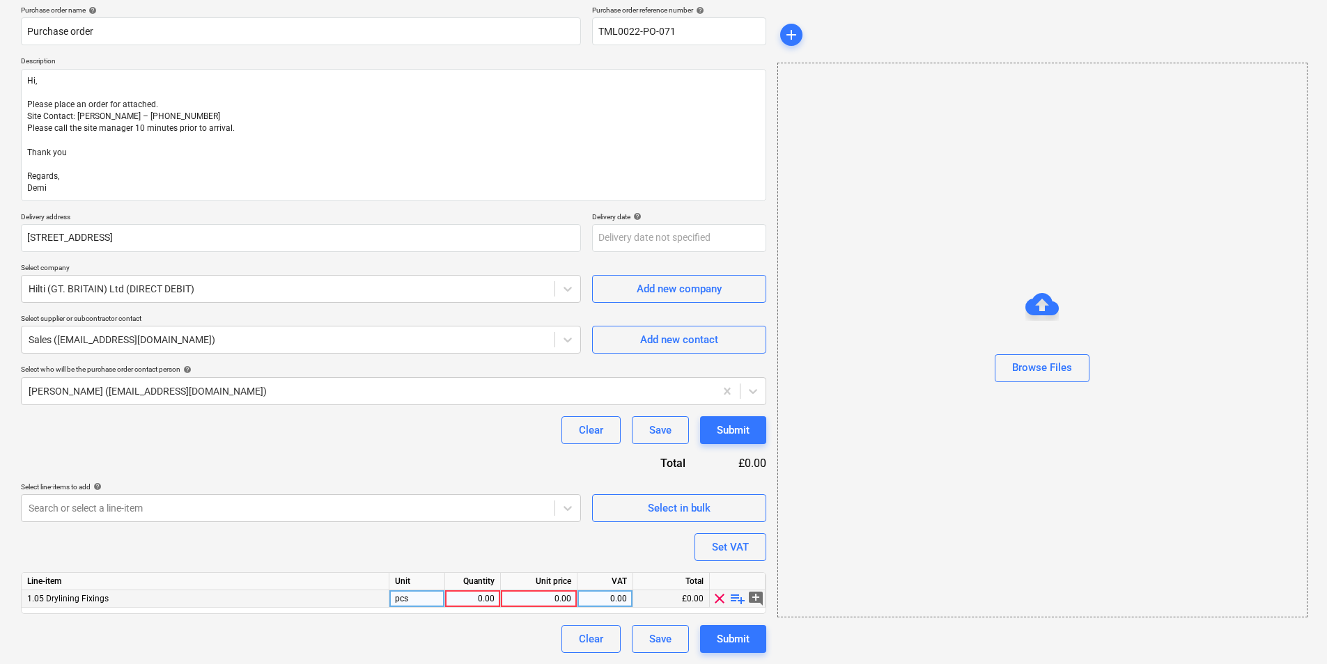
click at [736, 597] on span "playlist_add" at bounding box center [737, 599] width 17 height 17
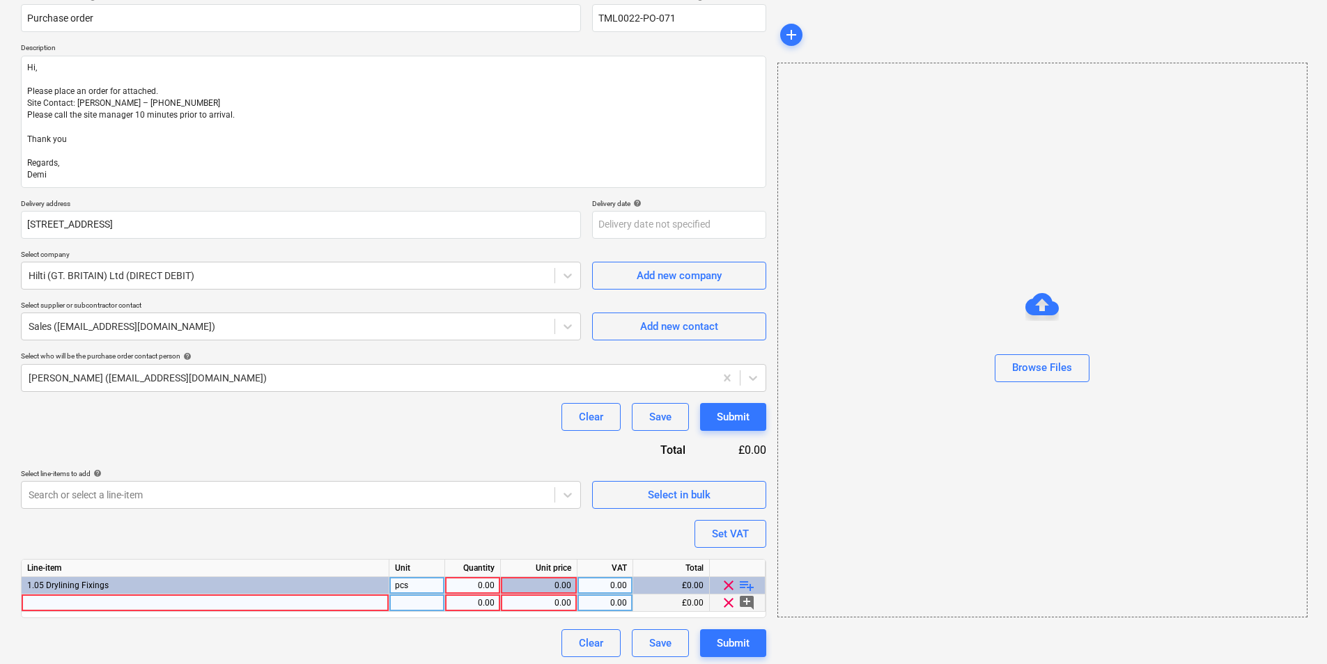
scroll to position [126, 0]
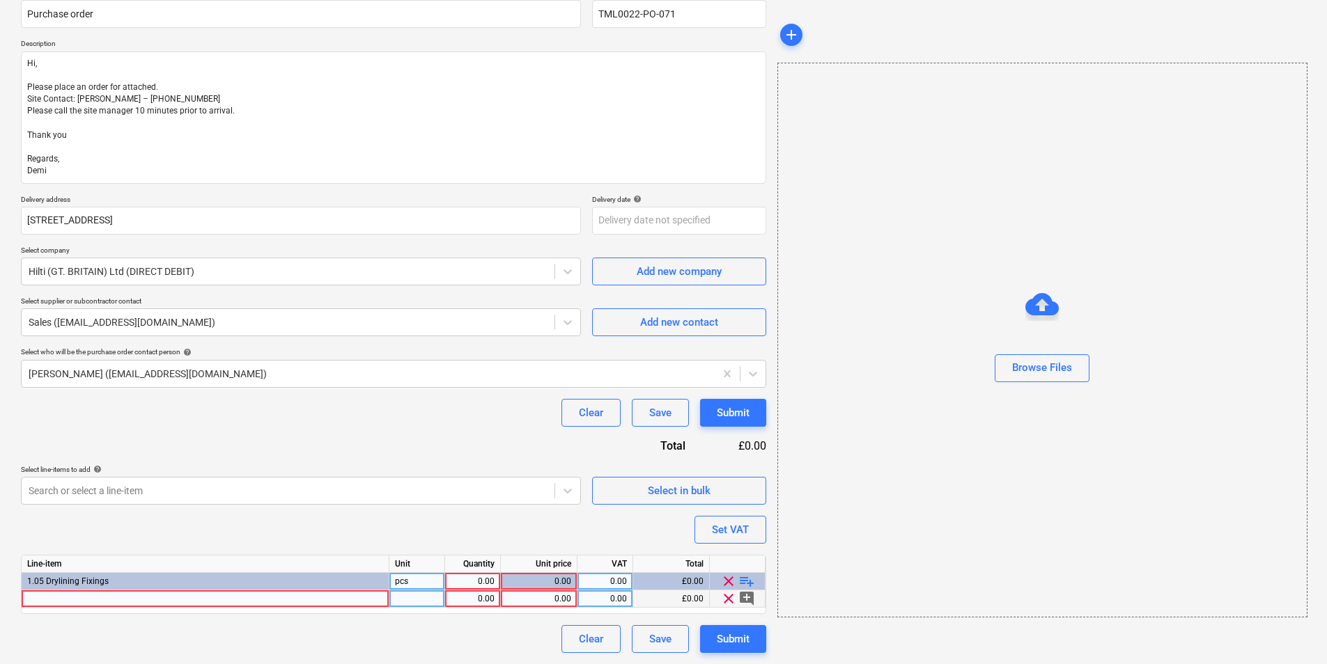
click at [228, 599] on div at bounding box center [206, 599] width 368 height 17
click at [174, 594] on div at bounding box center [206, 599] width 368 height 17
click at [237, 603] on div "Concrete nail X-C 20 B4 MX bulk" at bounding box center [206, 599] width 368 height 17
click at [256, 596] on input "Concrete nail X-C 20 B4 MX bulk" at bounding box center [205, 599] width 367 height 17
click at [420, 600] on div "pcs" at bounding box center [417, 599] width 56 height 17
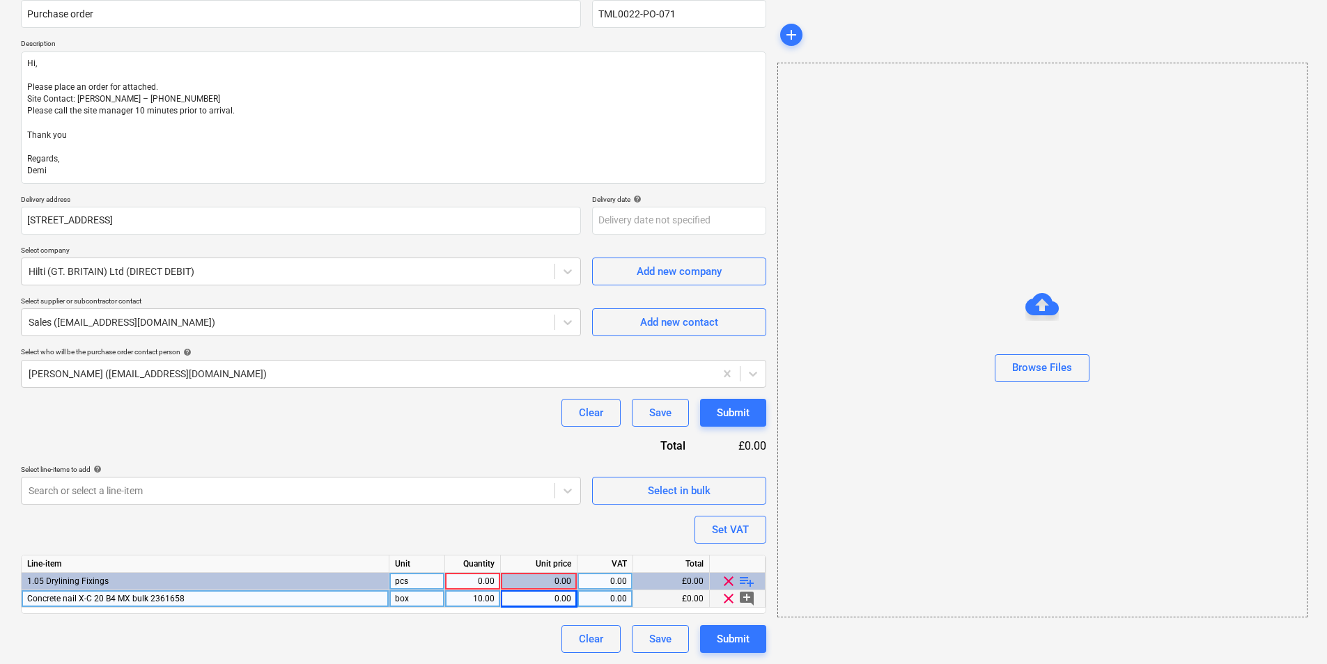
click at [554, 598] on div "0.00" at bounding box center [538, 599] width 65 height 17
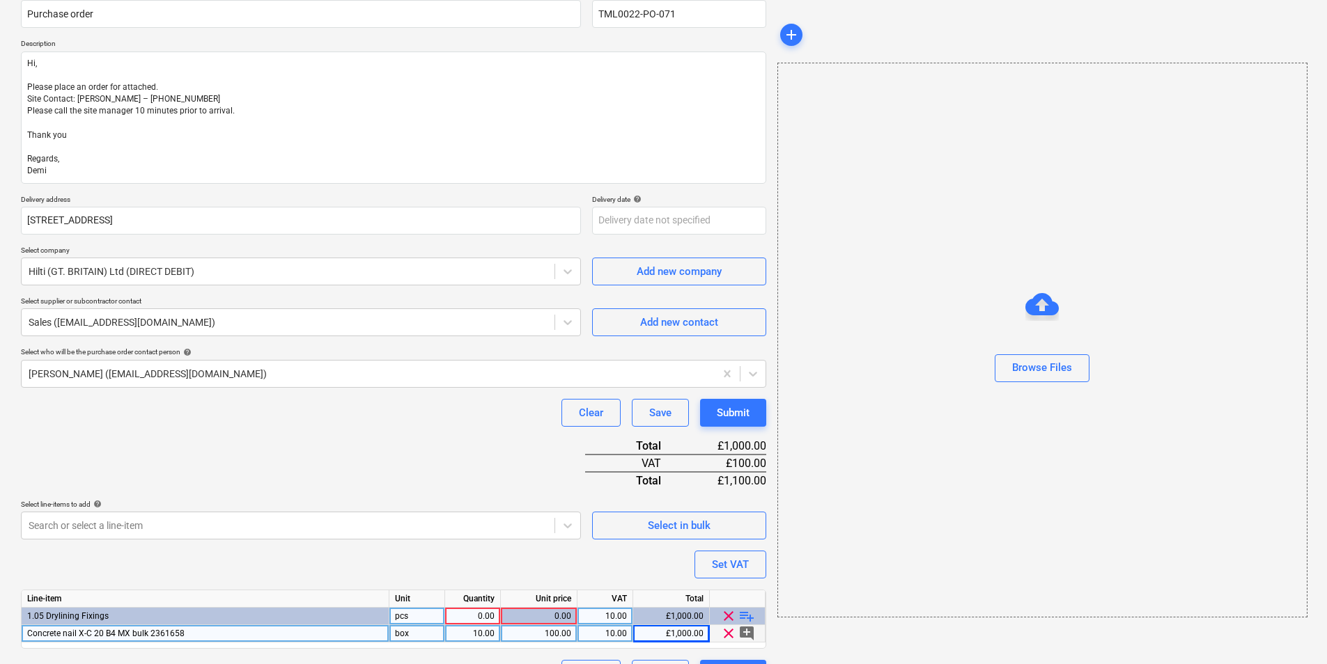
click at [474, 614] on div "0.00" at bounding box center [473, 616] width 44 height 17
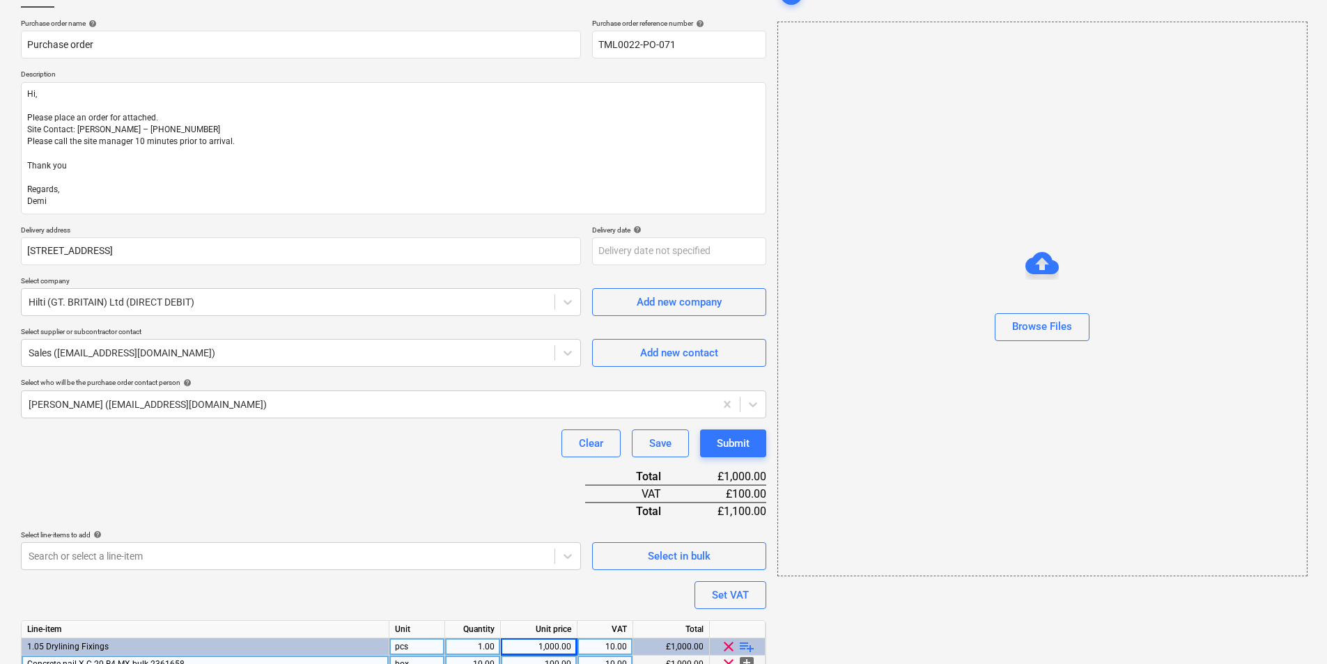
scroll to position [161, 0]
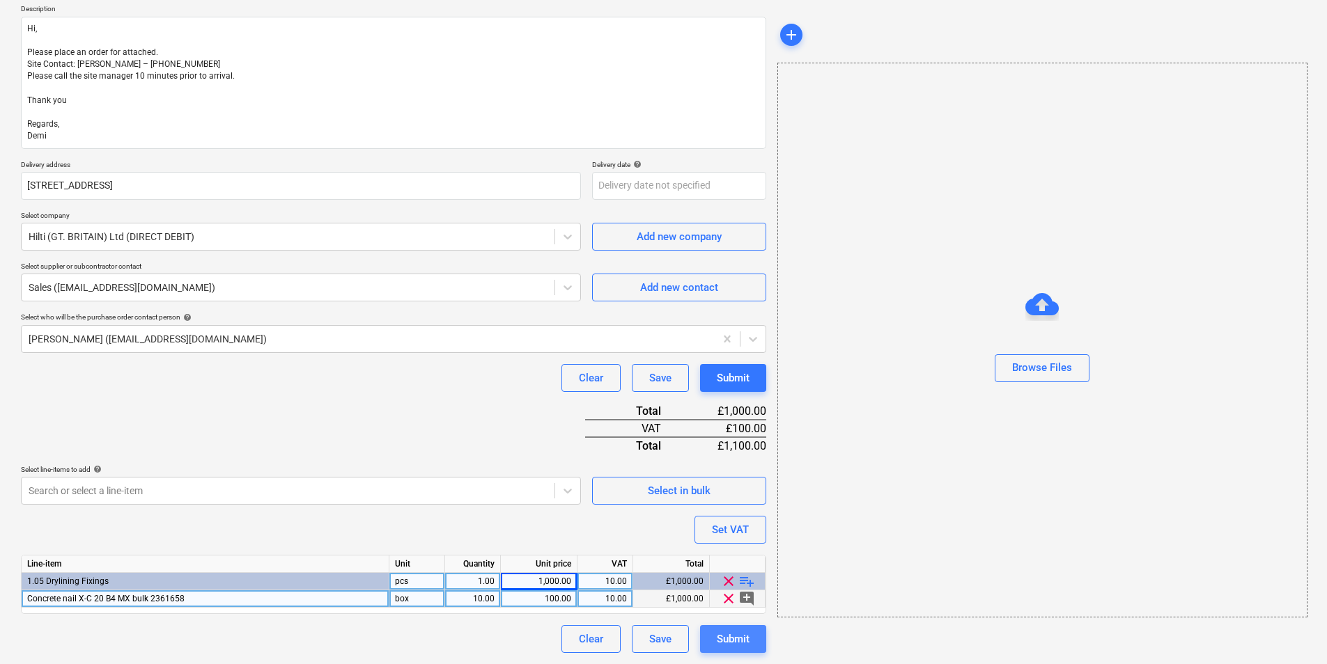
click at [731, 635] on div "Submit" at bounding box center [733, 639] width 33 height 18
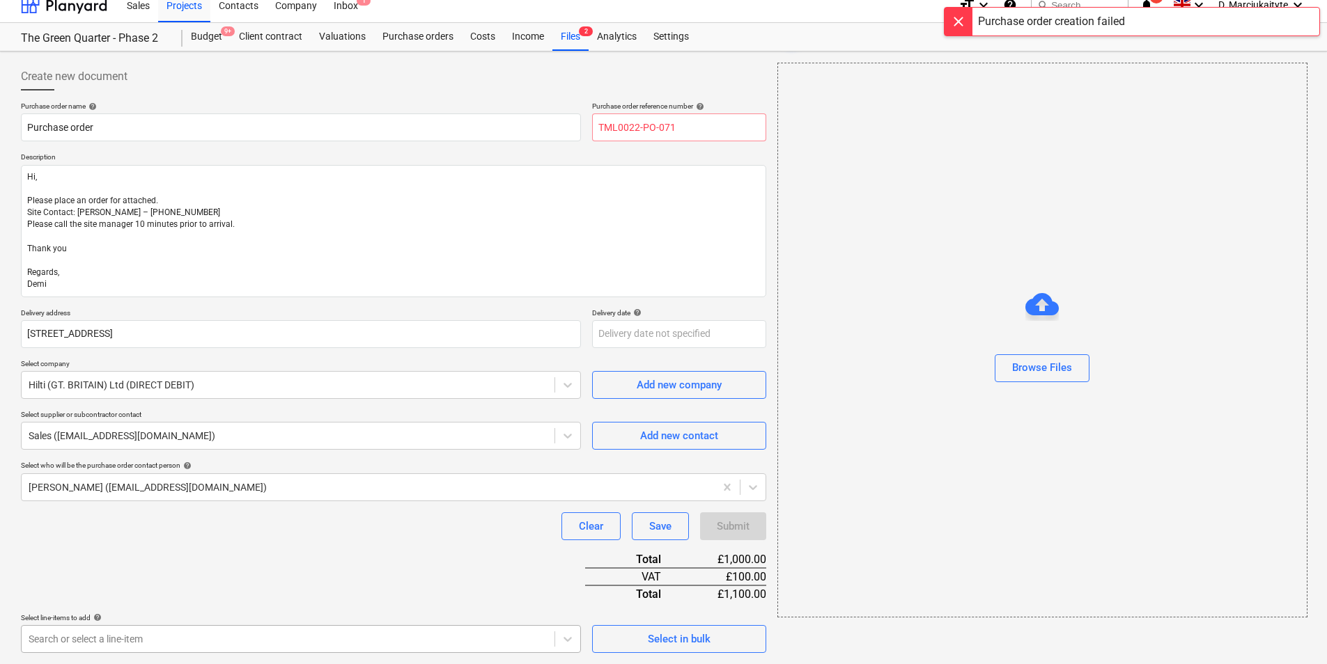
scroll to position [0, 0]
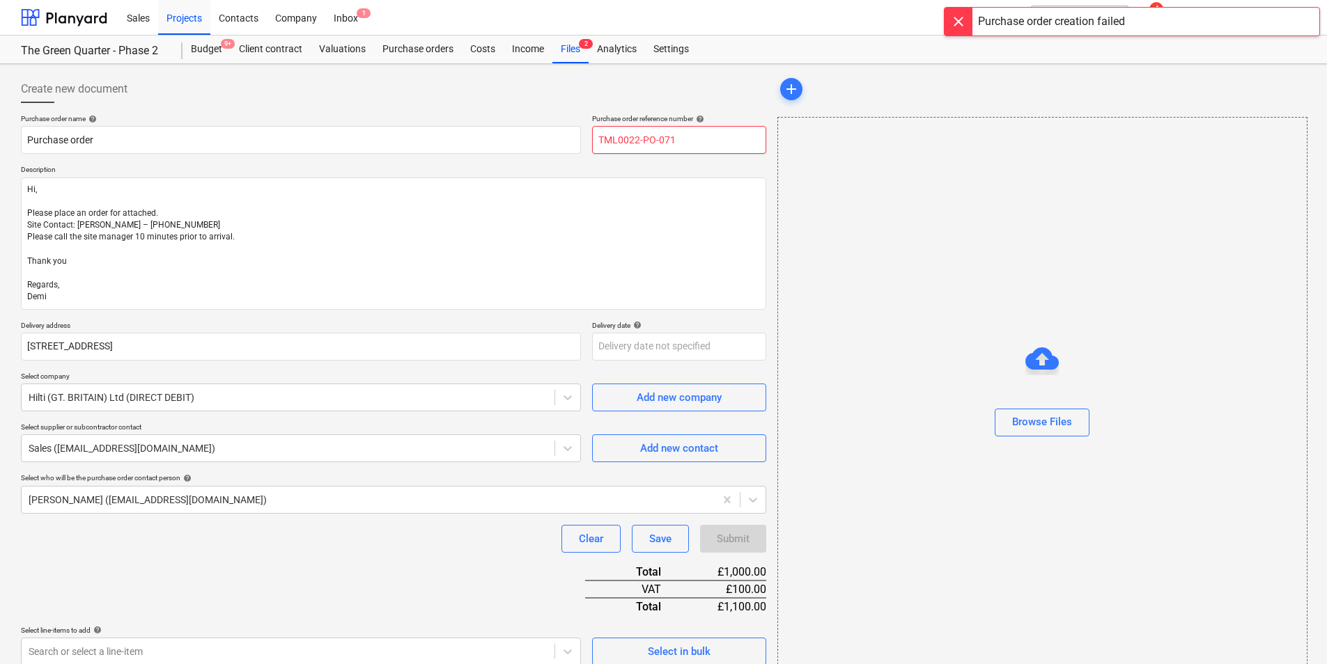
click at [685, 139] on input "TML0022-PO-071" at bounding box center [679, 140] width 174 height 28
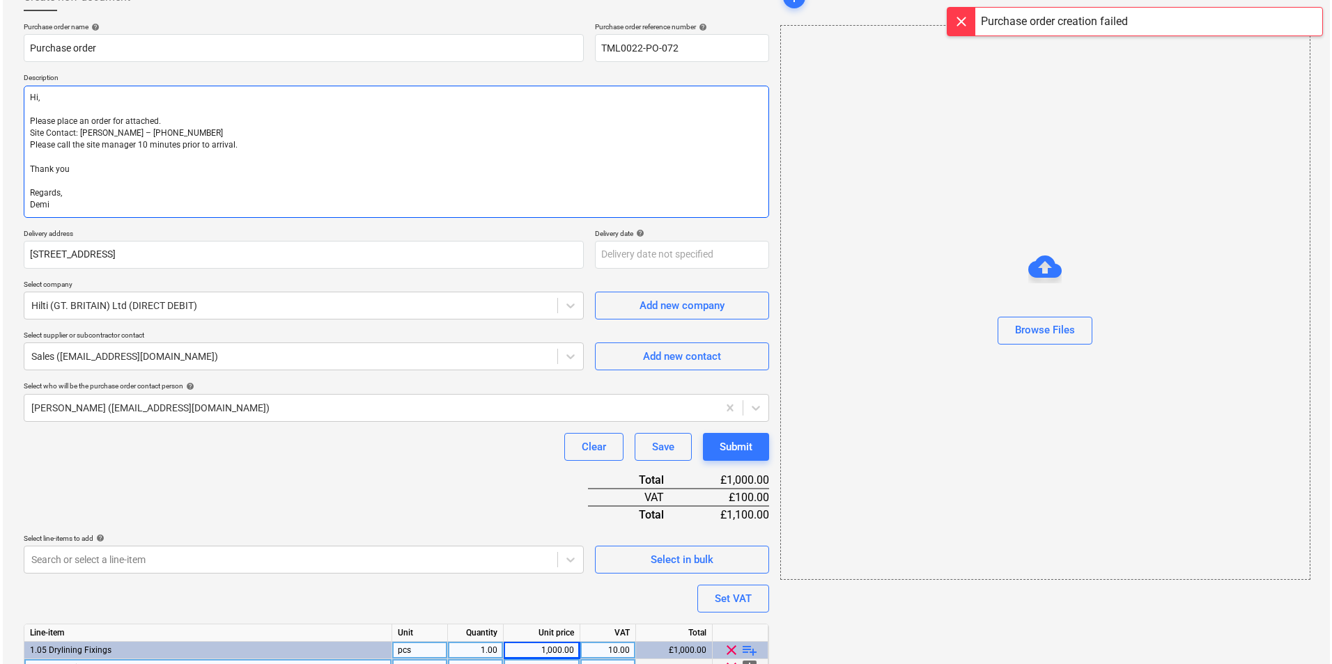
scroll to position [161, 0]
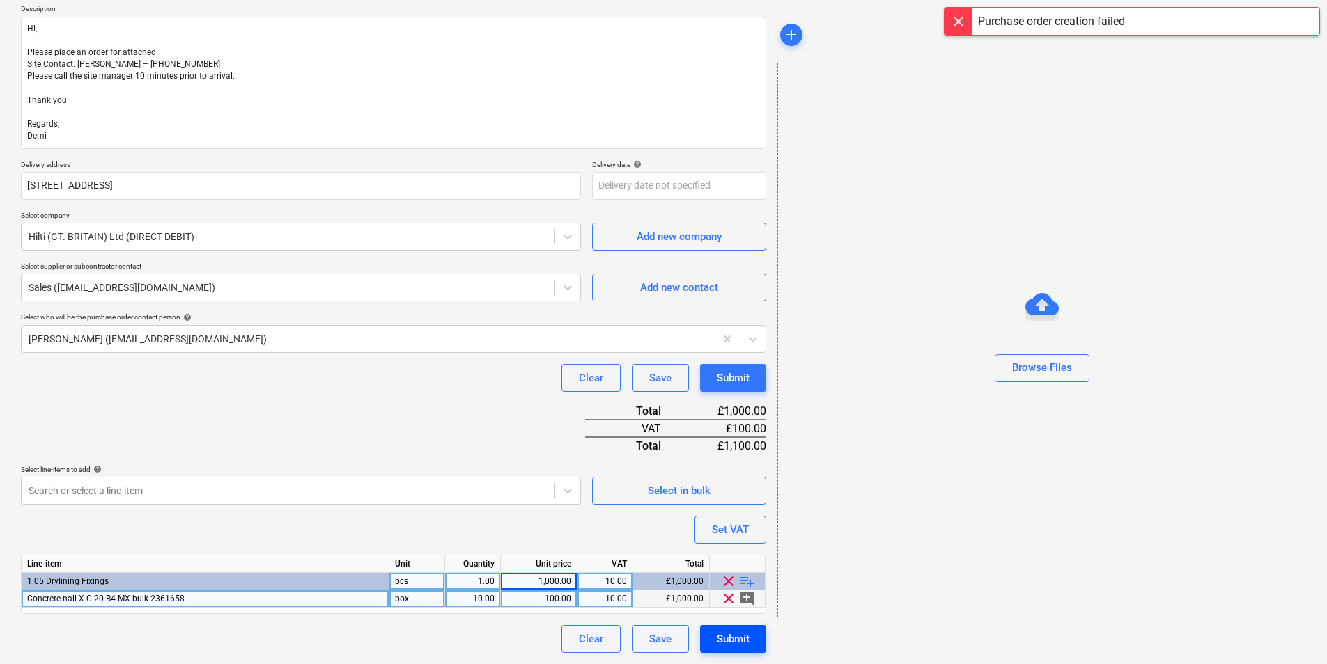
click at [745, 632] on div "Submit" at bounding box center [733, 639] width 33 height 18
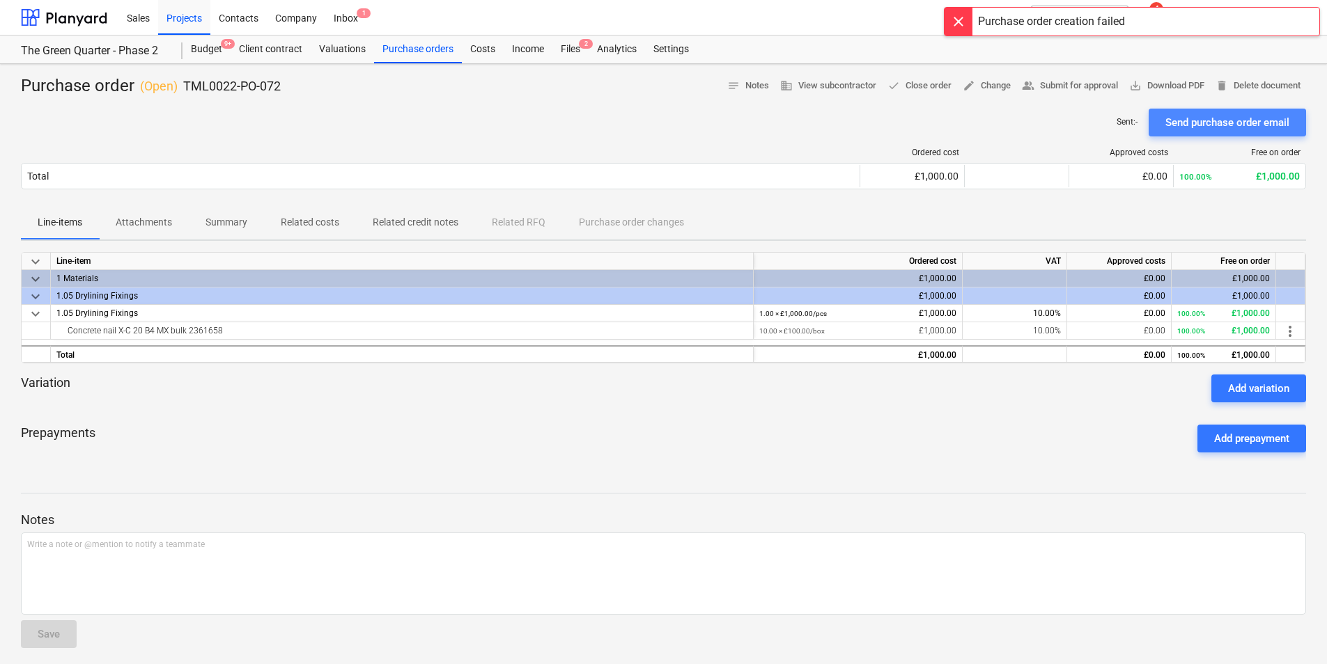
click at [1242, 118] on div "Send purchase order email" at bounding box center [1227, 123] width 124 height 18
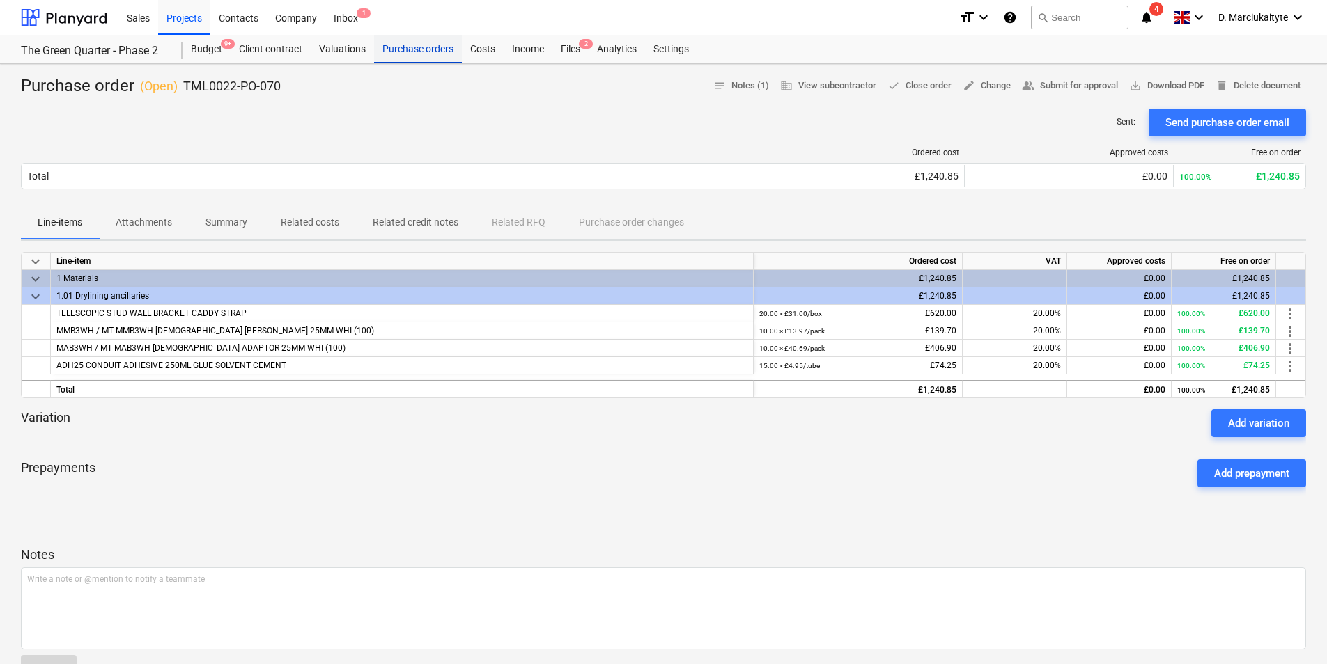
click at [401, 45] on div "Purchase orders" at bounding box center [418, 50] width 88 height 28
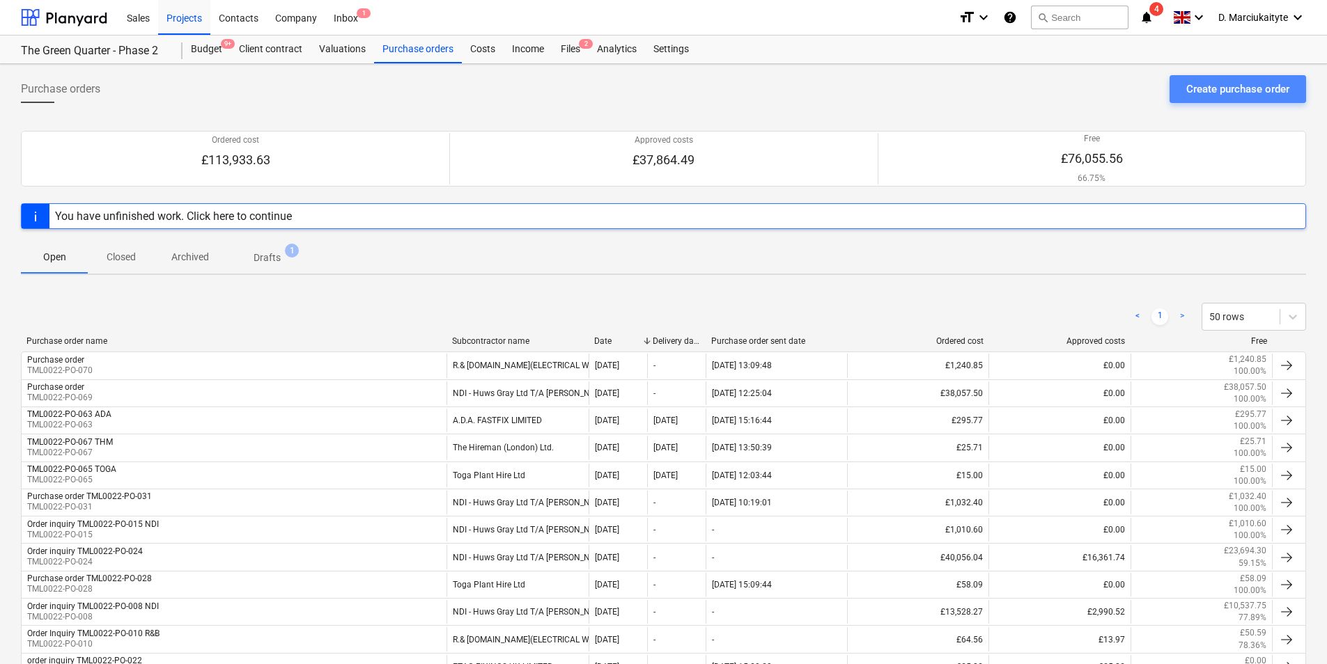
click at [1215, 75] on button "Create purchase order" at bounding box center [1237, 89] width 137 height 28
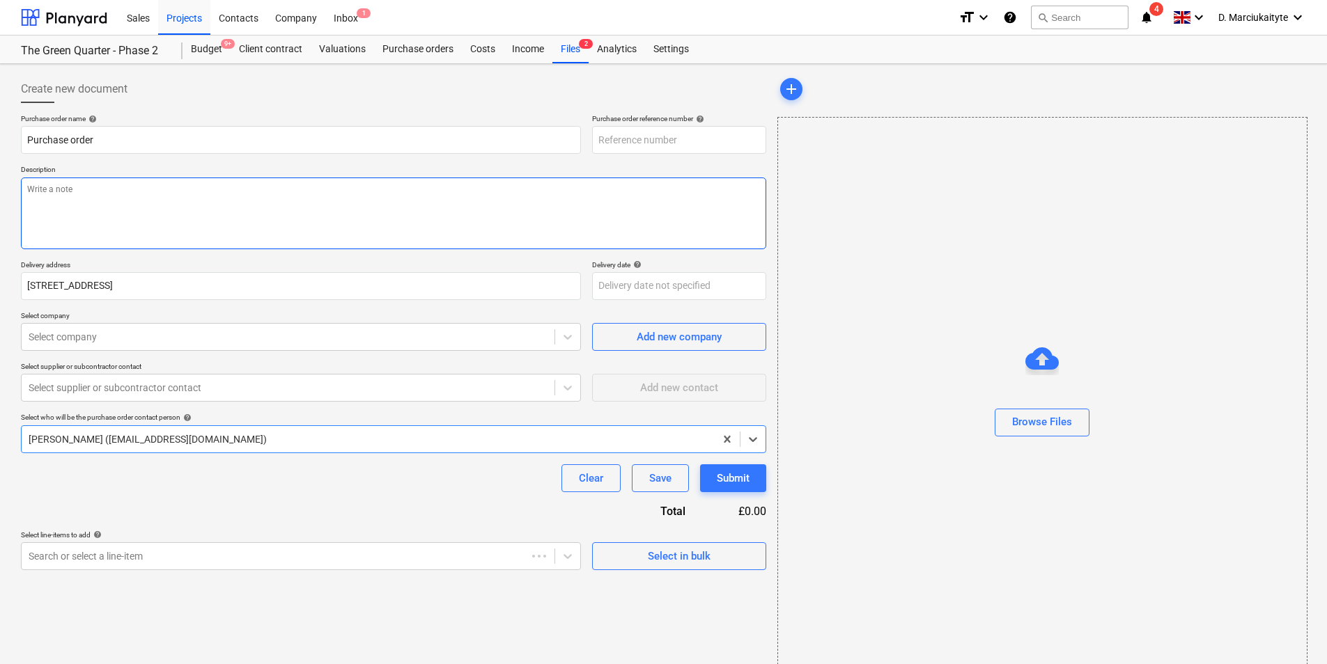
type textarea "x"
type input "TML0022-PO-072"
click at [285, 189] on textarea at bounding box center [393, 214] width 745 height 72
type textarea "x"
type textarea "P"
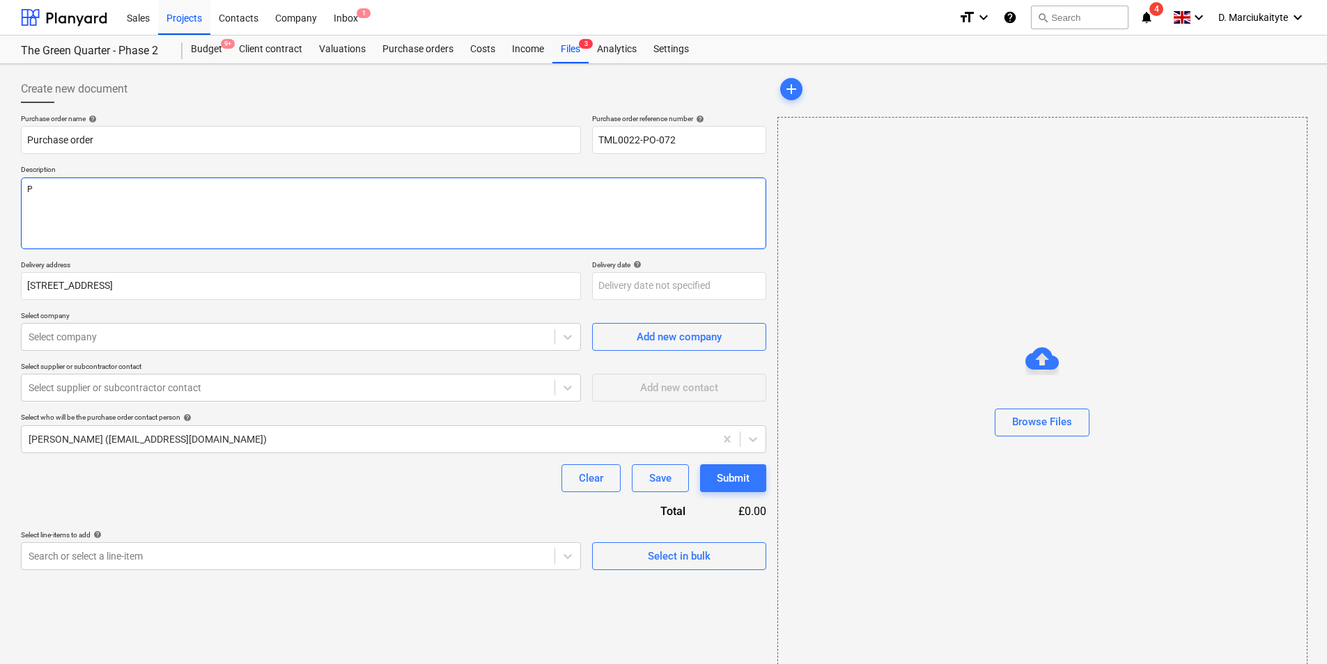
type textarea "x"
type textarea "Pl"
type textarea "x"
type textarea "Ple"
type textarea "x"
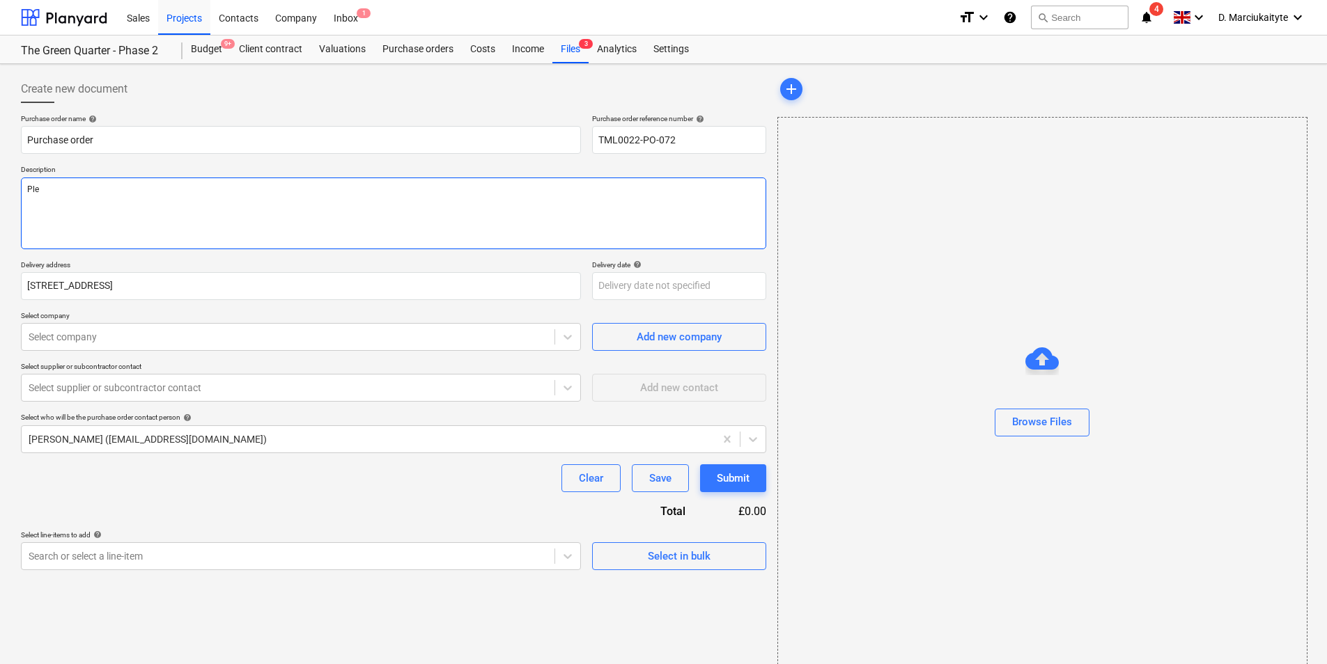
type textarea "Plea"
type textarea "x"
type textarea "Pleas"
type textarea "x"
type textarea "Please"
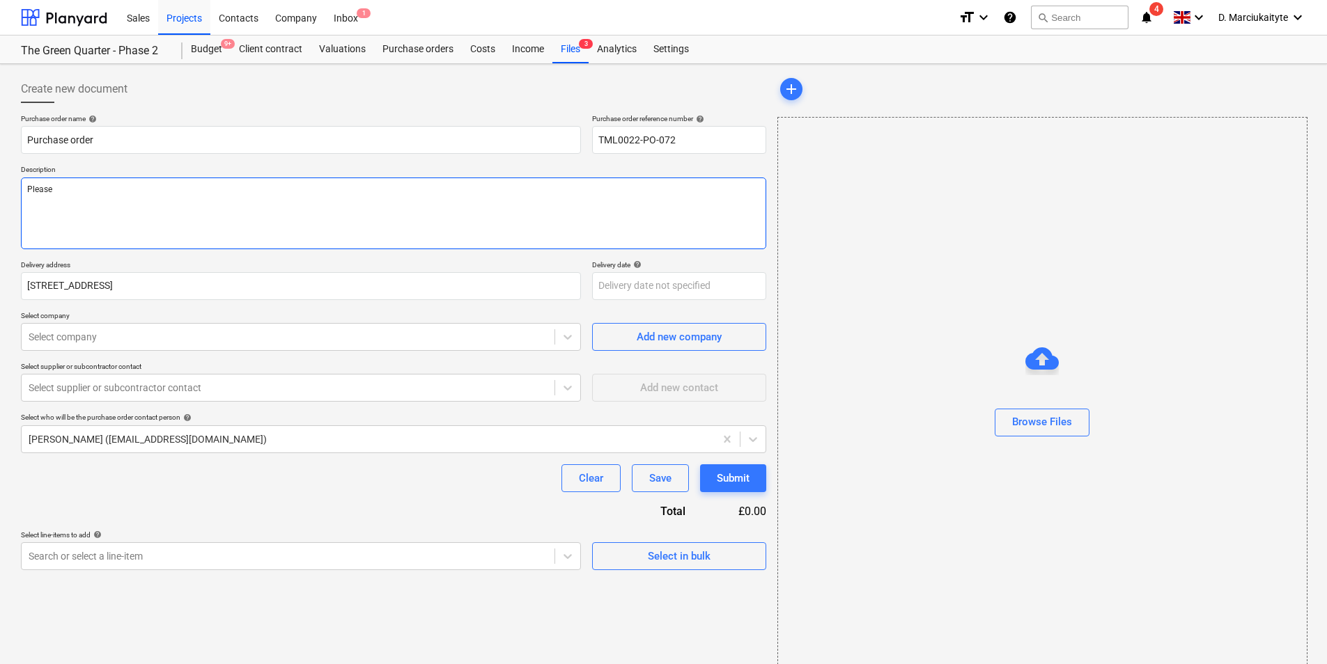
type textarea "x"
type textarea "Please"
type textarea "x"
type textarea "Please p"
type textarea "x"
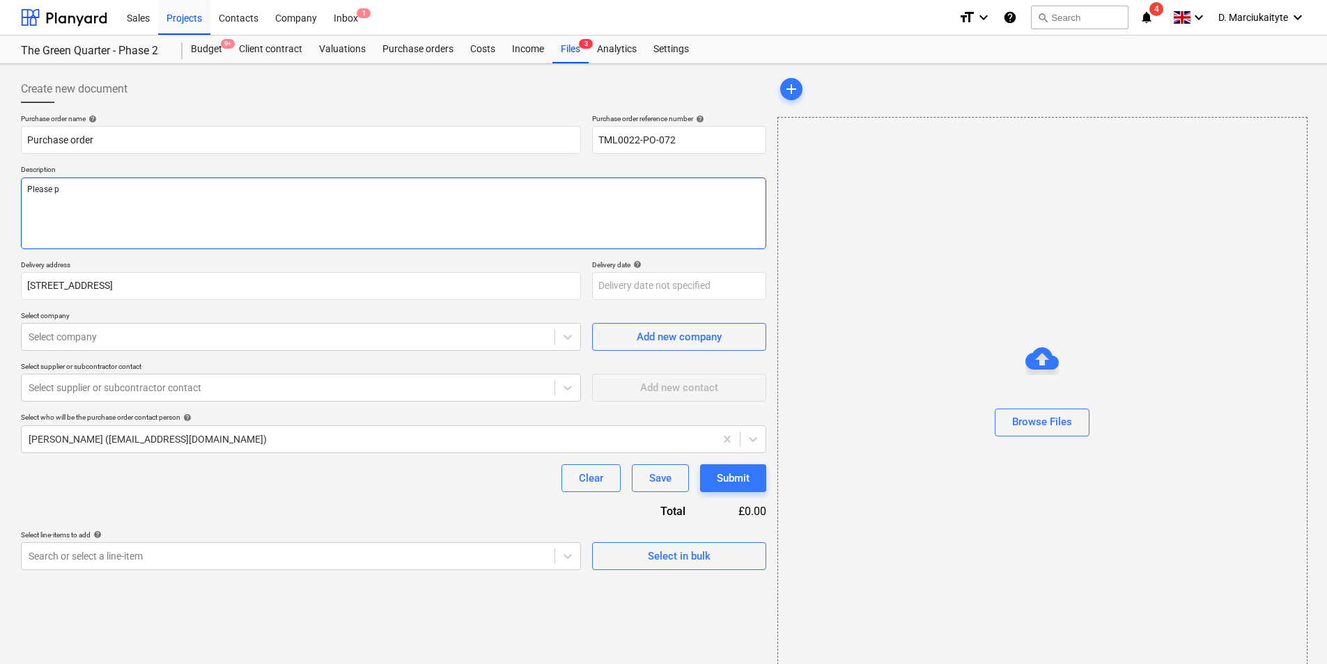
type textarea "Please pr"
type textarea "x"
type textarea "Please pro"
type textarea "x"
type textarea "Please proc"
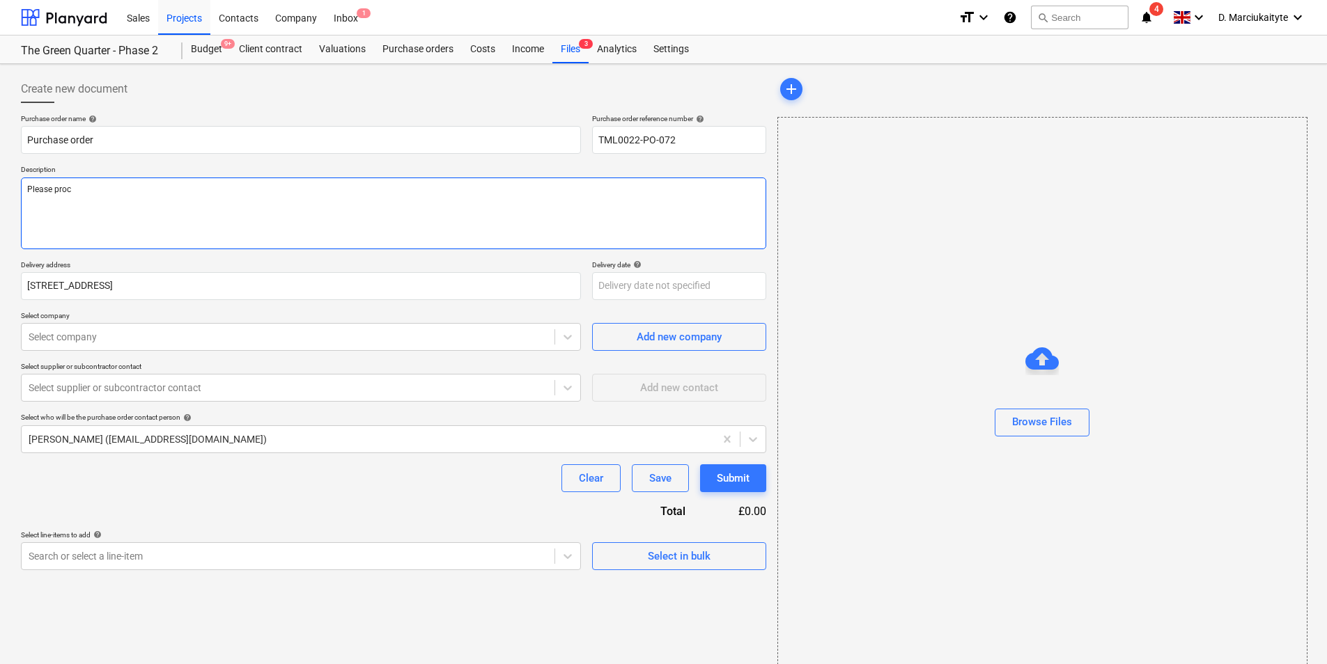
type textarea "x"
type textarea "Please proce"
type textarea "x"
type textarea "Please procee"
type textarea "x"
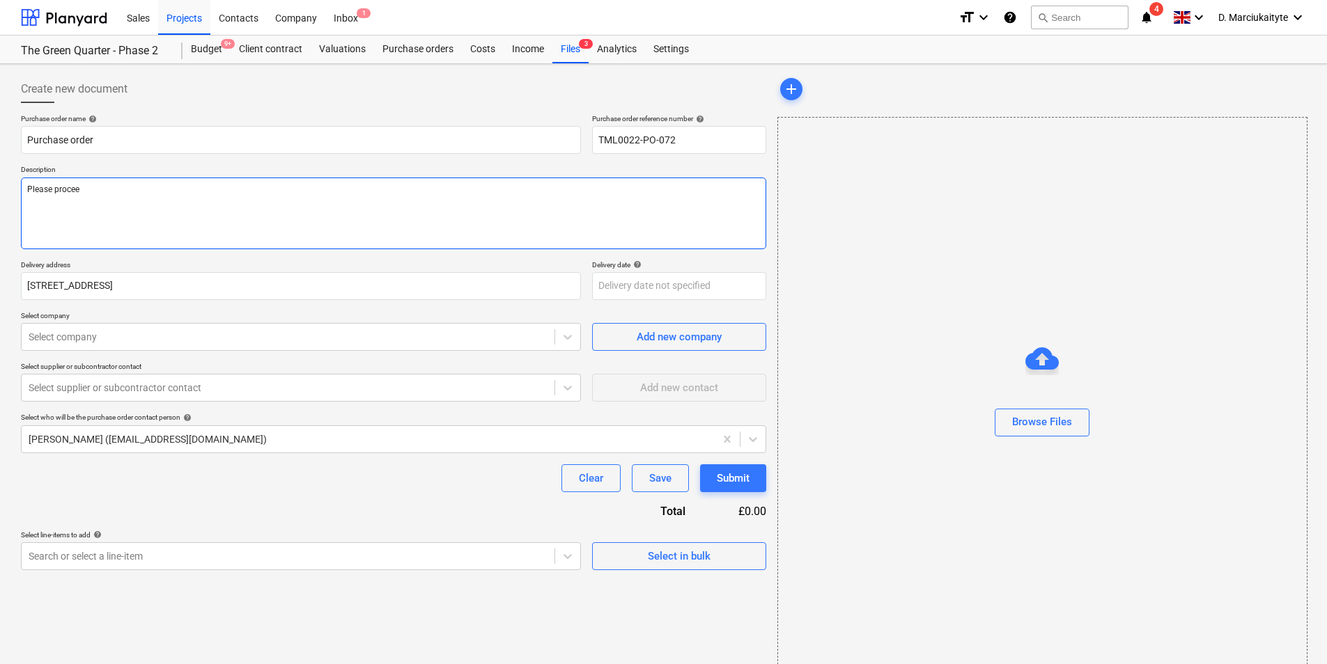
type textarea "Please proceed"
type textarea "x"
type textarea "Please proceed"
type textarea "x"
type textarea "Please proceed w"
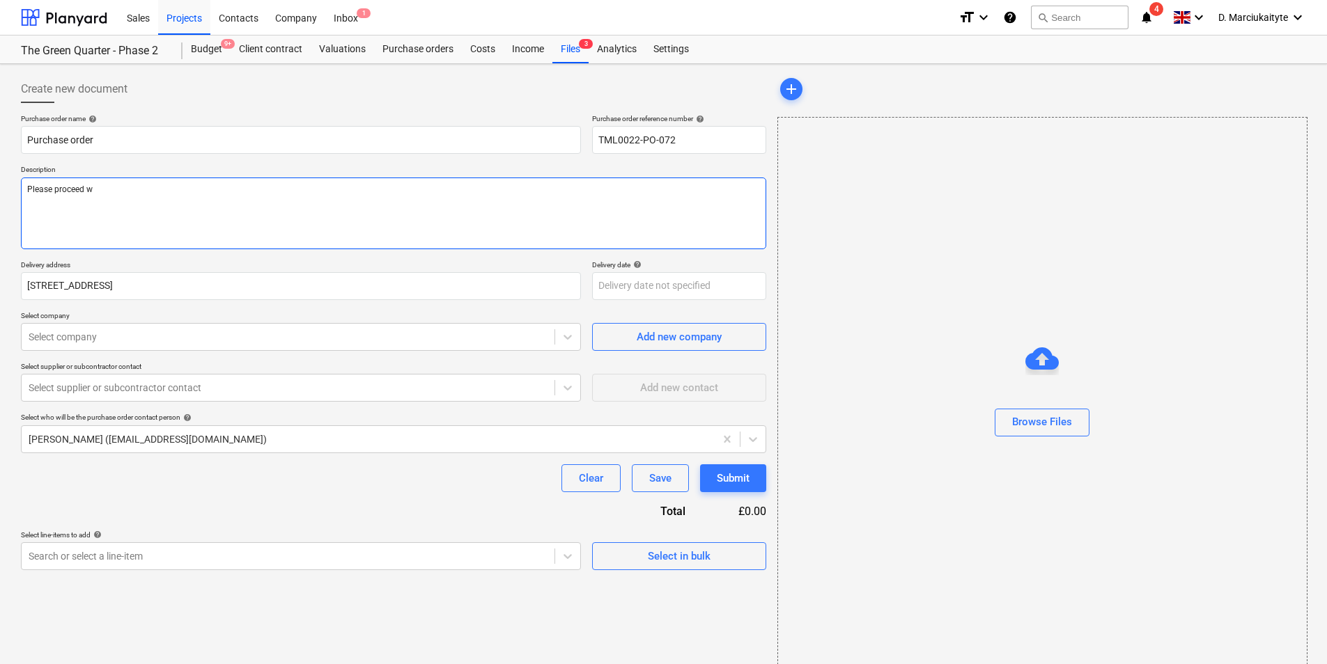
type textarea "x"
type textarea "Please proceed wi"
type textarea "x"
type textarea "Please proceed wit"
type textarea "x"
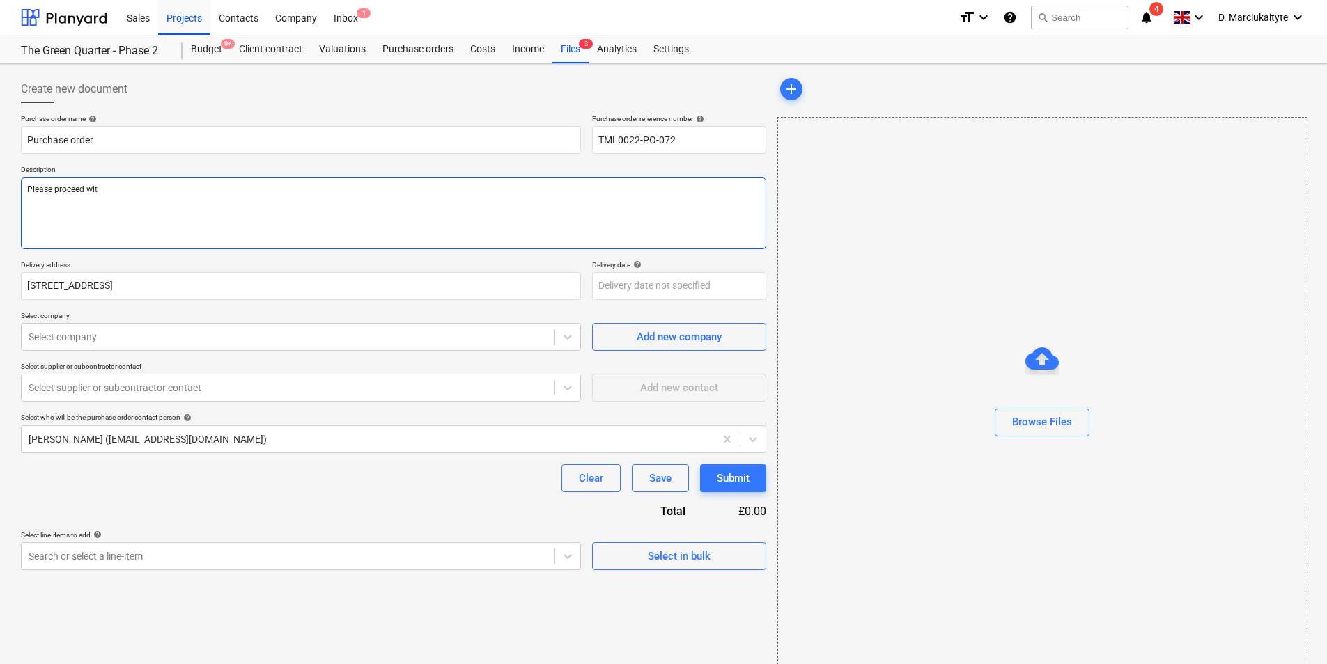
type textarea "Please proceed with"
type textarea "x"
type textarea "Please proceed with"
type textarea "x"
type textarea "Please proceed with a"
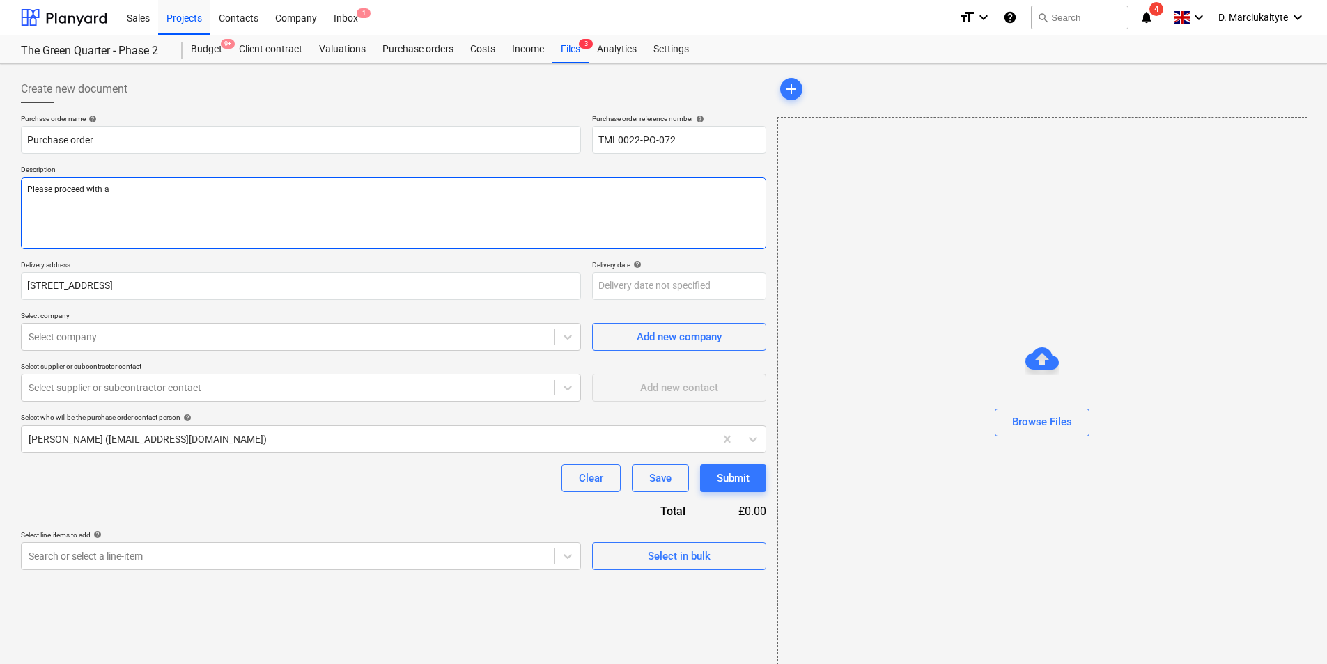
type textarea "x"
type textarea "Please proceed with at"
type textarea "x"
type textarea "Please proceed with att"
type textarea "x"
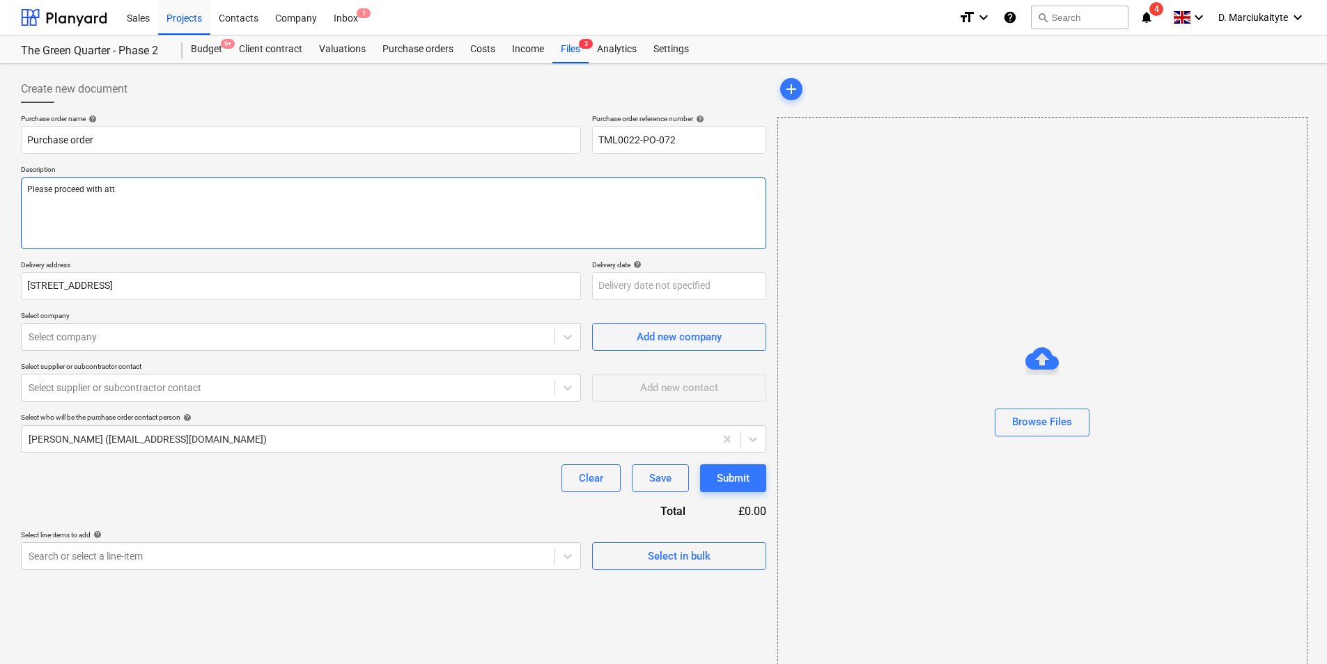
type textarea "Please proceed with atta"
type textarea "x"
type textarea "Please proceed with attac"
type textarea "x"
type textarea "Please proceed with attach"
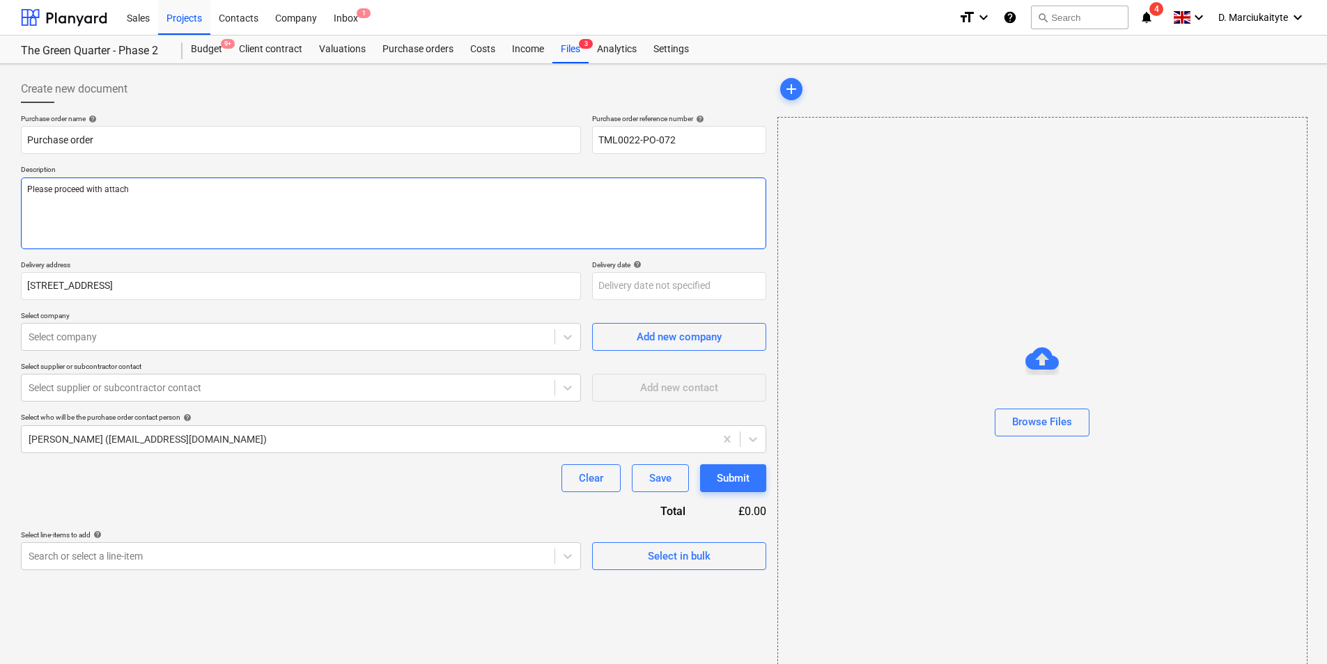
type textarea "x"
type textarea "Please proceed with attache"
type textarea "x"
type textarea "Please proceed with attached"
type textarea "x"
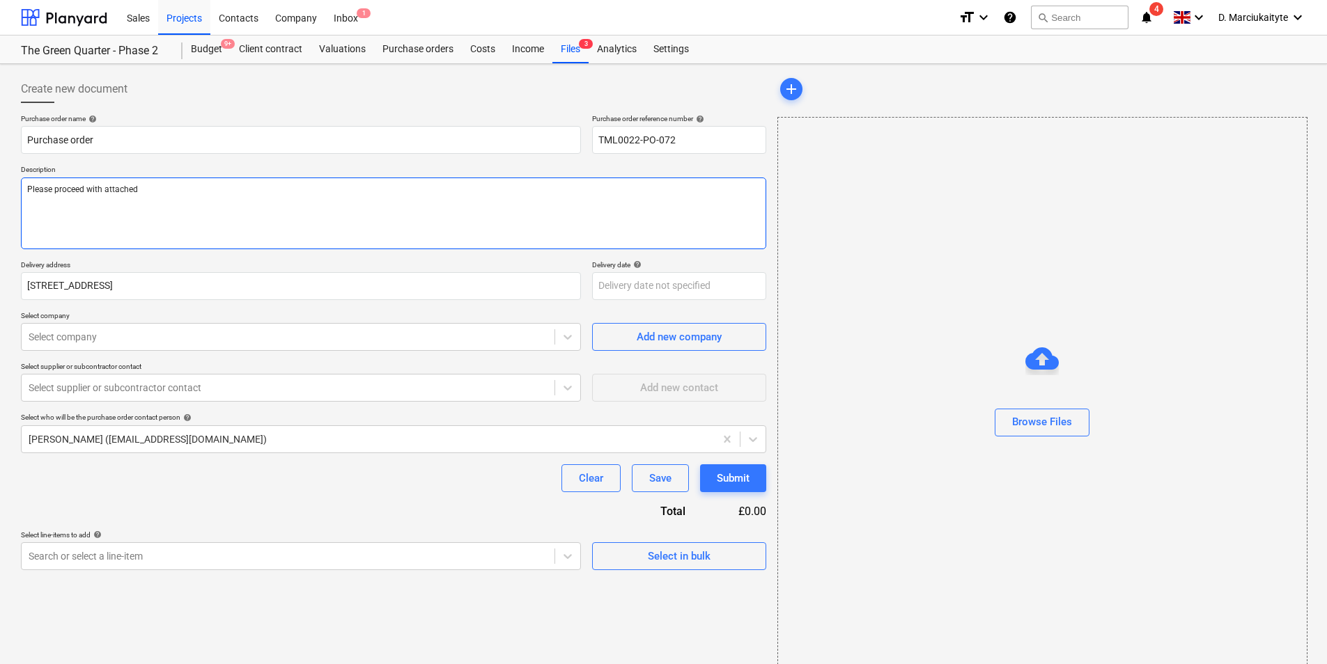
type textarea "Please proceed with attached"
type textarea "x"
type textarea "Please proceed with attached o"
type textarea "x"
type textarea "Please proceed with attached or"
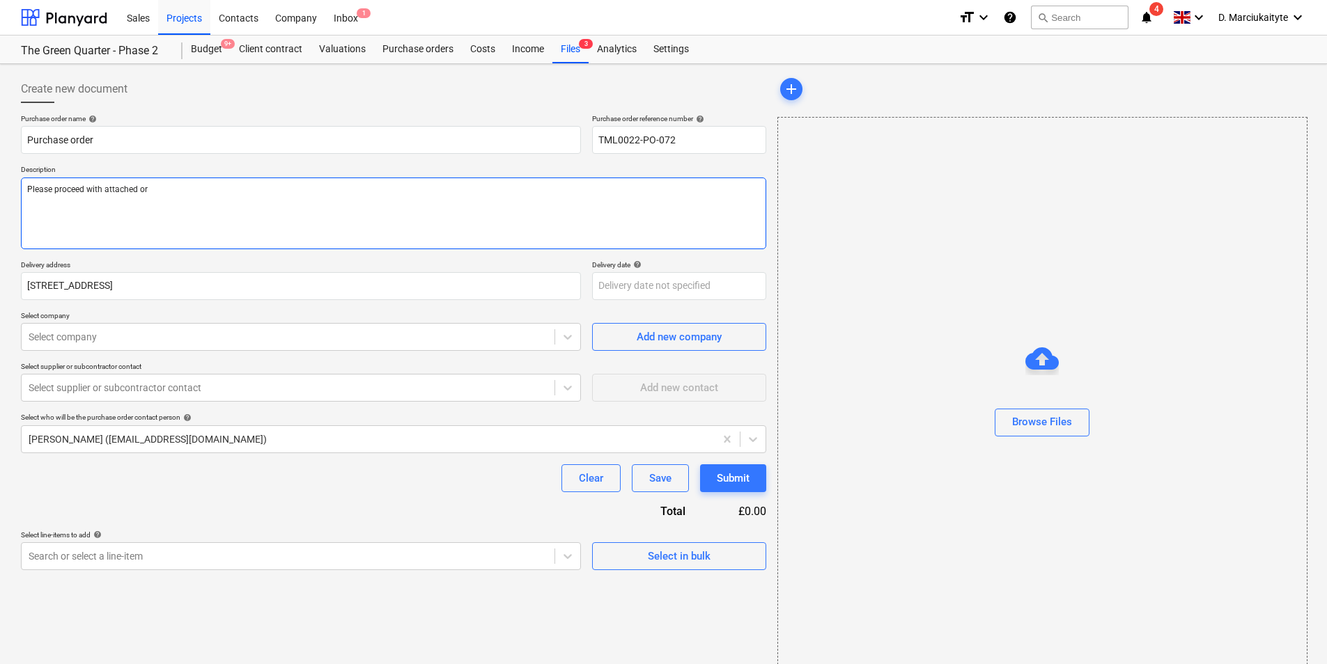
type textarea "x"
type textarea "Please proceed with attached ord"
type textarea "x"
type textarea "Please proceed with attached orde"
type textarea "x"
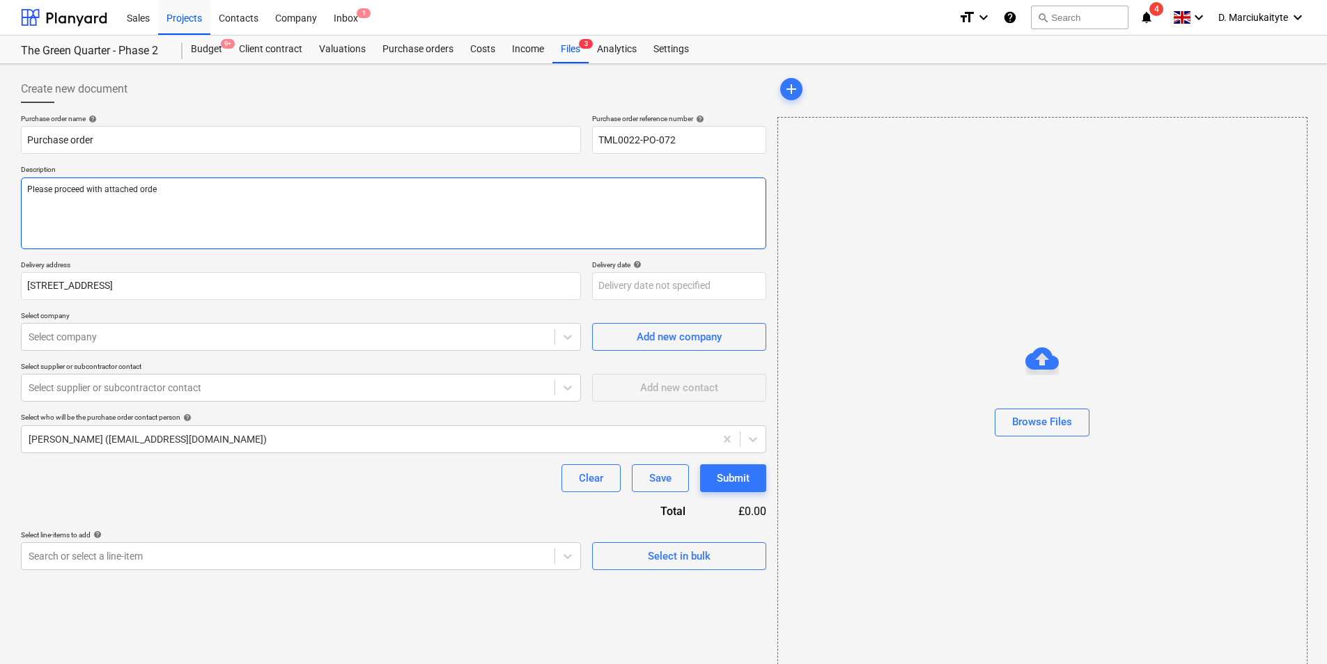
type textarea "Please proceed with attached order"
type textarea "x"
type textarea "Please proceed with attached order"
type textarea "x"
type textarea "Please proceed with attached order"
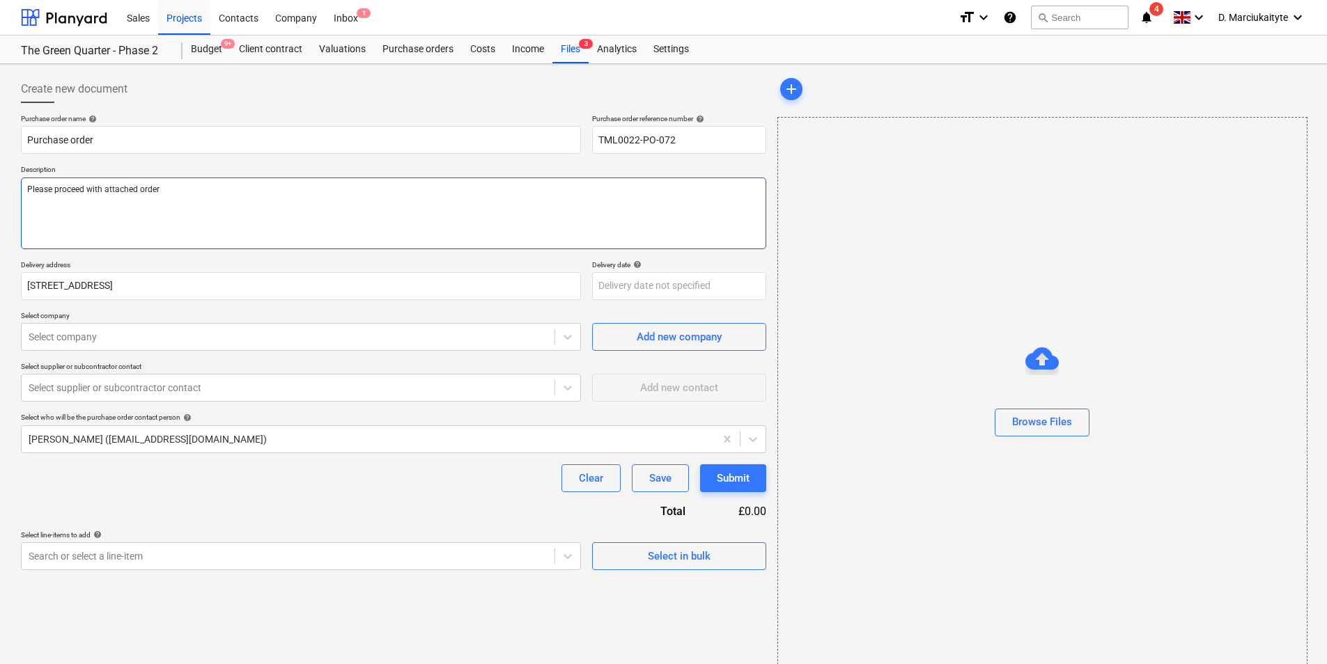
type textarea "x"
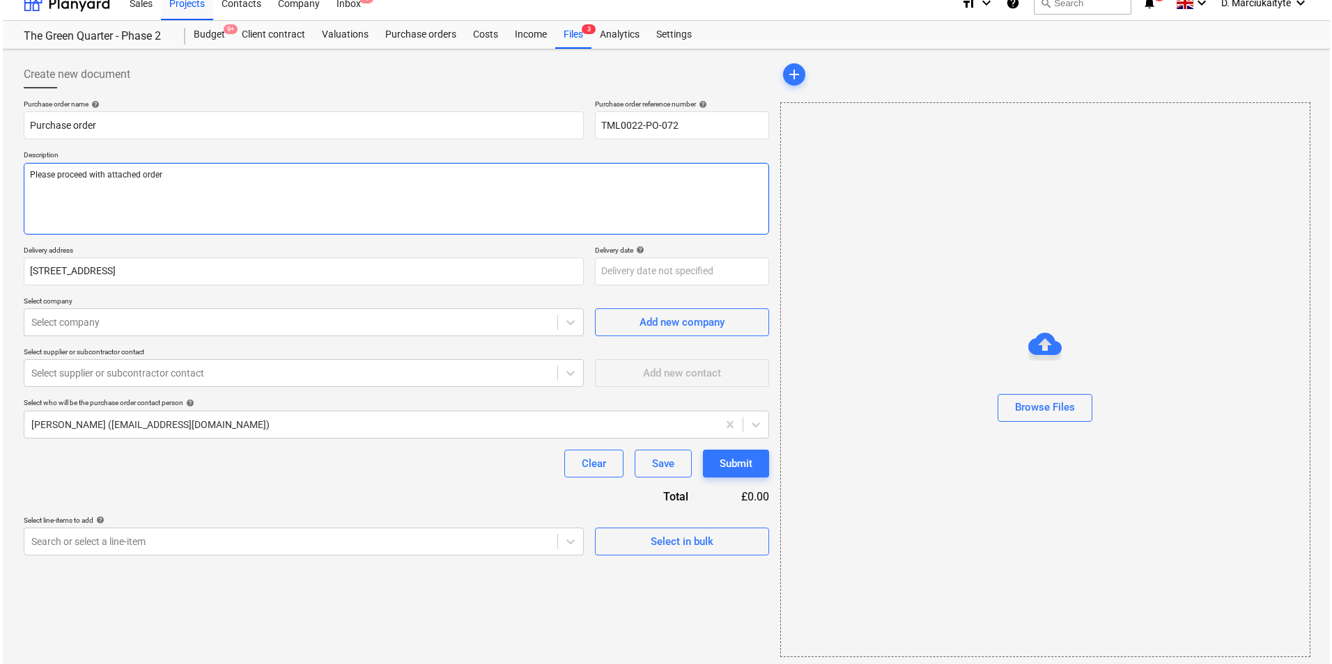
scroll to position [19, 0]
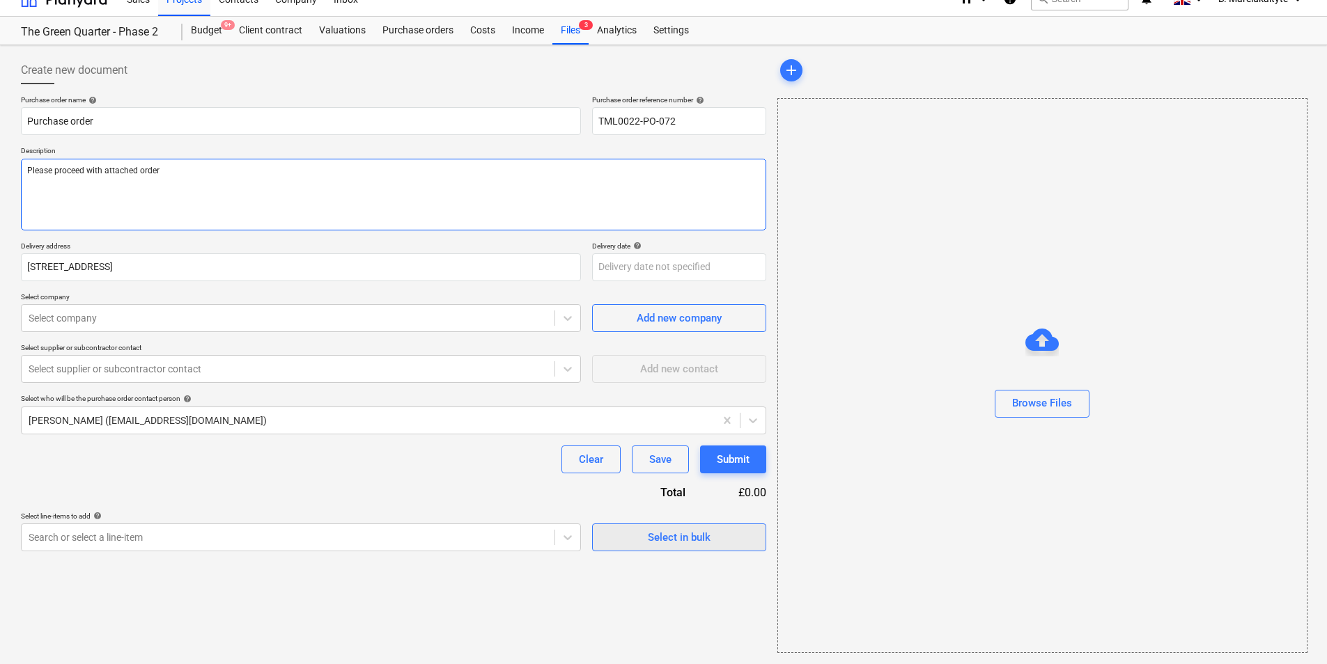
type textarea "Please proceed with attached order"
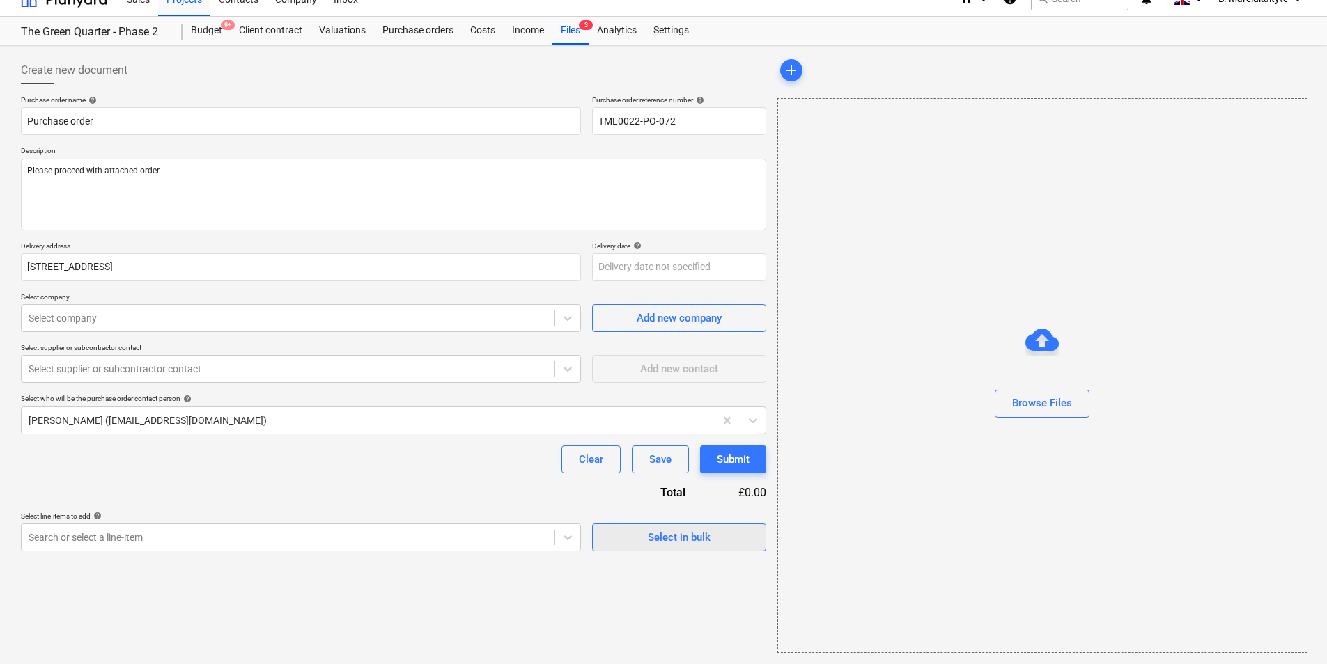
click at [697, 529] on div "Select in bulk" at bounding box center [679, 538] width 63 height 18
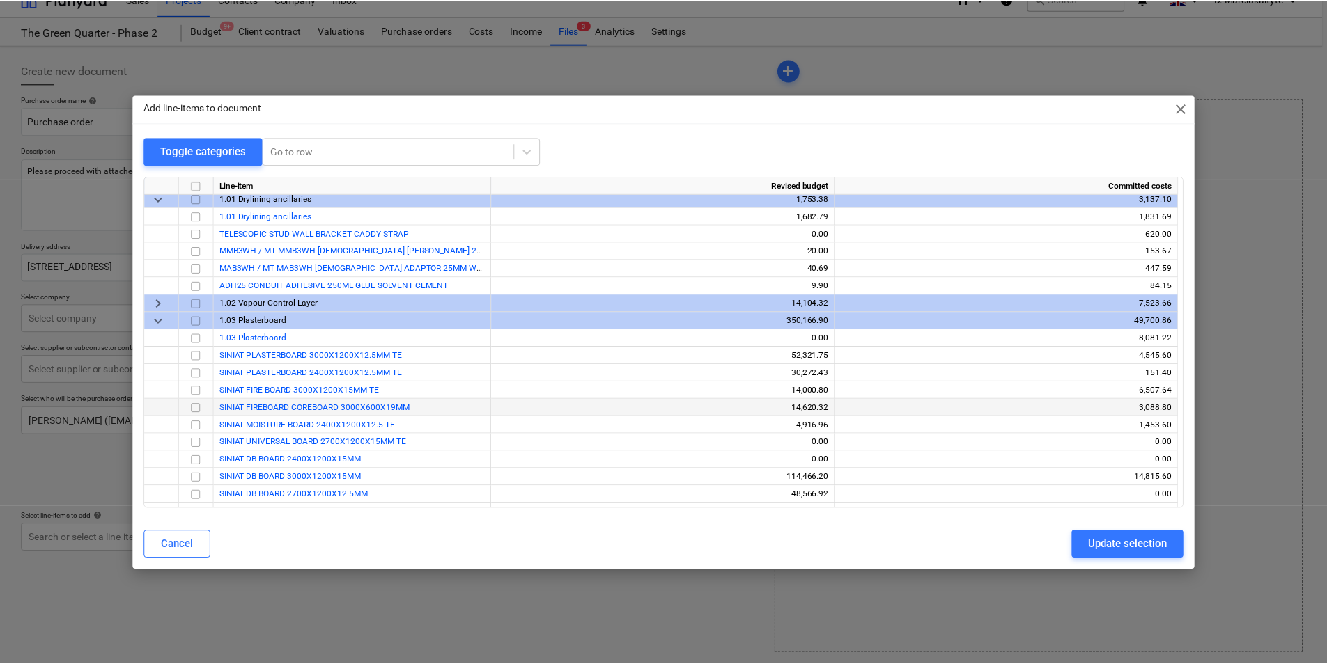
scroll to position [0, 0]
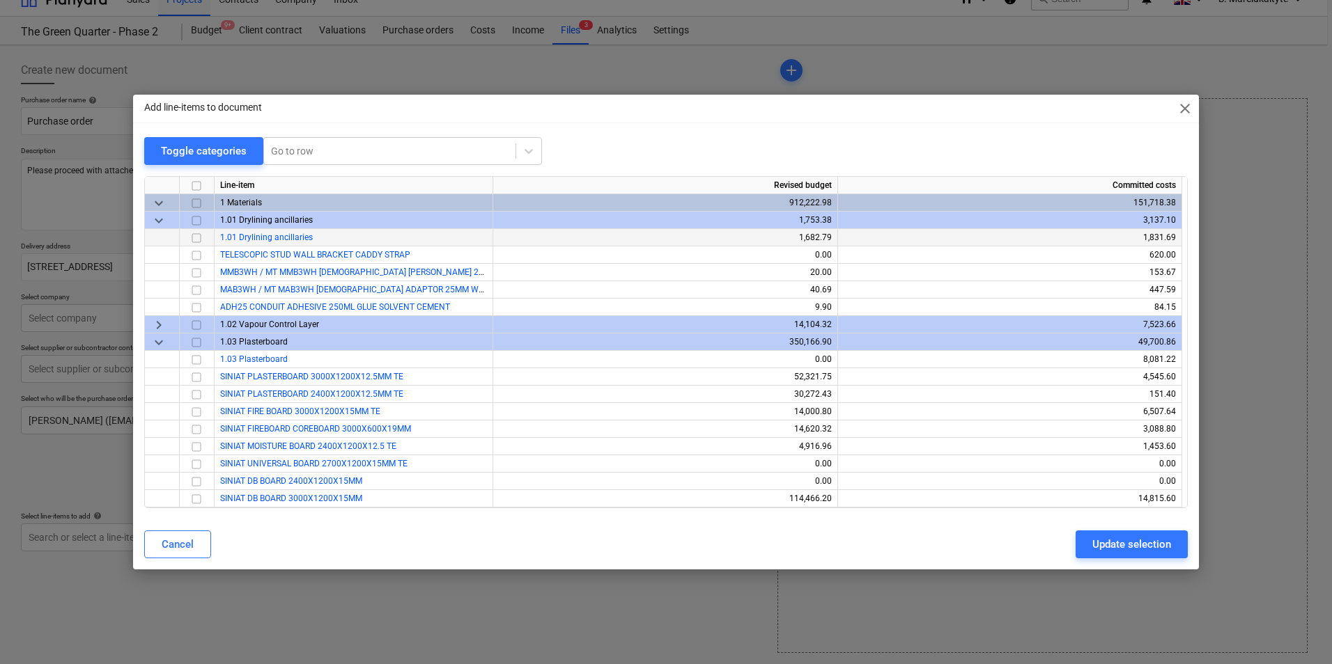
click at [197, 239] on input "checkbox" at bounding box center [196, 238] width 17 height 17
click at [1087, 546] on button "Update selection" at bounding box center [1131, 545] width 112 height 28
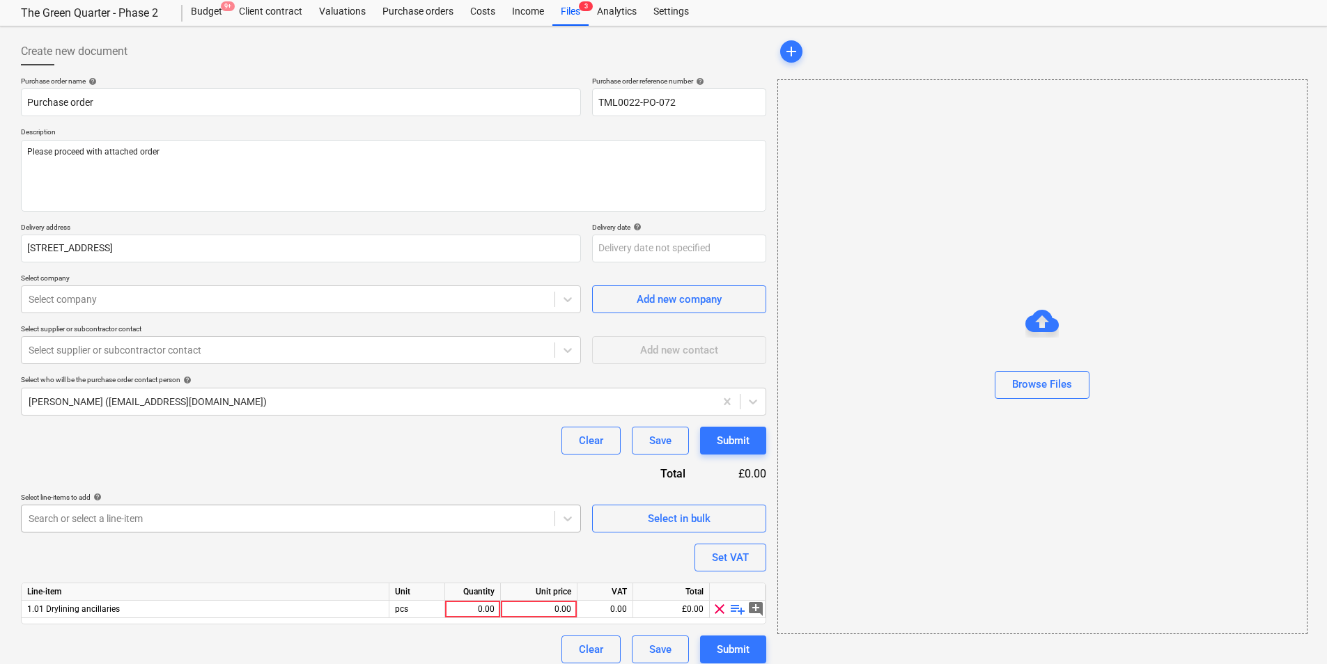
scroll to position [48, 0]
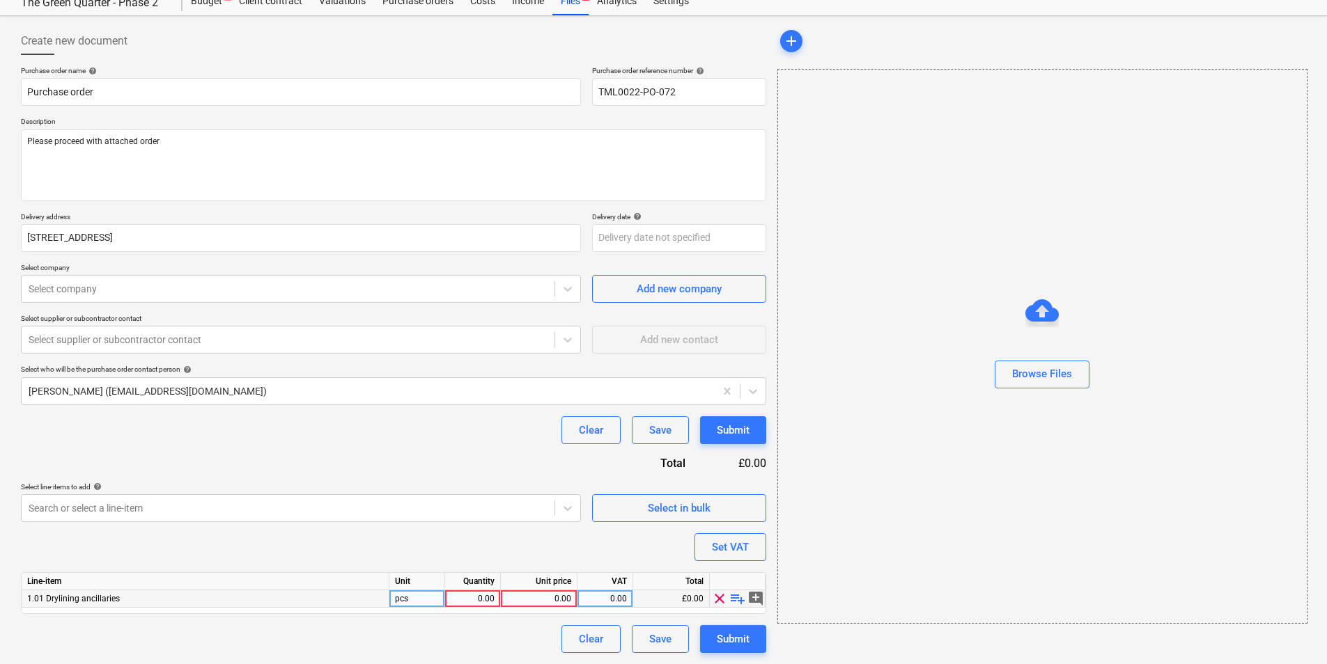
click at [733, 597] on span "playlist_add" at bounding box center [737, 599] width 17 height 17
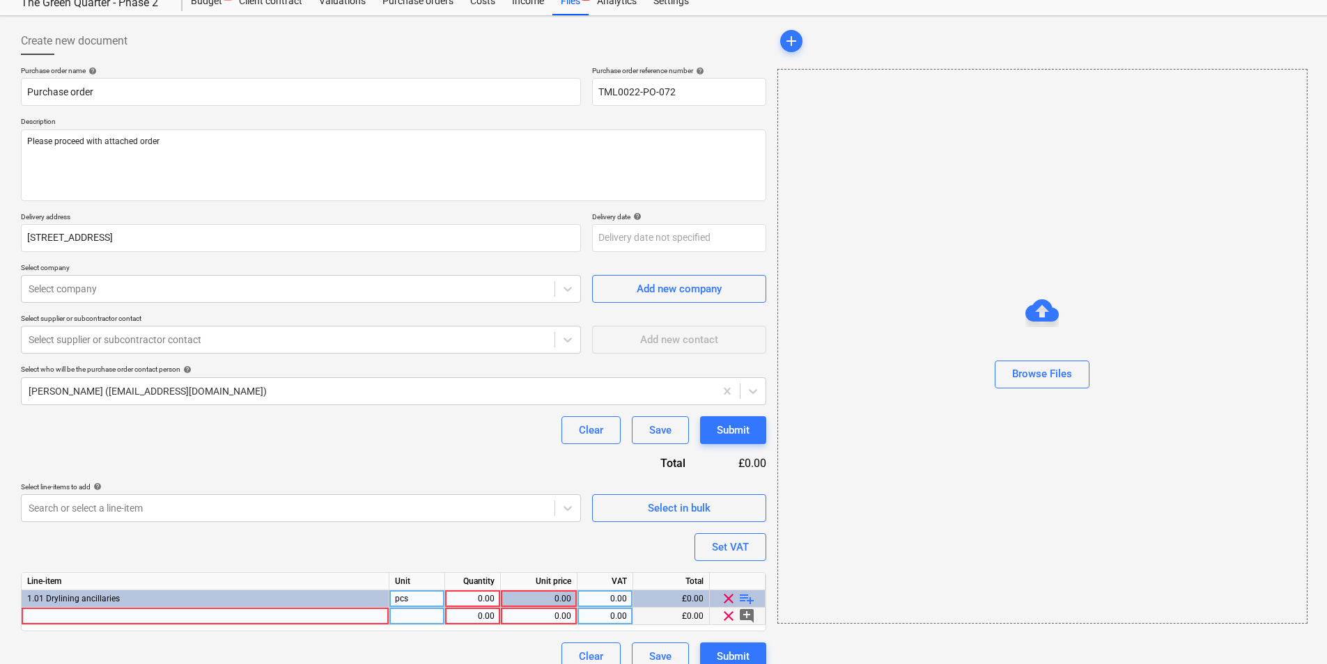
type textarea "x"
click at [262, 616] on div at bounding box center [206, 616] width 368 height 17
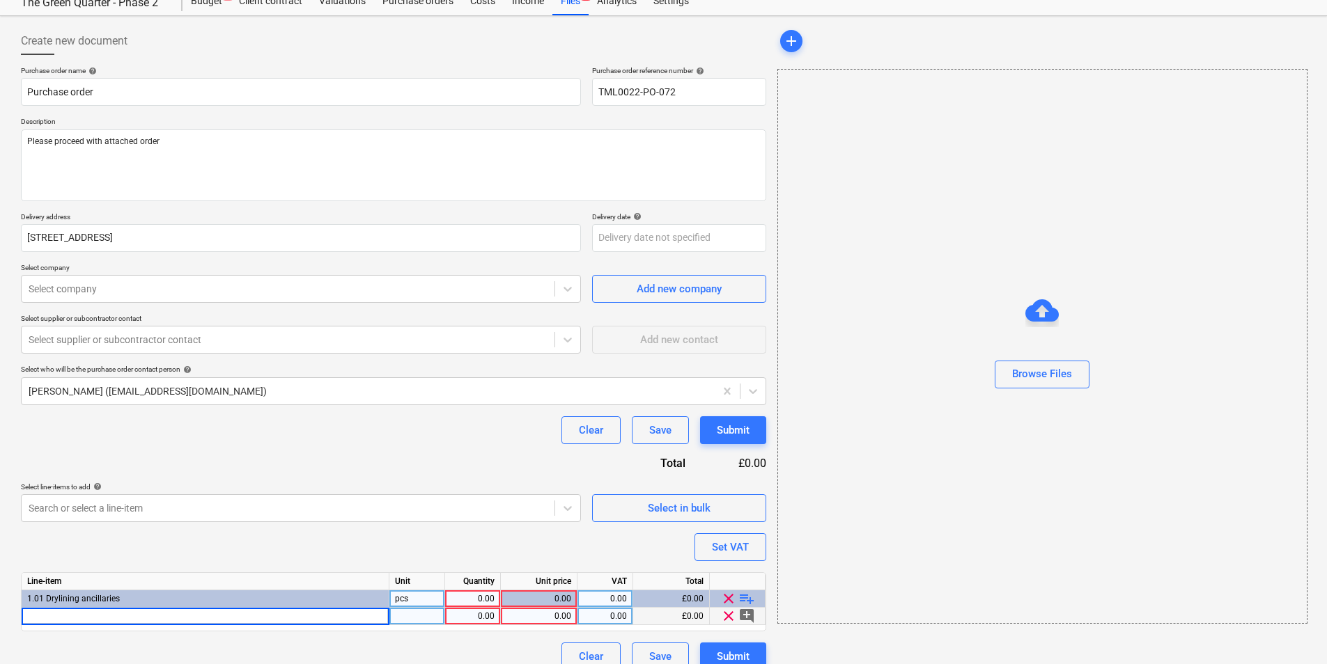
type input "Foil Applicator Gun"
type textarea "x"
click at [416, 616] on div at bounding box center [417, 616] width 56 height 17
click at [472, 614] on div "1.00" at bounding box center [473, 616] width 44 height 17
type input "10"
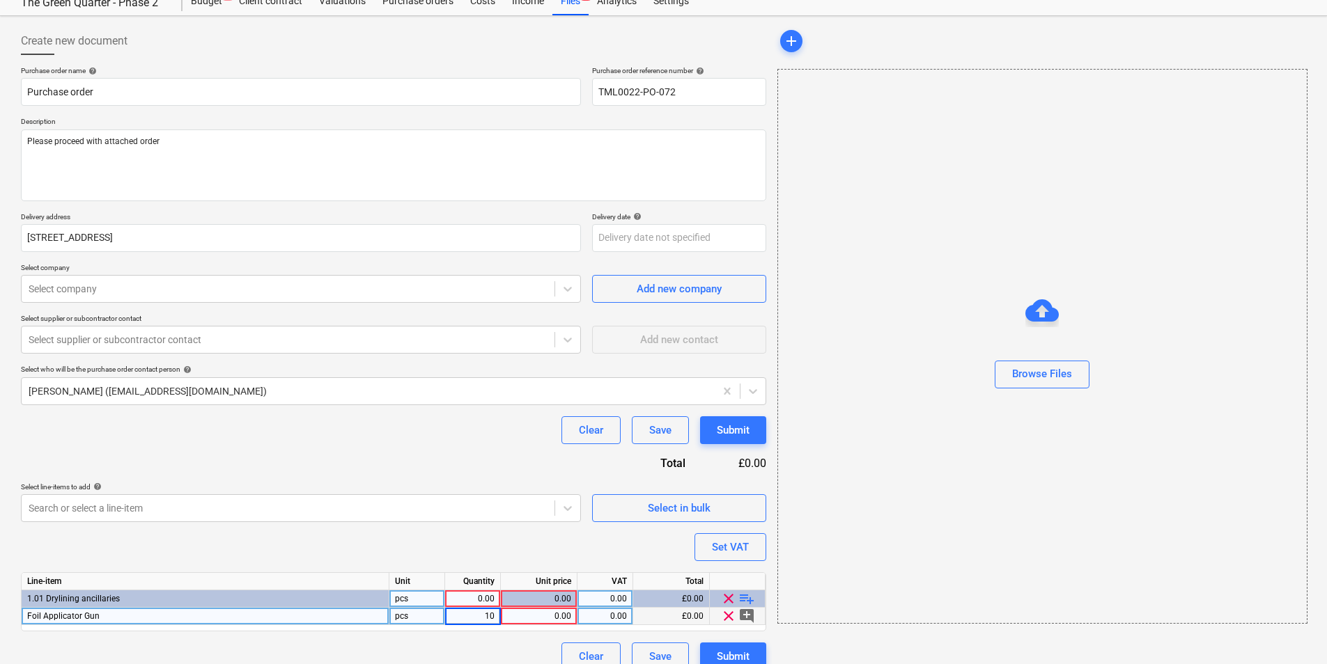
type textarea "x"
type input "15.63"
type textarea "x"
type input "3"
type input "20"
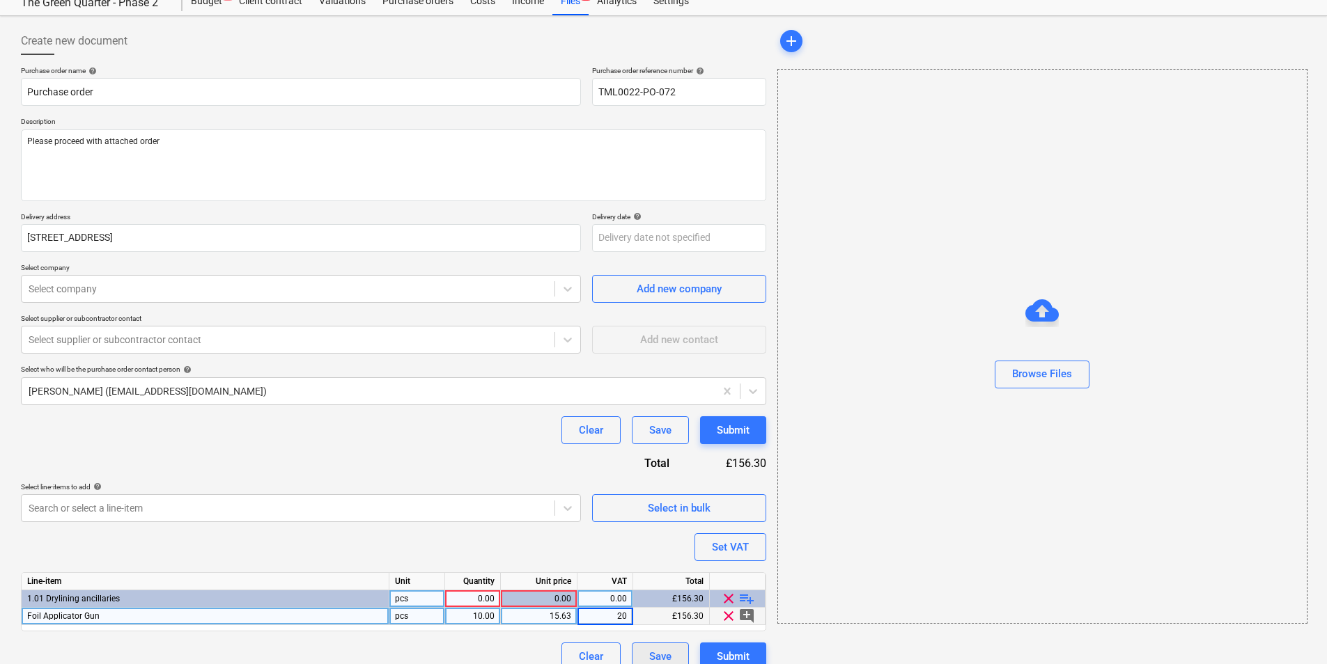
type textarea "x"
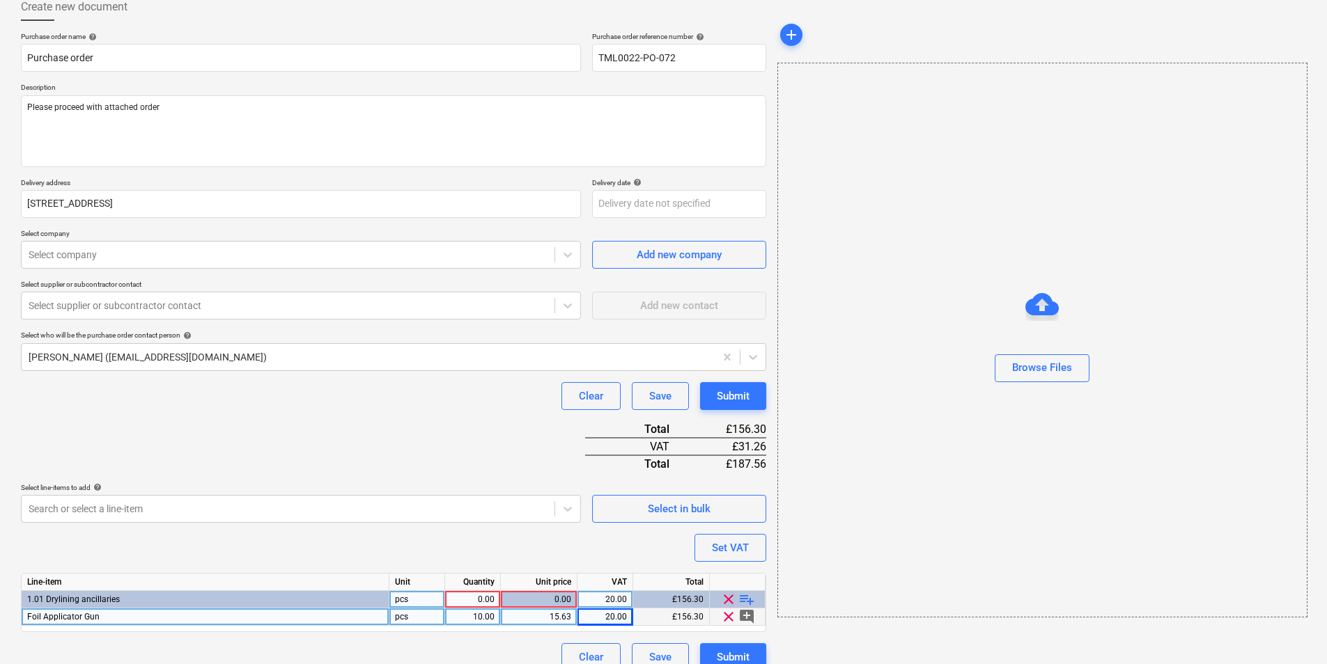
scroll to position [100, 0]
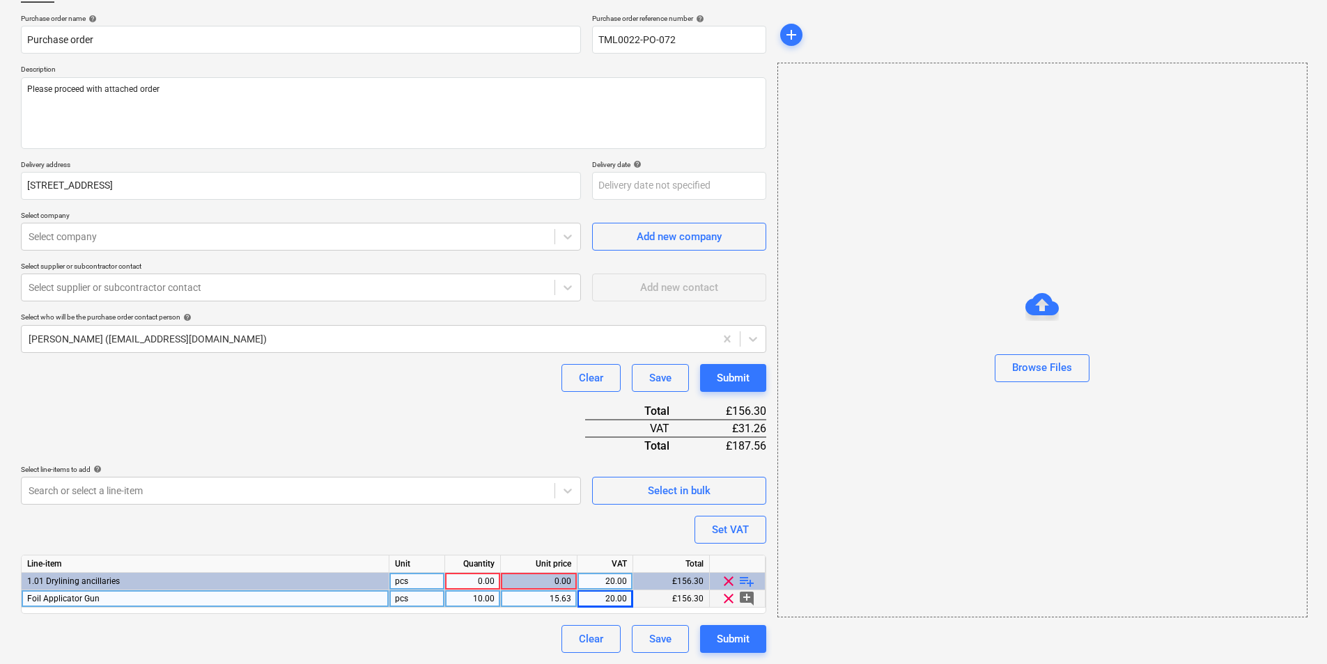
click at [452, 575] on div "0.00" at bounding box center [473, 581] width 44 height 17
type input "1"
type textarea "x"
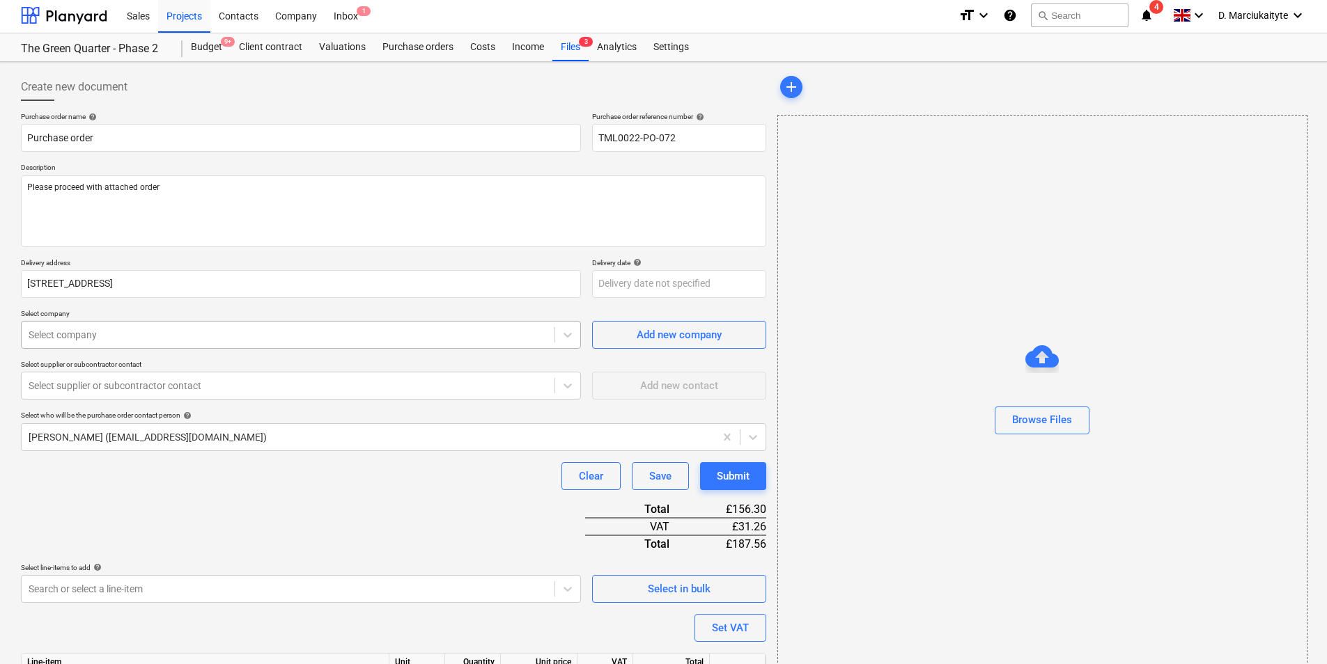
scroll to position [0, 0]
click at [240, 340] on div at bounding box center [288, 337] width 519 height 14
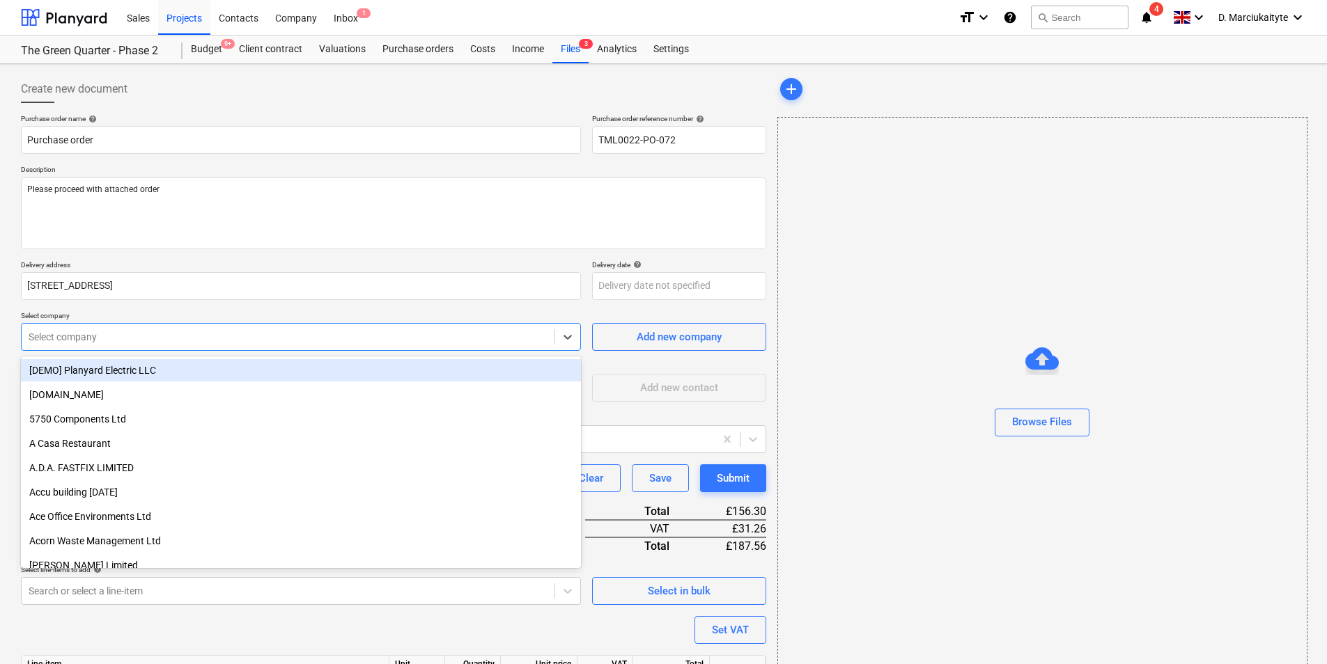
type input "a"
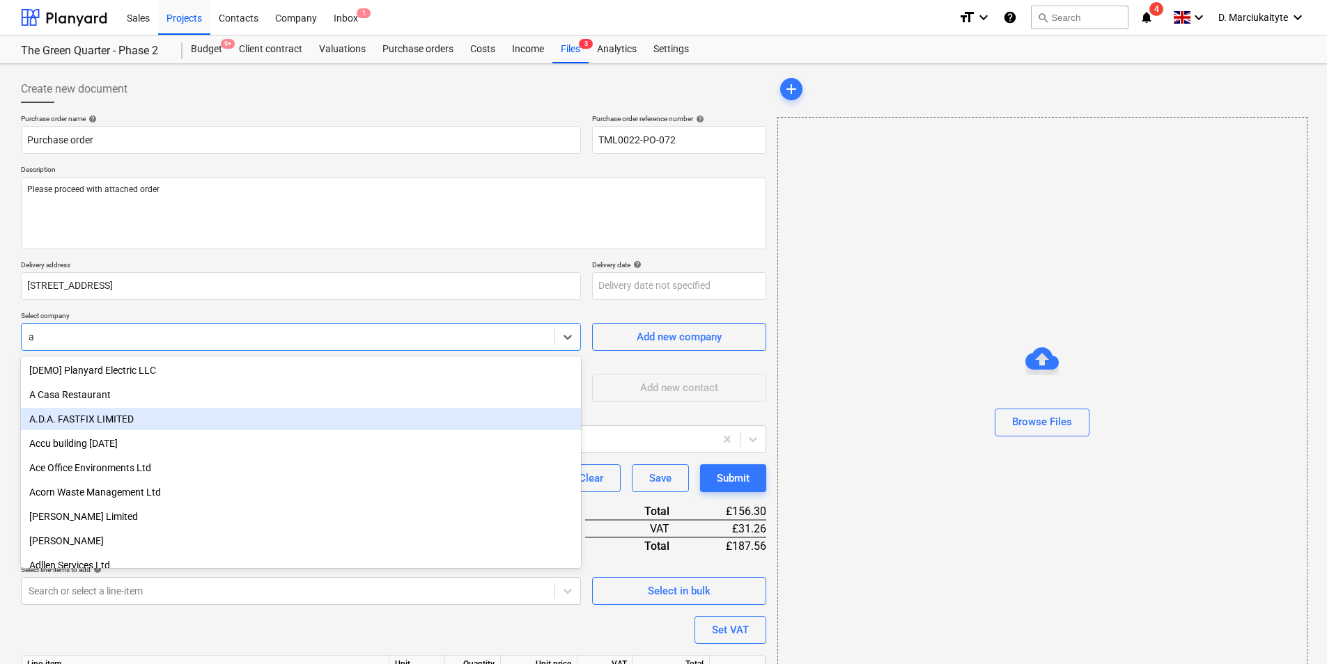
click at [176, 418] on div "A.D.A. FASTFIX LIMITED" at bounding box center [301, 419] width 560 height 22
type textarea "x"
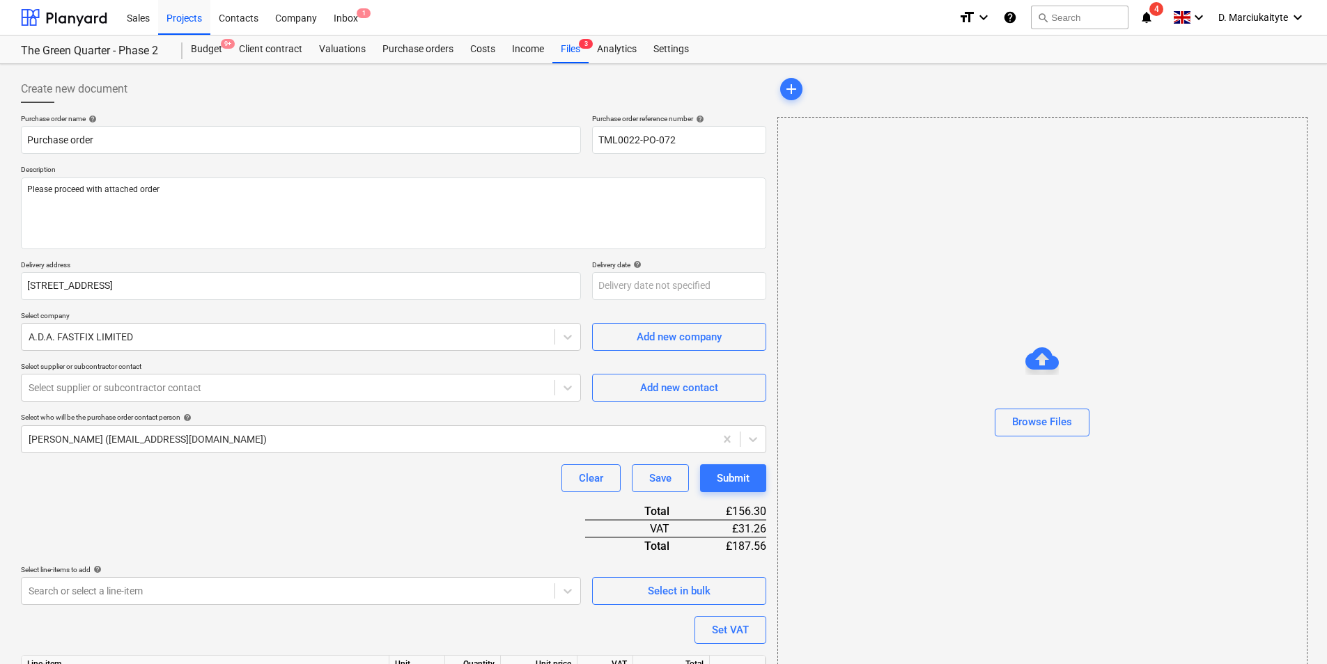
click at [169, 371] on p "Select supplier or subcontractor contact" at bounding box center [301, 368] width 560 height 12
click at [165, 380] on div "Select supplier or subcontractor contact" at bounding box center [288, 388] width 533 height 20
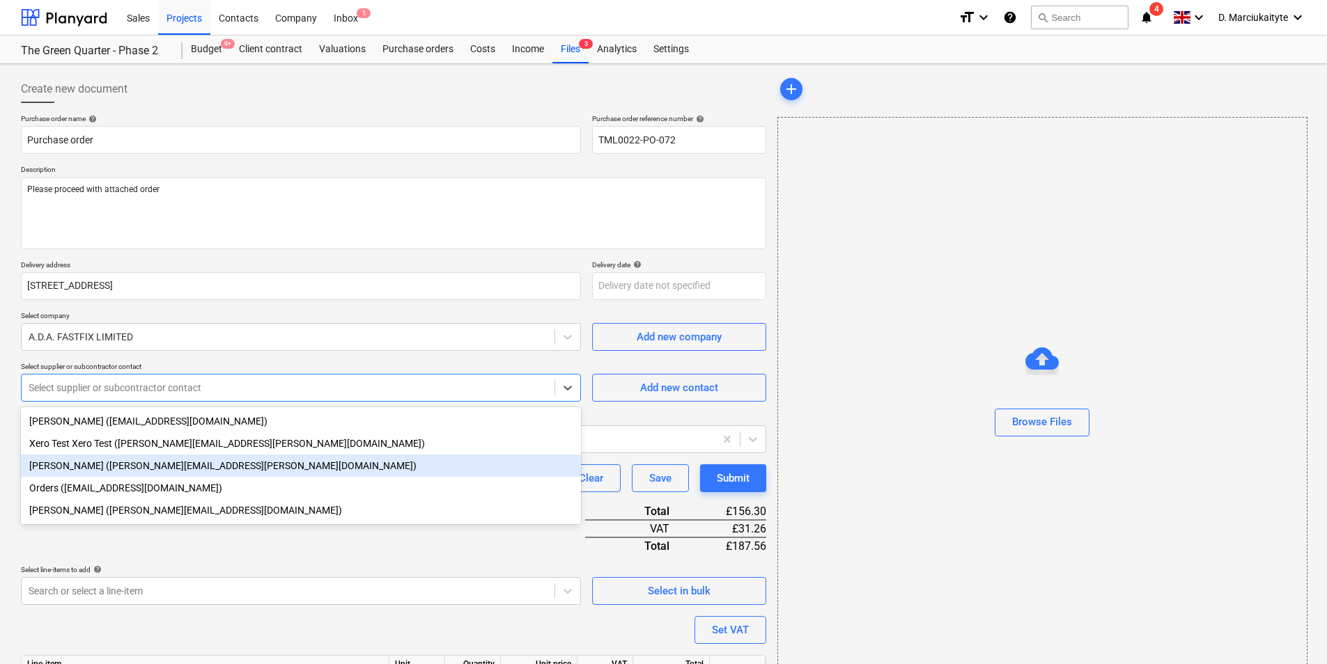
click at [143, 465] on div "Alison Alford (alison.alford@adafastfix.co.uk)" at bounding box center [301, 466] width 560 height 22
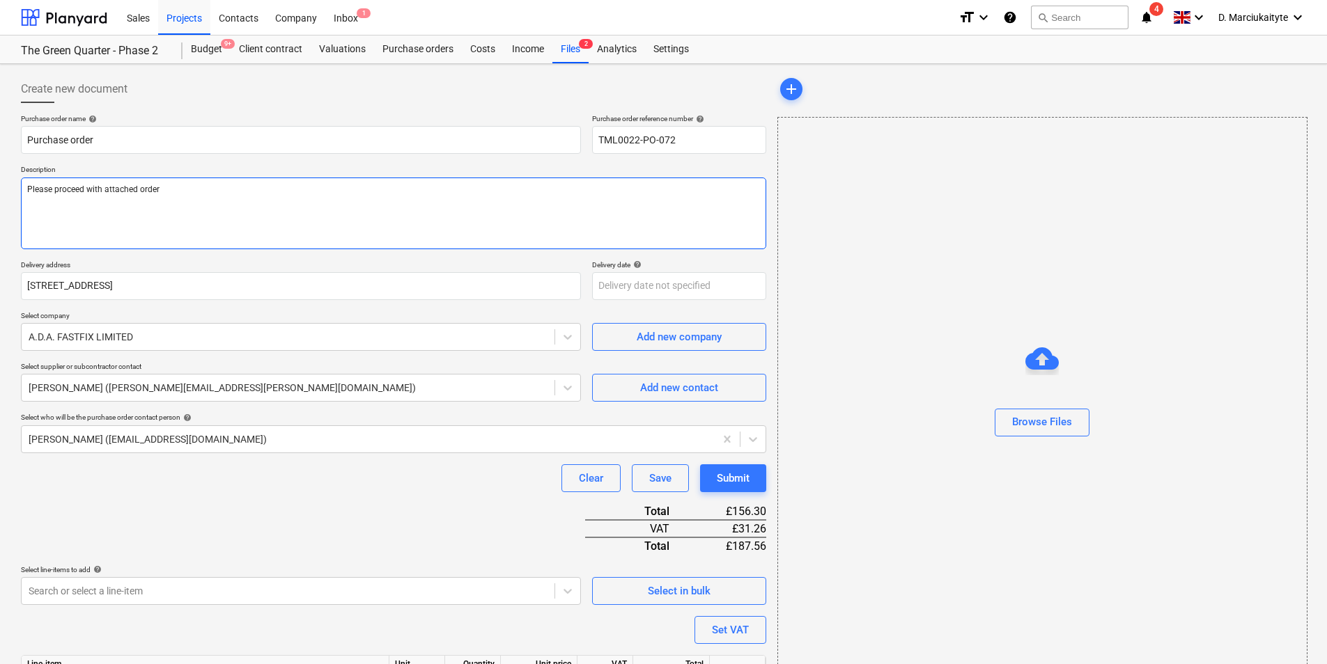
click at [79, 205] on textarea "Please proceed with attached order" at bounding box center [393, 214] width 745 height 72
paste textarea "Site Contact: Dave – 07789 077947 Please call the site manager 10 minutes prior…"
type textarea "x"
type textarea "Please proceed with attached order Site Contact: Dave – 07789 077947 Please cal…"
type textarea "x"
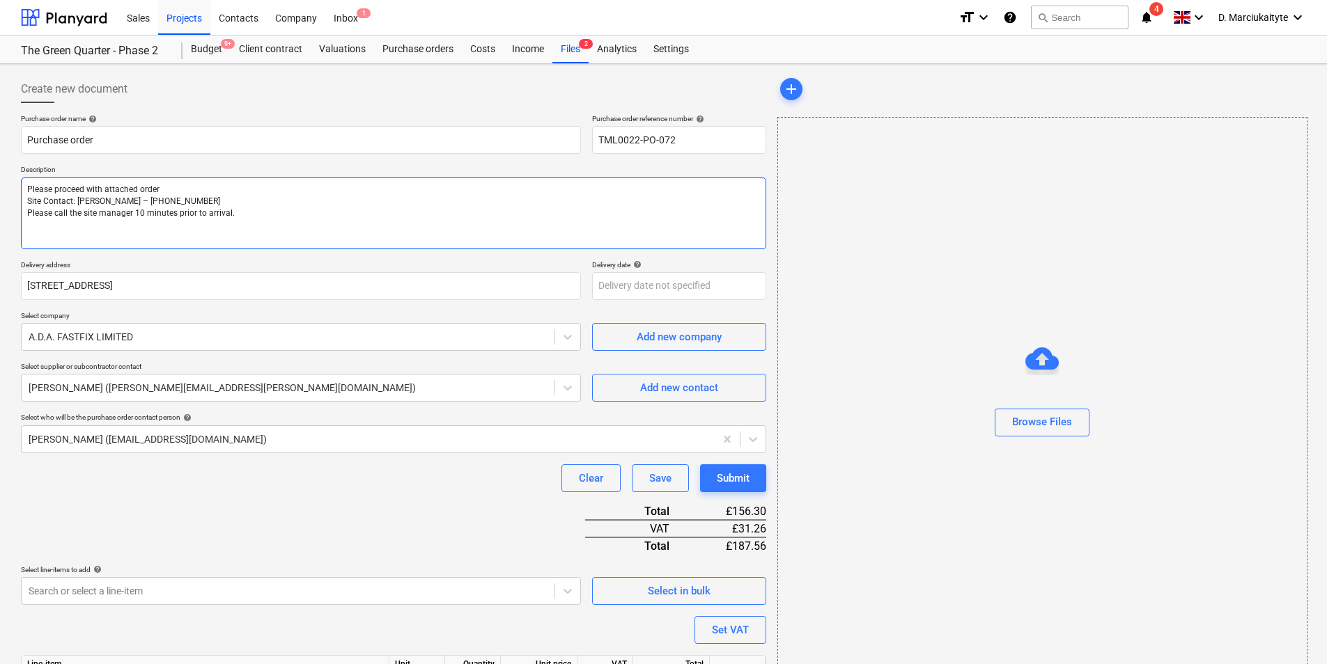
type textarea "Please proceed with attached order Site Contact: Dave – 07789 077947 Please cal…"
type textarea "x"
type textarea "Please proceed with attached order Site Contact: Dave – 07789 077947 Please cal…"
type textarea "x"
type textarea "Please proceed with attached order Site Contact: Dave – 07789 077947 Please cal…"
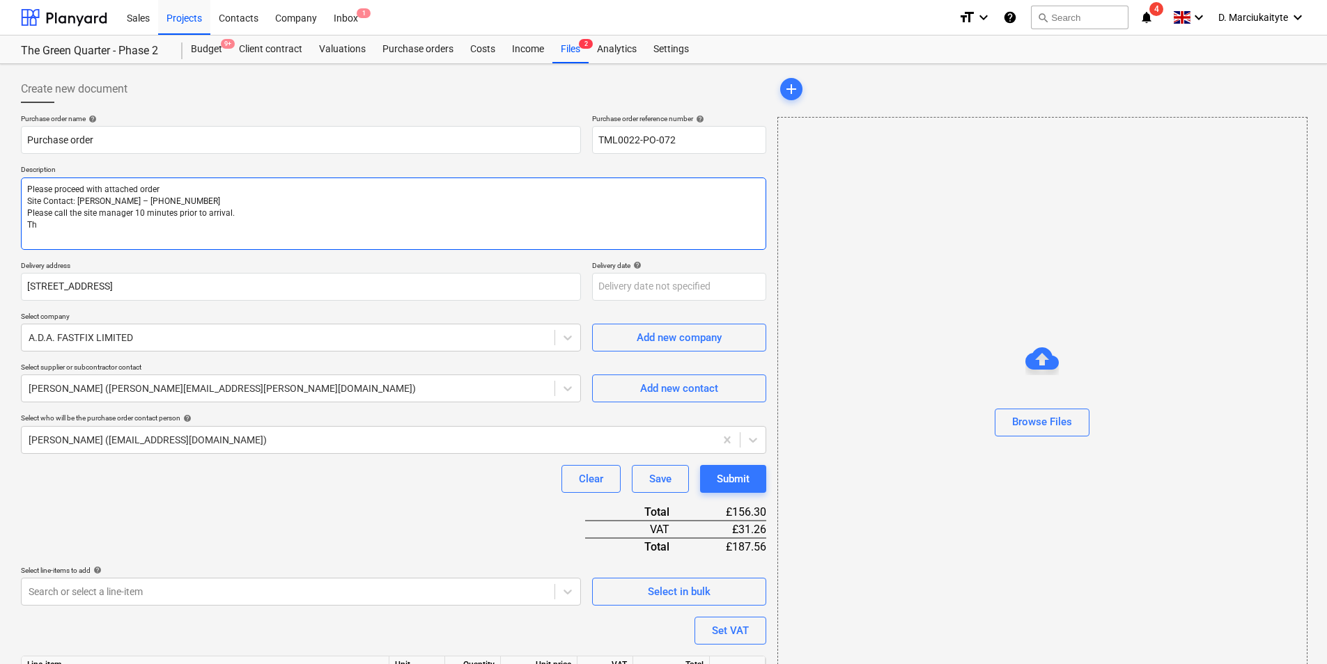
type textarea "x"
type textarea "Please proceed with attached order Site Contact: Dave – 07789 077947 Please cal…"
type textarea "x"
type textarea "Please proceed with attached order Site Contact: Dave – 07789 077947 Please cal…"
type textarea "x"
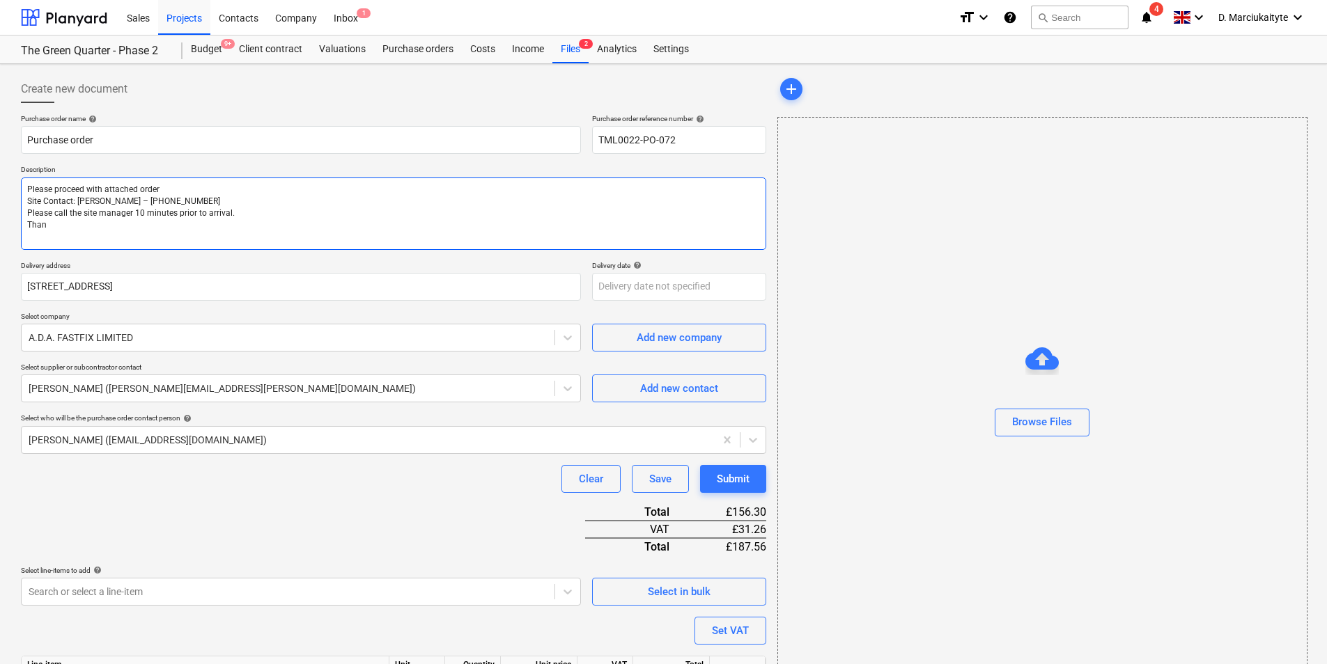
type textarea "Please proceed with attached order Site Contact: Dave – 07789 077947 Please cal…"
type textarea "x"
type textarea "Please proceed with attached order Site Contact: Dave – 07789 077947 Please cal…"
type textarea "x"
type textarea "Please proceed with attached order Site Contact: Dave – 07789 077947 Please cal…"
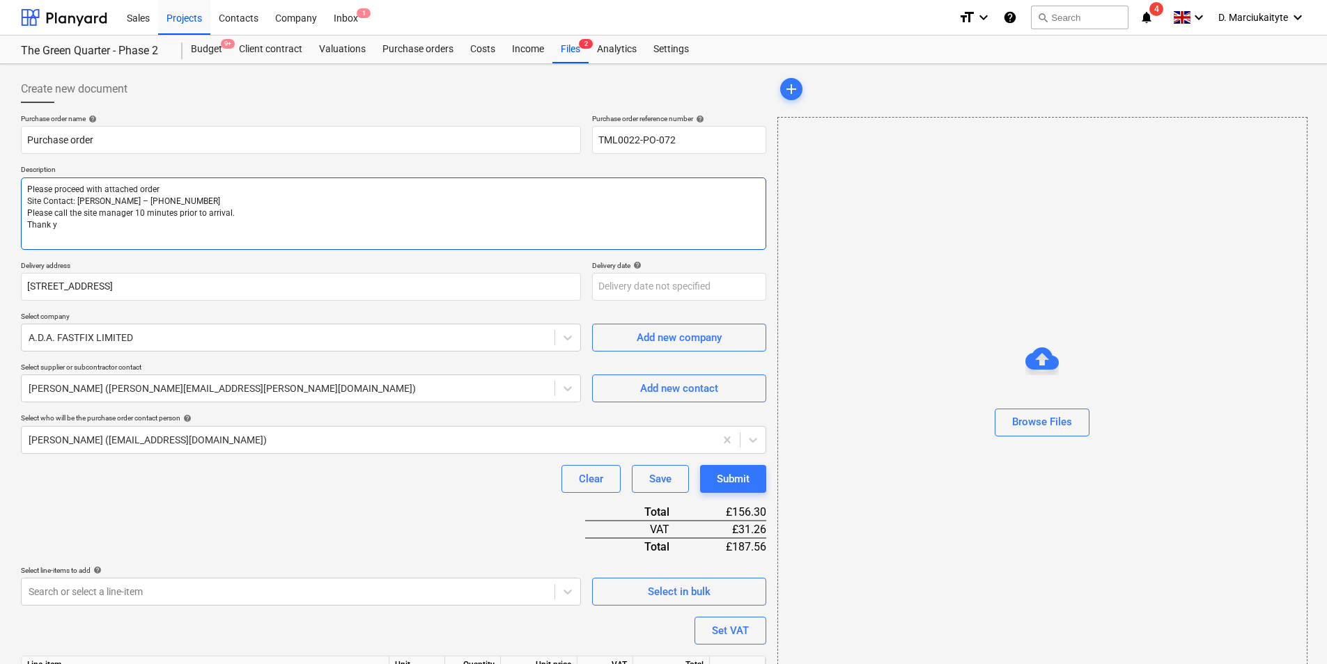
type textarea "x"
type textarea "Please proceed with attached order Site Contact: Dave – 07789 077947 Please cal…"
type textarea "x"
type textarea "Please proceed with attached order Site Contact: Dave – 07789 077947 Please cal…"
type textarea "x"
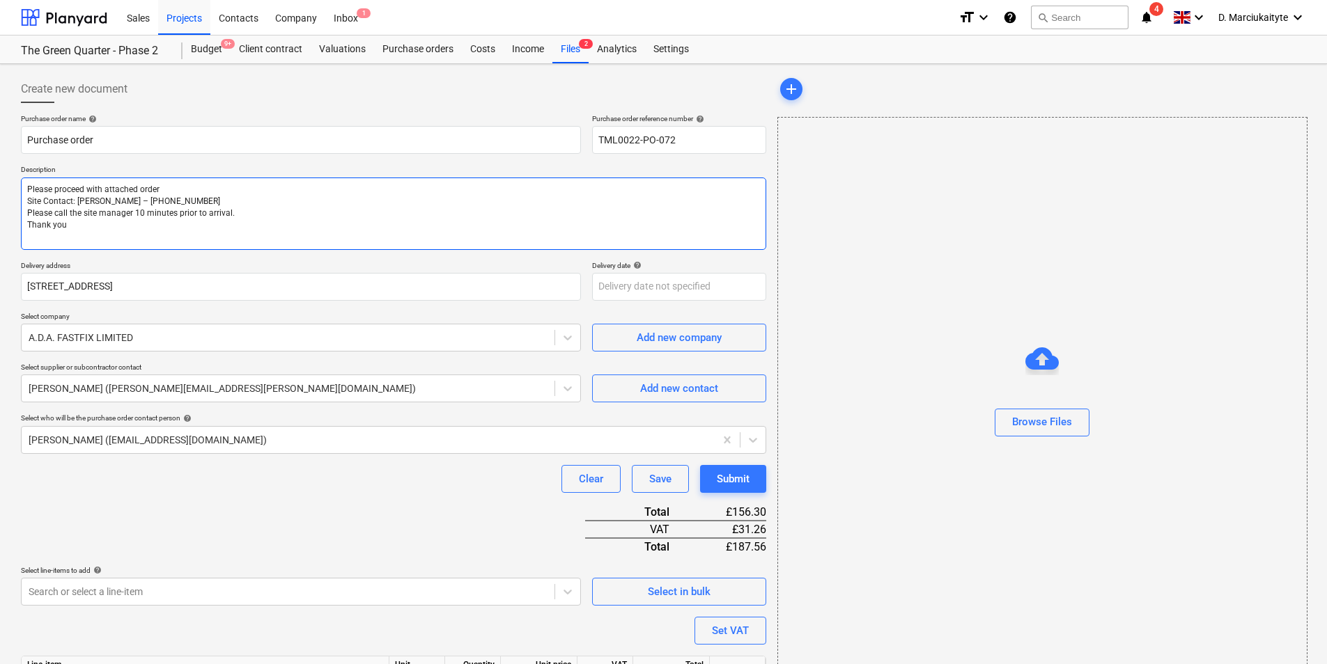
type textarea "Please proceed with attached order Site Contact: Dave – 07789 077947 Please cal…"
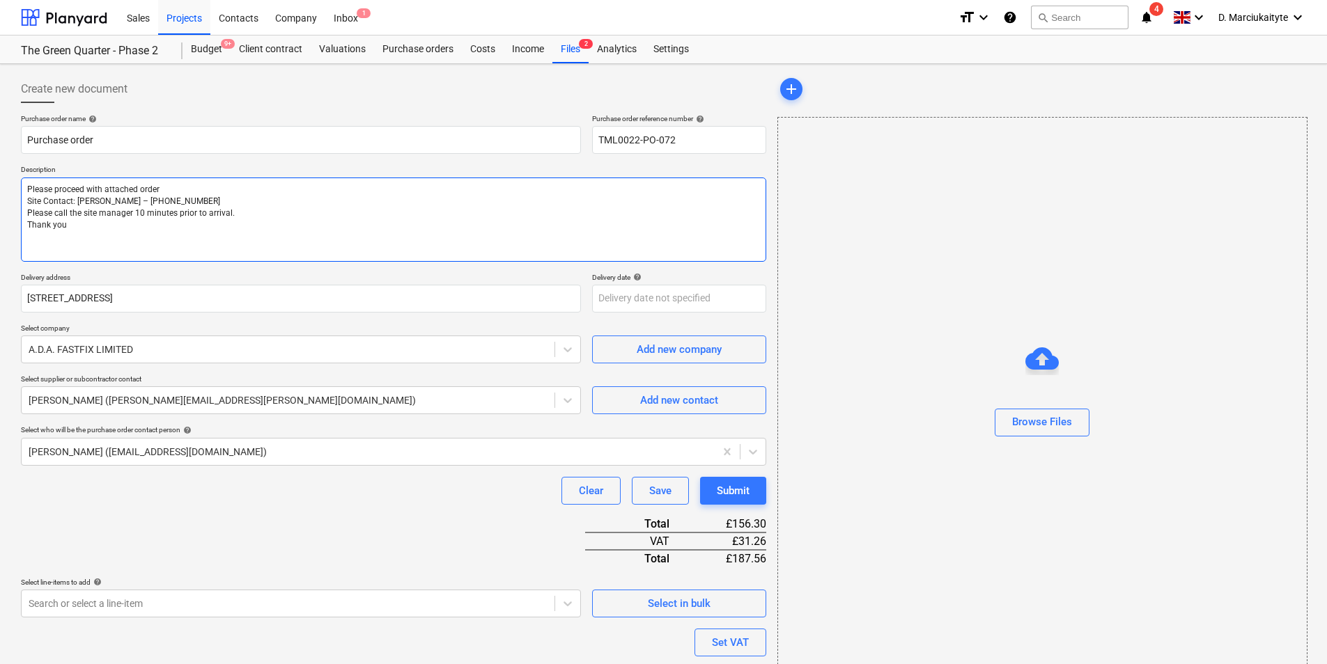
type textarea "x"
type textarea "Please proceed with attached order Site Contact: Dave – 07789 077947 Please cal…"
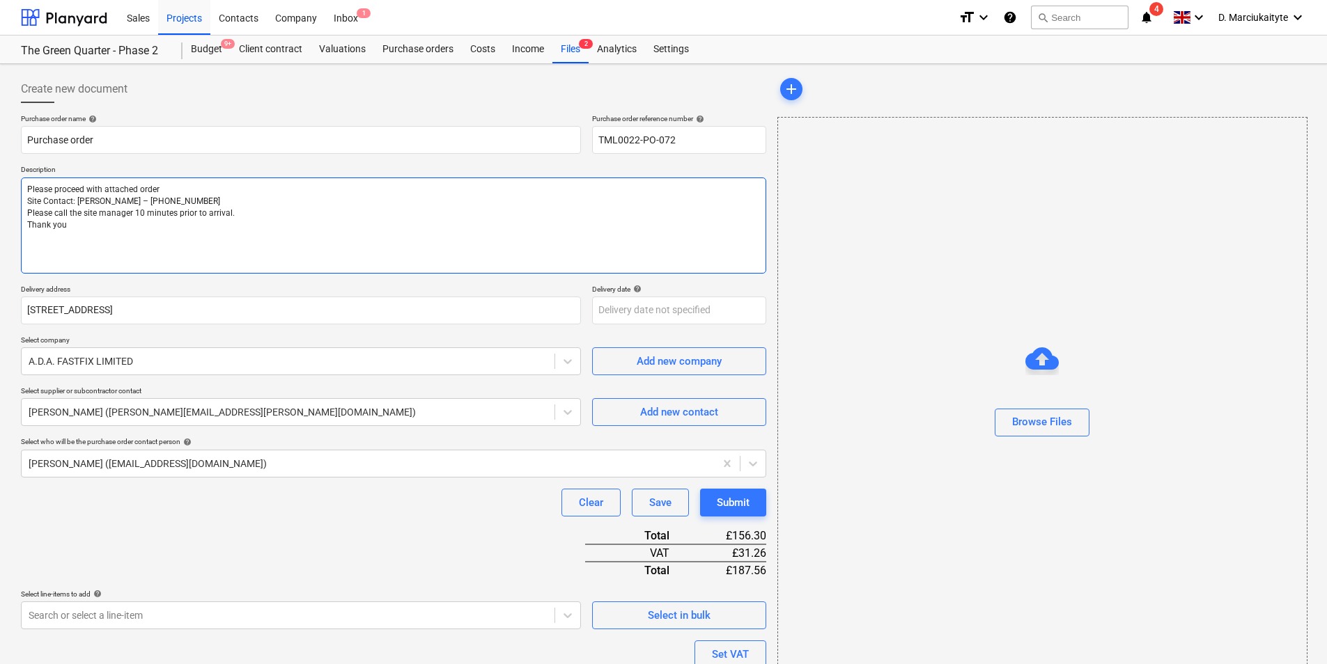
type textarea "x"
type textarea "Please proceed with attached order Site Contact: Dave – 07789 077947 Please cal…"
type textarea "x"
type textarea "Please proceed with attached order Site Contact: Dave – 07789 077947 Please cal…"
type textarea "x"
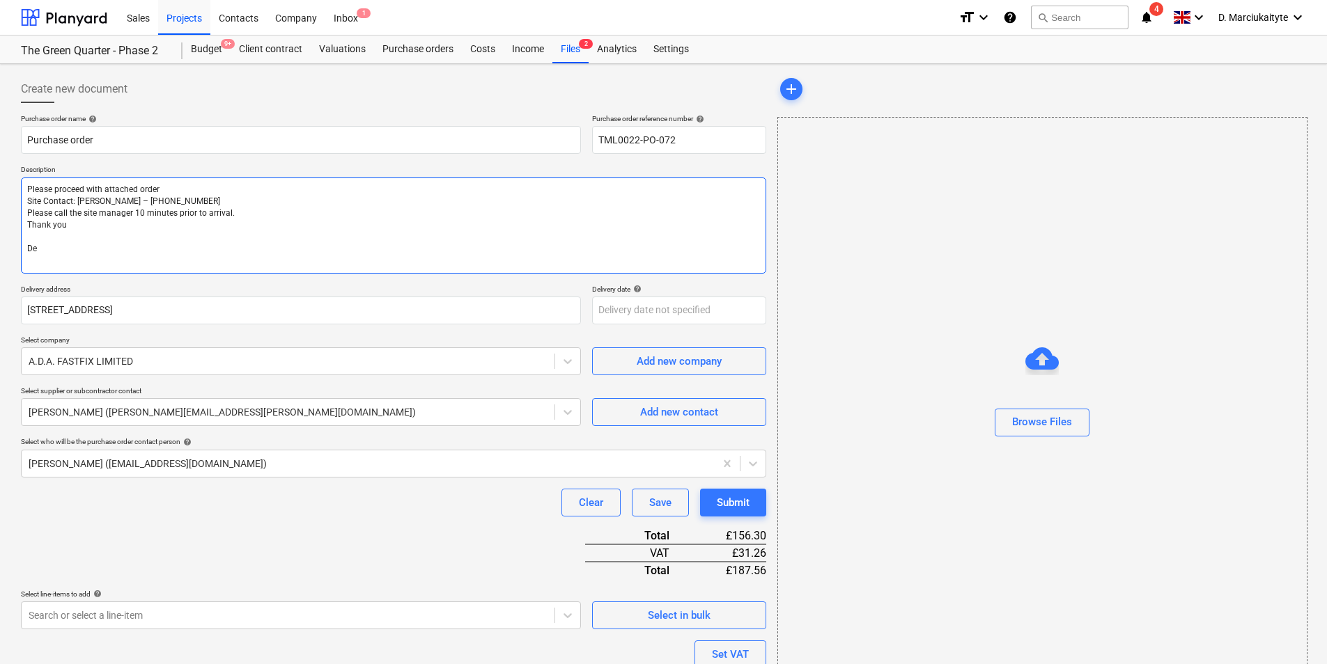
type textarea "Please proceed with attached order Site Contact: Dave – 07789 077947 Please cal…"
type textarea "x"
type textarea "Please proceed with attached order Site Contact: Dave – 07789 077947 Please cal…"
type textarea "x"
type textarea "Please proceed with attached order Site Contact: Dave – 07789 077947 Please cal…"
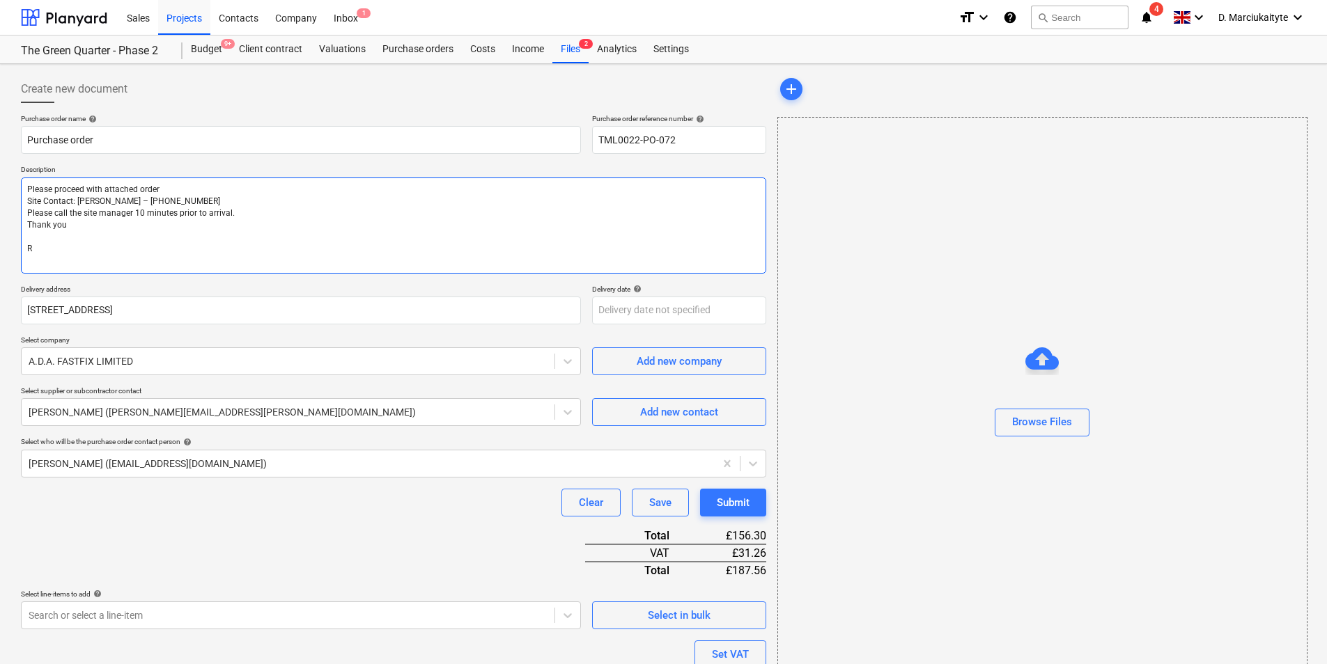
type textarea "x"
type textarea "Please proceed with attached order Site Contact: Dave – 07789 077947 Please cal…"
type textarea "x"
type textarea "Please proceed with attached order Site Contact: Dave – 07789 077947 Please cal…"
type textarea "x"
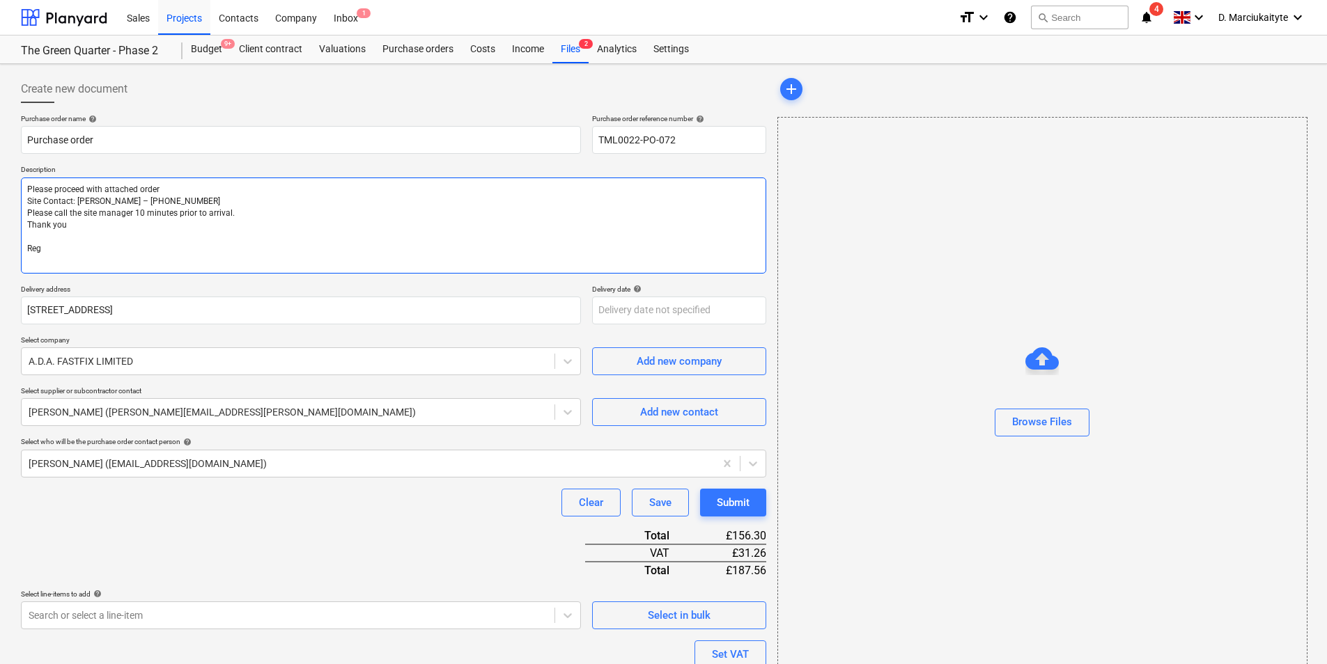
type textarea "Please proceed with attached order Site Contact: Dave – 07789 077947 Please cal…"
type textarea "x"
type textarea "Please proceed with attached order Site Contact: Dave – 07789 077947 Please cal…"
type textarea "x"
type textarea "Please proceed with attached order Site Contact: Dave – 07789 077947 Please cal…"
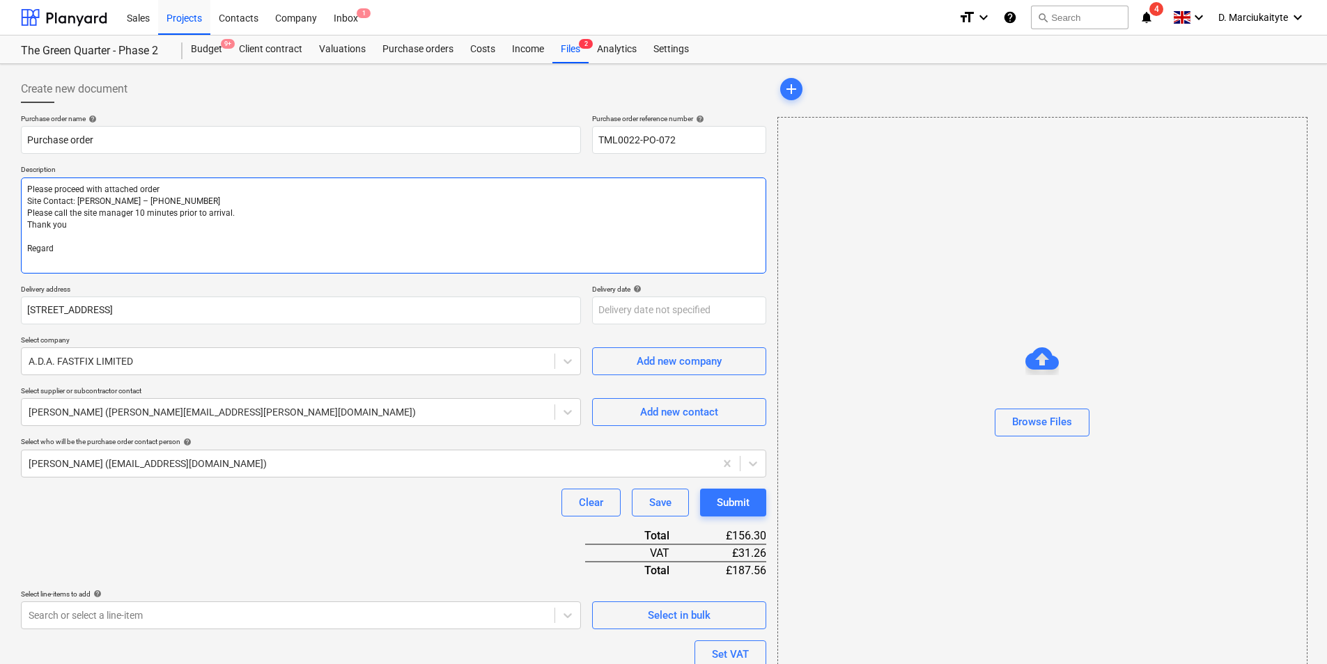
type textarea "x"
type textarea "Please proceed with attached order Site Contact: Dave – 07789 077947 Please cal…"
type textarea "x"
type textarea "Please proceed with attached order Site Contact: Dave – 07789 077947 Please cal…"
type textarea "x"
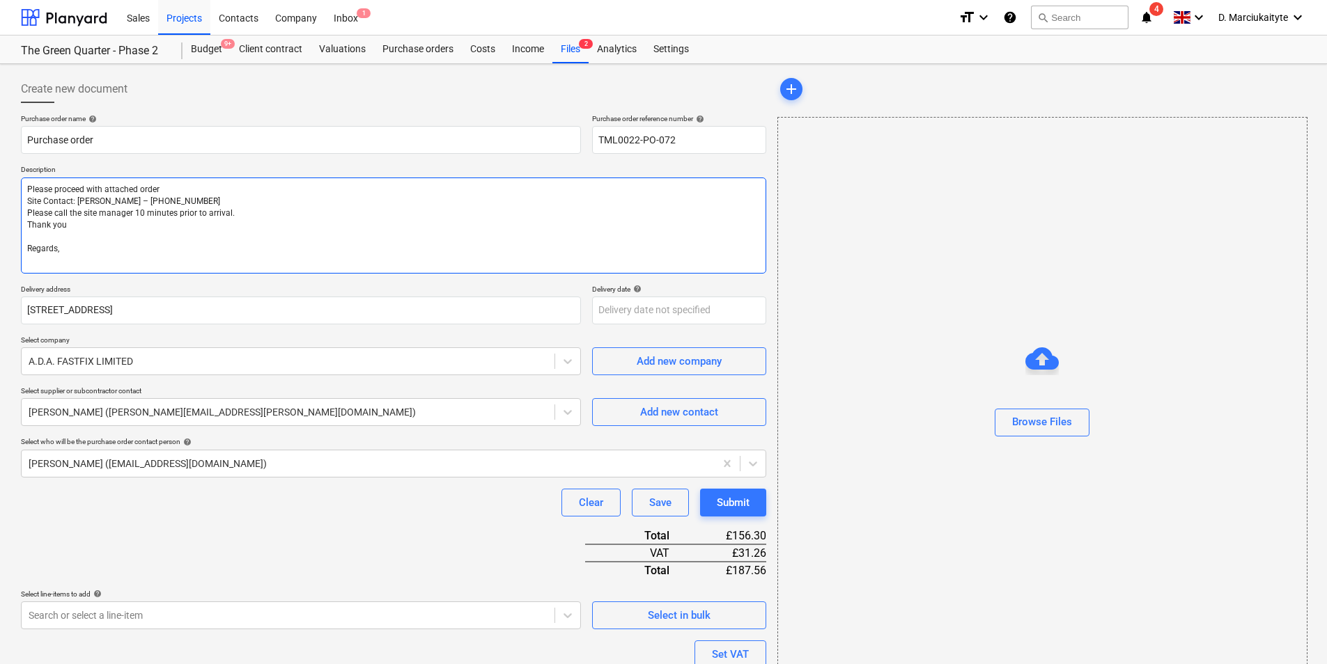
type textarea "Please proceed with attached order Site Contact: Dave – 07789 077947 Please cal…"
type textarea "x"
type textarea "Please proceed with attached order Site Contact: Dave – 07789 077947 Please cal…"
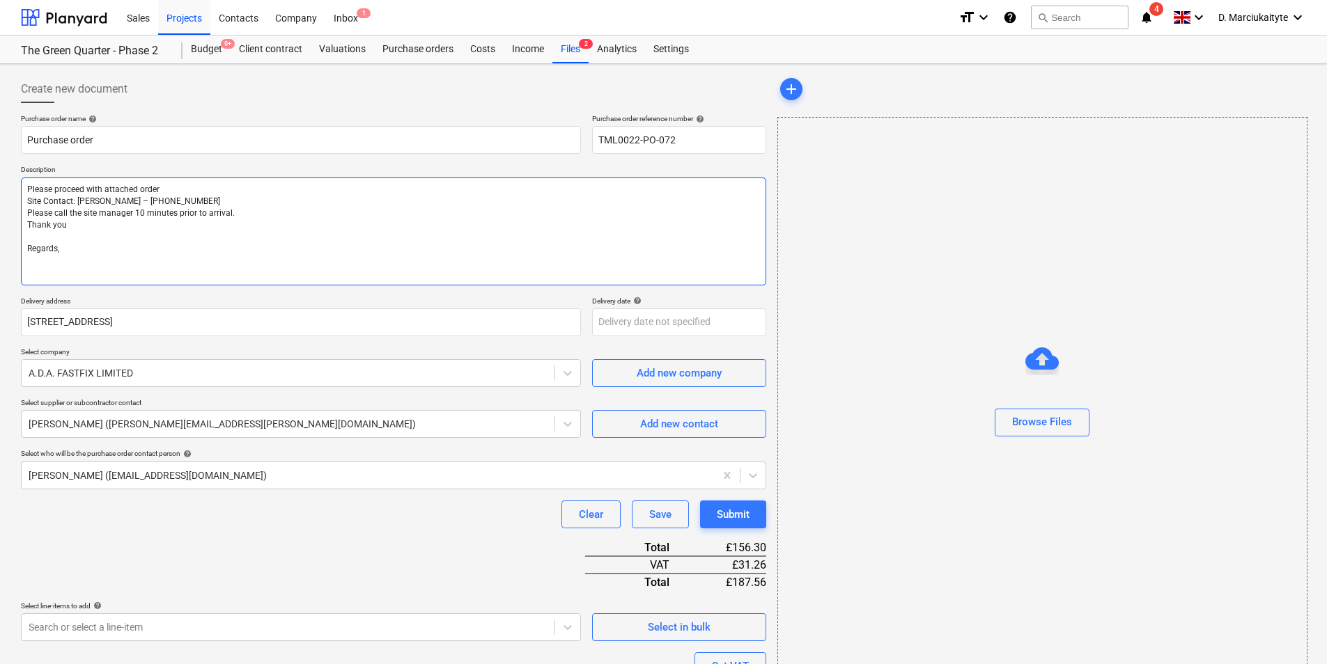
type textarea "x"
type textarea "Please proceed with attached order Site Contact: Dave – 07789 077947 Please cal…"
type textarea "x"
type textarea "Please proceed with attached order Site Contact: Dave – 07789 077947 Please cal…"
type textarea "x"
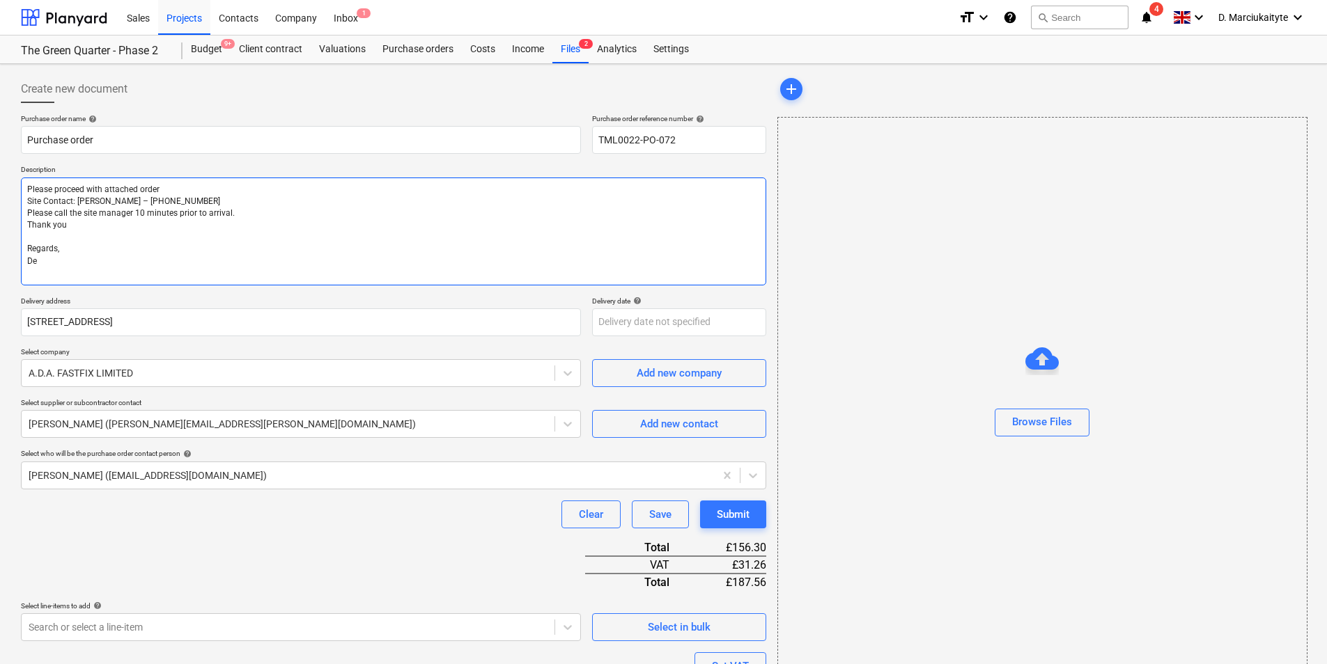
type textarea "Please proceed with attached order Site Contact: Dave – 07789 077947 Please cal…"
type textarea "x"
type textarea "Please proceed with attached order Site Contact: Dave – 07789 077947 Please cal…"
type textarea "x"
type textarea "Please proceed with attached order Site Contact: Dave – 07789 077947 Please cal…"
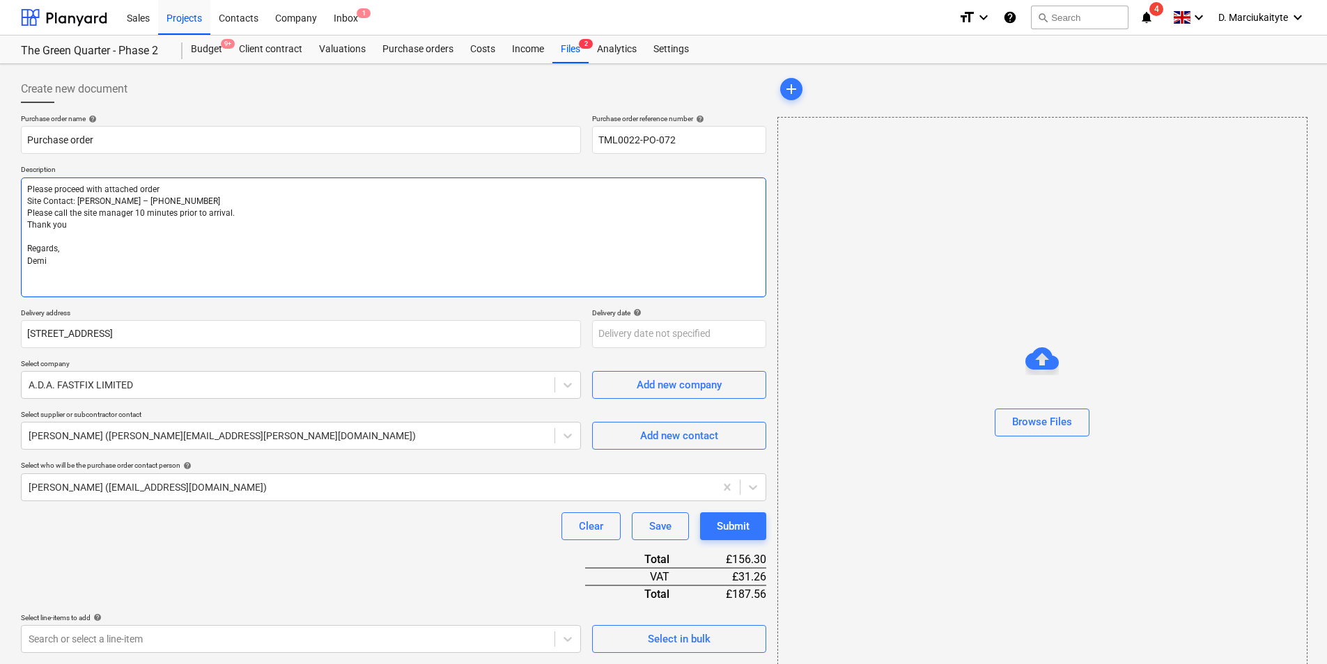
type textarea "x"
type textarea "Please proceed with attached order Site Contact: Dave – 07789 077947 Please cal…"
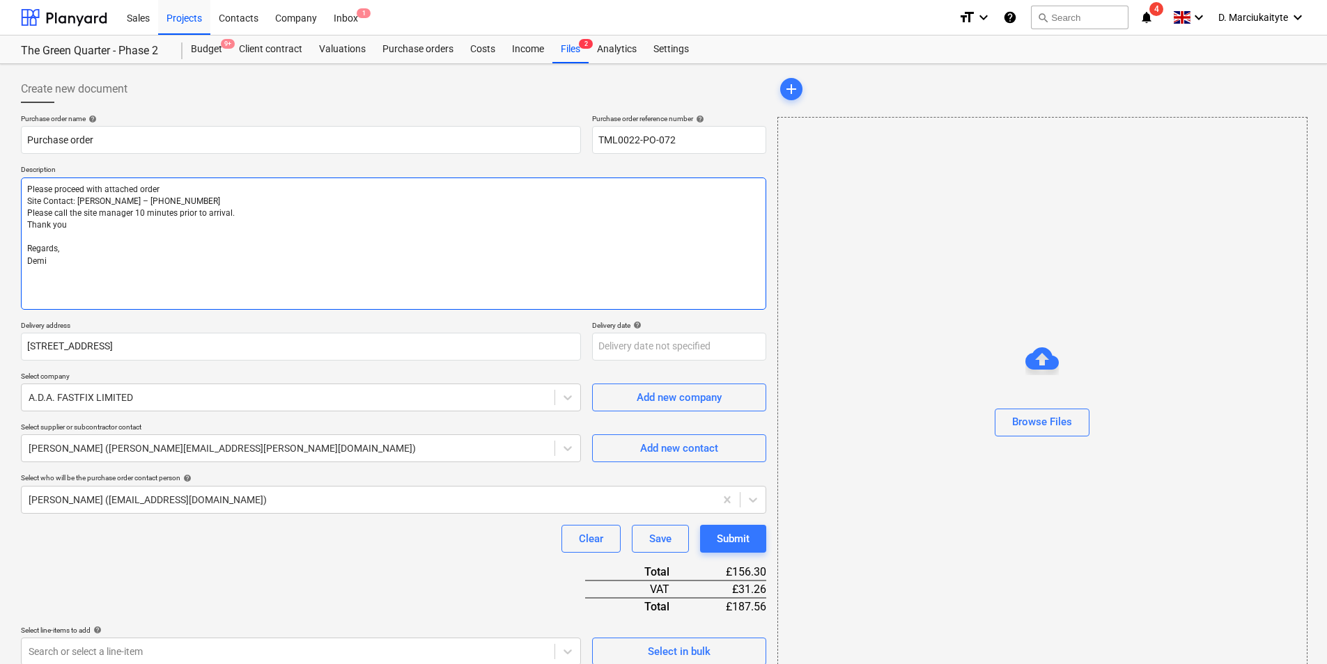
type textarea "x"
type textarea "H Please proceed with attached order Site Contact: Dave – 07789 077947 Please c…"
type textarea "x"
type textarea "Hi Please proceed with attached order Site Contact: Dave – 07789 077947 Please …"
type textarea "x"
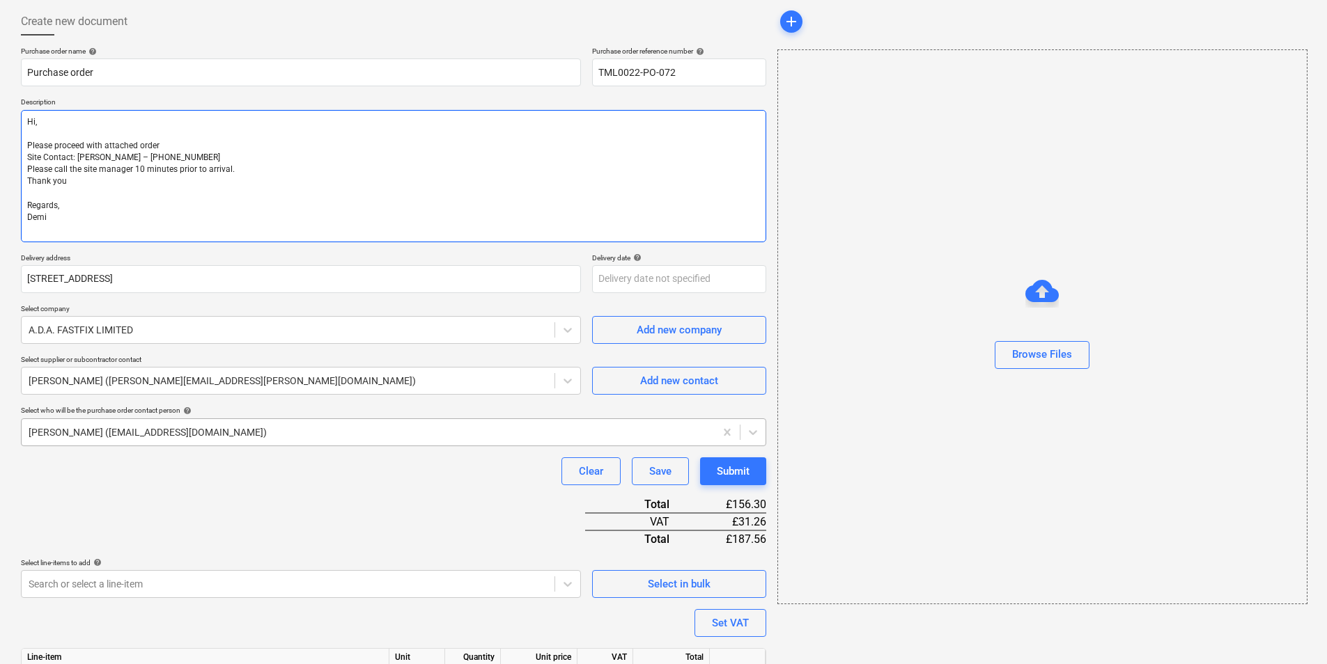
scroll to position [161, 0]
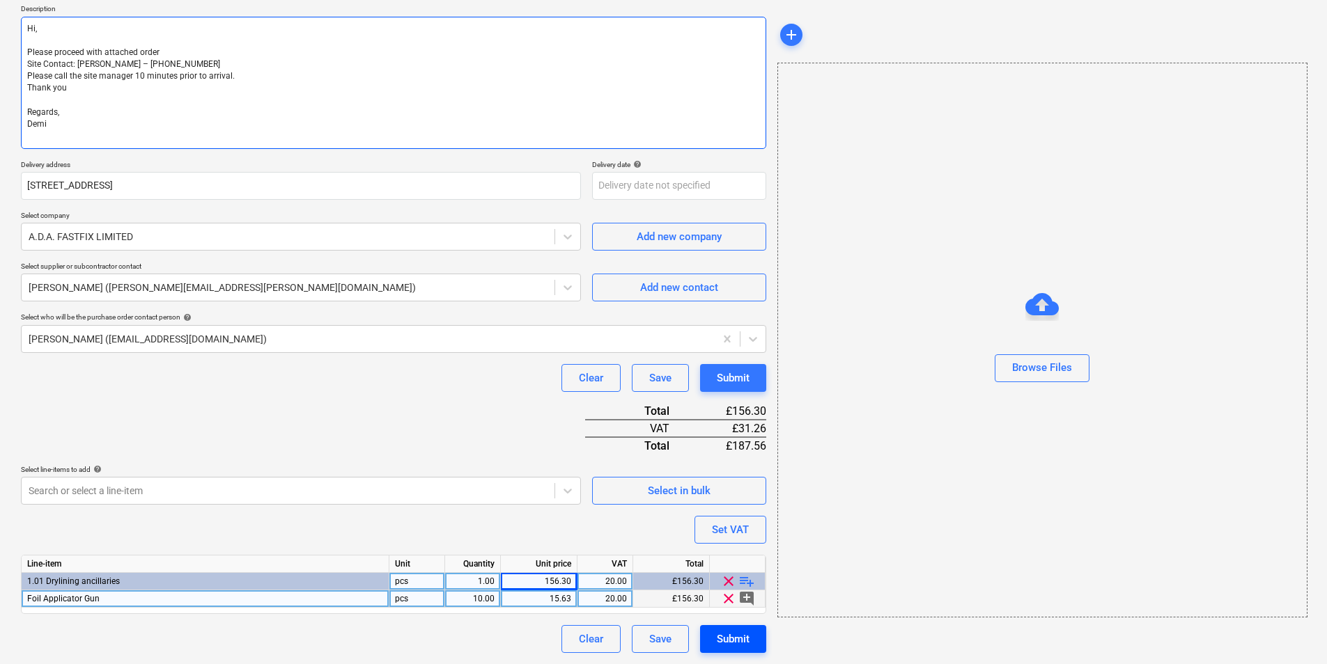
type textarea "Hi, Please proceed with attached order Site Contact: Dave – 07789 077947 Please…"
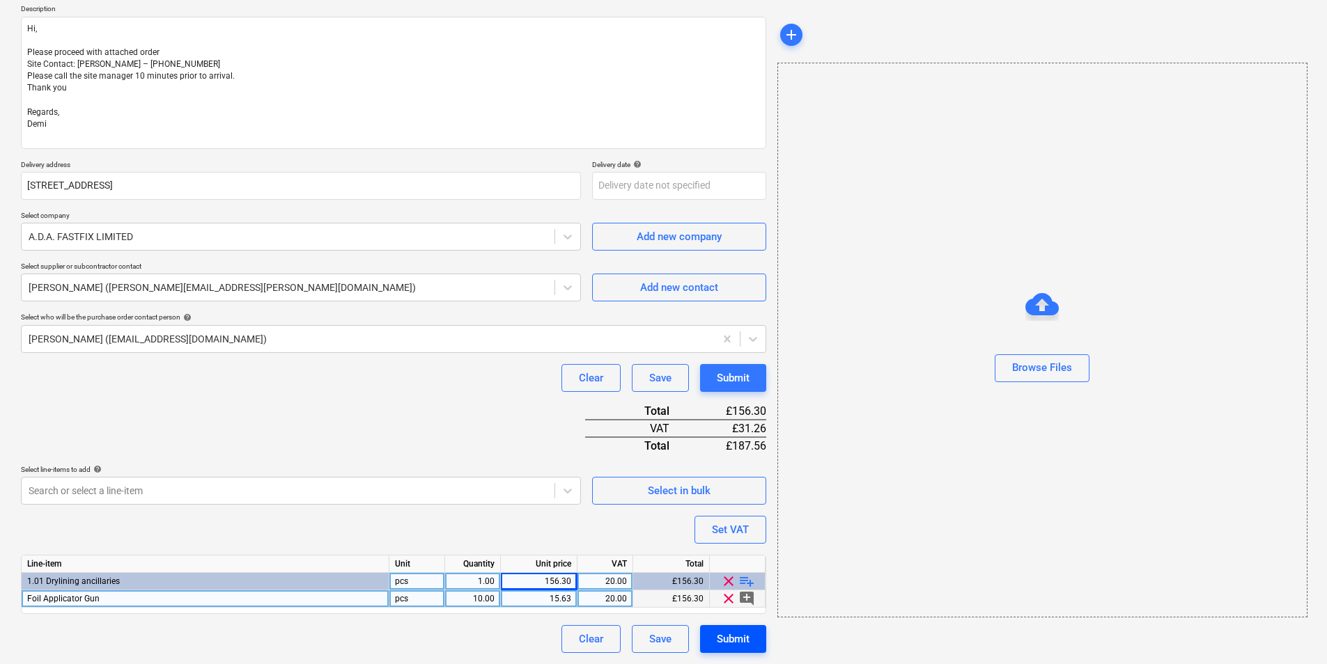
click at [740, 630] on div "Submit" at bounding box center [733, 639] width 33 height 18
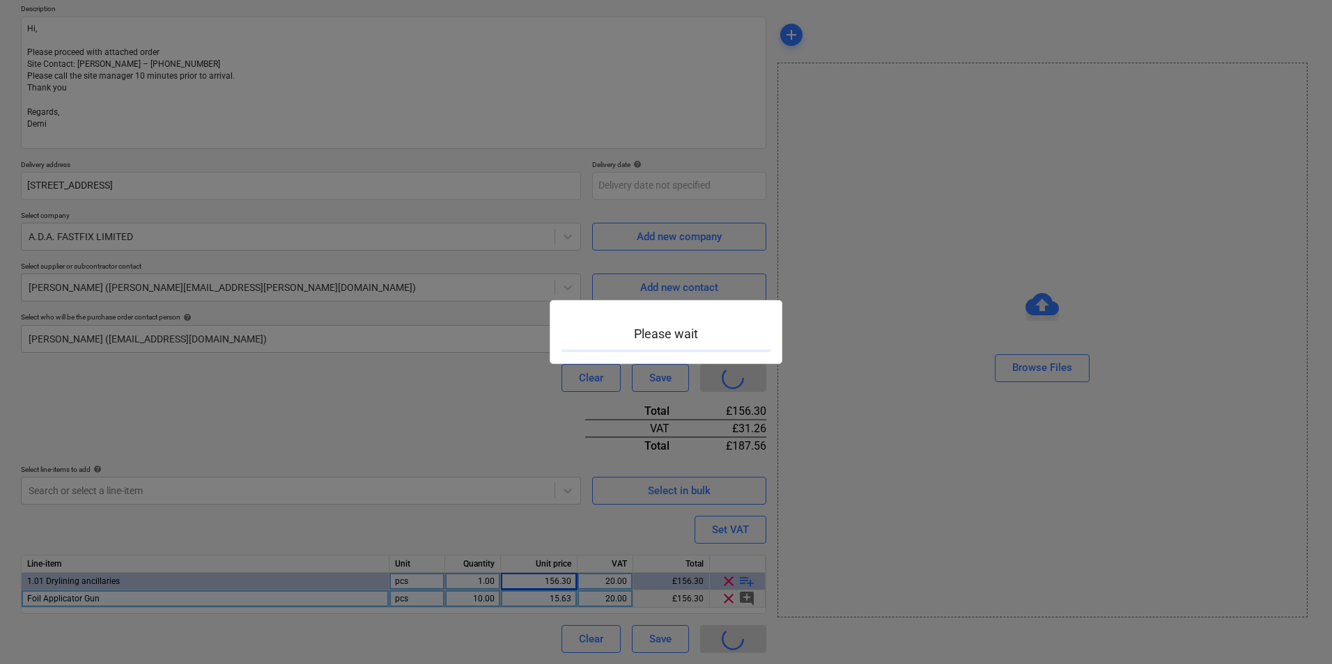
type textarea "x"
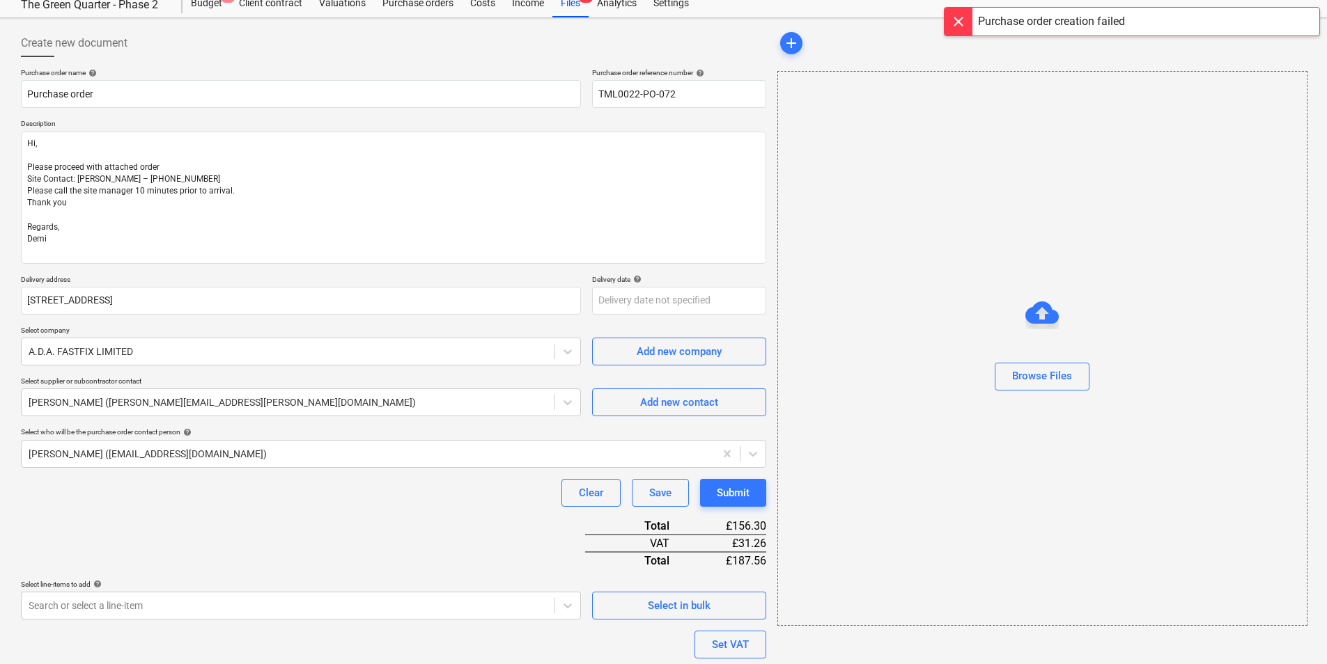
scroll to position [0, 0]
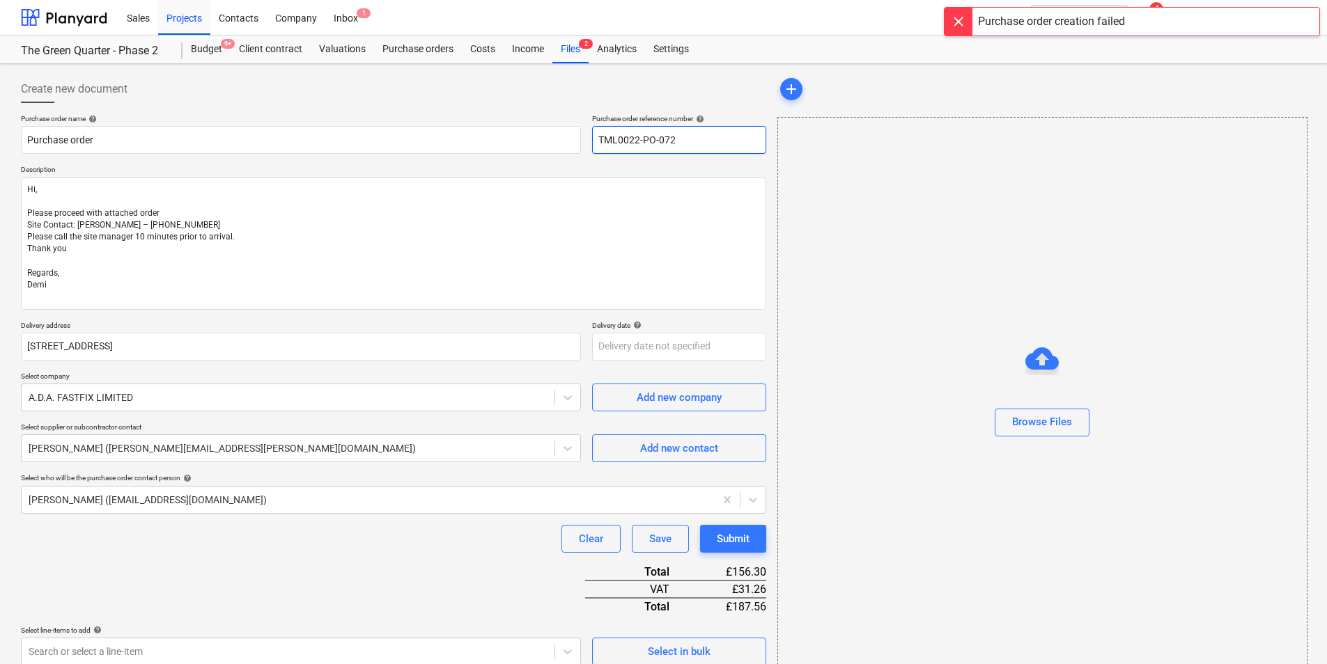
click at [696, 136] on input "TML0022-PO-072" at bounding box center [679, 140] width 174 height 28
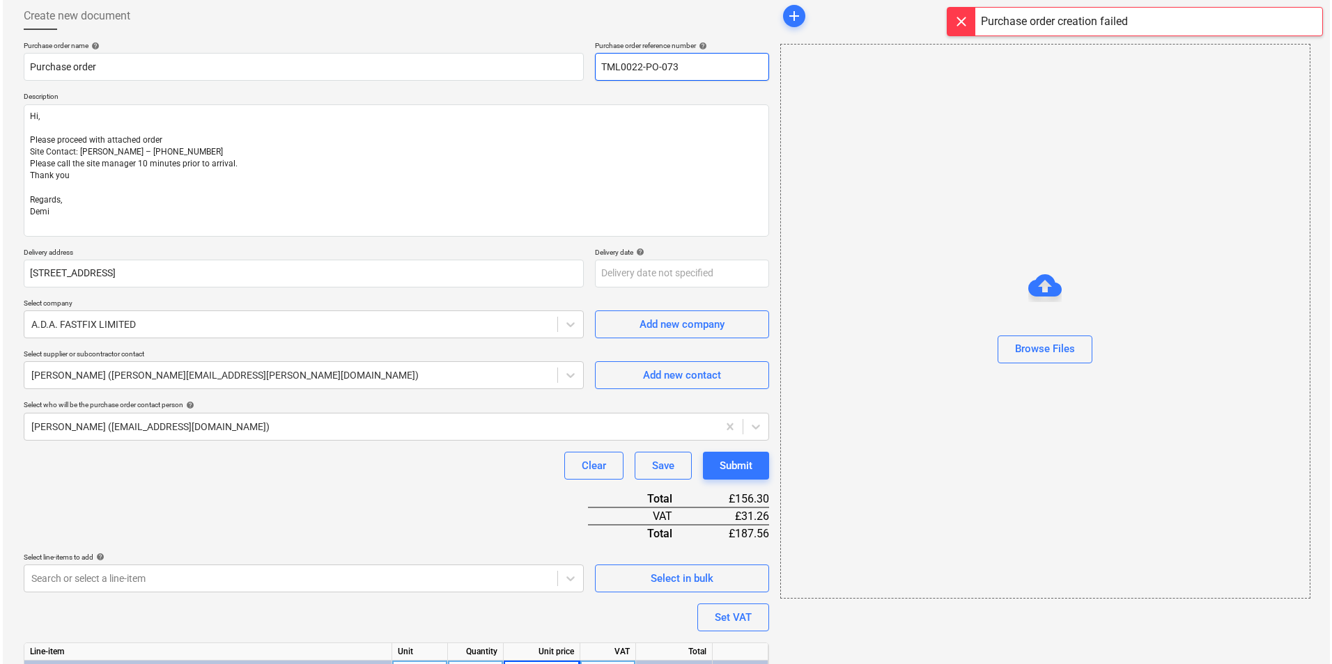
scroll to position [161, 0]
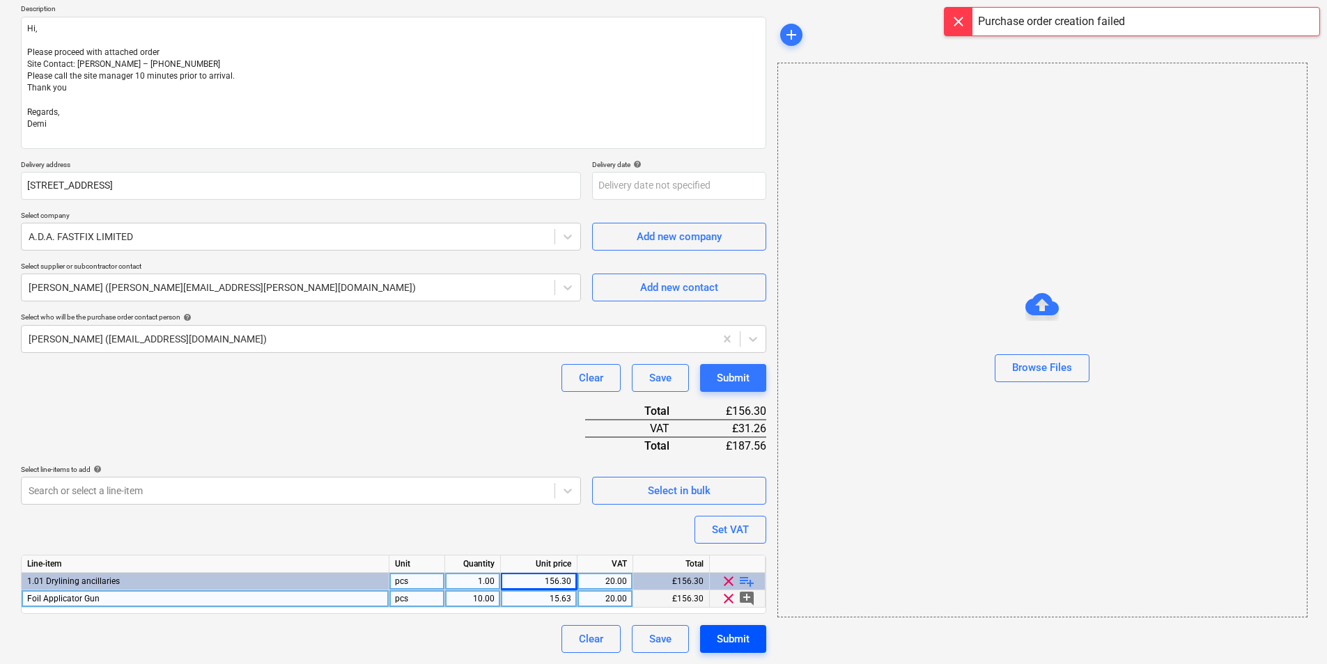
type input "TML0022-PO-073"
click at [732, 632] on div "Submit" at bounding box center [733, 639] width 33 height 18
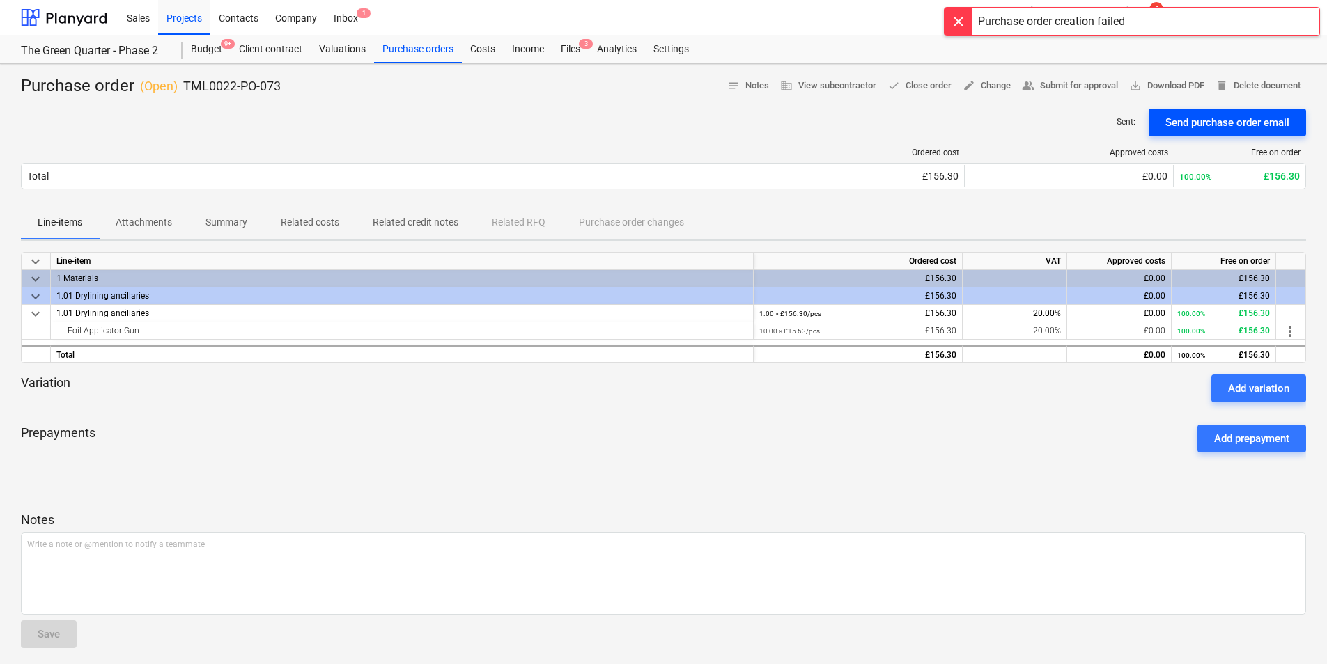
click at [1183, 119] on div "Send purchase order email" at bounding box center [1227, 123] width 124 height 18
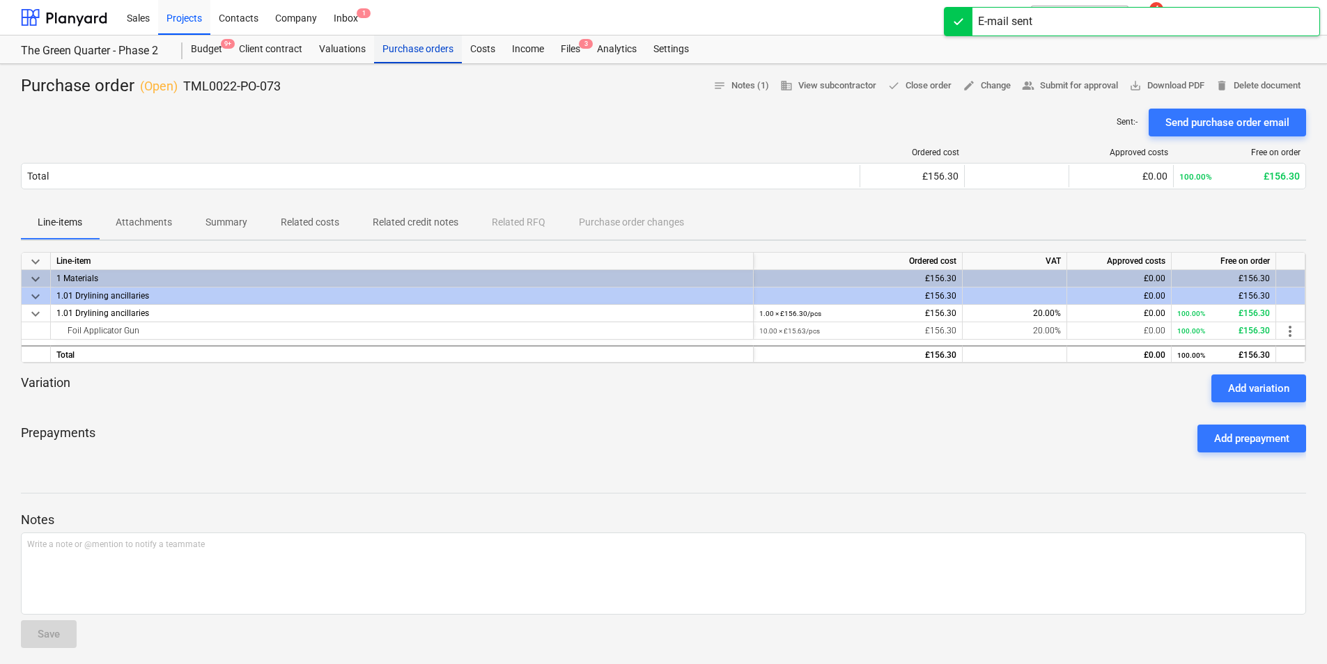
click at [413, 45] on div "Purchase orders" at bounding box center [418, 50] width 88 height 28
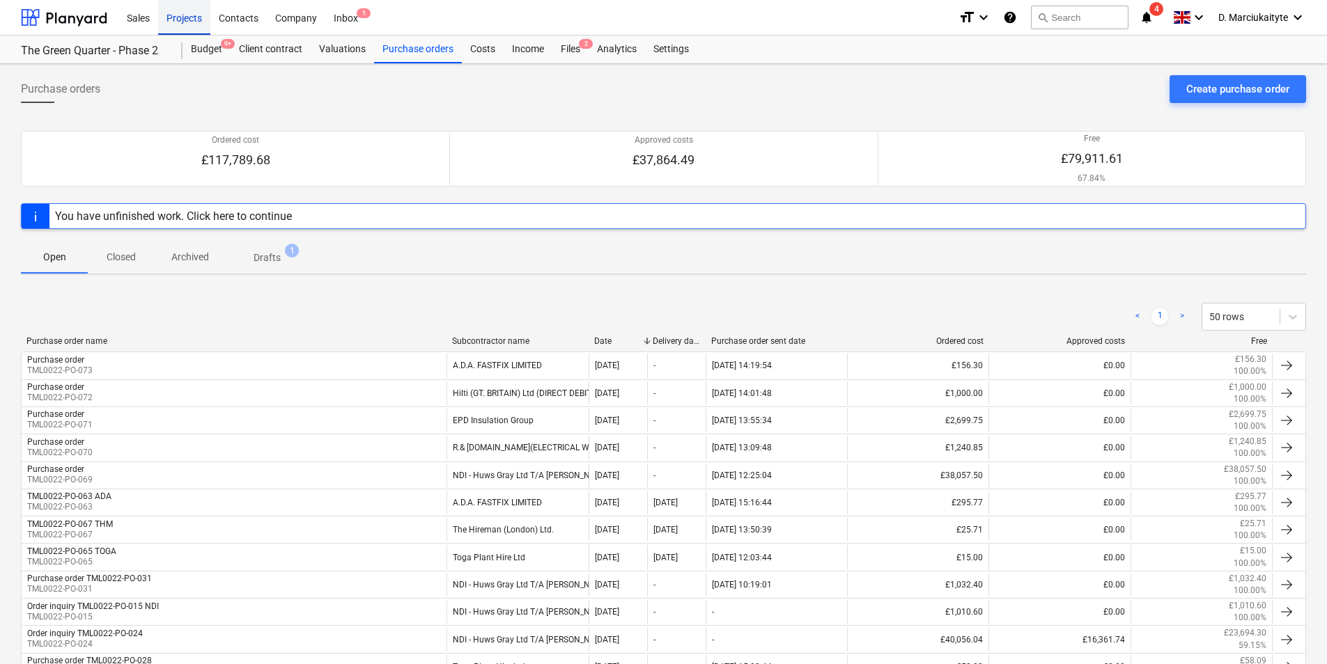
click at [173, 14] on div "Projects" at bounding box center [184, 17] width 52 height 36
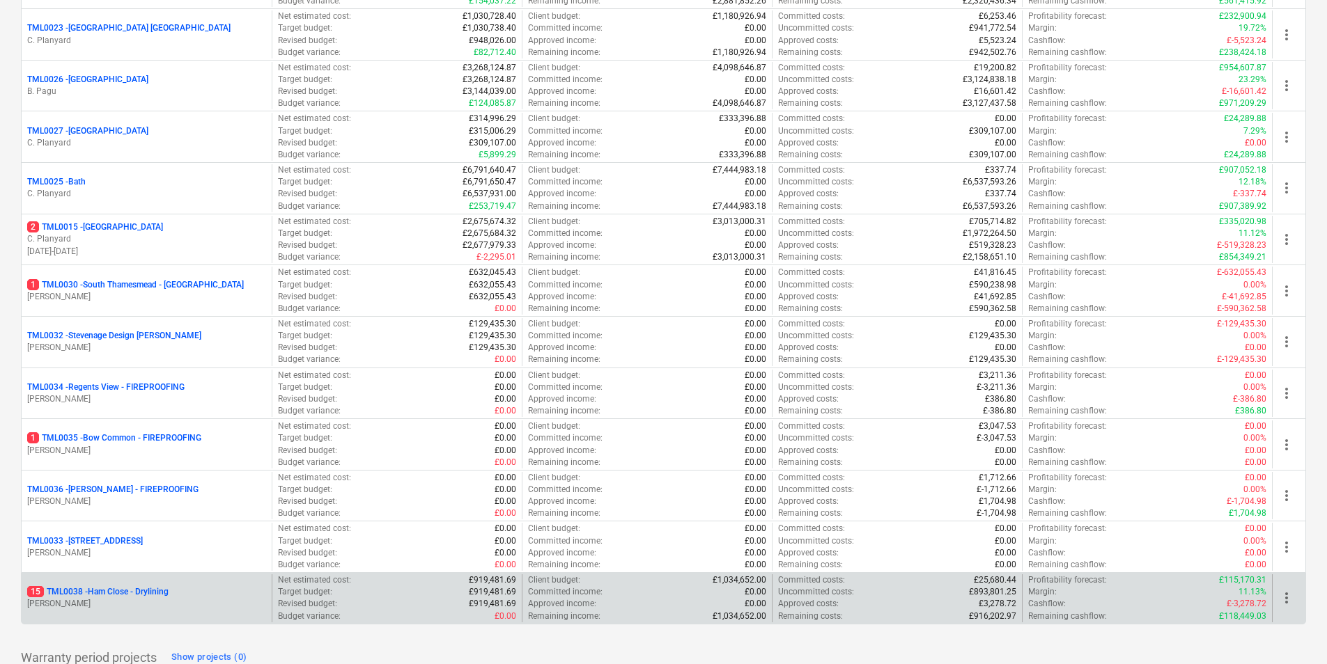
scroll to position [1366, 0]
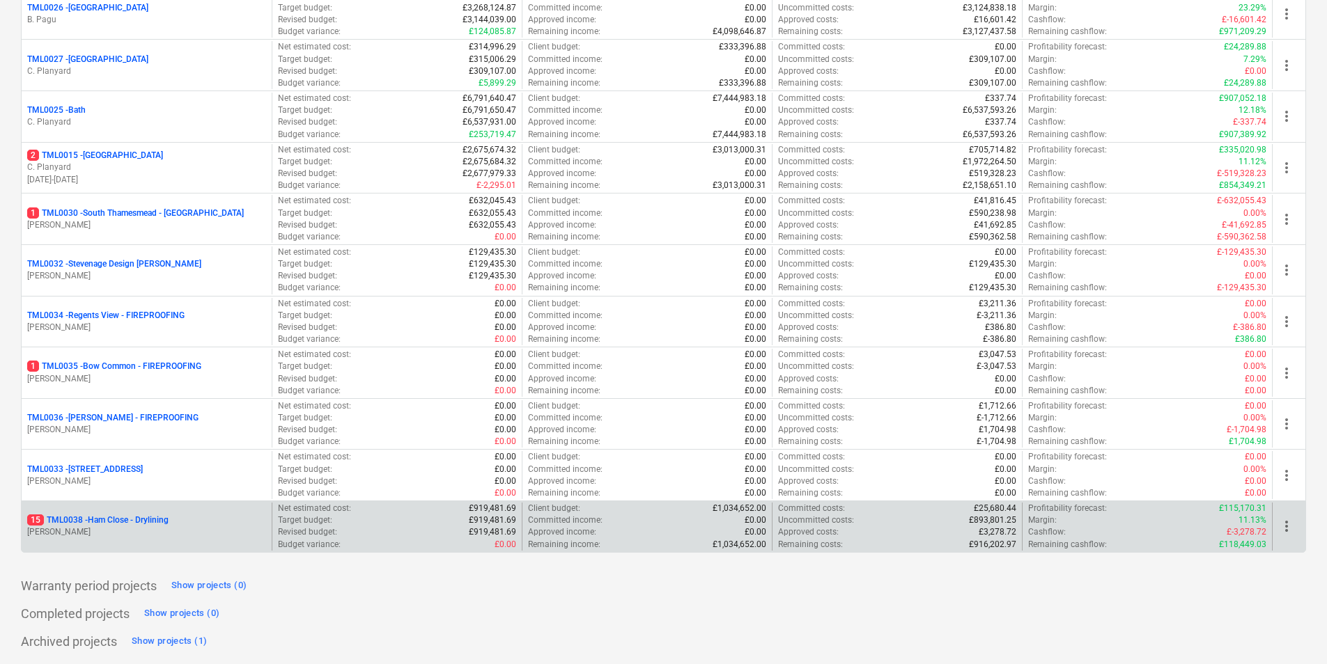
click at [107, 523] on p "15 TML0038 - Ham Close - Drylining" at bounding box center [97, 521] width 141 height 12
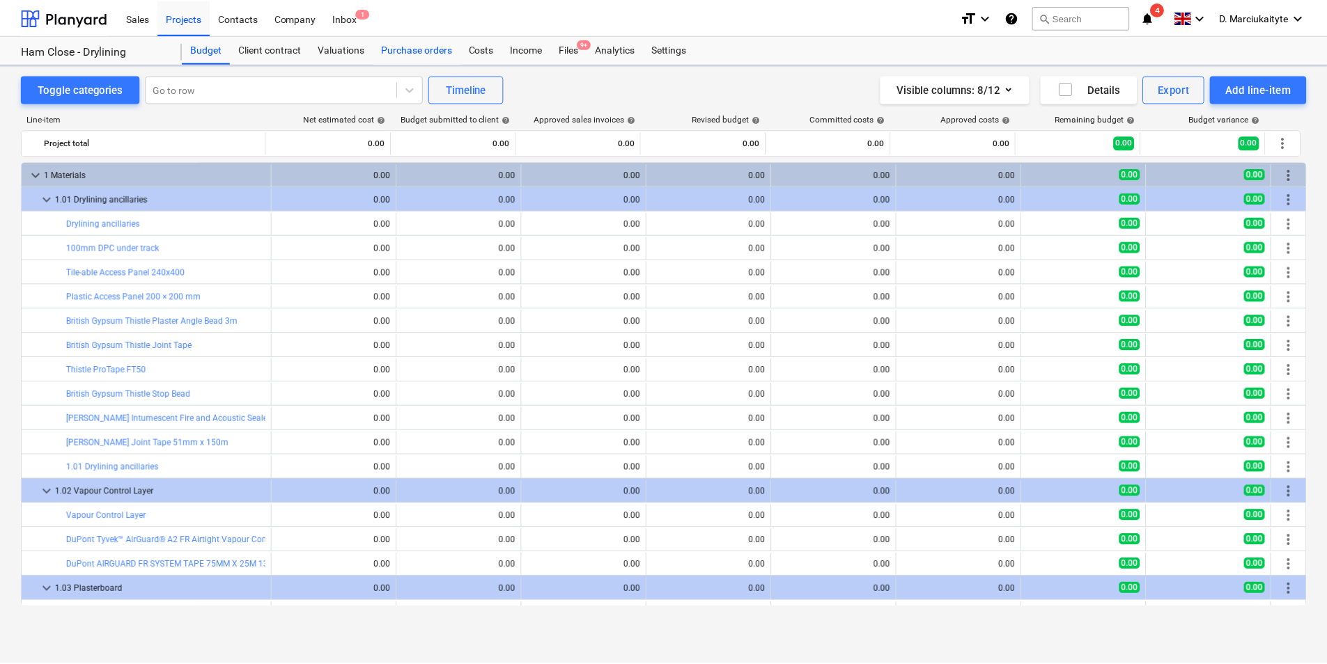
scroll to position [279, 0]
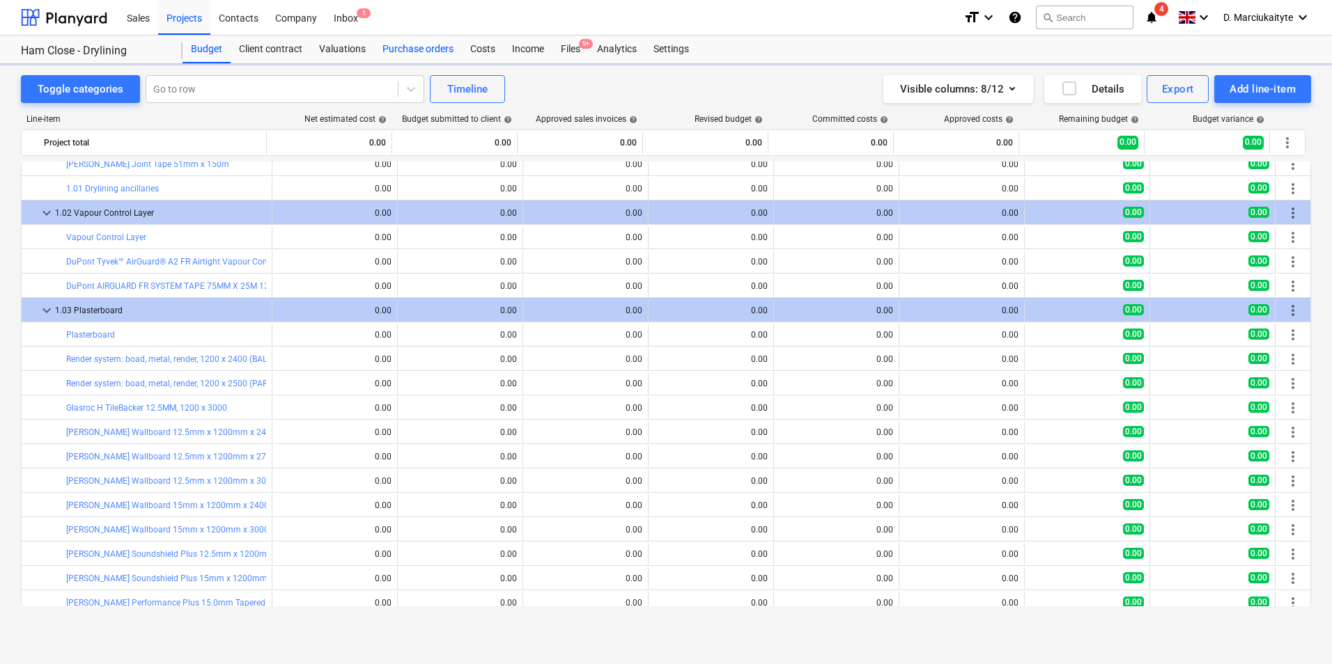
click at [405, 43] on div "Purchase orders" at bounding box center [418, 50] width 88 height 28
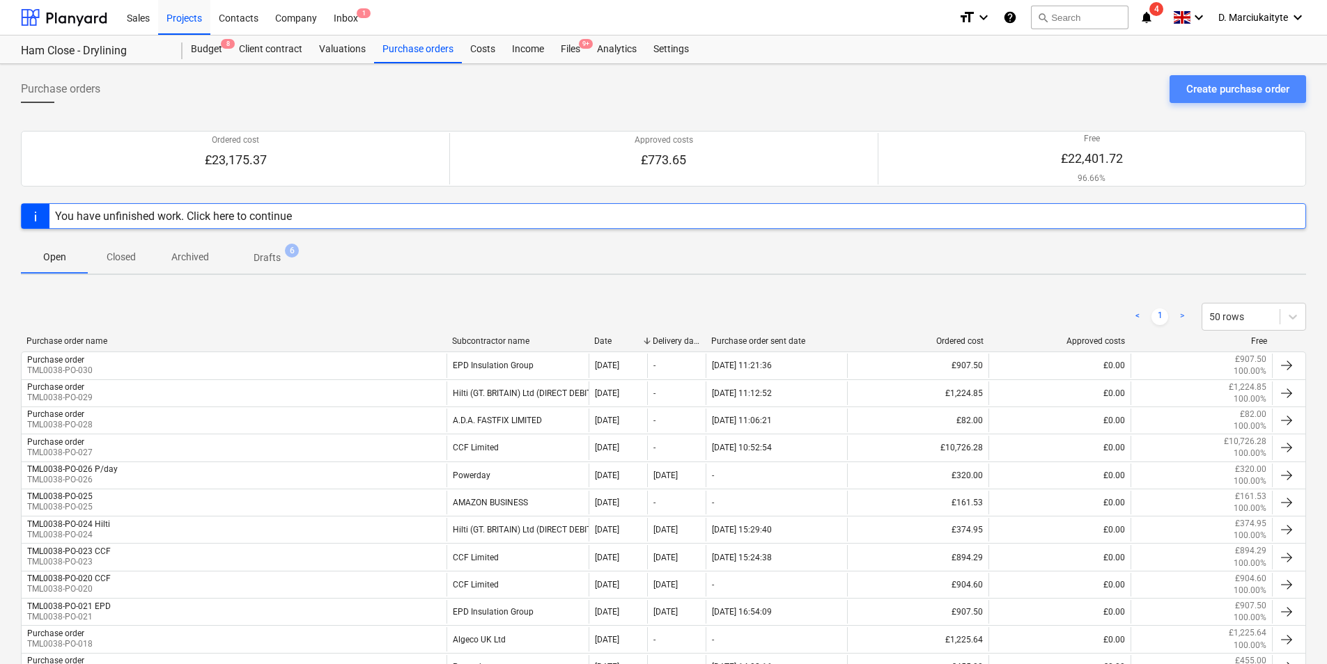
click at [1249, 82] on div "Create purchase order" at bounding box center [1237, 89] width 103 height 18
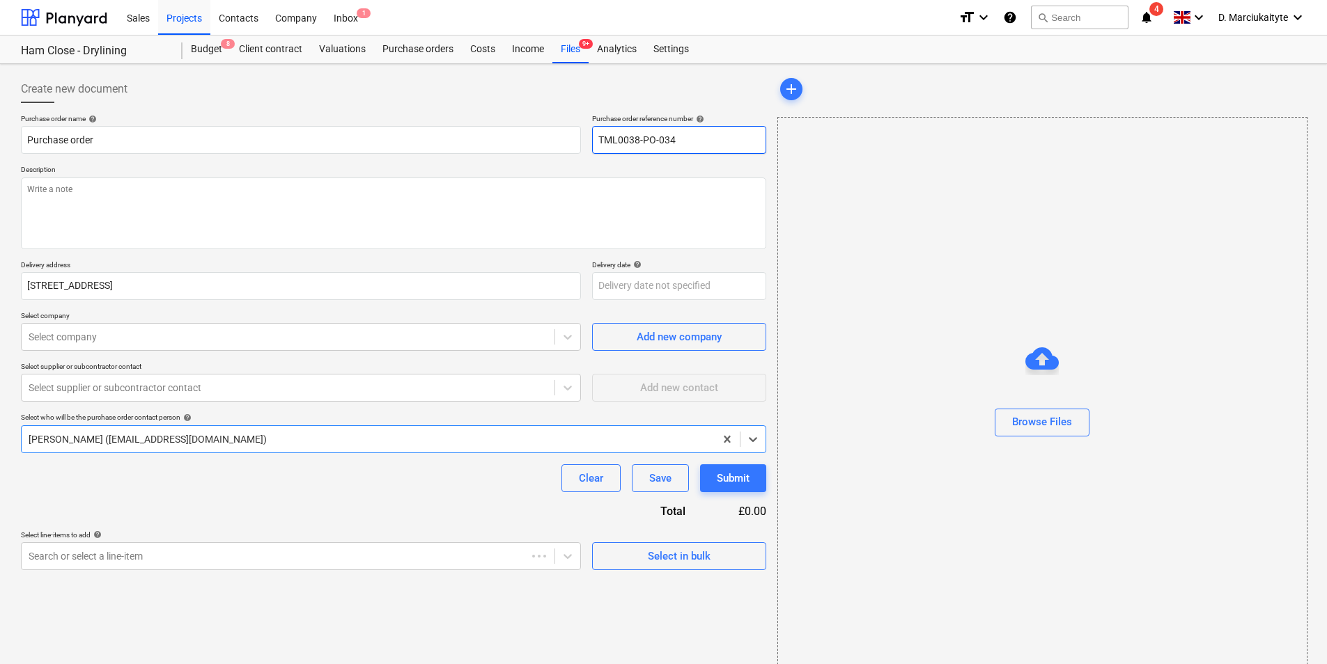
click at [698, 142] on input "TML0038-PO-034" at bounding box center [679, 140] width 174 height 28
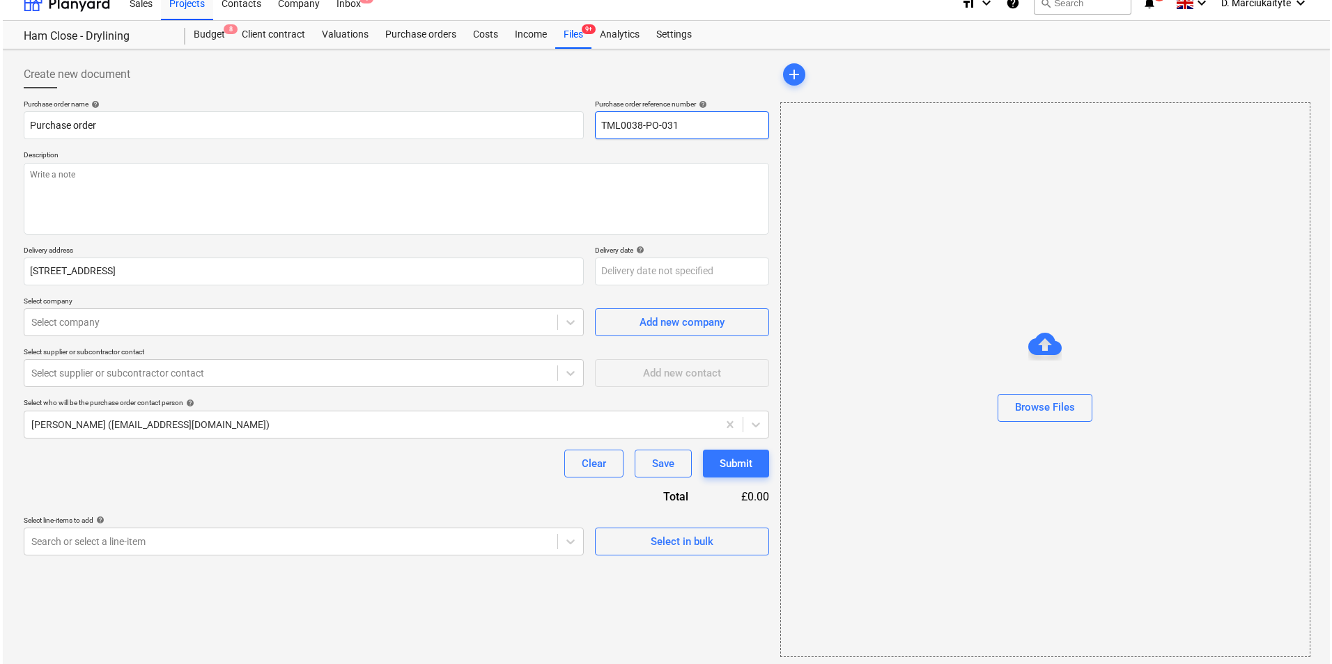
scroll to position [19, 0]
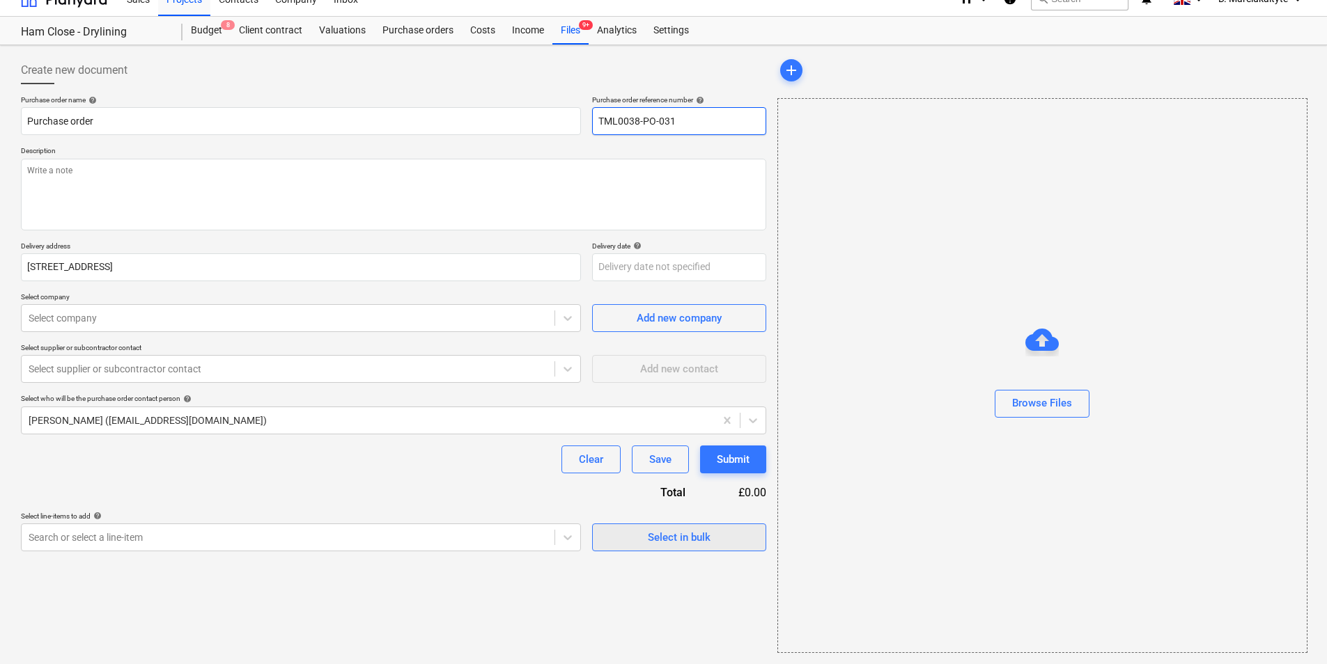
type input "TML0038-PO-031"
click at [666, 533] on div "Select in bulk" at bounding box center [679, 538] width 63 height 18
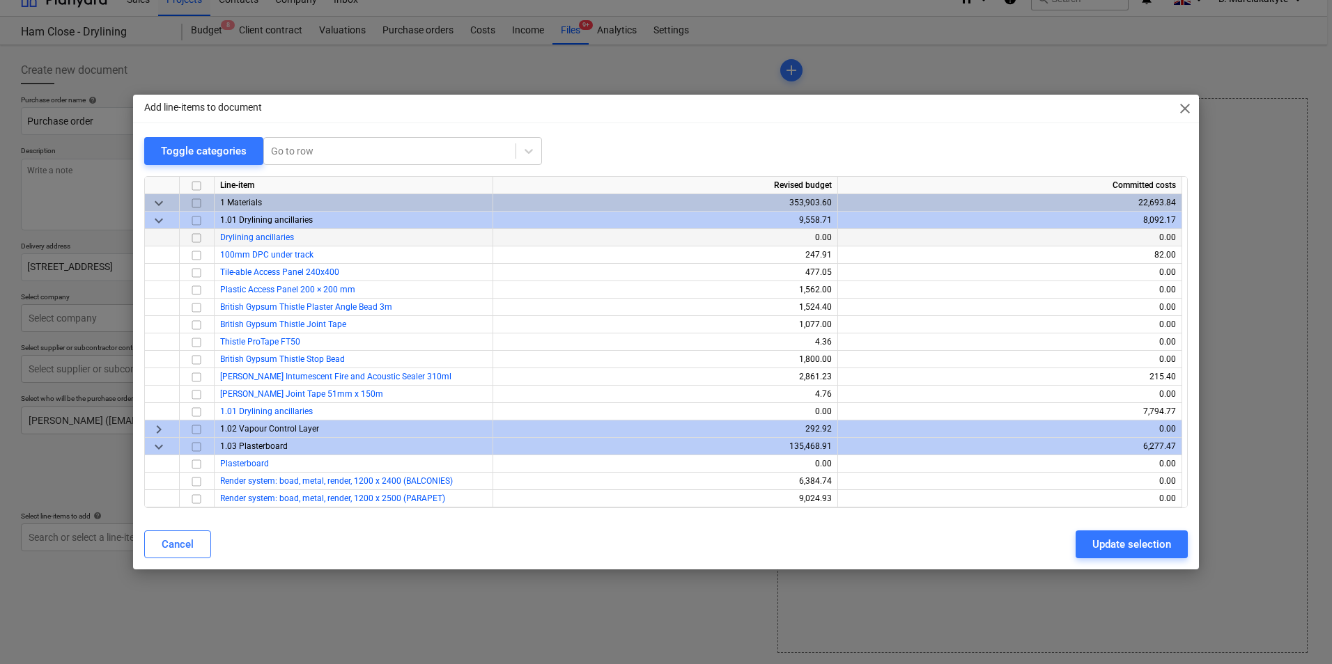
click at [199, 232] on input "checkbox" at bounding box center [196, 238] width 17 height 17
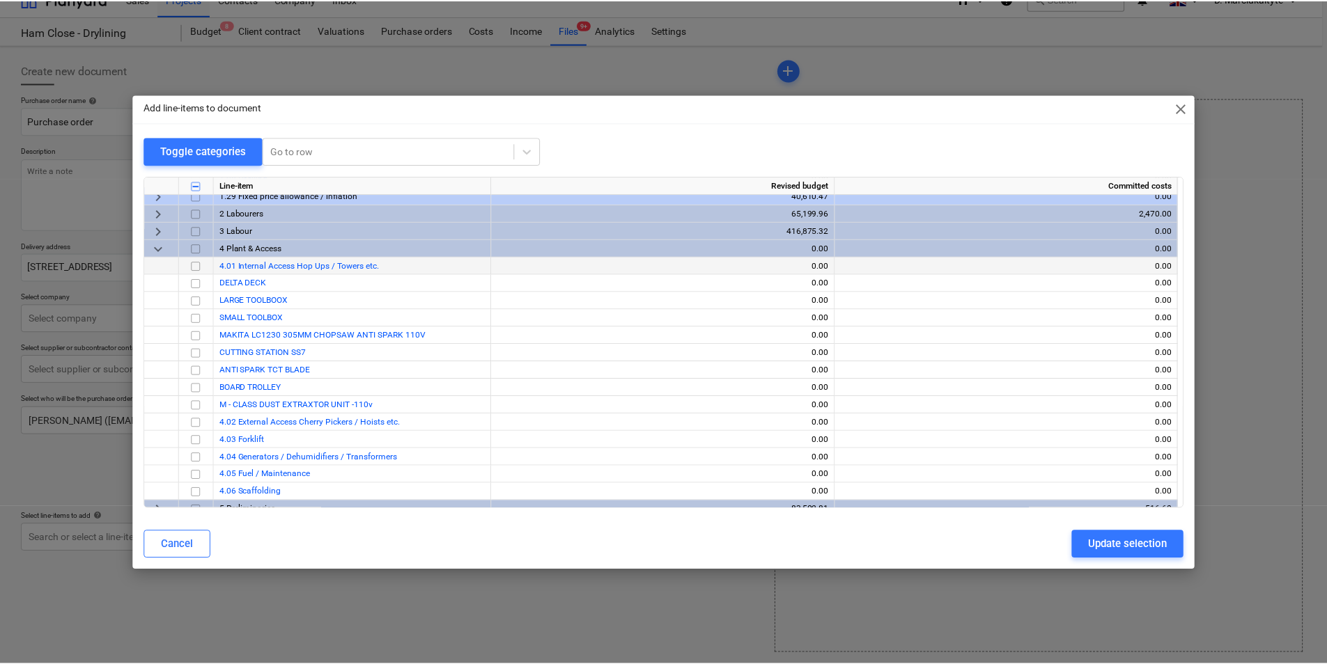
scroll to position [2055, 0]
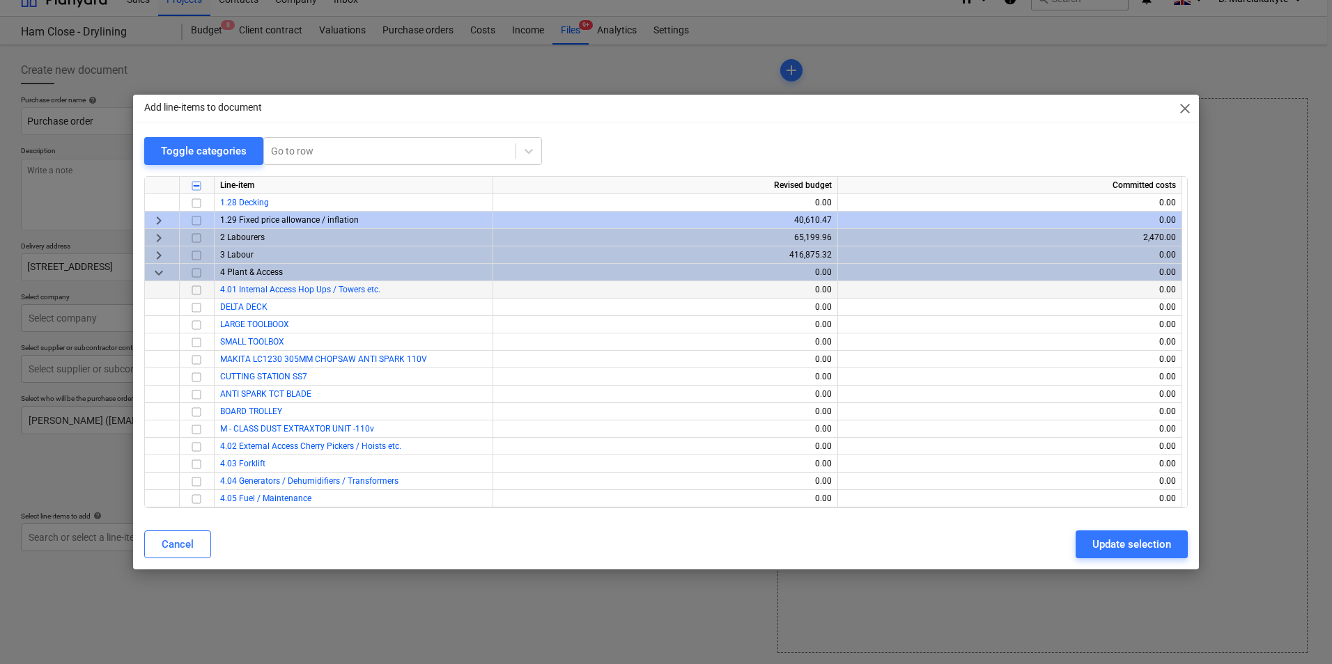
click at [195, 293] on input "checkbox" at bounding box center [196, 290] width 17 height 17
click at [1107, 545] on div "Update selection" at bounding box center [1131, 545] width 79 height 18
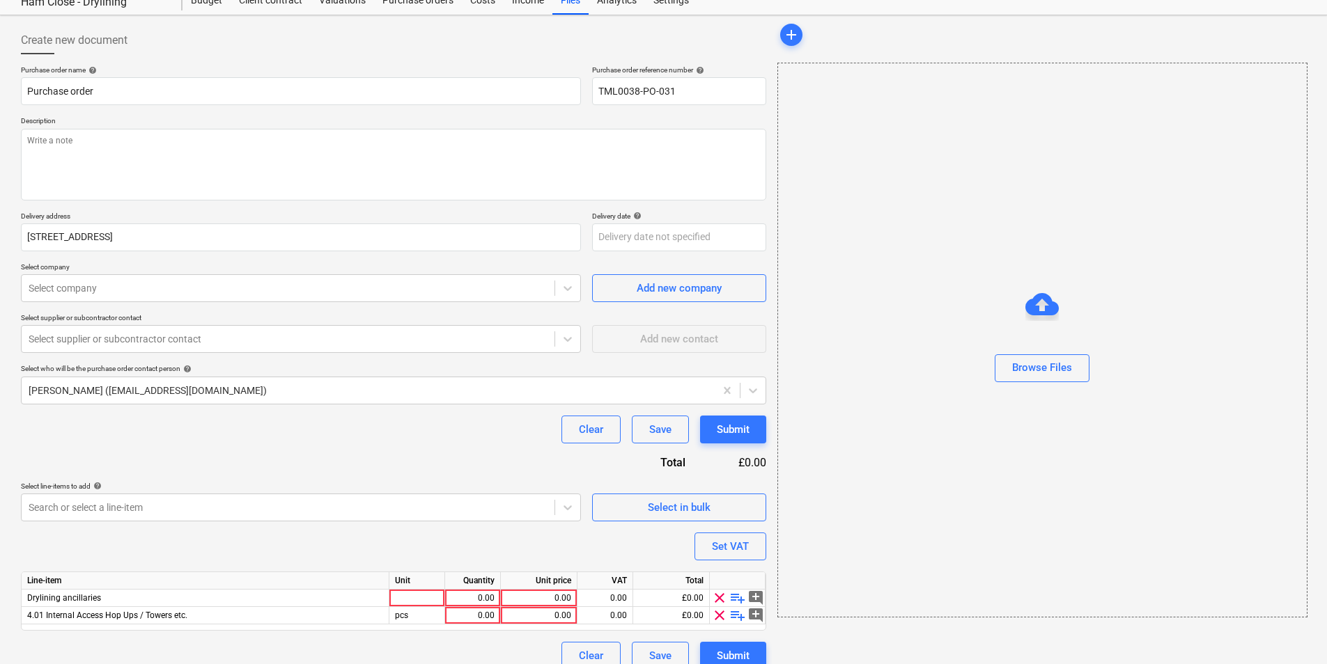
scroll to position [65, 0]
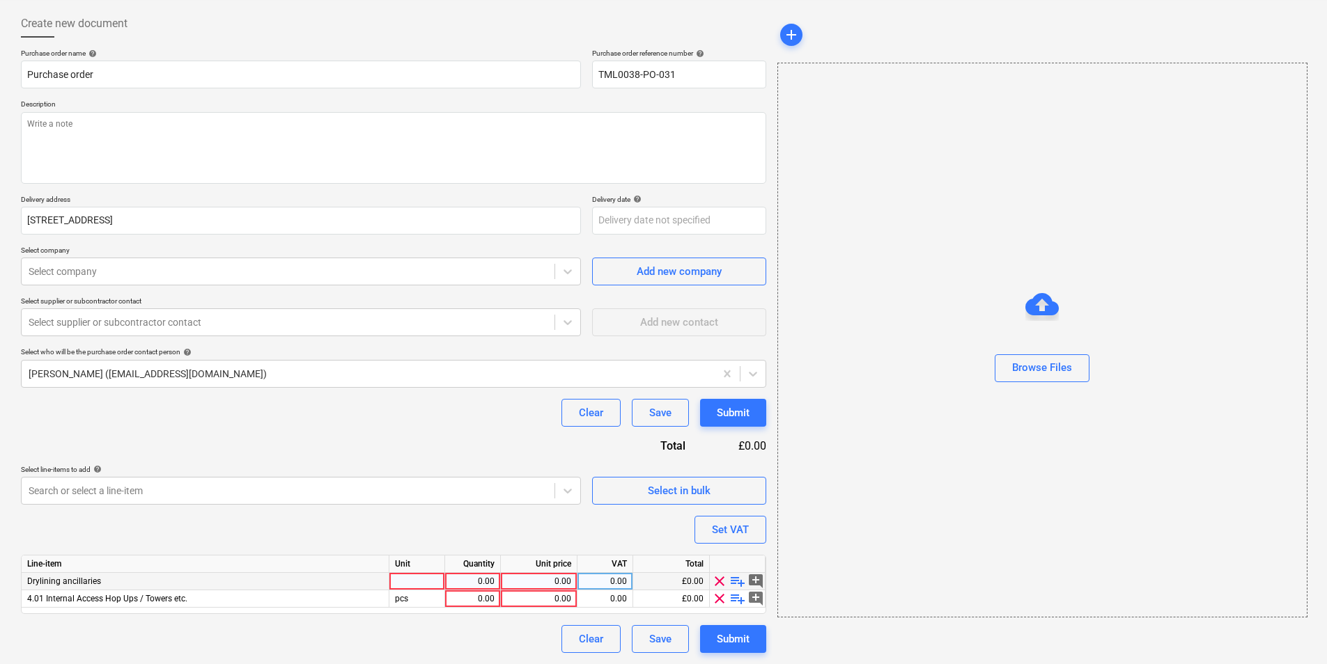
click at [423, 584] on div at bounding box center [417, 581] width 56 height 17
click at [727, 579] on span "clear" at bounding box center [719, 581] width 17 height 17
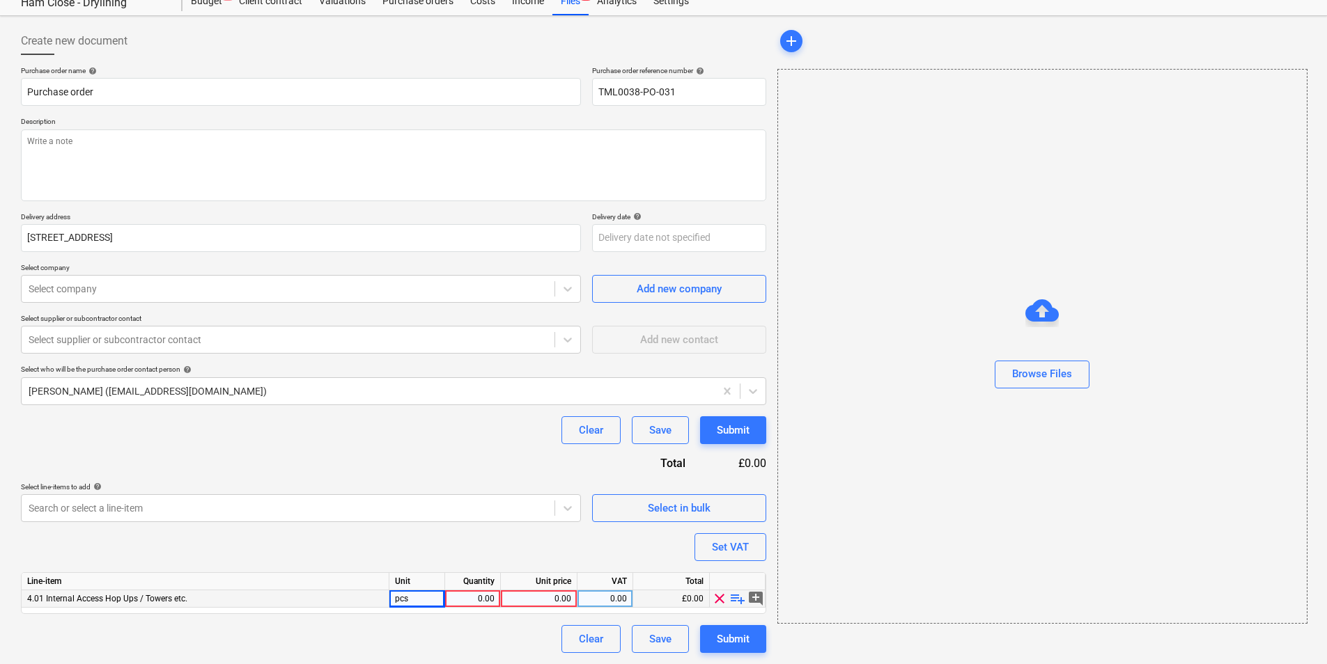
scroll to position [48, 0]
click at [741, 598] on span "playlist_add" at bounding box center [737, 599] width 17 height 17
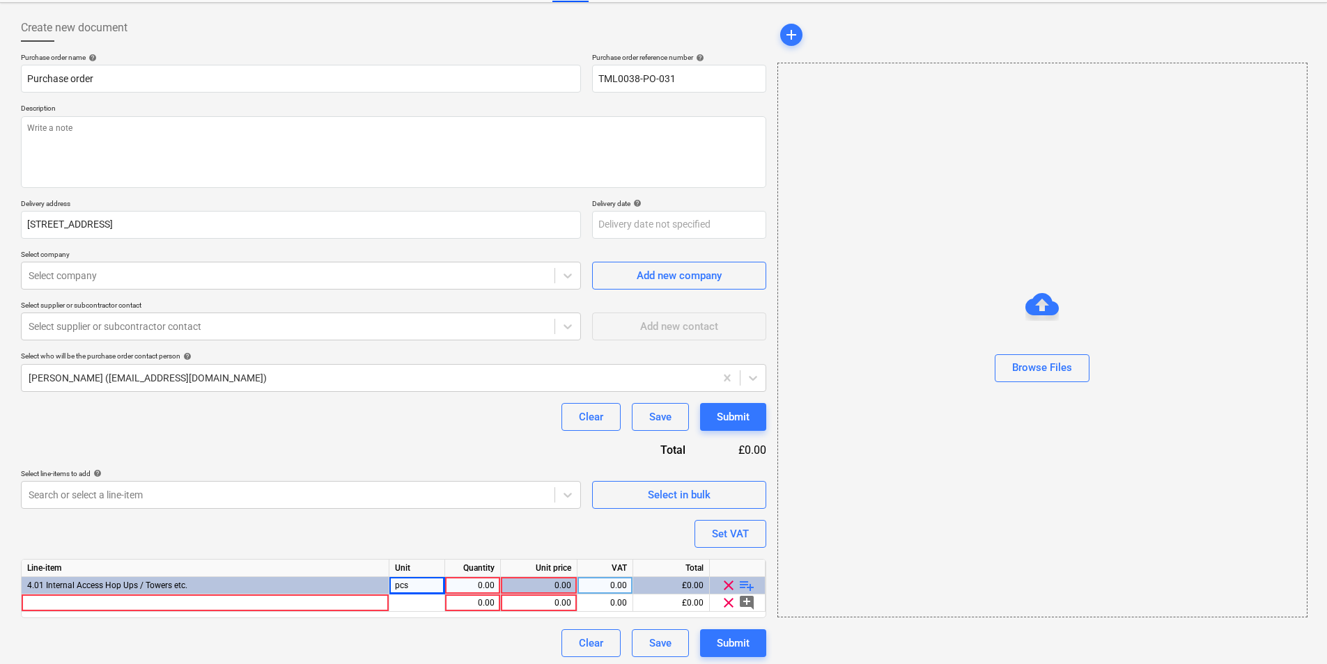
scroll to position [65, 0]
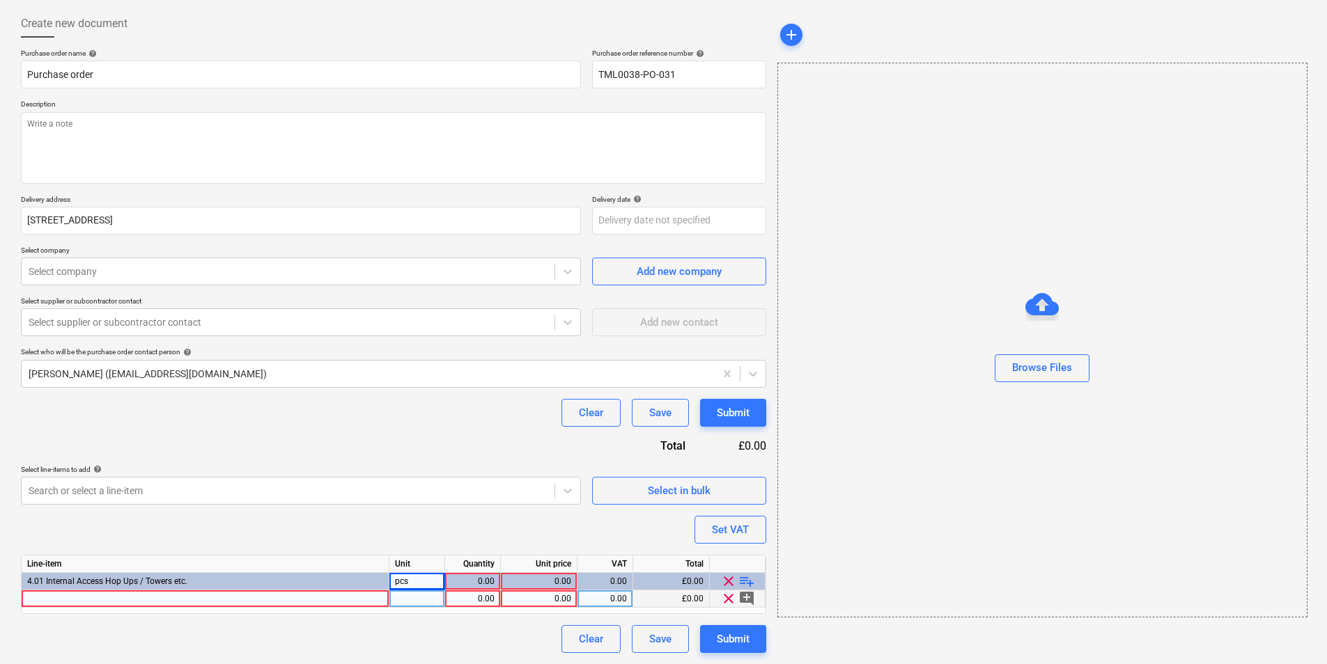
click at [263, 595] on div at bounding box center [206, 599] width 368 height 17
click at [329, 591] on div at bounding box center [206, 599] width 368 height 17
click at [331, 599] on input at bounding box center [205, 599] width 367 height 17
type input "5x Filter fabric Bags for Makita VC4210L, VC4210M, VC4210MX (replacement W10741…"
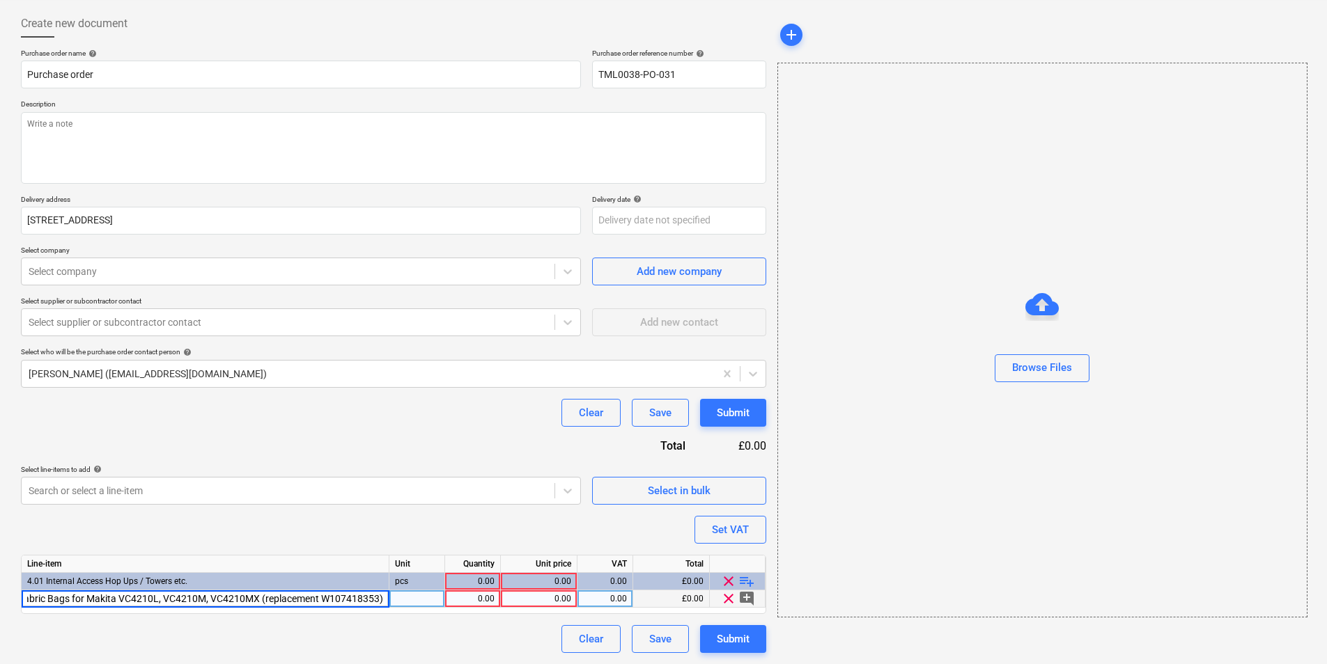
click at [428, 602] on div at bounding box center [417, 599] width 56 height 17
click at [521, 601] on div "0.00" at bounding box center [538, 599] width 65 height 17
type input "14.60"
type input "20"
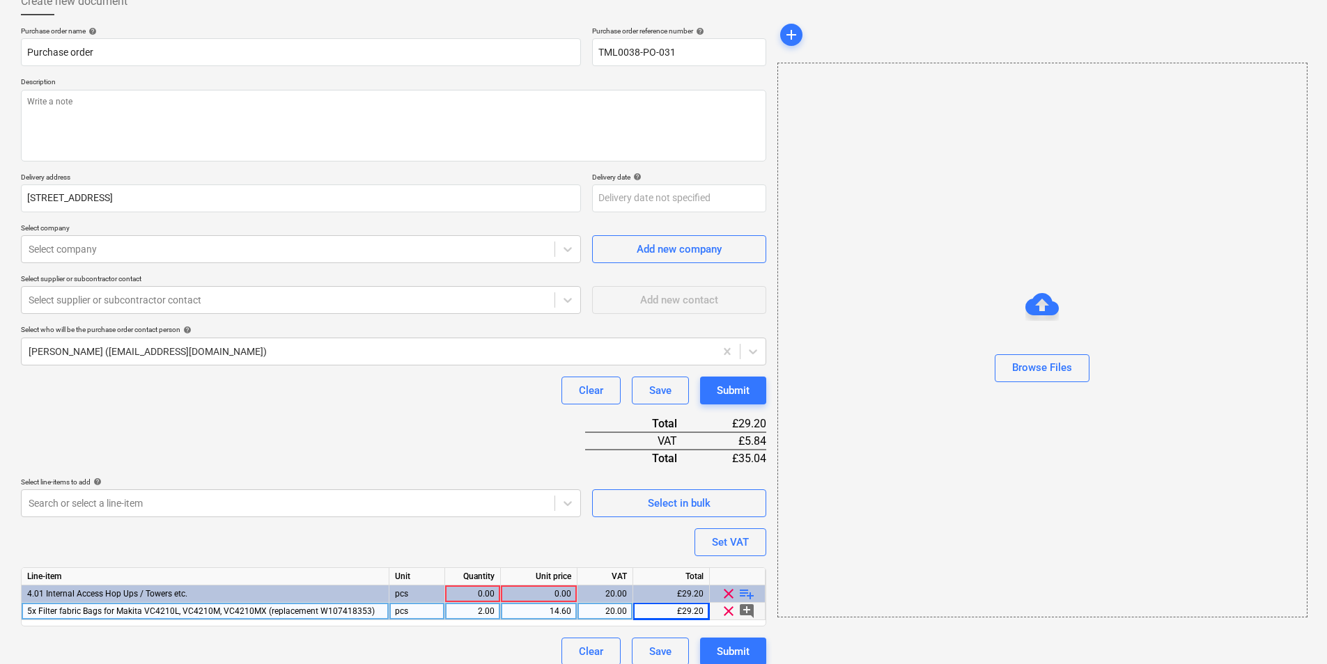
scroll to position [100, 0]
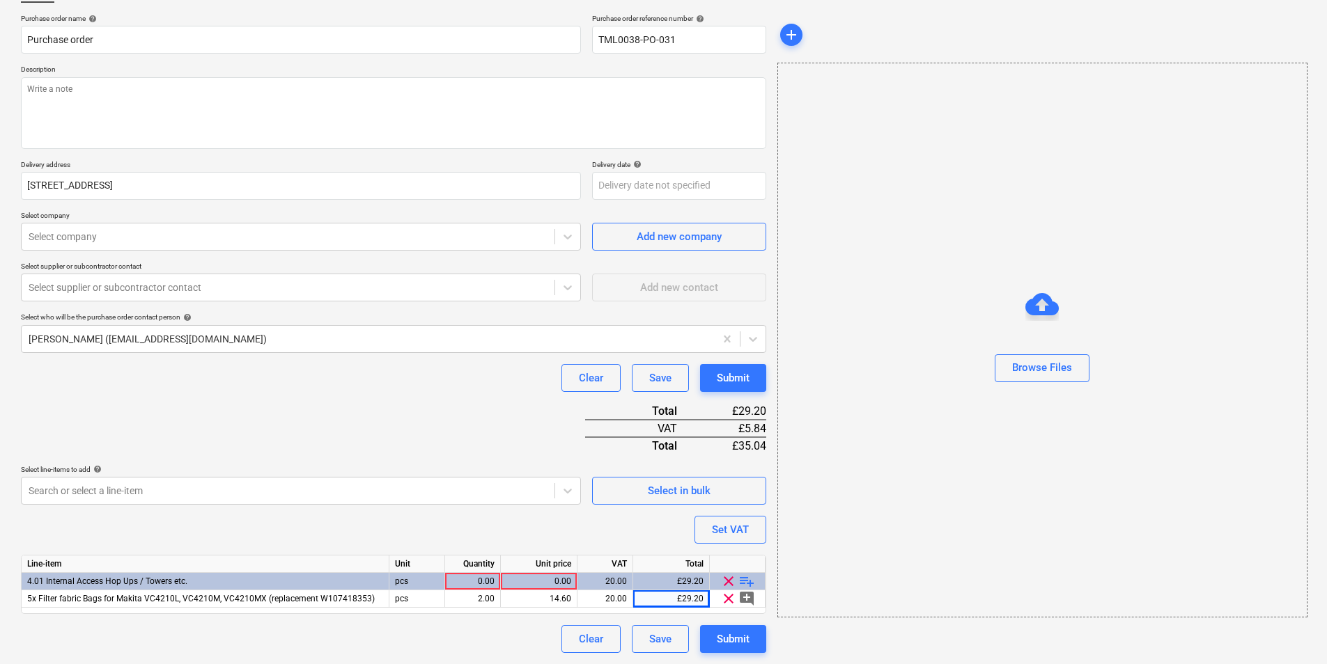
click at [745, 579] on span "playlist_add" at bounding box center [746, 581] width 17 height 17
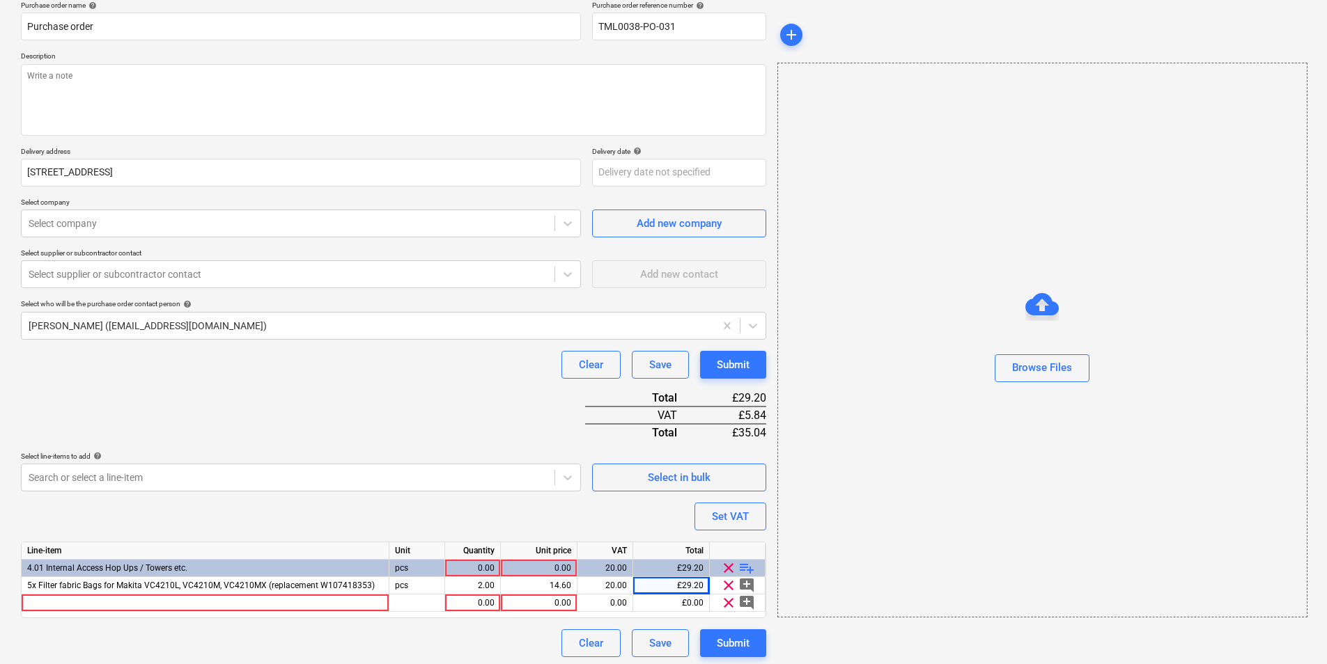
scroll to position [118, 0]
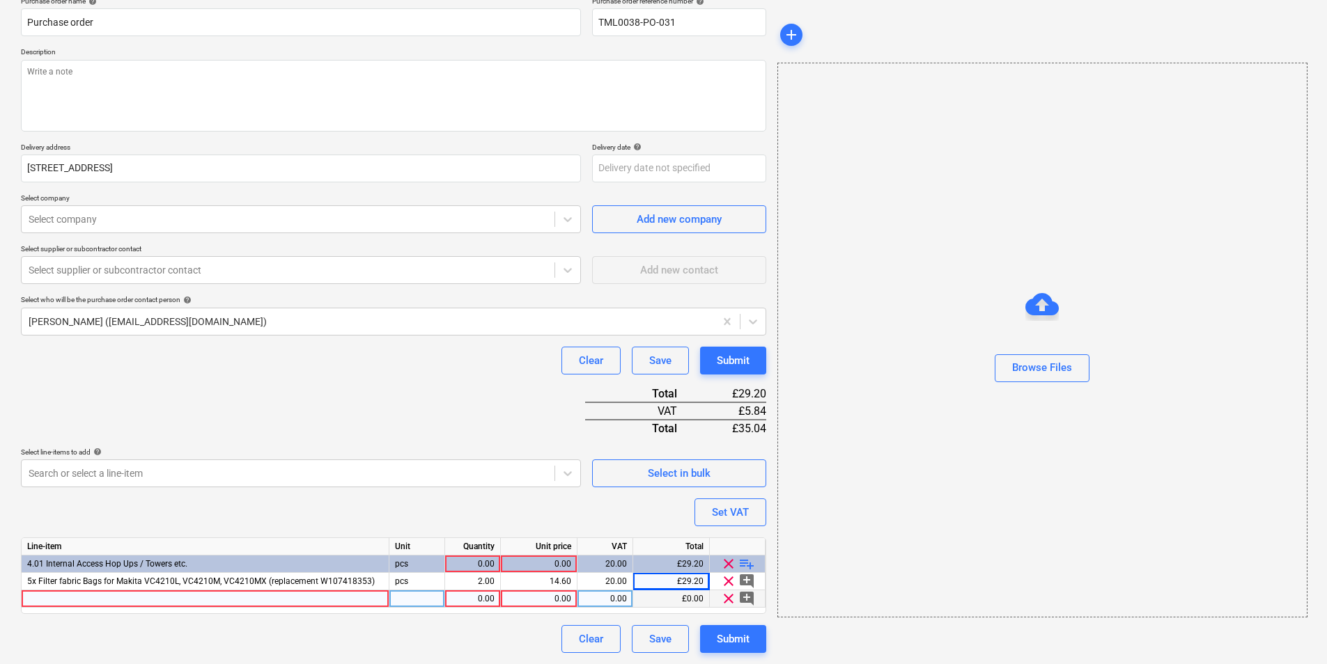
click at [306, 596] on div at bounding box center [206, 599] width 368 height 17
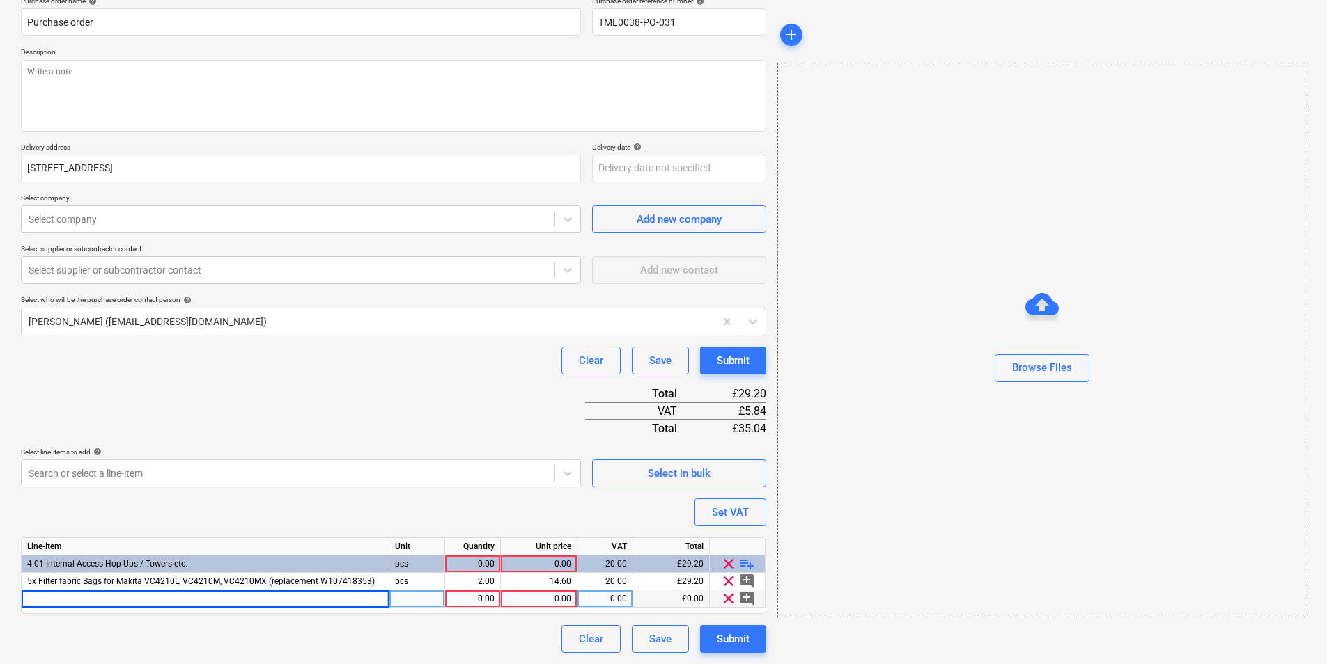
type input "Pack of 100 PAT Safety Test Passed Self Adhesive Vinyl Stickers"
click at [419, 600] on div at bounding box center [417, 599] width 56 height 17
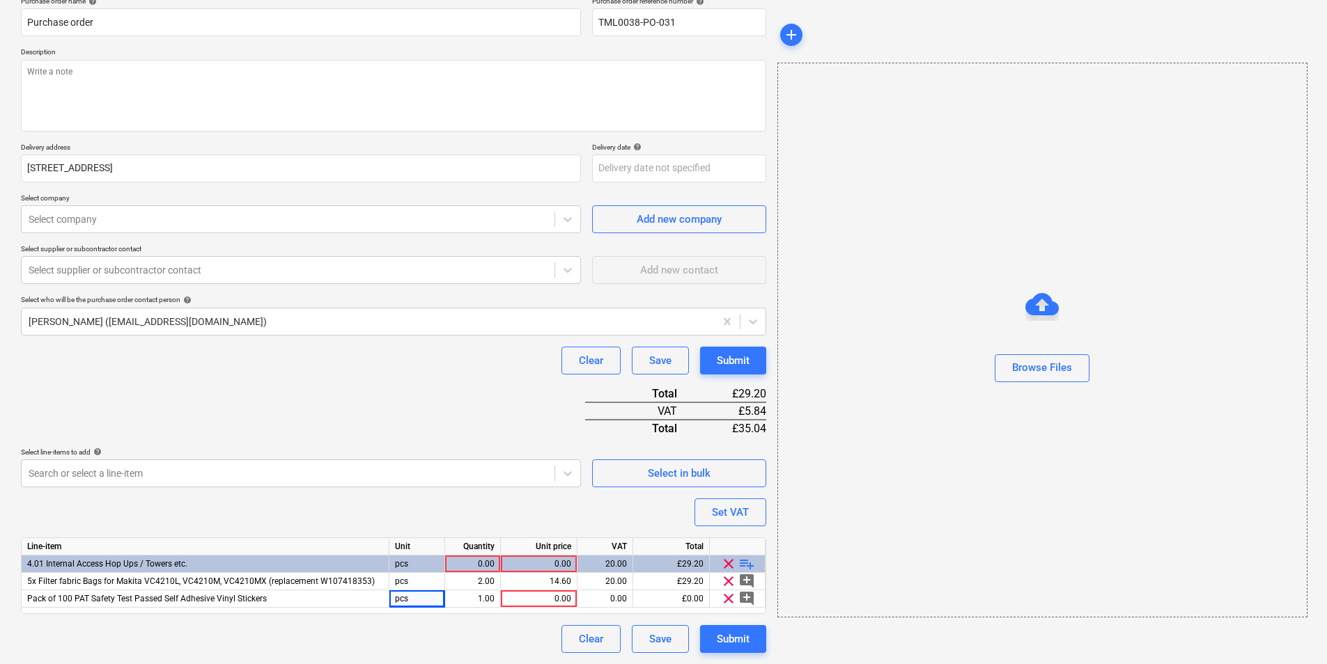
drag, startPoint x: 536, startPoint y: 598, endPoint x: 910, endPoint y: 437, distance: 406.9
click at [538, 598] on div "0.00" at bounding box center [538, 599] width 65 height 17
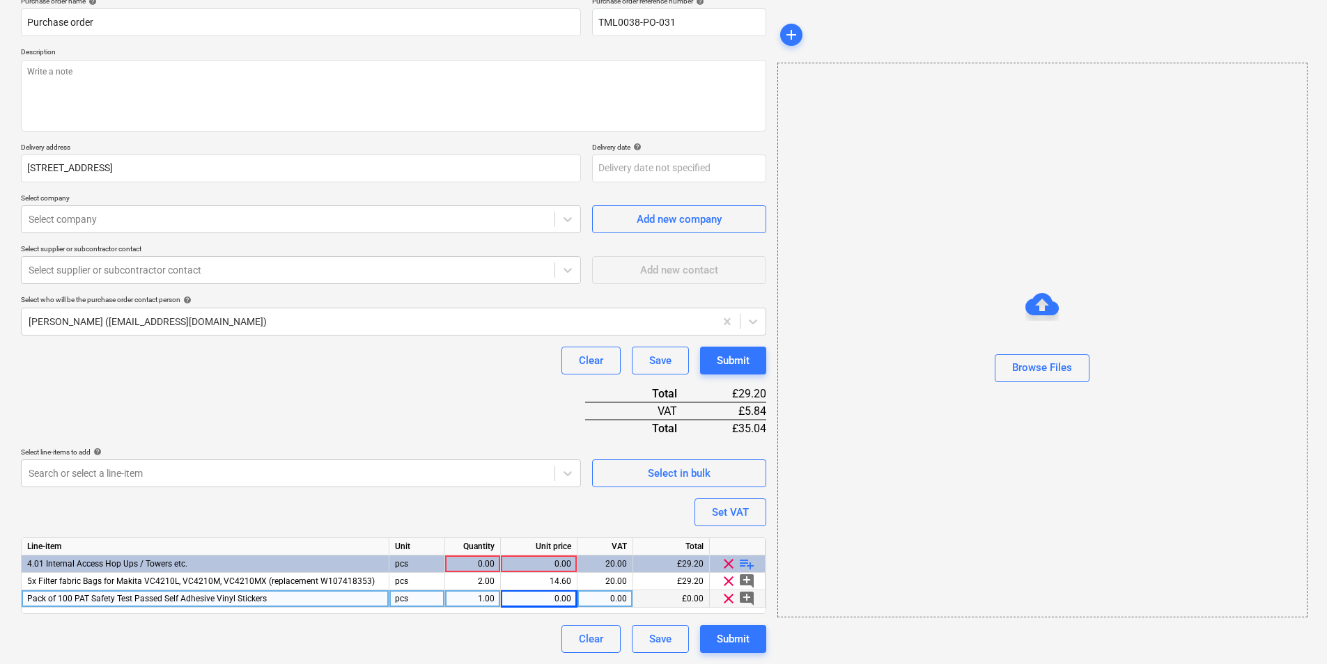
click at [559, 597] on div "0.00" at bounding box center [538, 599] width 65 height 17
type input "4.96"
type input "20"
click at [747, 564] on span "playlist_add" at bounding box center [746, 564] width 17 height 17
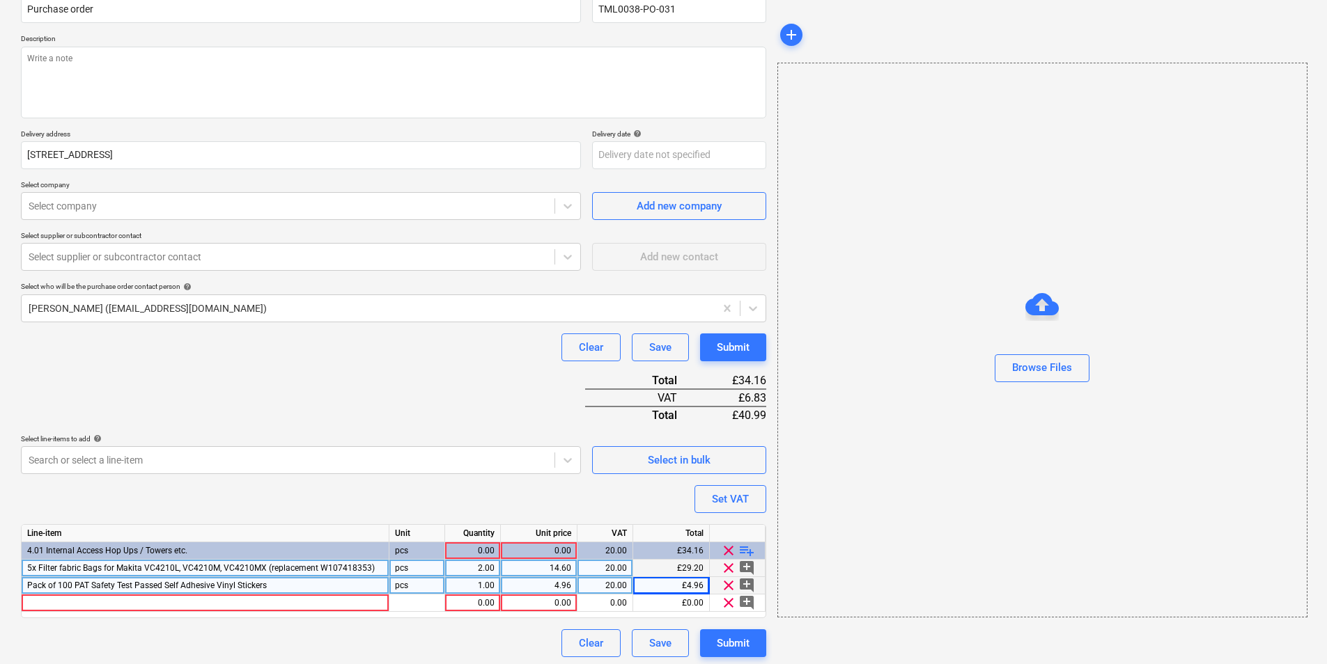
scroll to position [135, 0]
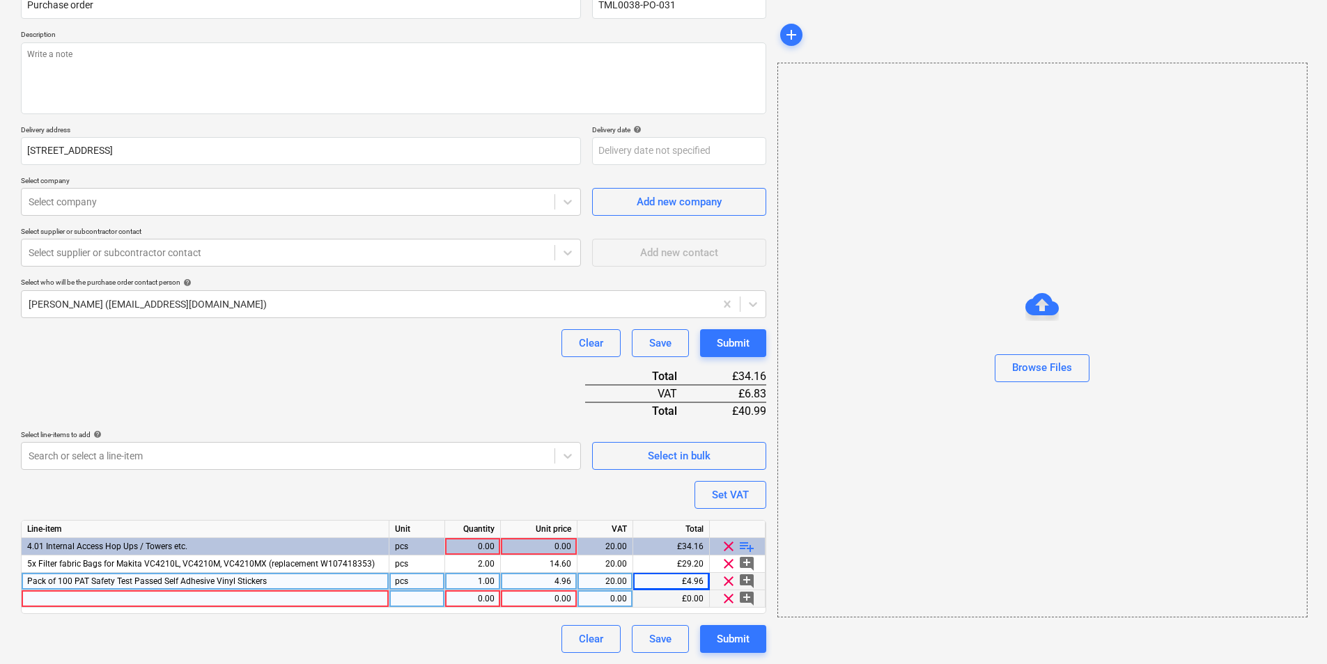
click at [279, 598] on div at bounding box center [206, 599] width 368 height 17
type input "1ABOVE 8 Litre Garden Pressure Sprayer,"
click at [433, 602] on div at bounding box center [417, 599] width 56 height 17
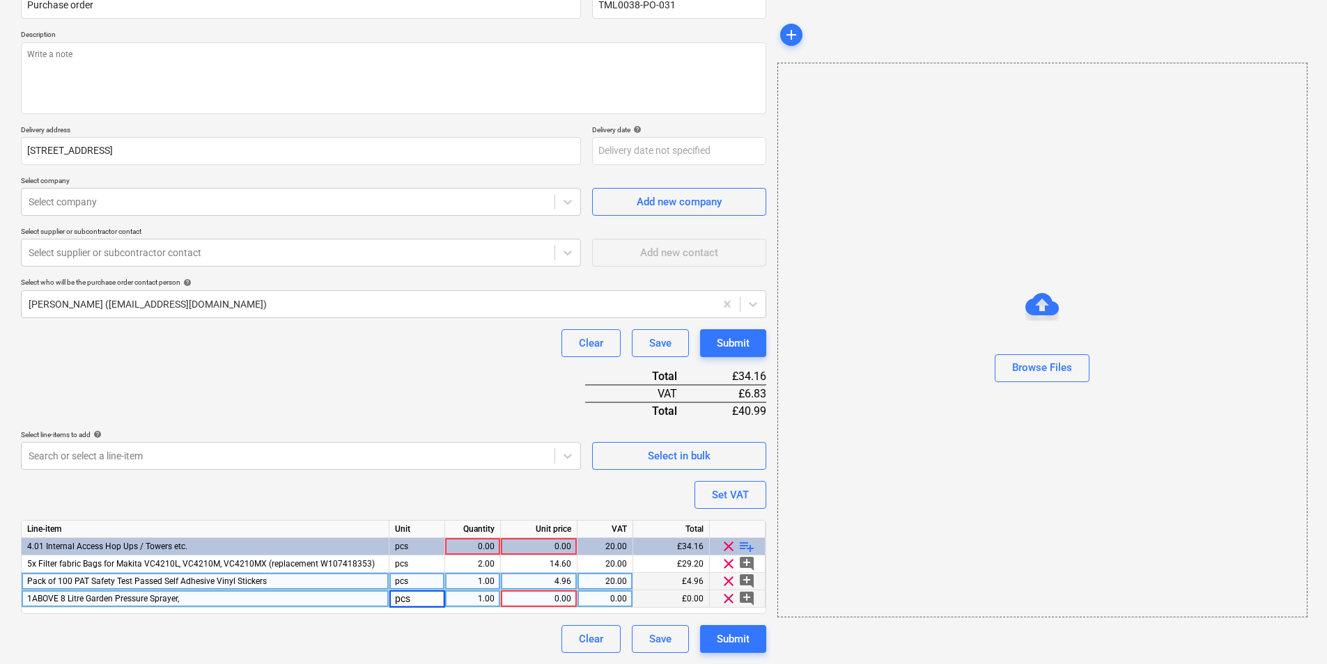
click at [481, 600] on div "1.00" at bounding box center [473, 599] width 44 height 17
type input "2"
click at [538, 598] on div "0.00" at bounding box center [538, 599] width 65 height 17
type input "10"
type input "10.41"
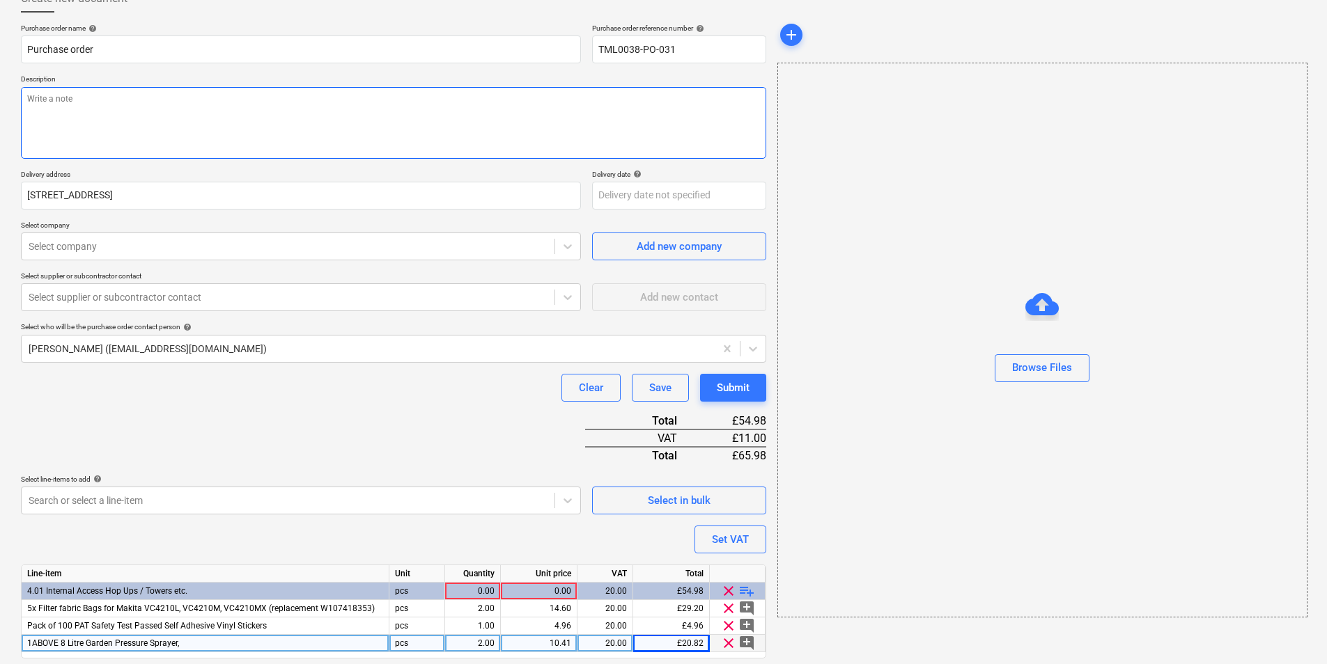
scroll to position [65, 0]
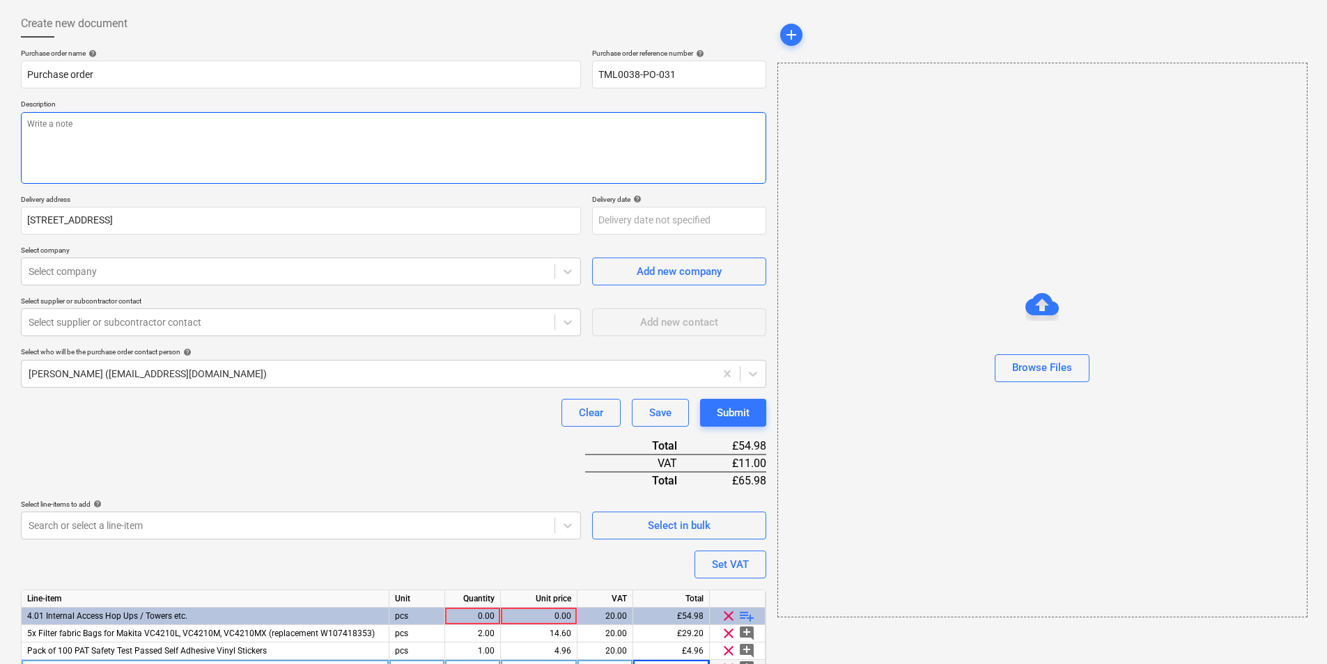
drag, startPoint x: 143, startPoint y: 137, endPoint x: 559, endPoint y: 139, distance: 415.8
click at [151, 137] on textarea at bounding box center [393, 148] width 745 height 72
click at [102, 275] on div at bounding box center [288, 272] width 519 height 14
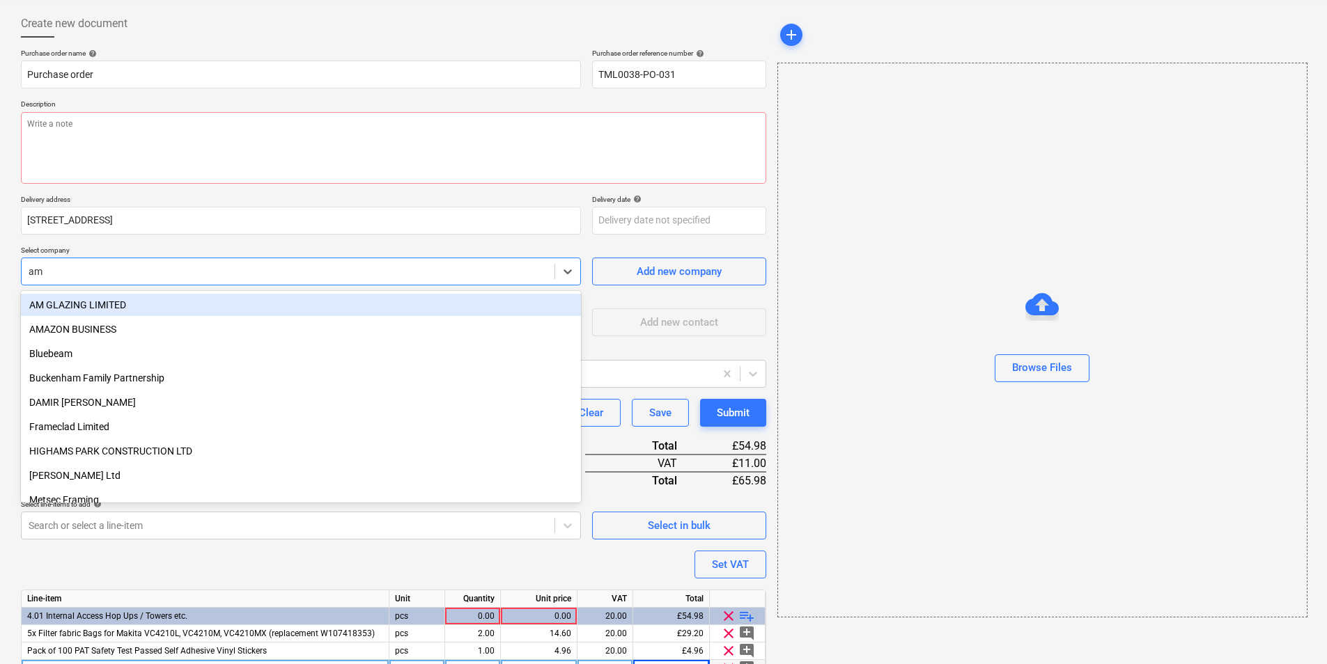
type input "ama"
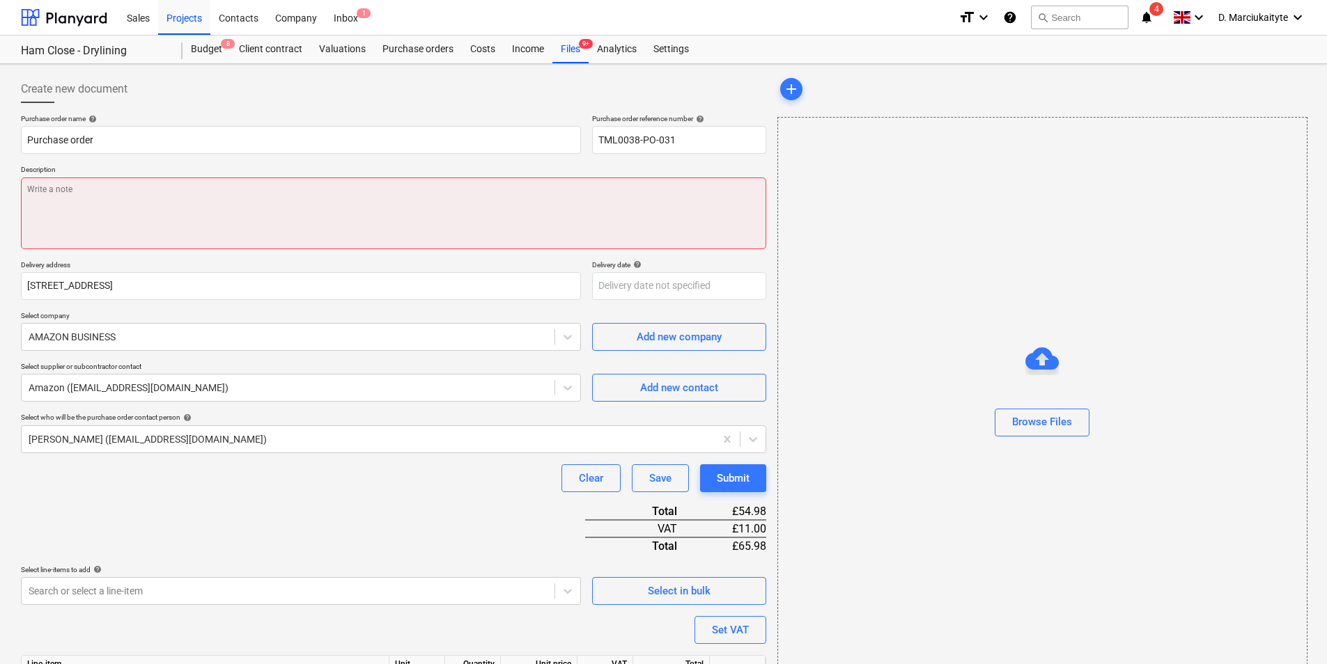
click at [344, 196] on textarea at bounding box center [393, 214] width 745 height 72
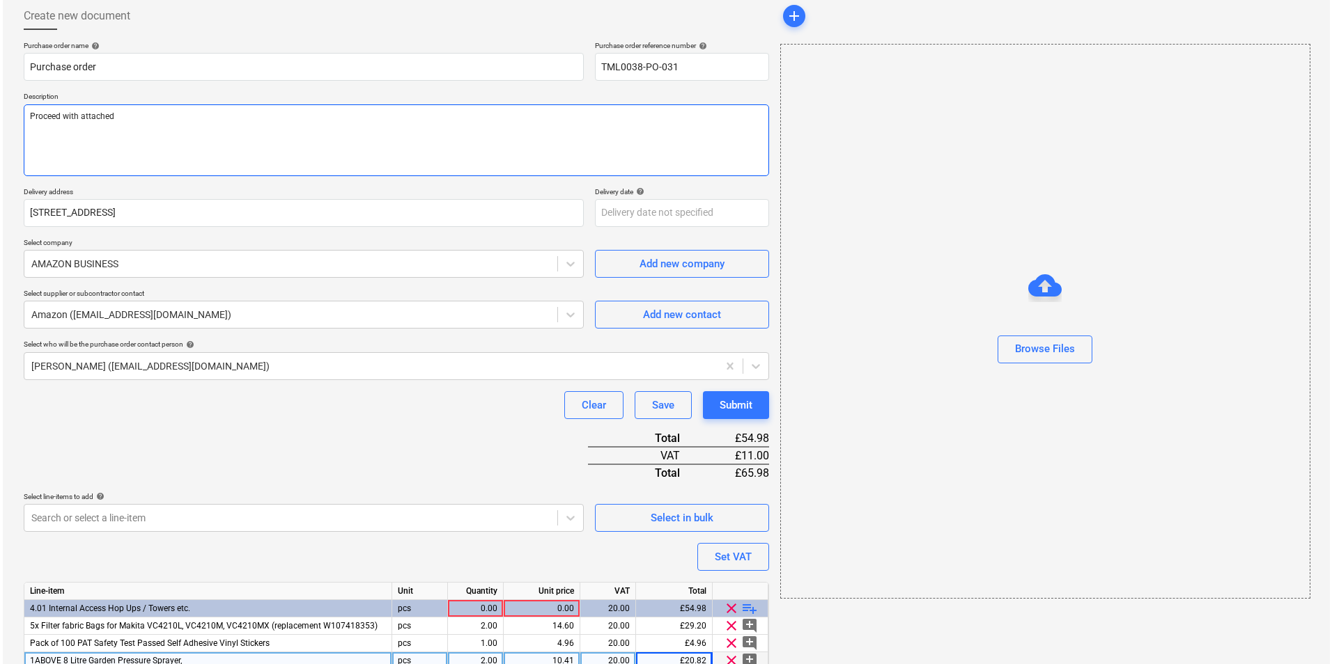
scroll to position [135, 0]
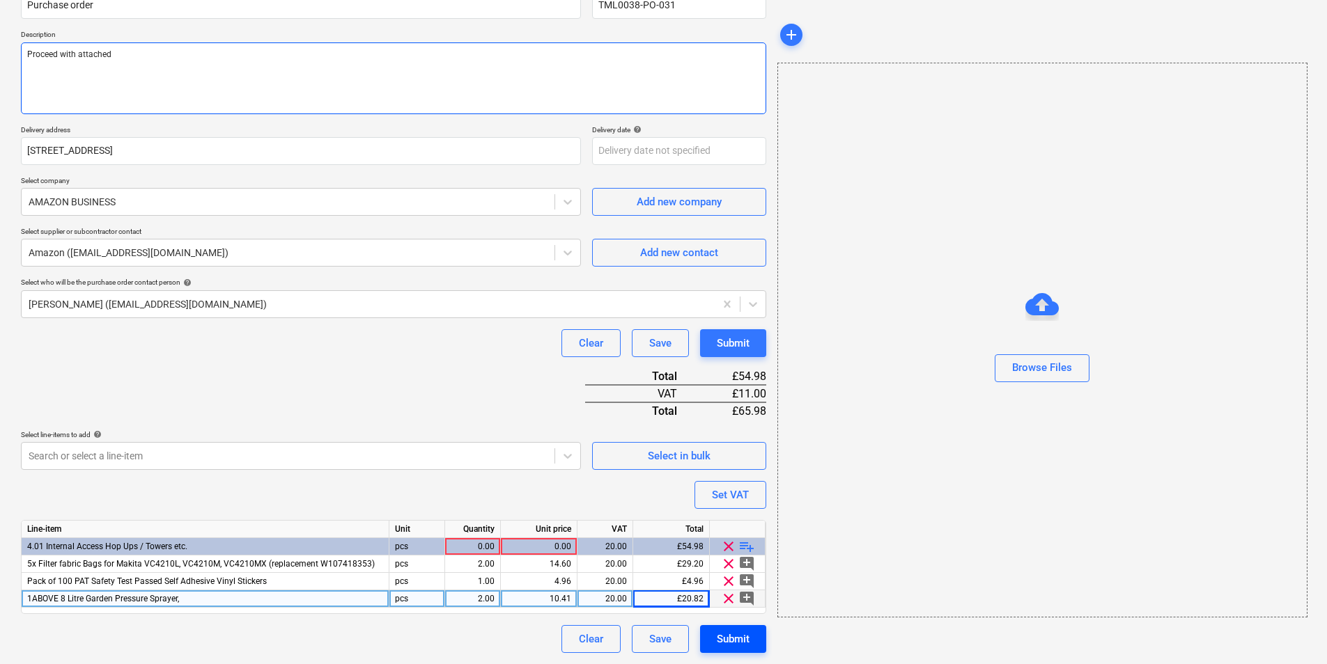
type textarea "Proceed with attached"
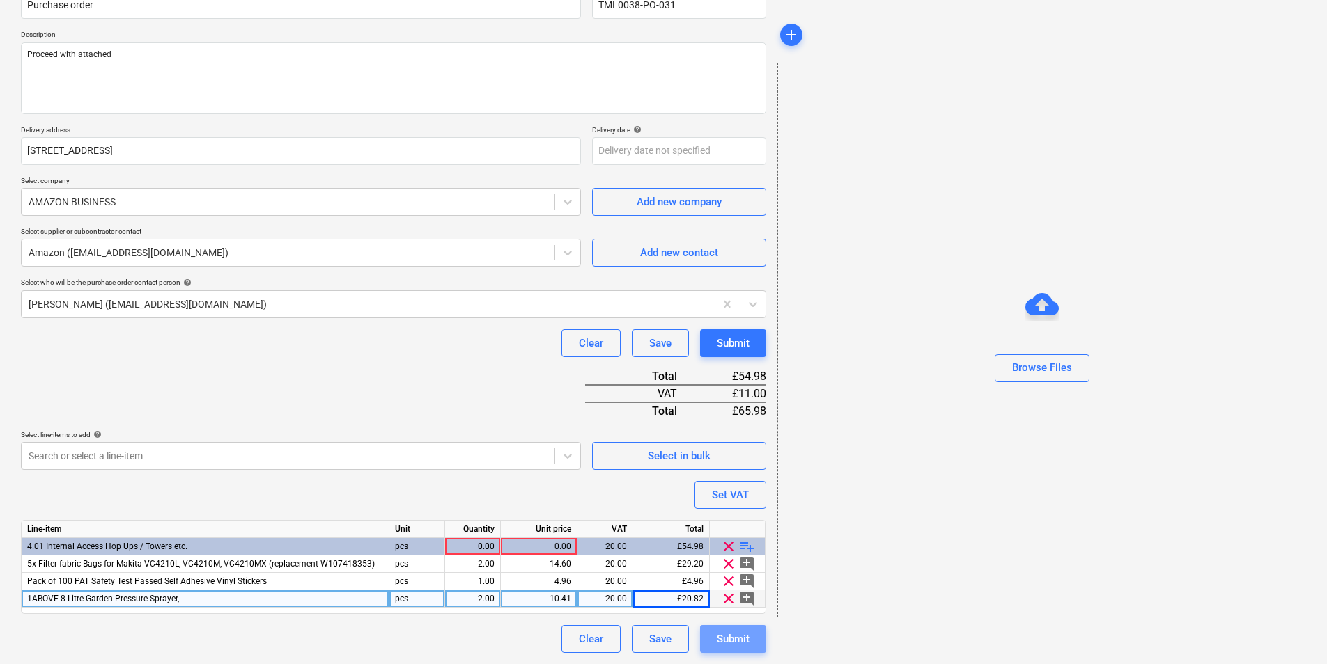
click at [750, 633] on button "Submit" at bounding box center [733, 639] width 66 height 28
click at [0, 0] on div "Line-item Unit Quantity Unit price VAT Total" at bounding box center [0, 0] width 0 height 0
click at [487, 544] on div "0.00" at bounding box center [473, 546] width 44 height 17
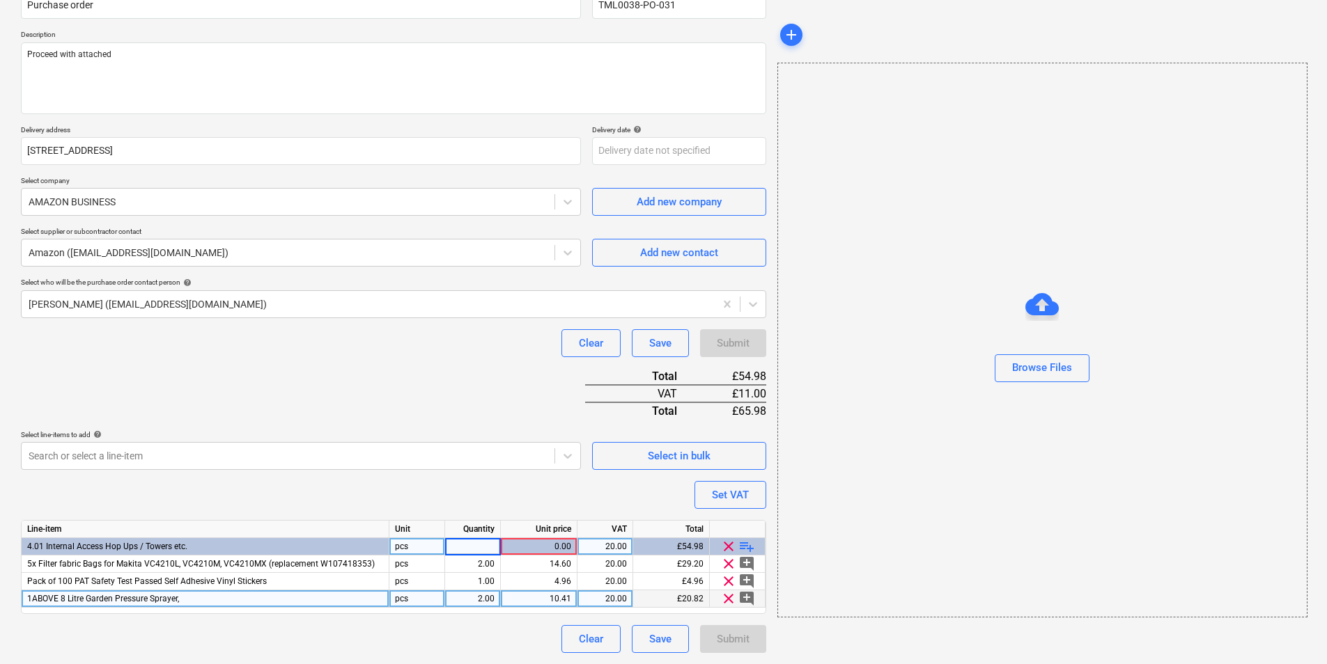
type input "1"
click at [726, 654] on div "Create new document Purchase order name help Purchase order Purchase order refe…" at bounding box center [393, 297] width 756 height 724
click at [733, 637] on div "Submit" at bounding box center [733, 639] width 33 height 18
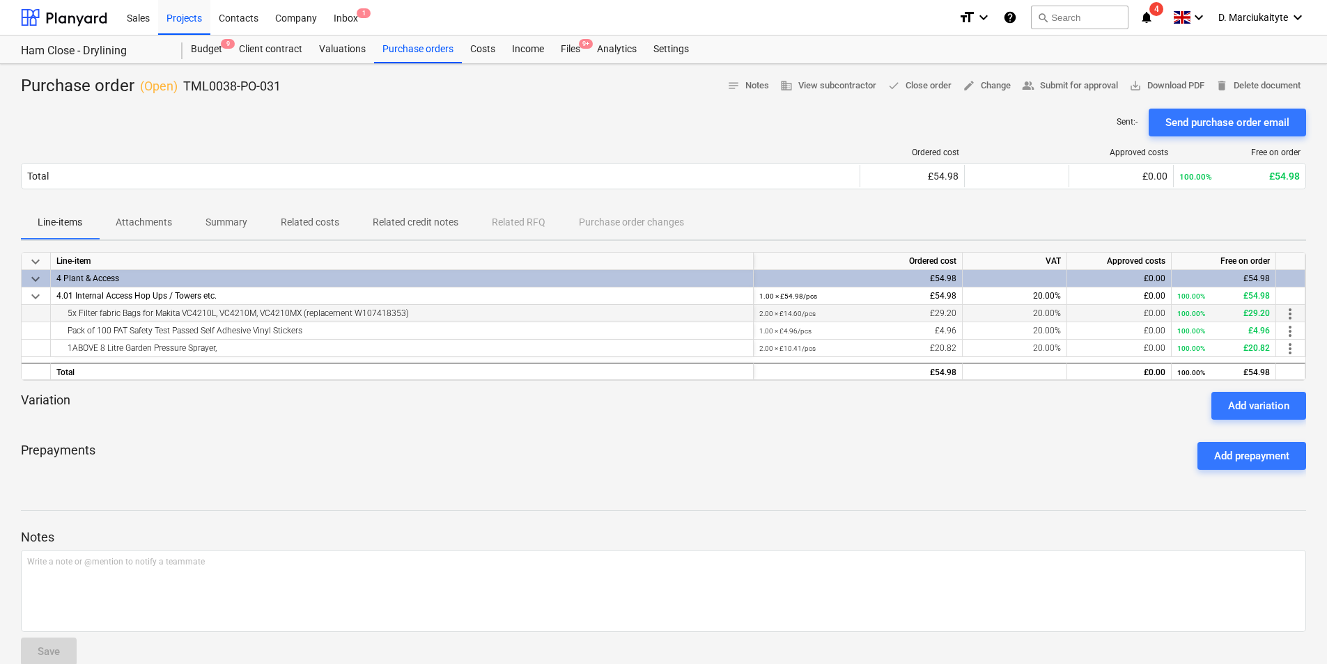
drag, startPoint x: 409, startPoint y: 311, endPoint x: 62, endPoint y: 308, distance: 346.9
click at [62, 308] on div "5x Filter fabric Bags for Makita VC4210L, VC4210M, VC4210MX (replacement W10741…" at bounding box center [401, 313] width 691 height 17
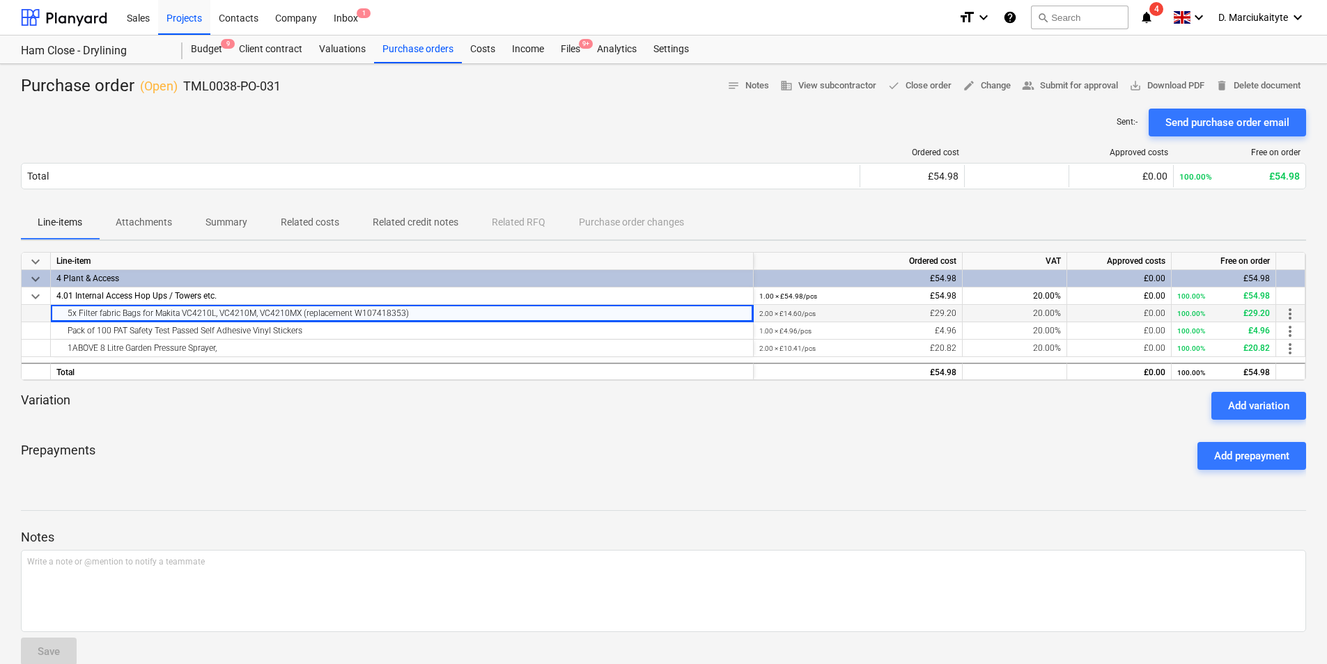
copy div "5x Filter fabric Bags for Makita VC4210L, VC4210M, VC4210MX (replacement W10741…"
click at [249, 347] on div "1ABOVE 8 Litre Garden Pressure Sprayer," at bounding box center [401, 348] width 691 height 17
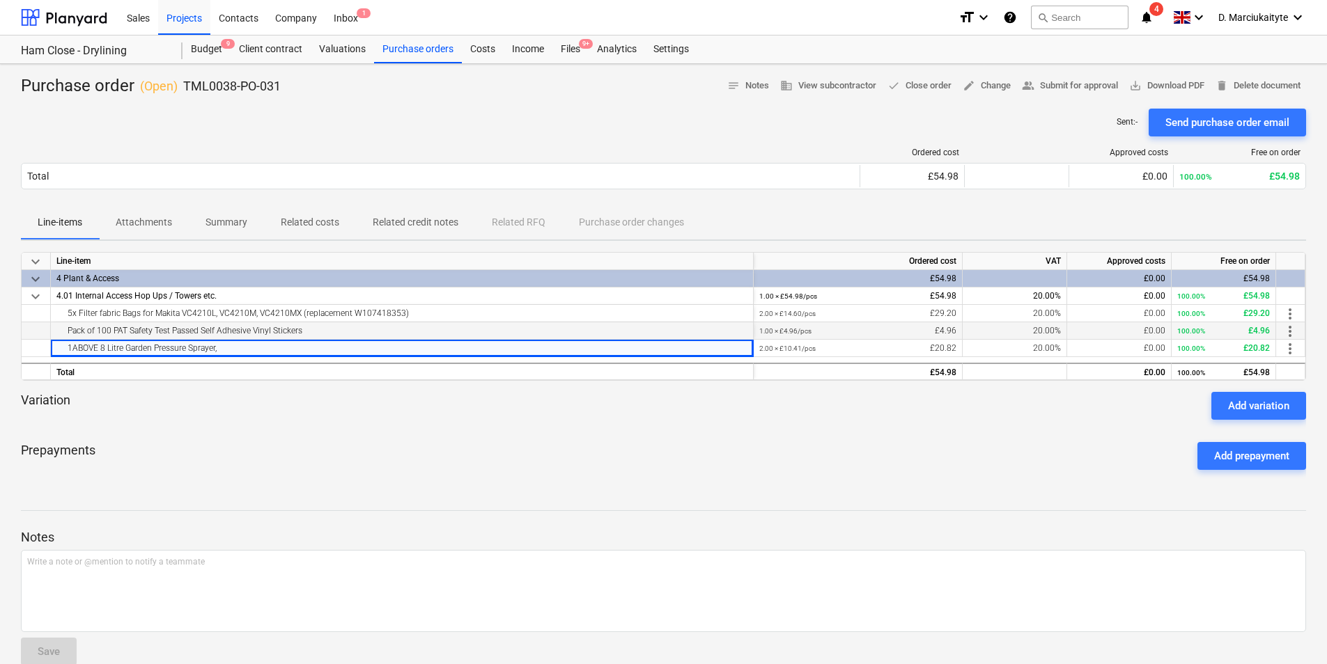
drag, startPoint x: 311, startPoint y: 327, endPoint x: 66, endPoint y: 325, distance: 245.2
click at [66, 325] on div "Pack of 100 PAT Safety Test Passed Self Adhesive Vinyl Stickers" at bounding box center [401, 330] width 691 height 17
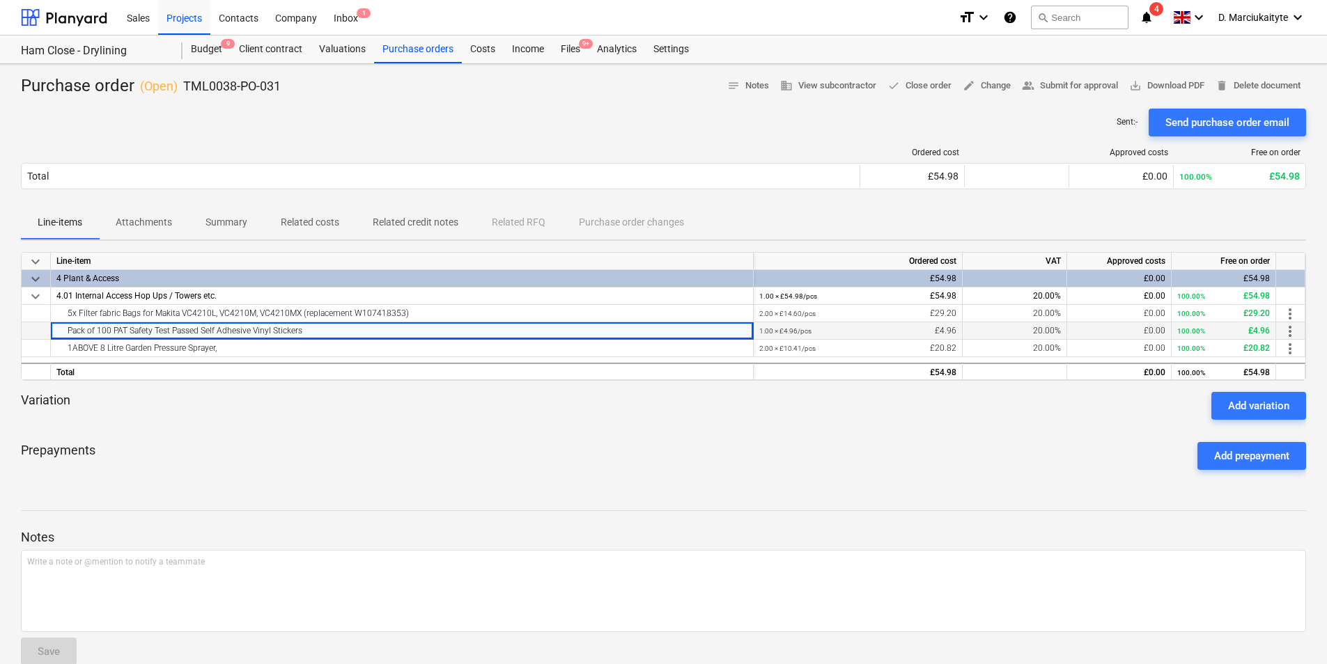
copy div "Pack of 100 PAT Safety Test Passed Self Adhesive Vinyl Stickers"
click at [227, 343] on div "1ABOVE 8 Litre Garden Pressure Sprayer," at bounding box center [401, 348] width 691 height 17
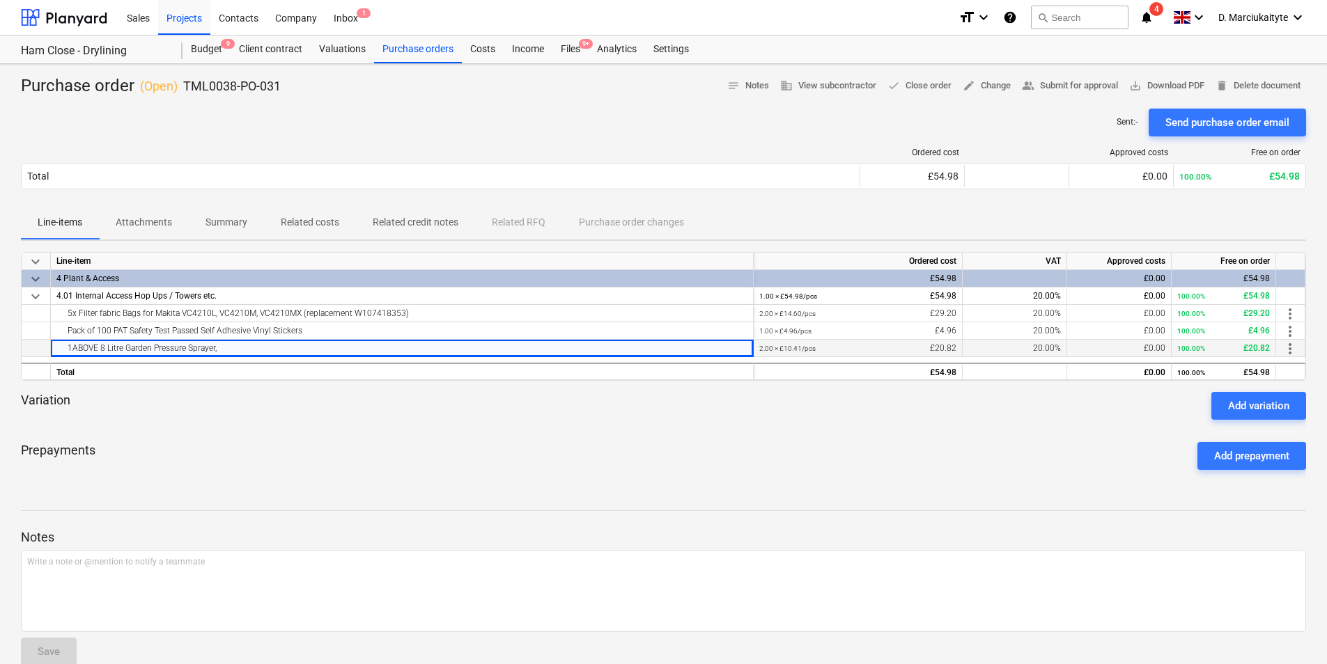
drag, startPoint x: 227, startPoint y: 350, endPoint x: 64, endPoint y: 349, distance: 163.0
click at [64, 349] on div "1ABOVE 8 Litre Garden Pressure Sprayer," at bounding box center [401, 348] width 691 height 17
copy div "1ABOVE 8 Litre Garden Pressure Sprayer,"
drag, startPoint x: 260, startPoint y: 87, endPoint x: 182, endPoint y: 91, distance: 77.4
click at [182, 91] on div "Purchase order ( Open ) TML0038-PO-031 notes Notes business View subcontractor …" at bounding box center [663, 86] width 1285 height 22
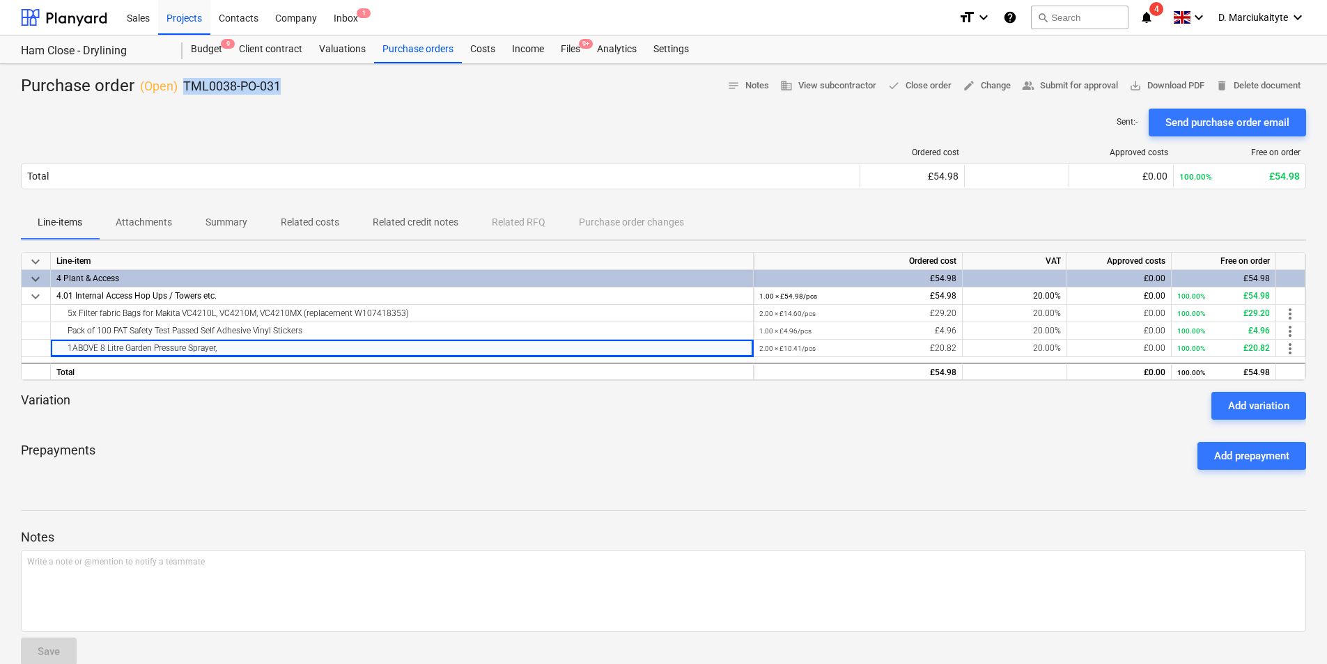
copy p "TML0038-PO-031"
click at [433, 43] on div "Purchase orders" at bounding box center [418, 50] width 88 height 28
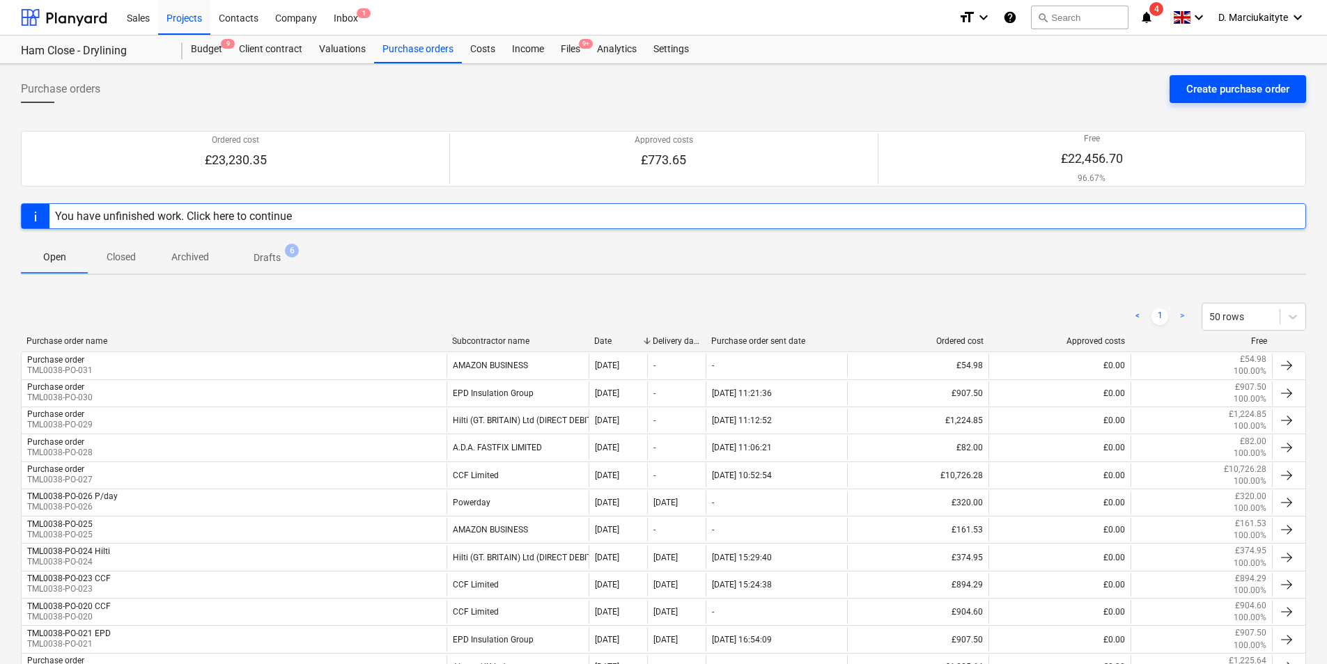
click at [1240, 88] on div "Create purchase order" at bounding box center [1237, 89] width 103 height 18
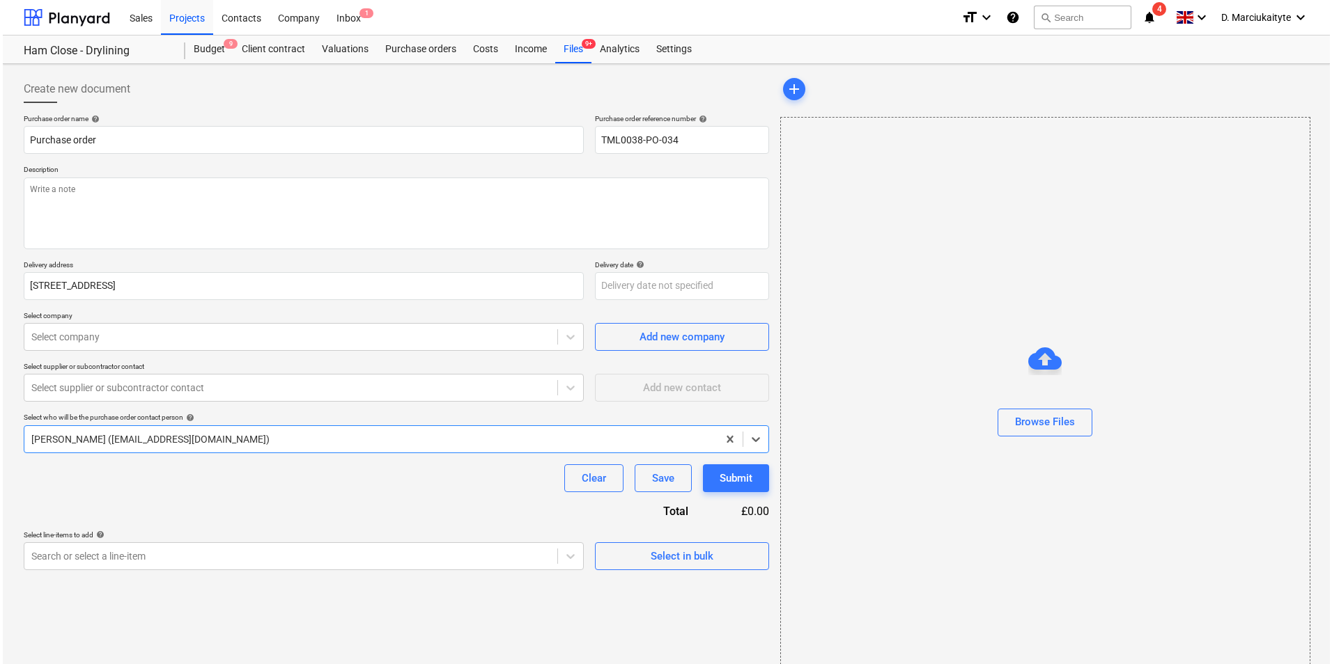
scroll to position [19, 0]
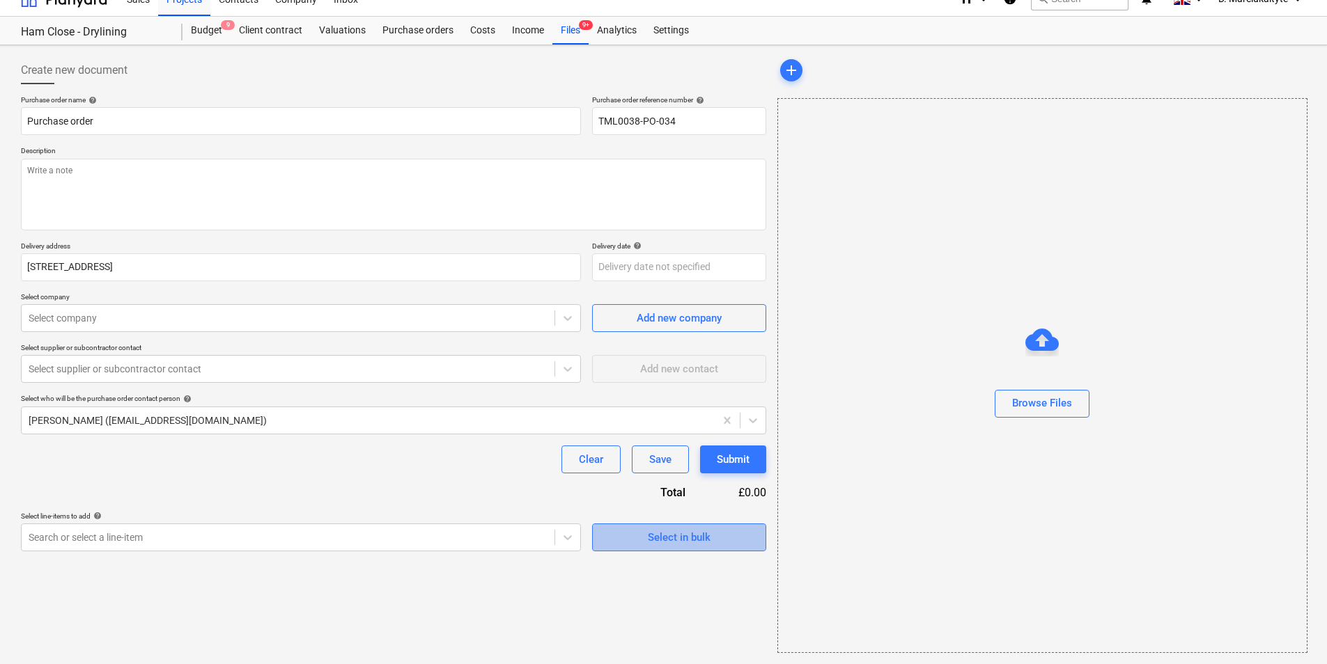
click at [686, 538] on div "Select in bulk" at bounding box center [679, 538] width 63 height 18
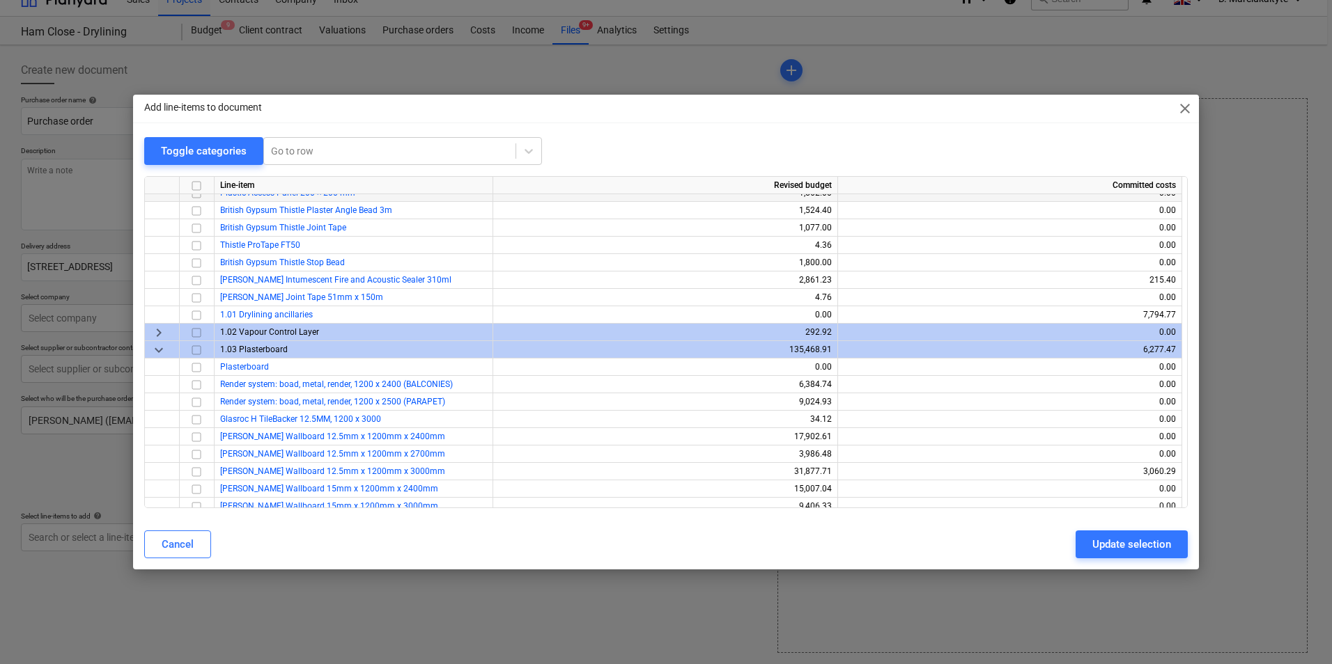
scroll to position [0, 0]
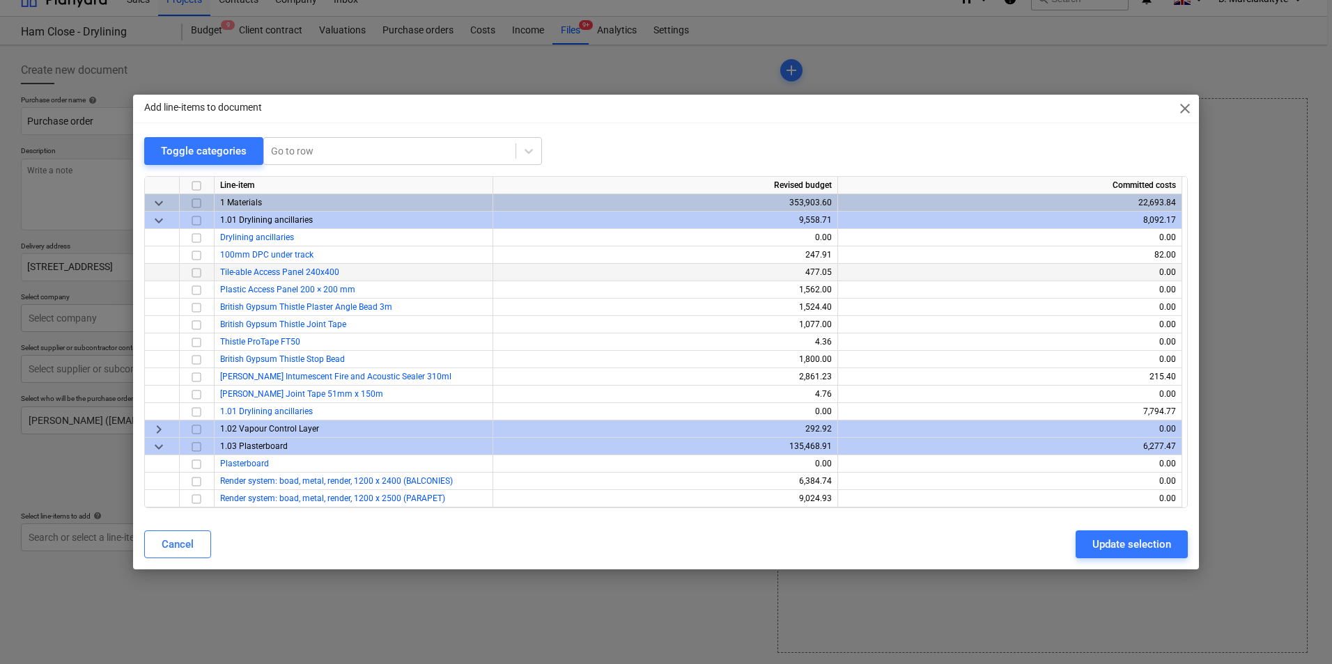
drag, startPoint x: 192, startPoint y: 237, endPoint x: 231, endPoint y: 281, distance: 58.7
click at [192, 236] on input "checkbox" at bounding box center [196, 238] width 17 height 17
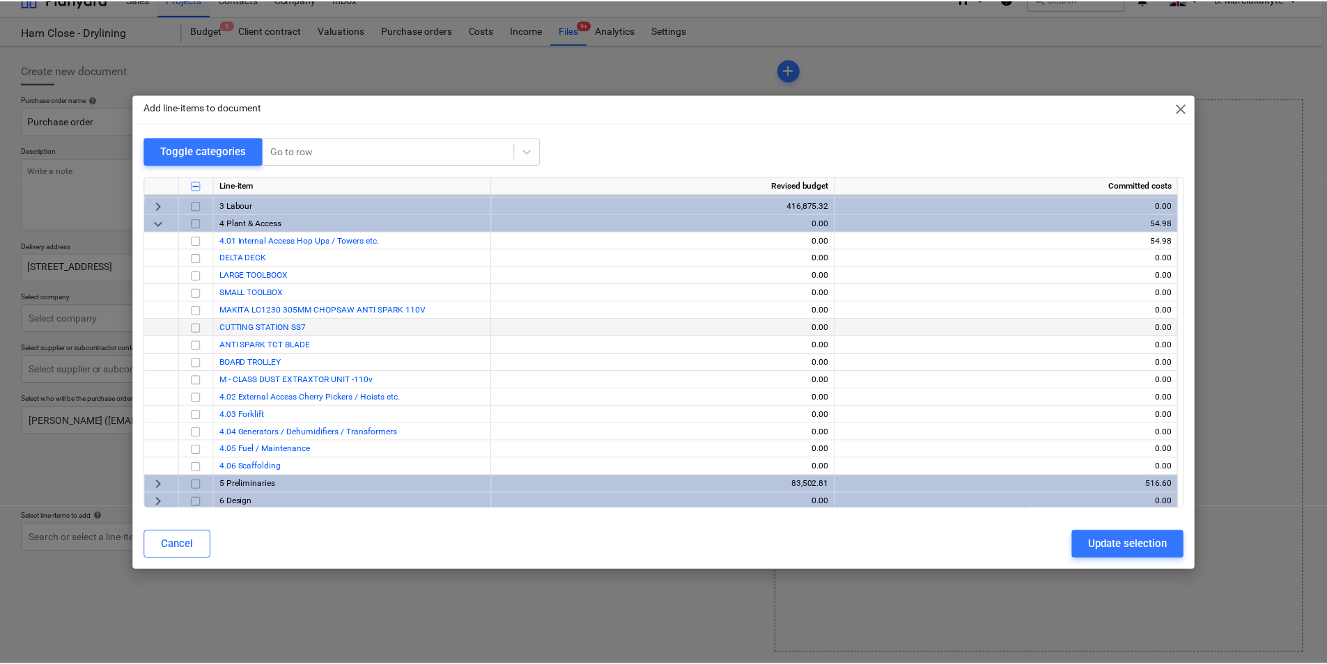
scroll to position [2124, 0]
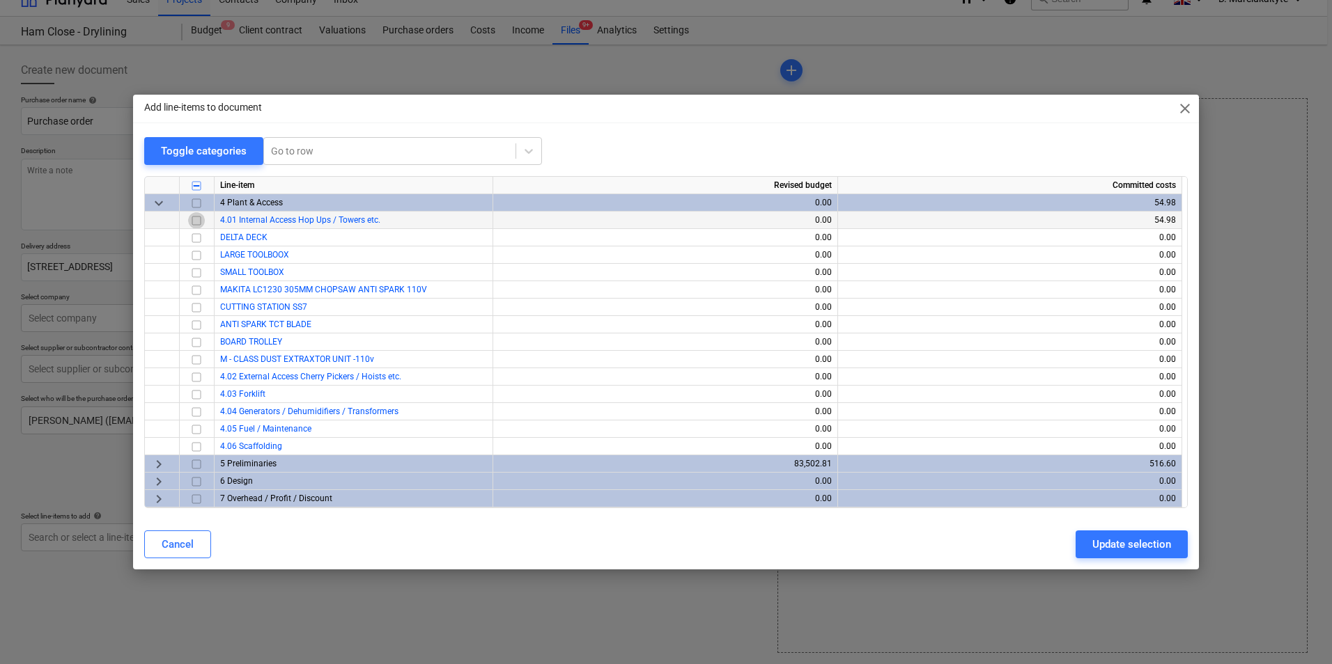
click at [201, 219] on input "checkbox" at bounding box center [196, 220] width 17 height 17
click at [1084, 541] on button "Update selection" at bounding box center [1131, 545] width 112 height 28
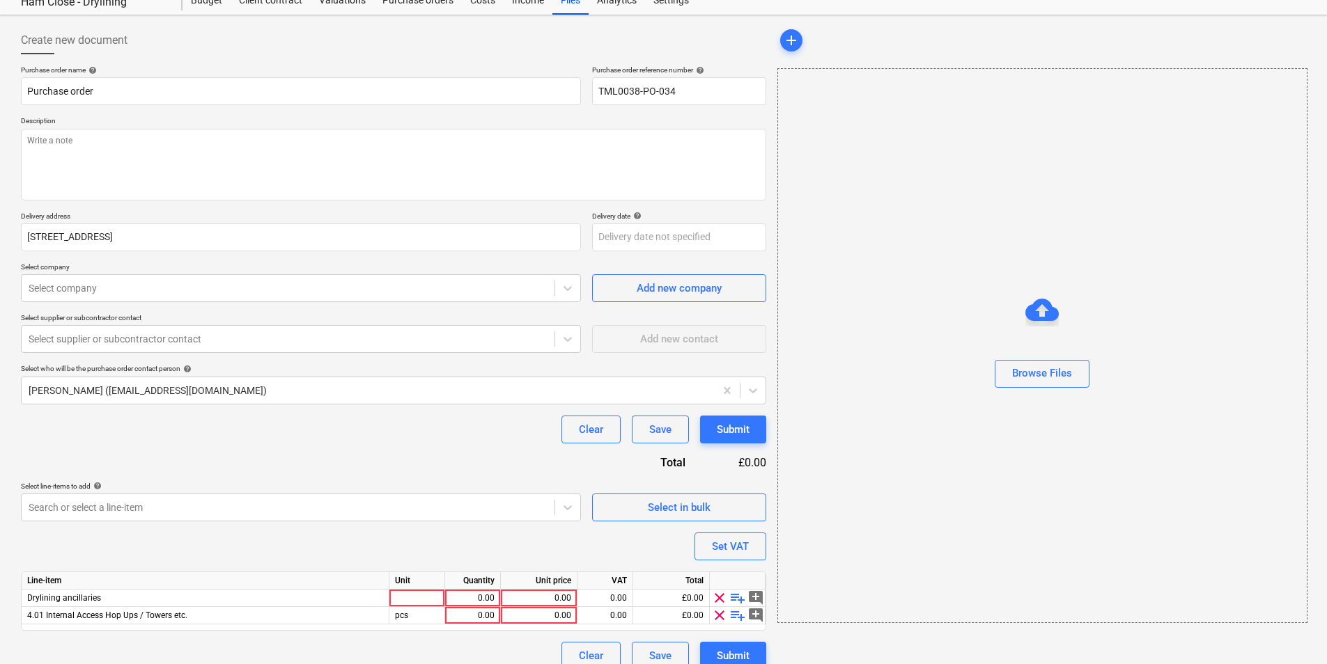
scroll to position [65, 0]
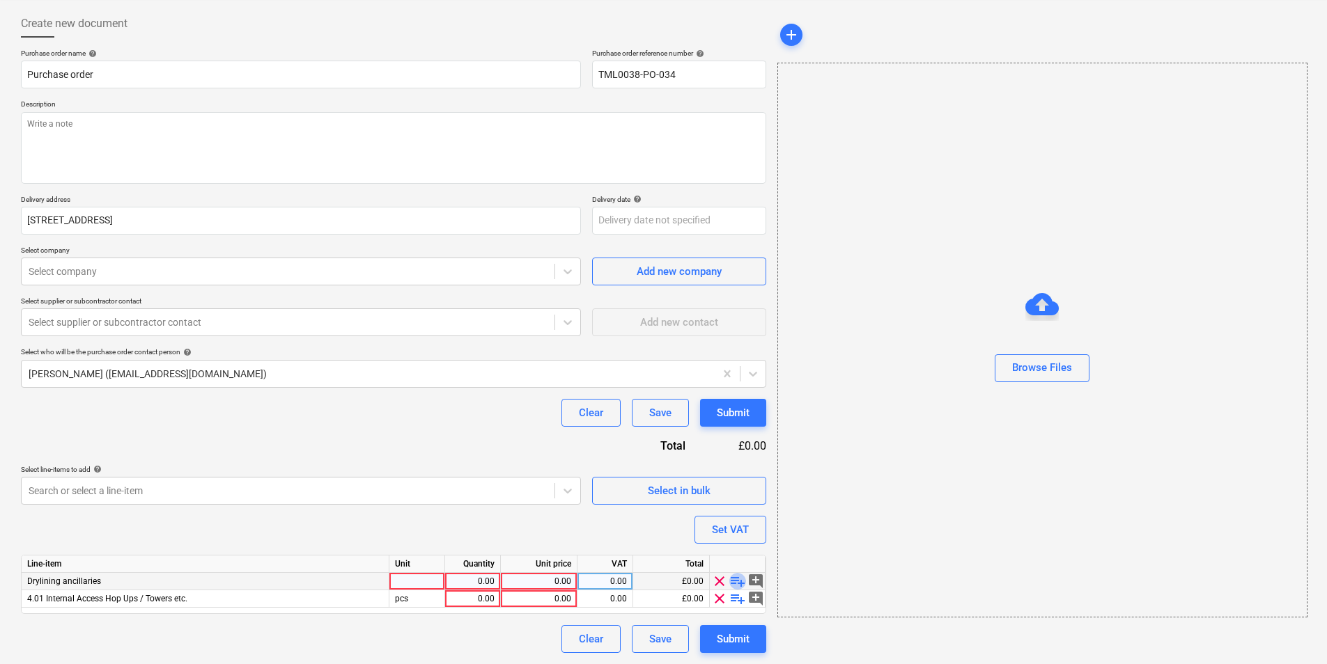
click at [740, 579] on span "playlist_add" at bounding box center [737, 581] width 17 height 17
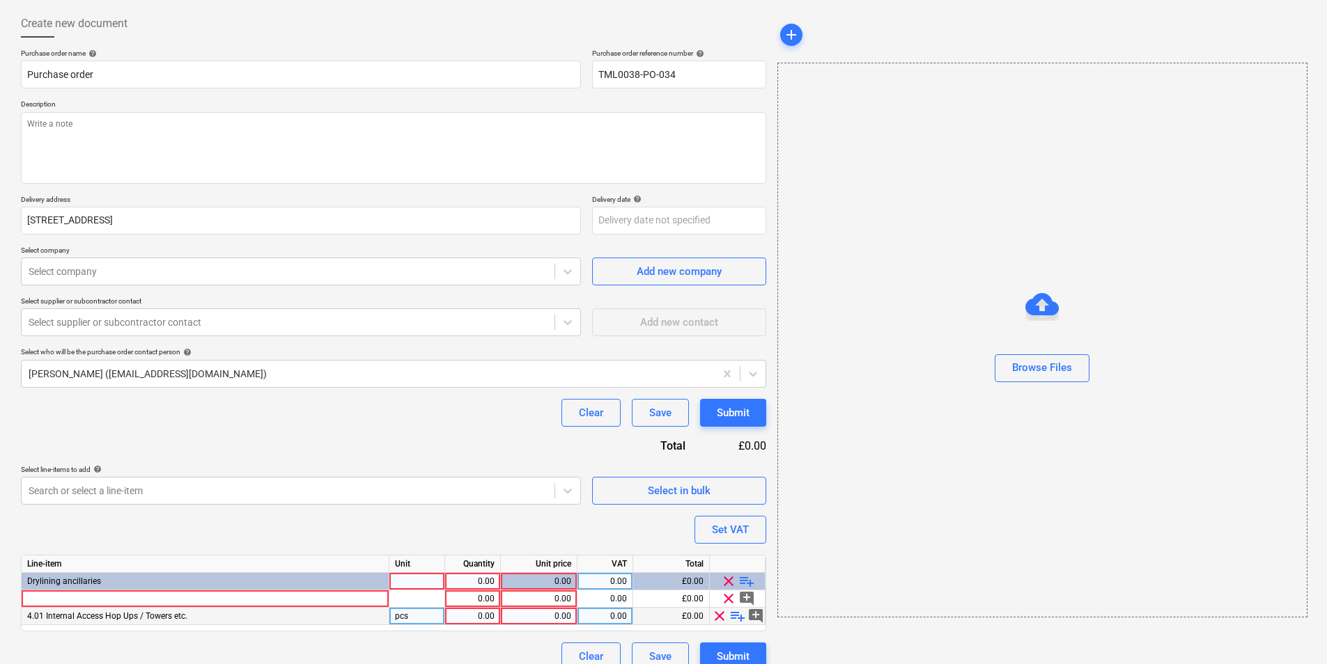
click at [738, 618] on span "playlist_add" at bounding box center [737, 616] width 17 height 17
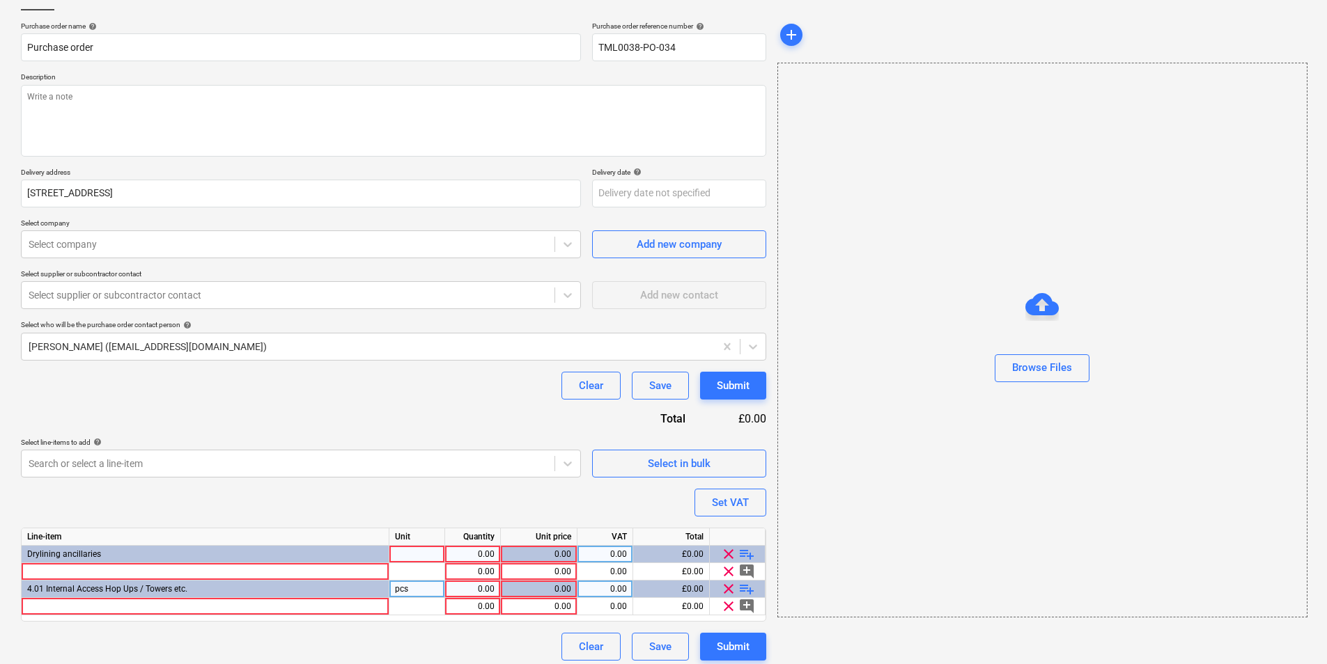
scroll to position [100, 0]
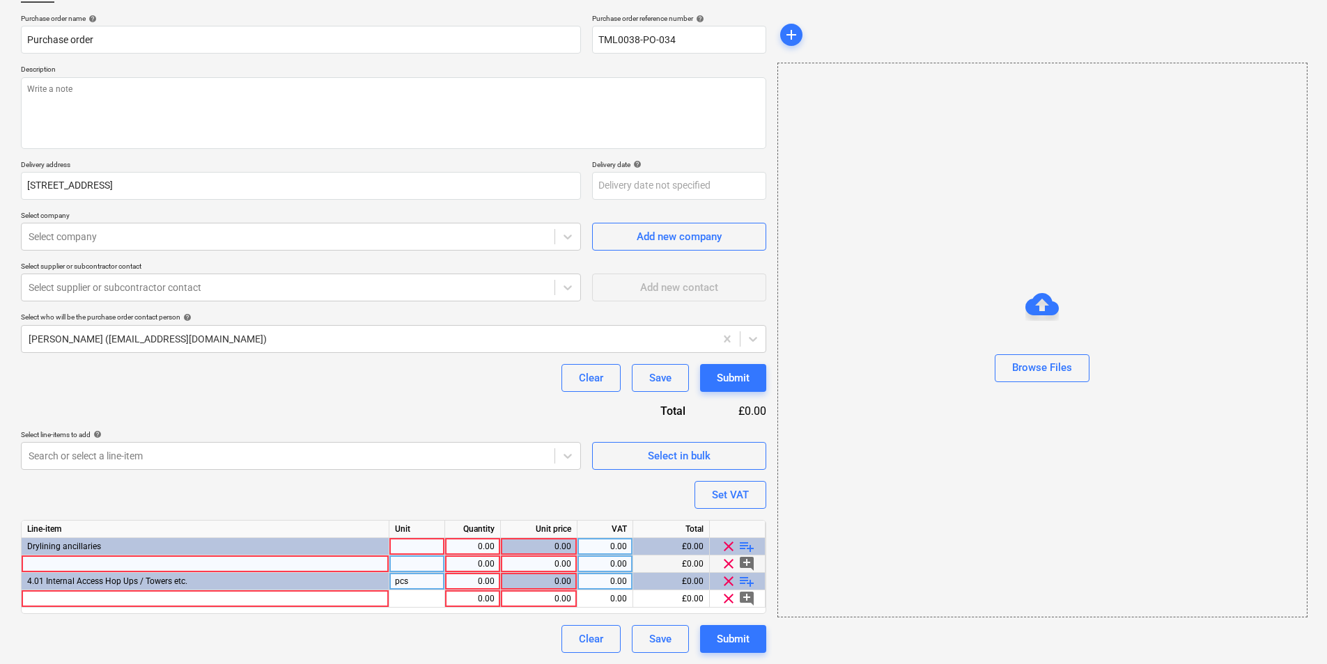
click at [297, 566] on div at bounding box center [206, 564] width 368 height 17
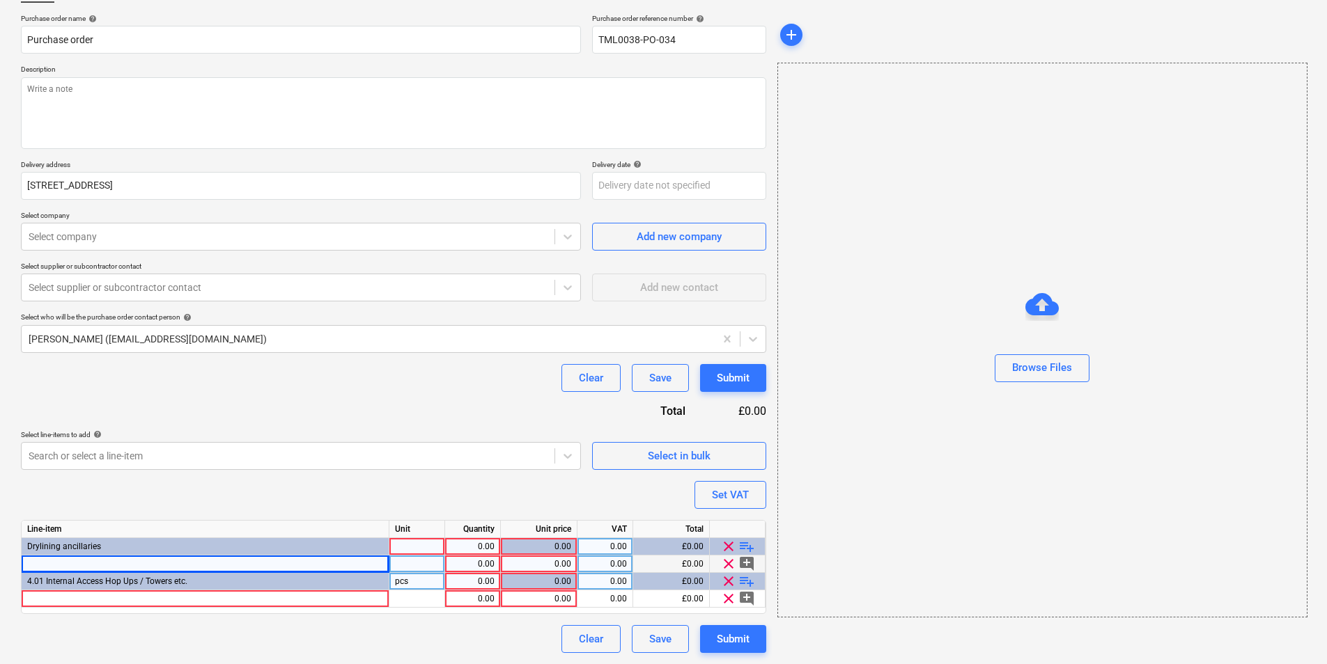
click at [234, 564] on div at bounding box center [206, 564] width 368 height 17
type input "Cable Ties 610mm Black (100/ Pack)"
click at [242, 598] on div at bounding box center [206, 599] width 368 height 17
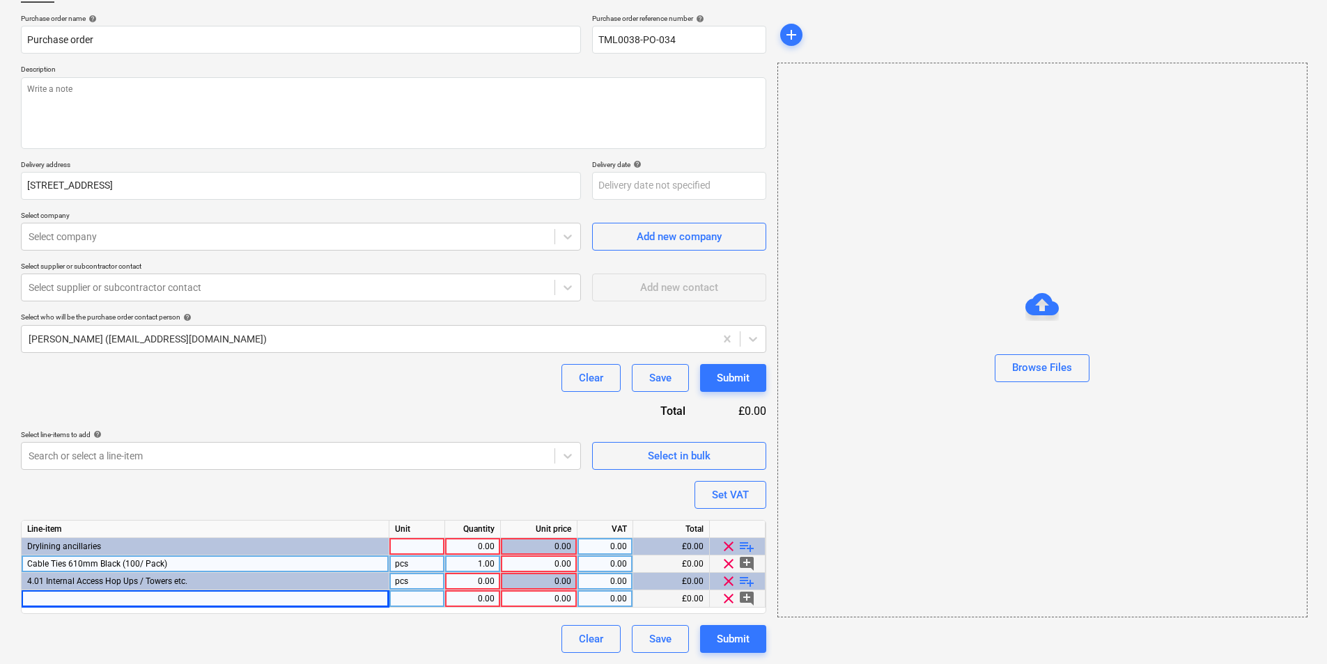
click at [208, 598] on div at bounding box center [206, 599] width 368 height 17
click at [427, 599] on div at bounding box center [417, 599] width 56 height 17
click at [476, 597] on div "1.00" at bounding box center [473, 599] width 44 height 17
type input "2"
type input "5.61"
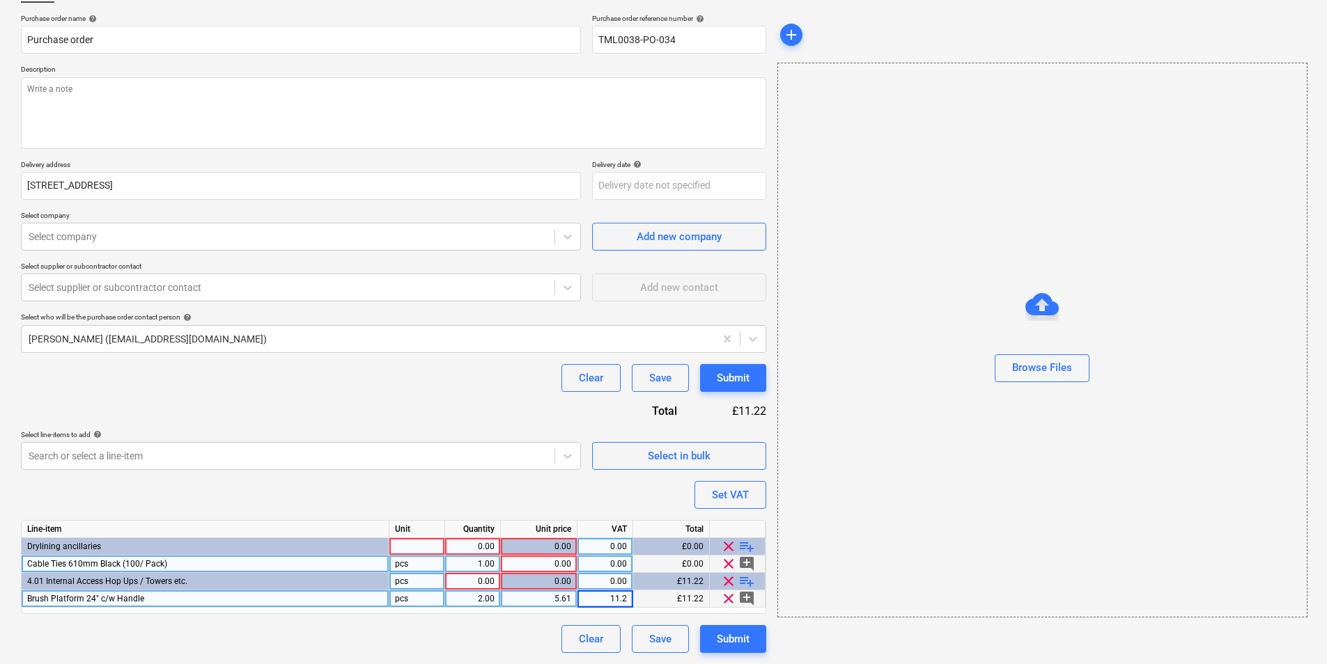
type input "11.22"
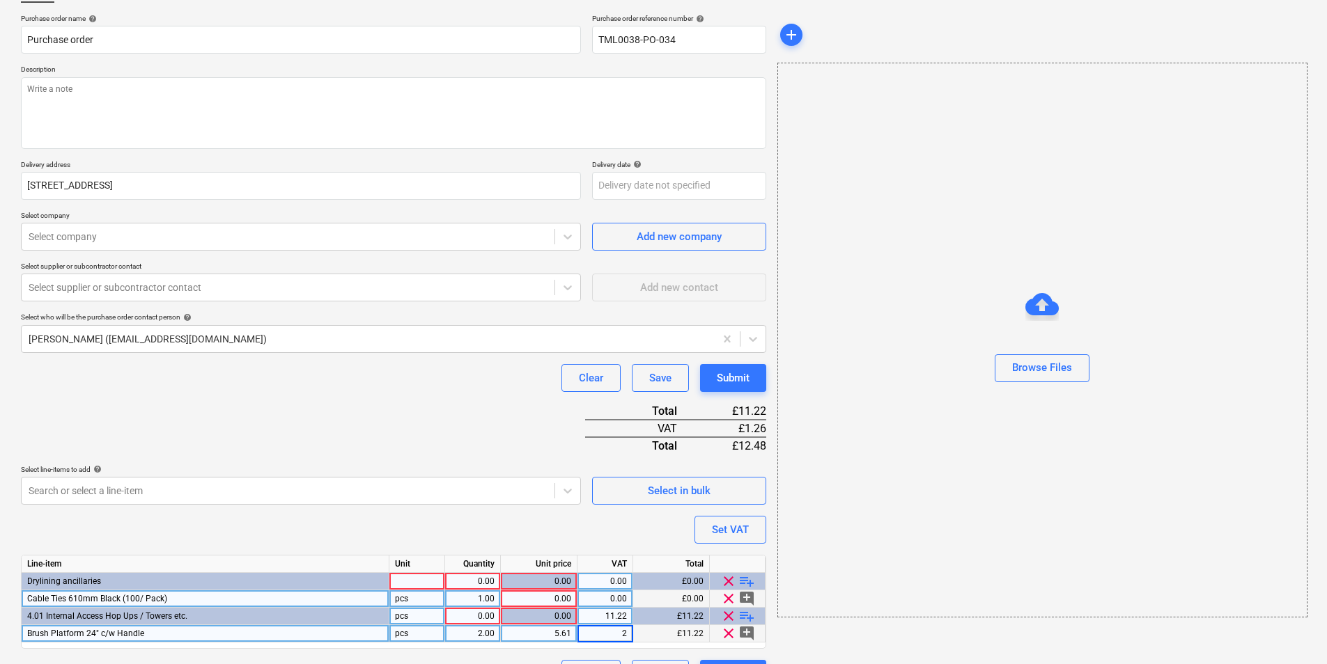
type input "20"
type input "13.32"
type input "20"
click at [134, 71] on p "Description" at bounding box center [393, 71] width 745 height 12
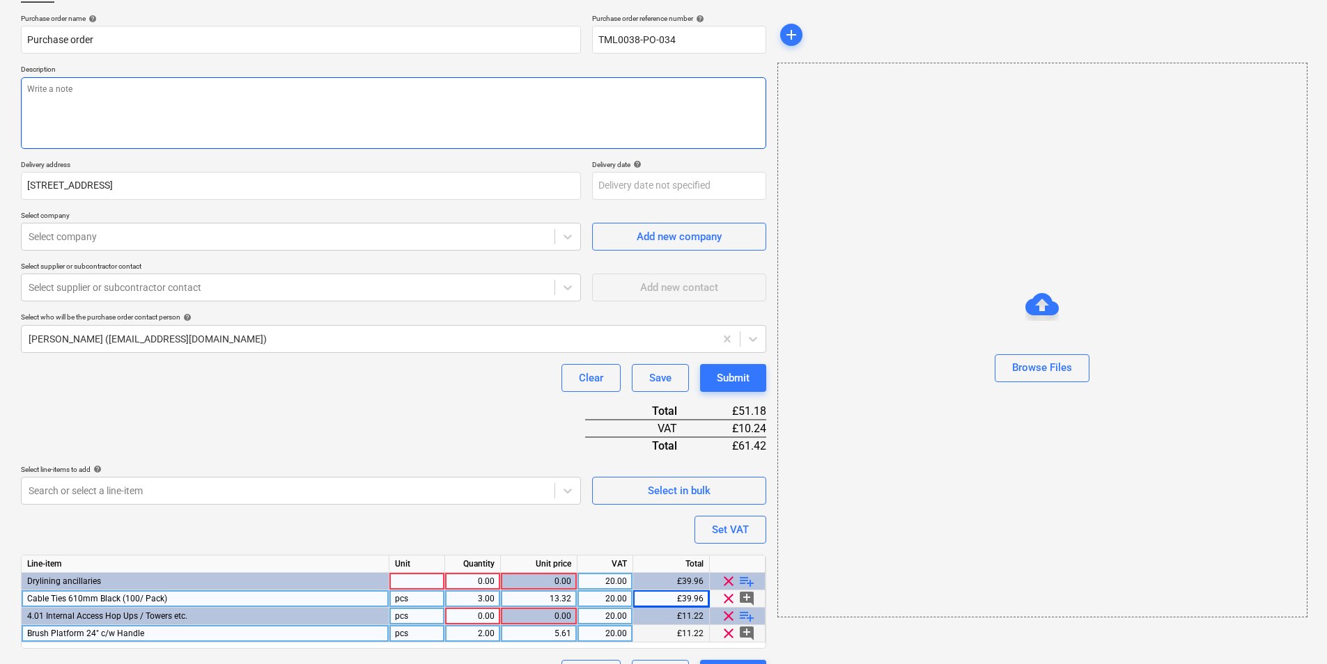
click at [204, 110] on textarea at bounding box center [393, 113] width 745 height 72
type textarea "h"
click at [176, 140] on textarea "Hi, Please proceed withy attached." at bounding box center [393, 113] width 745 height 72
click at [171, 130] on textarea "Hi, Please proceed withy attached." at bounding box center [393, 113] width 745 height 72
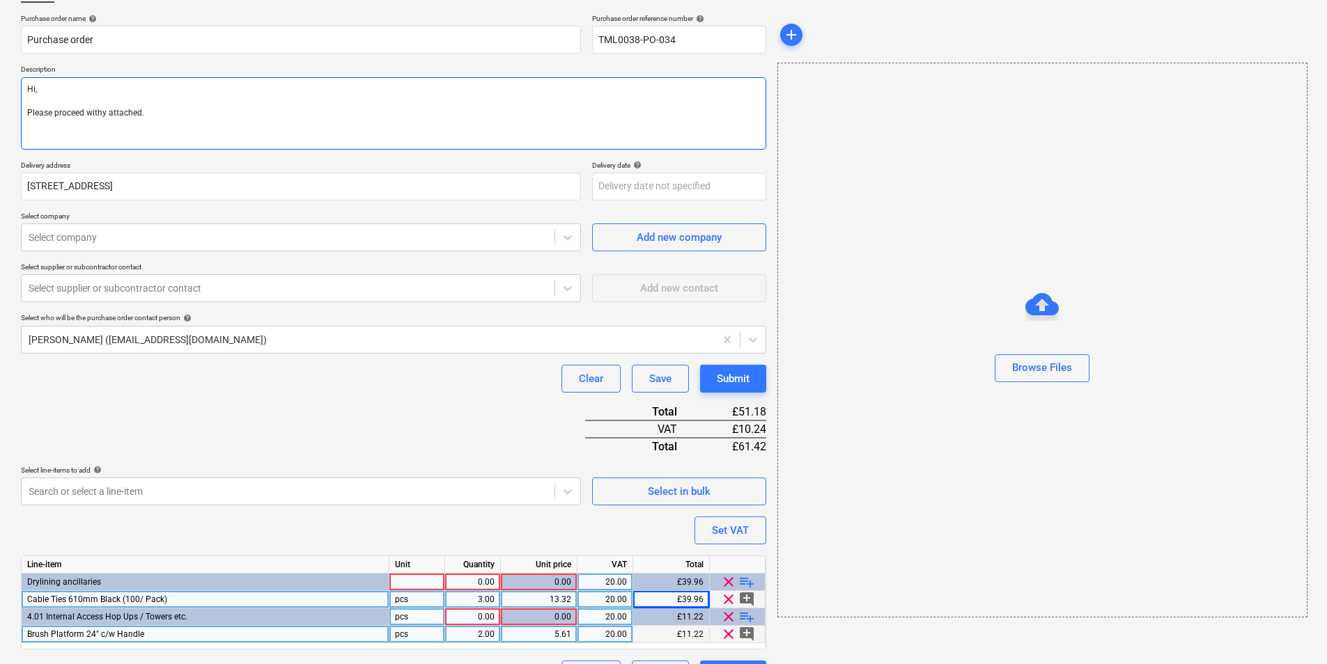
paste textarea "Site Contact : Razvan +44 7501 645393 Please see site entrance attached. Thank …"
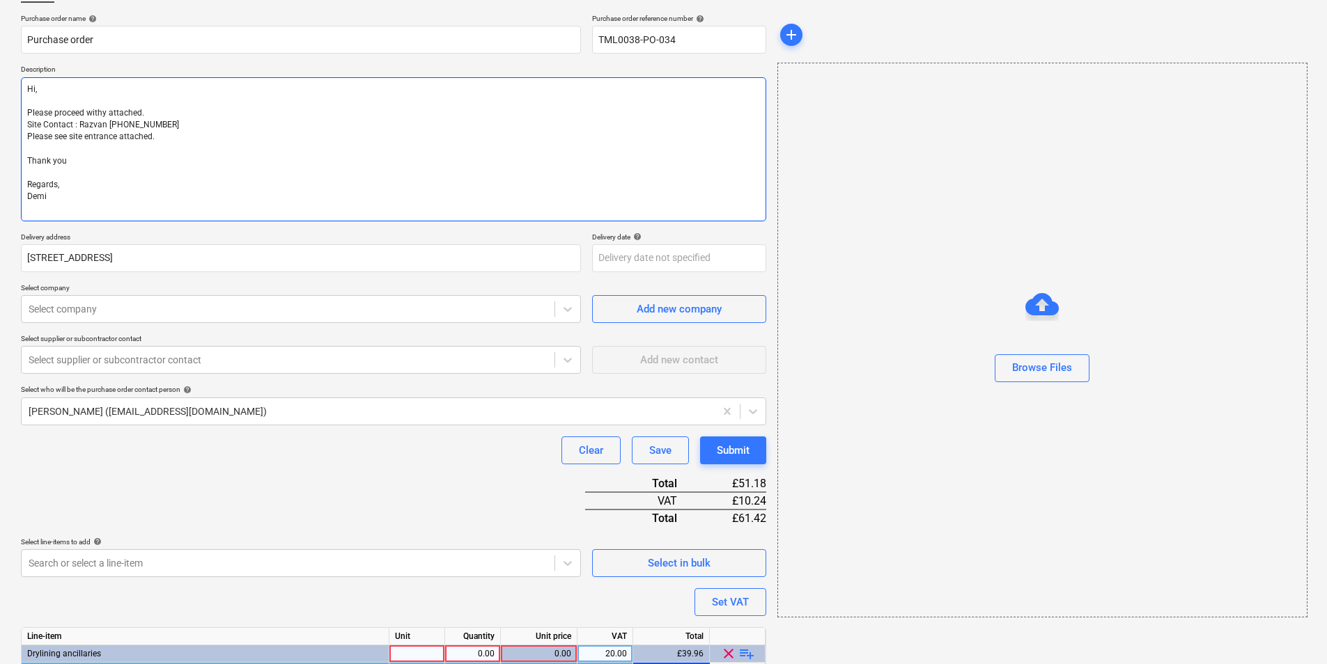
drag, startPoint x: 105, startPoint y: 142, endPoint x: 26, endPoint y: 142, distance: 79.4
click at [26, 142] on textarea "Hi, Please proceed withy attached. Site Contact : Razvan +44 7501 645393 Please…" at bounding box center [393, 149] width 745 height 144
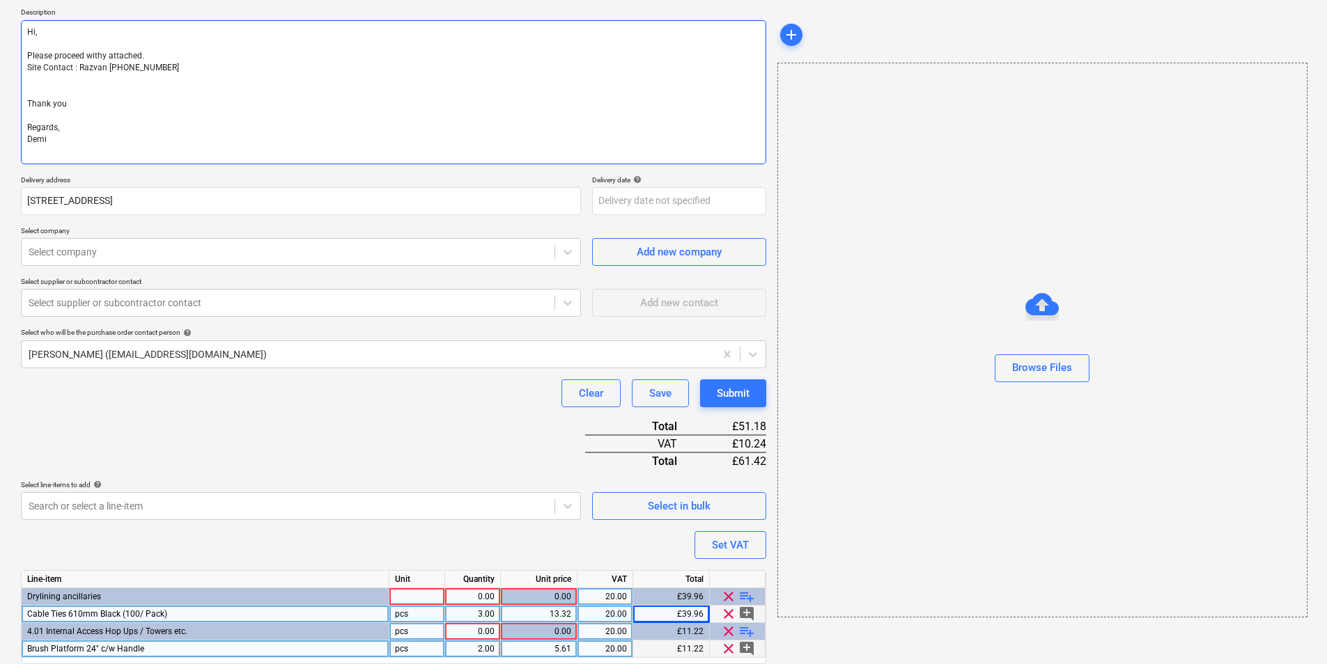
scroll to position [208, 0]
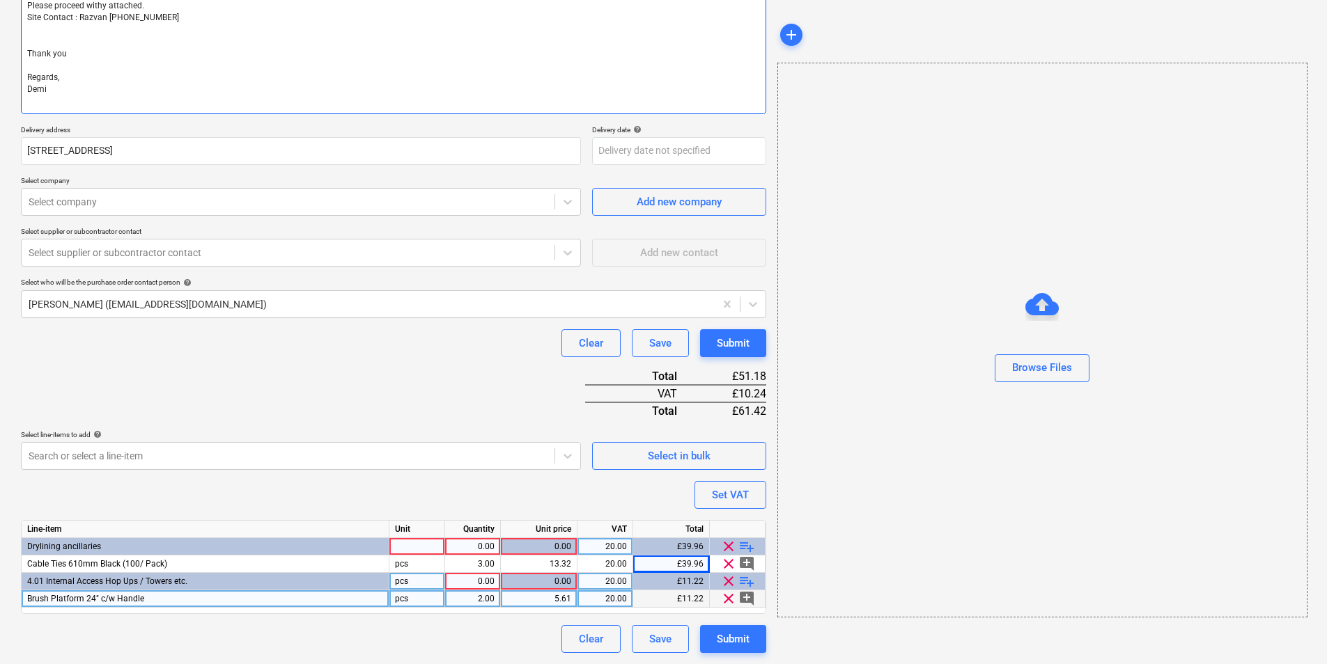
type textarea "Hi, Please proceed withy attached. Site Contact : Razvan +44 7501 645393 Thank …"
click at [474, 548] on div "0.00" at bounding box center [473, 546] width 44 height 17
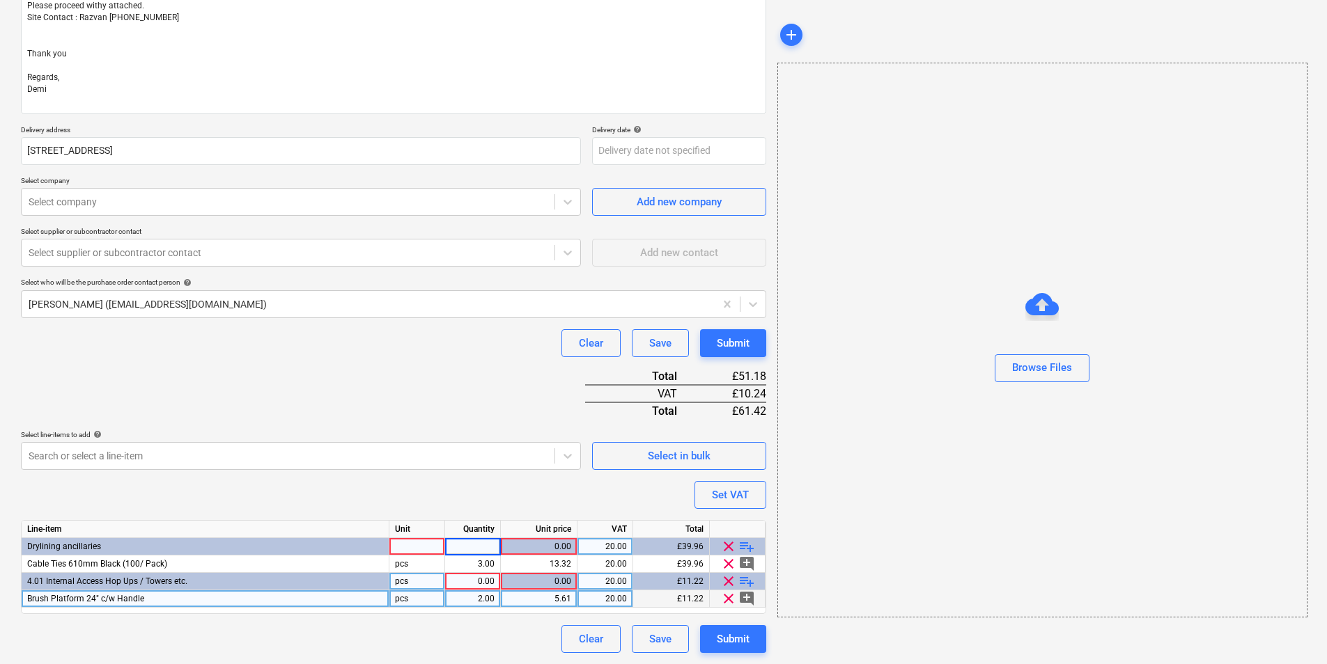
type input "1"
click at [430, 550] on div at bounding box center [417, 546] width 56 height 17
type input "pcs"
click at [474, 582] on div "0.00" at bounding box center [473, 581] width 44 height 17
type input "1"
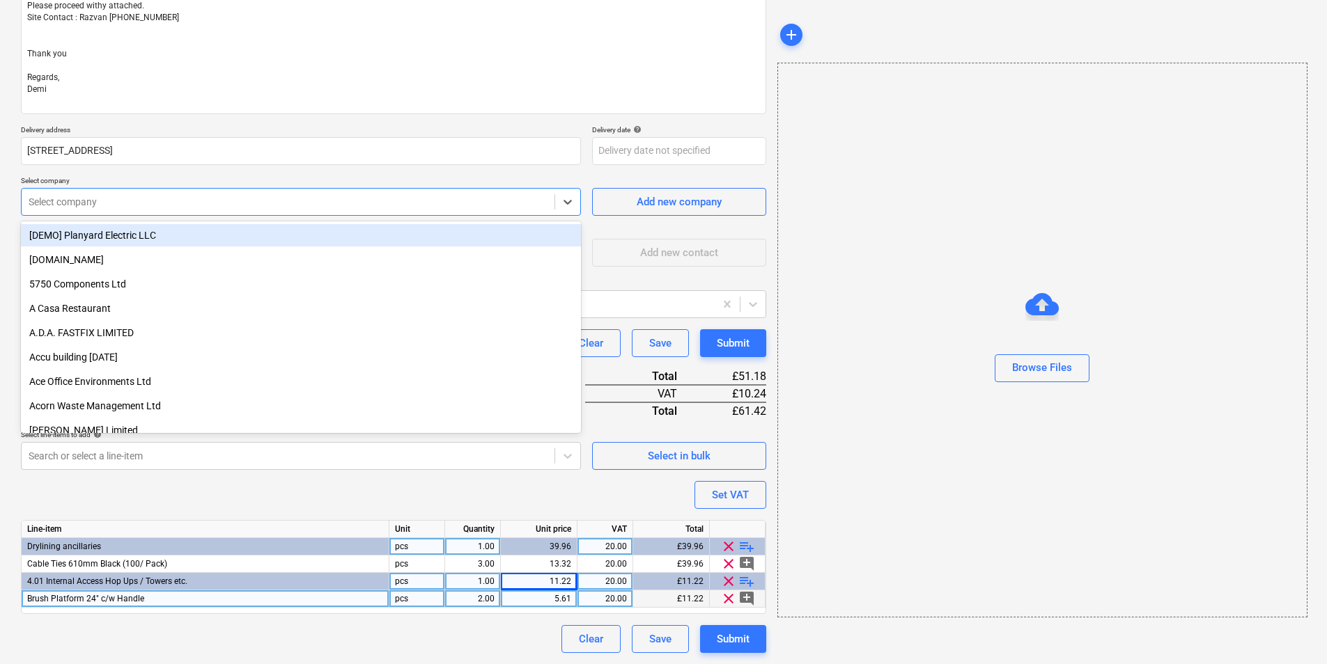
click at [230, 193] on div "Select company" at bounding box center [288, 202] width 533 height 20
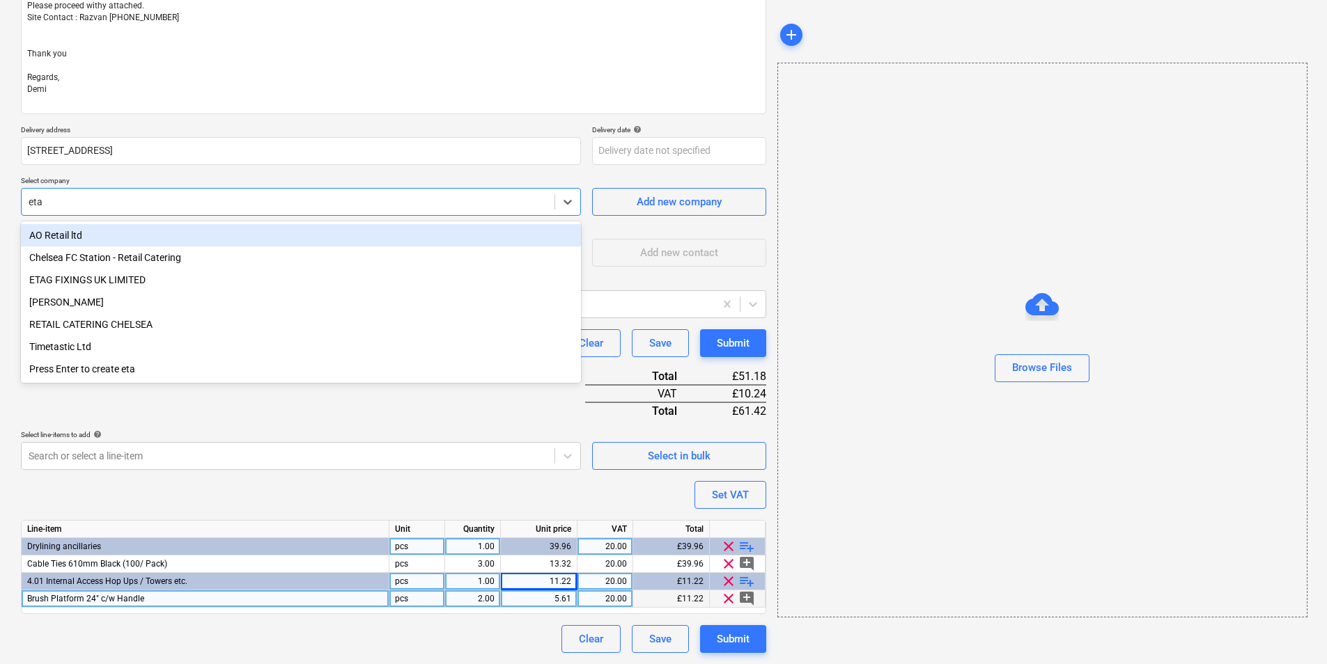
type input "etag"
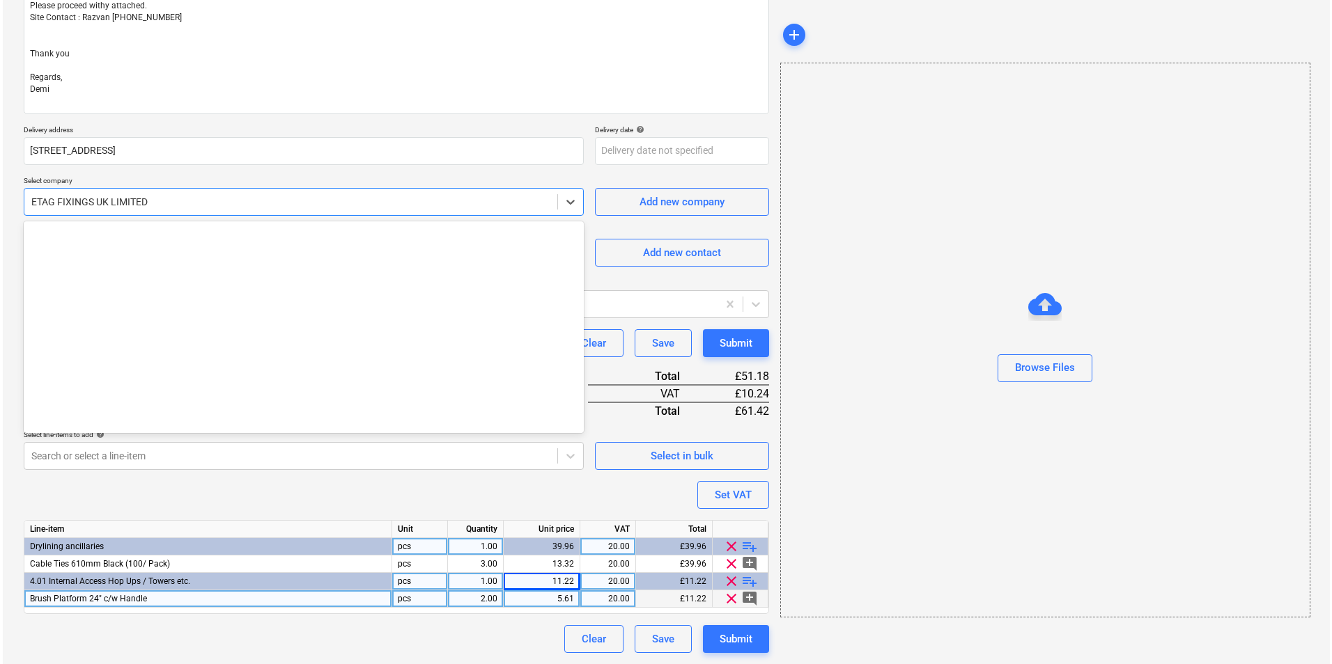
scroll to position [4120, 0]
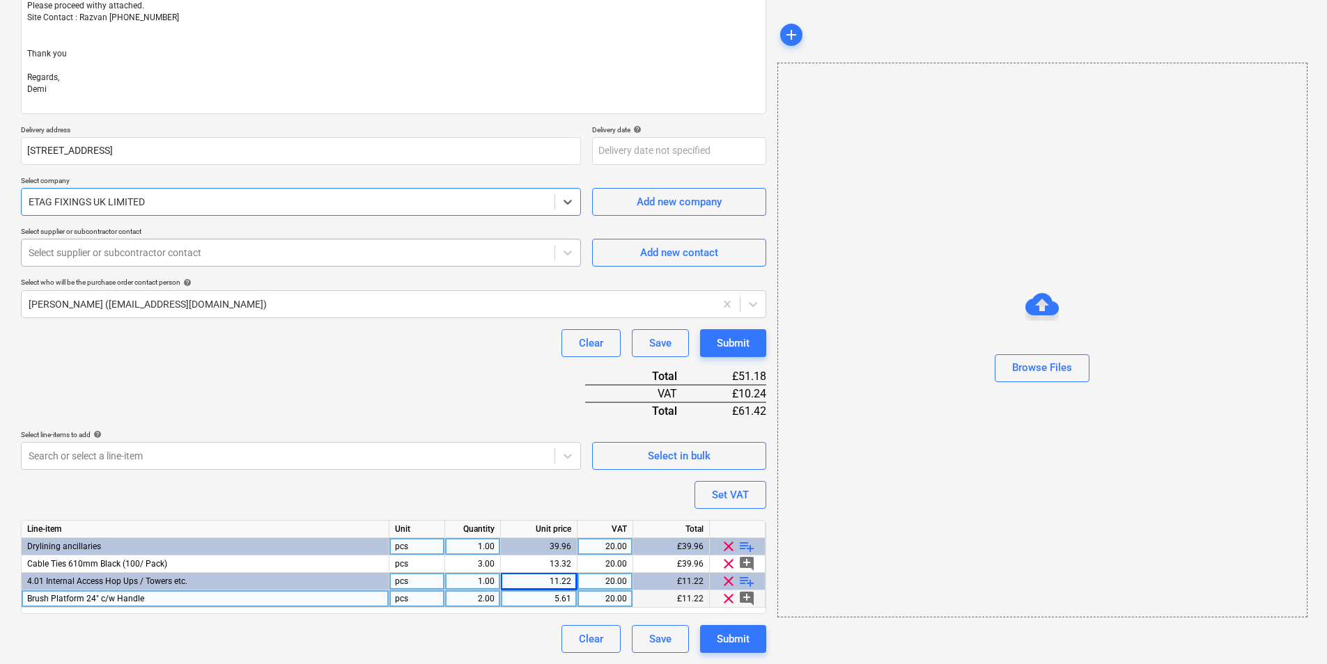
click at [310, 239] on div "Select supplier or subcontractor contact" at bounding box center [301, 253] width 560 height 28
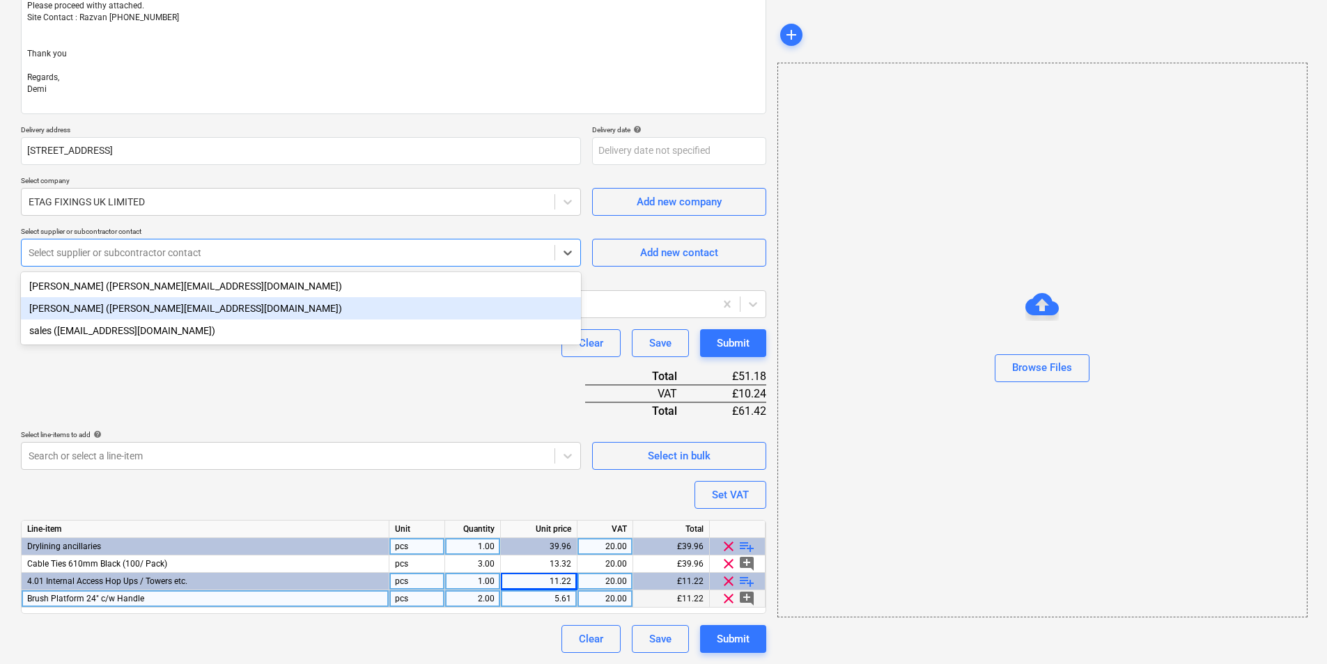
click at [196, 313] on div "Cornel Grigorie (cornel@etagfixings.com)" at bounding box center [301, 308] width 560 height 22
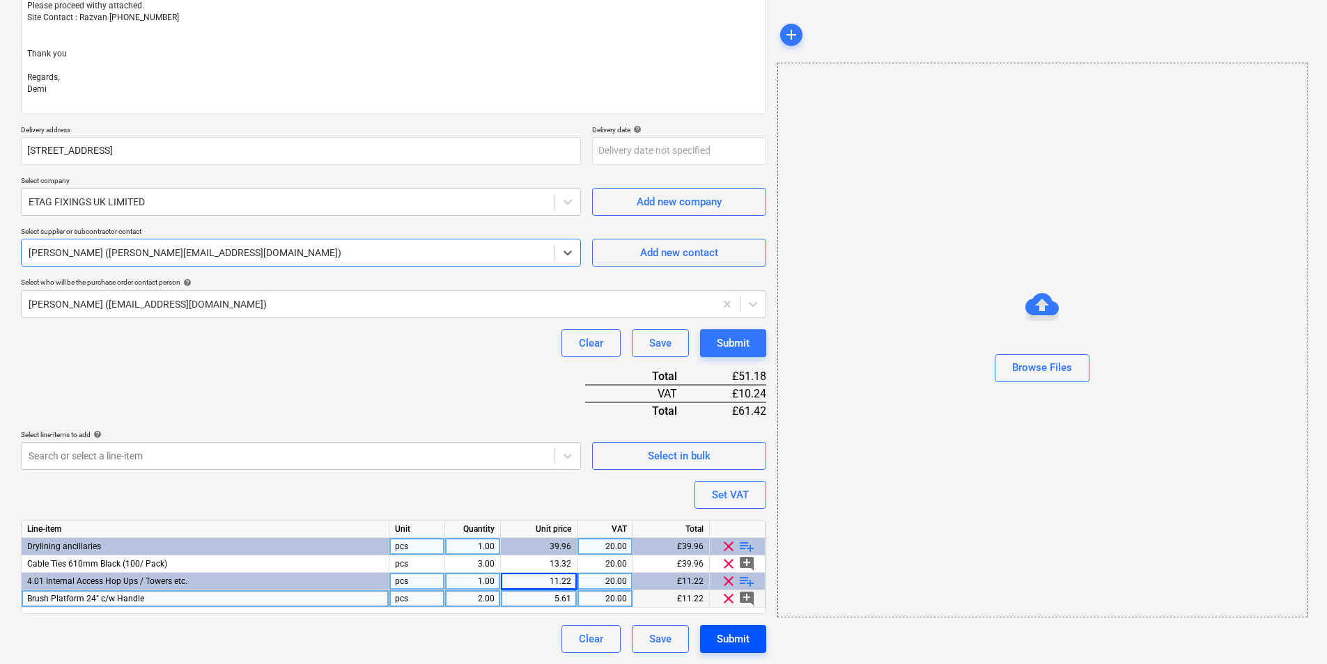
click at [736, 644] on div "Submit" at bounding box center [733, 639] width 33 height 18
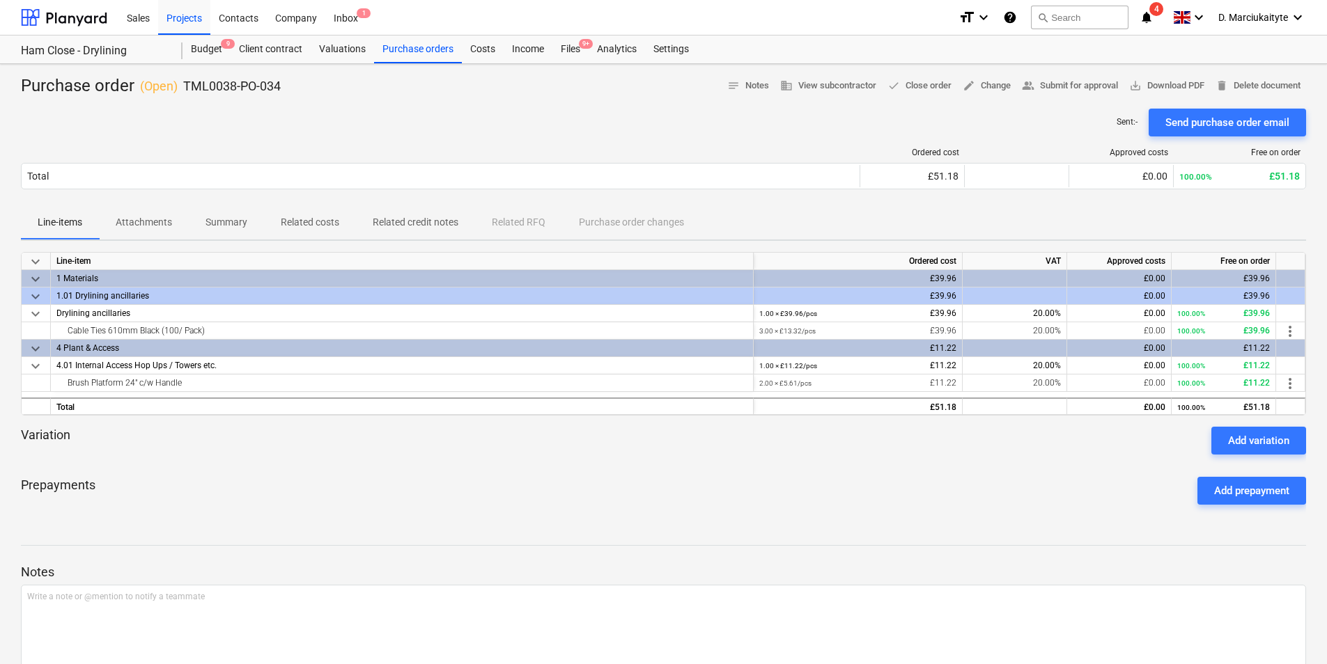
click at [1241, 121] on div "Send purchase order email" at bounding box center [1227, 123] width 124 height 18
drag, startPoint x: 270, startPoint y: 329, endPoint x: 56, endPoint y: 334, distance: 214.6
click at [56, 334] on div "Cable Ties 610mm Black (100/ Pack)" at bounding box center [402, 330] width 703 height 17
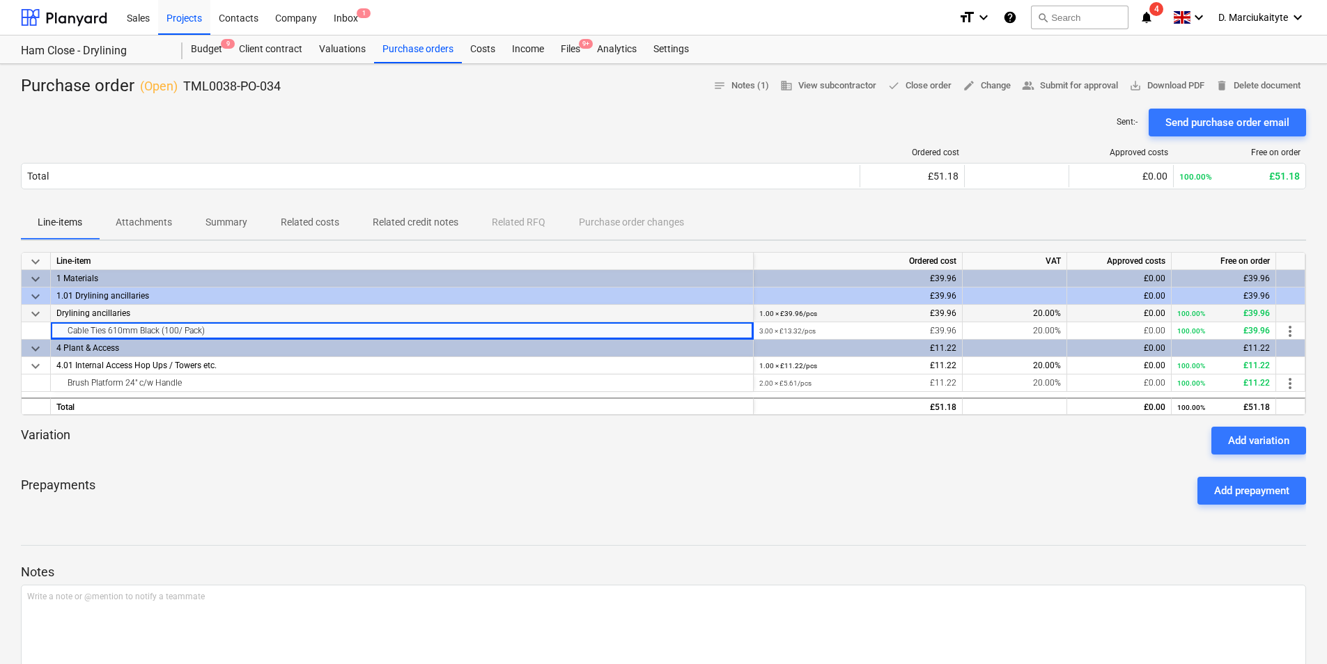
copy div "Cable Ties 610mm Black (100/ Pack)"
click at [201, 382] on div "Brush Platform 24" c/w Handle" at bounding box center [401, 383] width 691 height 17
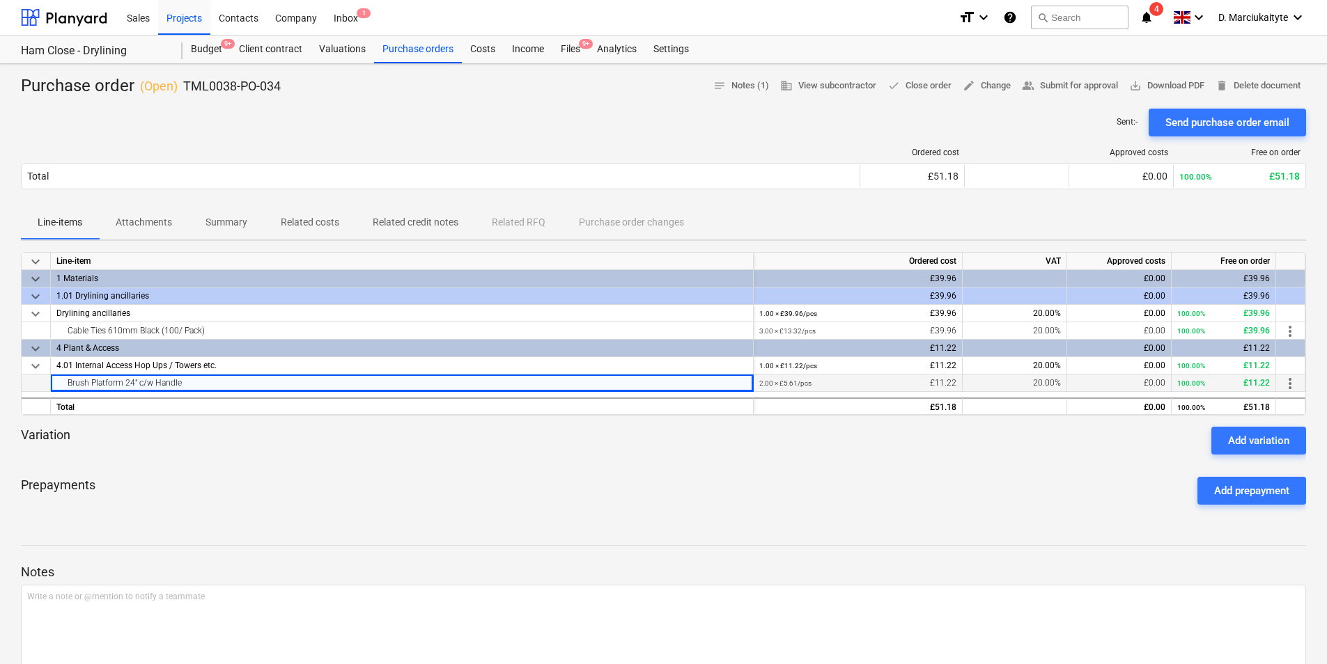
drag, startPoint x: 166, startPoint y: 387, endPoint x: 65, endPoint y: 386, distance: 101.0
click at [65, 386] on div "Brush Platform 24" c/w Handle" at bounding box center [401, 383] width 691 height 17
copy div "Brush Platform 24" c/w Handle"
drag, startPoint x: 292, startPoint y: 95, endPoint x: 184, endPoint y: 86, distance: 108.3
click at [184, 86] on div "Purchase order ( Open ) TML0038-PO-034 notes Notes (1) business View subcontrac…" at bounding box center [663, 86] width 1285 height 22
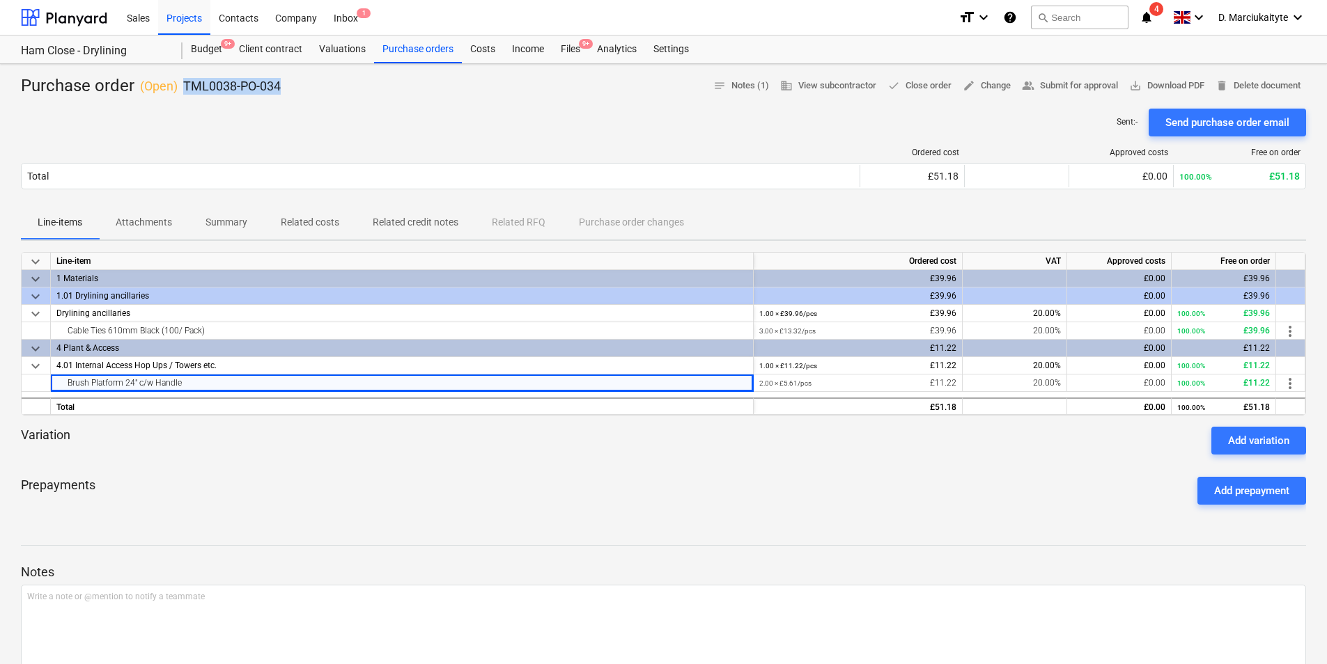
copy p "TML0038-PO-034"
click at [181, 17] on div "Projects" at bounding box center [184, 17] width 52 height 36
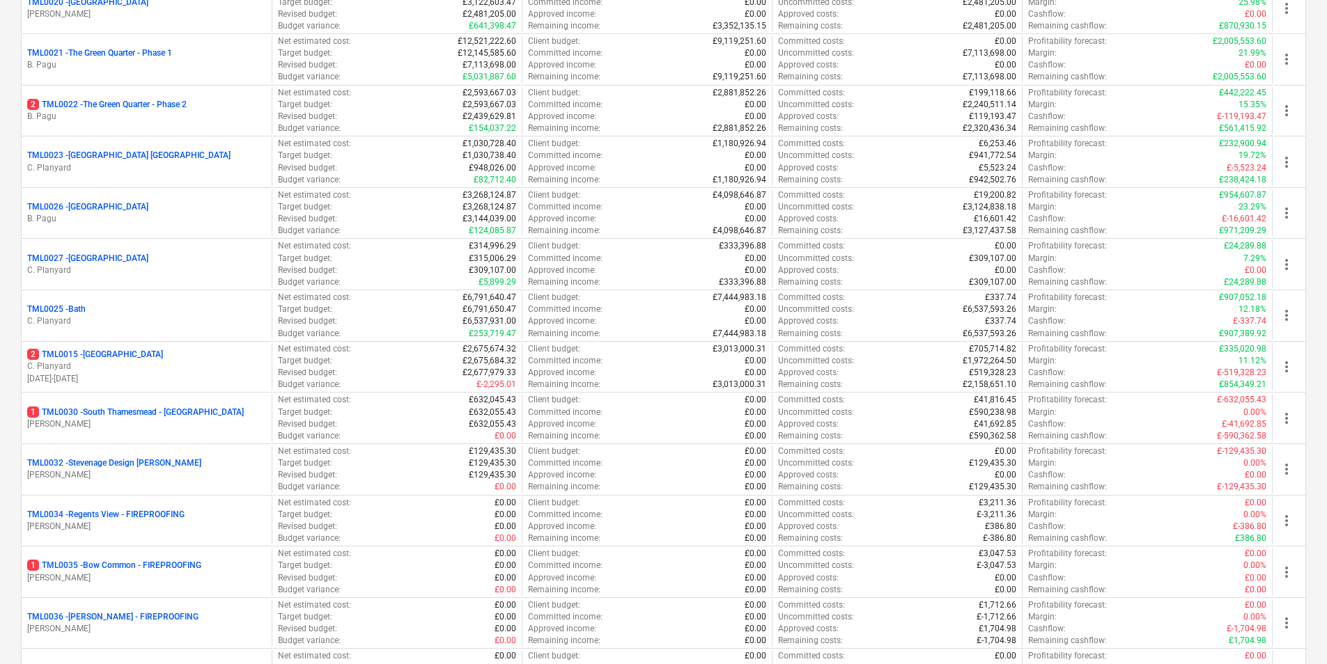
scroll to position [1366, 0]
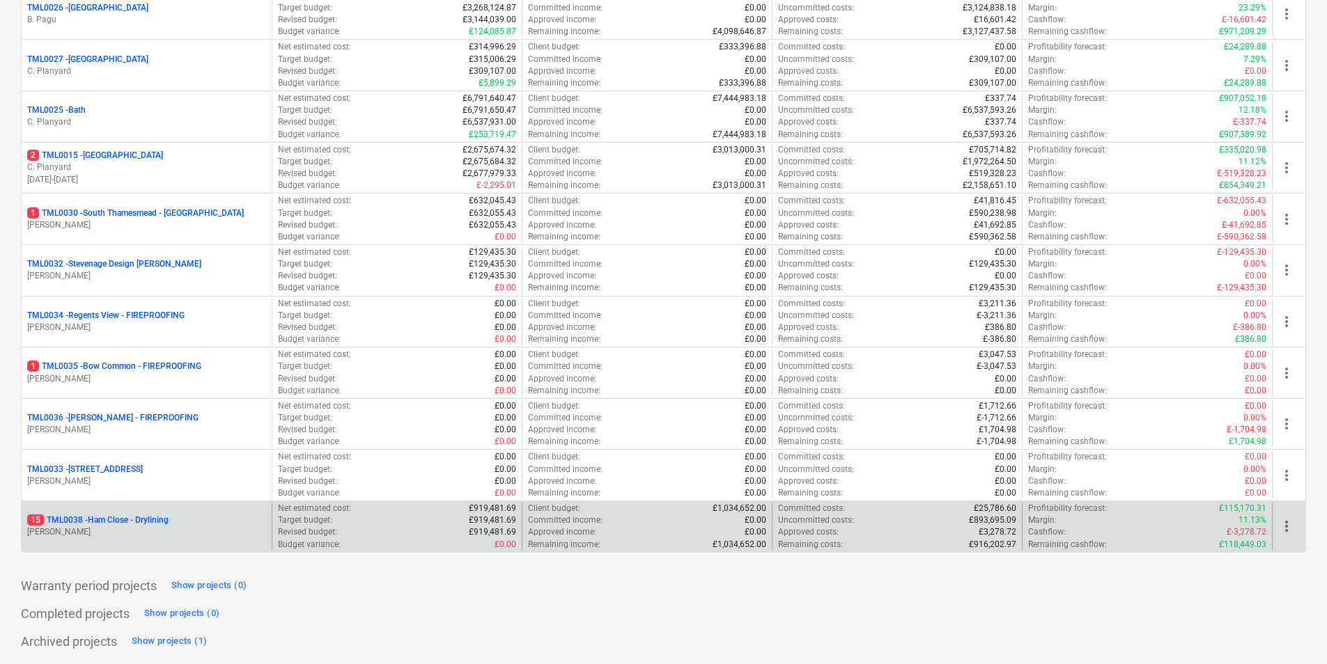
click at [179, 528] on p "[PERSON_NAME]" at bounding box center [146, 533] width 239 height 12
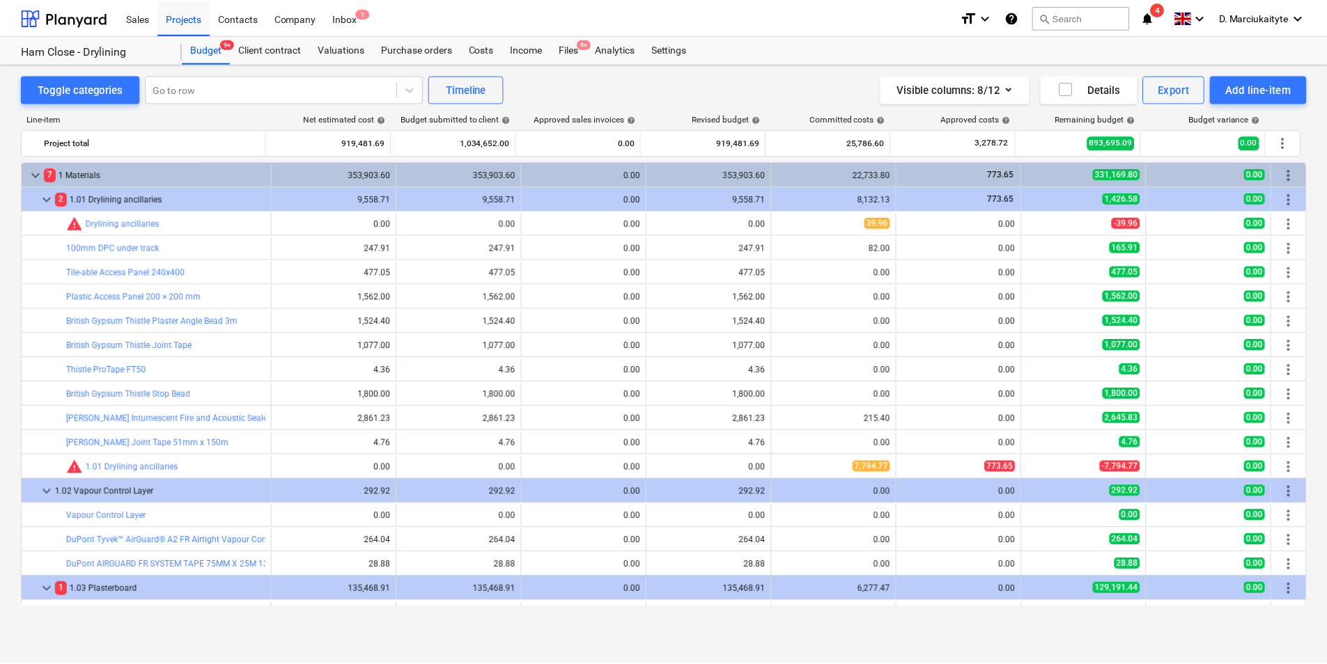
scroll to position [279, 0]
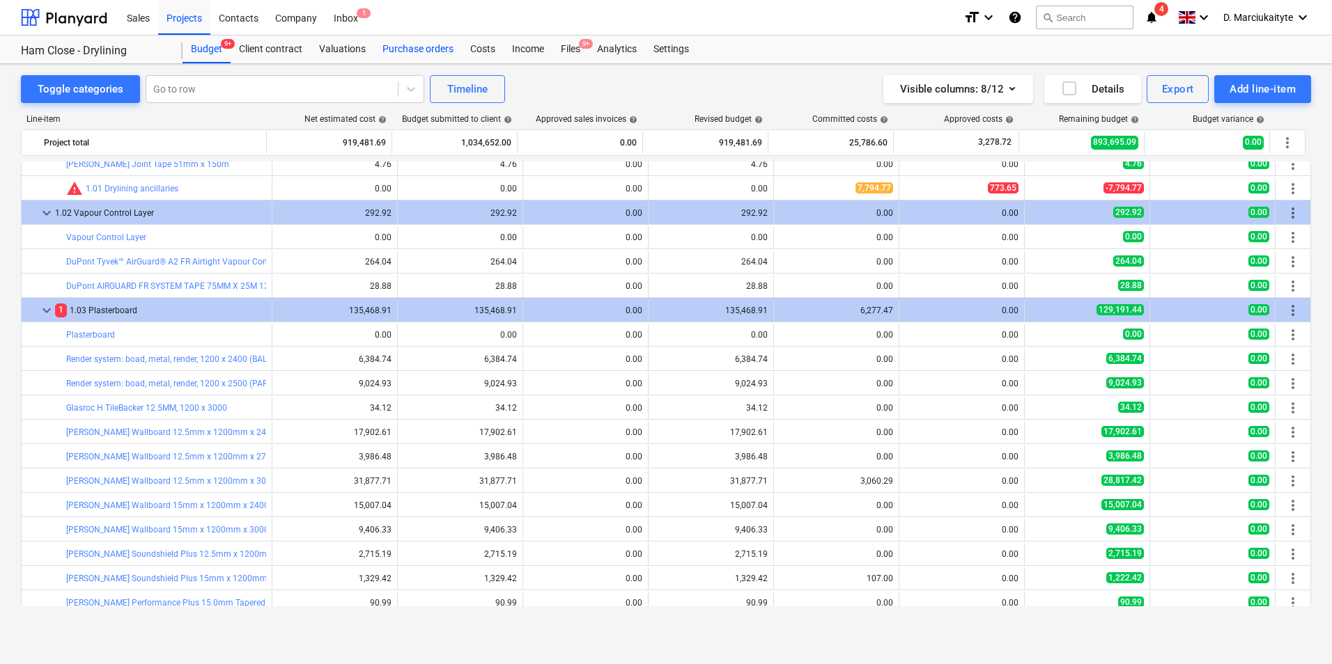
click at [436, 49] on div "Purchase orders" at bounding box center [418, 50] width 88 height 28
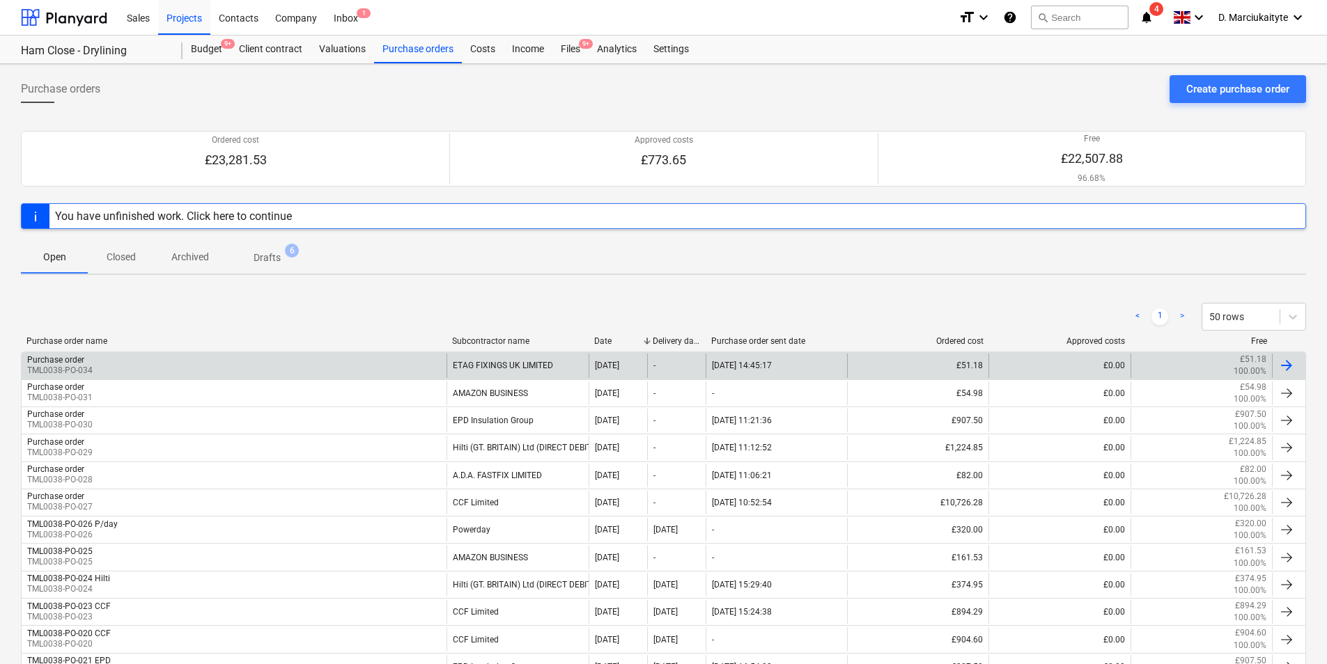
click at [184, 353] on div "Purchase order TML0038-PO-034 ETAG FIXINGS UK LIMITED 30 Sep 2025 - 30.09.2025 …" at bounding box center [663, 365] width 1285 height 27
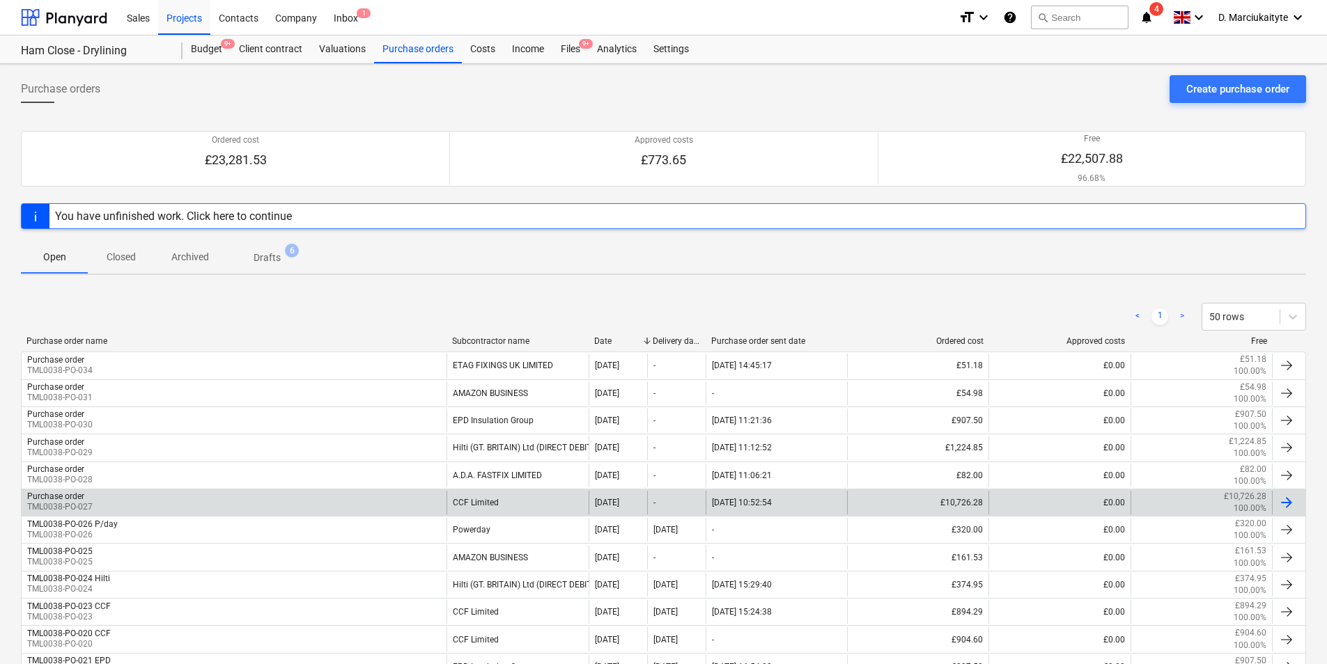
click at [389, 501] on div "Purchase order TML0038-PO-027" at bounding box center [234, 503] width 425 height 24
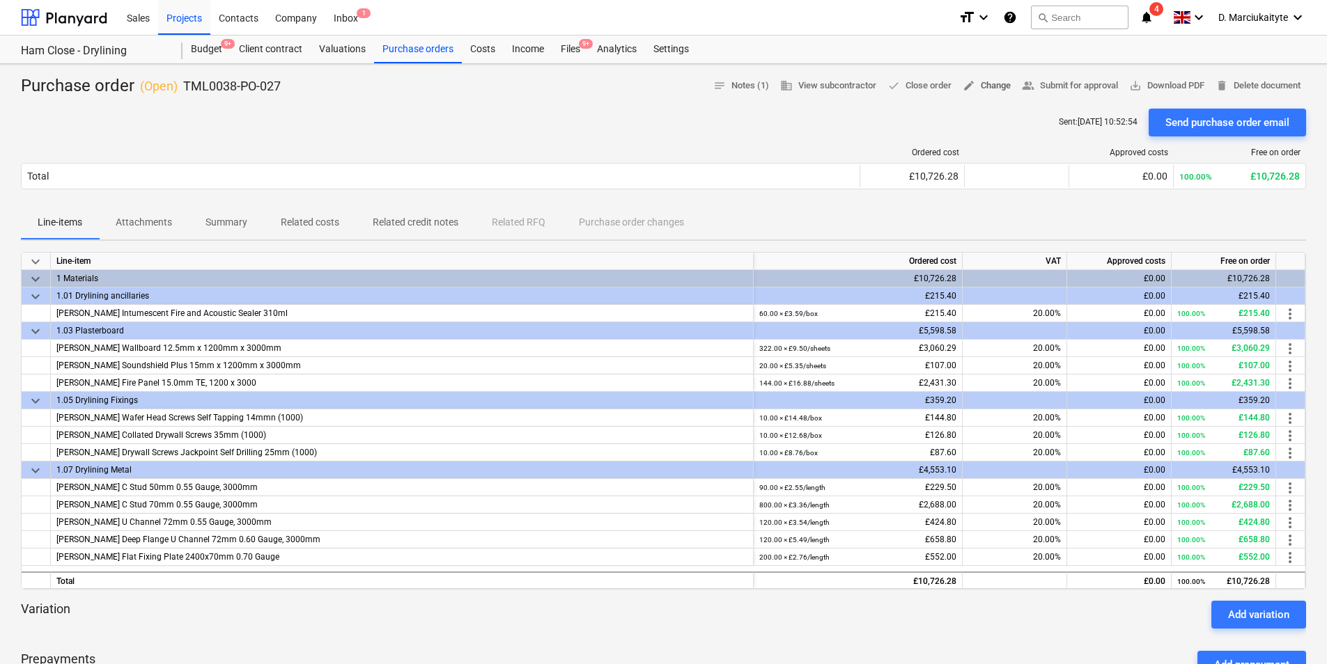
click at [994, 80] on span "edit Change" at bounding box center [987, 86] width 48 height 16
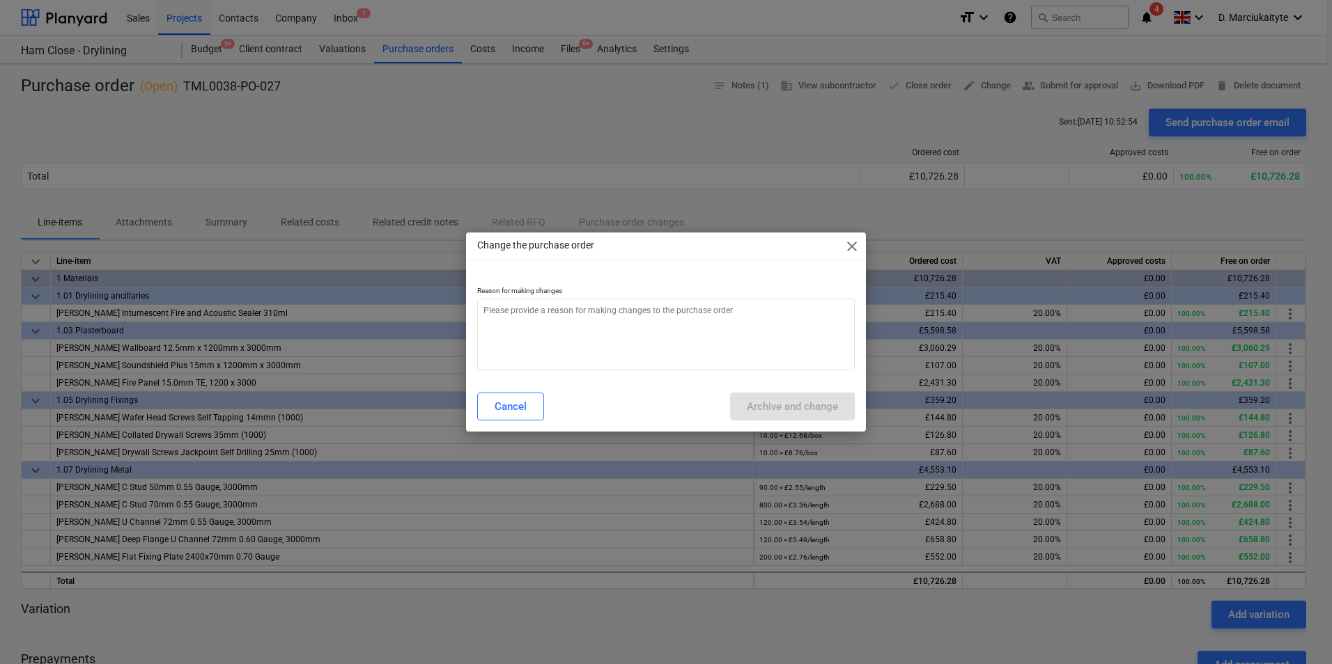
click at [604, 291] on p "Reason for making changes" at bounding box center [666, 292] width 378 height 12
click at [589, 334] on textarea at bounding box center [666, 335] width 378 height 72
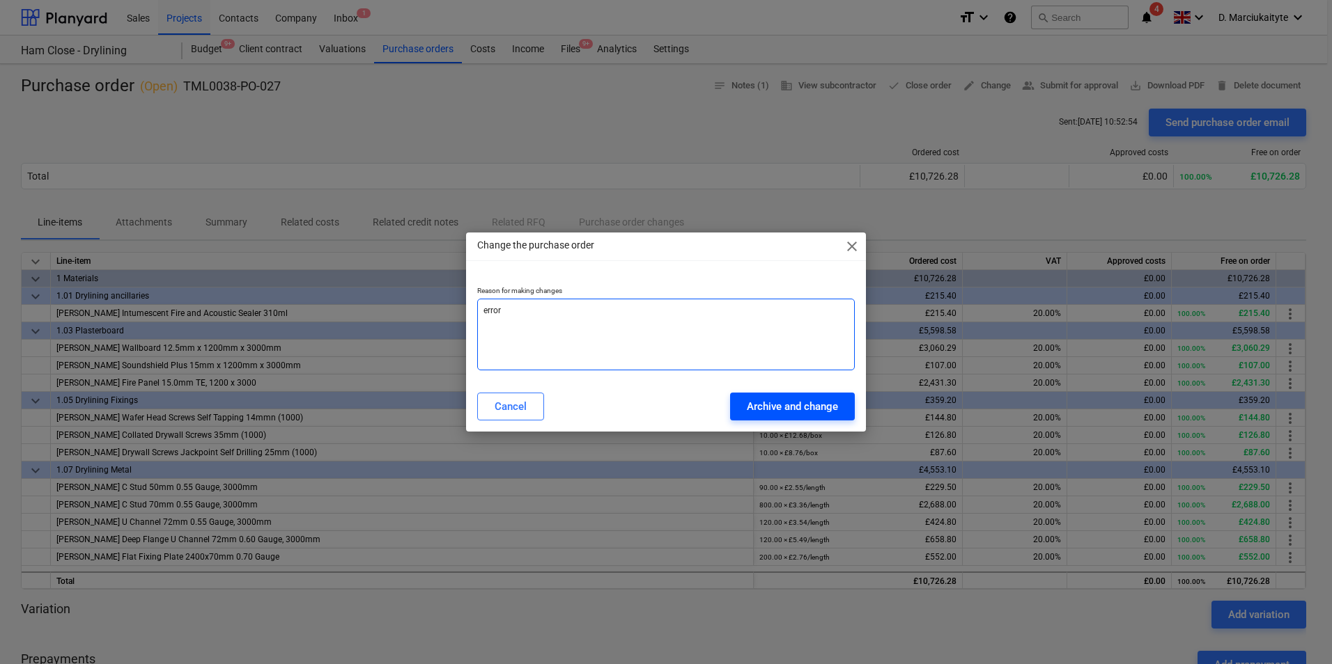
type textarea "error"
click at [820, 403] on div "Archive and change" at bounding box center [792, 407] width 91 height 18
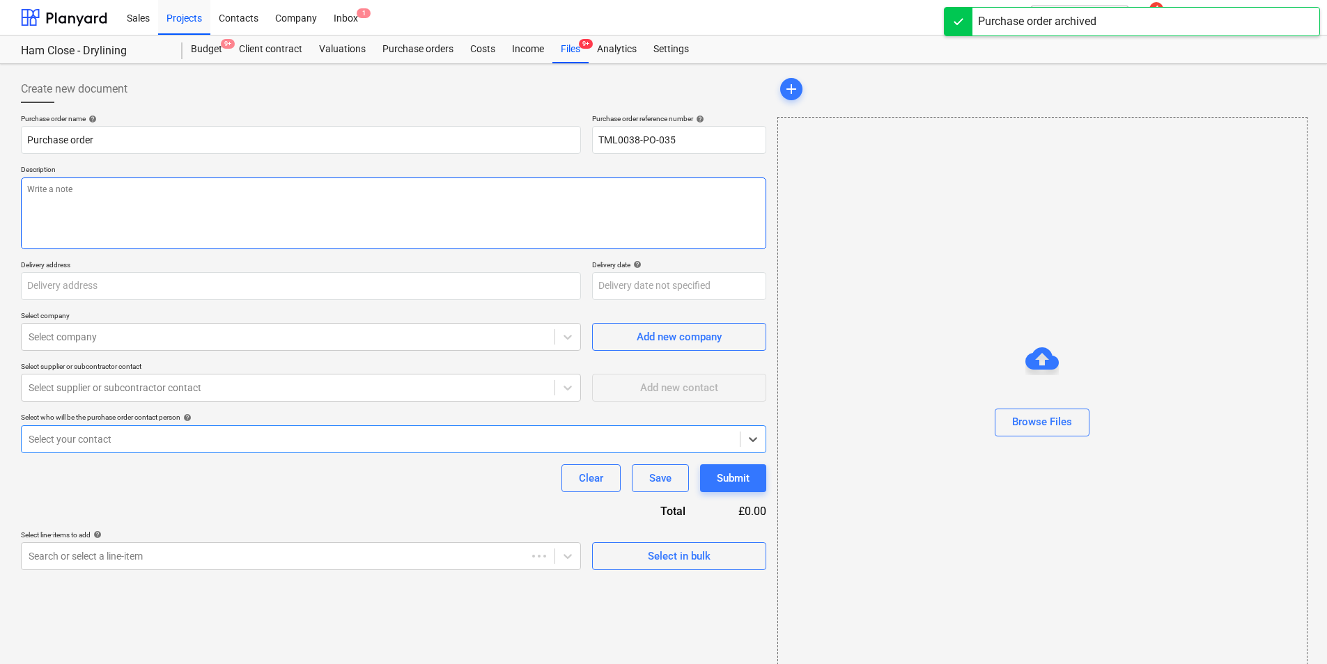
type input "TML0038-PO-027"
type input "Ham Close, Richmond, TW10 7PL"
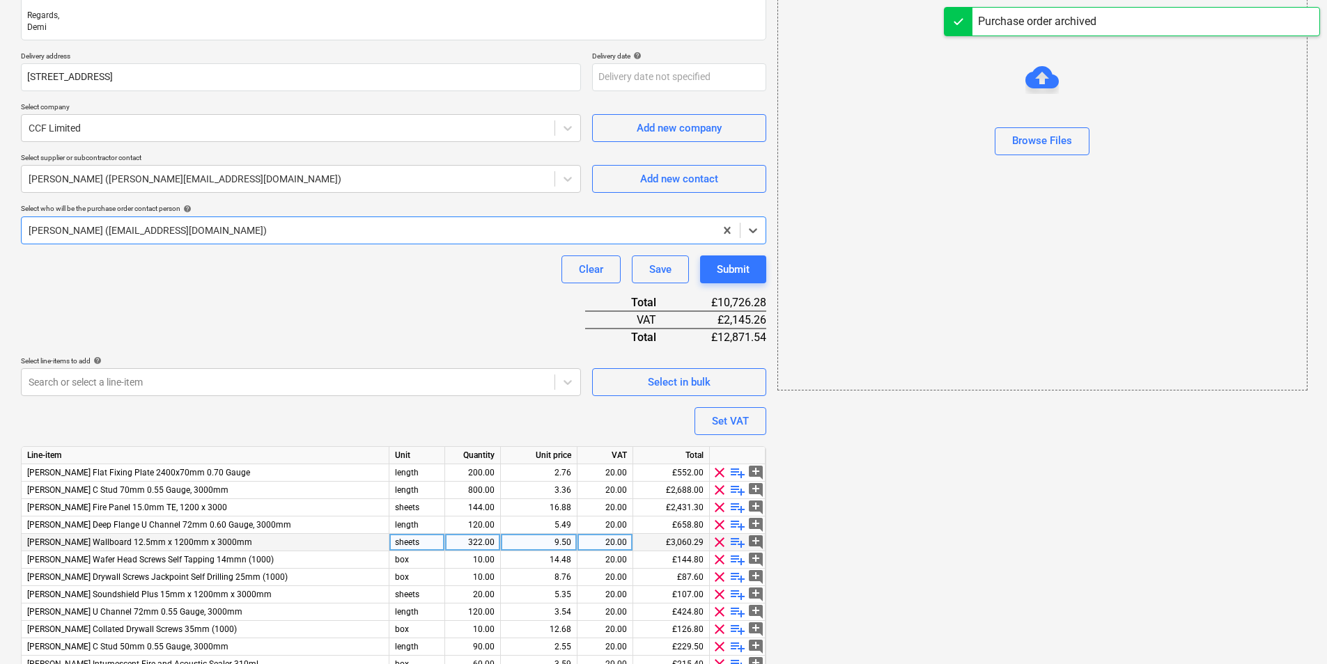
scroll to position [347, 0]
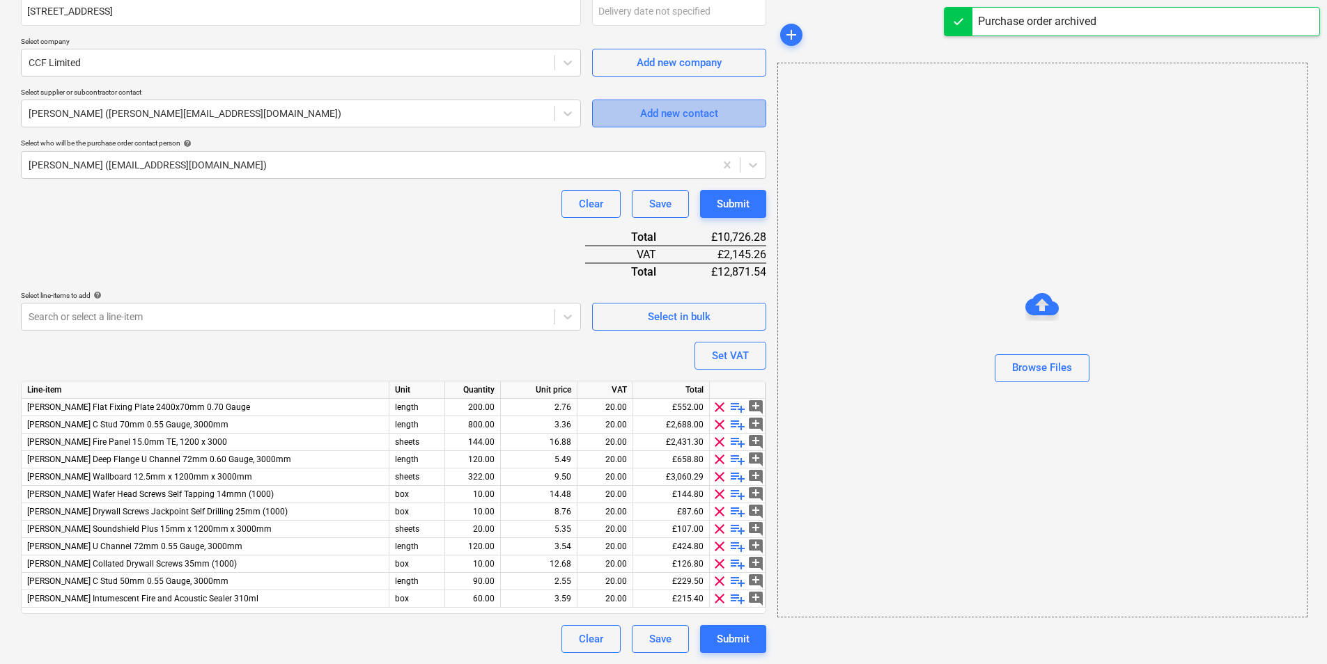
click at [636, 118] on span "Add new contact" at bounding box center [678, 113] width 139 height 18
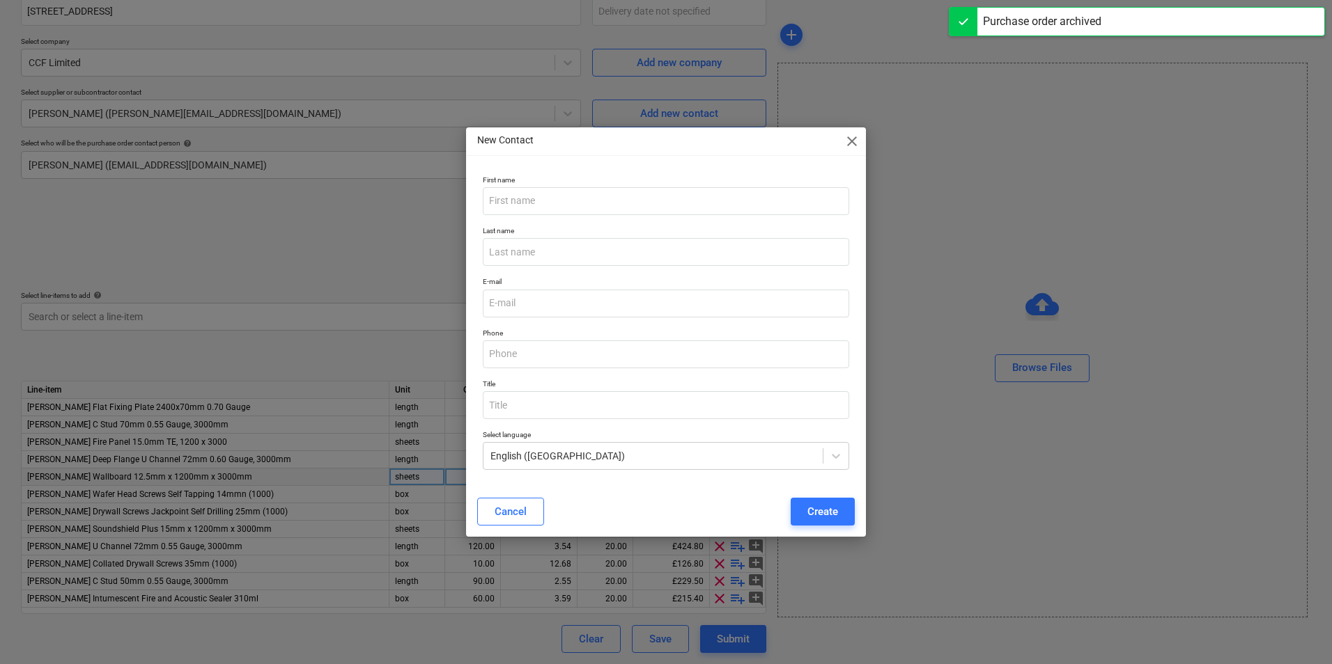
drag, startPoint x: 529, startPoint y: 518, endPoint x: 525, endPoint y: 483, distance: 35.0
click at [529, 515] on button "Cancel" at bounding box center [510, 512] width 67 height 28
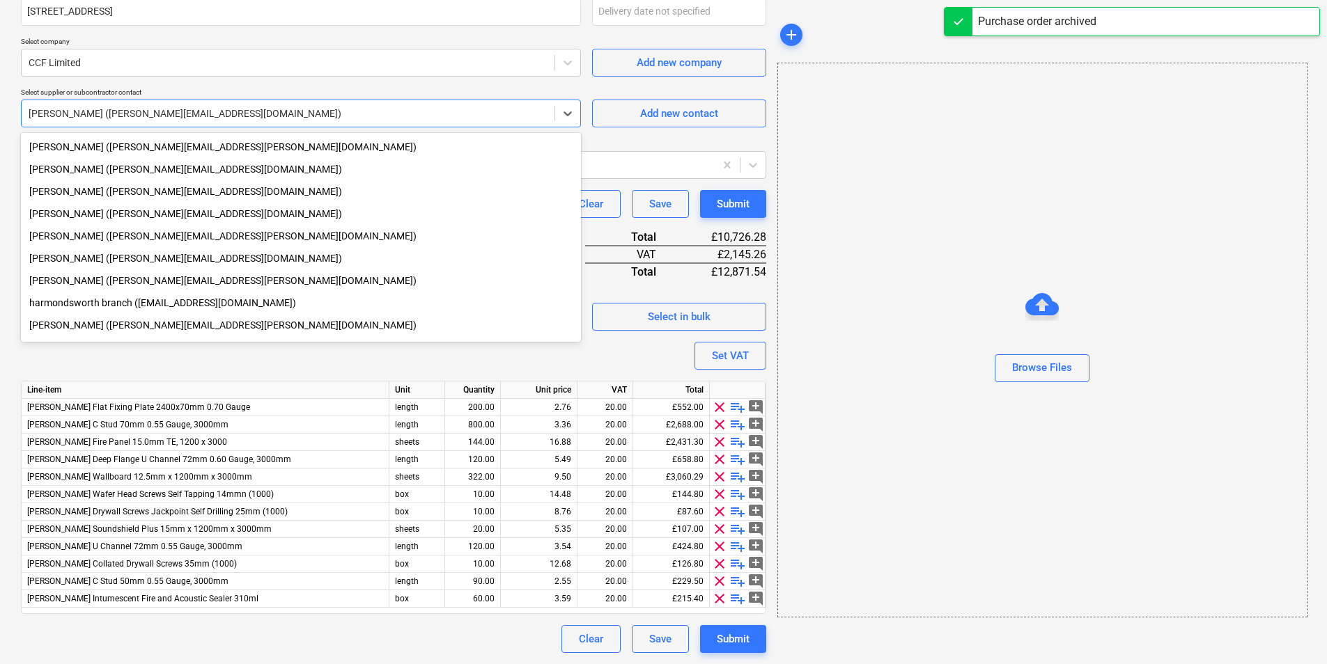
click at [293, 114] on div at bounding box center [288, 114] width 519 height 14
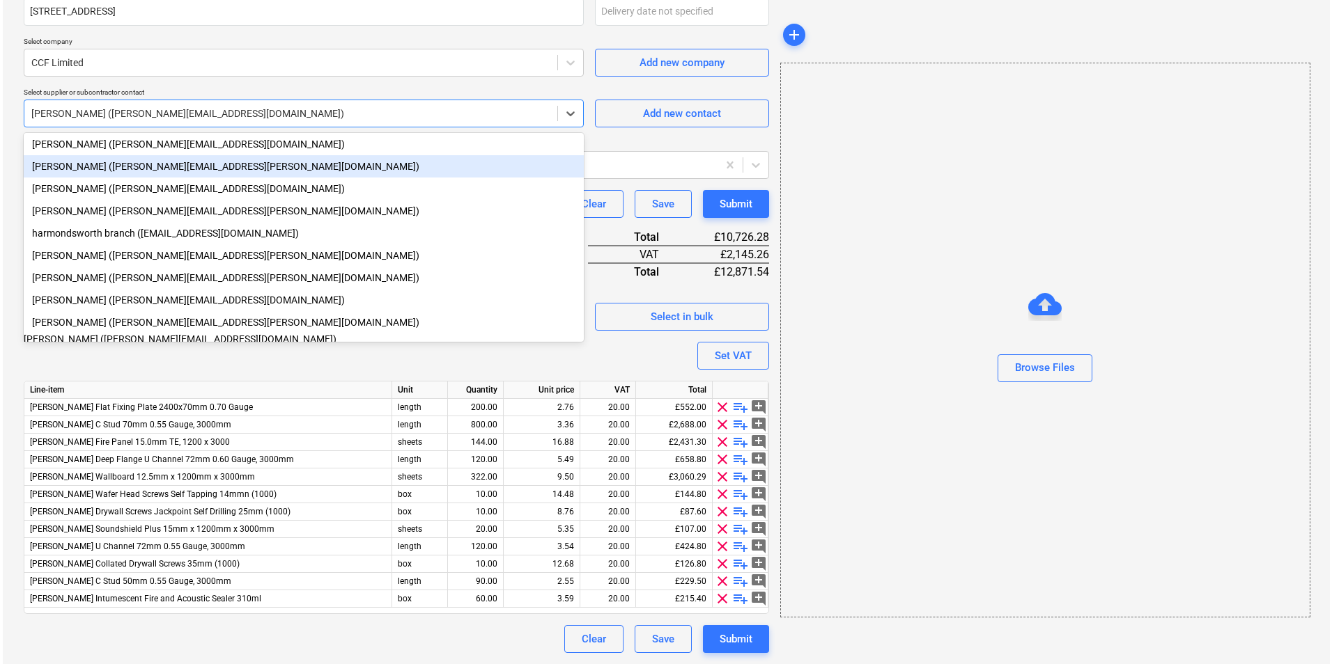
scroll to position [0, 0]
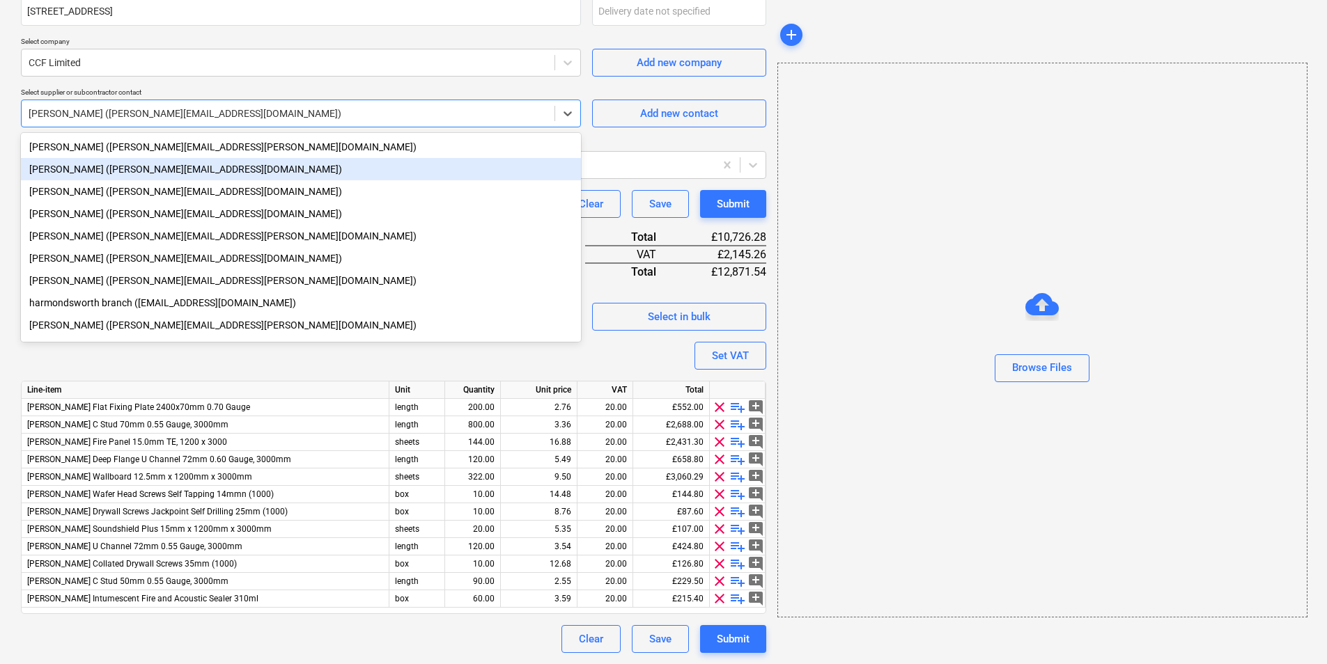
click at [178, 170] on div "Tracey Chittenden (tracey.chittenden2@ccfltd.co.uk)" at bounding box center [301, 169] width 560 height 22
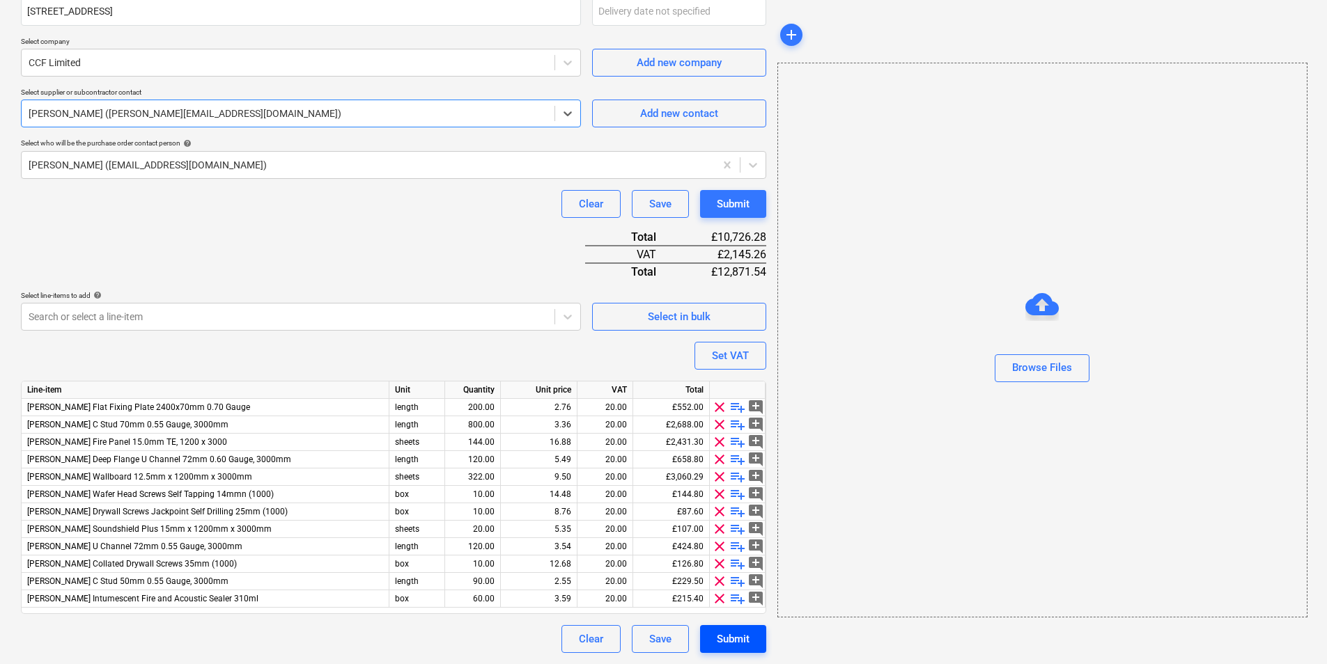
click at [731, 645] on div "Submit" at bounding box center [733, 639] width 33 height 18
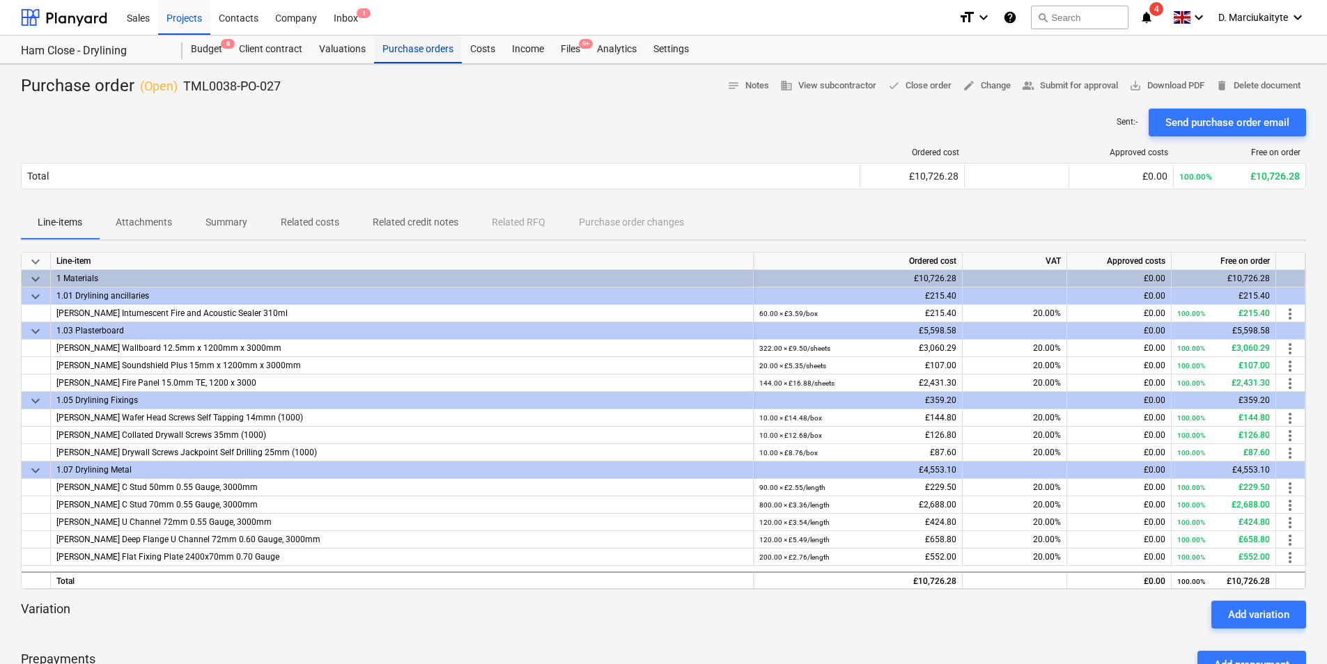
click at [437, 48] on div "Purchase orders" at bounding box center [418, 50] width 88 height 28
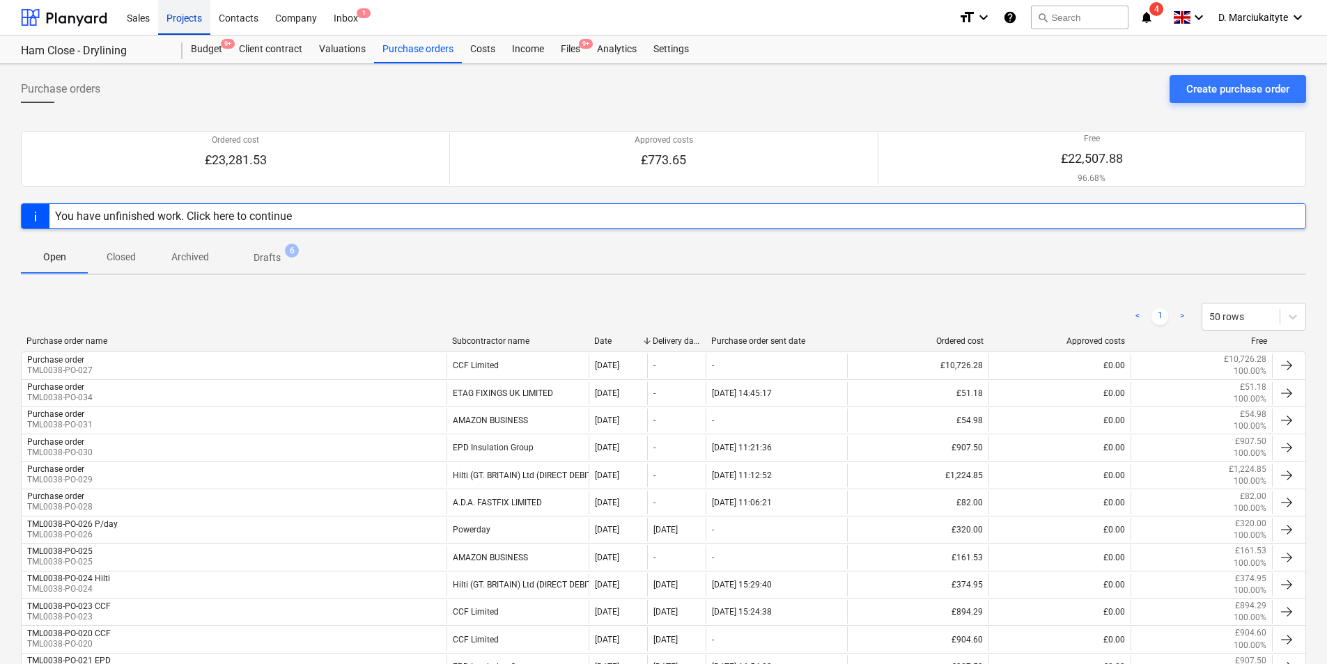
click at [190, 19] on div "Projects" at bounding box center [184, 17] width 52 height 36
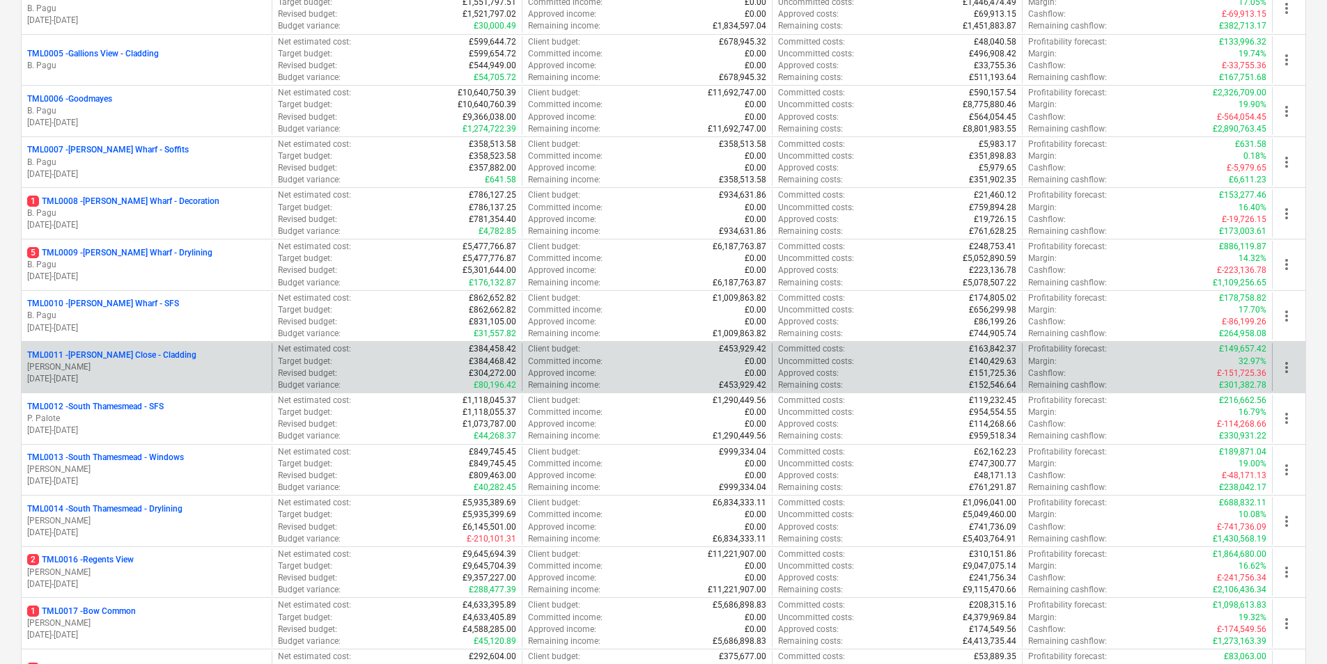
scroll to position [418, 0]
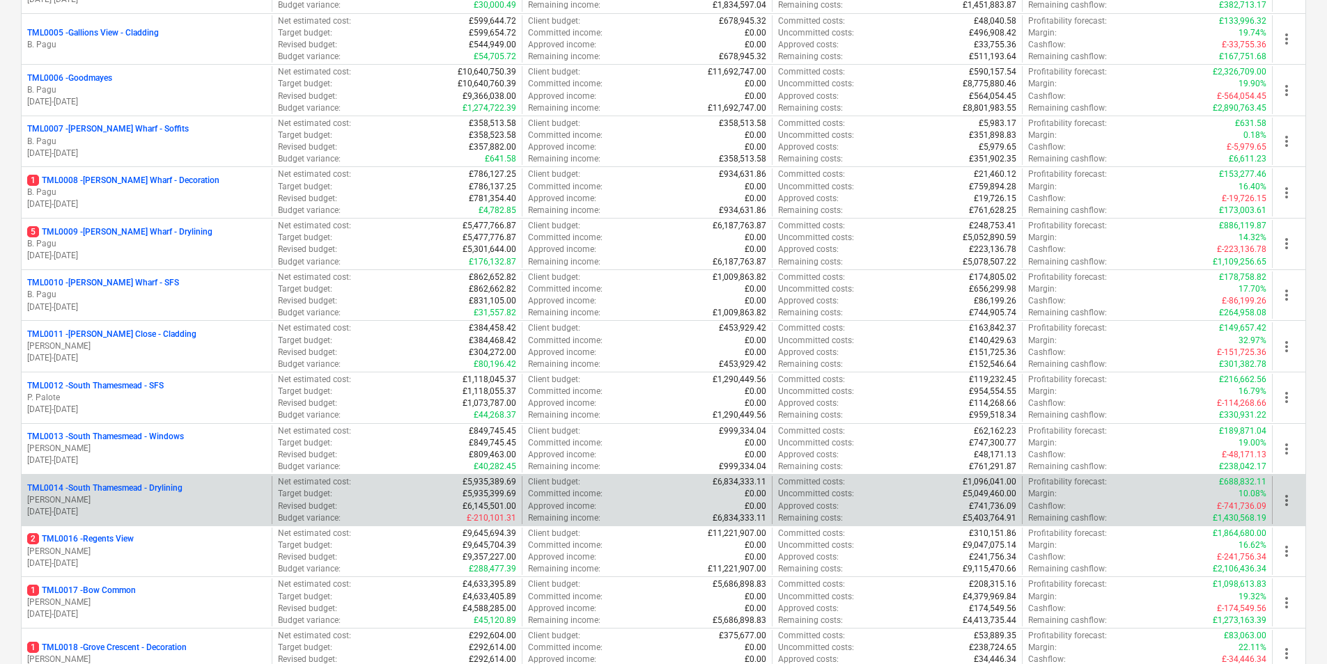
click at [95, 509] on p "06.01.2025 - 07.09.2026" at bounding box center [146, 512] width 239 height 12
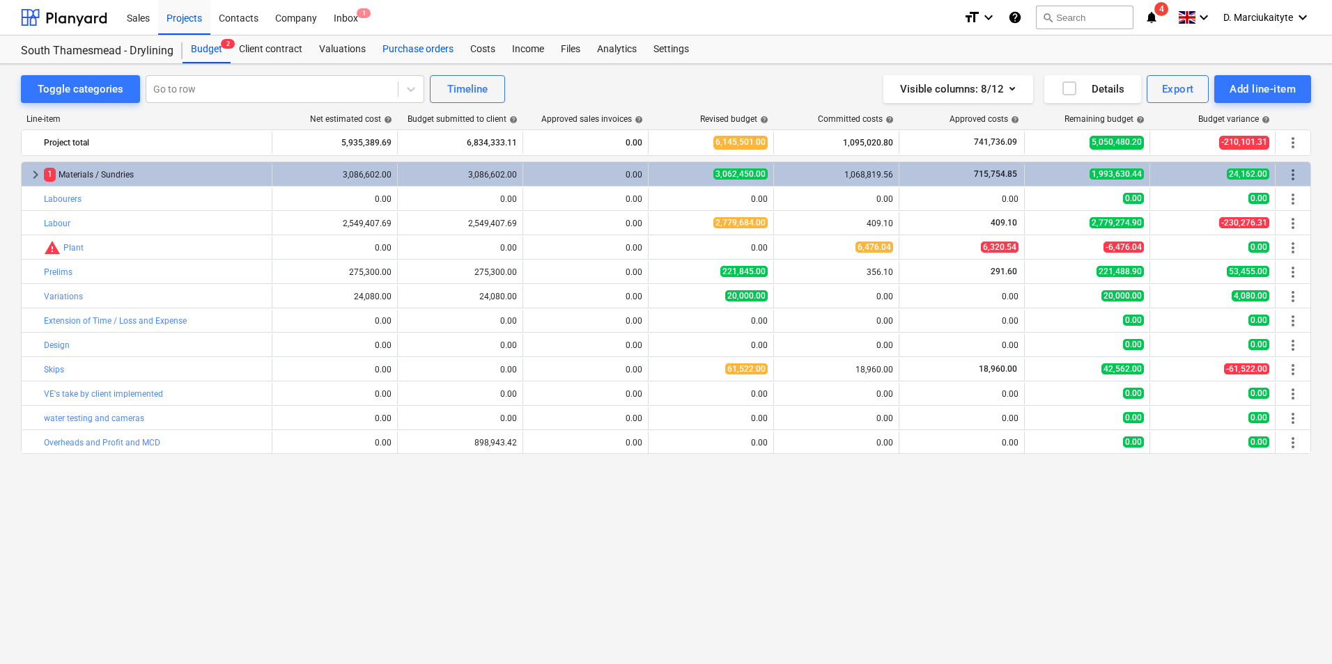
click at [426, 42] on div "Purchase orders" at bounding box center [418, 50] width 88 height 28
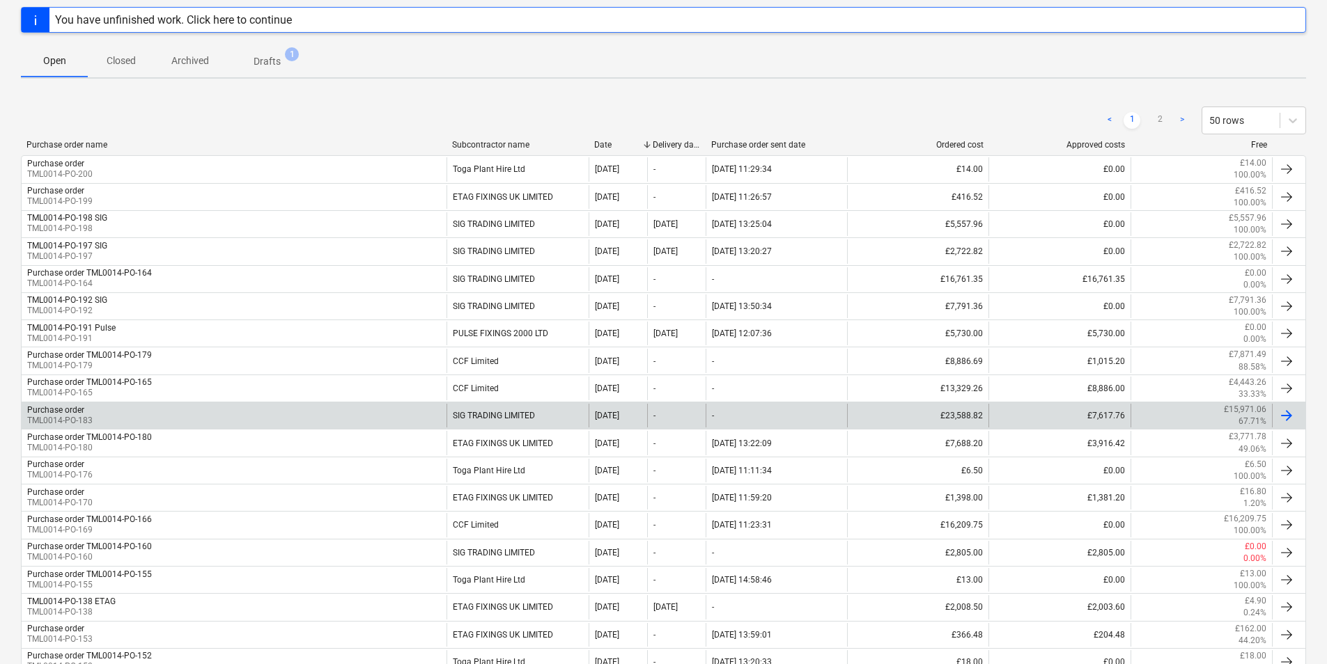
scroll to position [209, 0]
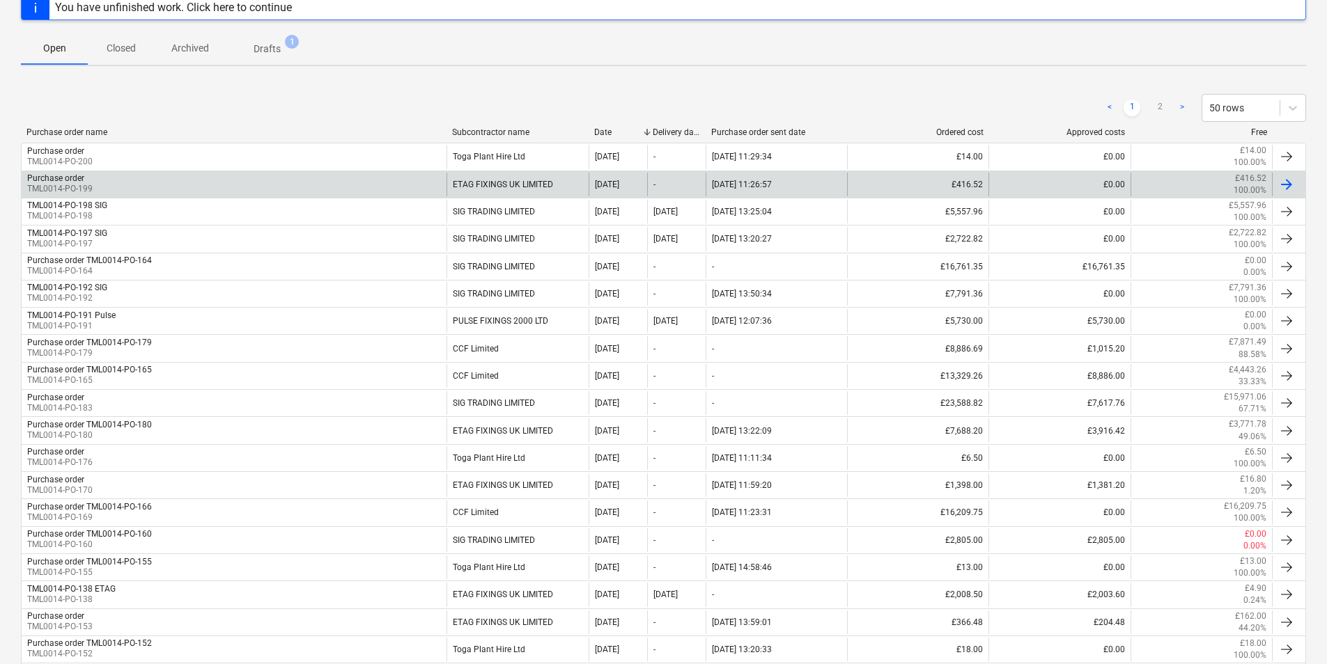
click at [258, 187] on div "Purchase order TML0014-PO-199" at bounding box center [234, 185] width 425 height 24
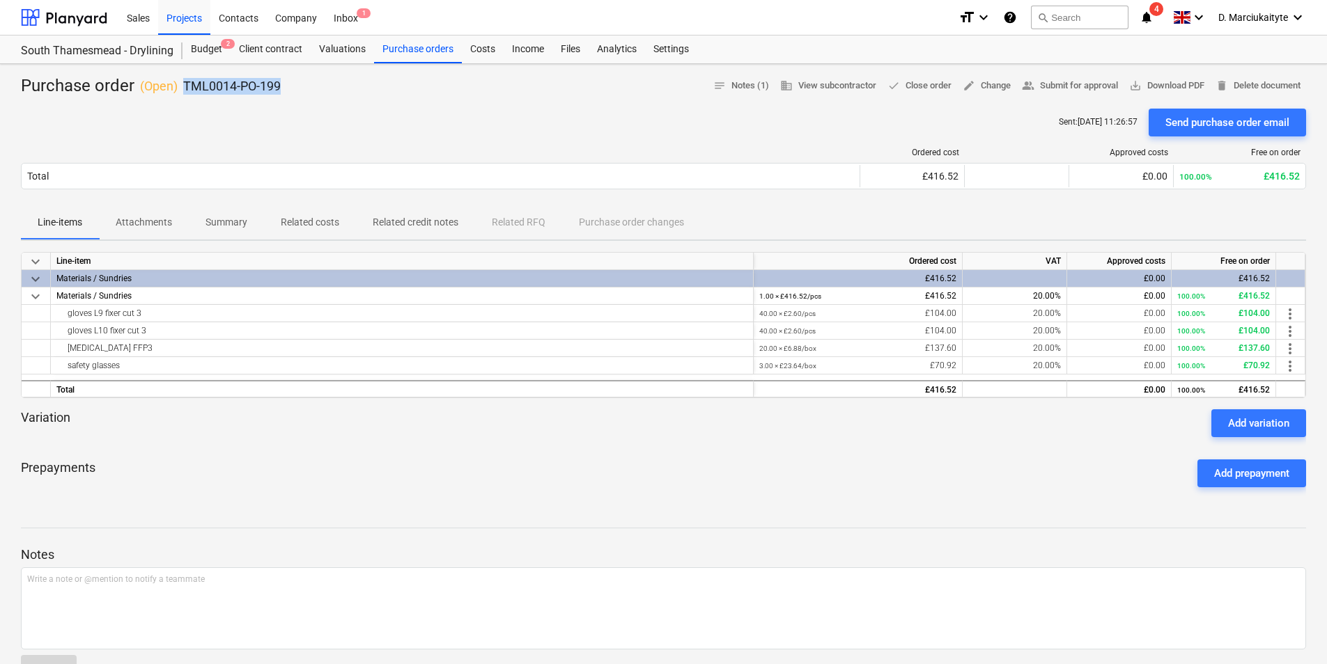
drag, startPoint x: 295, startPoint y: 89, endPoint x: 182, endPoint y: 89, distance: 112.1
click at [182, 89] on div "Purchase order ( Open ) TML0014-PO-199 notes Notes (1) business View subcontrac…" at bounding box center [663, 86] width 1285 height 22
copy p "TML0014-PO-199"
click at [414, 48] on div "Purchase orders" at bounding box center [418, 50] width 88 height 28
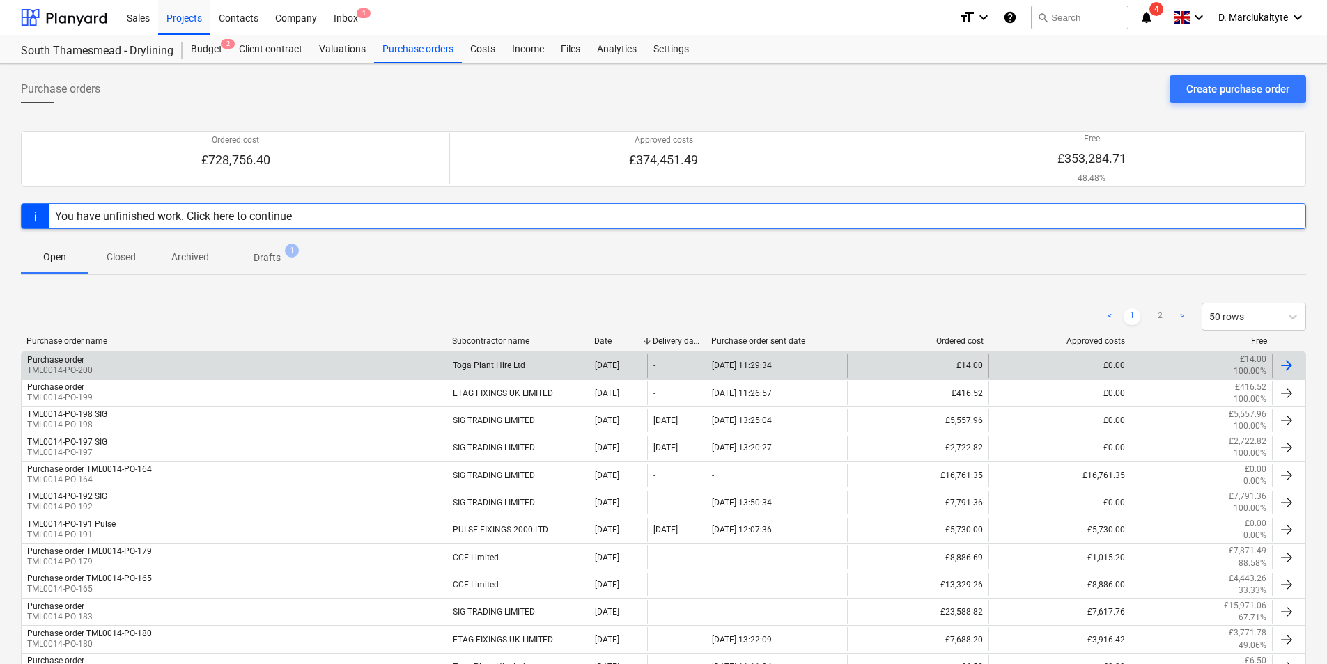
click at [336, 359] on div "Purchase order TML0014-PO-200" at bounding box center [234, 366] width 425 height 24
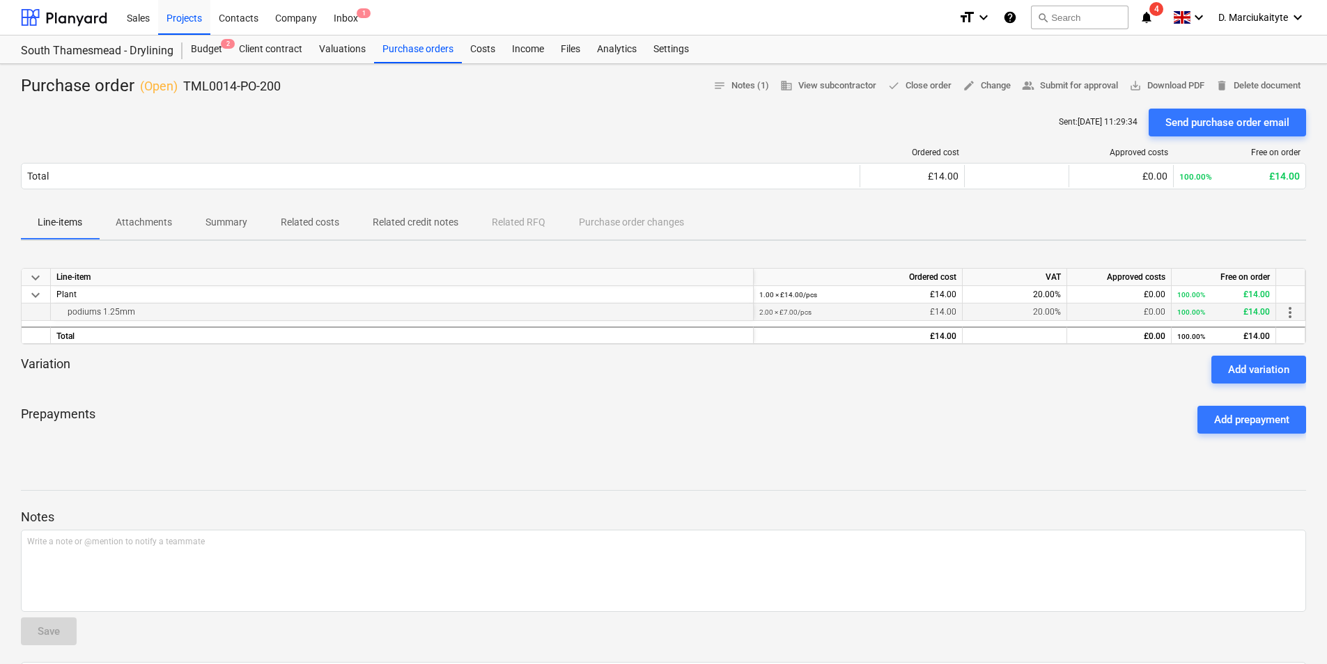
drag, startPoint x: 139, startPoint y: 312, endPoint x: 58, endPoint y: 309, distance: 81.6
click at [63, 309] on div "podiums 1.25mm" at bounding box center [401, 312] width 691 height 17
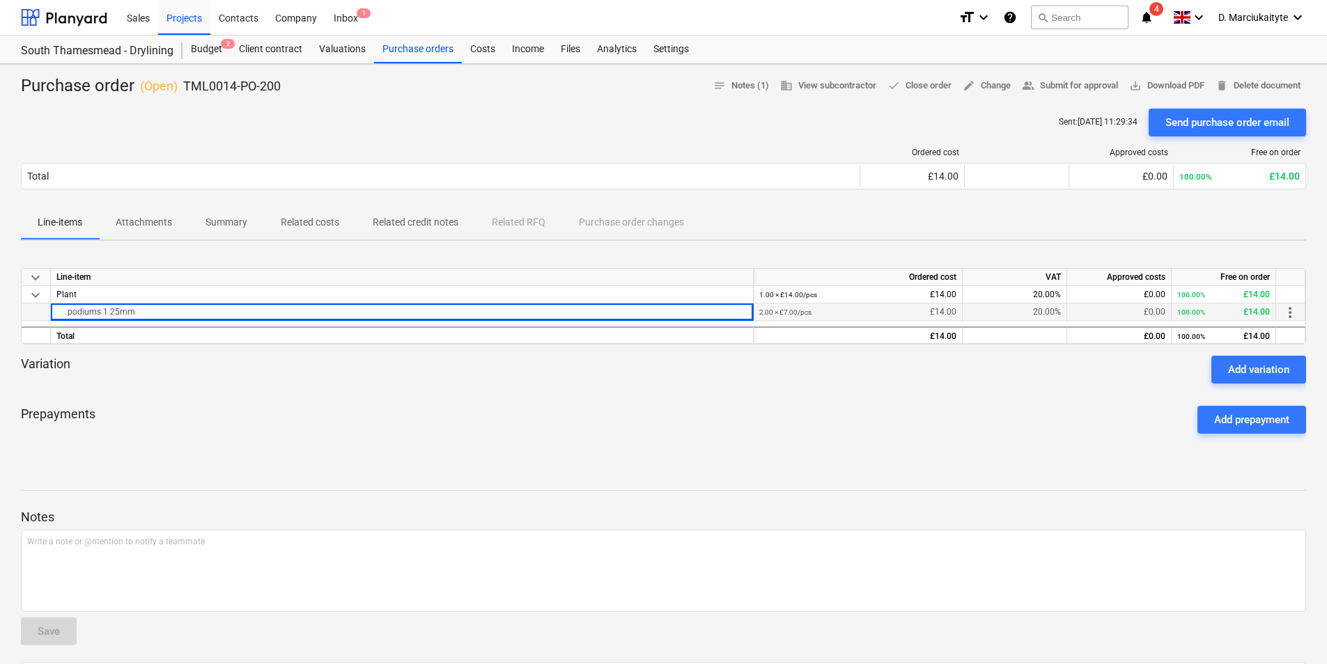
copy div "podiums 1.25mm"
drag, startPoint x: 295, startPoint y: 86, endPoint x: 183, endPoint y: 90, distance: 111.5
click at [183, 90] on div "Purchase order ( Open ) TML0014-PO-200 notes Notes (1) business View subcontrac…" at bounding box center [663, 86] width 1285 height 22
copy p "TML0014-PO-200"
click at [444, 52] on div "Purchase orders" at bounding box center [418, 50] width 88 height 28
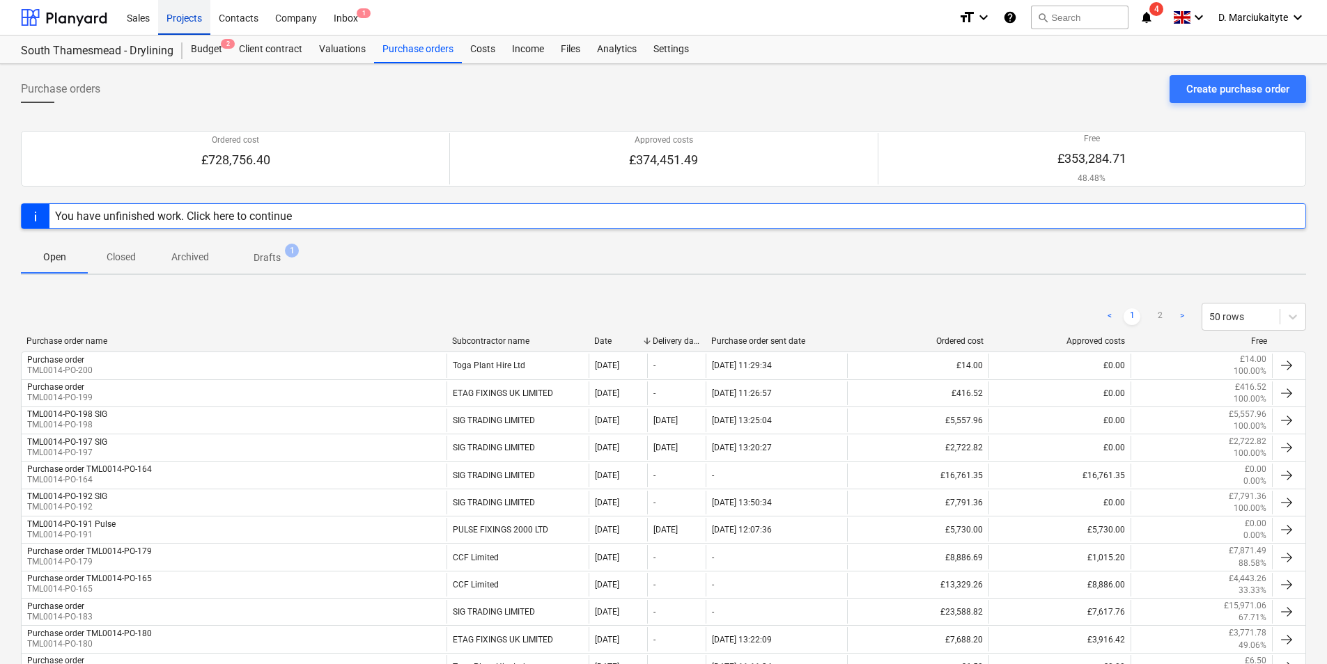
click at [180, 15] on div "Projects" at bounding box center [184, 17] width 52 height 36
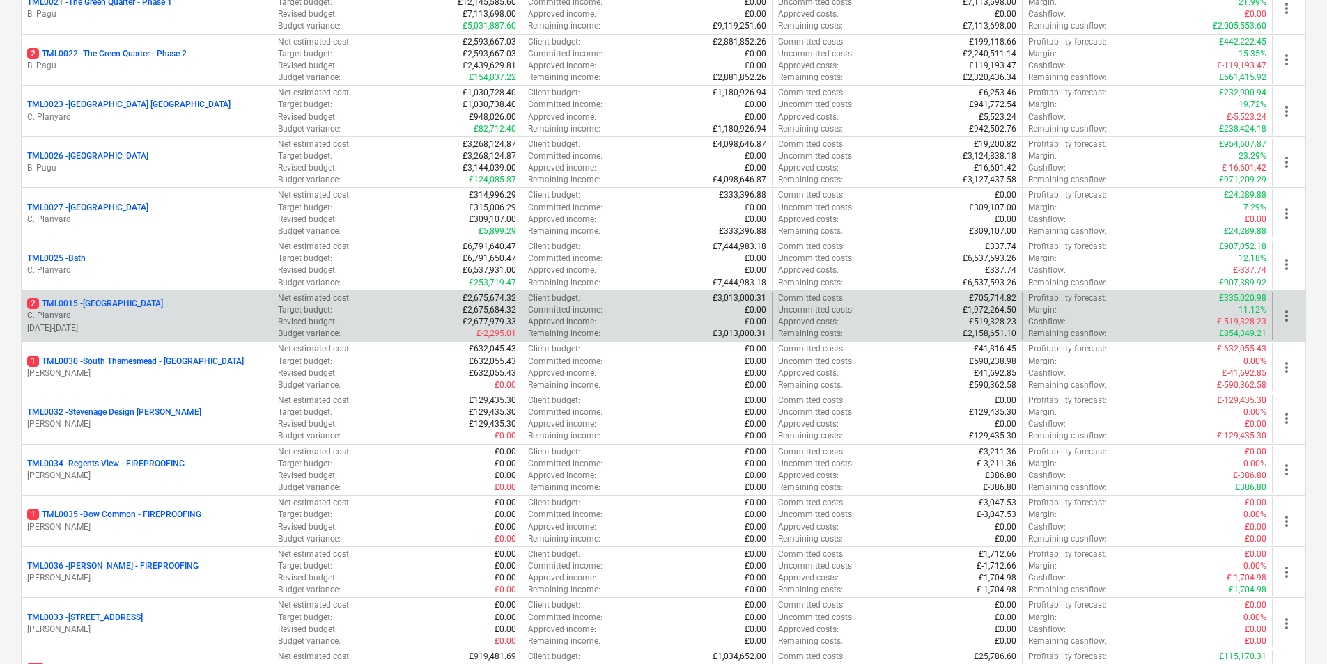
scroll to position [1227, 0]
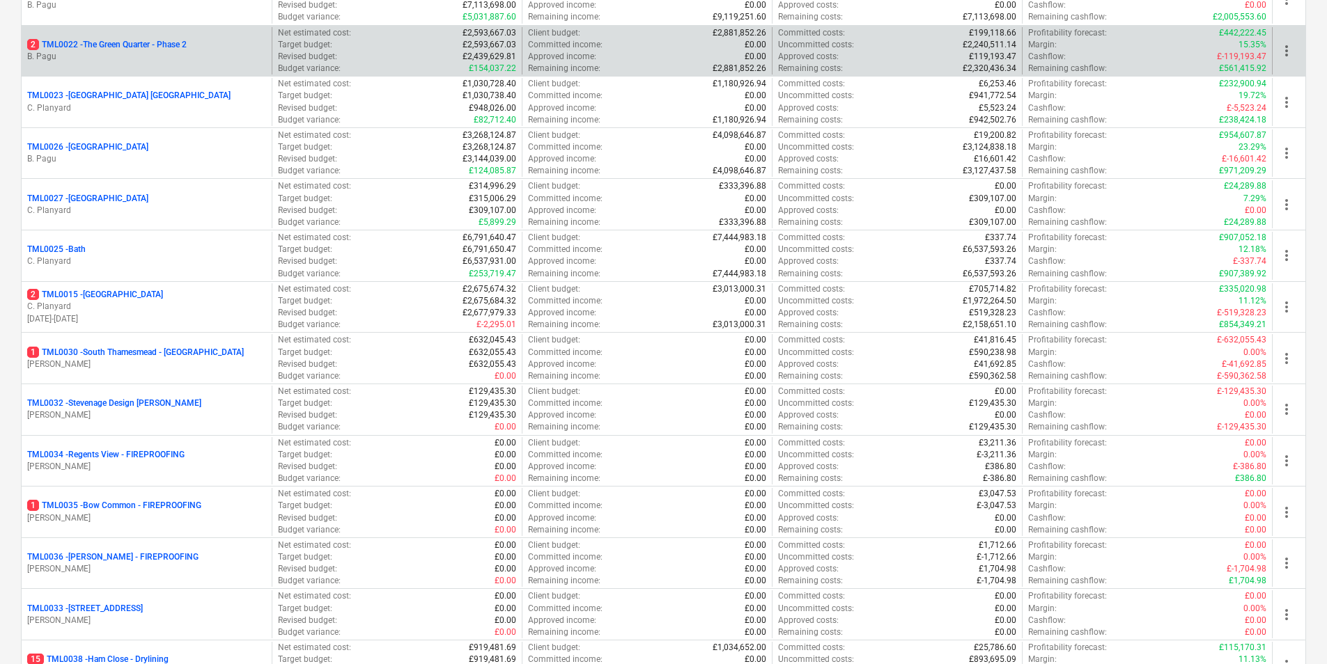
click at [164, 61] on p "B. Pagu" at bounding box center [146, 57] width 239 height 12
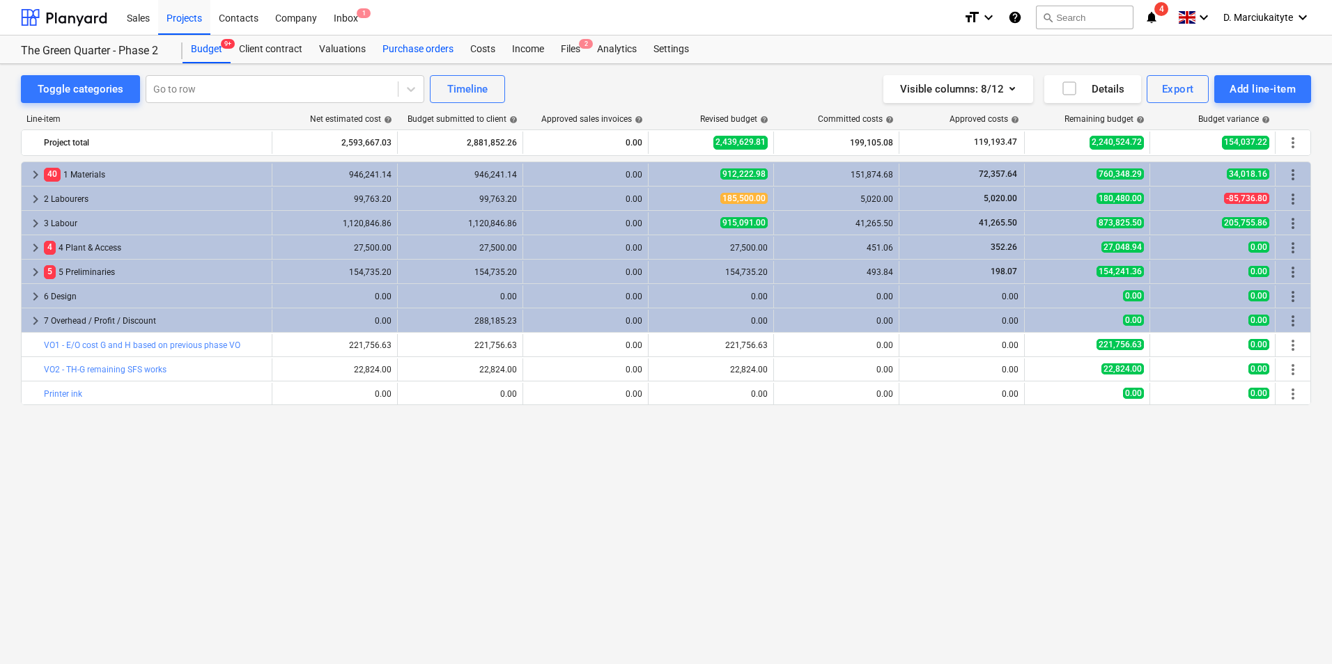
click at [422, 49] on div "Purchase orders" at bounding box center [418, 50] width 88 height 28
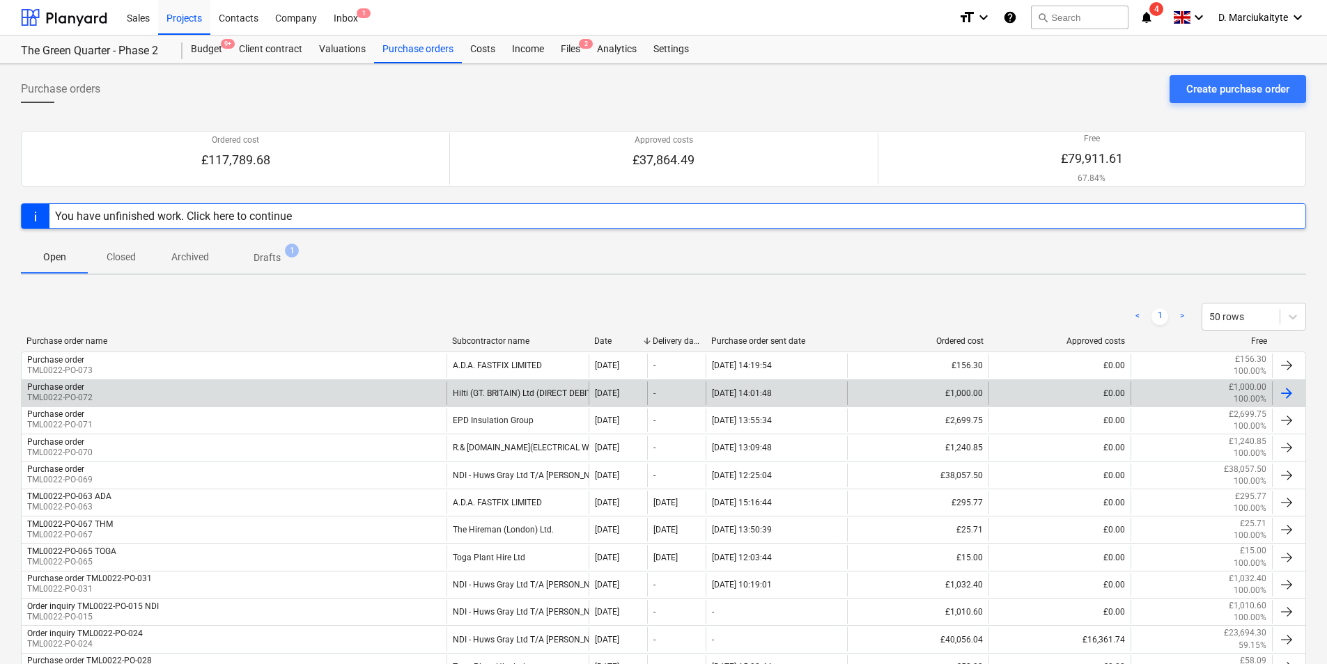
click at [353, 392] on div "Purchase order TML0022-PO-072" at bounding box center [234, 394] width 425 height 24
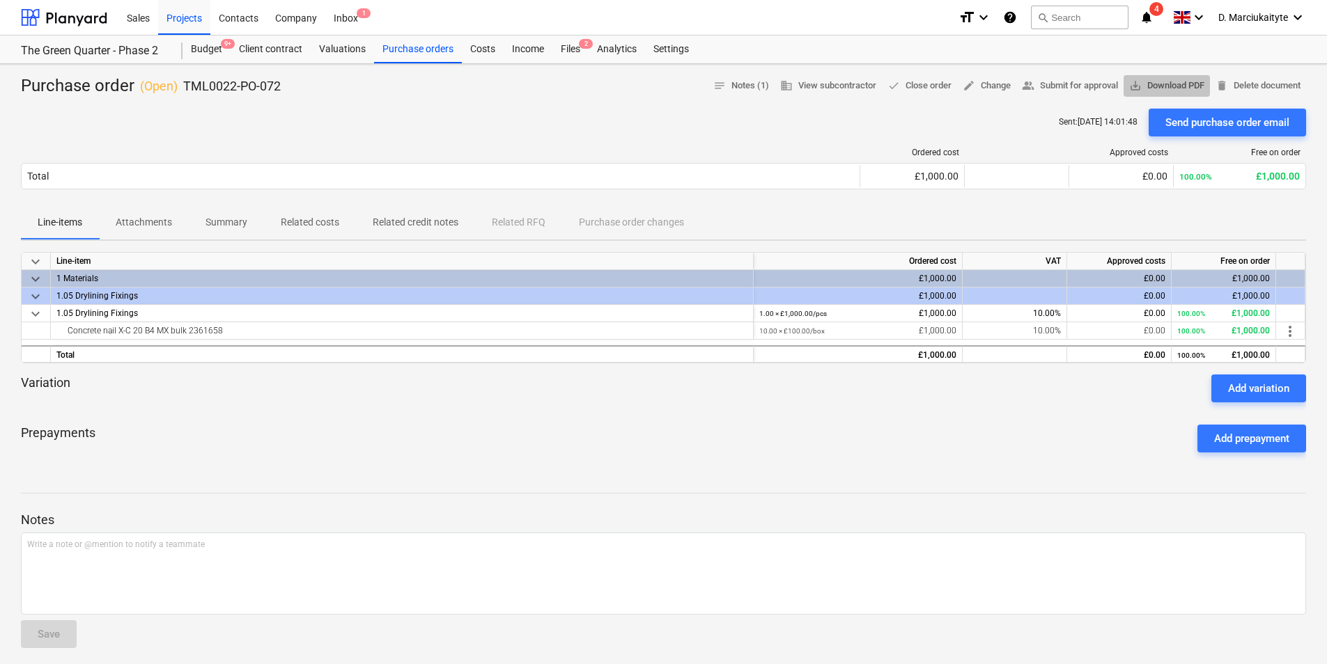
click at [1174, 80] on span "save_alt Download PDF" at bounding box center [1166, 86] width 75 height 16
click at [190, 13] on div "Projects" at bounding box center [184, 17] width 52 height 36
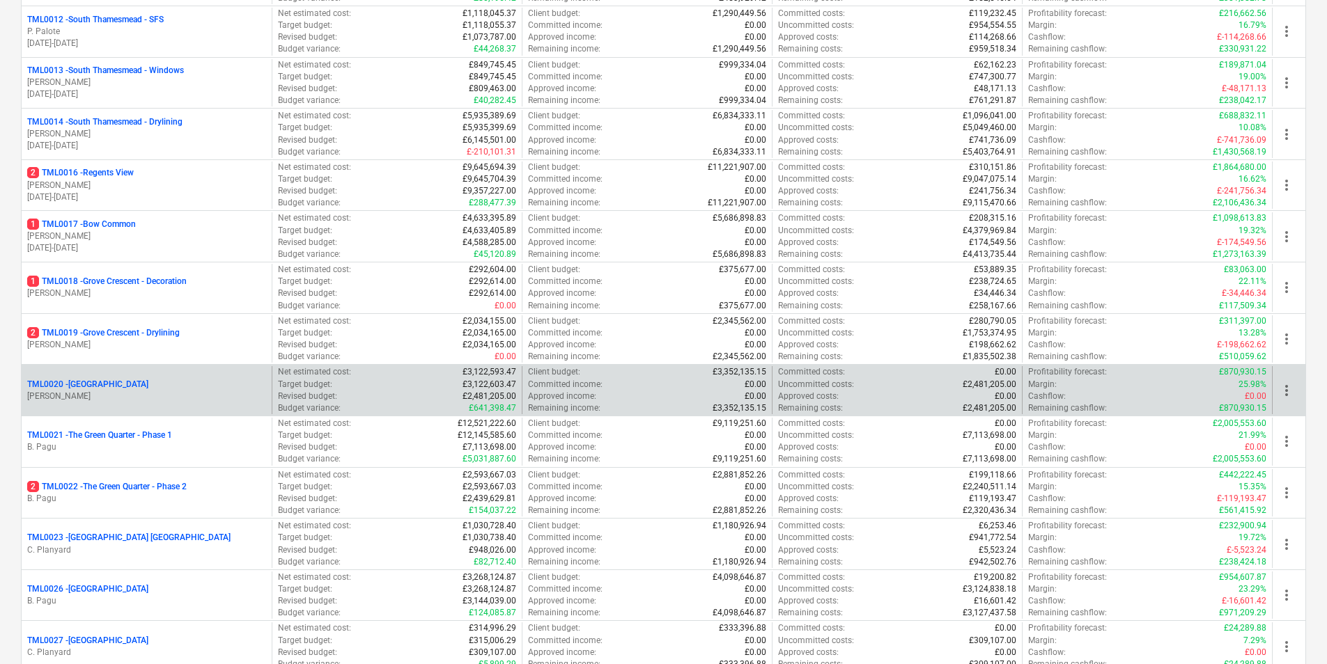
scroll to position [809, 0]
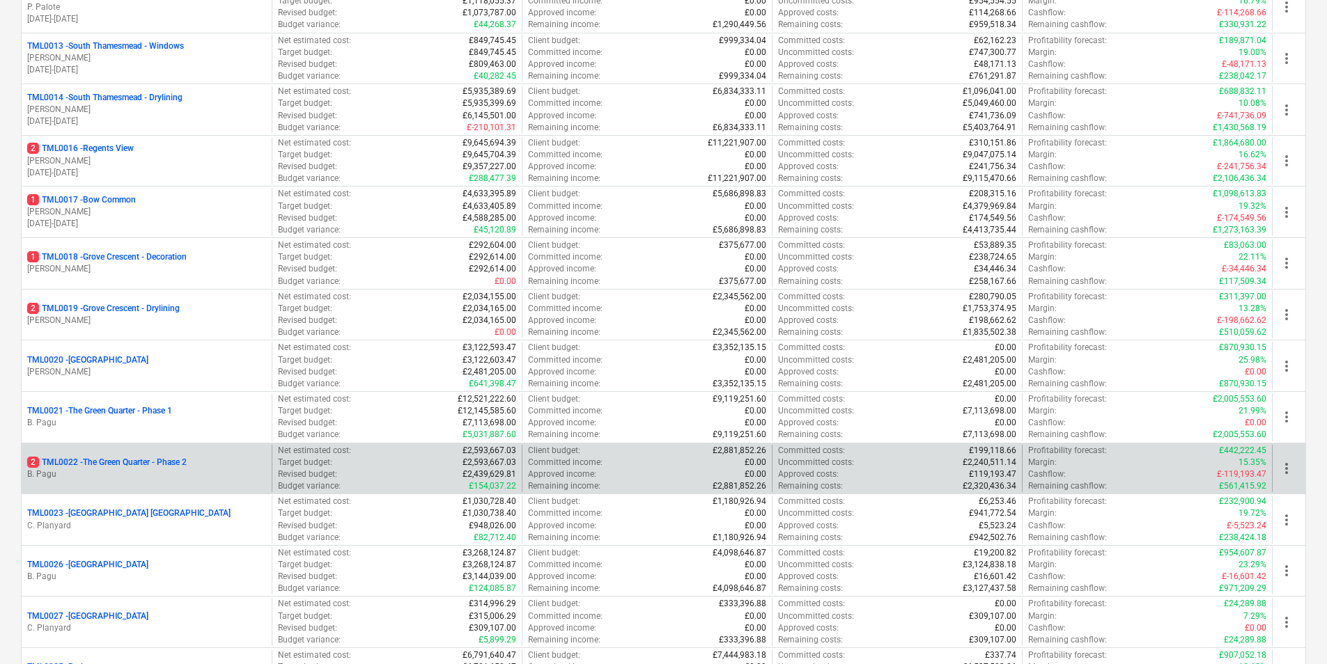
click at [114, 461] on p "2 TML0022 - The Green Quarter - Phase 2" at bounding box center [107, 463] width 160 height 12
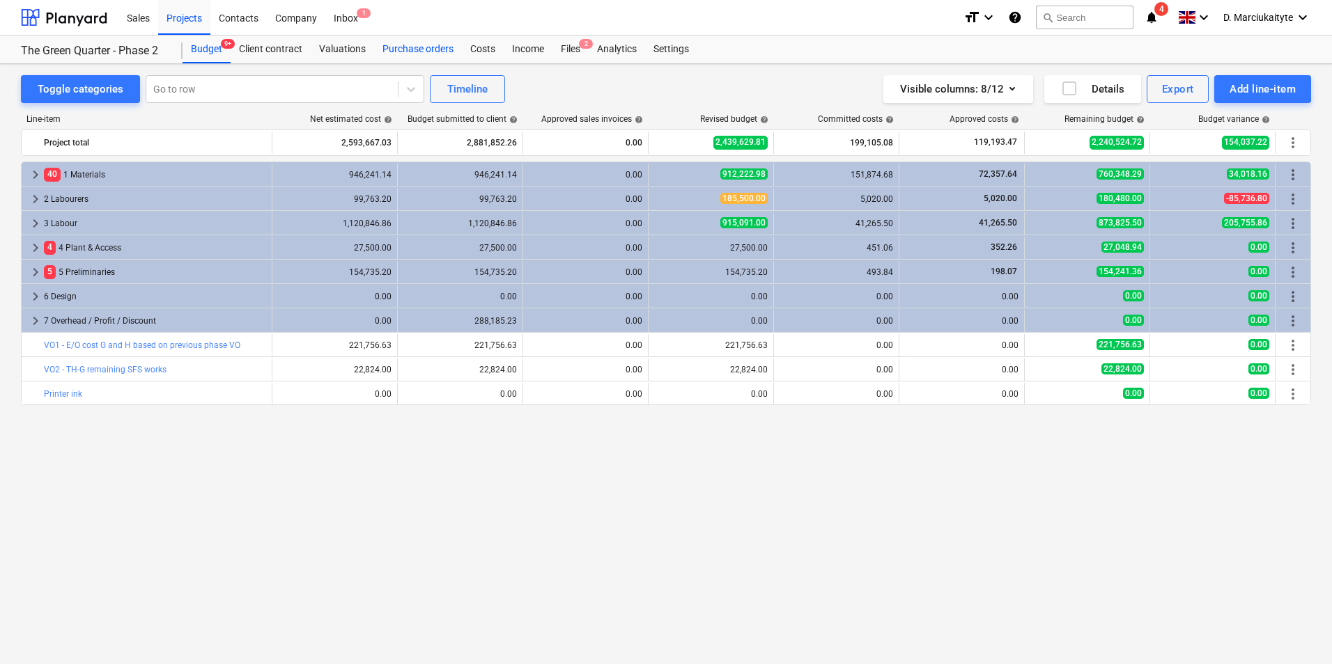
click at [419, 42] on div "Purchase orders" at bounding box center [418, 50] width 88 height 28
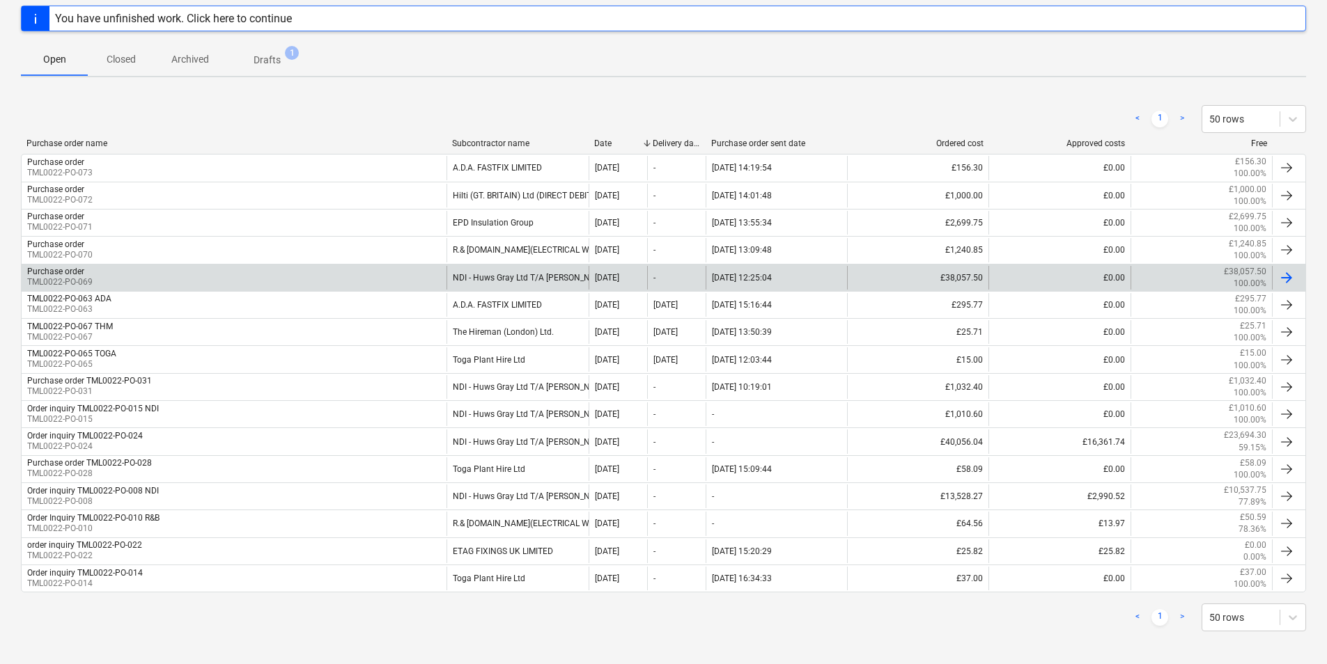
scroll to position [204, 0]
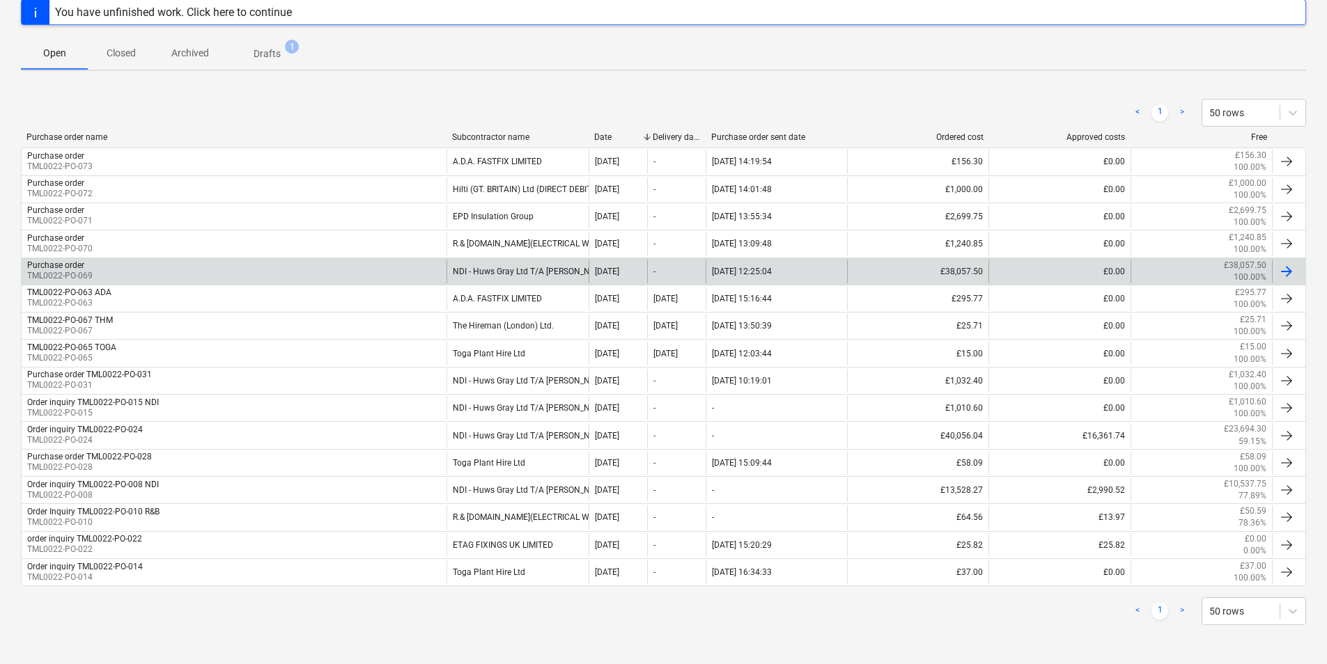
click at [343, 279] on div "Purchase order TML0022-PO-069" at bounding box center [234, 272] width 425 height 24
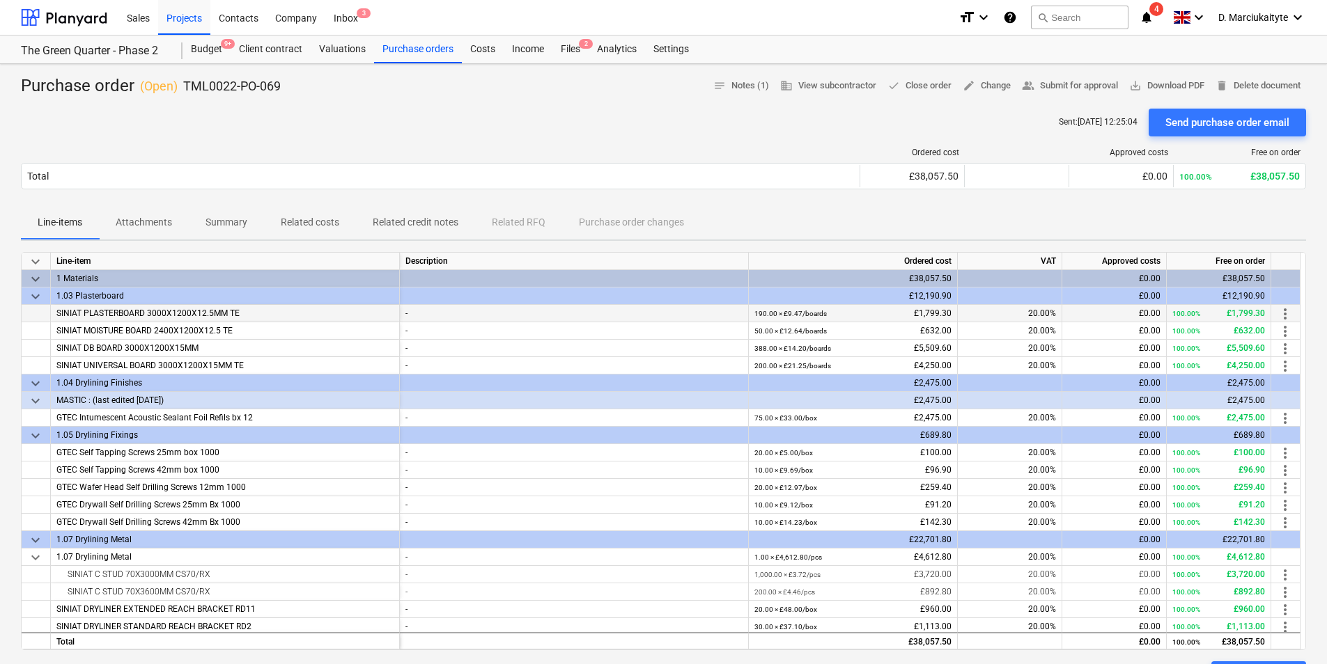
click at [294, 318] on div "SINIAT PLASTERBOARD 3000X1200X12.5MM TE" at bounding box center [225, 313] width 349 height 17
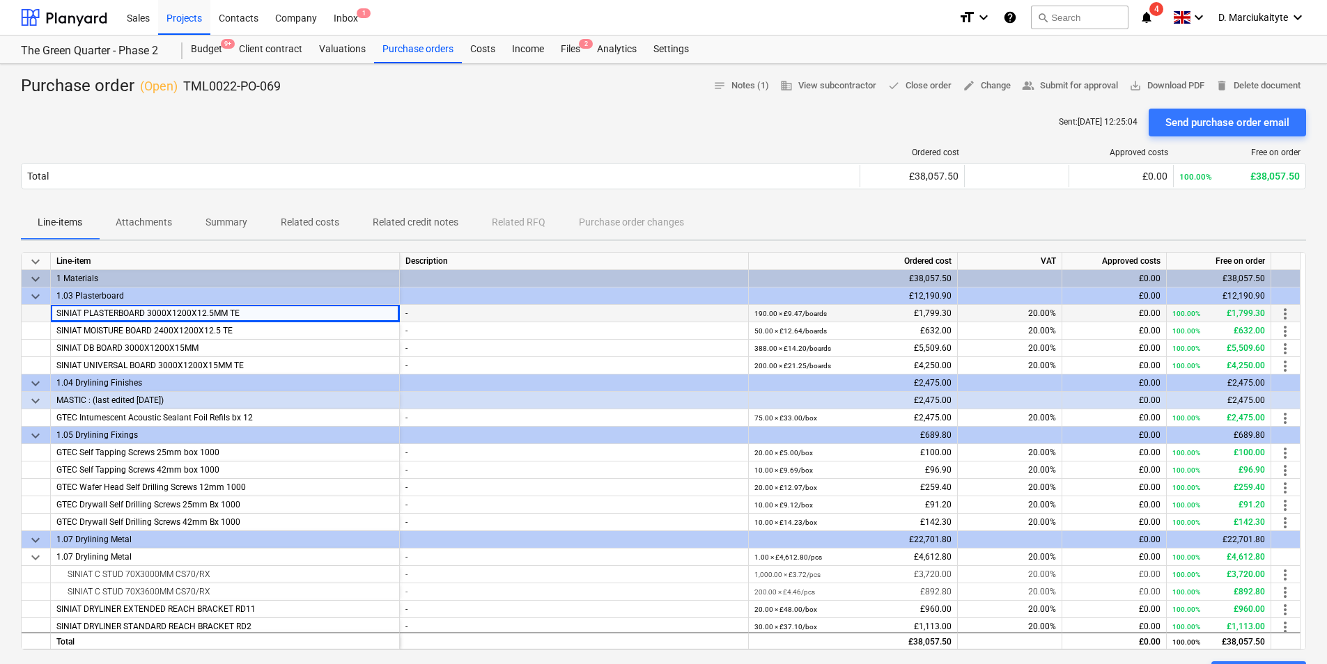
drag, startPoint x: 286, startPoint y: 320, endPoint x: 52, endPoint y: 315, distance: 234.1
click at [52, 315] on div "SINIAT PLASTERBOARD 3000X1200X12.5MM TE" at bounding box center [225, 313] width 349 height 17
click at [290, 335] on div "SINIAT MOISTURE BOARD 2400X1200X12.5 TE" at bounding box center [225, 330] width 349 height 17
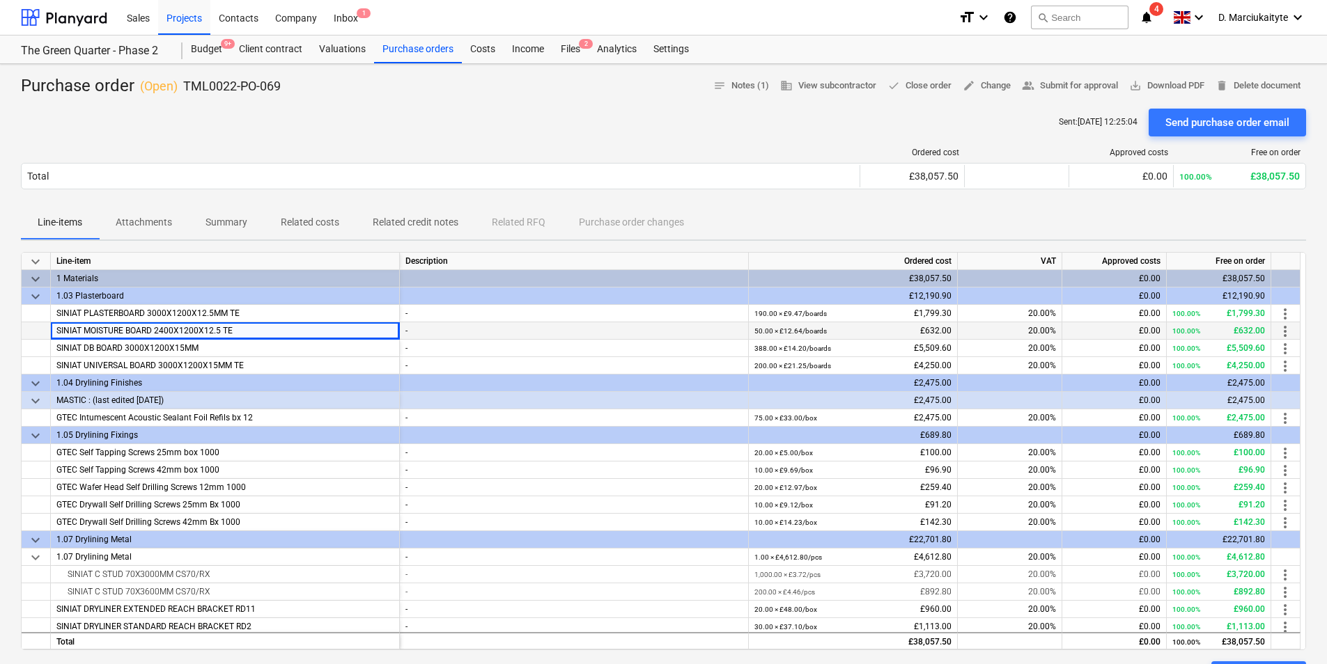
drag, startPoint x: 288, startPoint y: 332, endPoint x: 48, endPoint y: 339, distance: 240.4
click at [0, 0] on div "SINIAT MOISTURE BOARD 2400X1200X12.5 TE - 50.00 × £12.64 / boards £632.00 20.00…" at bounding box center [0, 0] width 0 height 0
click at [209, 348] on div "SINIAT DB BOARD 3000X1200X15MM" at bounding box center [225, 348] width 349 height 17
drag, startPoint x: 222, startPoint y: 348, endPoint x: 44, endPoint y: 352, distance: 178.4
click at [0, 0] on div "SINIAT DB BOARD 3000X1200X15MM - 388.00 × £14.20 / boards £5,509.60 20.00% £0.0…" at bounding box center [0, 0] width 0 height 0
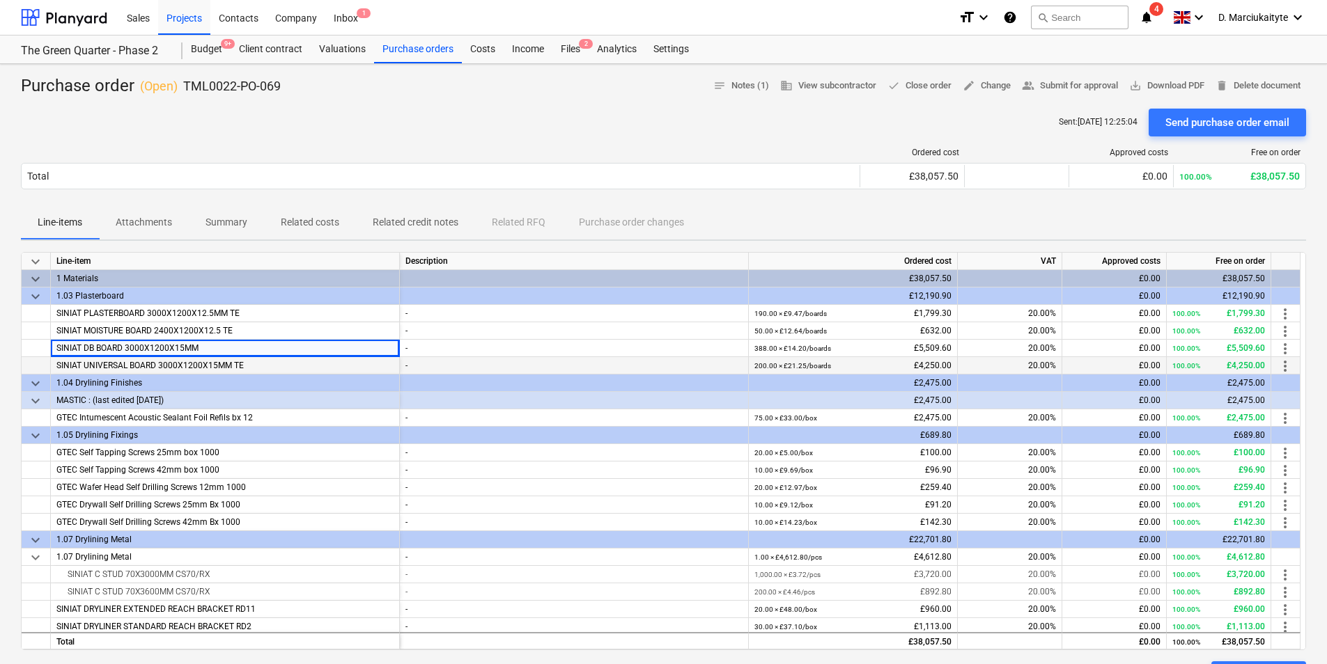
click at [253, 368] on div "SINIAT UNIVERSAL BOARD 3000X1200X15MM TE" at bounding box center [225, 365] width 349 height 17
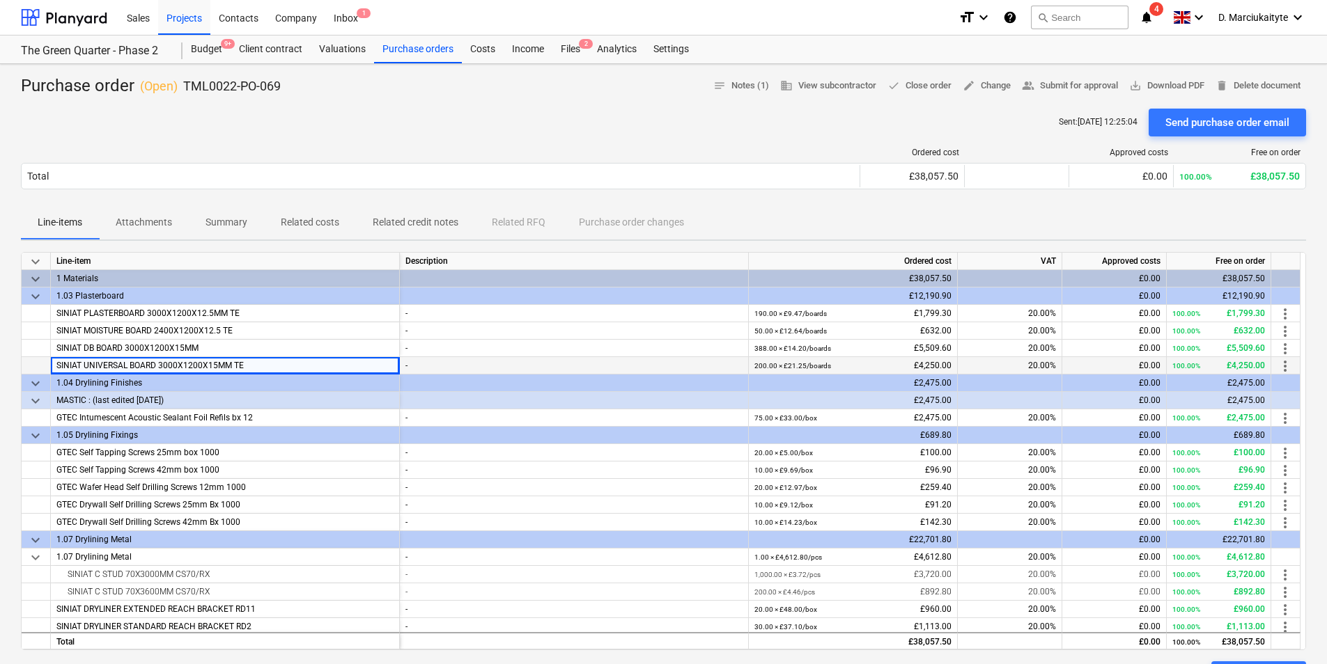
drag, startPoint x: 264, startPoint y: 366, endPoint x: 29, endPoint y: 371, distance: 235.5
click at [0, 0] on div "SINIAT UNIVERSAL BOARD 3000X1200X15MM TE - 200.00 × £21.25 / boards £4,250.00 2…" at bounding box center [0, 0] width 0 height 0
click at [199, 412] on div "GTEC Intumescent Acoustic Sealant Foil Refils bx 12" at bounding box center [225, 418] width 349 height 17
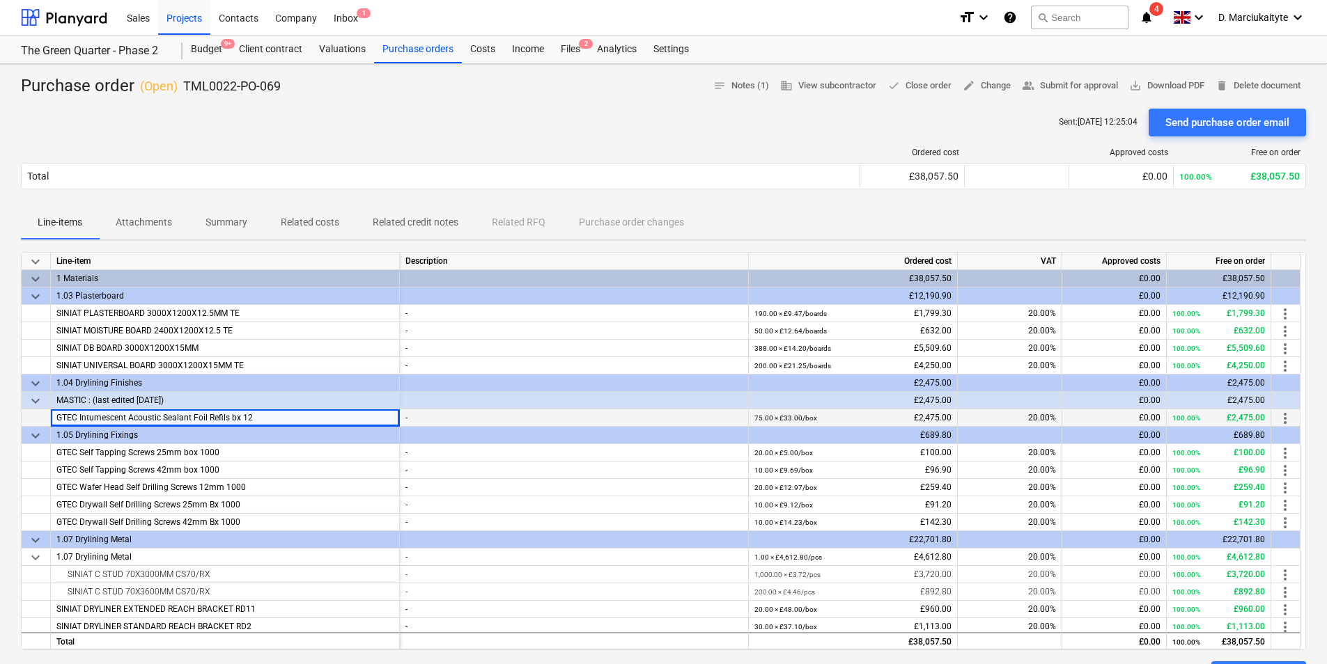
drag, startPoint x: 255, startPoint y: 421, endPoint x: 54, endPoint y: 421, distance: 200.6
click at [54, 421] on div "GTEC Intumescent Acoustic Sealant Foil Refils bx 12" at bounding box center [225, 418] width 349 height 17
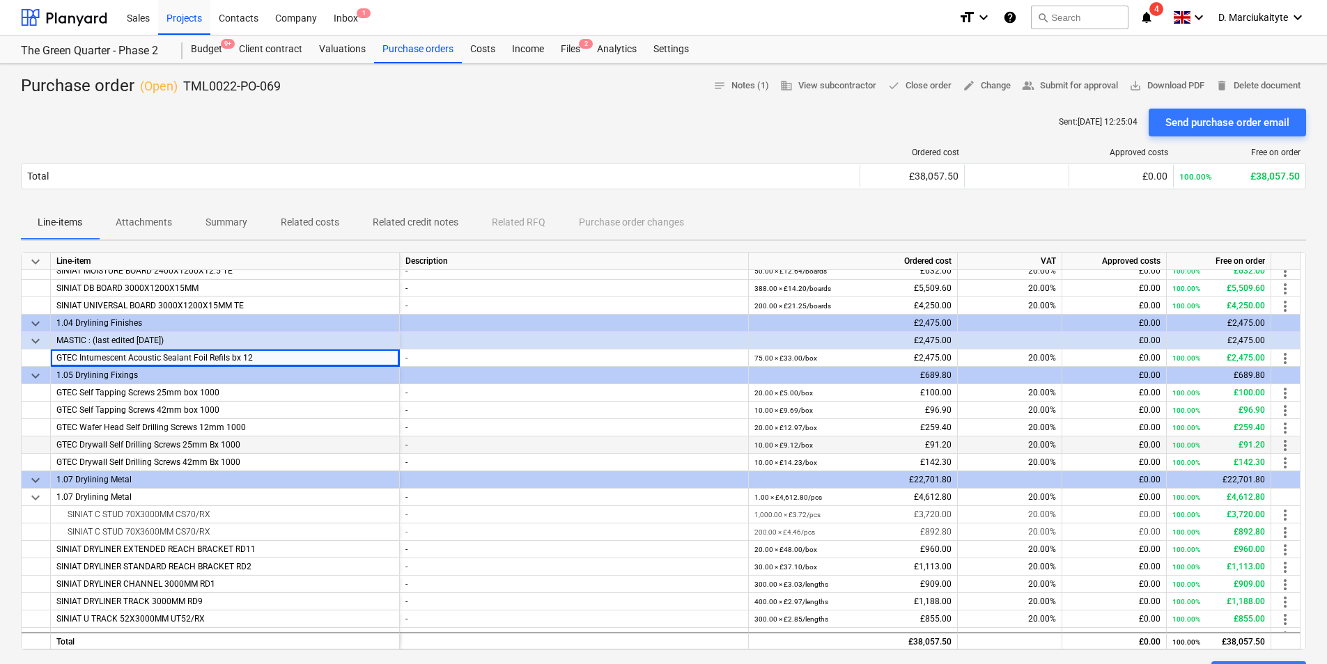
scroll to position [139, 0]
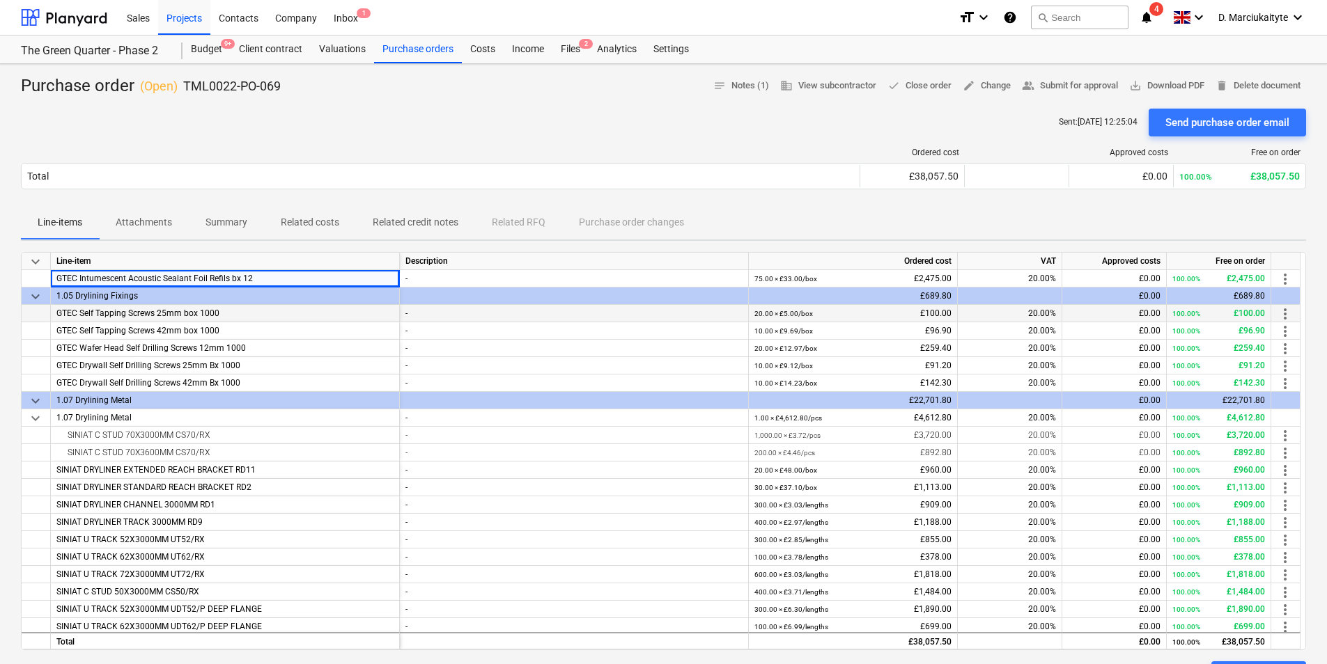
click at [244, 311] on div "GTEC Self Tapping Screws 25mm box 1000" at bounding box center [225, 313] width 349 height 17
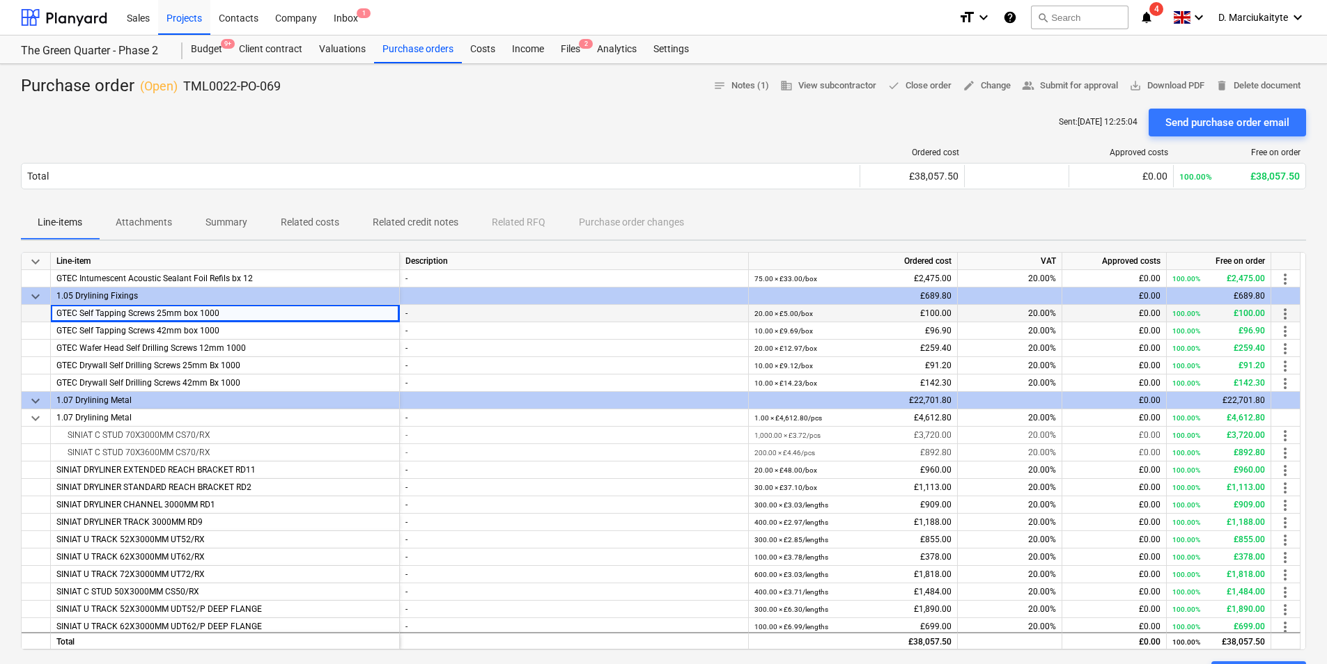
drag, startPoint x: 244, startPoint y: 317, endPoint x: 38, endPoint y: 317, distance: 205.5
click at [0, 0] on div "GTEC Self Tapping Screws 25mm box 1000 - 20.00 × £5.00 / box £100.00 20.00% £0.…" at bounding box center [0, 0] width 0 height 0
click at [229, 333] on div "GTEC Self Tapping Screws 42mm box 1000" at bounding box center [225, 330] width 349 height 17
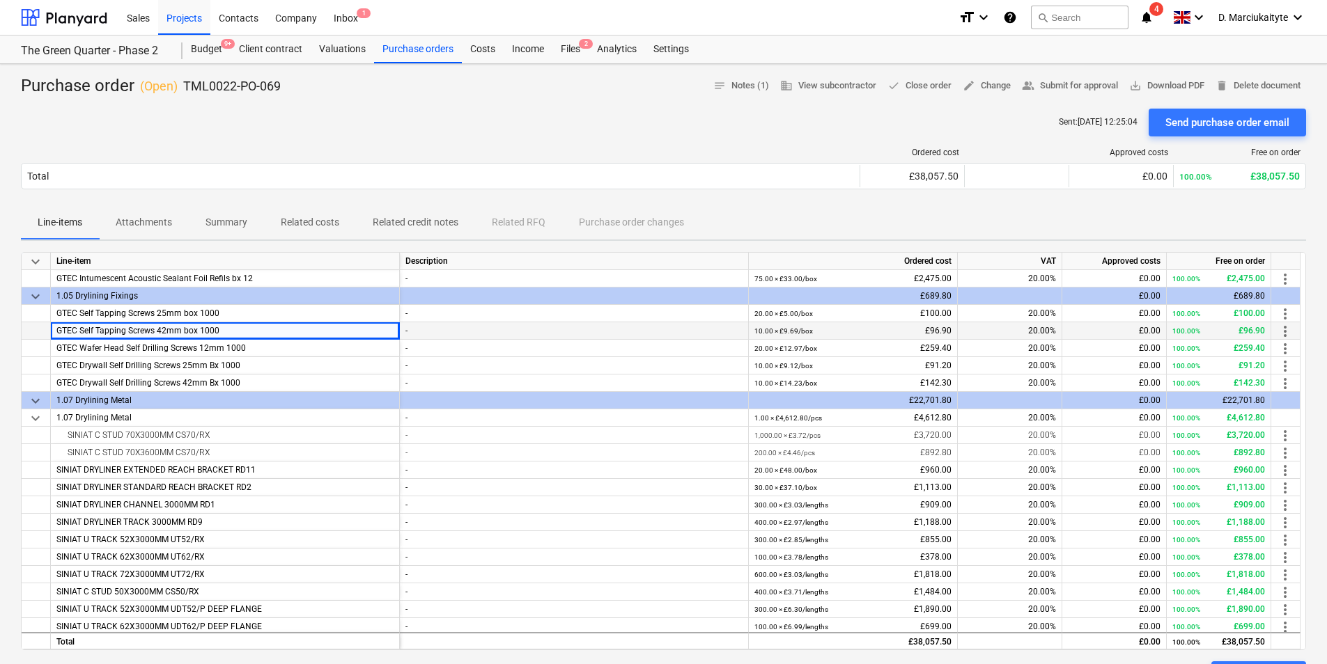
drag, startPoint x: 232, startPoint y: 331, endPoint x: 41, endPoint y: 331, distance: 190.8
click at [0, 0] on div "GTEC Self Tapping Screws 42mm box 1000 - 10.00 × £9.69 / box £96.90 20.00% £0.0…" at bounding box center [0, 0] width 0 height 0
click at [248, 347] on div "GTEC Wafer Head Self Drilling Screws 12mm 1000" at bounding box center [225, 348] width 349 height 17
drag, startPoint x: 231, startPoint y: 351, endPoint x: 36, endPoint y: 352, distance: 195.0
click at [0, 0] on div "GTEC Wafer Head Self Drilling Screws 12mm 1000 - 20.00 × £12.97 / box £259.40 2…" at bounding box center [0, 0] width 0 height 0
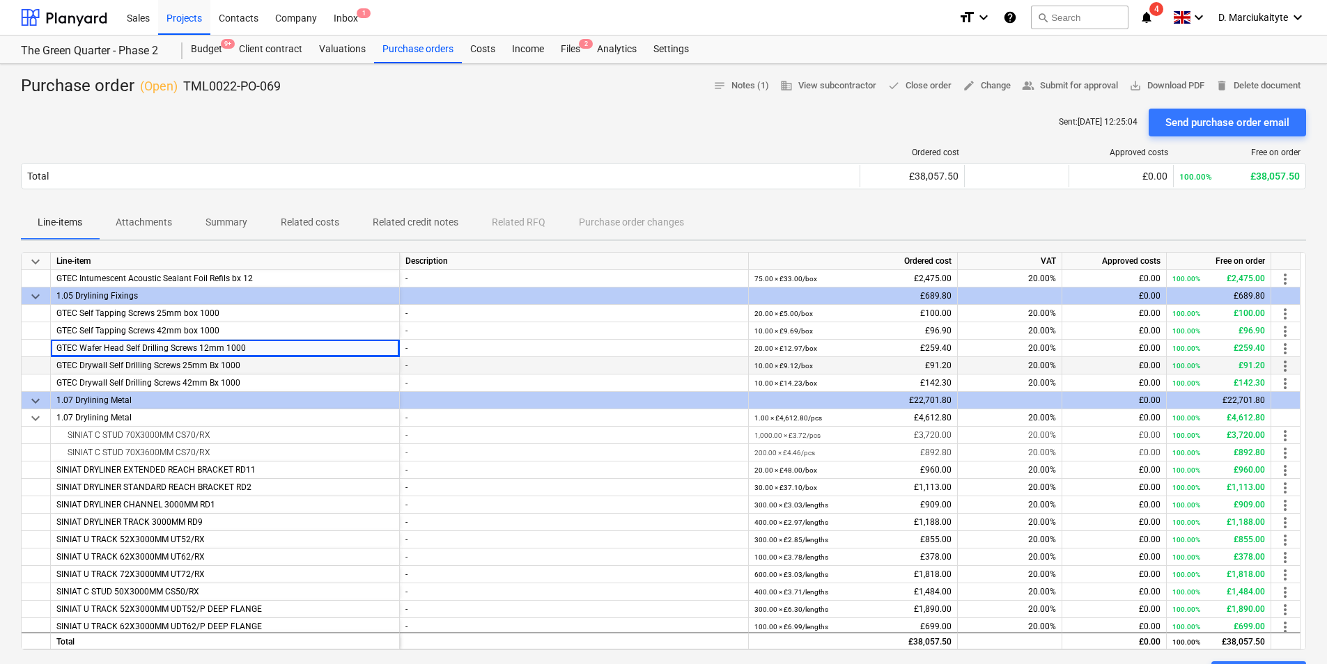
click at [283, 366] on div "GTEC Drywall Self Drilling Screws 25mm Bx 1000" at bounding box center [225, 365] width 349 height 17
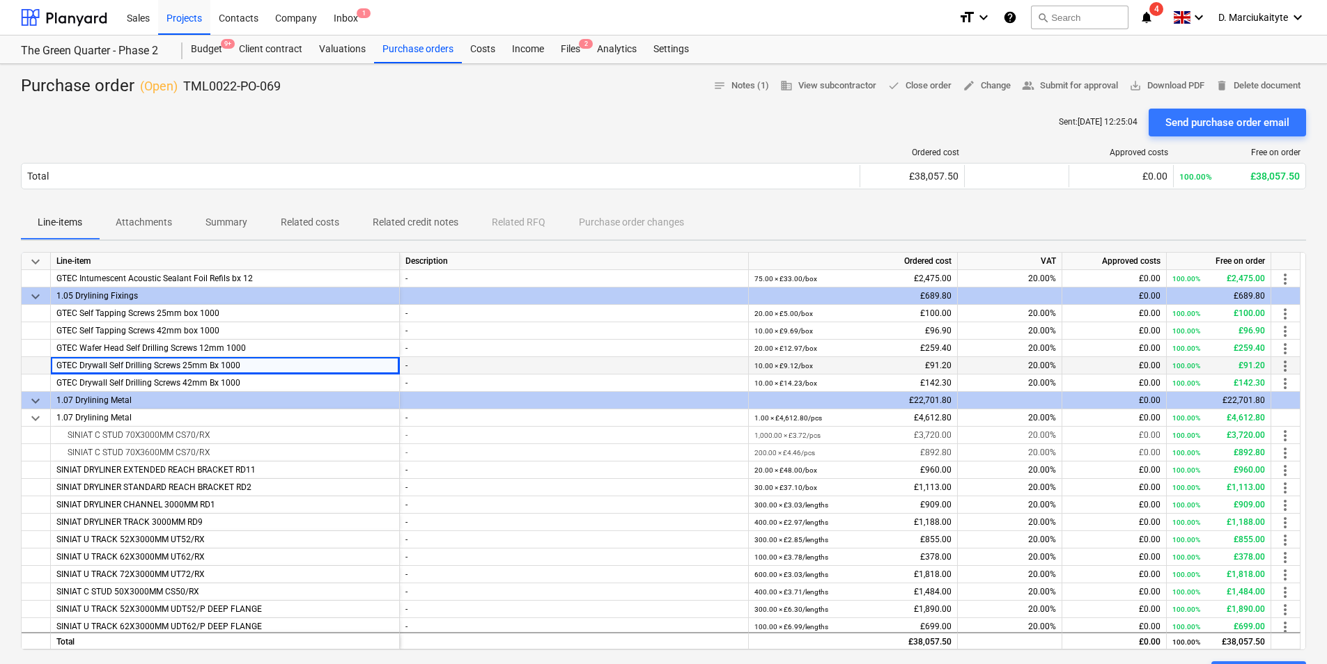
drag, startPoint x: 280, startPoint y: 366, endPoint x: 47, endPoint y: 368, distance: 233.3
click at [0, 0] on div "GTEC Drywall Self Drilling Screws 25mm Bx 1000 - 10.00 × £9.12 / box £91.20 20.…" at bounding box center [0, 0] width 0 height 0
click at [271, 381] on div "GTEC Drywall Self Drilling Screws 42mm Bx 1000" at bounding box center [225, 383] width 349 height 17
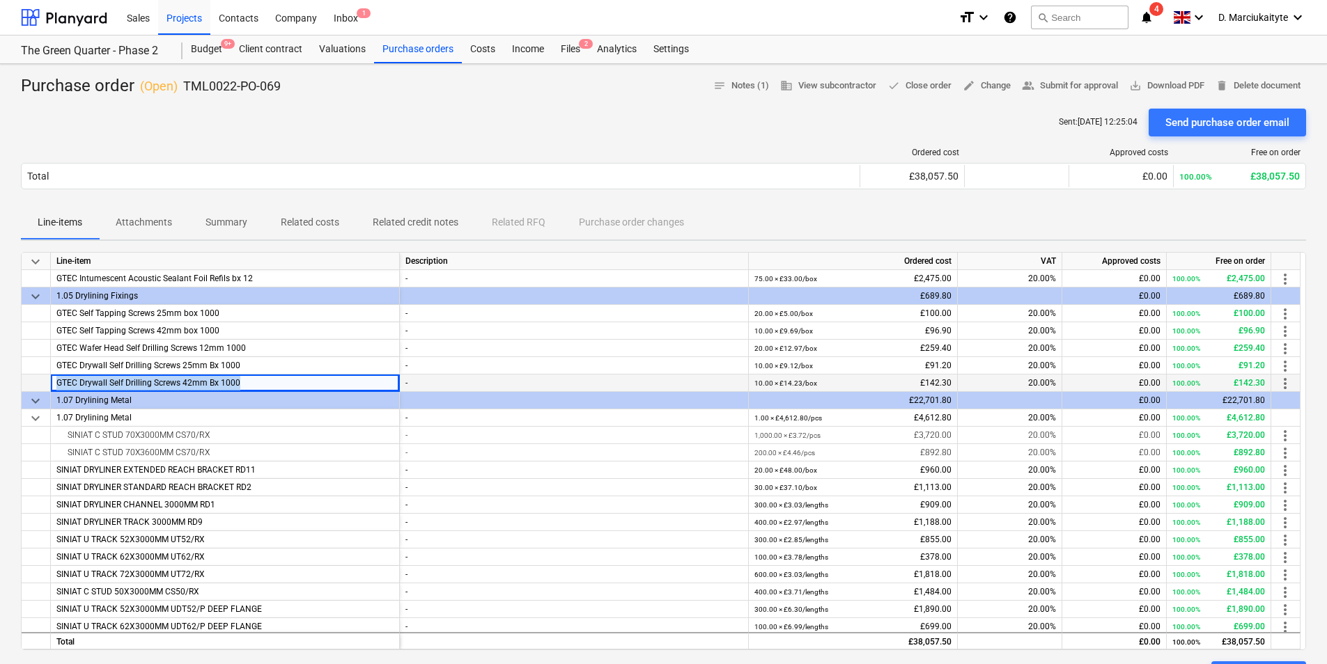
drag, startPoint x: 271, startPoint y: 381, endPoint x: 49, endPoint y: 385, distance: 222.2
click at [0, 0] on div "GTEC Drywall Self Drilling Screws 42mm Bx 1000 - 10.00 × £14.23 / box £142.30 2…" at bounding box center [0, 0] width 0 height 0
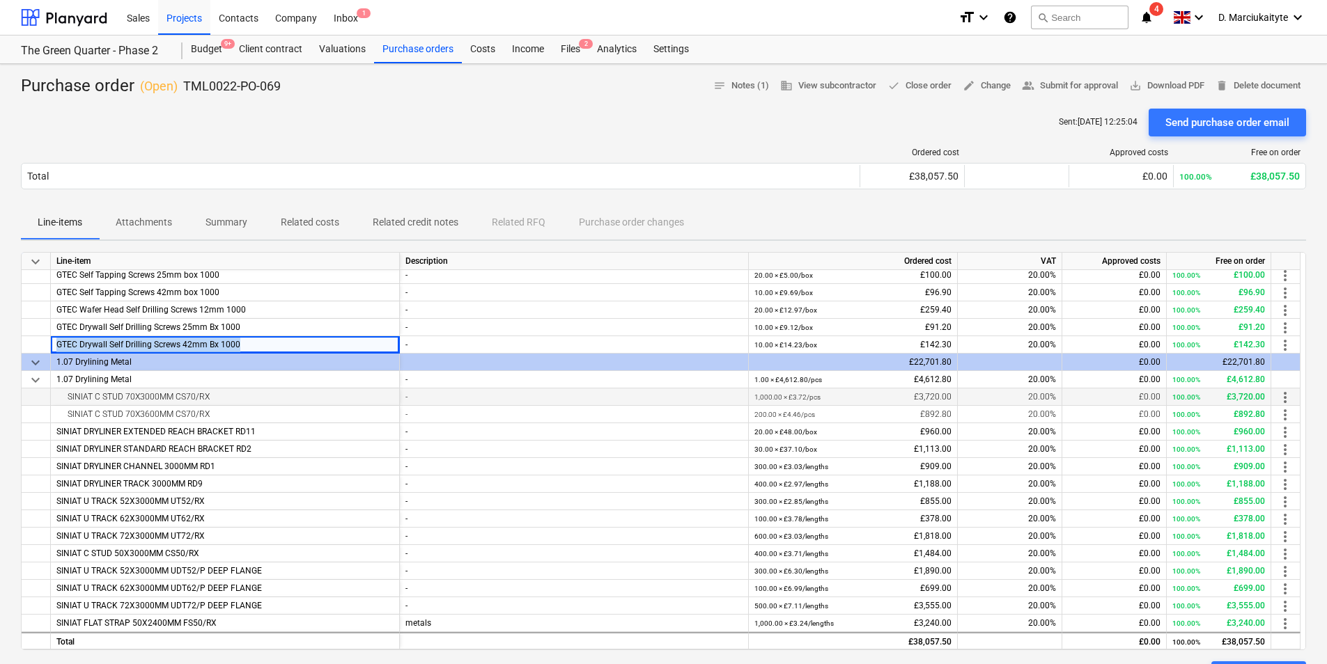
drag, startPoint x: 221, startPoint y: 394, endPoint x: 61, endPoint y: 396, distance: 160.2
click at [61, 396] on div "SINIAT C STUD 70X3000MM CS70/RX" at bounding box center [224, 397] width 337 height 17
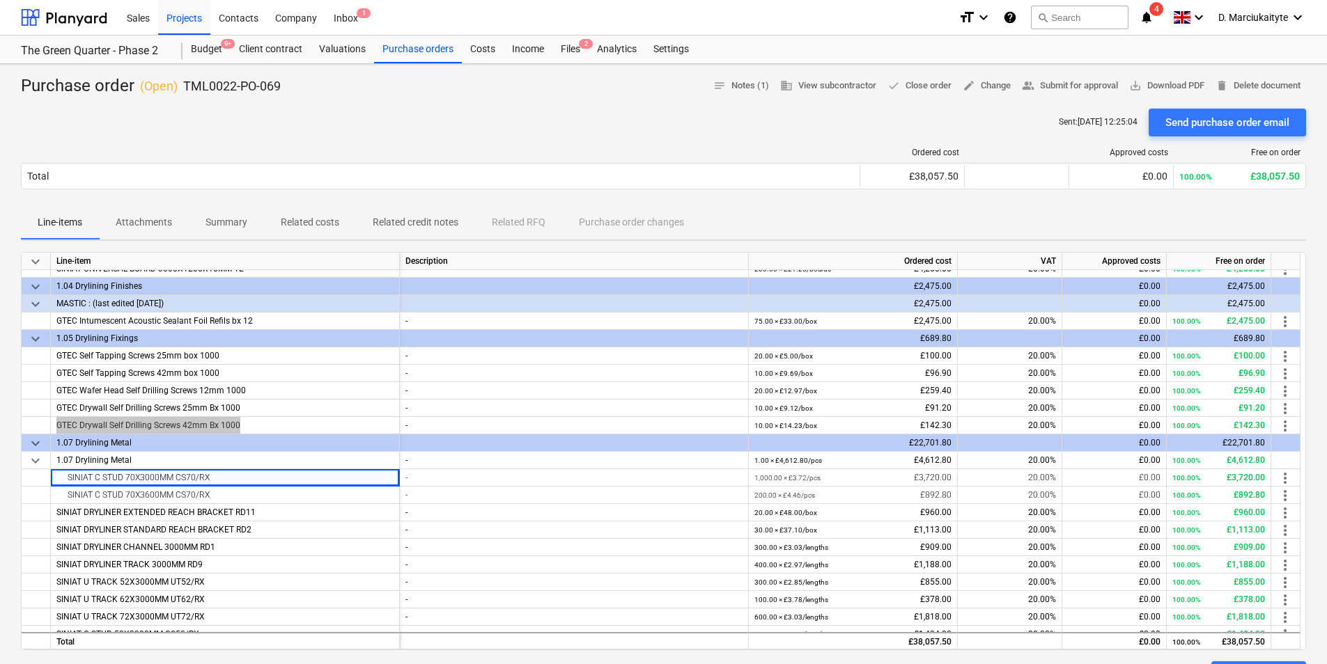
scroll to position [0, 0]
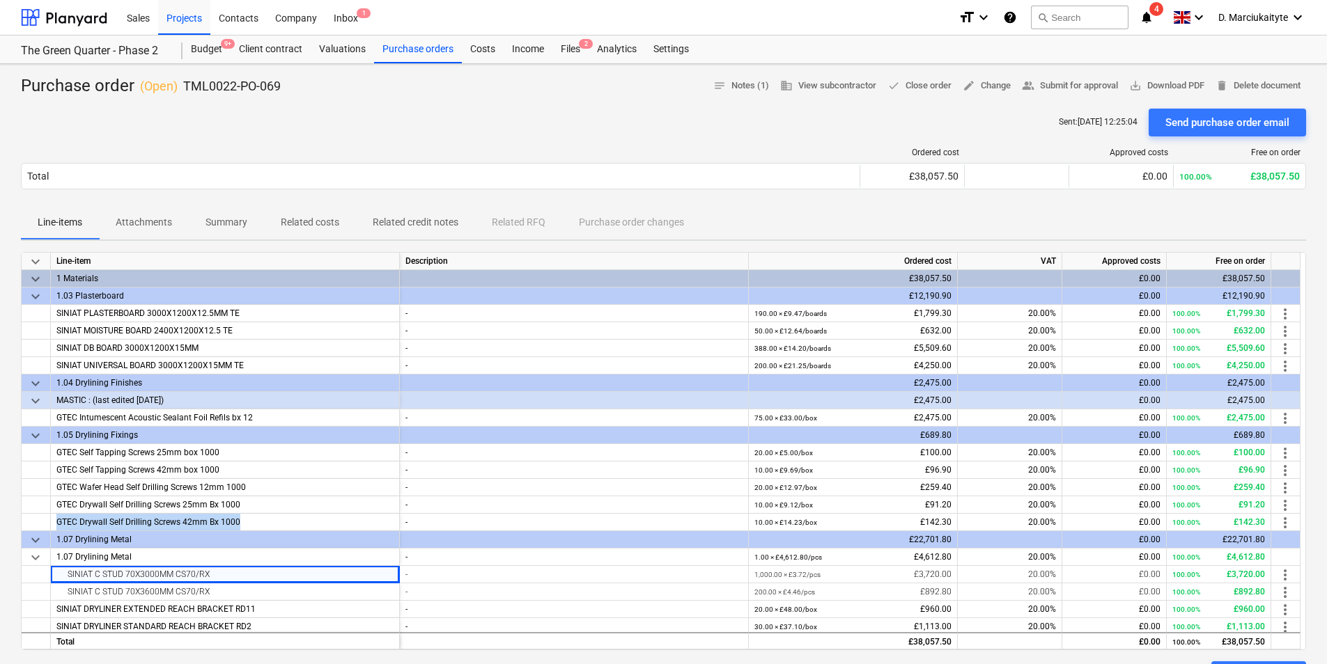
click at [215, 225] on p "Summary" at bounding box center [226, 222] width 42 height 15
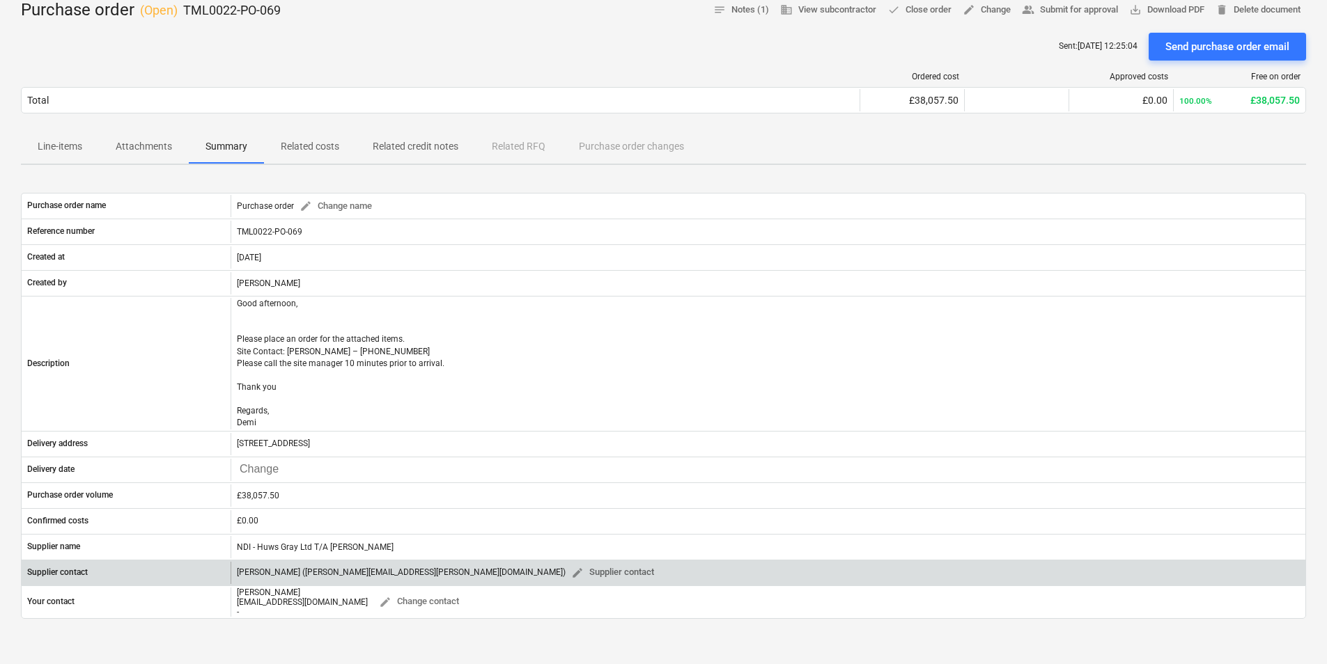
scroll to position [209, 0]
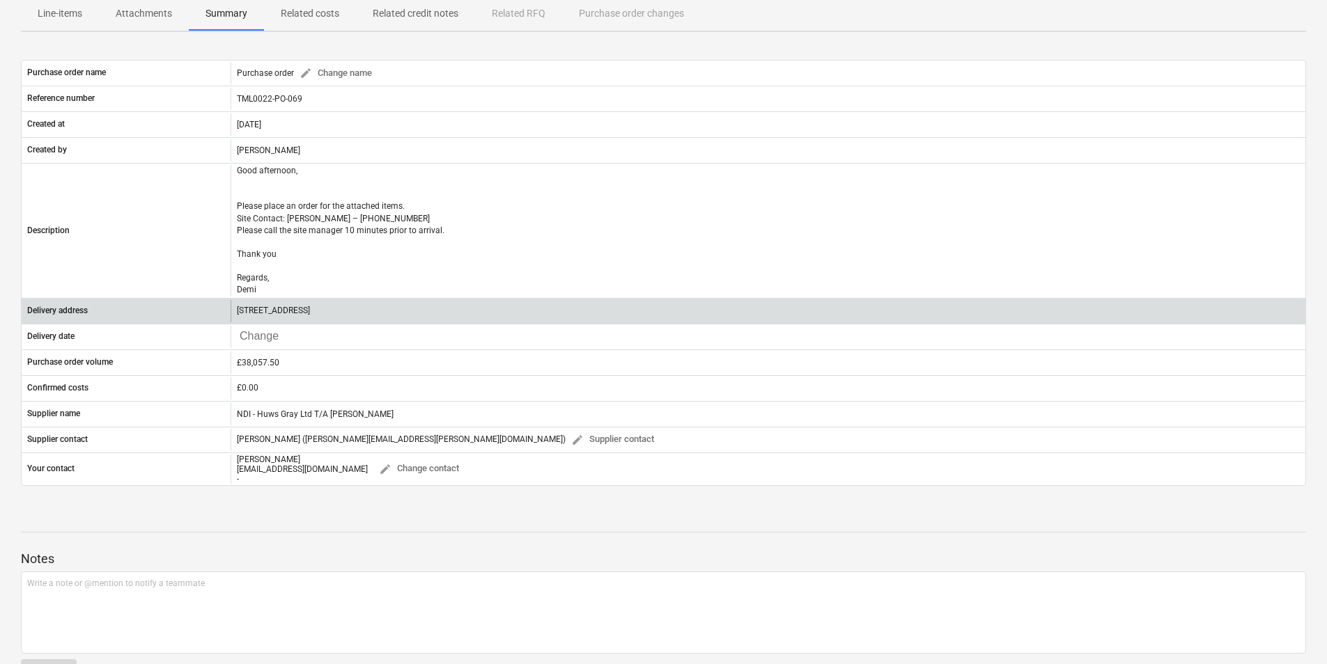
drag, startPoint x: 422, startPoint y: 308, endPoint x: 215, endPoint y: 303, distance: 206.9
click at [219, 302] on div "Delivery address The Green Quarter, Gate 4, Pump Ln, UB3 3NF" at bounding box center [664, 311] width 1284 height 22
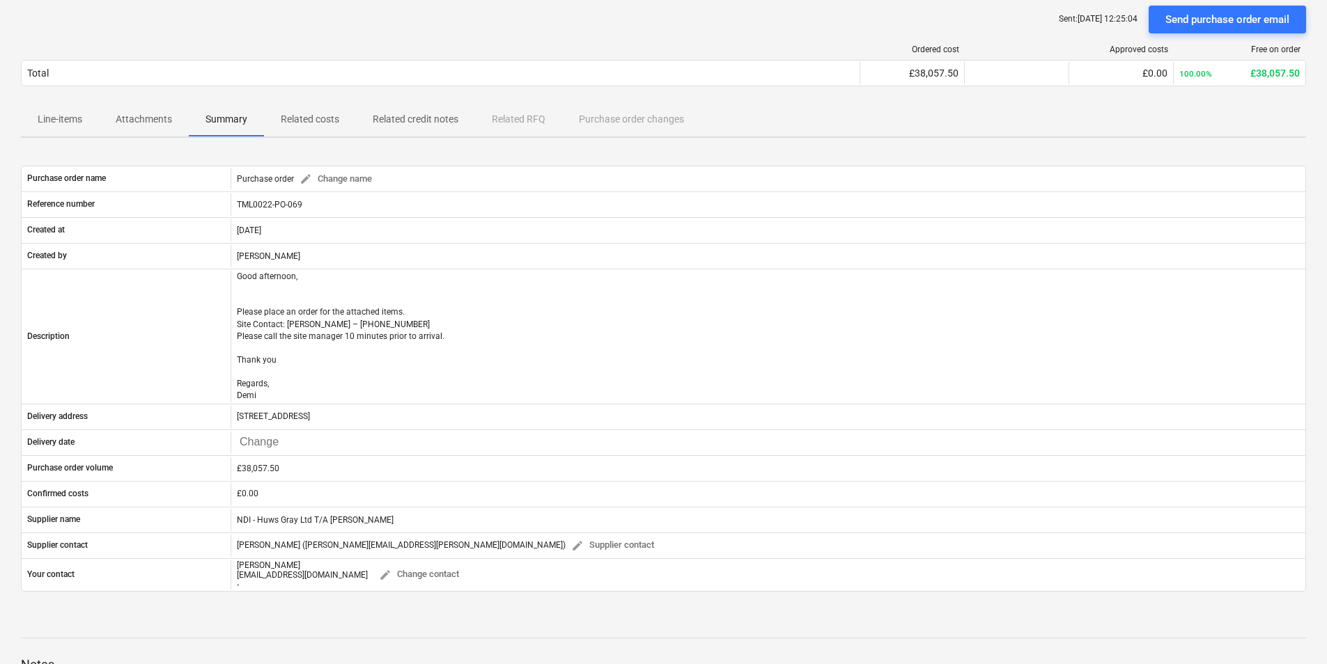
scroll to position [0, 0]
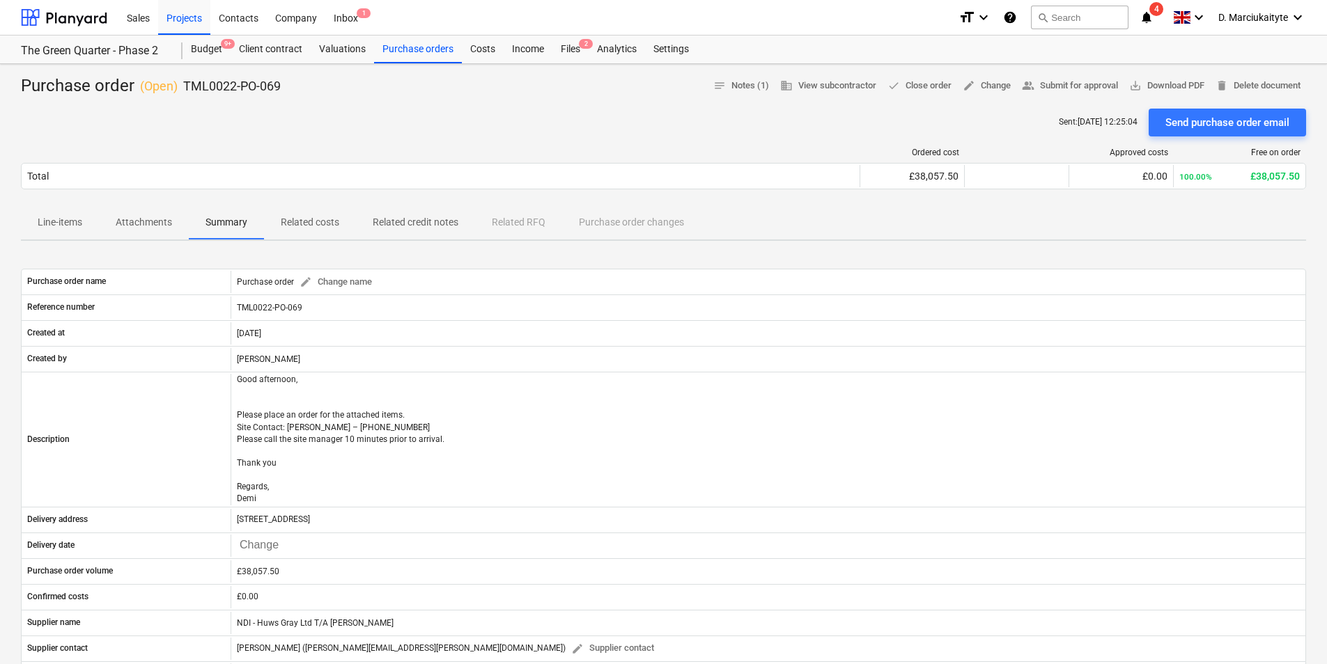
click at [163, 225] on p "Attachments" at bounding box center [144, 222] width 56 height 15
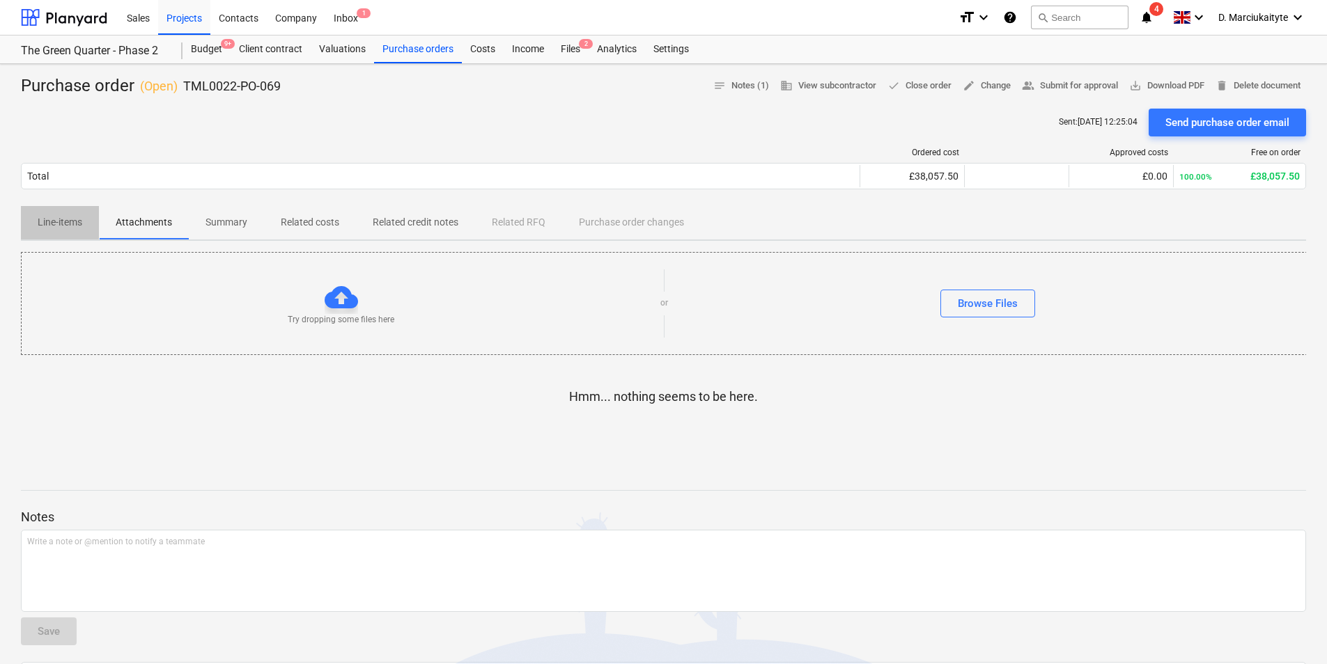
click at [45, 213] on button "Line-items" at bounding box center [60, 222] width 78 height 33
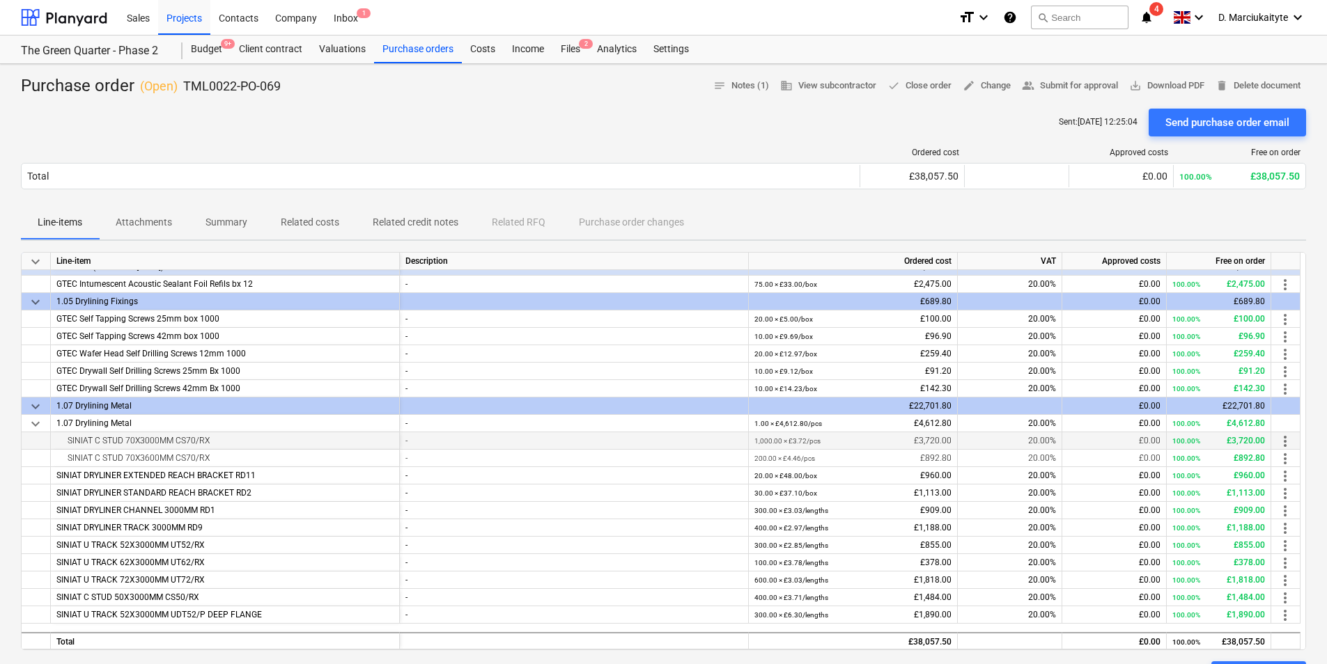
scroll to position [139, 0]
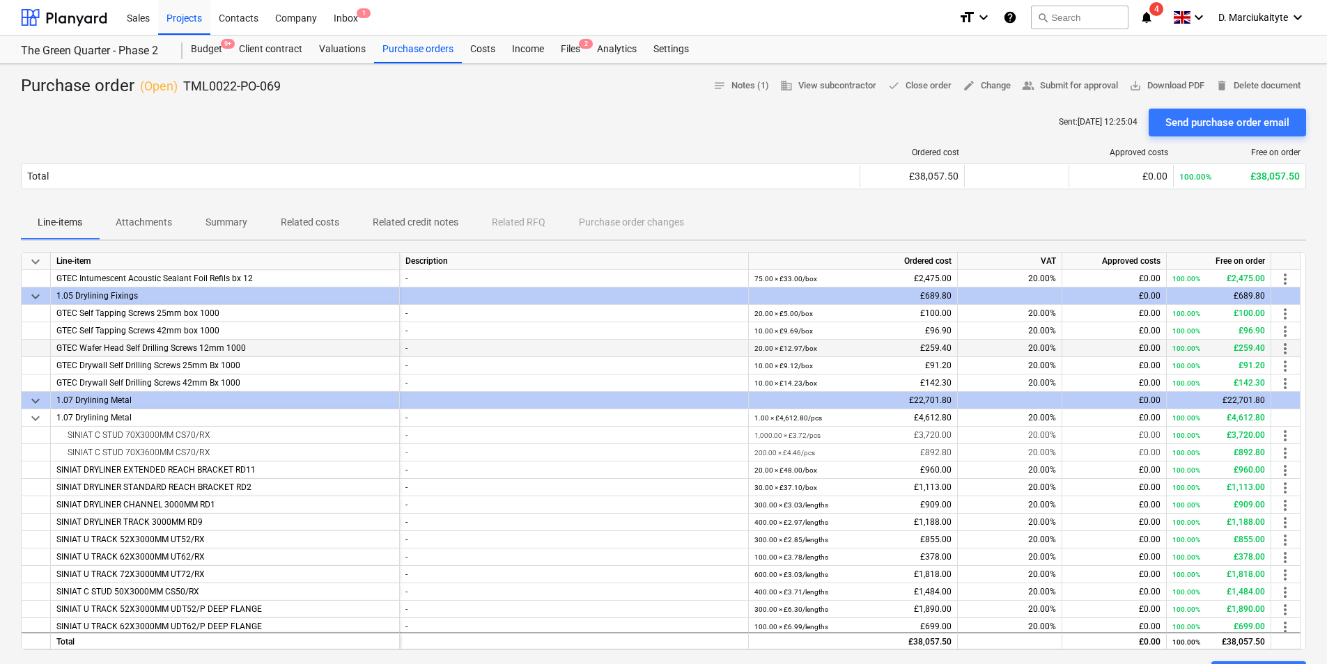
click at [246, 347] on div "GTEC Wafer Head Self Drilling Screws 12mm 1000" at bounding box center [225, 348] width 349 height 17
drag, startPoint x: 227, startPoint y: 346, endPoint x: 45, endPoint y: 346, distance: 181.8
click at [0, 0] on div "GTEC Wafer Head Self Drilling Screws 12mm 1000 - 20.00 × £12.97 / box £259.40 2…" at bounding box center [0, 0] width 0 height 0
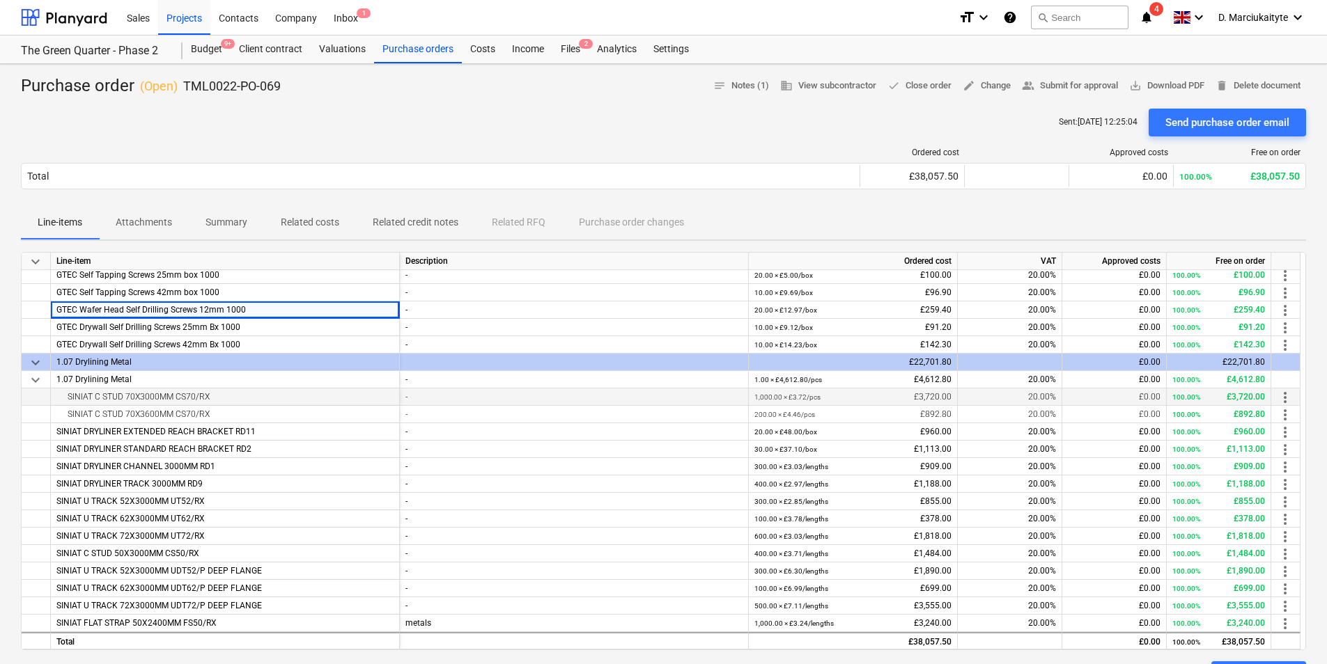
drag, startPoint x: 193, startPoint y: 399, endPoint x: 54, endPoint y: 401, distance: 139.3
click at [54, 401] on div "SINIAT C STUD 70X3000MM CS70/RX" at bounding box center [225, 397] width 349 height 17
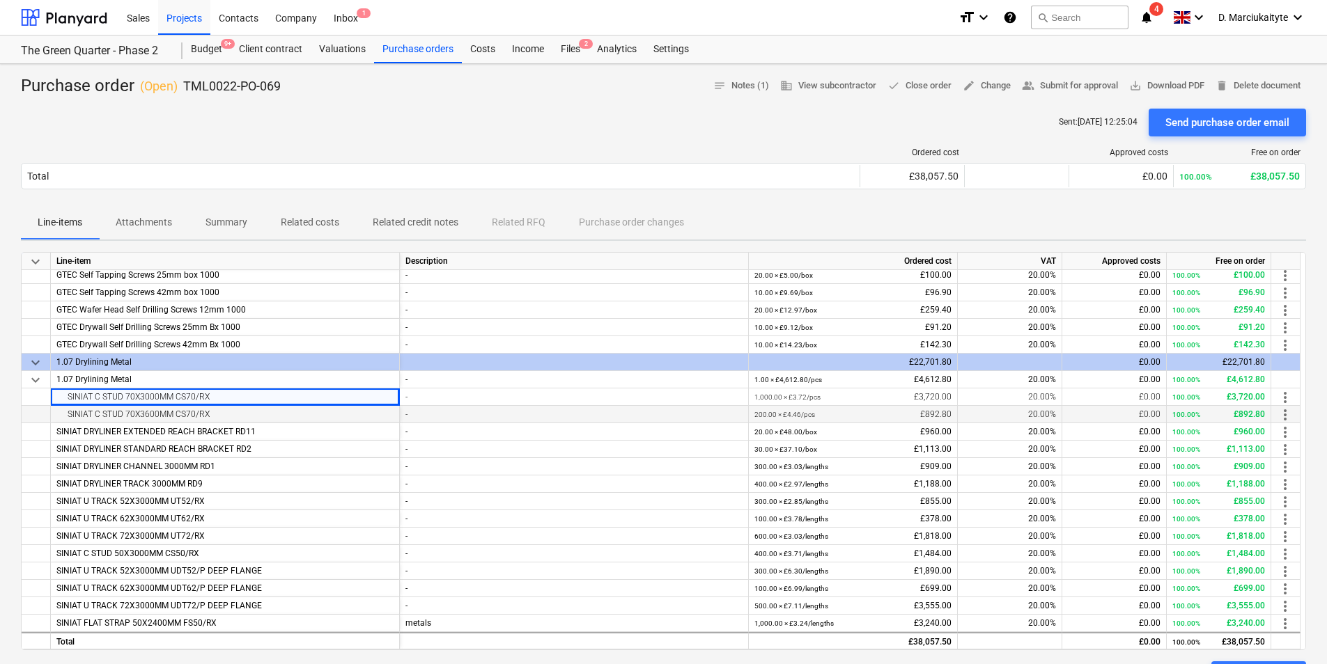
click at [247, 410] on div "SINIAT C STUD 70X3600MM CS70/RX" at bounding box center [224, 414] width 337 height 17
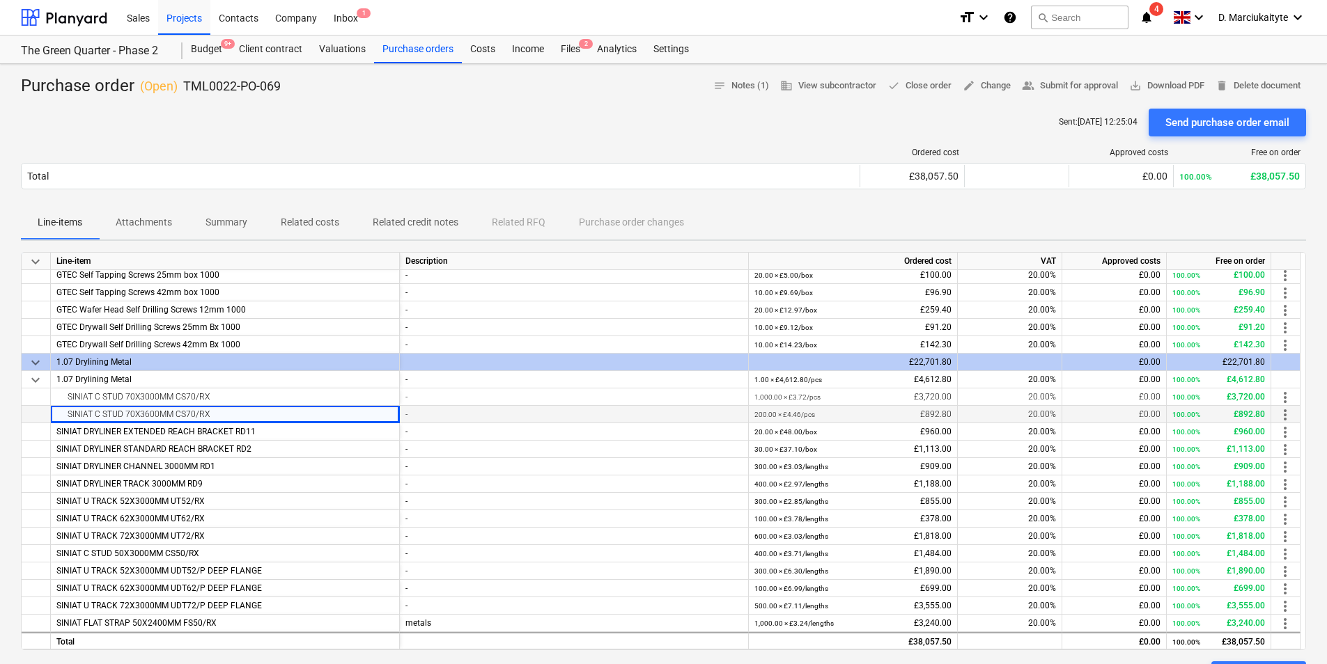
drag, startPoint x: 237, startPoint y: 416, endPoint x: 50, endPoint y: 417, distance: 186.7
click at [0, 0] on div "SINIAT C STUD 70X3600MM CS70/RX - 200.00 × £4.46 / pcs £892.80 20.00% £0.00 100…" at bounding box center [0, 0] width 0 height 0
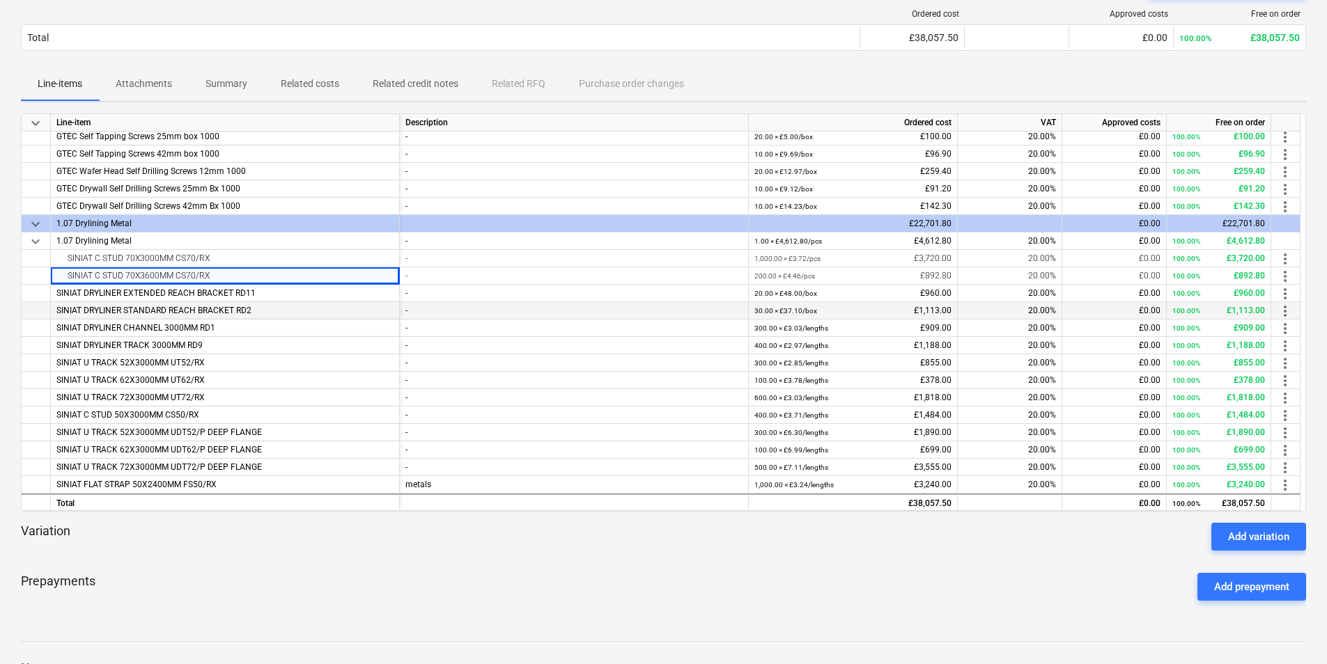
scroll to position [139, 0]
click at [261, 292] on div "SINIAT DRYLINER EXTENDED REACH BRACKET RD11" at bounding box center [225, 292] width 349 height 17
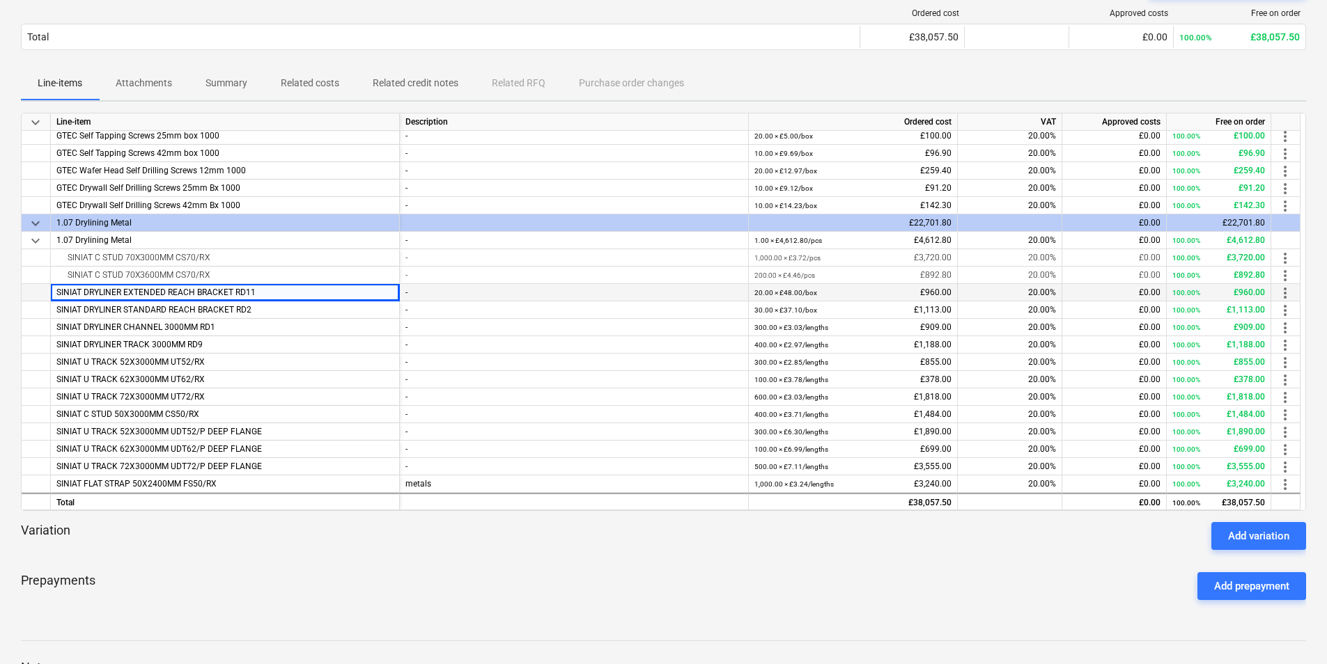
drag, startPoint x: 272, startPoint y: 289, endPoint x: 29, endPoint y: 292, distance: 242.4
click at [0, 0] on div "SINIAT DRYLINER EXTENDED REACH BRACKET RD11 - 20.00 × £48.00 / box £960.00 20.0…" at bounding box center [0, 0] width 0 height 0
click at [263, 307] on div "SINIAT DRYLINER STANDARD REACH BRACKET RD2" at bounding box center [225, 310] width 349 height 17
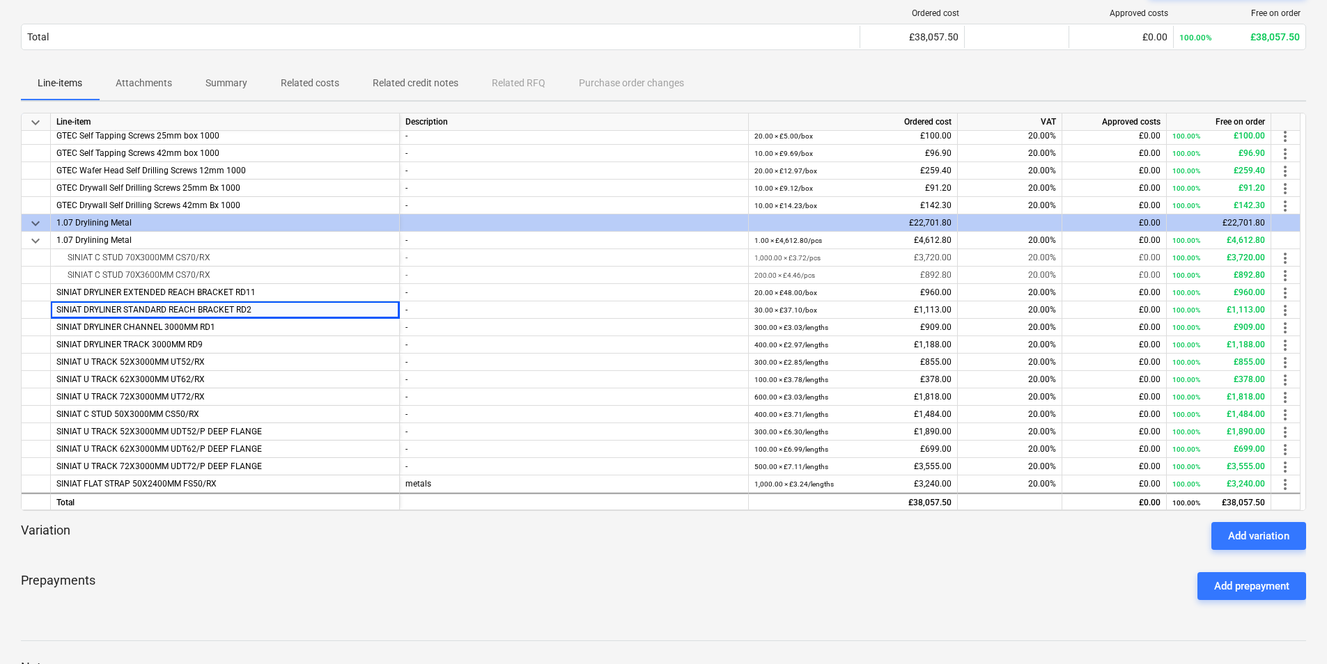
drag, startPoint x: 261, startPoint y: 310, endPoint x: -3, endPoint y: 311, distance: 264.0
click at [0, 311] on html "This website stores cookies on your computer. These cookies are used to collect…" at bounding box center [663, 193] width 1327 height 664
click at [186, 322] on span "SINIAT DRYLINER CHANNEL 3000MM RD1" at bounding box center [135, 327] width 159 height 10
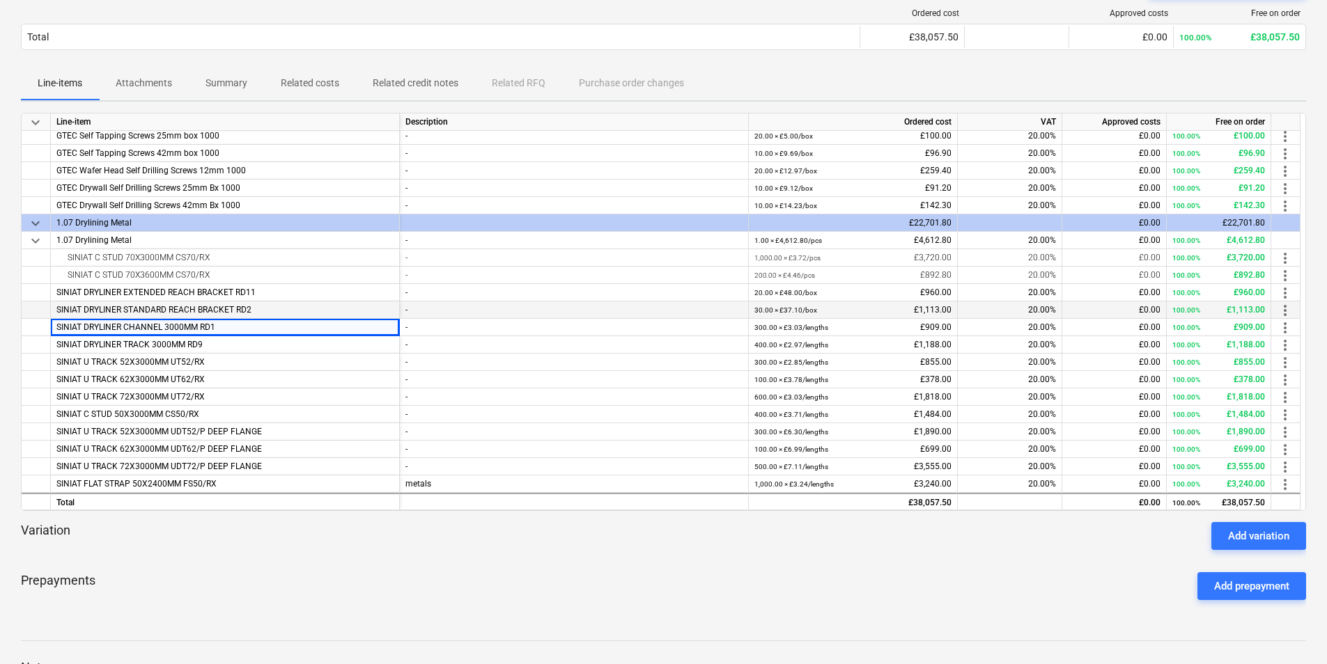
click at [262, 307] on div "SINIAT DRYLINER STANDARD REACH BRACKET RD2" at bounding box center [225, 310] width 349 height 17
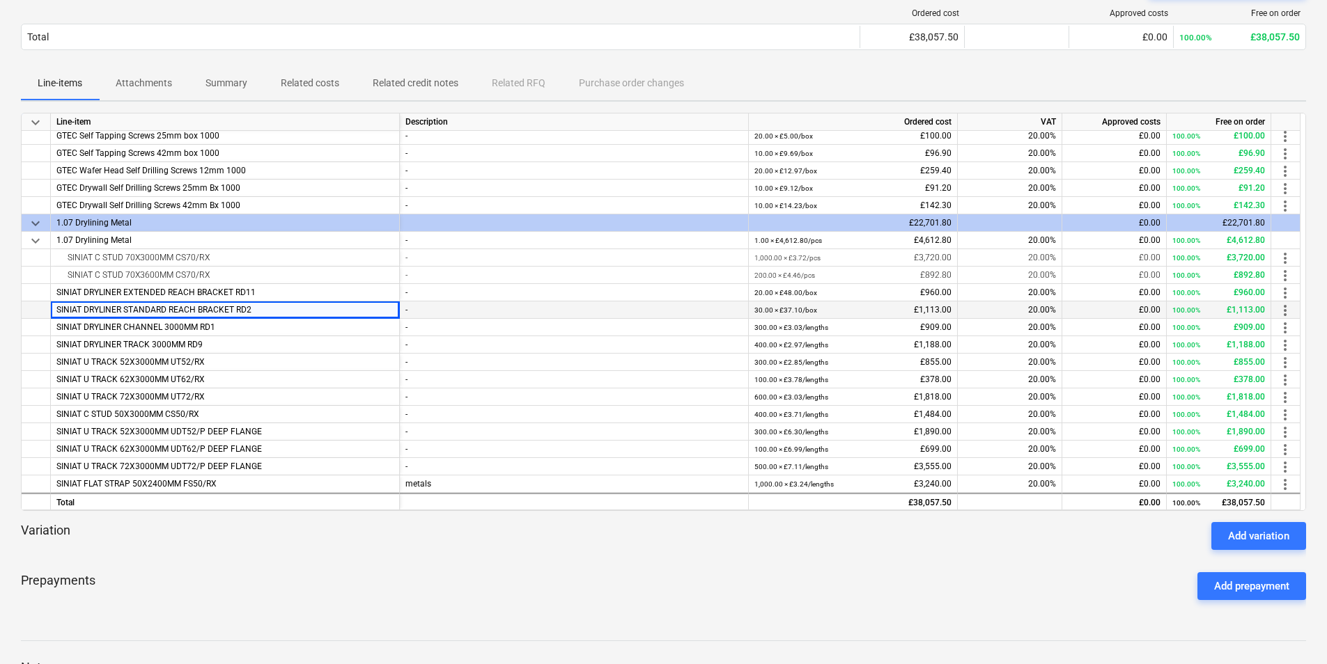
drag, startPoint x: 250, startPoint y: 309, endPoint x: 47, endPoint y: 309, distance: 203.4
click at [0, 0] on div "SINIAT DRYLINER STANDARD REACH BRACKET RD2 - 30.00 × £37.10 / box £1,113.00 20.…" at bounding box center [0, 0] width 0 height 0
click at [235, 332] on div "SINIAT DRYLINER CHANNEL 3000MM RD1" at bounding box center [225, 327] width 349 height 17
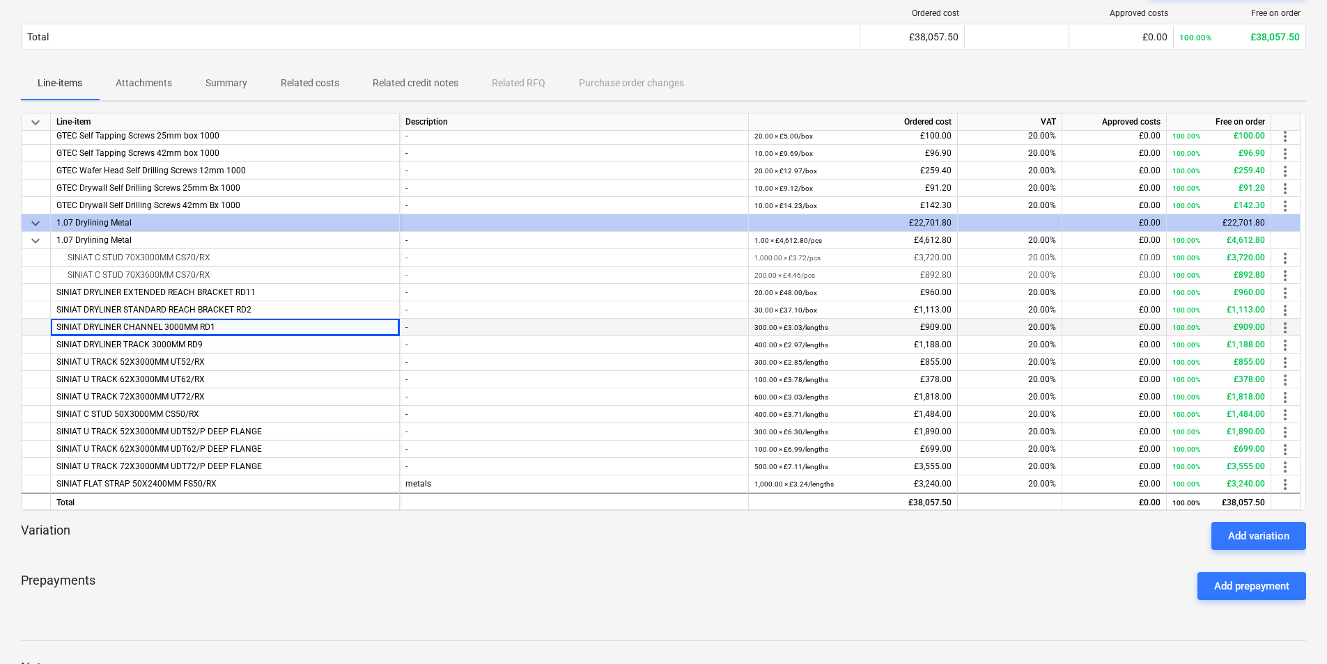
drag, startPoint x: 250, startPoint y: 329, endPoint x: 49, endPoint y: 336, distance: 200.7
click at [0, 0] on div "SINIAT DRYLINER CHANNEL 3000MM RD1 - 300.00 × £3.03 / lengths £909.00 20.00% £0…" at bounding box center [0, 0] width 0 height 0
click at [215, 342] on div "SINIAT DRYLINER TRACK 3000MM RD9" at bounding box center [225, 344] width 349 height 17
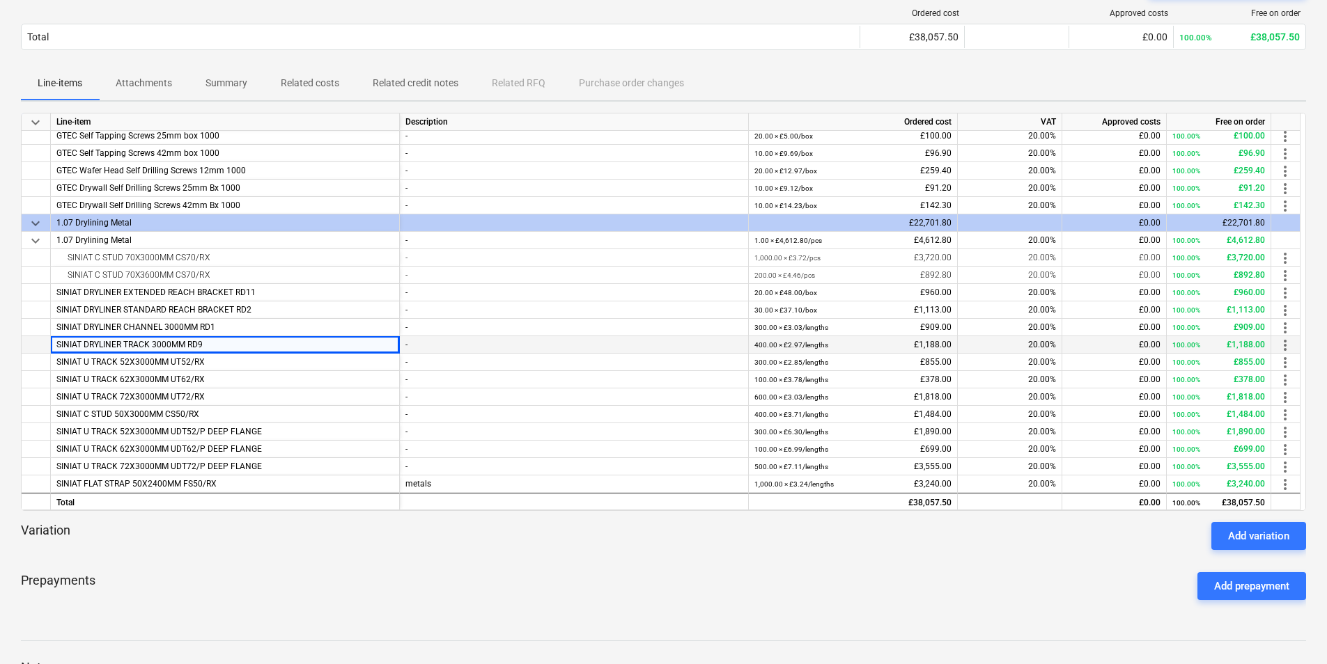
drag, startPoint x: 220, startPoint y: 348, endPoint x: 37, endPoint y: 343, distance: 183.2
click at [0, 0] on div "SINIAT DRYLINER TRACK 3000MM RD9 - 400.00 × £2.97 / lengths £1,188.00 20.00% £0…" at bounding box center [0, 0] width 0 height 0
click at [240, 359] on div "SINIAT U TRACK 52X3000MM UT52/RX" at bounding box center [225, 362] width 349 height 17
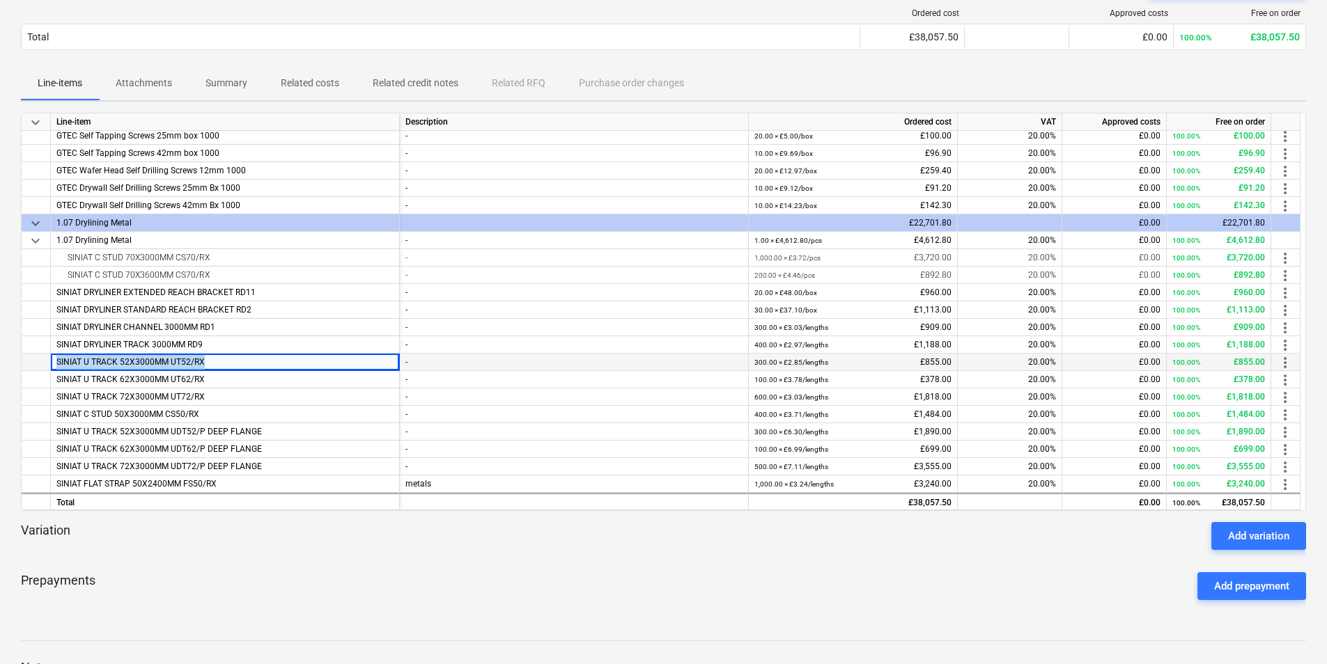
drag, startPoint x: 238, startPoint y: 359, endPoint x: 49, endPoint y: 360, distance: 189.5
click at [0, 0] on div "SINIAT U TRACK 52X3000MM UT52/RX - 300.00 × £2.85 / lengths £855.00 20.00% £0.0…" at bounding box center [0, 0] width 0 height 0
click at [215, 375] on div "SINIAT U TRACK 62X3000MM UT62/RX" at bounding box center [225, 379] width 349 height 17
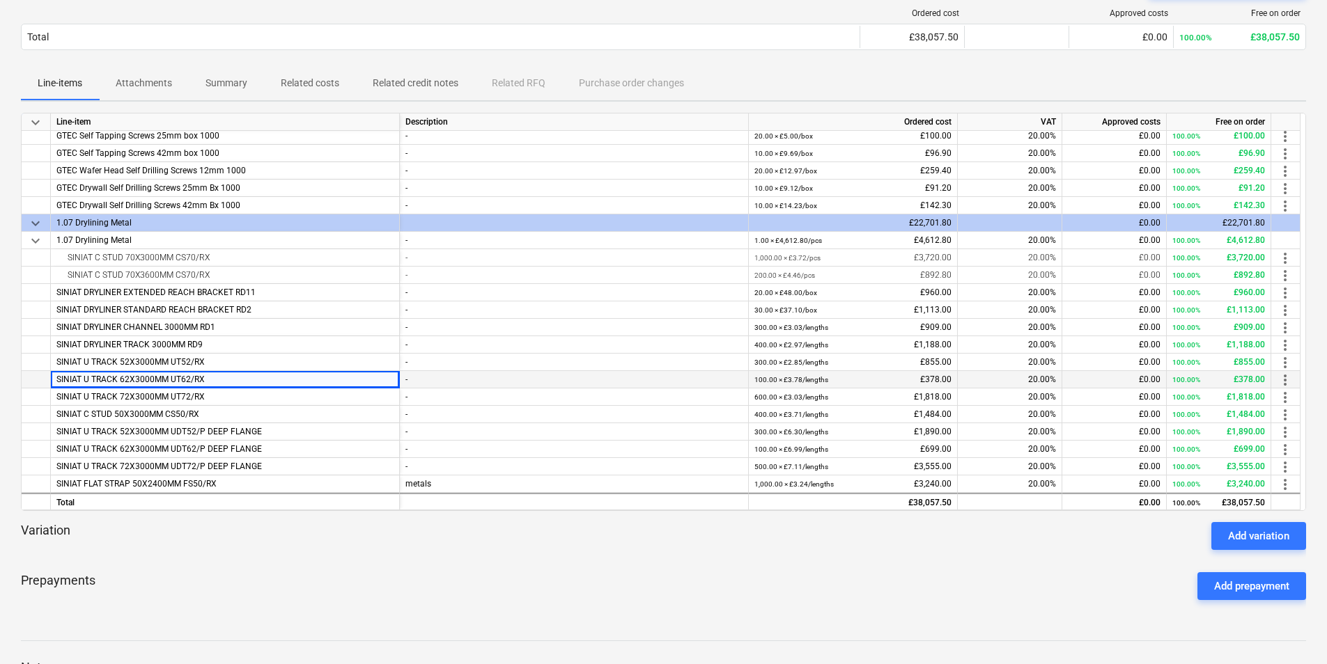
drag, startPoint x: 215, startPoint y: 378, endPoint x: 59, endPoint y: 384, distance: 156.8
click at [59, 384] on div "SINIAT U TRACK 62X3000MM UT62/RX" at bounding box center [225, 379] width 349 height 17
click at [218, 394] on div "SINIAT U TRACK 72X3000MM UT72/RX" at bounding box center [225, 397] width 349 height 17
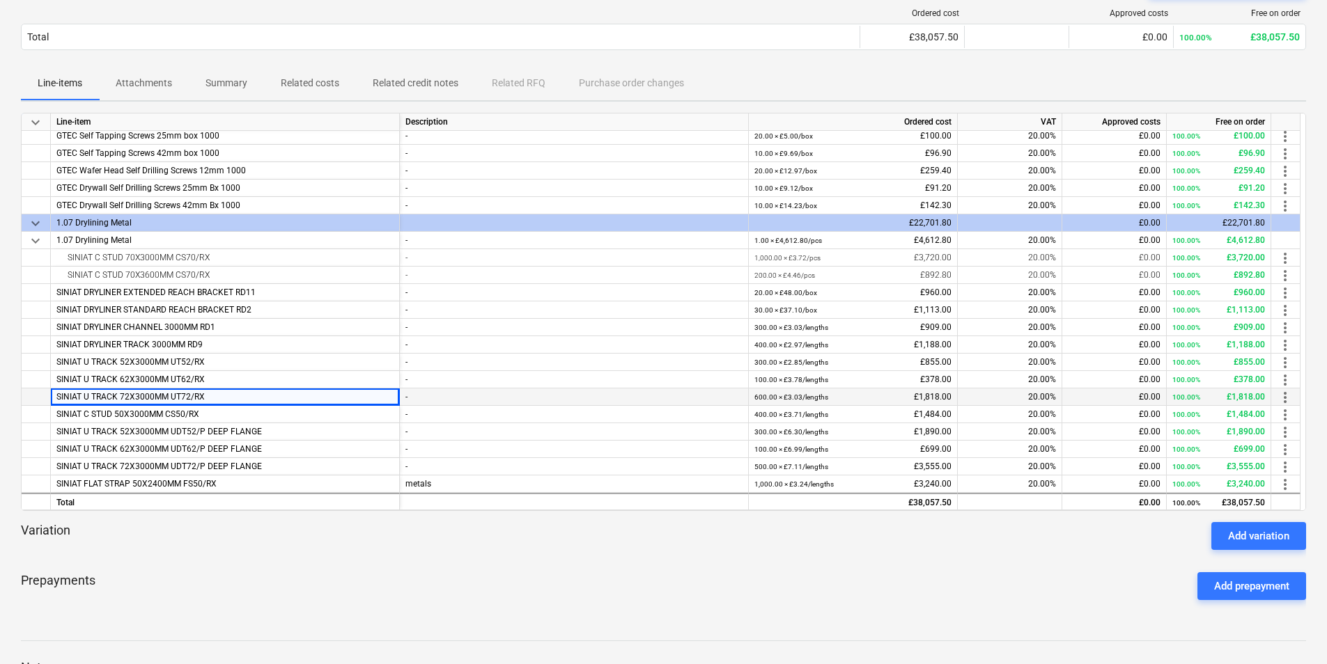
drag, startPoint x: 219, startPoint y: 396, endPoint x: 35, endPoint y: 396, distance: 183.9
click at [0, 0] on div "SINIAT U TRACK 72X3000MM UT72/RX - 600.00 × £3.03 / lengths £1,818.00 20.00% £0…" at bounding box center [0, 0] width 0 height 0
click at [245, 409] on div "SINIAT C STUD 50X3000MM CS50/RX" at bounding box center [225, 414] width 349 height 17
drag, startPoint x: 161, startPoint y: 415, endPoint x: 52, endPoint y: 417, distance: 109.4
click at [52, 417] on div "SINIAT C STUD 50X3000MM CS50/RX" at bounding box center [225, 414] width 349 height 17
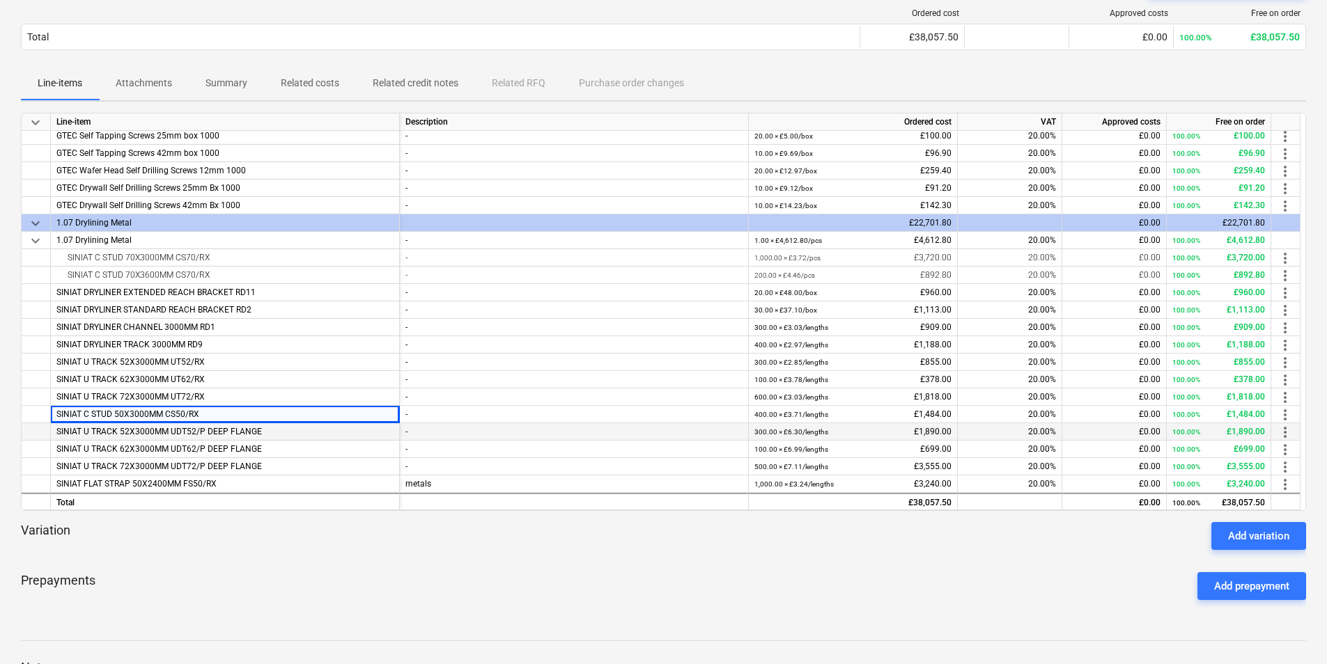
drag, startPoint x: 238, startPoint y: 436, endPoint x: 269, endPoint y: 428, distance: 32.3
click at [238, 436] on span "SINIAT U TRACK 52X3000MM UDT52/P DEEP FLANGE" at bounding box center [158, 432] width 205 height 10
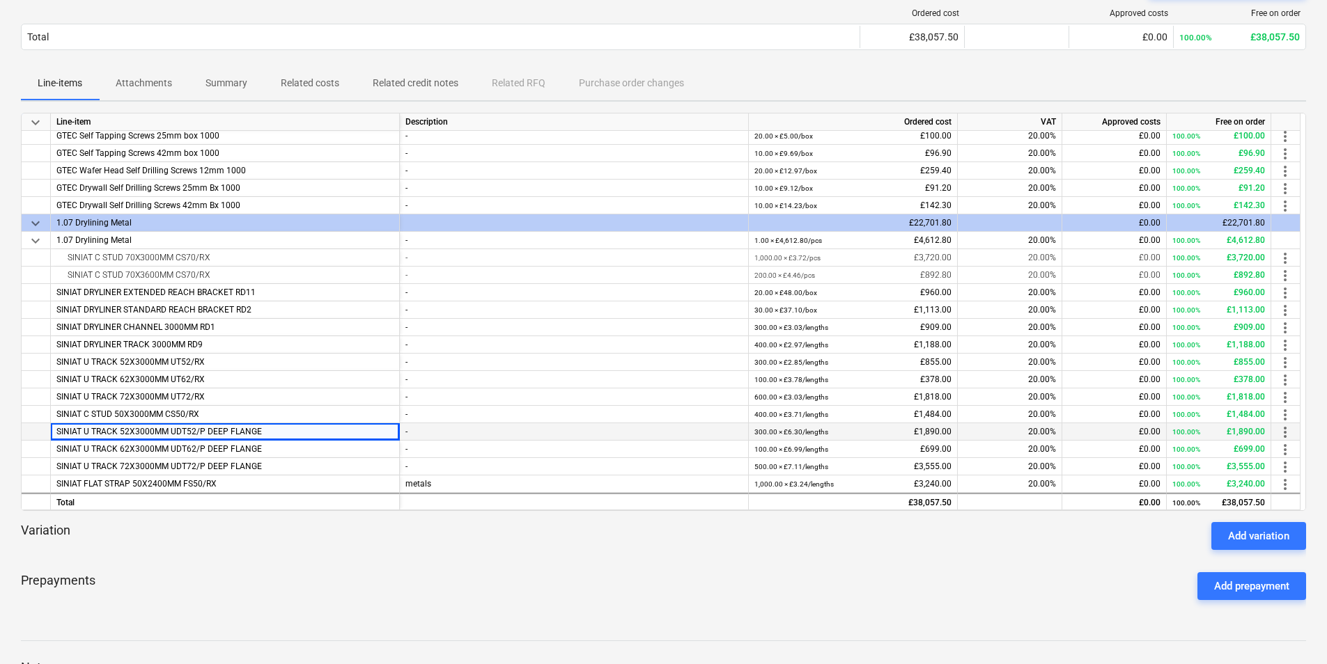
drag, startPoint x: 261, startPoint y: 430, endPoint x: 55, endPoint y: 425, distance: 206.2
click at [55, 425] on div "SINIAT U TRACK 52X3000MM UDT52/P DEEP FLANGE" at bounding box center [225, 431] width 349 height 17
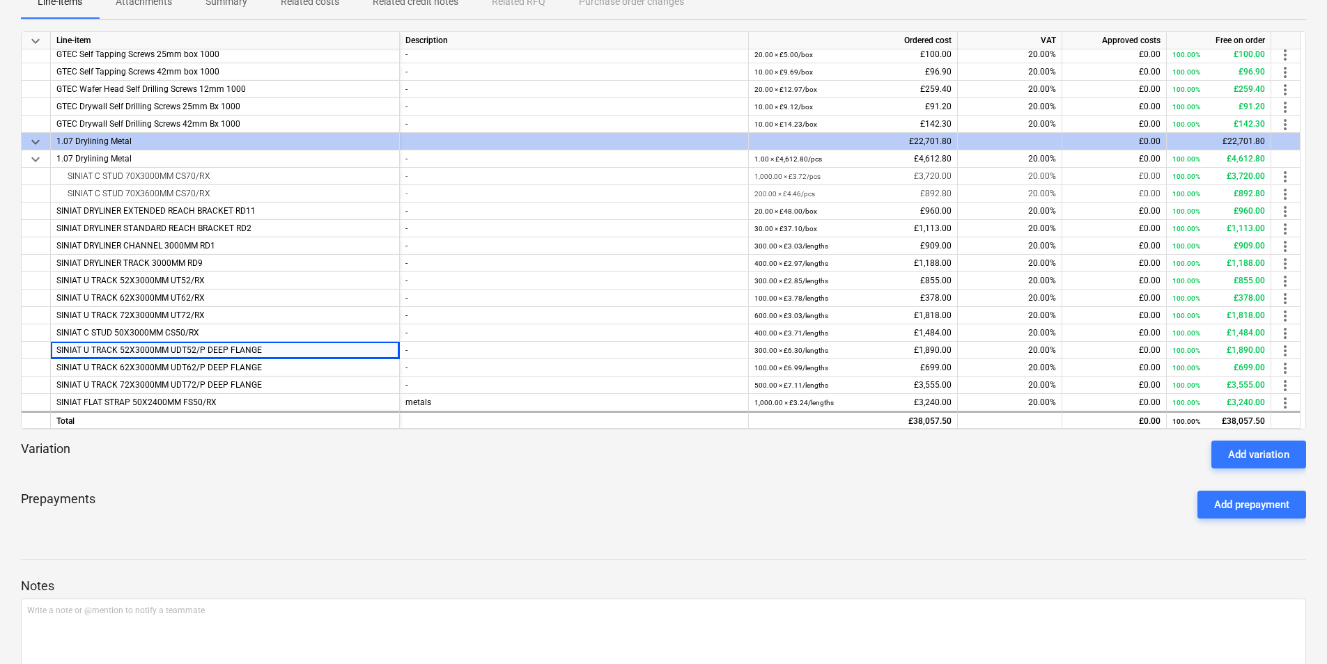
scroll to position [348, 0]
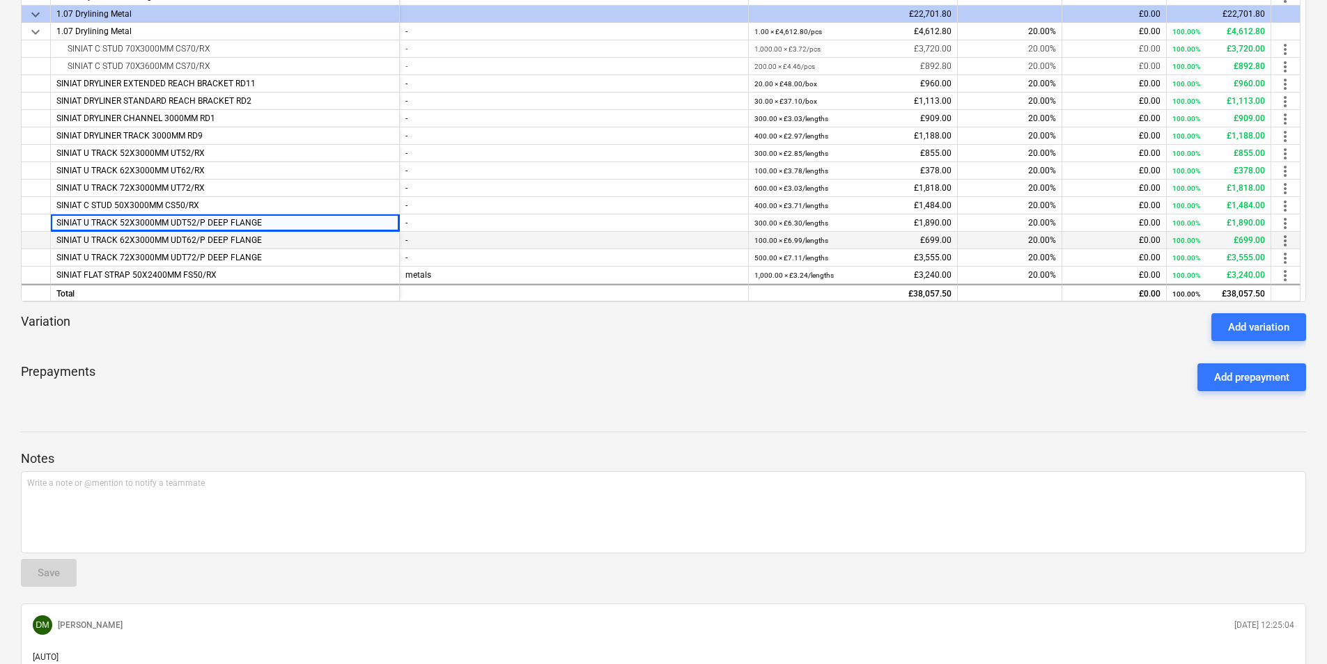
click at [280, 233] on div "keyboard_arrow_down Line-item Description Ordered cost VAT Approved costs Free …" at bounding box center [663, 103] width 1285 height 398
click at [278, 240] on div "SINIAT U TRACK 62X3000MM UDT62/P DEEP FLANGE" at bounding box center [225, 240] width 349 height 17
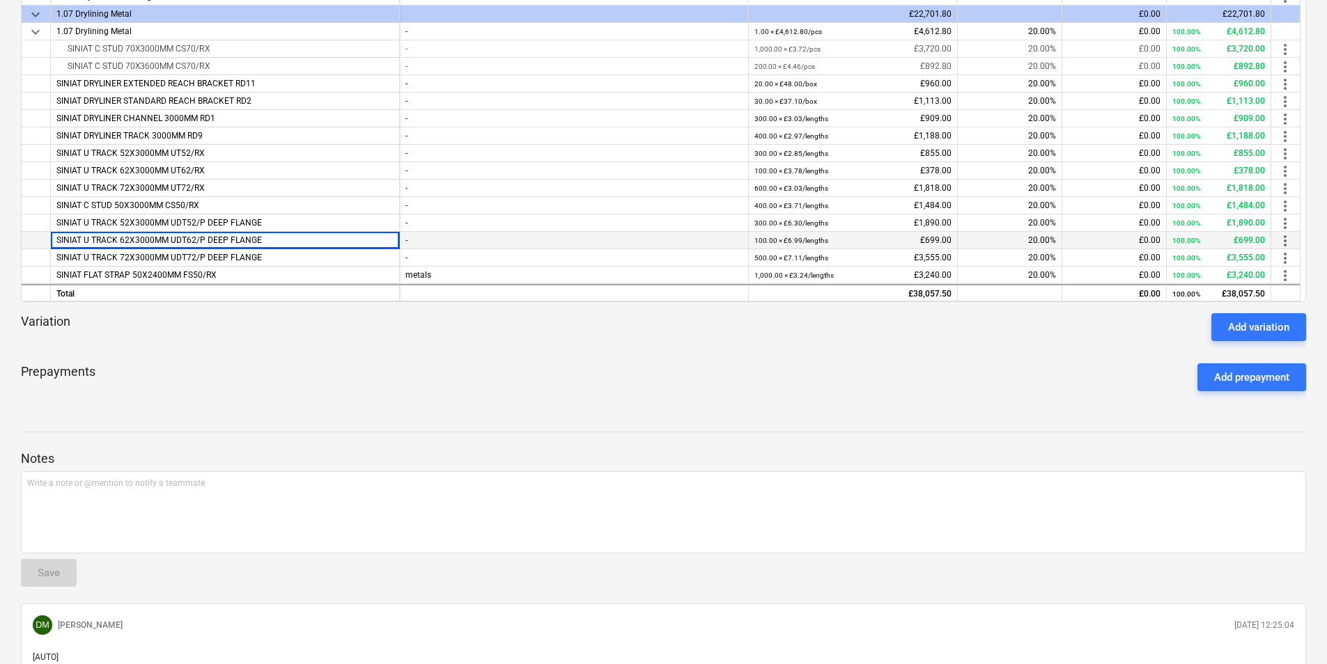
drag, startPoint x: 282, startPoint y: 243, endPoint x: 47, endPoint y: 236, distance: 235.5
click at [0, 0] on div "SINIAT U TRACK 62X3000MM UDT62/P DEEP FLANGE - 100.00 × £6.99 / lengths £699.00…" at bounding box center [0, 0] width 0 height 0
click at [251, 253] on span "SINIAT U TRACK 72X3000MM UDT72/P DEEP FLANGE" at bounding box center [158, 258] width 205 height 10
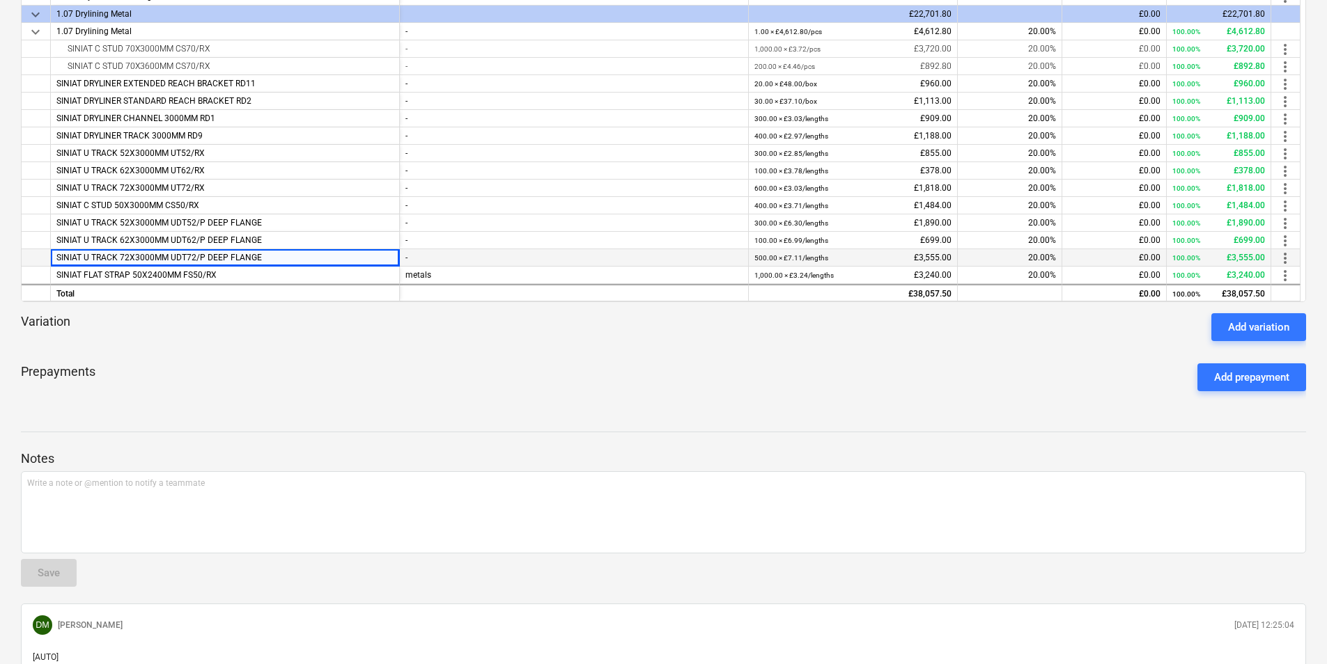
drag, startPoint x: 240, startPoint y: 260, endPoint x: 52, endPoint y: 258, distance: 187.4
click at [52, 258] on div "SINIAT U TRACK 72X3000MM UDT72/P DEEP FLANGE" at bounding box center [225, 257] width 349 height 17
click at [227, 272] on div "SINIAT FLAT STRAP 50X2400MM FS50/RX" at bounding box center [225, 275] width 349 height 17
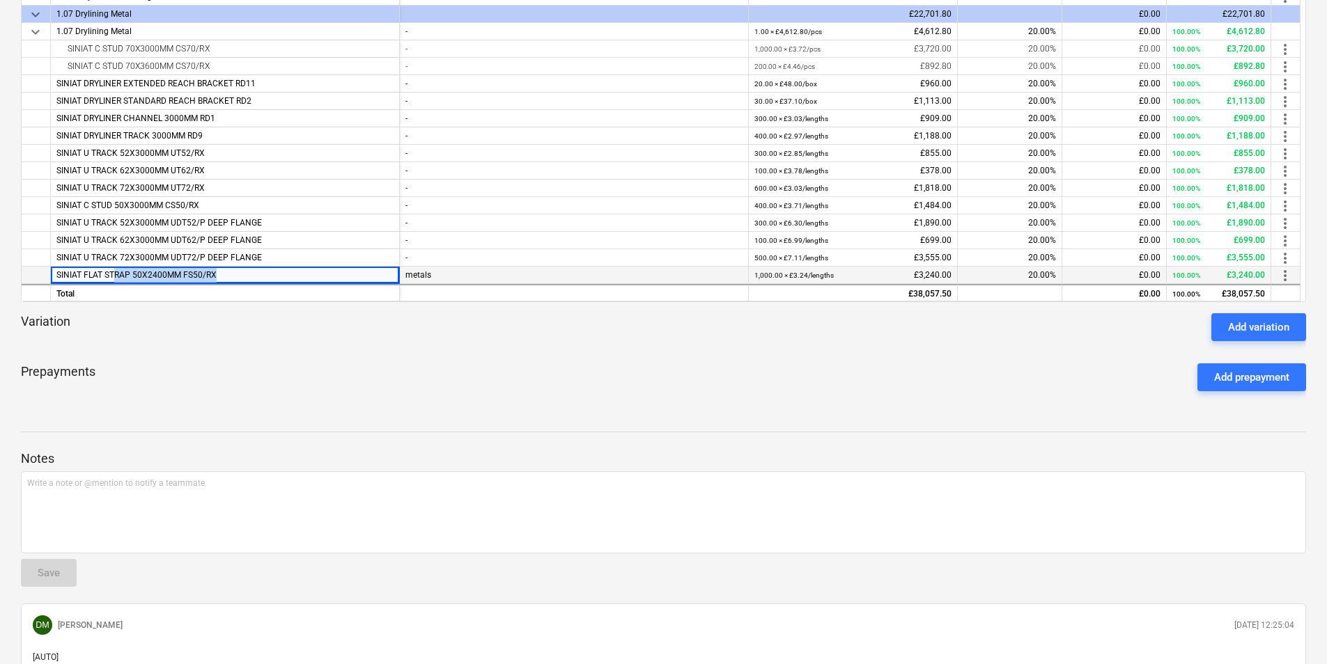
drag, startPoint x: 188, startPoint y: 274, endPoint x: 111, endPoint y: 272, distance: 76.6
click at [111, 272] on span "SINIAT FLAT STRAP 50X2400MM FS50/RX" at bounding box center [136, 275] width 160 height 10
drag, startPoint x: 111, startPoint y: 272, endPoint x: 249, endPoint y: 274, distance: 137.9
click at [249, 274] on div "SINIAT FLAT STRAP 50X2400MM FS50/RX" at bounding box center [225, 275] width 349 height 17
drag, startPoint x: 191, startPoint y: 274, endPoint x: 45, endPoint y: 269, distance: 145.7
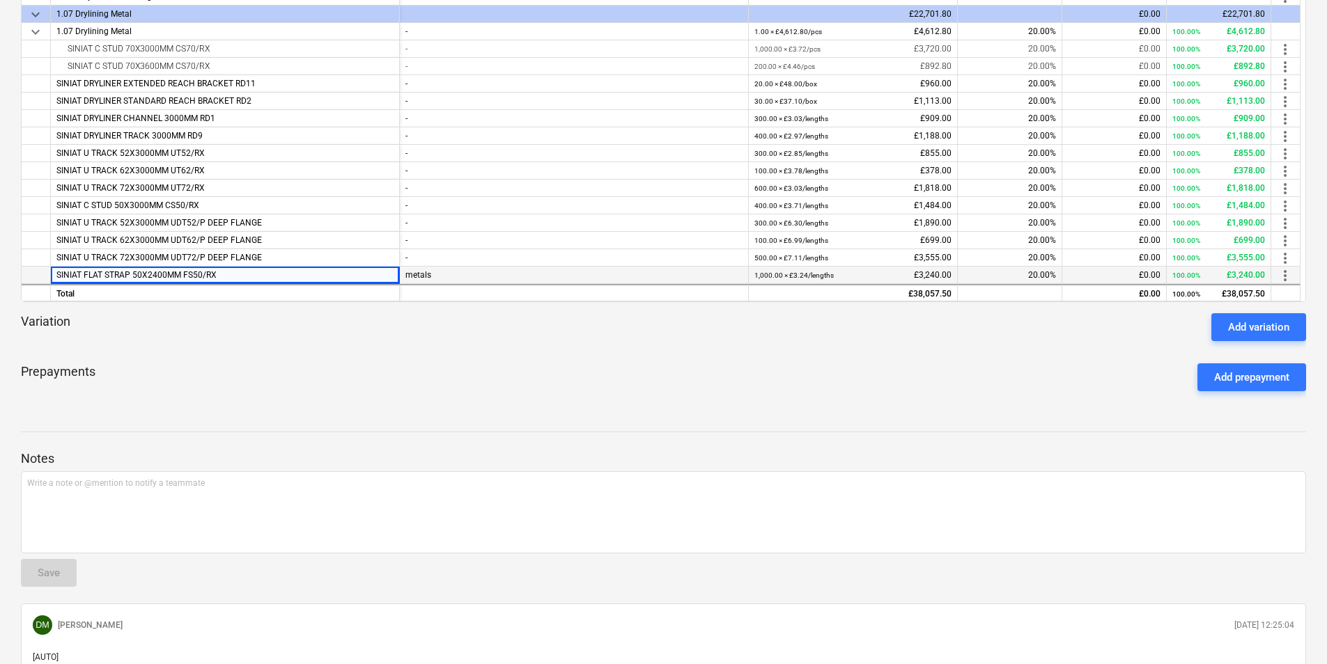
click at [0, 0] on div "SINIAT FLAT STRAP 50X2400MM FS50/RX metals 1,000.00 × £3.24 / lengths £3,240.00…" at bounding box center [0, 0] width 0 height 0
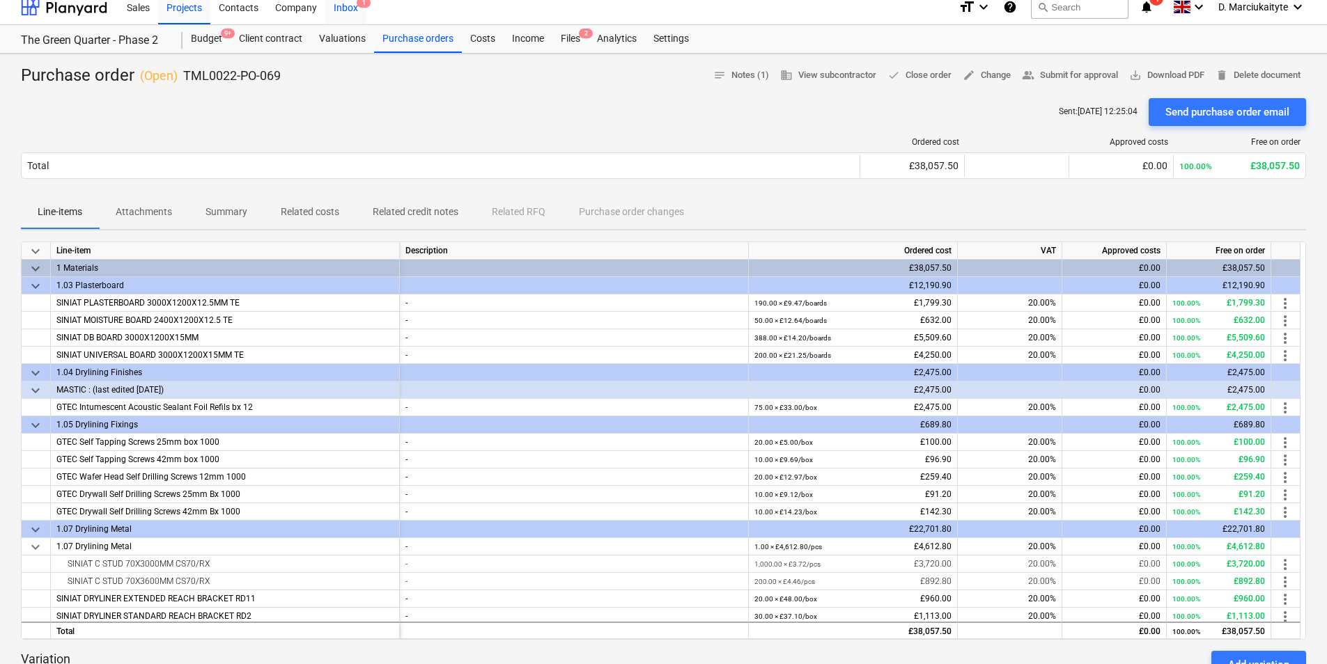
scroll to position [0, 0]
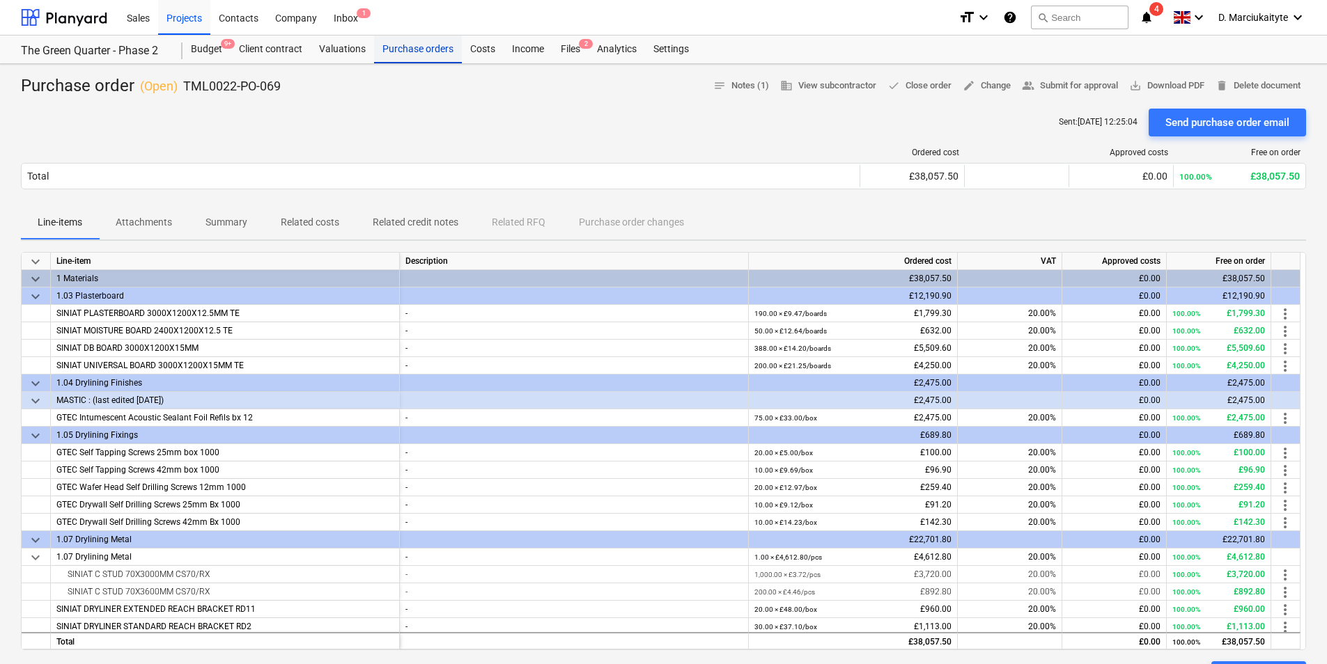
click at [410, 43] on div "Purchase orders" at bounding box center [418, 50] width 88 height 28
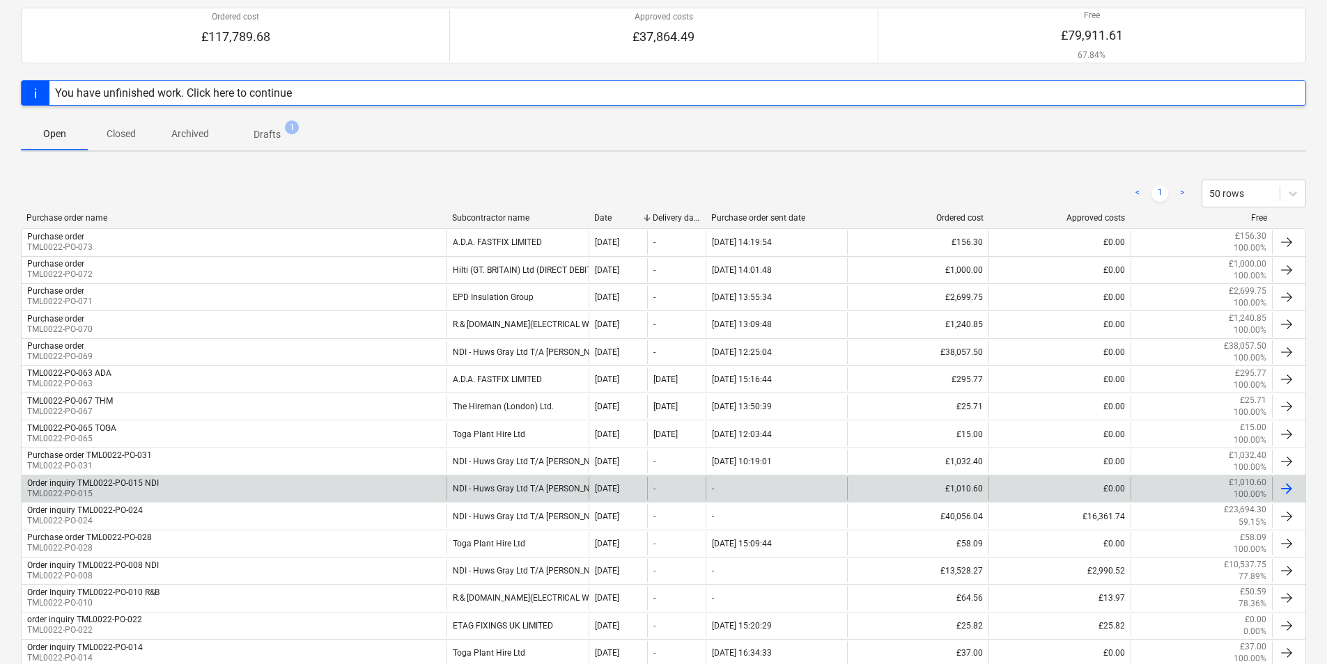
scroll to position [139, 0]
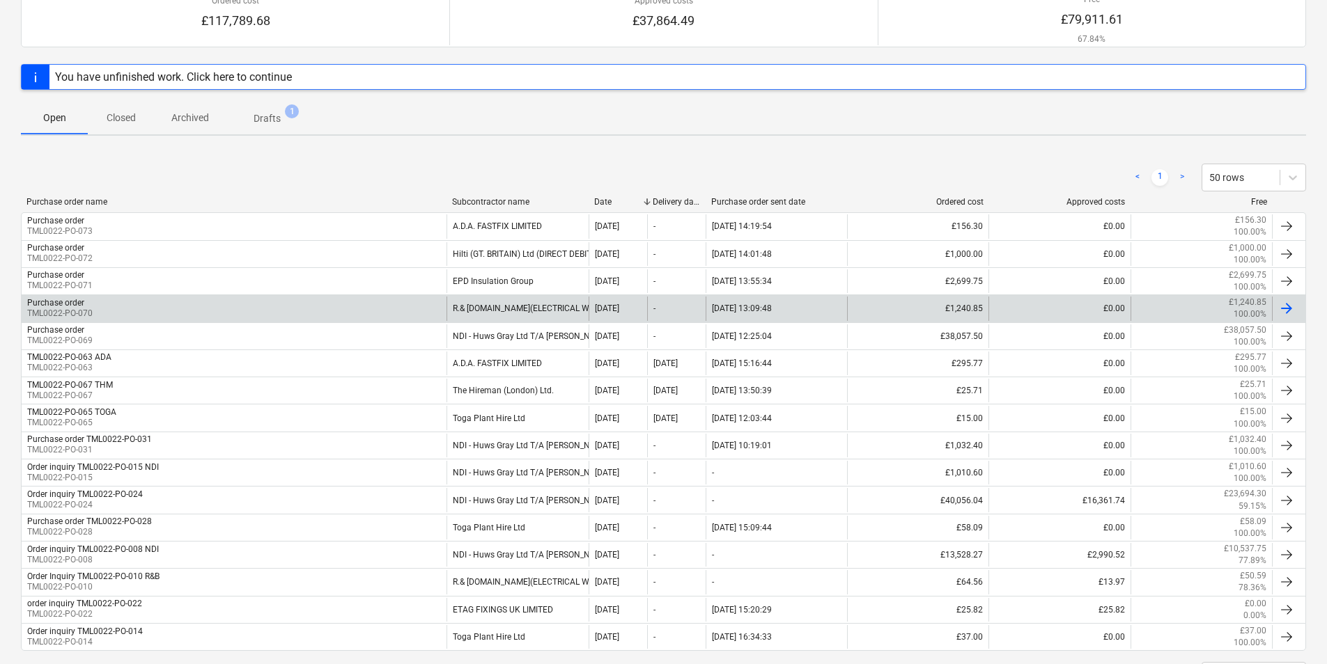
click at [426, 305] on div "Purchase order TML0022-PO-070" at bounding box center [234, 309] width 425 height 24
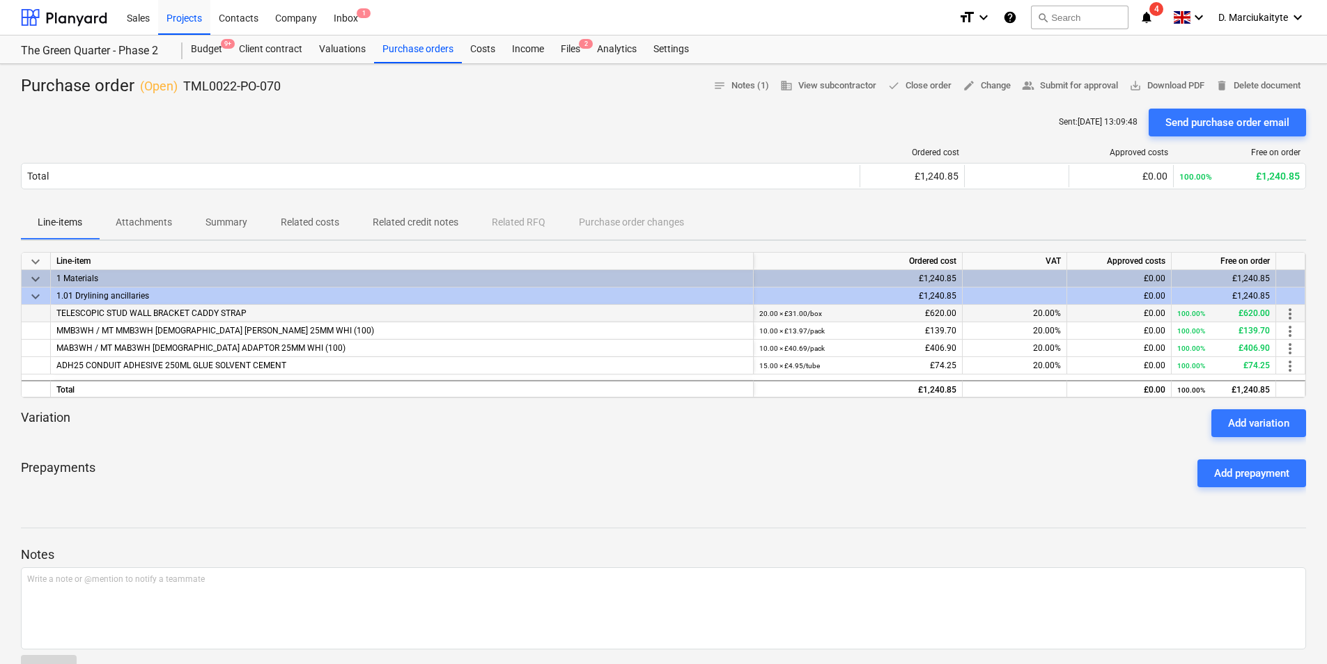
drag, startPoint x: 286, startPoint y: 310, endPoint x: 52, endPoint y: 311, distance: 234.7
click at [52, 311] on div "TELESCOPIC STUD WALL BRACKET CADDY STRAP" at bounding box center [402, 313] width 703 height 17
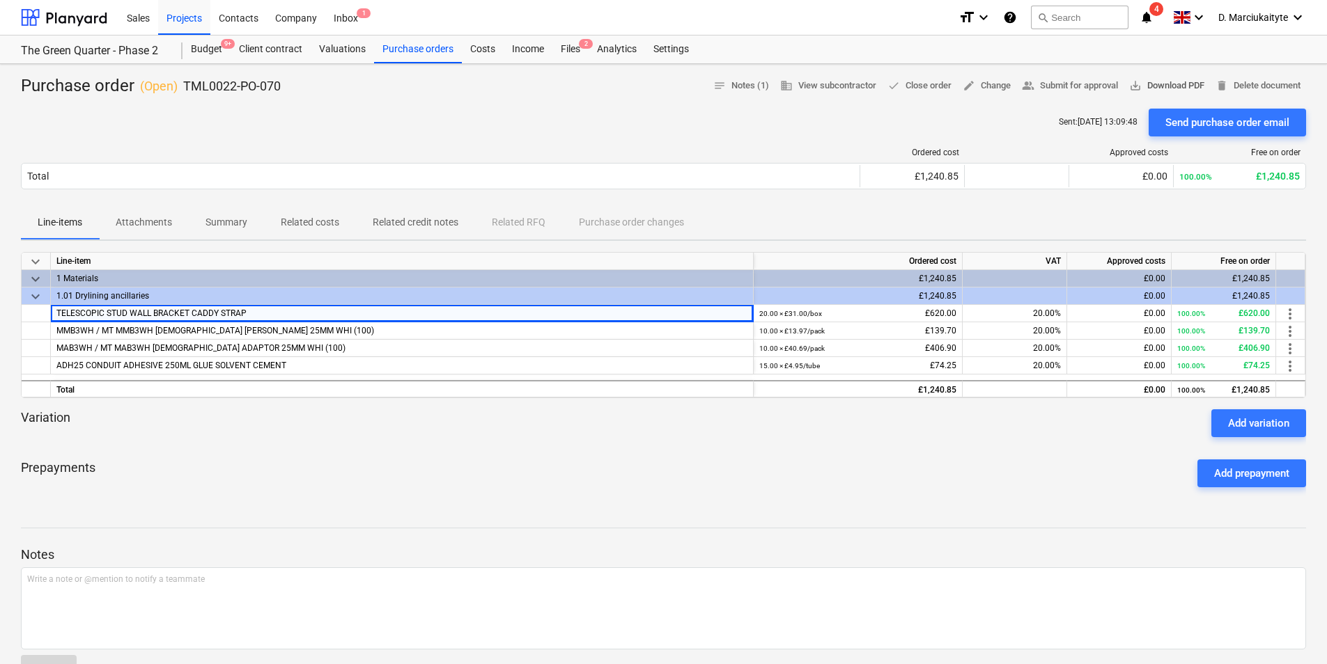
click at [1162, 88] on span "save_alt Download PDF" at bounding box center [1166, 86] width 75 height 16
click at [239, 222] on p "Summary" at bounding box center [226, 222] width 42 height 15
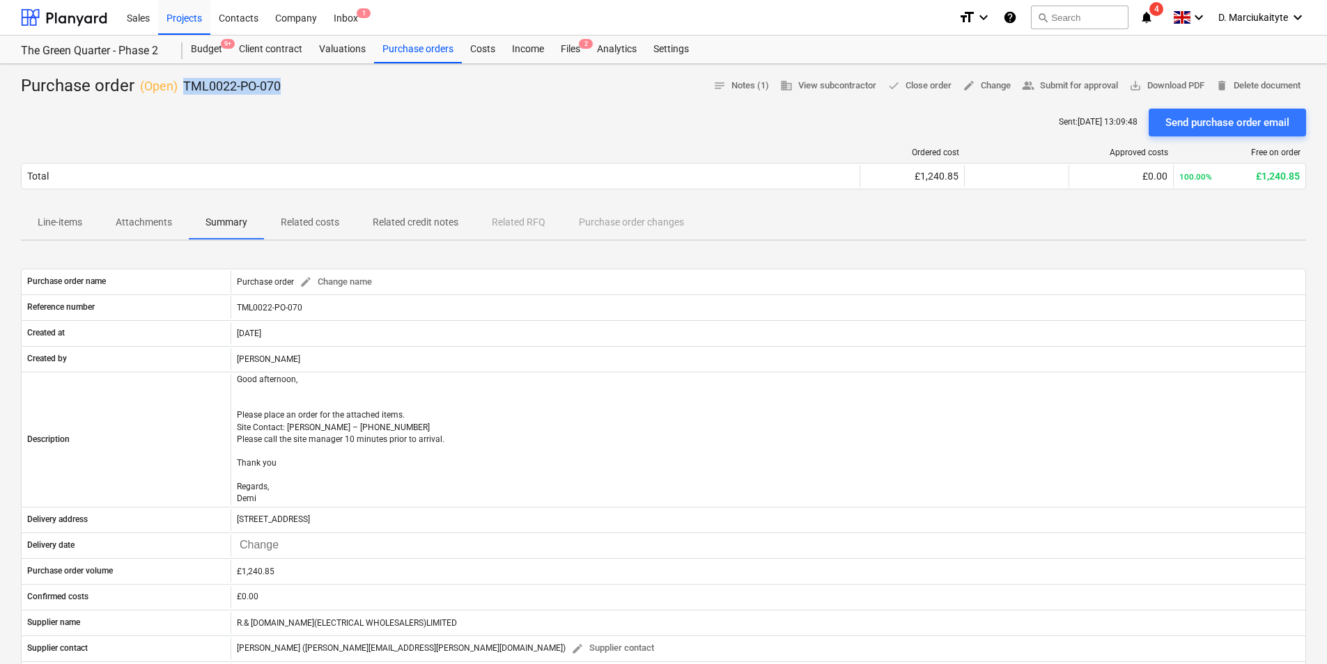
drag, startPoint x: 291, startPoint y: 88, endPoint x: 184, endPoint y: 88, distance: 107.3
click at [184, 88] on div "Purchase order ( Open ) TML0022-PO-070 notes Notes (1) business View subcontrac…" at bounding box center [663, 86] width 1285 height 22
click at [139, 226] on p "Attachments" at bounding box center [144, 222] width 56 height 15
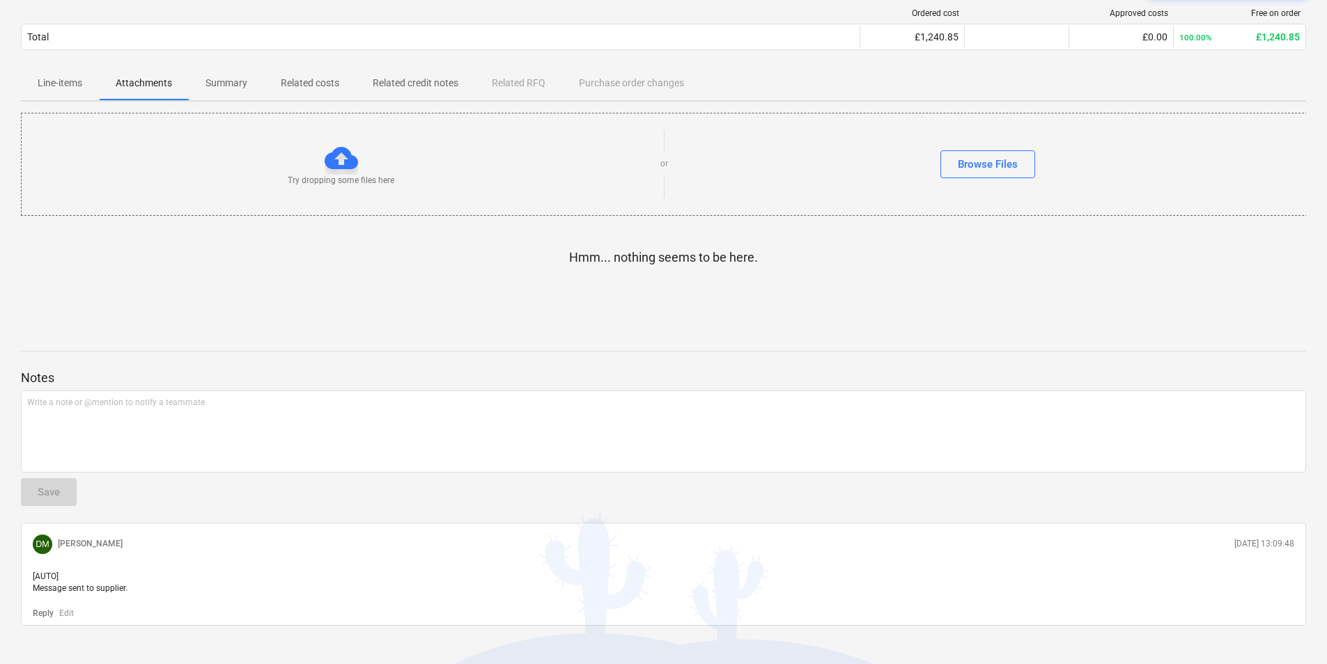
click at [71, 76] on p "Line-items" at bounding box center [60, 83] width 45 height 15
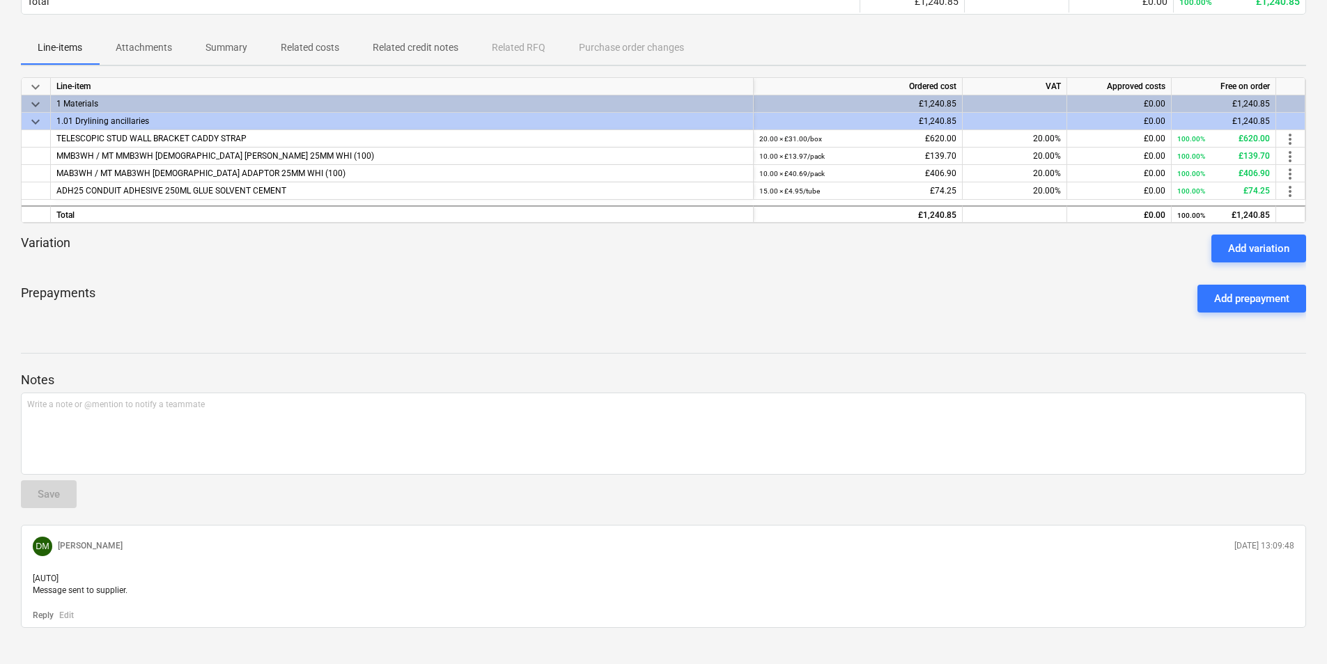
scroll to position [194, 0]
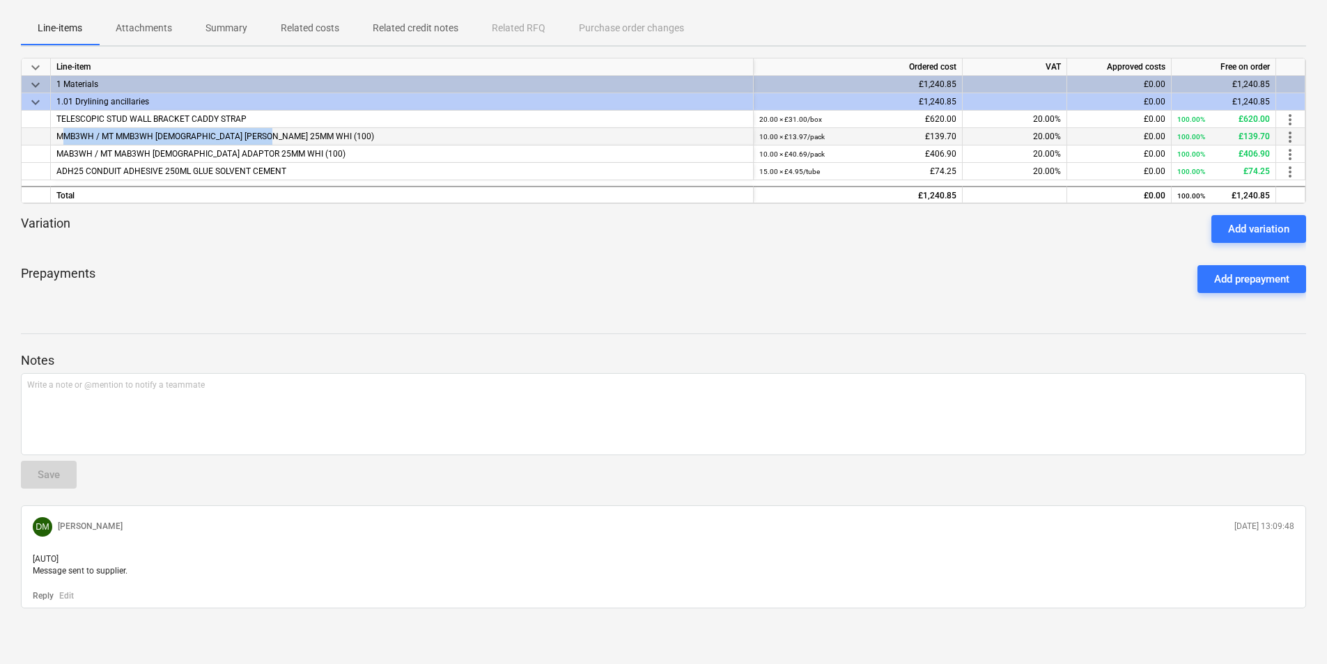
drag, startPoint x: 281, startPoint y: 136, endPoint x: 53, endPoint y: 139, distance: 227.8
click at [53, 139] on div "MMB3WH / MT MMB3WH MALE BUSH 25MM WHI (100)" at bounding box center [402, 136] width 703 height 17
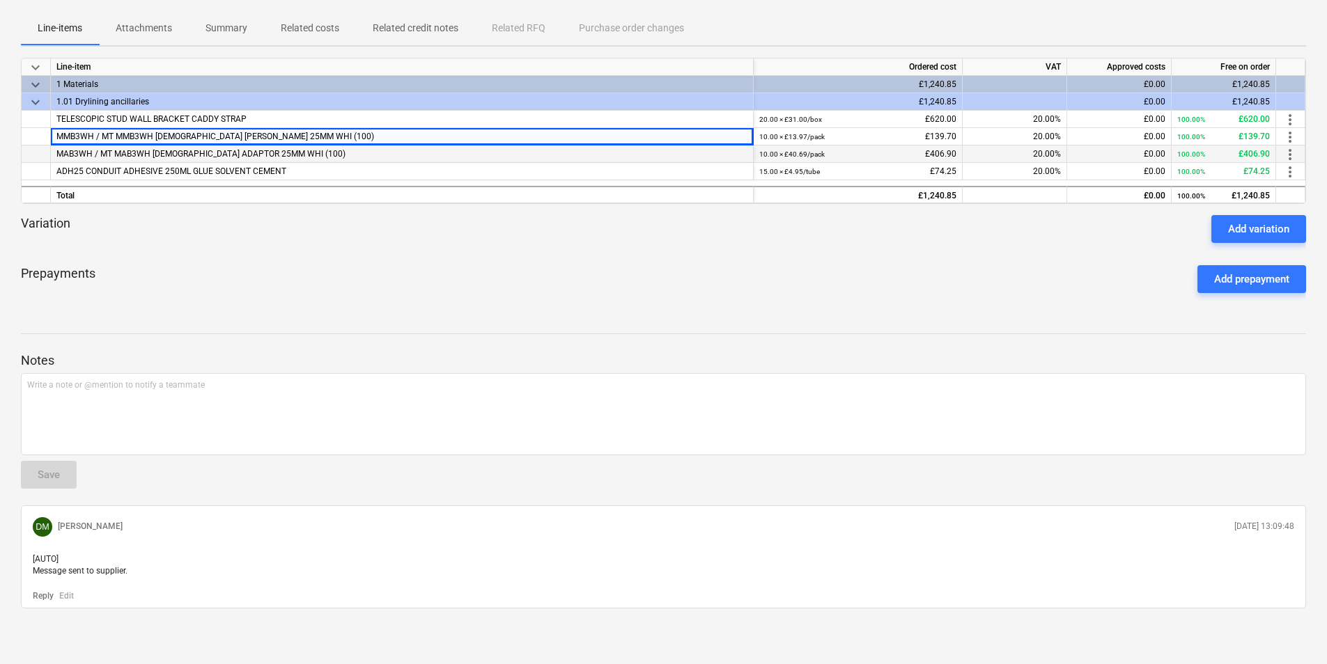
click at [281, 150] on span "MAB3WH / MT MAB3WH FEMALE ADAPTOR 25MM WHI (100)" at bounding box center [200, 154] width 289 height 10
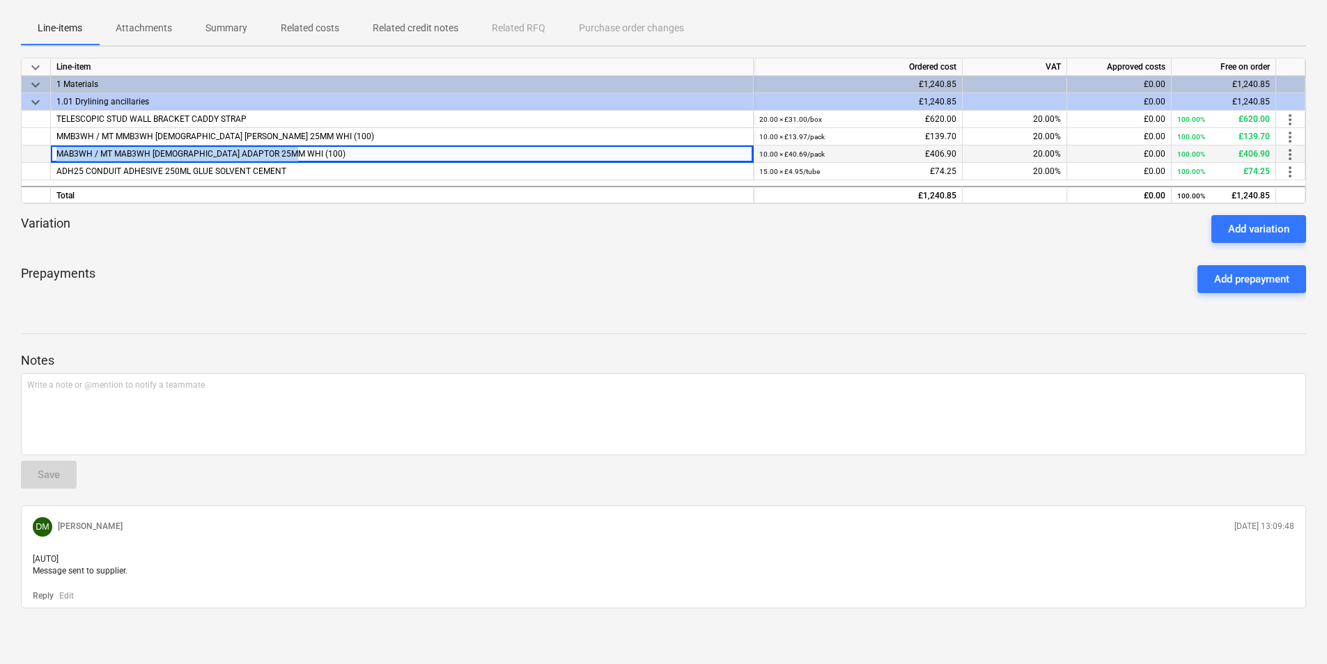
drag, startPoint x: 308, startPoint y: 155, endPoint x: 33, endPoint y: 156, distance: 275.1
click at [0, 0] on div "MAB3WH / MT MAB3WH FEMALE ADAPTOR 25MM WHI (100) 10.00 × £40.69 / pack £406.90 …" at bounding box center [0, 0] width 0 height 0
click at [325, 166] on div "ADH25 CONDUIT ADHESIVE 250ML GLUE SOLVENT CEMENT" at bounding box center [402, 171] width 703 height 17
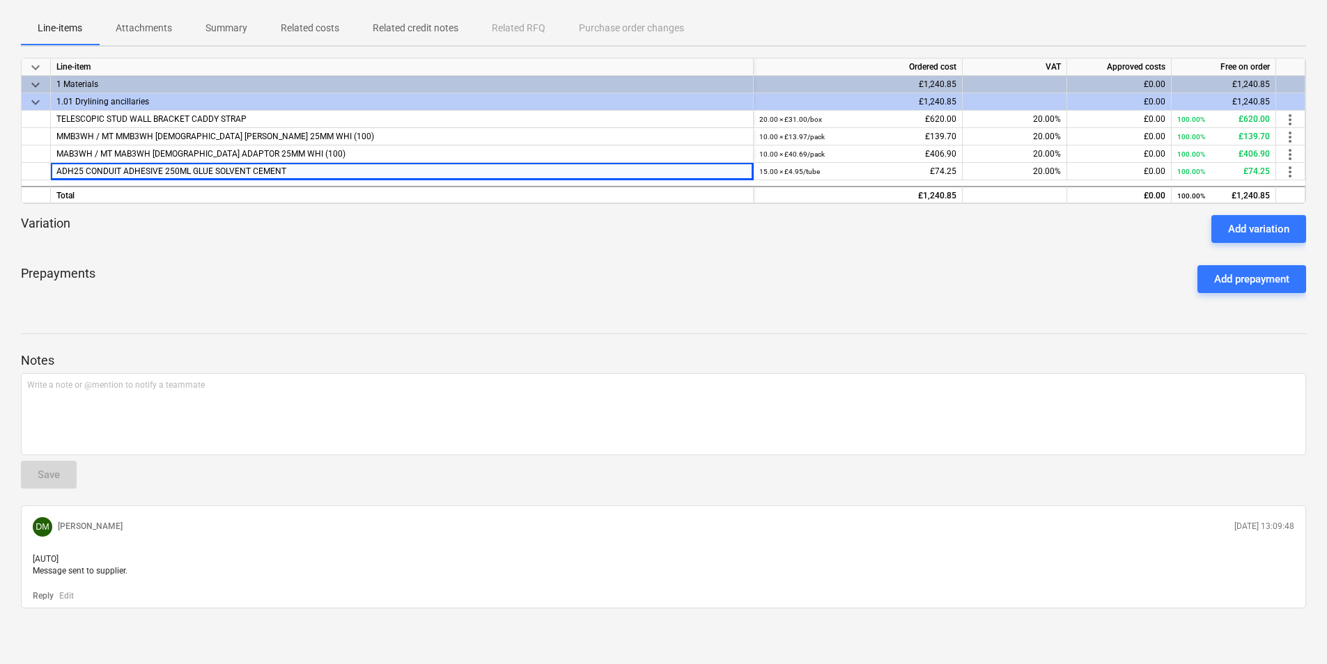
drag, startPoint x: 270, startPoint y: 172, endPoint x: 49, endPoint y: 181, distance: 221.0
click at [49, 181] on div "keyboard_arrow_down Line-item Ordered cost VAT Approved costs Free on order key…" at bounding box center [663, 131] width 1285 height 146
drag, startPoint x: 49, startPoint y: 181, endPoint x: 117, endPoint y: 178, distance: 67.6
click at [55, 181] on div "keyboard_arrow_down Line-item Ordered cost VAT Approved costs Free on order key…" at bounding box center [663, 131] width 1285 height 146
drag, startPoint x: 371, startPoint y: 184, endPoint x: 348, endPoint y: 180, distance: 23.4
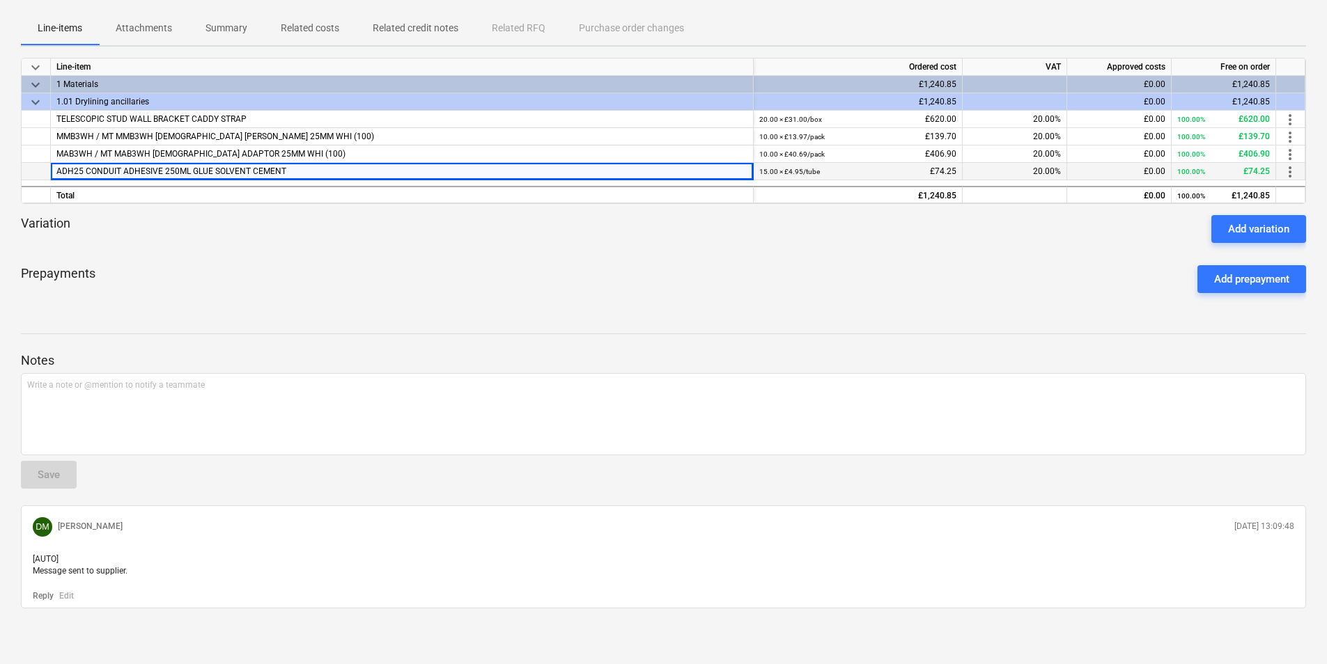
click at [357, 181] on div "keyboard_arrow_down Line-item Ordered cost VAT Approved costs Free on order key…" at bounding box center [663, 131] width 1285 height 146
drag, startPoint x: 290, startPoint y: 171, endPoint x: 36, endPoint y: 173, distance: 254.2
click at [0, 0] on div "ADH25 CONDUIT ADHESIVE 250ML GLUE SOLVENT CEMENT 15.00 × £4.95 / tube £74.25 20…" at bounding box center [0, 0] width 0 height 0
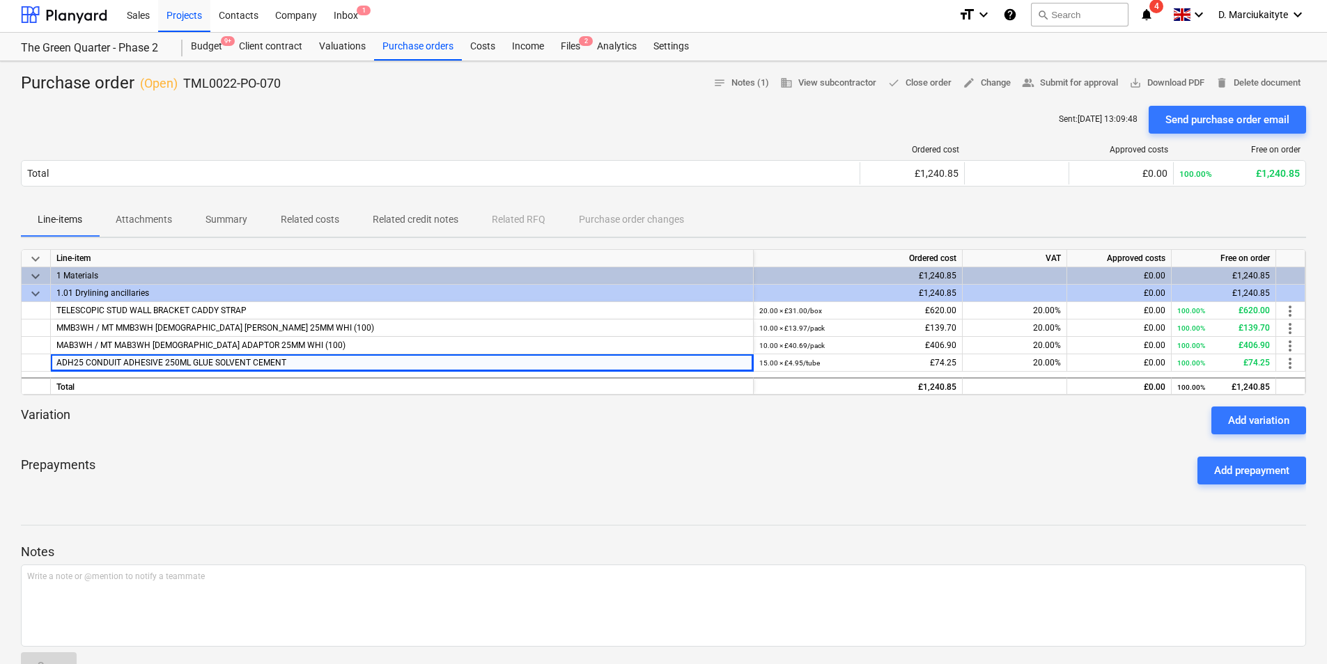
scroll to position [0, 0]
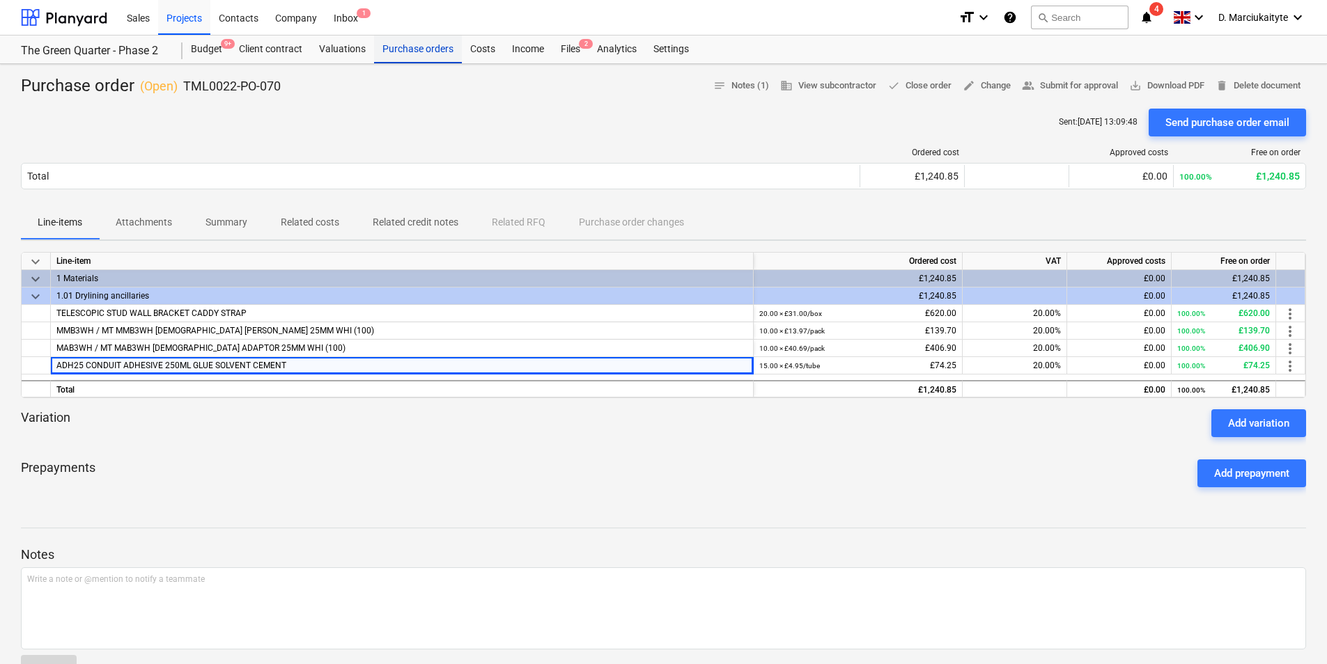
click at [403, 49] on div "Purchase orders" at bounding box center [418, 50] width 88 height 28
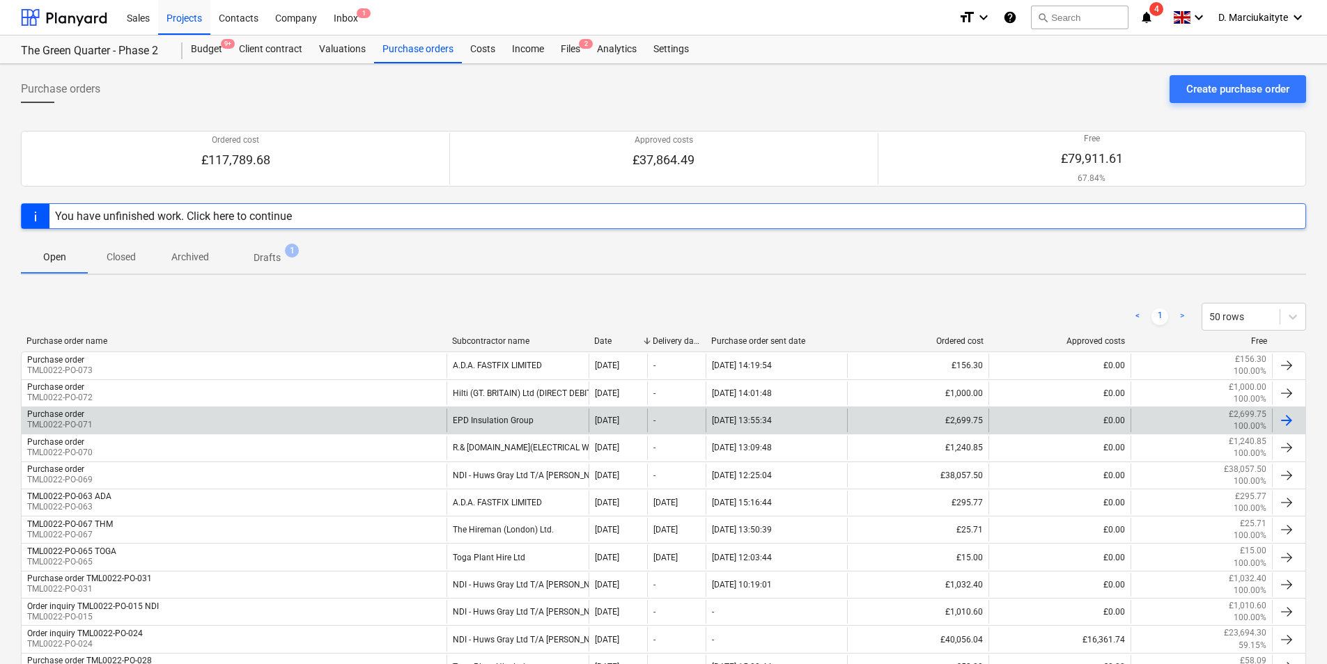
click at [423, 416] on div "Purchase order TML0022-PO-071" at bounding box center [234, 421] width 425 height 24
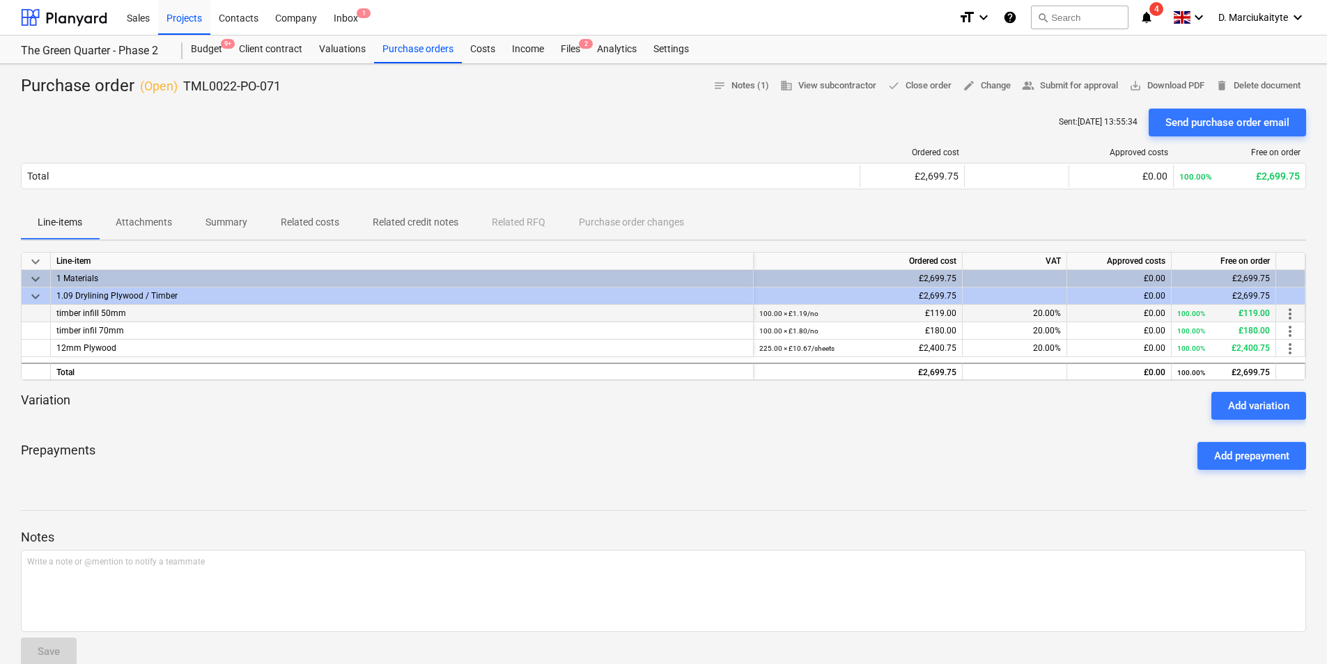
drag, startPoint x: 134, startPoint y: 318, endPoint x: 49, endPoint y: 313, distance: 85.8
click at [0, 0] on div "timber infill 50mm 100.00 × £1.19 / no £119.00 20.00% £0.00 100.00% £119.00 mor…" at bounding box center [0, 0] width 0 height 0
drag, startPoint x: 290, startPoint y: 91, endPoint x: 182, endPoint y: 84, distance: 108.2
click at [182, 84] on div "Purchase order ( Open ) TML0022-PO-071 notes Notes (1) business View subcontrac…" at bounding box center [663, 86] width 1285 height 22
click at [410, 52] on div "Purchase orders" at bounding box center [418, 50] width 88 height 28
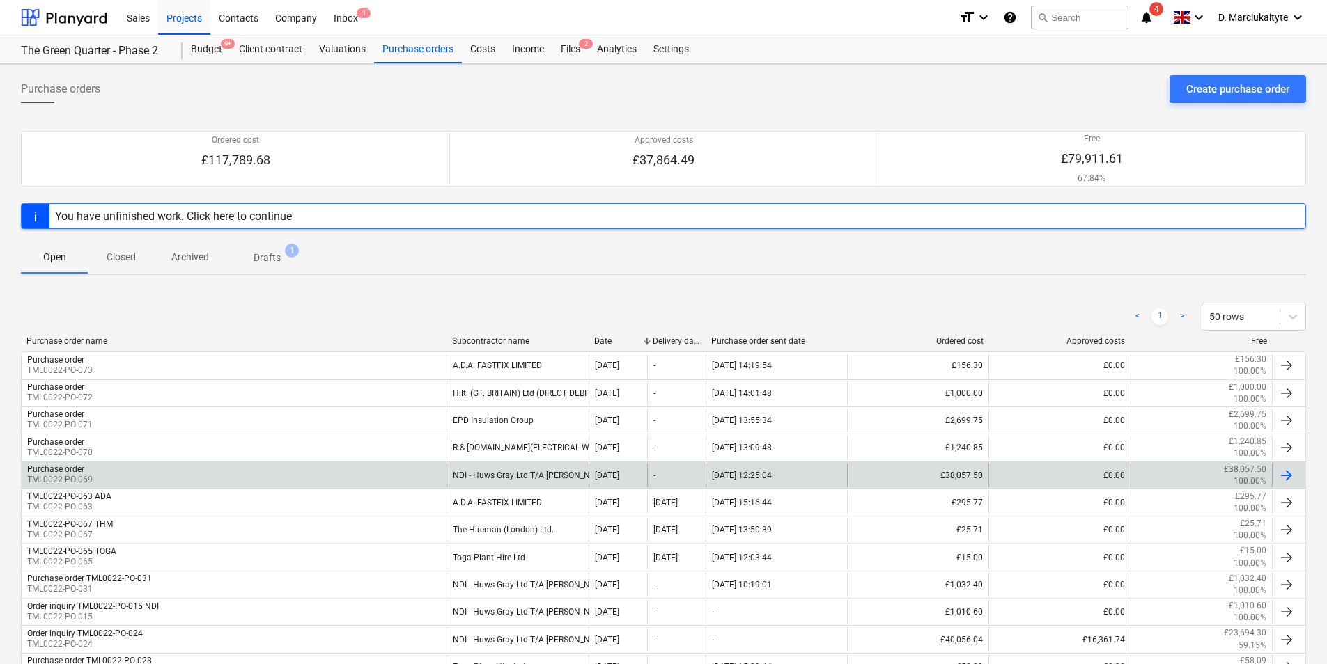
click at [430, 472] on div "Purchase order TML0022-PO-069" at bounding box center [234, 476] width 425 height 24
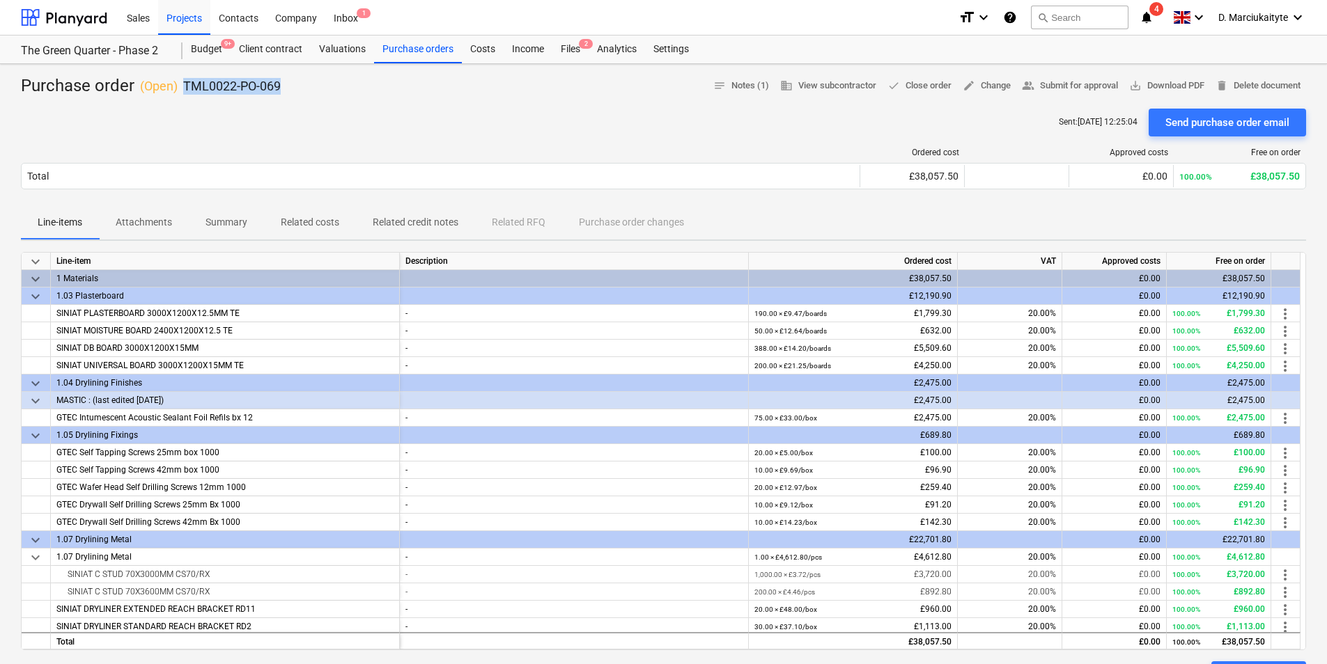
drag, startPoint x: 283, startPoint y: 91, endPoint x: 179, endPoint y: 84, distance: 104.8
click at [179, 84] on div "Purchase order ( Open ) TML0022-PO-069 notes Notes (1) business View subcontrac…" at bounding box center [663, 86] width 1285 height 22
click at [412, 48] on div "Purchase orders" at bounding box center [418, 50] width 88 height 28
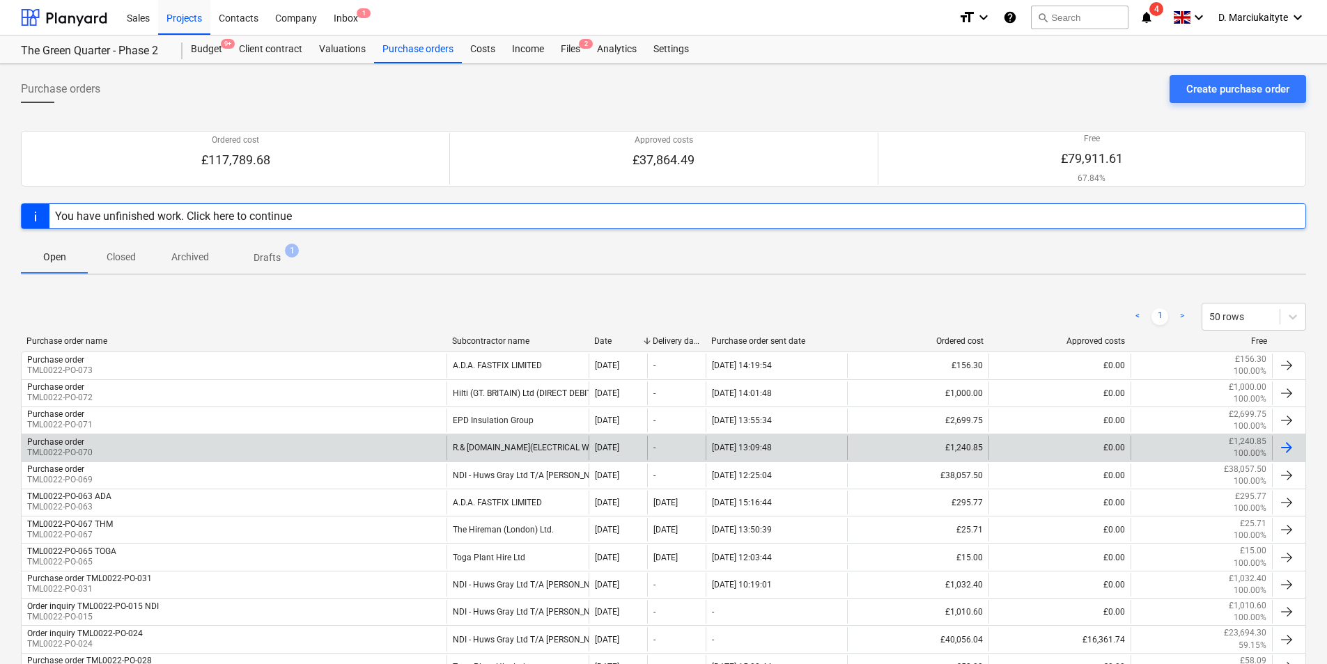
click at [510, 443] on div "R.& B.STAR(ELECTRICAL WHOLESALERS)LIMITED" at bounding box center [516, 448] width 141 height 24
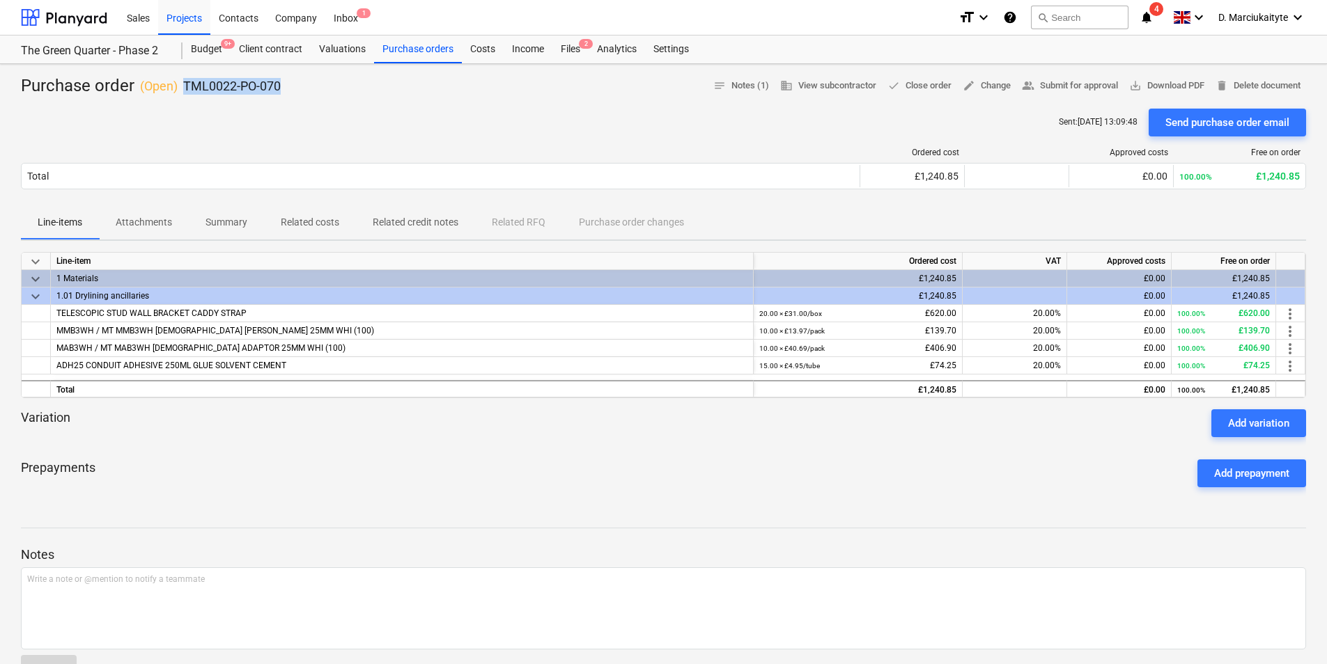
drag, startPoint x: 290, startPoint y: 87, endPoint x: 182, endPoint y: 93, distance: 108.8
click at [182, 93] on div "Purchase order ( Open ) TML0022-PO-070 notes Notes (1) business View subcontrac…" at bounding box center [663, 86] width 1285 height 22
drag, startPoint x: 423, startPoint y: 48, endPoint x: 414, endPoint y: 50, distance: 8.6
click at [423, 48] on div "Purchase orders" at bounding box center [418, 50] width 88 height 28
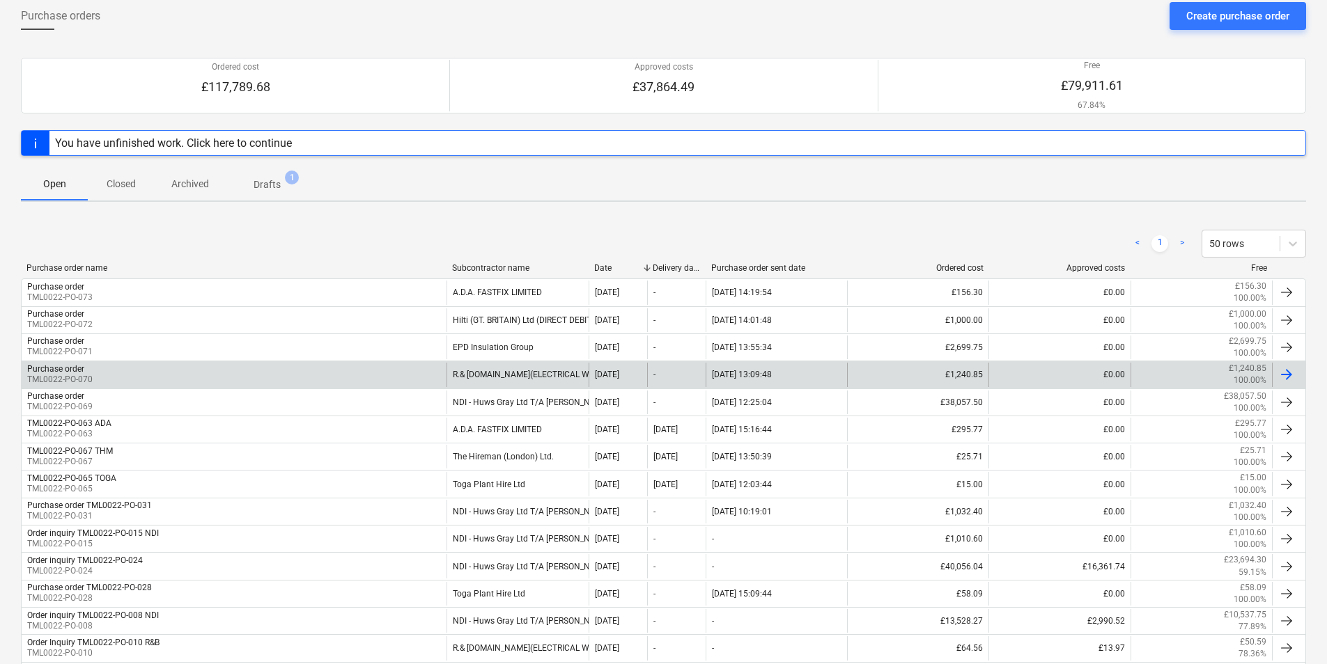
scroll to position [139, 0]
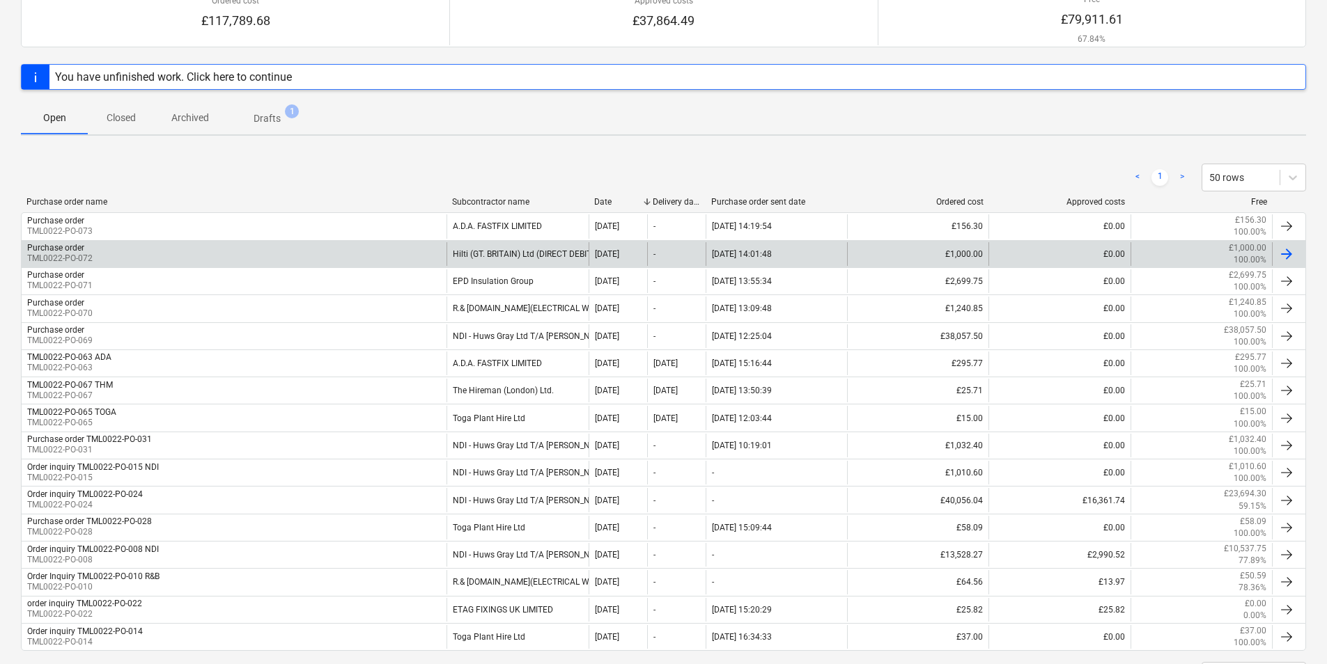
click at [356, 265] on div "Purchase order TML0022-PO-072" at bounding box center [234, 254] width 425 height 24
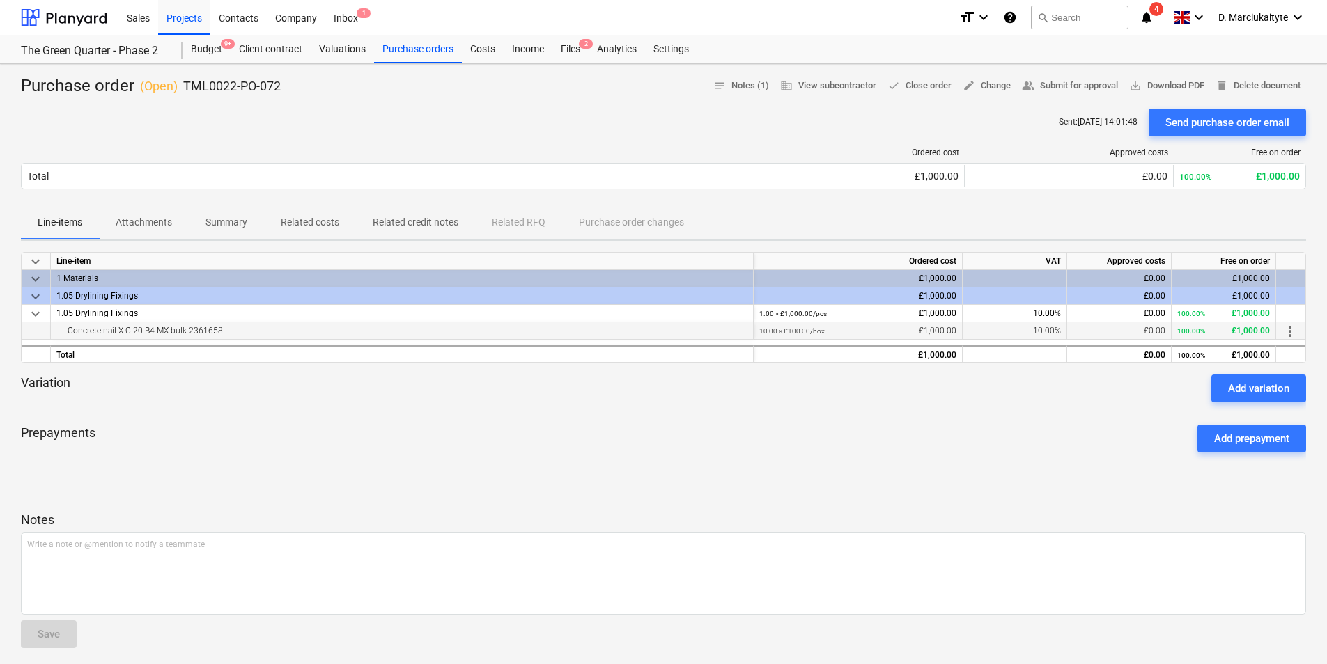
drag, startPoint x: 240, startPoint y: 329, endPoint x: 56, endPoint y: 331, distance: 183.9
click at [56, 331] on div "Concrete nail X-C 20 B4 MX bulk 2361658" at bounding box center [401, 330] width 691 height 17
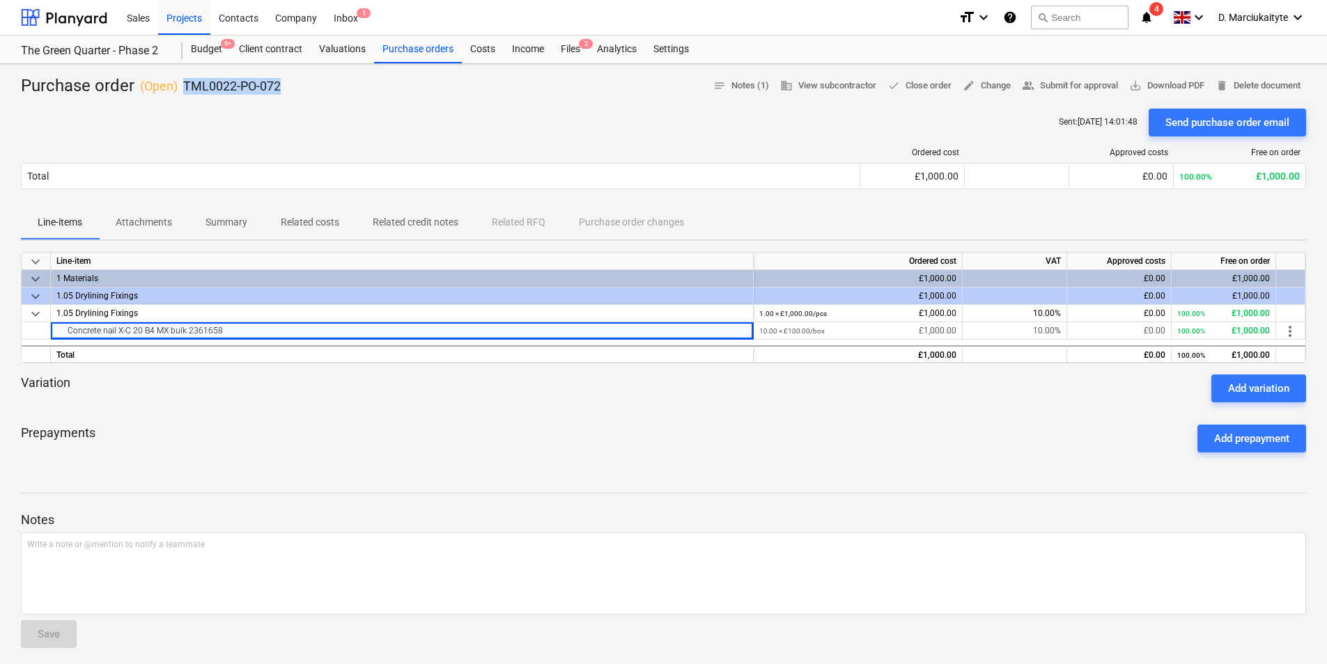
drag, startPoint x: 283, startPoint y: 91, endPoint x: 180, endPoint y: 91, distance: 103.1
click at [180, 91] on div "Purchase order ( Open ) TML0022-PO-072 notes Notes (1) business View subcontrac…" at bounding box center [663, 86] width 1285 height 22
click at [414, 52] on div "Purchase orders" at bounding box center [418, 50] width 88 height 28
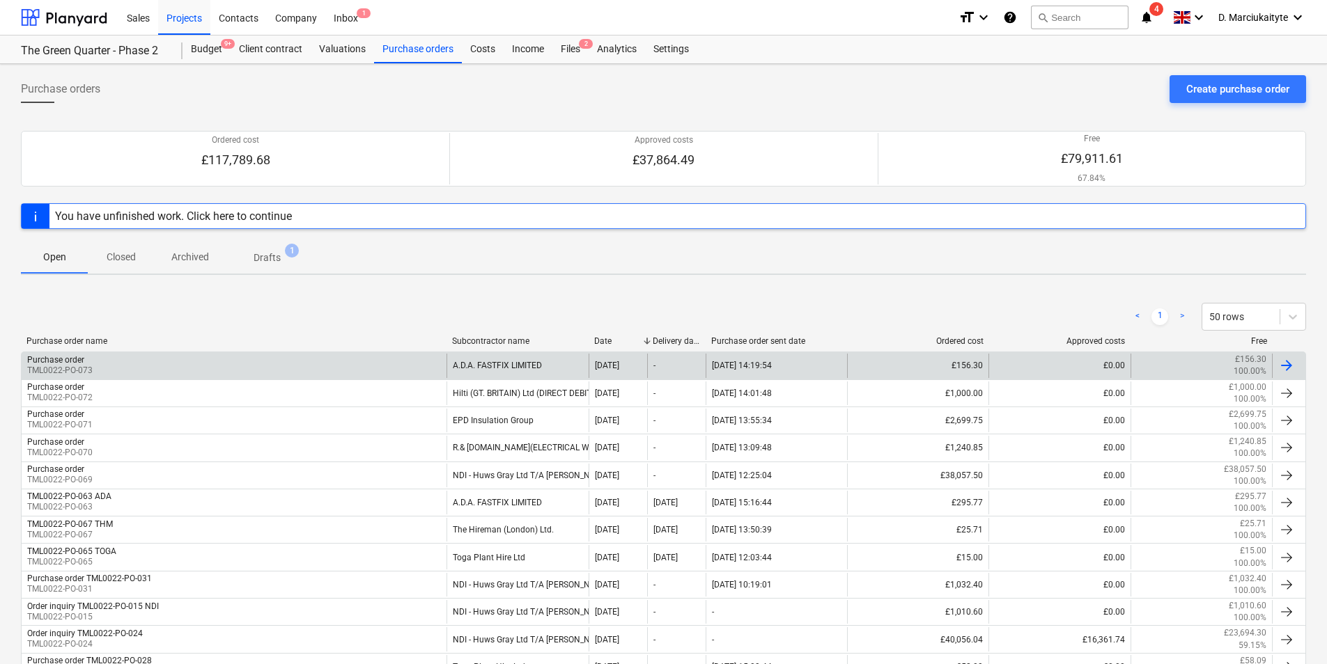
click at [375, 359] on div "Purchase order TML0022-PO-073" at bounding box center [234, 366] width 425 height 24
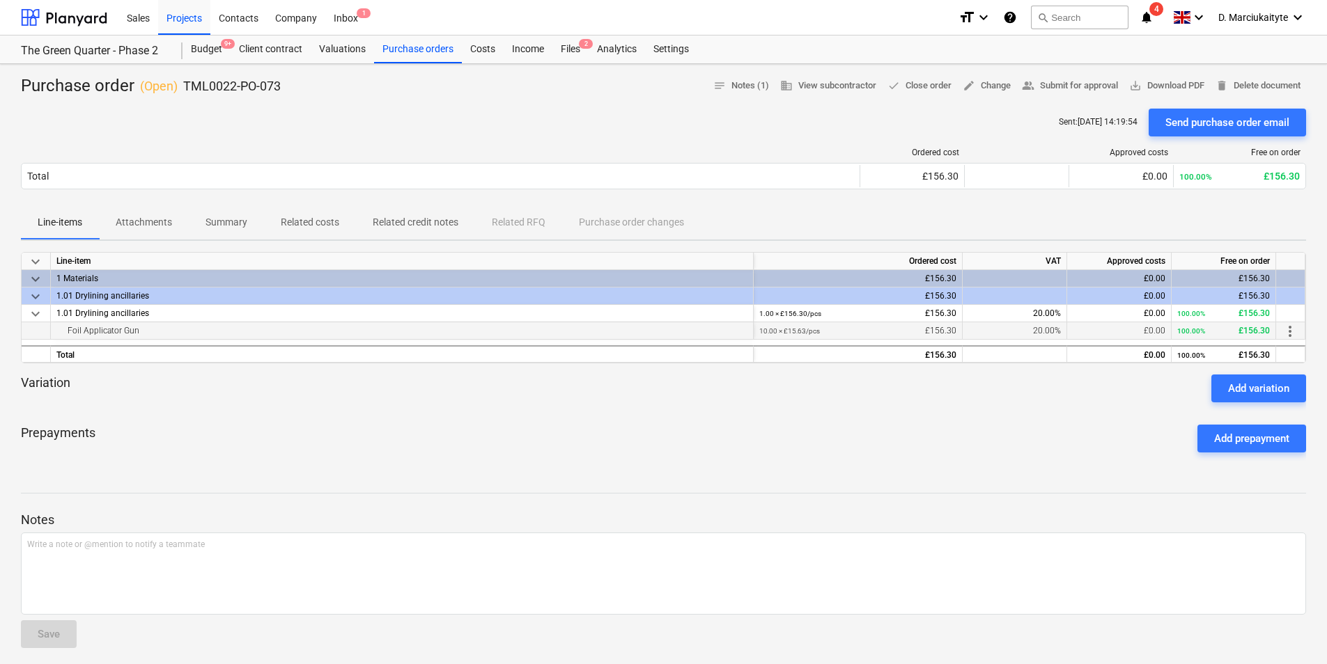
drag, startPoint x: 171, startPoint y: 330, endPoint x: 52, endPoint y: 329, distance: 119.1
click at [52, 329] on div "Foil Applicator Gun" at bounding box center [402, 330] width 703 height 17
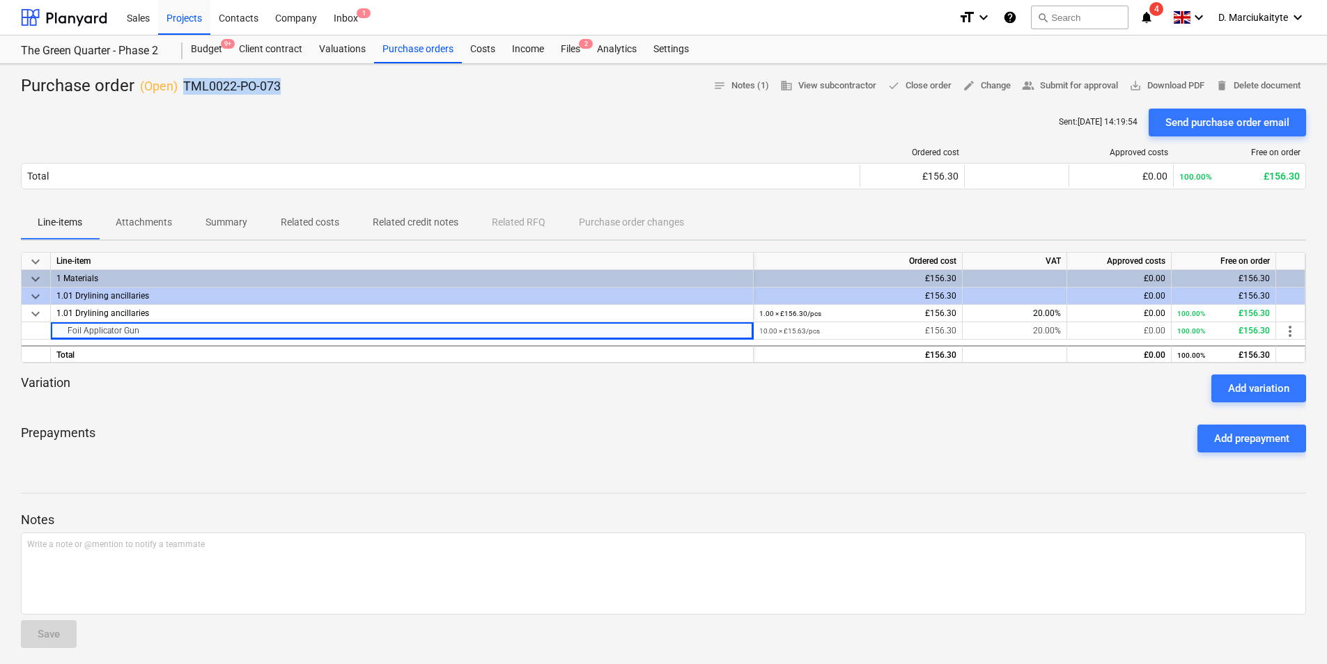
drag, startPoint x: 286, startPoint y: 91, endPoint x: 179, endPoint y: 82, distance: 106.9
click at [179, 82] on div "Purchase order ( Open ) TML0022-PO-073 notes Notes (1) business View subcontrac…" at bounding box center [663, 86] width 1285 height 22
click at [424, 48] on div "Purchase orders" at bounding box center [418, 50] width 88 height 28
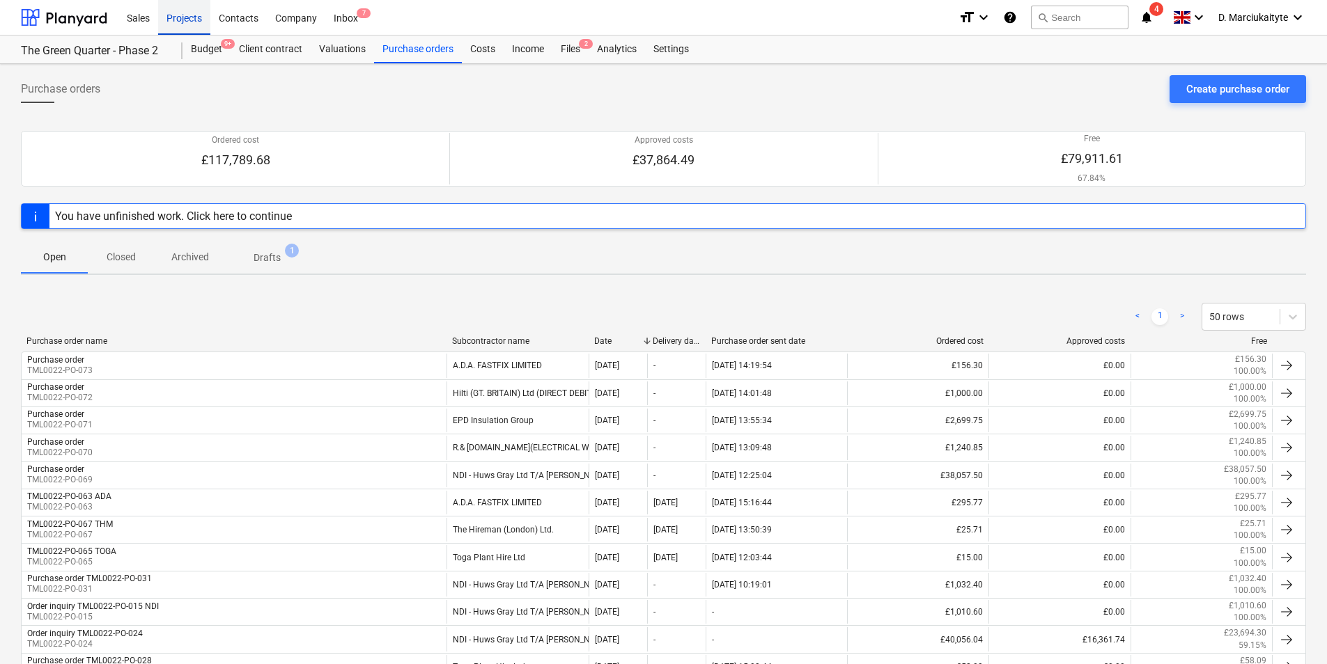
click at [208, 21] on div "Projects" at bounding box center [184, 17] width 52 height 36
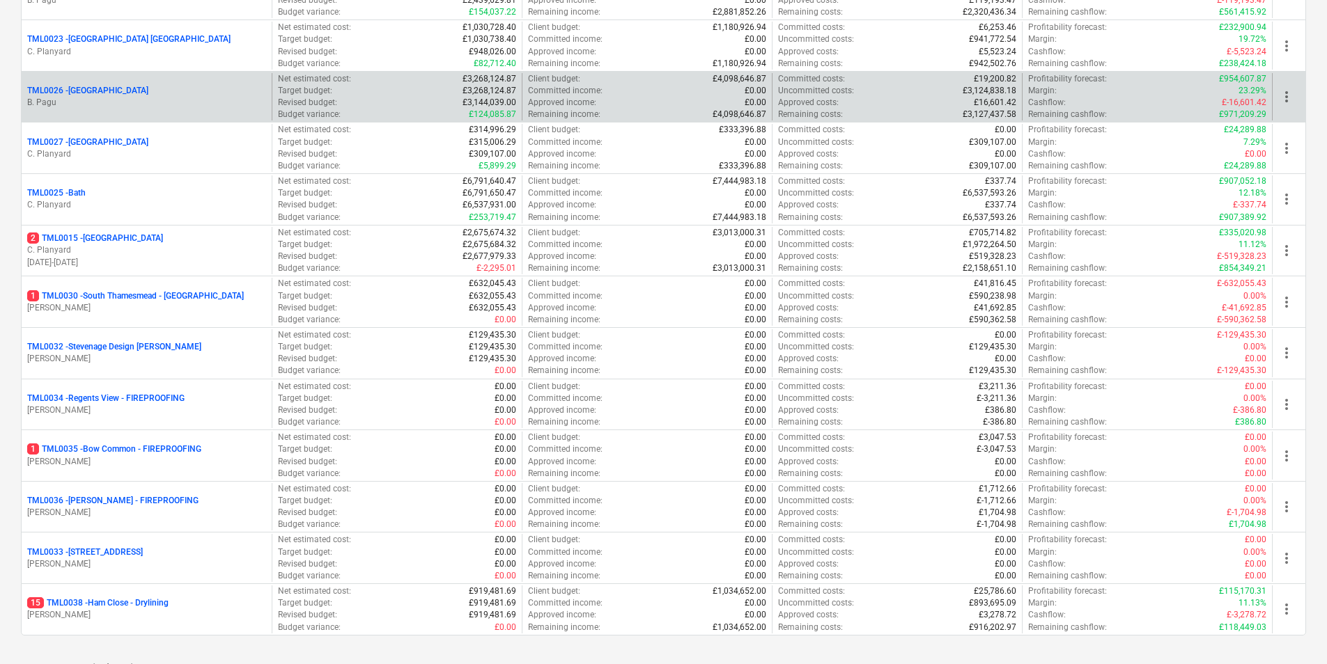
scroll to position [1018, 0]
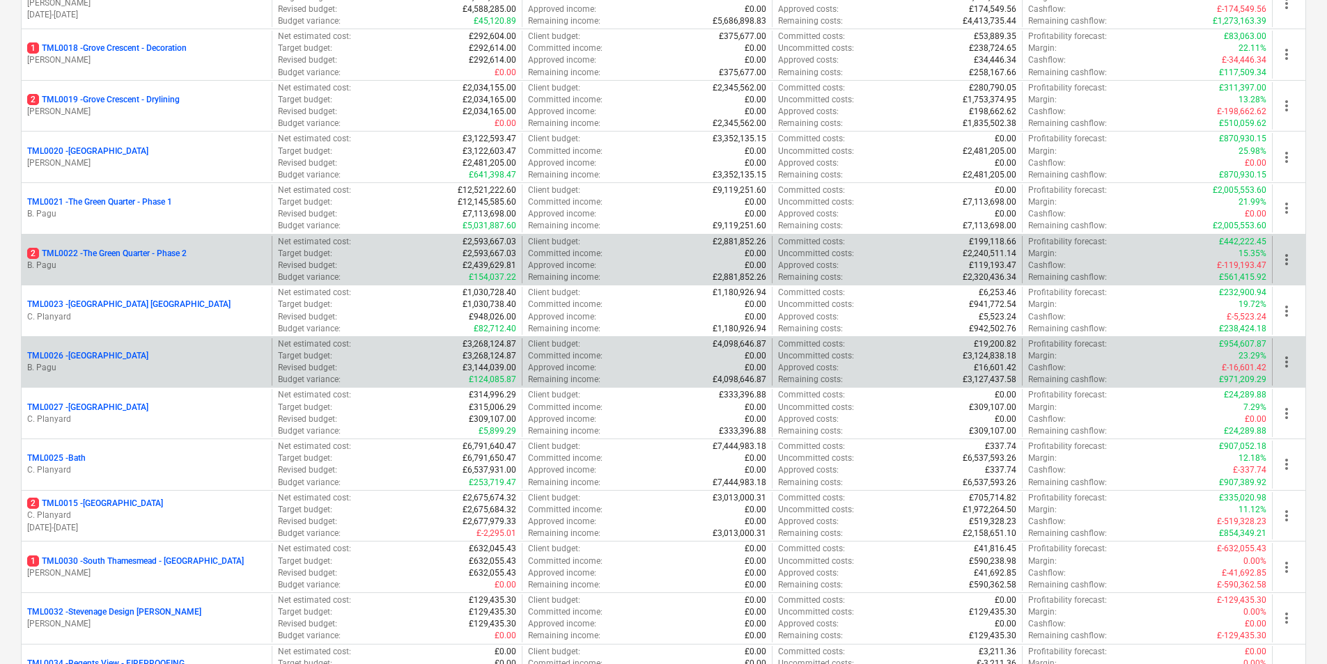
click at [168, 255] on p "2 TML0022 - The Green Quarter - Phase 2" at bounding box center [107, 254] width 160 height 12
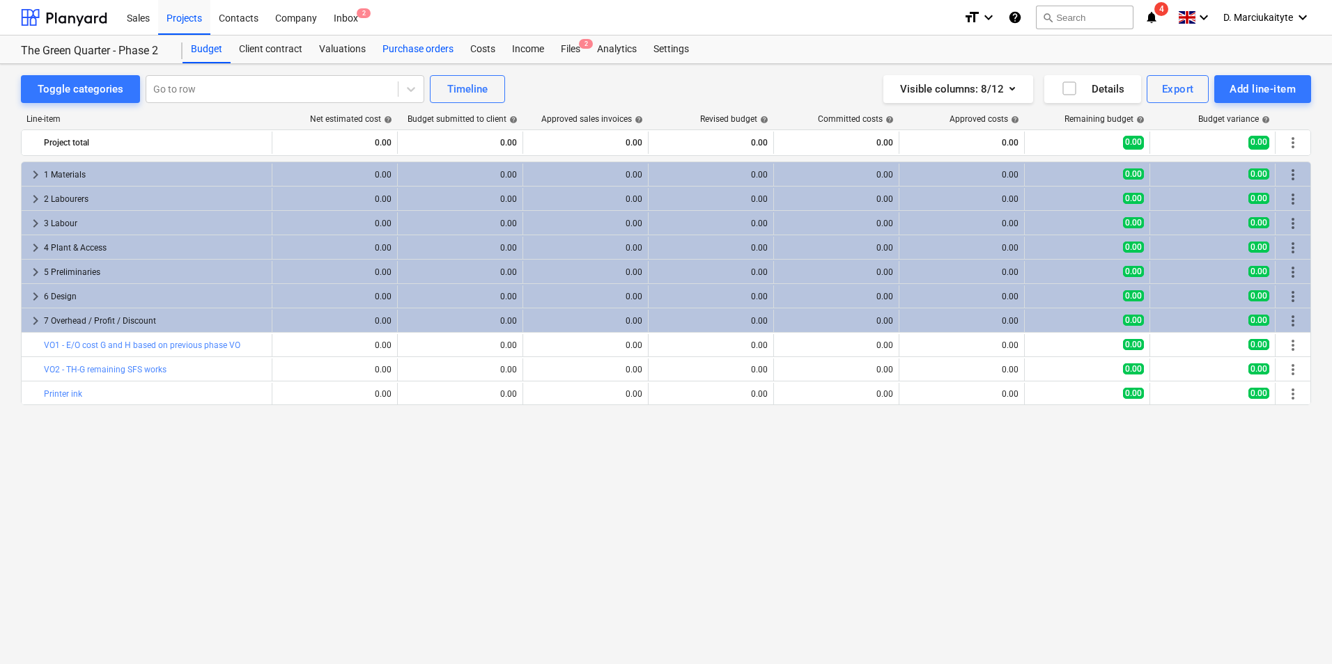
click at [412, 52] on div "Purchase orders" at bounding box center [418, 50] width 88 height 28
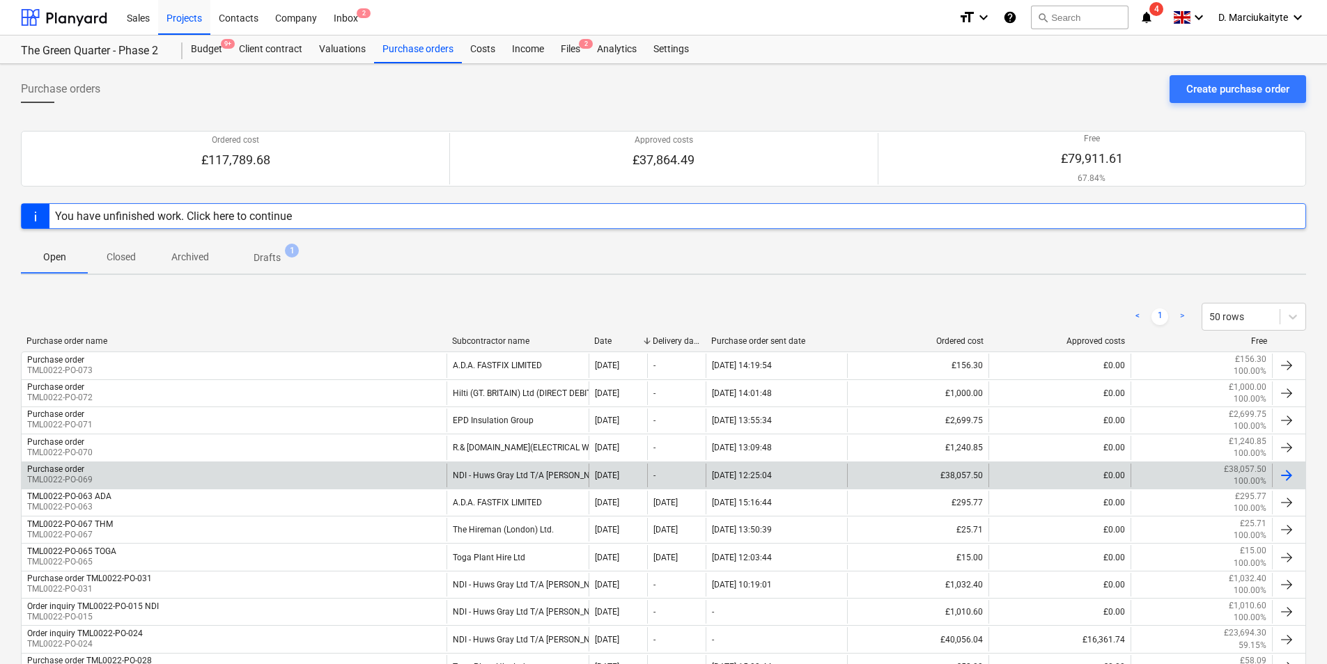
click at [417, 466] on div "Purchase order TML0022-PO-069" at bounding box center [234, 476] width 425 height 24
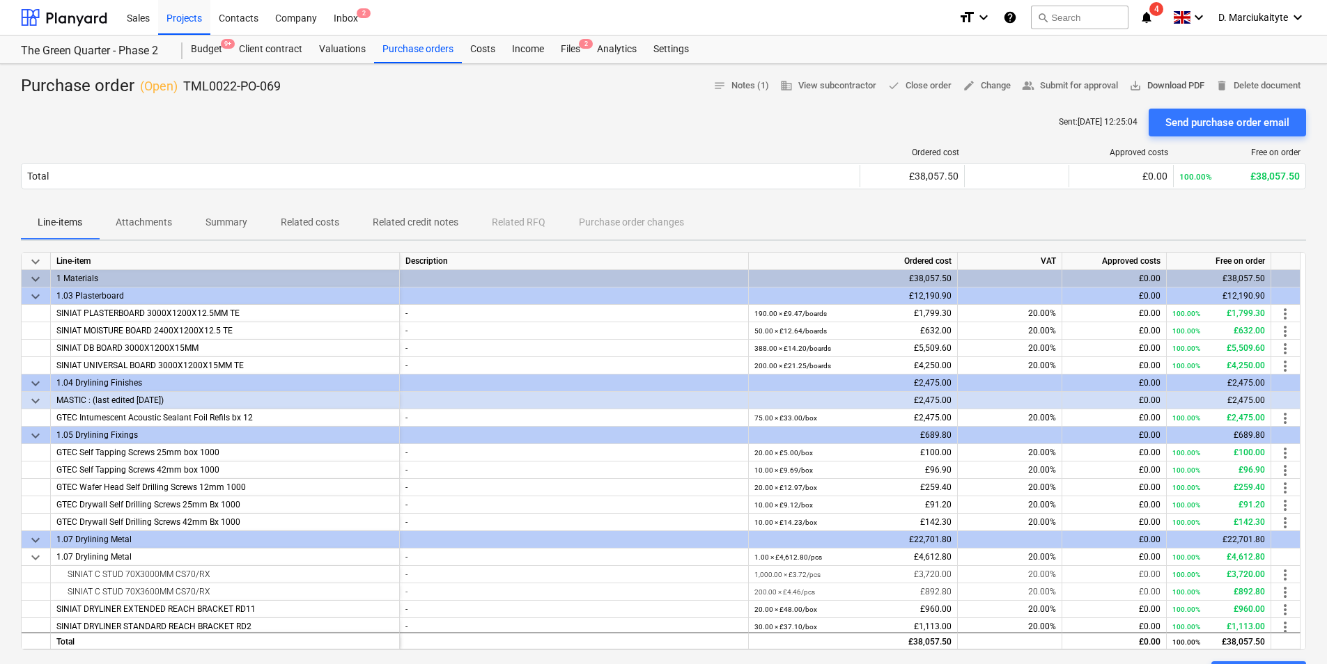
click at [1164, 84] on span "save_alt Download PDF" at bounding box center [1166, 86] width 75 height 16
drag, startPoint x: 297, startPoint y: 91, endPoint x: 183, endPoint y: 90, distance: 114.2
click at [183, 90] on div "Purchase order ( Open ) TML0022-PO-069 notes Notes (1) business View subcontrac…" at bounding box center [663, 86] width 1285 height 22
click at [407, 52] on div "Purchase orders" at bounding box center [418, 50] width 88 height 28
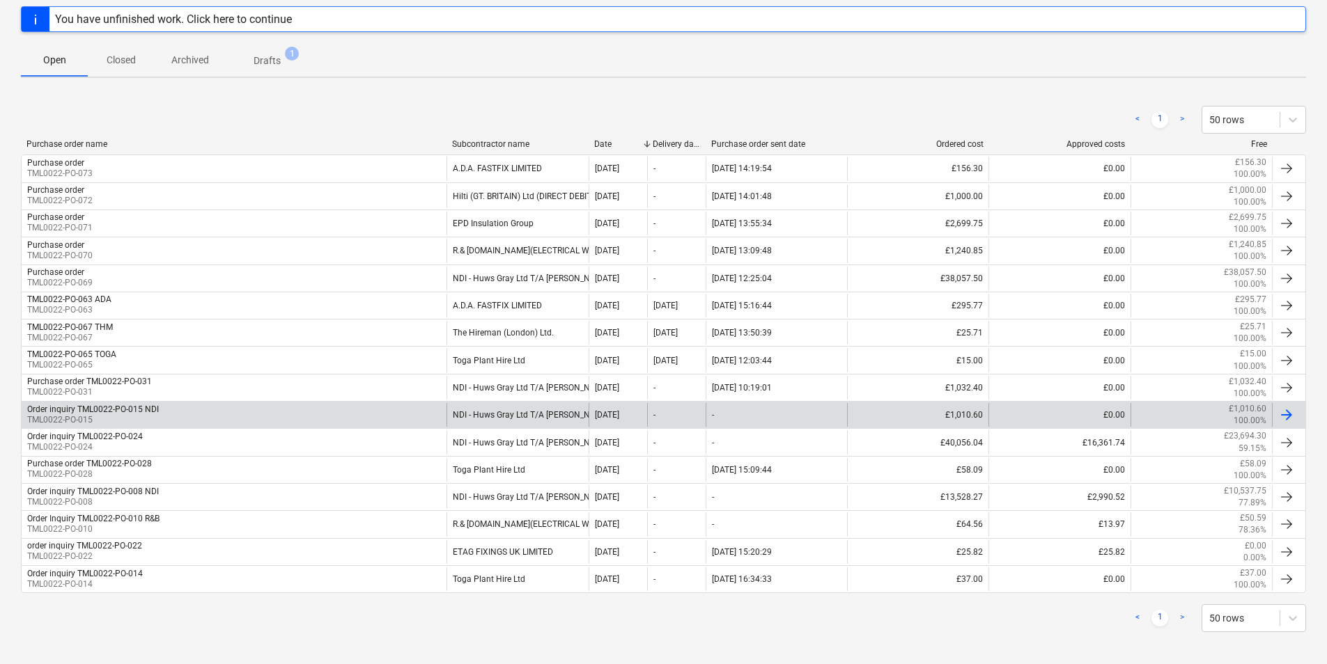
scroll to position [204, 0]
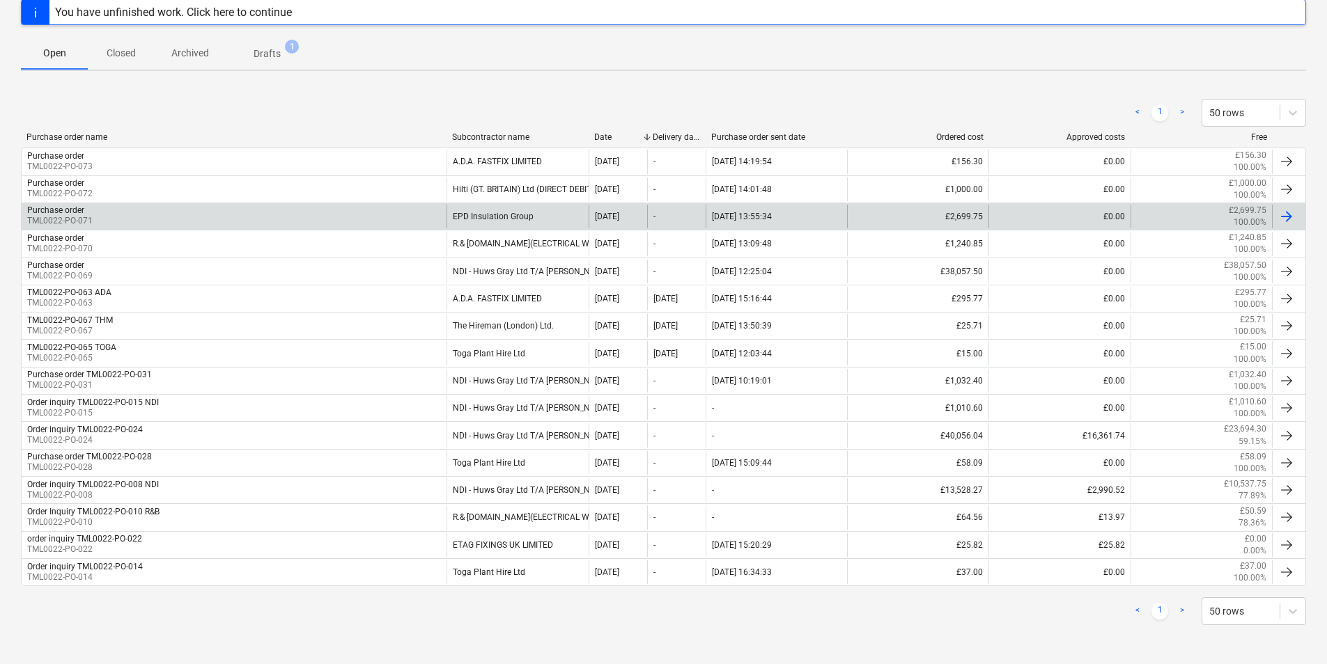
click at [304, 226] on div "Purchase order TML0022-PO-071" at bounding box center [234, 217] width 425 height 24
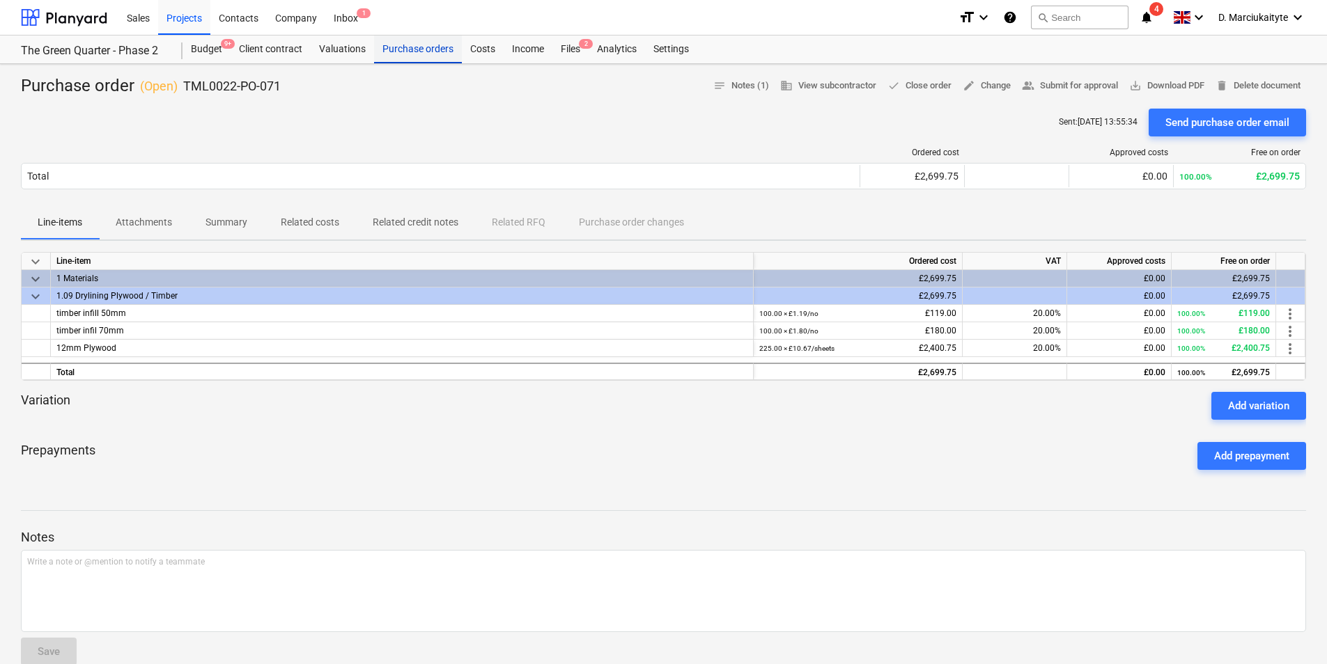
click at [423, 56] on div "Purchase orders" at bounding box center [418, 50] width 88 height 28
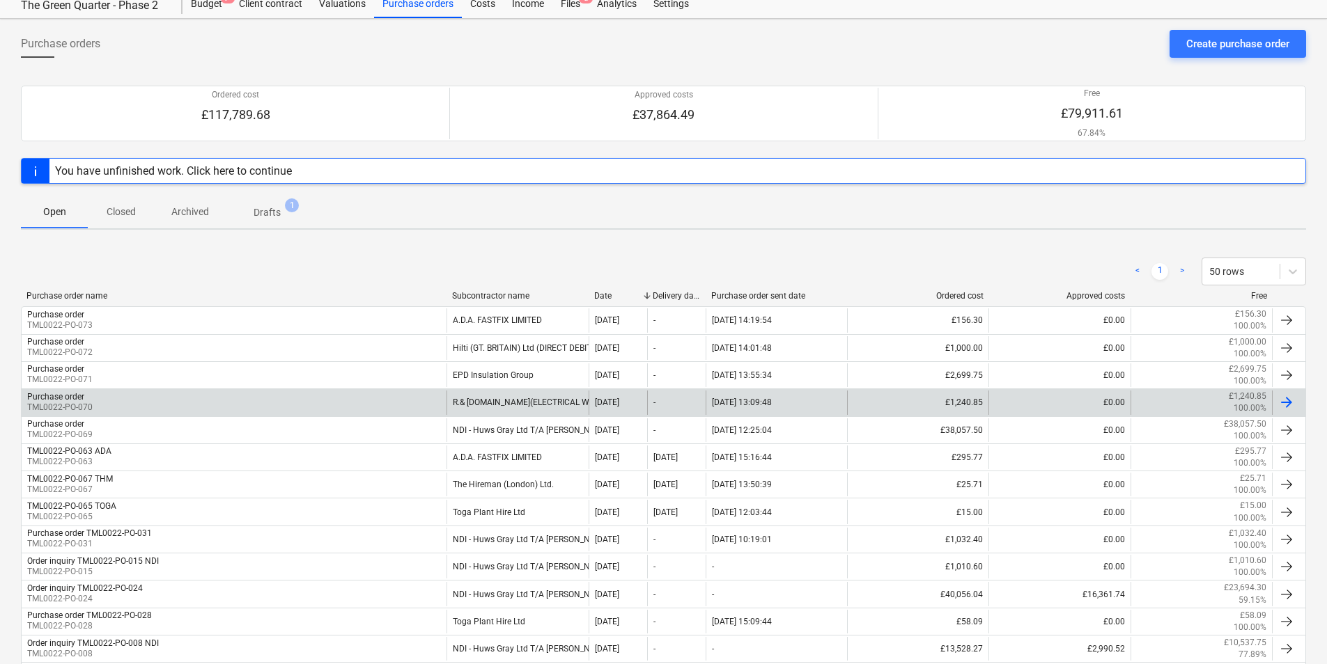
scroll to position [70, 0]
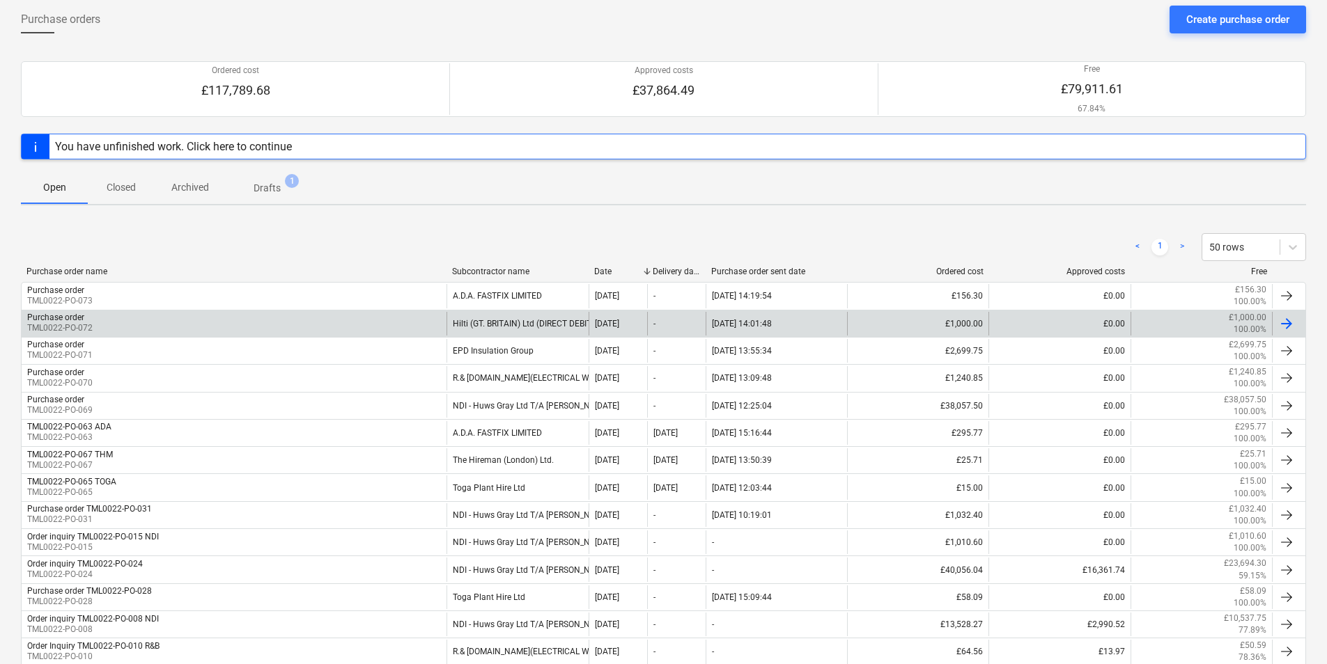
click at [377, 313] on div "Purchase order TML0022-PO-072" at bounding box center [234, 324] width 425 height 24
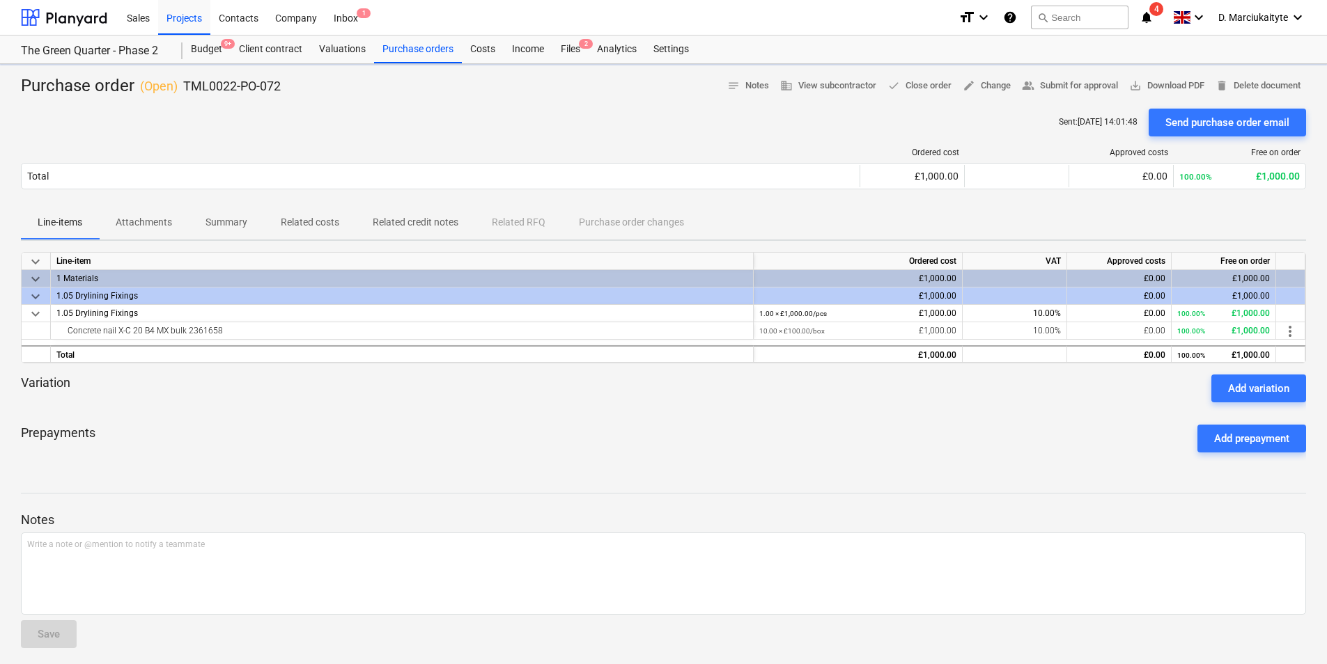
scroll to position [6, 0]
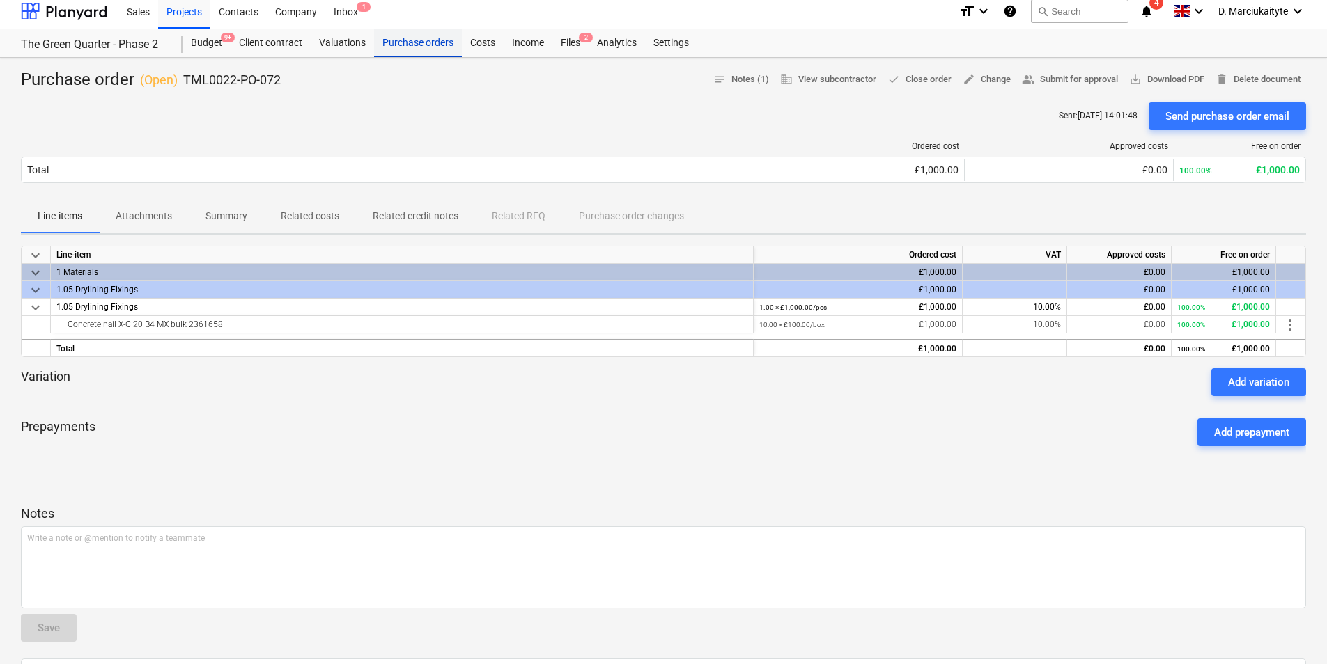
click at [394, 36] on div "Purchase orders" at bounding box center [418, 43] width 88 height 28
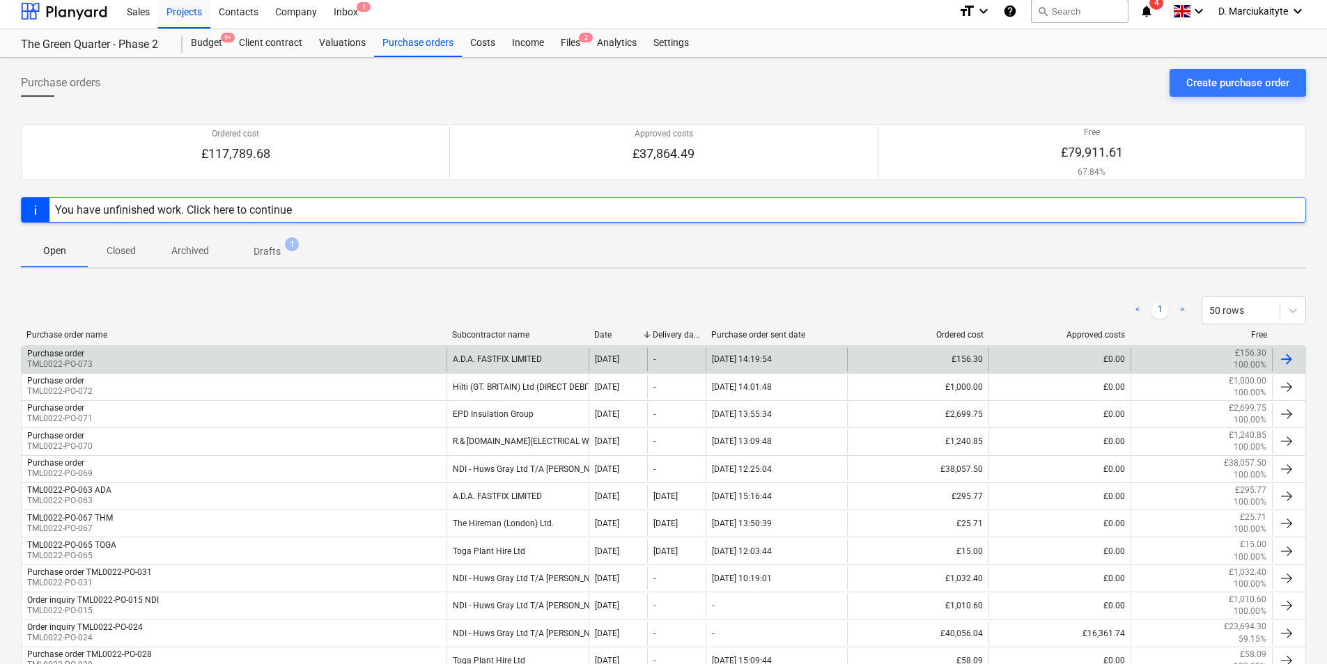
click at [371, 350] on div "Purchase order TML0022-PO-073" at bounding box center [234, 360] width 425 height 24
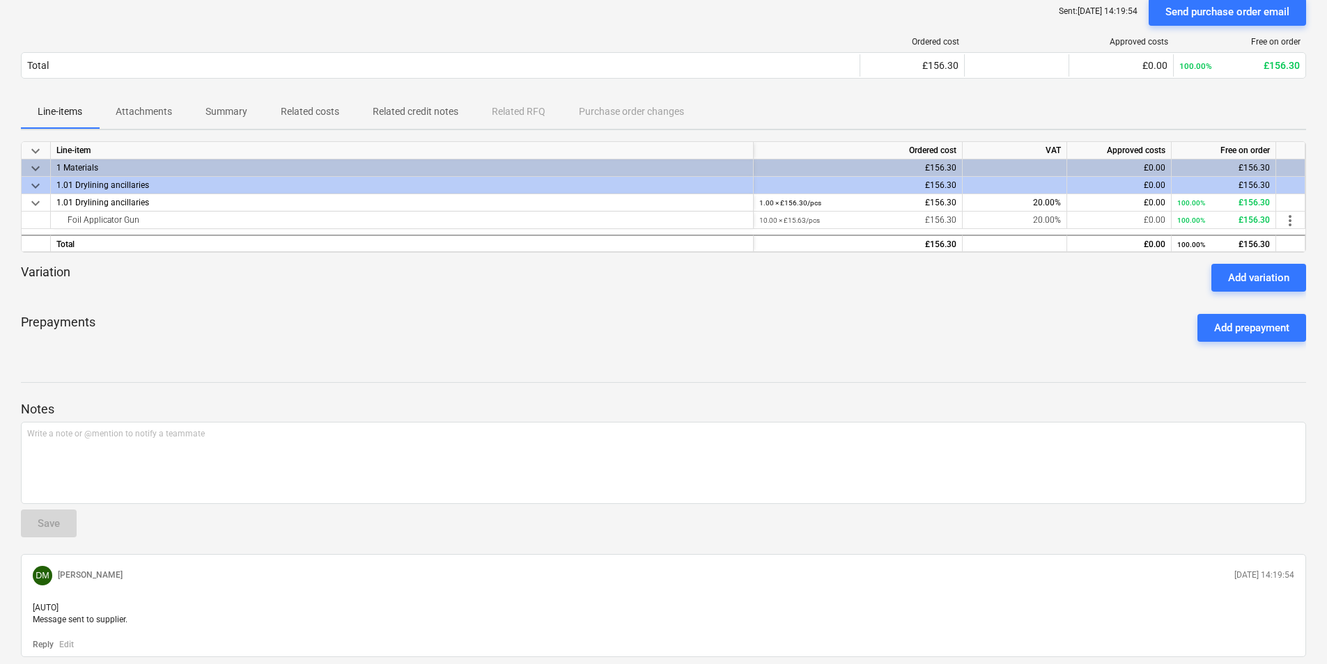
scroll to position [90, 0]
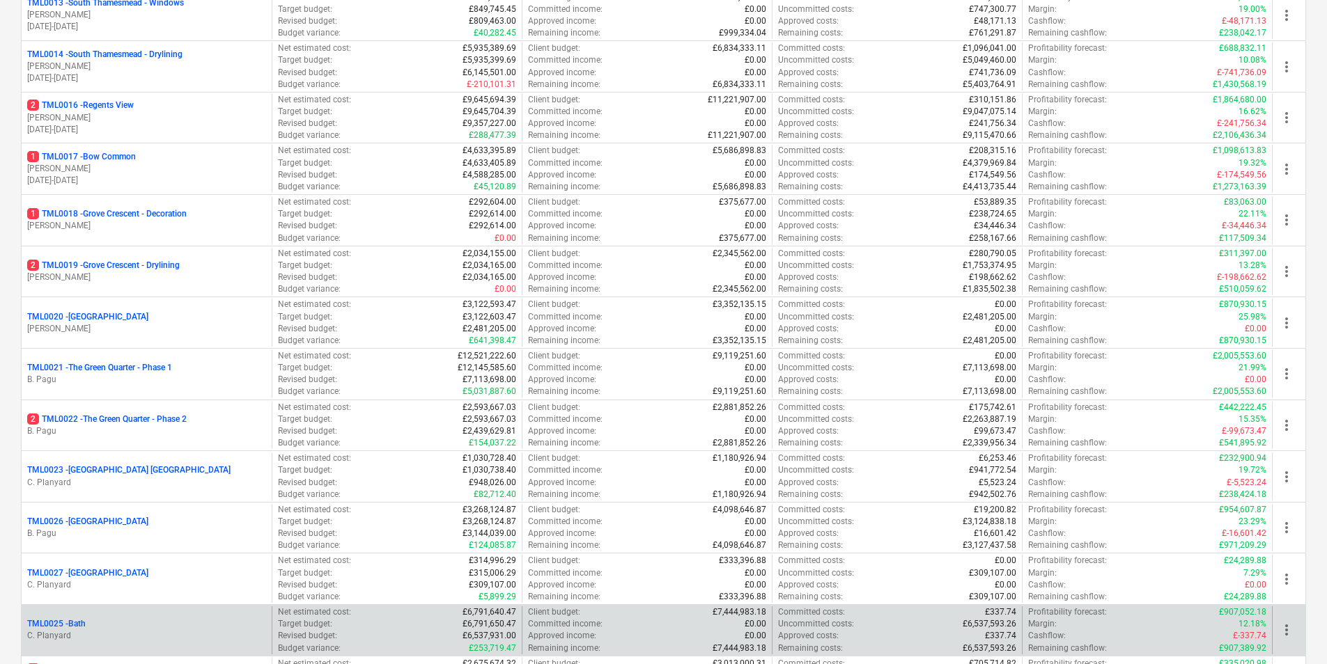
scroll to position [975, 0]
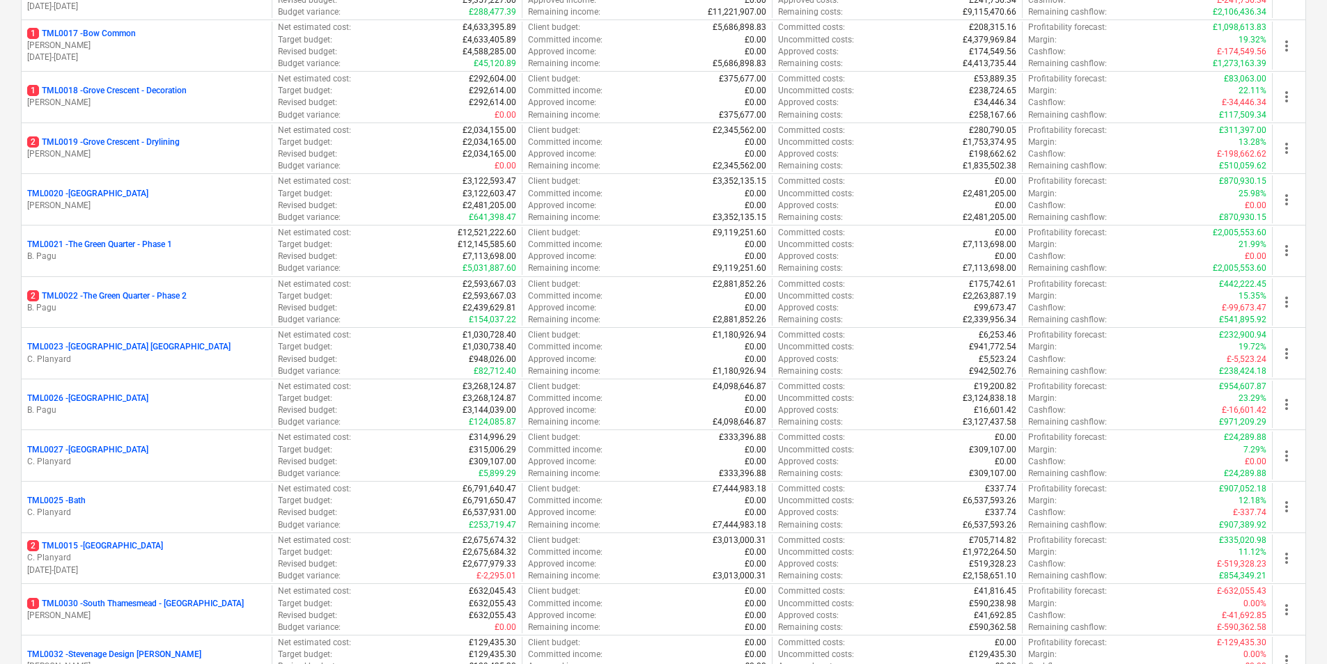
click at [130, 305] on p "B. Pagu" at bounding box center [146, 308] width 239 height 12
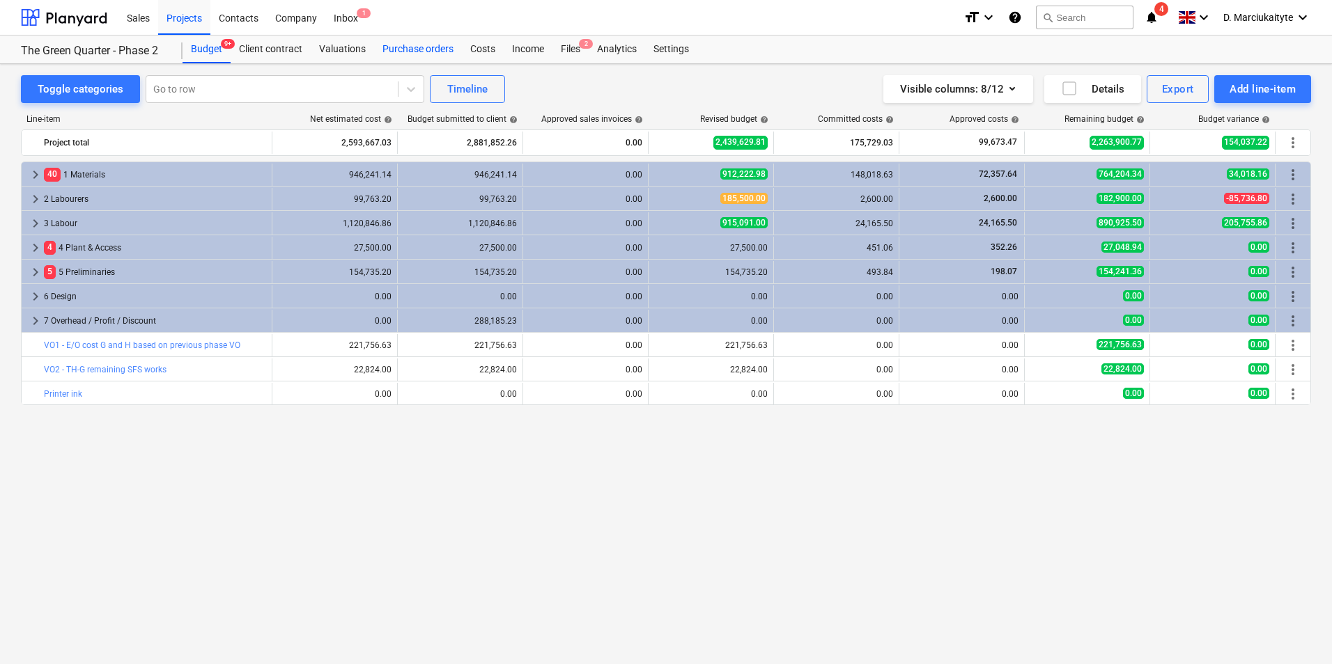
click at [403, 54] on div "Purchase orders" at bounding box center [418, 50] width 88 height 28
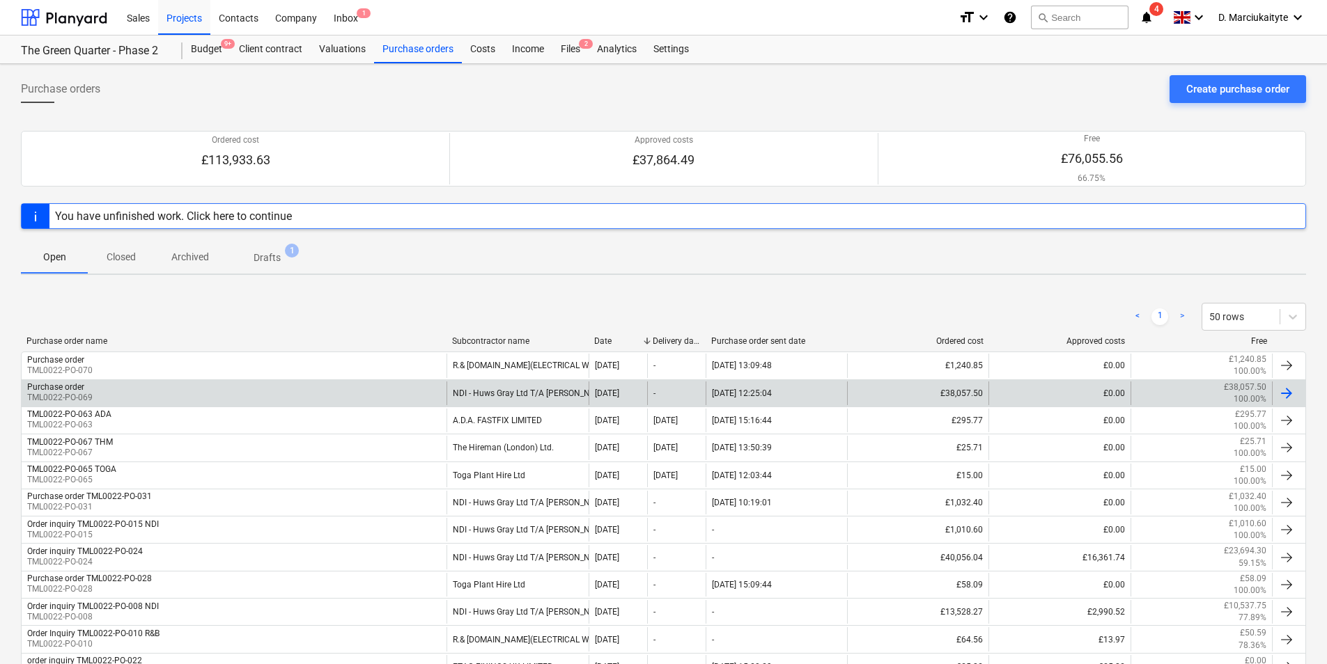
click at [325, 395] on div "Purchase order TML0022-PO-069" at bounding box center [234, 394] width 425 height 24
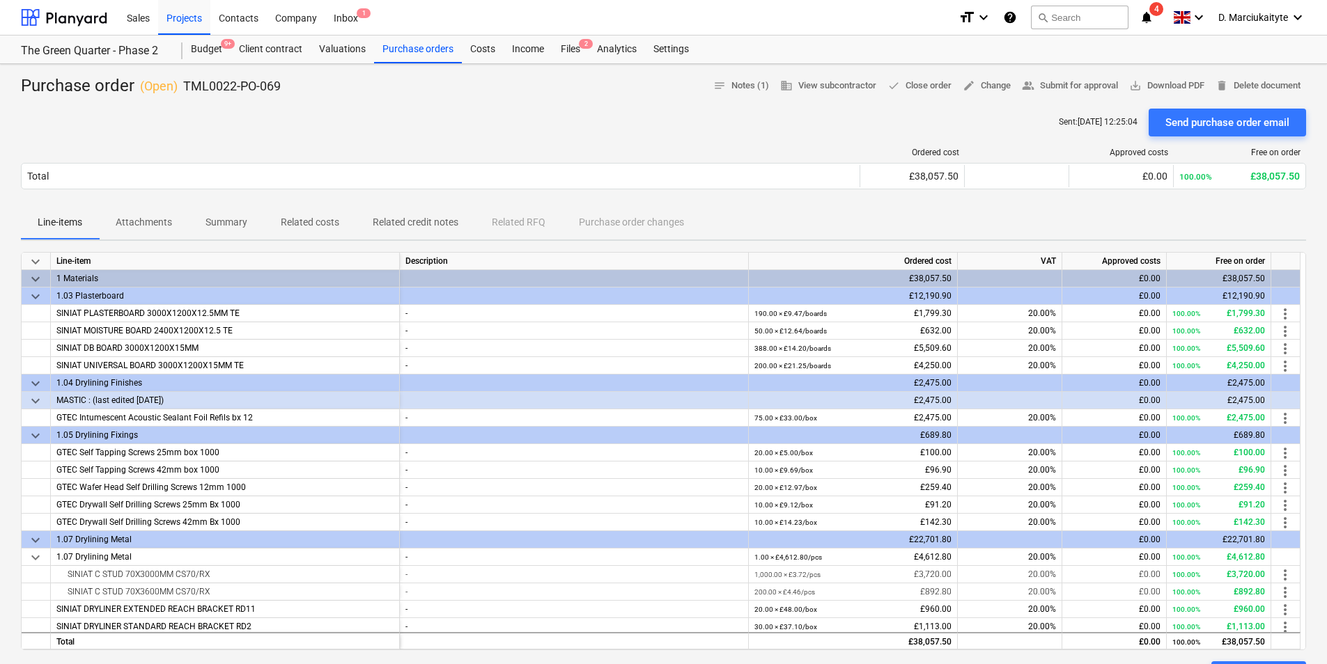
click at [247, 217] on p "Summary" at bounding box center [226, 222] width 42 height 15
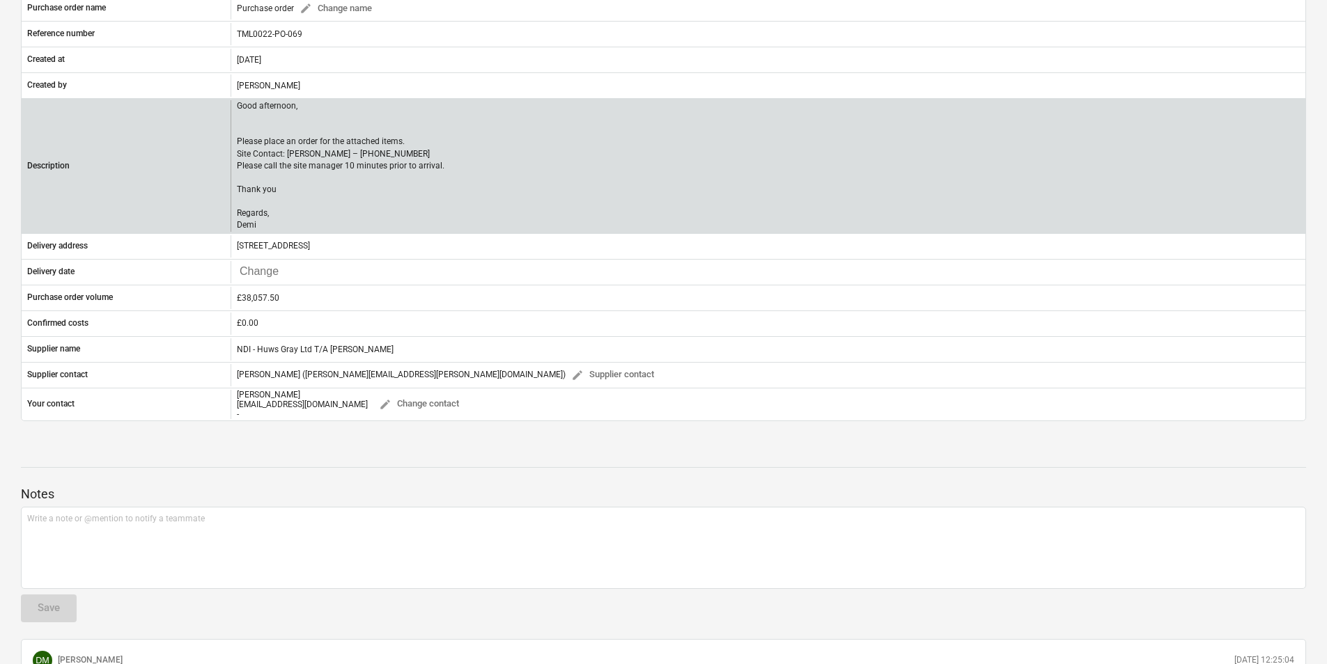
scroll to position [199, 0]
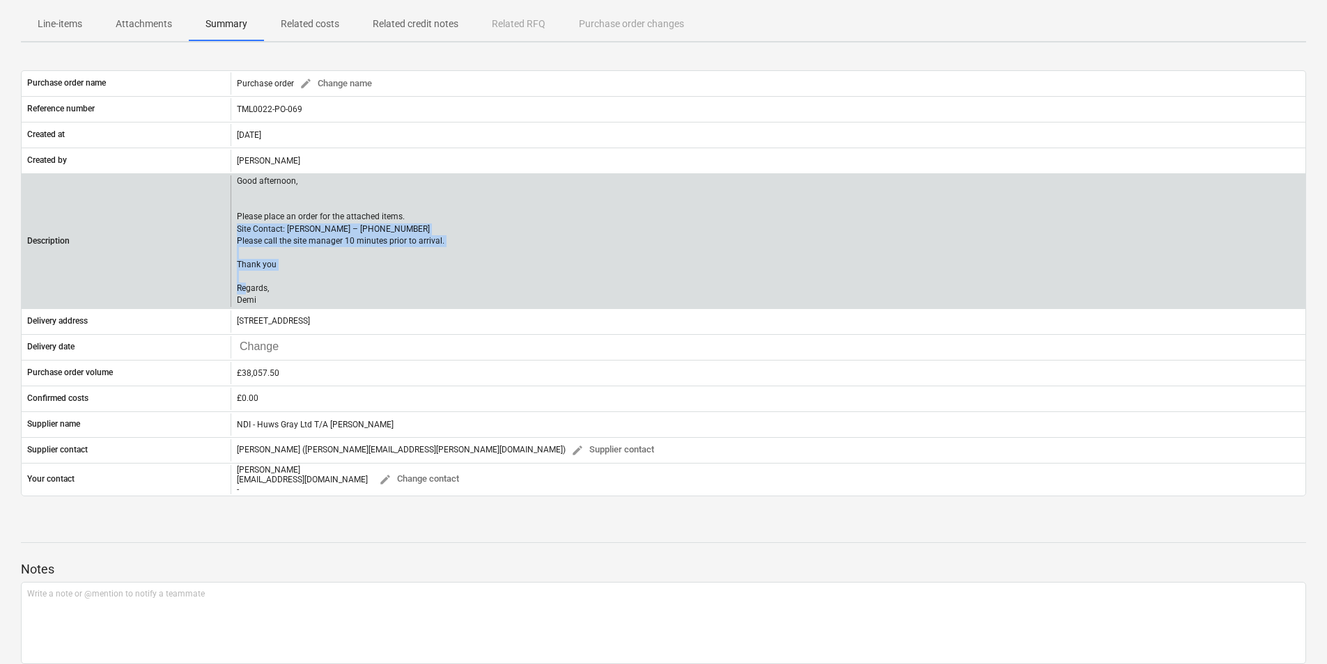
drag, startPoint x: 291, startPoint y: 296, endPoint x: 235, endPoint y: 232, distance: 84.9
click at [235, 232] on div "Good afternoon, Please place an order for the attached items. Site Contact: Dav…" at bounding box center [768, 242] width 1075 height 132
copy p "Site Contact: Dave – 07789 077947 Please call the site manager 10 minutes prior…"
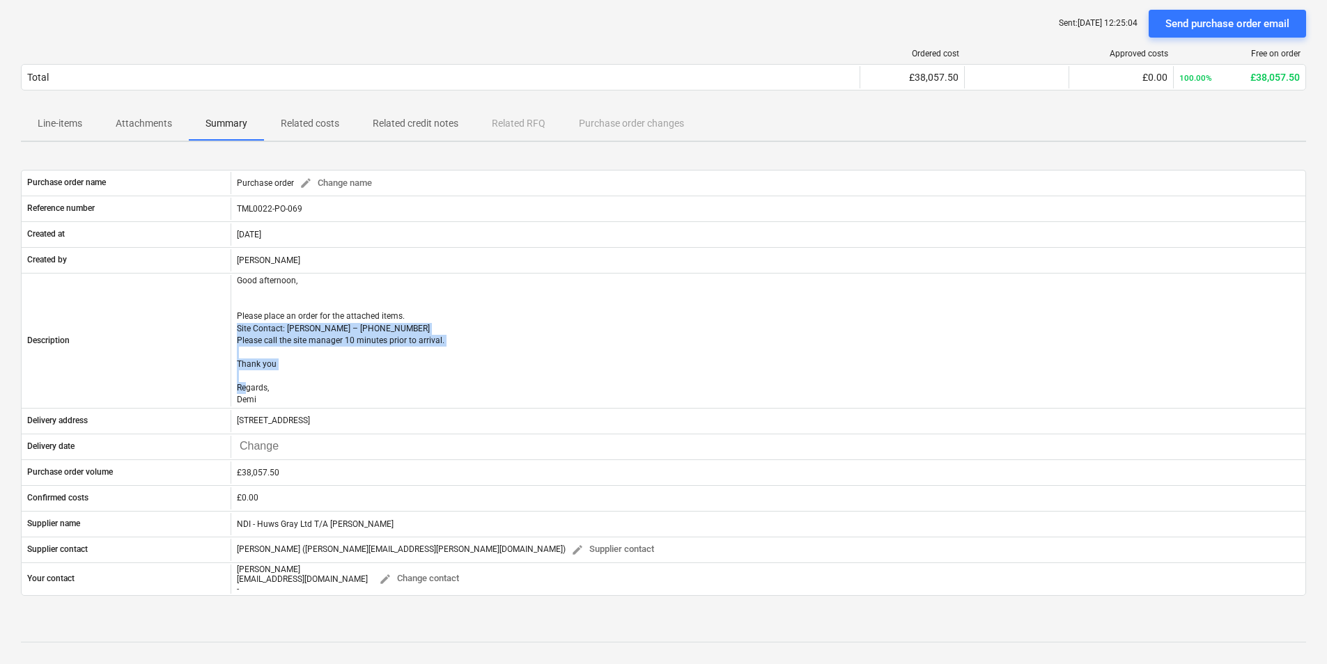
scroll to position [0, 0]
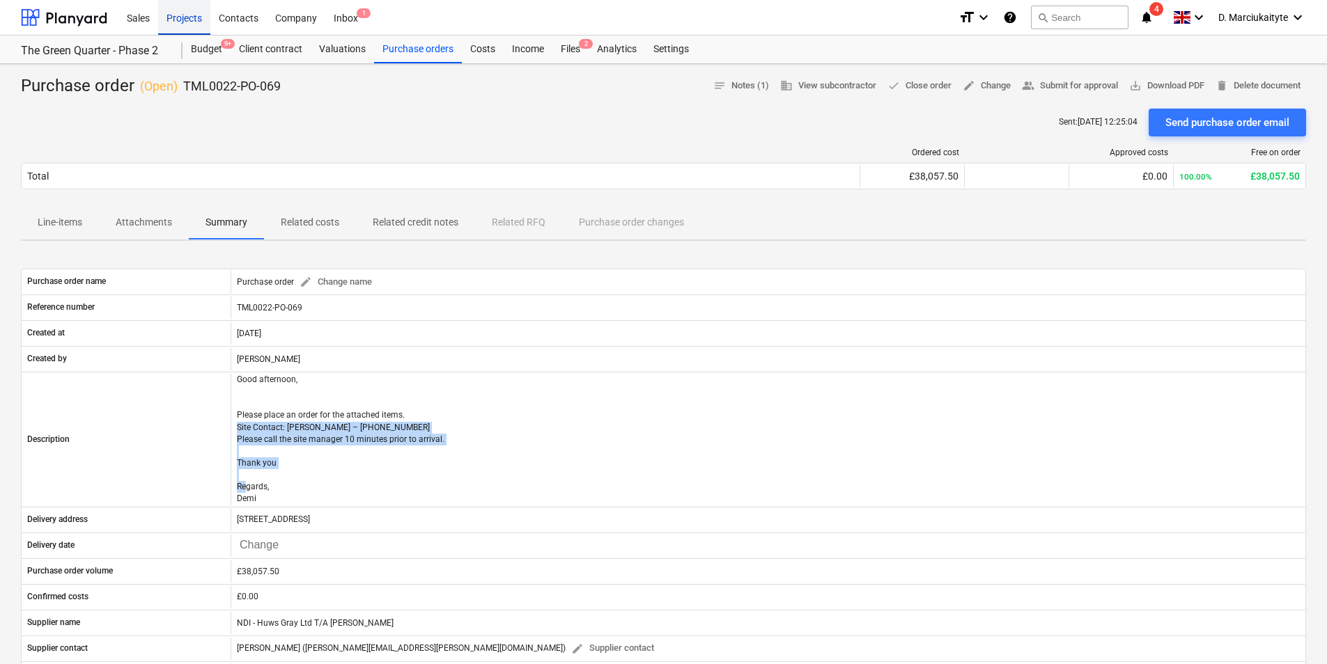
click at [192, 15] on div "Projects" at bounding box center [184, 17] width 52 height 36
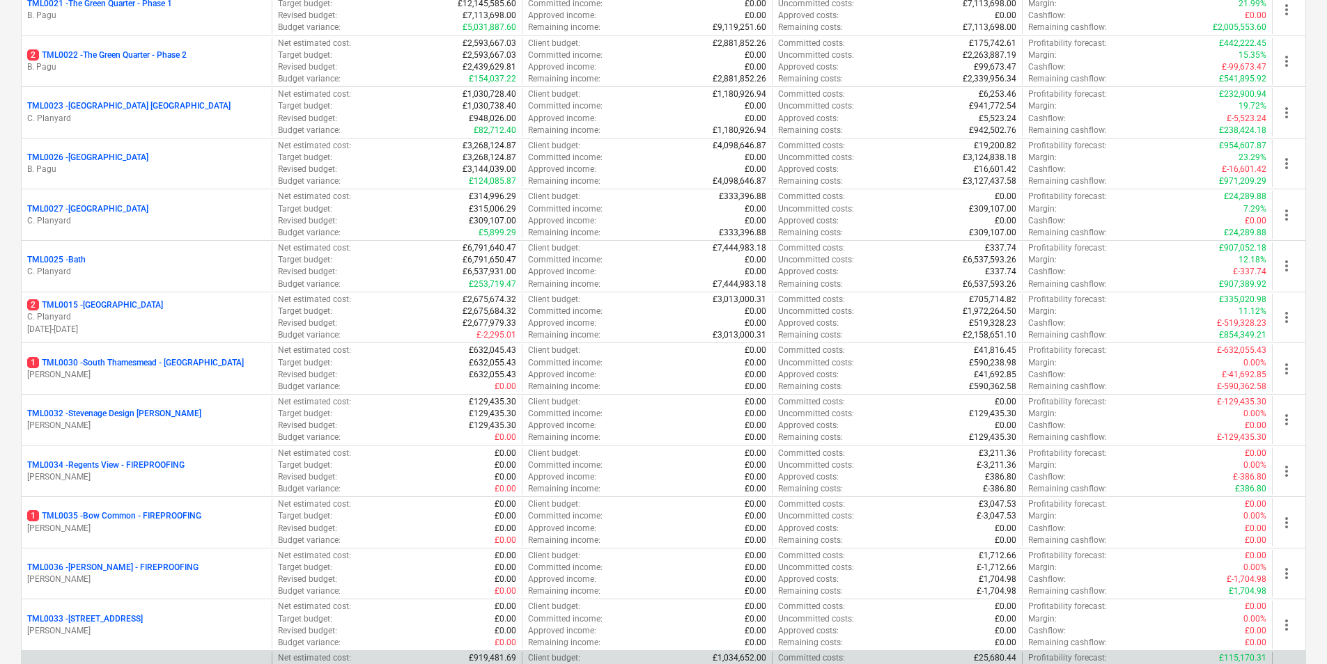
scroll to position [1366, 0]
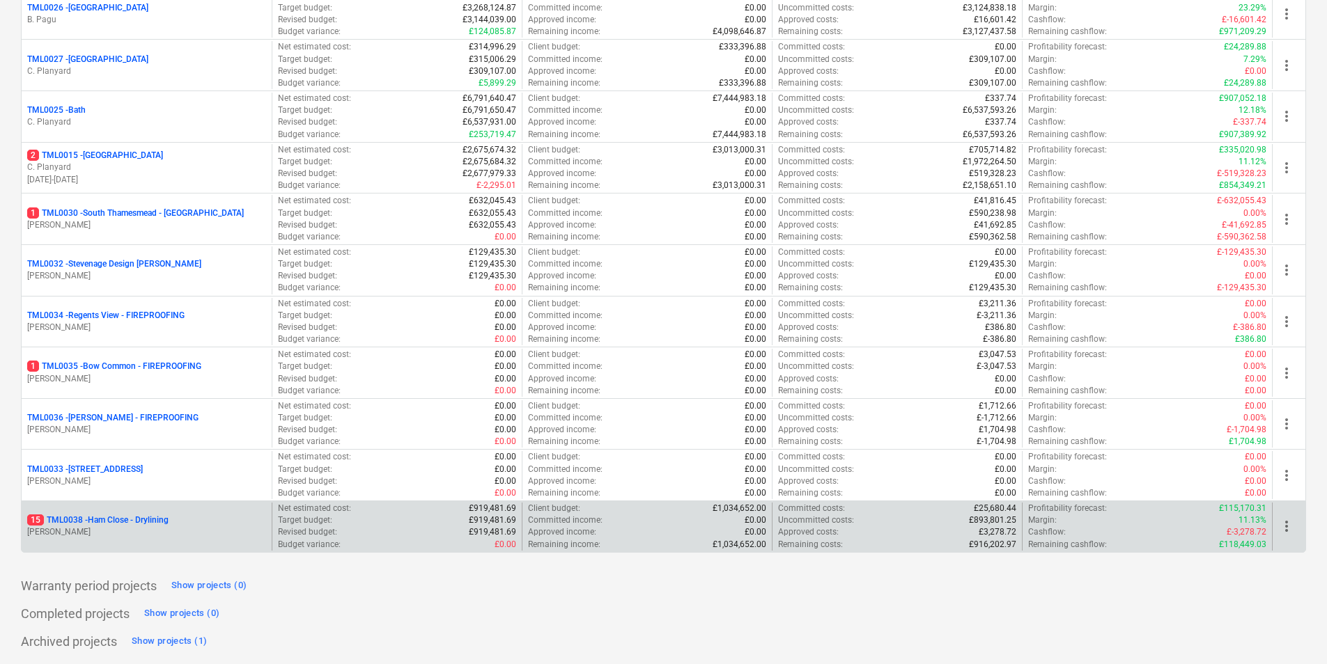
click at [144, 511] on div "15 TML0038 - Ham Close - Drylining [PERSON_NAME]" at bounding box center [147, 527] width 250 height 48
click at [143, 511] on div "15 TML0038 - Ham Close - Drylining [PERSON_NAME]" at bounding box center [147, 527] width 250 height 48
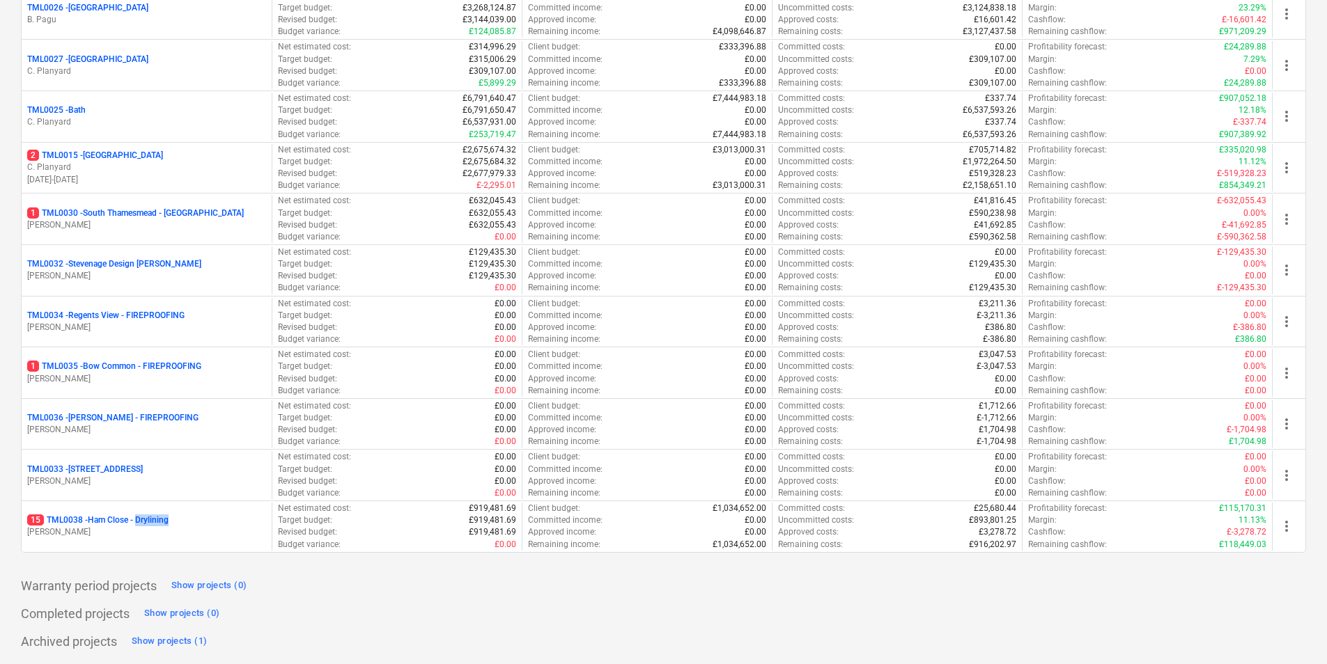
drag, startPoint x: 143, startPoint y: 511, endPoint x: 152, endPoint y: 526, distance: 17.8
click at [153, 527] on p "15 TML0038 - Ham Close - Drylining" at bounding box center [97, 521] width 141 height 12
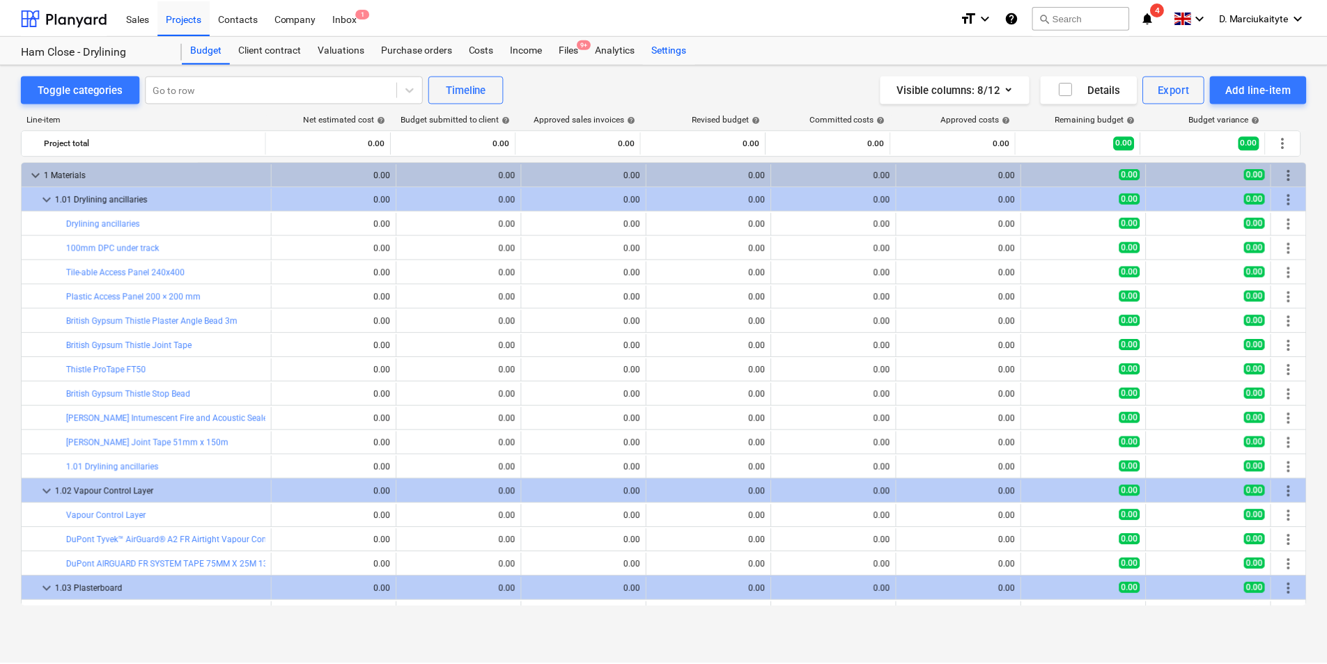
scroll to position [279, 0]
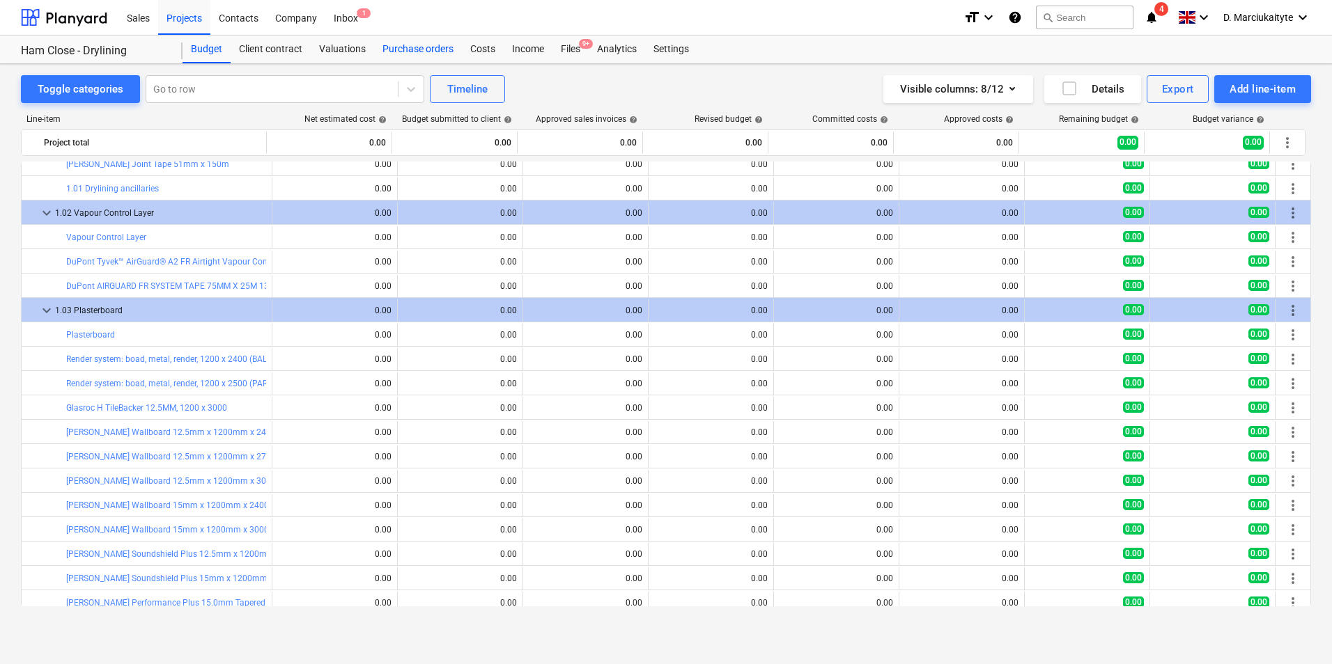
click at [396, 44] on div "Purchase orders" at bounding box center [418, 50] width 88 height 28
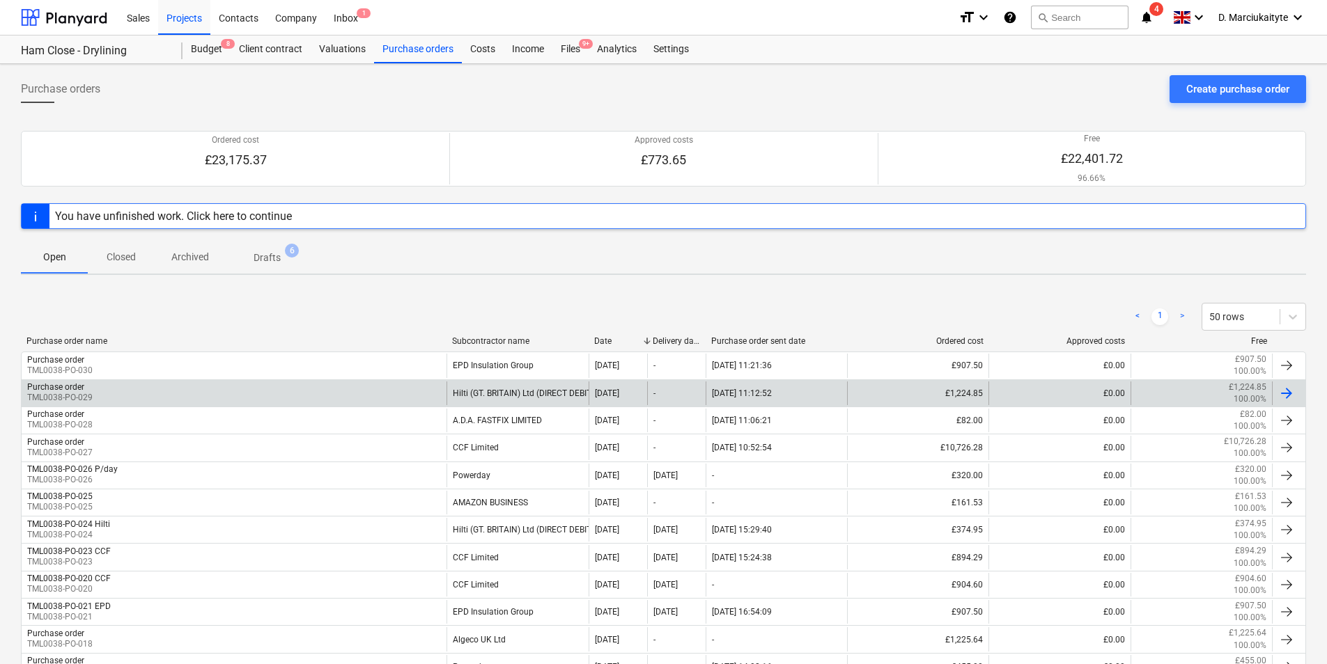
click at [485, 388] on div "Hilti (GT. BRITAIN) Ltd (DIRECT DEBIT)" at bounding box center [516, 394] width 141 height 24
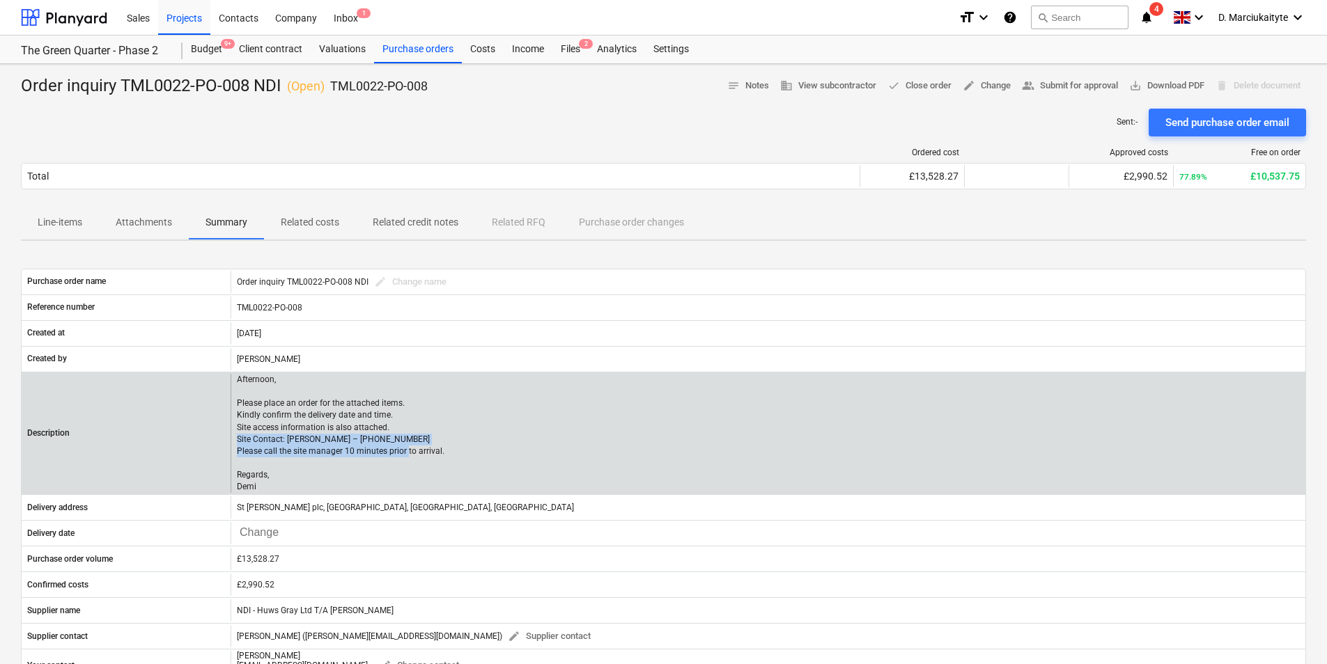
drag, startPoint x: 421, startPoint y: 453, endPoint x: 233, endPoint y: 437, distance: 188.7
click at [233, 437] on div "Afternoon, Please place an order for the attached items. Kindly confirm the del…" at bounding box center [768, 434] width 1075 height 120
copy p "Site Contact: [PERSON_NAME] – [PHONE_NUMBER] Please call the site manager 10 mi…"
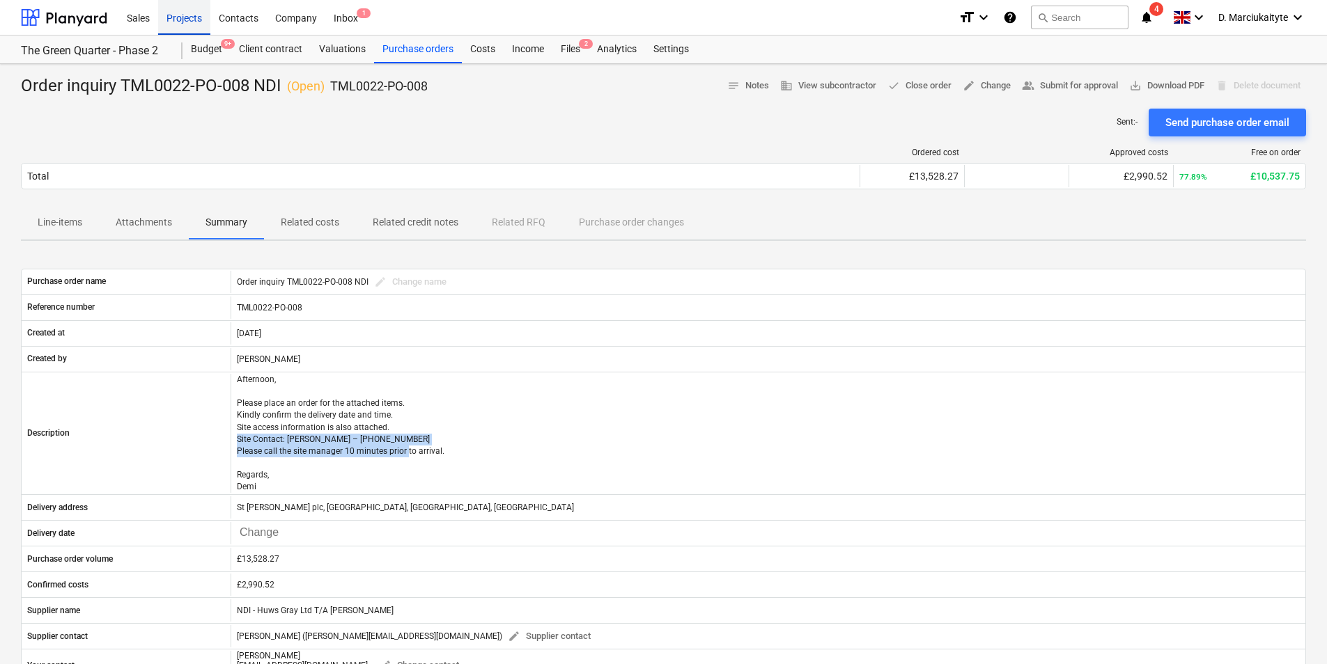
click at [183, 16] on div "Projects" at bounding box center [184, 17] width 52 height 36
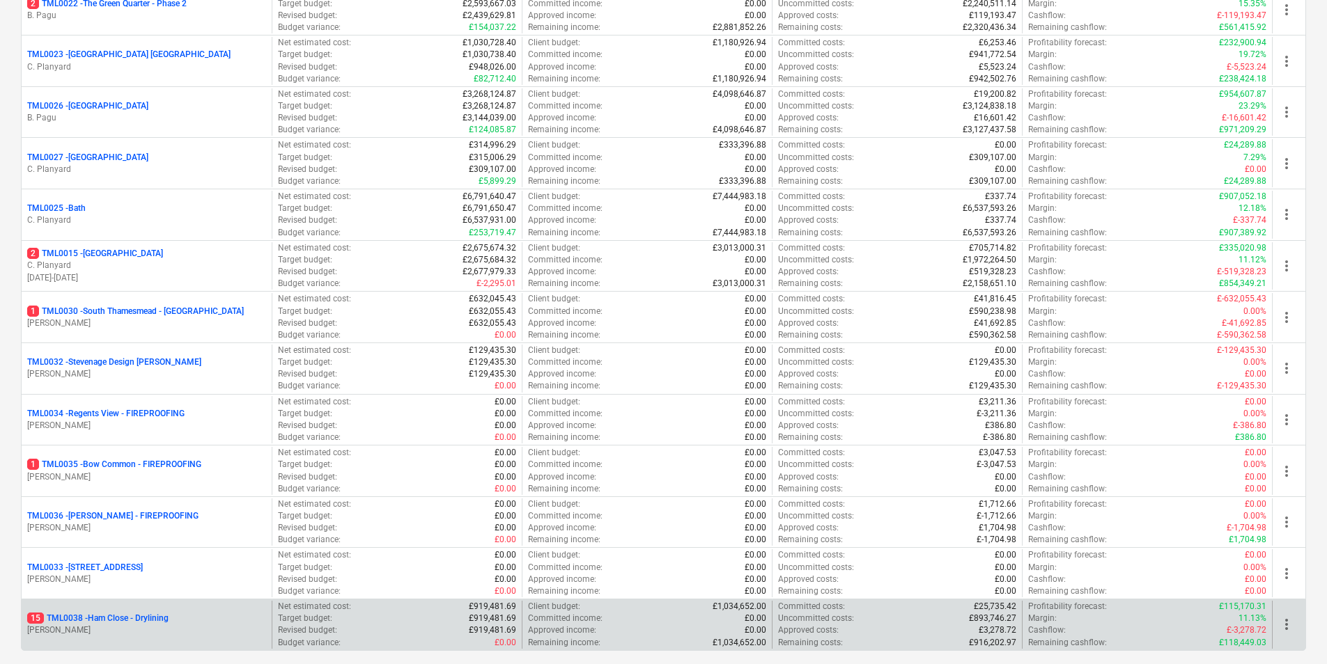
scroll to position [1366, 0]
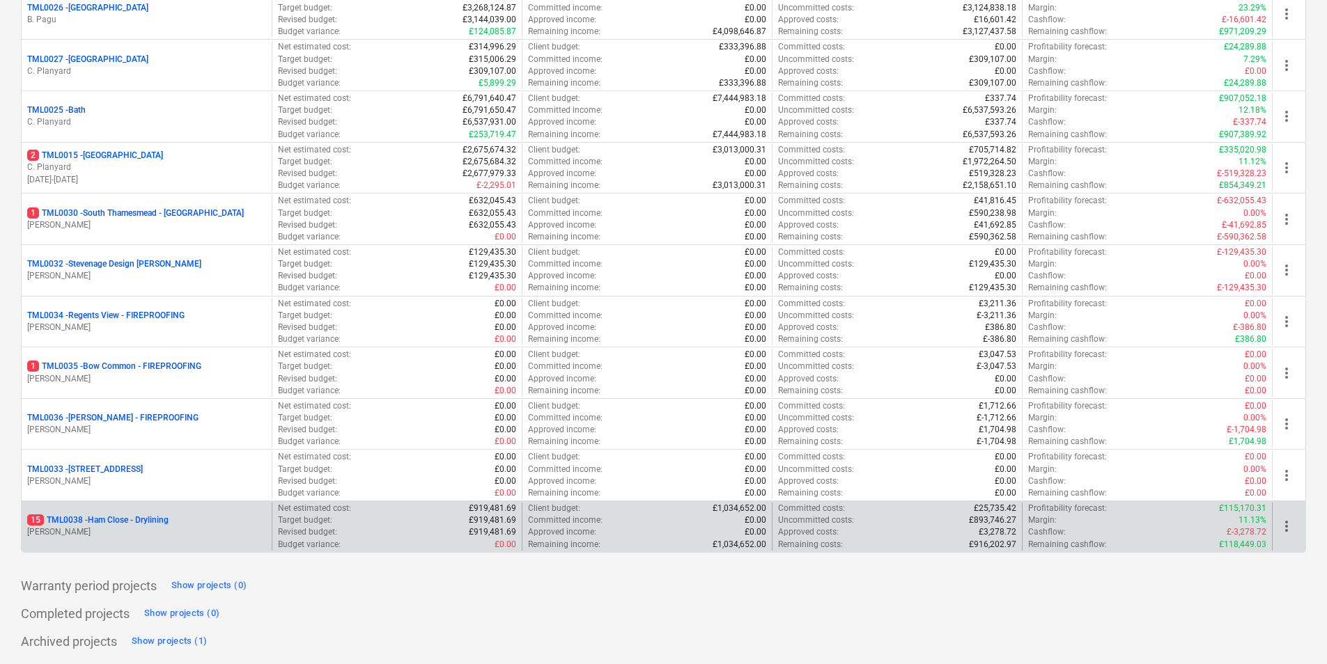
click at [125, 527] on p "[PERSON_NAME]" at bounding box center [146, 533] width 239 height 12
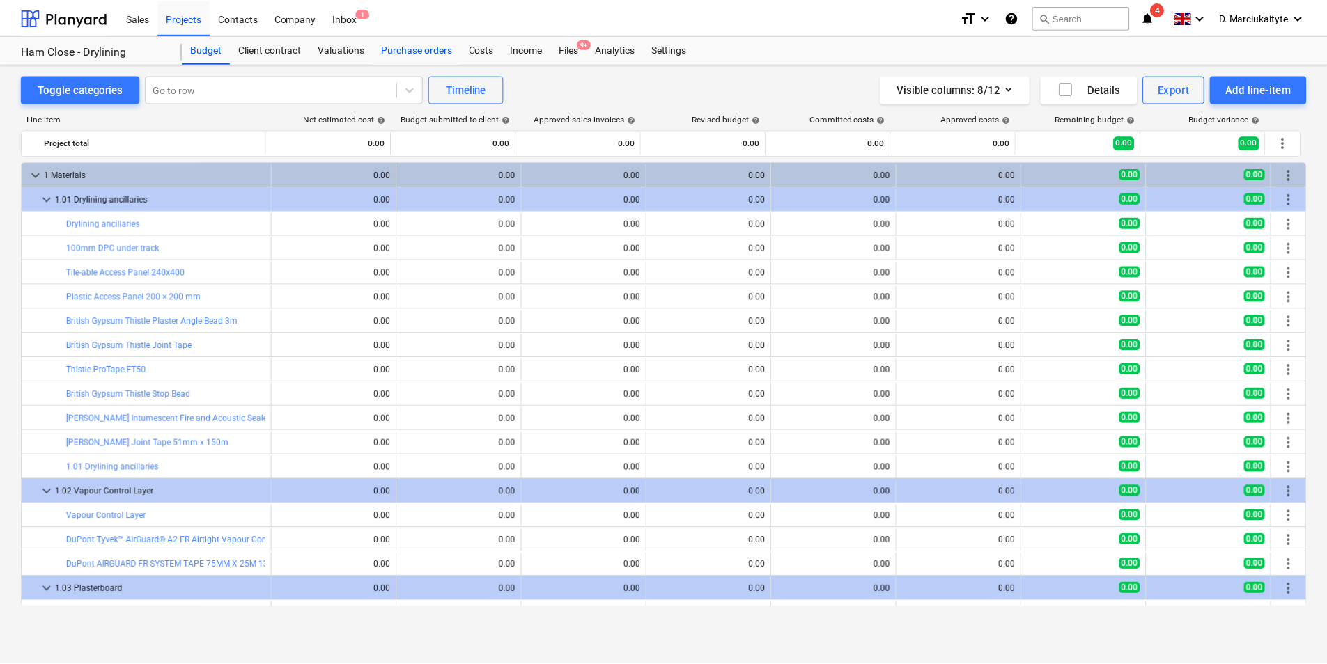
scroll to position [279, 0]
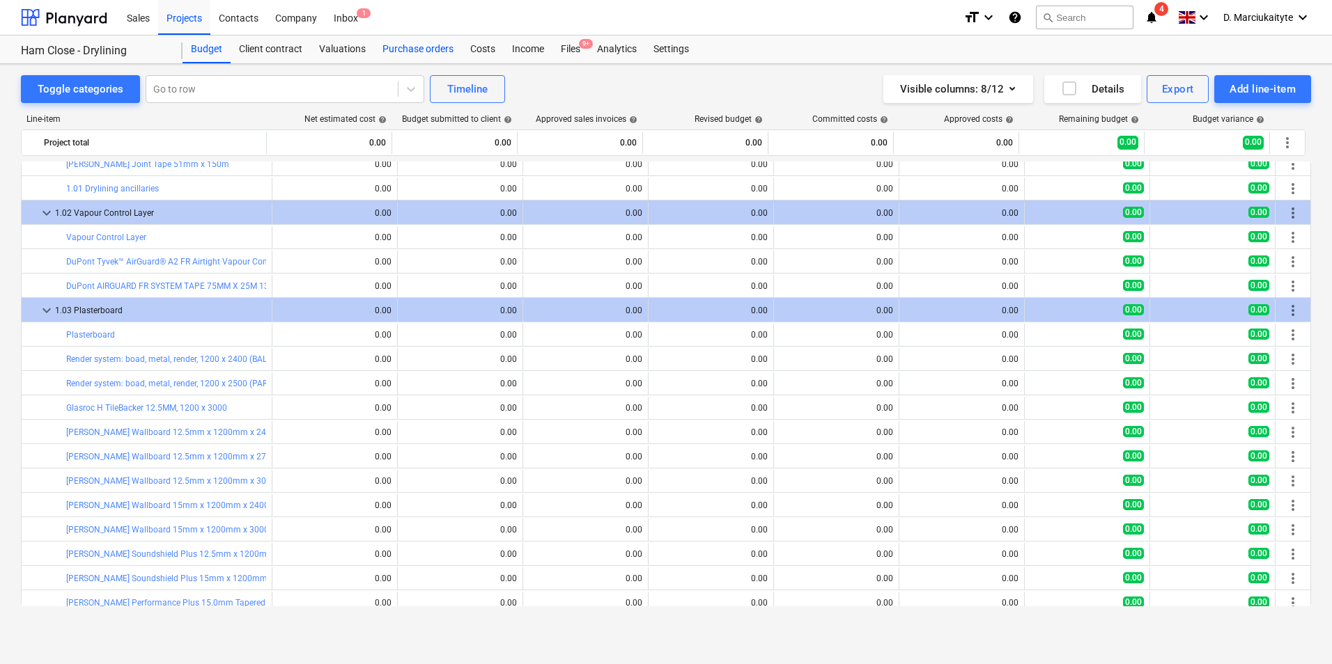
drag, startPoint x: 432, startPoint y: 56, endPoint x: 448, endPoint y: 59, distance: 16.2
click at [432, 56] on div "Purchase orders" at bounding box center [418, 50] width 88 height 28
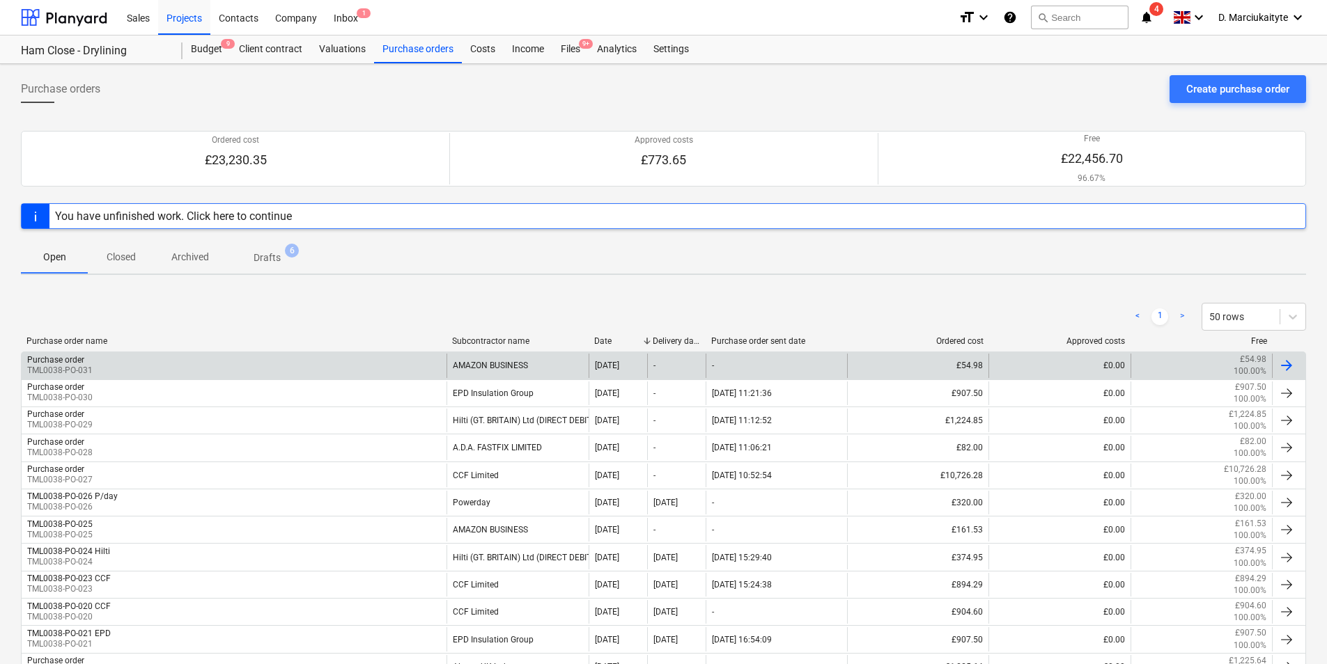
click at [169, 372] on div "Purchase order TML0038-PO-031" at bounding box center [234, 366] width 425 height 24
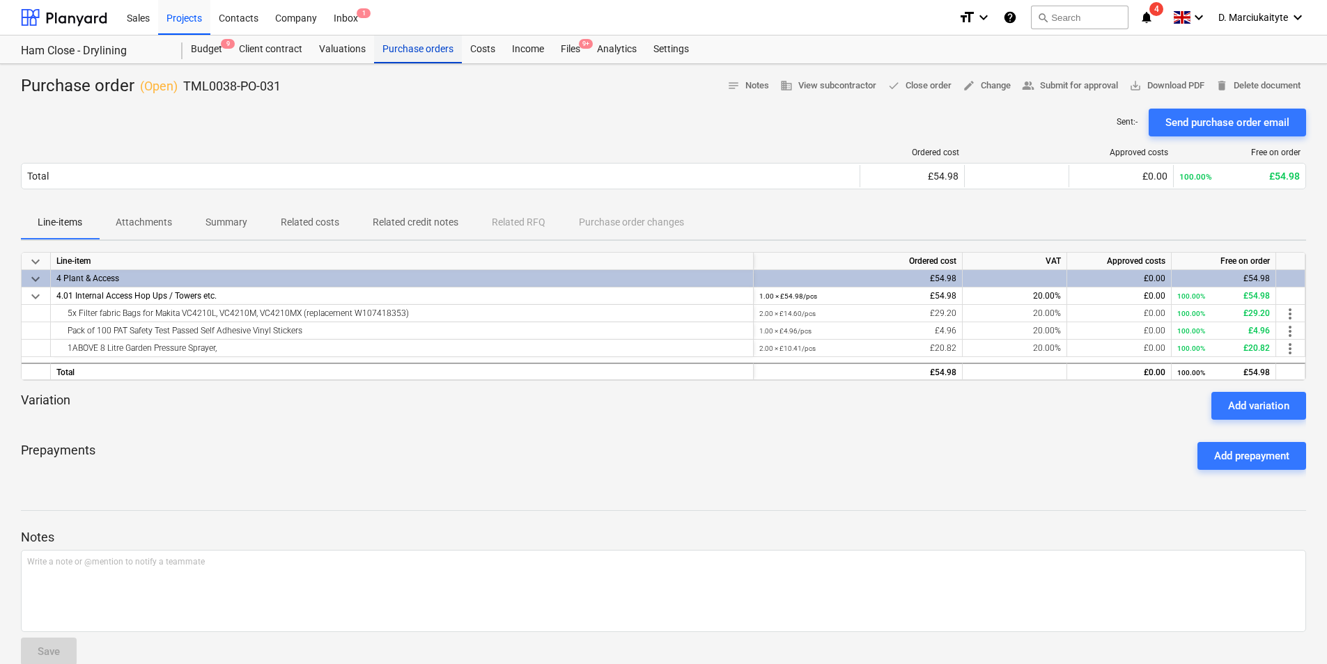
click at [425, 49] on div "Purchase orders" at bounding box center [418, 50] width 88 height 28
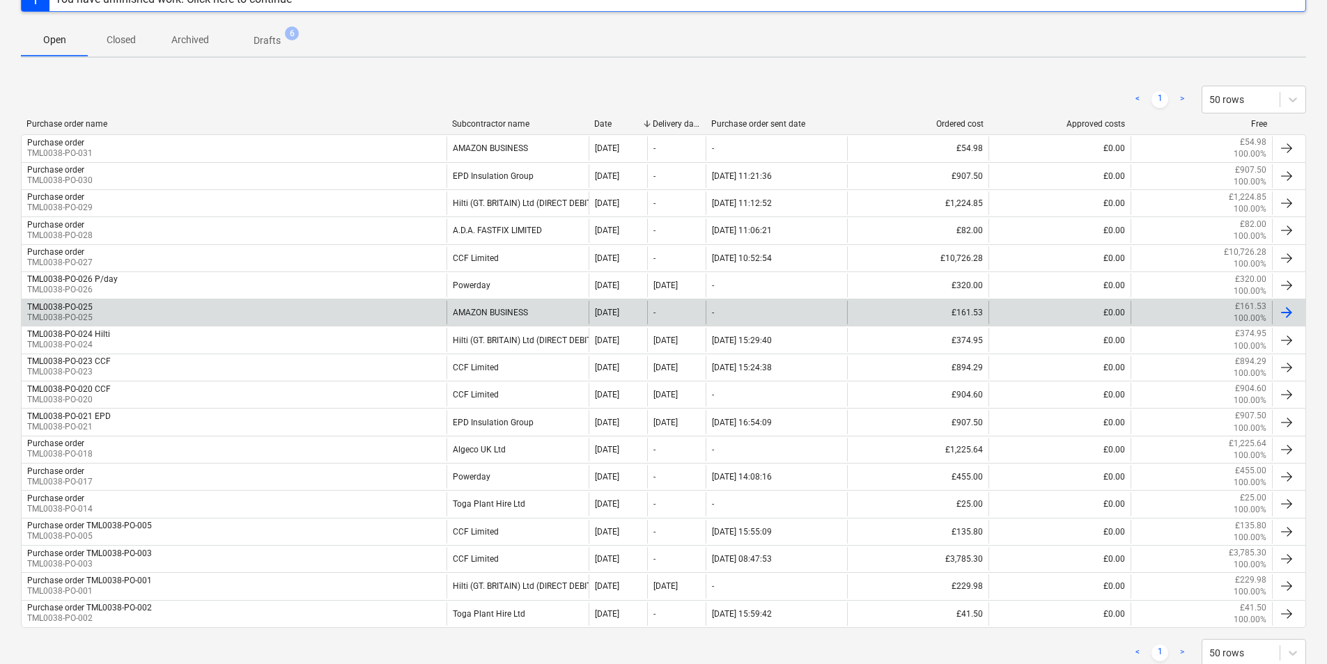
scroll to position [259, 0]
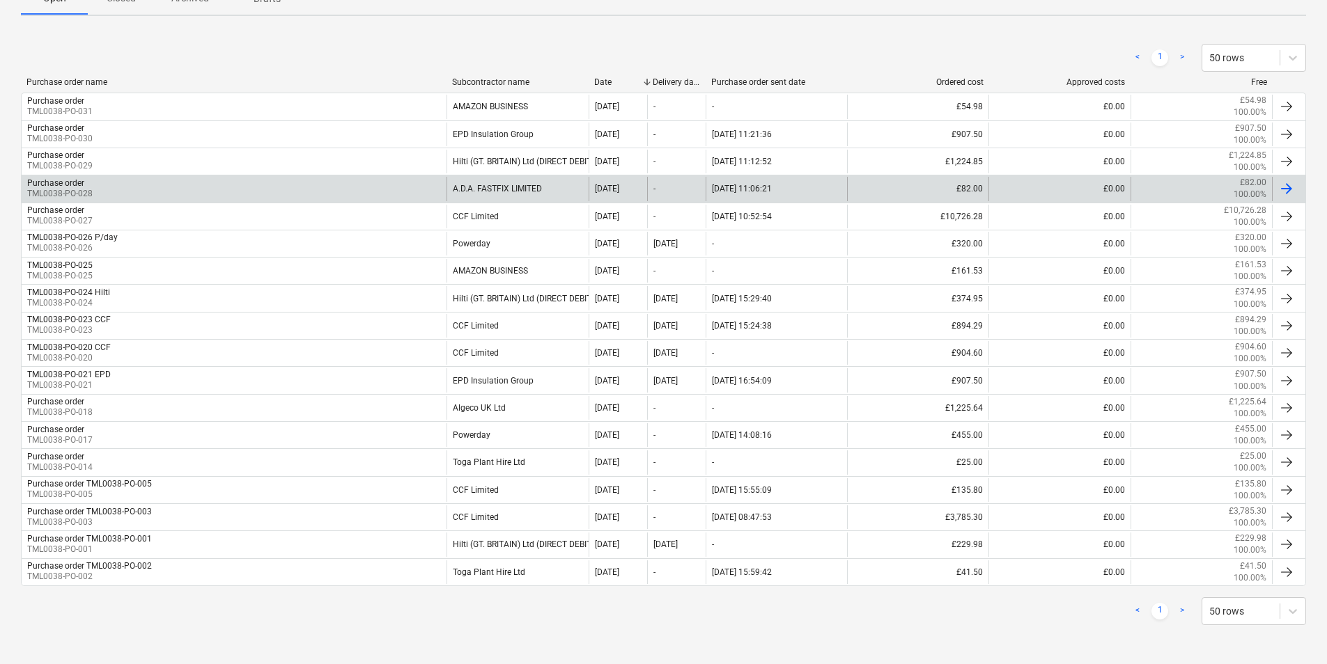
click at [277, 177] on div "Purchase order TML0038-PO-028" at bounding box center [234, 189] width 425 height 24
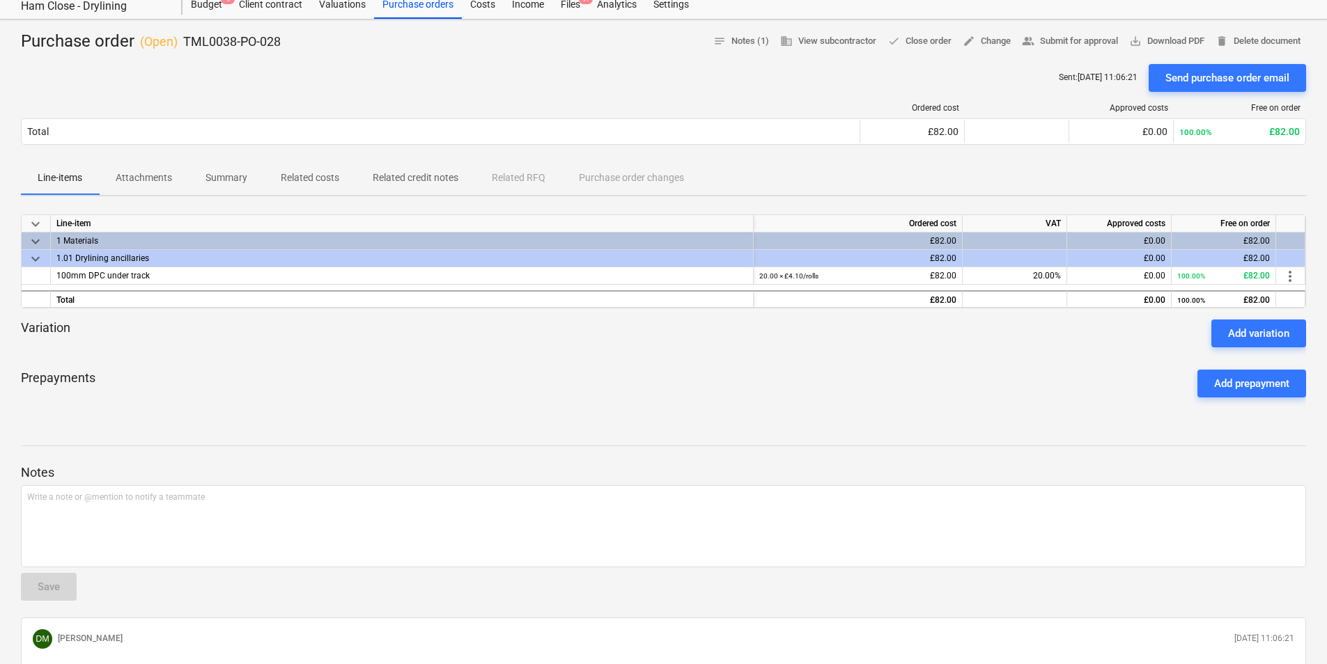
scroll to position [70, 0]
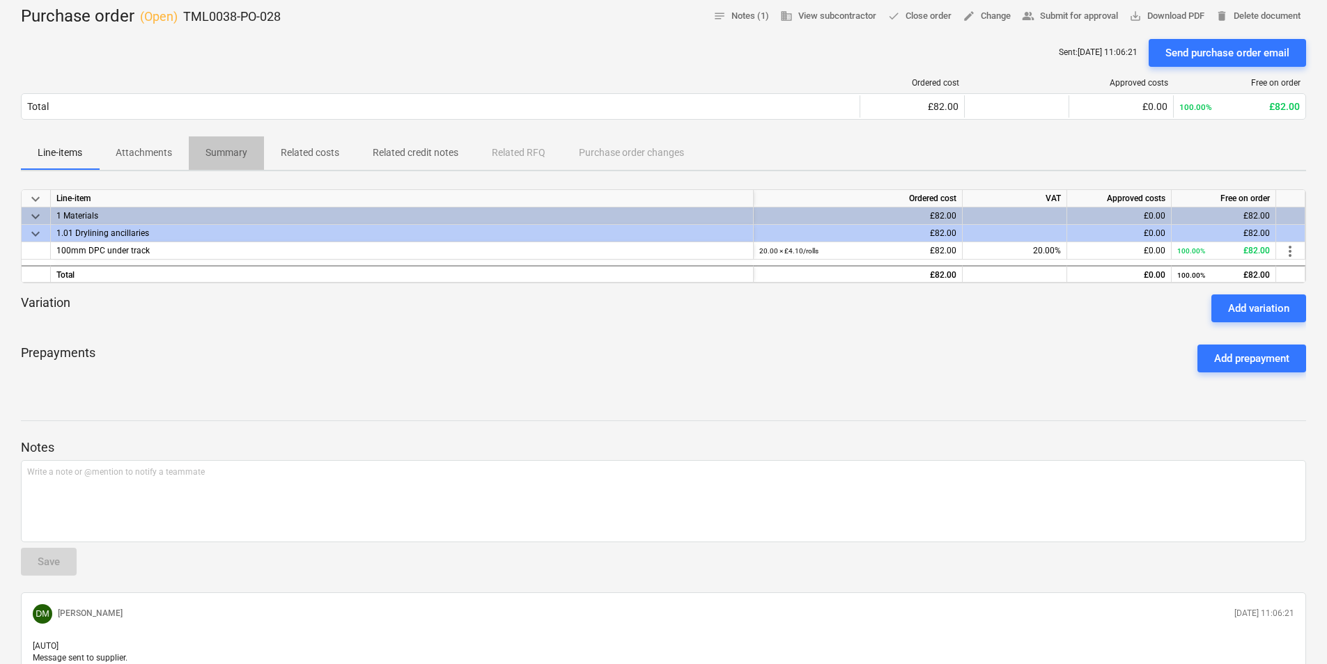
click at [247, 151] on p "Summary" at bounding box center [226, 153] width 42 height 15
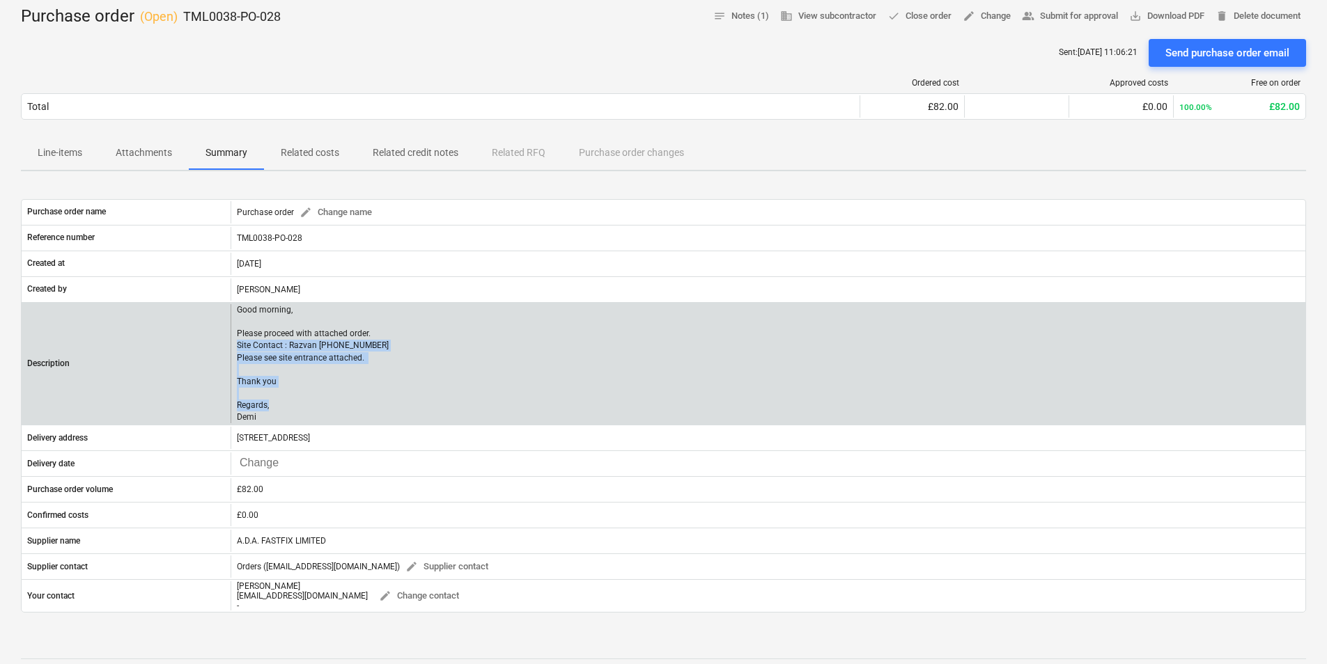
drag, startPoint x: 260, startPoint y: 398, endPoint x: 233, endPoint y: 343, distance: 61.1
click at [233, 343] on div "Good morning, Please proceed with attached order. Site Contact : Razvan [PHONE_…" at bounding box center [768, 364] width 1075 height 120
copy p "Site Contact : Razvan [PHONE_NUMBER] Please see site entrance attached. Thank y…"
click at [354, 403] on p "Good morning, Please proceed with attached order. Site Contact : Razvan [PHONE_…" at bounding box center [313, 364] width 152 height 120
drag, startPoint x: 256, startPoint y: 416, endPoint x: 231, endPoint y: 341, distance: 79.3
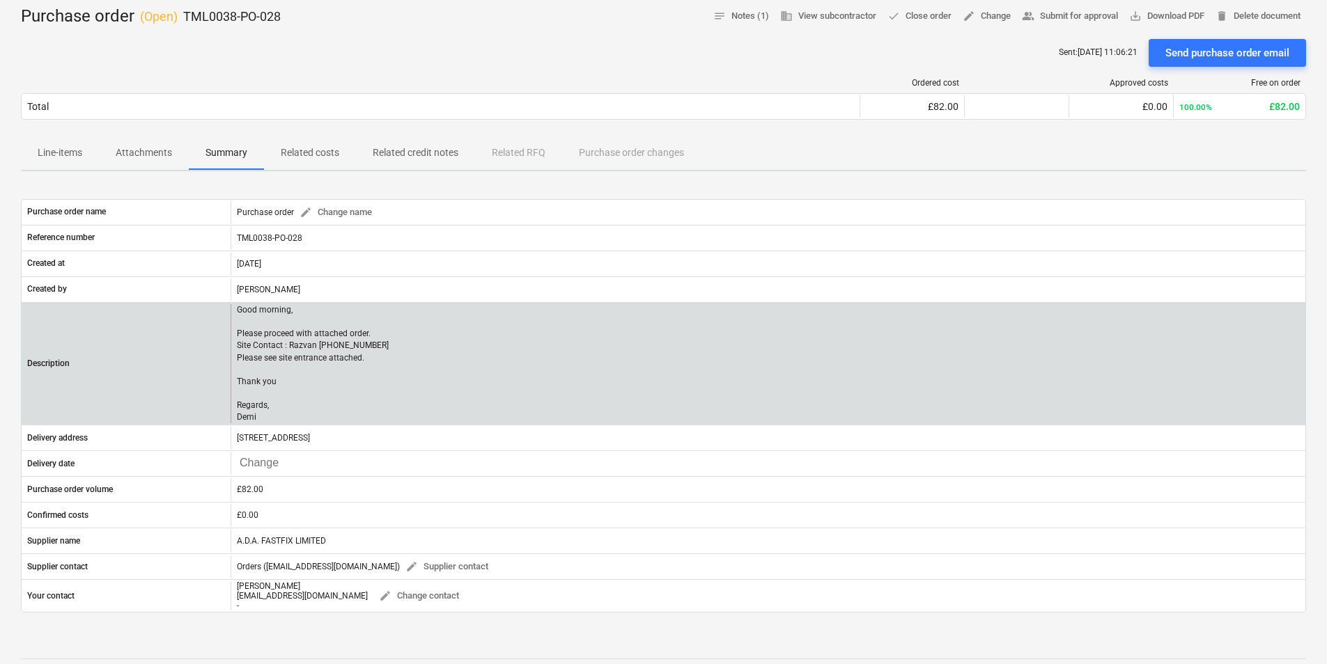
click at [231, 341] on div "Good morning, Please proceed with attached order. Site Contact : Razvan [PHONE_…" at bounding box center [768, 364] width 1075 height 120
copy p "Site Contact : Razvan [PHONE_NUMBER] Please see site entrance attached. Thank y…"
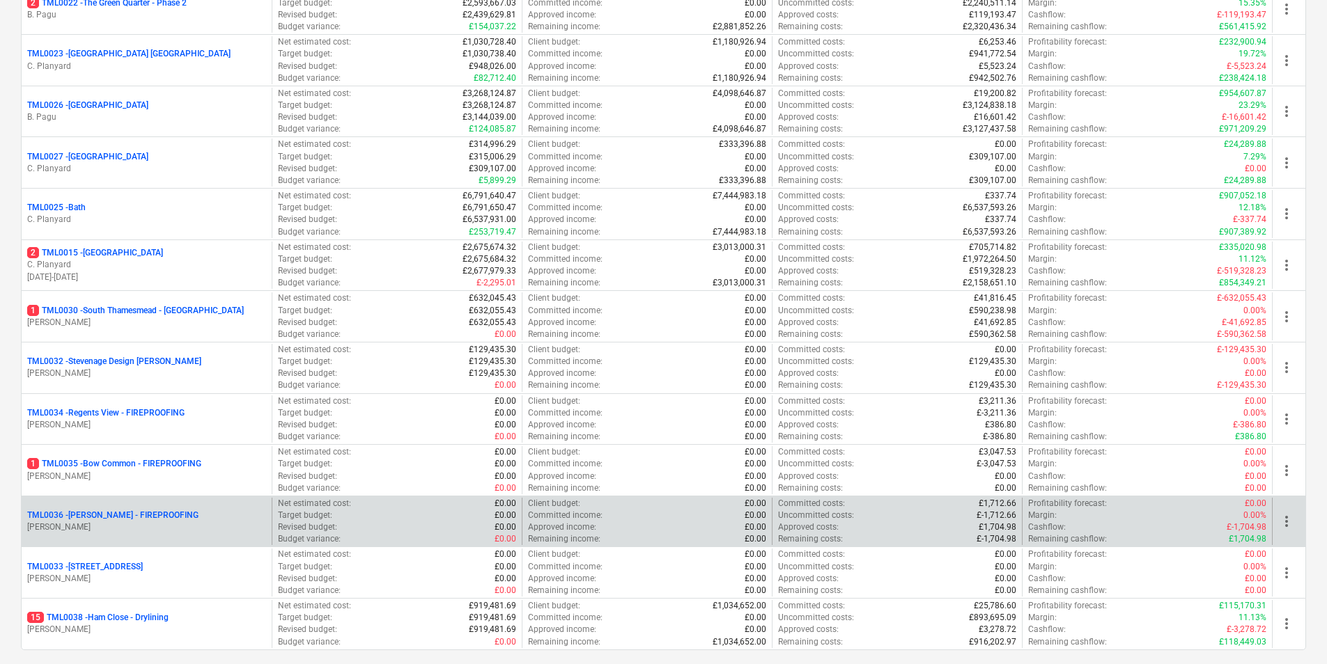
scroll to position [1366, 0]
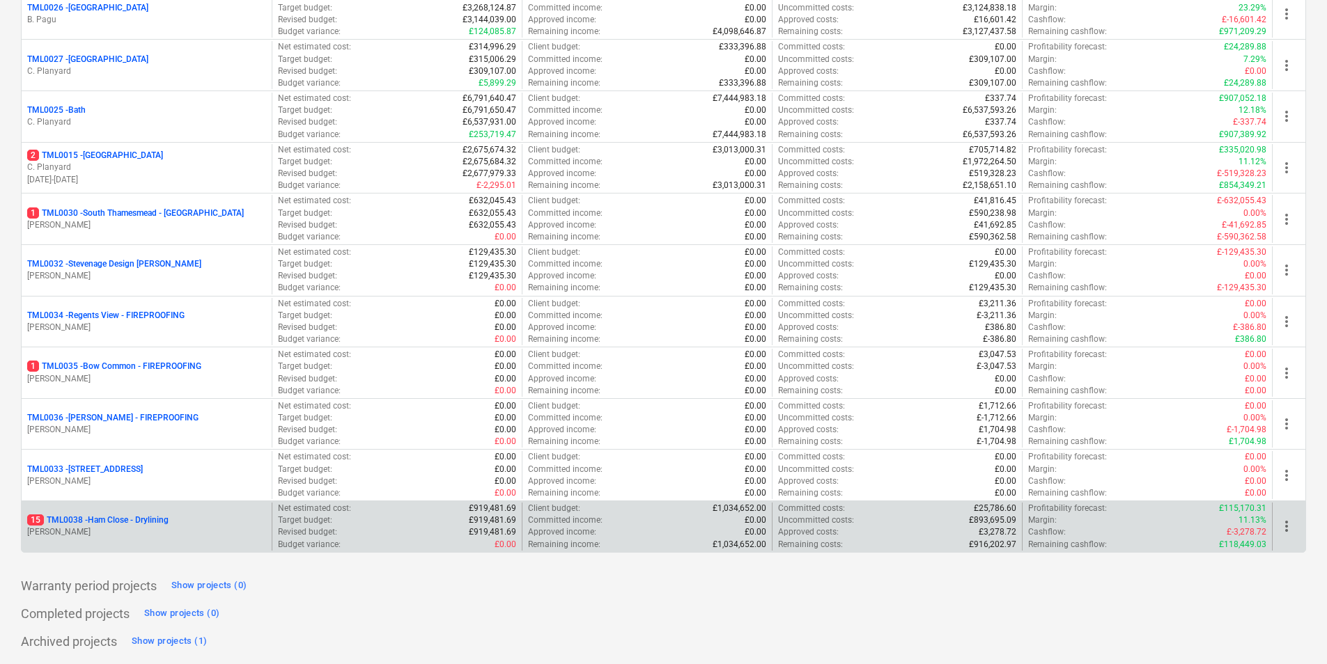
click at [162, 521] on p "15 TML0038 - Ham Close - Drylining" at bounding box center [97, 521] width 141 height 12
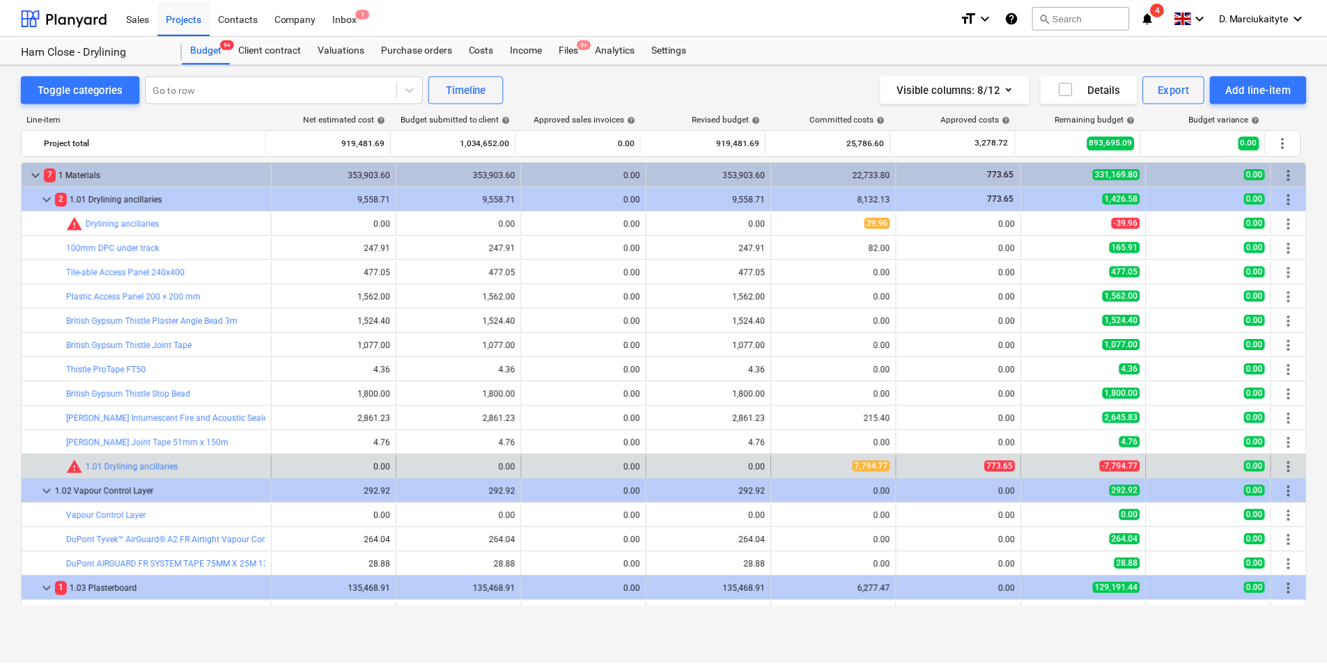
scroll to position [279, 0]
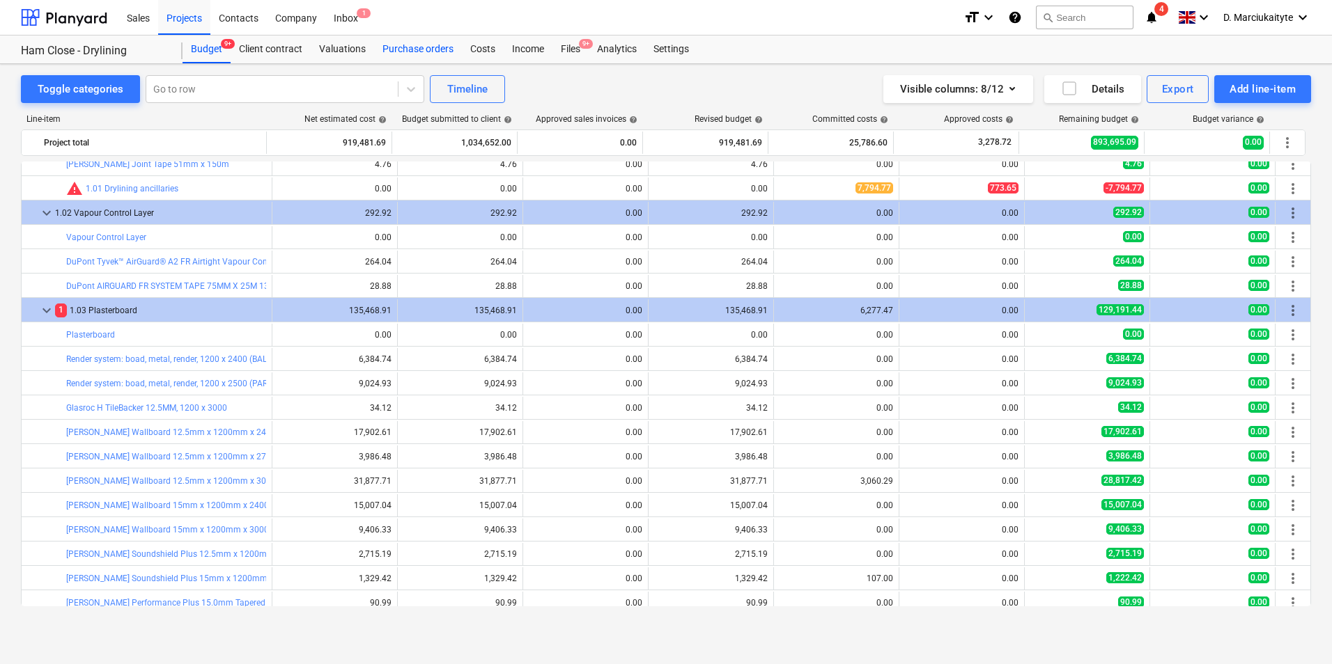
click at [437, 51] on div "Purchase orders" at bounding box center [418, 50] width 88 height 28
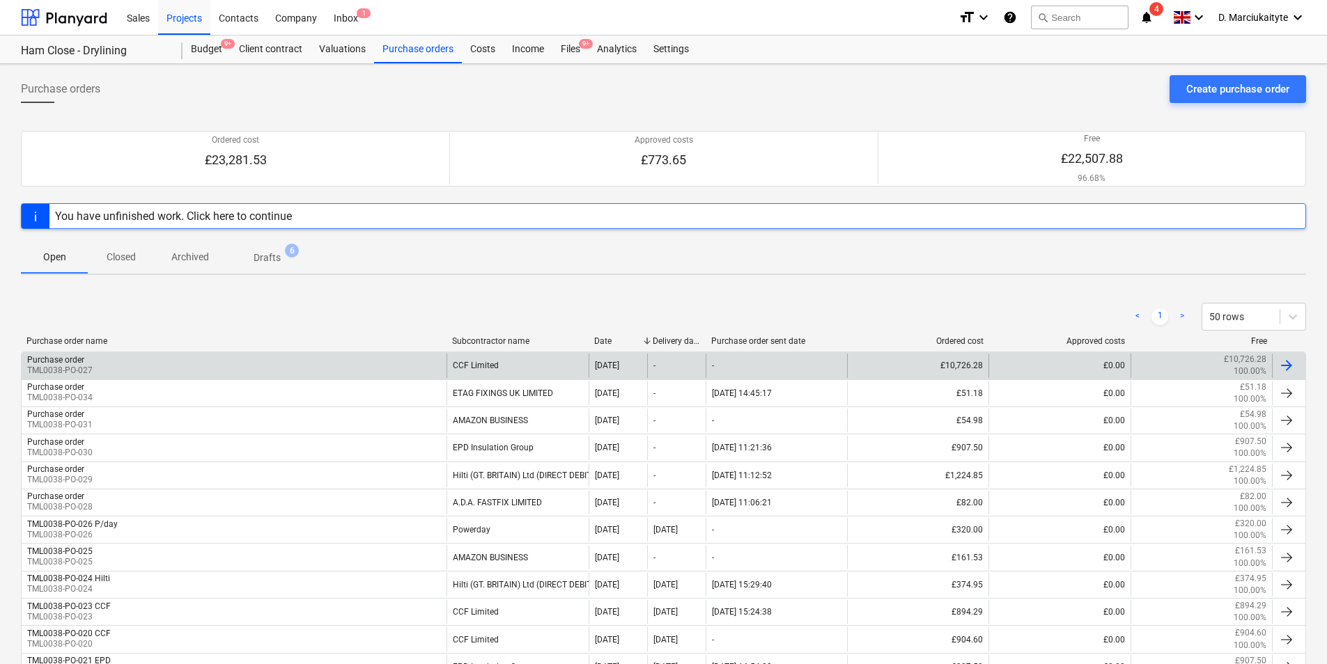
click at [482, 359] on div "CCF Limited" at bounding box center [516, 366] width 141 height 24
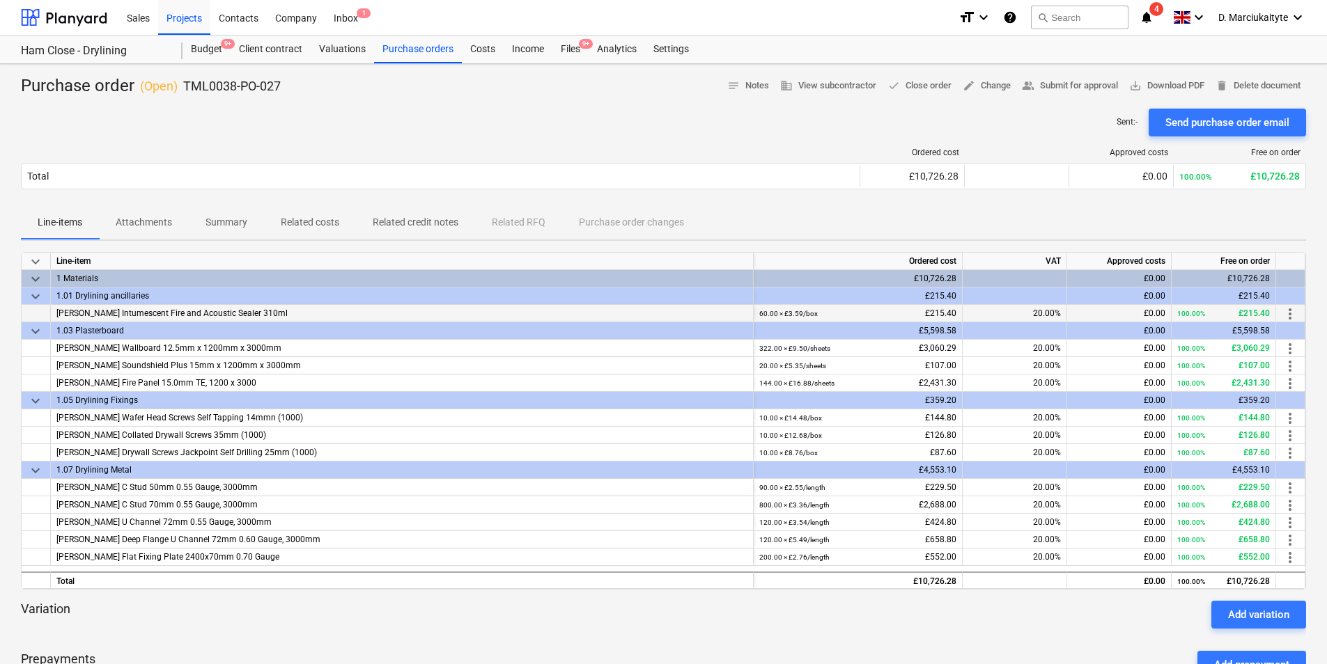
click at [824, 314] on div "60.00 × £3.59 / box £215.40" at bounding box center [857, 313] width 197 height 17
drag, startPoint x: 824, startPoint y: 314, endPoint x: 736, endPoint y: 319, distance: 88.6
click at [0, 0] on div "[PERSON_NAME] Intumescent Fire and Acoustic Sealer 310ml 60.00 × £3.59 / box £2…" at bounding box center [0, 0] width 0 height 0
click at [439, 47] on div "Purchase orders" at bounding box center [418, 50] width 88 height 28
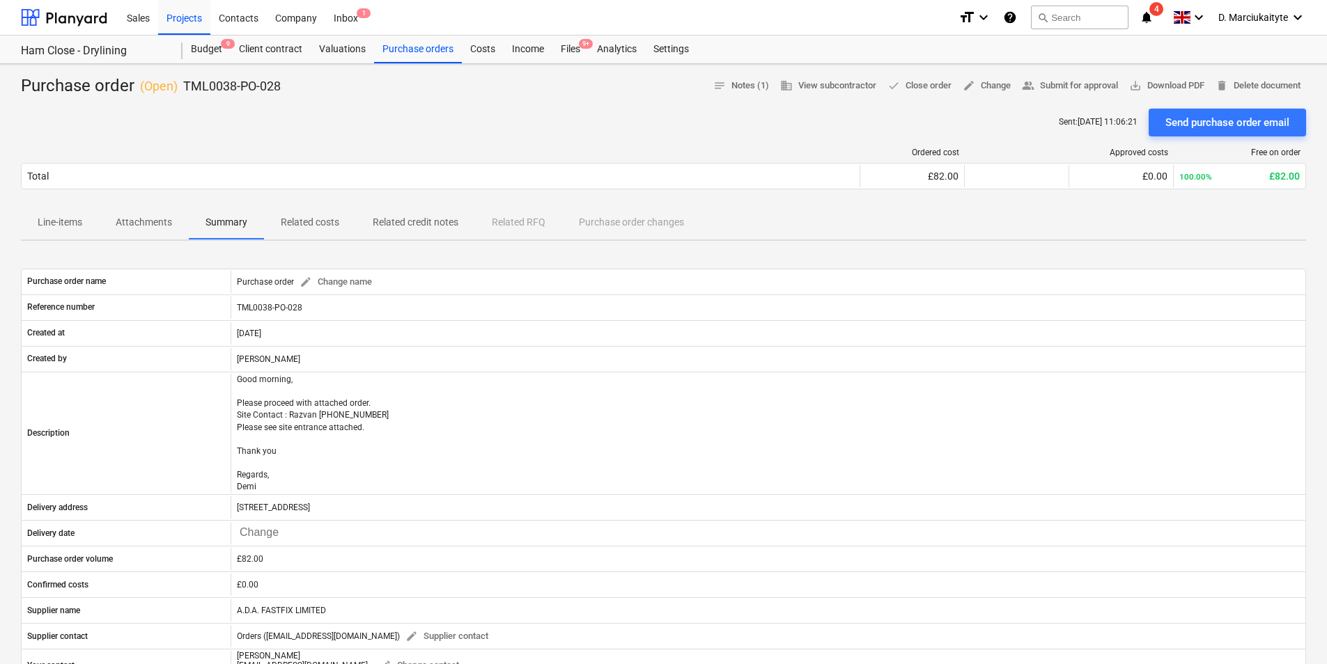
scroll to position [70, 0]
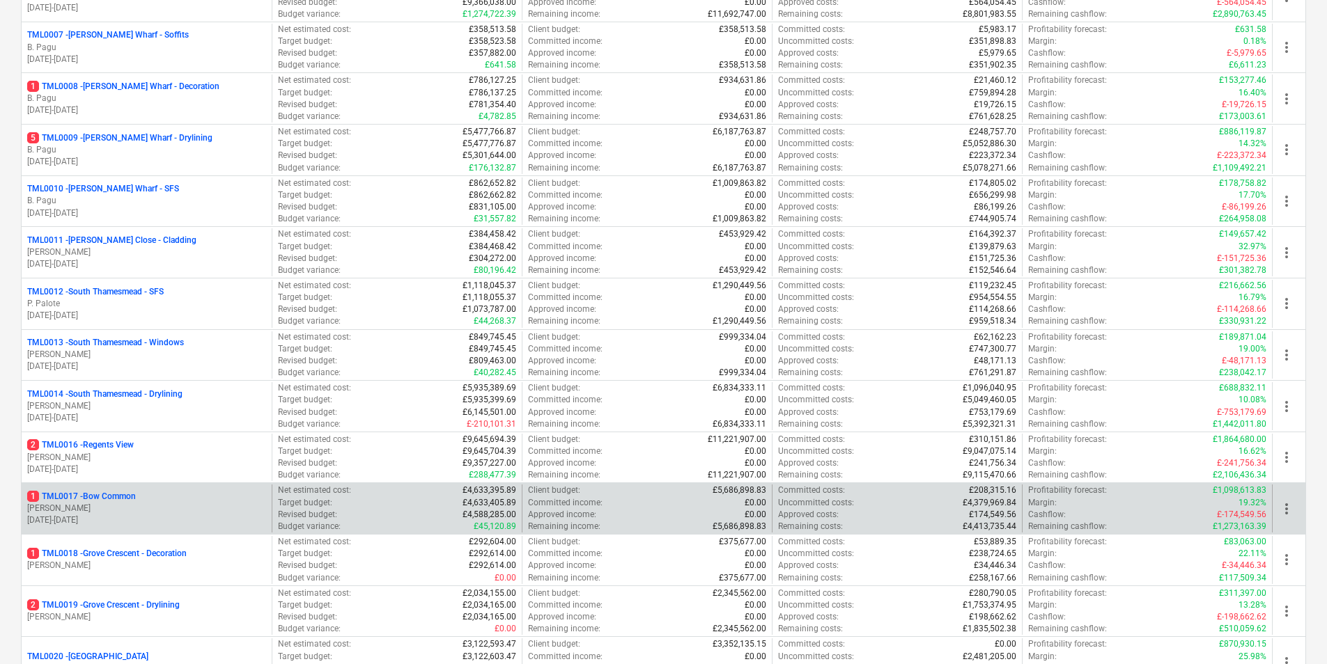
scroll to position [766, 0]
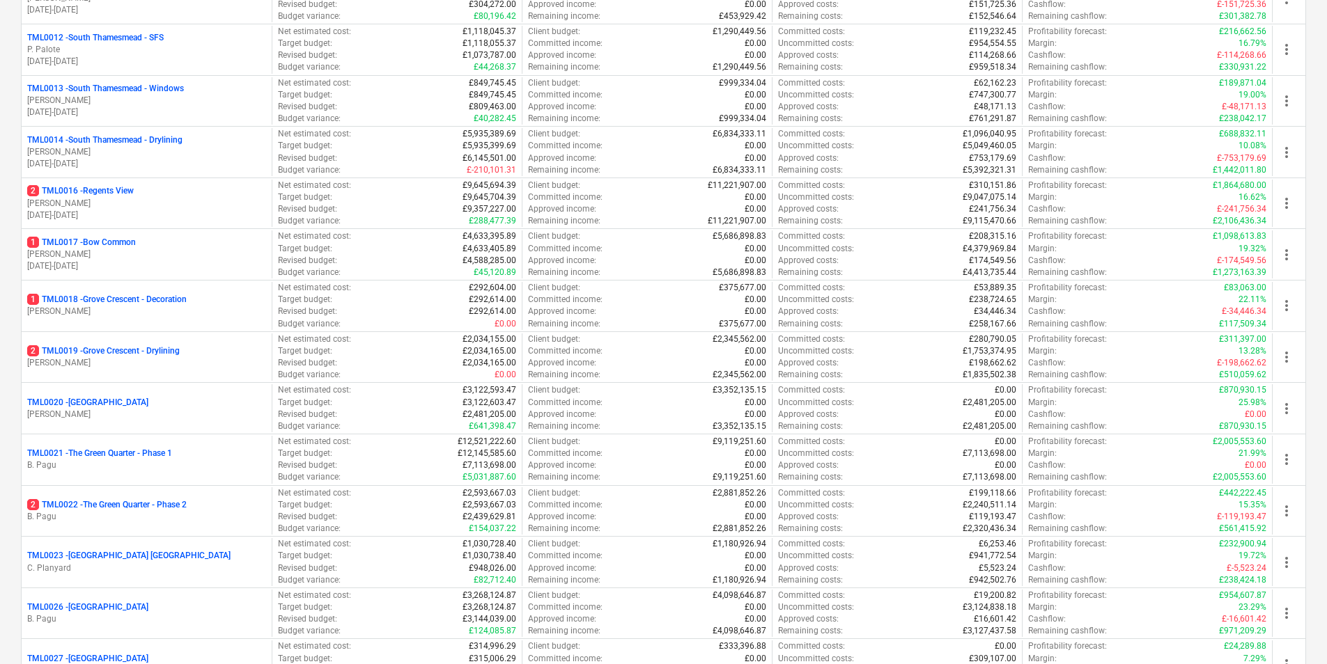
click at [129, 503] on p "2 TML0022 - The Green Quarter - Phase 2" at bounding box center [107, 505] width 160 height 12
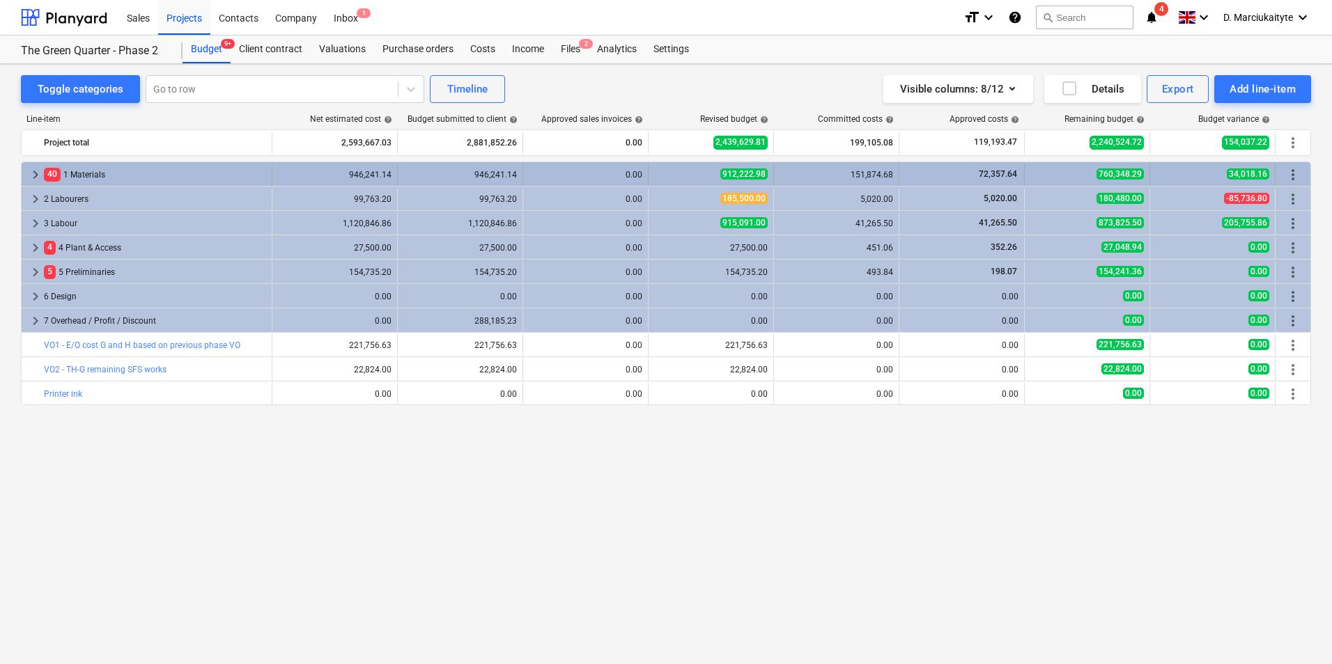
click at [35, 174] on span "keyboard_arrow_right" at bounding box center [35, 174] width 17 height 17
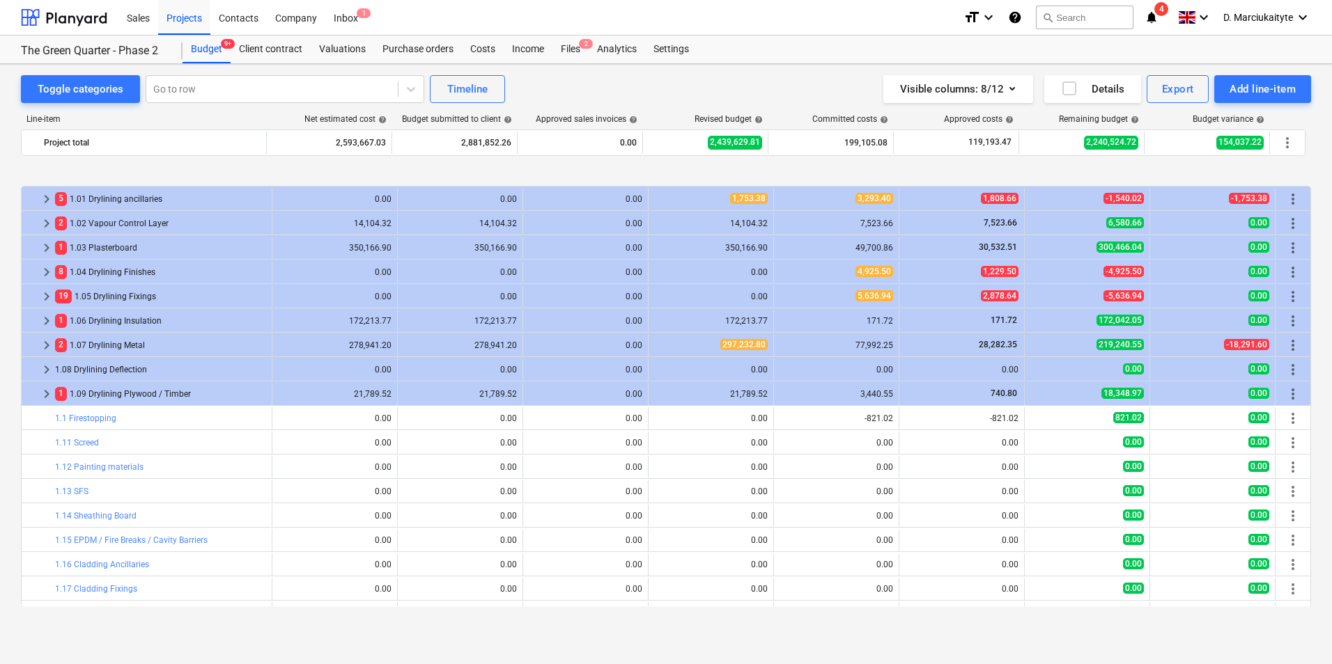
scroll to position [70, 0]
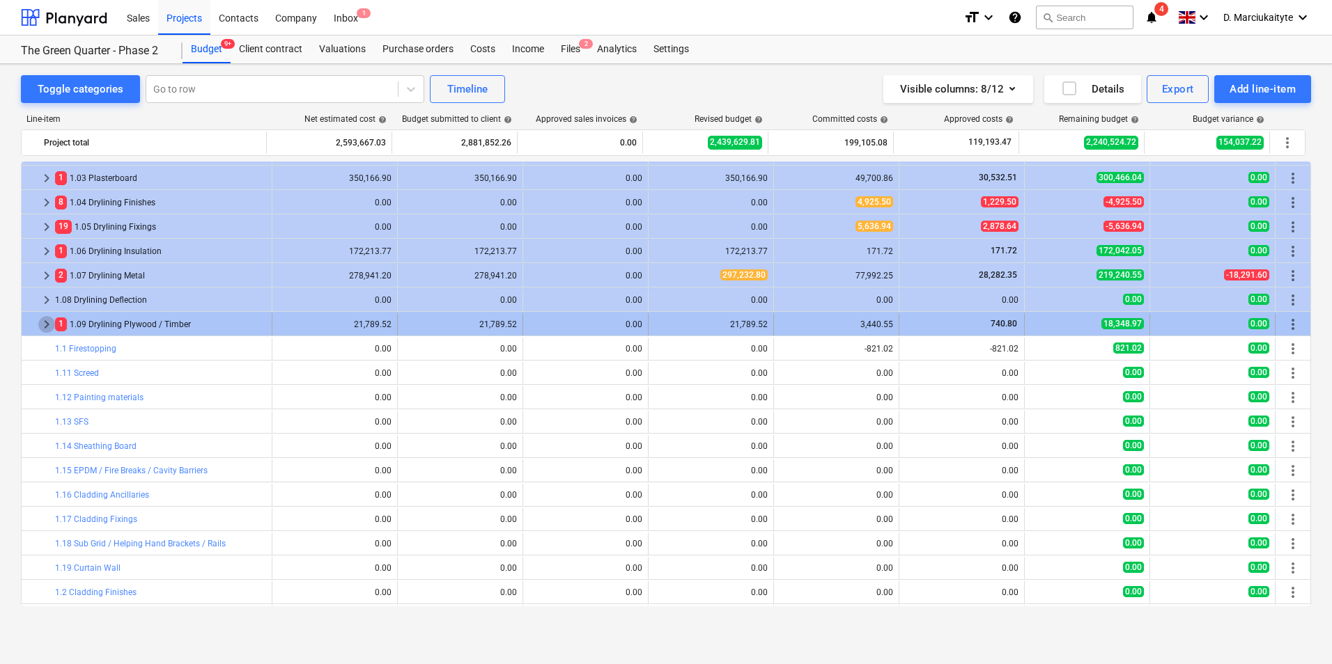
click at [41, 327] on span "keyboard_arrow_right" at bounding box center [46, 324] width 17 height 17
